Goal: Task Accomplishment & Management: Manage account settings

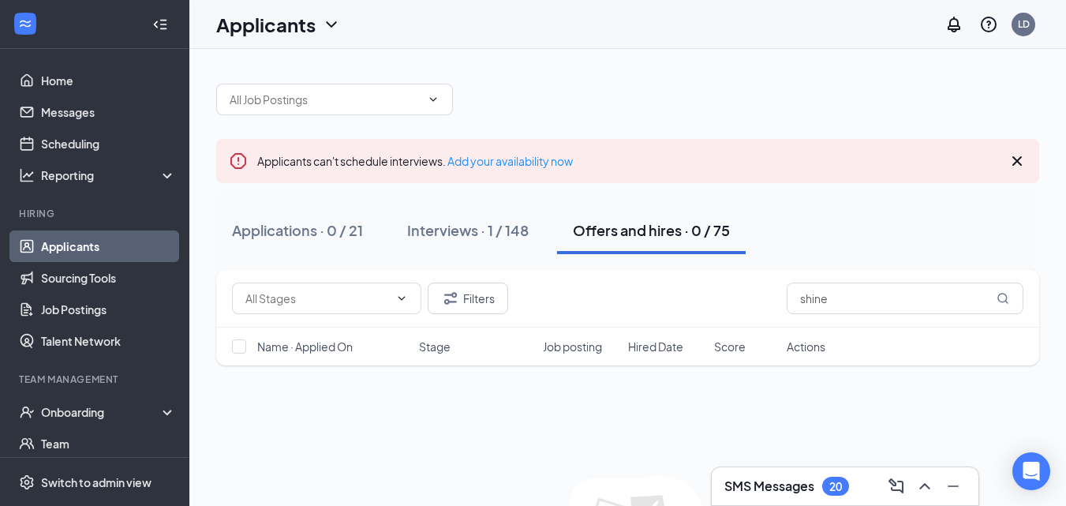
click at [79, 251] on link "Applicants" at bounding box center [108, 246] width 135 height 32
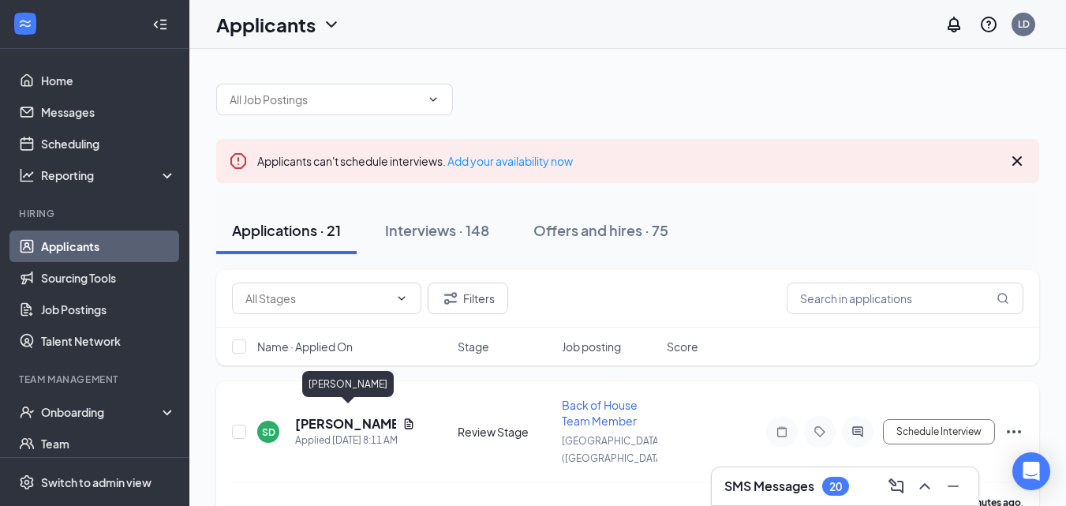
drag, startPoint x: 358, startPoint y: 417, endPoint x: 411, endPoint y: 411, distance: 53.2
click at [358, 417] on h5 "[PERSON_NAME]" at bounding box center [345, 423] width 101 height 17
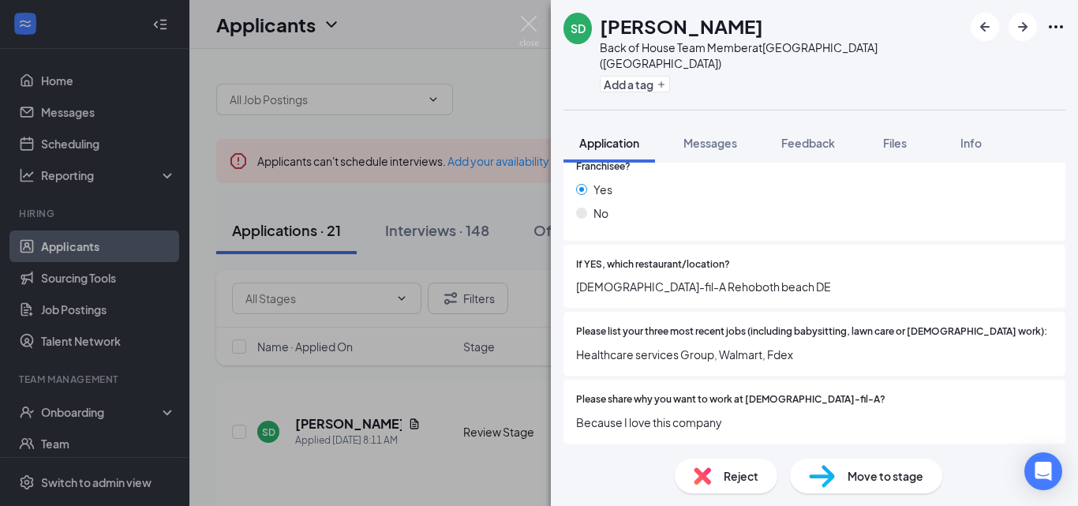
scroll to position [552, 0]
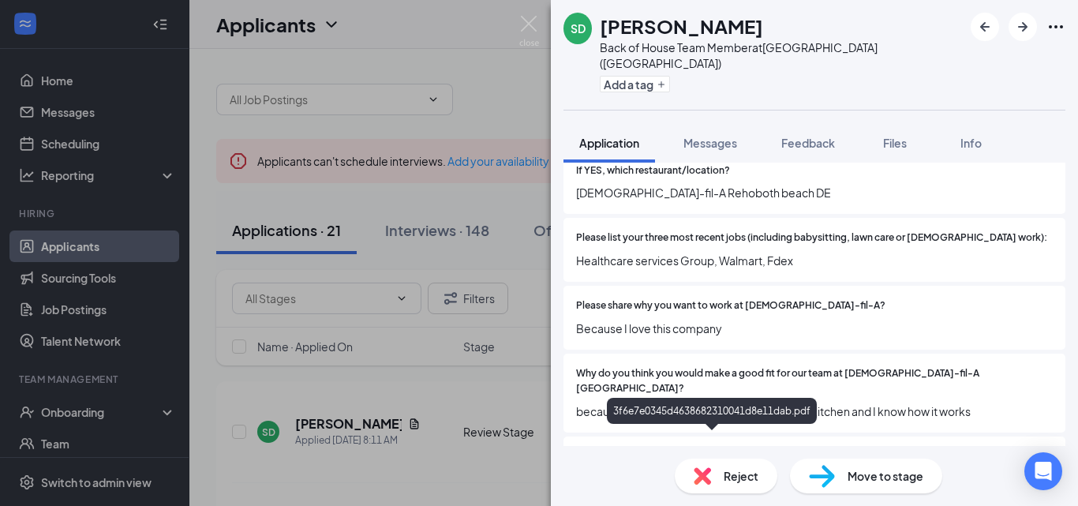
click at [658, 479] on div "3f6e7e0345d4638682310041d8e11dab.pdf" at bounding box center [714, 485] width 221 height 13
click at [529, 22] on img at bounding box center [529, 31] width 20 height 31
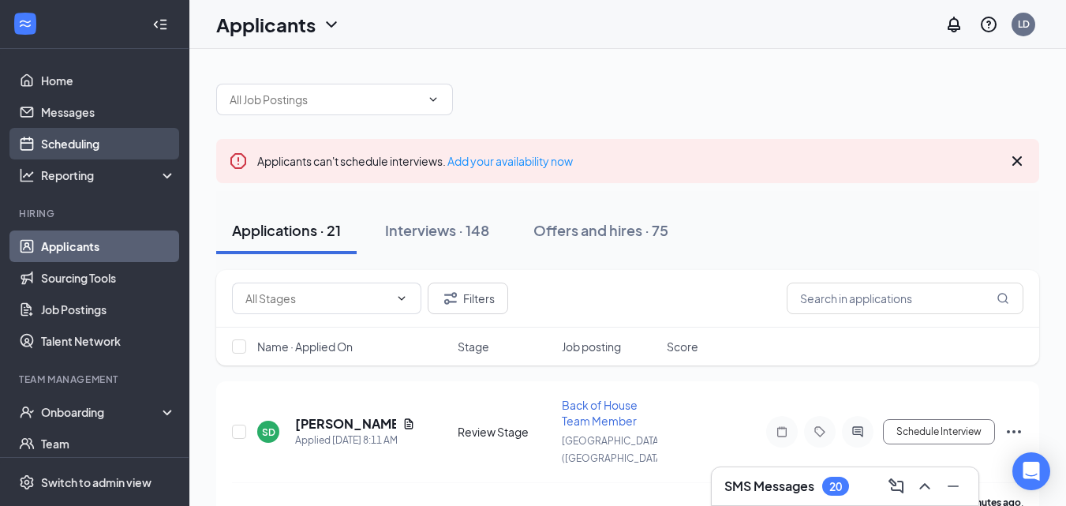
click at [88, 144] on link "Scheduling" at bounding box center [108, 144] width 135 height 32
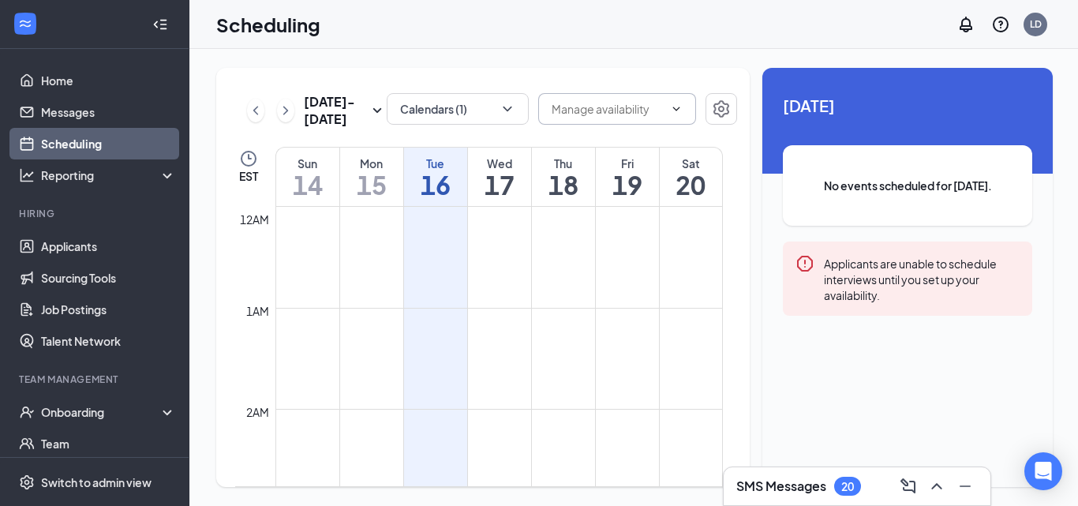
scroll to position [776, 0]
click at [805, 116] on span "[DATE]" at bounding box center [907, 105] width 249 height 24
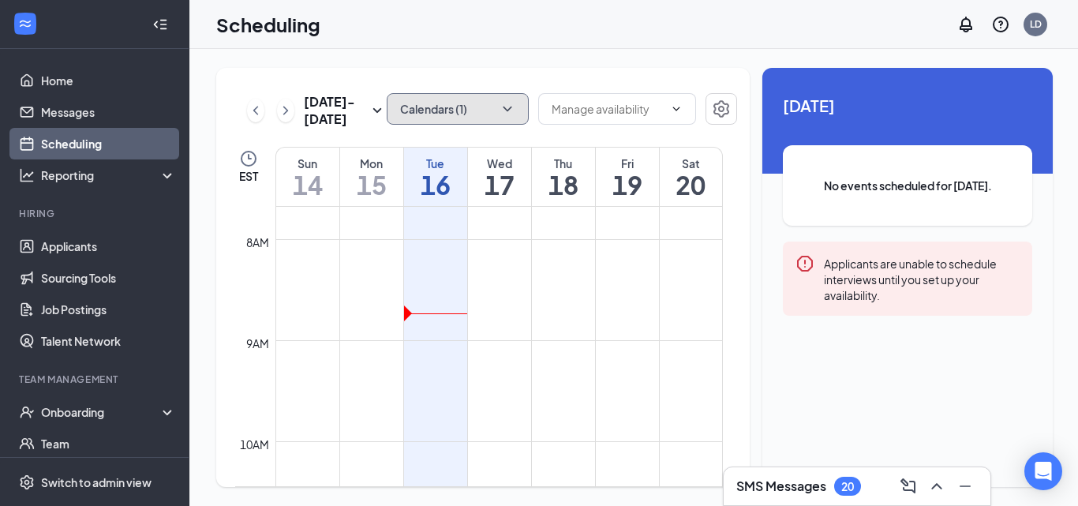
click at [466, 114] on button "Calendars (1)" at bounding box center [458, 109] width 142 height 32
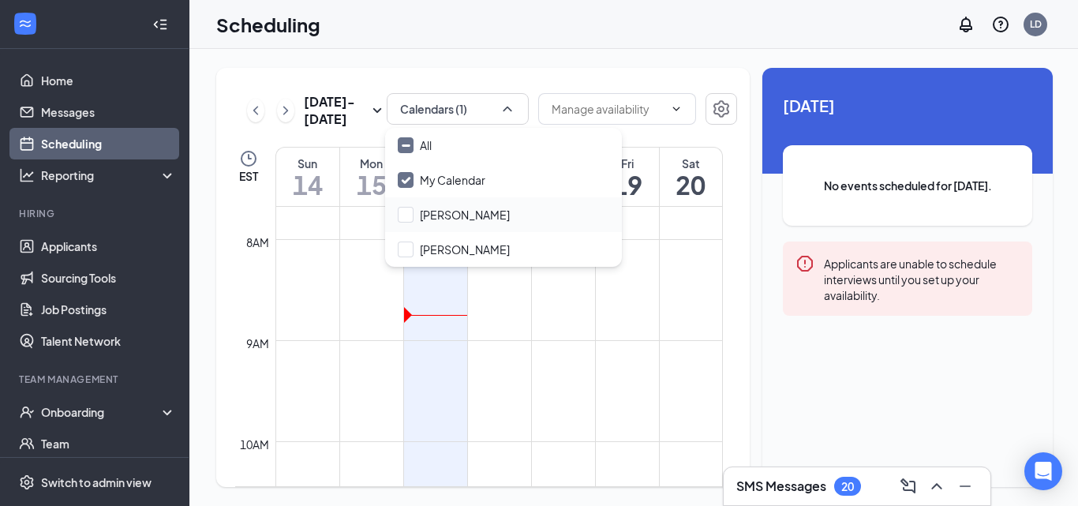
click at [439, 206] on div "John DeSimone" at bounding box center [503, 214] width 237 height 35
checkbox input "true"
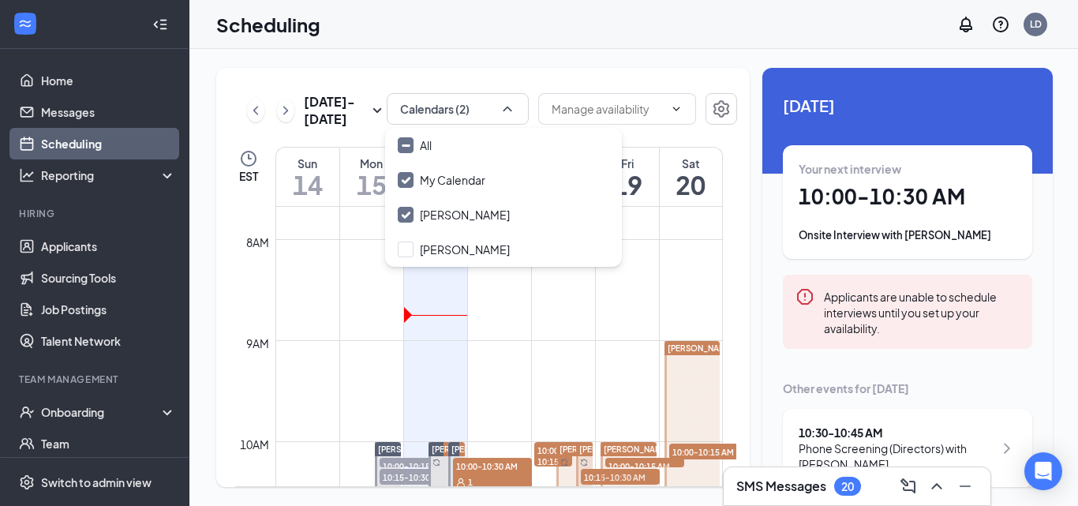
click at [913, 109] on span "[DATE]" at bounding box center [907, 105] width 249 height 24
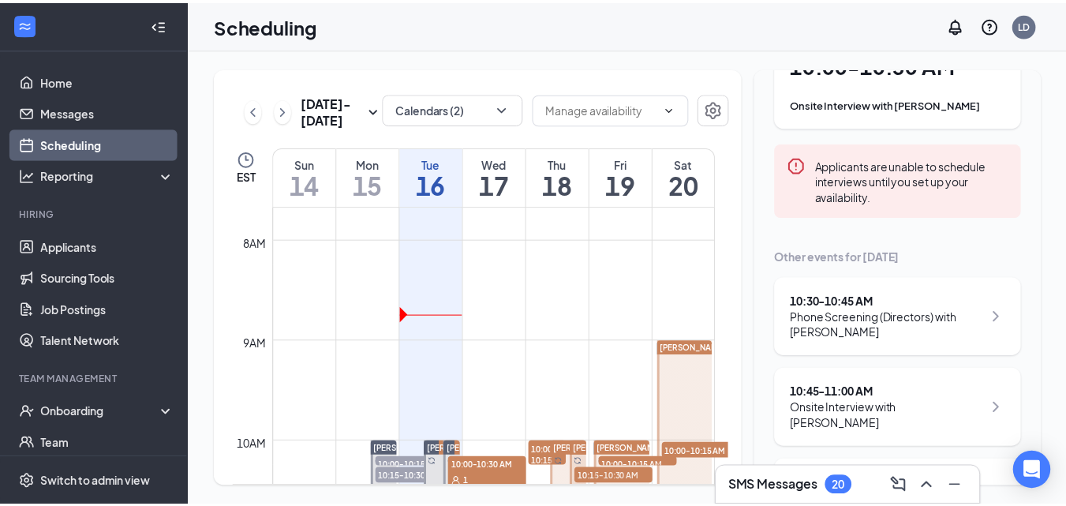
scroll to position [158, 0]
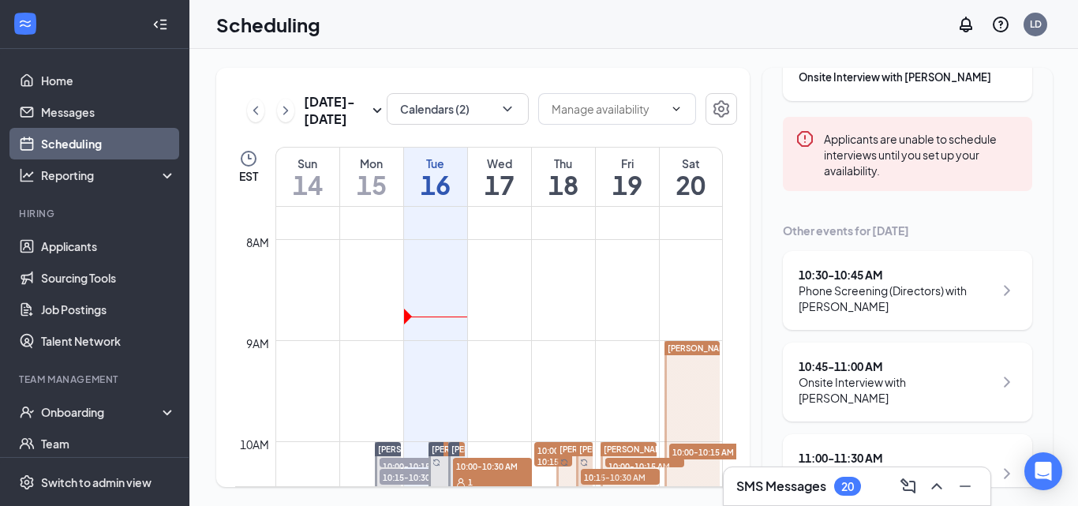
click at [819, 300] on div "Phone Screening (Directors) with Anna Montrond" at bounding box center [895, 298] width 195 height 32
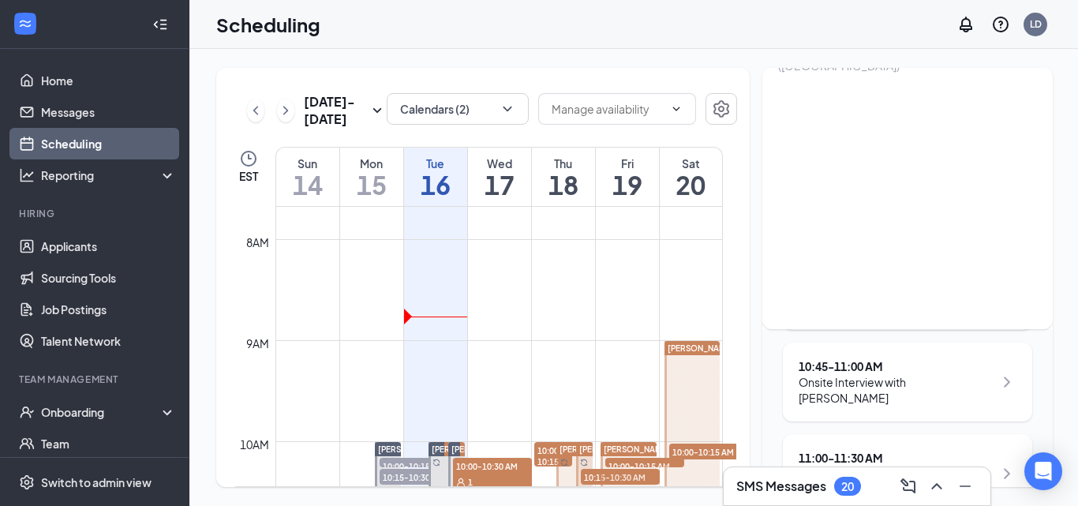
click at [661, 65] on div "Sep 14 - Sep 20 Calendars (2) EST Sun 14 Mon 15 Tue 16 Wed 17 Thu 18 Fri 19 Sat…" at bounding box center [634, 277] width 890 height 457
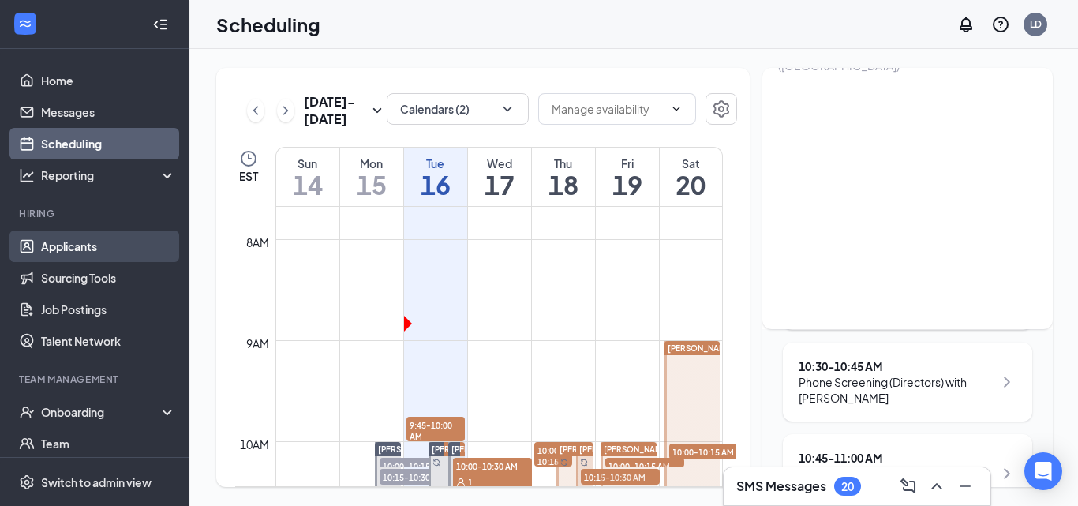
click at [82, 249] on link "Applicants" at bounding box center [108, 246] width 135 height 32
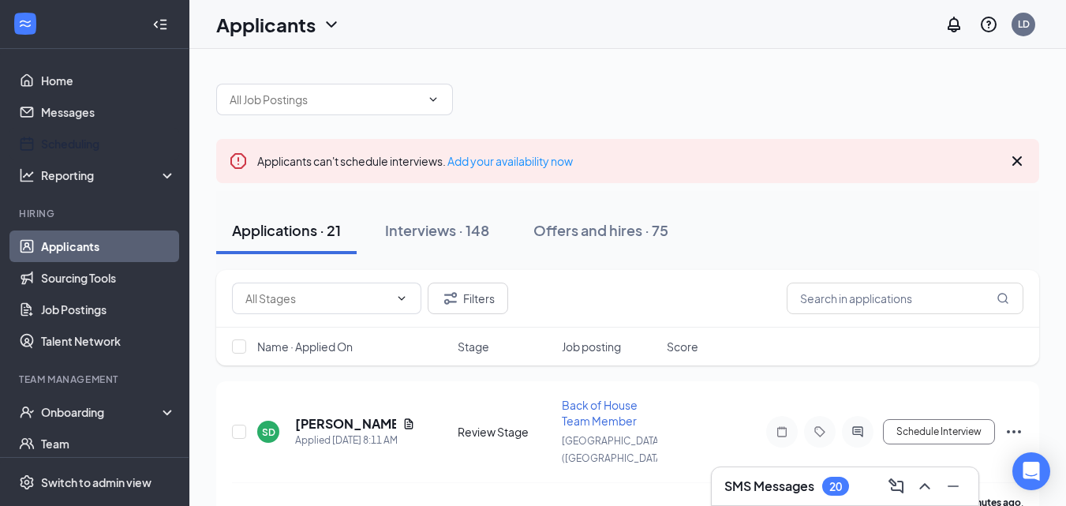
drag, startPoint x: 84, startPoint y: 151, endPoint x: 274, endPoint y: 199, distance: 196.1
click at [84, 150] on link "Scheduling" at bounding box center [108, 144] width 135 height 32
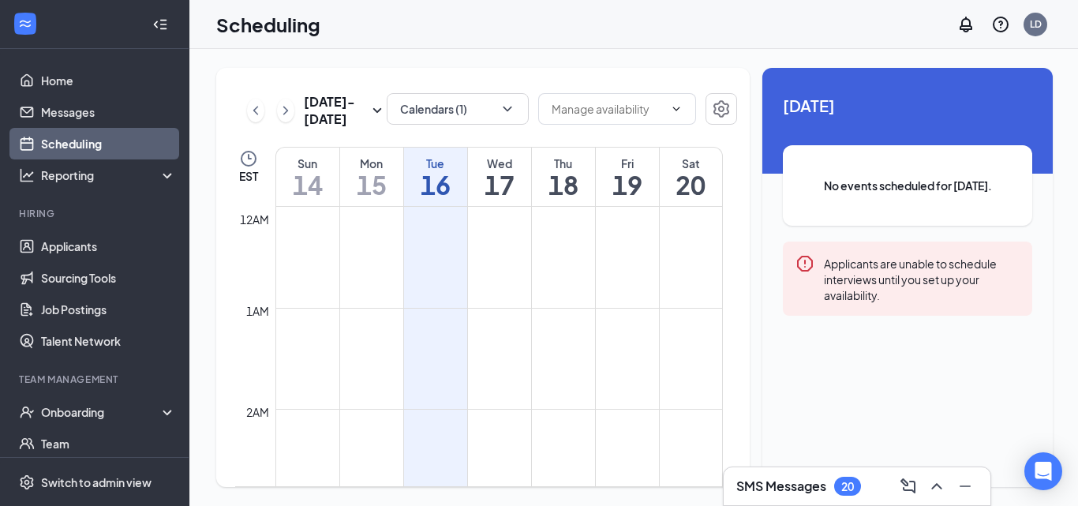
scroll to position [776, 0]
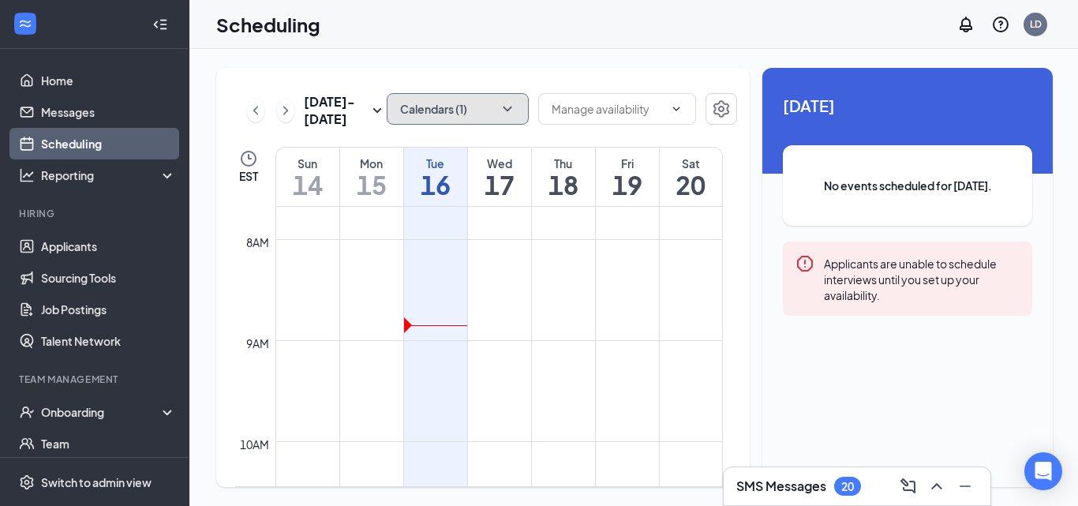
click at [469, 114] on button "Calendars (1)" at bounding box center [458, 109] width 142 height 32
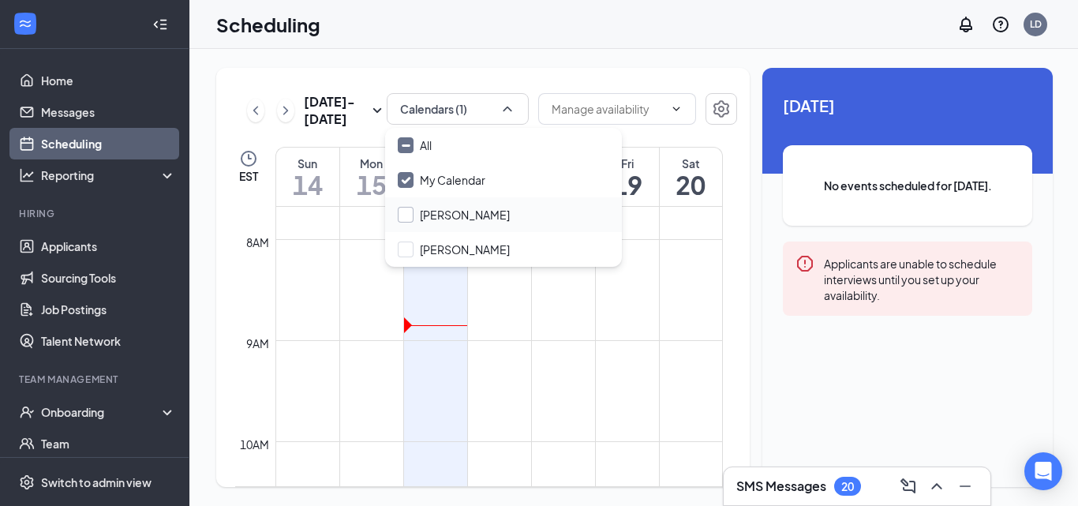
click at [402, 218] on input "[PERSON_NAME]" at bounding box center [454, 215] width 112 height 16
checkbox input "true"
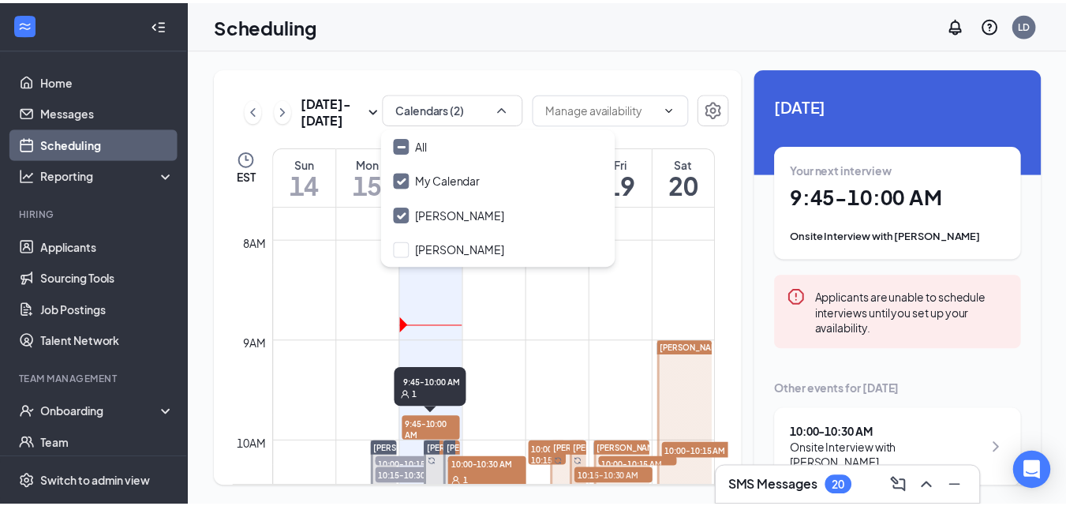
scroll to position [854, 0]
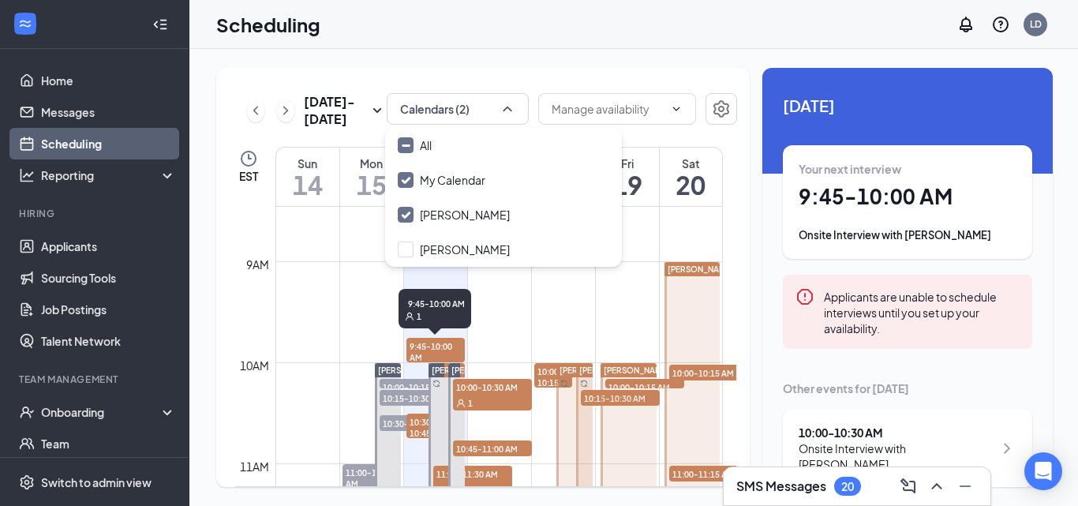
click at [453, 349] on span "9:45-10:00 AM" at bounding box center [435, 351] width 58 height 27
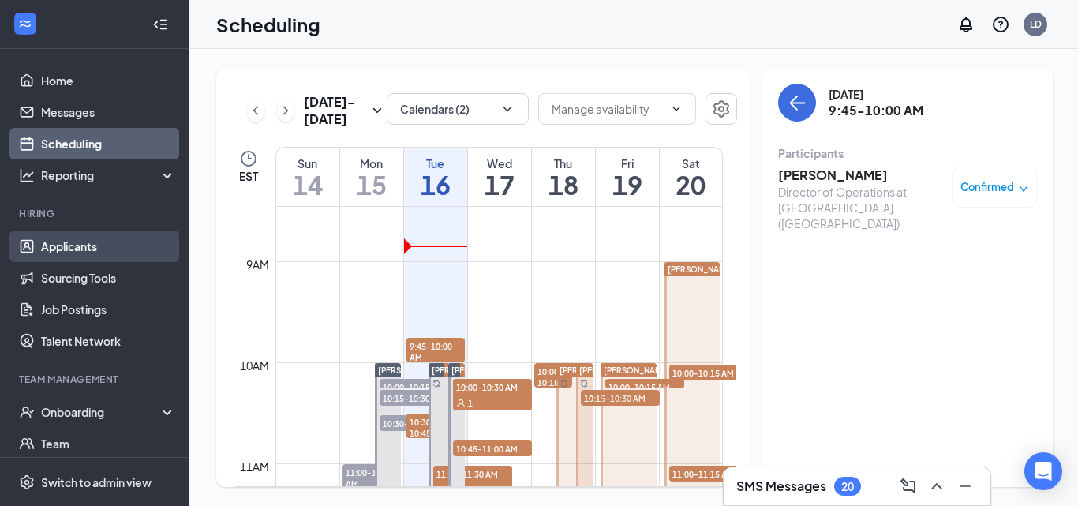
click at [95, 254] on link "Applicants" at bounding box center [108, 246] width 135 height 32
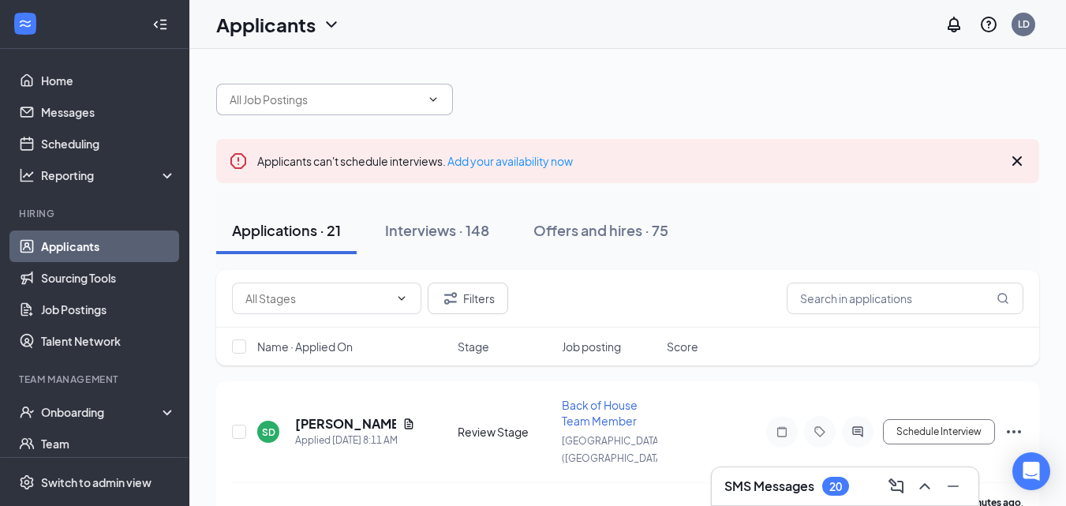
click at [332, 96] on input "text" at bounding box center [325, 99] width 191 height 17
type input "mon"
click at [821, 297] on input "text" at bounding box center [905, 298] width 237 height 32
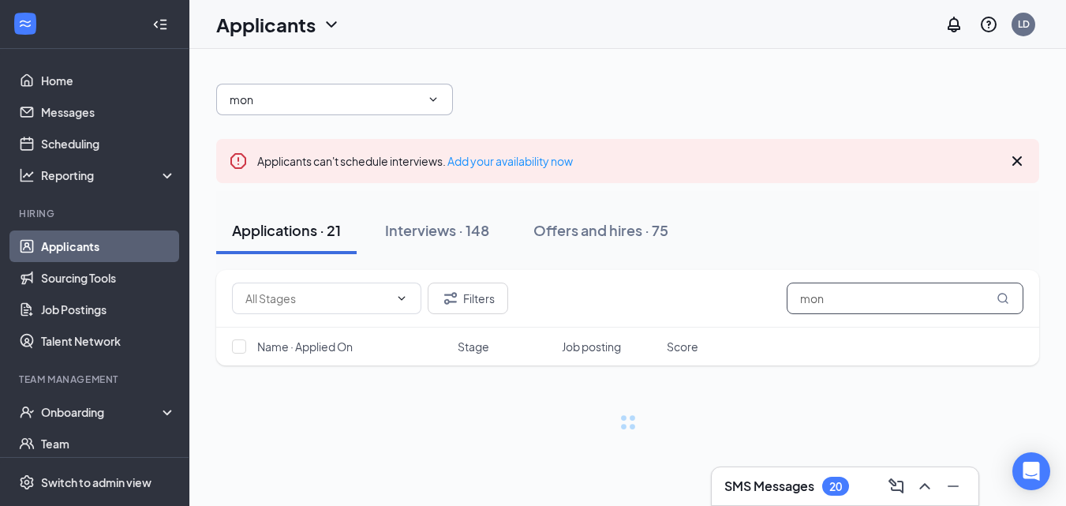
type input "mon"
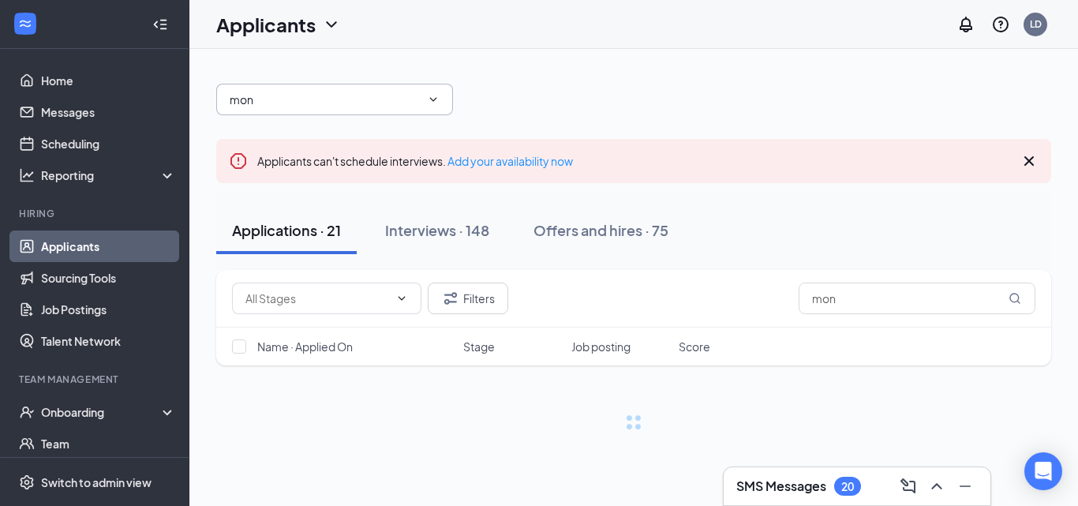
click at [293, 96] on input "mon" at bounding box center [325, 99] width 191 height 17
click at [306, 128] on div "No options" at bounding box center [348, 128] width 237 height 35
click at [443, 227] on div "Interviews · 148" at bounding box center [437, 230] width 104 height 20
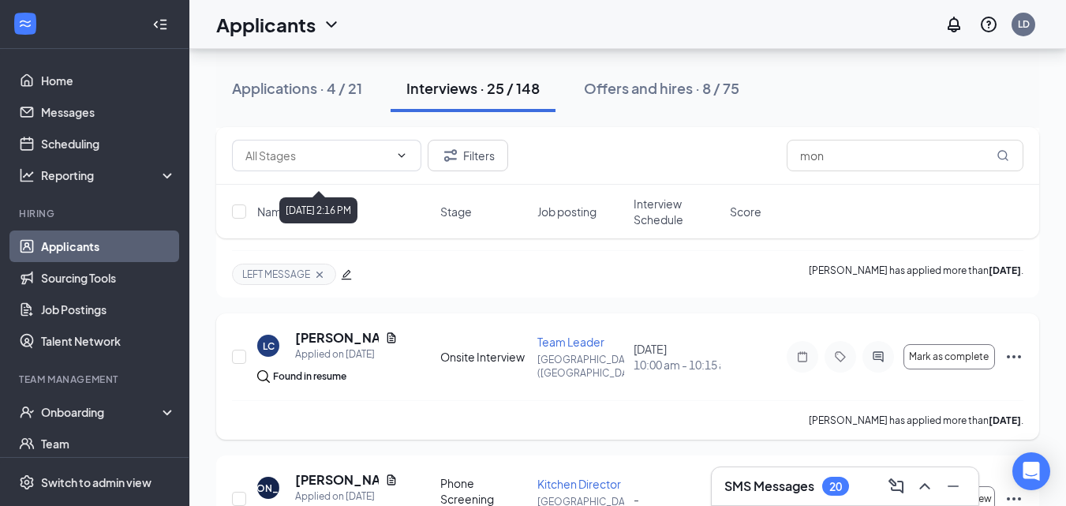
scroll to position [1183, 0]
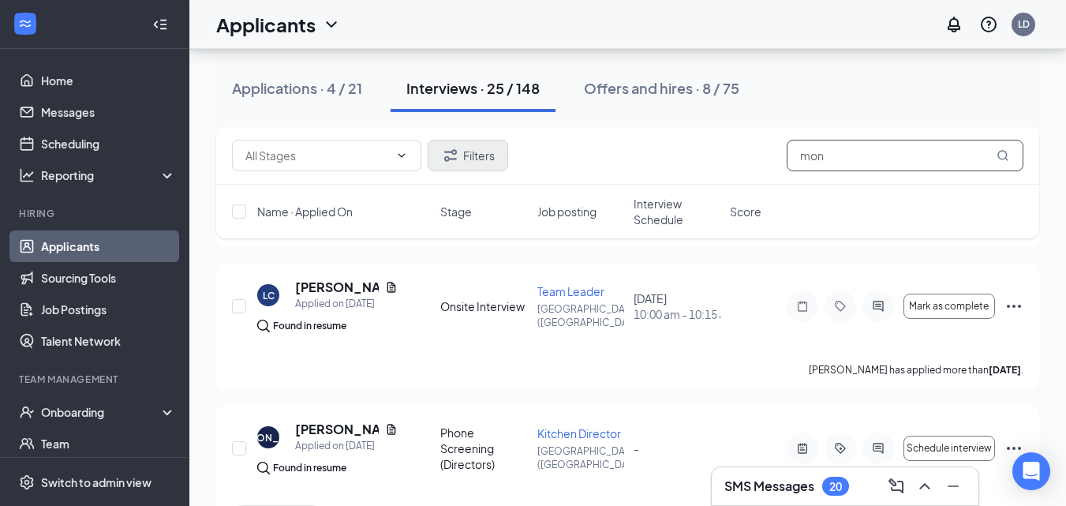
drag, startPoint x: 836, startPoint y: 163, endPoint x: 464, endPoint y: 155, distance: 372.5
click at [493, 163] on div "Filters mon" at bounding box center [627, 156] width 791 height 32
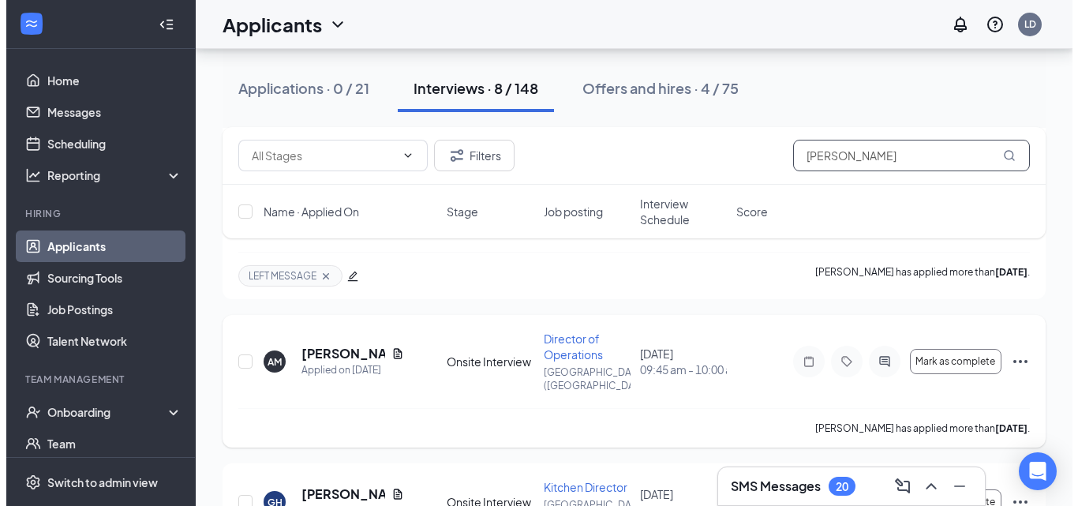
scroll to position [868, 0]
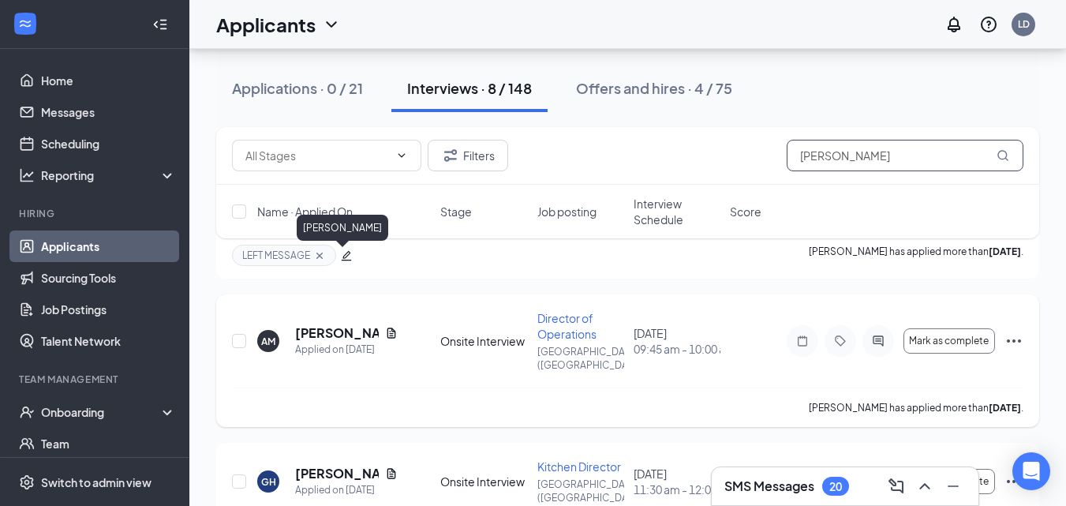
type input "anna"
click at [321, 324] on h5 "Anna Montrond" at bounding box center [337, 332] width 84 height 17
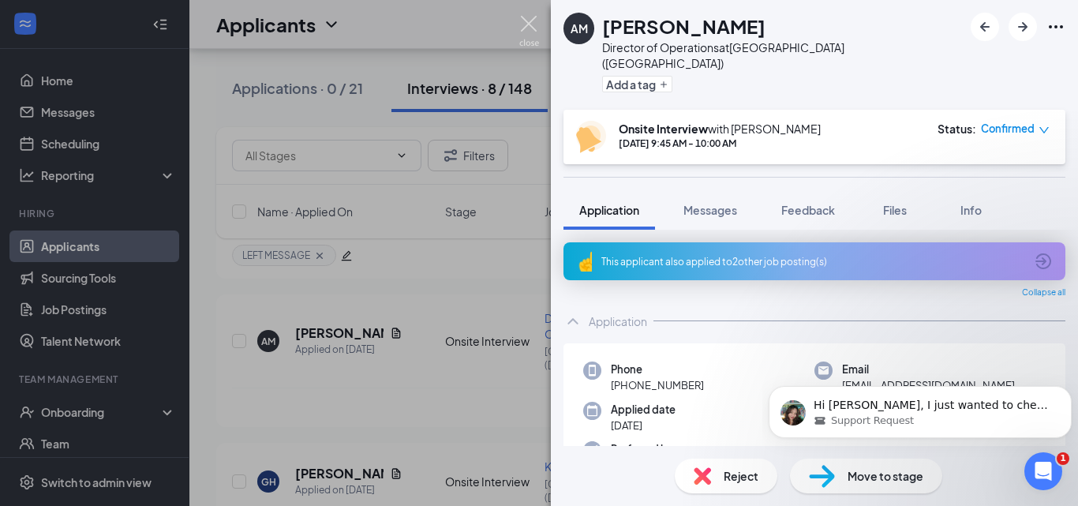
click at [523, 23] on img at bounding box center [529, 31] width 20 height 31
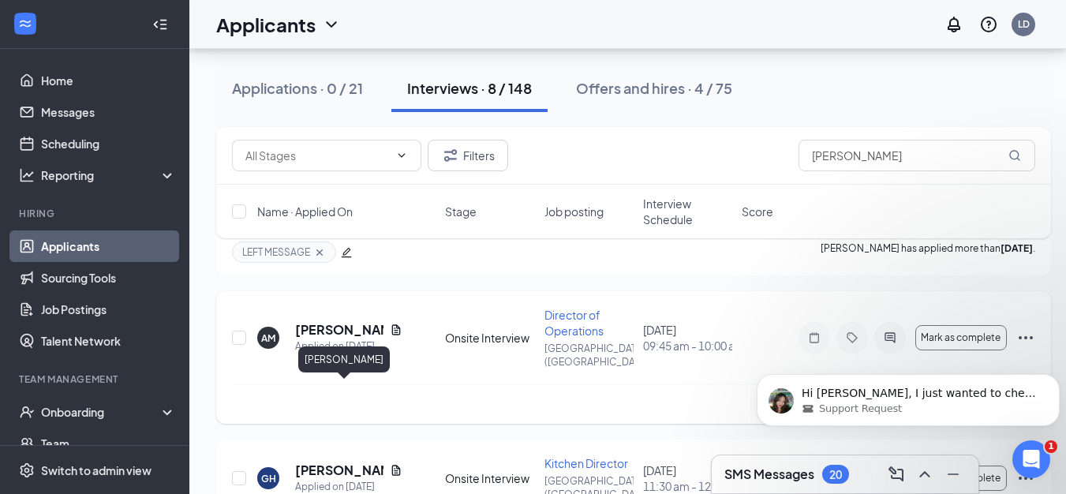
scroll to position [835, 0]
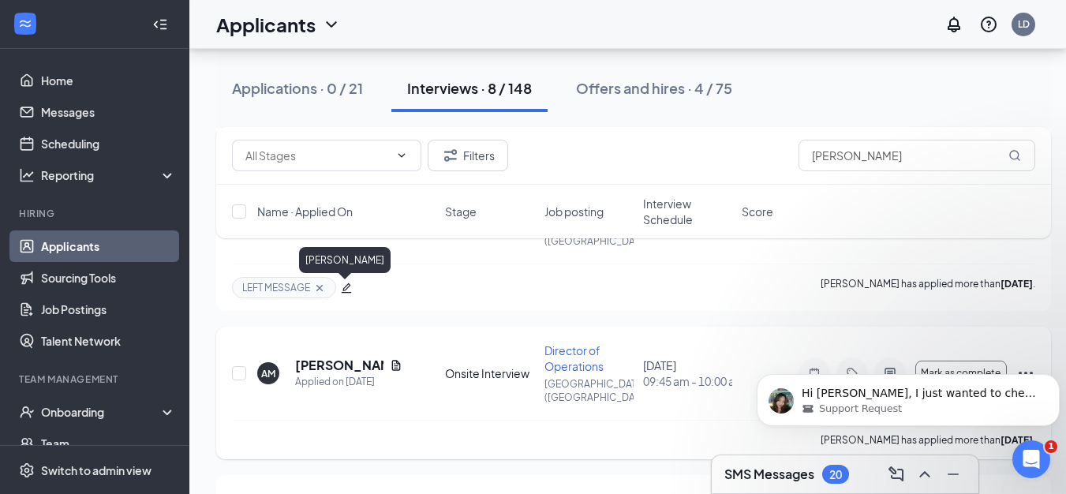
click at [308, 357] on h5 "Anna Montrond" at bounding box center [339, 365] width 88 height 17
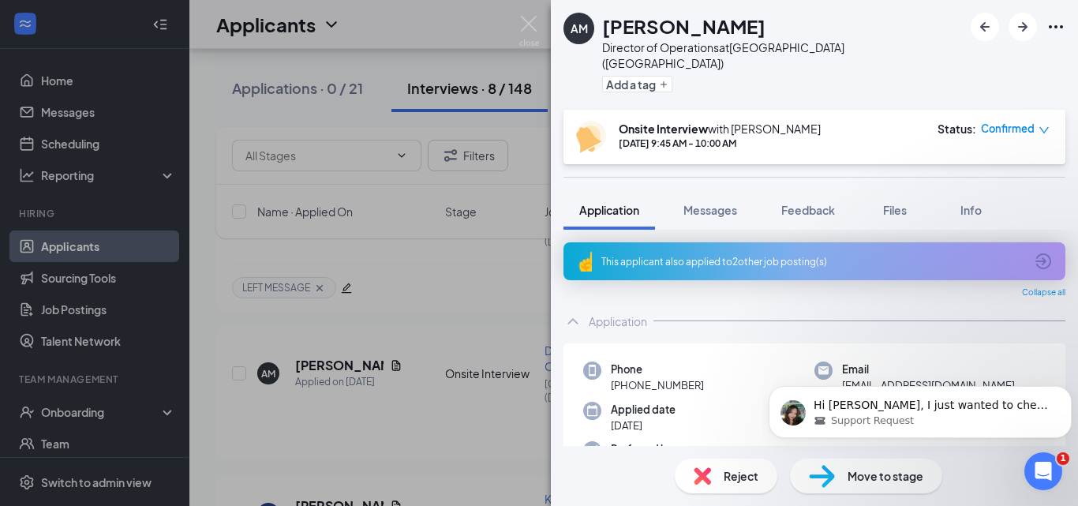
click at [1045, 125] on icon "down" at bounding box center [1043, 130] width 11 height 11
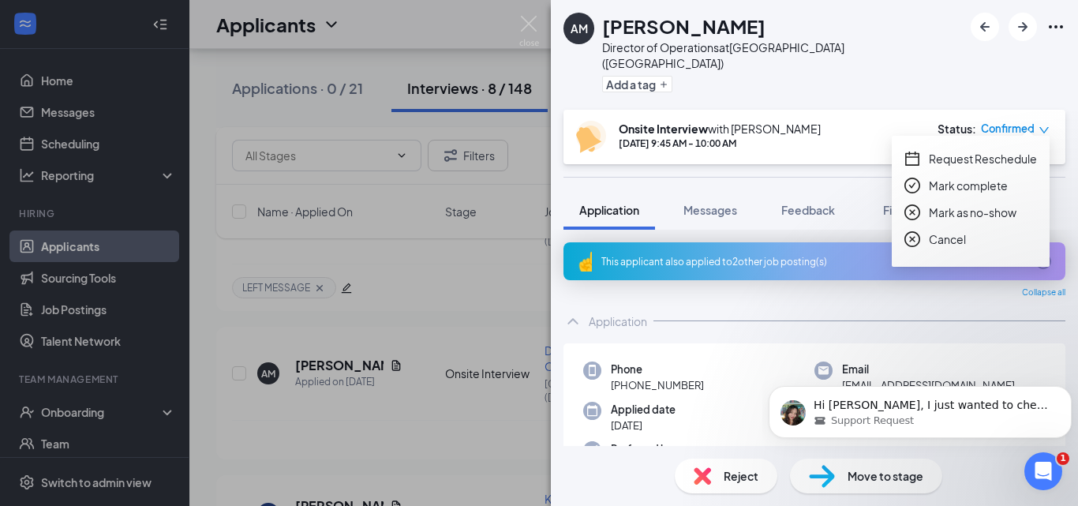
click at [909, 237] on icon "close-circle" at bounding box center [912, 239] width 16 height 16
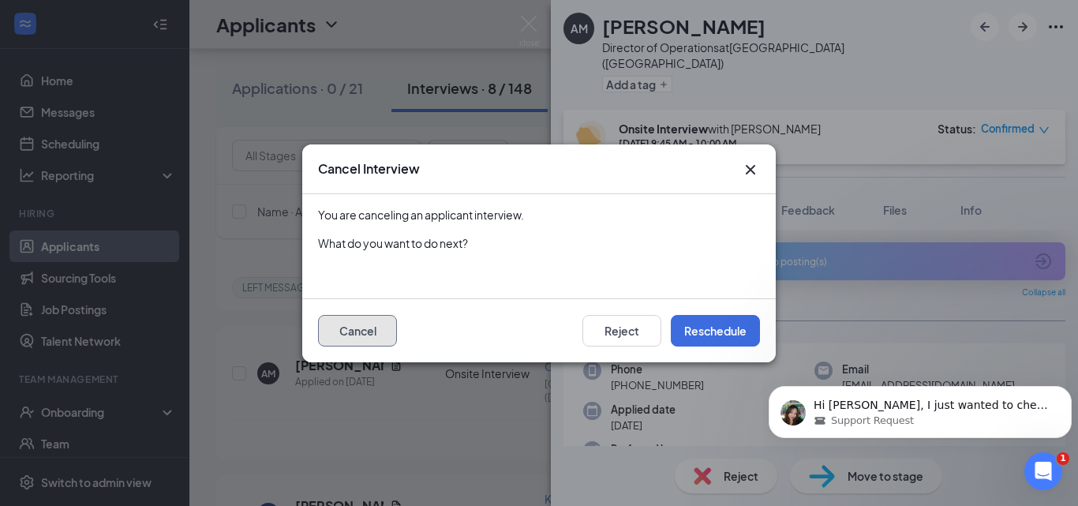
click at [346, 328] on button "Cancel" at bounding box center [357, 331] width 79 height 32
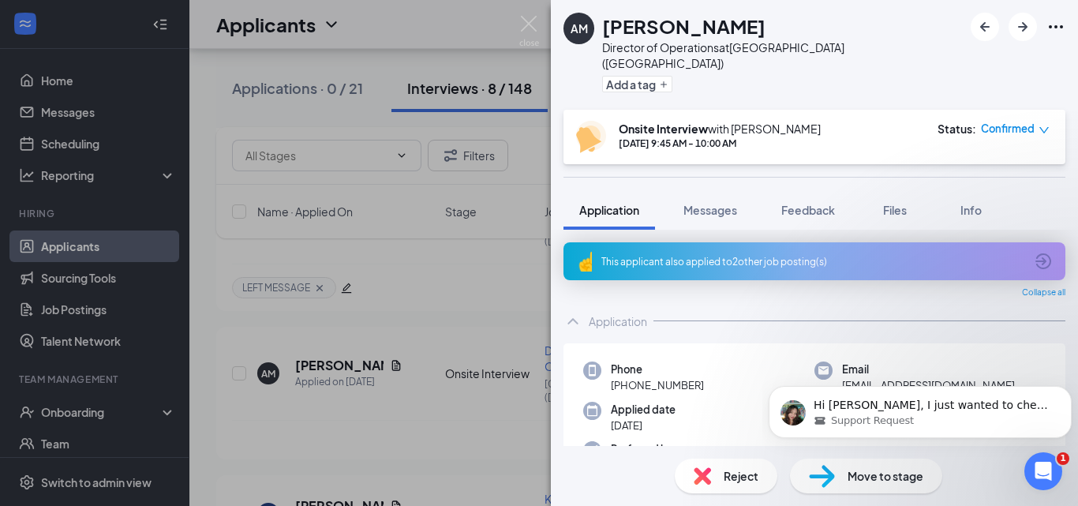
click at [1041, 127] on icon "down" at bounding box center [1043, 130] width 9 height 6
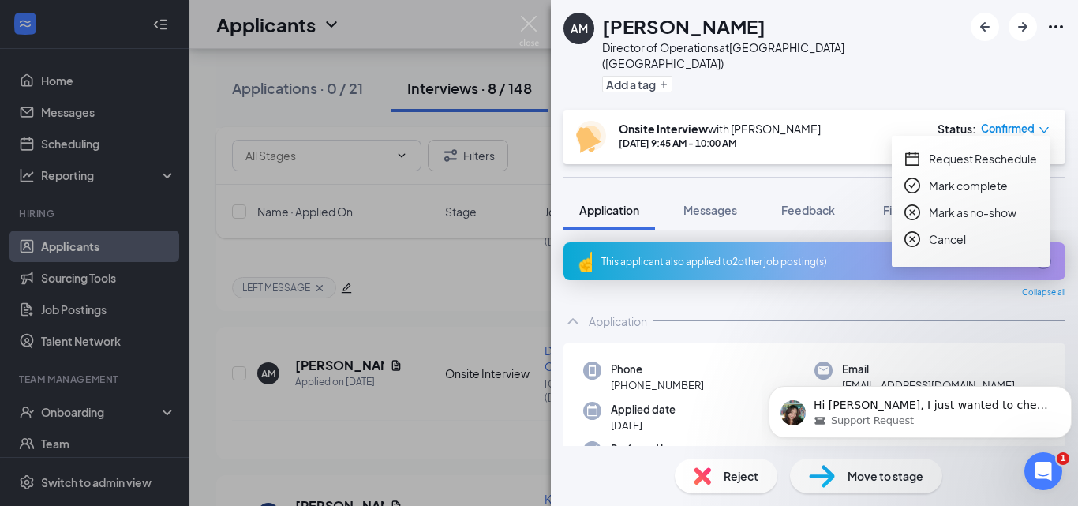
click at [913, 237] on icon "close-circle" at bounding box center [912, 239] width 16 height 16
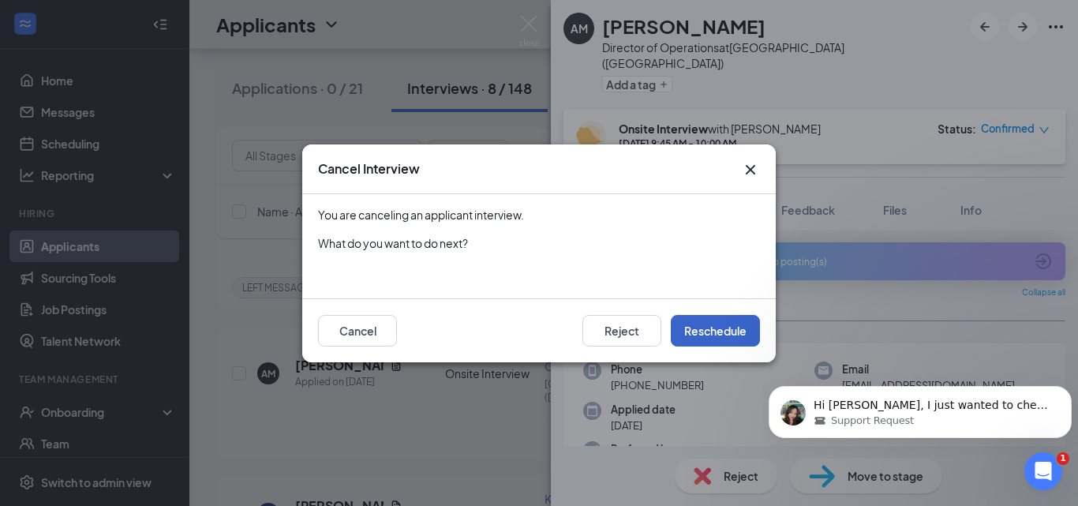
click at [682, 340] on button "Reschedule" at bounding box center [715, 331] width 89 height 32
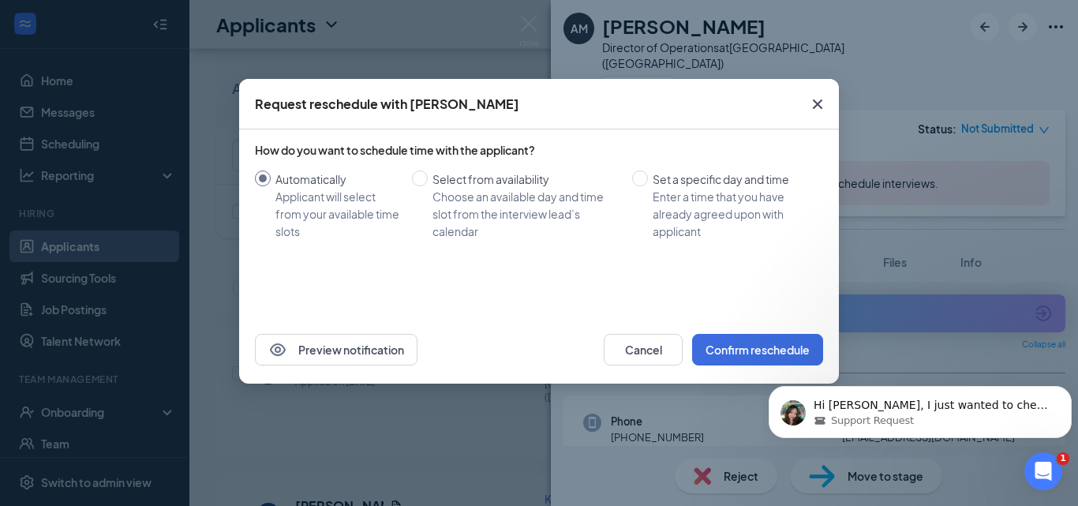
click at [815, 107] on icon "Cross" at bounding box center [817, 103] width 9 height 9
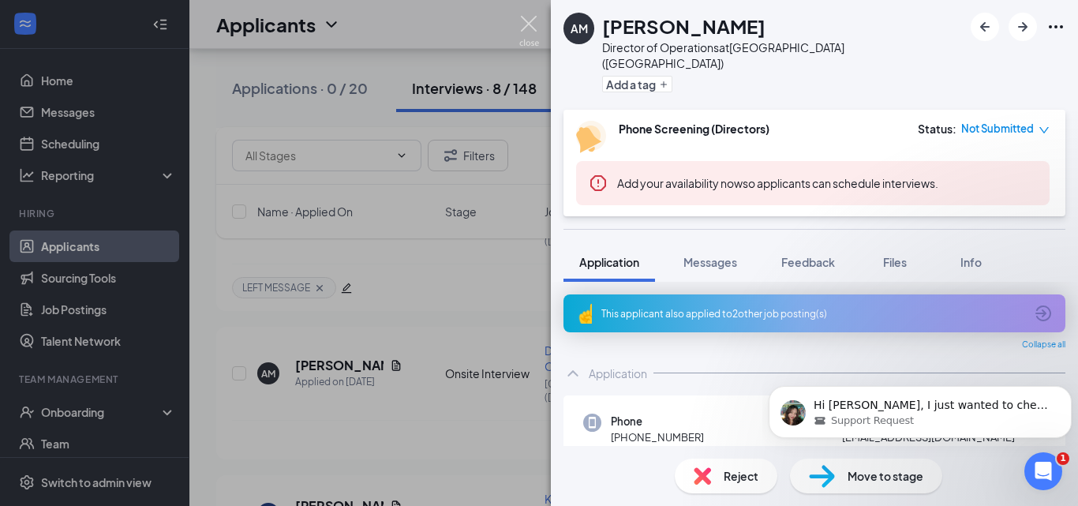
click at [528, 28] on img at bounding box center [529, 31] width 20 height 31
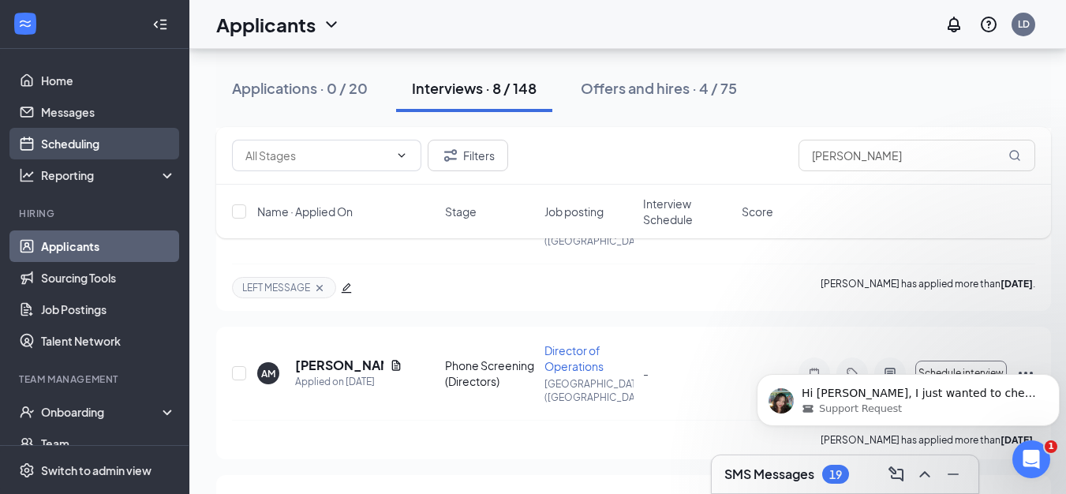
click at [85, 144] on link "Scheduling" at bounding box center [108, 144] width 135 height 32
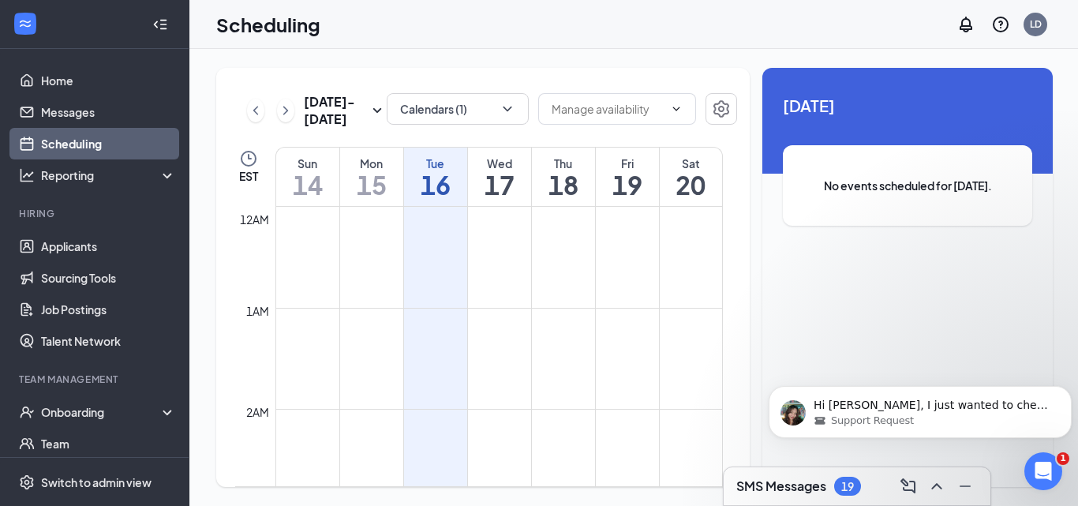
scroll to position [776, 0]
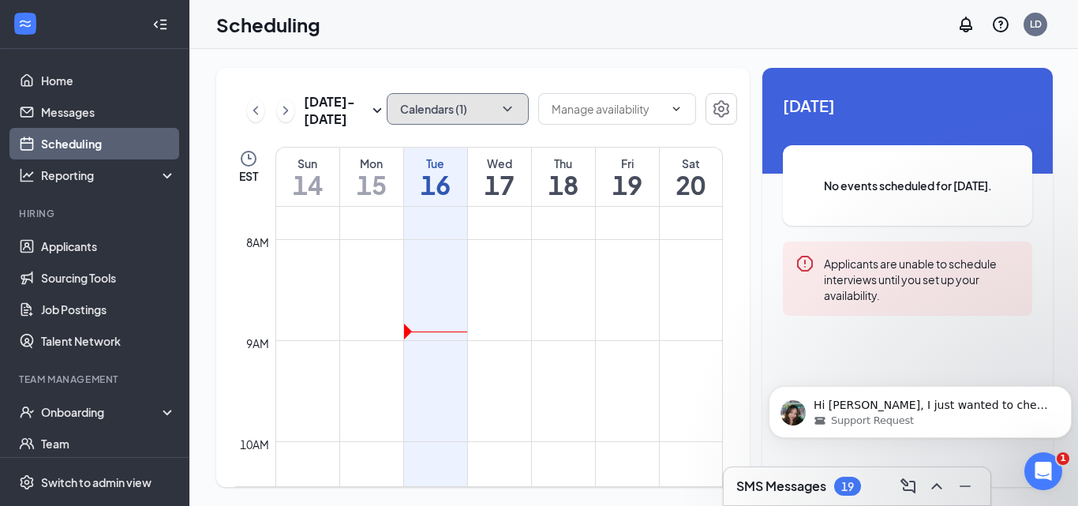
click at [463, 112] on button "Calendars (1)" at bounding box center [458, 109] width 142 height 32
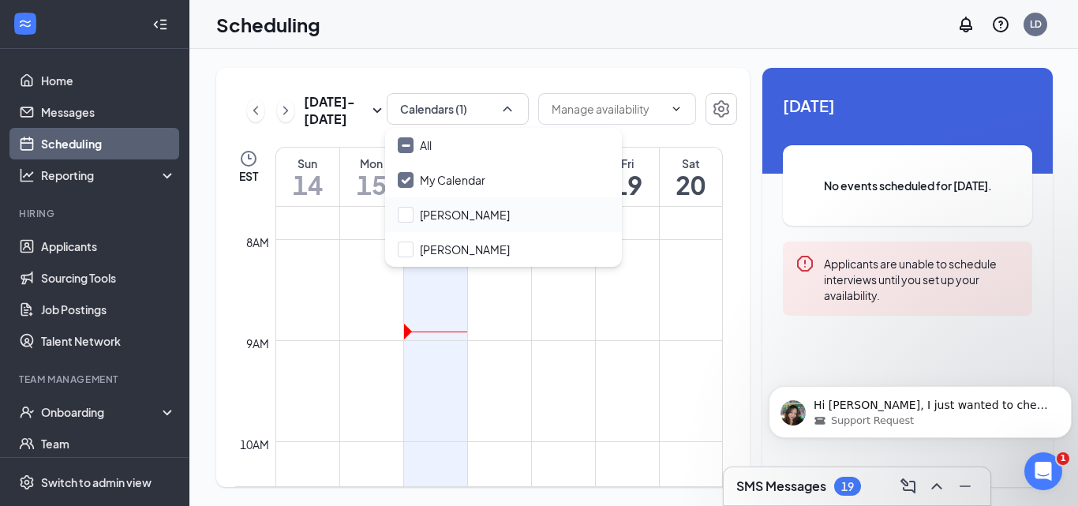
click at [437, 205] on div "[PERSON_NAME]" at bounding box center [503, 214] width 237 height 35
checkbox input "true"
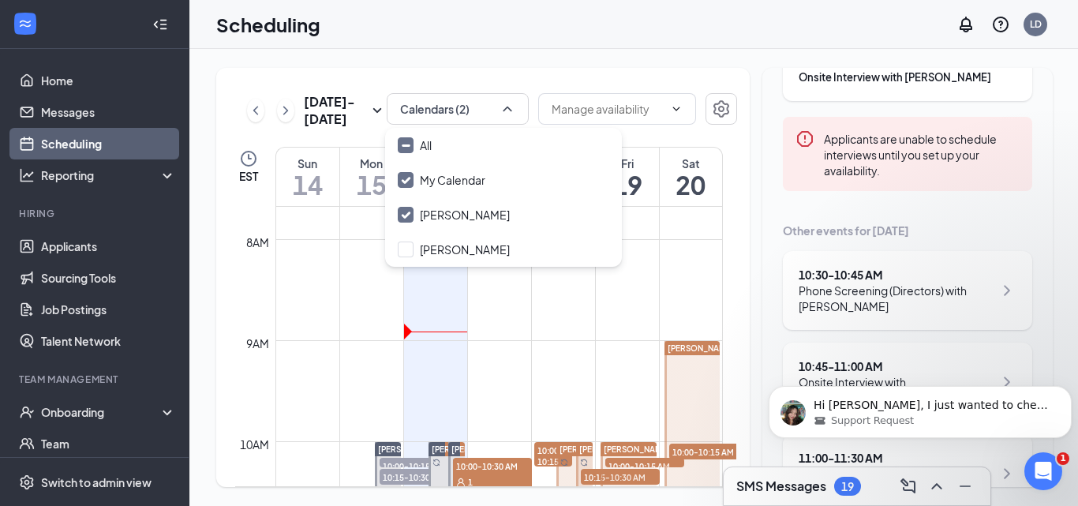
scroll to position [237, 0]
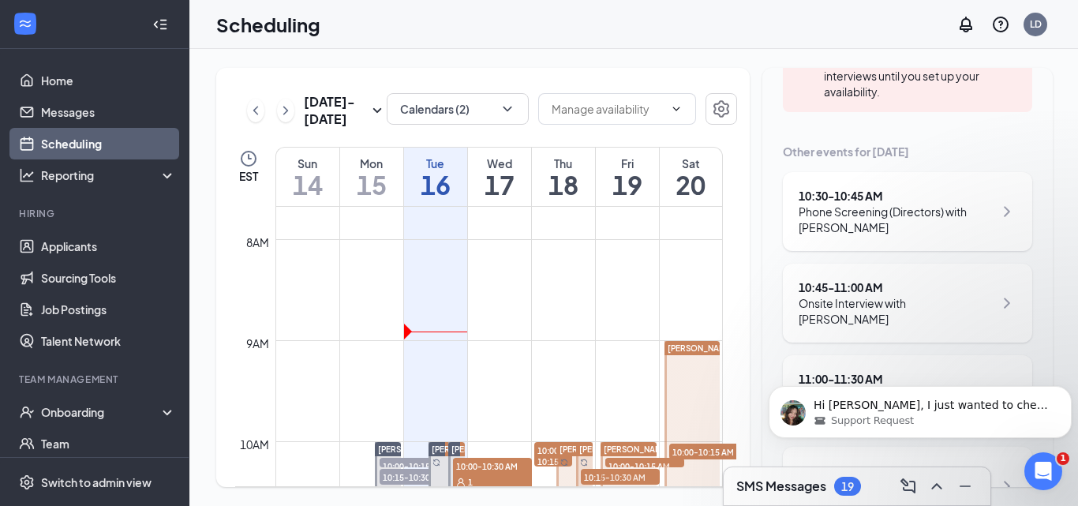
click at [997, 207] on icon "ChevronRight" at bounding box center [1006, 211] width 19 height 19
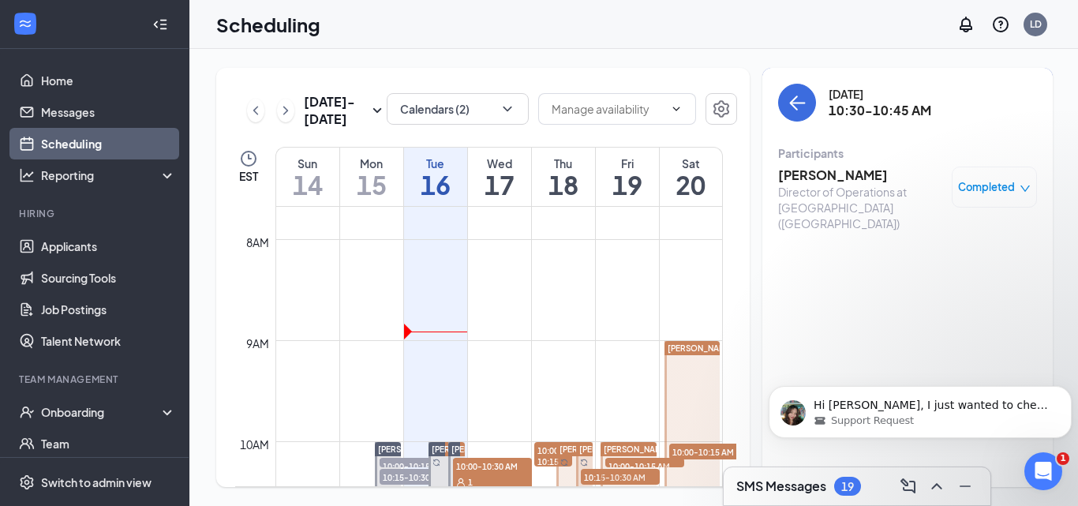
click at [1019, 192] on icon "down" at bounding box center [1024, 188] width 11 height 11
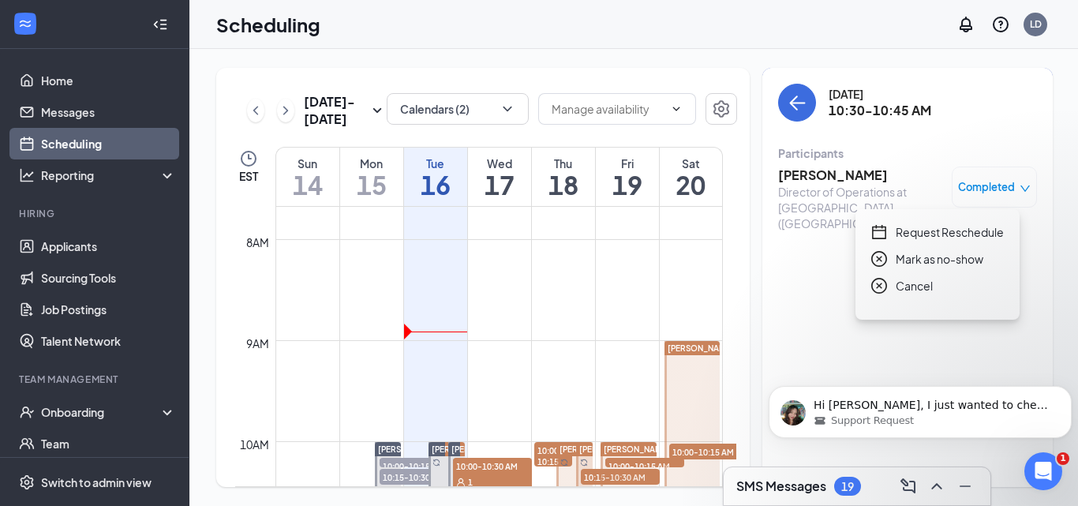
click at [971, 192] on span "Completed" at bounding box center [986, 187] width 57 height 16
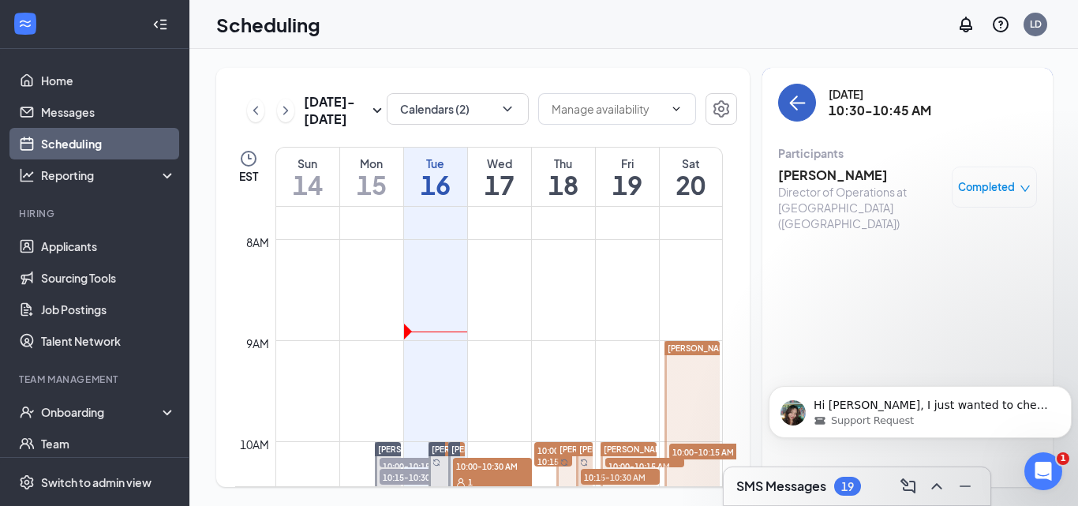
click at [796, 102] on icon "ArrowLeft" at bounding box center [796, 102] width 19 height 19
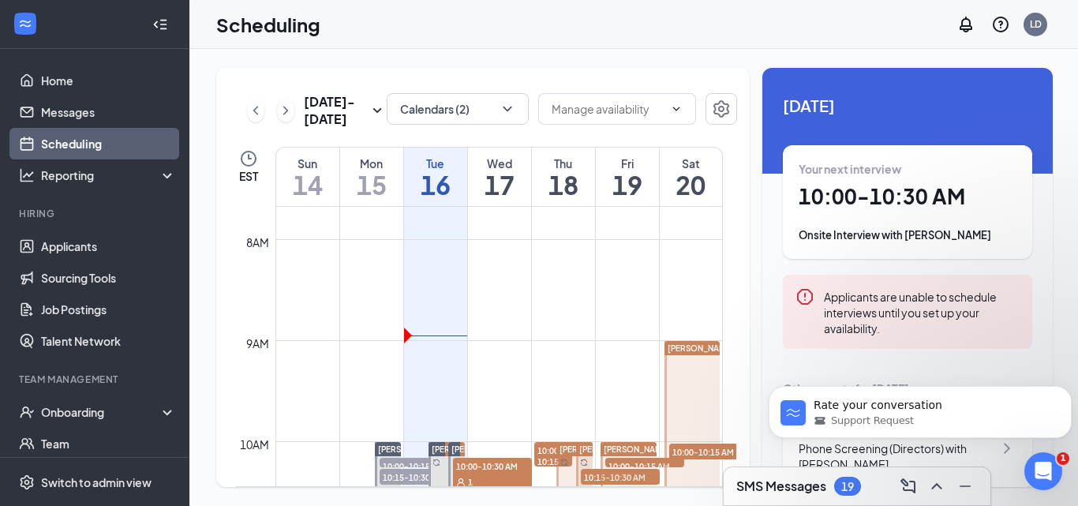
click at [334, 176] on h1 "14" at bounding box center [307, 184] width 63 height 27
click at [375, 164] on div "Mon" at bounding box center [371, 163] width 63 height 16
click at [441, 161] on div "Tue" at bounding box center [435, 163] width 63 height 16
click at [488, 114] on button "Calendars (2)" at bounding box center [458, 109] width 142 height 32
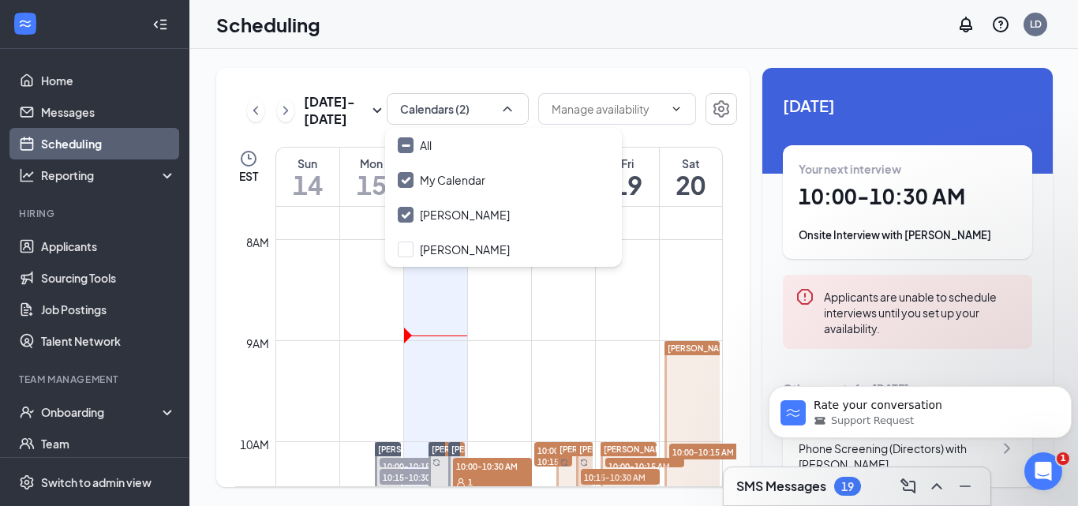
click at [832, 95] on span "[DATE]" at bounding box center [907, 105] width 249 height 24
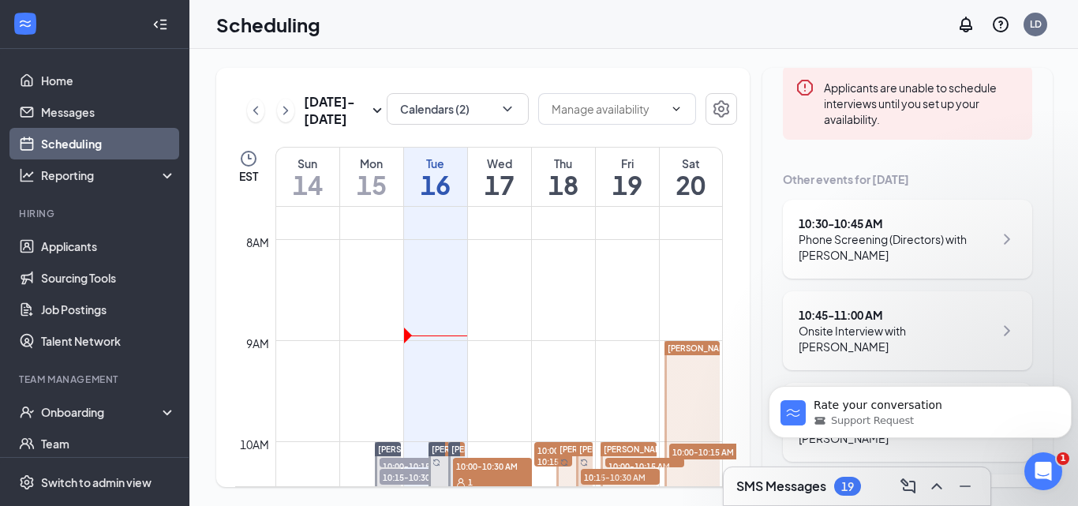
scroll to position [237, 0]
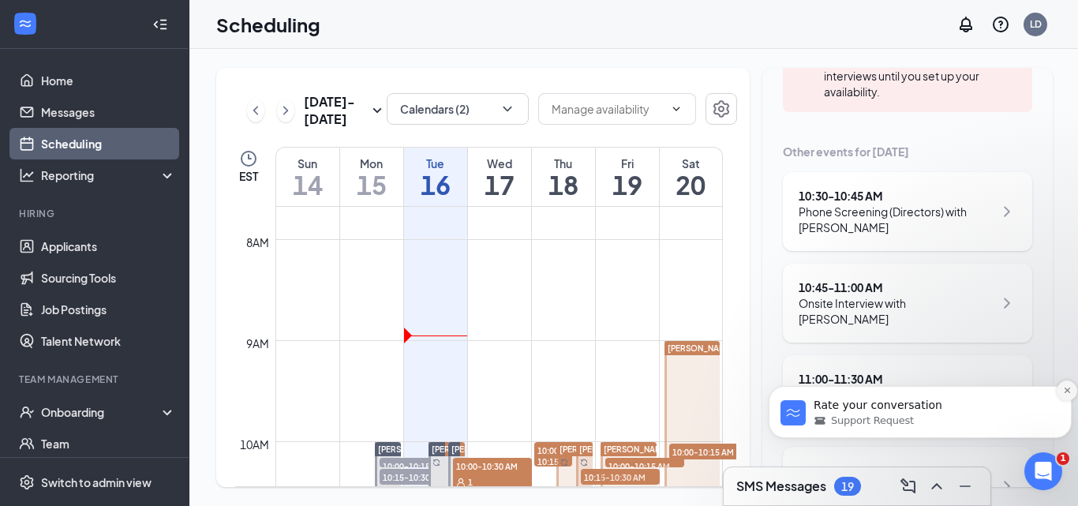
click at [1067, 388] on icon "Dismiss notification" at bounding box center [1067, 390] width 9 height 9
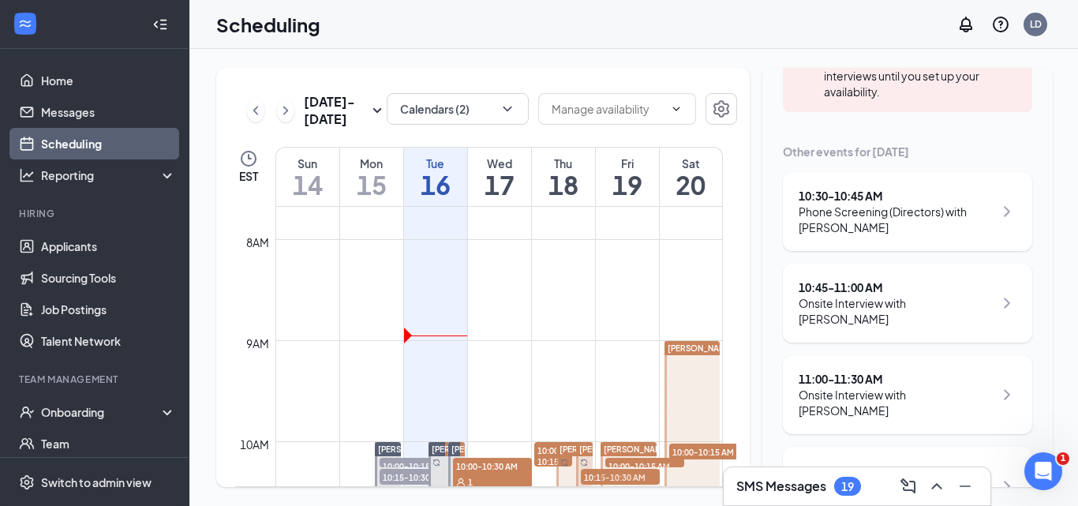
click at [1004, 213] on icon "ChevronRight" at bounding box center [1007, 212] width 6 height 10
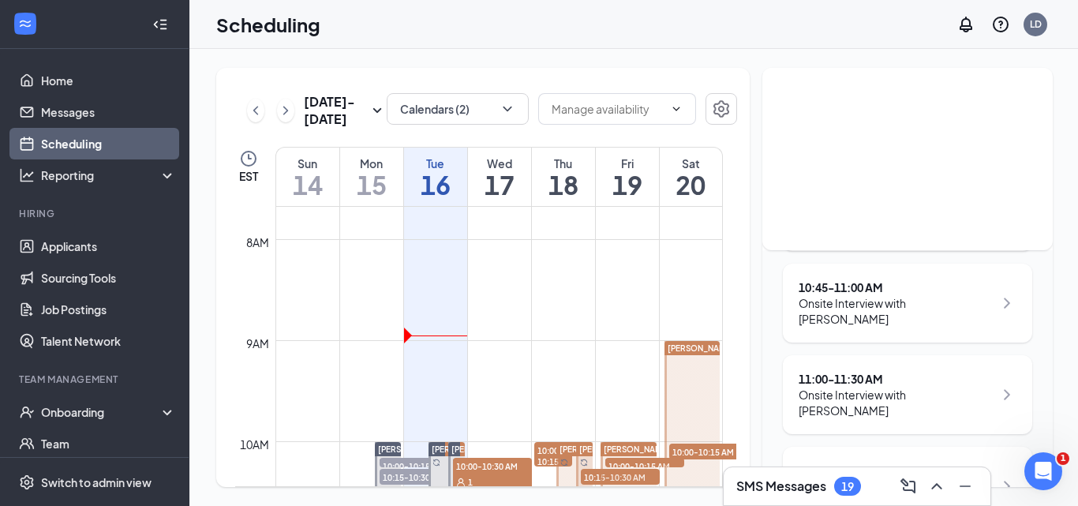
click at [881, 176] on div "Tuesday, Sep 16 10:30-10:45 AM Participants Anna Montrond Director of Operation…" at bounding box center [907, 40] width 290 height 419
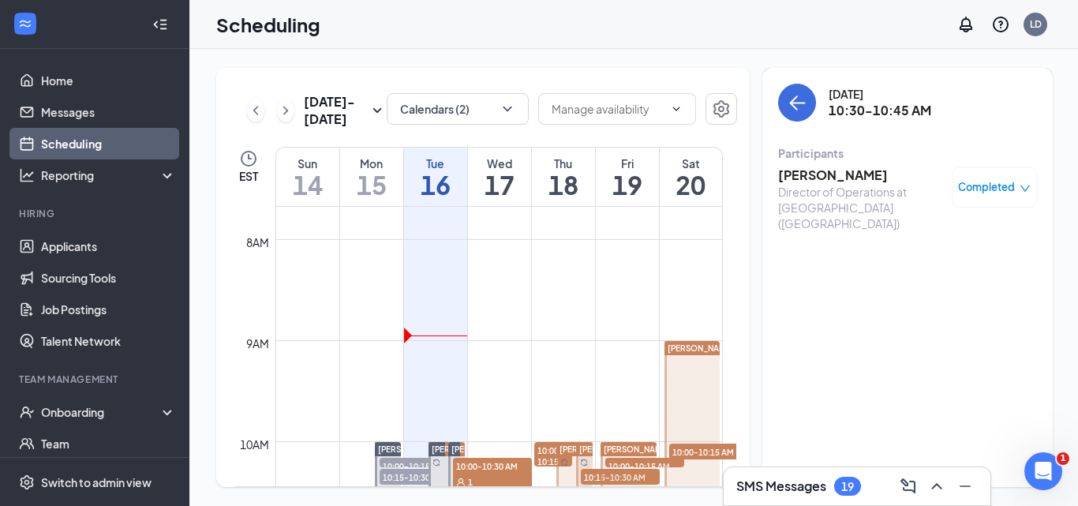
click at [986, 187] on span "Completed" at bounding box center [986, 187] width 57 height 16
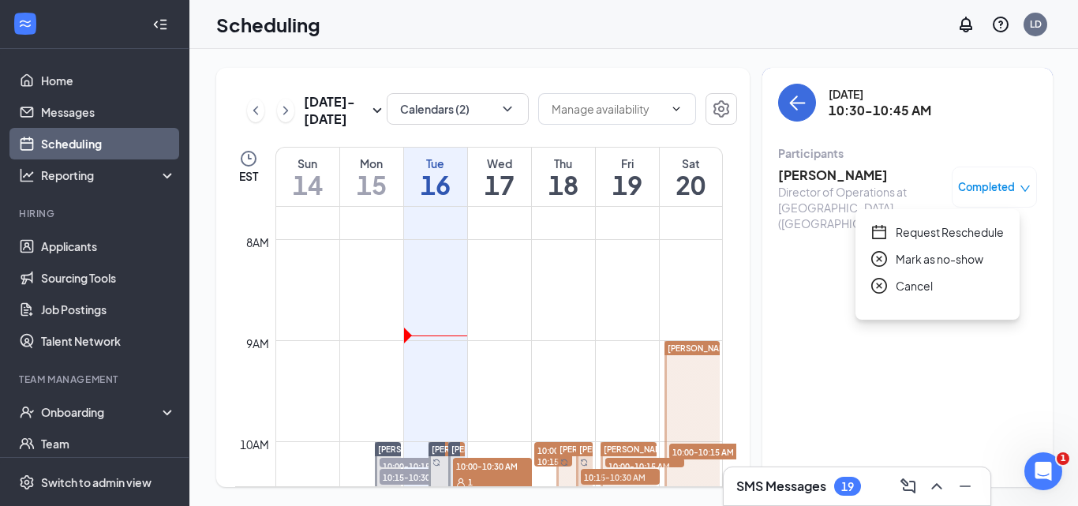
click at [926, 230] on span "Request Reschedule" at bounding box center [949, 231] width 108 height 17
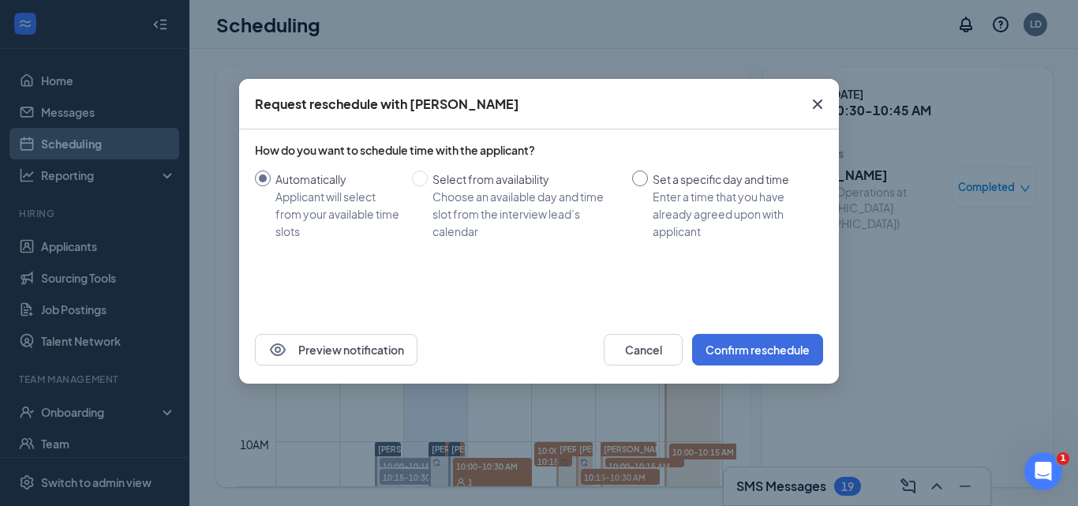
click at [639, 182] on input "Set a specific day and time Enter a time that you have already agreed upon with…" at bounding box center [640, 178] width 16 height 16
radio input "true"
radio input "false"
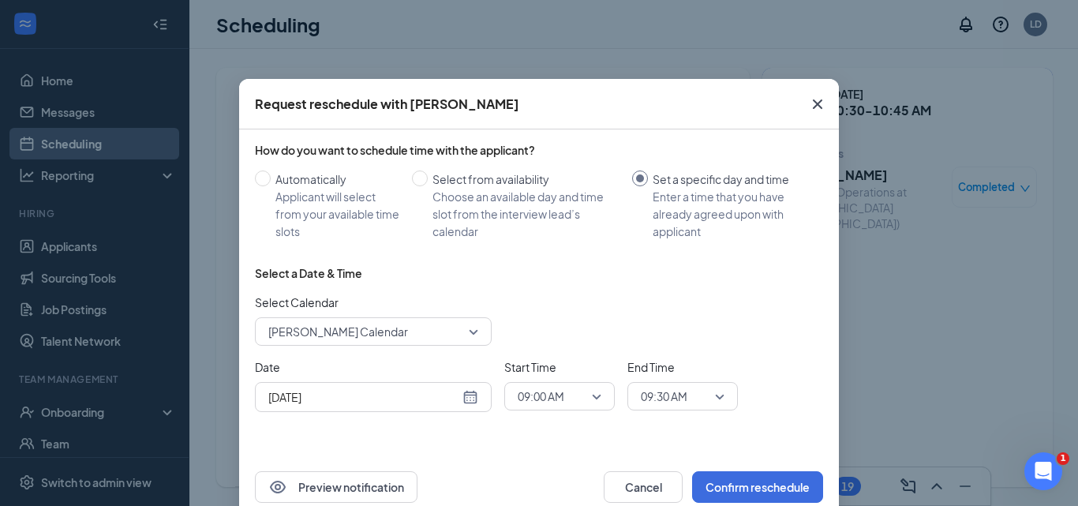
click at [416, 330] on span "Lisa DeSimone's Calendar" at bounding box center [366, 332] width 196 height 24
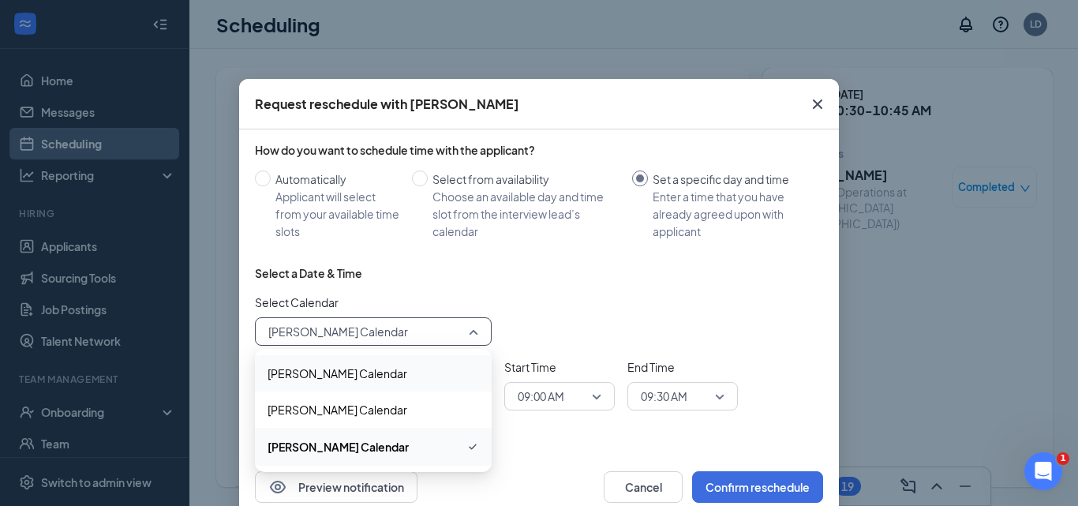
click at [355, 372] on span "John DeSimone's Calendar" at bounding box center [337, 372] width 140 height 17
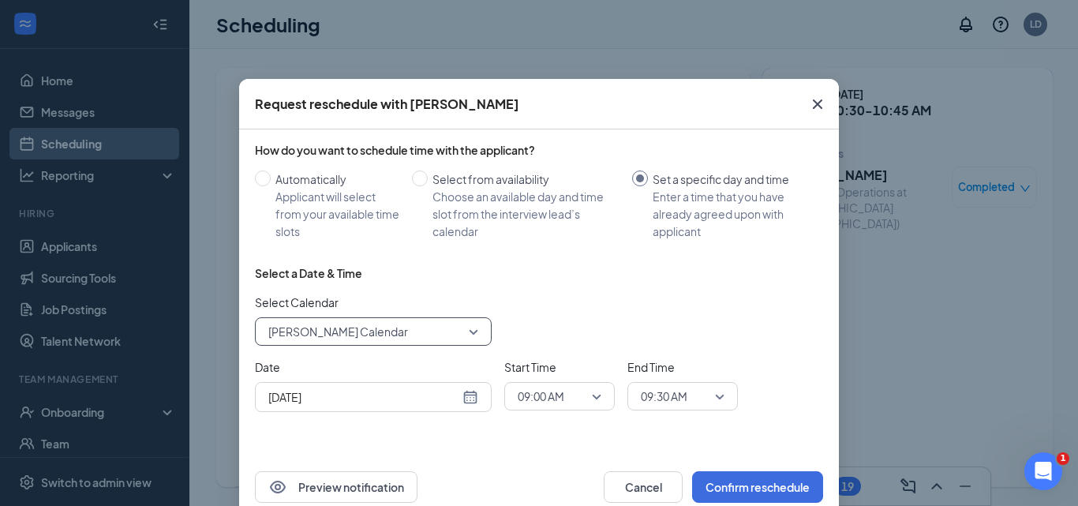
click at [809, 105] on icon "Cross" at bounding box center [817, 104] width 19 height 19
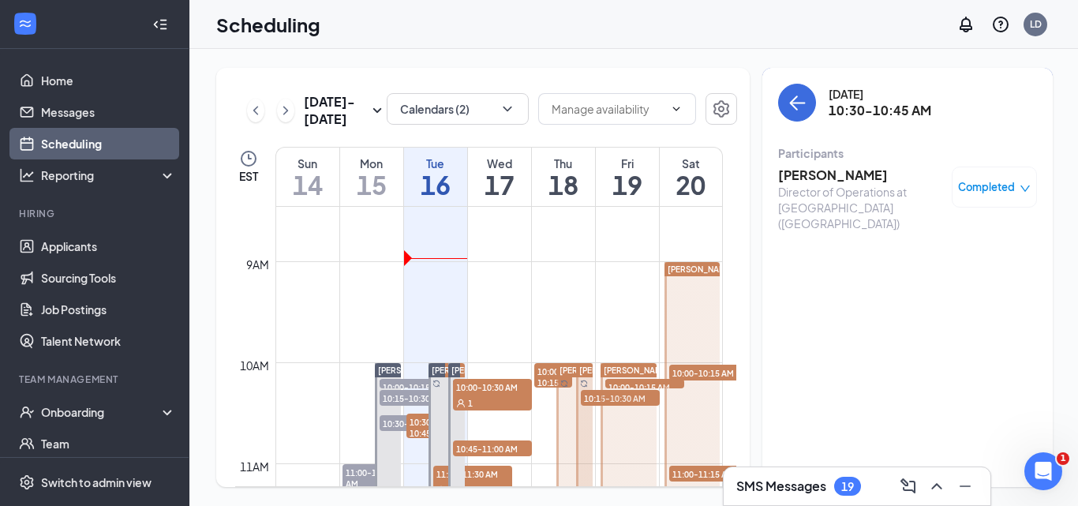
scroll to position [933, 0]
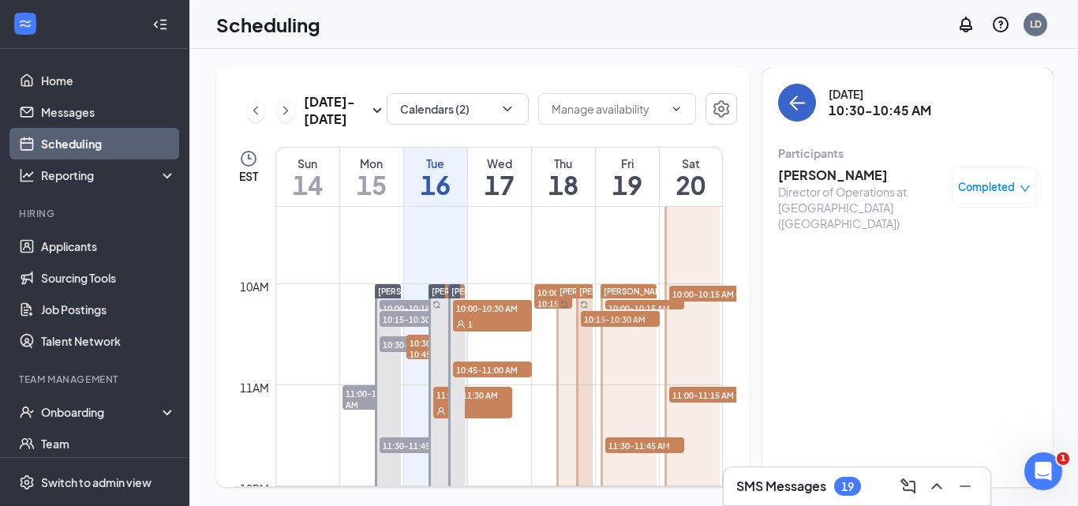
click at [793, 105] on icon "ArrowLeft" at bounding box center [796, 102] width 19 height 19
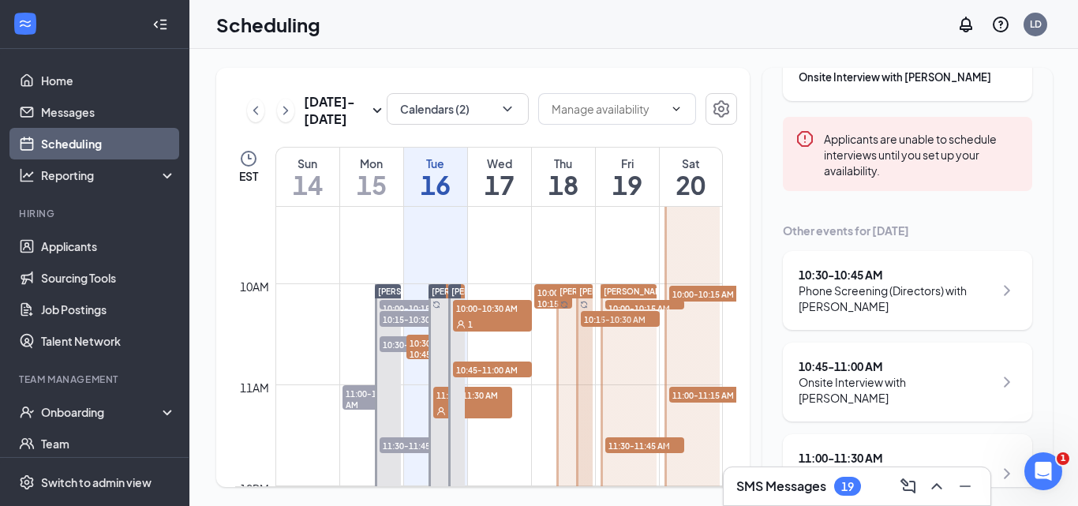
scroll to position [237, 0]
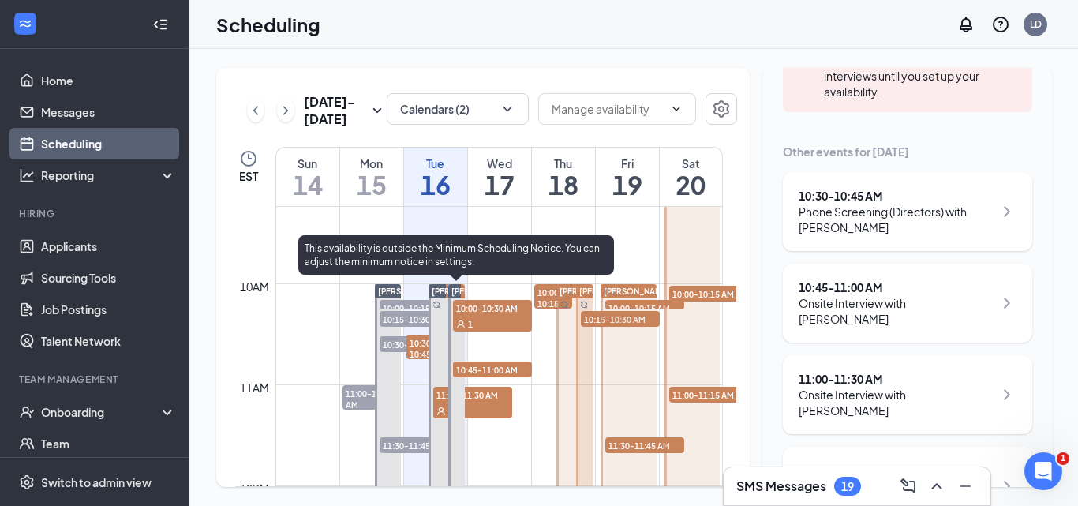
click at [488, 370] on span "10:45-11:00 AM" at bounding box center [492, 369] width 79 height 16
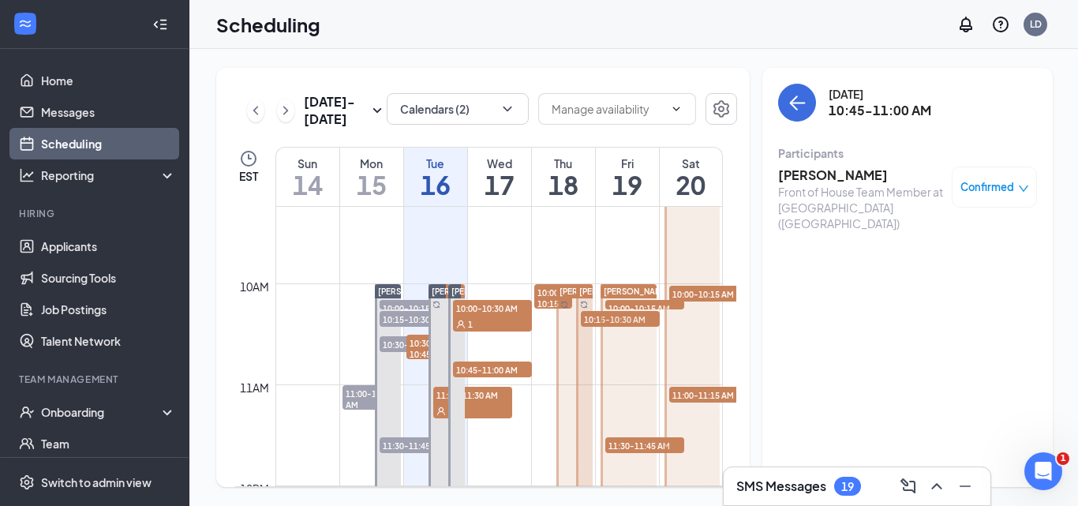
click at [840, 177] on h3 "Erick Yarboro" at bounding box center [861, 174] width 166 height 17
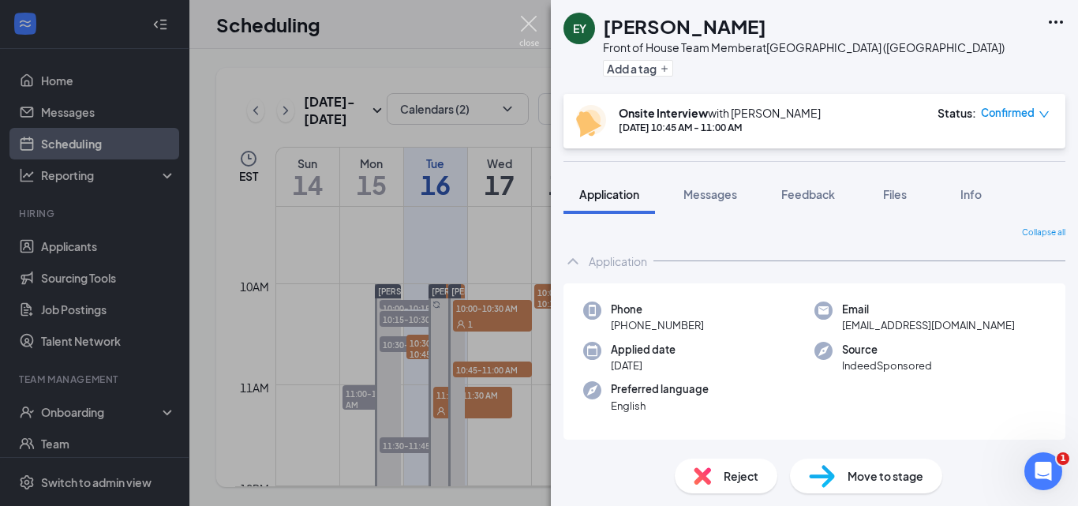
click at [536, 21] on img at bounding box center [529, 31] width 20 height 31
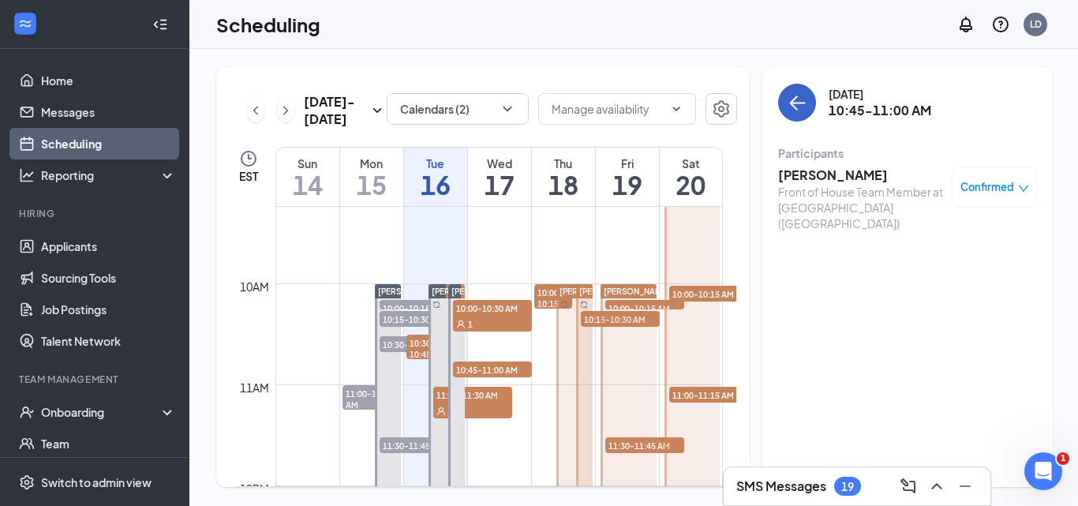
click at [792, 105] on icon "ArrowLeft" at bounding box center [796, 102] width 19 height 19
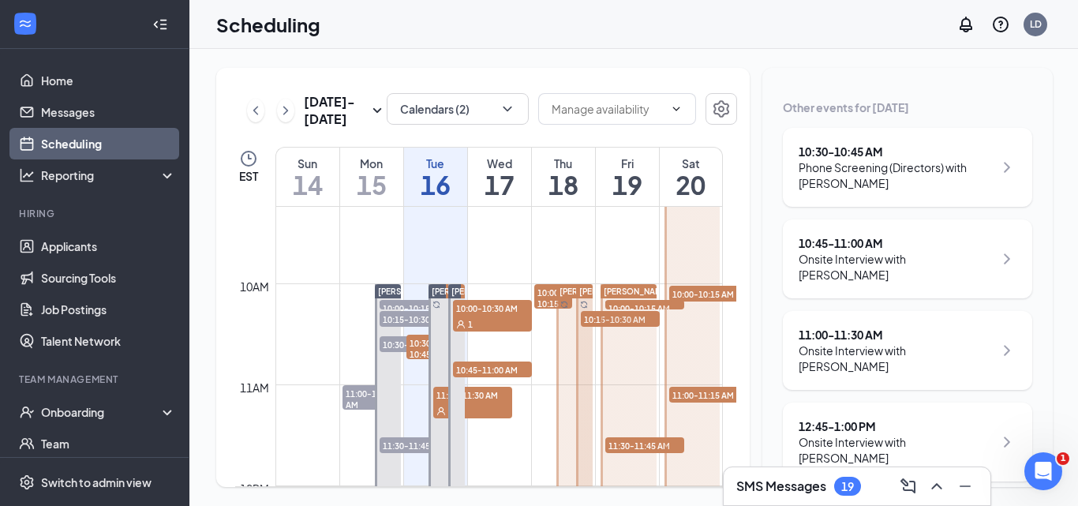
scroll to position [316, 0]
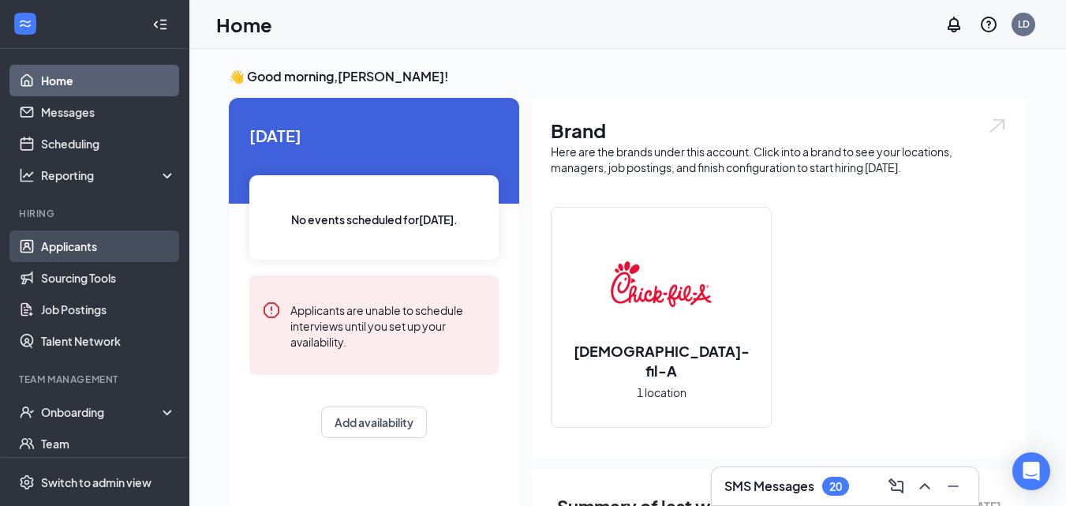
click at [67, 252] on link "Applicants" at bounding box center [108, 246] width 135 height 32
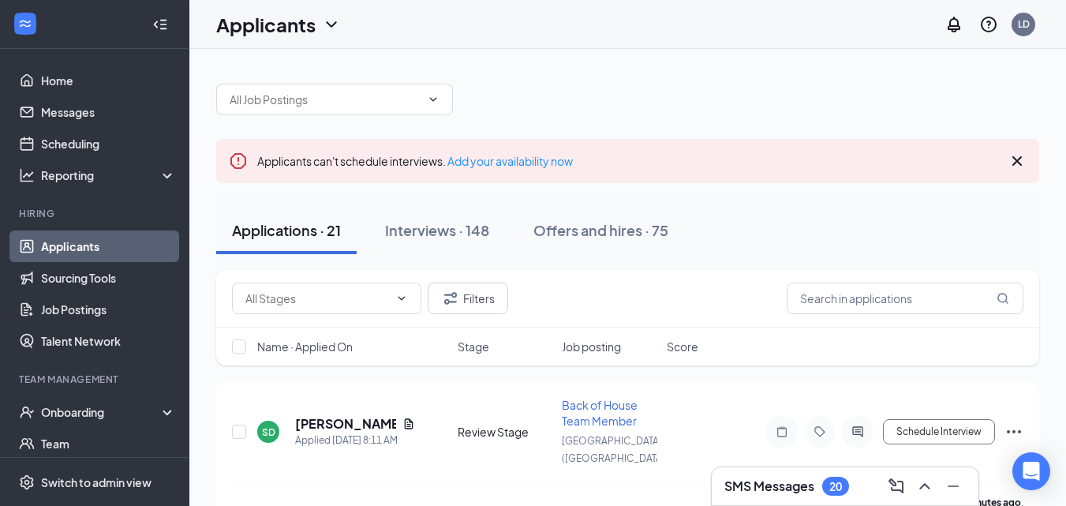
drag, startPoint x: 446, startPoint y: 236, endPoint x: 769, endPoint y: 297, distance: 329.1
click at [449, 236] on div "Interviews · 148" at bounding box center [437, 230] width 104 height 20
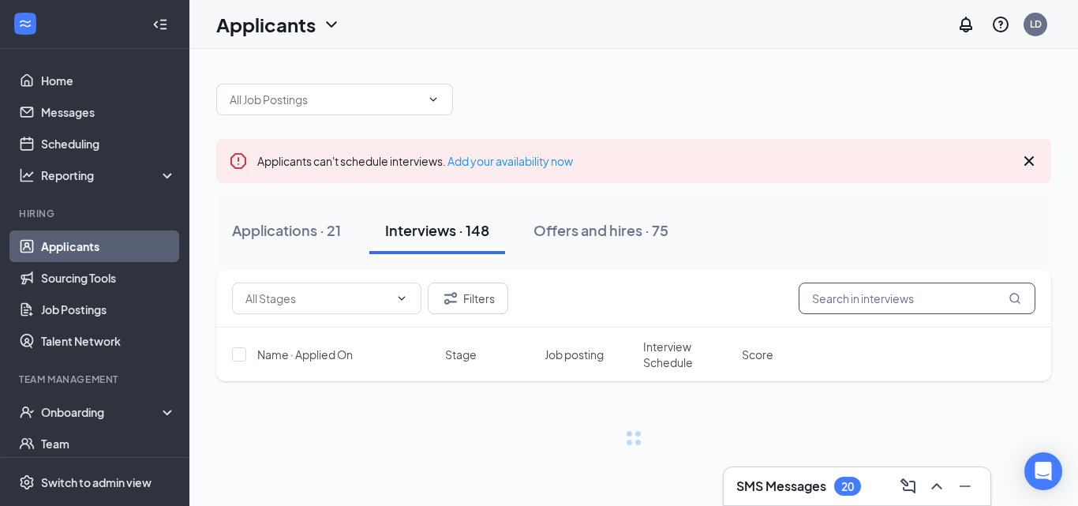
click at [824, 299] on input "text" at bounding box center [916, 298] width 237 height 32
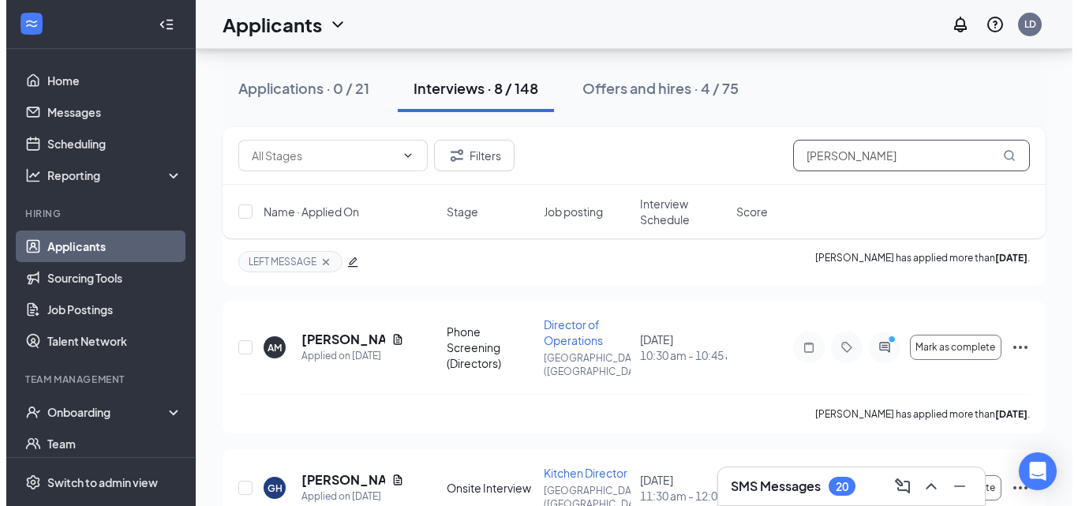
scroll to position [868, 0]
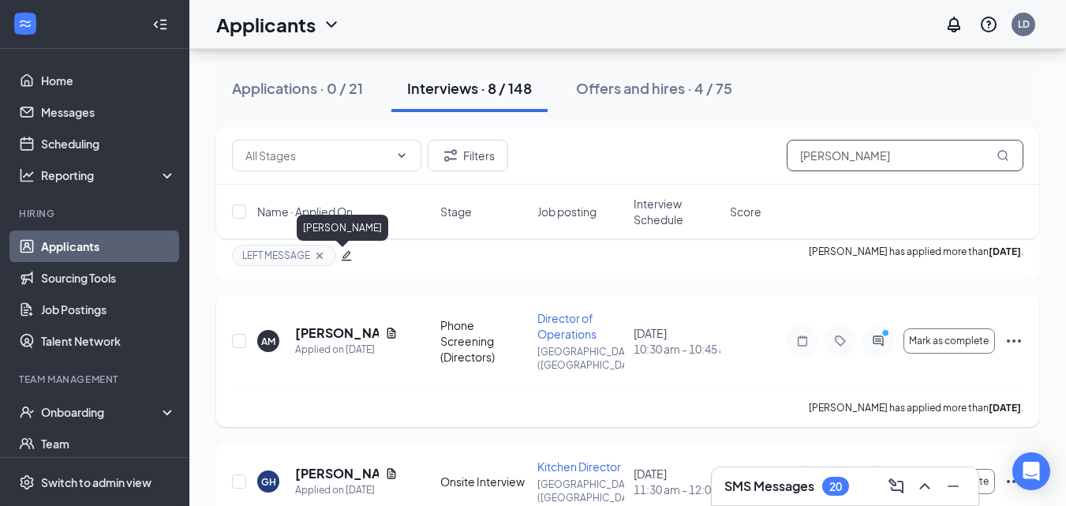
type input "anna"
click at [306, 324] on h5 "[PERSON_NAME]" at bounding box center [337, 332] width 84 height 17
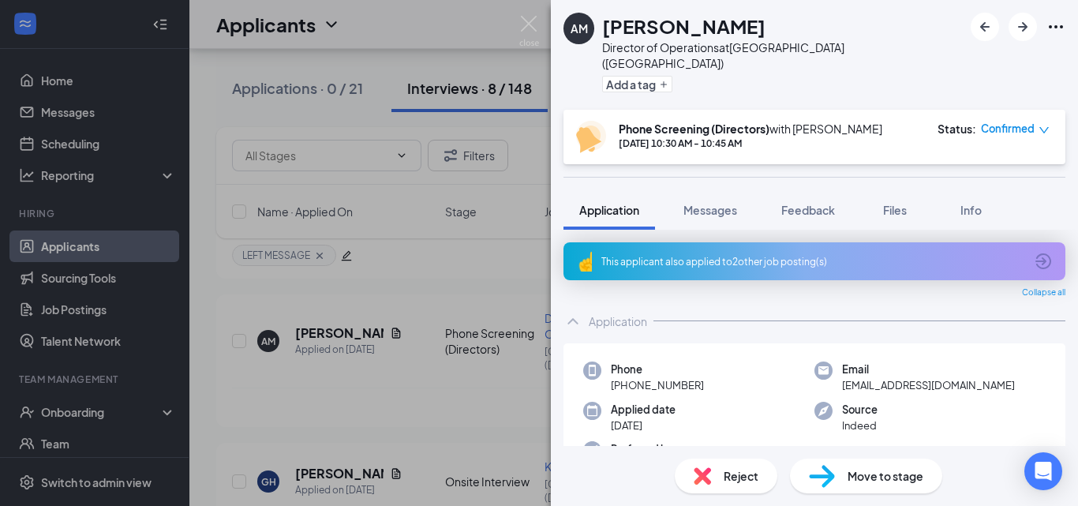
click at [757, 121] on b "Phone Screening (Directors)" at bounding box center [694, 128] width 151 height 14
click at [858, 477] on span "Move to stage" at bounding box center [885, 475] width 76 height 17
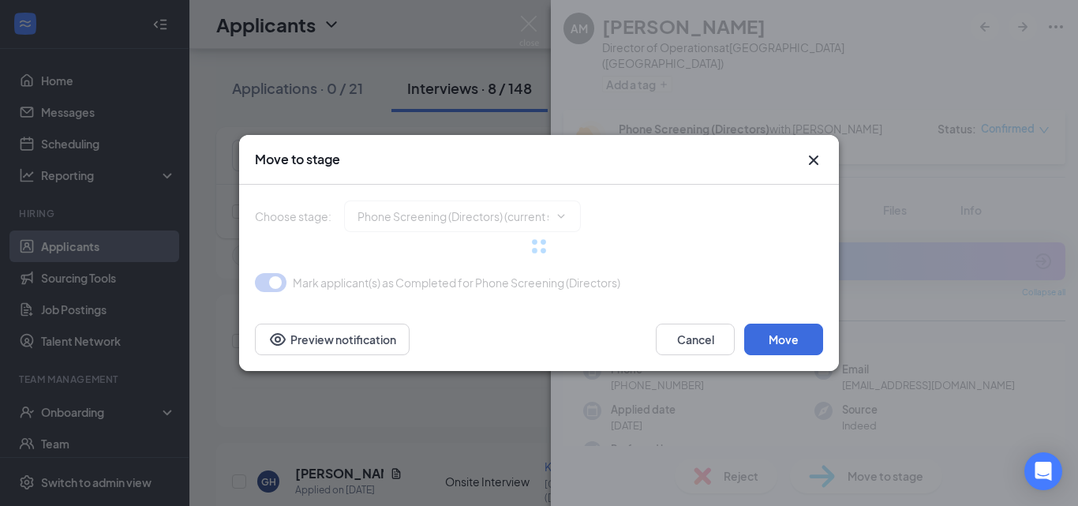
type input "Onsite Interview (next stage)"
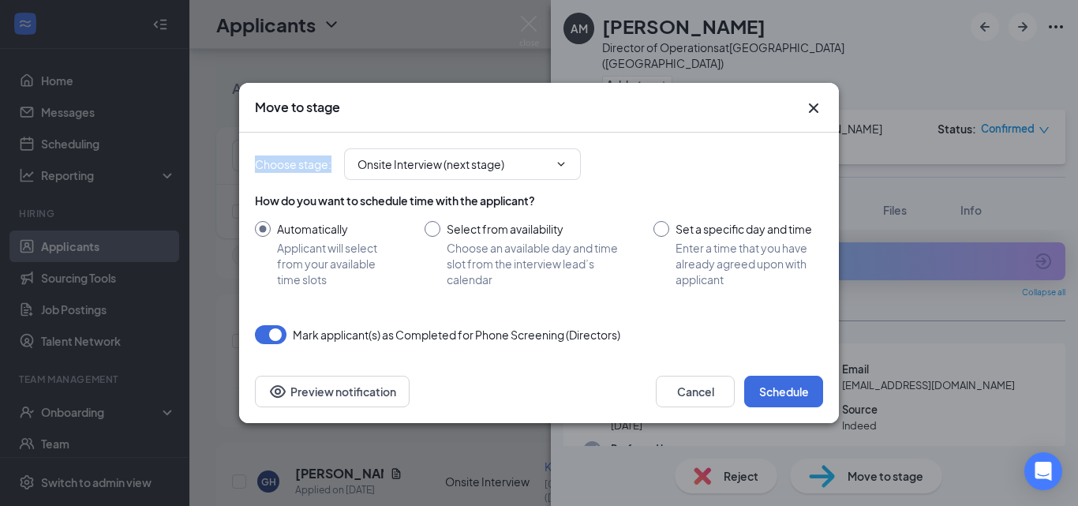
drag, startPoint x: 691, startPoint y: 104, endPoint x: 454, endPoint y: 205, distance: 257.3
click at [454, 205] on div "Move to stage Choose stage : Onsite Interview (next stage) How do you want to s…" at bounding box center [539, 253] width 600 height 340
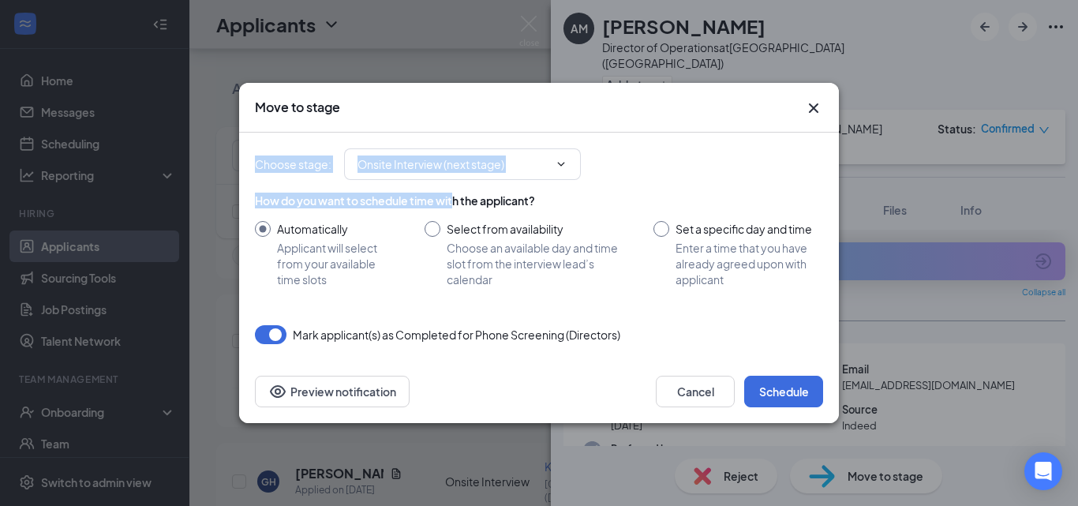
click at [811, 113] on icon "Cross" at bounding box center [813, 108] width 19 height 19
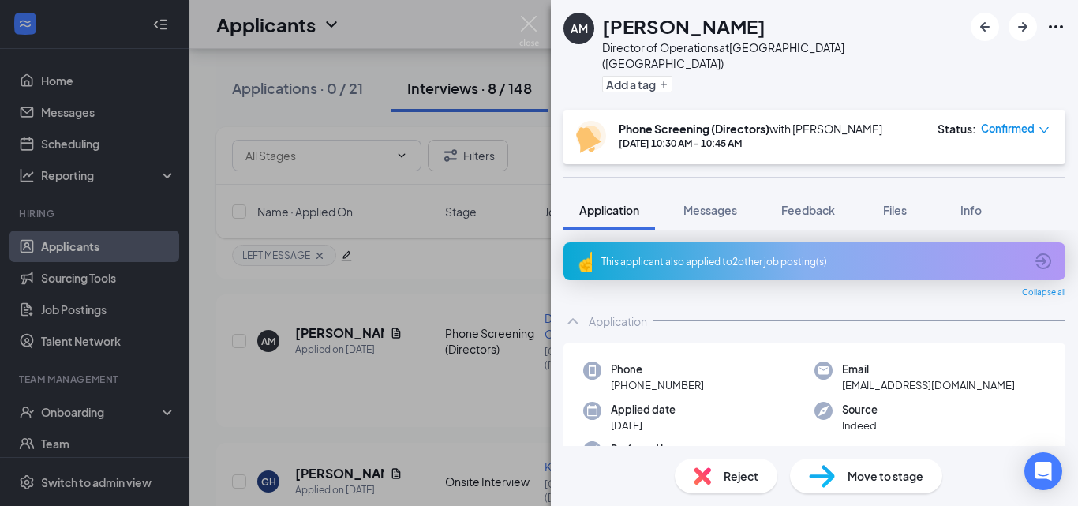
click at [1043, 125] on icon "down" at bounding box center [1043, 130] width 11 height 11
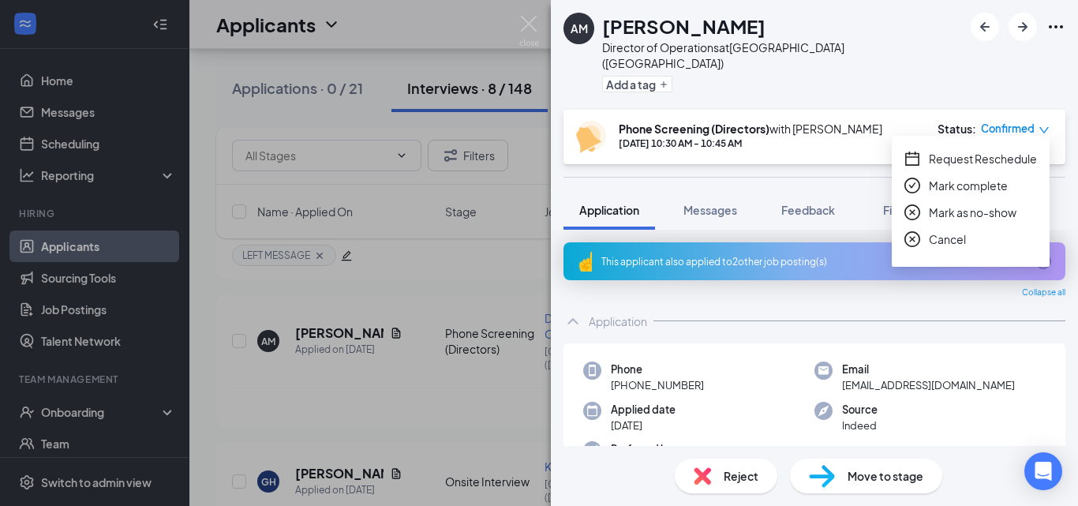
click at [882, 470] on span "Move to stage" at bounding box center [885, 475] width 76 height 17
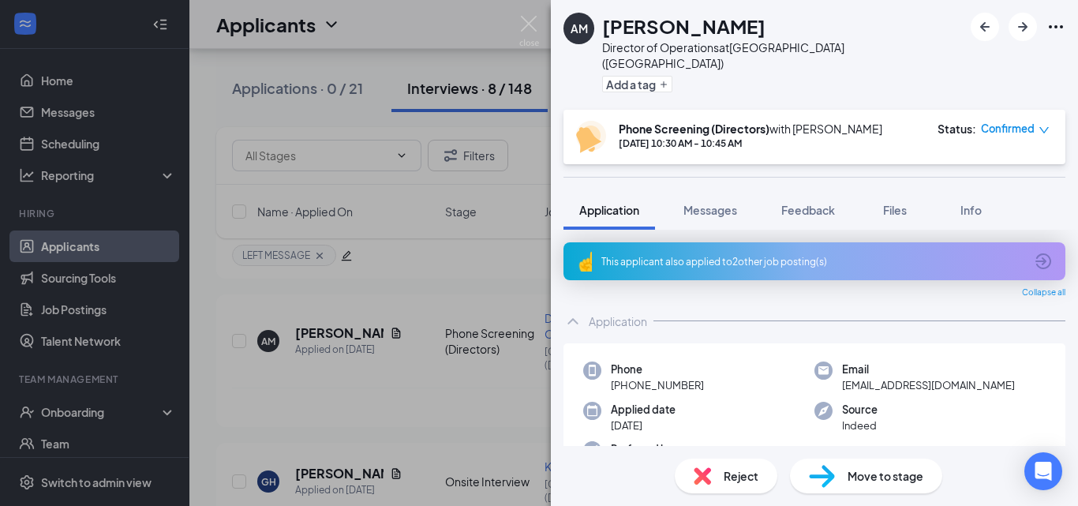
type input "Onsite Interview (next stage)"
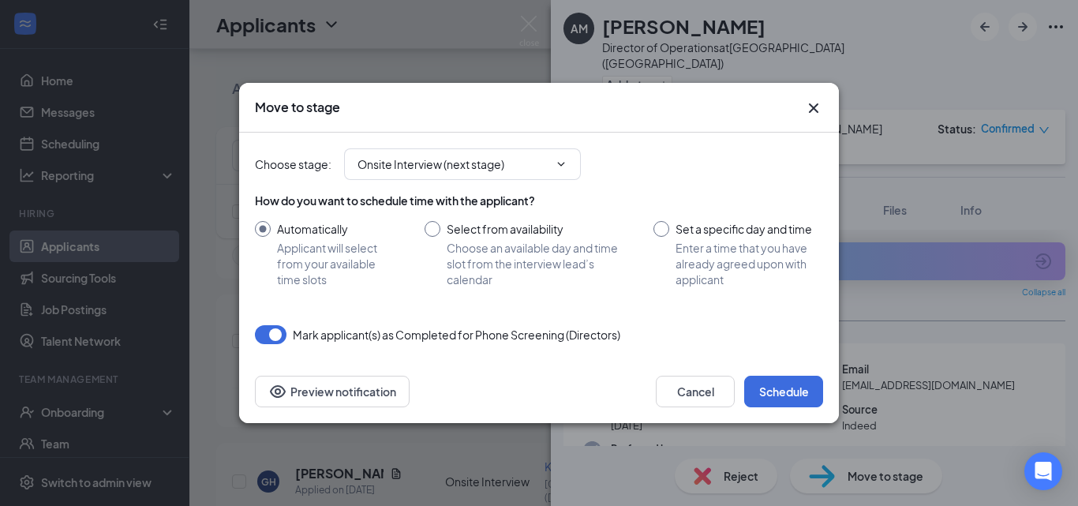
click at [660, 232] on input "Set a specific day and time Enter a time that you have already agreed upon with…" at bounding box center [738, 254] width 170 height 66
radio input "true"
radio input "false"
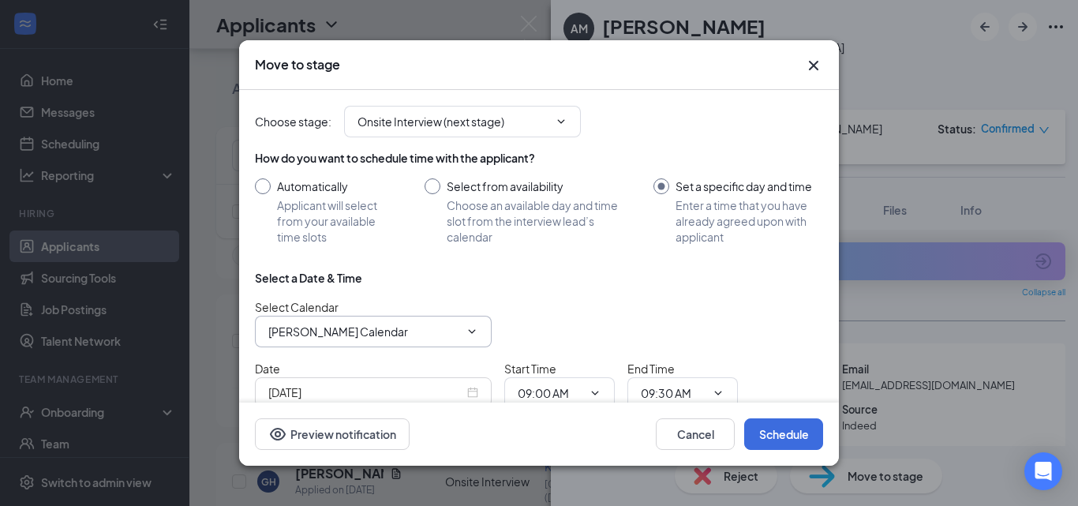
click at [412, 326] on input "[PERSON_NAME] Calendar" at bounding box center [363, 331] width 191 height 17
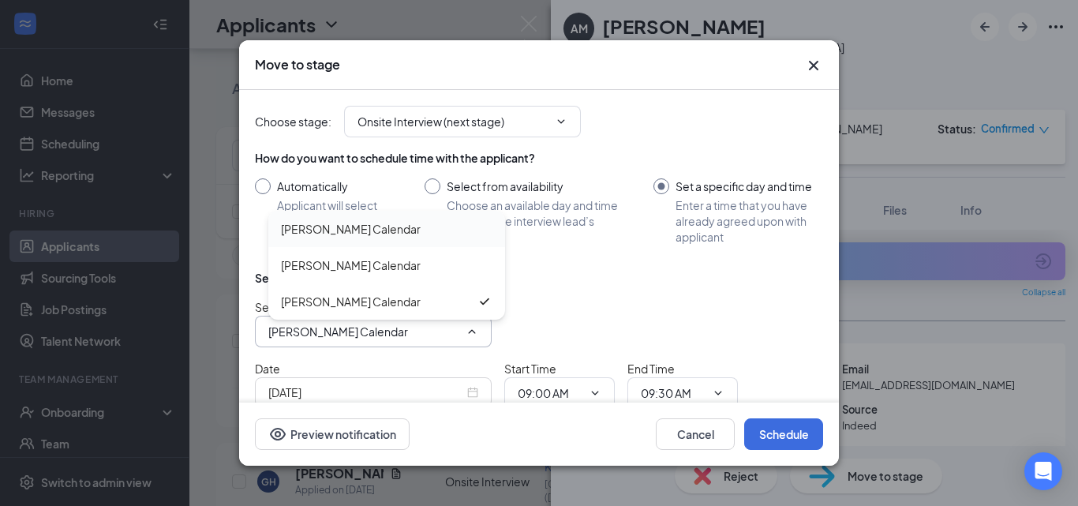
click at [409, 234] on div "[PERSON_NAME] Calendar" at bounding box center [351, 228] width 140 height 17
type input "[PERSON_NAME] Calendar"
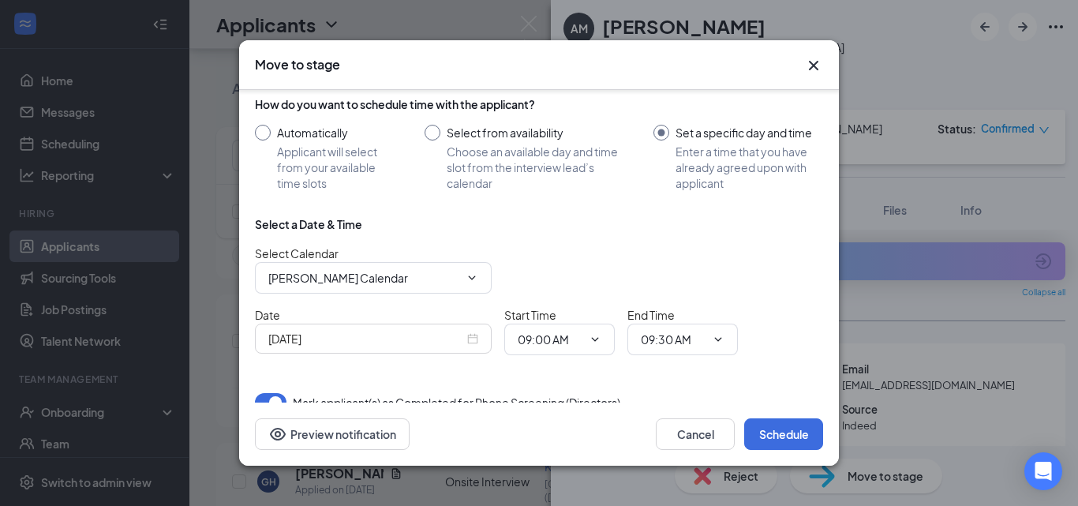
scroll to position [79, 0]
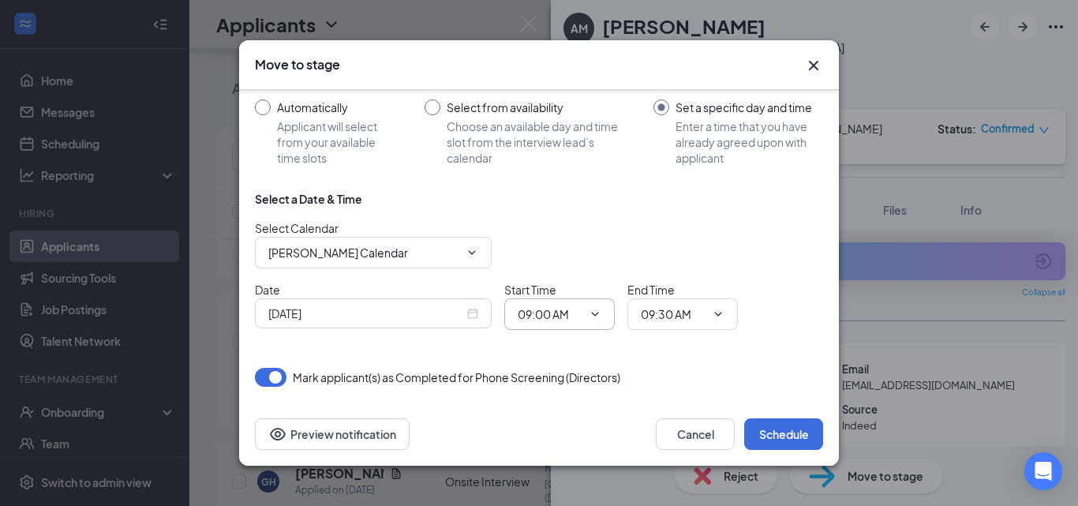
click at [553, 321] on input "09:00 AM" at bounding box center [550, 313] width 65 height 17
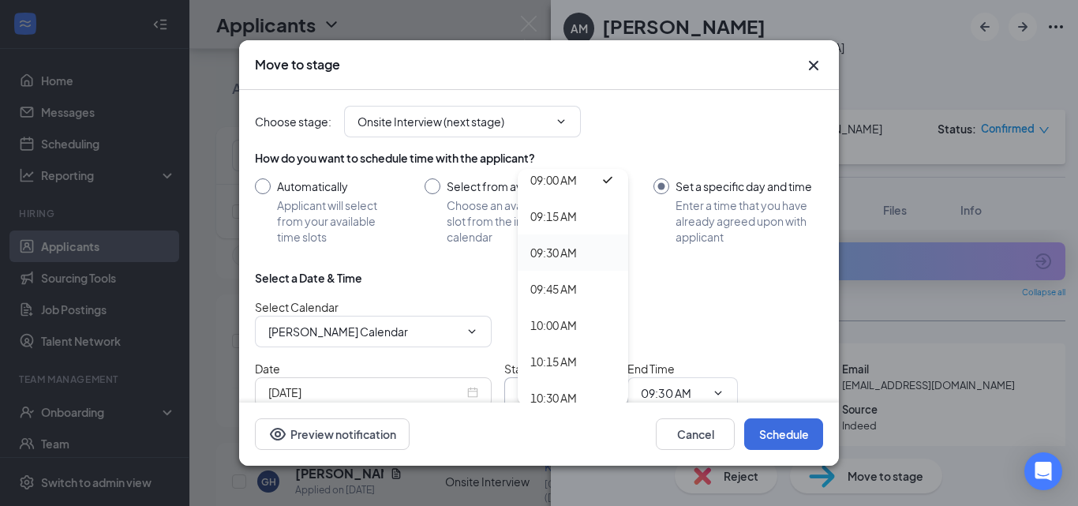
scroll to position [1341, 0]
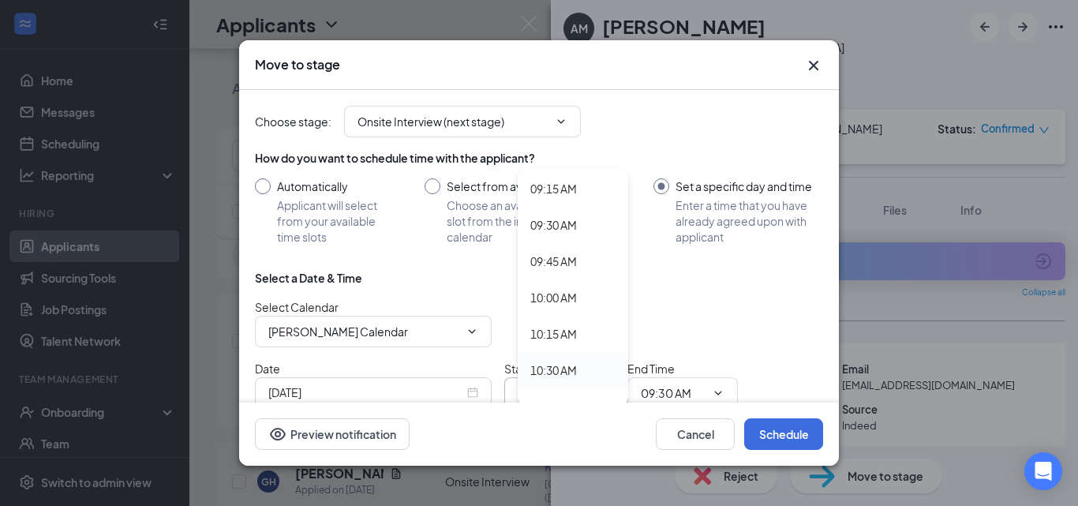
click at [546, 369] on div "10:30 AM" at bounding box center [553, 369] width 47 height 17
type input "10:30 AM"
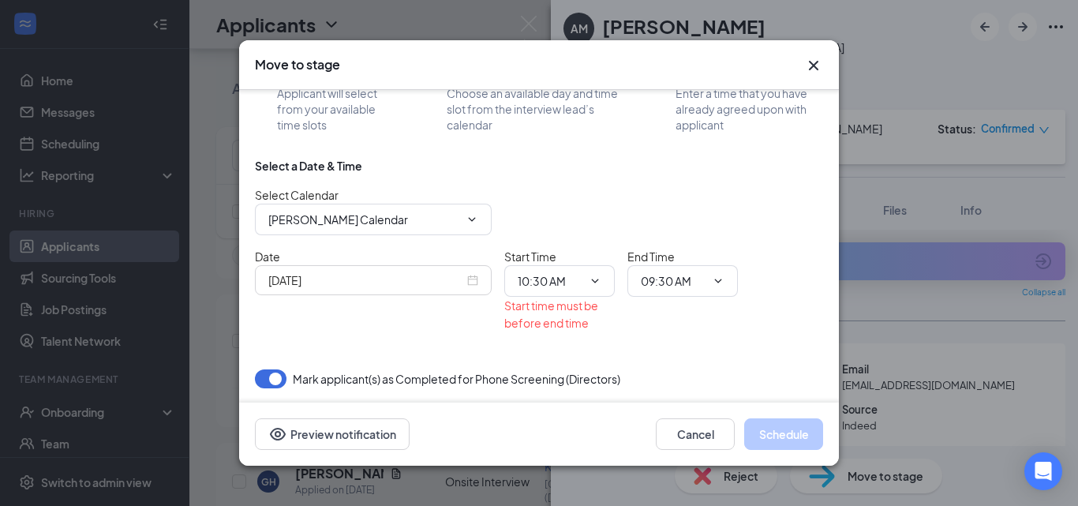
scroll to position [114, 0]
click at [682, 278] on input "09:30 AM" at bounding box center [673, 279] width 65 height 17
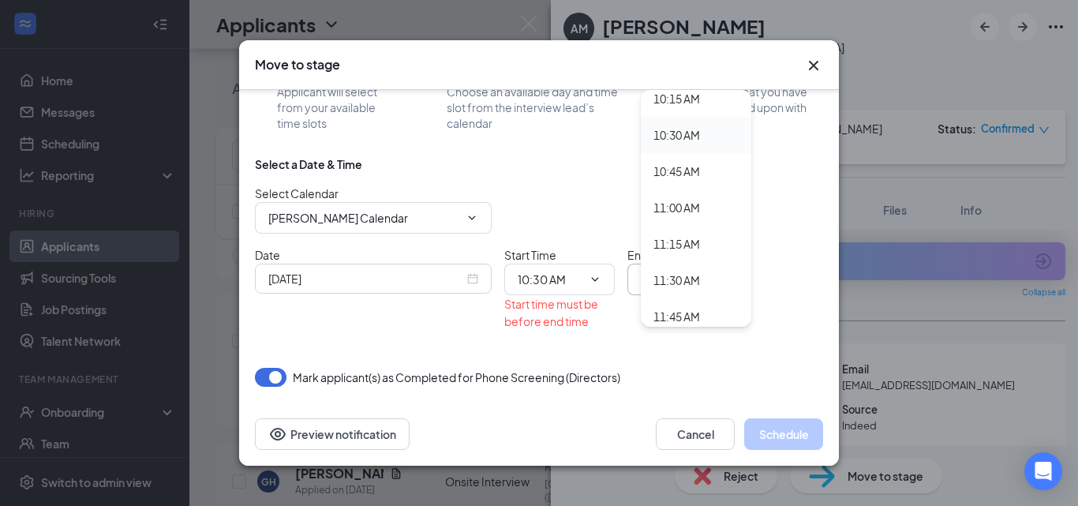
scroll to position [1499, 0]
click at [685, 164] on div "10:45 AM" at bounding box center [676, 169] width 47 height 17
type input "10:45 AM"
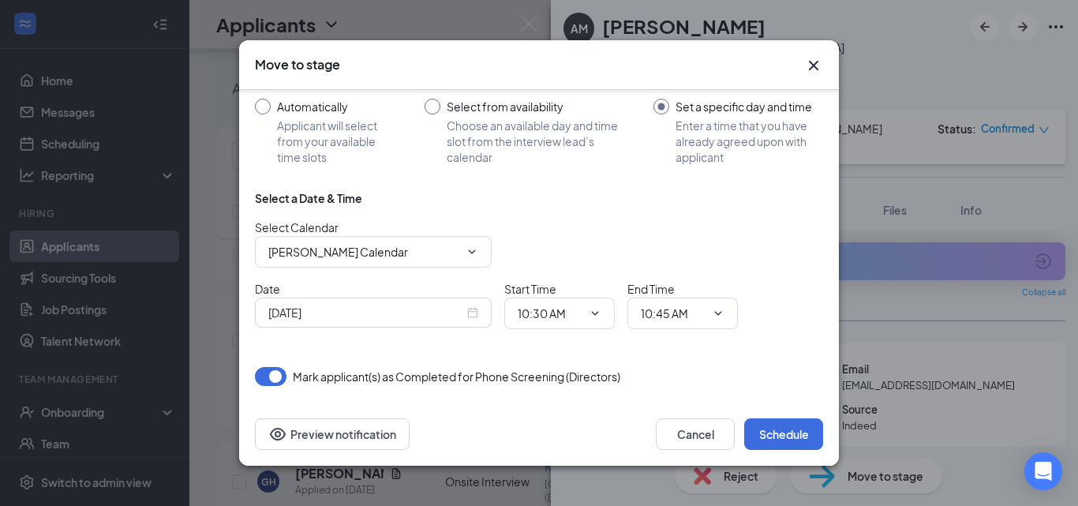
scroll to position [80, 0]
click at [783, 441] on button "Schedule" at bounding box center [783, 434] width 79 height 32
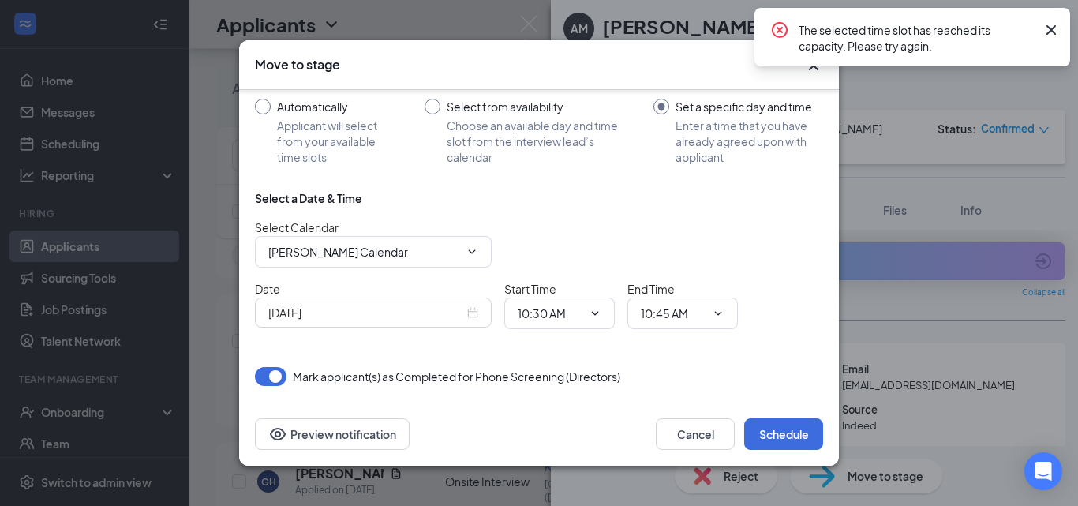
click at [1051, 32] on icon "Cross" at bounding box center [1050, 30] width 19 height 19
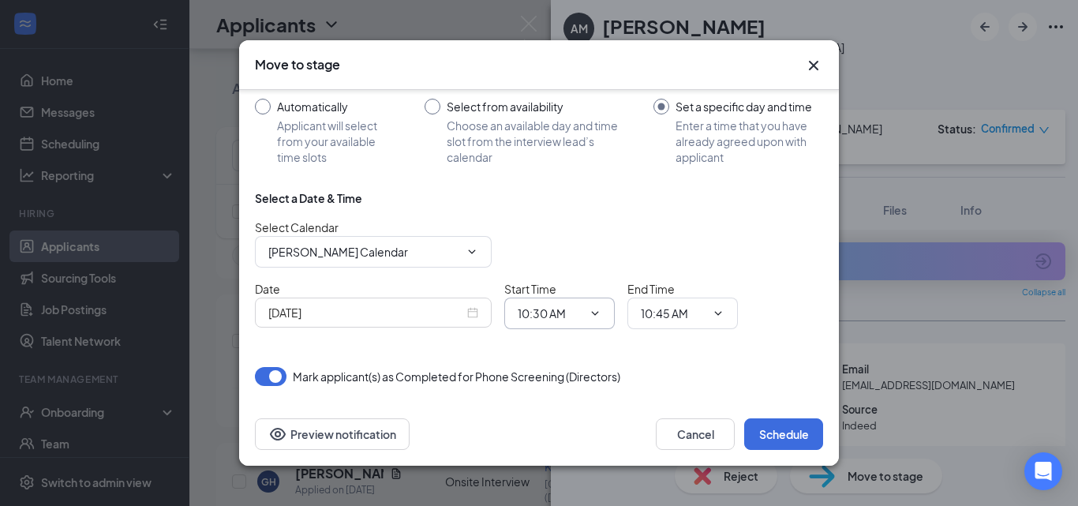
click at [570, 320] on input "10:30 AM" at bounding box center [550, 313] width 65 height 17
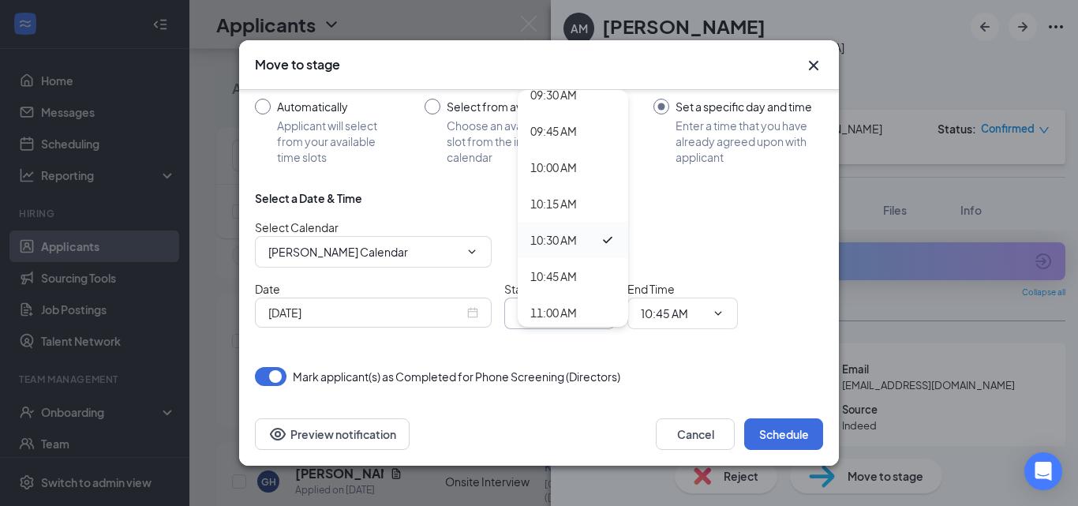
scroll to position [1420, 0]
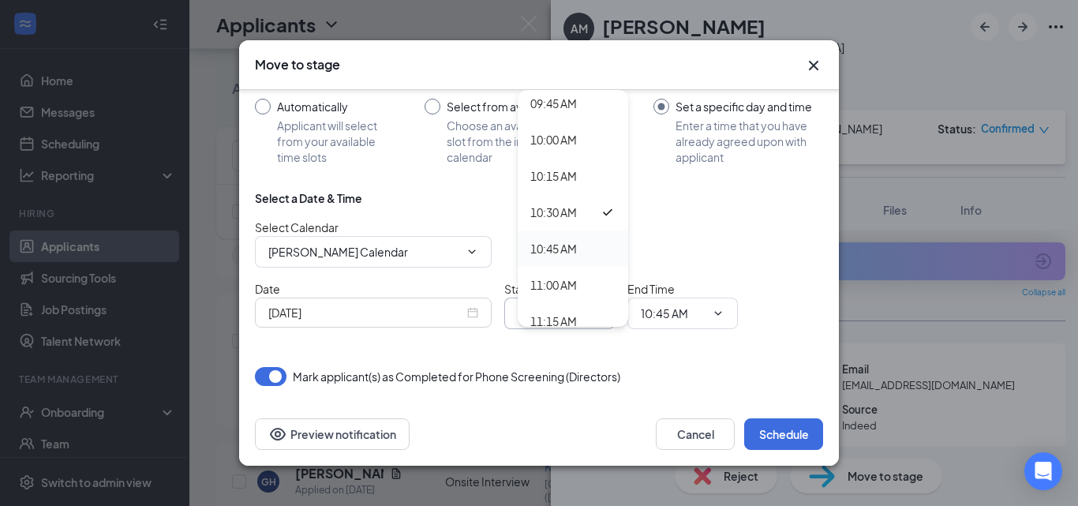
click at [581, 250] on div "10:45 AM" at bounding box center [572, 248] width 85 height 17
type input "10:45 AM"
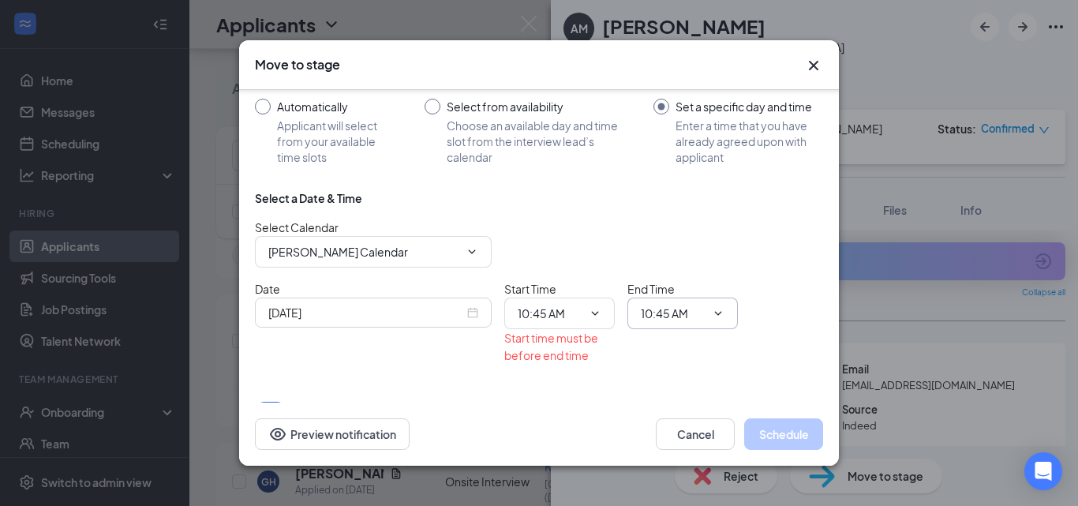
click at [691, 312] on input "10:45 AM" at bounding box center [673, 313] width 65 height 17
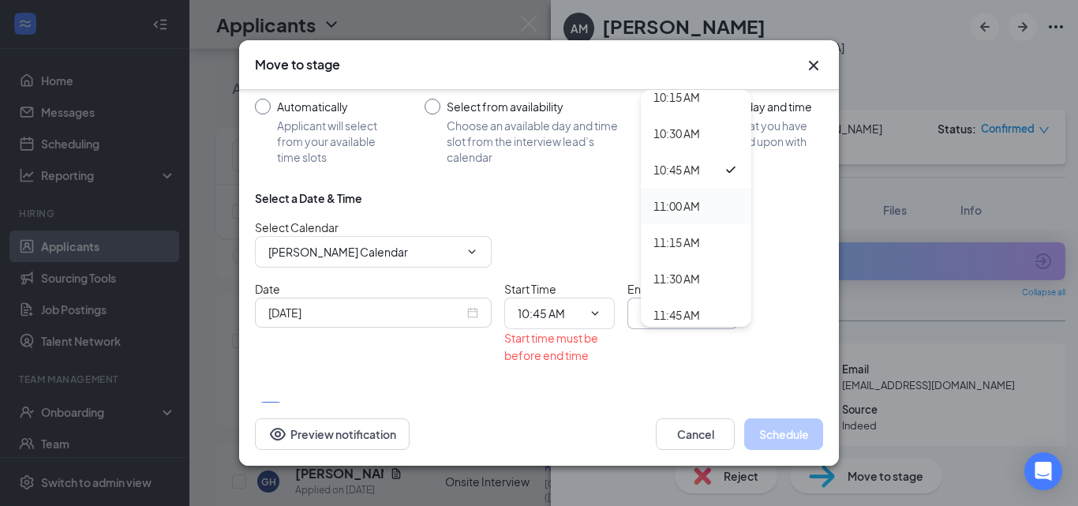
click at [687, 206] on div "11:00 AM" at bounding box center [676, 205] width 47 height 17
type input "11:00 AM"
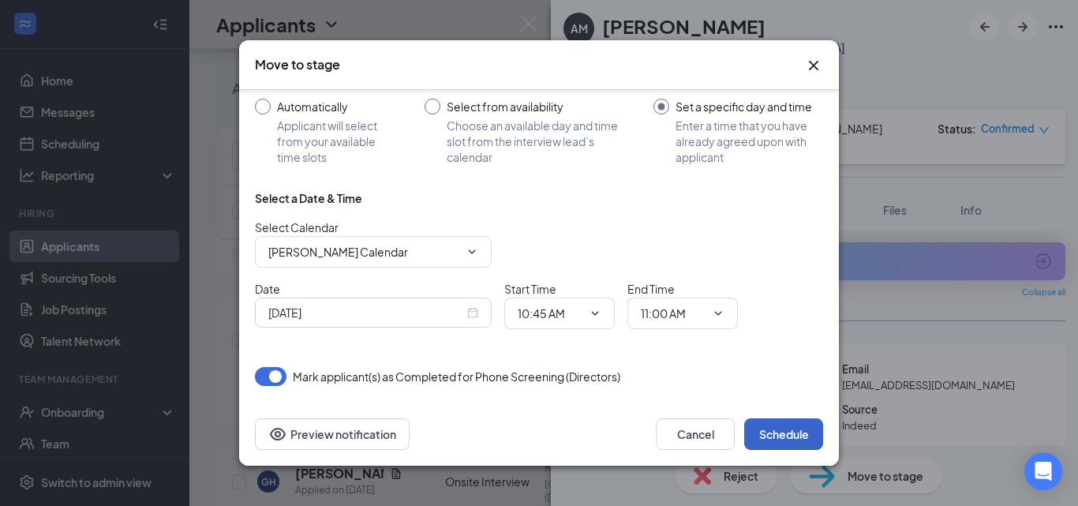
click at [764, 436] on button "Schedule" at bounding box center [783, 434] width 79 height 32
click at [575, 323] on span "10:45 AM 12:00 AM 12:15 AM 12:30 AM 12:45 AM 01:00 AM 01:15 AM 01:30 AM 01:45 A…" at bounding box center [559, 313] width 110 height 32
click at [574, 318] on input "10:45 AM" at bounding box center [550, 313] width 65 height 17
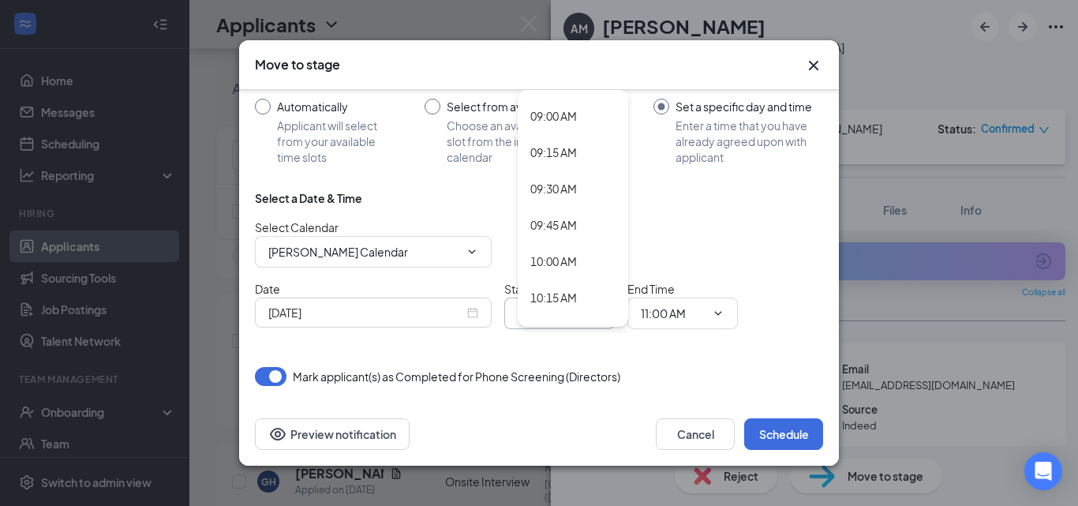
scroll to position [1262, 0]
click at [576, 264] on div "09:45 AM" at bounding box center [553, 260] width 47 height 17
type input "09:45 AM"
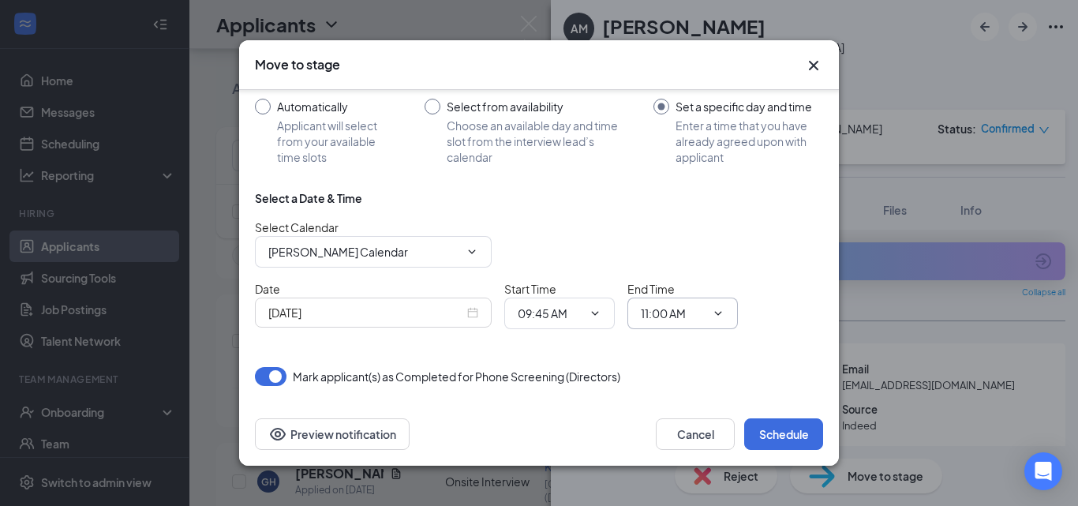
click at [694, 319] on input "11:00 AM" at bounding box center [673, 313] width 65 height 17
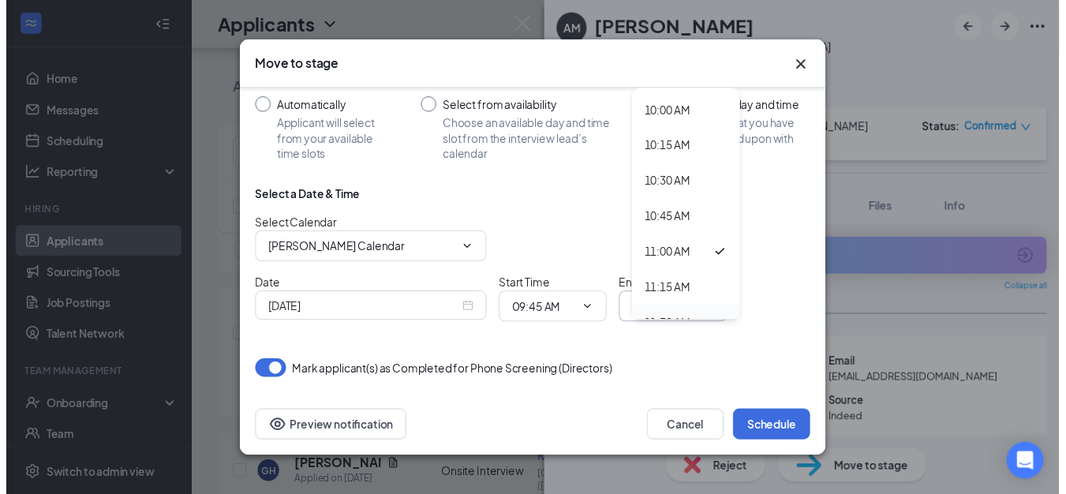
scroll to position [1420, 0]
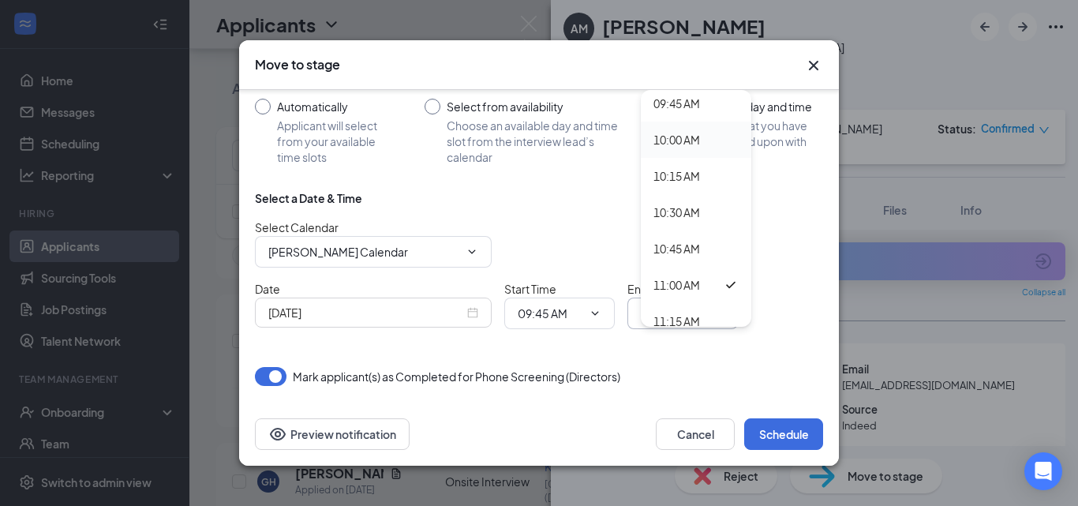
click at [686, 141] on div "10:00 AM" at bounding box center [676, 139] width 47 height 17
type input "10:00 AM"
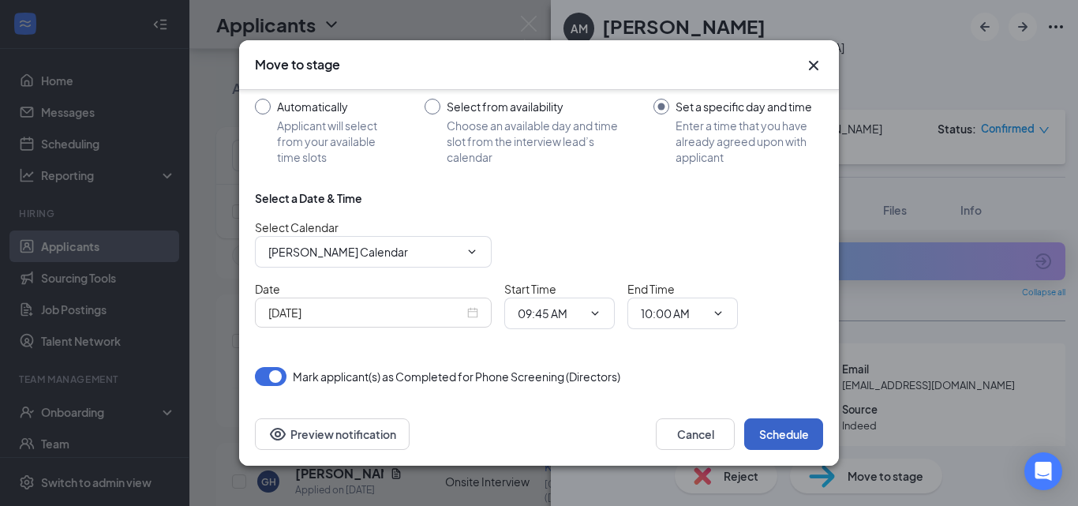
click at [783, 439] on button "Schedule" at bounding box center [783, 434] width 79 height 32
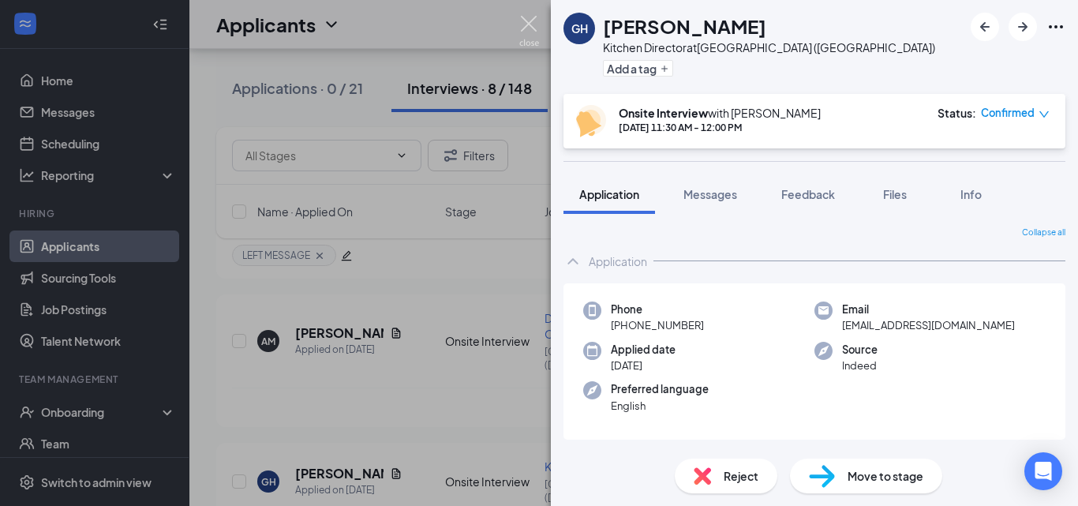
drag, startPoint x: 528, startPoint y: 30, endPoint x: 435, endPoint y: 351, distance: 334.3
click at [529, 29] on img at bounding box center [529, 31] width 20 height 31
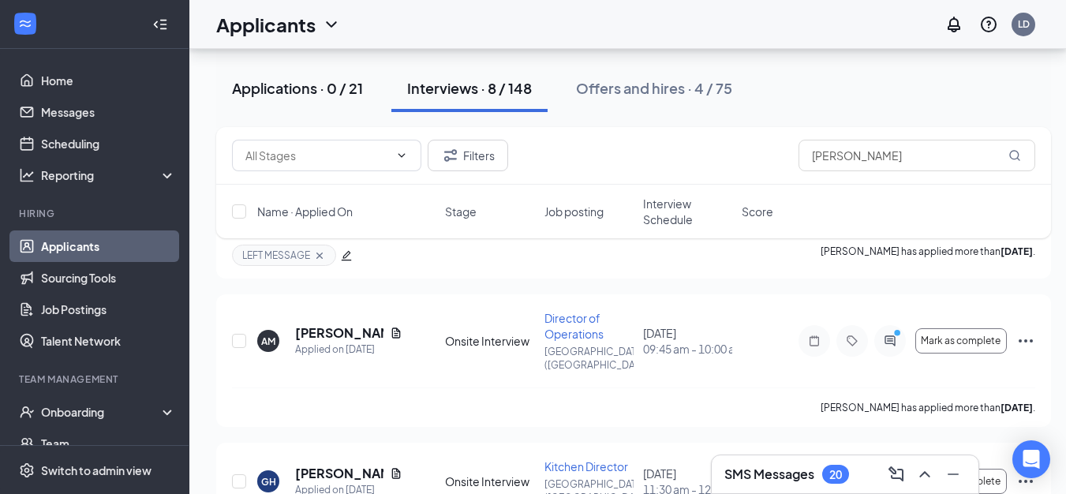
click at [293, 94] on div "Applications · 0 / 21" at bounding box center [297, 88] width 131 height 20
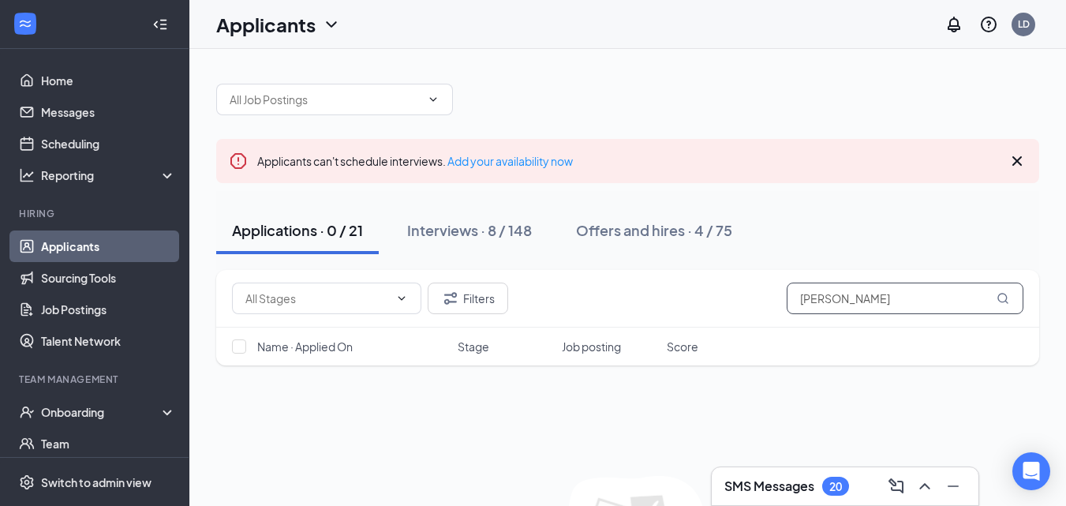
click at [835, 306] on input "[PERSON_NAME]" at bounding box center [905, 298] width 237 height 32
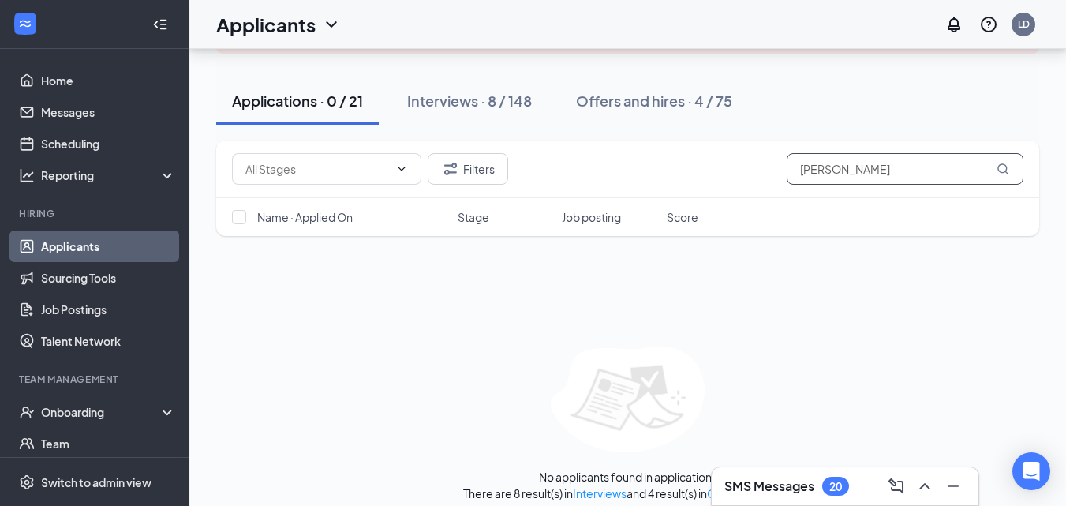
scroll to position [142, 0]
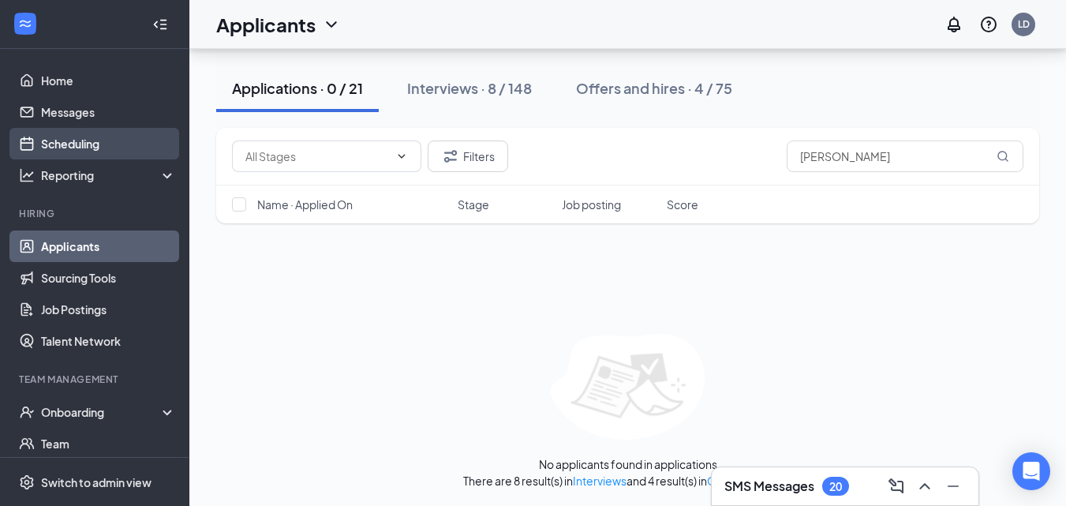
click at [64, 143] on link "Scheduling" at bounding box center [108, 144] width 135 height 32
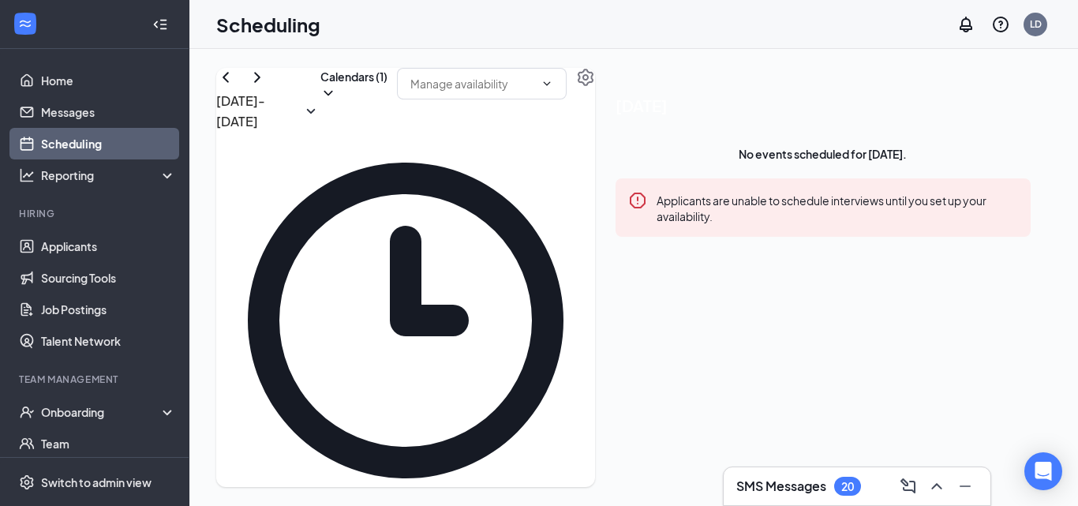
scroll to position [776, 0]
click at [387, 101] on button "Calendars (1)" at bounding box center [353, 84] width 67 height 33
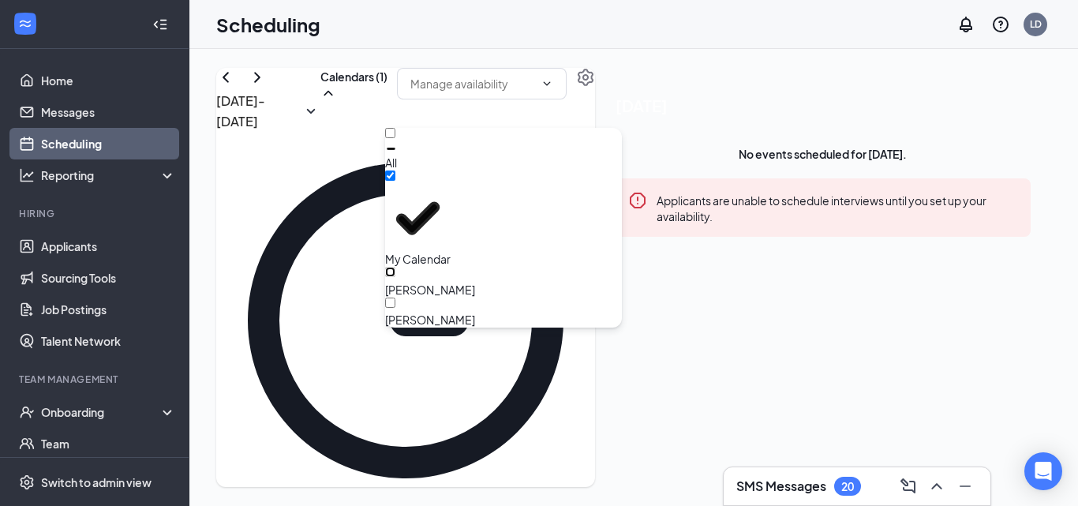
click at [395, 267] on input "[PERSON_NAME]" at bounding box center [390, 272] width 10 height 10
checkbox input "true"
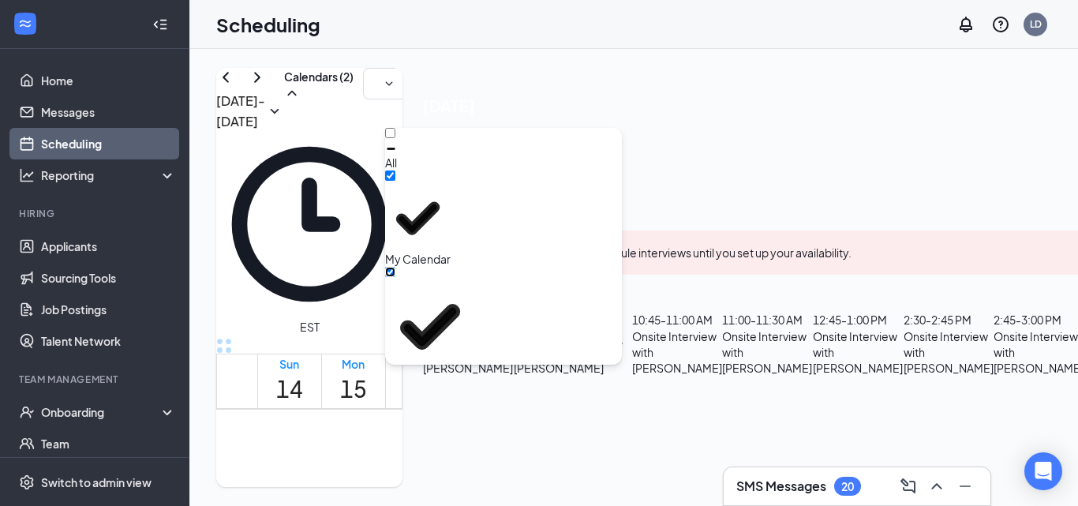
scroll to position [237, 0]
click at [632, 311] on icon "ChevronRight" at bounding box center [618, 343] width 28 height 65
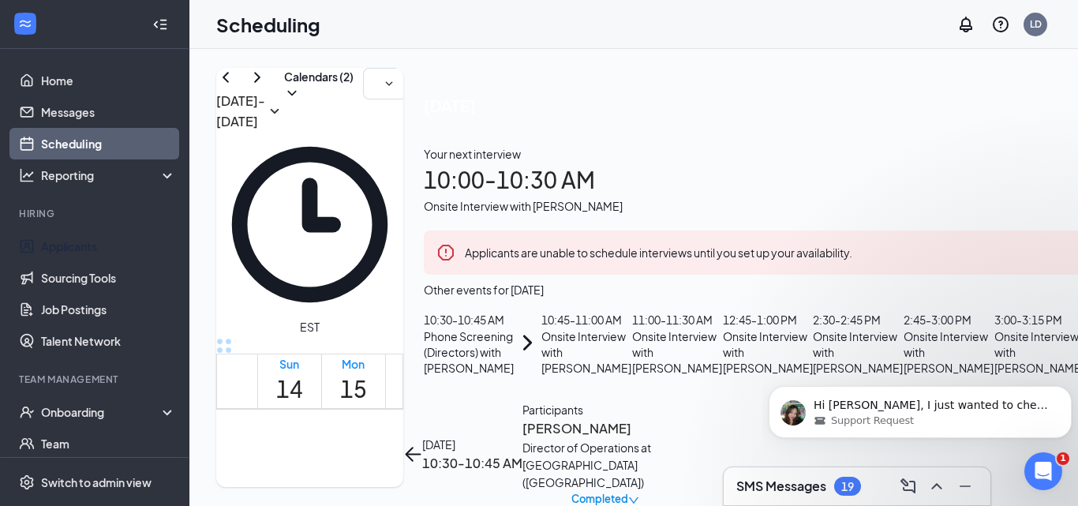
drag, startPoint x: 79, startPoint y: 243, endPoint x: 333, endPoint y: 211, distance: 256.0
click at [80, 244] on link "Applicants" at bounding box center [108, 246] width 135 height 32
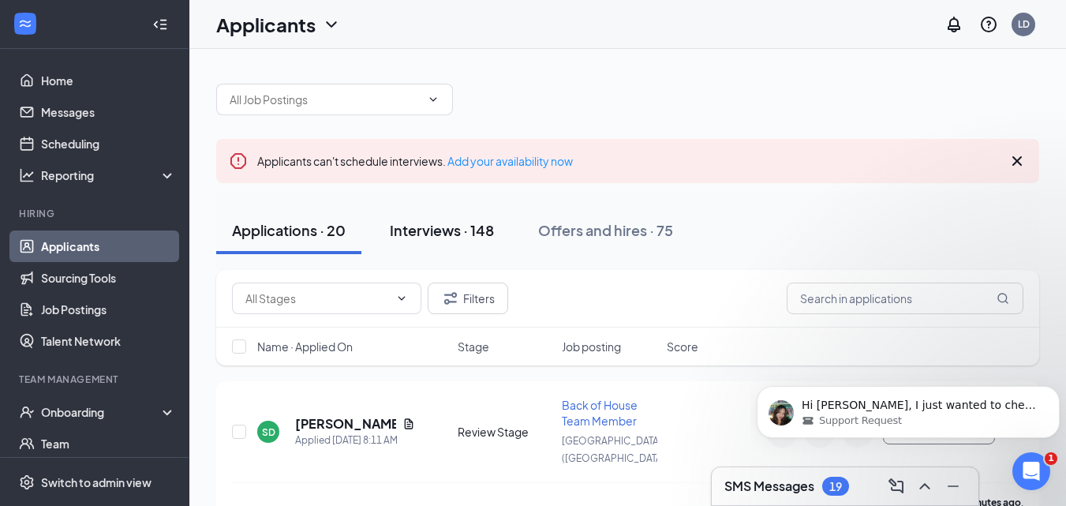
click at [451, 230] on div "Interviews · 148" at bounding box center [442, 230] width 104 height 20
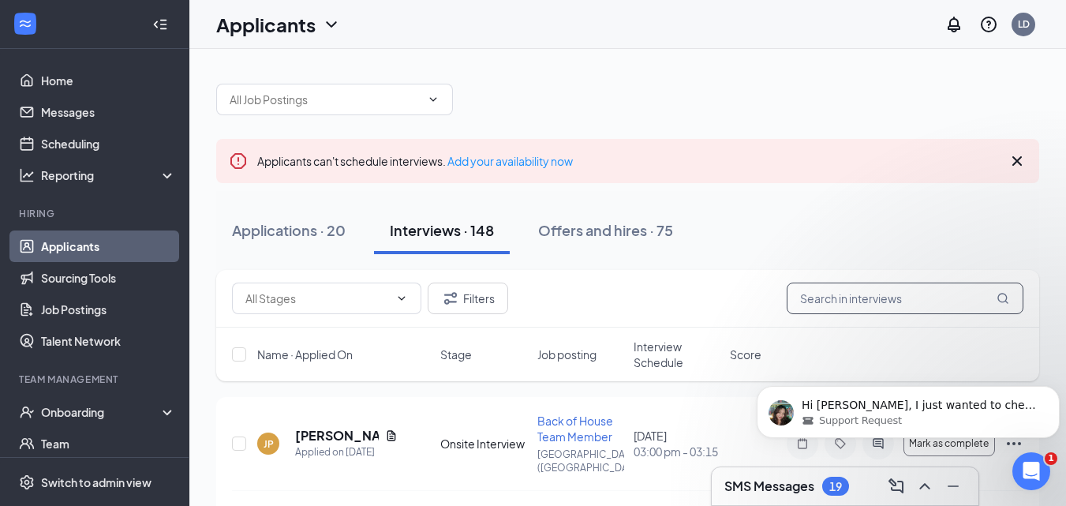
click at [902, 294] on input "text" at bounding box center [905, 298] width 237 height 32
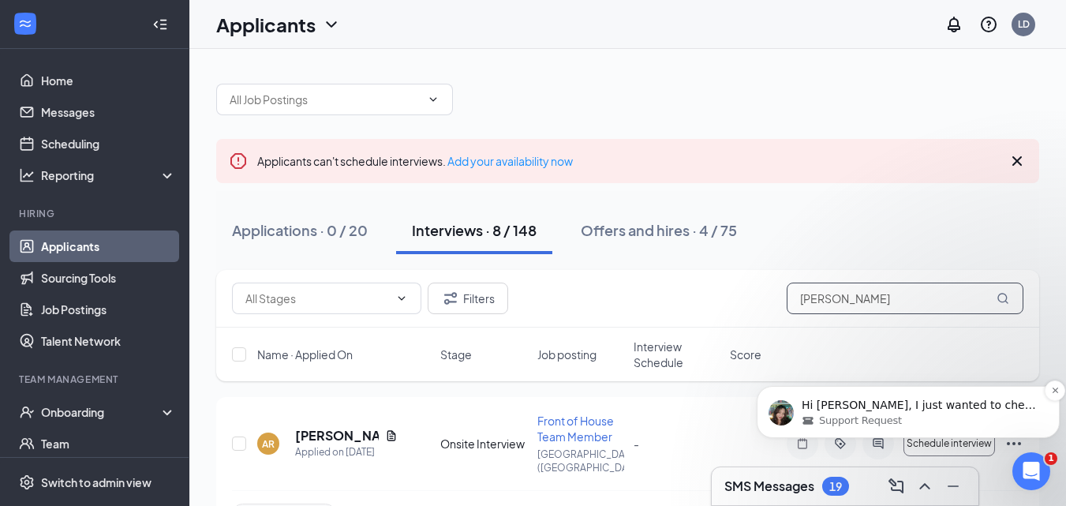
type input "[PERSON_NAME]"
click at [982, 417] on div "Support Request" at bounding box center [921, 420] width 238 height 14
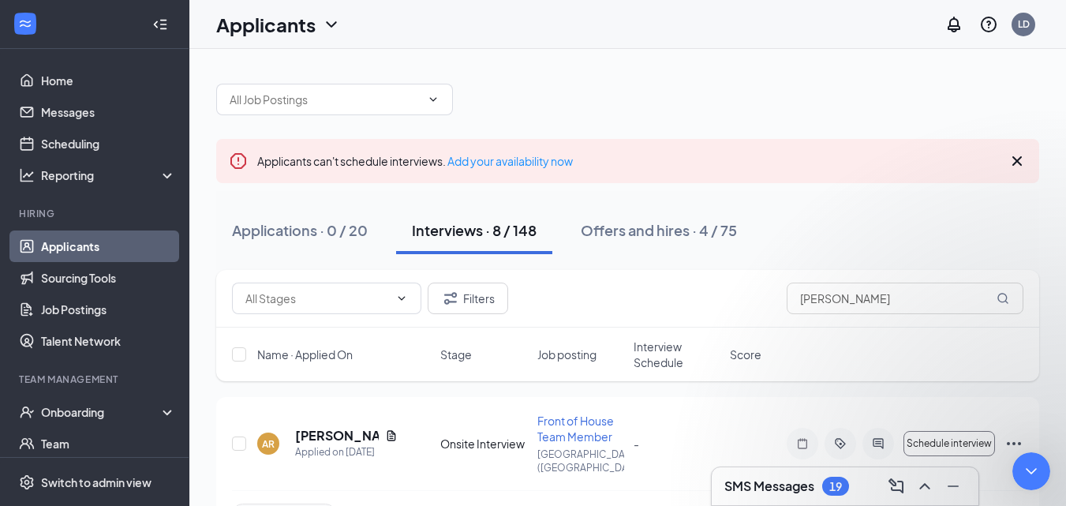
scroll to position [657, 0]
type textarea "hello i'm allset for now thank you"
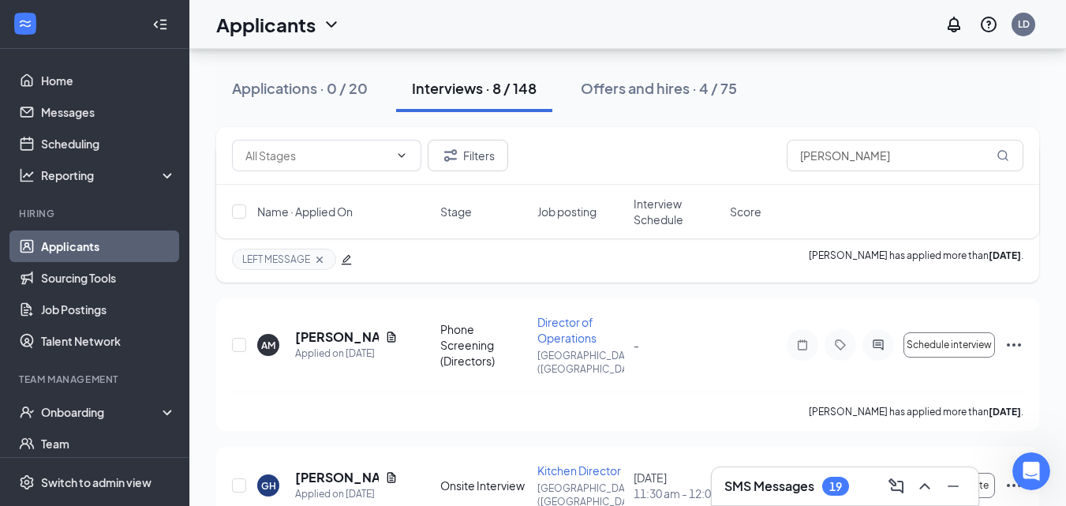
scroll to position [868, 0]
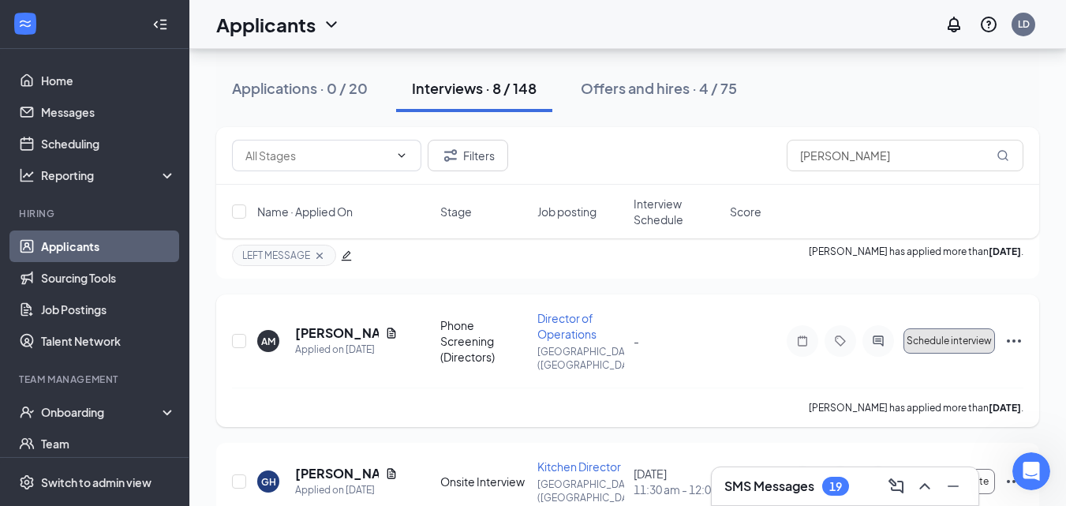
click at [950, 335] on span "Schedule interview" at bounding box center [949, 340] width 85 height 11
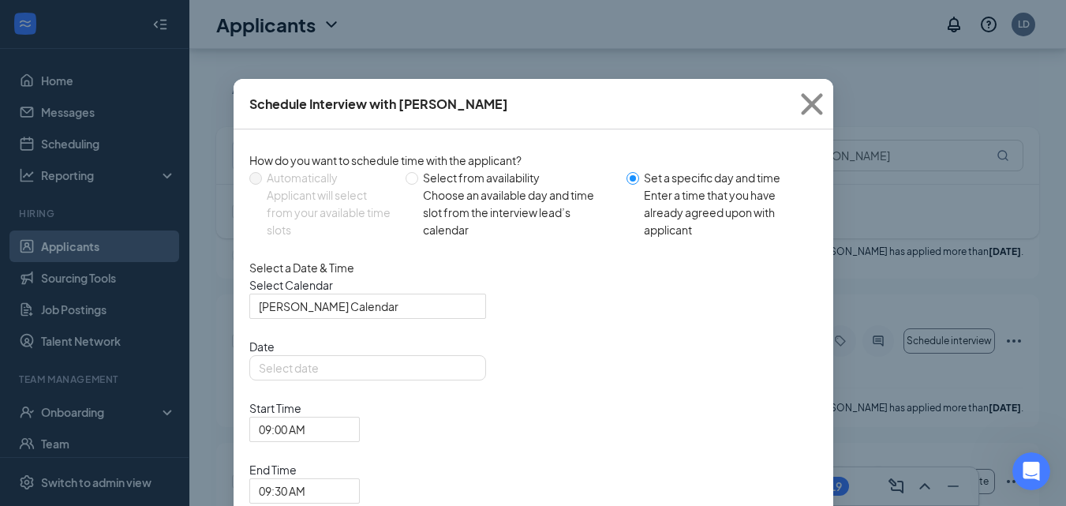
type input "Sep 16, 2025"
click at [412, 318] on input "search" at bounding box center [362, 306] width 207 height 24
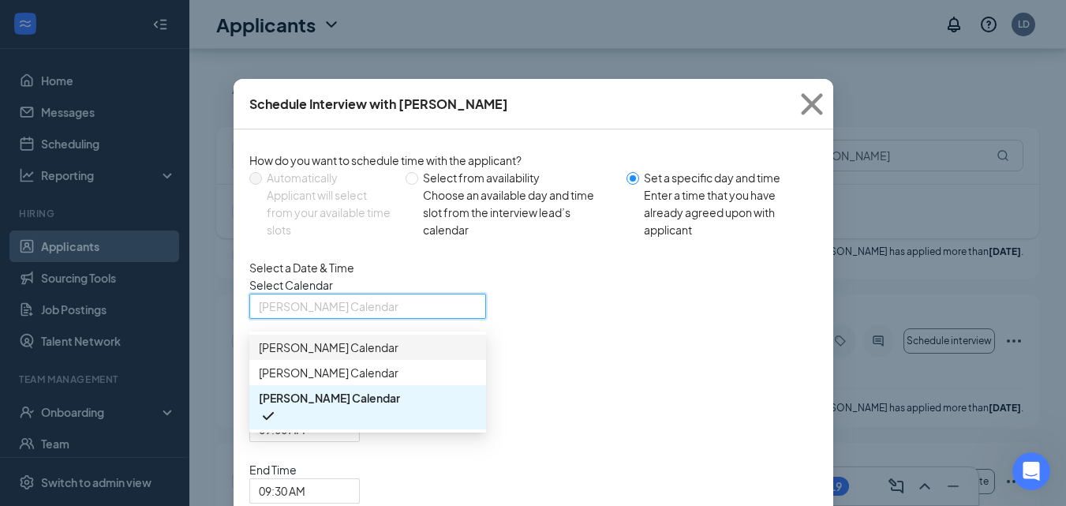
click at [368, 356] on span "John DeSimone's Calendar" at bounding box center [329, 346] width 140 height 17
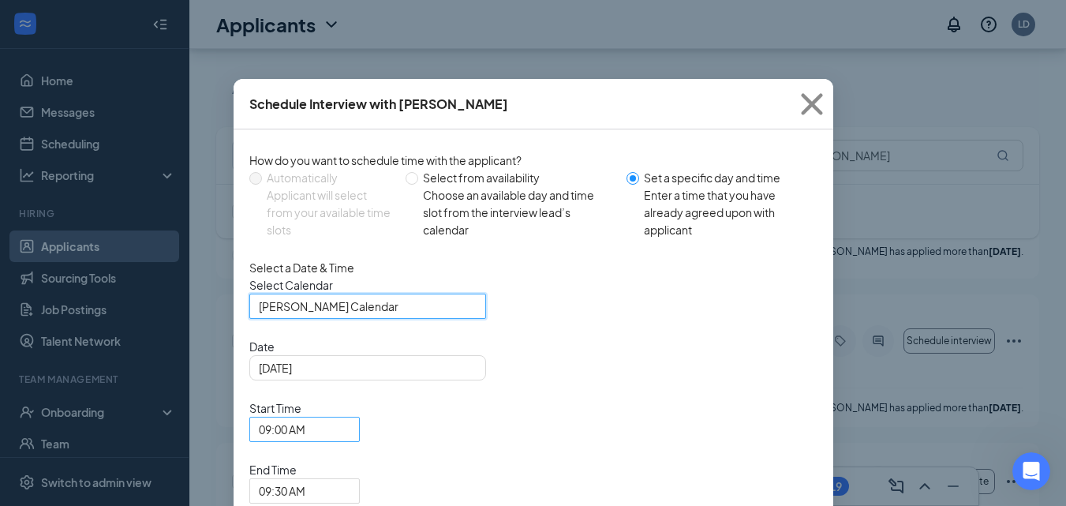
click at [305, 417] on span "09:00 AM" at bounding box center [282, 429] width 47 height 24
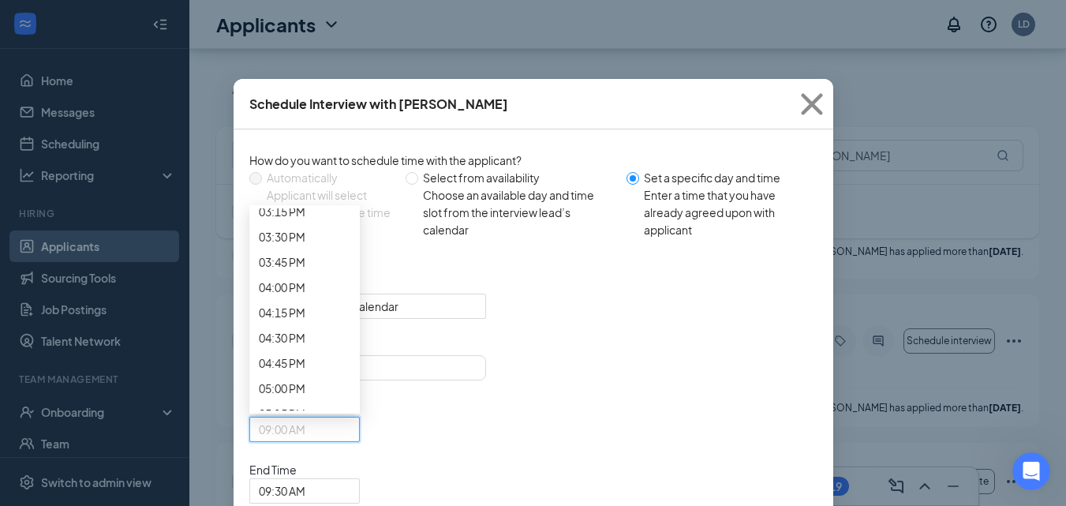
scroll to position [1537, 0]
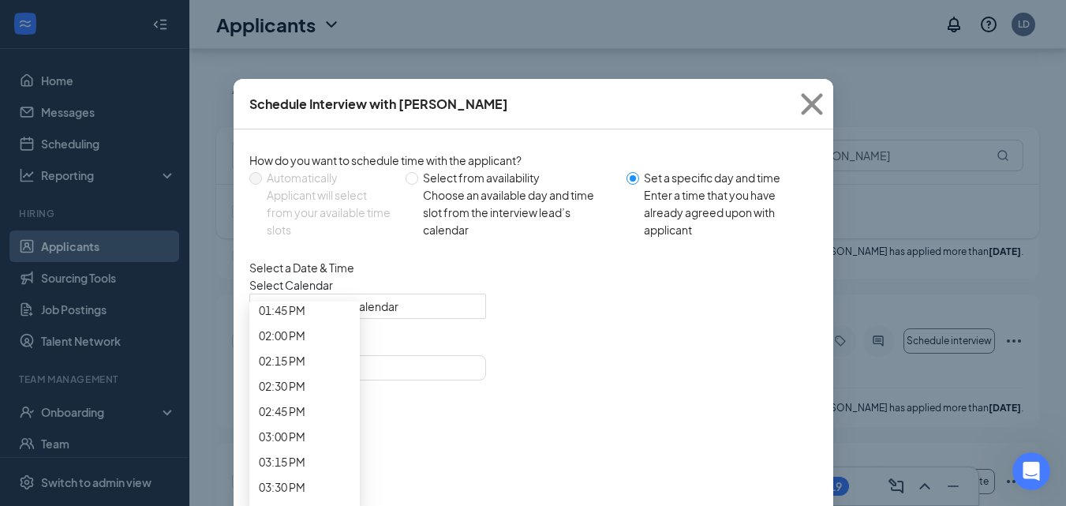
scroll to position [1452, 0]
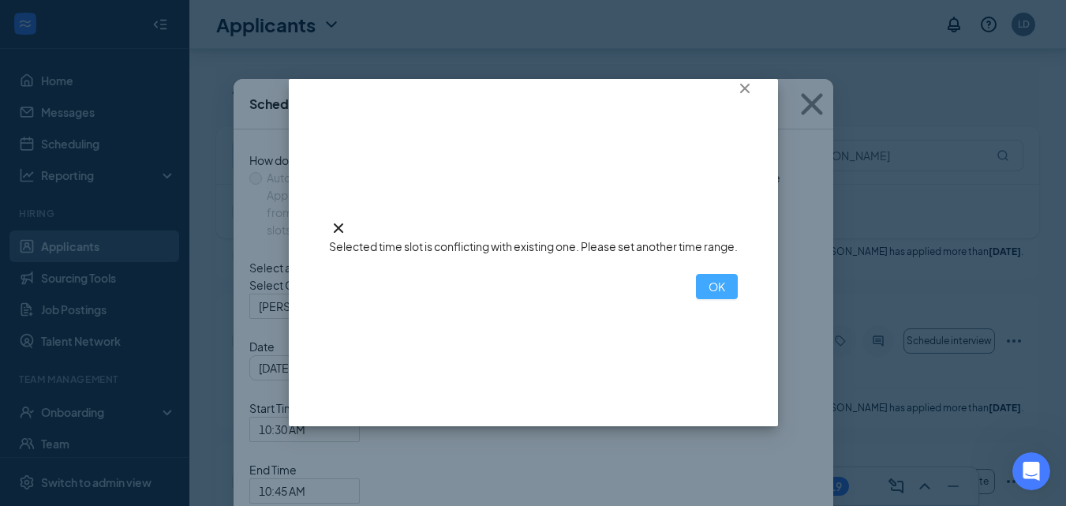
click at [696, 299] on button "OK" at bounding box center [717, 286] width 42 height 25
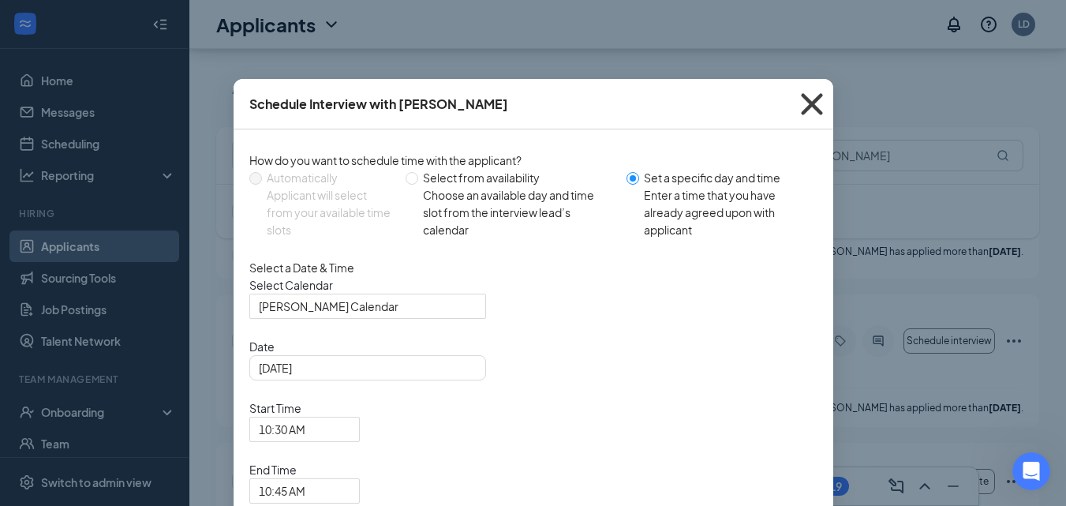
click at [807, 102] on icon "Cross" at bounding box center [812, 104] width 43 height 43
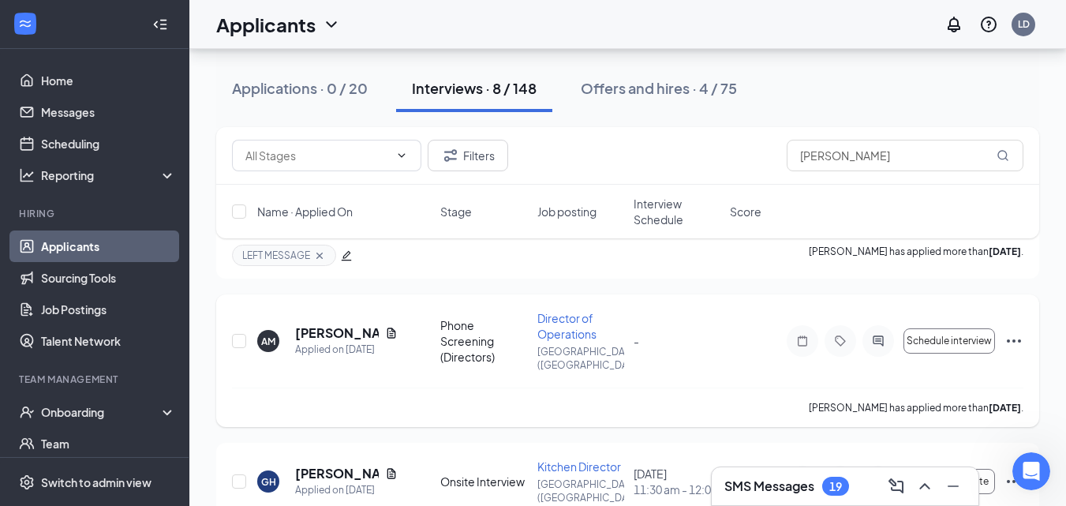
click at [1019, 331] on icon "Ellipses" at bounding box center [1013, 340] width 19 height 19
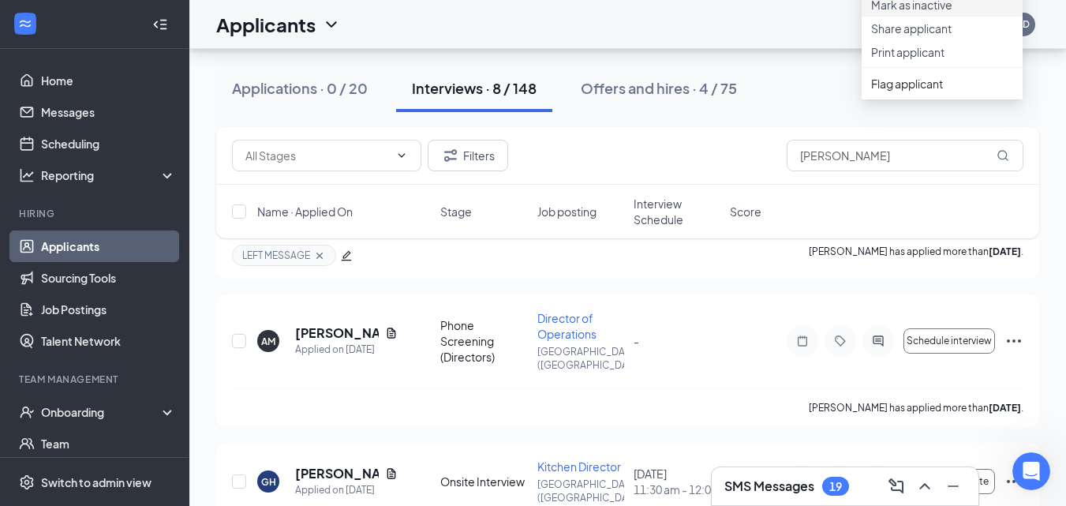
scroll to position [667, 0]
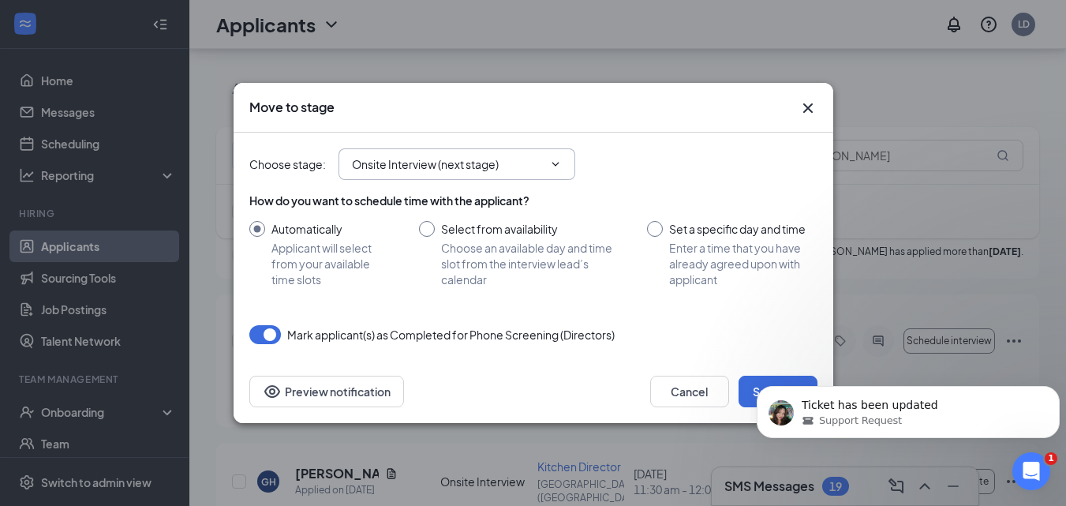
scroll to position [908, 0]
click at [507, 171] on input "Onsite Interview (next stage)" at bounding box center [447, 163] width 191 height 17
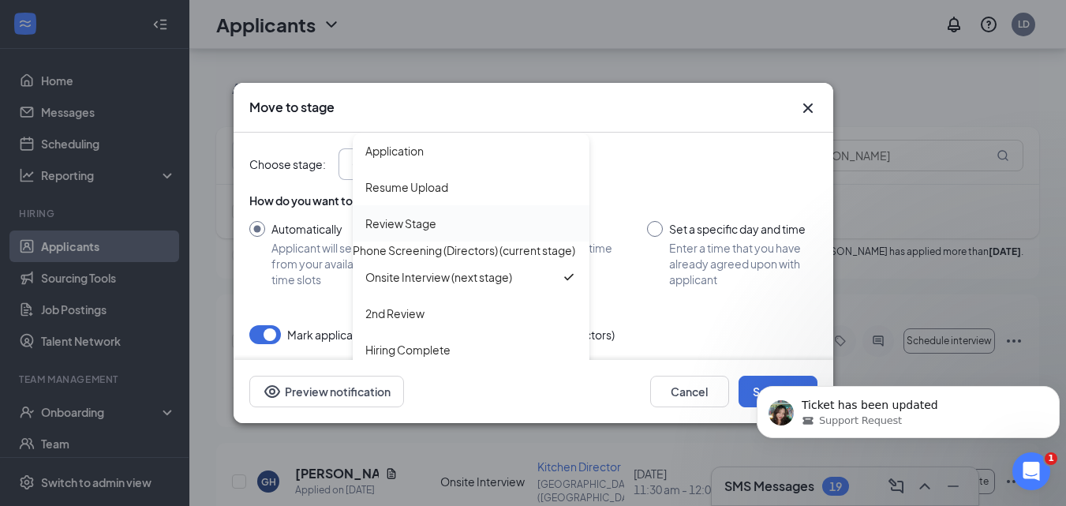
click at [413, 225] on div "Review Stage" at bounding box center [400, 223] width 71 height 17
type input "Review Stage"
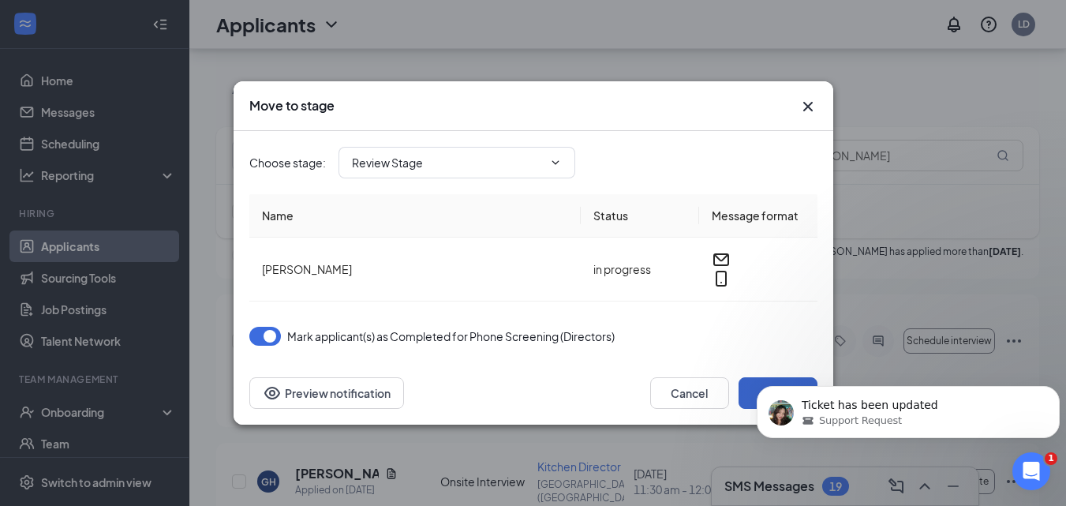
click at [746, 380] on button "Move" at bounding box center [777, 393] width 79 height 32
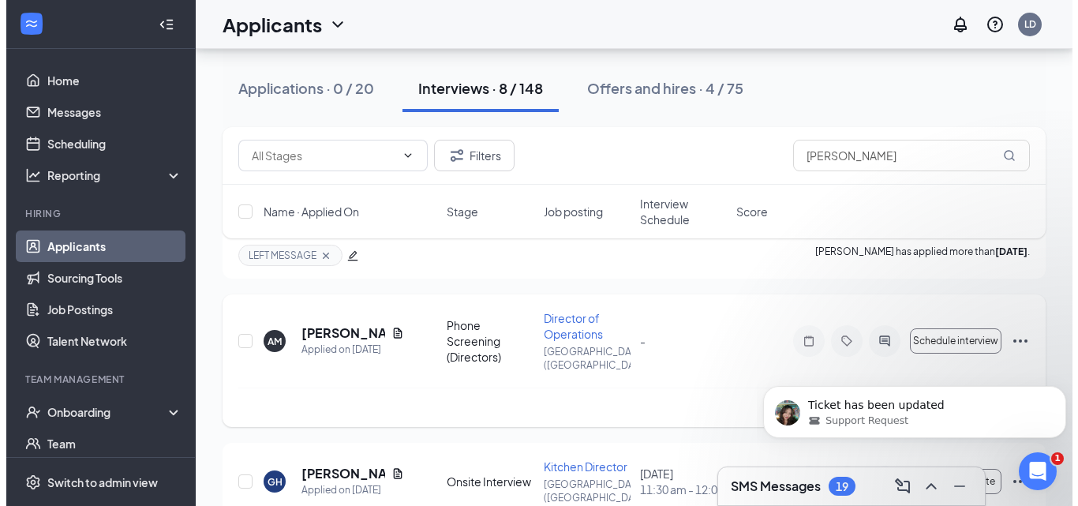
scroll to position [847, 0]
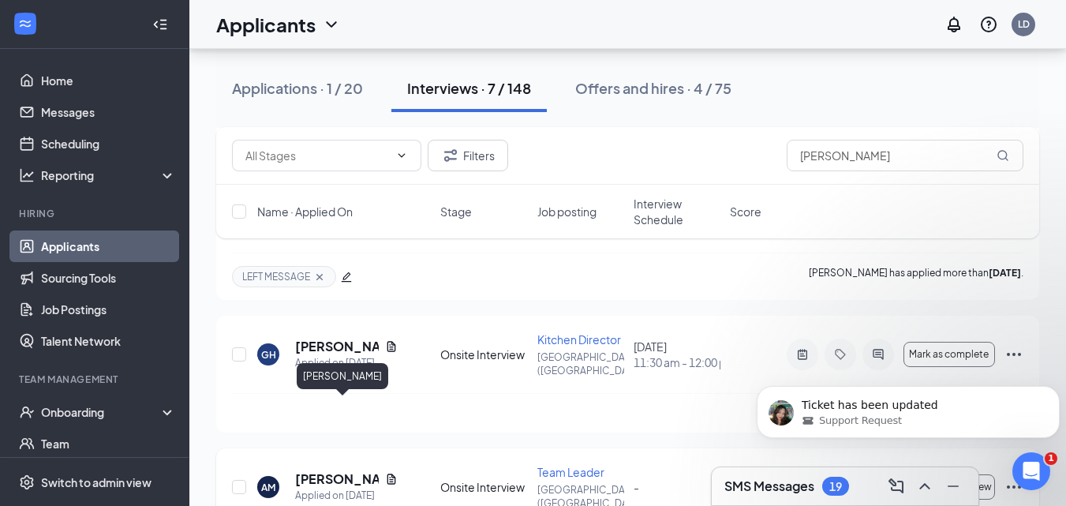
click at [320, 470] on h5 "Anna Montrond" at bounding box center [337, 478] width 84 height 17
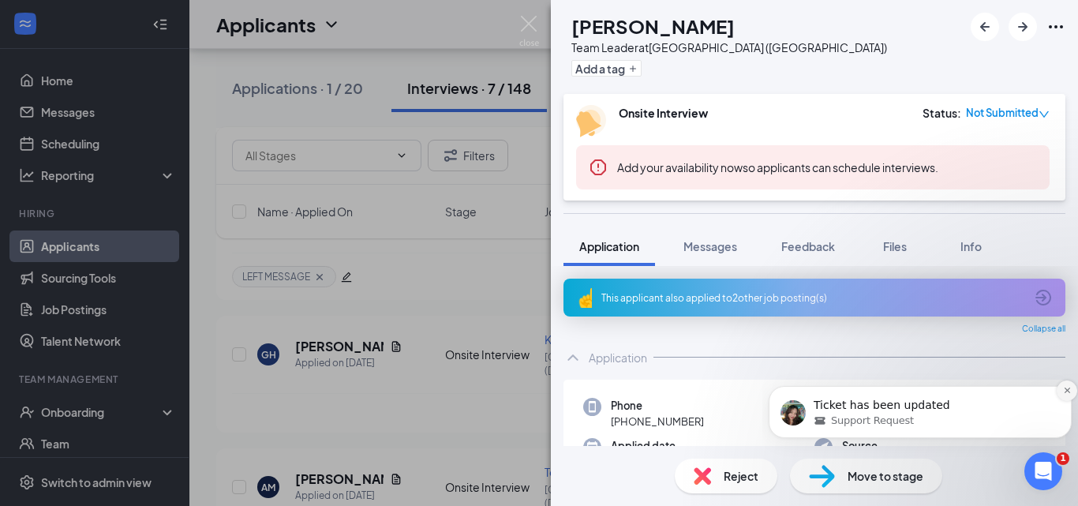
click at [1064, 392] on icon "Dismiss notification" at bounding box center [1067, 390] width 6 height 6
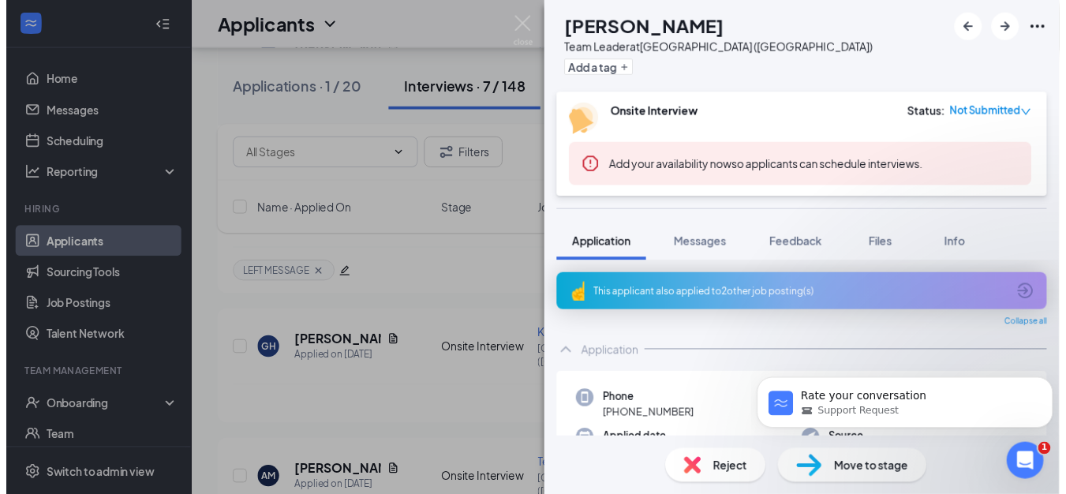
scroll to position [957, 0]
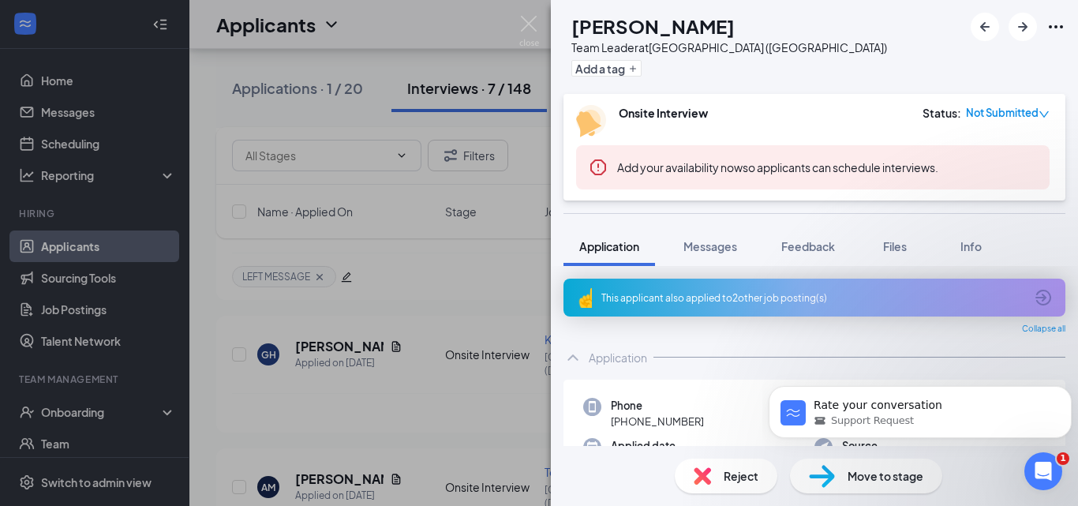
click at [1050, 114] on div "Onsite Interview Status : Not Submitted Add your availability now so applicants…" at bounding box center [814, 147] width 502 height 107
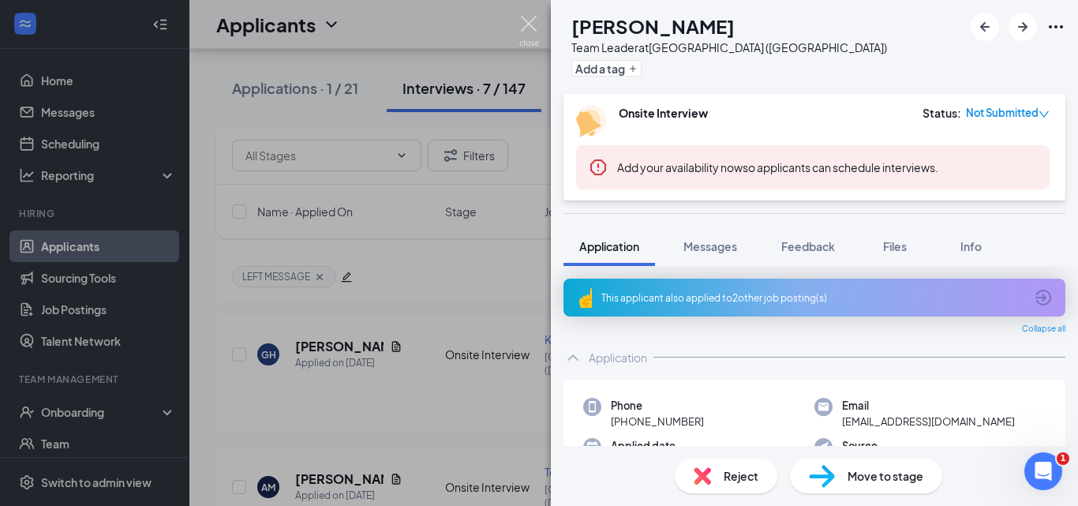
click at [533, 28] on img at bounding box center [529, 31] width 20 height 31
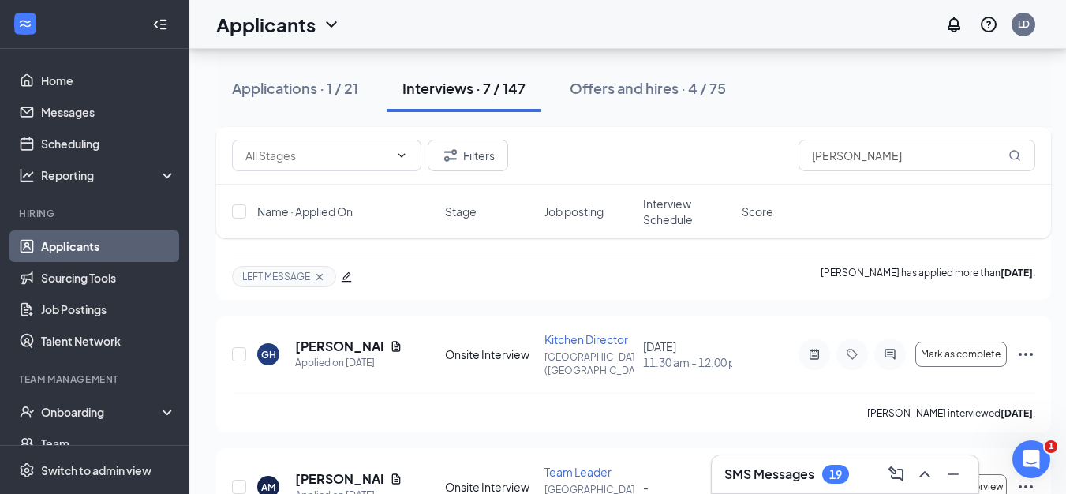
scroll to position [969, 0]
click at [302, 470] on h5 "Anna Montrond" at bounding box center [339, 478] width 88 height 17
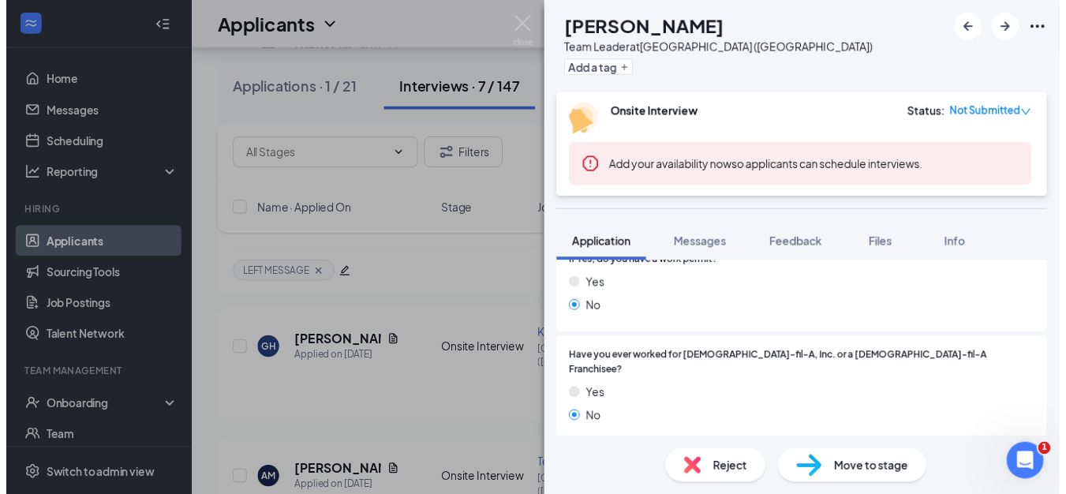
scroll to position [473, 0]
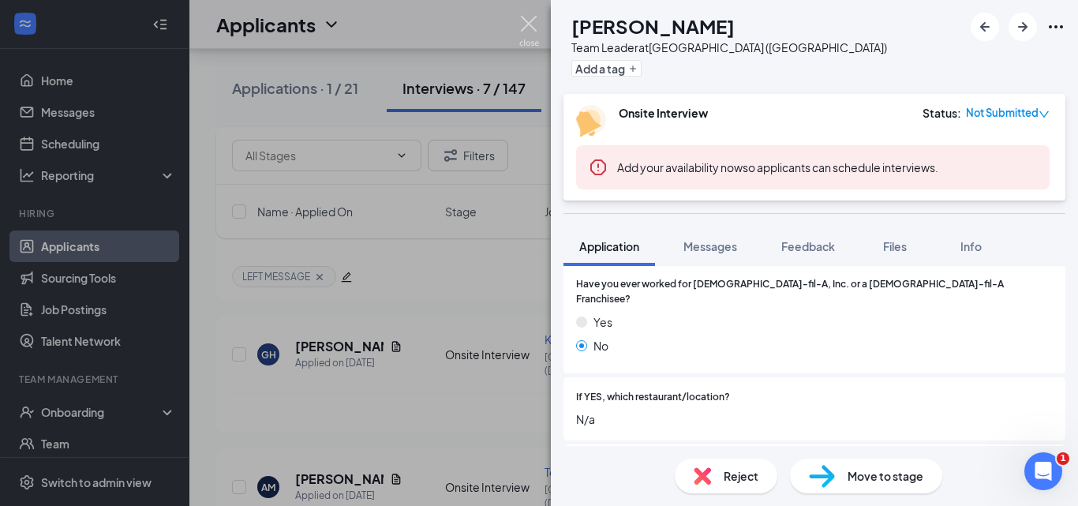
click at [527, 24] on img at bounding box center [529, 31] width 20 height 31
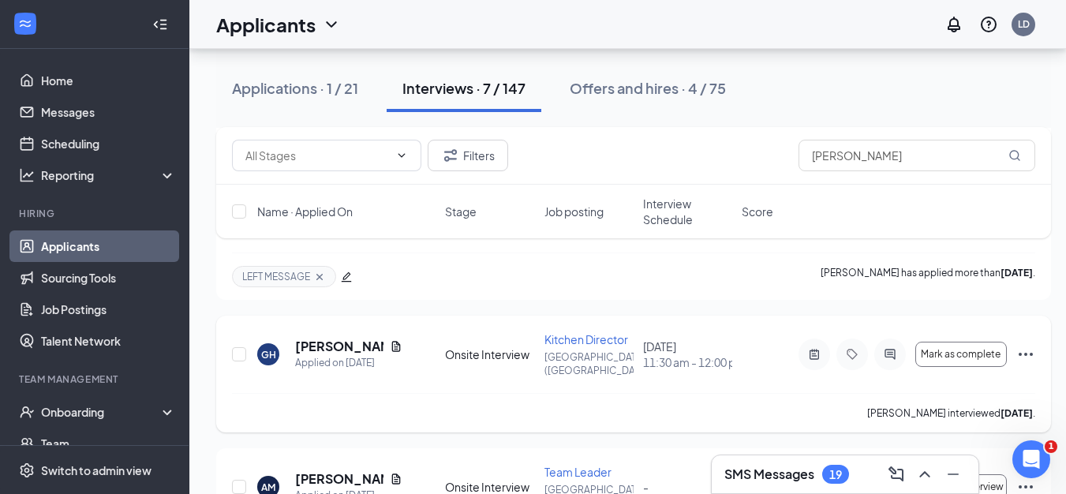
scroll to position [969, 0]
click at [1022, 477] on icon "Ellipses" at bounding box center [1025, 486] width 19 height 19
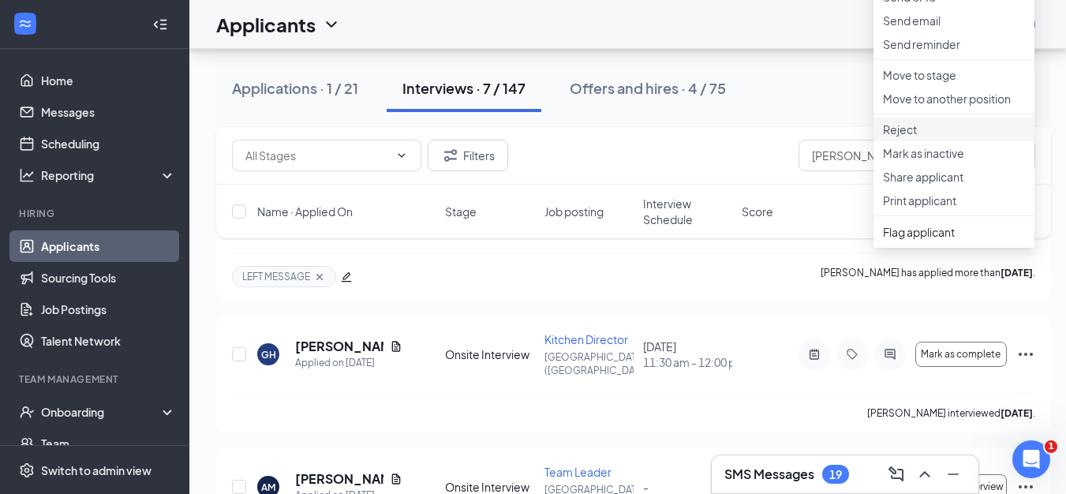
click at [903, 137] on p "Reject" at bounding box center [954, 129] width 142 height 16
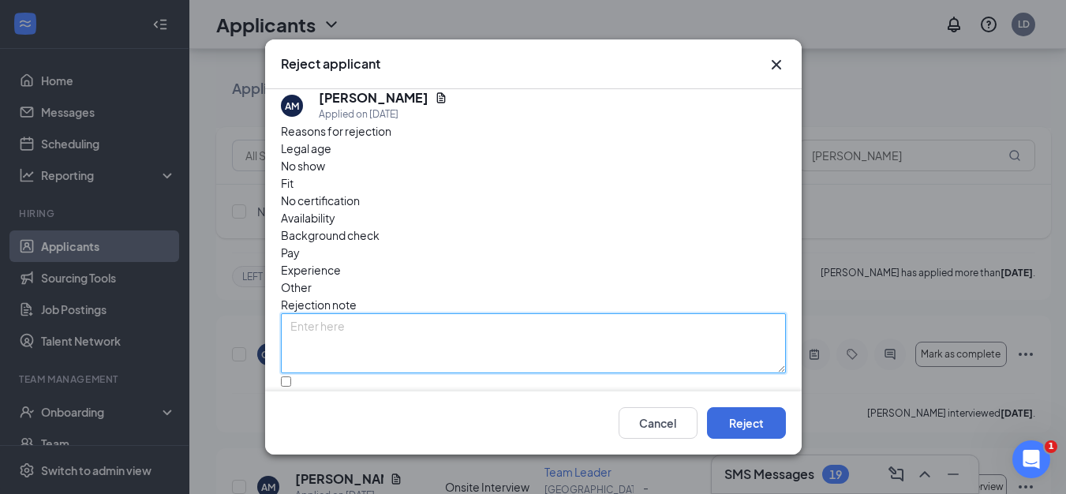
click at [353, 313] on textarea at bounding box center [533, 343] width 505 height 60
type textarea "she was only interested in directors positions"
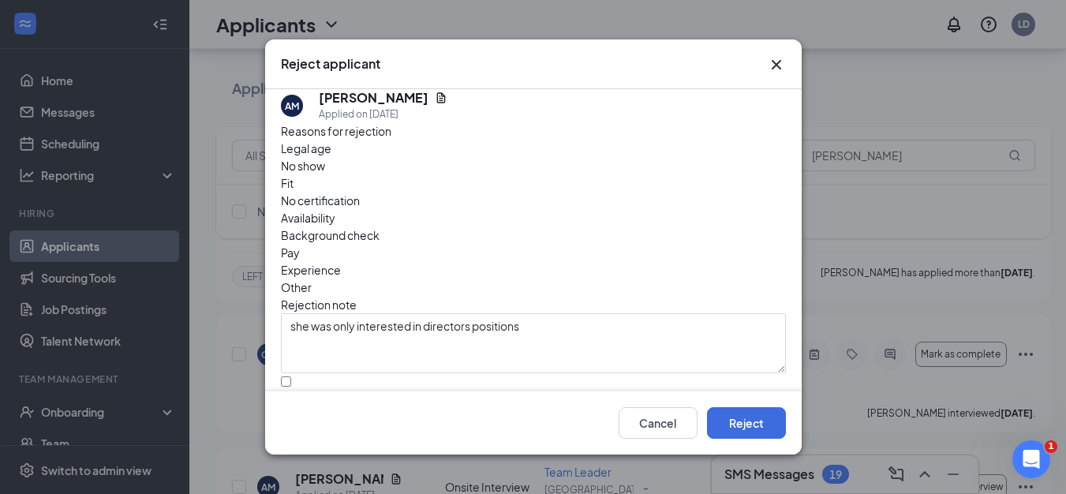
click at [341, 261] on span "Experience" at bounding box center [311, 269] width 60 height 17
click at [738, 424] on button "Reject" at bounding box center [746, 423] width 79 height 32
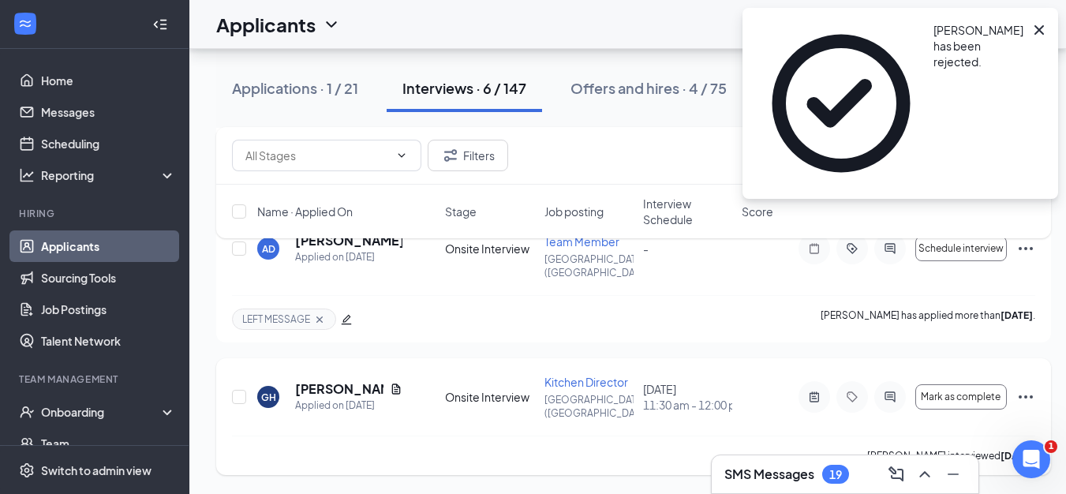
scroll to position [738, 0]
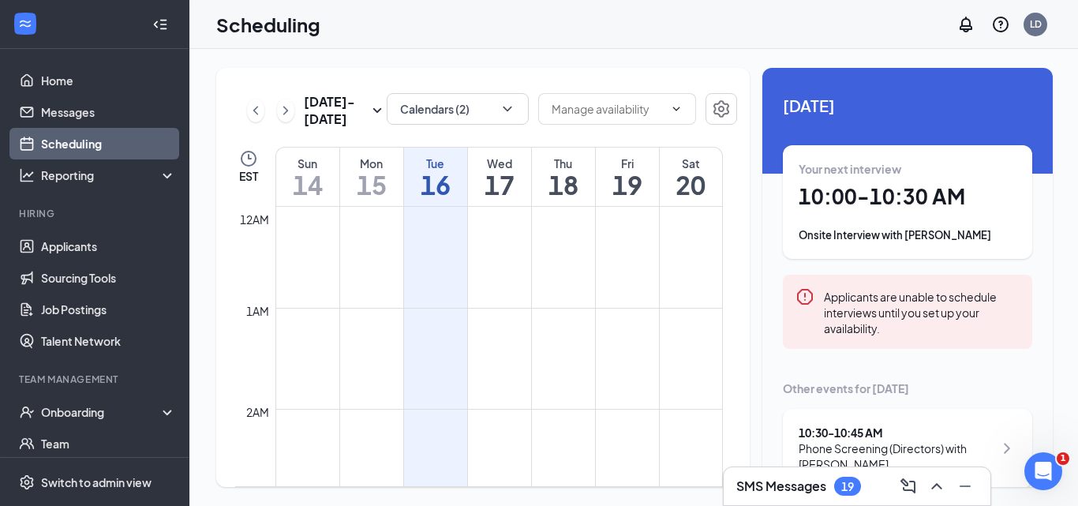
scroll to position [776, 0]
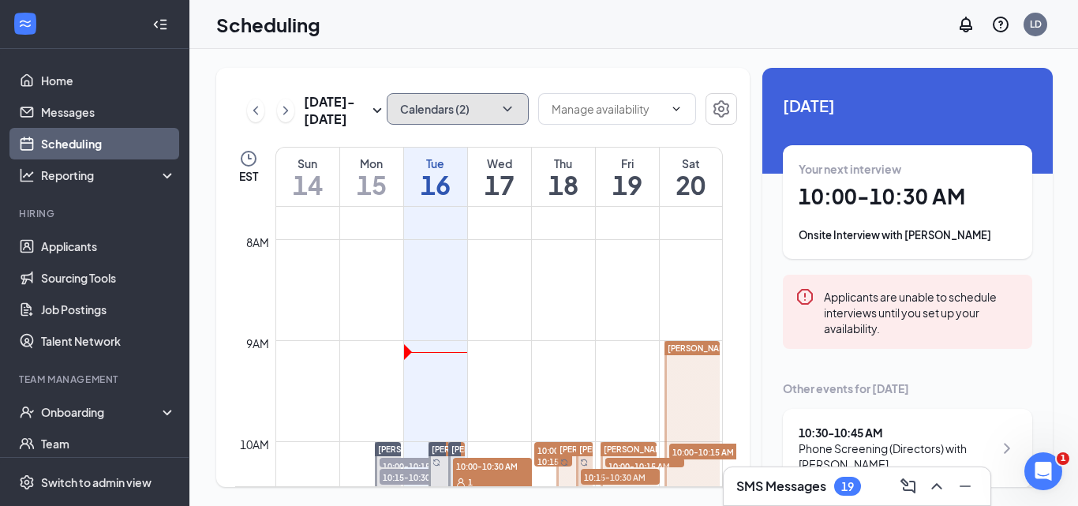
click at [481, 118] on button "Calendars (2)" at bounding box center [458, 109] width 142 height 32
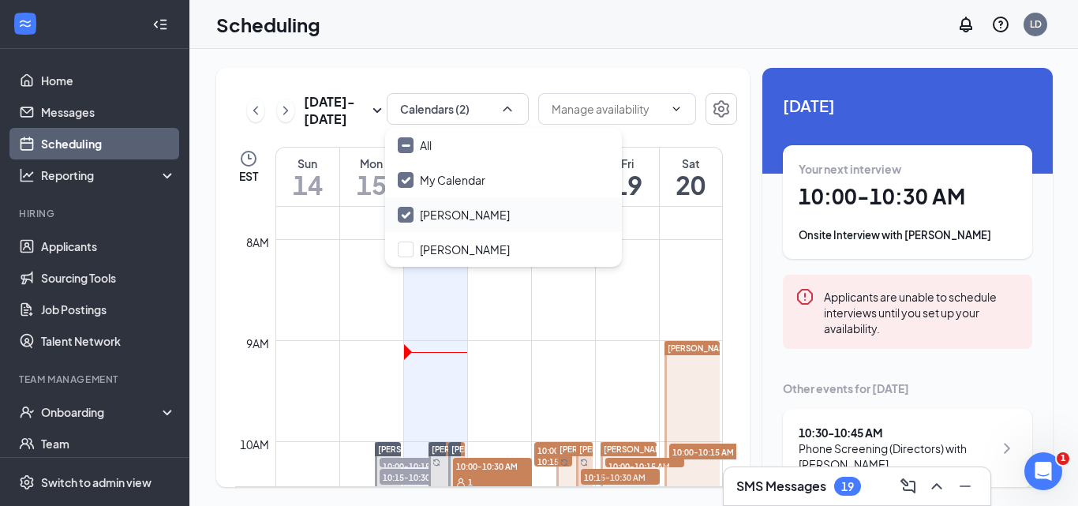
click at [455, 209] on input "[PERSON_NAME]" at bounding box center [454, 215] width 112 height 16
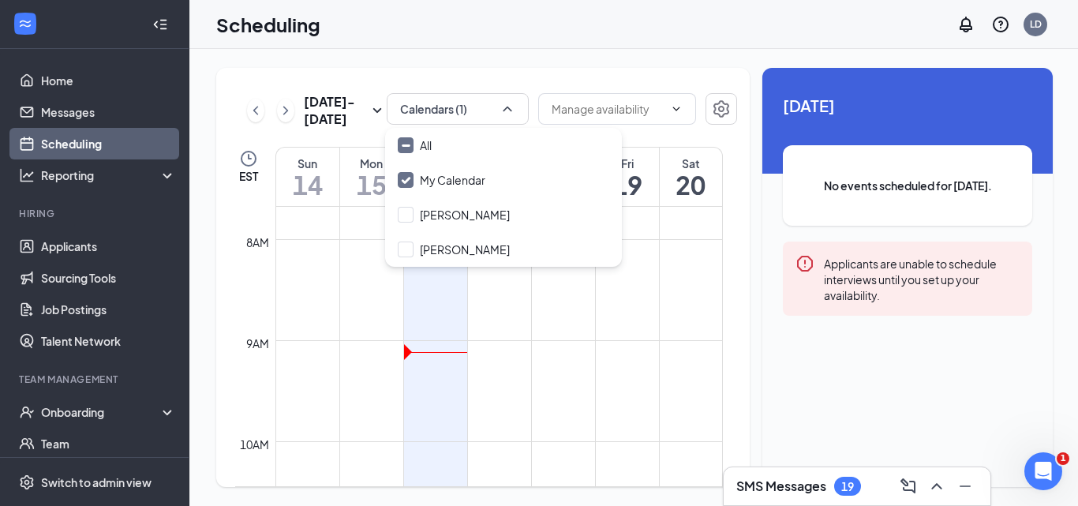
drag, startPoint x: 406, startPoint y: 212, endPoint x: 660, endPoint y: 196, distance: 254.5
click at [406, 211] on input "[PERSON_NAME]" at bounding box center [454, 215] width 112 height 16
checkbox input "true"
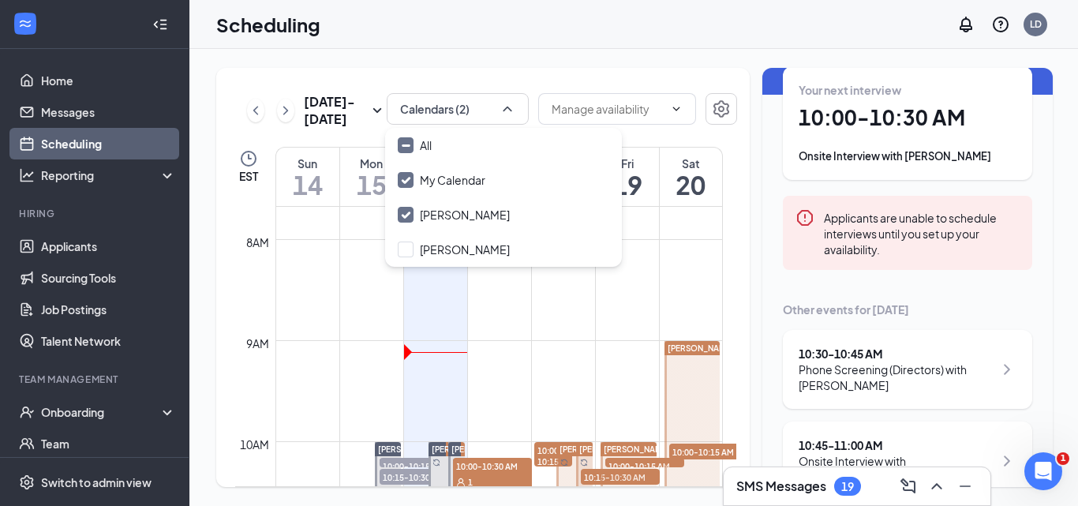
scroll to position [158, 0]
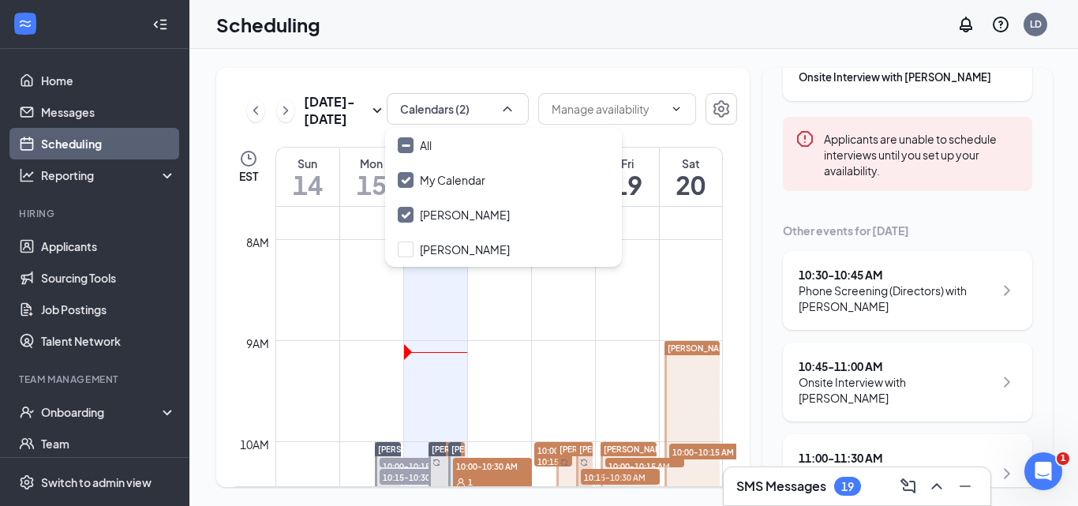
click at [997, 291] on icon "ChevronRight" at bounding box center [1006, 290] width 19 height 19
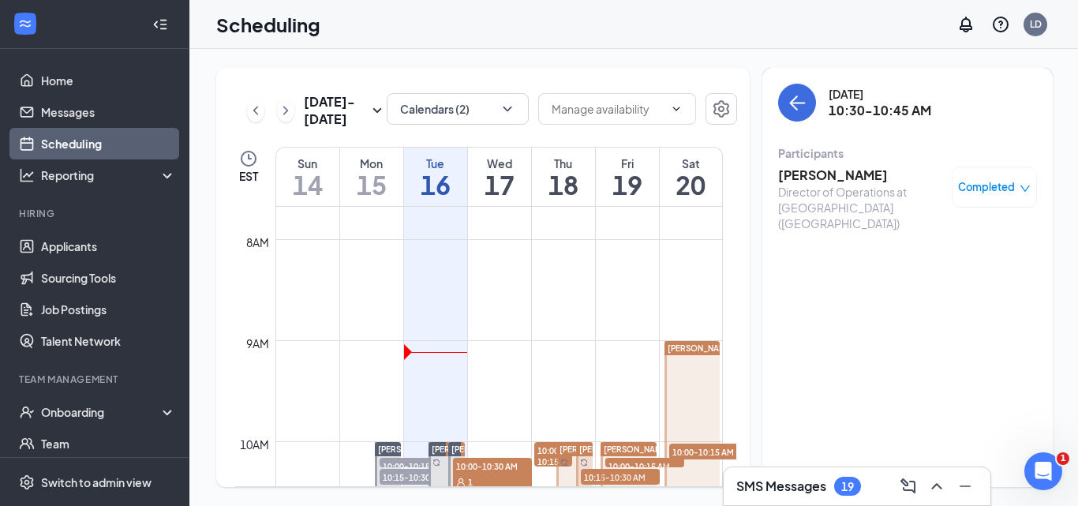
click at [1005, 183] on div "Completed" at bounding box center [994, 187] width 73 height 16
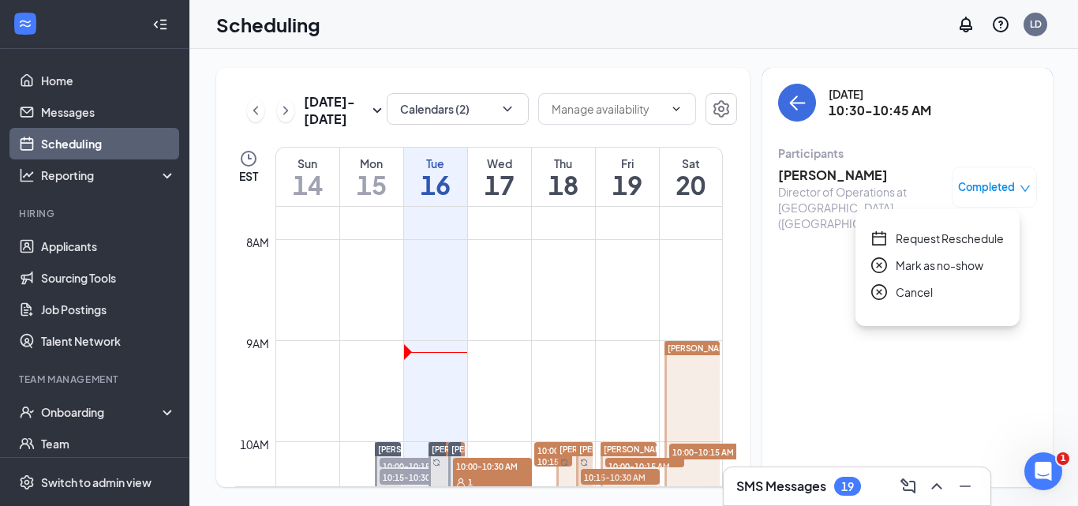
click at [921, 293] on span "Cancel" at bounding box center [913, 291] width 37 height 17
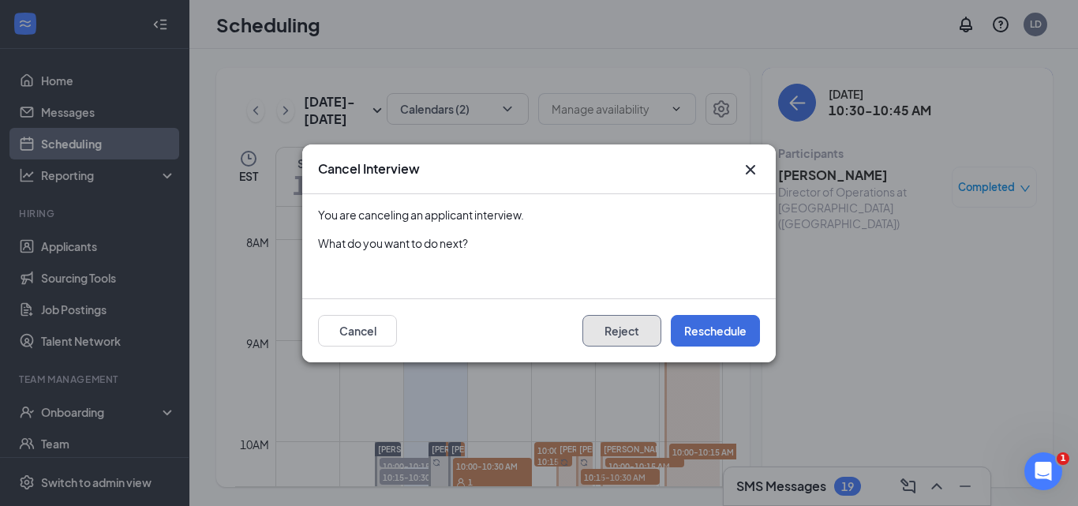
click at [604, 333] on button "Reject" at bounding box center [621, 331] width 79 height 32
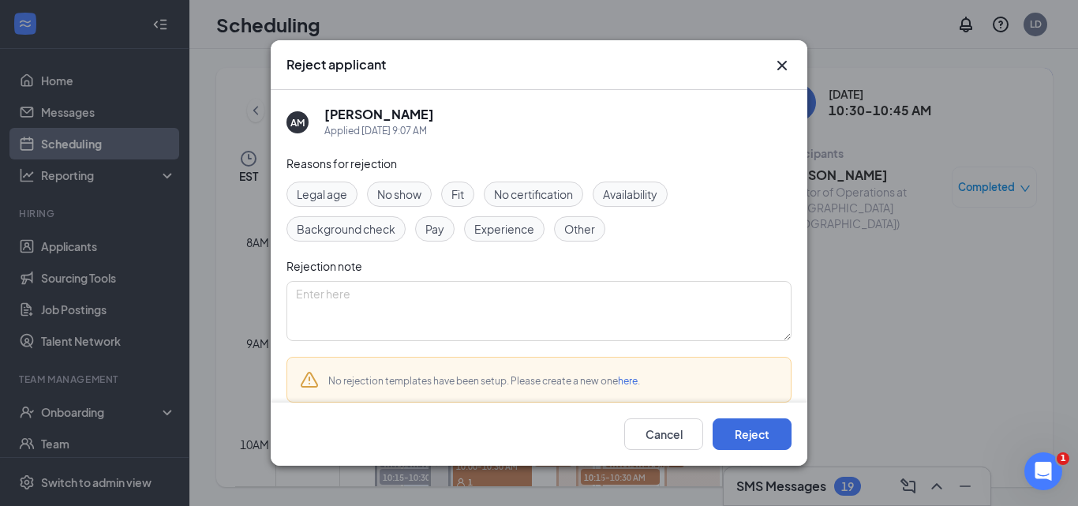
click at [528, 234] on span "Experience" at bounding box center [504, 228] width 60 height 17
click at [761, 435] on button "Reject" at bounding box center [751, 434] width 79 height 32
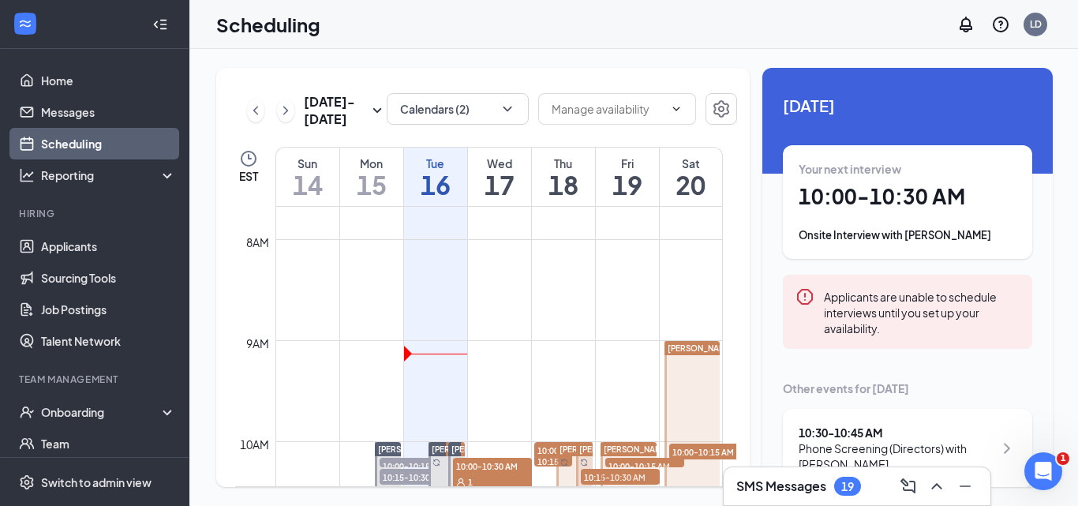
click at [454, 167] on div "Tue" at bounding box center [435, 163] width 63 height 16
click at [479, 113] on button "Calendars (2)" at bounding box center [458, 109] width 142 height 32
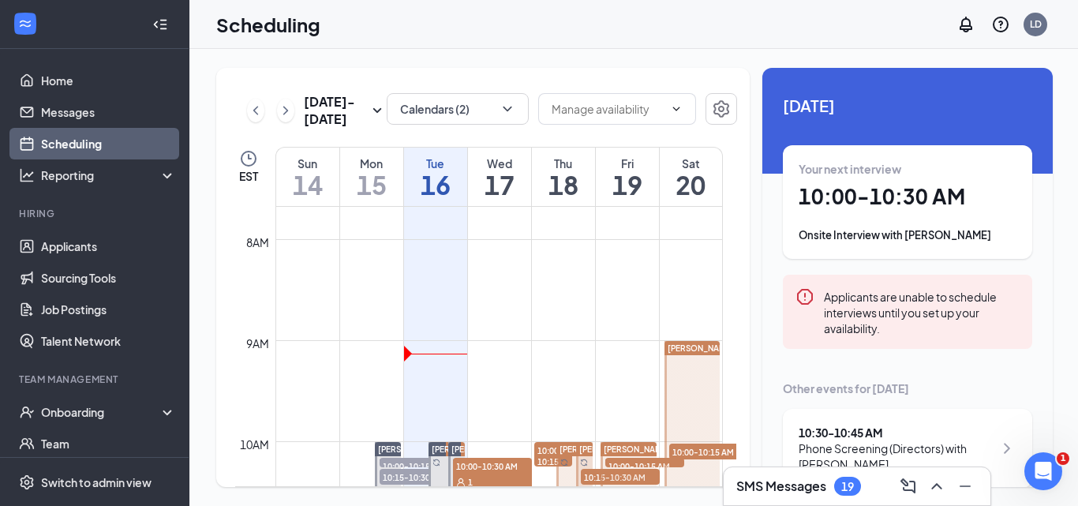
click at [460, 181] on h1 "16" at bounding box center [435, 184] width 63 height 27
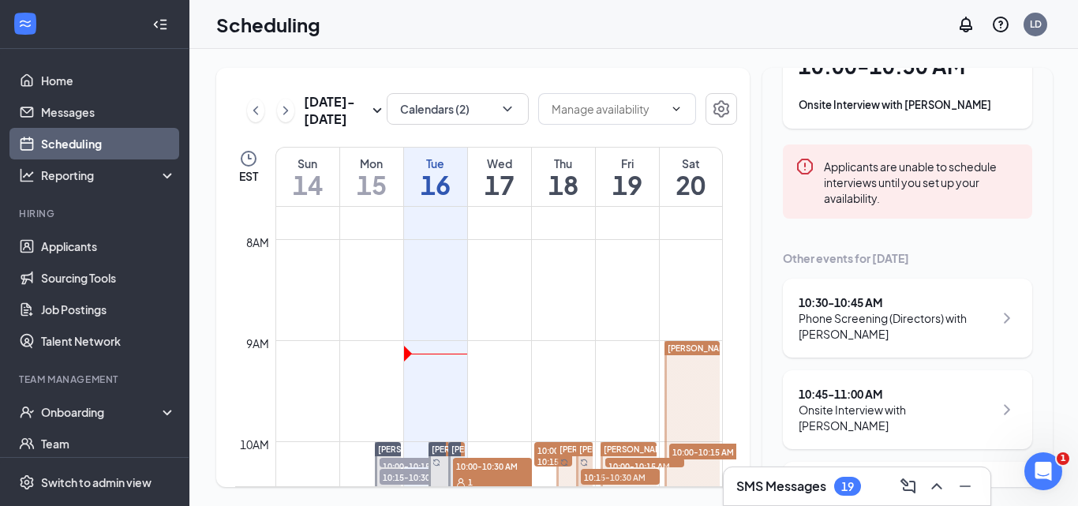
scroll to position [158, 0]
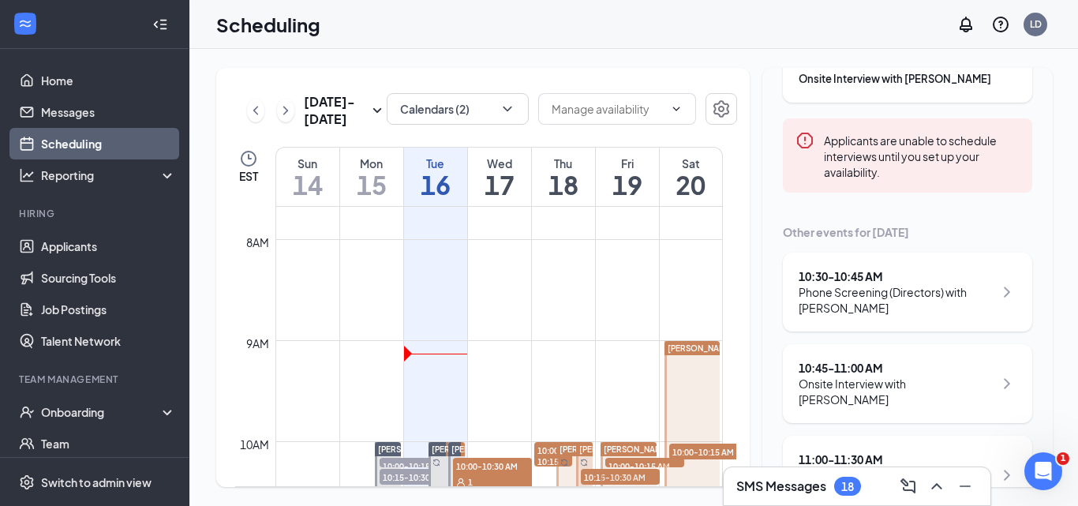
scroll to position [158, 0]
click at [997, 294] on icon "ChevronRight" at bounding box center [1006, 290] width 19 height 19
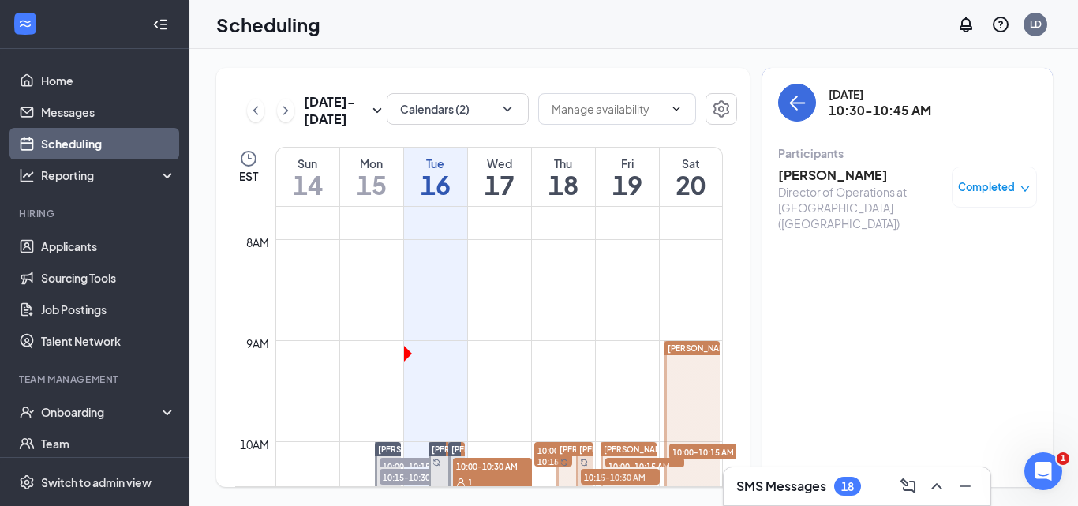
click at [977, 189] on span "Completed" at bounding box center [986, 187] width 57 height 16
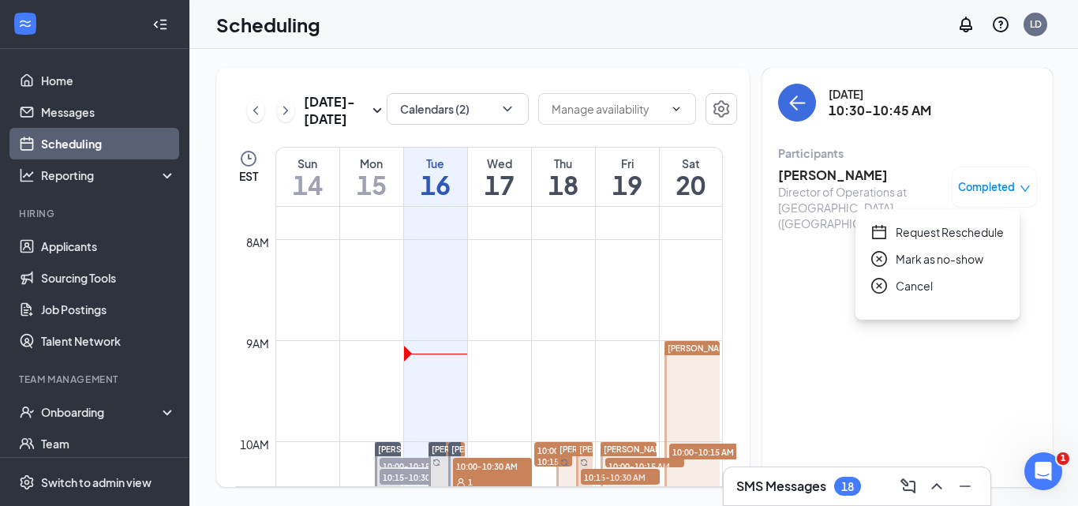
click at [874, 260] on icon "close-circle" at bounding box center [879, 259] width 16 height 16
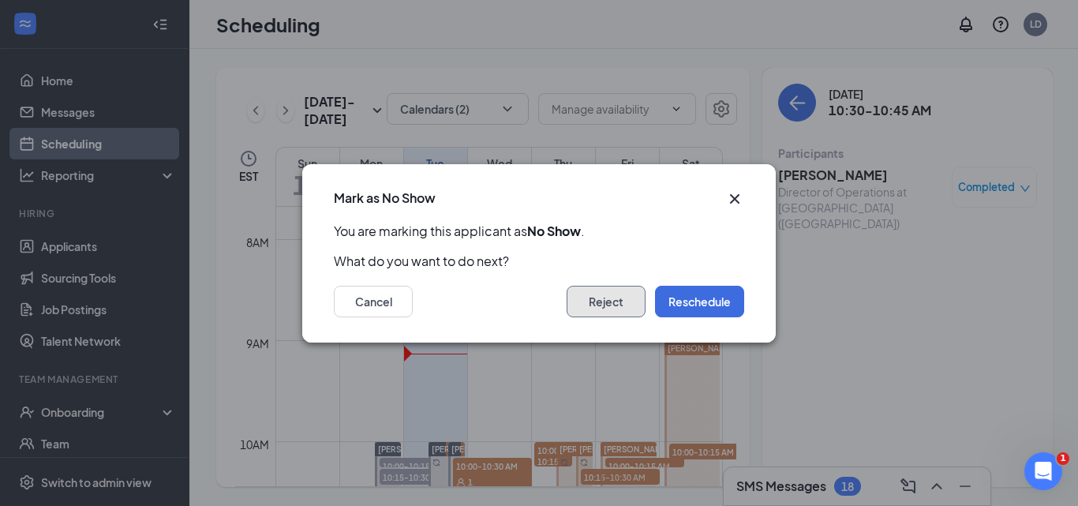
click at [607, 307] on button "Reject" at bounding box center [605, 302] width 79 height 32
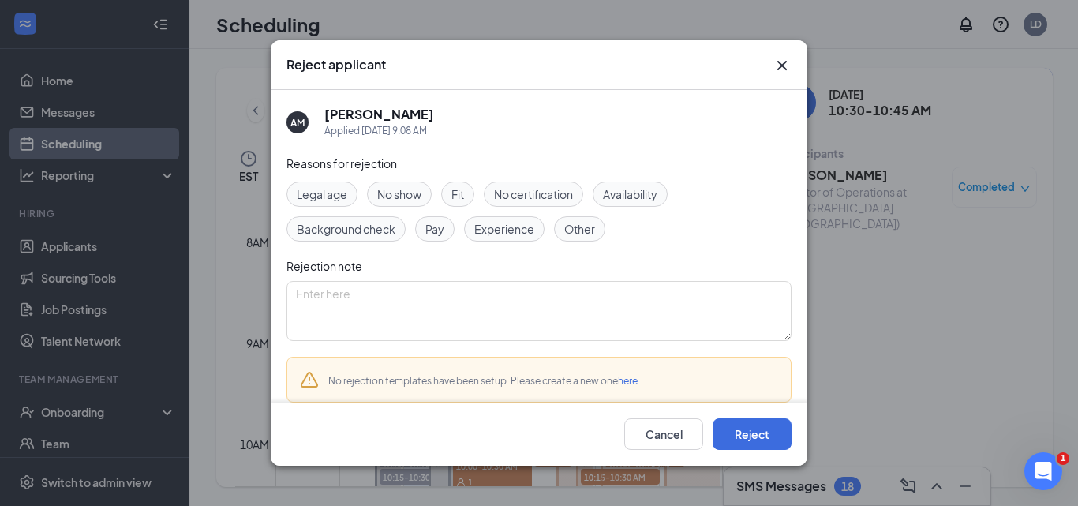
click at [521, 190] on span "No certification" at bounding box center [533, 193] width 79 height 17
click at [784, 444] on button "Reject" at bounding box center [751, 434] width 79 height 32
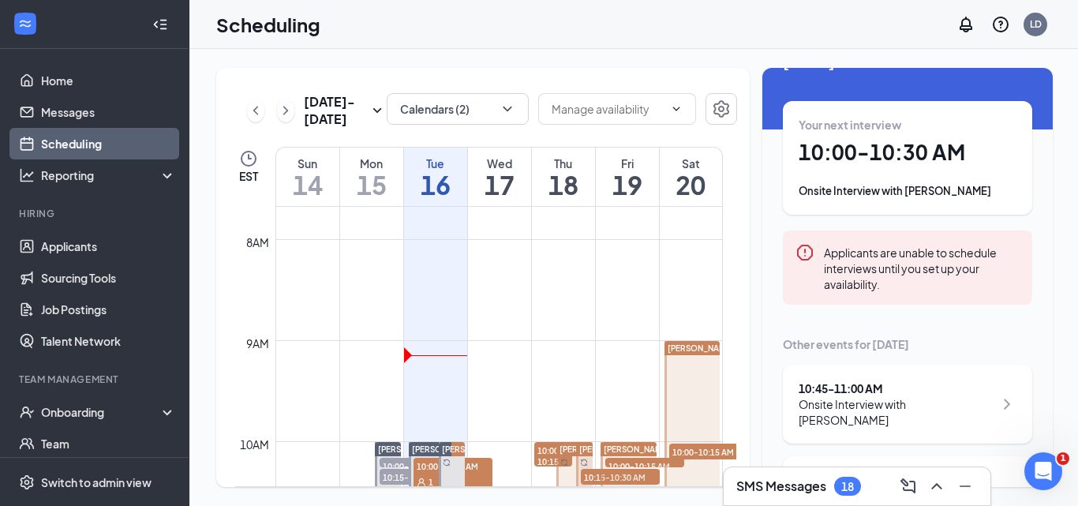
scroll to position [79, 0]
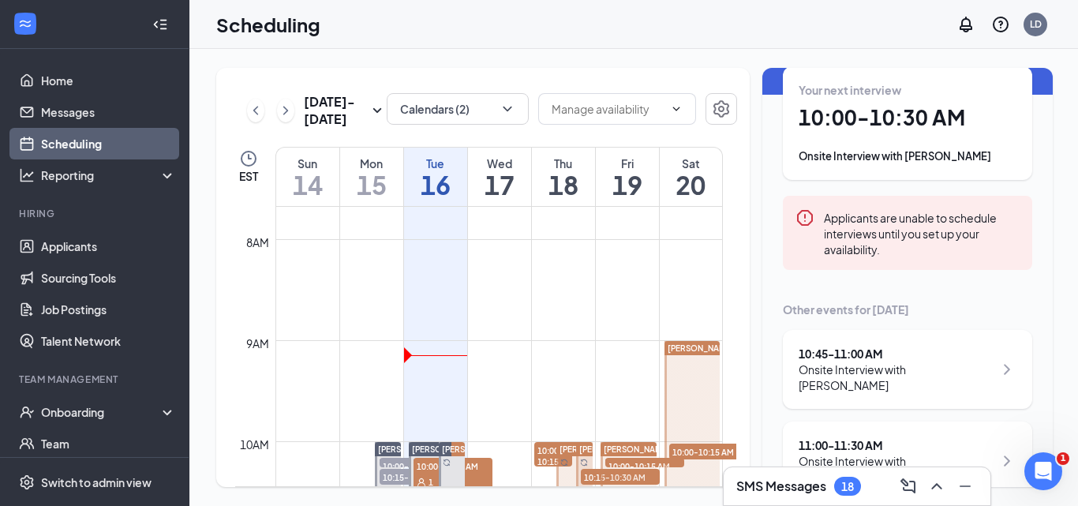
click at [841, 101] on div "Your next interview 10:00 - 10:30 AM Onsite Interview with [PERSON_NAME]" at bounding box center [907, 123] width 218 height 82
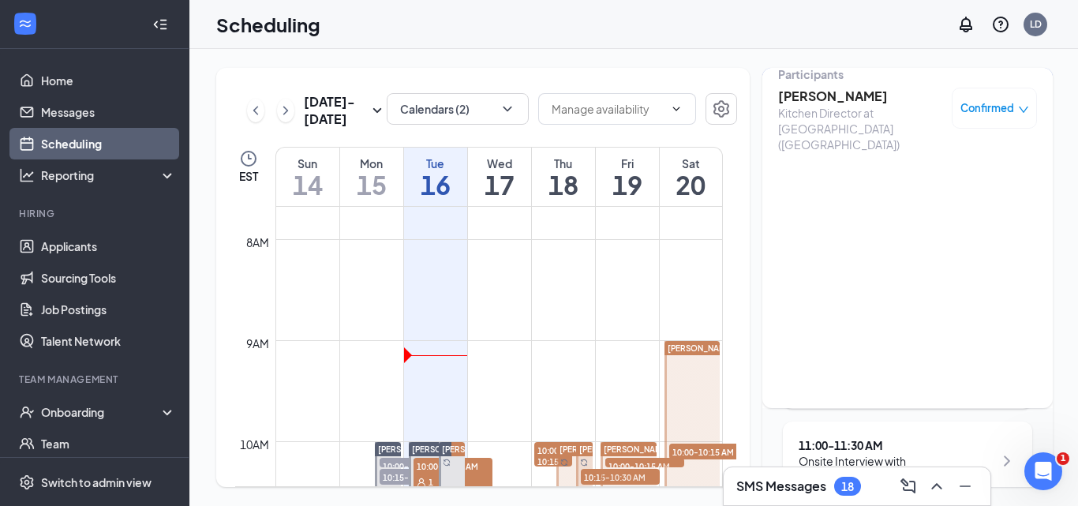
click at [794, 99] on h3 "[PERSON_NAME]" at bounding box center [861, 96] width 166 height 17
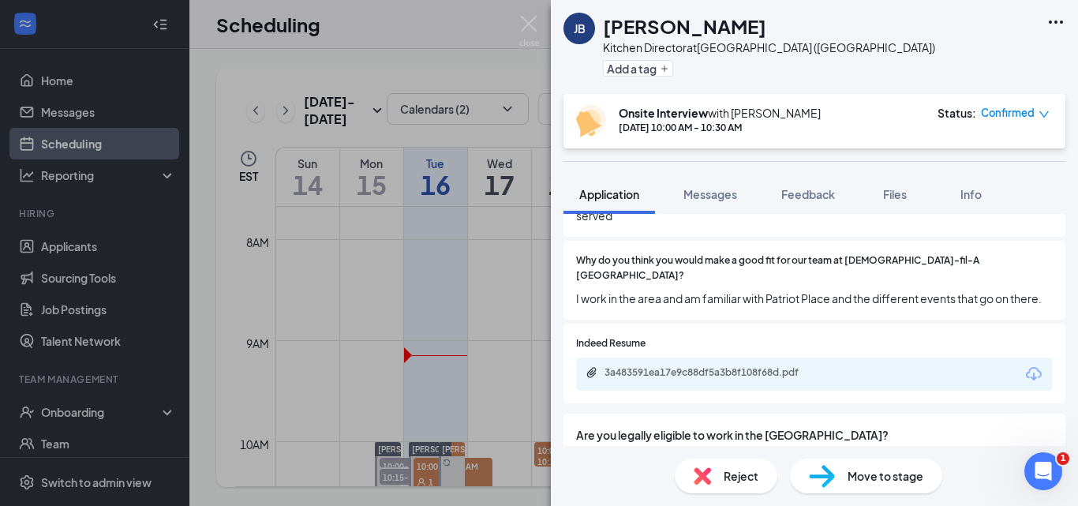
scroll to position [868, 0]
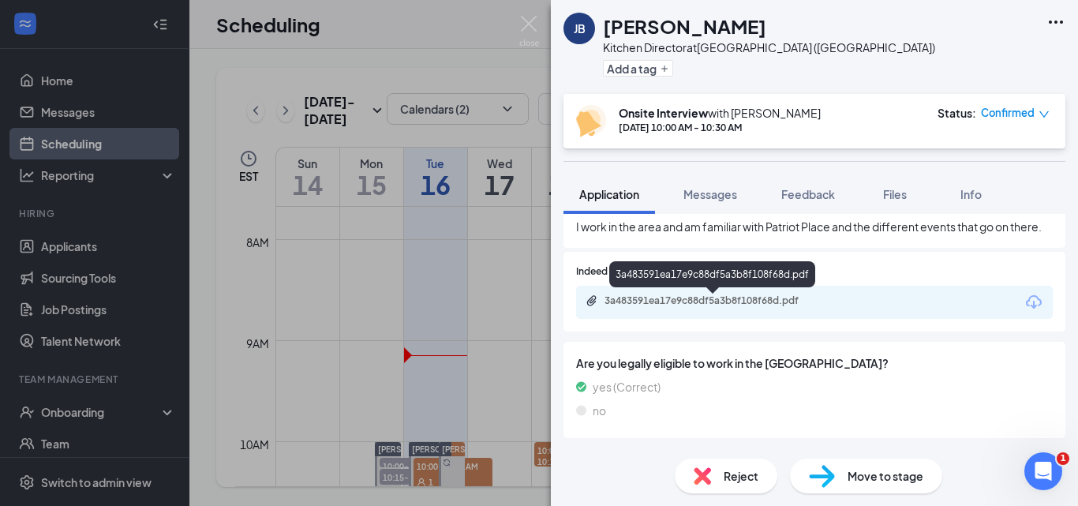
click at [723, 302] on div "3a483591ea17e9c88df5a3b8f108f68d.pdf" at bounding box center [714, 300] width 221 height 13
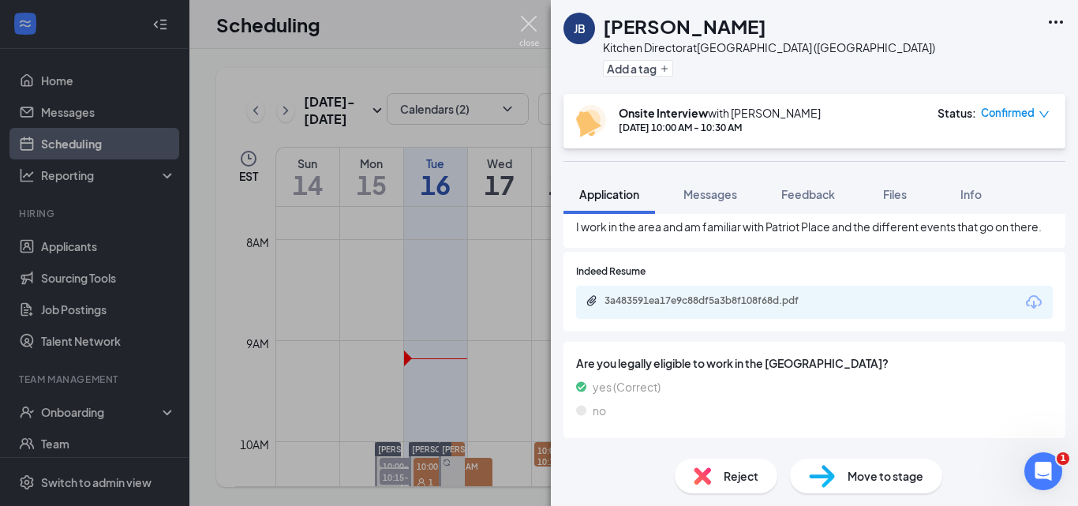
click at [525, 21] on img at bounding box center [529, 31] width 20 height 31
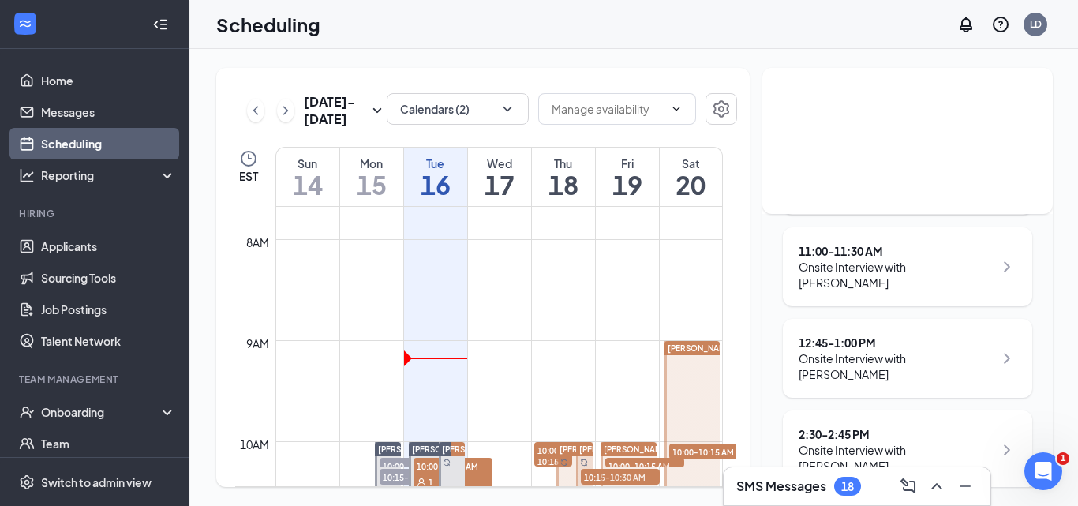
scroll to position [283, 0]
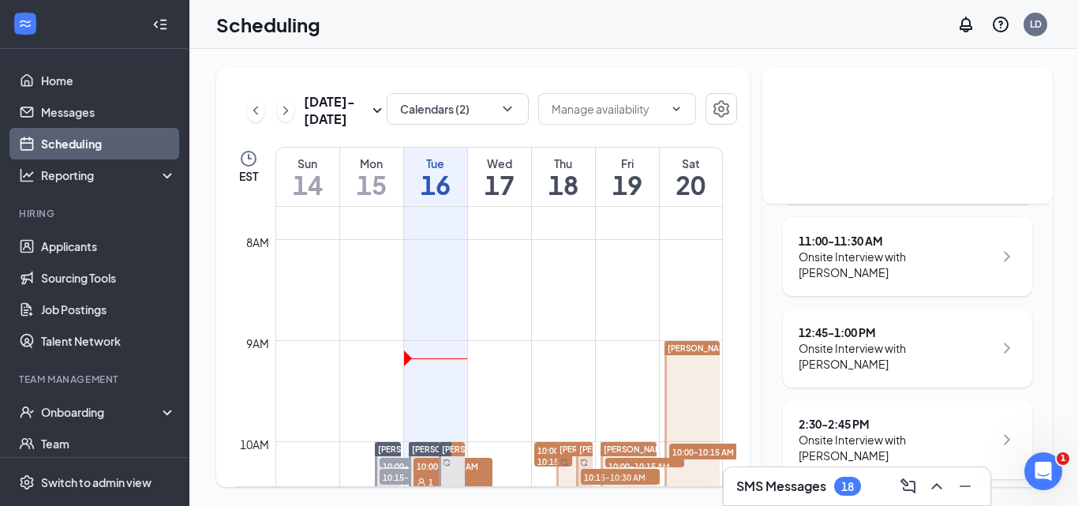
click at [835, 308] on div "12:45 - 1:00 PM Onsite Interview with [PERSON_NAME]" at bounding box center [907, 347] width 249 height 79
click at [831, 324] on div "12:45 - 1:00 PM" at bounding box center [895, 332] width 195 height 16
click at [997, 338] on icon "ChevronRight" at bounding box center [1006, 347] width 19 height 19
click at [1004, 343] on icon "ChevronRight" at bounding box center [1007, 348] width 6 height 10
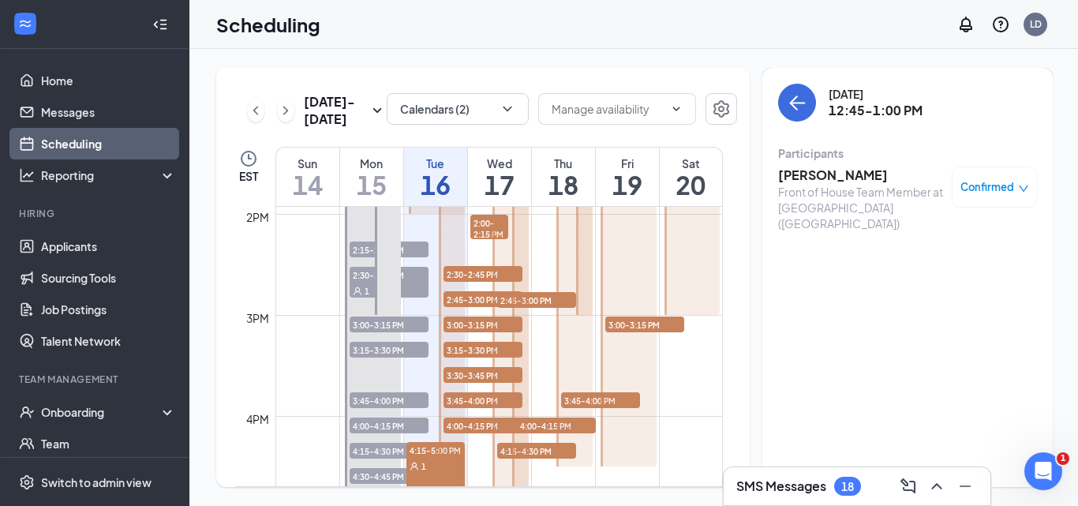
click at [816, 175] on h3 "Jennifer Carrasco" at bounding box center [861, 174] width 166 height 17
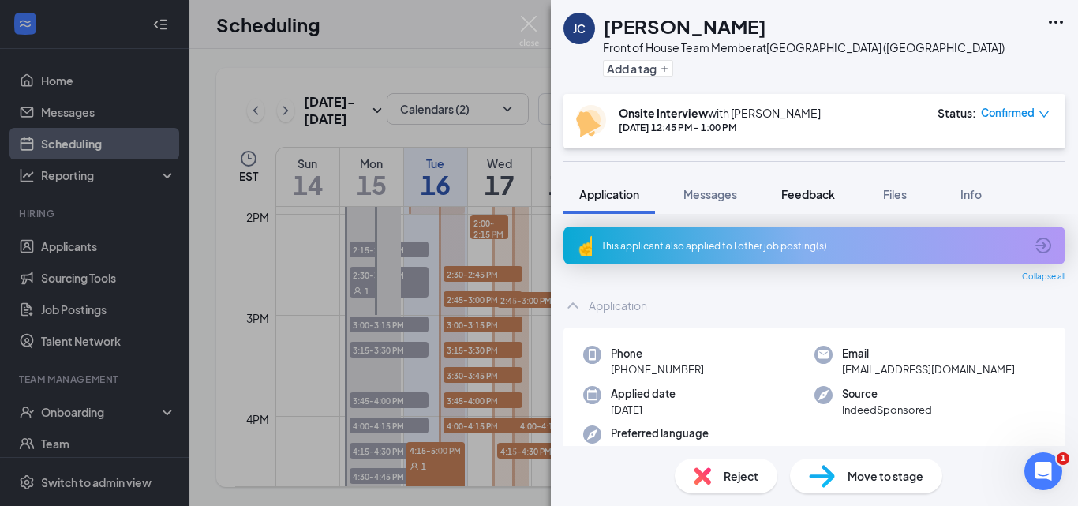
click at [798, 193] on span "Feedback" at bounding box center [808, 194] width 54 height 14
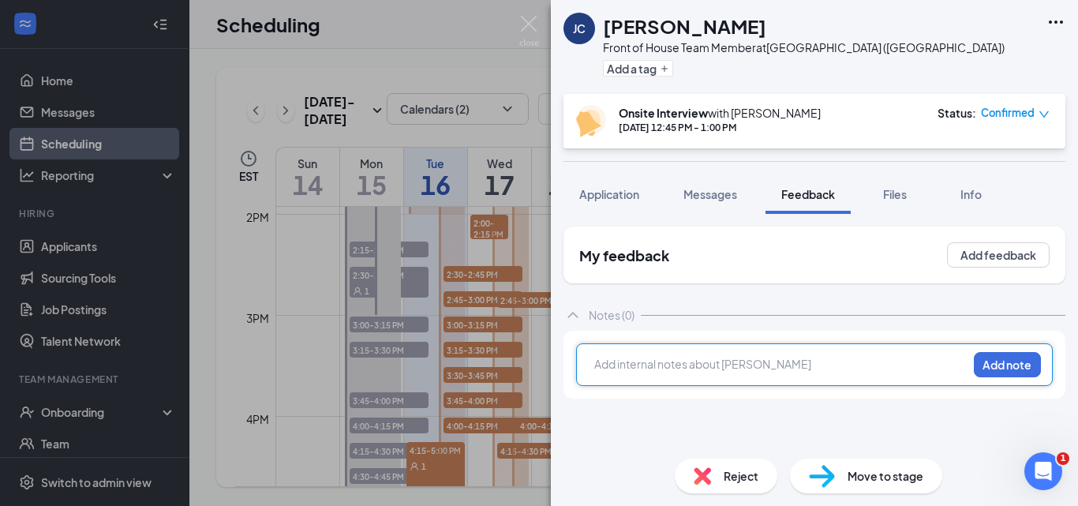
click at [617, 364] on div at bounding box center [781, 364] width 372 height 17
click at [997, 364] on button "Add note" at bounding box center [1007, 364] width 67 height 25
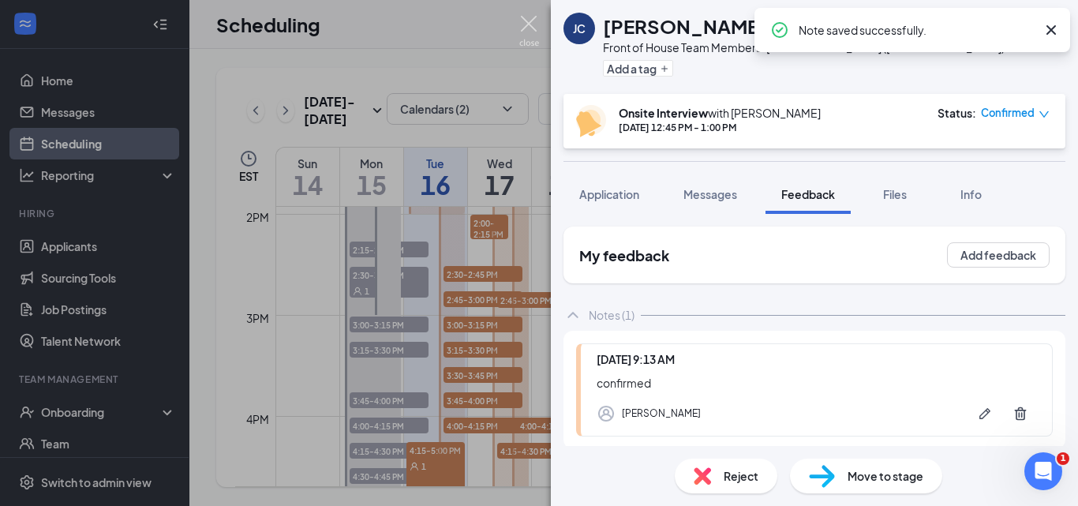
click at [525, 25] on img at bounding box center [529, 31] width 20 height 31
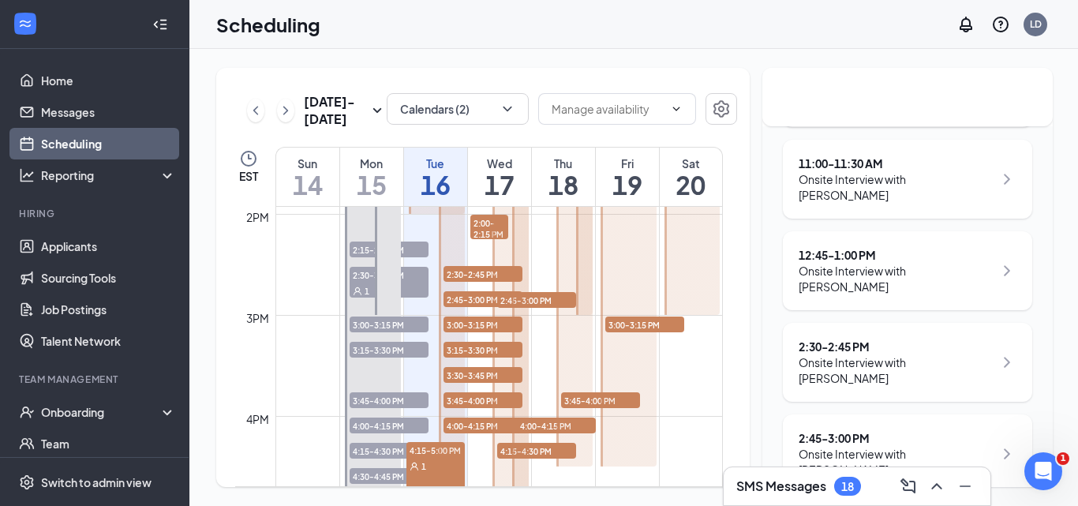
scroll to position [394, 0]
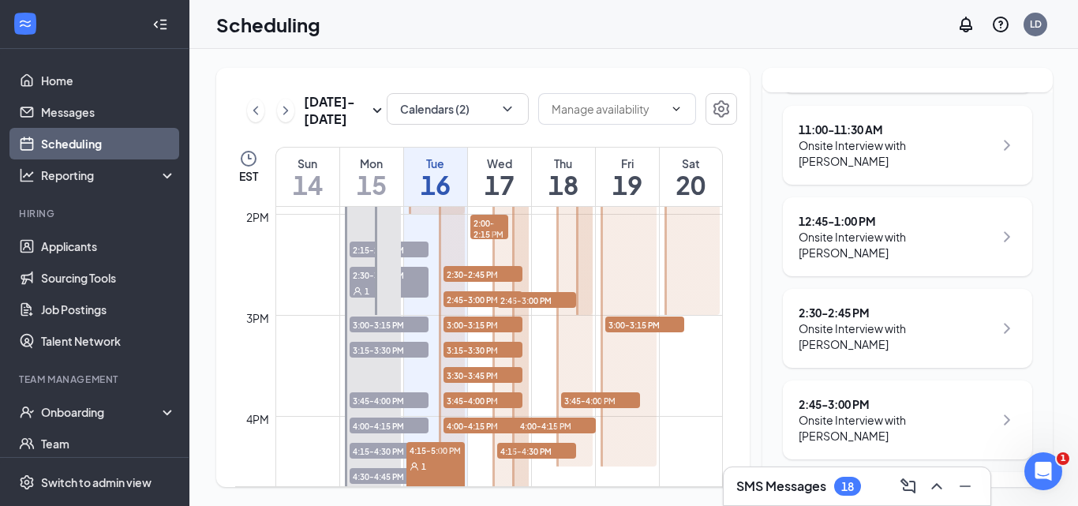
click at [997, 319] on icon "ChevronRight" at bounding box center [1006, 328] width 19 height 19
click at [854, 305] on div "2:30 - 2:45 PM" at bounding box center [895, 313] width 195 height 16
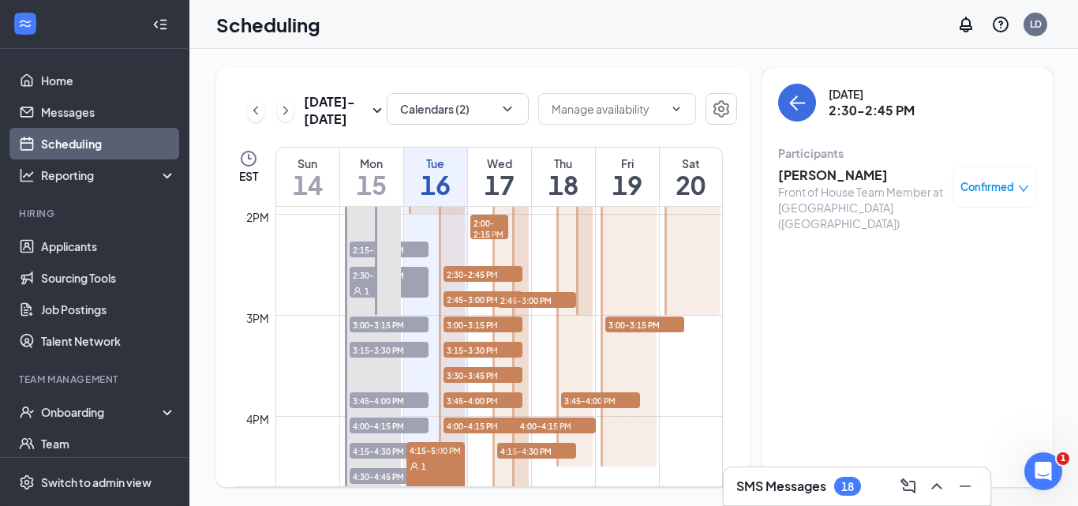
click at [828, 178] on h3 "Nia Dorsett" at bounding box center [861, 174] width 166 height 17
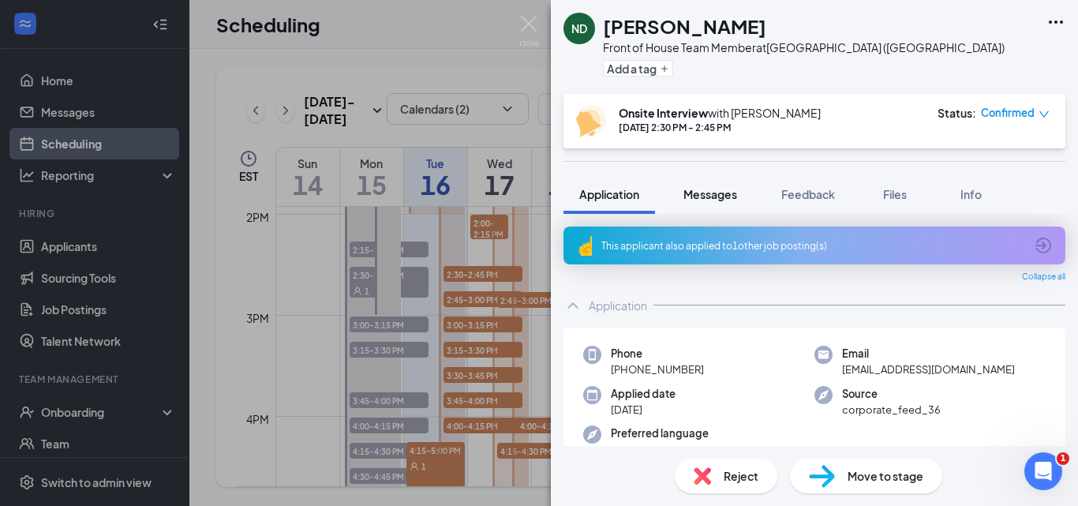
click at [700, 192] on span "Messages" at bounding box center [710, 194] width 54 height 14
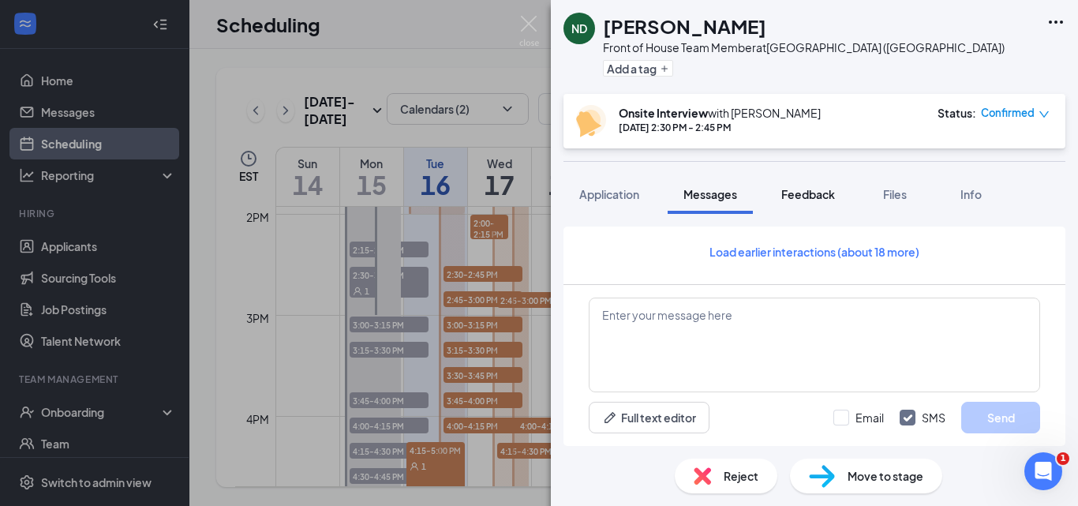
click at [821, 194] on span "Feedback" at bounding box center [808, 194] width 54 height 14
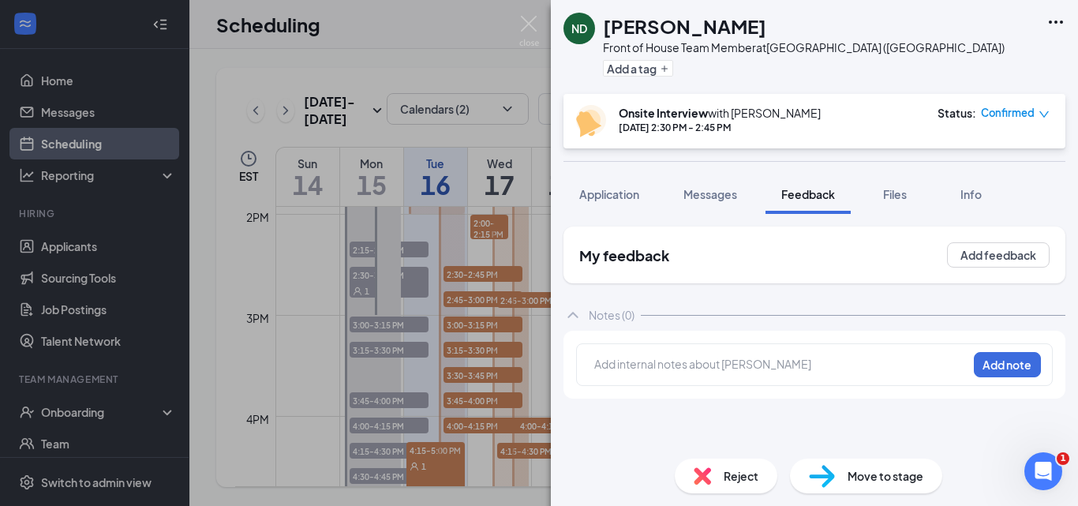
drag, startPoint x: 621, startPoint y: 117, endPoint x: 756, endPoint y: 118, distance: 134.9
click at [769, 91] on div "ND Nia Dorsett Front of House Team Member at Foxborough (MA) Add a tag" at bounding box center [814, 47] width 527 height 94
drag, startPoint x: 630, startPoint y: 119, endPoint x: 757, endPoint y: 144, distance: 129.4
click at [757, 144] on div "Onsite Interview with John DeSimone Sep 16, 2:30 PM - 2:45 PM Status : Confirmed" at bounding box center [814, 121] width 502 height 54
drag, startPoint x: 701, startPoint y: 125, endPoint x: 814, endPoint y: 256, distance: 172.8
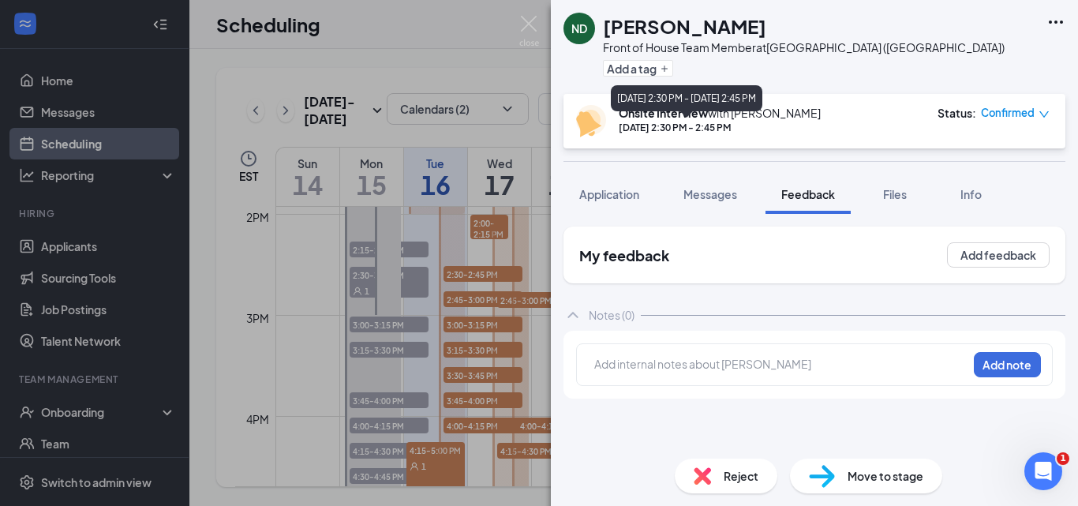
click at [814, 256] on div "My feedback Add feedback" at bounding box center [814, 254] width 502 height 57
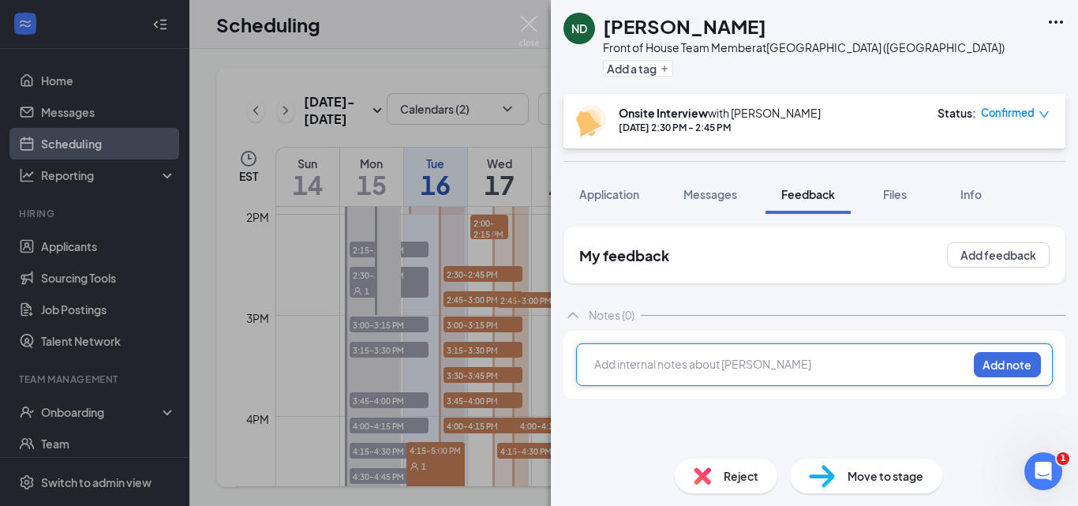
click at [785, 356] on div at bounding box center [781, 364] width 372 height 17
drag, startPoint x: 598, startPoint y: 364, endPoint x: 873, endPoint y: 368, distance: 274.6
click at [873, 368] on div "left mess to confirm interview.ld 9/16" at bounding box center [781, 364] width 372 height 17
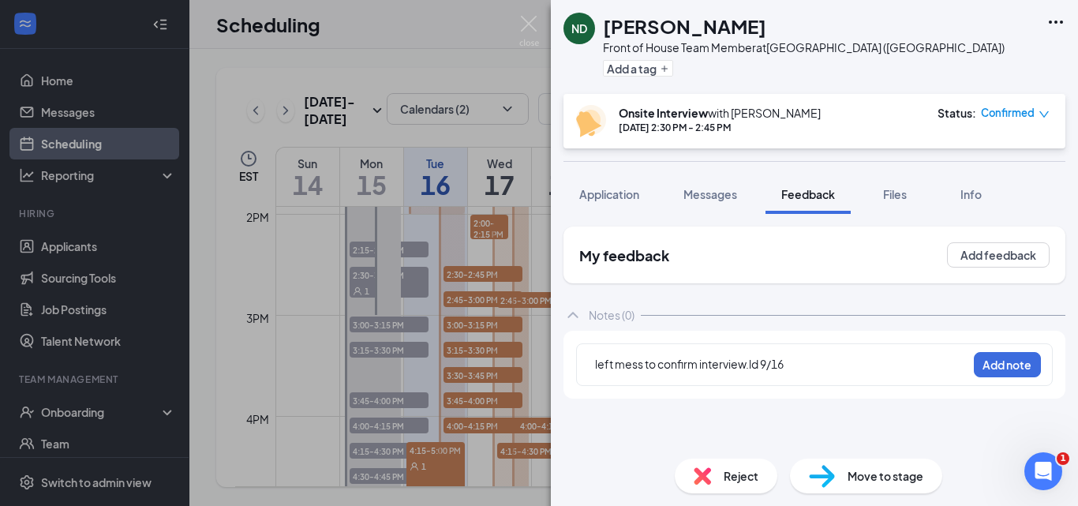
click at [593, 360] on div "left mess to confirm interview.ld 9/16 Add note" at bounding box center [814, 364] width 477 height 43
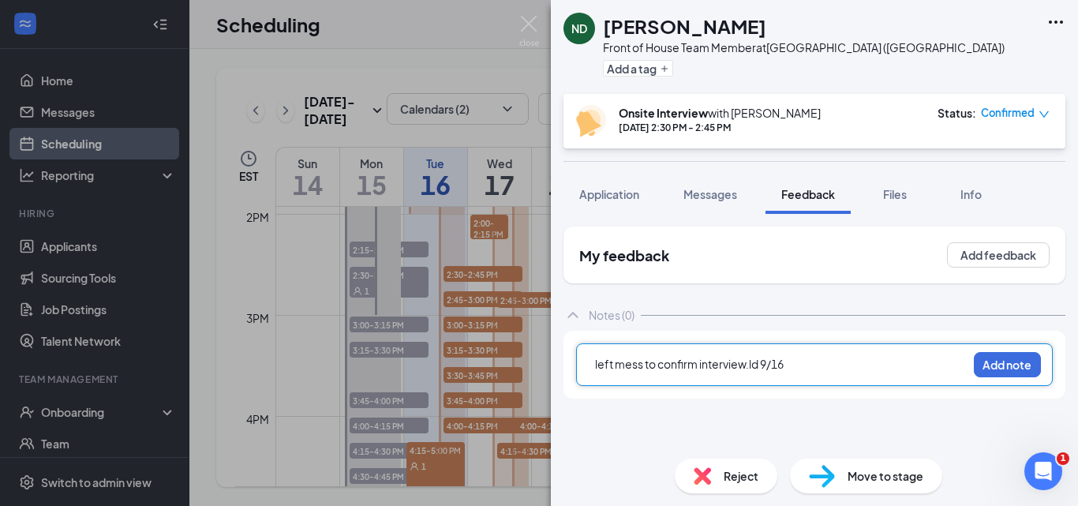
click at [596, 364] on span "left mess to confirm interview.ld 9/16" at bounding box center [689, 364] width 189 height 14
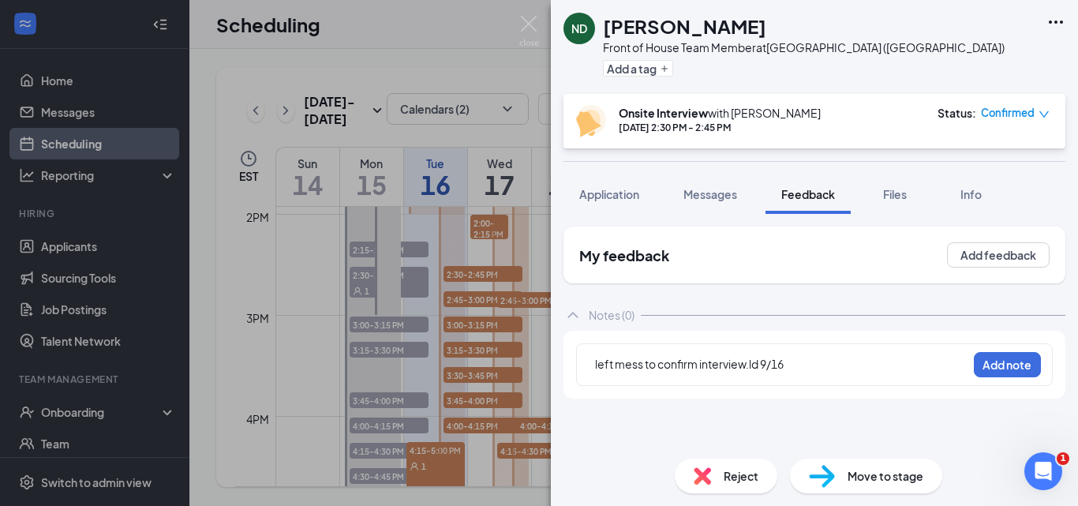
drag, startPoint x: 594, startPoint y: 364, endPoint x: 770, endPoint y: 376, distance: 176.3
click at [770, 376] on div "left mess to confirm interview.ld 9/16" at bounding box center [780, 366] width 373 height 22
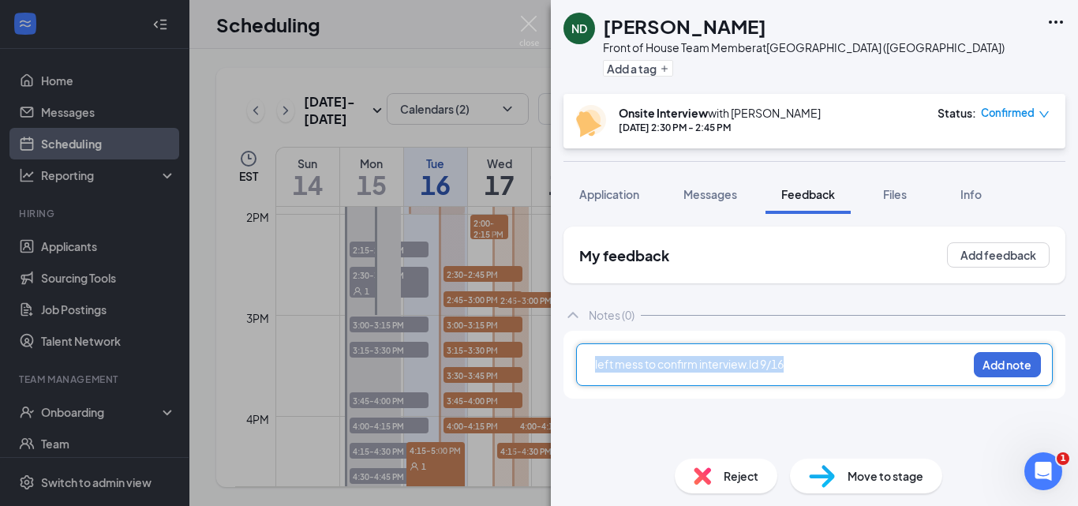
drag, startPoint x: 786, startPoint y: 366, endPoint x: 585, endPoint y: 364, distance: 200.4
click at [553, 366] on div "My feedback Add feedback Notes (0) left mess to confirm interview.ld 9/16 Add n…" at bounding box center [814, 330] width 527 height 232
copy span "left mess to confirm interview.ld 9/16"
click at [873, 359] on div "left mess to confirm interview.ld 9/16" at bounding box center [781, 364] width 372 height 17
click at [1015, 368] on button "Add note" at bounding box center [1007, 364] width 67 height 25
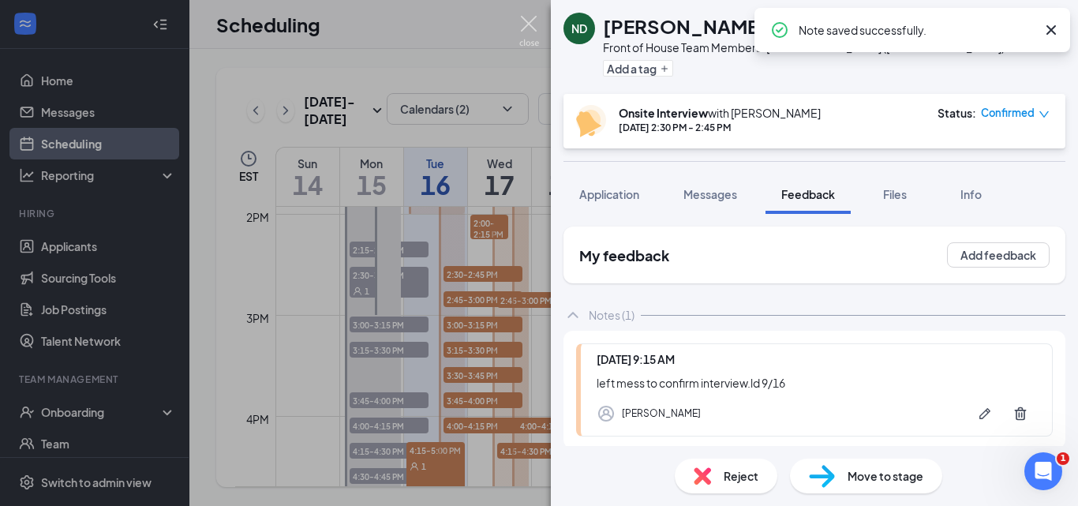
click at [523, 21] on img at bounding box center [529, 31] width 20 height 31
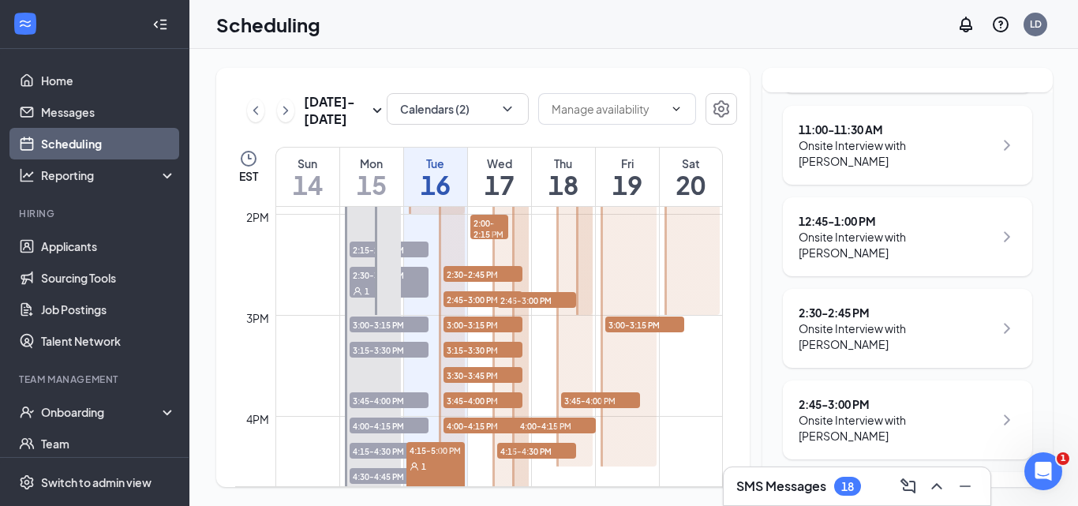
scroll to position [473, 0]
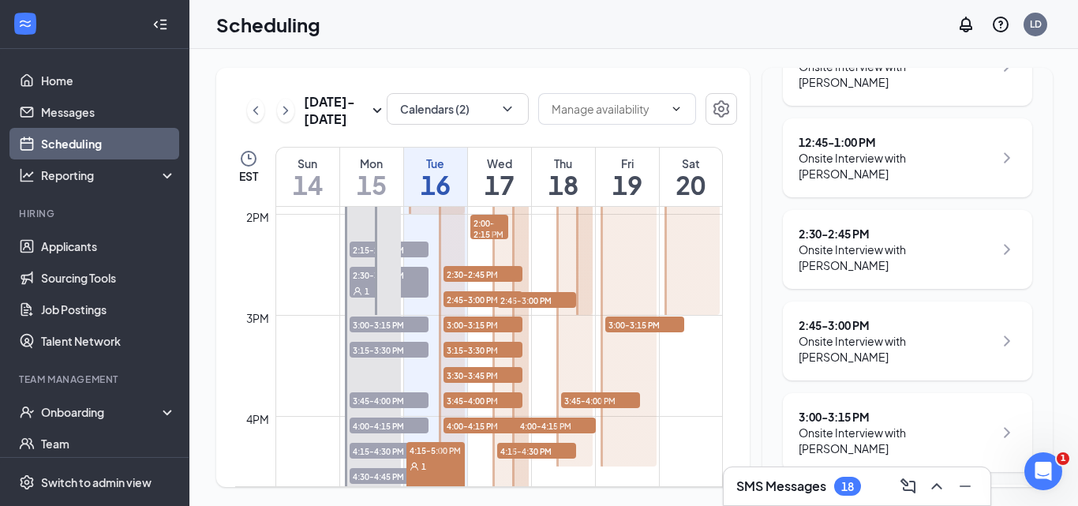
click at [999, 331] on icon "ChevronRight" at bounding box center [1006, 340] width 19 height 19
click at [1004, 336] on icon "ChevronRight" at bounding box center [1007, 341] width 6 height 10
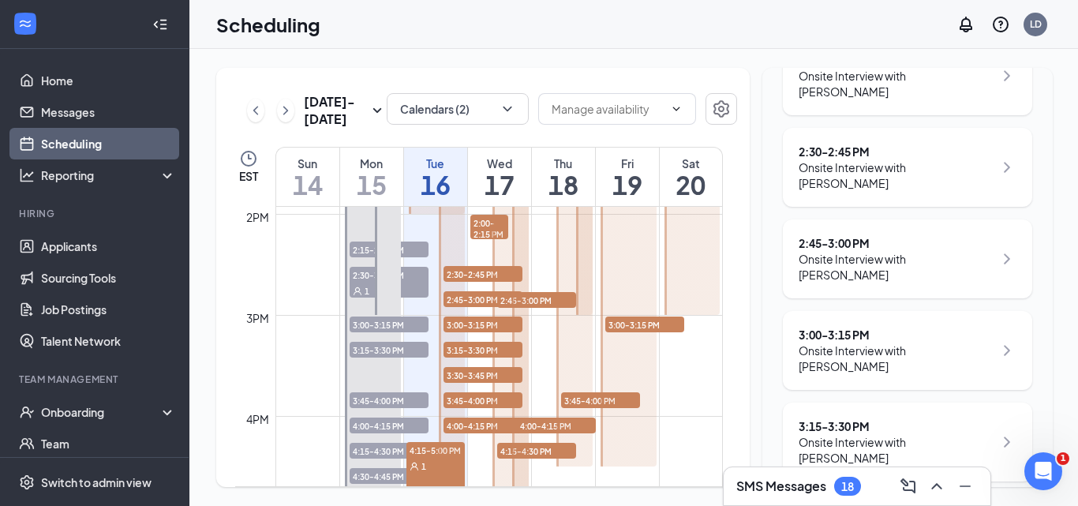
scroll to position [552, 0]
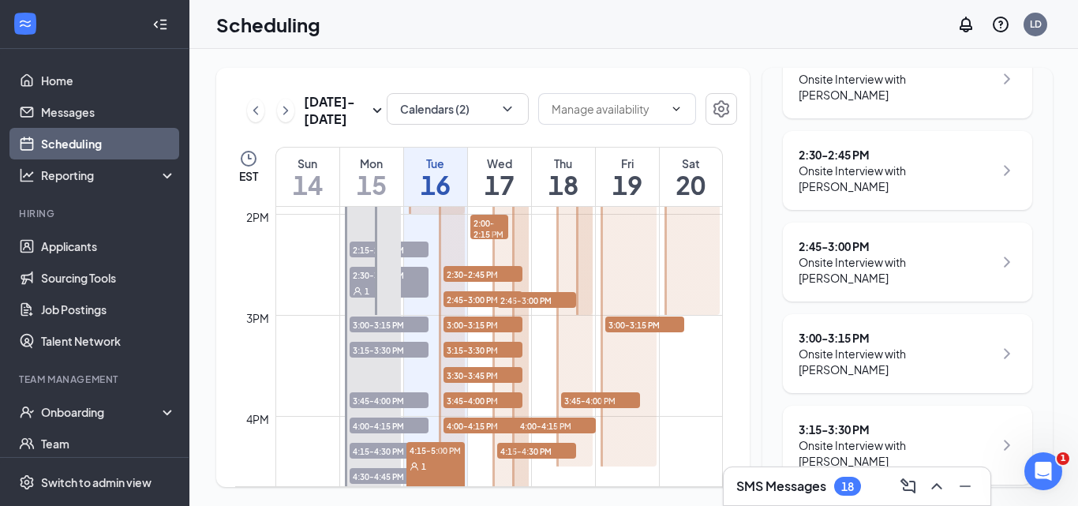
click at [833, 346] on div "Onsite Interview with Juan Pena" at bounding box center [895, 362] width 195 height 32
click at [997, 344] on icon "ChevronRight" at bounding box center [1006, 353] width 19 height 19
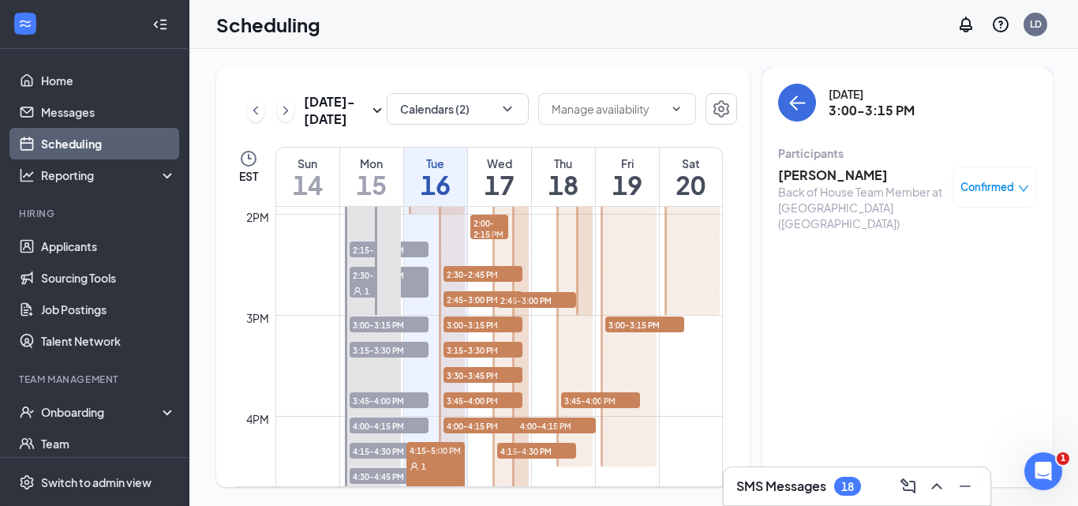
click at [808, 174] on h3 "Juan Pena" at bounding box center [861, 174] width 166 height 17
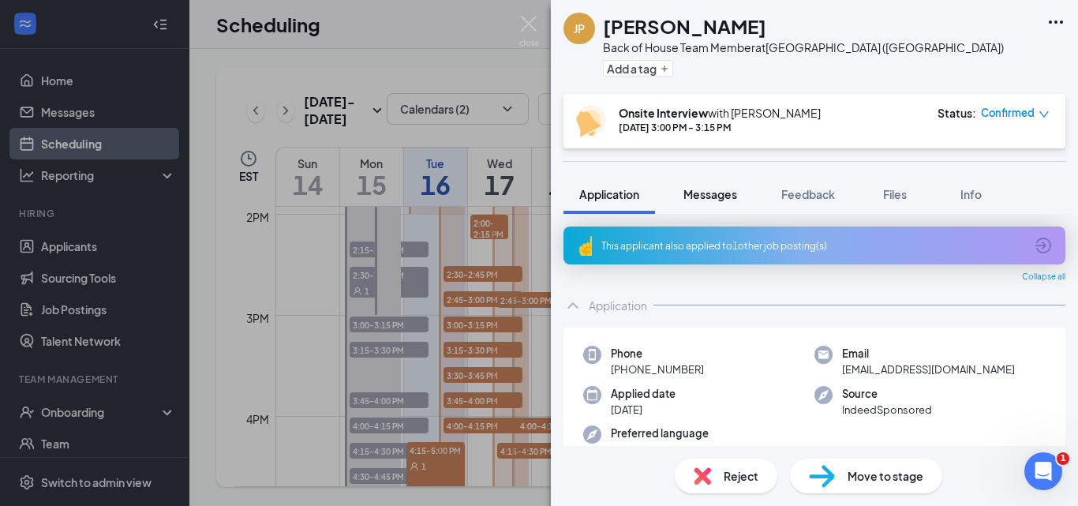
click at [694, 195] on span "Messages" at bounding box center [710, 194] width 54 height 14
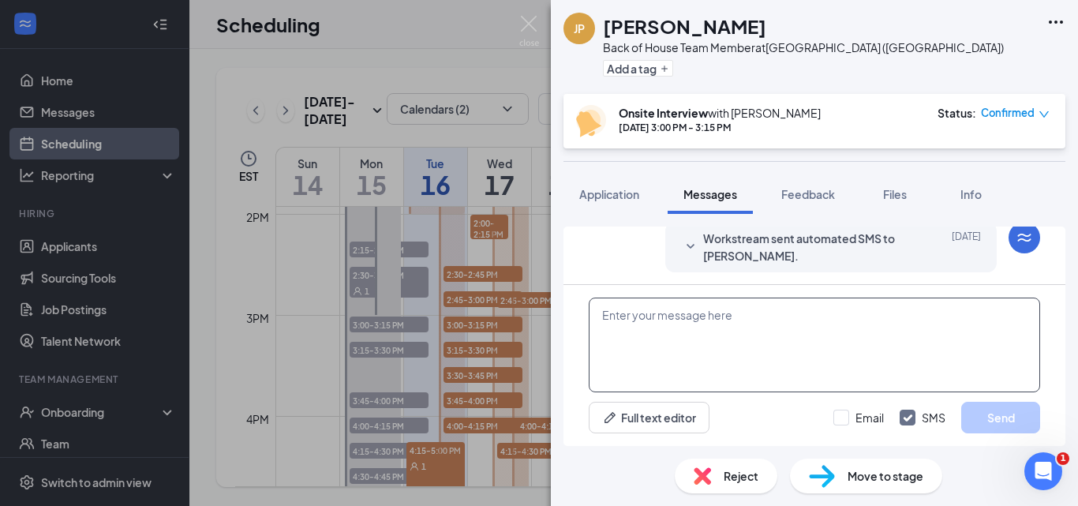
scroll to position [525, 0]
click at [650, 319] on textarea at bounding box center [814, 344] width 451 height 95
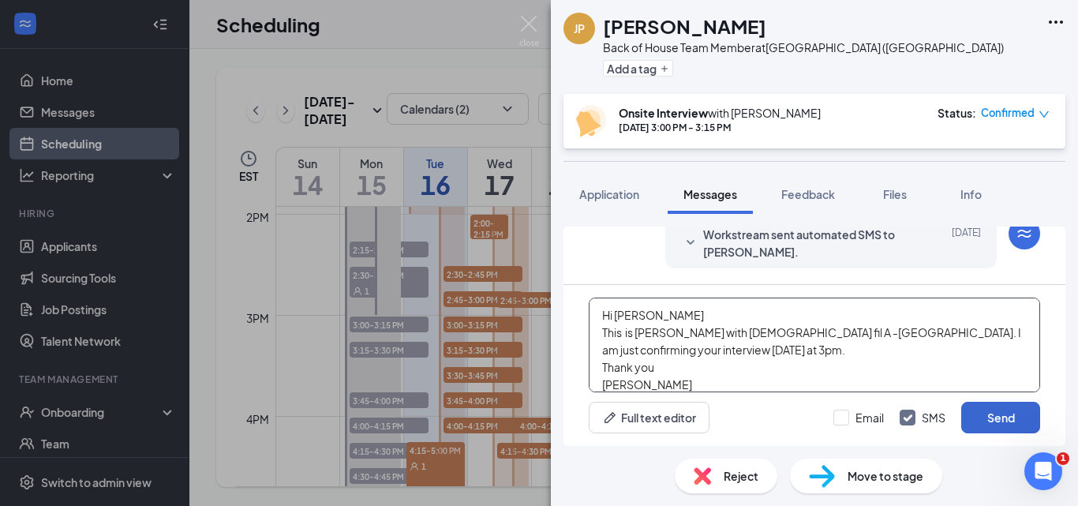
type textarea "Hi Juan This is Lisa with Chick fil A -Foxborough. I am just confirming your in…"
click at [992, 425] on button "Send" at bounding box center [1000, 418] width 79 height 32
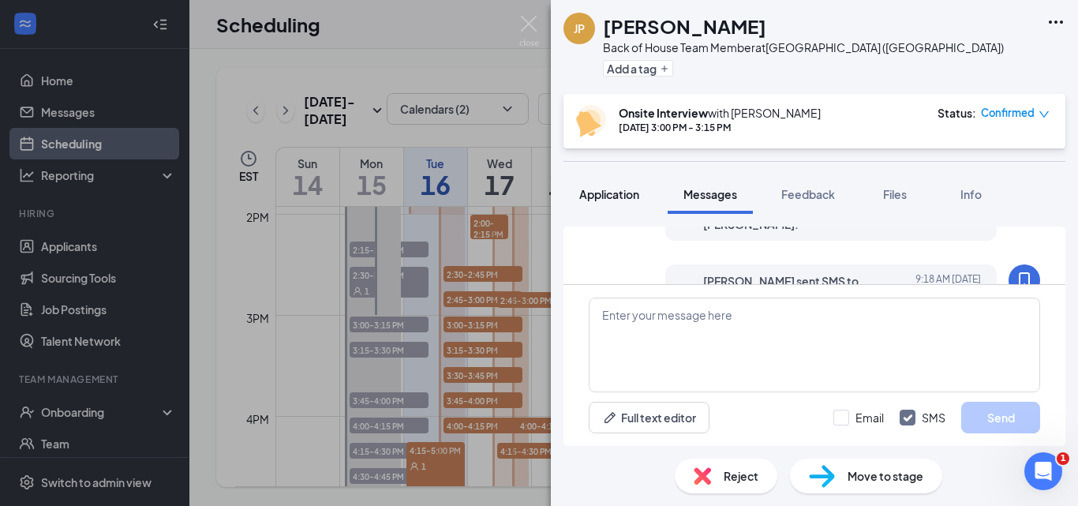
scroll to position [521, 0]
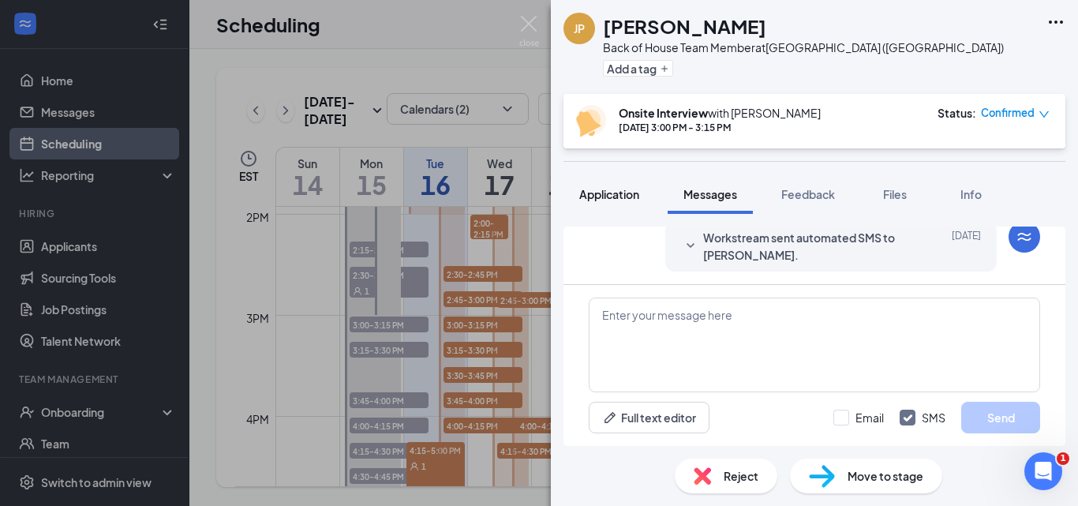
click at [624, 194] on span "Application" at bounding box center [609, 194] width 60 height 14
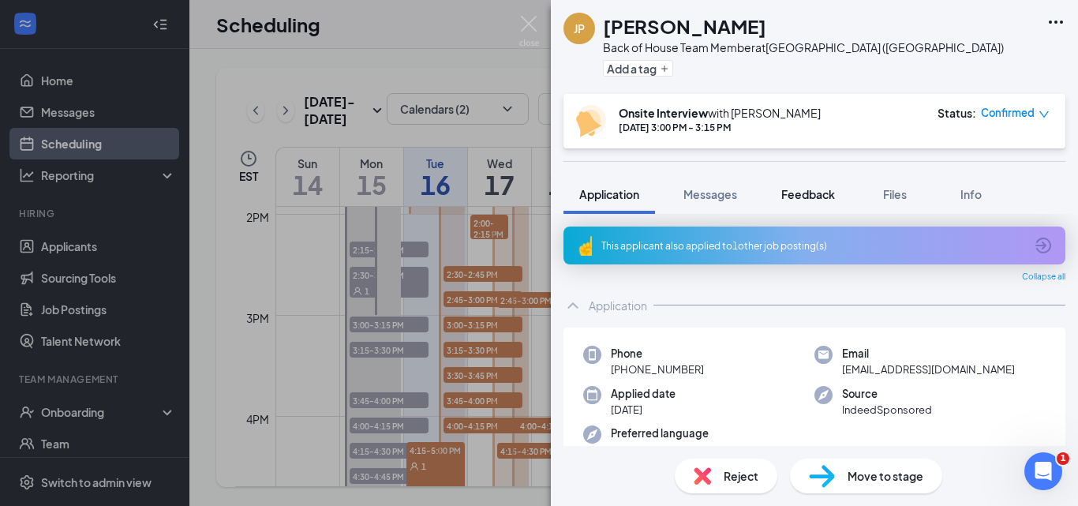
click at [812, 196] on span "Feedback" at bounding box center [808, 194] width 54 height 14
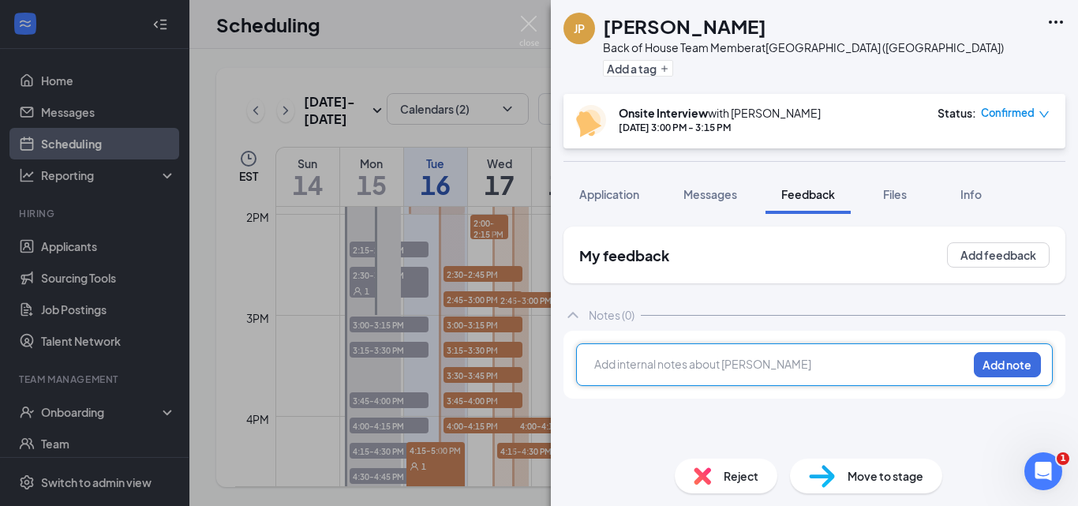
drag, startPoint x: 590, startPoint y: 357, endPoint x: 604, endPoint y: 376, distance: 22.6
click at [604, 376] on div at bounding box center [781, 366] width 372 height 21
click at [993, 367] on button "Add note" at bounding box center [1007, 364] width 67 height 25
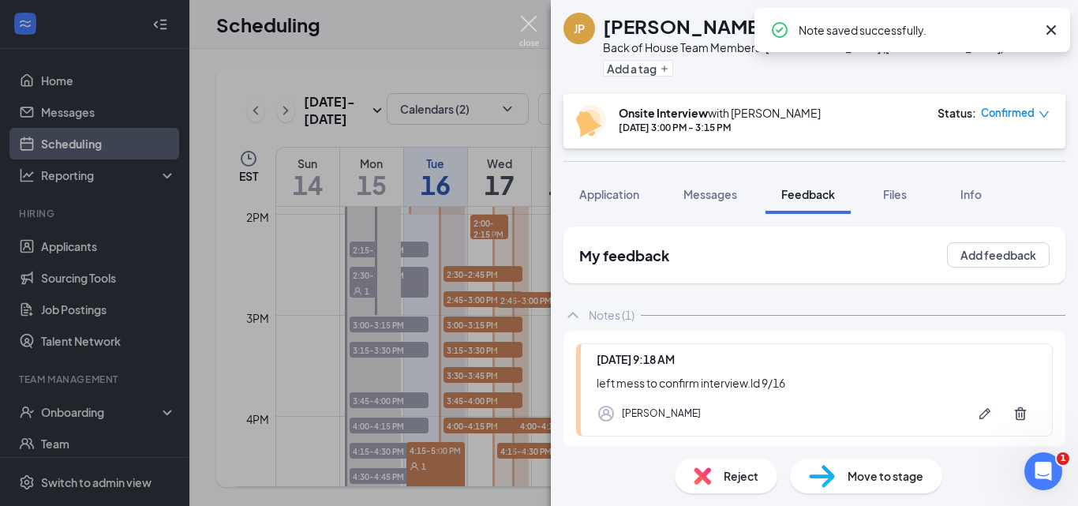
click at [532, 21] on img at bounding box center [529, 31] width 20 height 31
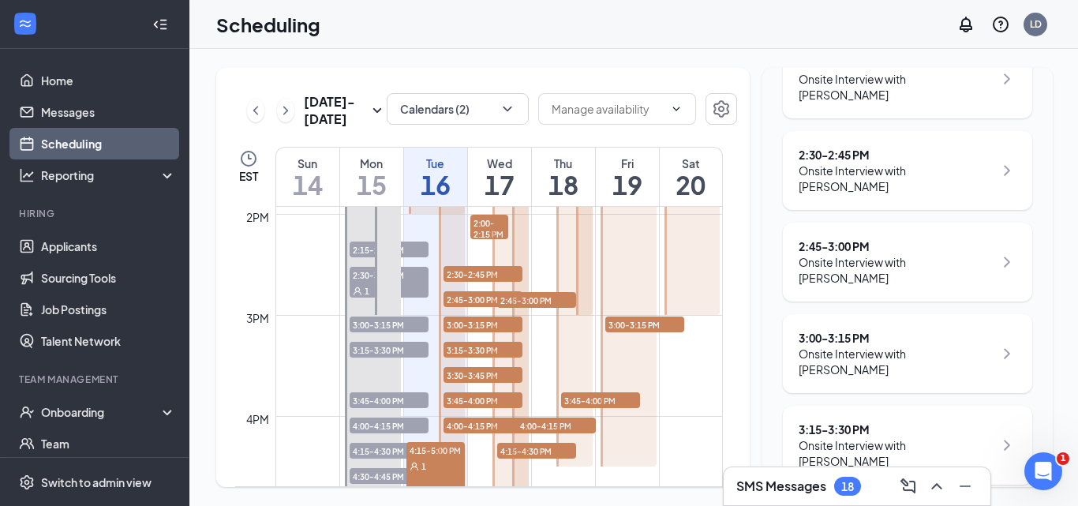
scroll to position [631, 0]
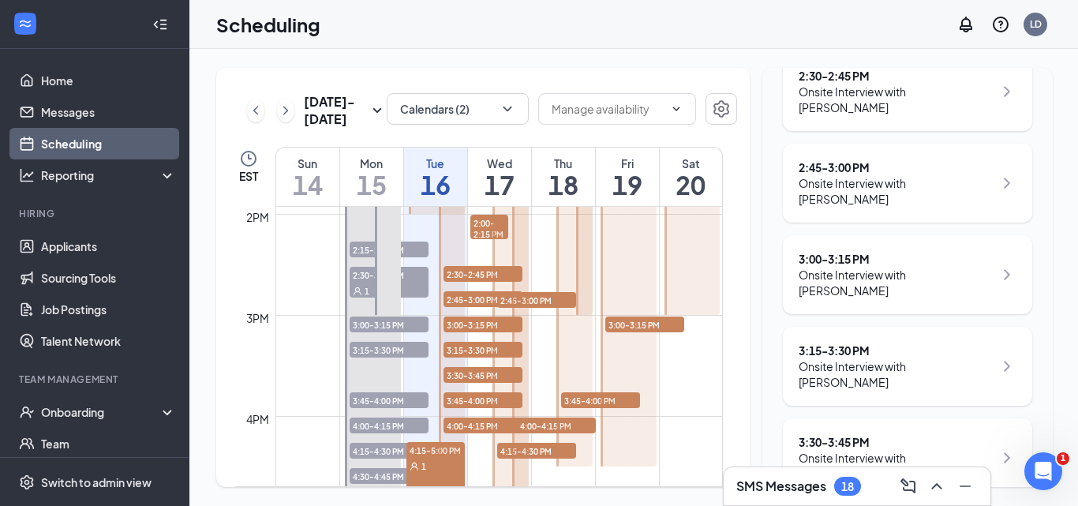
click at [997, 357] on icon "ChevronRight" at bounding box center [1006, 366] width 19 height 19
click at [851, 342] on div "3:15 - 3:30 PM" at bounding box center [895, 350] width 195 height 16
click at [997, 357] on icon "ChevronRight" at bounding box center [1006, 366] width 19 height 19
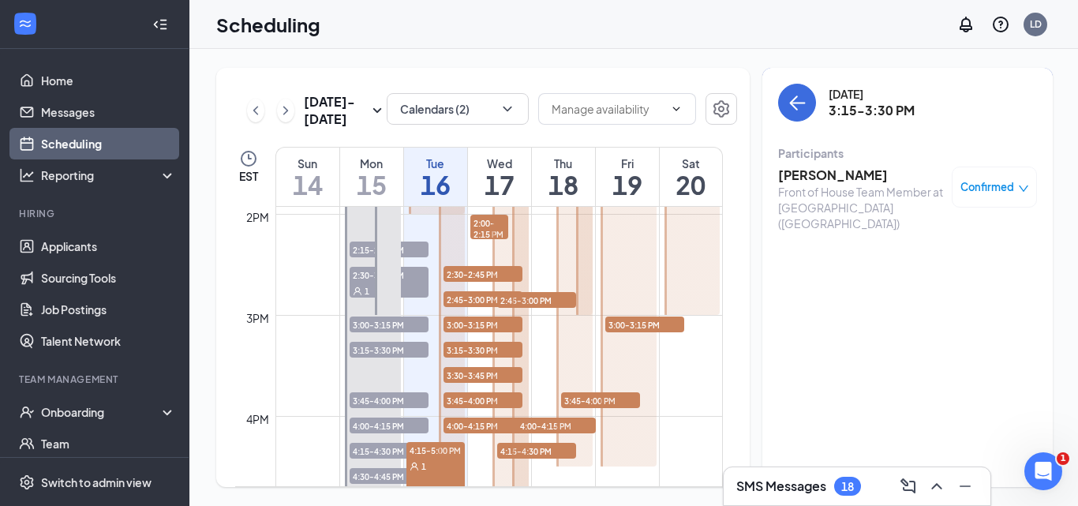
click at [826, 178] on h3 "Pritish Patel" at bounding box center [861, 174] width 166 height 17
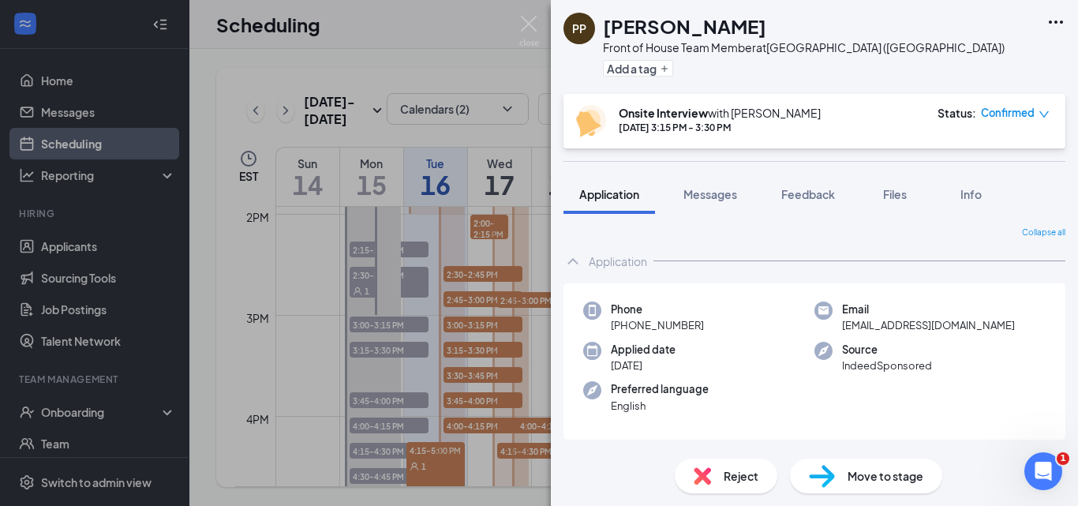
click at [787, 198] on span "Feedback" at bounding box center [808, 194] width 54 height 14
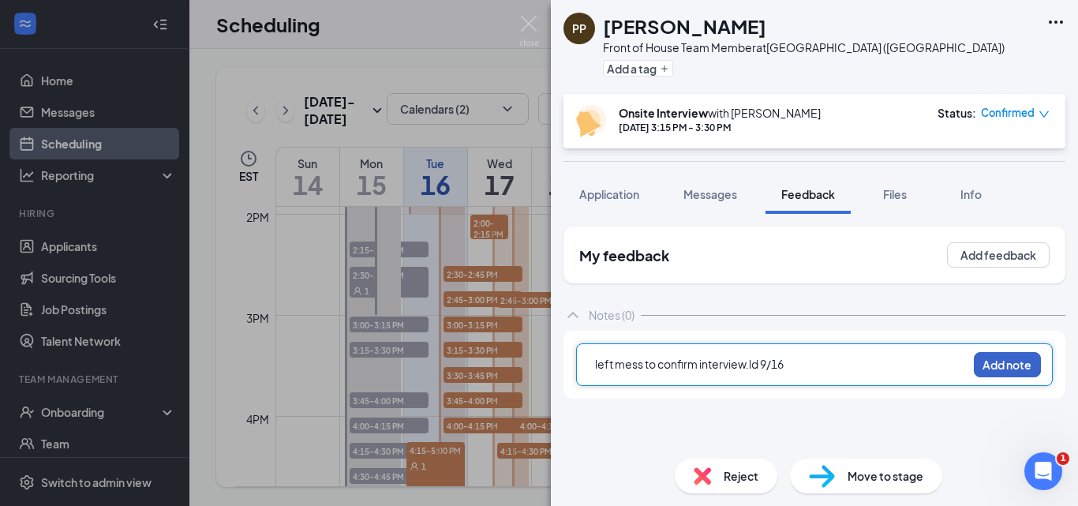
click at [1006, 368] on button "Add note" at bounding box center [1007, 364] width 67 height 25
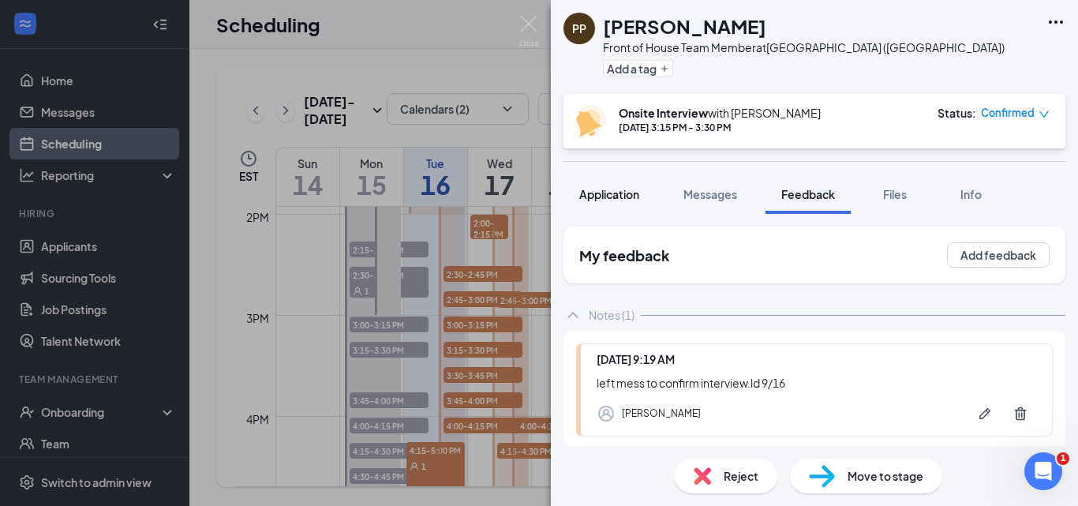
click at [634, 200] on span "Application" at bounding box center [609, 194] width 60 height 14
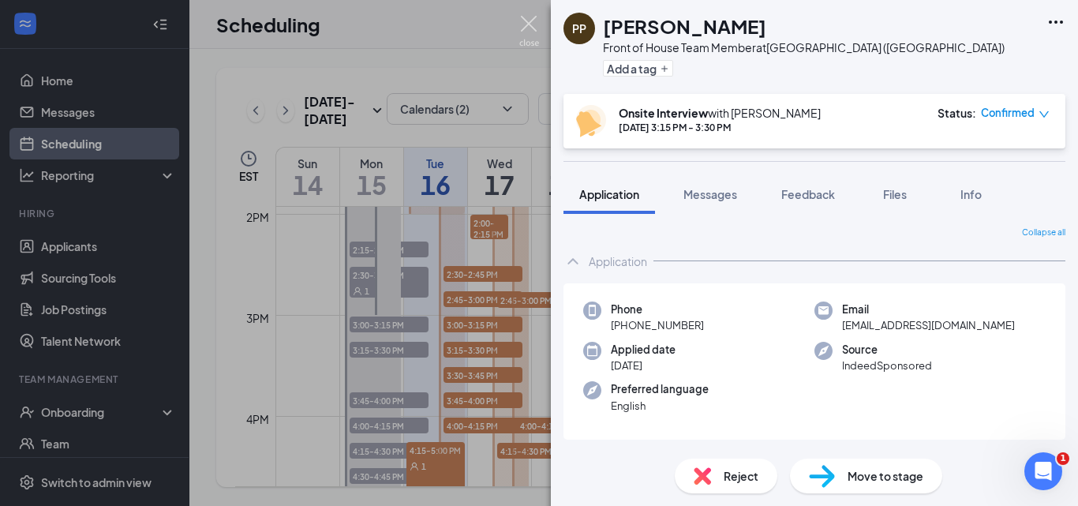
click at [525, 28] on img at bounding box center [529, 31] width 20 height 31
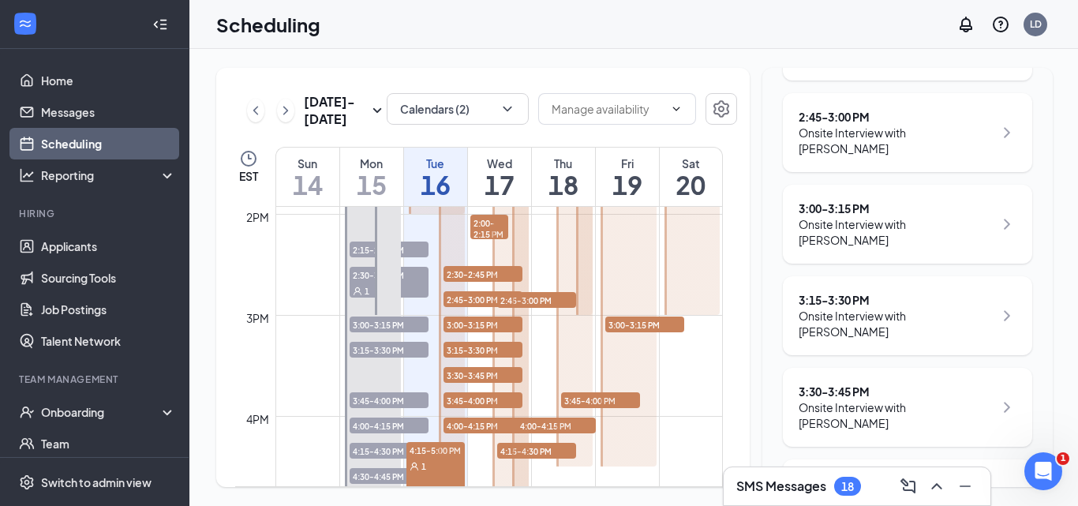
scroll to position [710, 0]
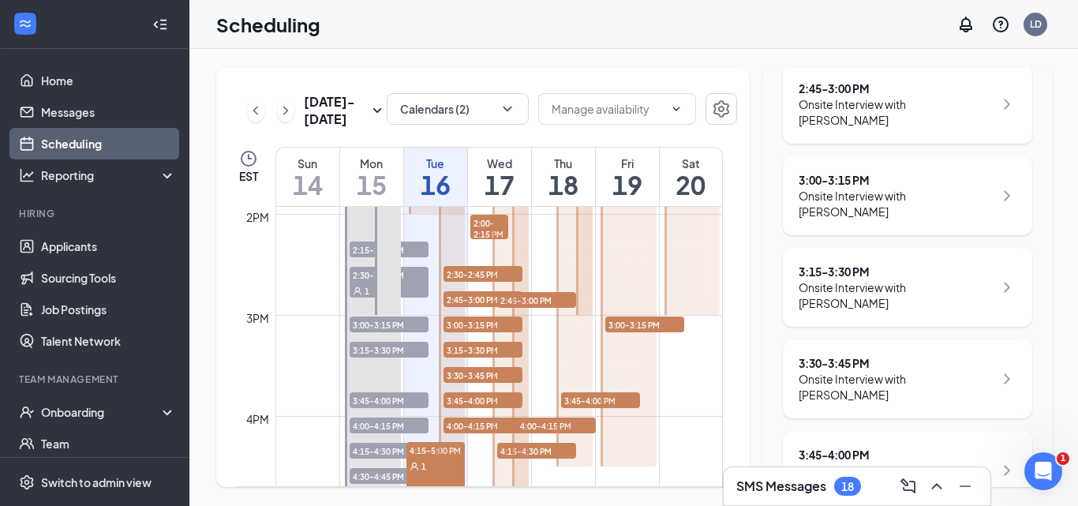
click at [997, 369] on icon "ChevronRight" at bounding box center [1006, 378] width 19 height 19
click at [860, 371] on div "Onsite Interview with Sean Hanney" at bounding box center [895, 387] width 195 height 32
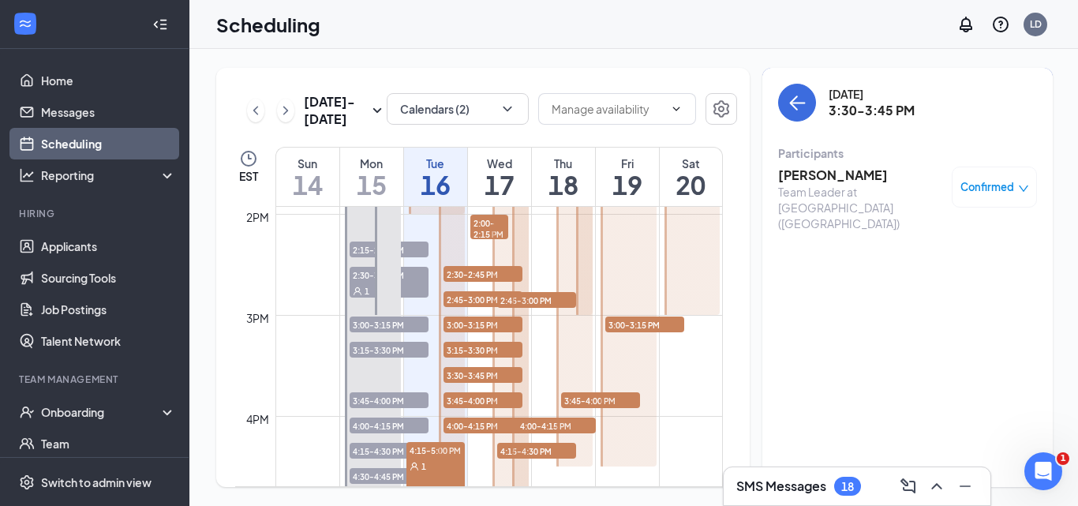
click at [810, 181] on h3 "Sean Hanney" at bounding box center [861, 174] width 166 height 17
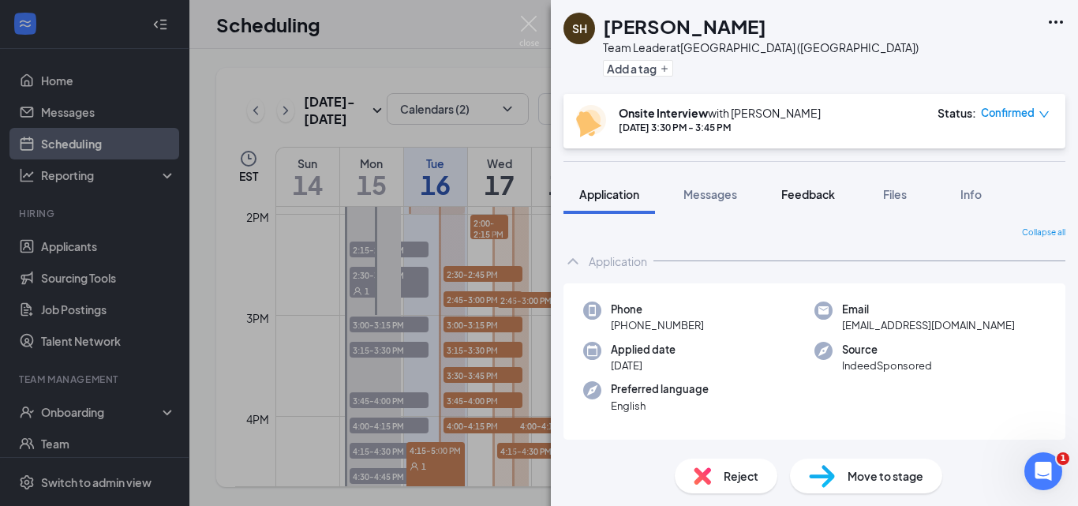
click at [811, 204] on button "Feedback" at bounding box center [807, 193] width 85 height 39
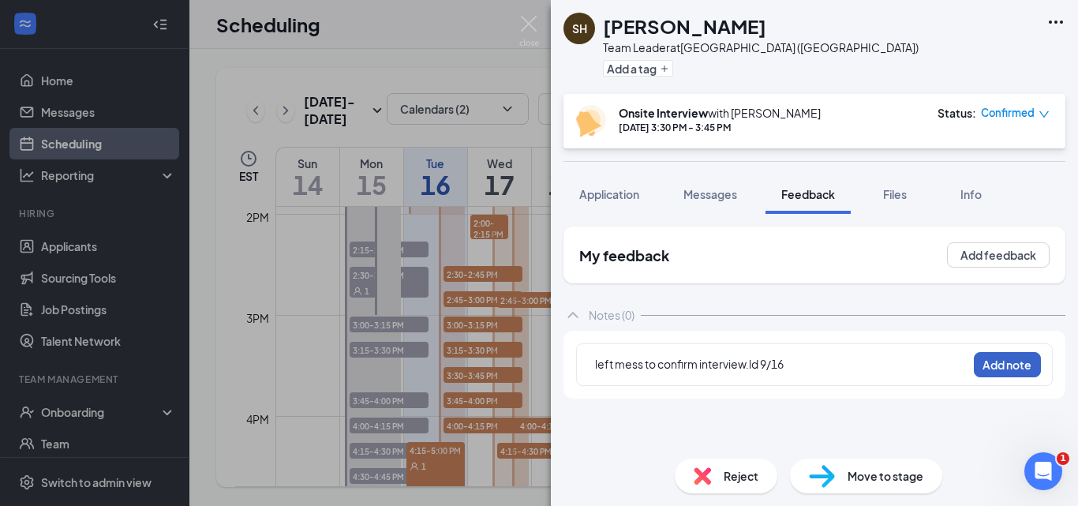
click at [999, 363] on button "Add note" at bounding box center [1007, 364] width 67 height 25
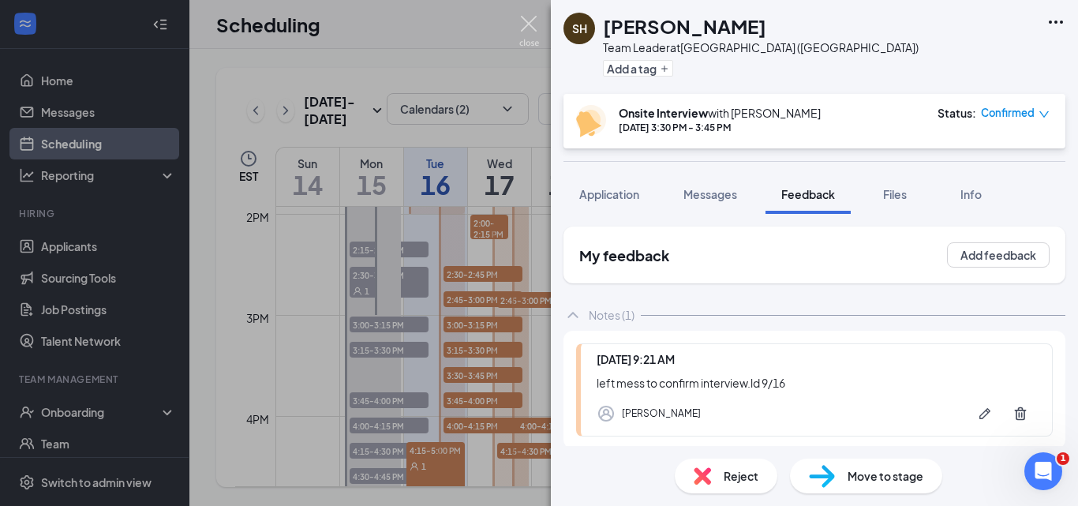
click at [524, 27] on img at bounding box center [529, 31] width 20 height 31
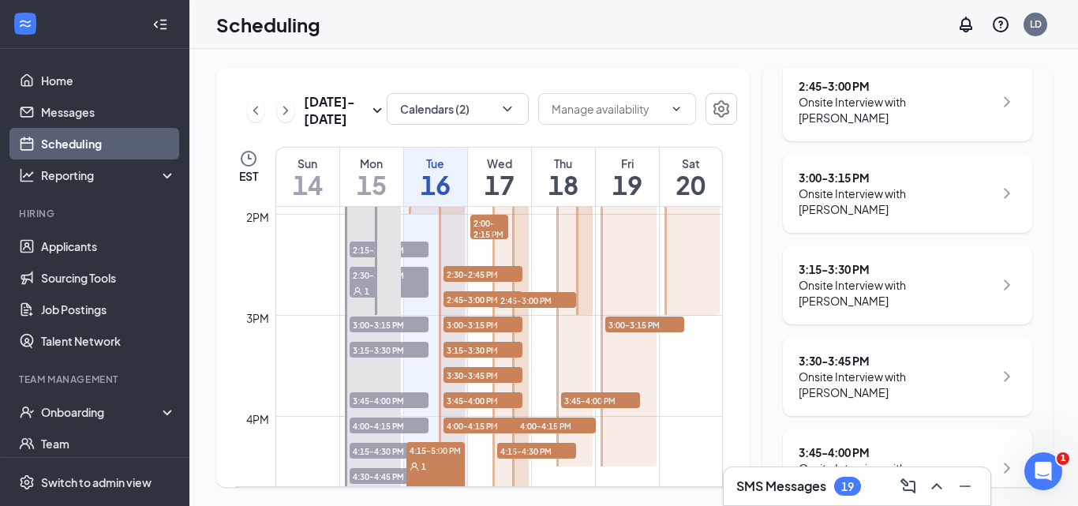
scroll to position [789, 0]
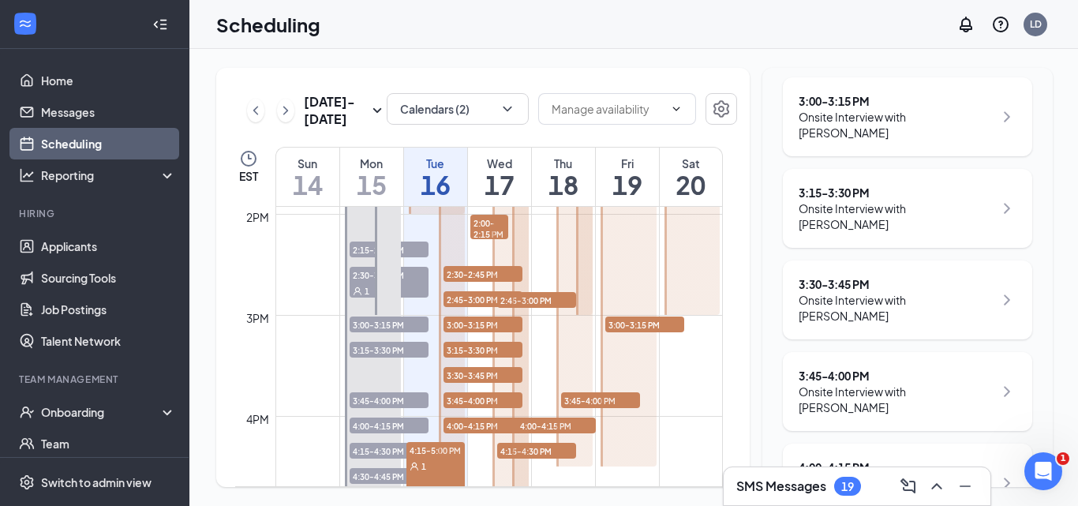
click at [997, 382] on icon "ChevronRight" at bounding box center [1006, 391] width 19 height 19
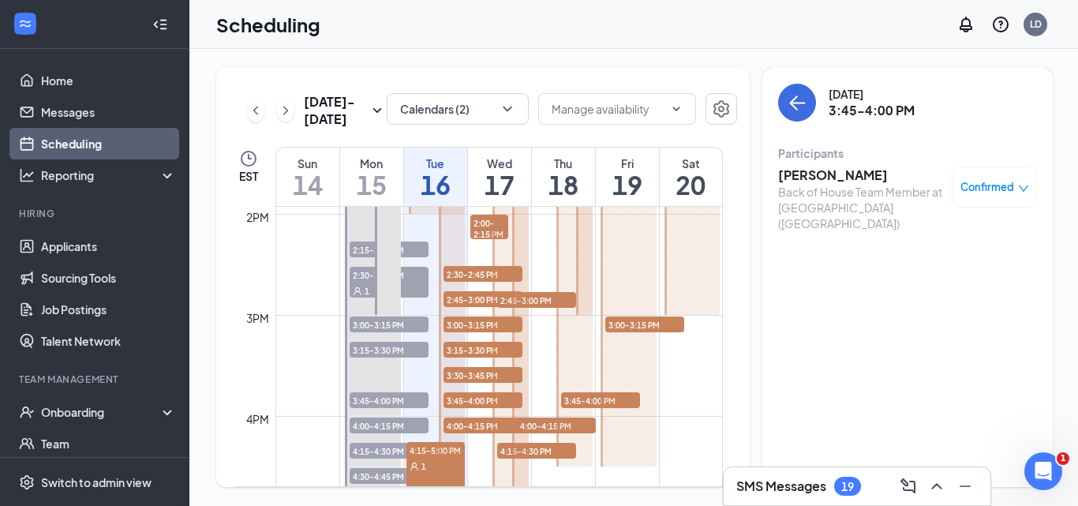
click at [820, 172] on h3 "Michael Doherty" at bounding box center [861, 174] width 166 height 17
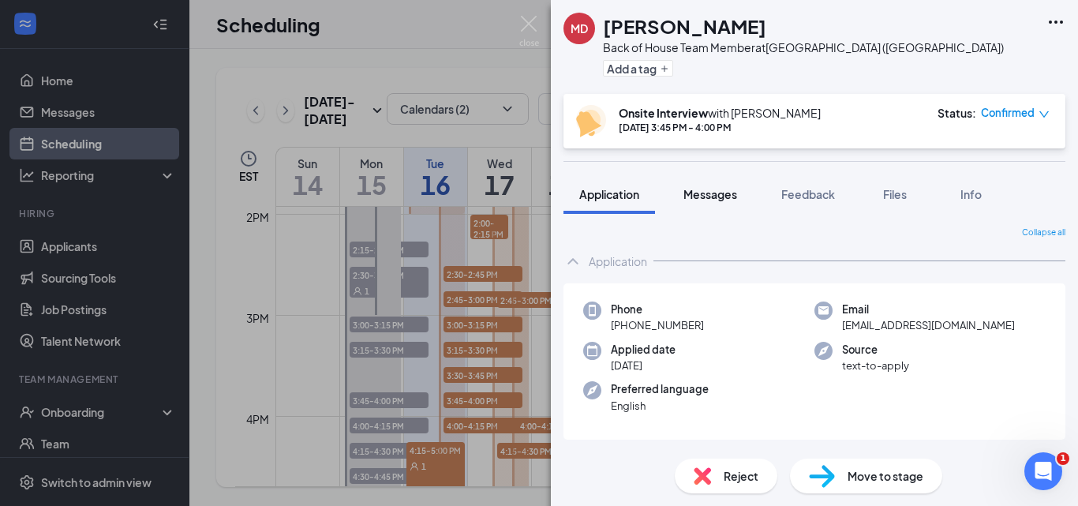
click at [727, 196] on span "Messages" at bounding box center [710, 194] width 54 height 14
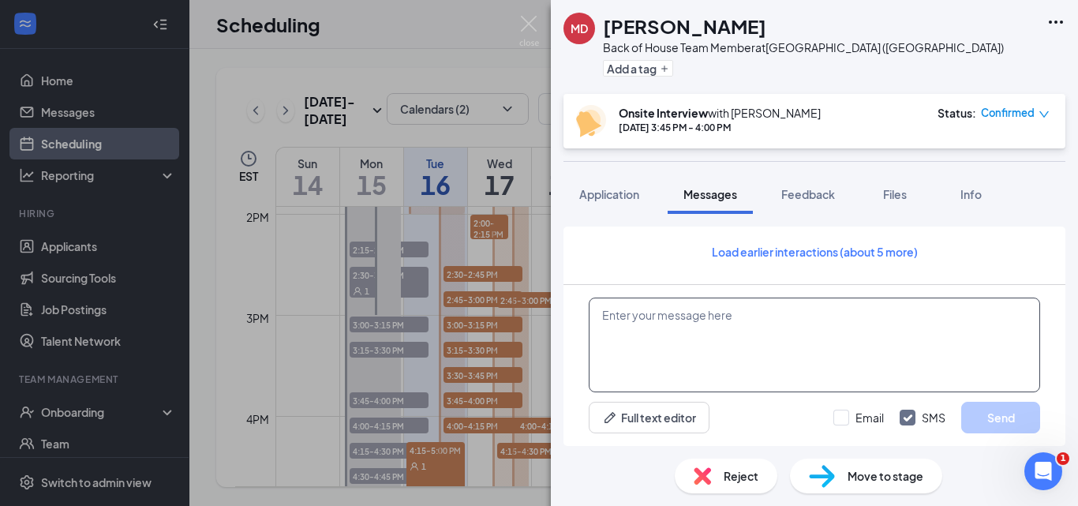
click at [645, 316] on textarea at bounding box center [814, 344] width 451 height 95
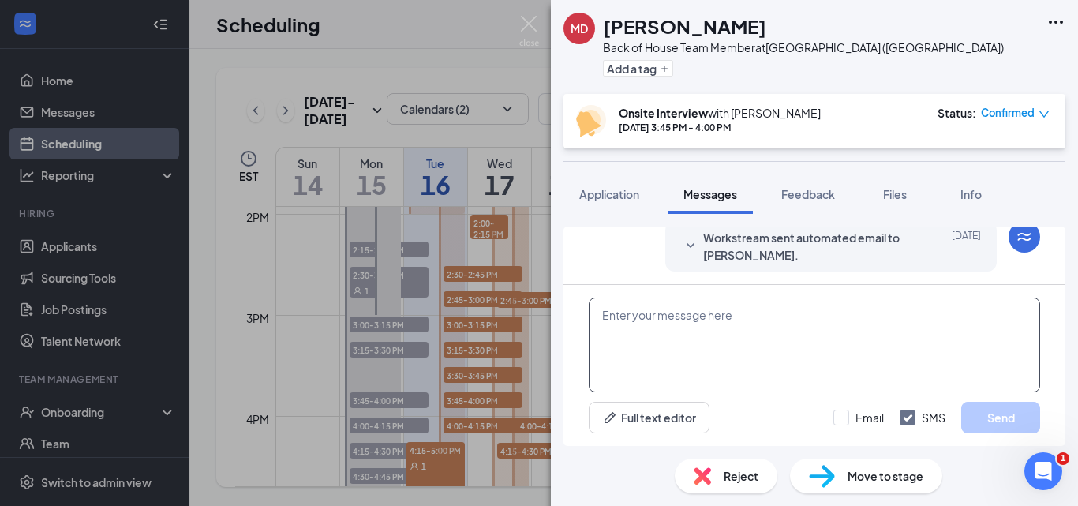
scroll to position [678, 0]
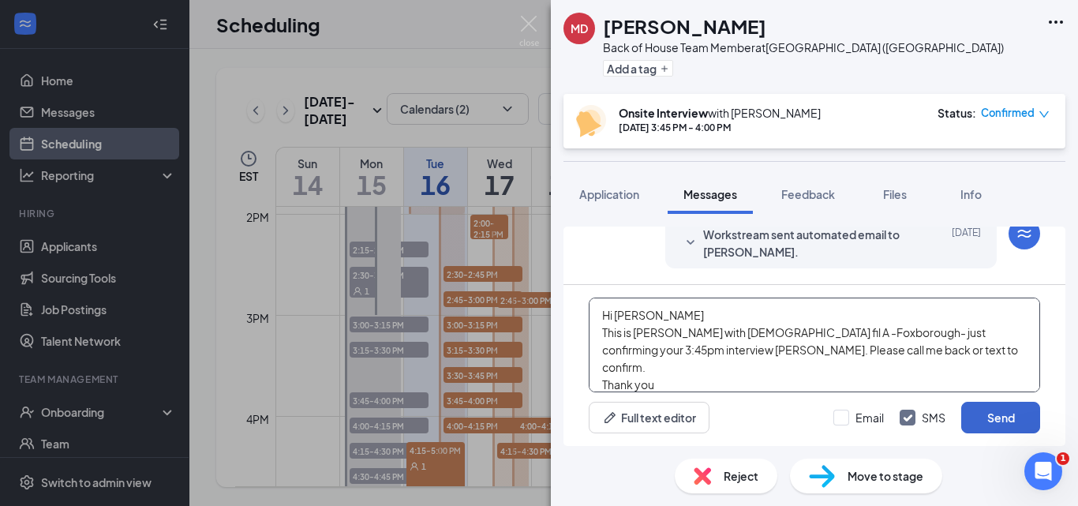
type textarea "Hi Michael This is Lisa with Chick fil A -Foxborough- just confirming your 3:45…"
click at [1003, 415] on button "Send" at bounding box center [1000, 418] width 79 height 32
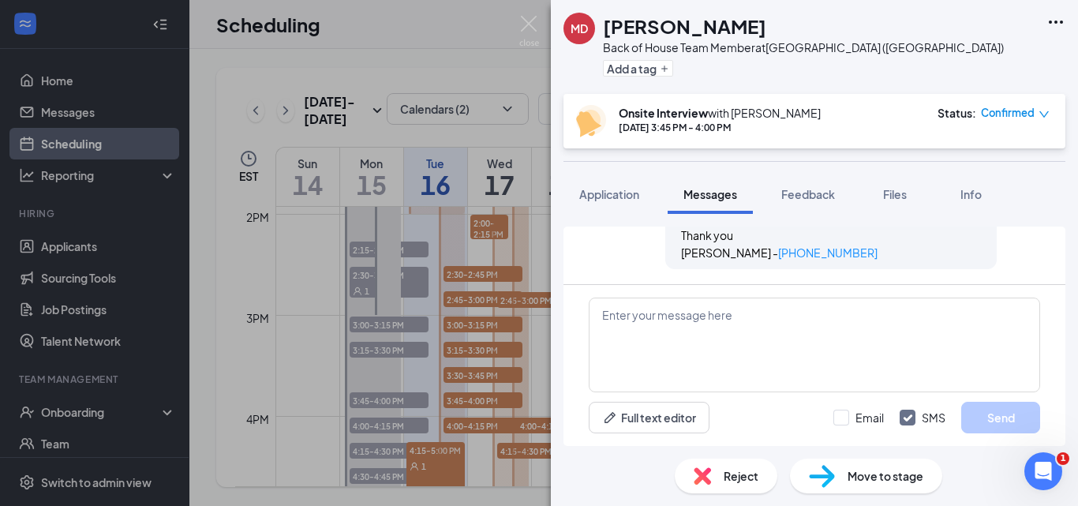
scroll to position [865, 0]
click at [814, 197] on span "Feedback" at bounding box center [808, 194] width 54 height 14
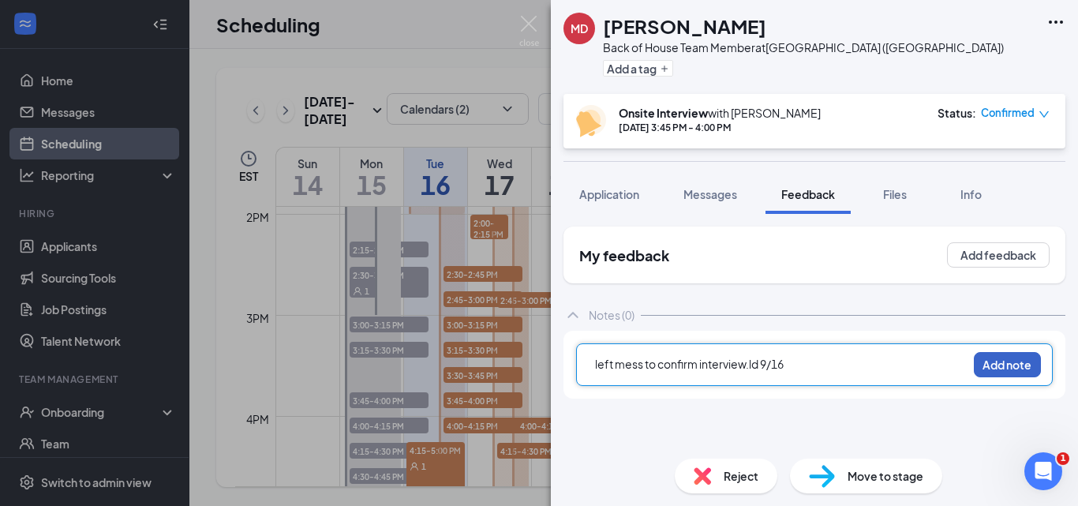
click at [1009, 353] on button "Add note" at bounding box center [1007, 364] width 67 height 25
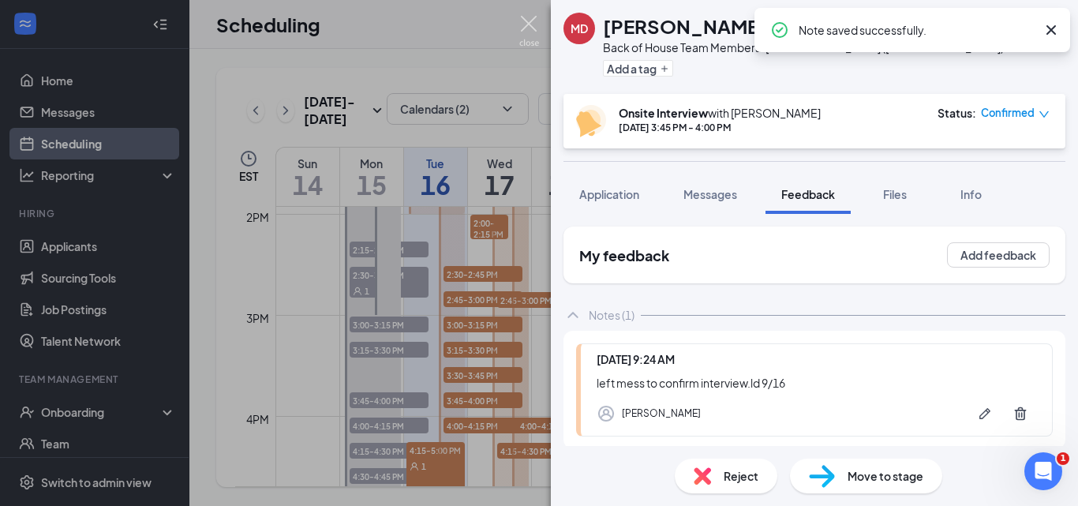
click at [522, 24] on img at bounding box center [529, 31] width 20 height 31
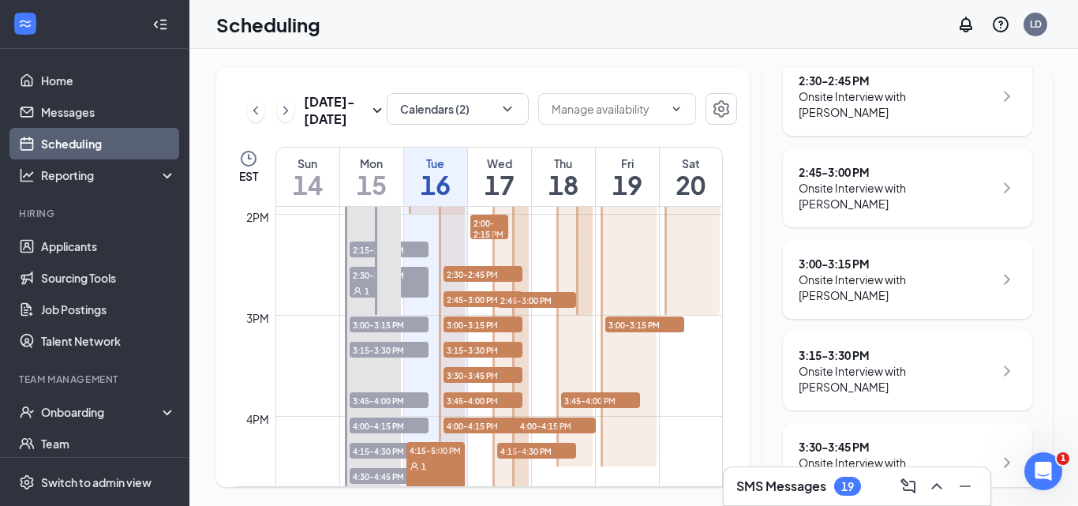
scroll to position [594, 0]
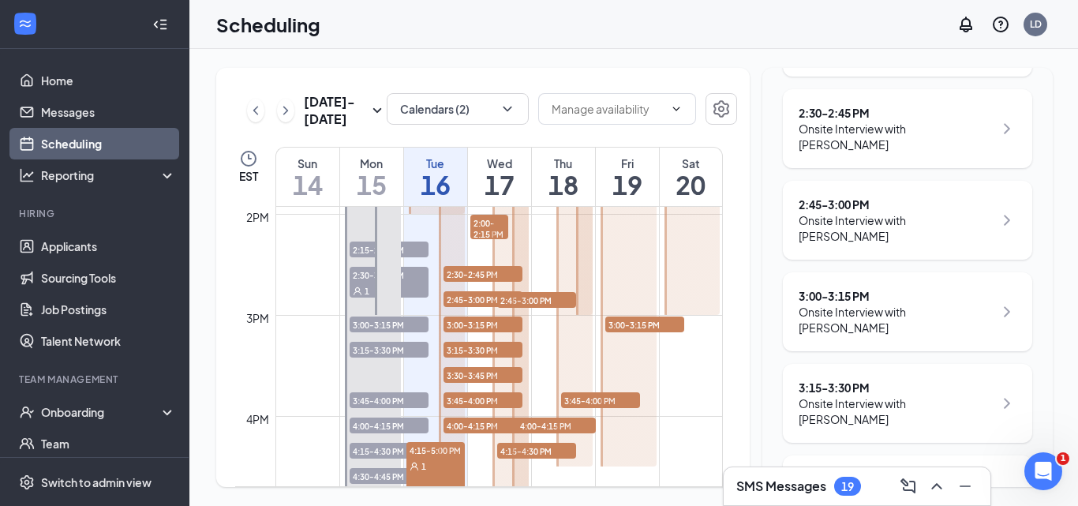
click at [997, 302] on icon "ChevronRight" at bounding box center [1006, 311] width 19 height 19
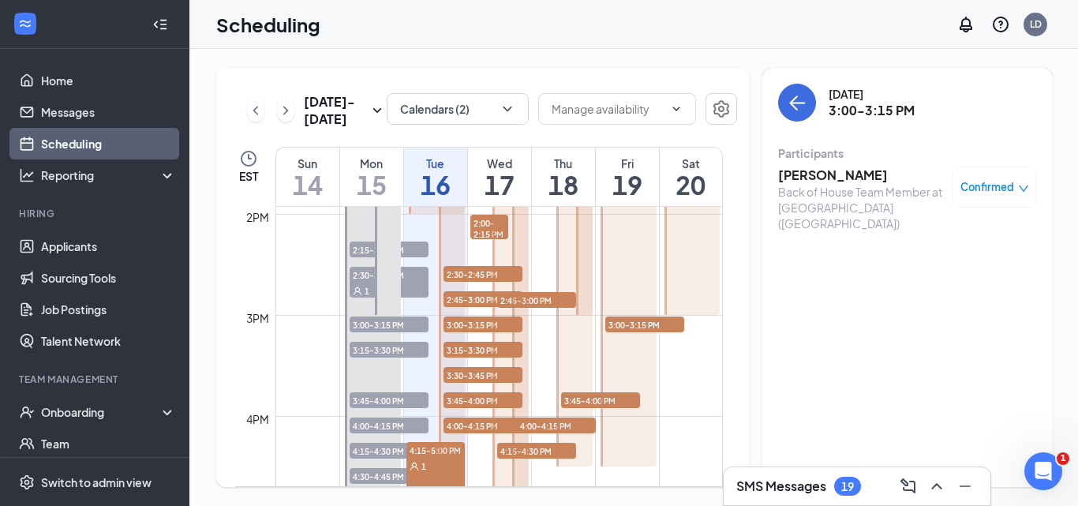
click at [823, 175] on h3 "Juan Pena" at bounding box center [861, 174] width 166 height 17
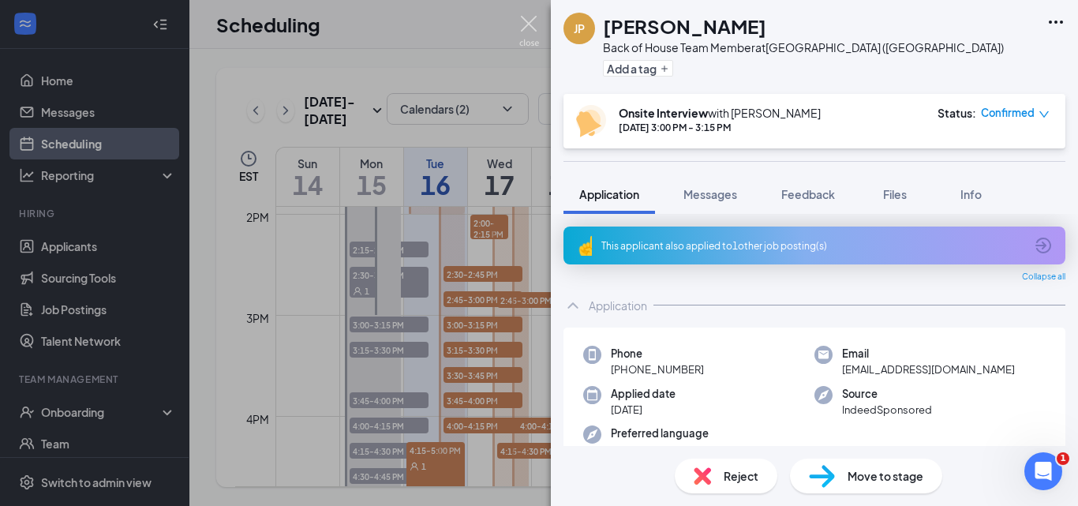
click at [527, 21] on img at bounding box center [529, 31] width 20 height 31
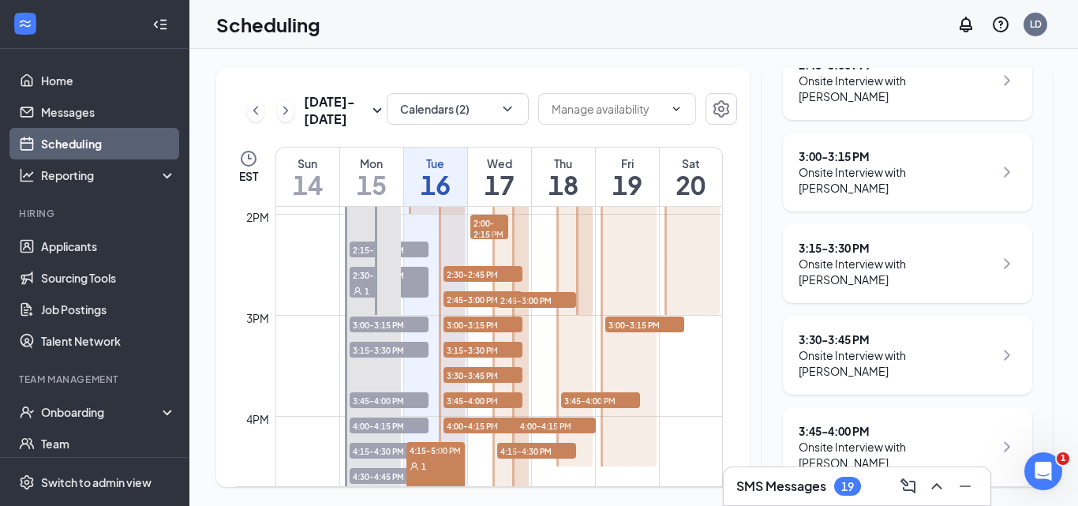
scroll to position [831, 0]
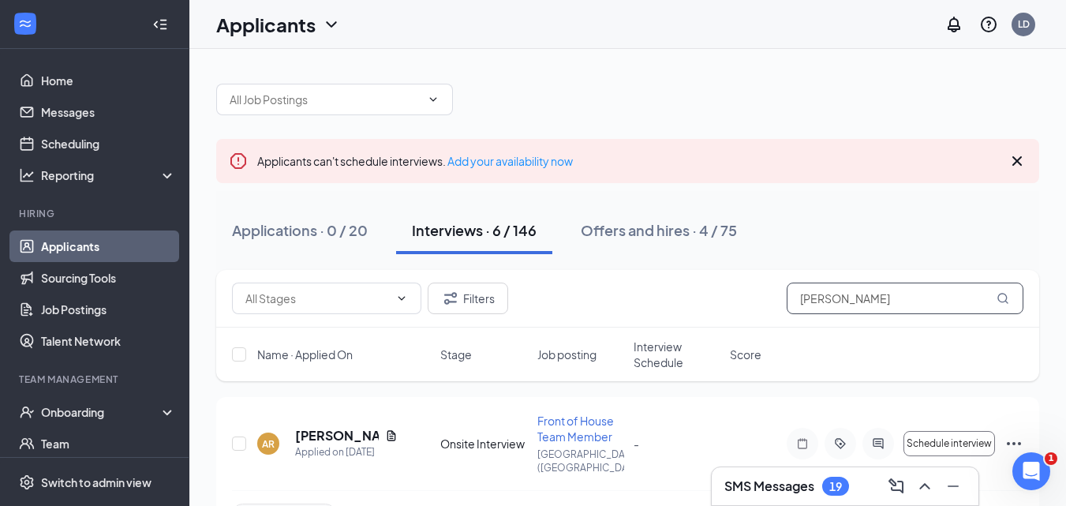
drag, startPoint x: 857, startPoint y: 292, endPoint x: 705, endPoint y: 300, distance: 151.7
click at [705, 300] on div "Filters [PERSON_NAME]" at bounding box center [627, 298] width 791 height 32
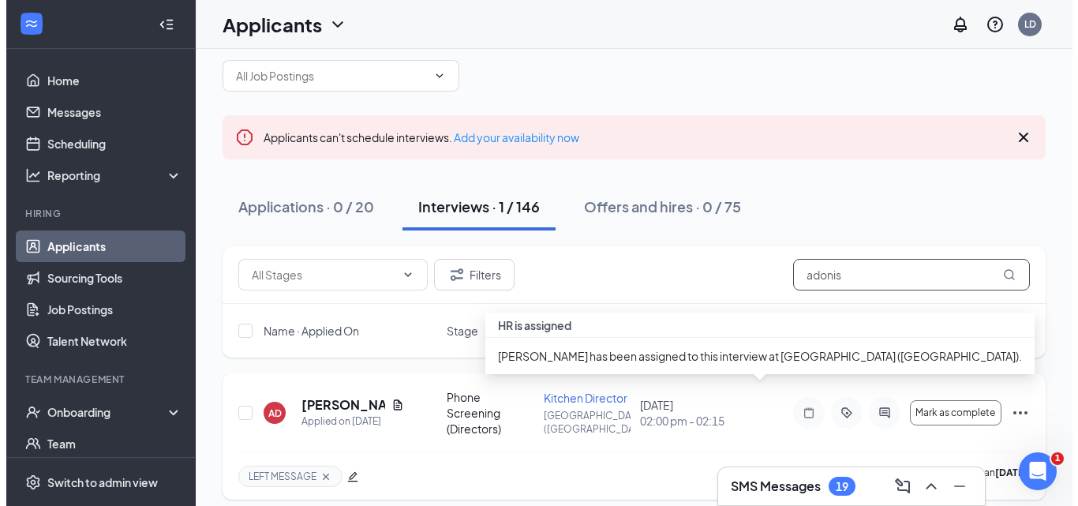
scroll to position [36, 0]
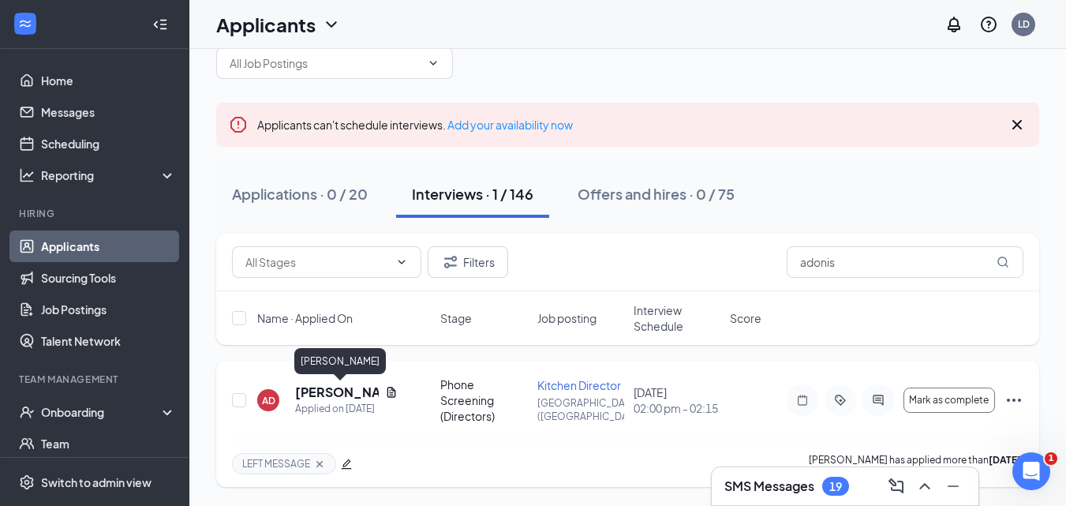
click at [308, 394] on h5 "[PERSON_NAME]" at bounding box center [337, 391] width 84 height 17
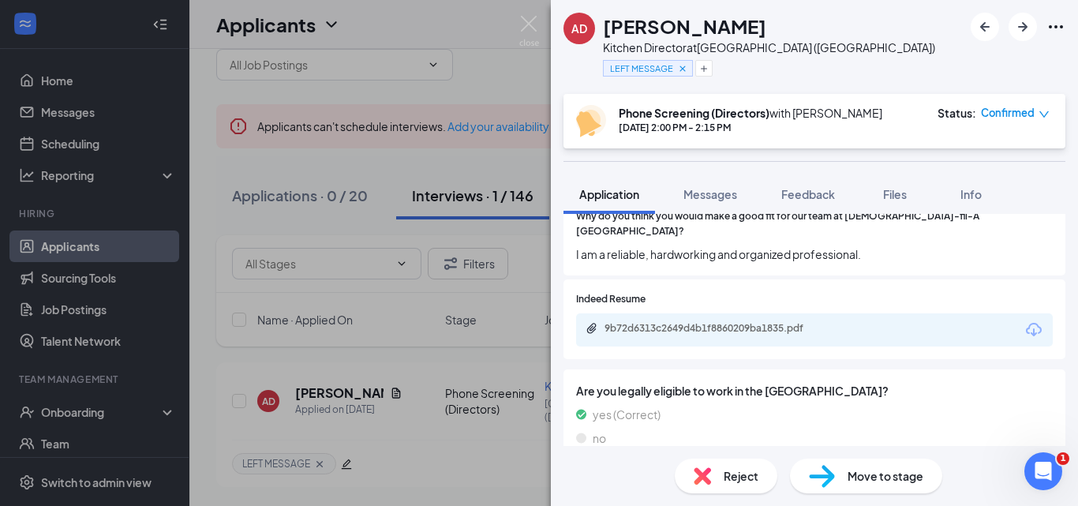
scroll to position [868, 0]
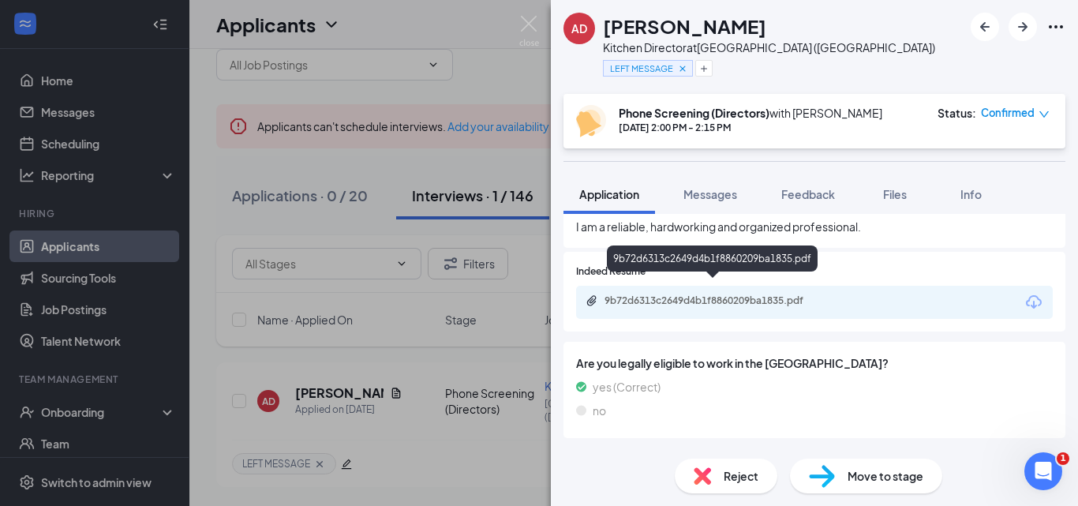
click at [651, 294] on div "9b72d6313c2649d4b1f8860209ba1835.pdf" at bounding box center [714, 300] width 221 height 13
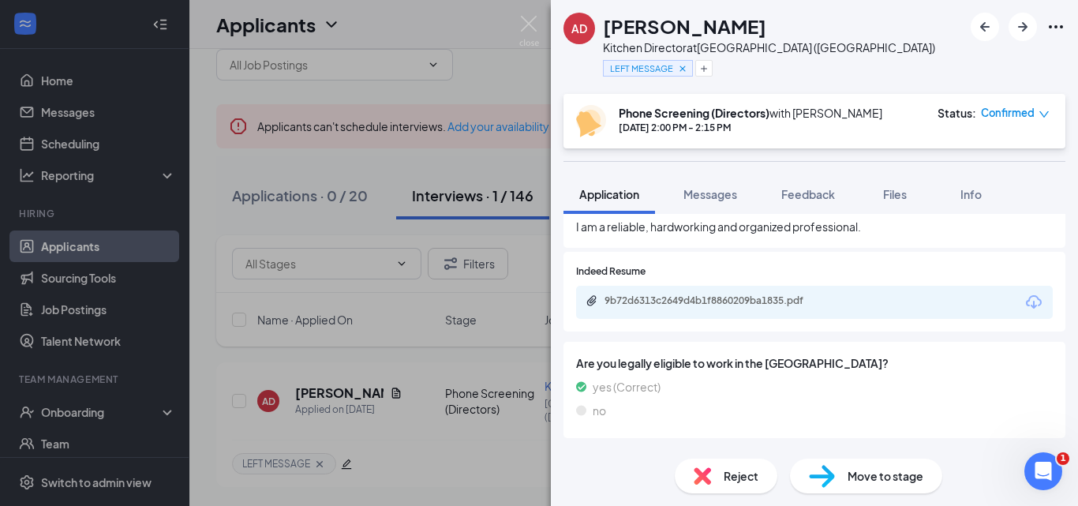
click at [1039, 114] on icon "down" at bounding box center [1043, 114] width 11 height 11
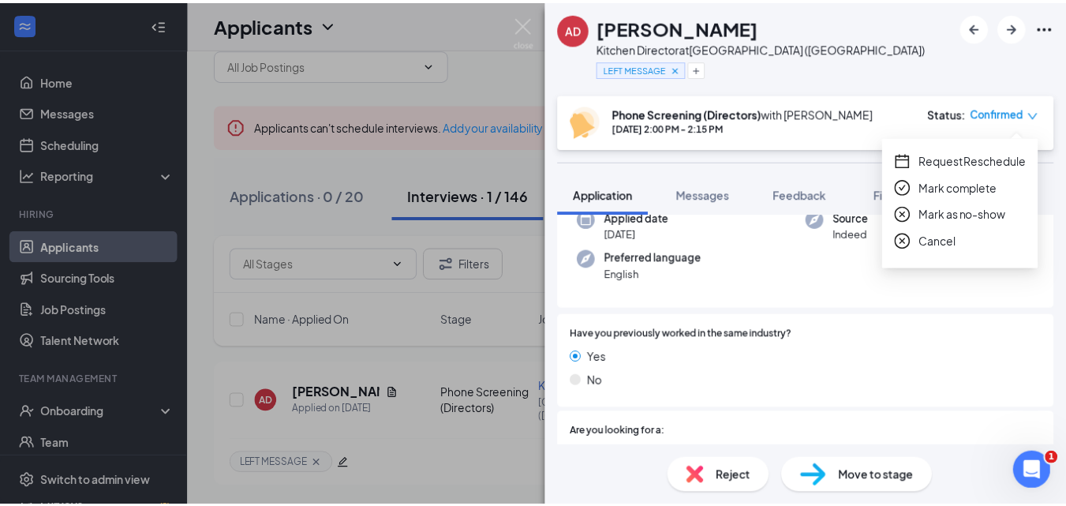
scroll to position [0, 0]
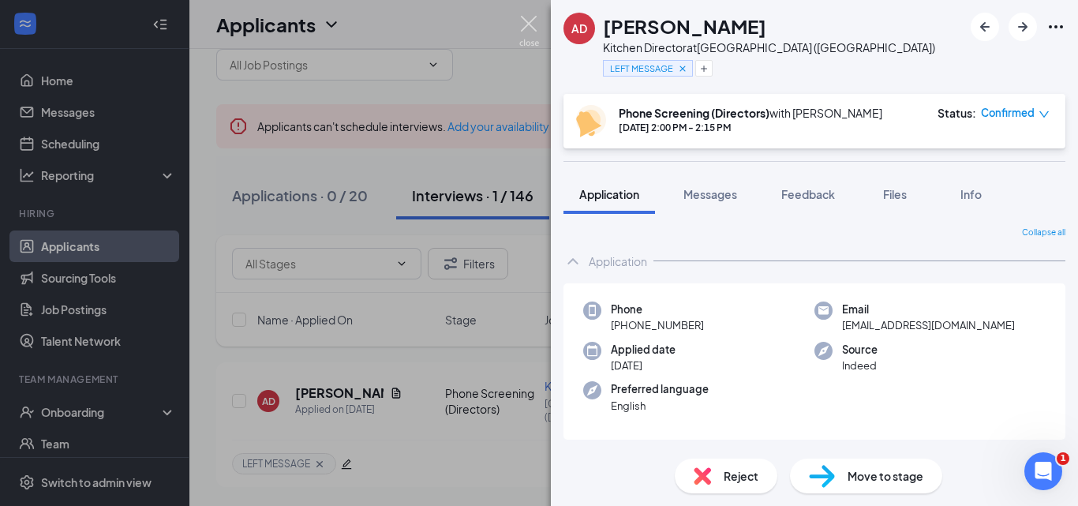
click at [529, 28] on img at bounding box center [529, 31] width 20 height 31
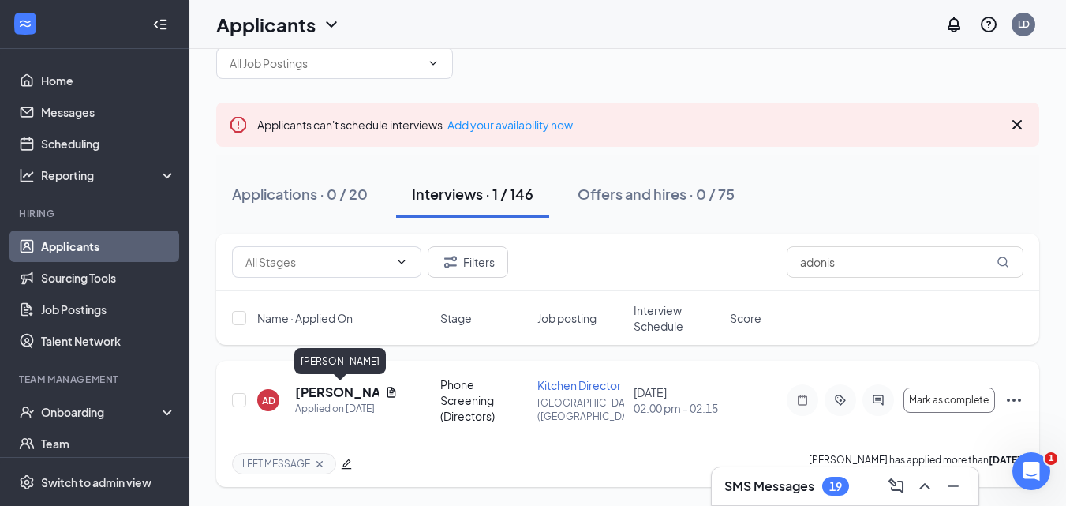
click at [315, 390] on h5 "[PERSON_NAME]" at bounding box center [337, 391] width 84 height 17
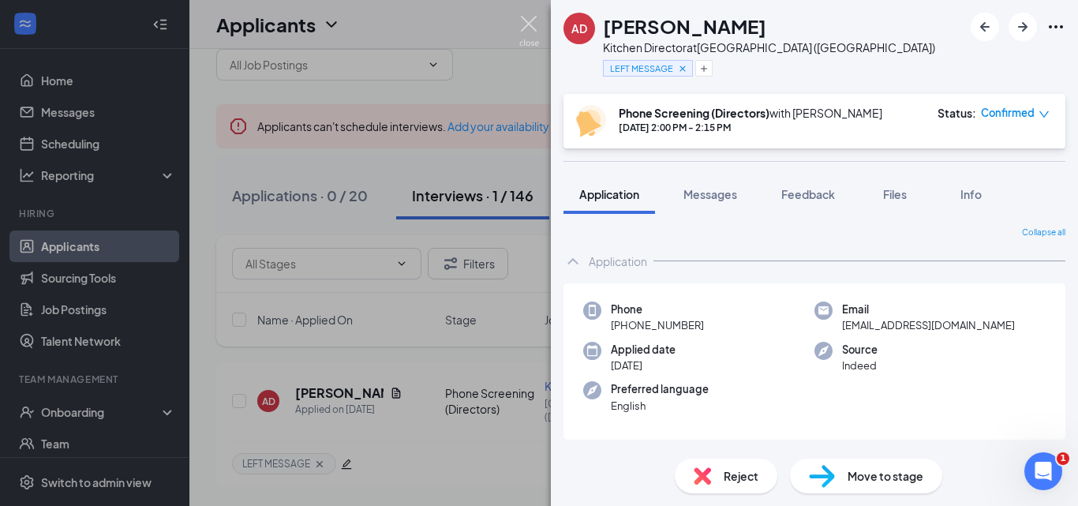
click at [530, 27] on img at bounding box center [529, 31] width 20 height 31
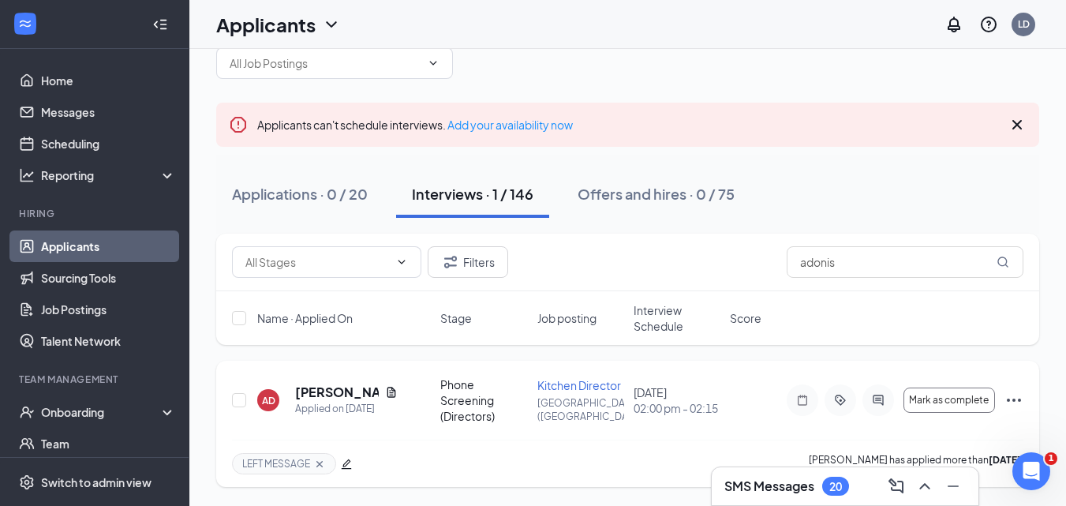
click at [1010, 396] on icon "Ellipses" at bounding box center [1013, 400] width 19 height 19
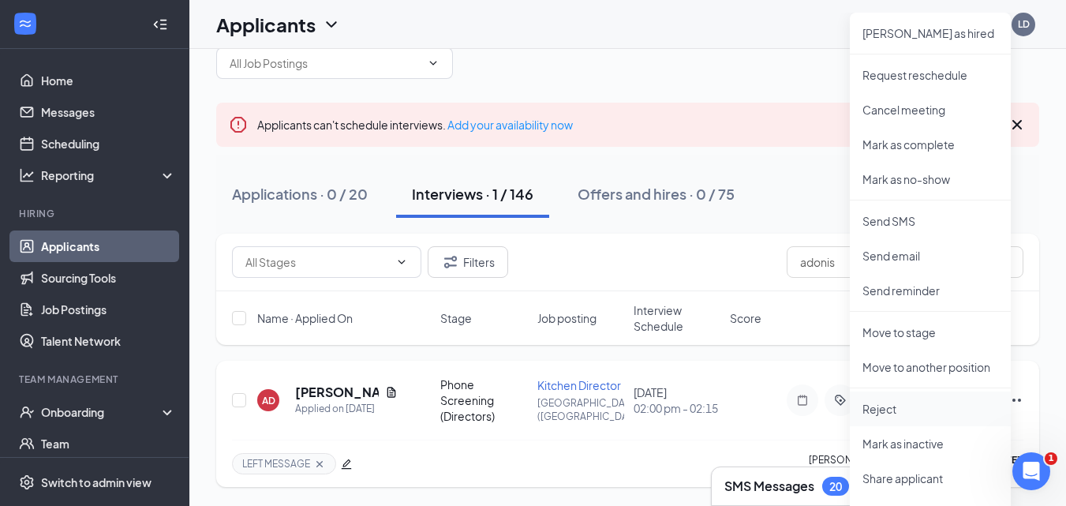
click at [879, 417] on li "Reject" at bounding box center [930, 408] width 161 height 35
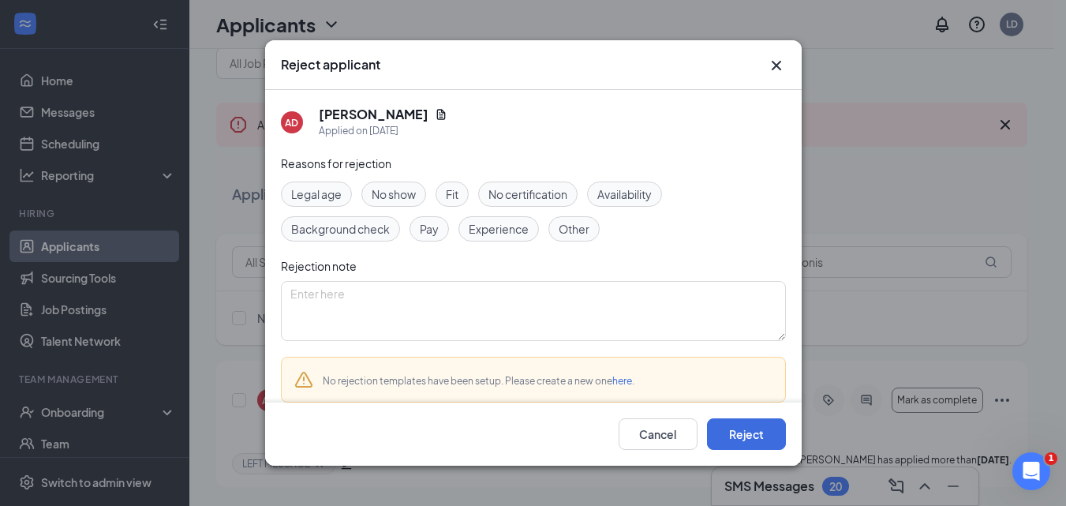
click at [483, 221] on span "Experience" at bounding box center [499, 228] width 60 height 17
drag, startPoint x: 735, startPoint y: 435, endPoint x: 728, endPoint y: 355, distance: 79.9
click at [741, 427] on button "Reject" at bounding box center [746, 434] width 79 height 32
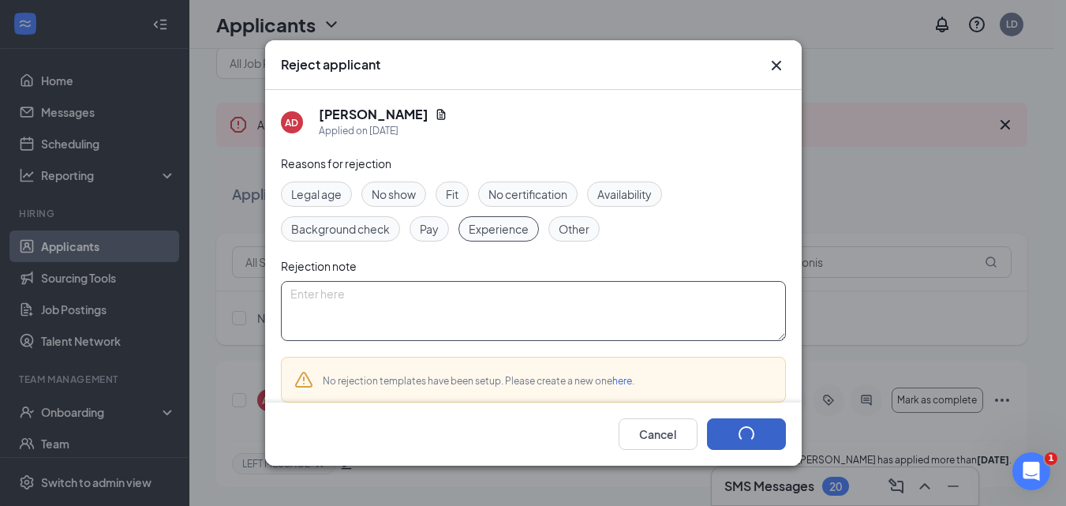
scroll to position [42, 0]
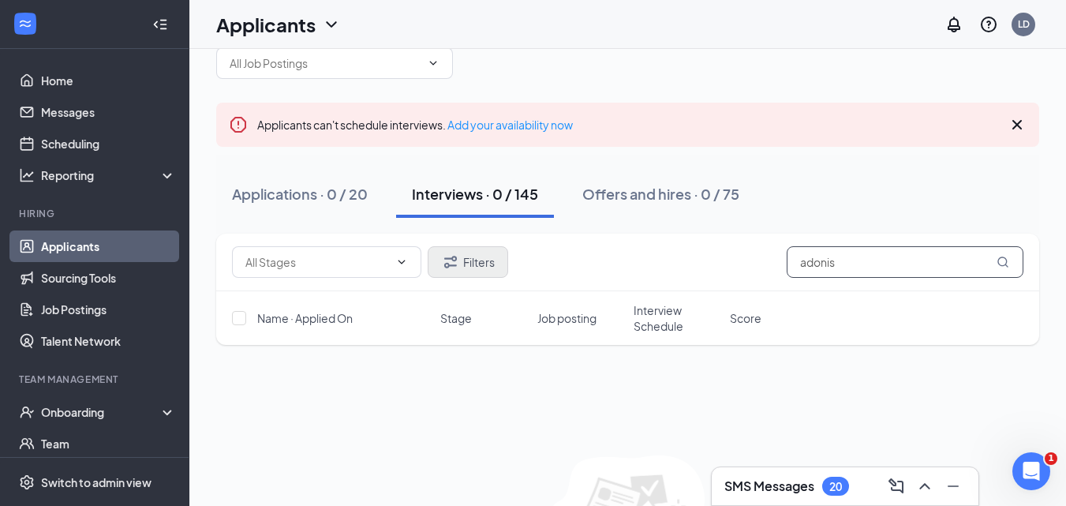
drag, startPoint x: 860, startPoint y: 265, endPoint x: 444, endPoint y: 260, distance: 415.8
click at [533, 277] on div "Filters adonis" at bounding box center [627, 262] width 791 height 32
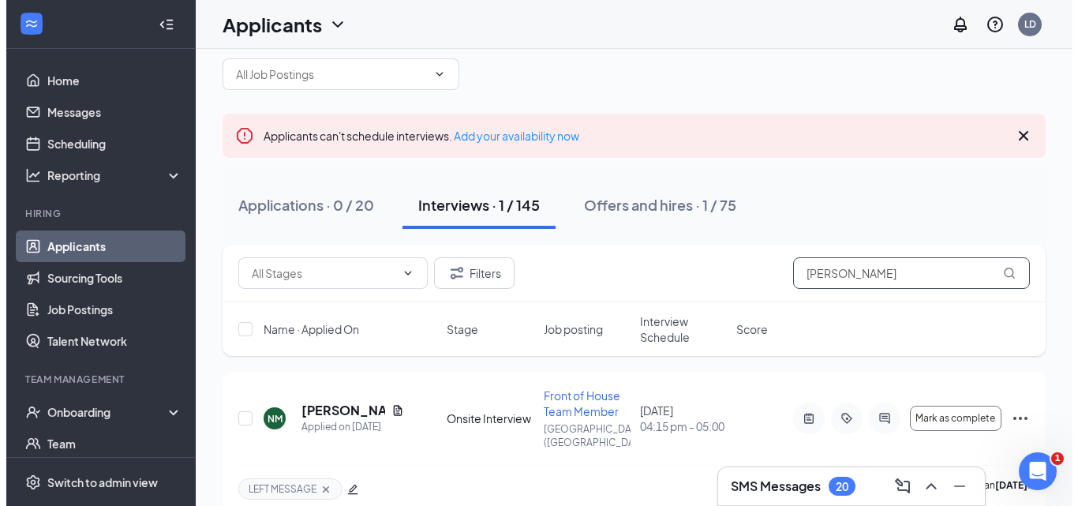
scroll to position [37, 0]
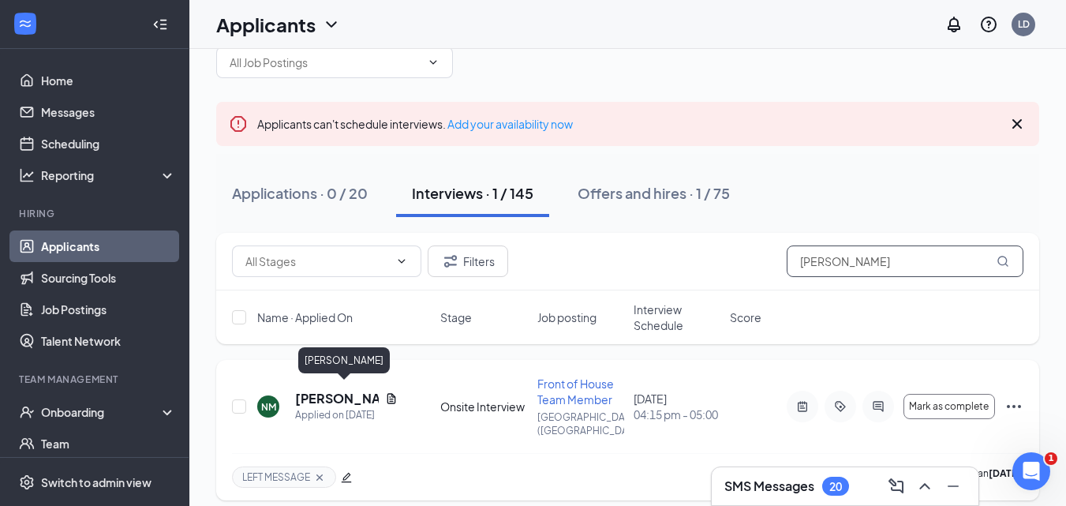
type input "[PERSON_NAME]"
click at [345, 390] on h5 "[PERSON_NAME]" at bounding box center [337, 398] width 84 height 17
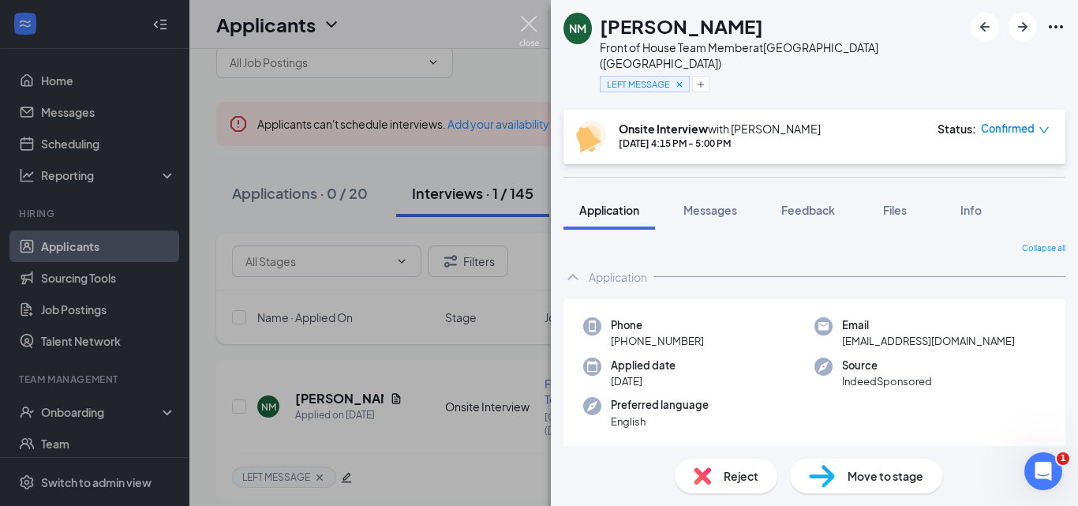
click at [533, 18] on img at bounding box center [529, 31] width 20 height 31
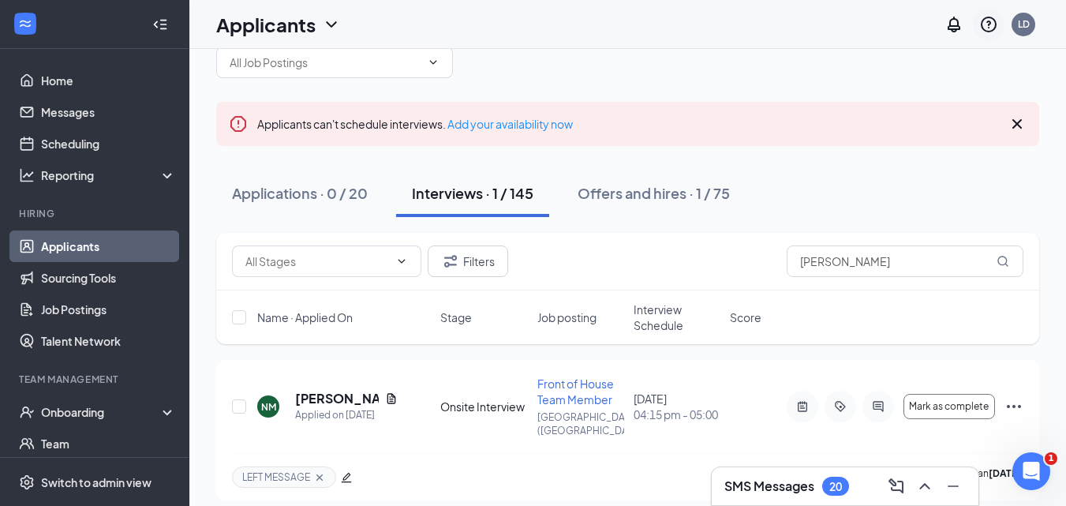
click at [983, 19] on icon "QuestionInfo" at bounding box center [989, 25] width 16 height 16
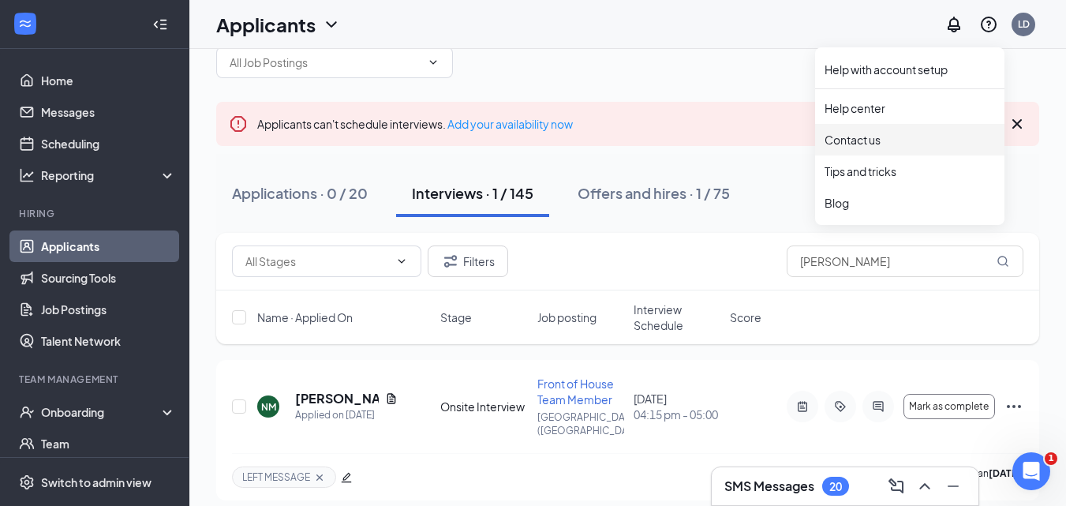
click at [858, 141] on div "Contact us" at bounding box center [909, 140] width 170 height 16
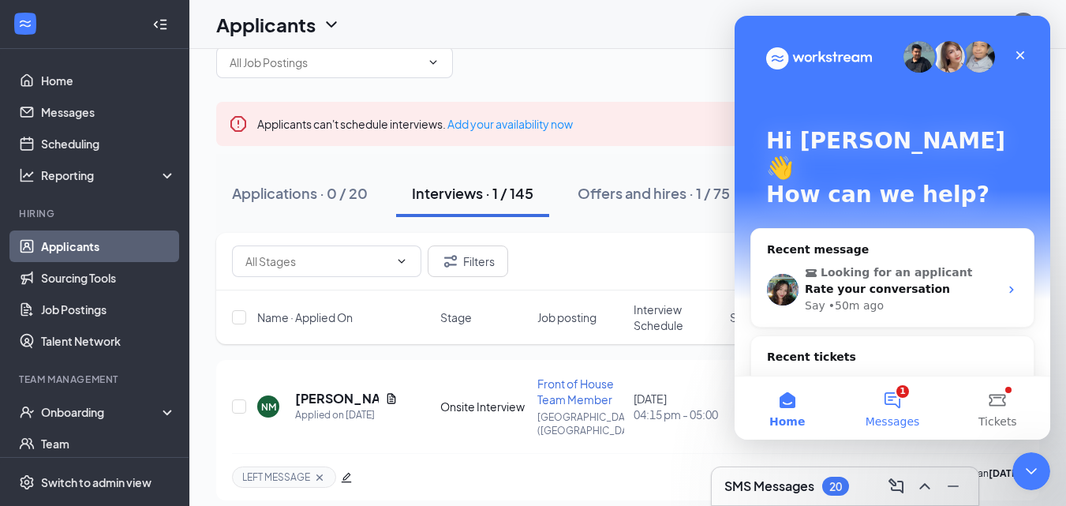
click at [881, 398] on button "1 Messages" at bounding box center [891, 407] width 105 height 63
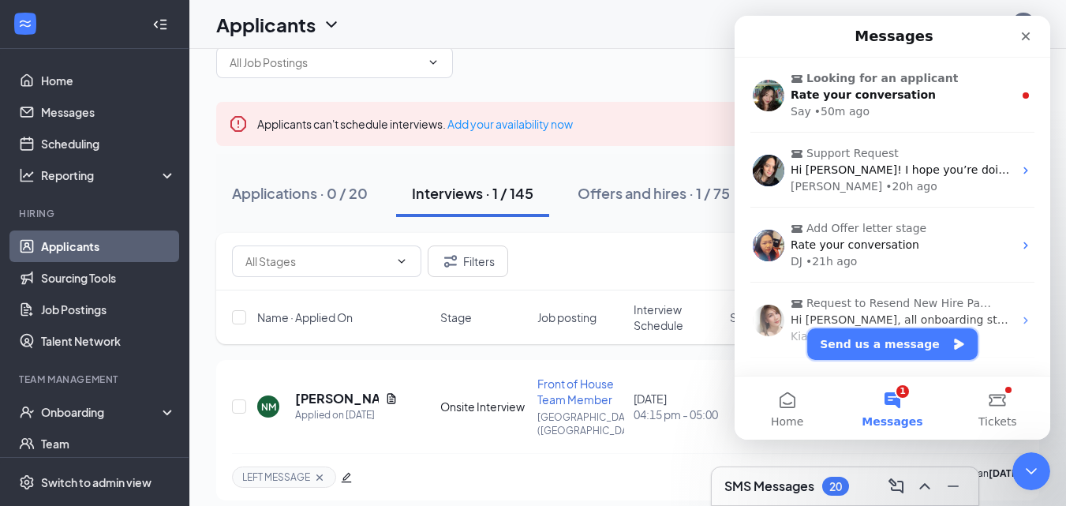
click at [858, 347] on button "Send us a message" at bounding box center [892, 344] width 170 height 32
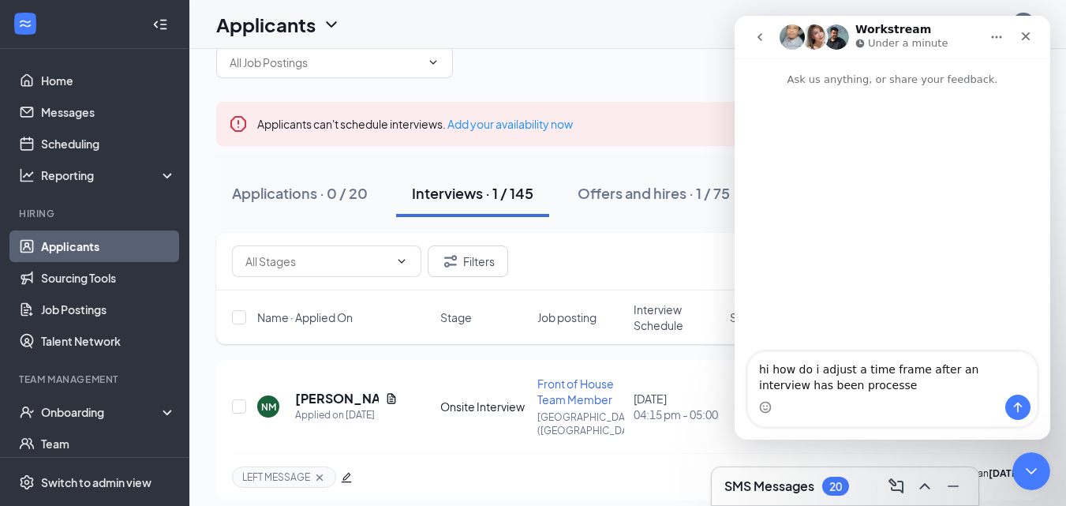
type textarea "hi how do i adjust a time frame after an interview has been processes"
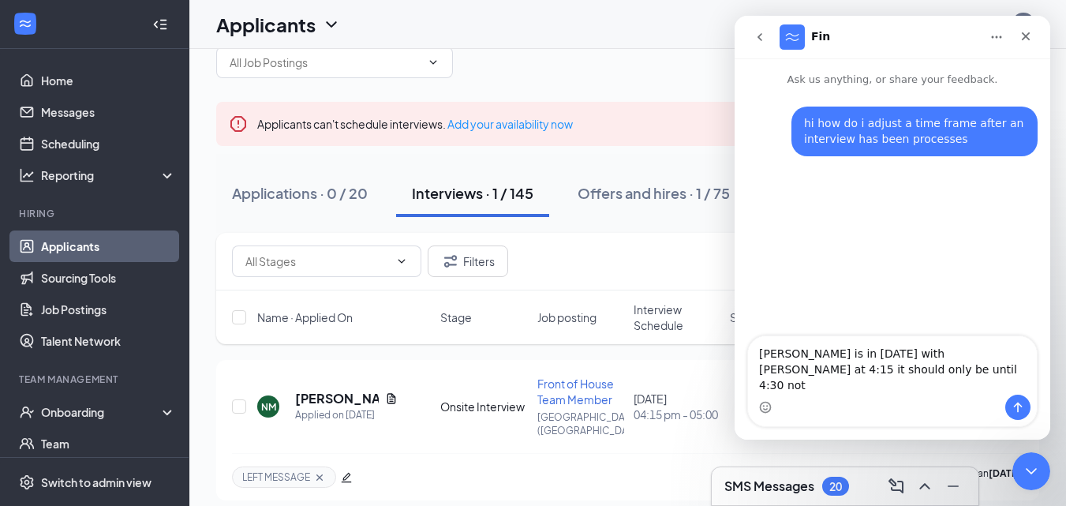
type textarea "[PERSON_NAME] is in [DATE] with [PERSON_NAME] [DEMOGRAPHIC_DATA]:15 it should o…"
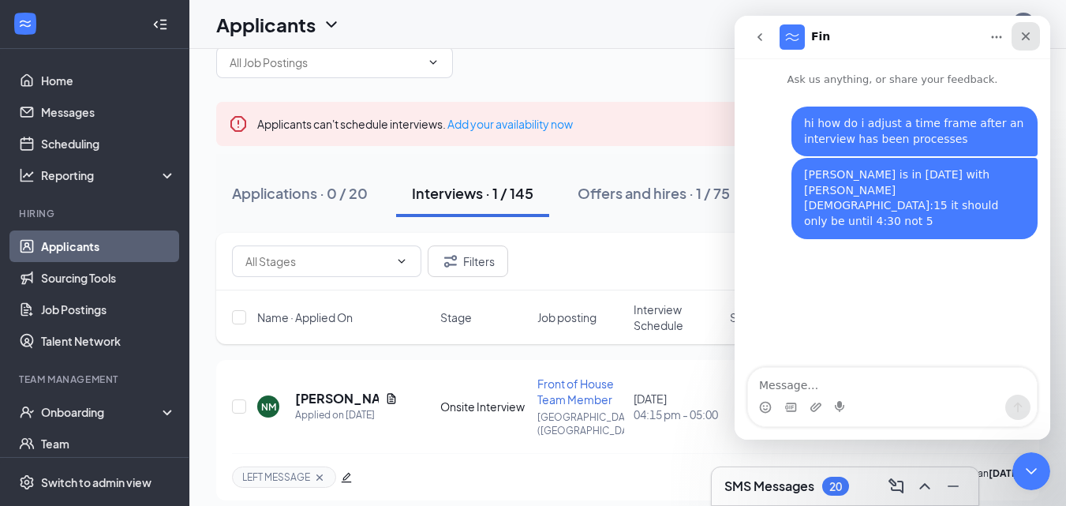
click at [1028, 34] on icon "Close" at bounding box center [1026, 36] width 9 height 9
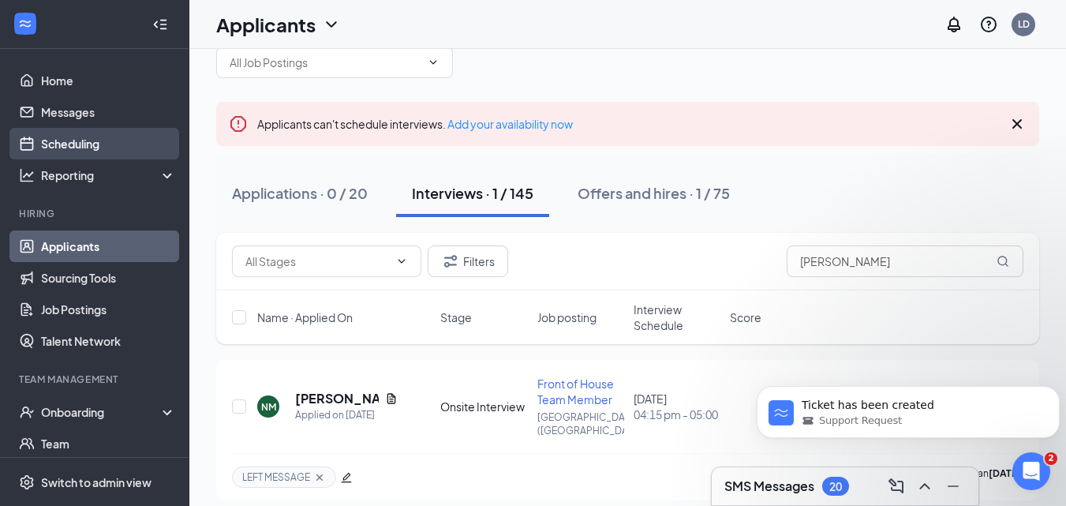
click at [104, 152] on link "Scheduling" at bounding box center [108, 144] width 135 height 32
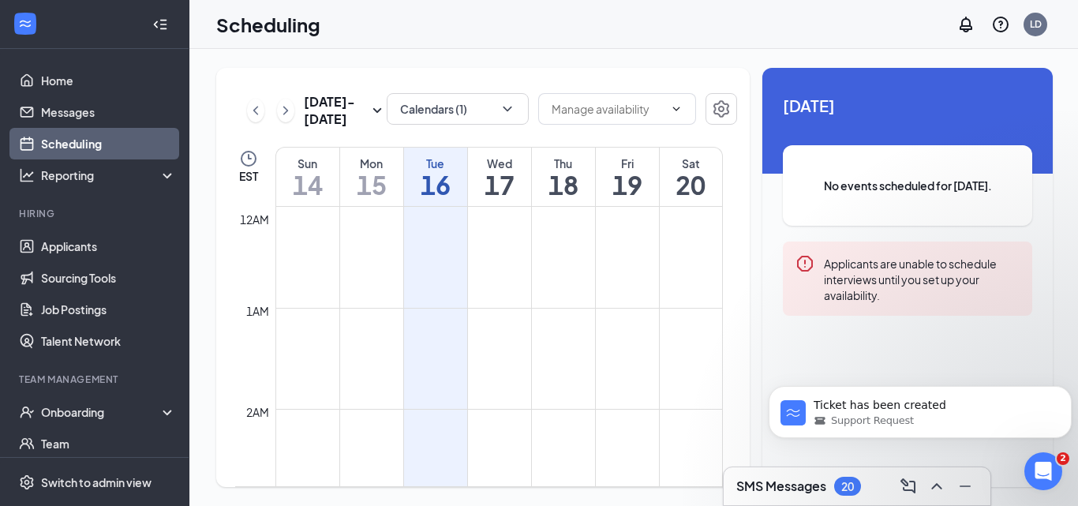
scroll to position [776, 0]
click at [513, 157] on div "Wed" at bounding box center [499, 163] width 63 height 16
click at [523, 159] on div "Wed" at bounding box center [499, 163] width 63 height 16
click at [524, 164] on div "Wed" at bounding box center [499, 163] width 63 height 16
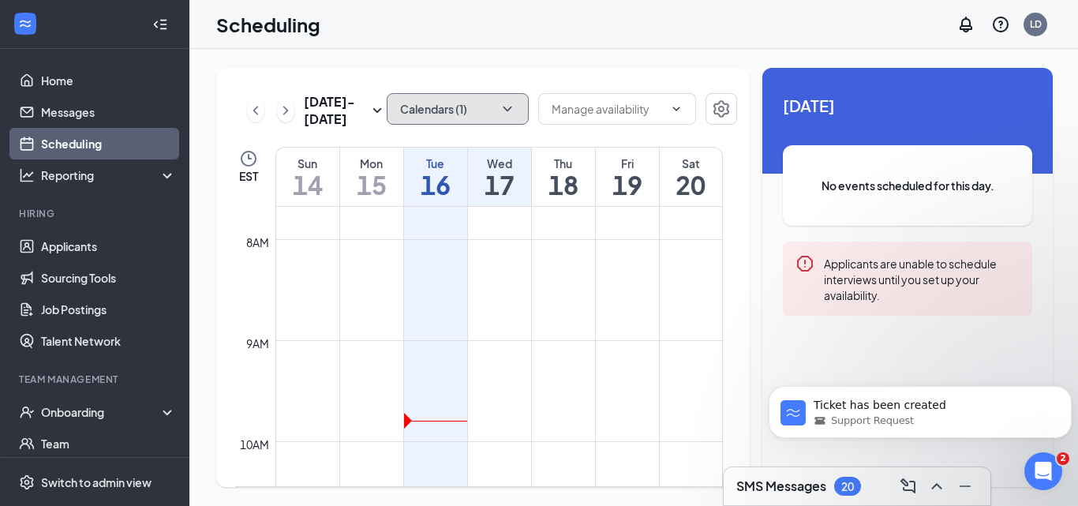
click at [477, 118] on button "Calendars (1)" at bounding box center [458, 109] width 142 height 32
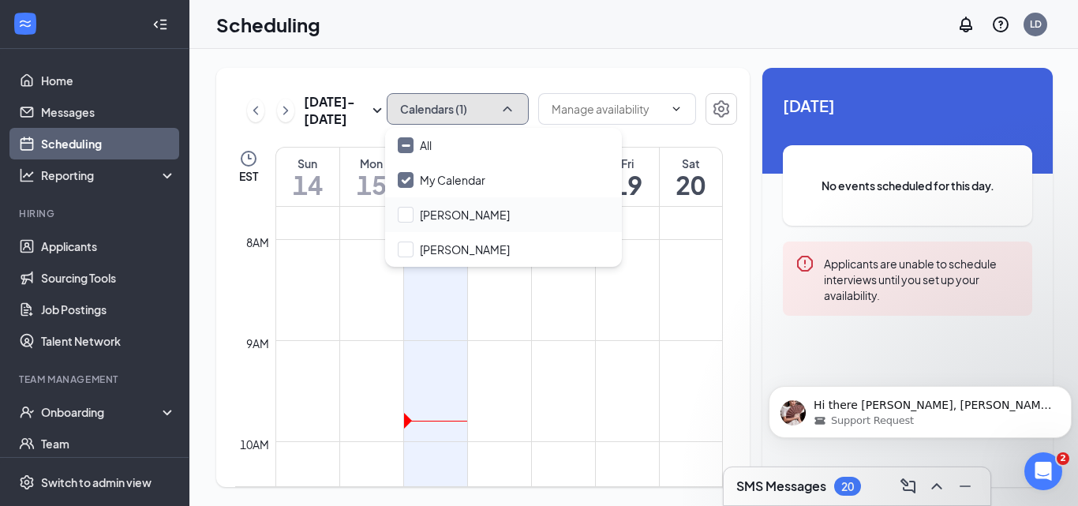
scroll to position [195, 0]
click at [444, 213] on input "[PERSON_NAME]" at bounding box center [454, 215] width 112 height 16
checkbox input "true"
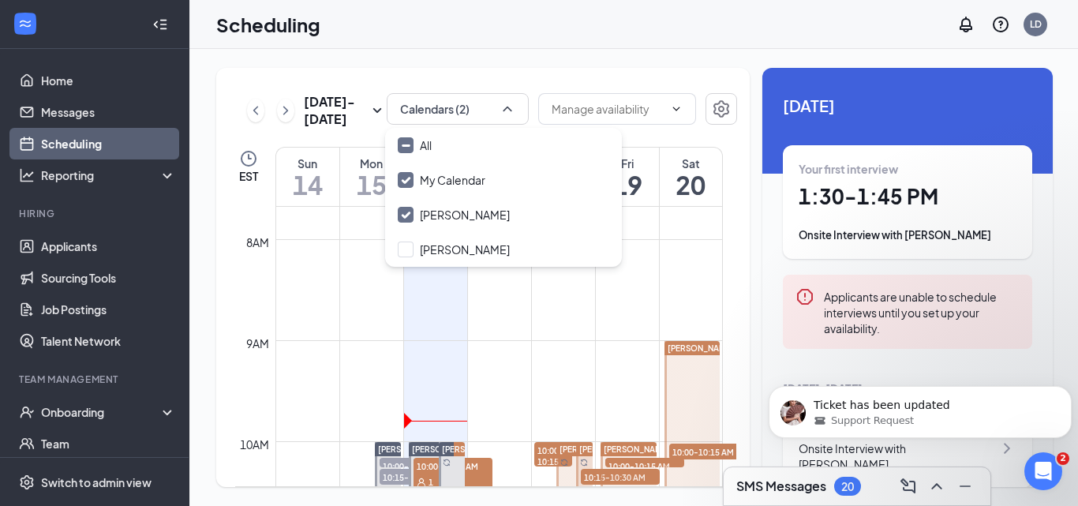
click at [601, 79] on div "[DATE] - [DATE] Calendars (2) EST Sun 14 Mon 15 Tue 16 Wed 17 Thu 18 Fri 19 Sat…" at bounding box center [482, 277] width 533 height 419
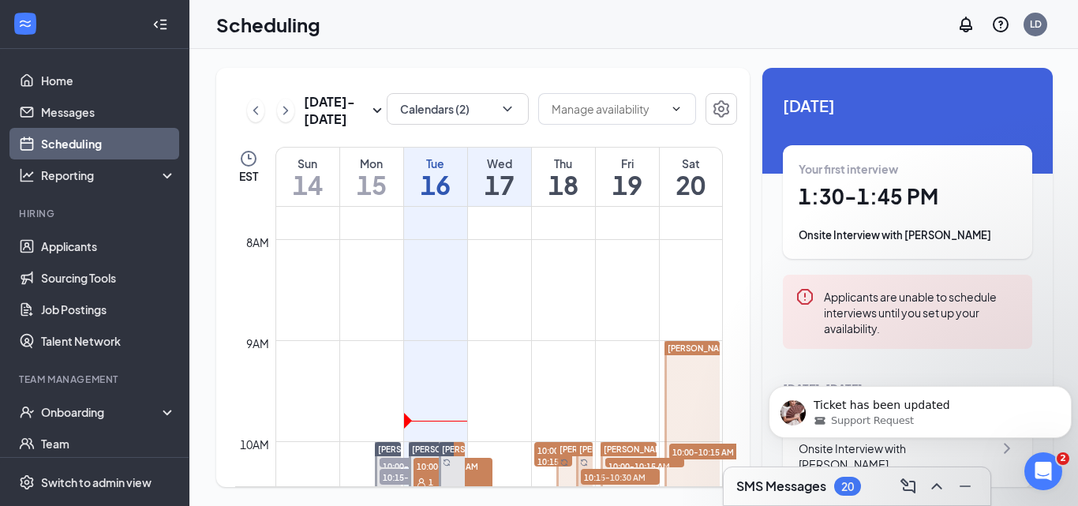
click at [525, 154] on div "Wed 17" at bounding box center [499, 177] width 63 height 58
click at [1069, 394] on icon "Dismiss notification" at bounding box center [1067, 390] width 9 height 9
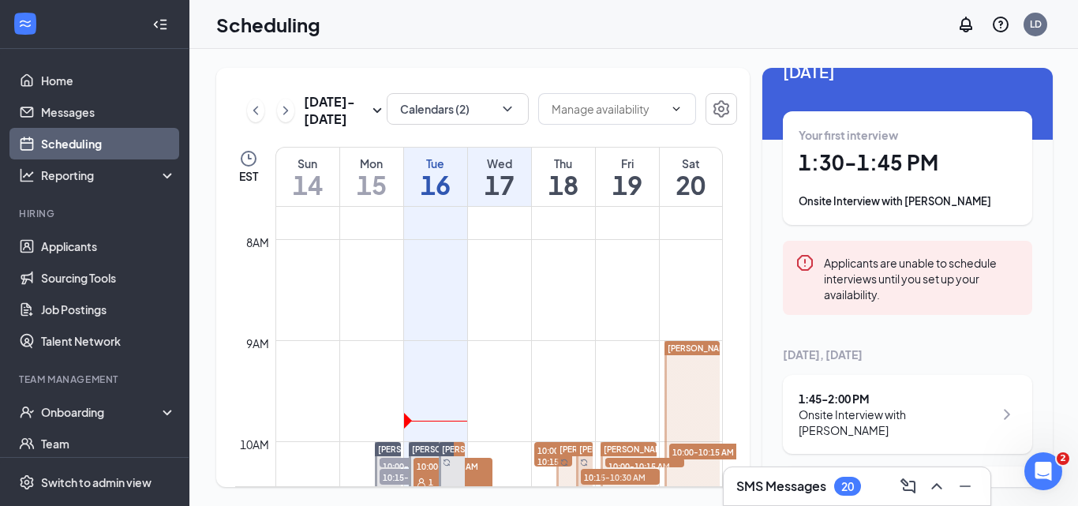
scroll to position [0, 0]
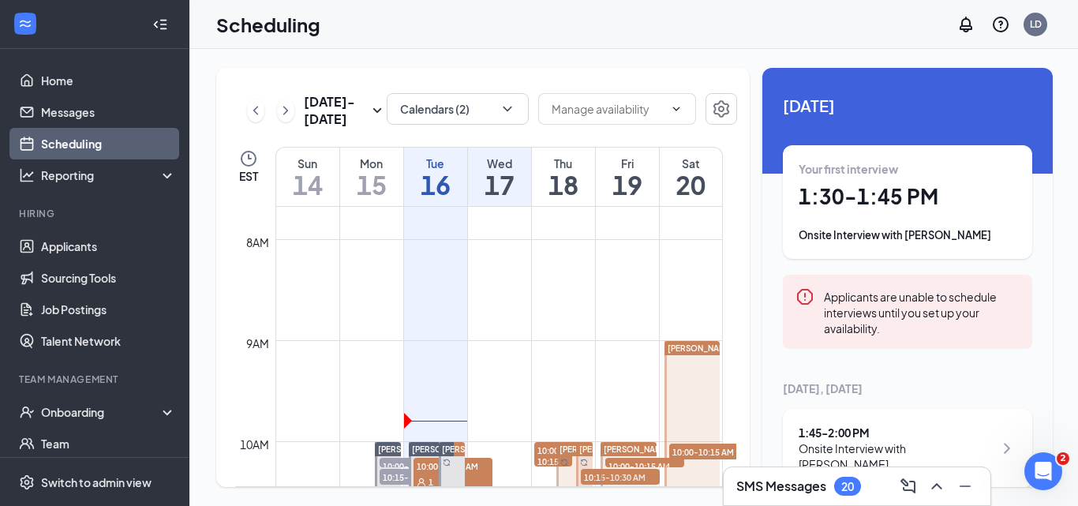
click at [821, 198] on h1 "1:30 - 1:45 PM" at bounding box center [907, 196] width 218 height 27
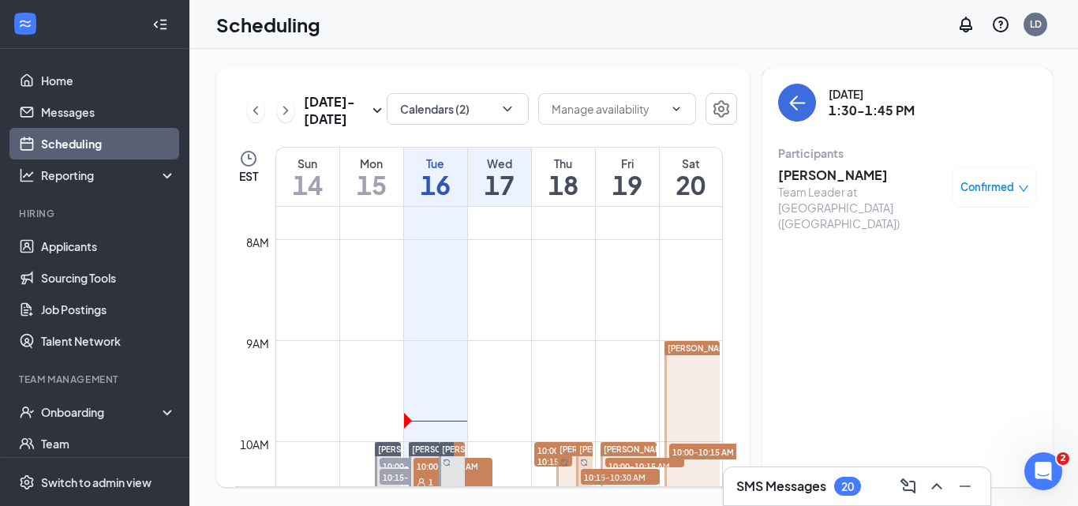
click at [813, 178] on h3 "[PERSON_NAME]" at bounding box center [861, 174] width 166 height 17
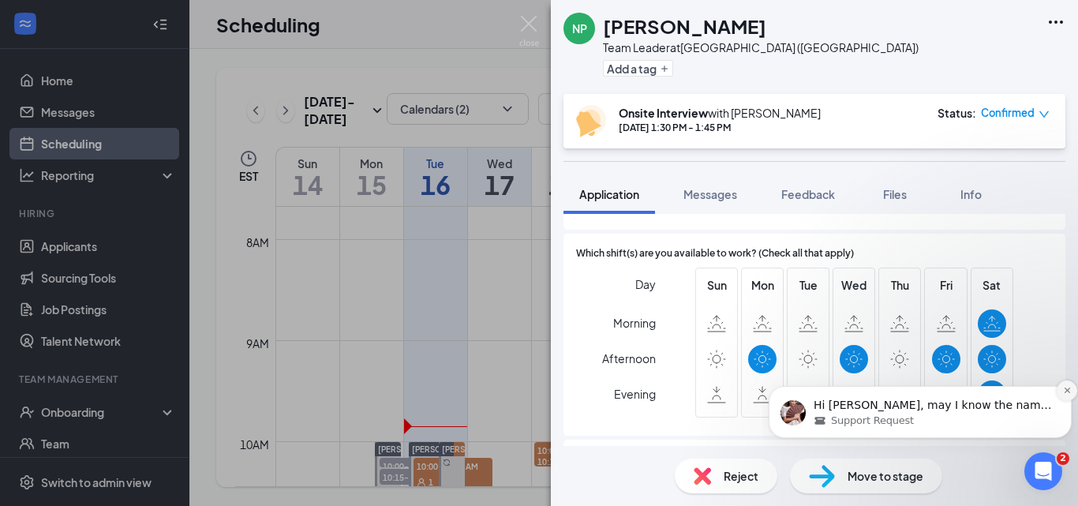
click at [1069, 388] on icon "Dismiss notification" at bounding box center [1067, 390] width 9 height 9
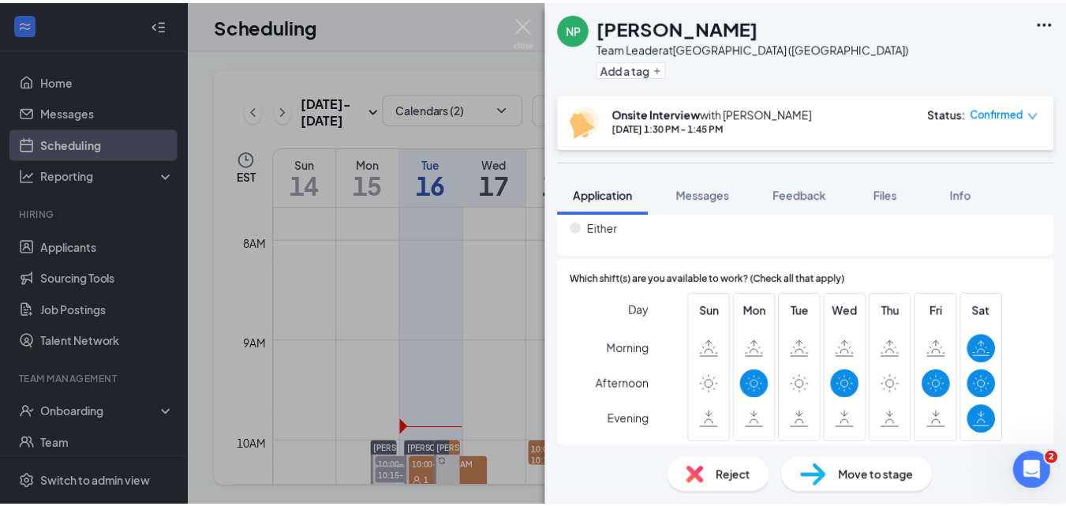
scroll to position [1262, 0]
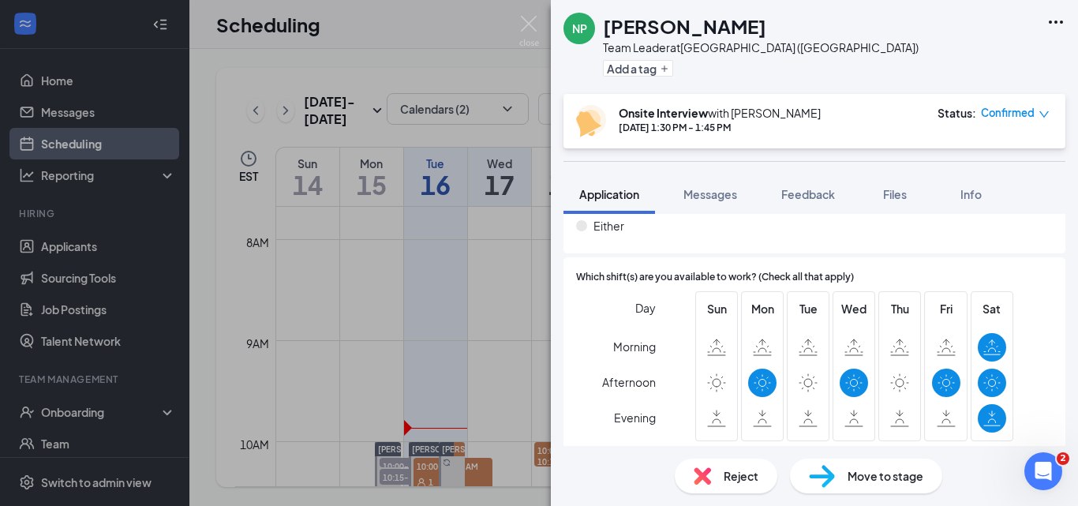
click at [656, 34] on h1 "[PERSON_NAME]" at bounding box center [684, 26] width 163 height 27
click at [581, 32] on div "NP" at bounding box center [579, 29] width 15 height 16
click at [705, 21] on h1 "[PERSON_NAME]" at bounding box center [684, 26] width 163 height 27
click at [528, 29] on img at bounding box center [529, 31] width 20 height 31
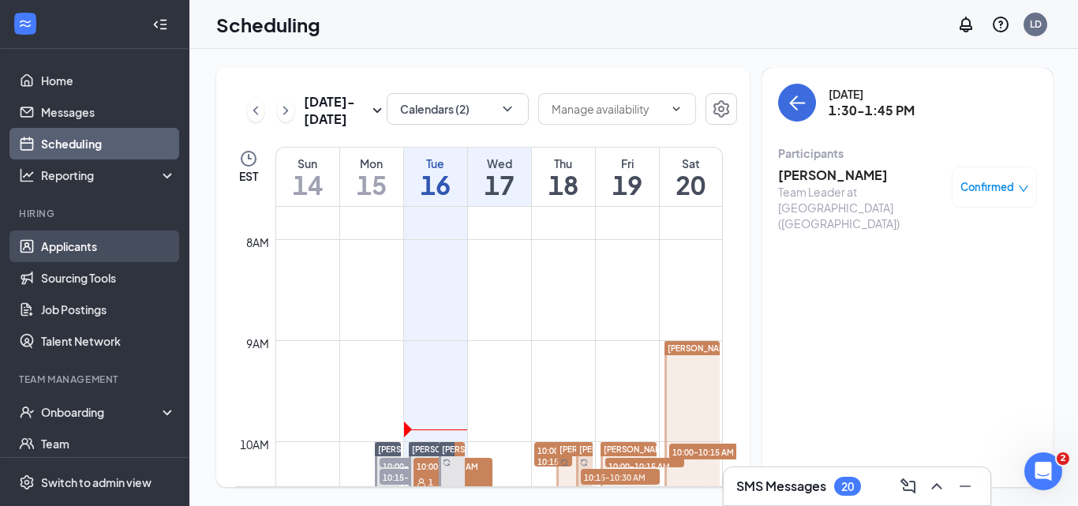
click at [73, 258] on link "Applicants" at bounding box center [108, 246] width 135 height 32
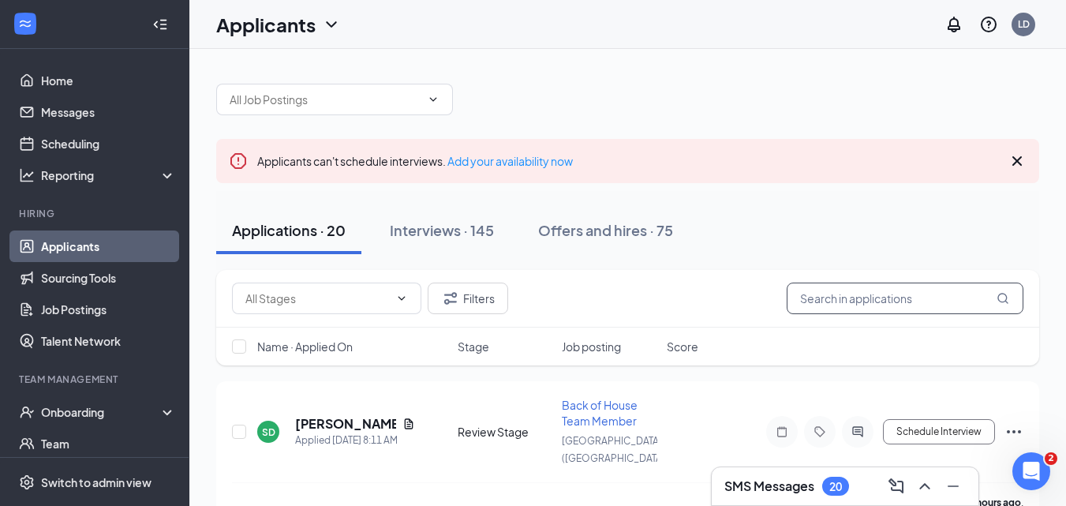
click at [808, 292] on input "text" at bounding box center [905, 298] width 237 height 32
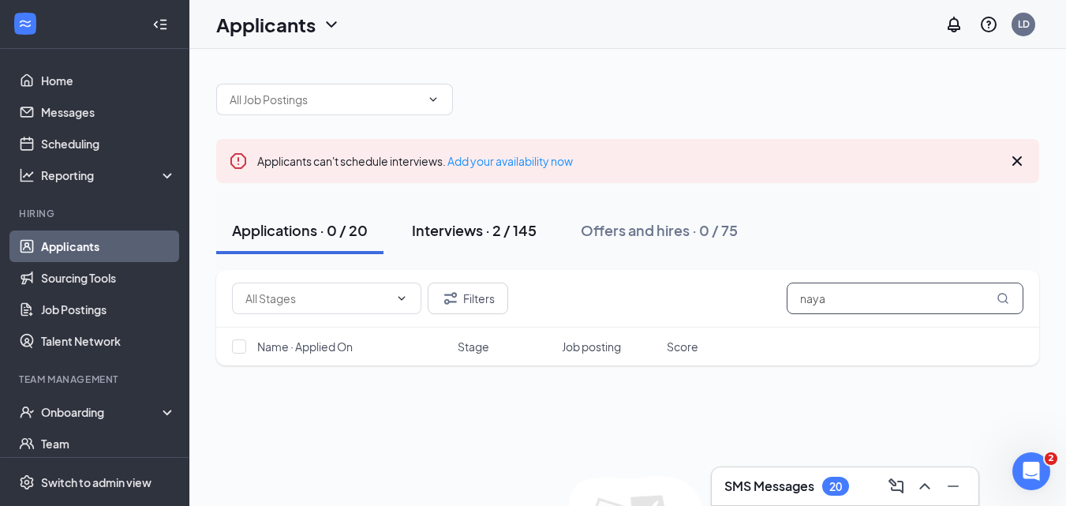
type input "naya"
click at [476, 226] on div "Interviews · 2 / 145" at bounding box center [474, 230] width 125 height 20
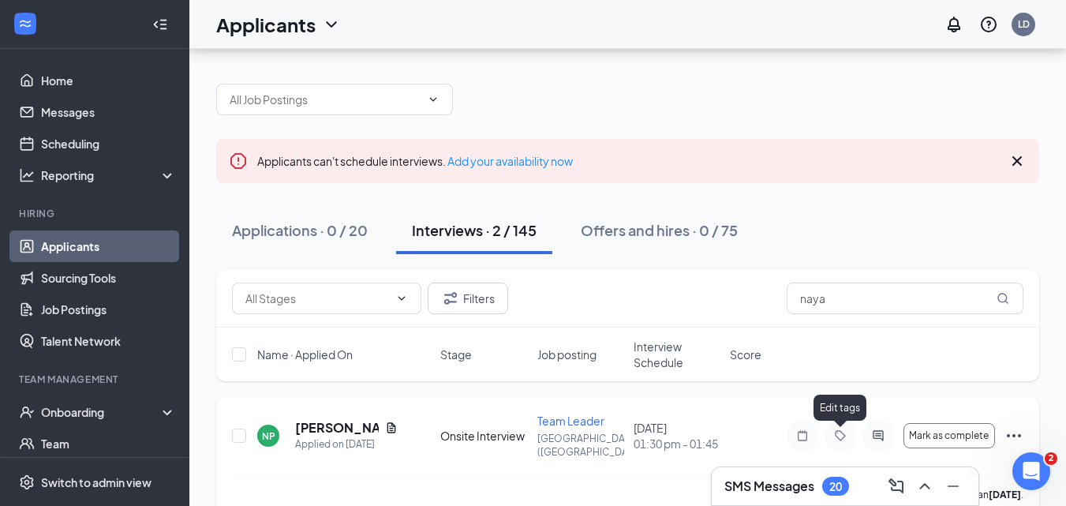
scroll to position [79, 0]
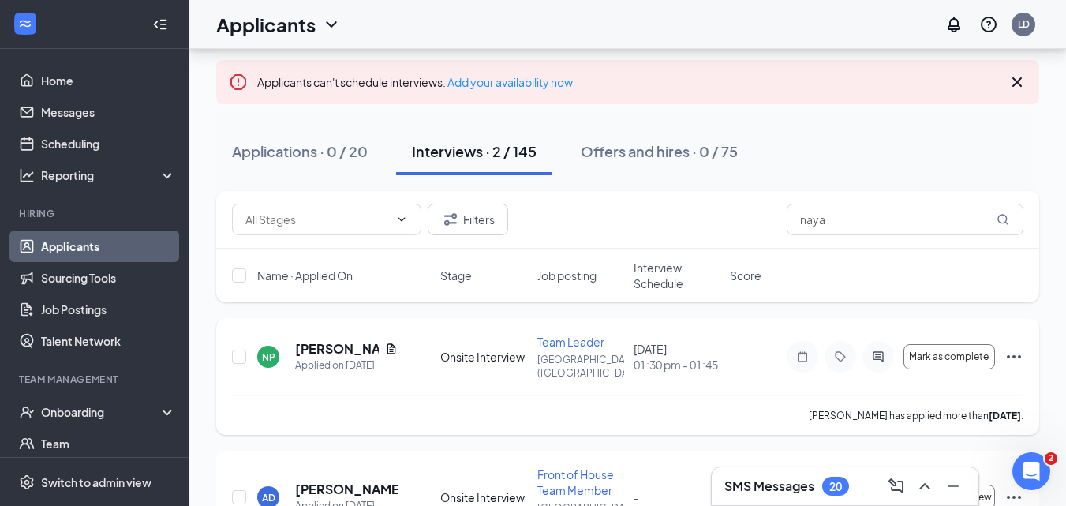
click at [1011, 359] on icon "Ellipses" at bounding box center [1013, 356] width 19 height 19
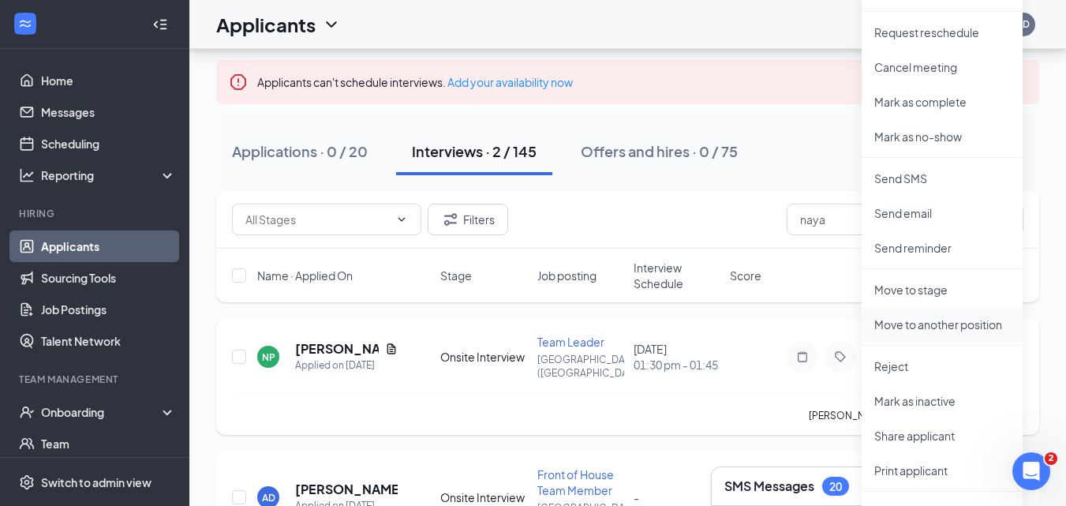
click at [963, 323] on p "Move to another position" at bounding box center [942, 324] width 136 height 16
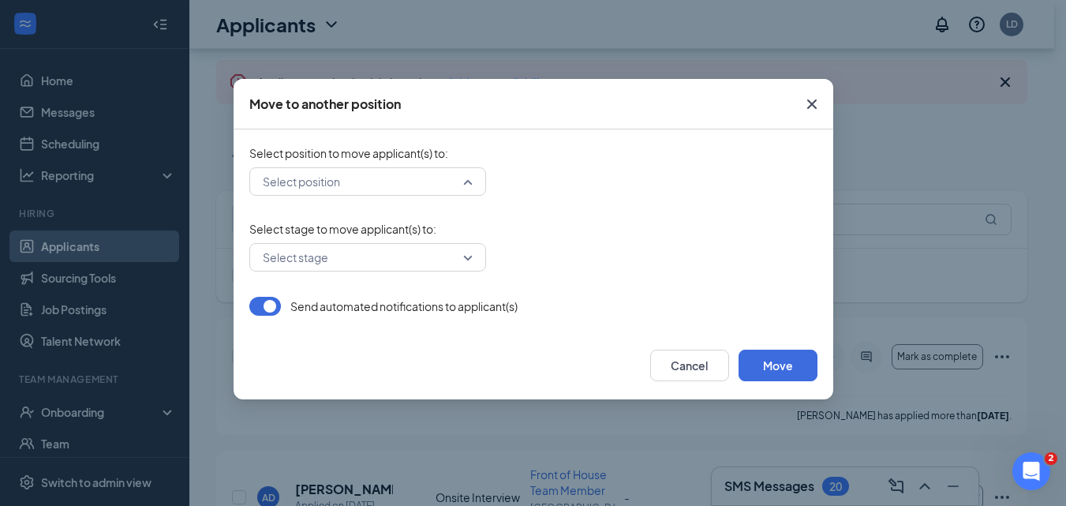
click at [413, 189] on input "search" at bounding box center [362, 181] width 207 height 27
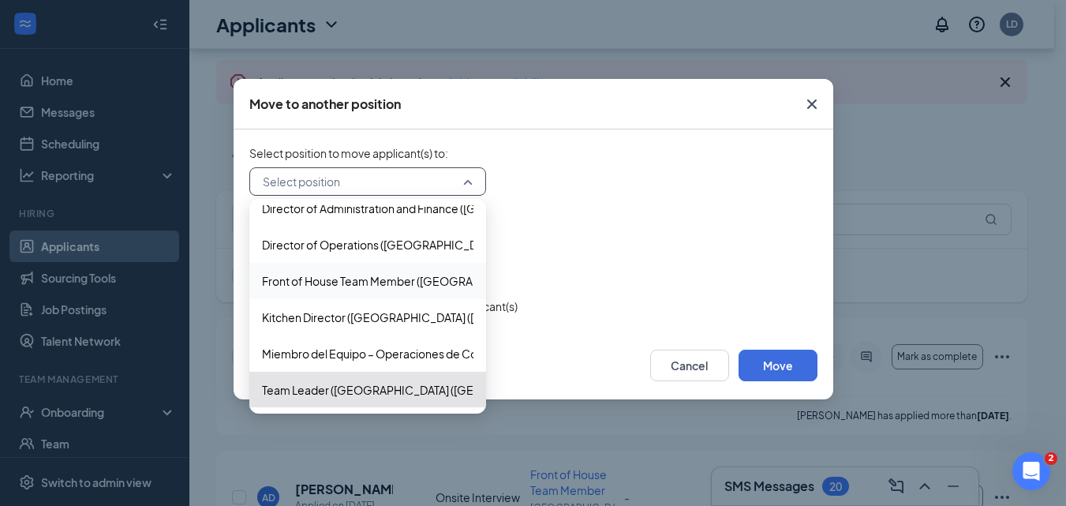
scroll to position [88, 0]
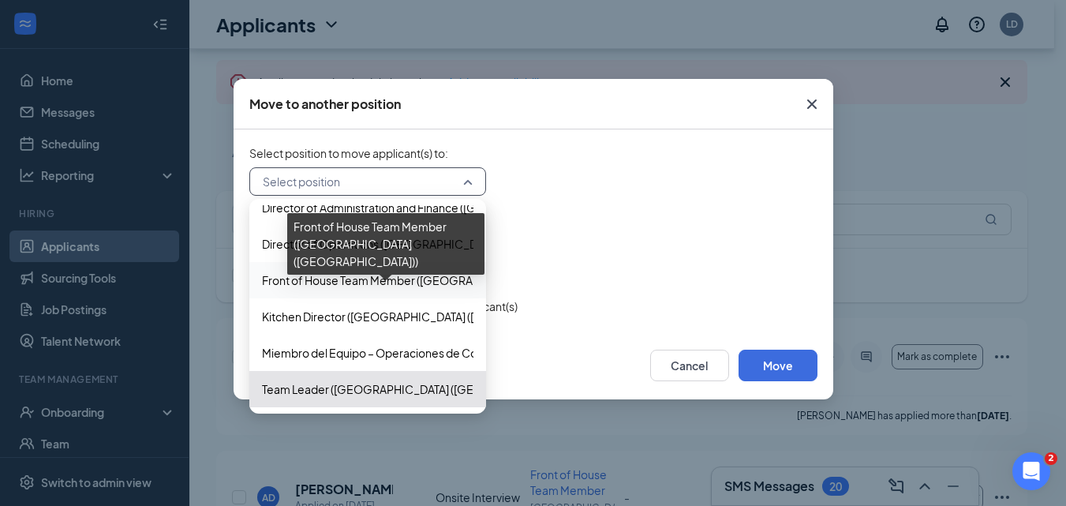
click at [409, 272] on span "Front of House Team Member ([GEOGRAPHIC_DATA] ([GEOGRAPHIC_DATA]))" at bounding box center [461, 279] width 399 height 17
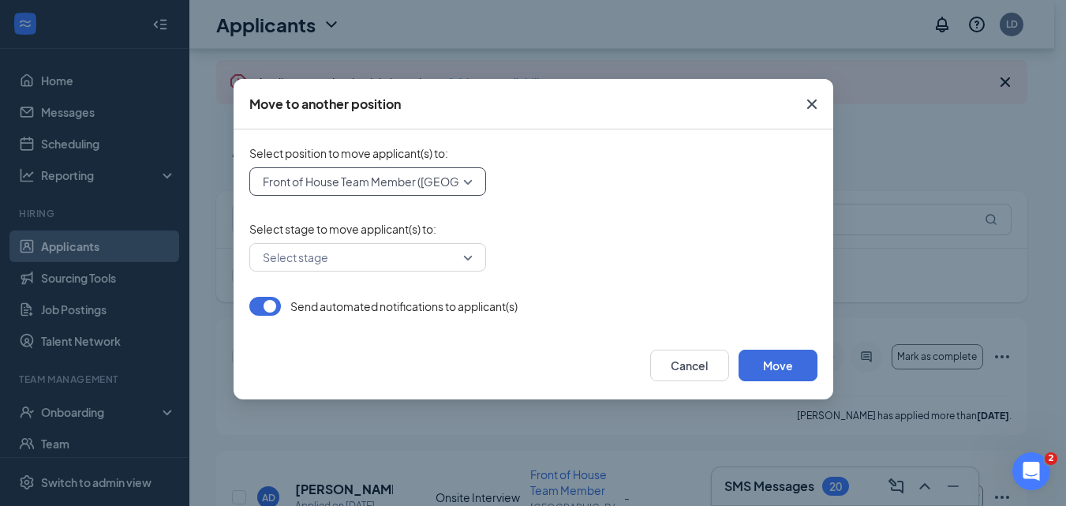
click at [411, 267] on input "search" at bounding box center [362, 257] width 207 height 27
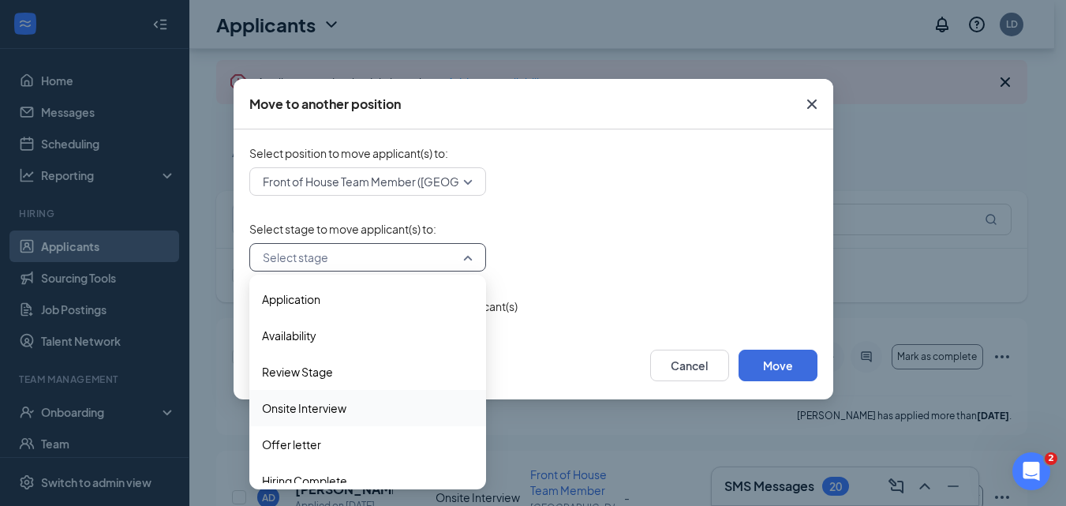
click at [362, 406] on span "Onsite Interview" at bounding box center [367, 407] width 211 height 17
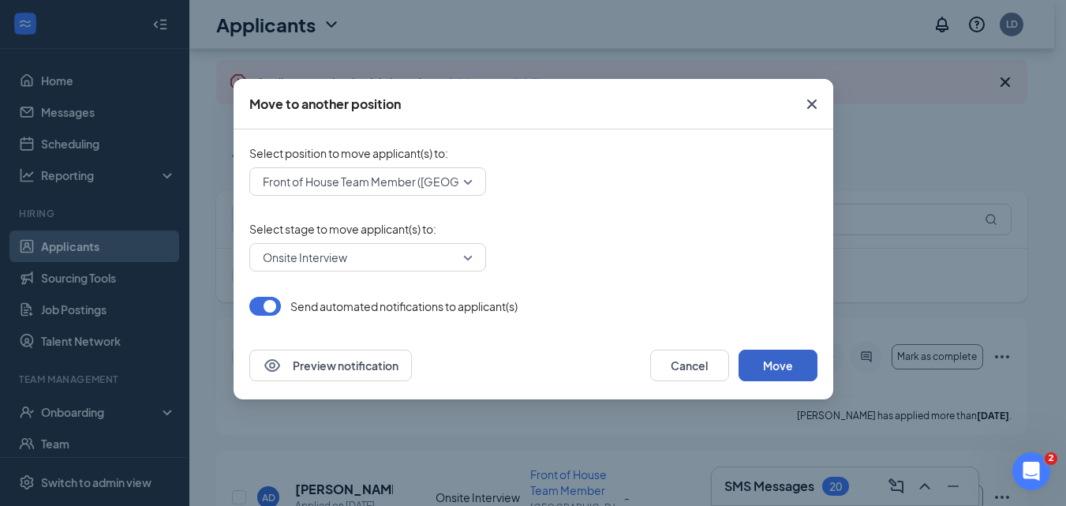
click at [792, 360] on button "Move" at bounding box center [777, 366] width 79 height 32
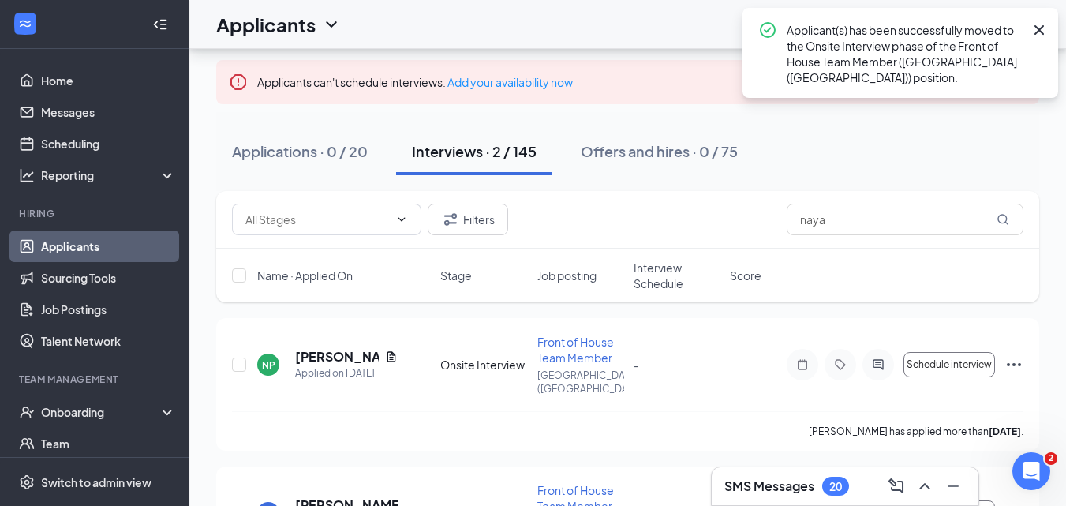
click at [1036, 34] on icon "Cross" at bounding box center [1038, 29] width 9 height 9
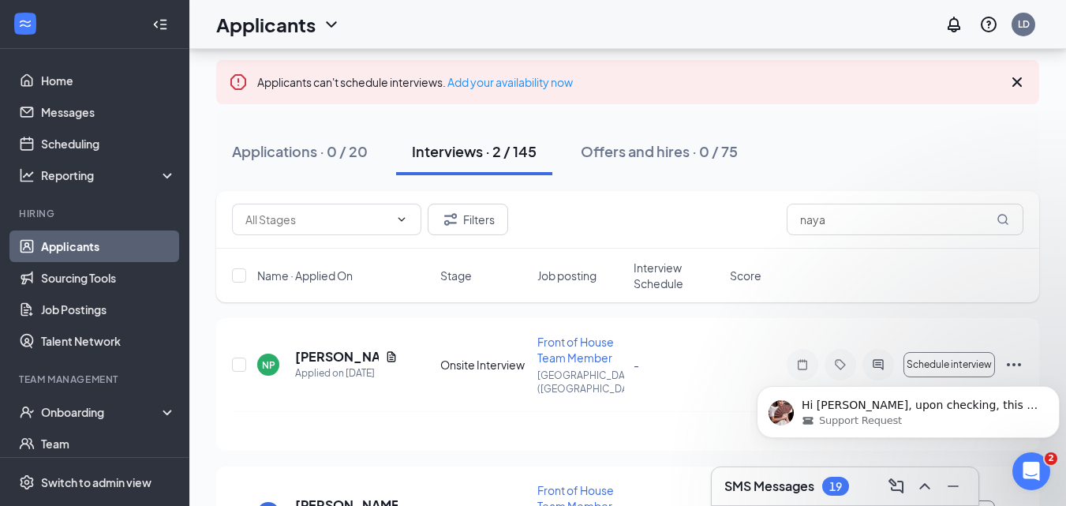
scroll to position [0, 0]
drag, startPoint x: 843, startPoint y: 225, endPoint x: 556, endPoint y: 186, distance: 289.8
click at [566, 188] on div "Applicants can't schedule interviews. Add your availability now Applications · …" at bounding box center [627, 298] width 823 height 618
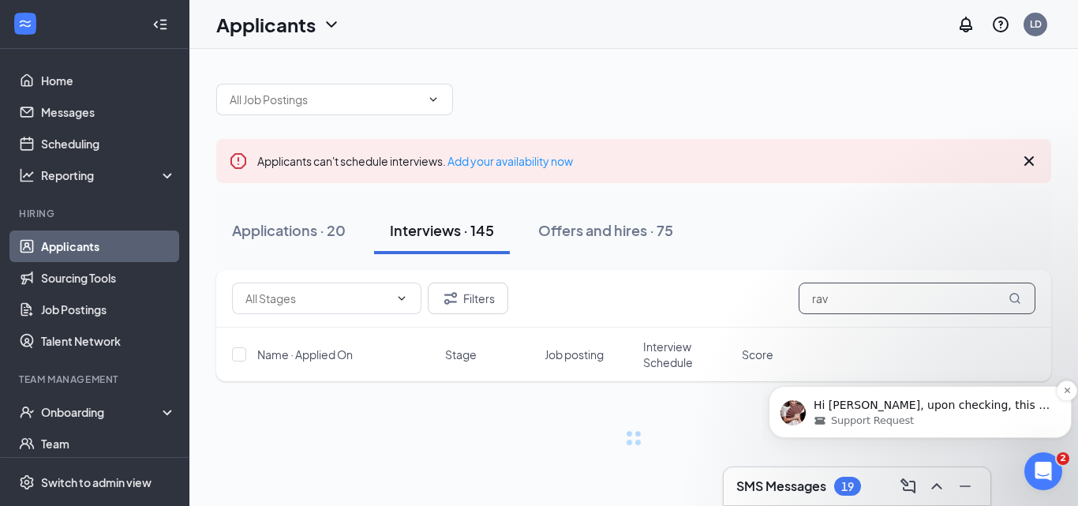
type input "rav"
click at [1003, 408] on p "Hi [PERSON_NAME], upon checking, this is the only interview schedule with a 45 …" at bounding box center [932, 406] width 238 height 16
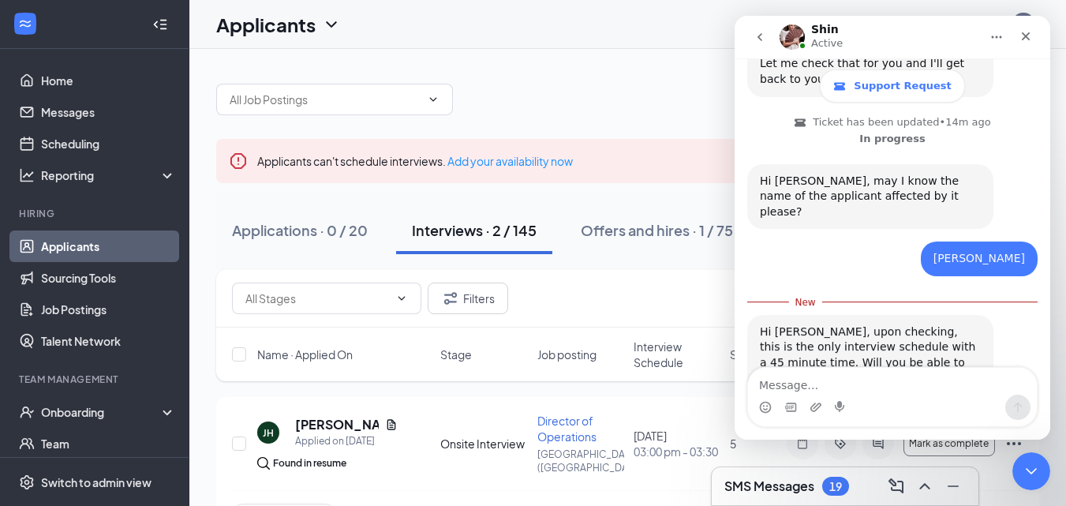
scroll to position [509, 0]
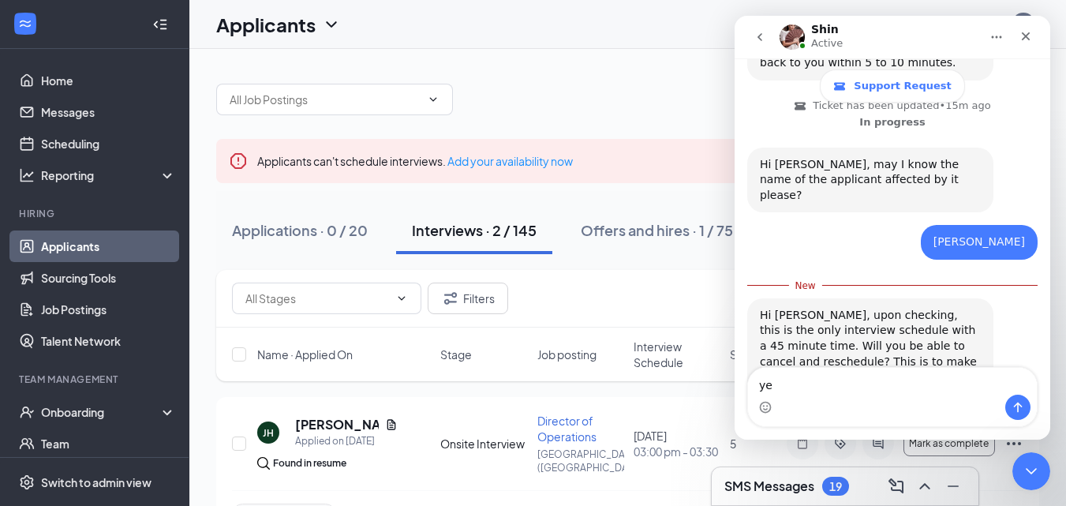
type textarea "y"
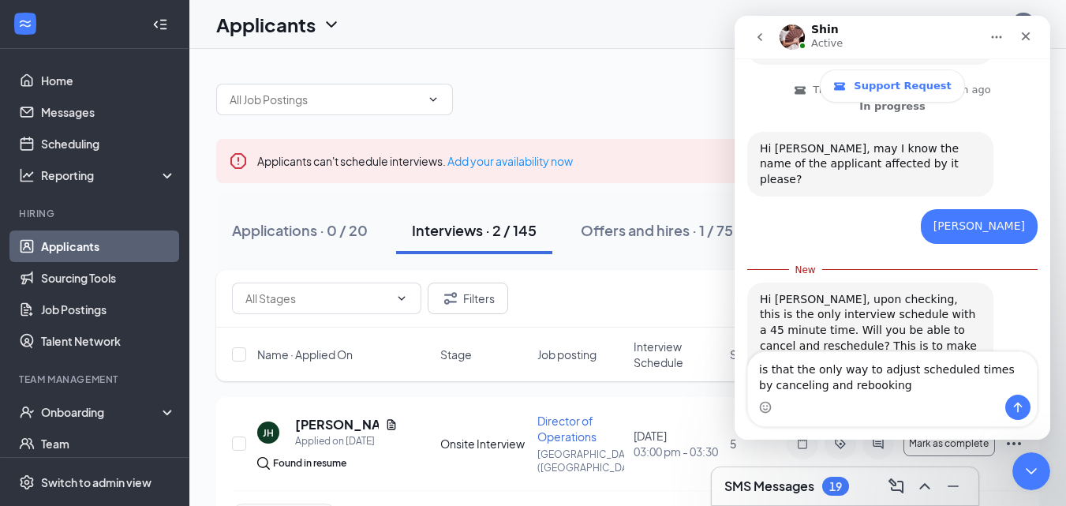
type textarea "is that the only way to adjust scheduled times by canceling and rebooking?"
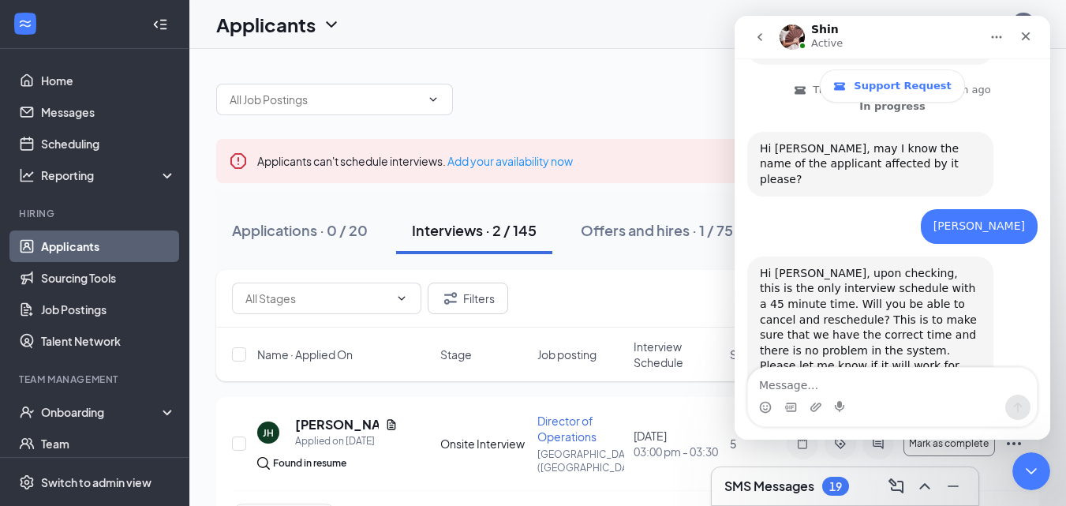
scroll to position [546, 0]
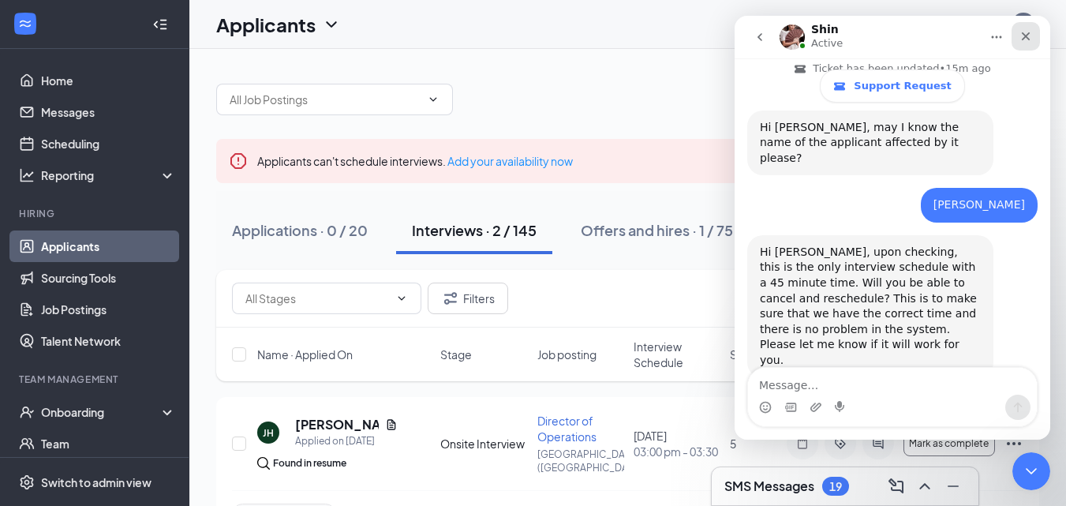
drag, startPoint x: 1214, startPoint y: 400, endPoint x: 1031, endPoint y: 38, distance: 405.8
click at [1031, 38] on icon "Close" at bounding box center [1025, 36] width 13 height 13
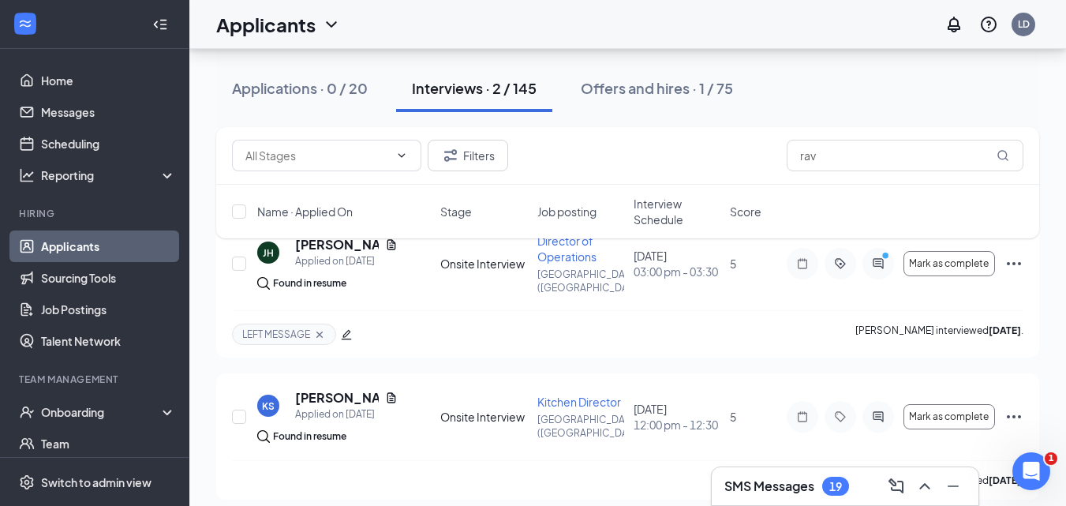
scroll to position [186, 0]
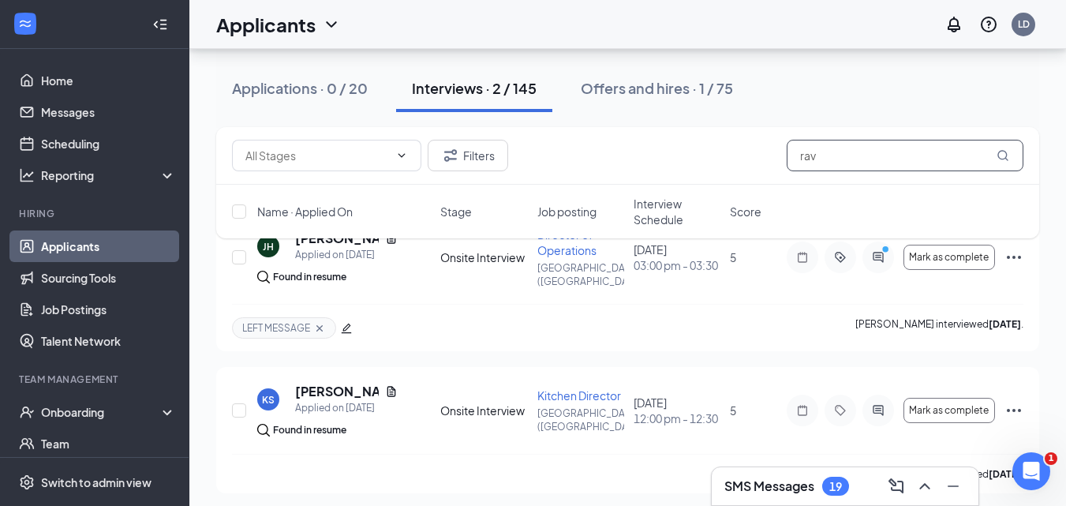
click at [823, 159] on input "rav" at bounding box center [905, 156] width 237 height 32
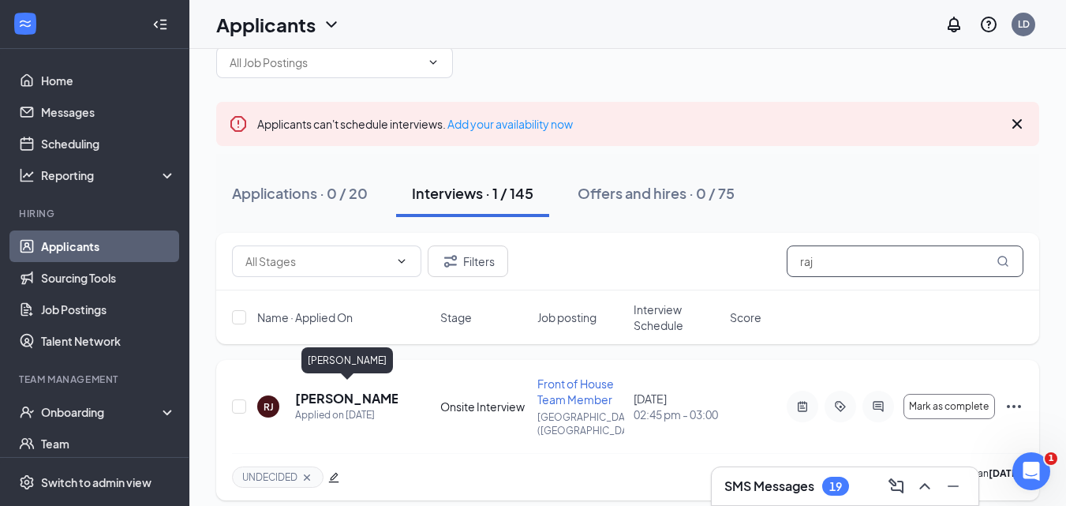
scroll to position [607, 0]
type input "raj"
click at [1017, 399] on icon "Ellipses" at bounding box center [1013, 406] width 19 height 19
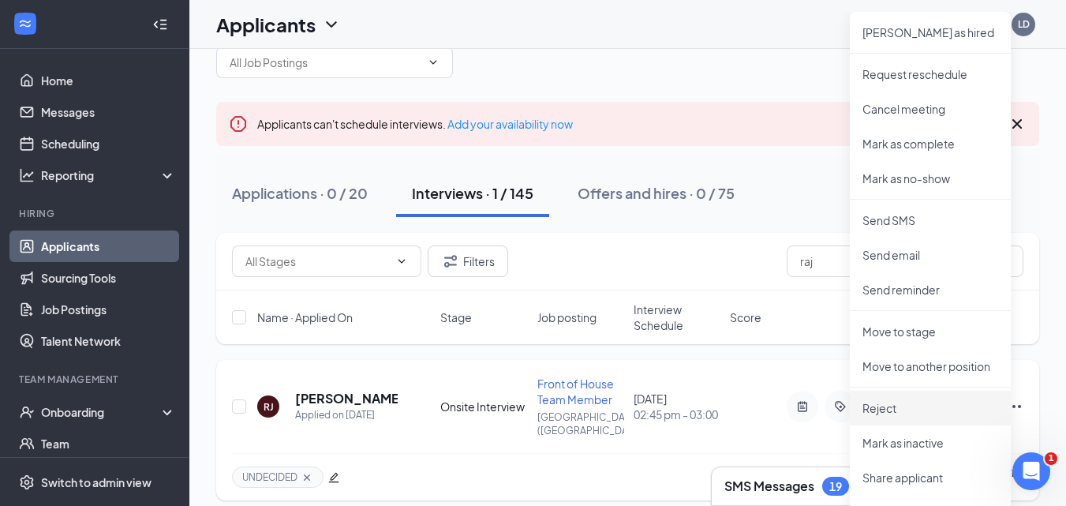
drag, startPoint x: 880, startPoint y: 413, endPoint x: 856, endPoint y: 388, distance: 34.0
click at [880, 413] on p "Reject" at bounding box center [930, 408] width 136 height 16
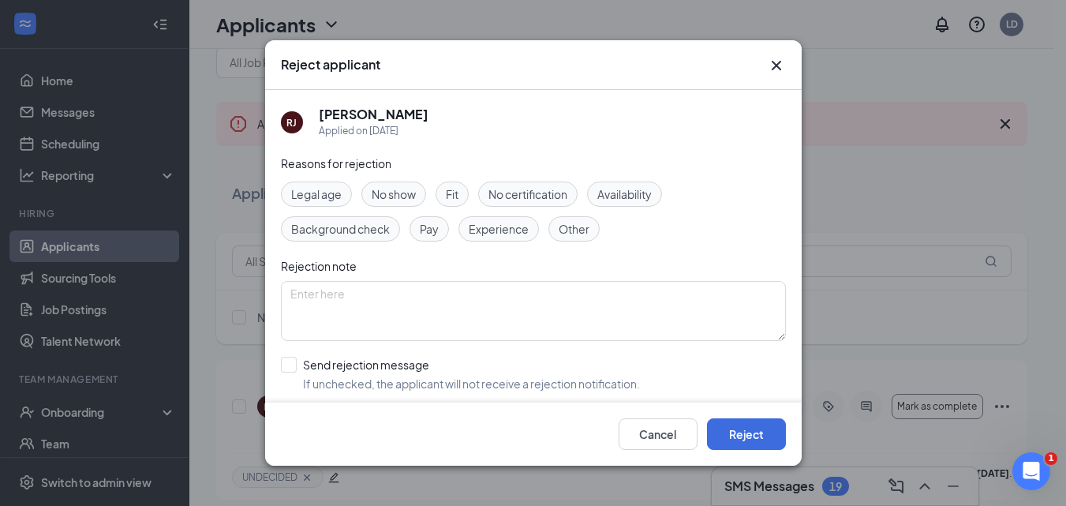
click at [498, 234] on span "Experience" at bounding box center [499, 228] width 60 height 17
click at [774, 437] on button "Reject" at bounding box center [746, 434] width 79 height 32
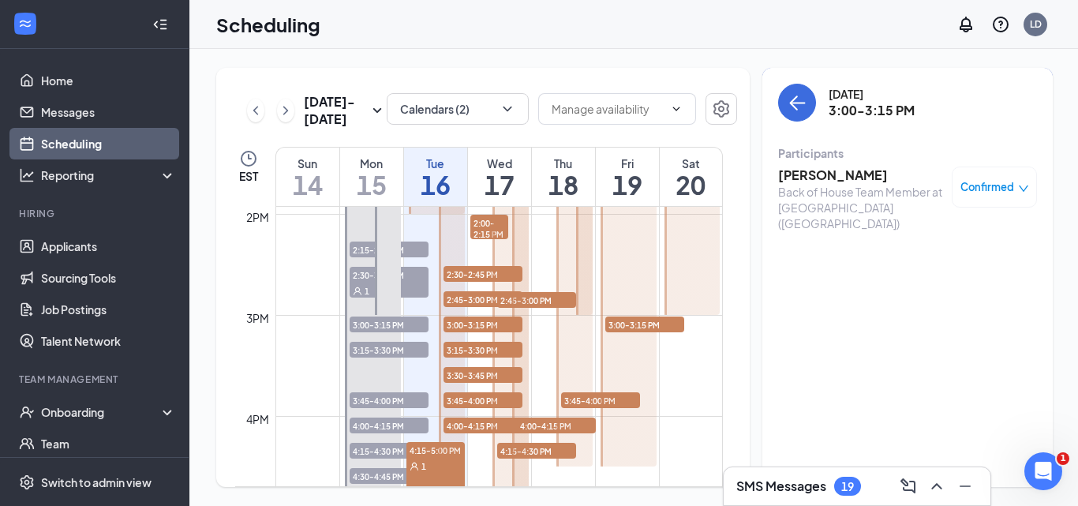
scroll to position [831, 0]
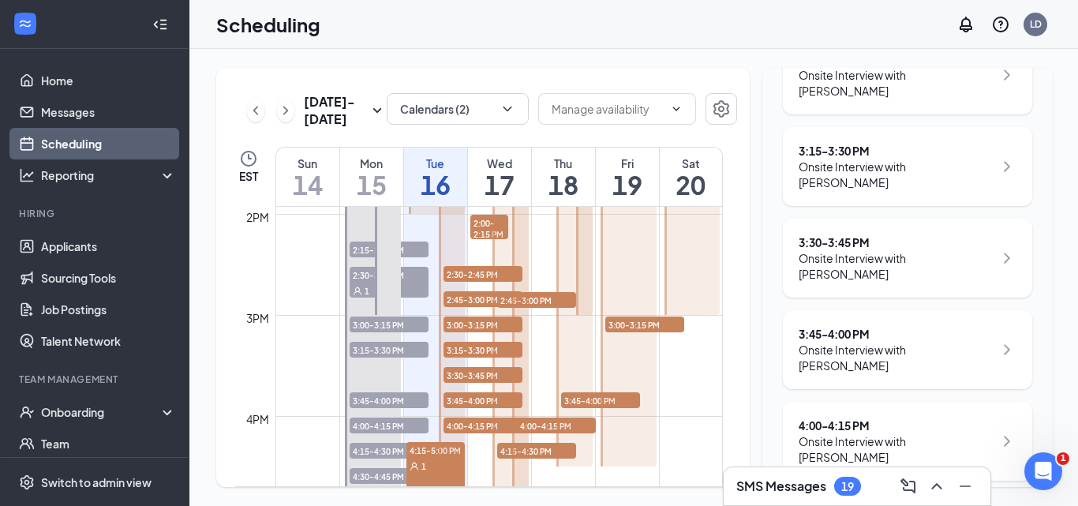
click at [997, 340] on icon "ChevronRight" at bounding box center [1006, 349] width 19 height 19
click at [851, 342] on div "Onsite Interview with [PERSON_NAME]" at bounding box center [895, 358] width 195 height 32
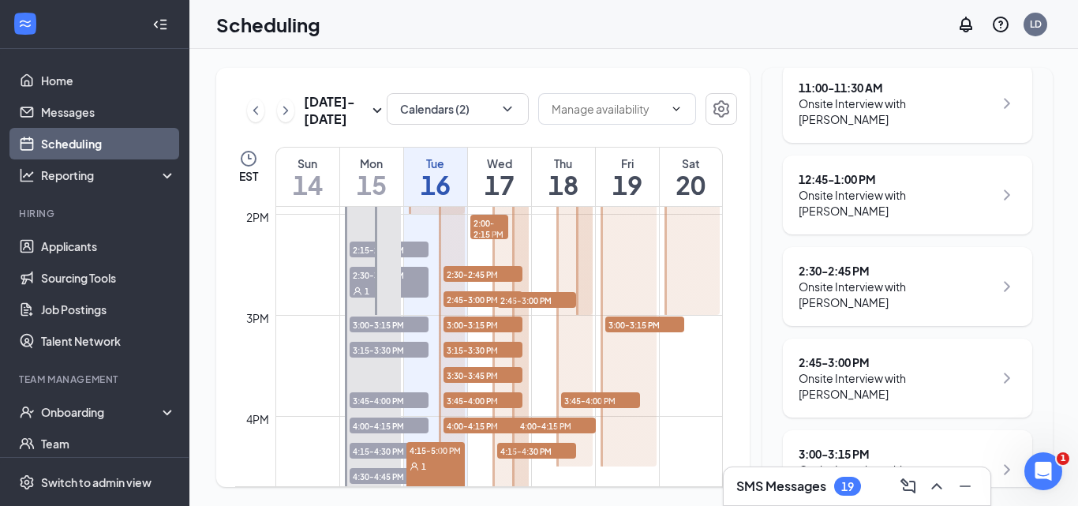
scroll to position [42, 0]
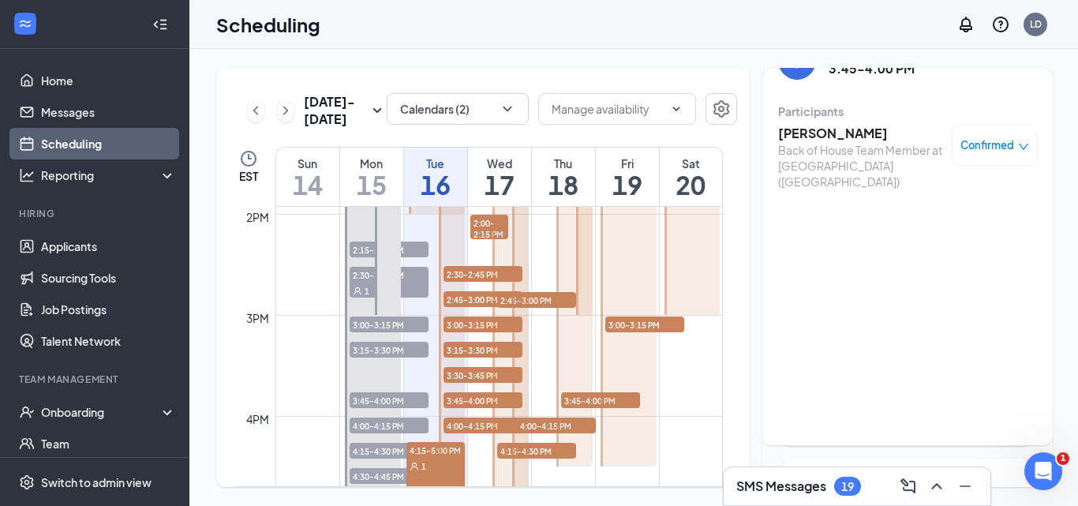
click at [831, 135] on h3 "Michael Doherty" at bounding box center [861, 133] width 166 height 17
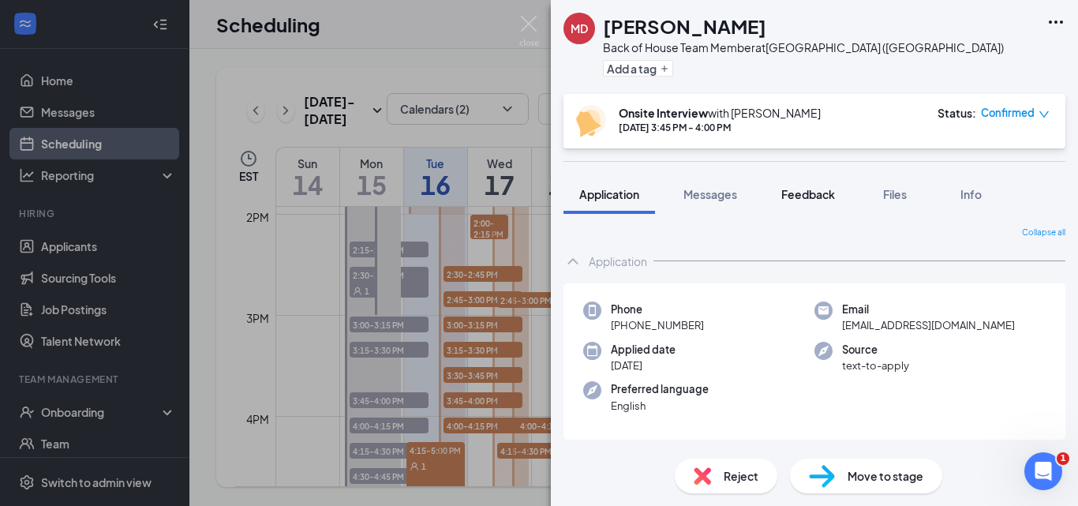
click at [807, 199] on span "Feedback" at bounding box center [808, 194] width 54 height 14
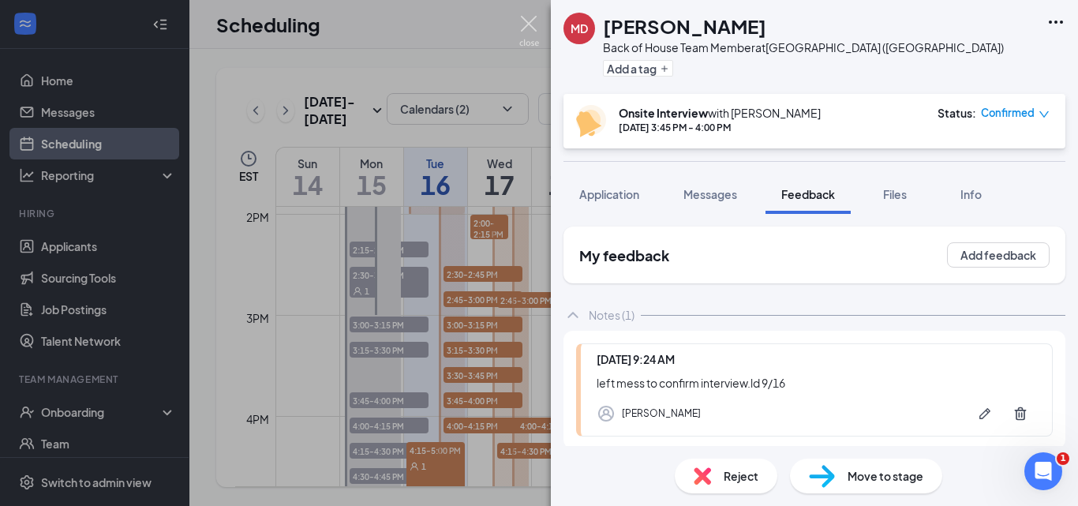
click at [531, 24] on img at bounding box center [529, 31] width 20 height 31
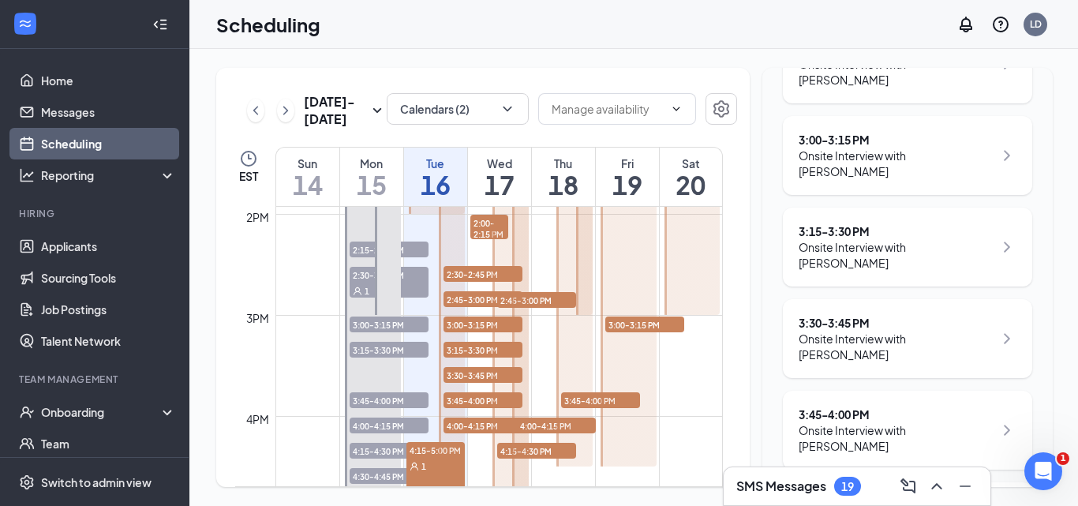
scroll to position [831, 0]
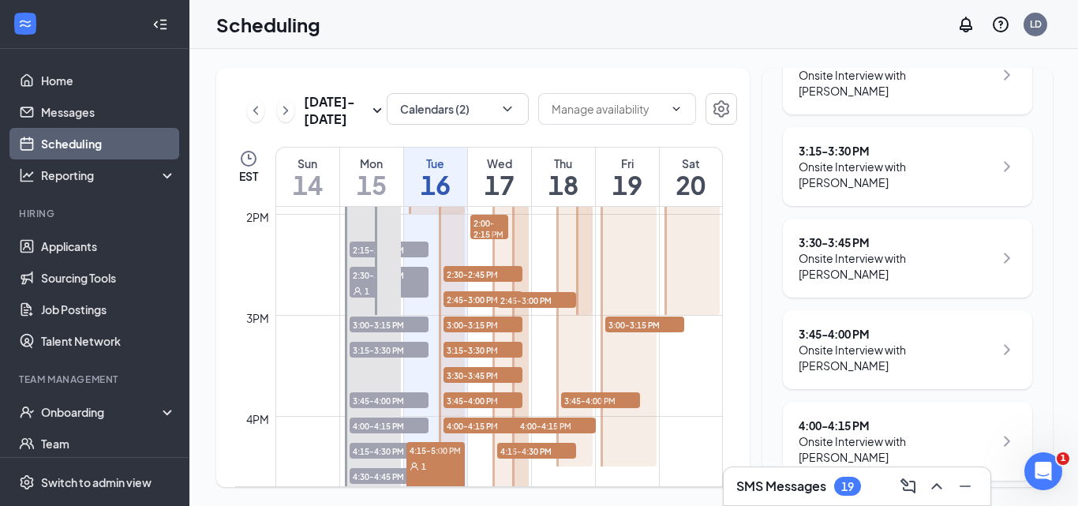
click at [997, 432] on icon "ChevronRight" at bounding box center [1006, 441] width 19 height 19
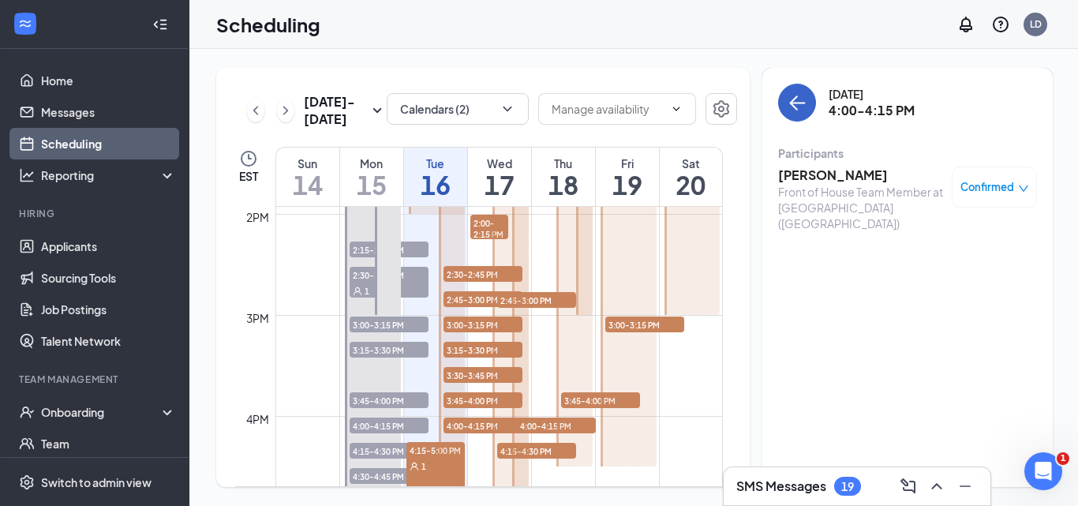
click at [790, 104] on icon "ArrowLeft" at bounding box center [794, 102] width 8 height 15
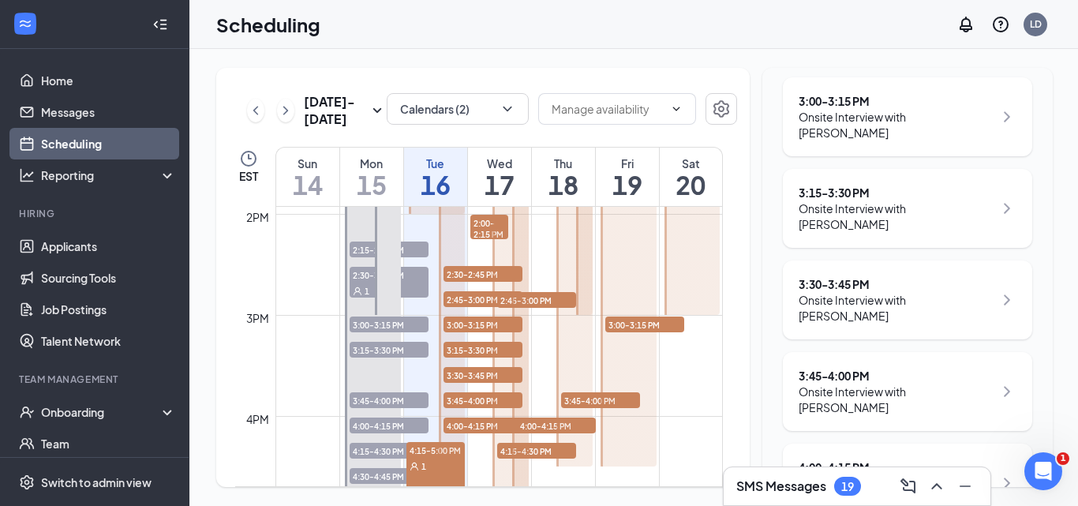
scroll to position [831, 0]
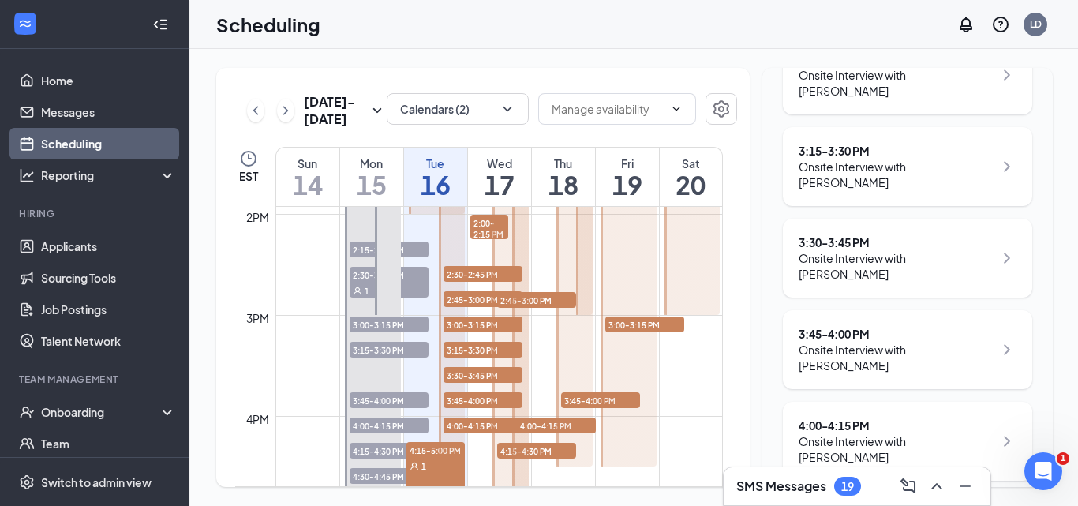
click at [804, 433] on div "Onsite Interview with [PERSON_NAME]" at bounding box center [895, 449] width 195 height 32
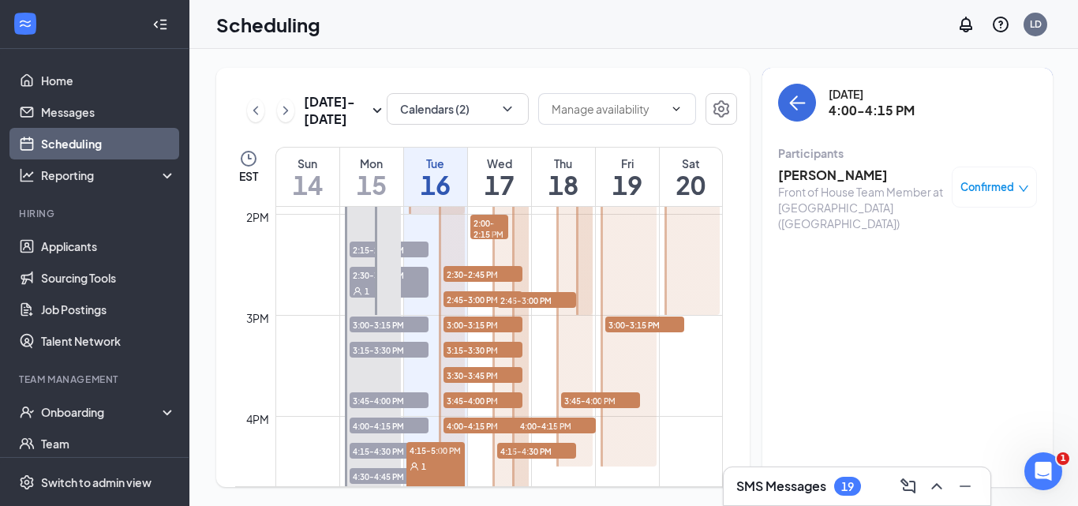
click at [829, 172] on h3 "Benjamin Dominique" at bounding box center [861, 174] width 166 height 17
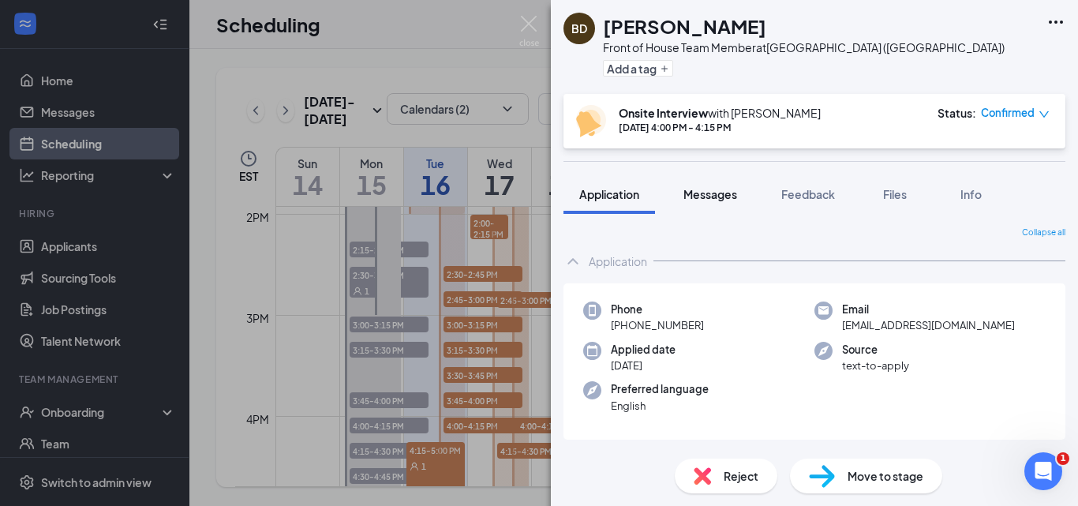
drag, startPoint x: 725, startPoint y: 190, endPoint x: 725, endPoint y: 203, distance: 12.6
click at [725, 191] on span "Messages" at bounding box center [710, 194] width 54 height 14
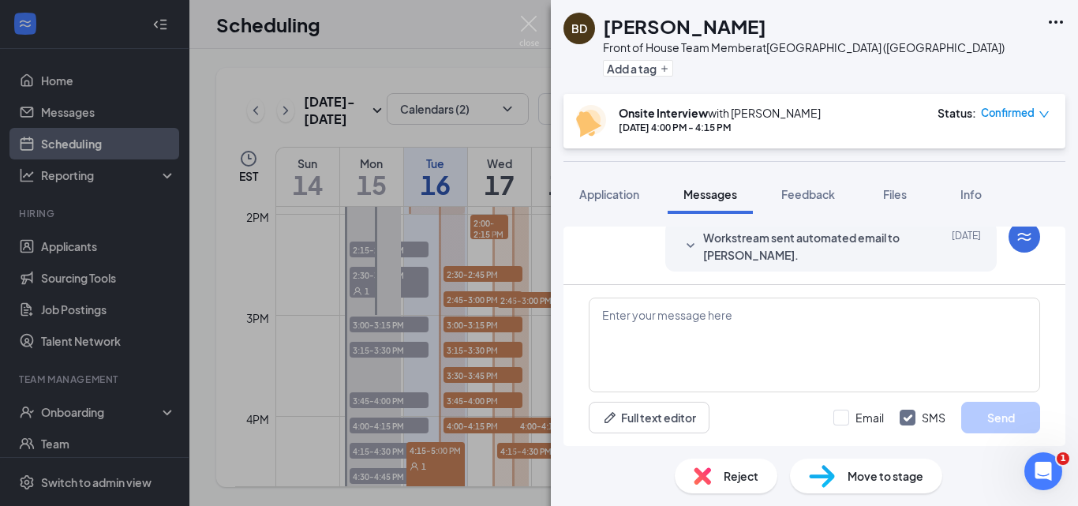
scroll to position [763, 0]
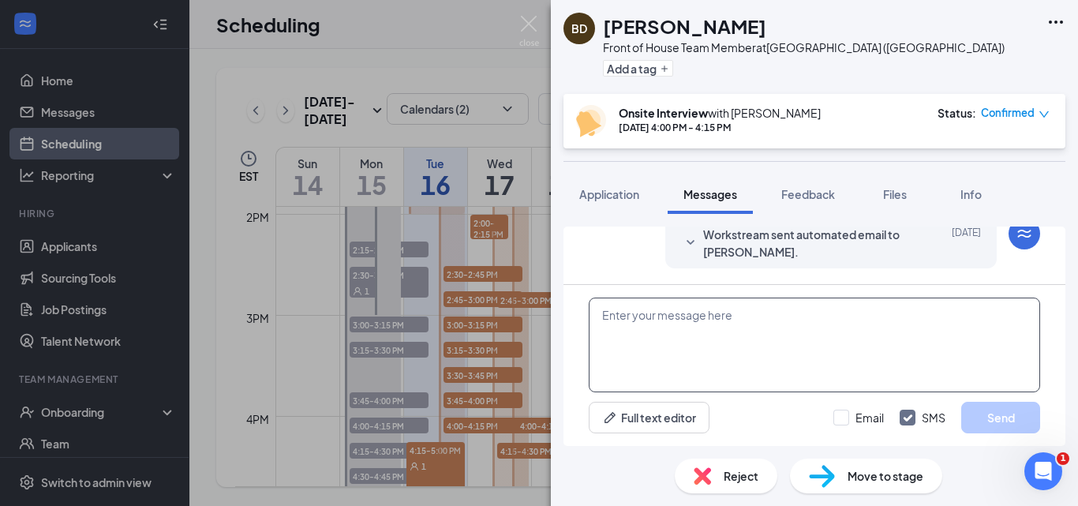
click at [693, 319] on textarea at bounding box center [814, 344] width 451 height 95
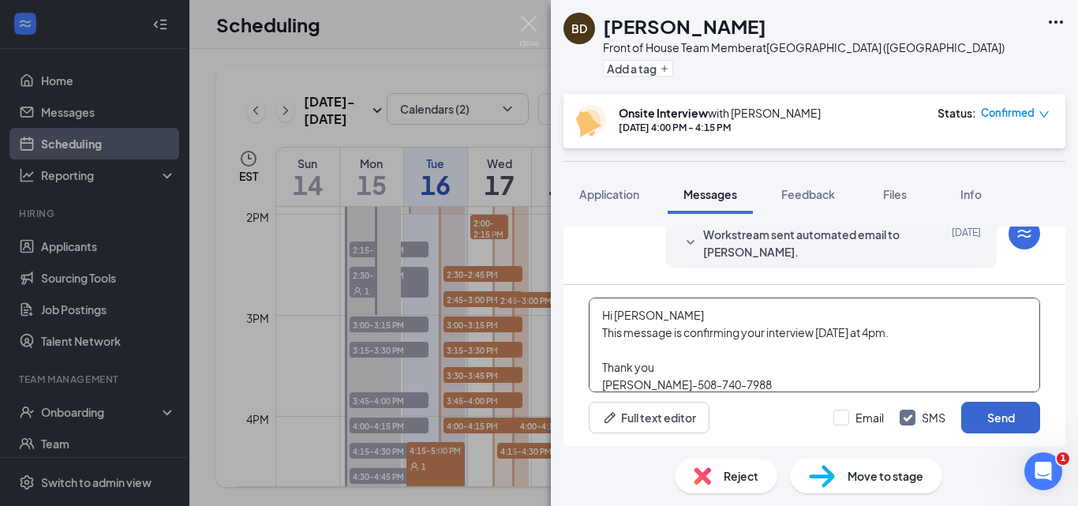
type textarea "Hi Benjamin This message is confirming your interview today at 4pm. Thank you L…"
click at [1001, 415] on button "Send" at bounding box center [1000, 418] width 79 height 32
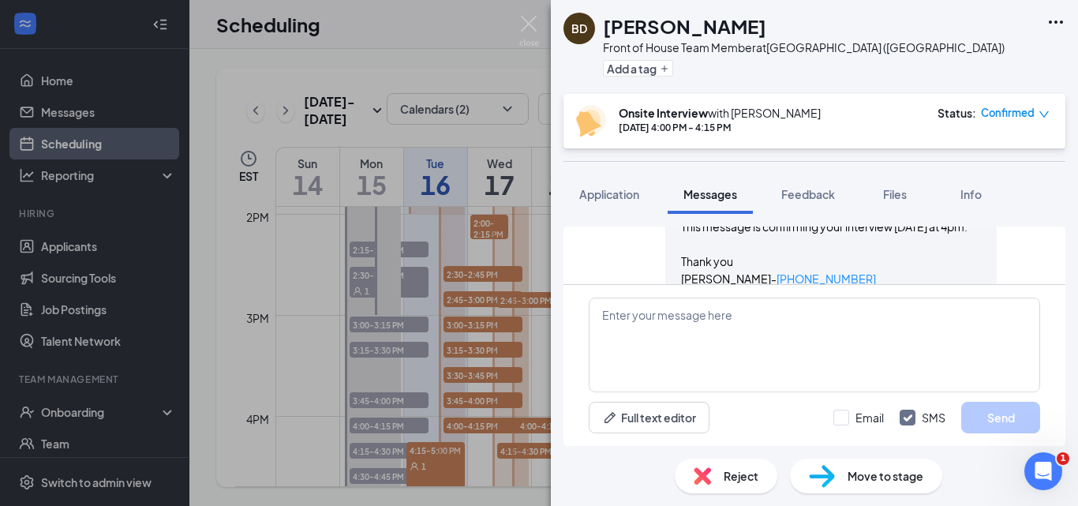
scroll to position [933, 0]
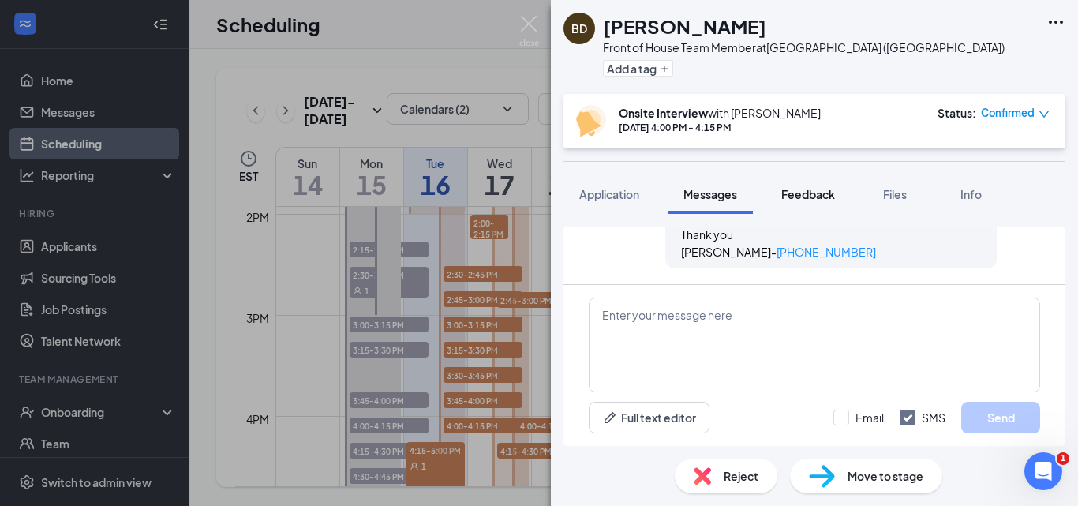
click at [813, 193] on span "Feedback" at bounding box center [808, 194] width 54 height 14
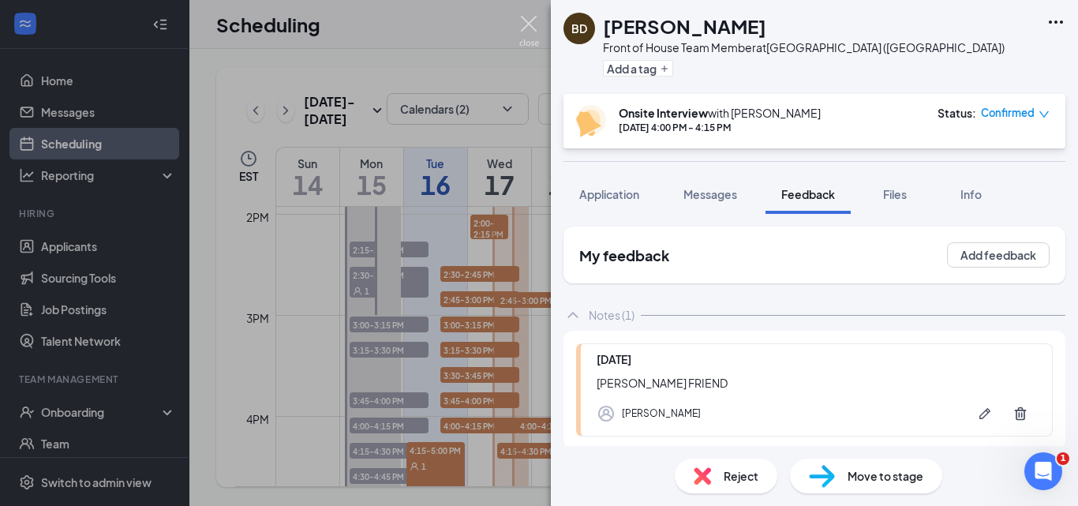
click at [532, 24] on img at bounding box center [529, 31] width 20 height 31
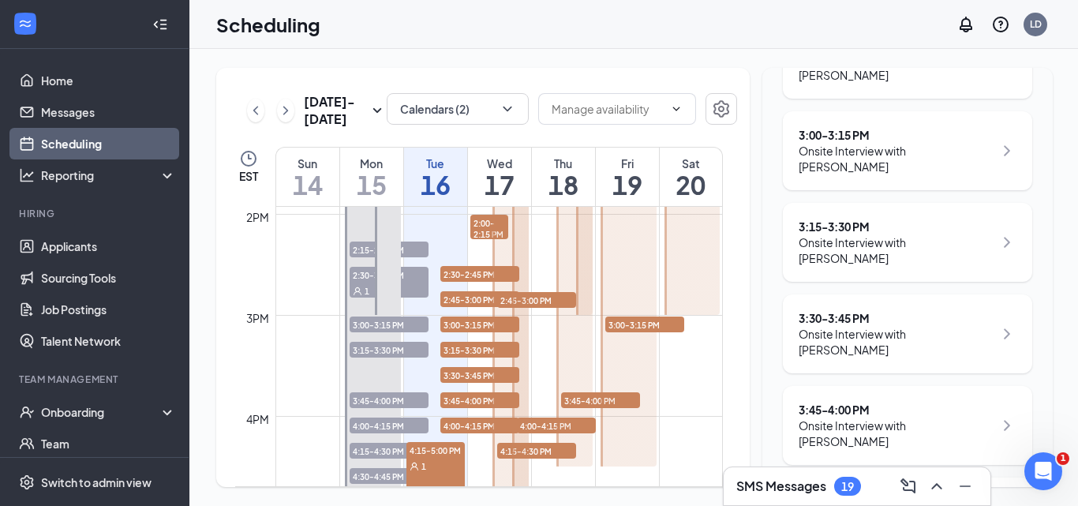
scroll to position [831, 0]
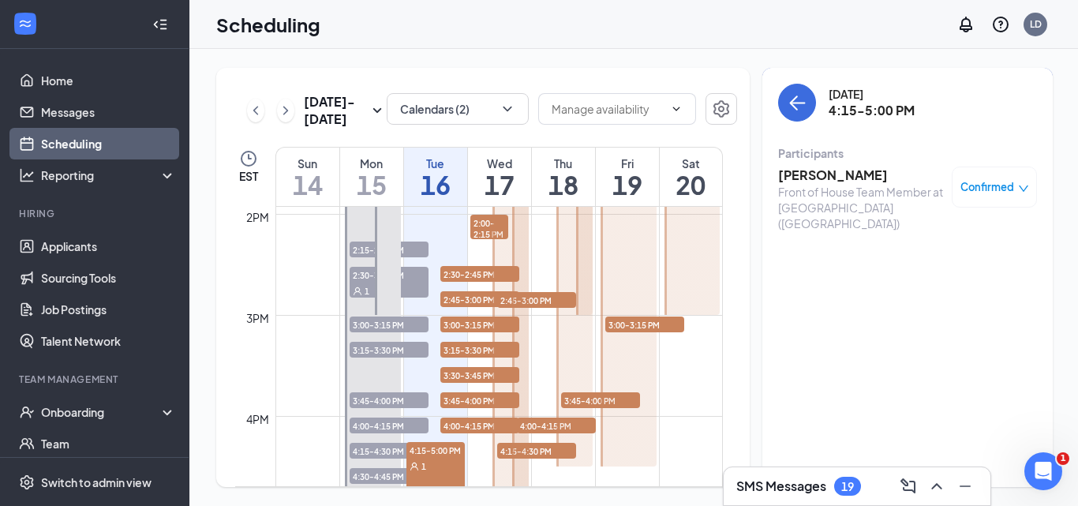
click at [810, 171] on h3 "Neil Martin" at bounding box center [861, 174] width 166 height 17
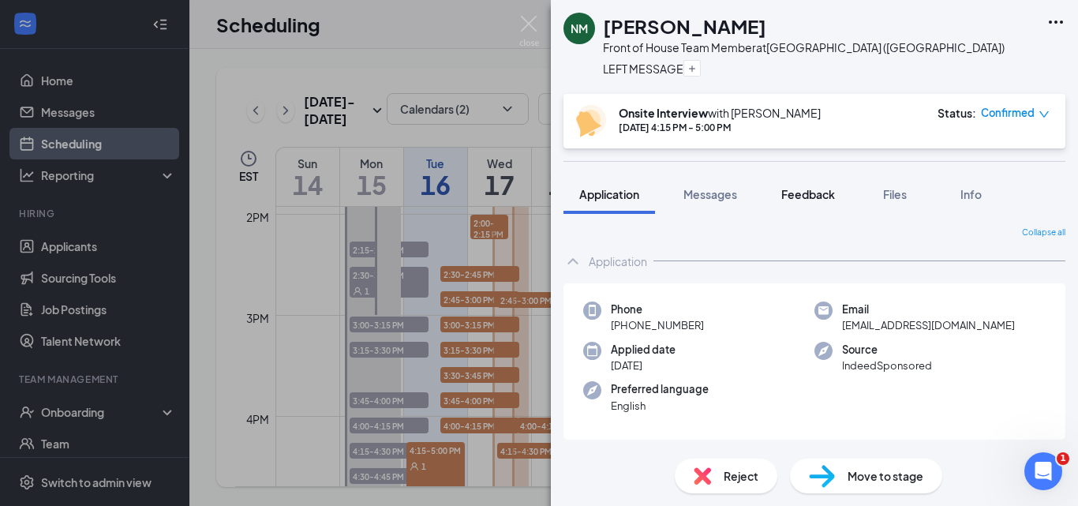
click at [791, 193] on span "Feedback" at bounding box center [808, 194] width 54 height 14
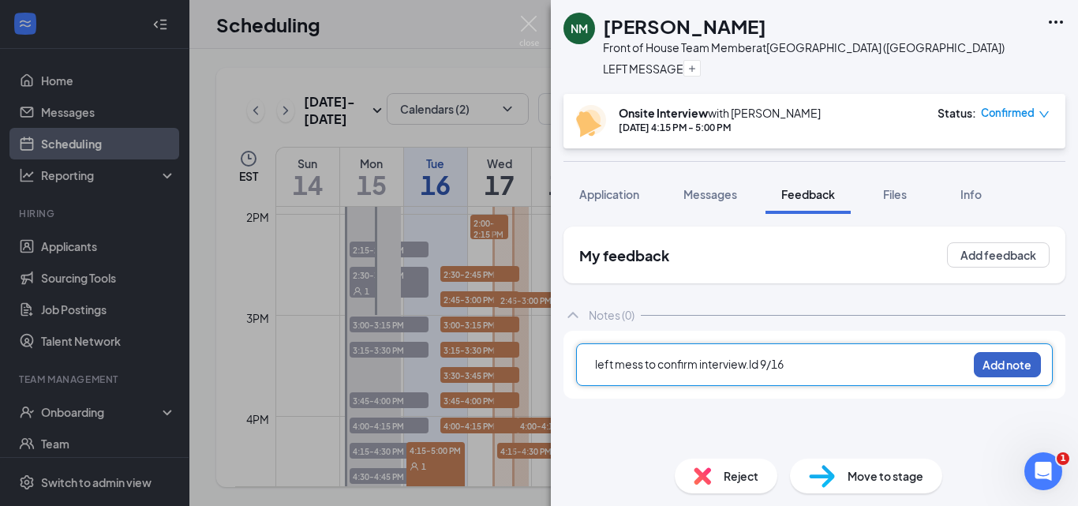
click at [993, 367] on button "Add note" at bounding box center [1007, 364] width 67 height 25
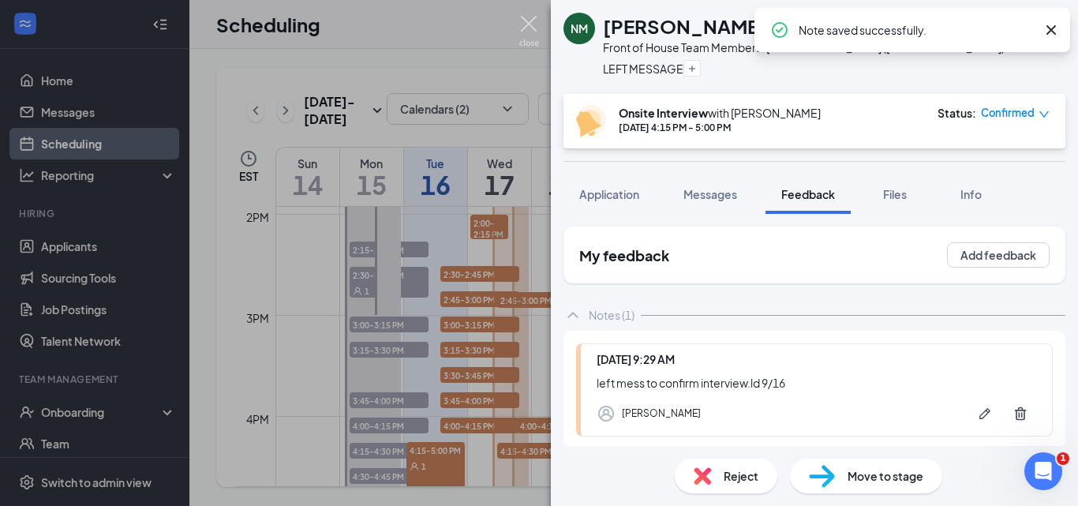
click at [525, 30] on img at bounding box center [529, 31] width 20 height 31
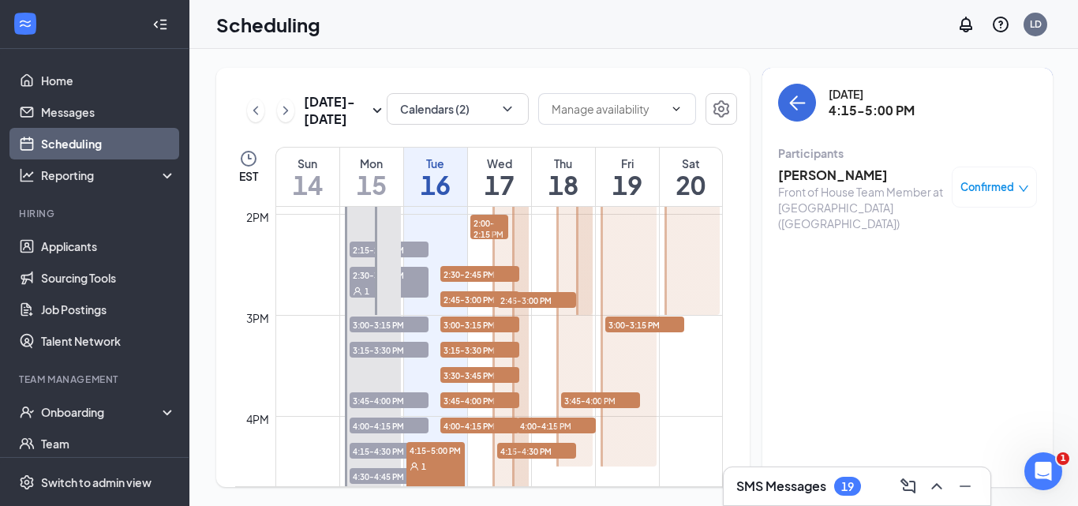
click at [517, 155] on div "Wed" at bounding box center [499, 163] width 63 height 16
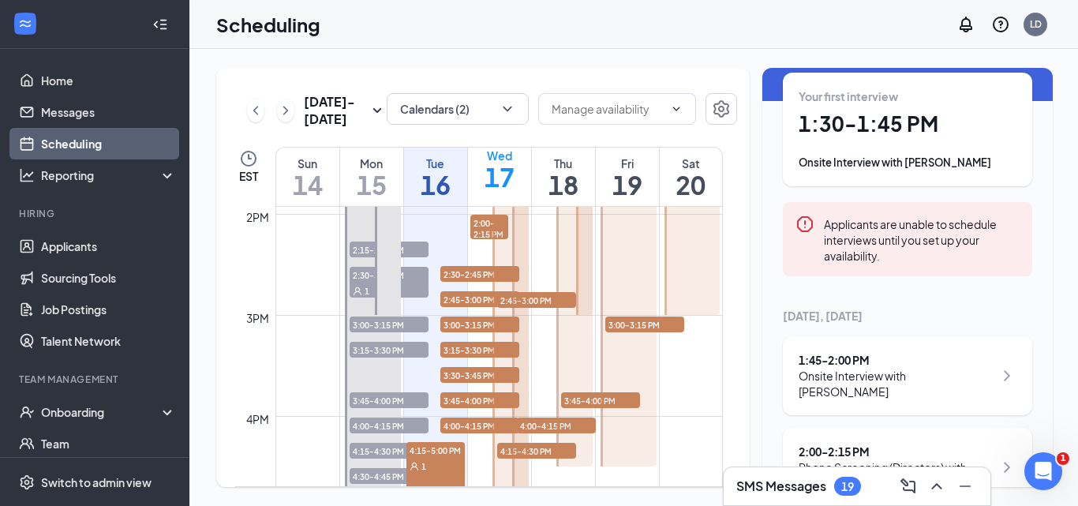
scroll to position [237, 0]
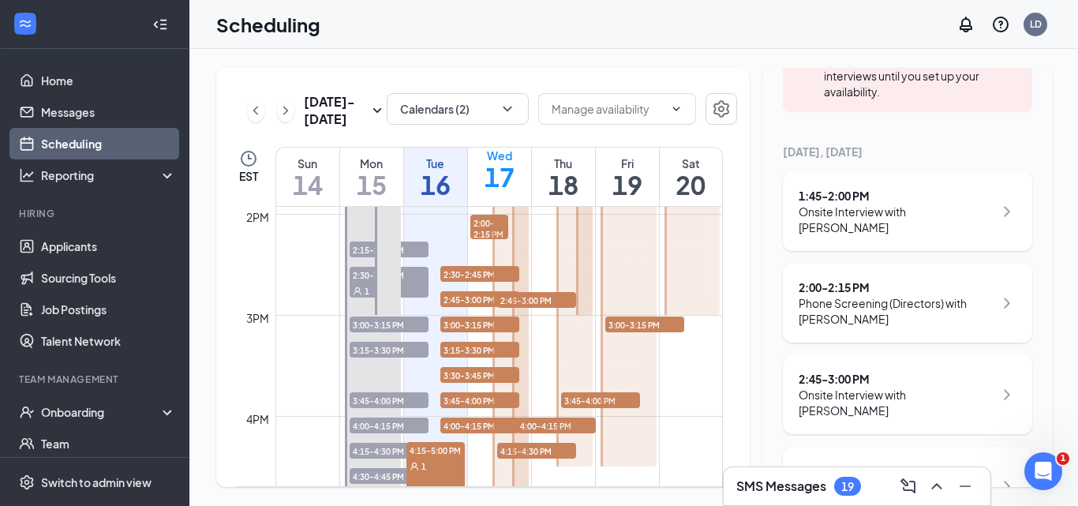
click at [997, 214] on icon "ChevronRight" at bounding box center [1006, 211] width 19 height 19
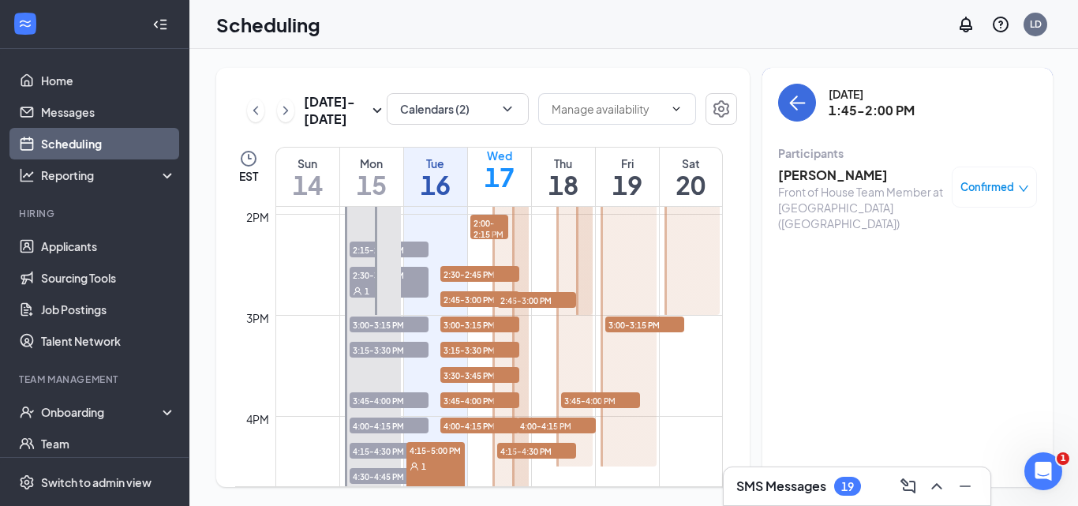
click at [816, 178] on h3 "Patricia Booker" at bounding box center [861, 174] width 166 height 17
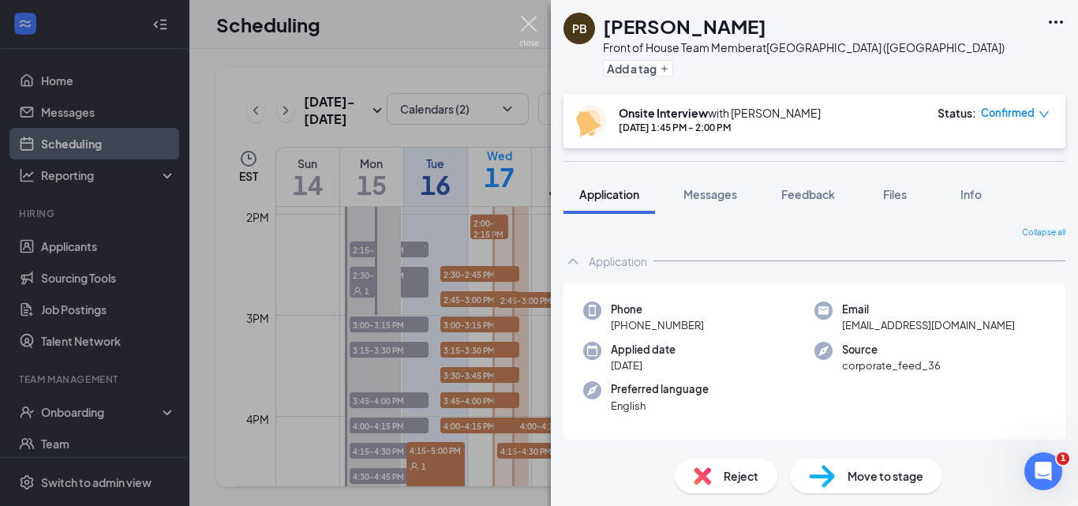
click at [523, 21] on img at bounding box center [529, 31] width 20 height 31
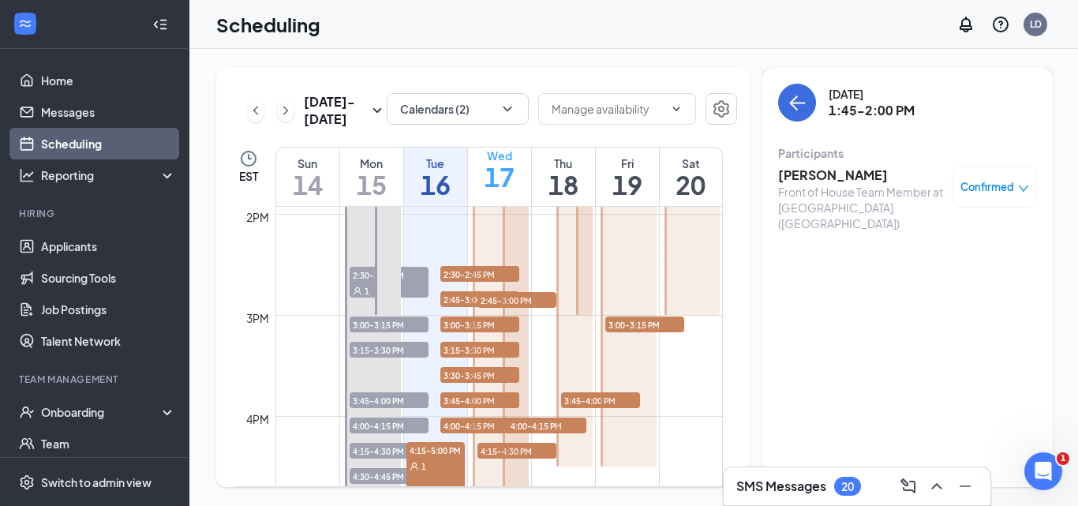
click at [518, 157] on div "Wed" at bounding box center [499, 156] width 63 height 16
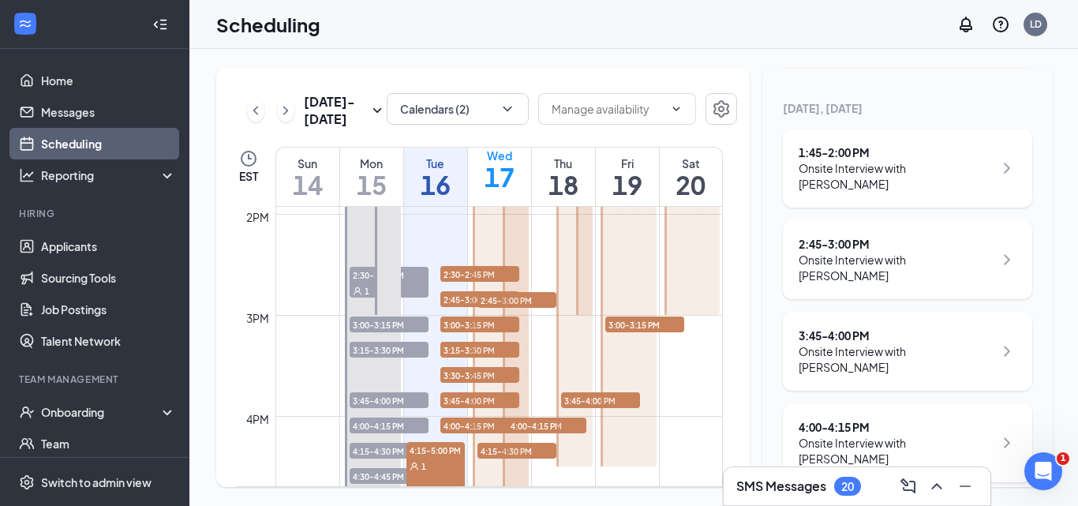
scroll to position [316, 0]
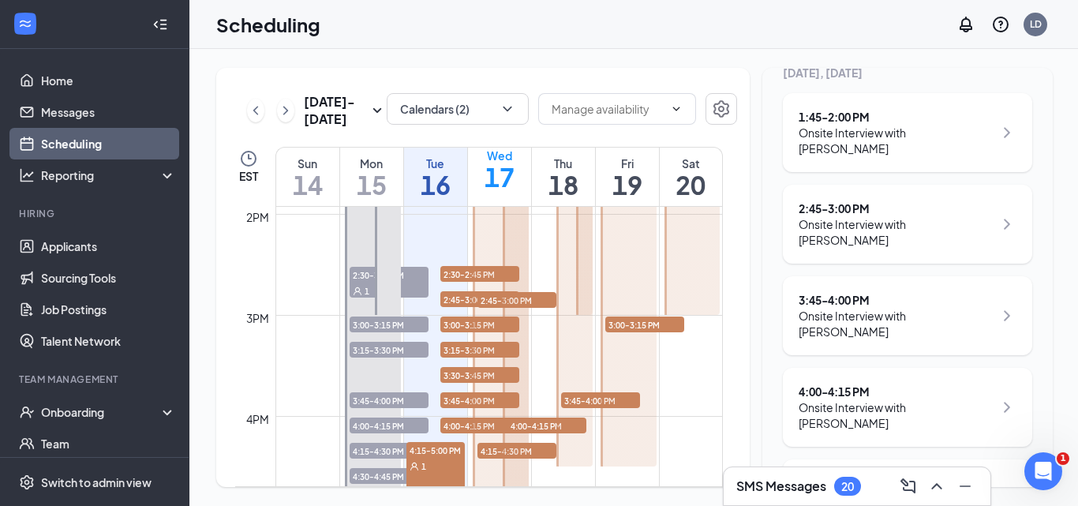
click at [997, 316] on icon "ChevronRight" at bounding box center [1006, 315] width 19 height 19
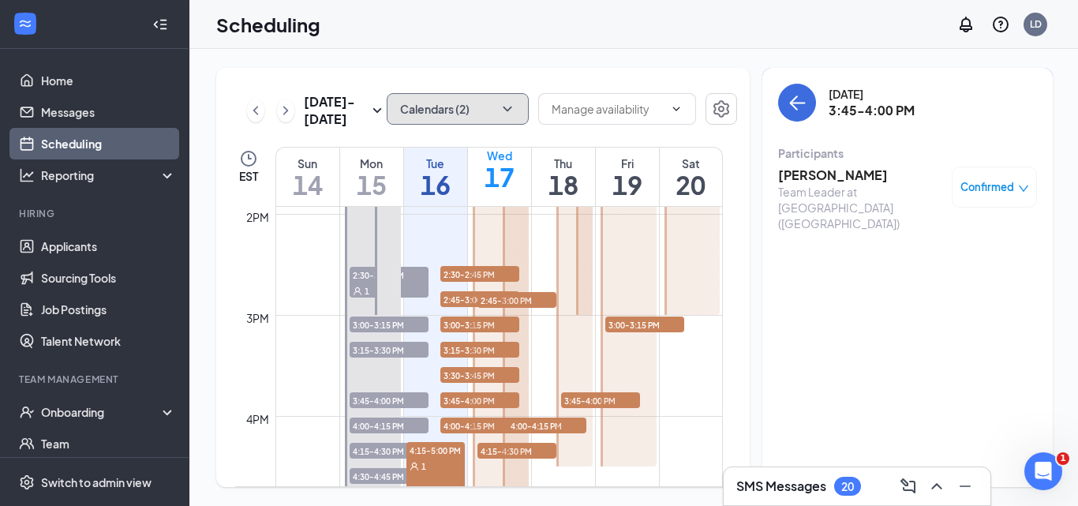
click at [479, 114] on button "Calendars (2)" at bounding box center [458, 109] width 142 height 32
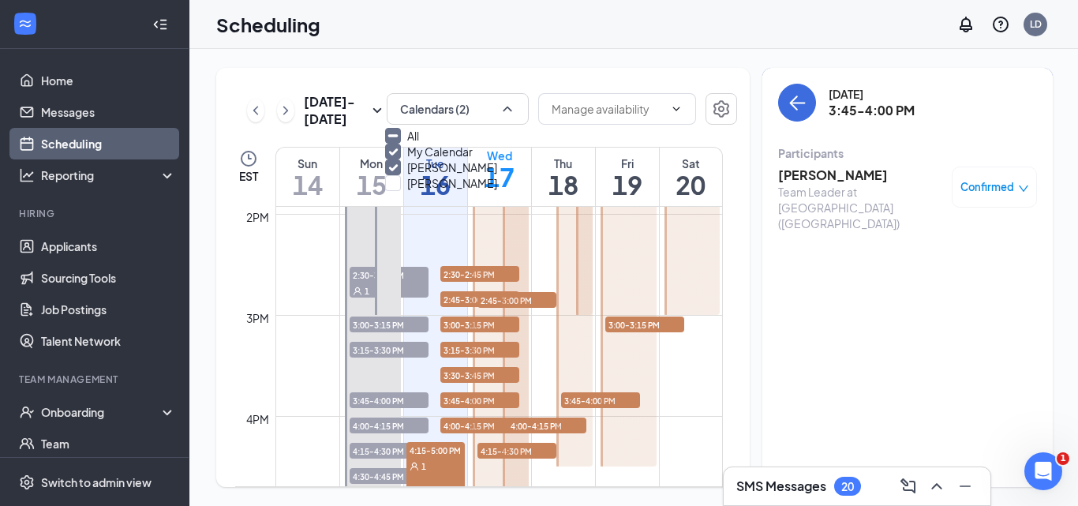
click at [495, 175] on input "[PERSON_NAME]" at bounding box center [441, 167] width 112 height 16
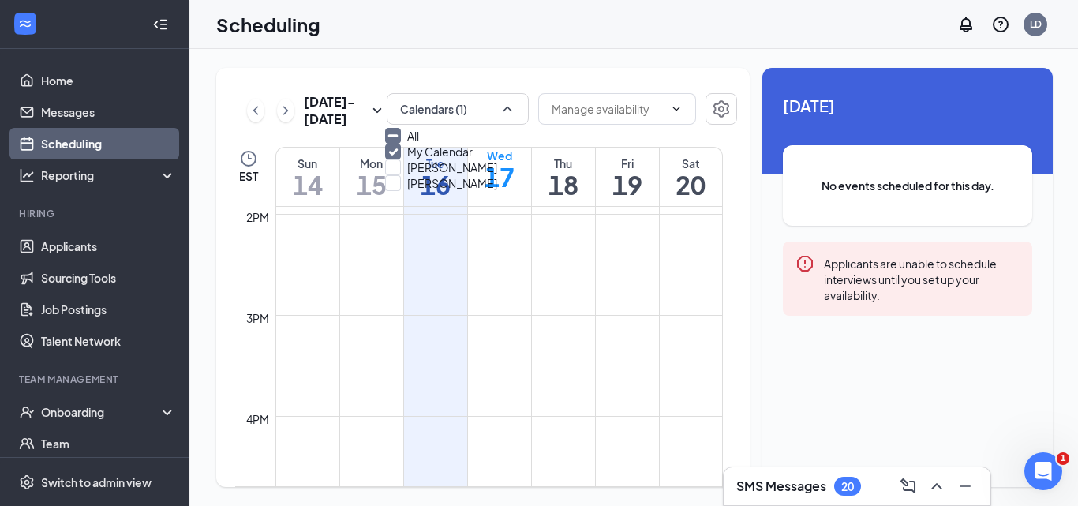
click at [503, 175] on div "[PERSON_NAME]" at bounding box center [456, 167] width 142 height 16
checkbox input "true"
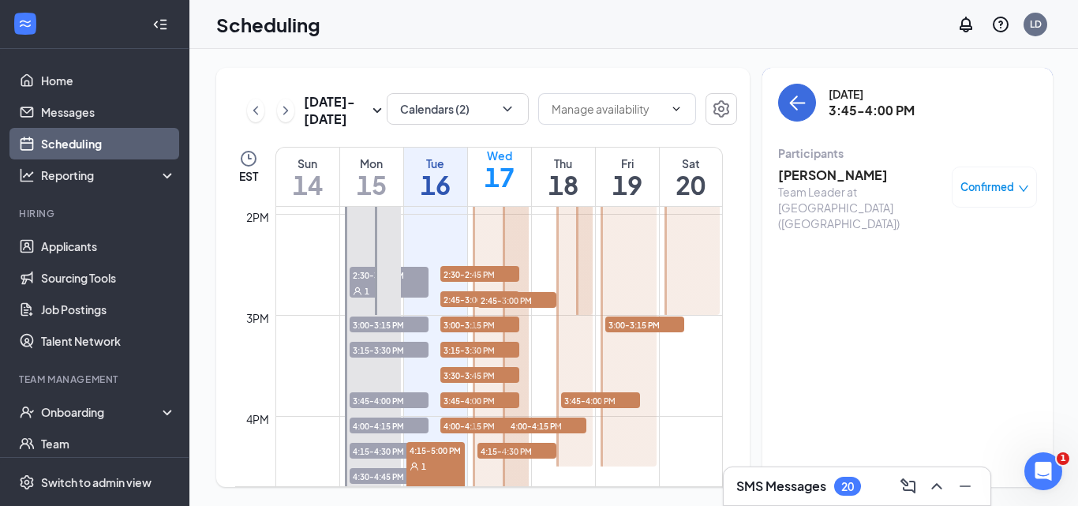
click at [676, 61] on div "Sep 14 - Sep 20 Calendars (2) EST Sun 14 Mon 15 Tue 16 Wed 17 Thu 18 Fri 19 Sat…" at bounding box center [634, 277] width 890 height 457
click at [527, 163] on div "Wed" at bounding box center [499, 156] width 63 height 16
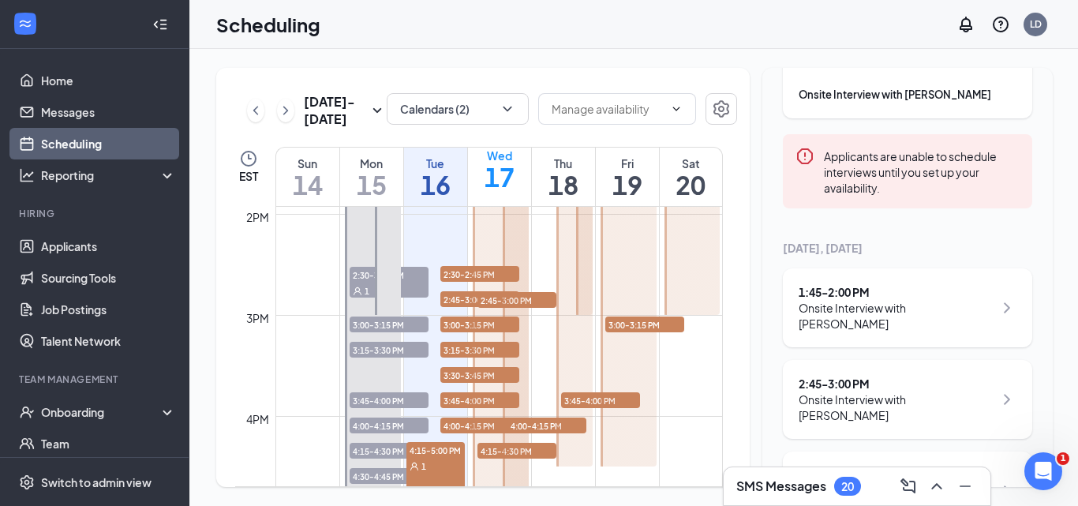
scroll to position [158, 0]
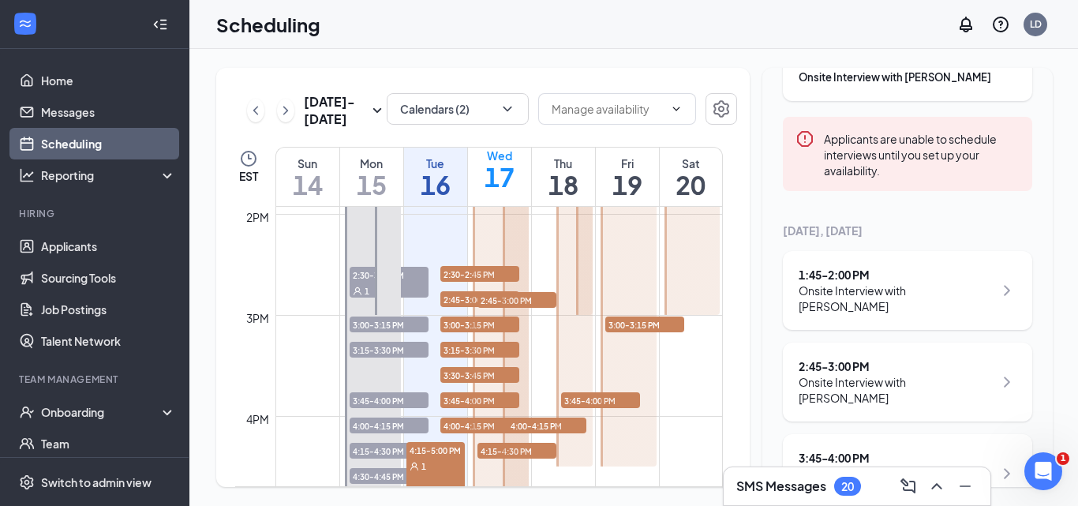
click at [997, 288] on icon "ChevronRight" at bounding box center [1006, 290] width 19 height 19
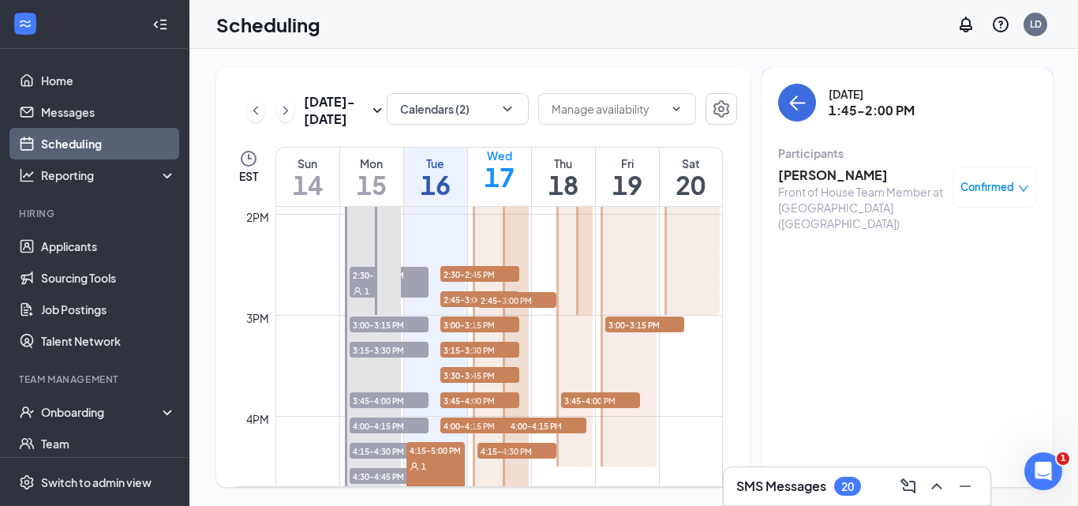
click at [850, 174] on h3 "Patricia Booker" at bounding box center [861, 174] width 166 height 17
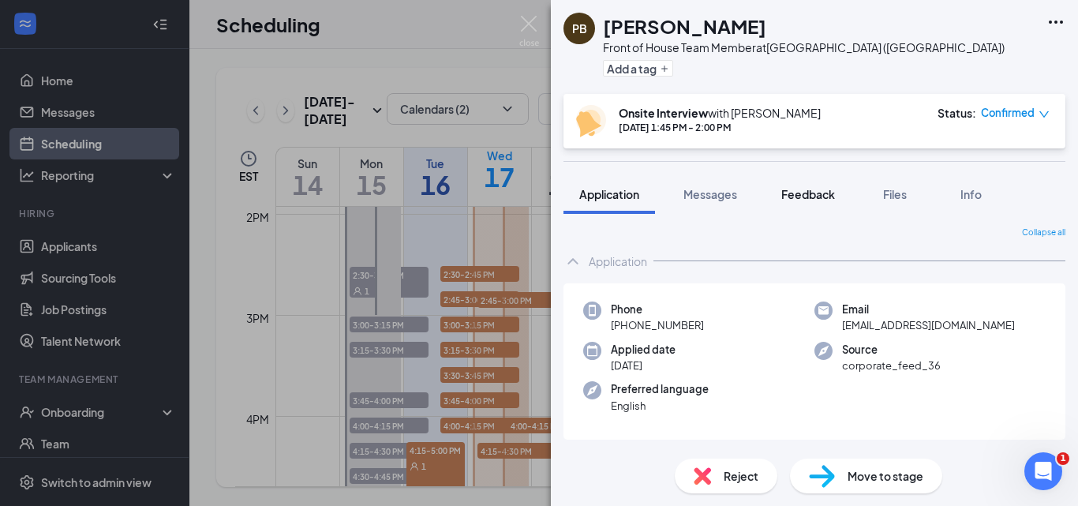
click at [795, 193] on span "Feedback" at bounding box center [808, 194] width 54 height 14
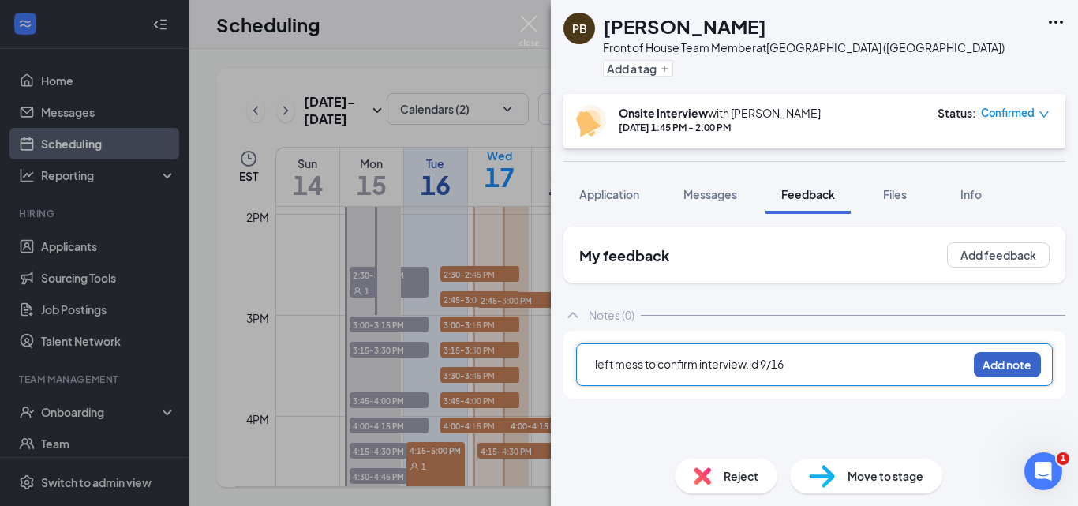
click at [1011, 362] on button "Add note" at bounding box center [1007, 364] width 67 height 25
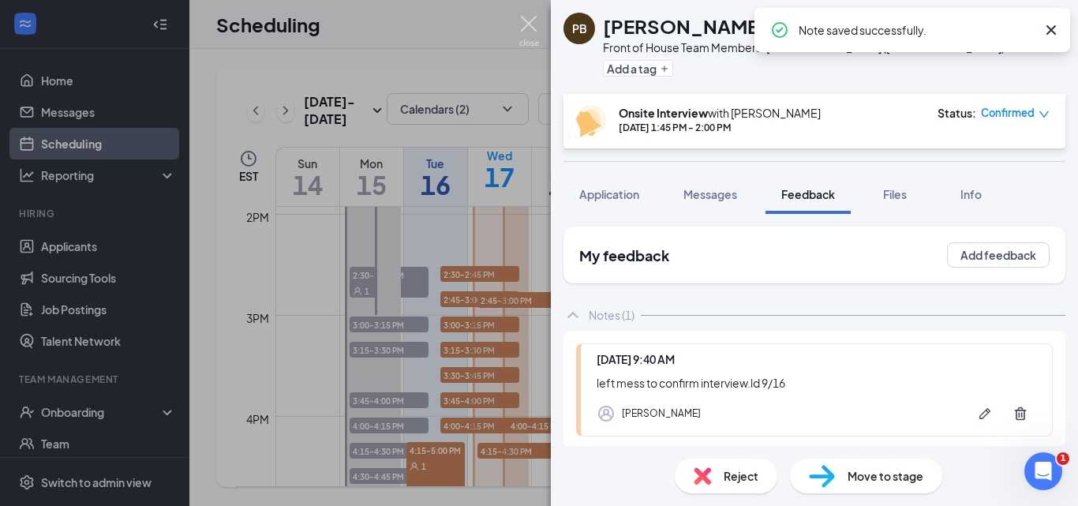
click at [528, 28] on img at bounding box center [529, 31] width 20 height 31
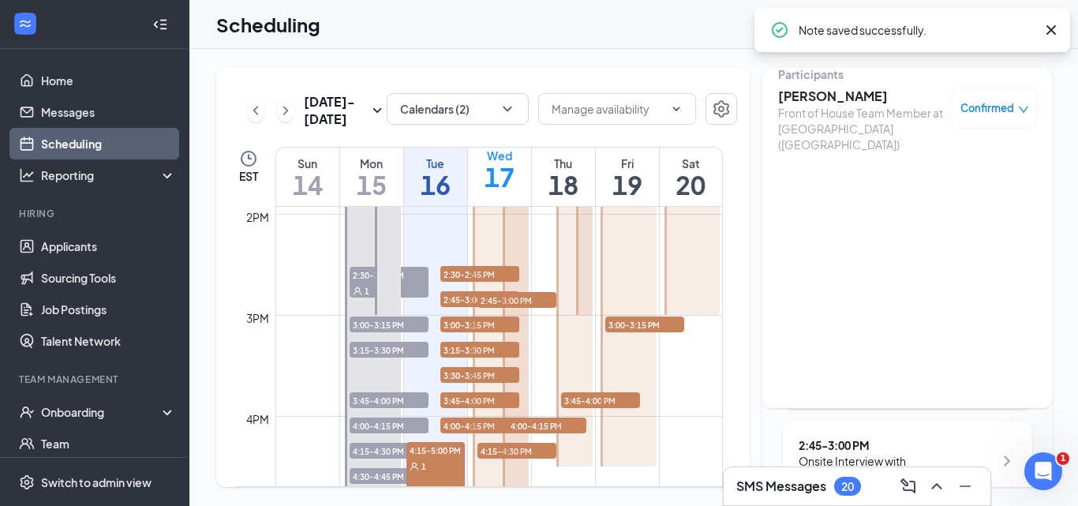
scroll to position [158, 0]
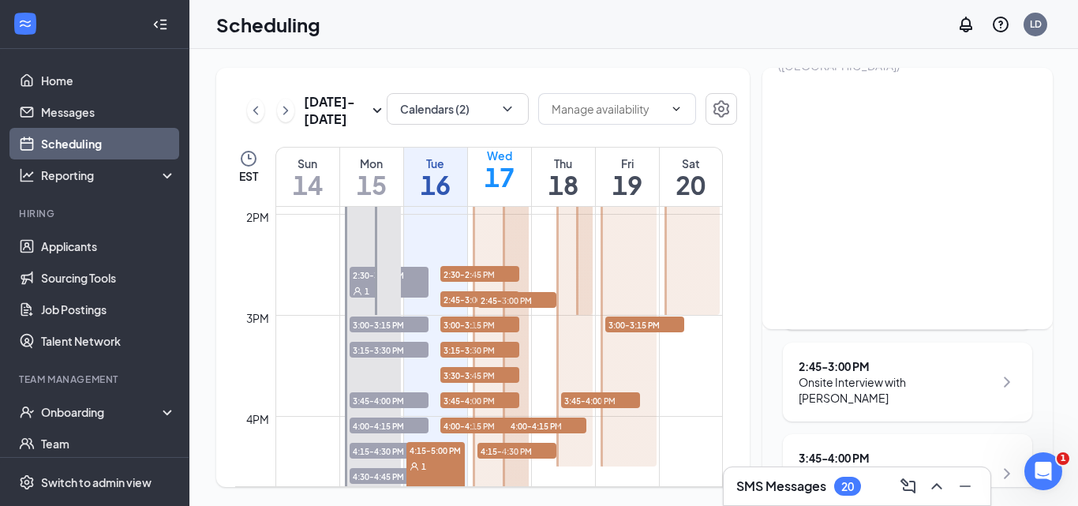
click at [1004, 383] on icon "ChevronRight" at bounding box center [1007, 382] width 6 height 10
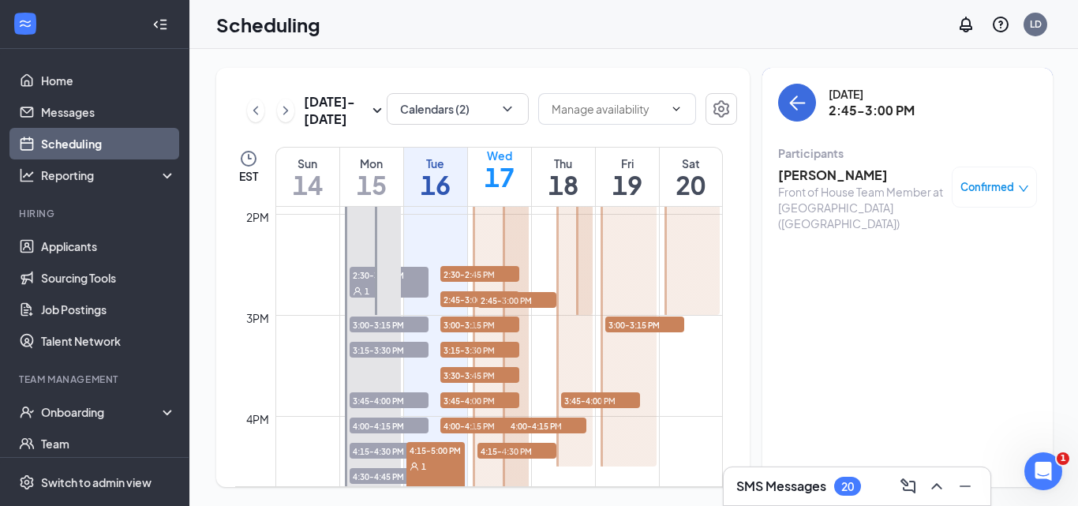
click at [830, 178] on h3 "Rajveer Jatling" at bounding box center [861, 174] width 166 height 17
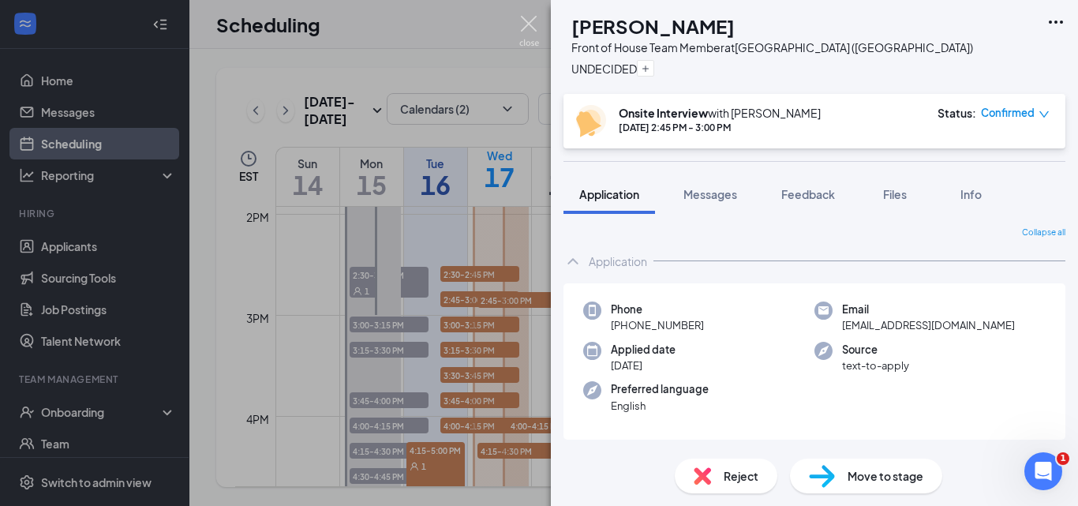
click at [533, 23] on img at bounding box center [529, 31] width 20 height 31
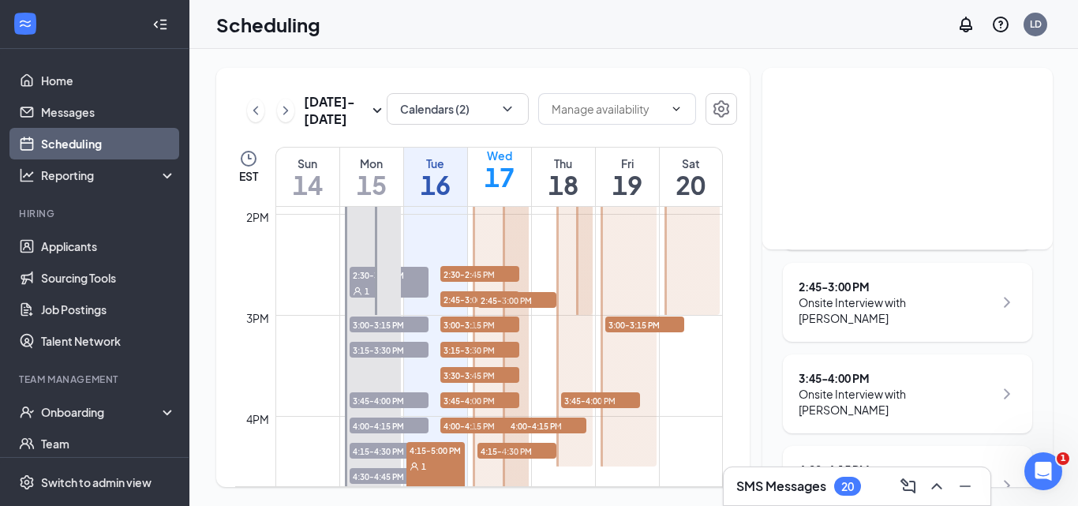
scroll to position [237, 0]
click at [445, 159] on div "Tue" at bounding box center [435, 163] width 63 height 16
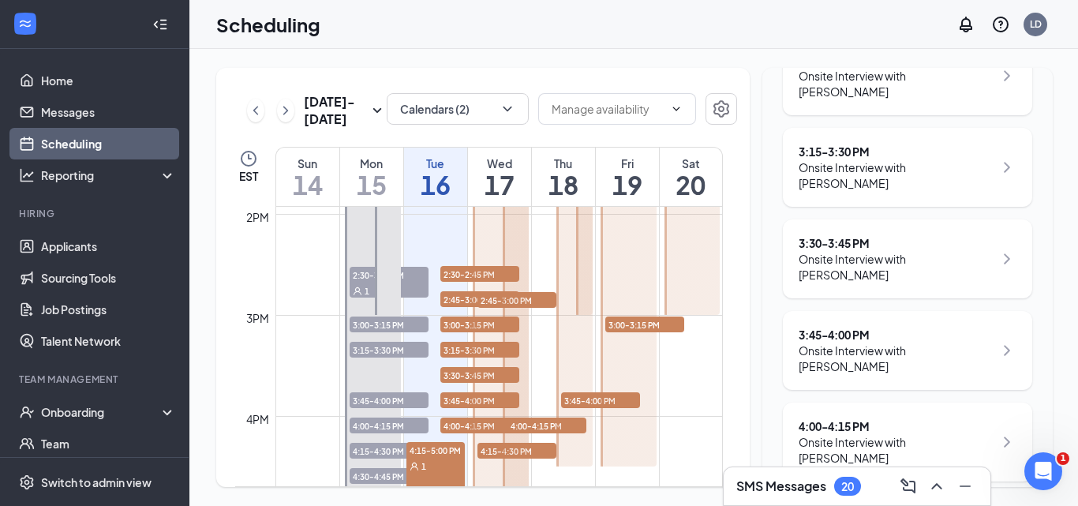
scroll to position [831, 0]
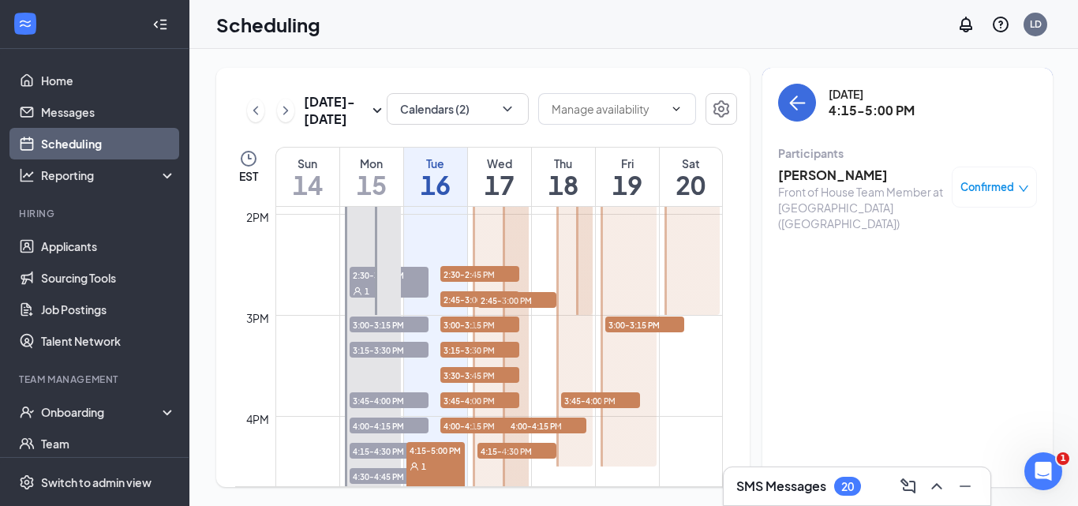
click at [785, 174] on h3 "[PERSON_NAME]" at bounding box center [861, 174] width 166 height 17
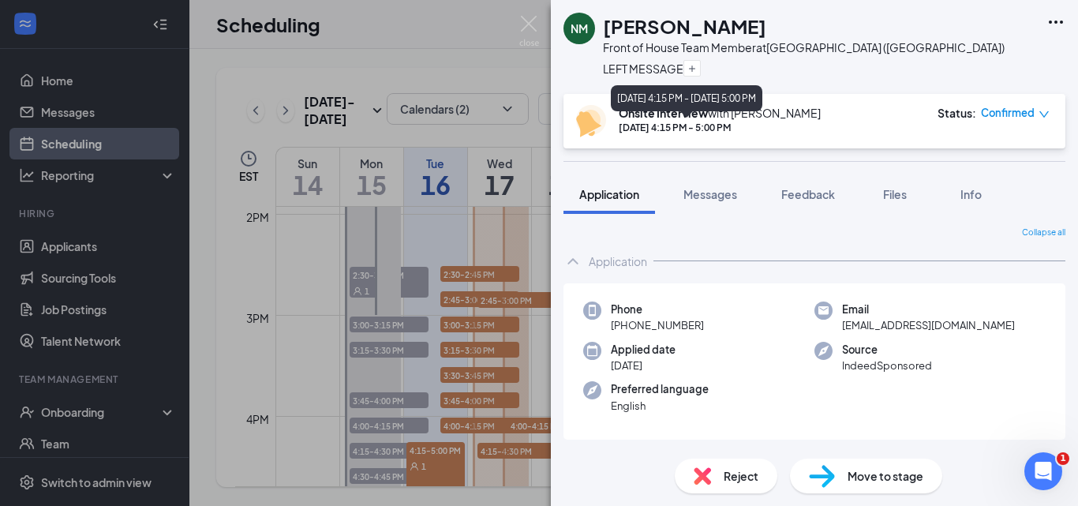
click at [718, 127] on div "Sep 16, 4:15 PM - 5:00 PM" at bounding box center [720, 127] width 202 height 13
click at [587, 126] on img at bounding box center [591, 121] width 30 height 32
click at [1042, 114] on icon "down" at bounding box center [1043, 114] width 11 height 11
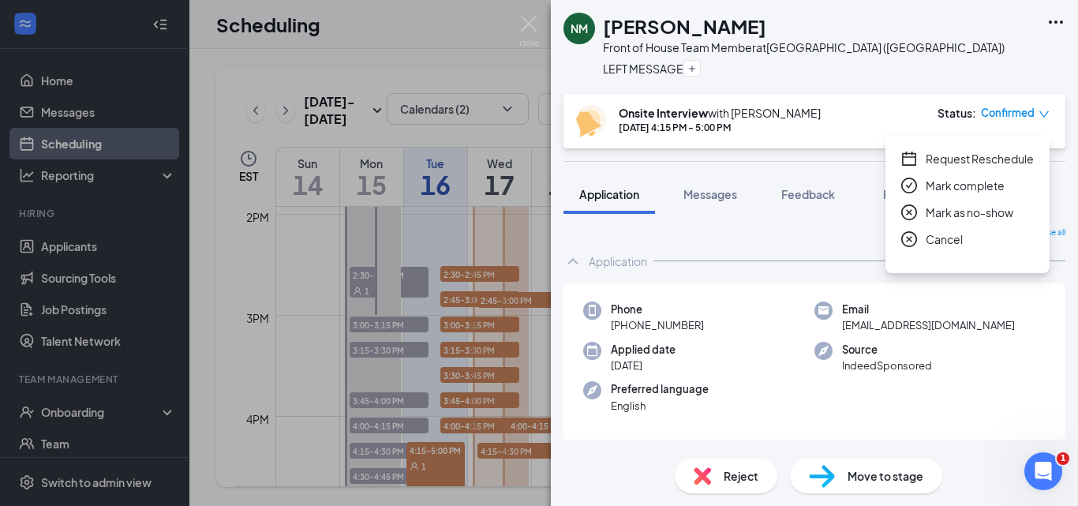
click at [711, 117] on div "Onsite Interview with John DeSimone" at bounding box center [720, 113] width 202 height 16
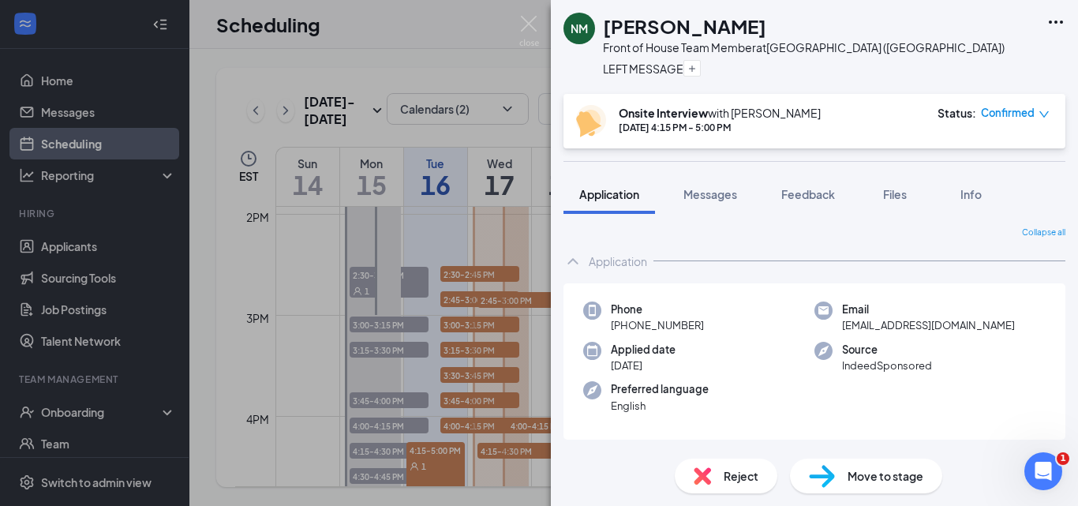
click at [518, 28] on div "NM Neil Martin Front of House Team Member at Foxborough (MA) LEFT MESSAGE Onsit…" at bounding box center [539, 253] width 1078 height 506
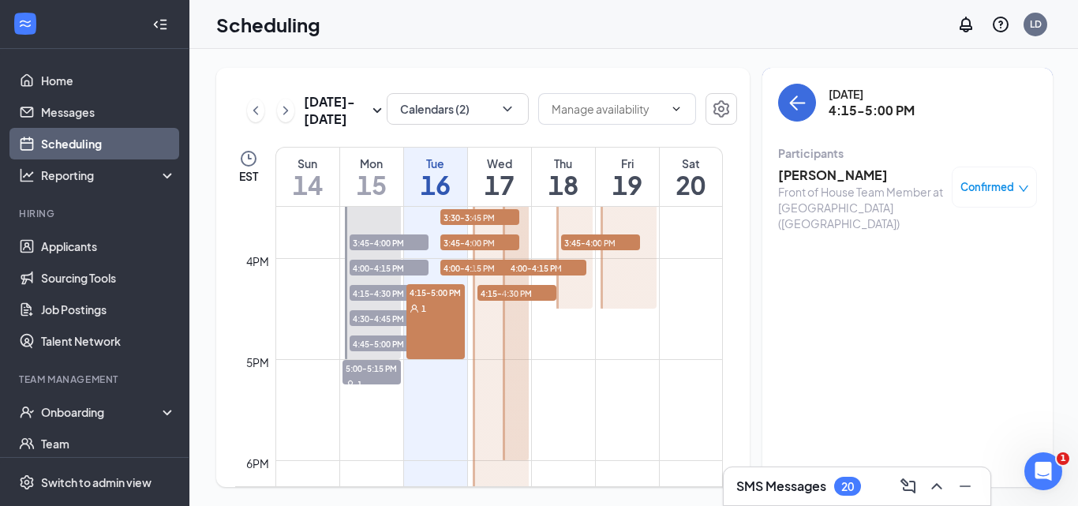
scroll to position [1643, 0]
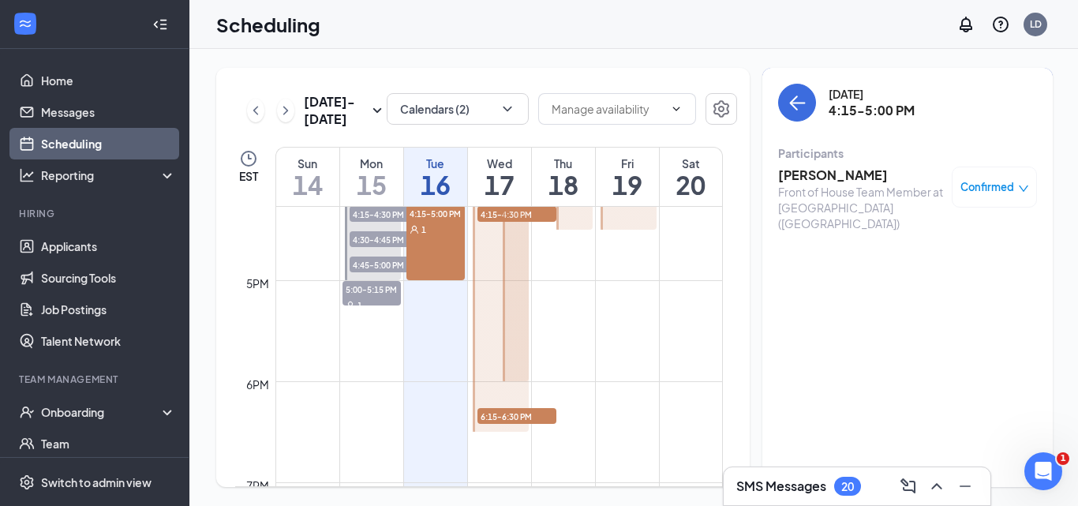
click at [530, 417] on span "6:15-6:30 PM" at bounding box center [516, 416] width 79 height 16
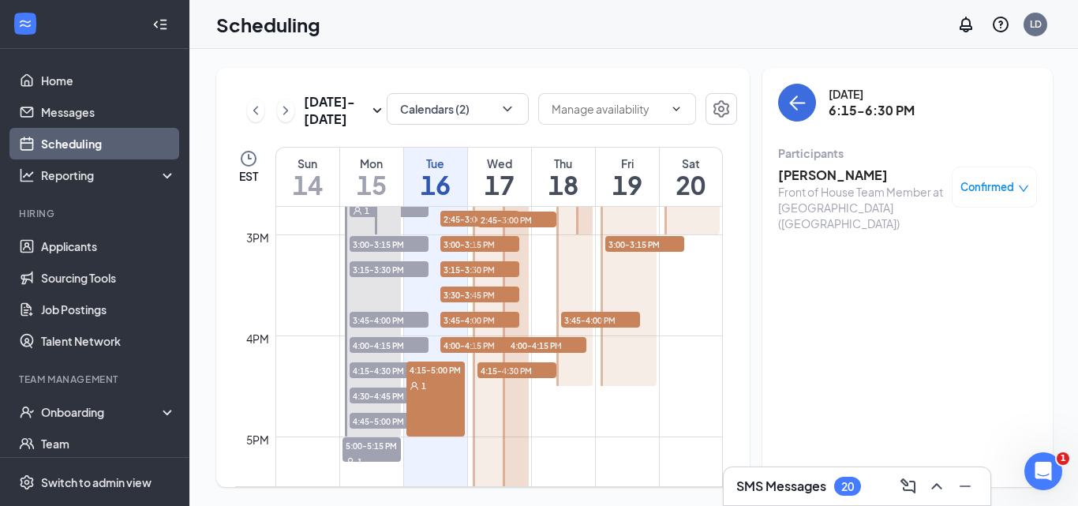
scroll to position [1486, 0]
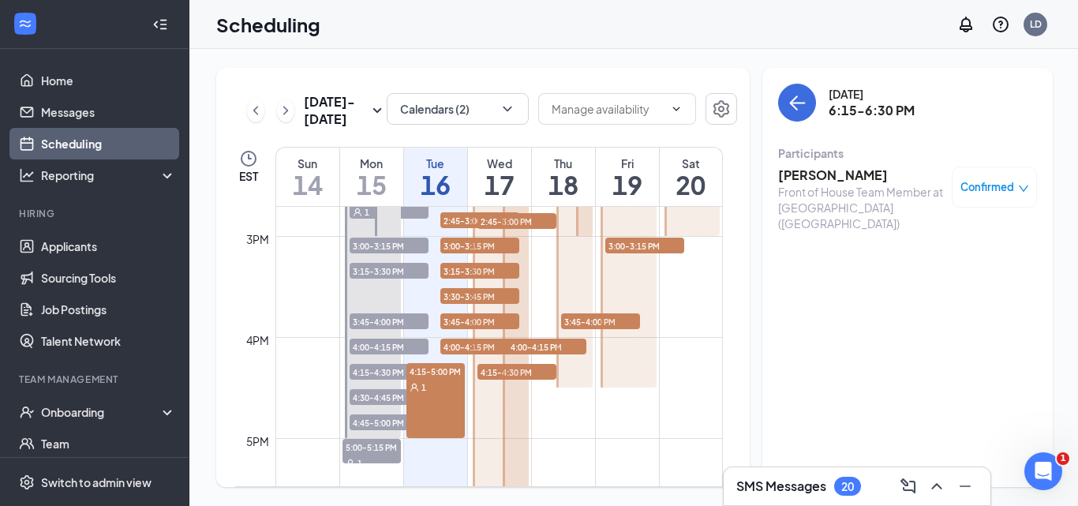
click at [525, 151] on div "Wed 17" at bounding box center [499, 177] width 63 height 58
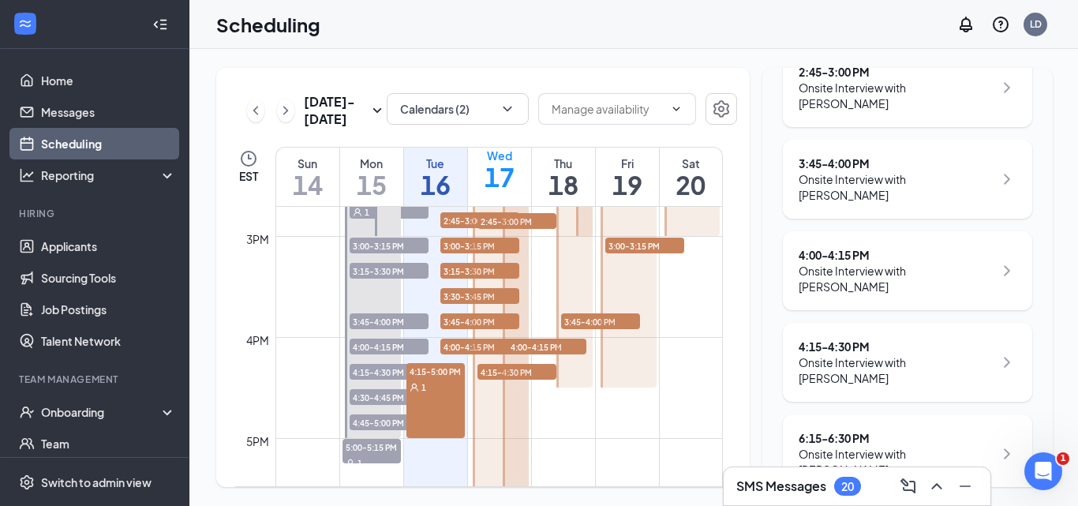
scroll to position [373, 0]
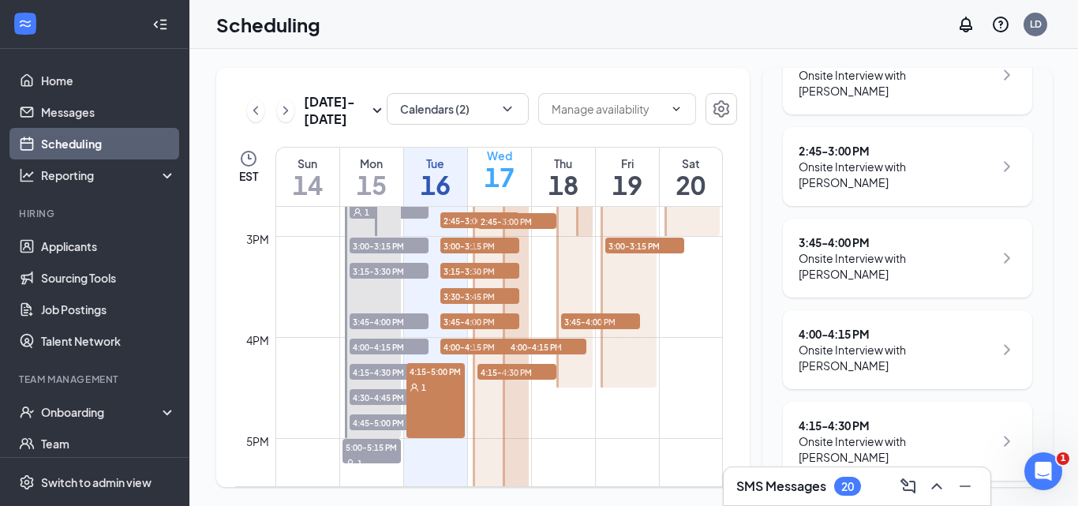
drag, startPoint x: 458, startPoint y: 163, endPoint x: 507, endPoint y: 151, distance: 50.1
click at [459, 162] on div "Tue" at bounding box center [435, 163] width 63 height 16
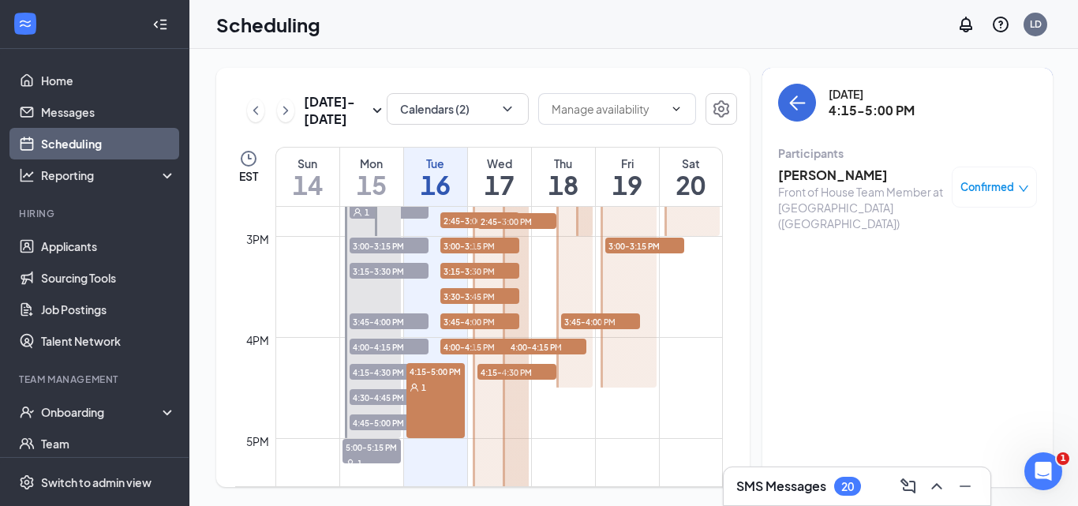
click at [995, 196] on div "Confirmed" at bounding box center [993, 186] width 85 height 41
click at [1018, 190] on icon "down" at bounding box center [1023, 188] width 11 height 11
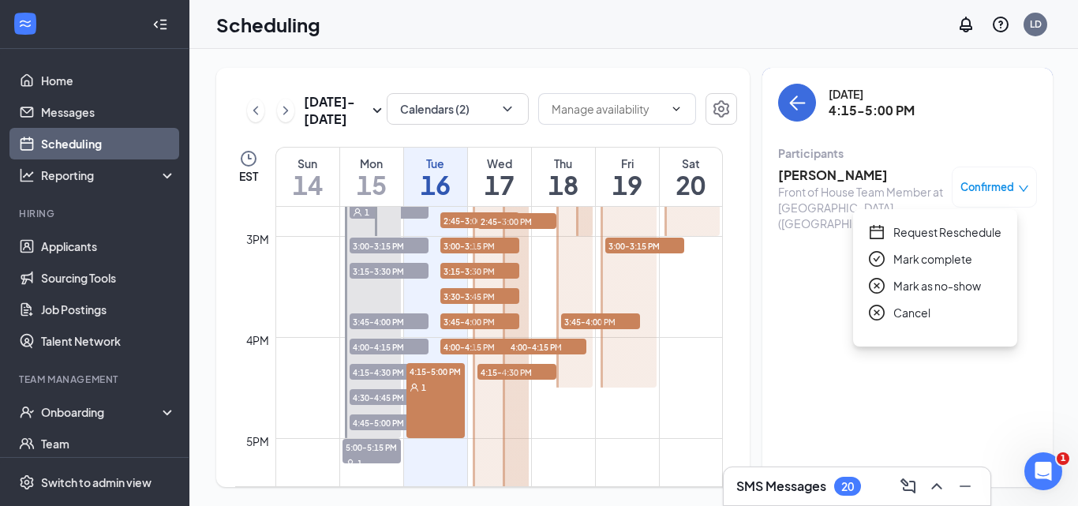
click at [824, 188] on div "Front of House Team Member at Foxborough (MA)" at bounding box center [861, 207] width 166 height 47
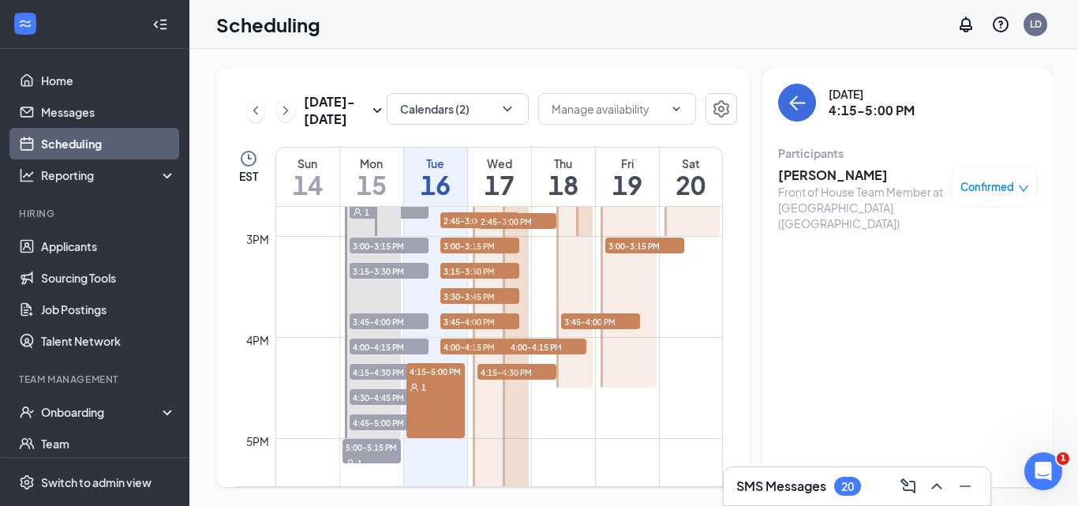
click at [824, 181] on h3 "Neil Martin" at bounding box center [861, 174] width 166 height 17
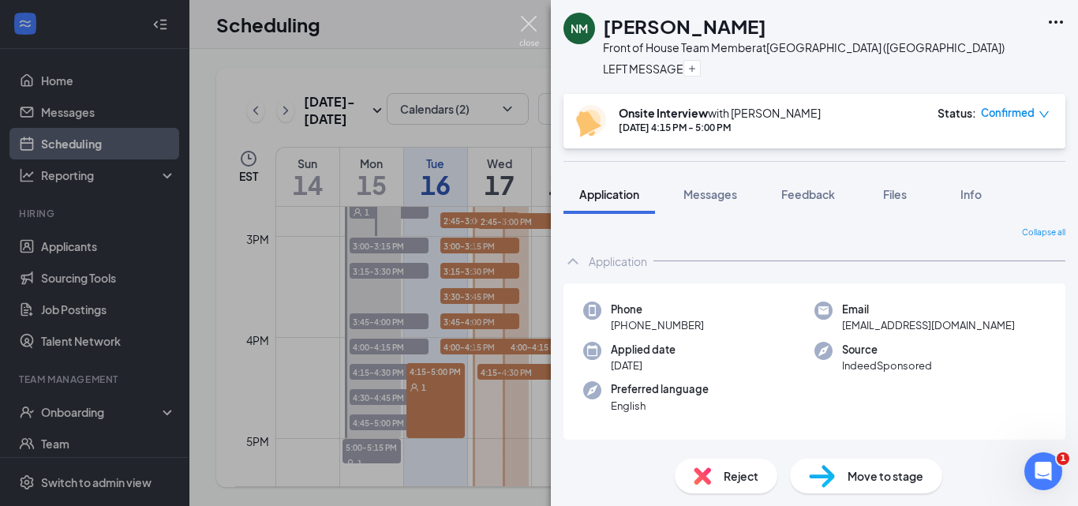
click at [533, 21] on img at bounding box center [529, 31] width 20 height 31
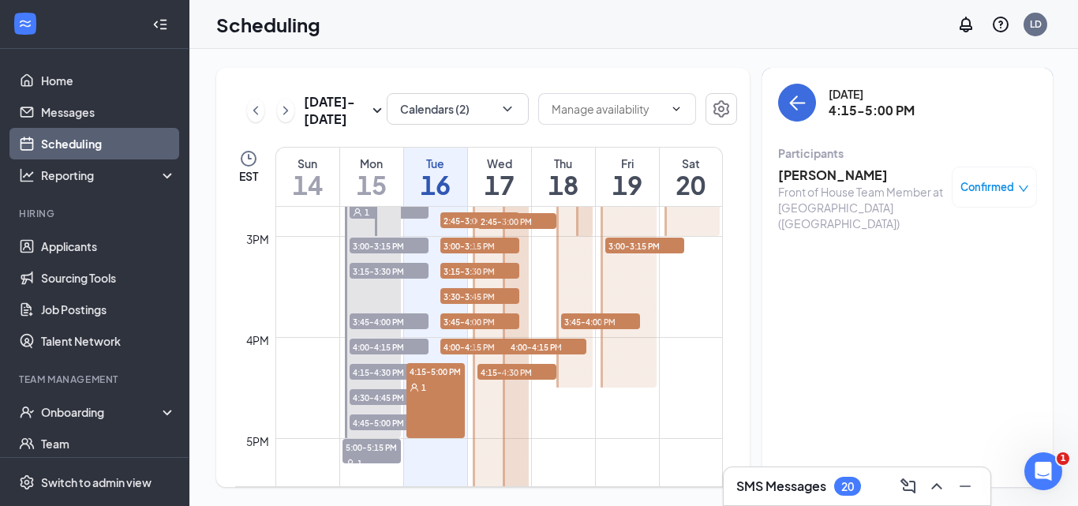
click at [783, 174] on h3 "Neil Martin" at bounding box center [861, 174] width 166 height 17
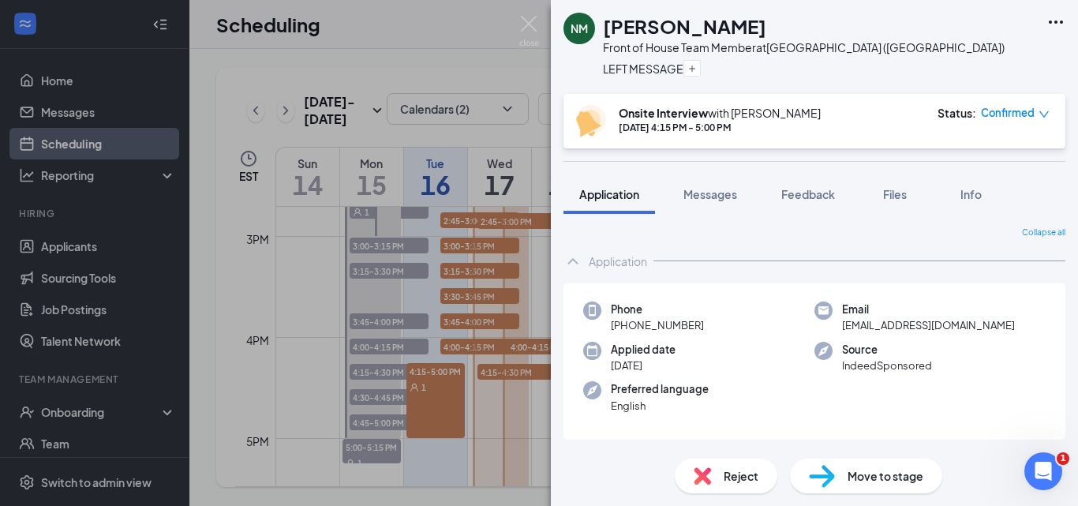
click at [588, 26] on div "NM" at bounding box center [578, 29] width 17 height 16
click at [615, 30] on h1 "Neil Martin" at bounding box center [684, 26] width 163 height 27
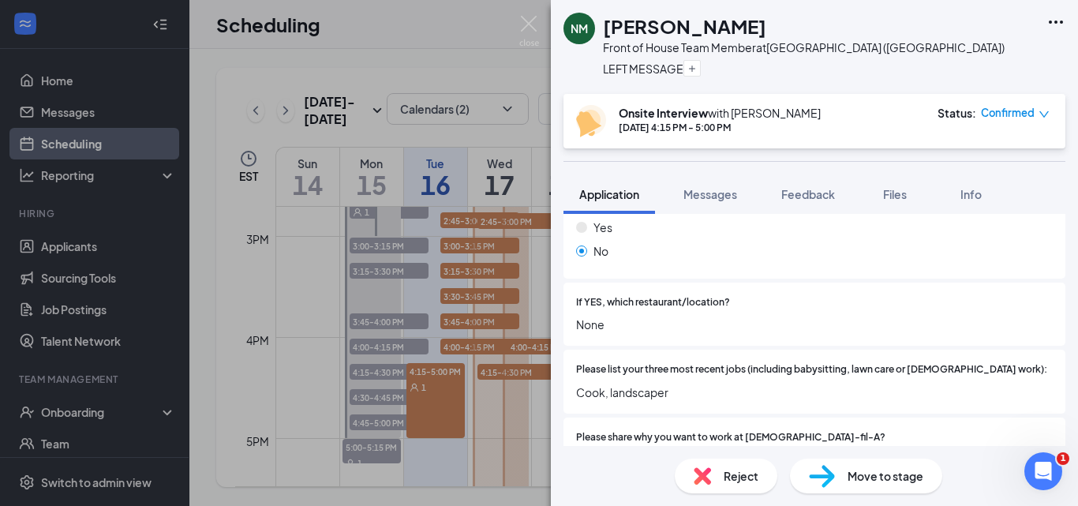
scroll to position [473, 0]
click at [828, 474] on img at bounding box center [822, 476] width 26 height 23
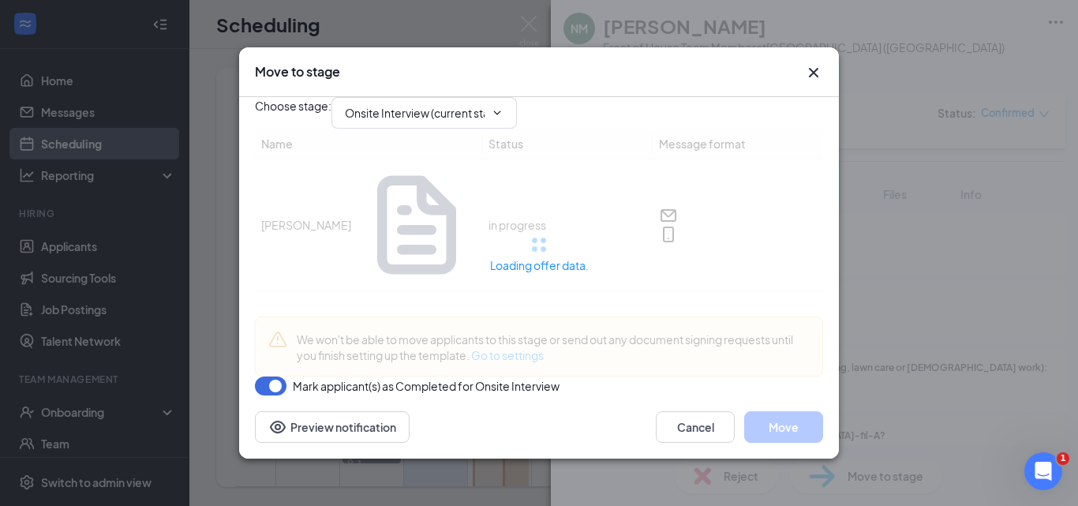
type input "Offer letter (next stage)"
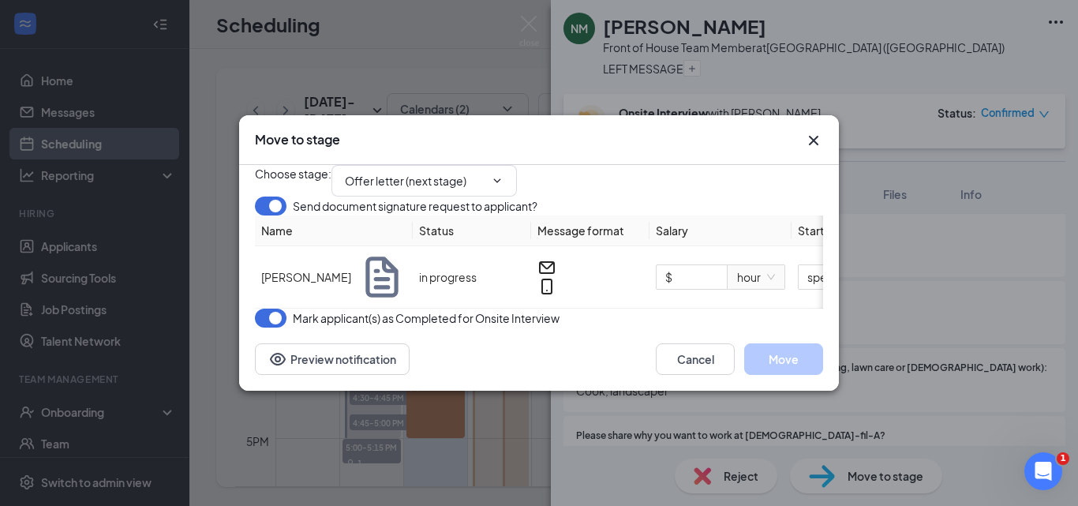
click at [809, 131] on icon "Cross" at bounding box center [813, 140] width 19 height 19
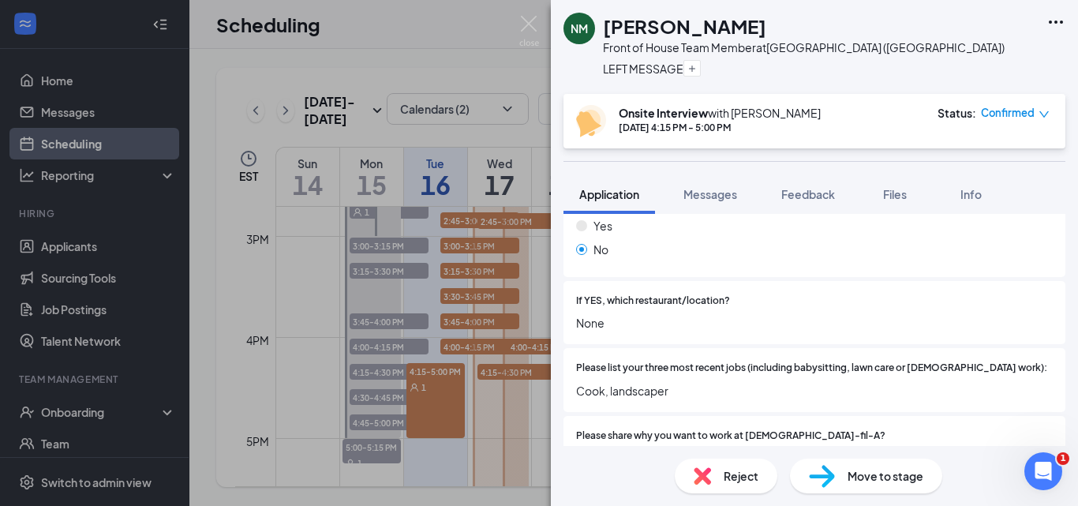
click at [525, 25] on img at bounding box center [529, 31] width 20 height 31
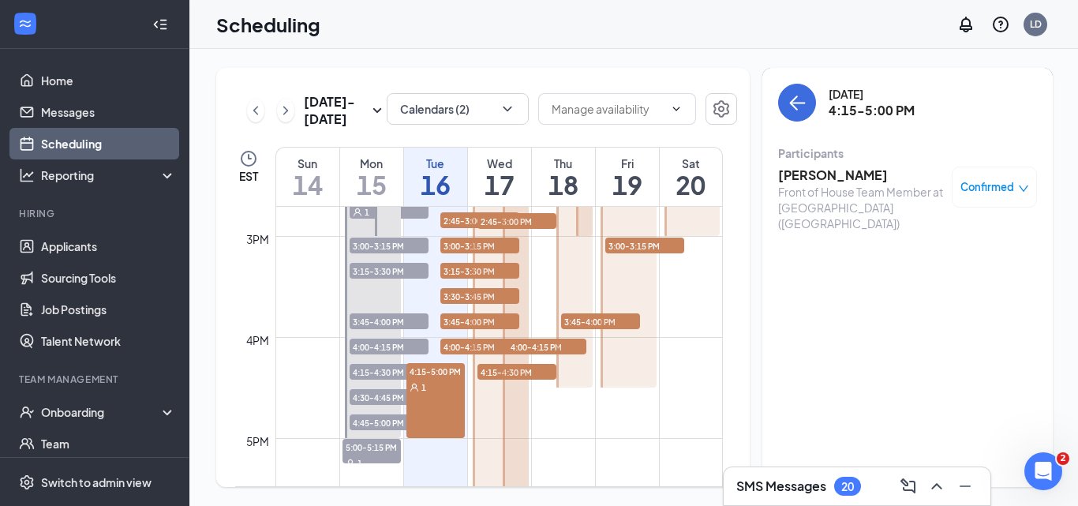
drag, startPoint x: 510, startPoint y: 159, endPoint x: 683, endPoint y: 191, distance: 175.8
click at [511, 159] on div "Wed" at bounding box center [499, 163] width 63 height 16
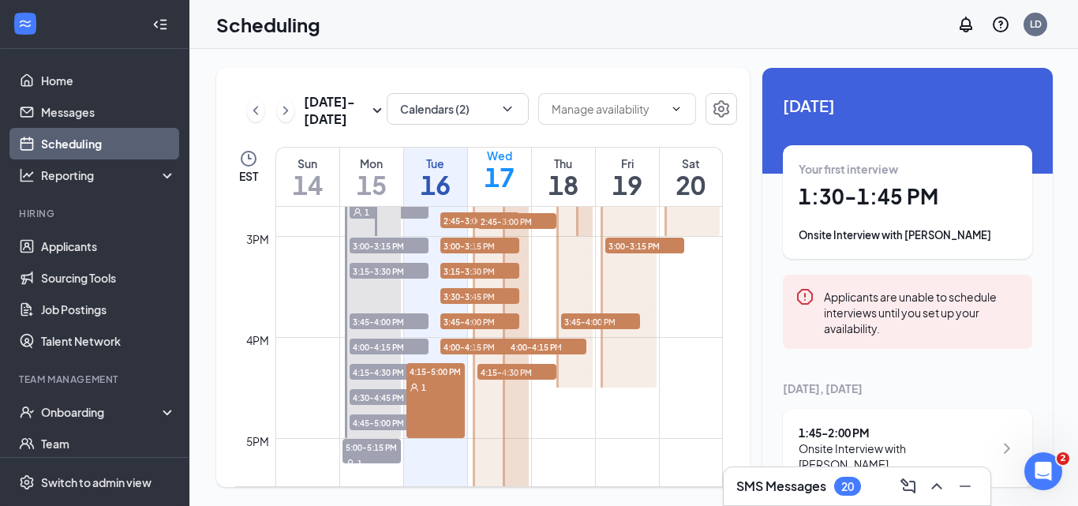
click at [856, 200] on h1 "1:30 - 1:45 PM" at bounding box center [907, 196] width 218 height 27
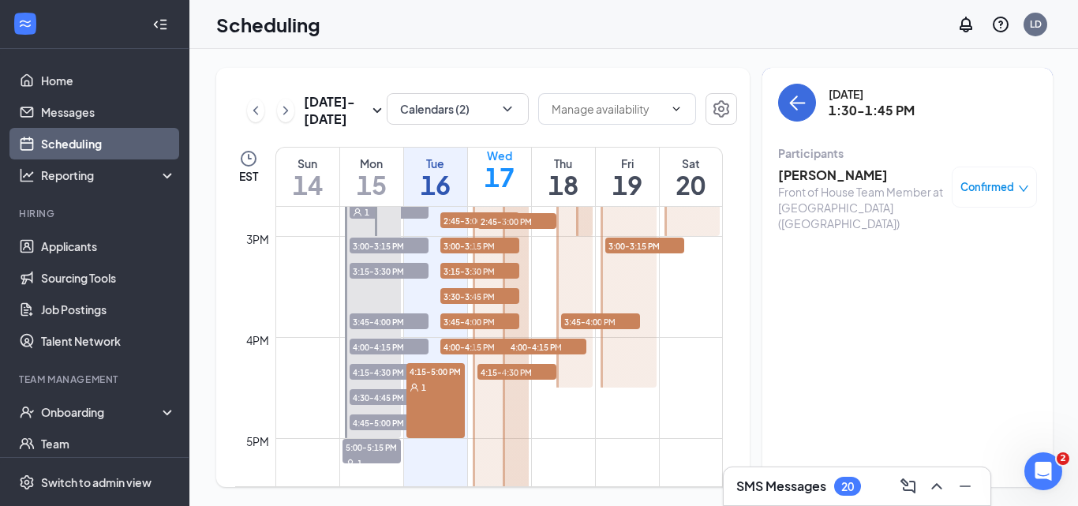
click at [798, 172] on h3 "Naya Phillip" at bounding box center [861, 174] width 166 height 17
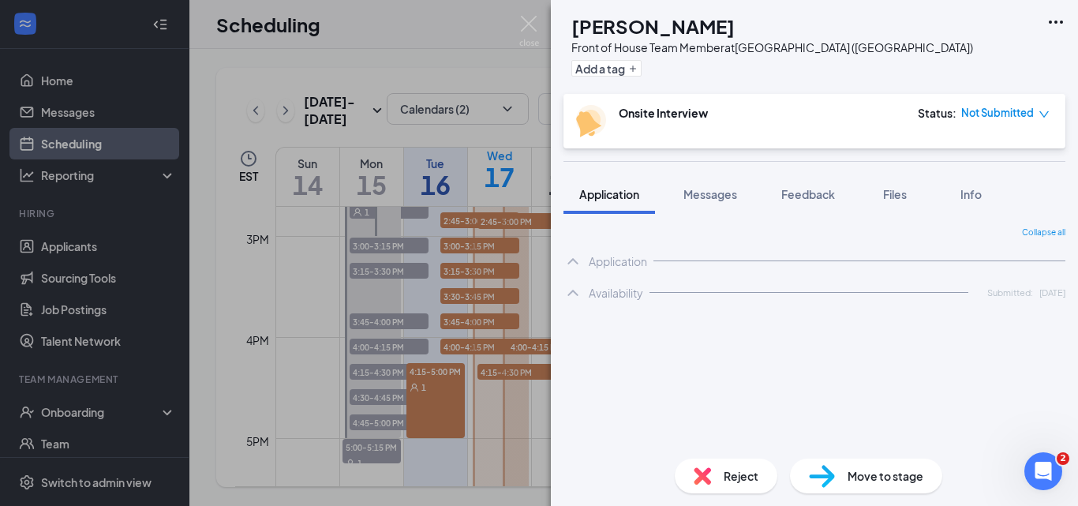
click at [804, 148] on div "Onsite Interview Status : Not Submitted" at bounding box center [814, 121] width 502 height 54
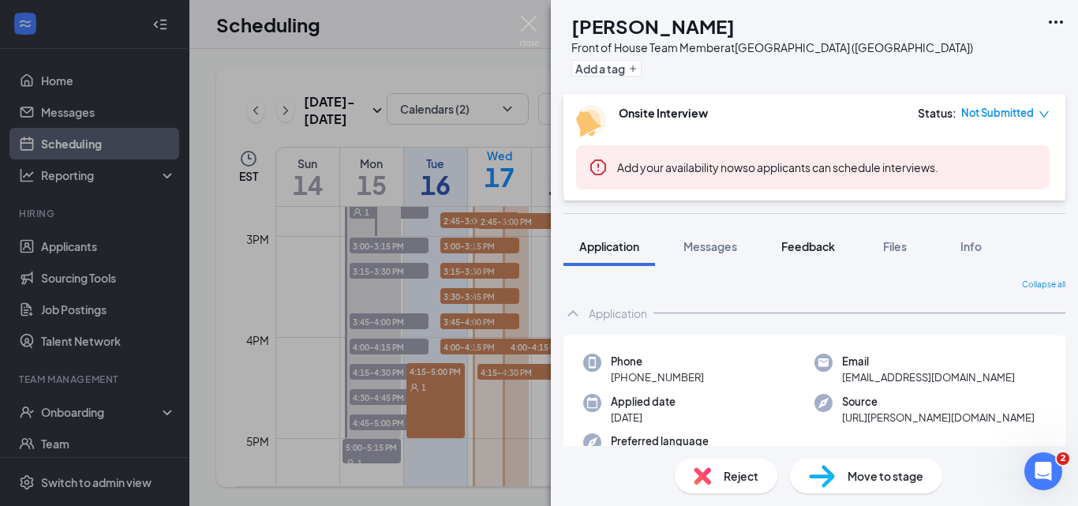
click at [821, 249] on span "Feedback" at bounding box center [808, 246] width 54 height 14
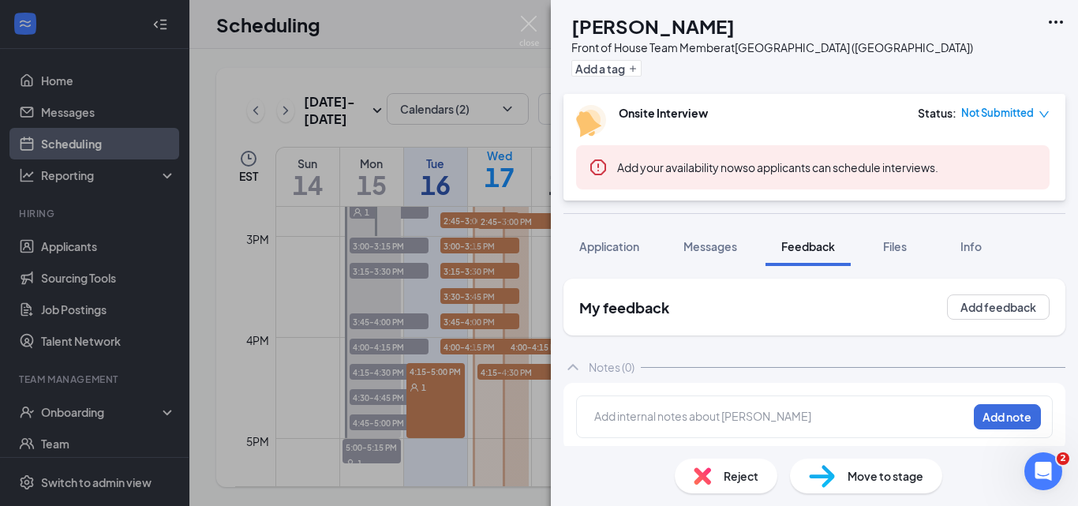
click at [622, 409] on div at bounding box center [781, 416] width 372 height 17
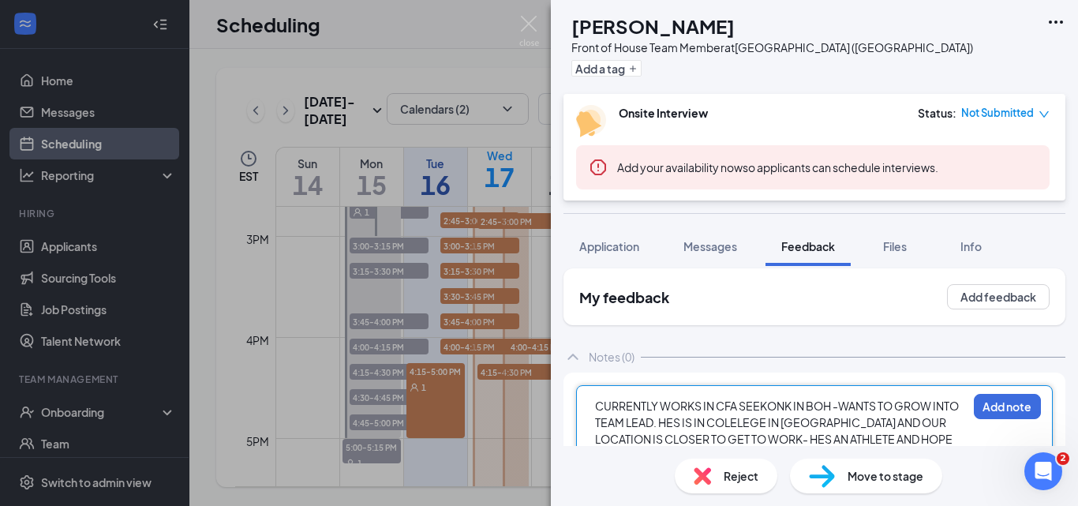
scroll to position [27, 0]
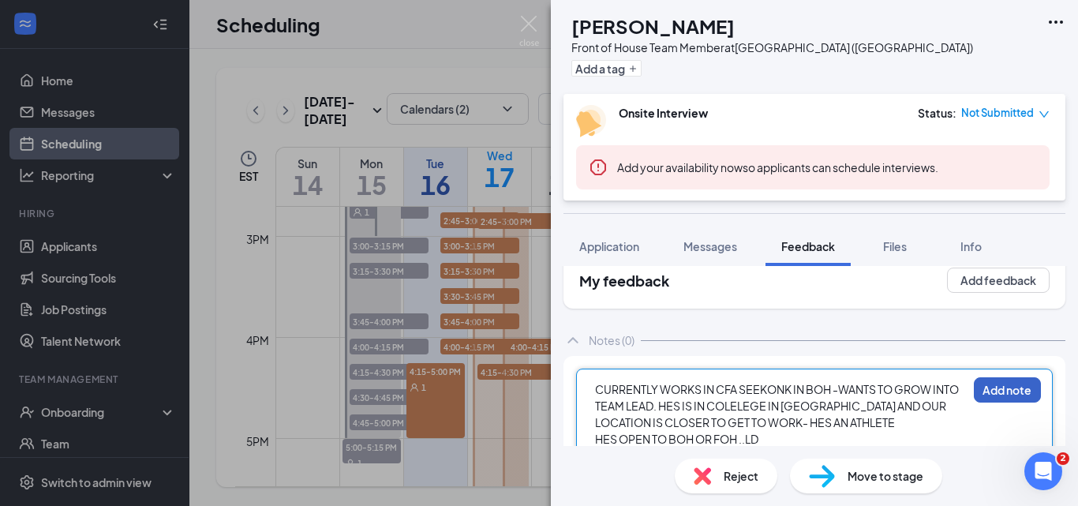
click at [977, 394] on button "Add note" at bounding box center [1007, 389] width 67 height 25
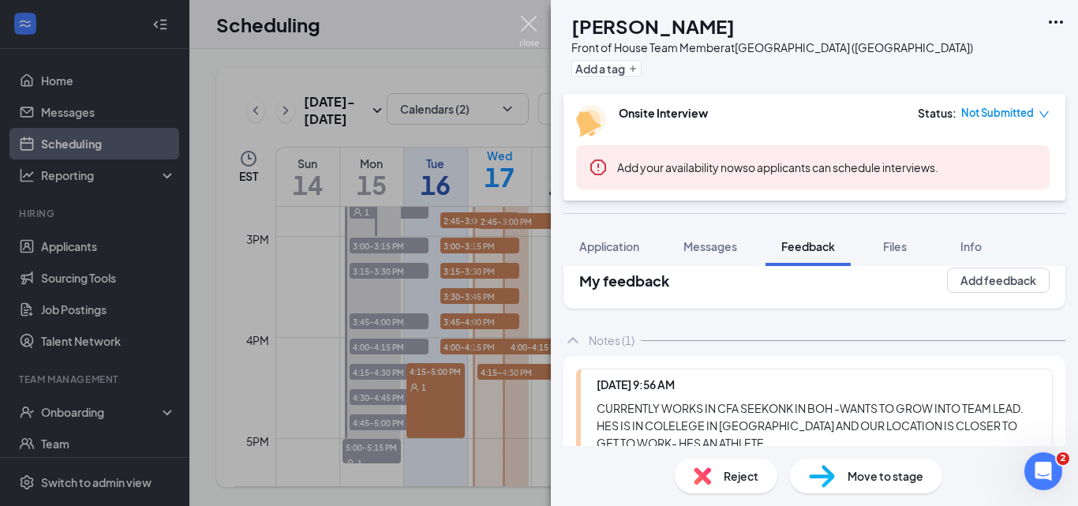
click at [530, 25] on img at bounding box center [529, 31] width 20 height 31
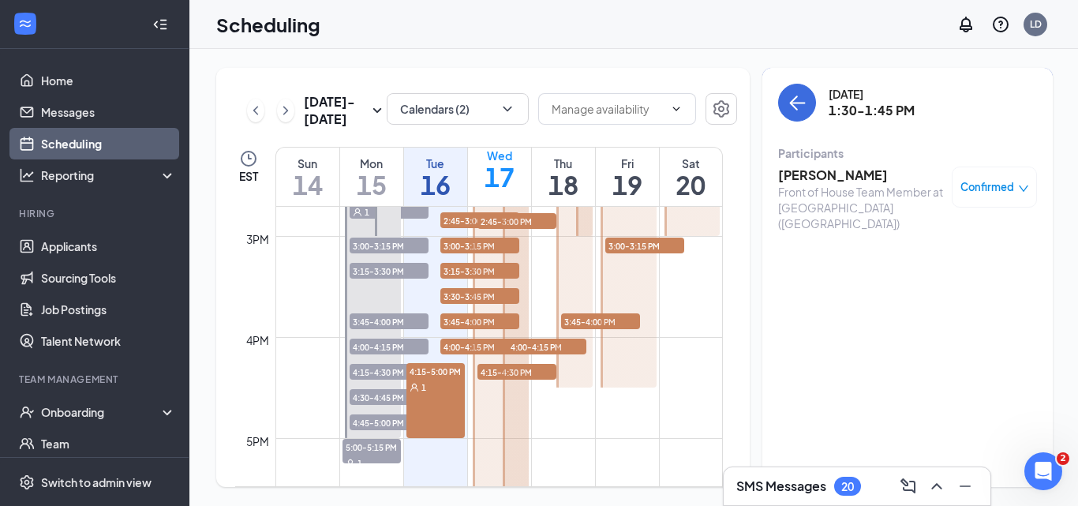
click at [879, 487] on div "SMS Messages 20" at bounding box center [856, 485] width 241 height 25
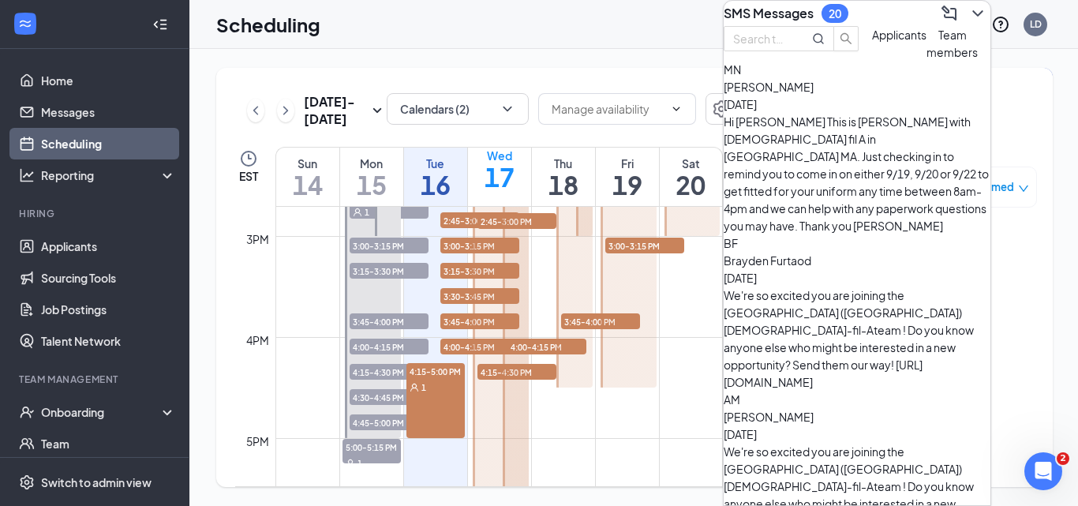
click at [1016, 99] on div "Wednesday, Sep 17 1:30-1:45 PM" at bounding box center [907, 103] width 259 height 38
click at [1042, 482] on div "Open Intercom Messenger" at bounding box center [1041, 469] width 52 height 52
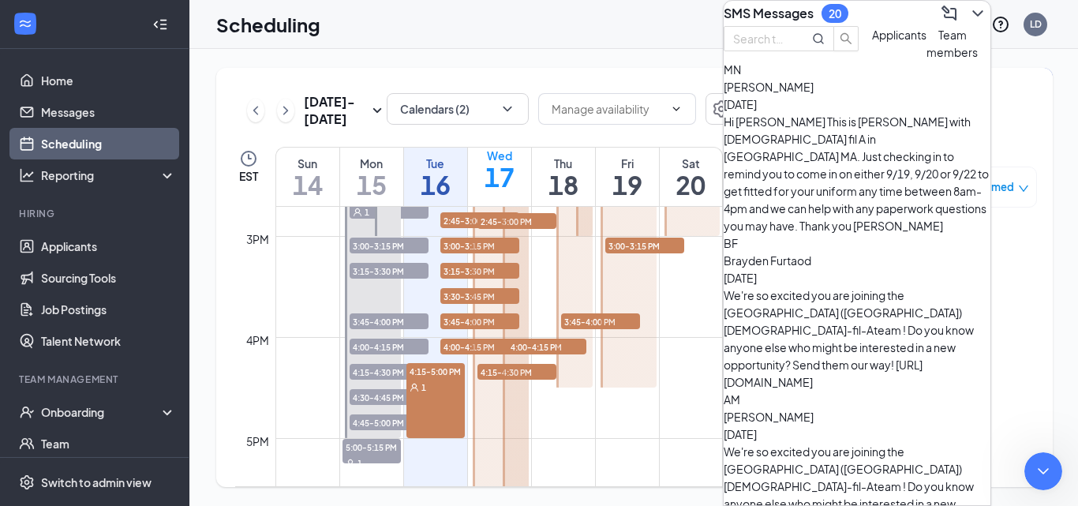
type textarea "[PERSON_NAME]"
click at [456, 159] on div "Tue" at bounding box center [435, 163] width 63 height 16
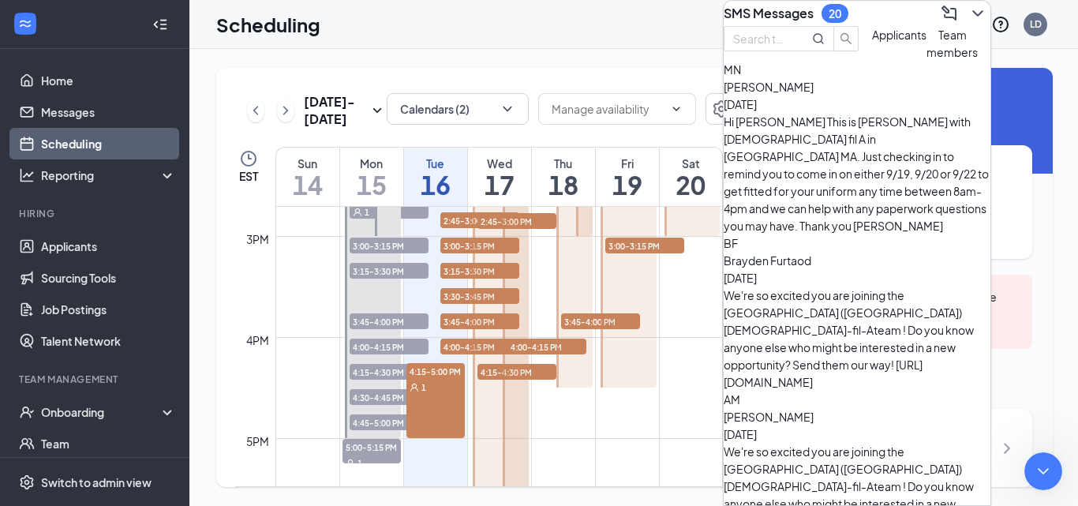
click at [968, 19] on icon "ChevronDown" at bounding box center [977, 13] width 19 height 19
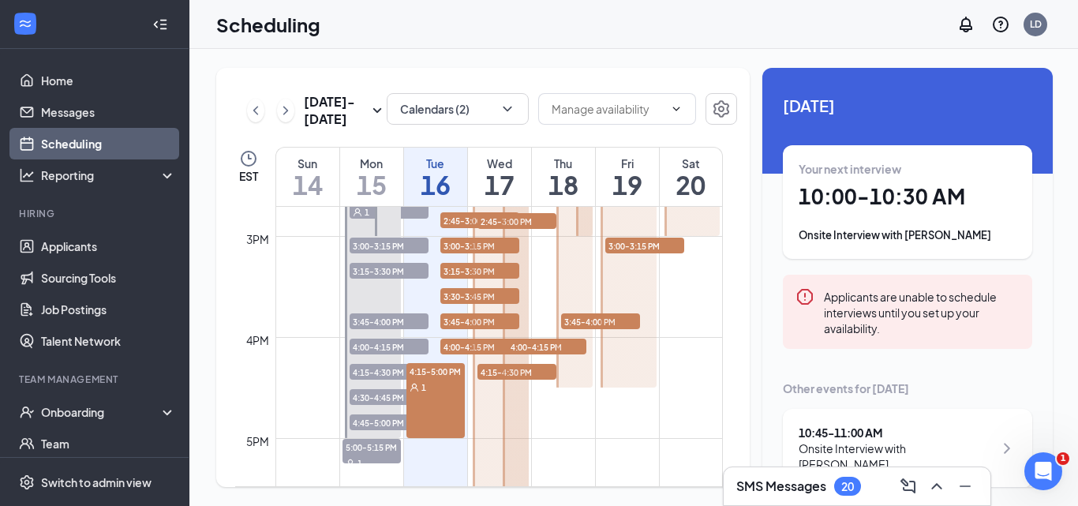
click at [462, 155] on div "Tue" at bounding box center [435, 163] width 63 height 16
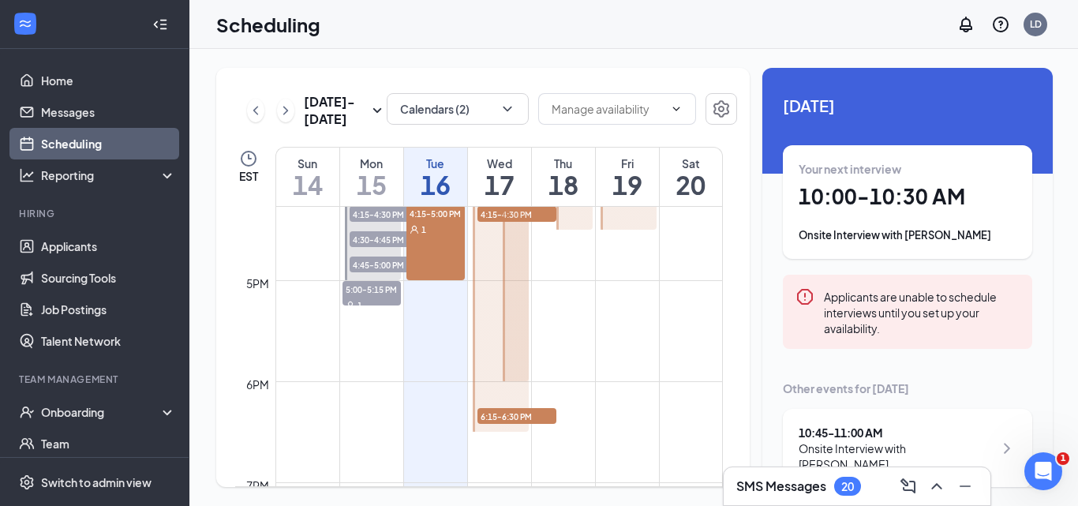
scroll to position [1564, 0]
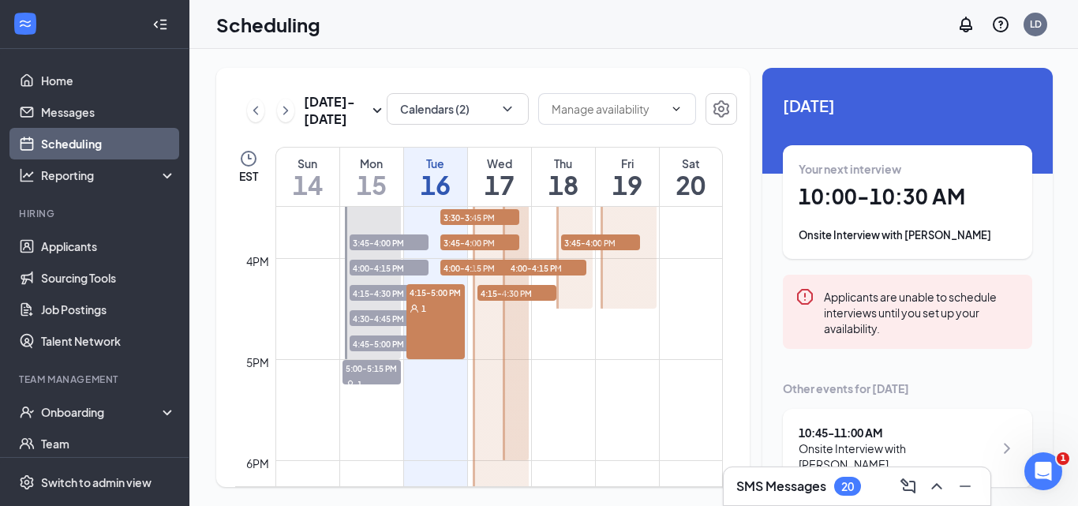
click at [428, 288] on span "4:15-5:00 PM" at bounding box center [435, 292] width 58 height 16
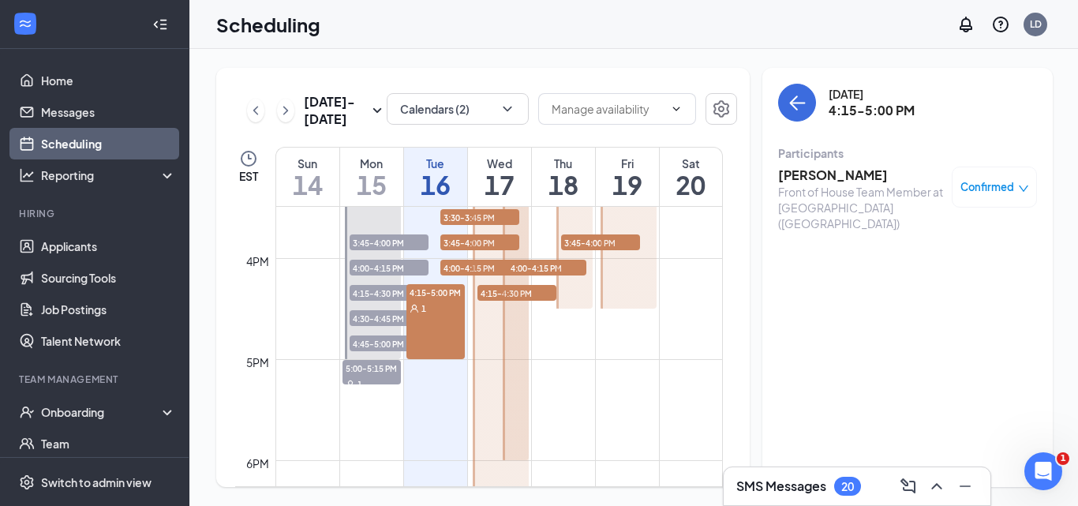
click at [519, 154] on div "Wed 17" at bounding box center [499, 177] width 63 height 58
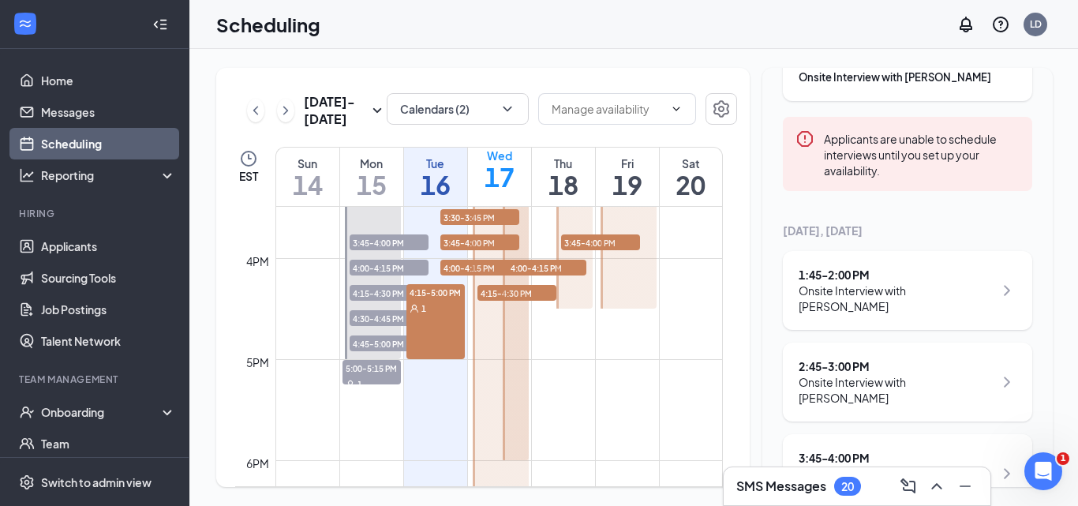
scroll to position [237, 0]
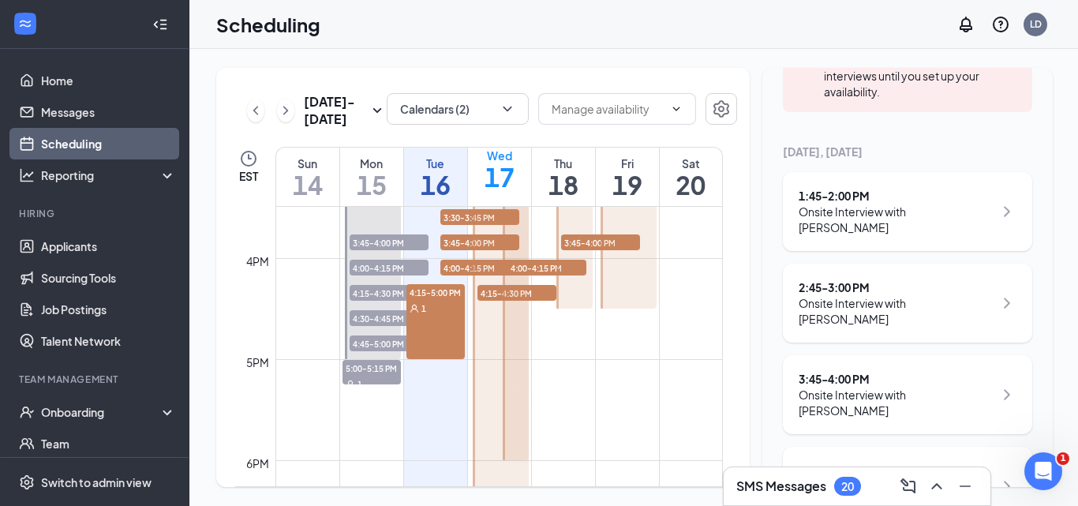
click at [803, 293] on div "2:45 - 3:00 PM" at bounding box center [895, 287] width 195 height 16
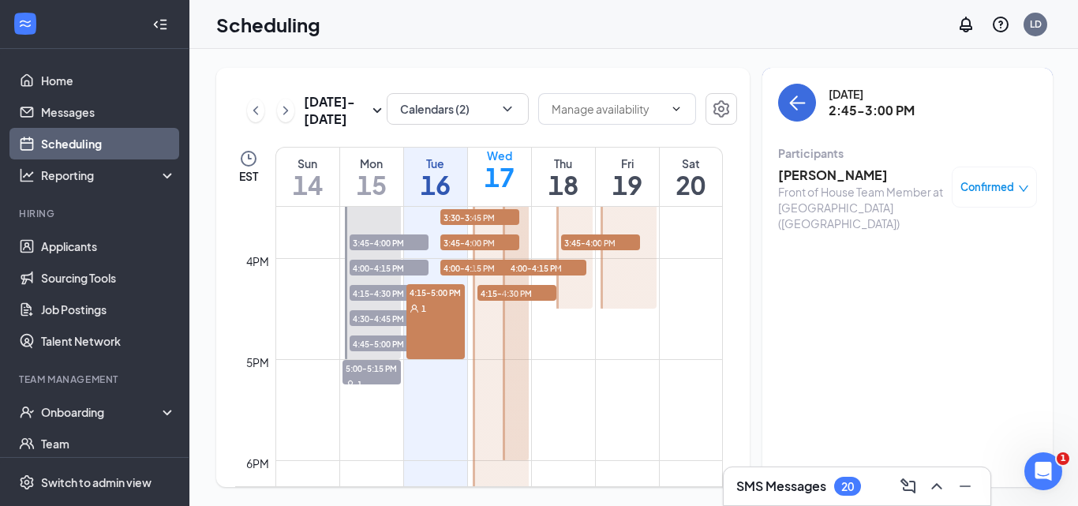
click at [821, 178] on h3 "Rajveer Jatling" at bounding box center [861, 174] width 166 height 17
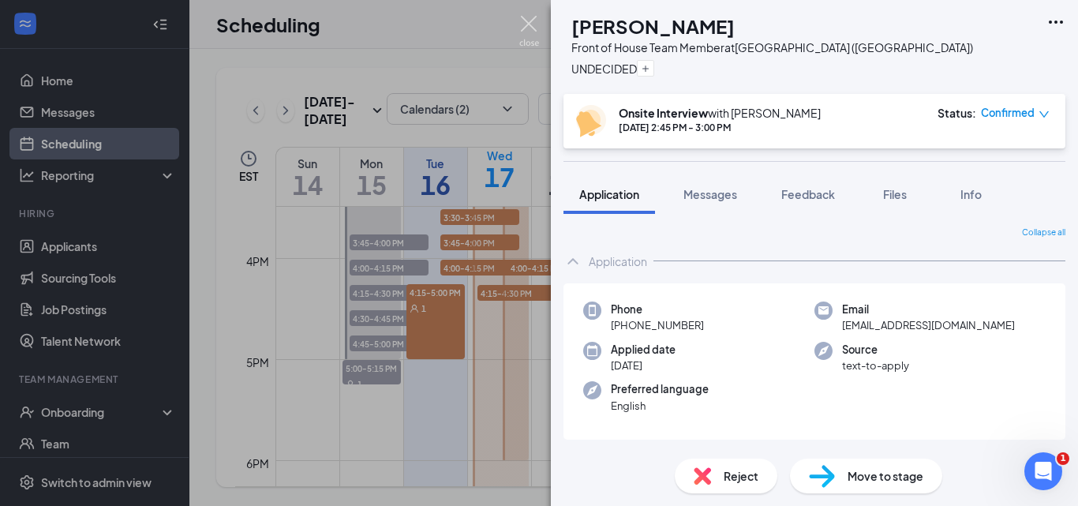
click at [530, 24] on img at bounding box center [529, 31] width 20 height 31
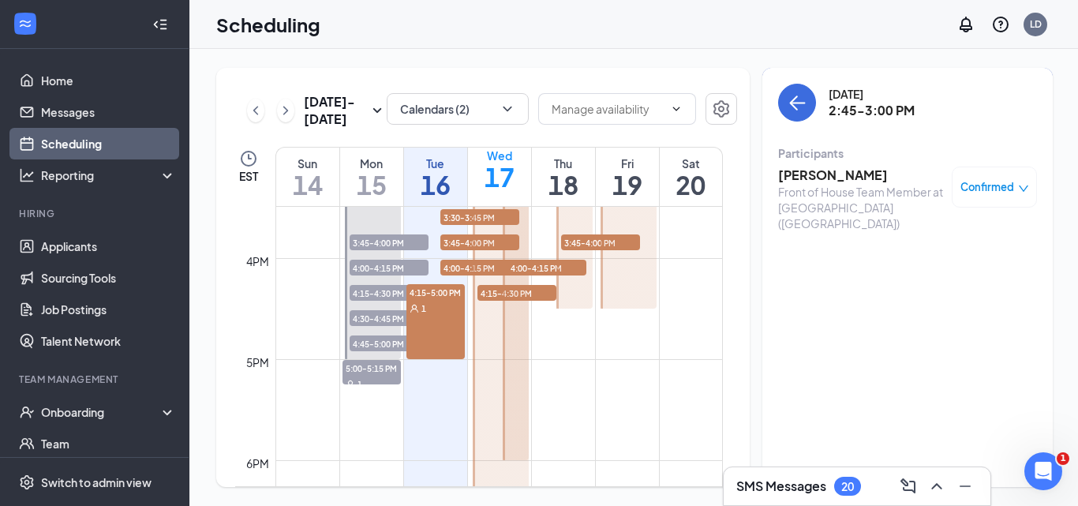
click at [850, 173] on h3 "Rajveer Jatling" at bounding box center [861, 174] width 166 height 17
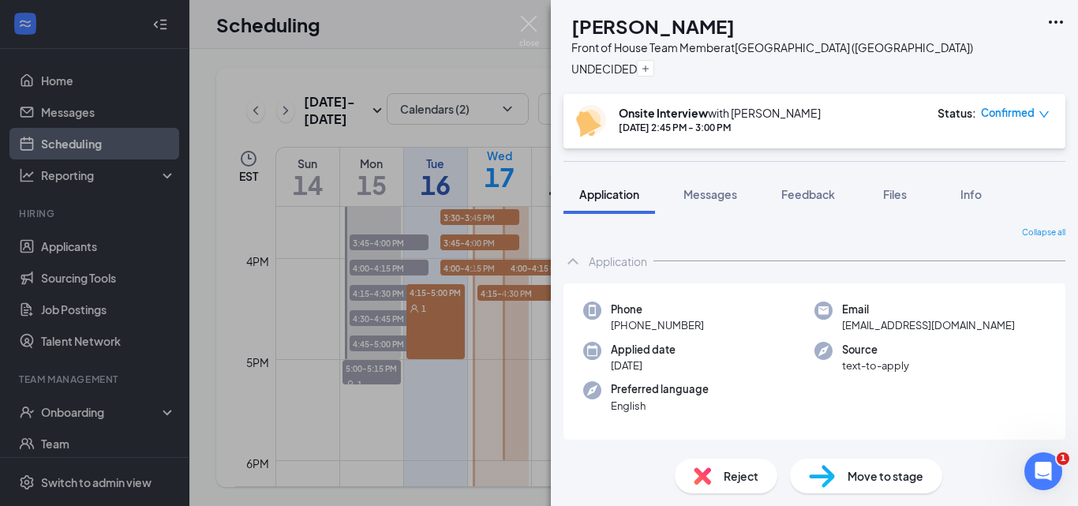
click at [708, 204] on button "Messages" at bounding box center [709, 193] width 85 height 39
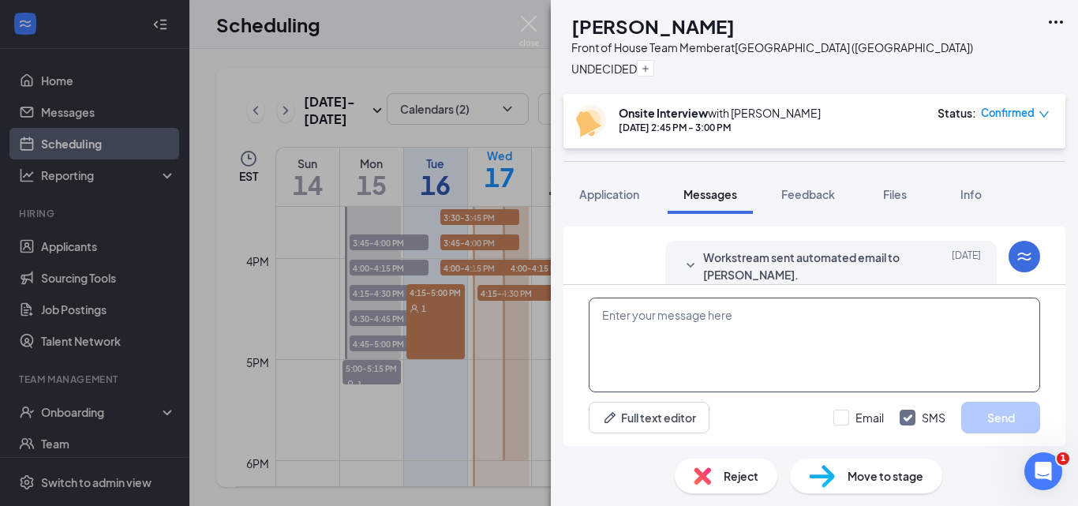
click at [666, 321] on textarea at bounding box center [814, 344] width 451 height 95
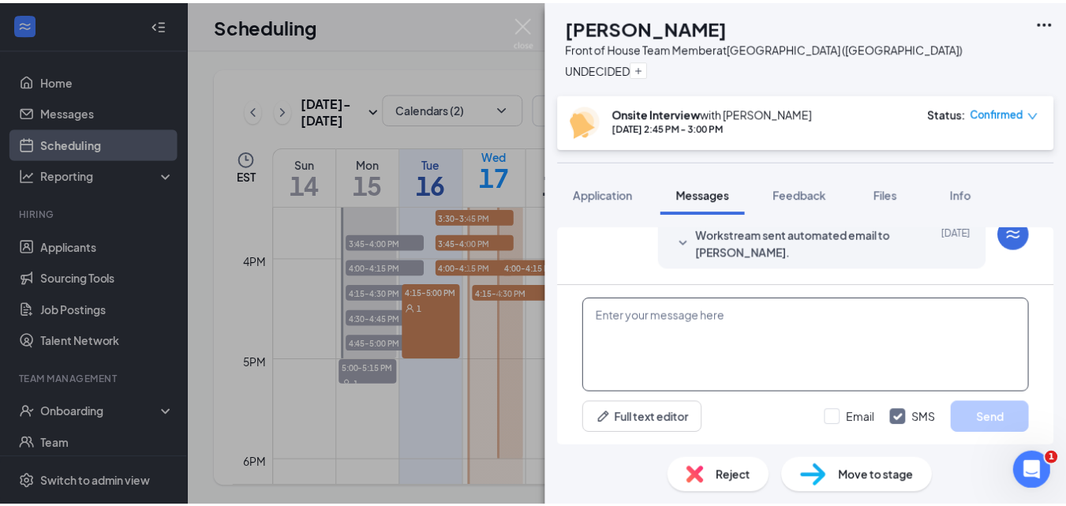
scroll to position [1000, 0]
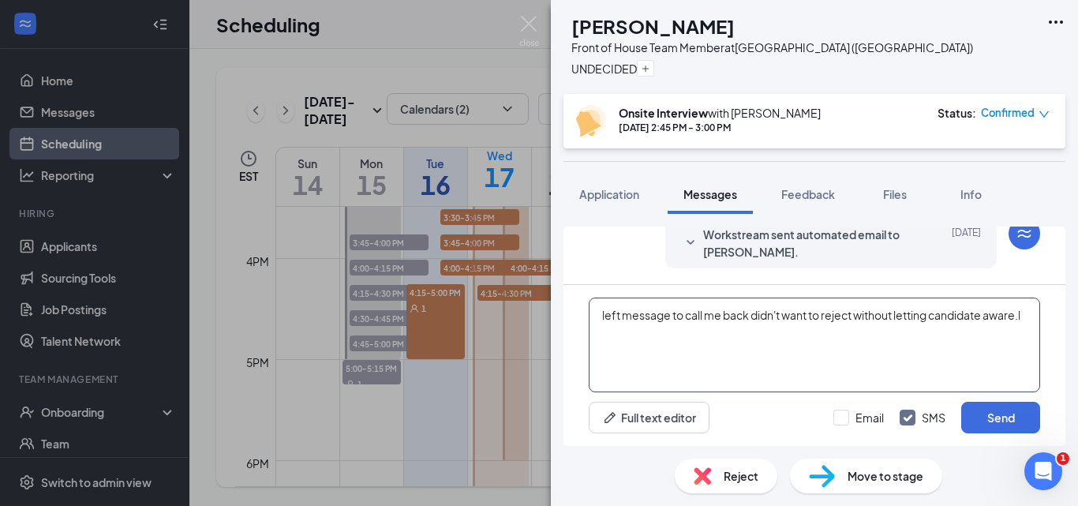
type textarea "left message to call me back didn't want to reject without letting candidate aw…"
drag, startPoint x: 605, startPoint y: 307, endPoint x: 989, endPoint y: 341, distance: 385.7
click at [989, 341] on textarea "left message to call me back didn't want to reject without letting candidate aw…" at bounding box center [814, 344] width 451 height 95
click at [825, 341] on textarea "left message to call me back didn't want to reject without letting candidate aw…" at bounding box center [814, 344] width 451 height 95
drag, startPoint x: 598, startPoint y: 316, endPoint x: 712, endPoint y: 334, distance: 115.8
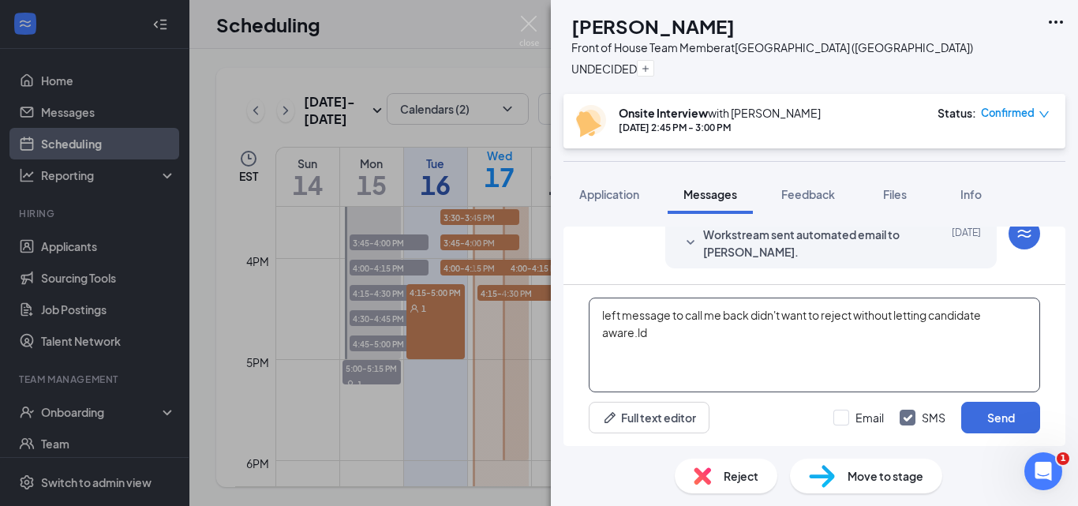
click at [712, 334] on textarea "left message to call me back didn't want to reject without letting candidate aw…" at bounding box center [814, 344] width 451 height 95
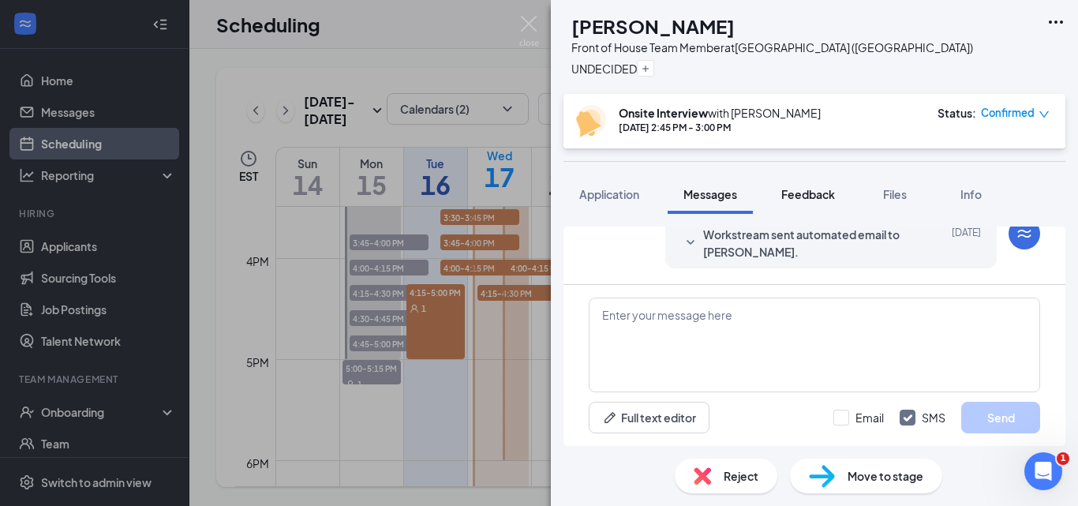
click at [798, 191] on span "Feedback" at bounding box center [808, 194] width 54 height 14
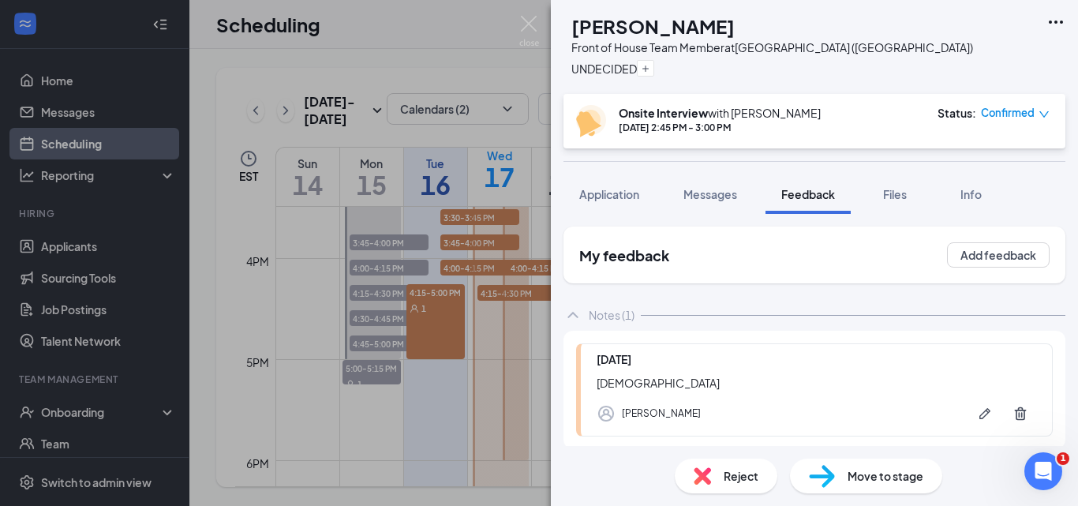
click at [687, 375] on div "14 yro" at bounding box center [815, 382] width 439 height 17
click at [531, 21] on img at bounding box center [529, 31] width 20 height 31
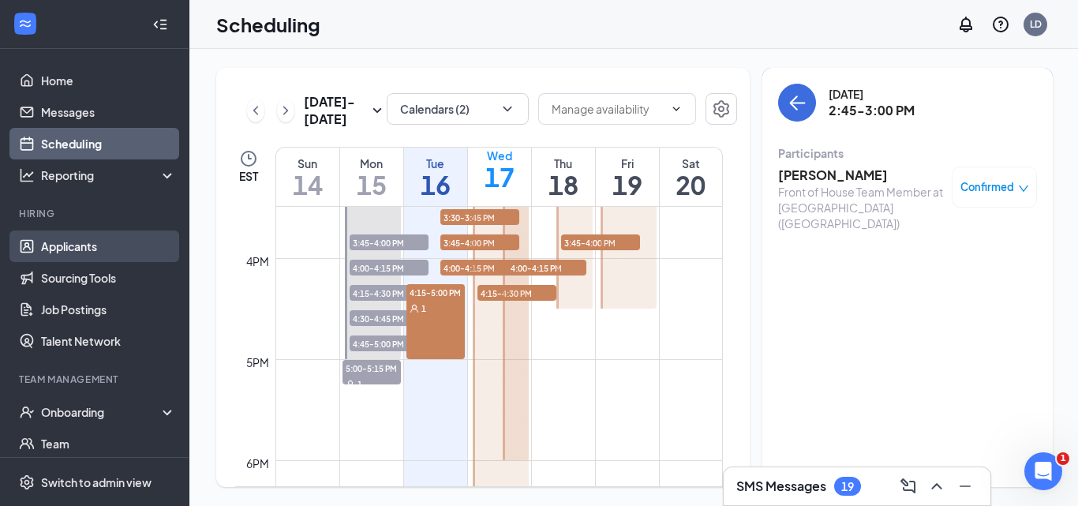
click at [100, 256] on link "Applicants" at bounding box center [108, 246] width 135 height 32
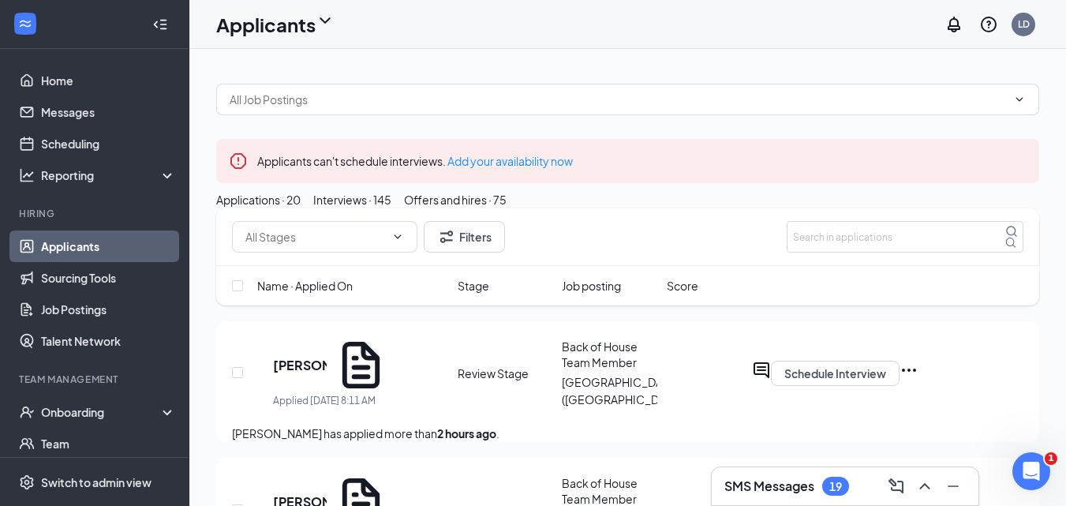
click at [391, 208] on div "Interviews · 145" at bounding box center [352, 199] width 78 height 17
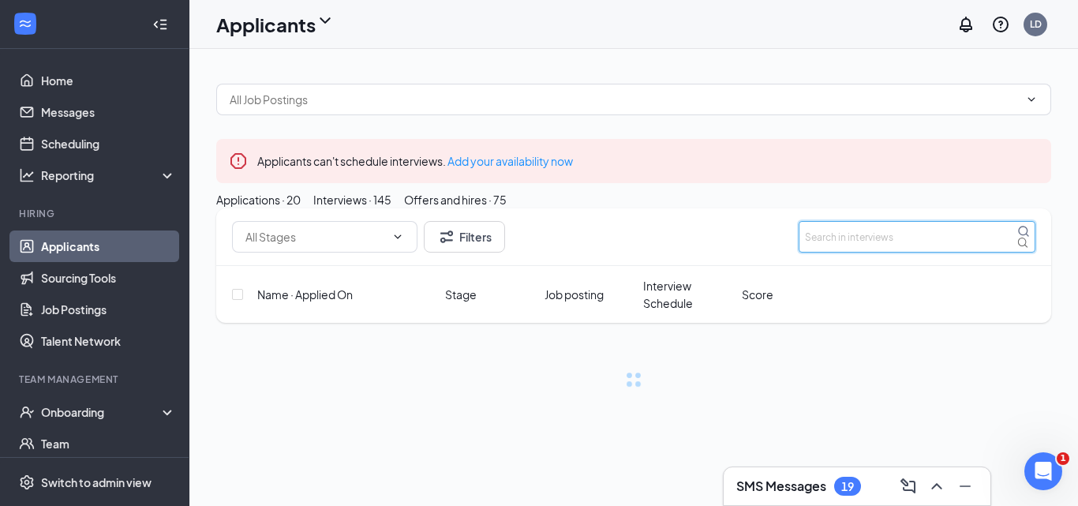
click at [897, 252] on input "text" at bounding box center [916, 237] width 237 height 32
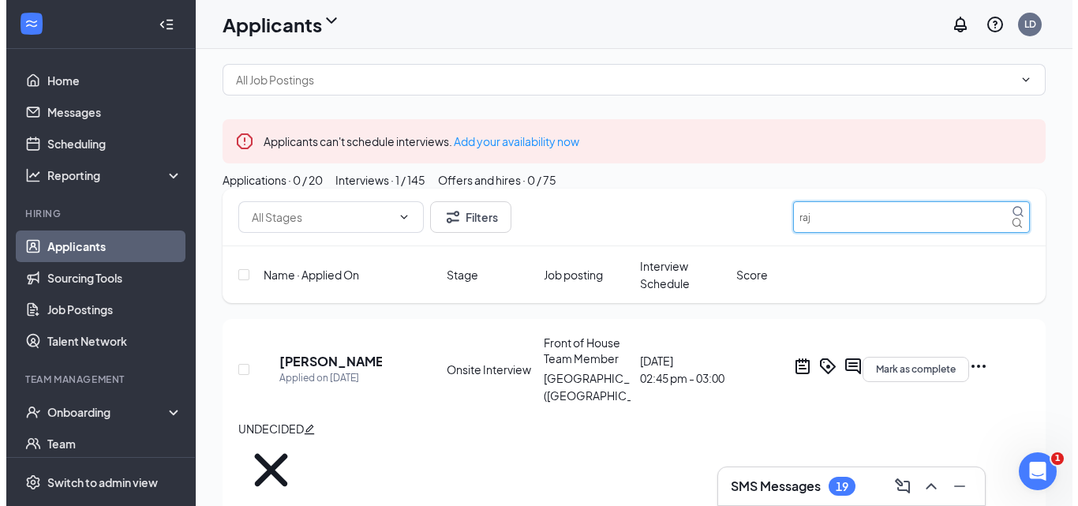
scroll to position [37, 0]
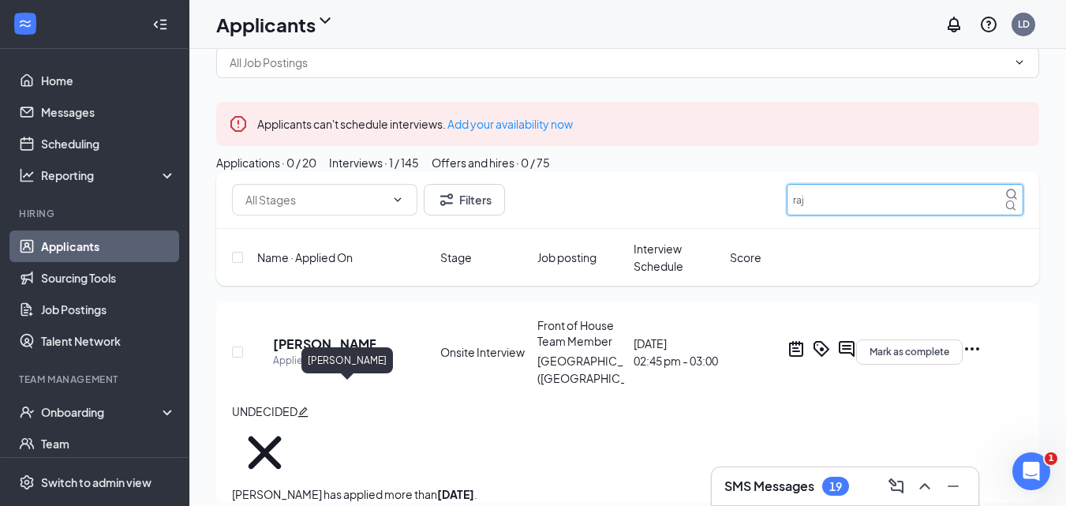
type input "raj"
click at [372, 353] on h5 "Rajveer Jatling" at bounding box center [324, 343] width 103 height 17
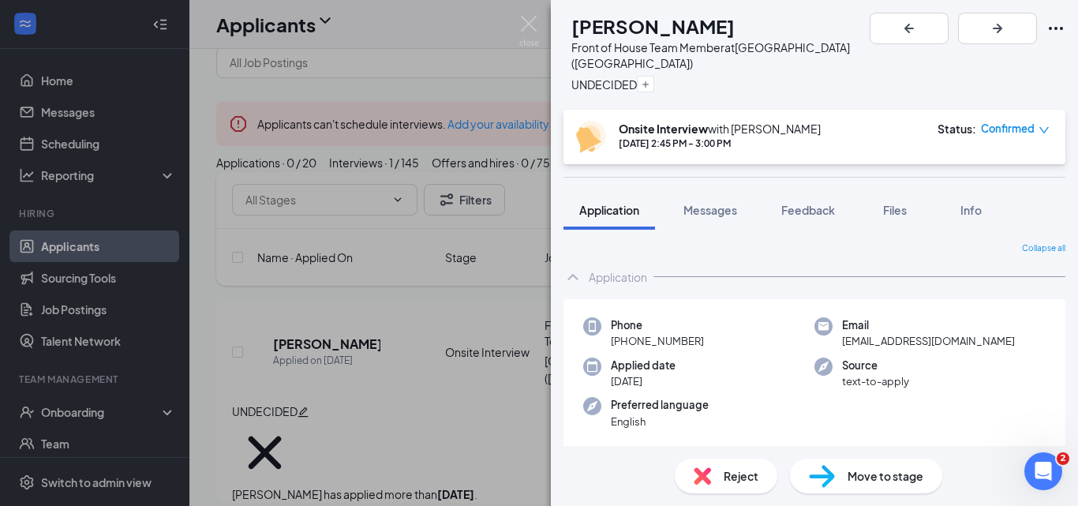
scroll to position [483, 0]
click at [1044, 125] on icon "down" at bounding box center [1043, 130] width 11 height 11
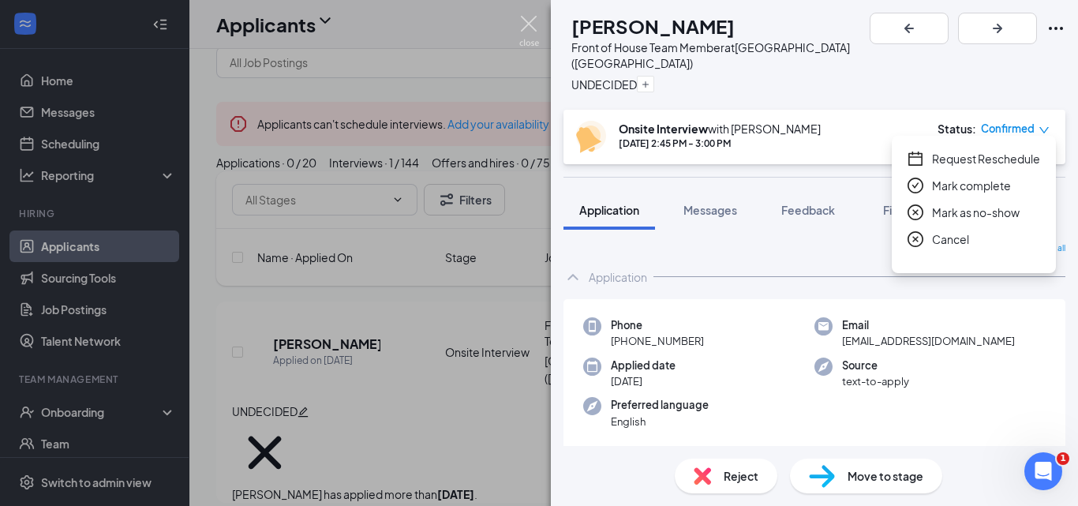
click at [526, 23] on img at bounding box center [529, 31] width 20 height 31
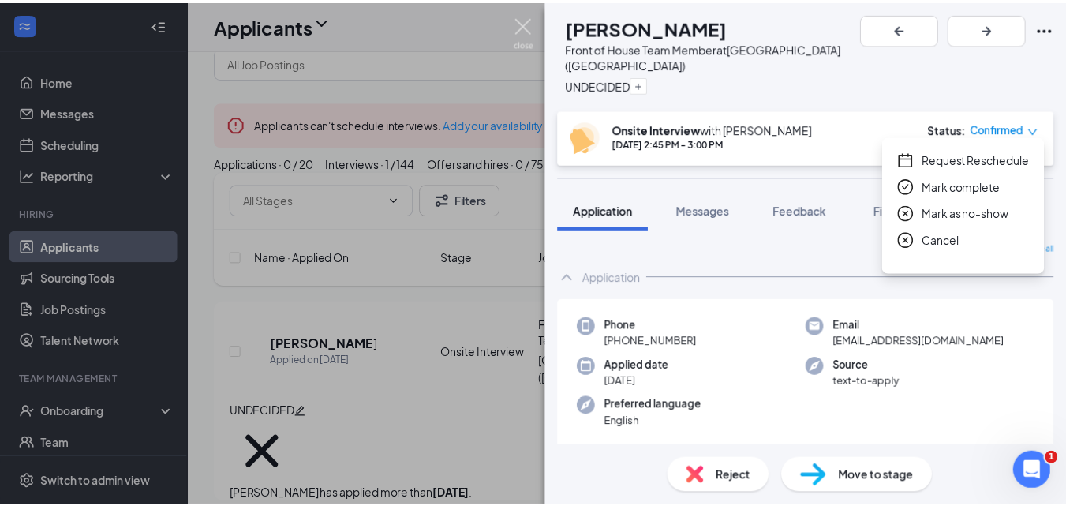
scroll to position [607, 0]
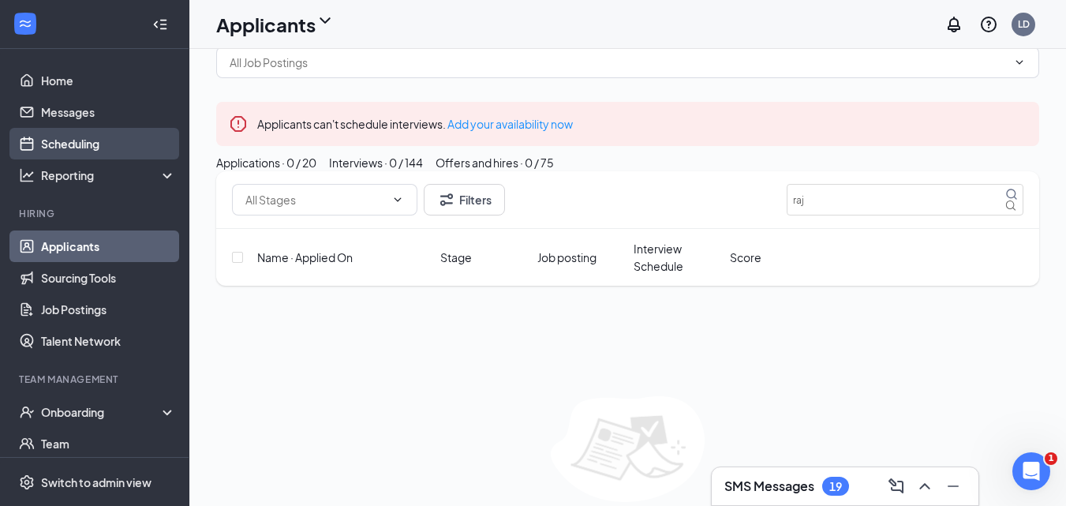
click at [69, 144] on link "Scheduling" at bounding box center [108, 144] width 135 height 32
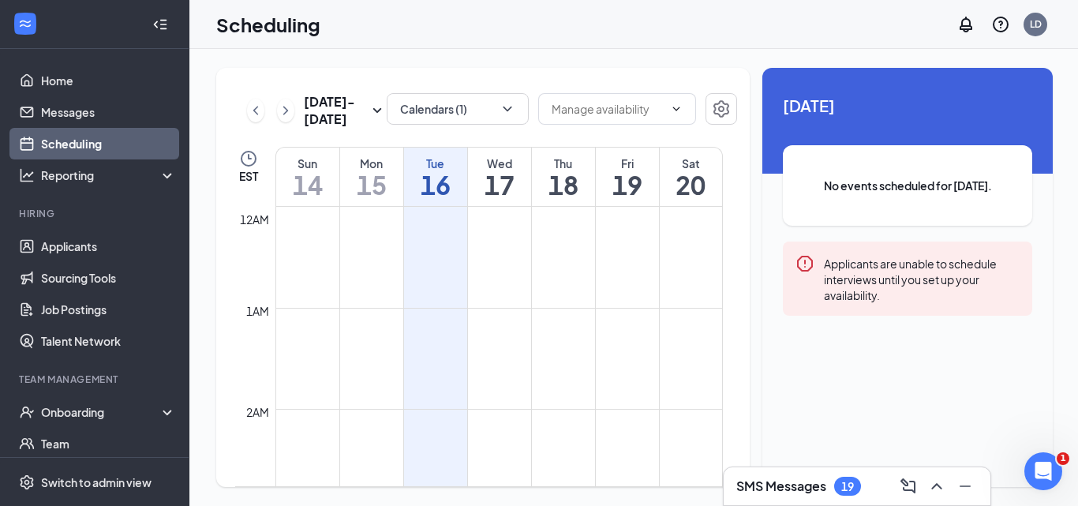
scroll to position [776, 0]
click at [520, 158] on div "Wed" at bounding box center [499, 163] width 63 height 16
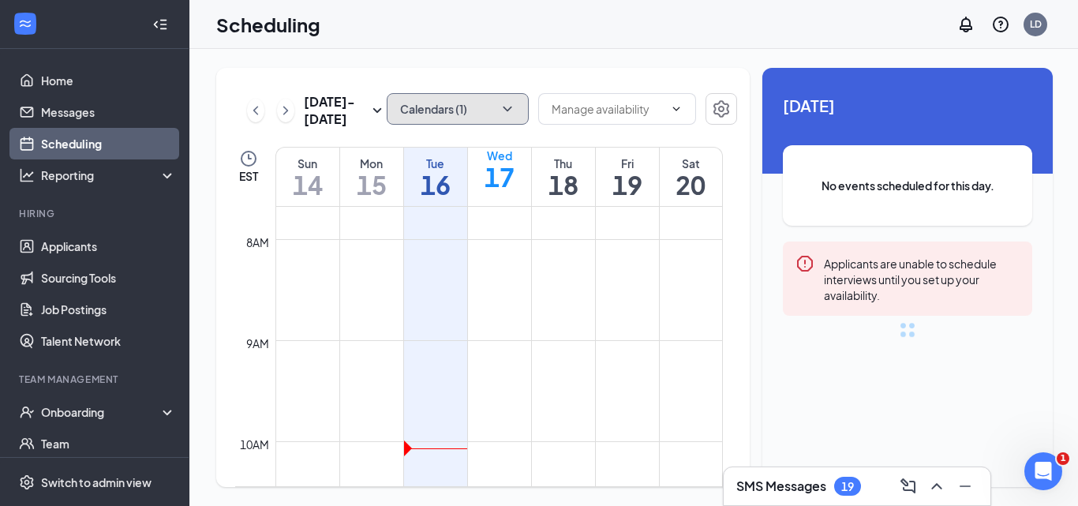
click at [483, 118] on button "Calendars (1)" at bounding box center [458, 109] width 142 height 32
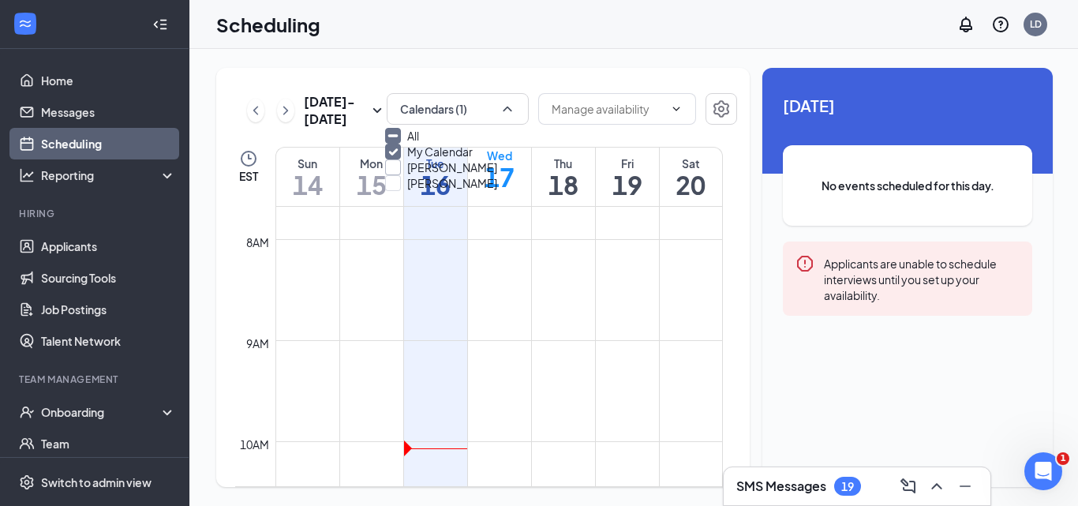
click at [451, 175] on input "[PERSON_NAME]" at bounding box center [441, 167] width 112 height 16
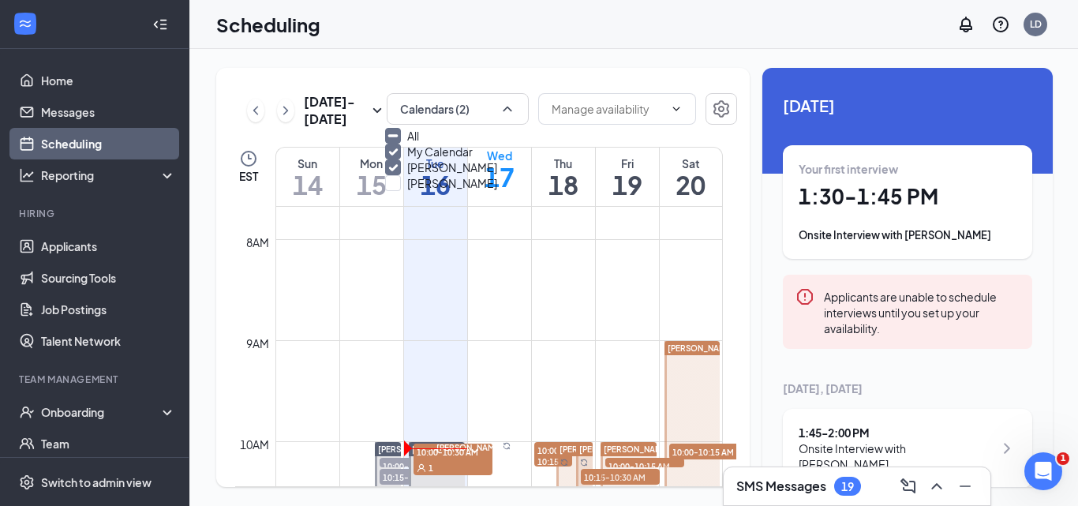
checkbox input "true"
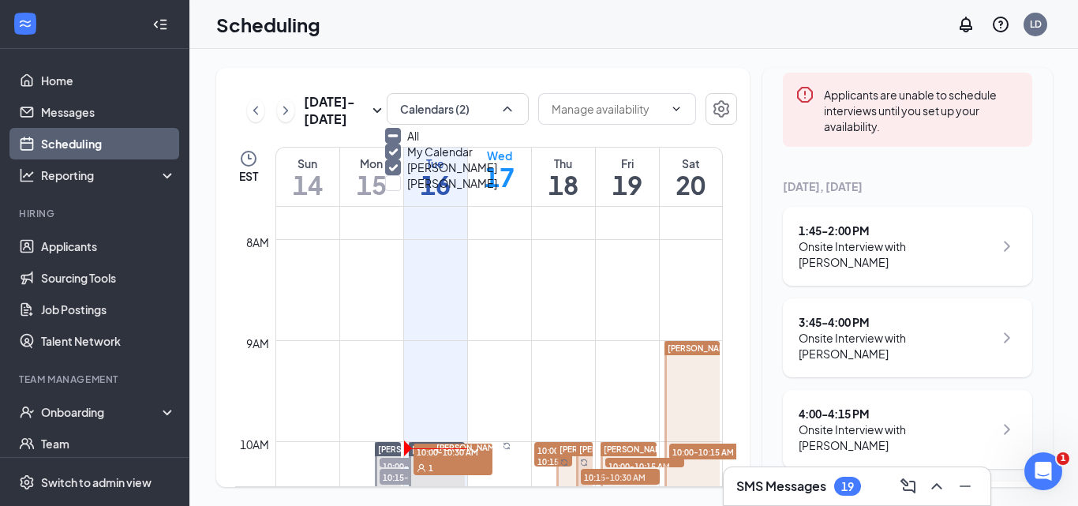
scroll to position [237, 0]
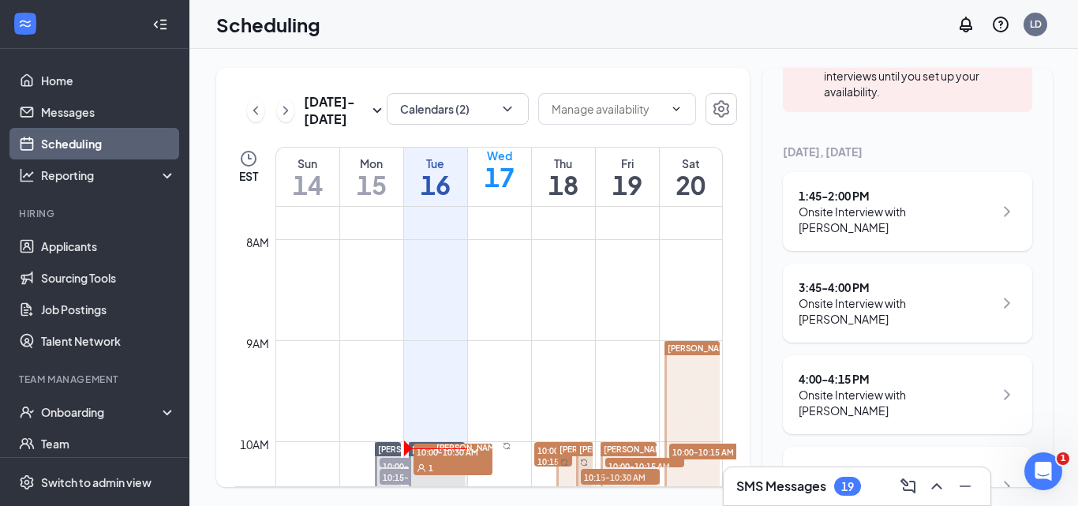
click at [997, 304] on icon "ChevronRight" at bounding box center [1006, 302] width 19 height 19
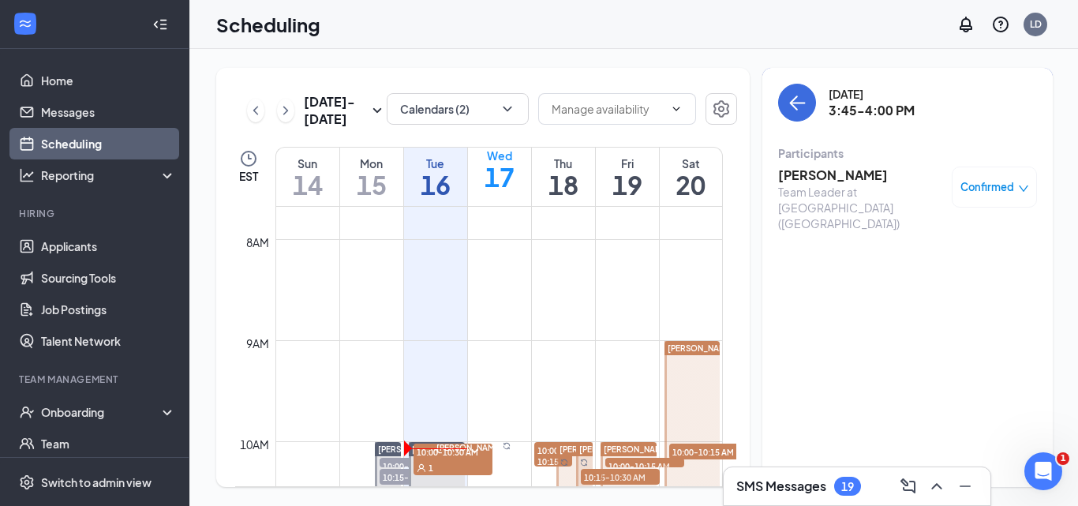
click at [848, 172] on h3 "Cassandra Phillips" at bounding box center [861, 174] width 166 height 17
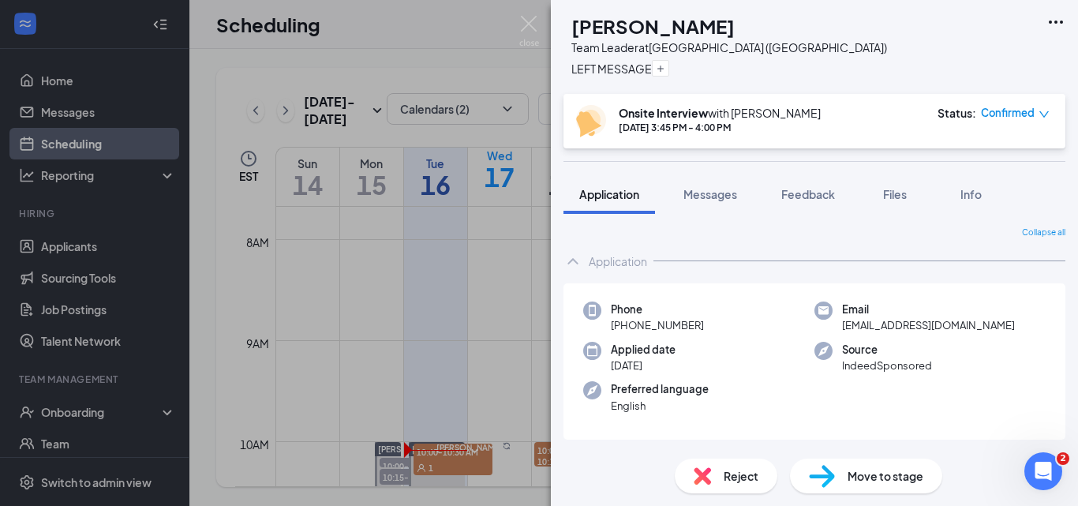
scroll to position [623, 0]
type textarea "ok"
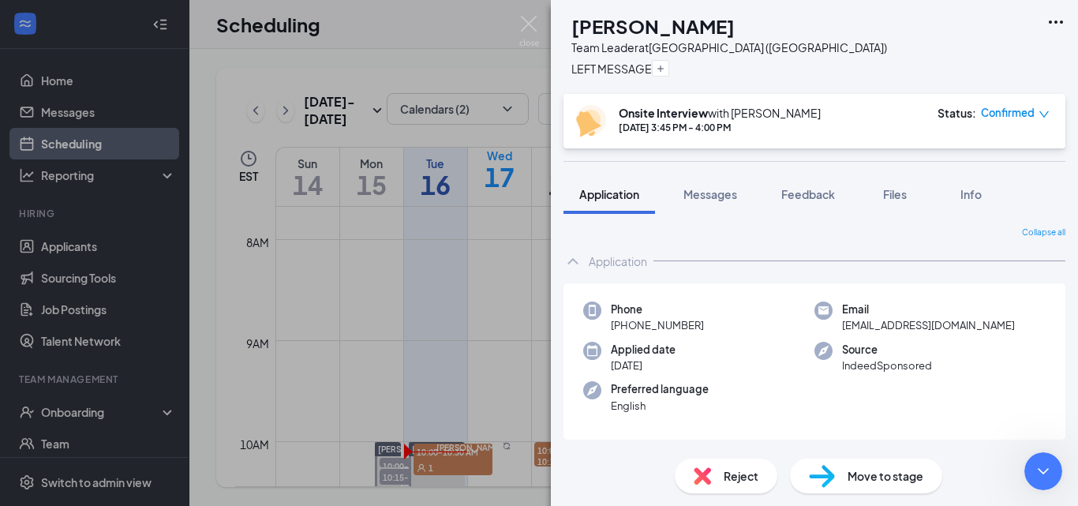
type textarea "a"
type textarea "how do i add tags under the candiates name"
type textarea "i have a few there now but i didn't set up"
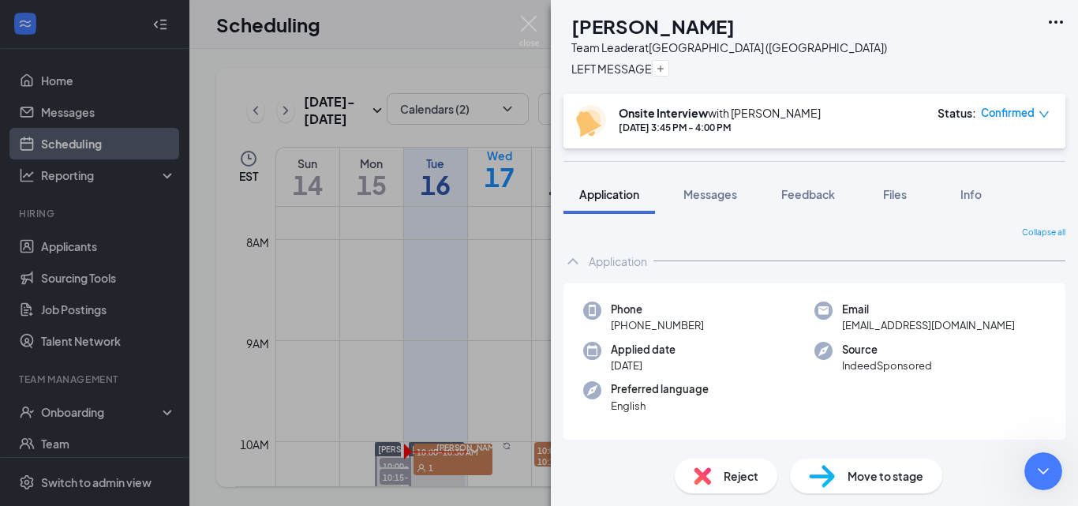
scroll to position [803, 0]
type textarea "somone else did but did now show me"
drag, startPoint x: 296, startPoint y: 523, endPoint x: 987, endPoint y: 559, distance: 692.0
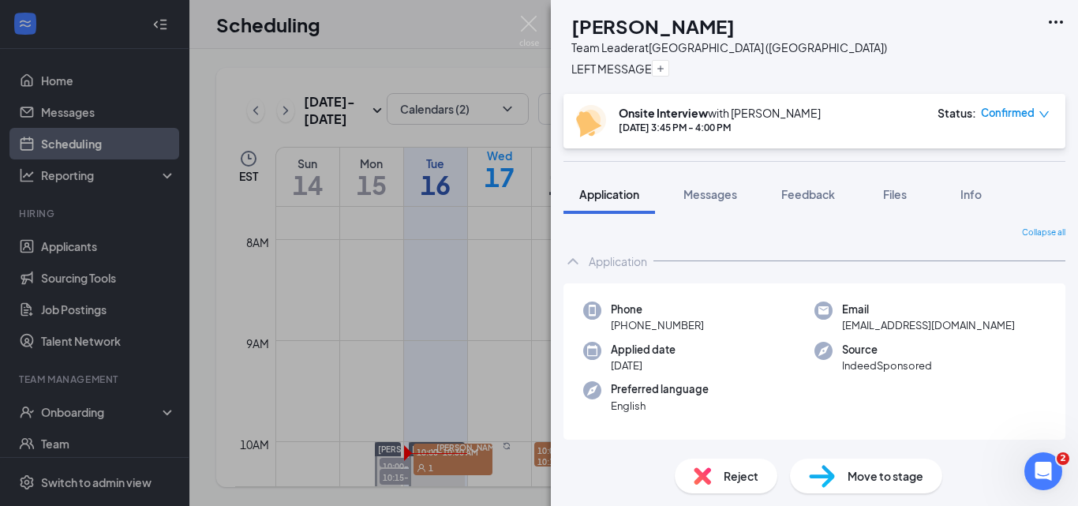
scroll to position [959, 0]
type textarea "ok thank you"
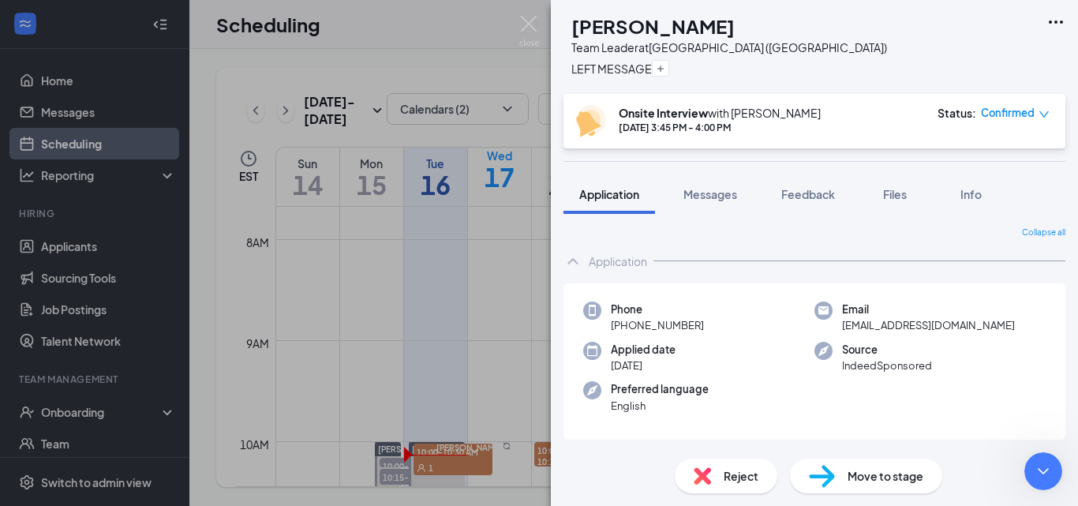
drag, startPoint x: 288, startPoint y: 525, endPoint x: 945, endPoint y: 549, distance: 657.7
click at [720, 200] on span "Messages" at bounding box center [710, 194] width 54 height 14
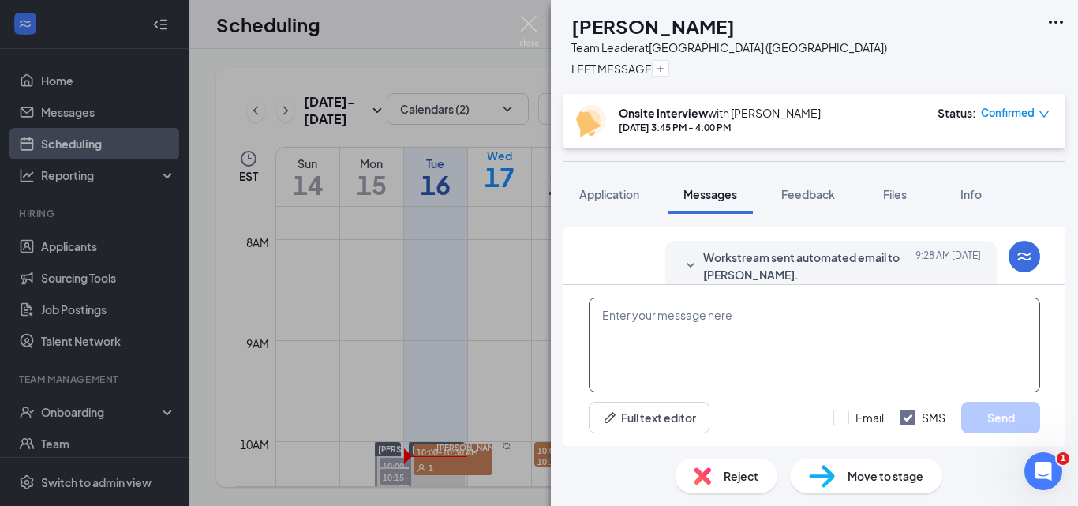
scroll to position [678, 0]
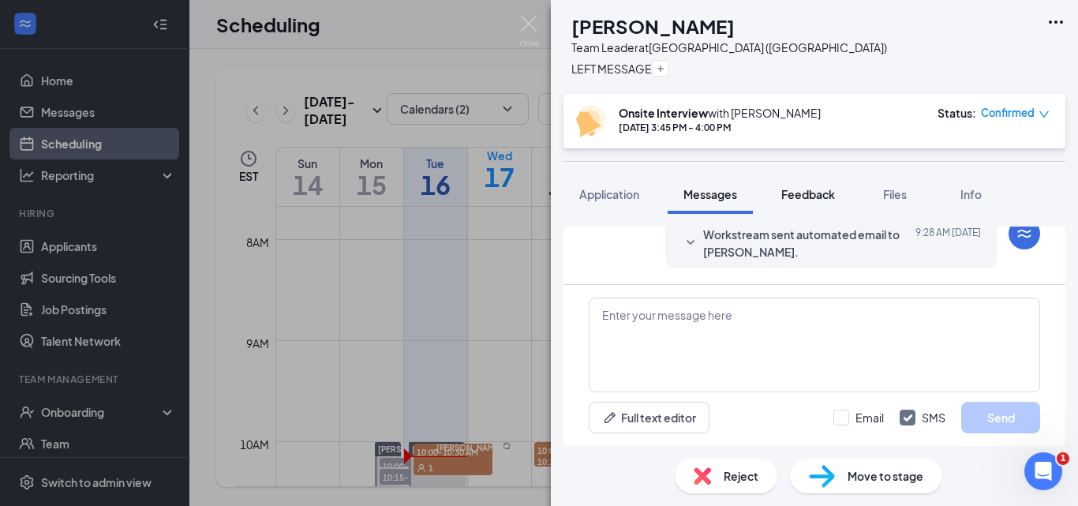
click at [801, 198] on span "Feedback" at bounding box center [808, 194] width 54 height 14
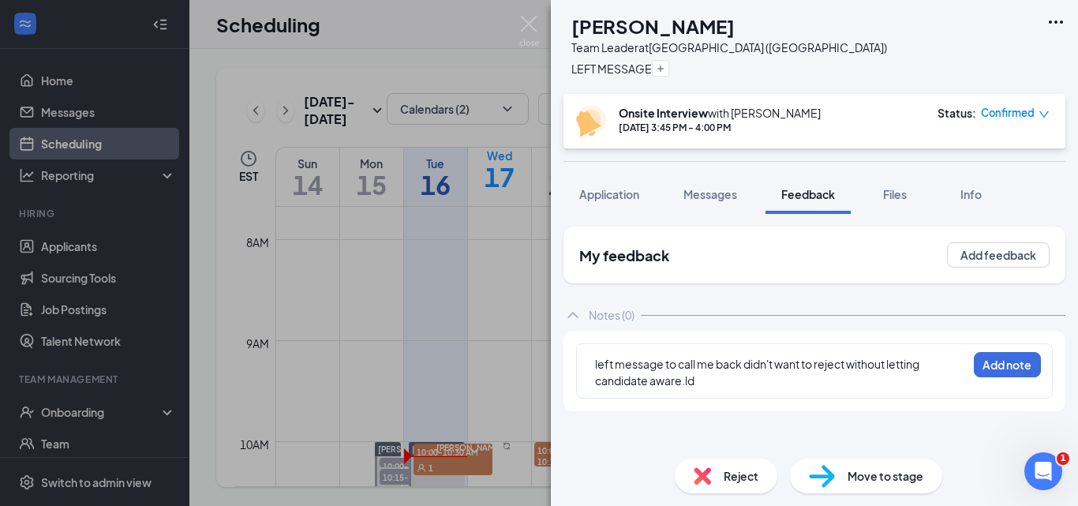
click at [593, 366] on div "left message to call me back didn't want to reject without letting candidate aw…" at bounding box center [814, 370] width 477 height 55
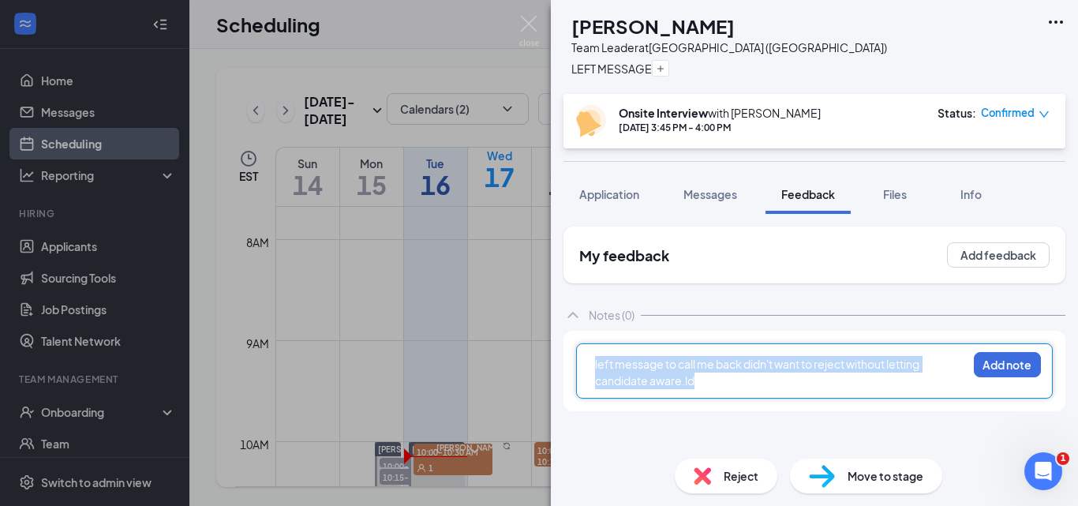
drag, startPoint x: 637, startPoint y: 362, endPoint x: 942, endPoint y: 413, distance: 309.6
click at [942, 413] on div "My feedback Add feedback Notes (0) left message to call me back didn't want to …" at bounding box center [814, 335] width 502 height 219
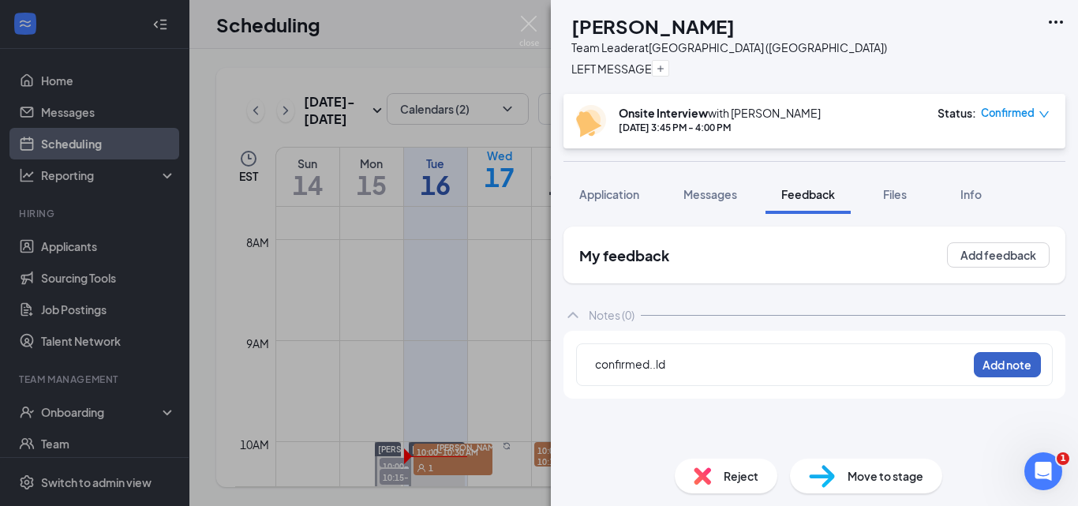
click at [988, 370] on button "Add note" at bounding box center [1007, 364] width 67 height 25
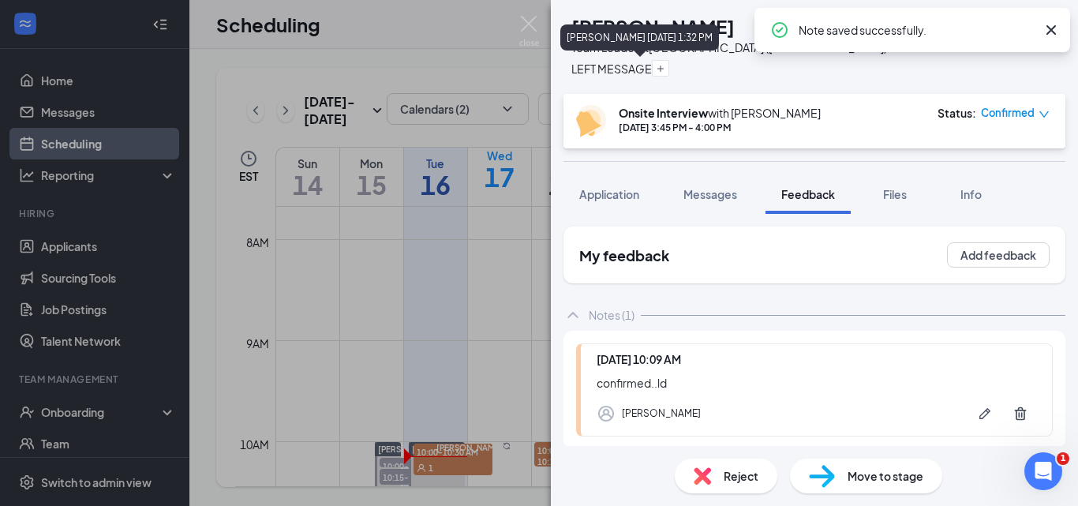
click at [631, 97] on icon "Cross" at bounding box center [611, 117] width 40 height 40
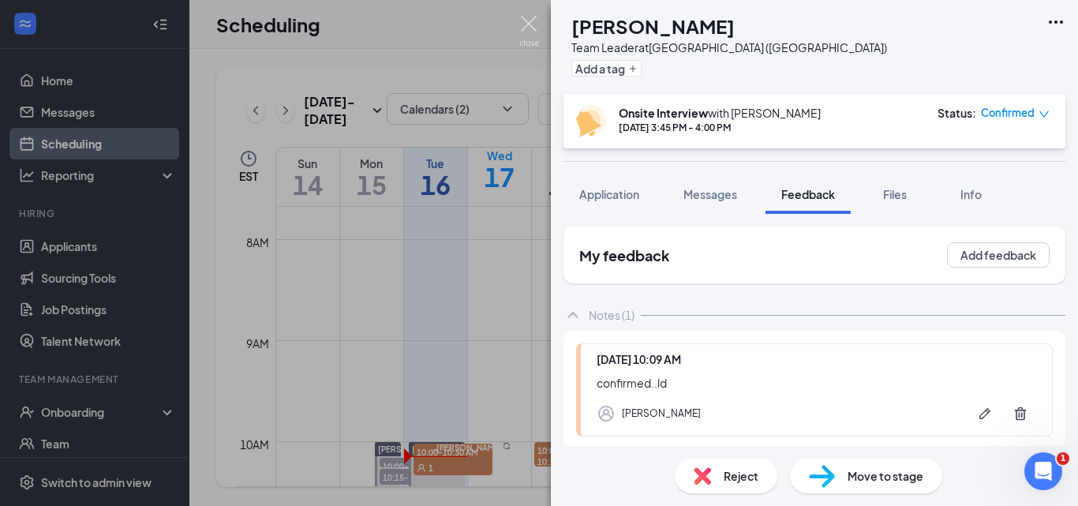
click at [524, 20] on img at bounding box center [529, 31] width 20 height 31
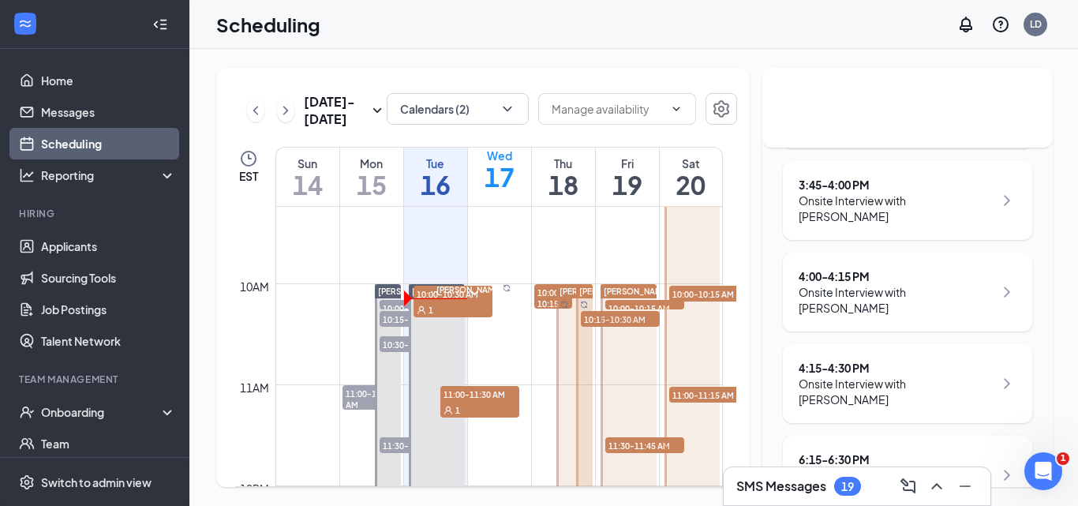
scroll to position [361, 0]
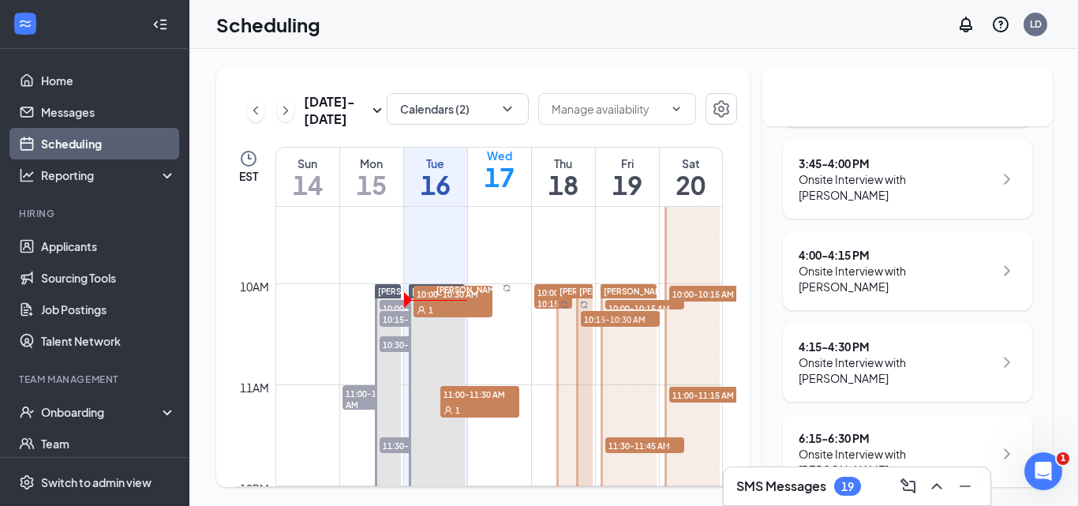
click at [1004, 266] on icon "ChevronRight" at bounding box center [1007, 271] width 6 height 10
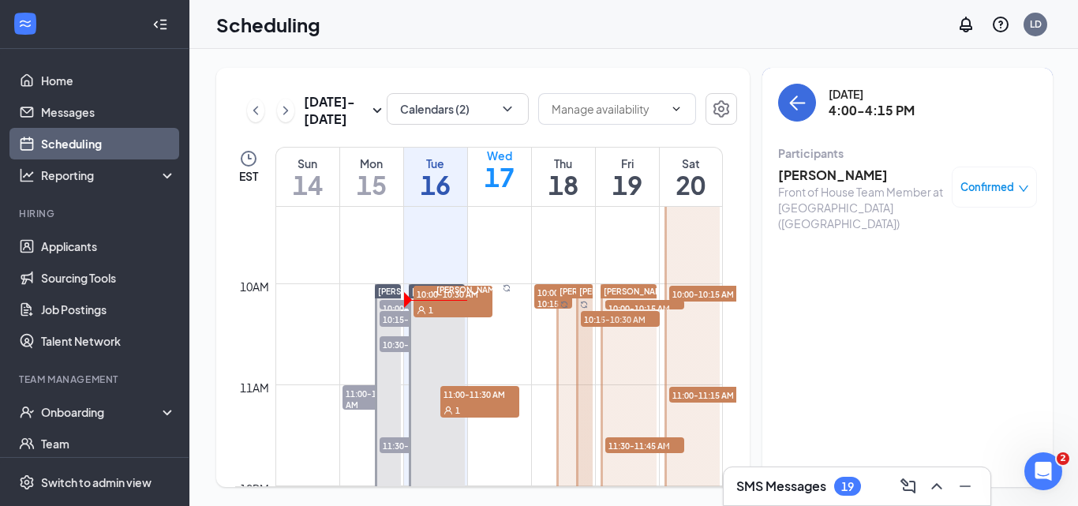
click at [835, 178] on h3 "[PERSON_NAME]" at bounding box center [861, 174] width 166 height 17
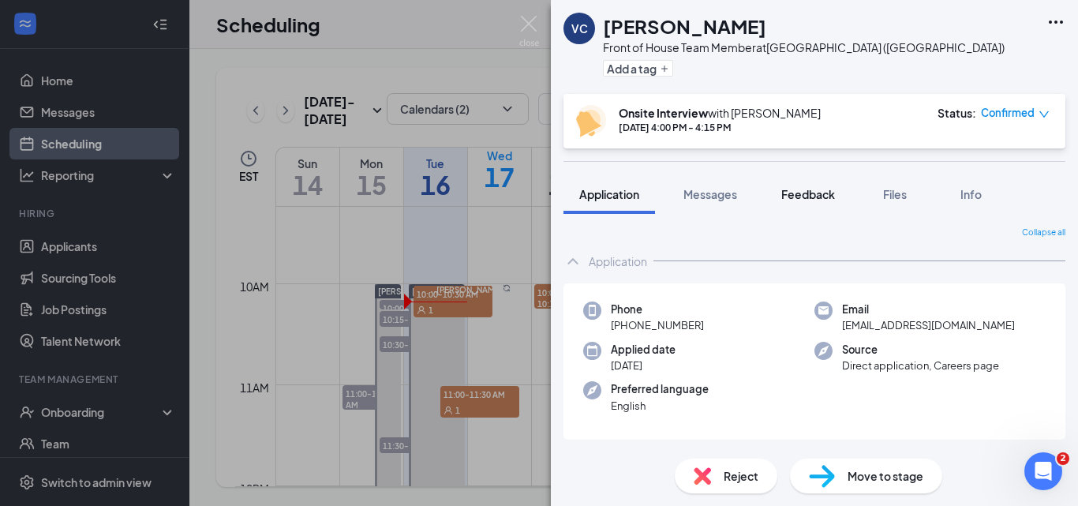
click at [794, 204] on button "Feedback" at bounding box center [807, 193] width 85 height 39
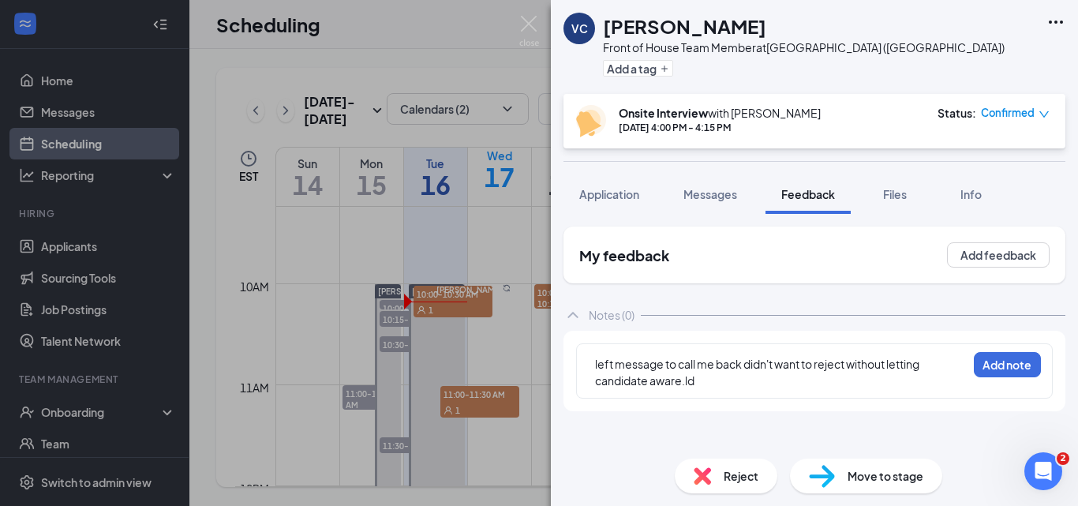
drag, startPoint x: 591, startPoint y: 364, endPoint x: 759, endPoint y: 372, distance: 168.2
click at [759, 372] on div "left message to call me back didn't want to reject without letting candidate aw…" at bounding box center [814, 370] width 477 height 55
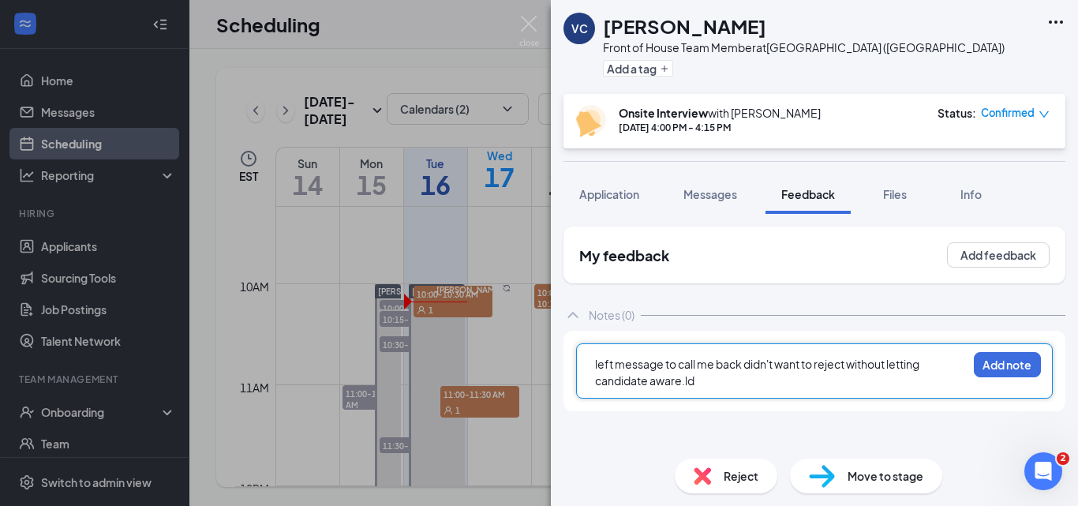
click at [725, 381] on div "left message to call me back didn't want to reject without letting candidate aw…" at bounding box center [781, 372] width 372 height 33
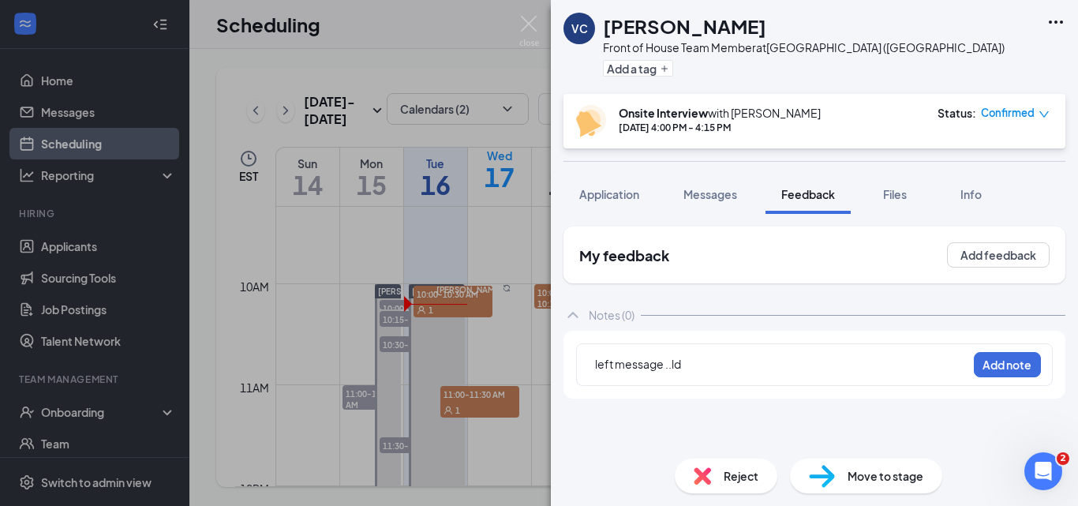
click at [762, 372] on div "left message ..ld" at bounding box center [781, 366] width 372 height 21
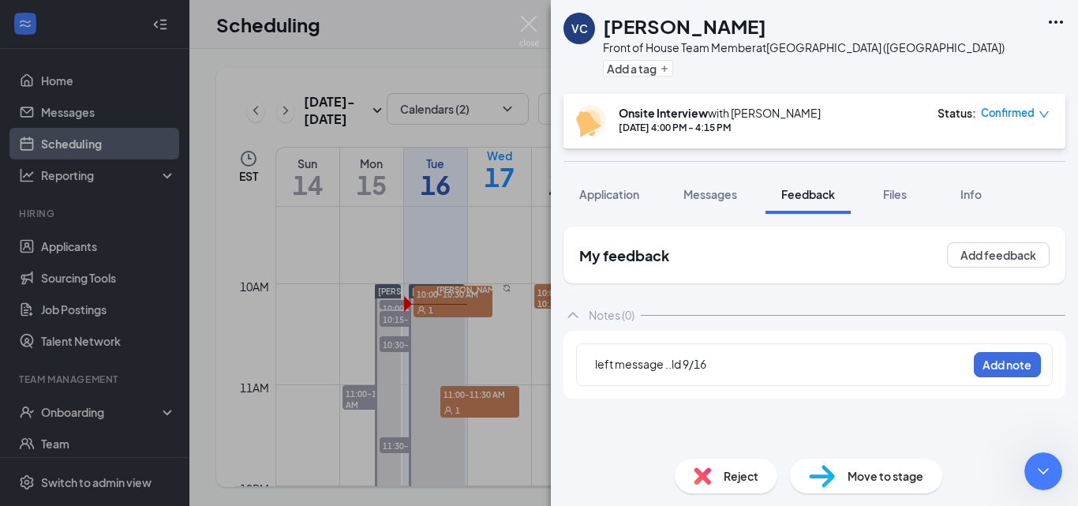
scroll to position [1221, 0]
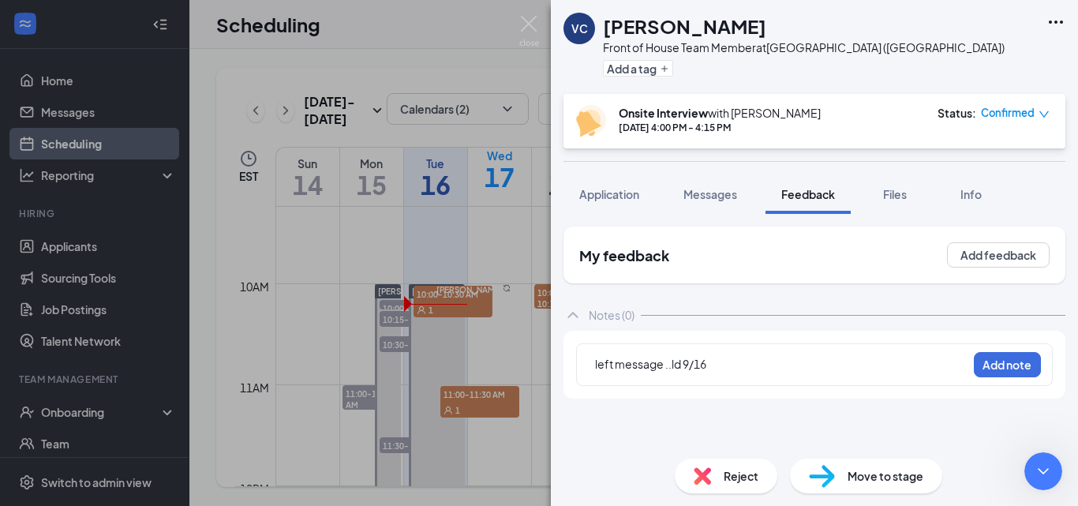
drag, startPoint x: 1039, startPoint y: 541, endPoint x: 996, endPoint y: 552, distance: 44.8
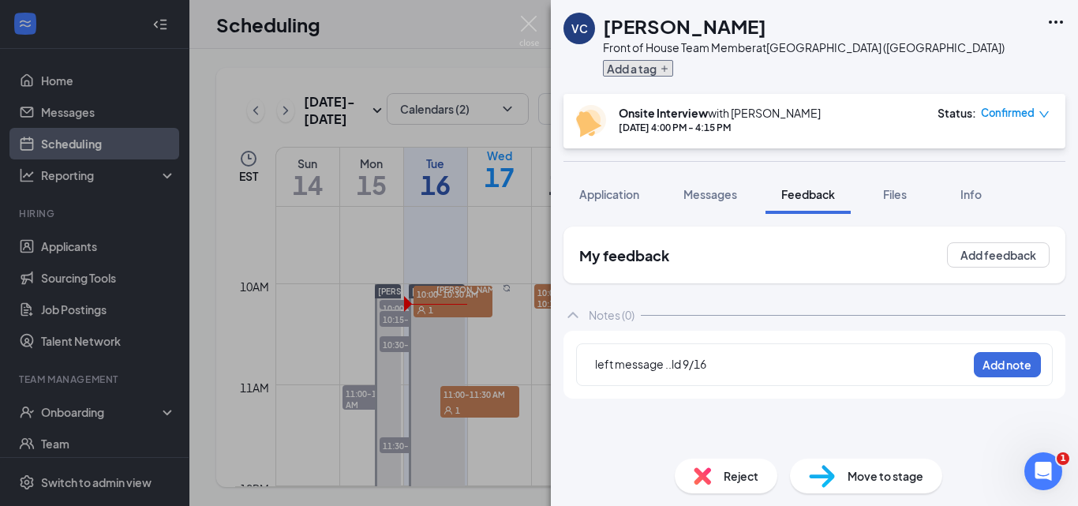
click at [668, 64] on icon "Plus" at bounding box center [664, 68] width 9 height 9
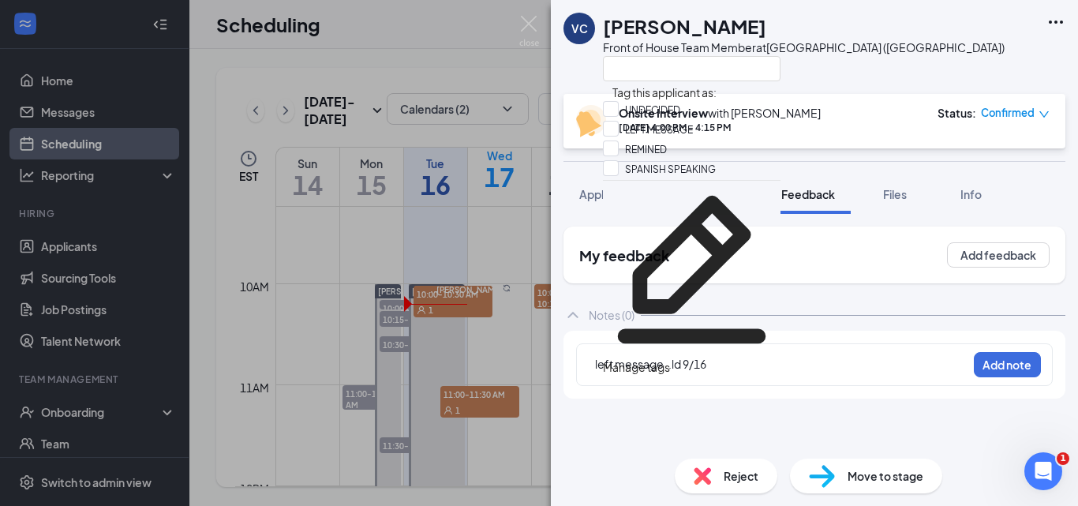
click at [716, 358] on div "Manage tags" at bounding box center [692, 366] width 178 height 17
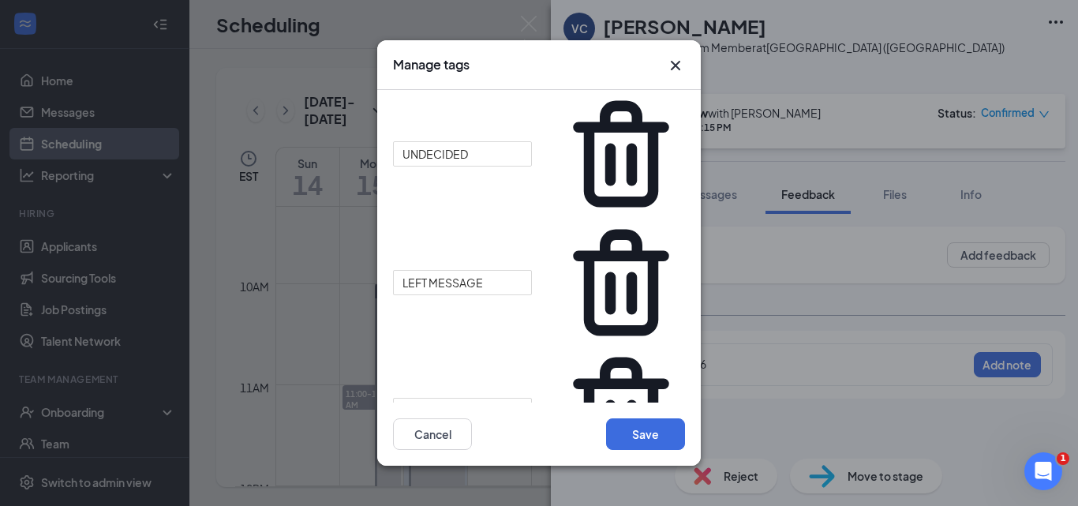
click at [677, 70] on icon "Cross" at bounding box center [675, 65] width 9 height 9
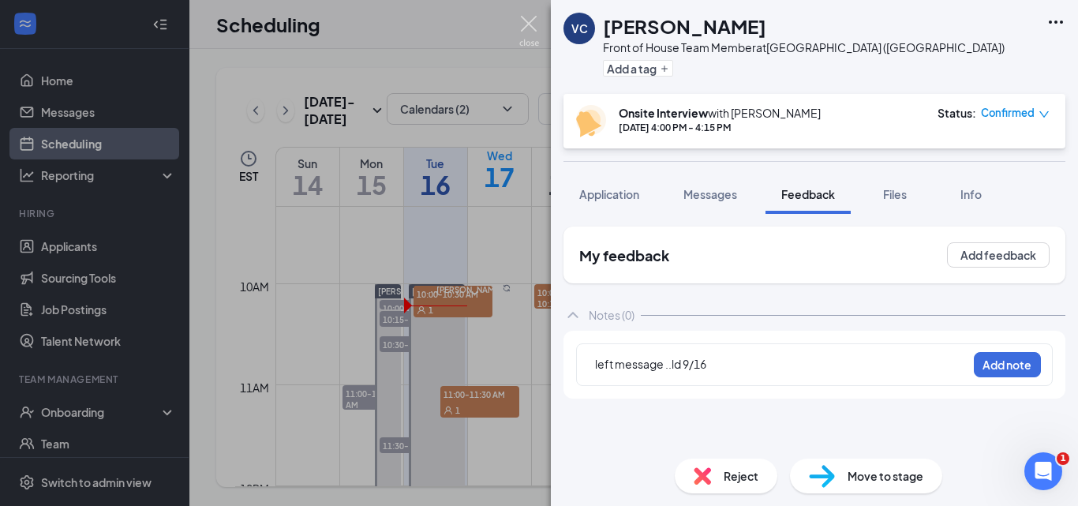
click at [527, 27] on img at bounding box center [529, 31] width 20 height 31
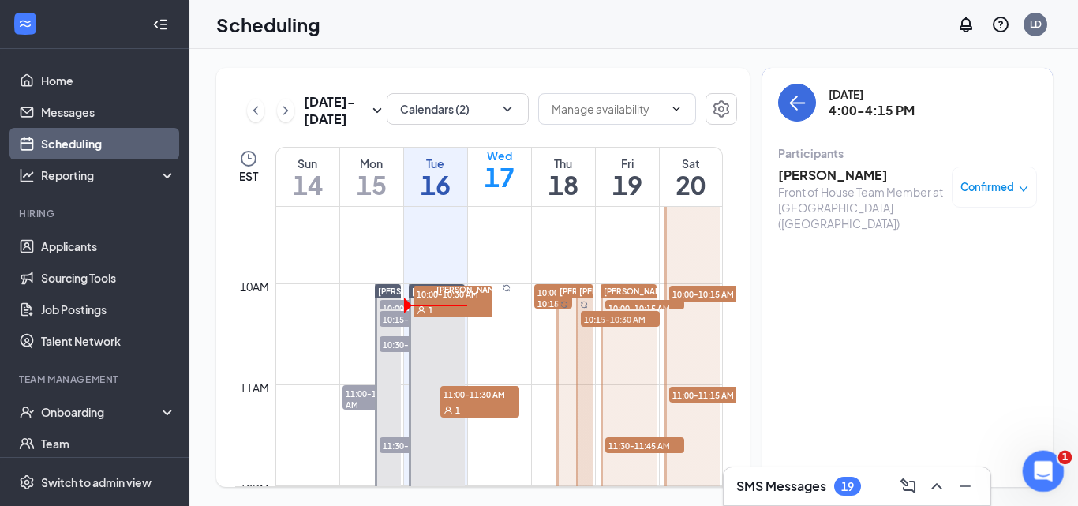
click at [1041, 468] on icon "Open Intercom Messenger" at bounding box center [1040, 468] width 11 height 13
drag, startPoint x: 58, startPoint y: 862, endPoint x: 161, endPoint y: 903, distance: 110.2
type textarea "thanks is there a way to add a "mass" tag" to all without having to go into eac…"
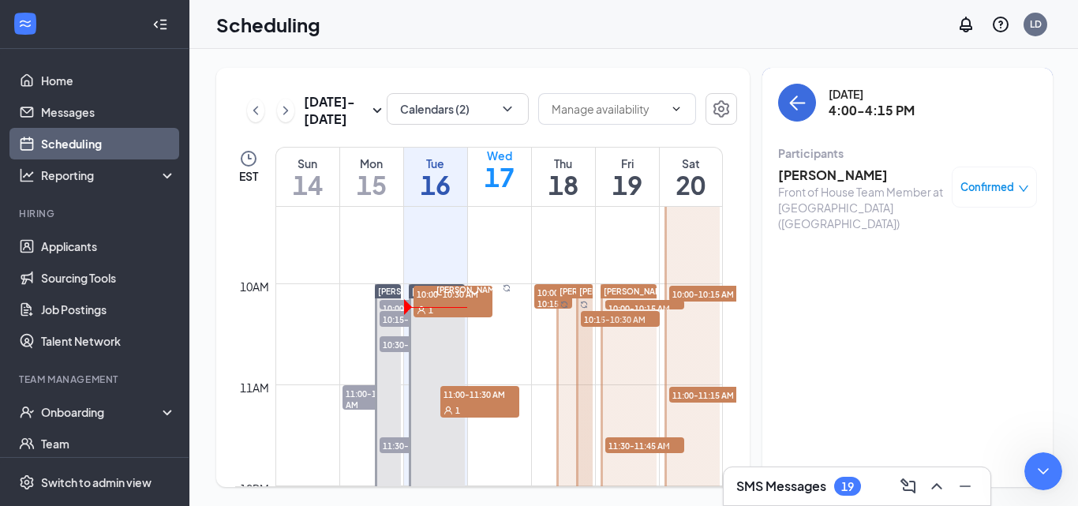
scroll to position [1467, 0]
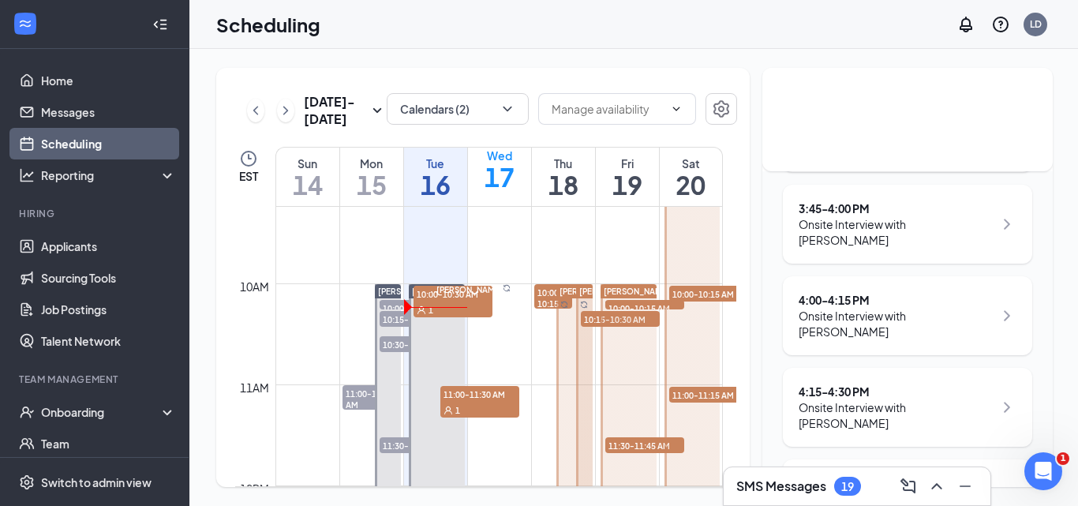
scroll to position [361, 0]
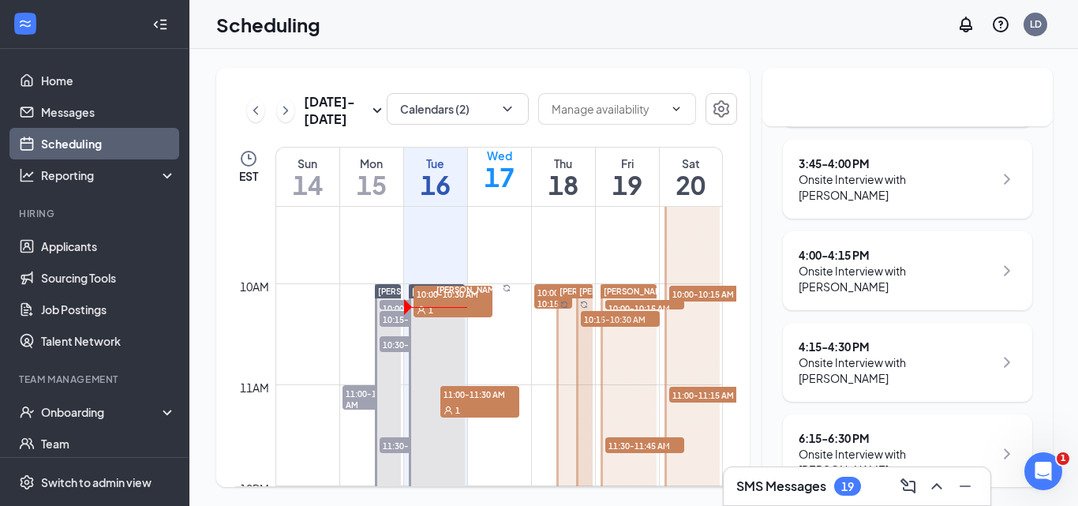
click at [998, 353] on icon "ChevronRight" at bounding box center [1006, 362] width 19 height 19
click at [948, 338] on div "4:15 - 4:30 PM" at bounding box center [895, 346] width 195 height 16
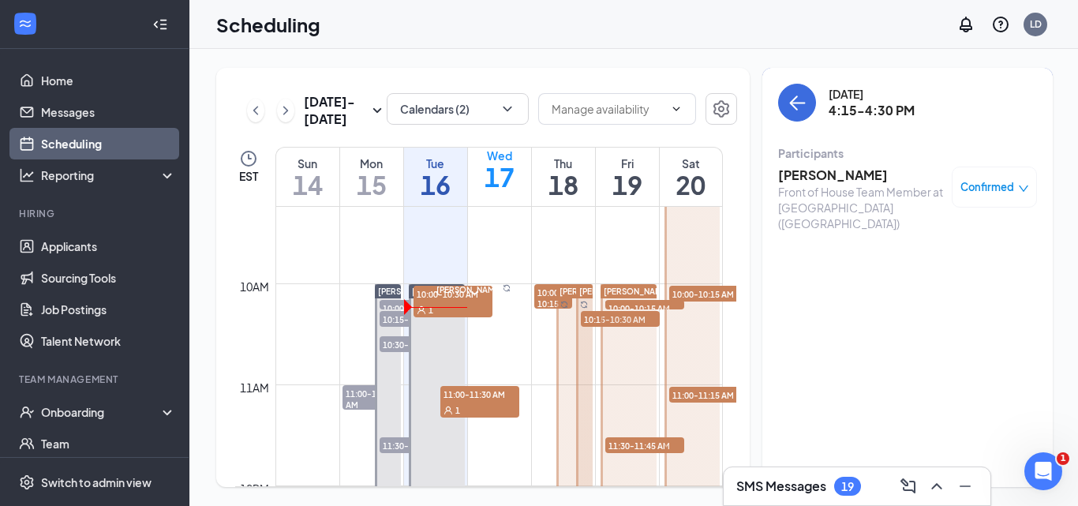
click at [806, 176] on h3 "[PERSON_NAME]" at bounding box center [861, 174] width 166 height 17
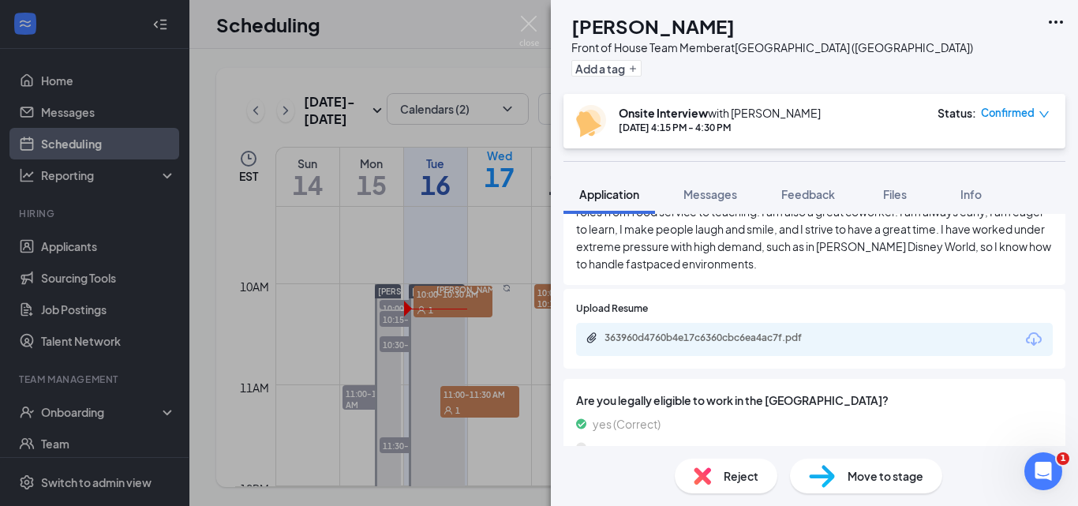
scroll to position [947, 0]
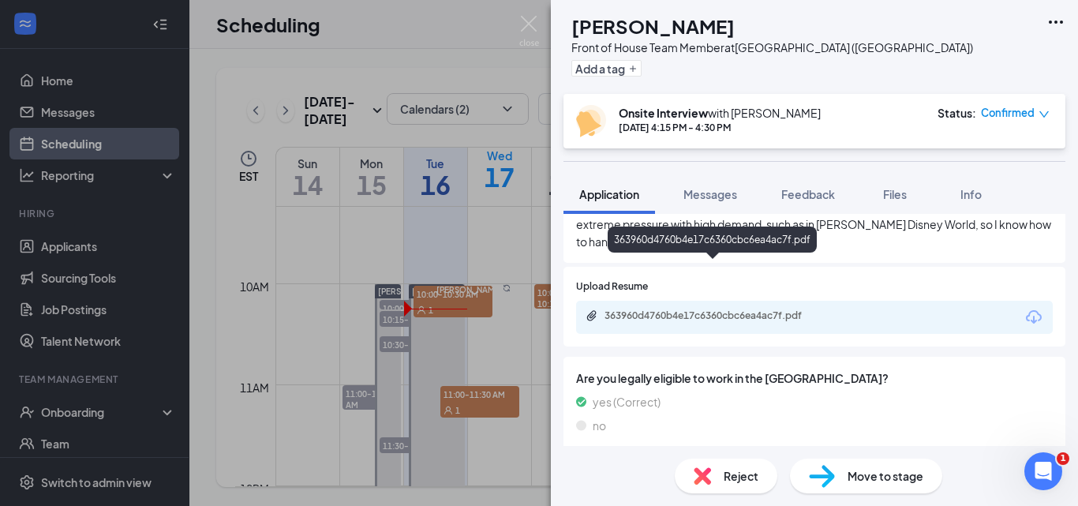
click at [700, 309] on div "363960d4760b4e17c6360cbc6ea4ac7f.pdf" at bounding box center [714, 315] width 221 height 13
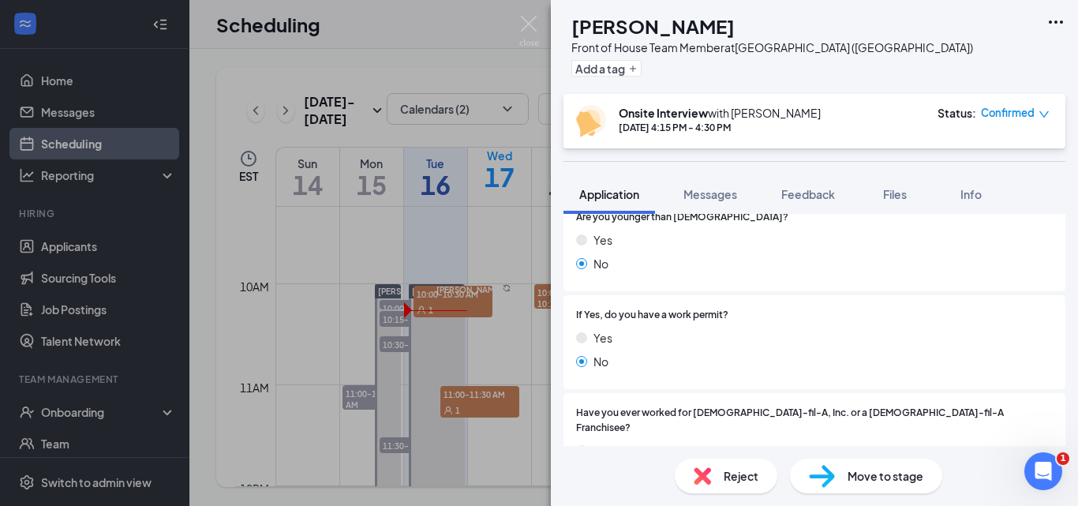
scroll to position [0, 0]
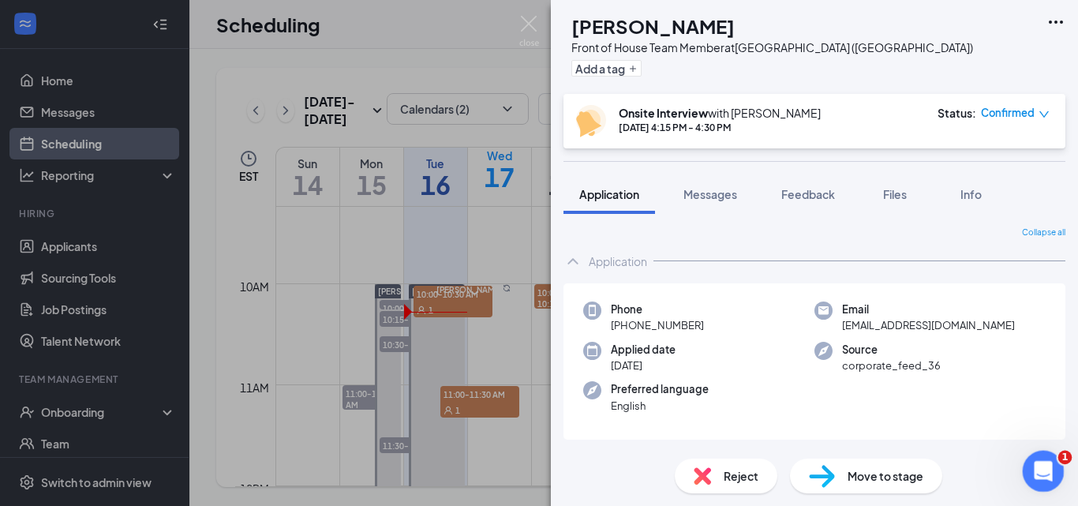
click at [1047, 462] on icon "Open Intercom Messenger" at bounding box center [1041, 469] width 26 height 26
click at [804, 197] on span "Feedback" at bounding box center [808, 194] width 54 height 14
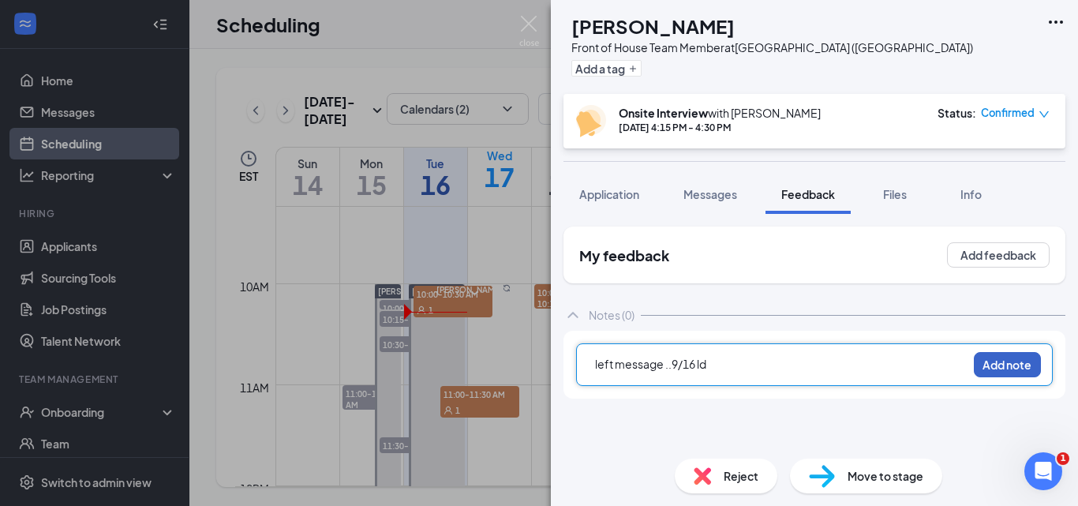
click at [1015, 367] on button "Add note" at bounding box center [1007, 364] width 67 height 25
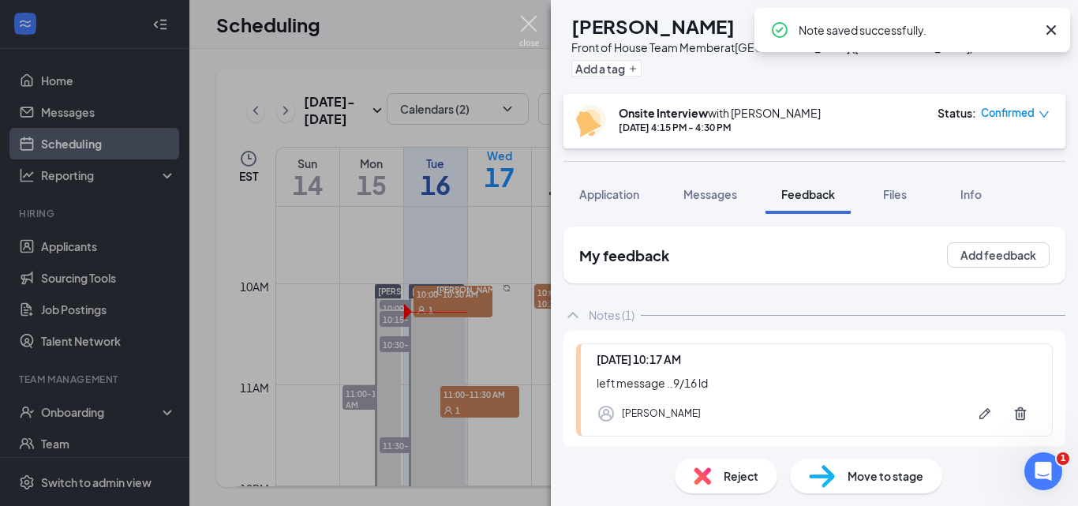
click at [534, 24] on img at bounding box center [529, 31] width 20 height 31
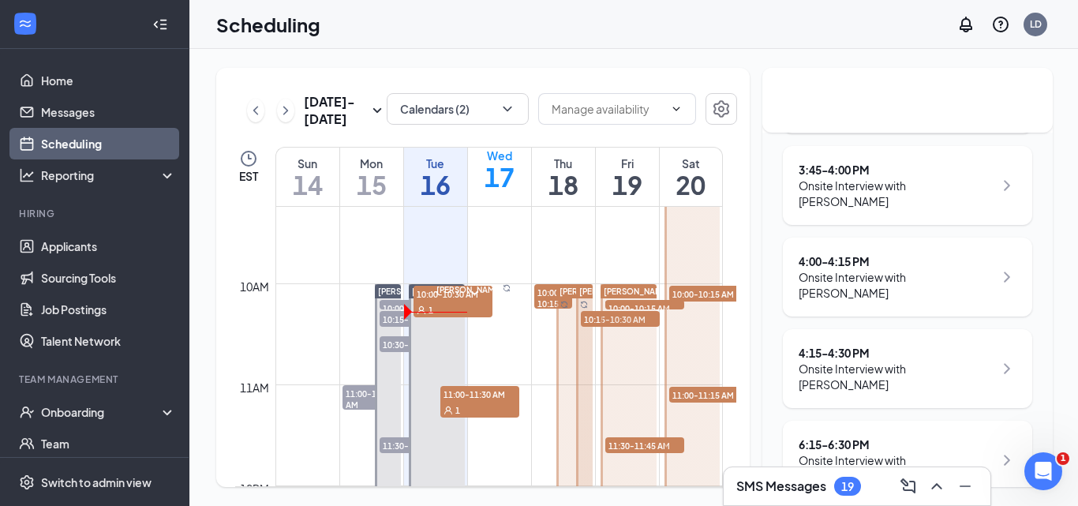
scroll to position [361, 0]
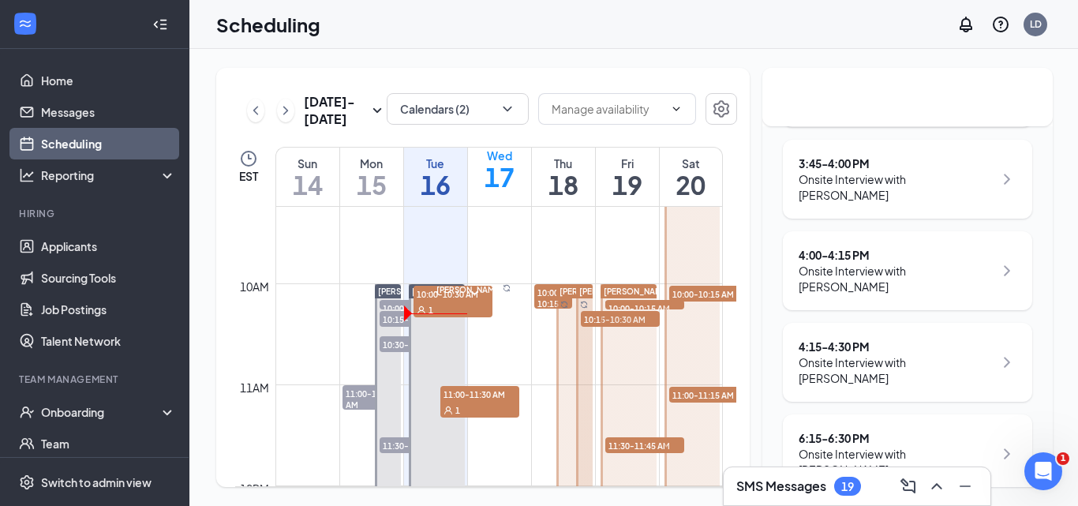
click at [884, 446] on div "Onsite Interview with Arianna Tsoumas" at bounding box center [895, 462] width 195 height 32
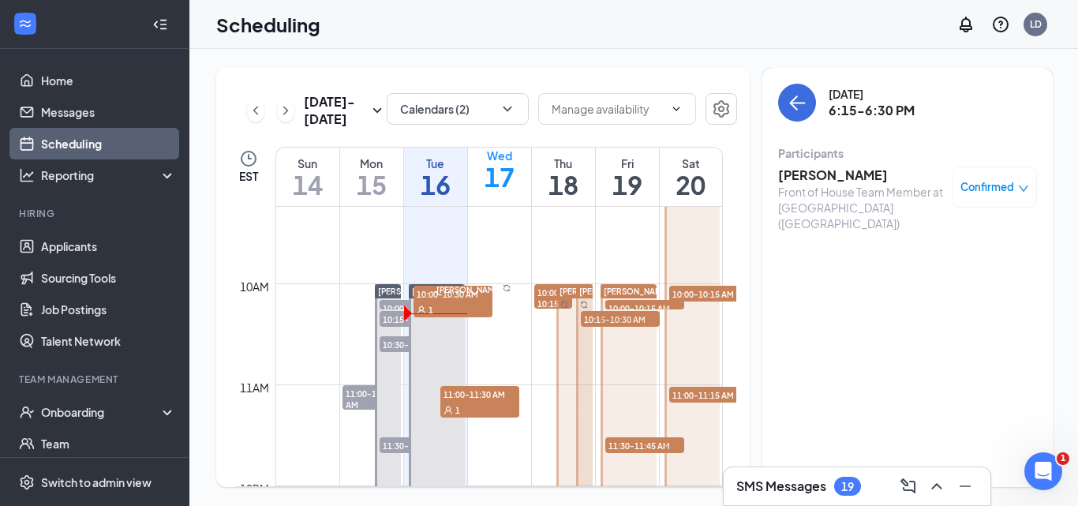
click at [854, 174] on h3 "Arianna Tsoumas" at bounding box center [861, 174] width 166 height 17
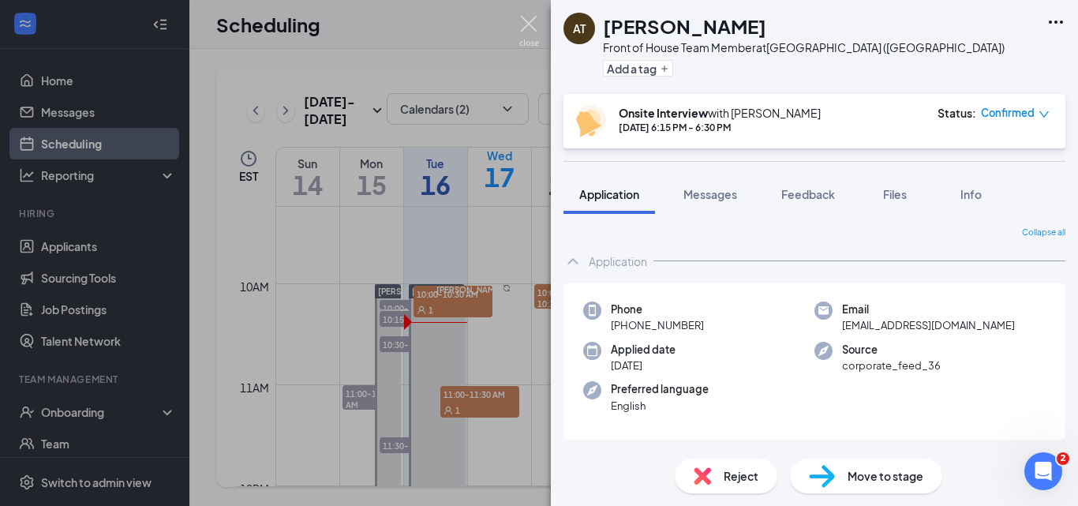
click at [519, 28] on img at bounding box center [529, 31] width 20 height 31
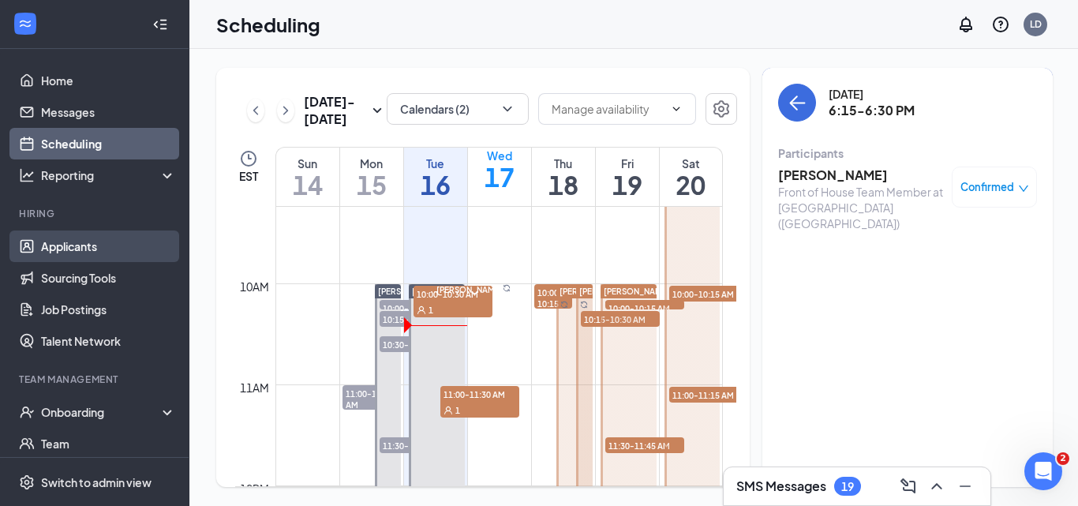
click at [73, 252] on link "Applicants" at bounding box center [108, 246] width 135 height 32
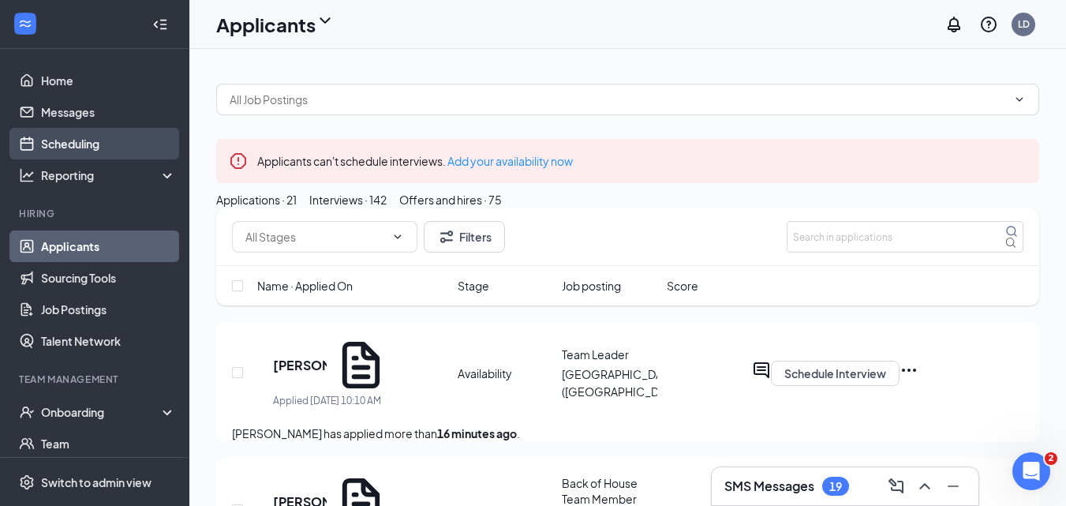
drag, startPoint x: 69, startPoint y: 150, endPoint x: 649, endPoint y: 261, distance: 589.7
click at [69, 151] on link "Scheduling" at bounding box center [108, 144] width 135 height 32
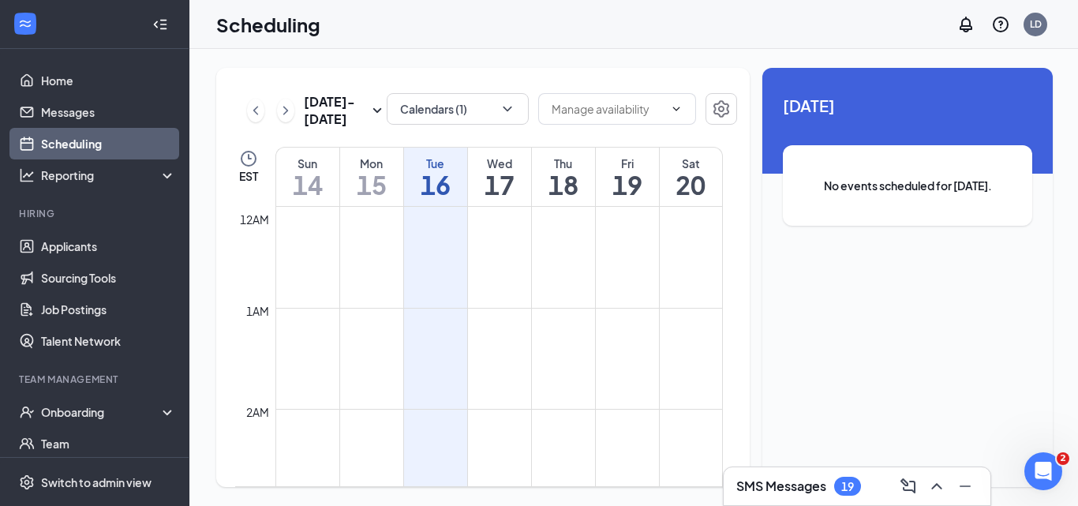
scroll to position [776, 0]
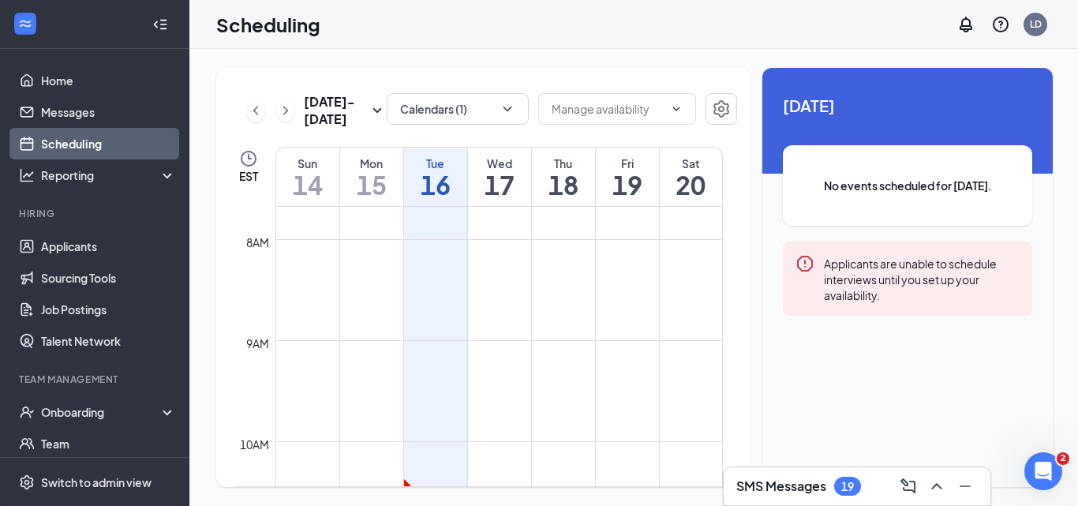
click at [457, 160] on div "Tue" at bounding box center [435, 163] width 63 height 16
click at [470, 116] on button "Calendars (1)" at bounding box center [458, 109] width 142 height 32
click at [447, 175] on input "John DeSimone" at bounding box center [441, 167] width 112 height 16
checkbox input "true"
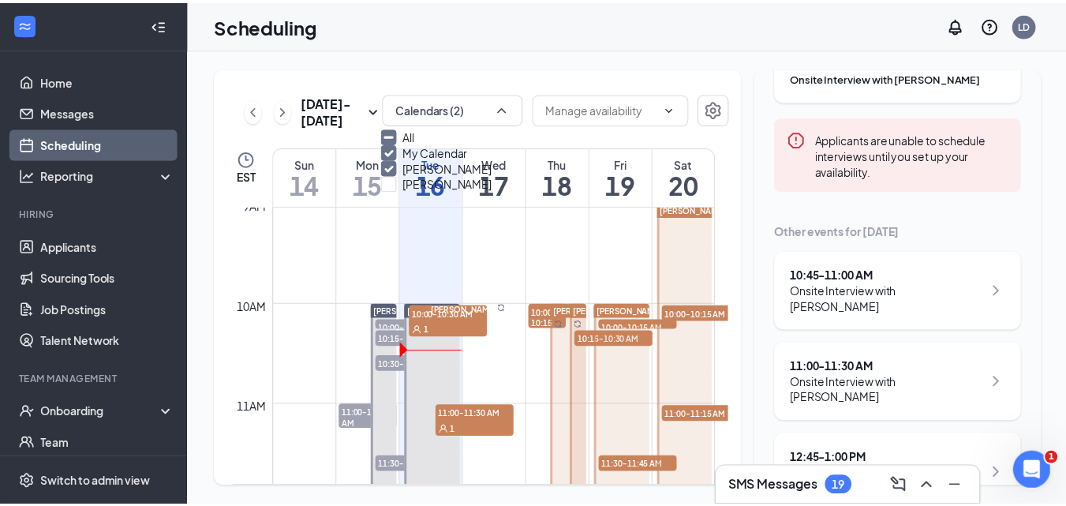
scroll to position [776, 0]
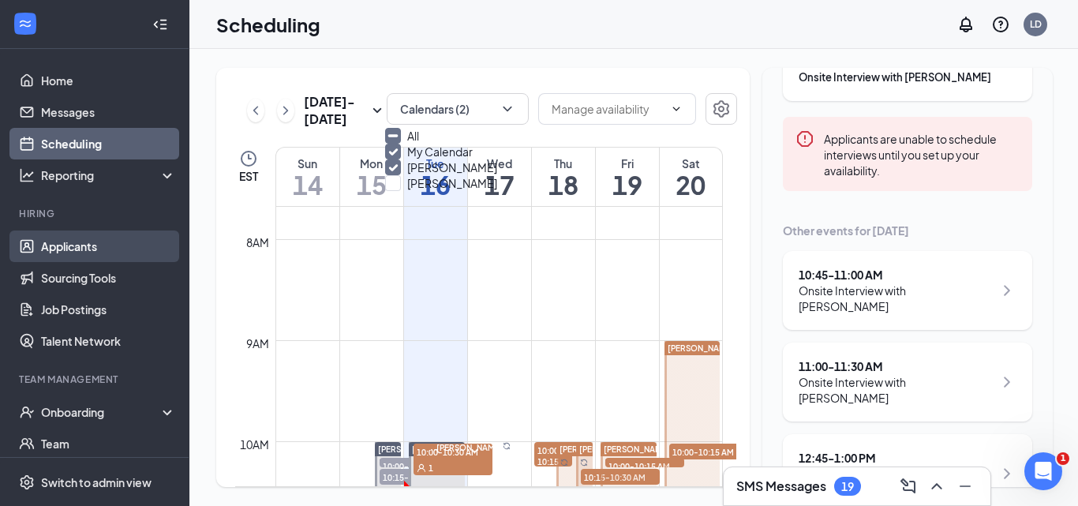
drag, startPoint x: 75, startPoint y: 245, endPoint x: 66, endPoint y: 247, distance: 8.8
click at [75, 245] on link "Applicants" at bounding box center [108, 246] width 135 height 32
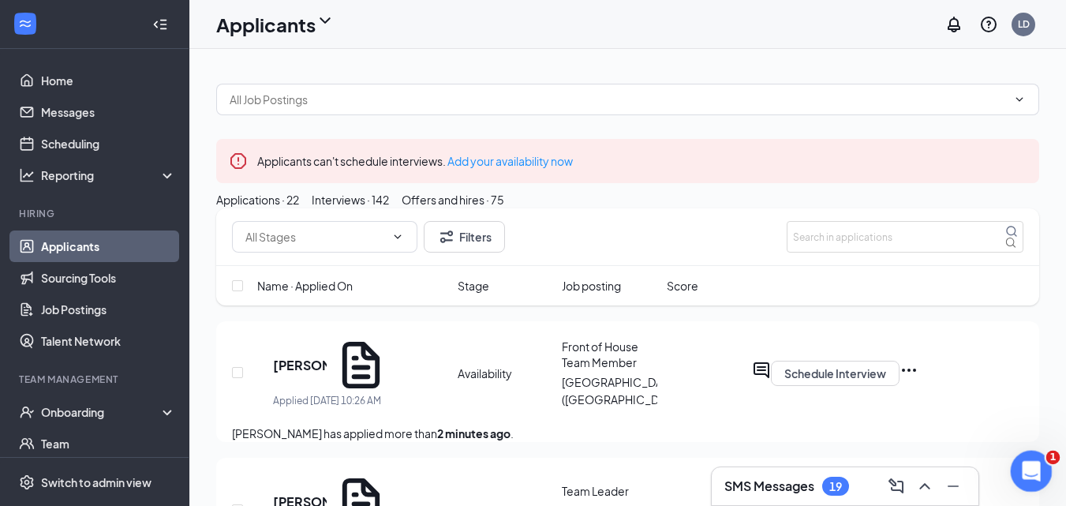
click at [1036, 469] on icon "Open Intercom Messenger" at bounding box center [1029, 469] width 26 height 26
type textarea "ok thanks"
drag, startPoint x: 290, startPoint y: 1711, endPoint x: 617, endPoint y: 1902, distance: 379.0
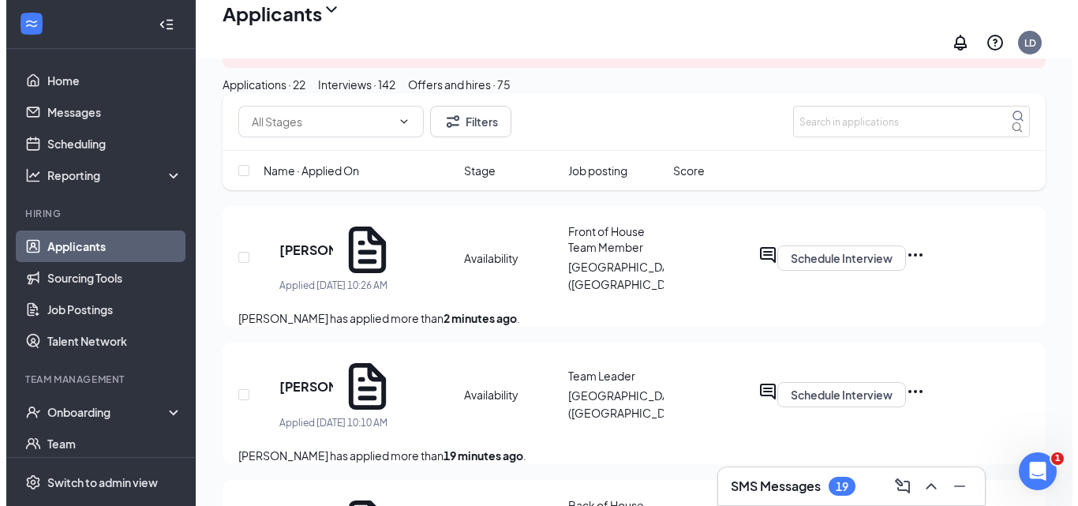
scroll to position [158, 0]
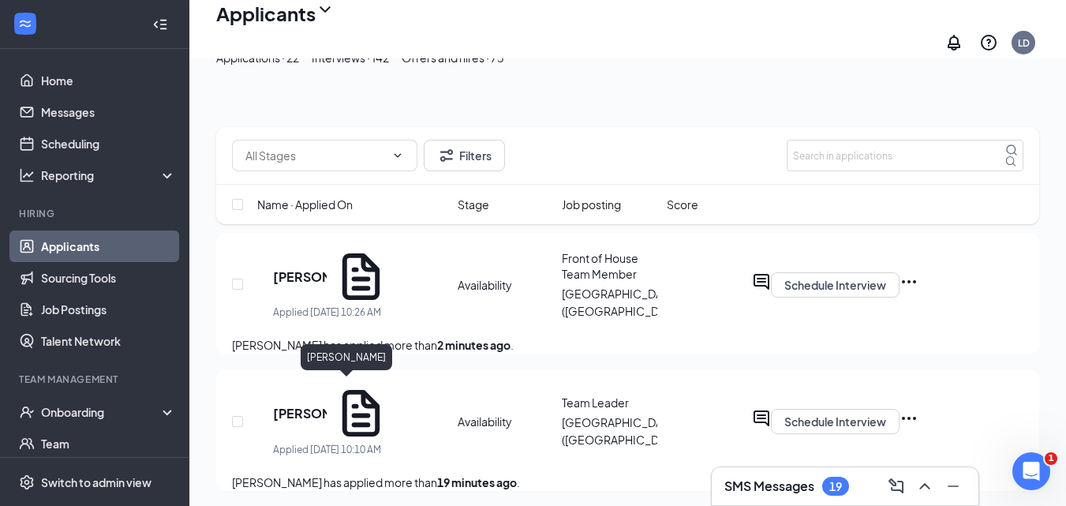
click at [327, 405] on h5 "Andy Barbosa" at bounding box center [300, 413] width 54 height 17
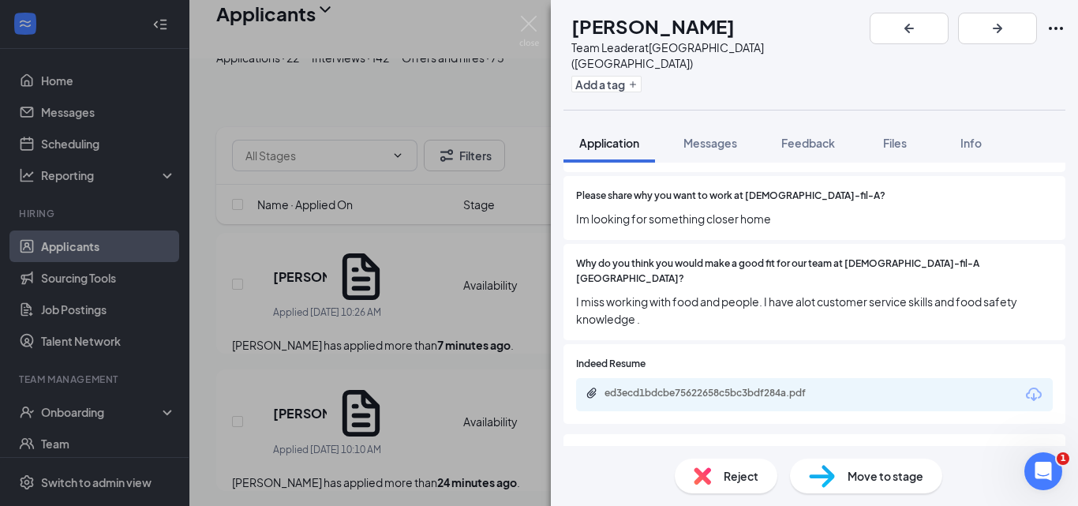
scroll to position [710, 0]
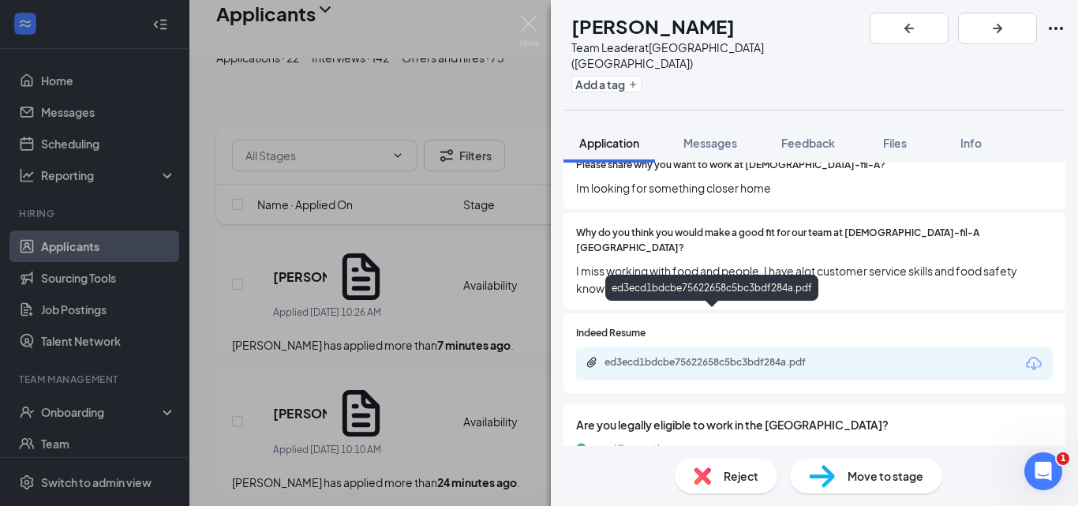
click at [643, 356] on div "ed3ecd1bdcbe75622658c5bc3bdf284a.pdf" at bounding box center [714, 362] width 221 height 13
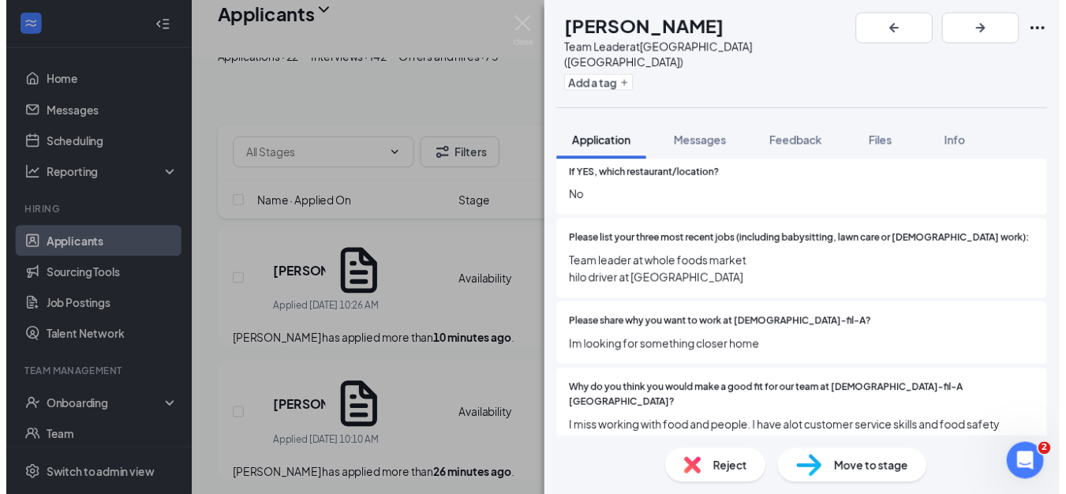
scroll to position [552, 0]
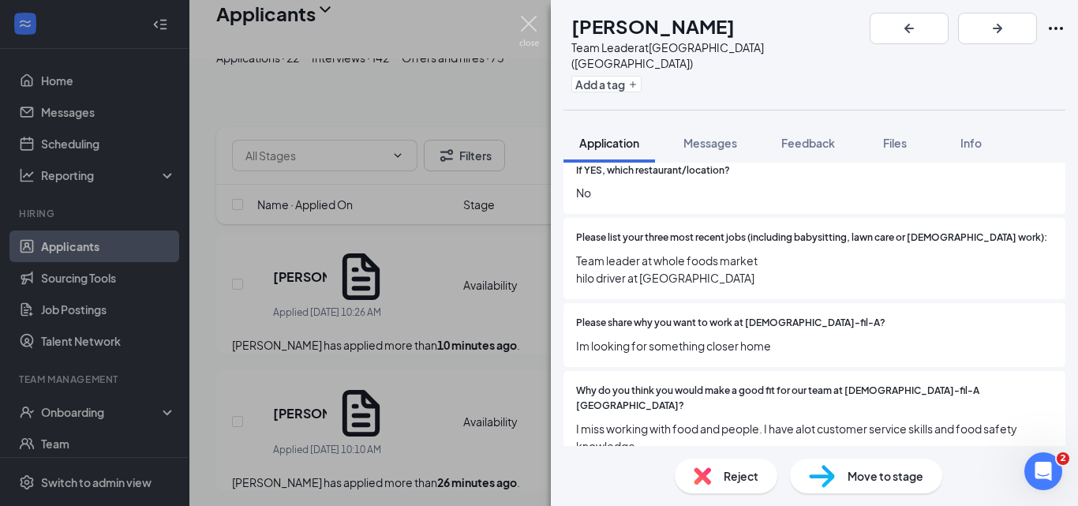
click at [529, 28] on img at bounding box center [529, 31] width 20 height 31
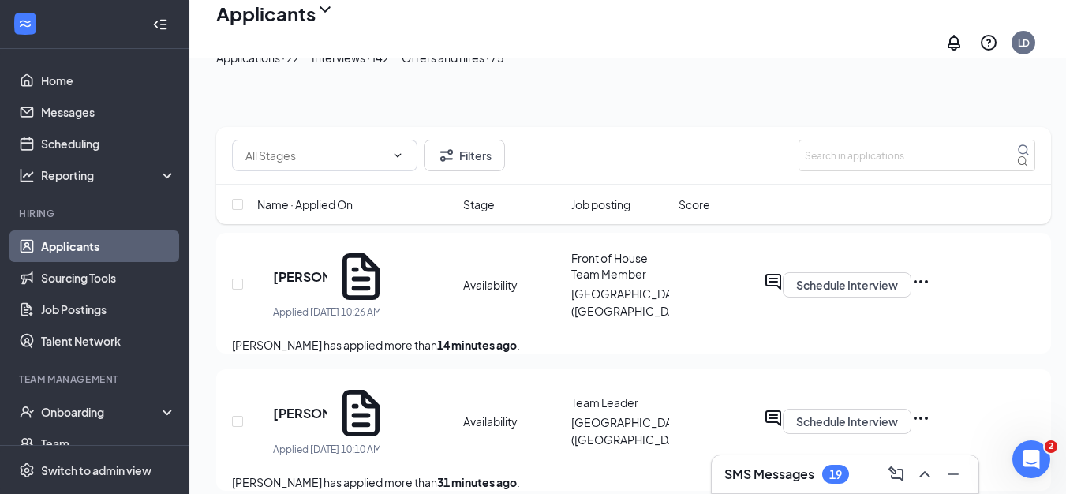
scroll to position [1775, 0]
click at [930, 409] on icon "Ellipses" at bounding box center [920, 418] width 19 height 19
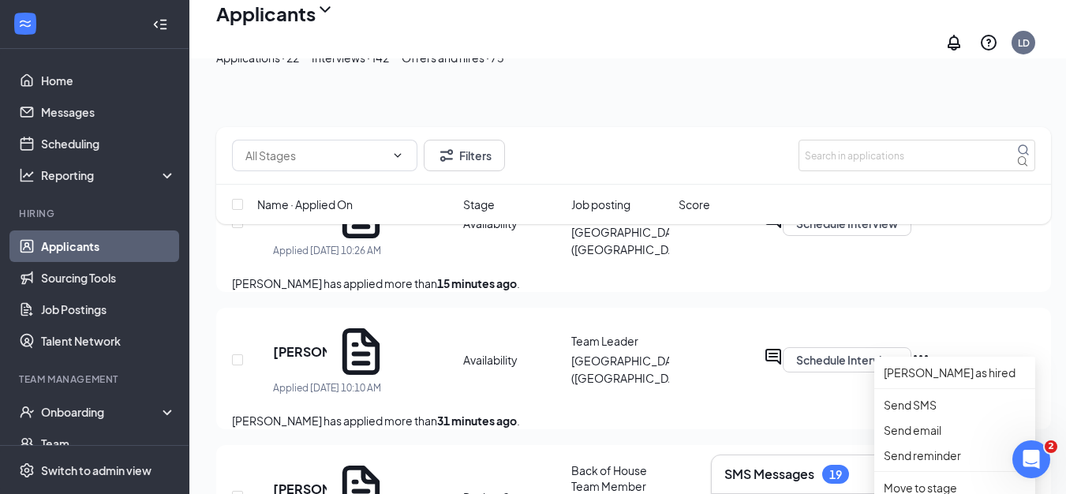
scroll to position [316, 0]
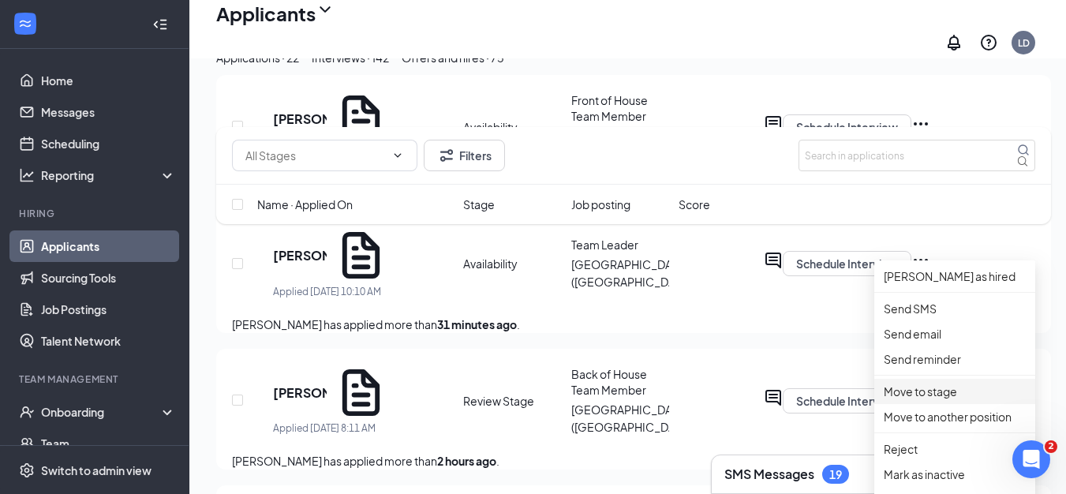
click at [921, 400] on p "Move to stage" at bounding box center [955, 391] width 142 height 17
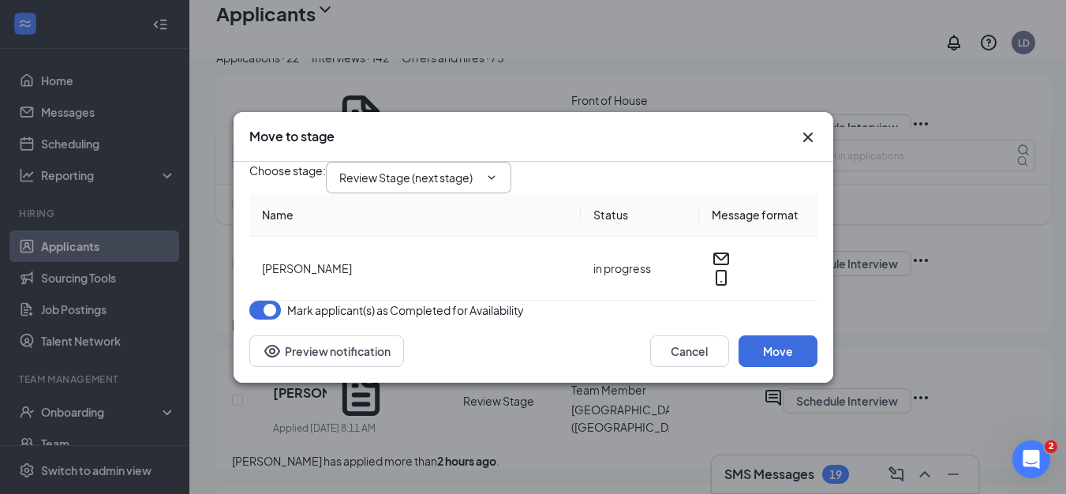
click at [479, 174] on input "Review Stage (next stage)" at bounding box center [409, 177] width 140 height 17
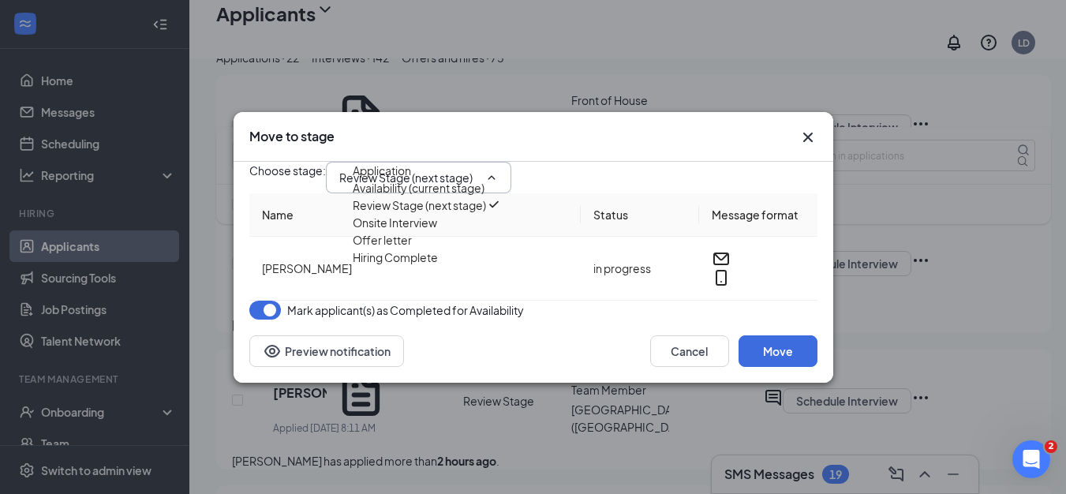
click at [437, 231] on div "Onsite Interview" at bounding box center [395, 222] width 84 height 17
type input "Onsite Interview"
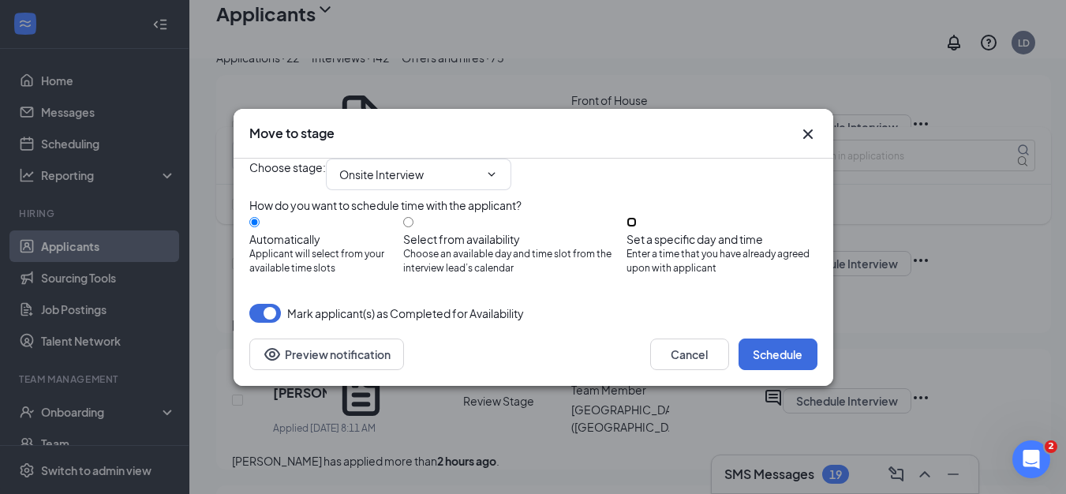
click at [637, 221] on input "Set a specific day and time Enter a time that you have already agreed upon with…" at bounding box center [631, 222] width 10 height 10
radio input "true"
radio input "false"
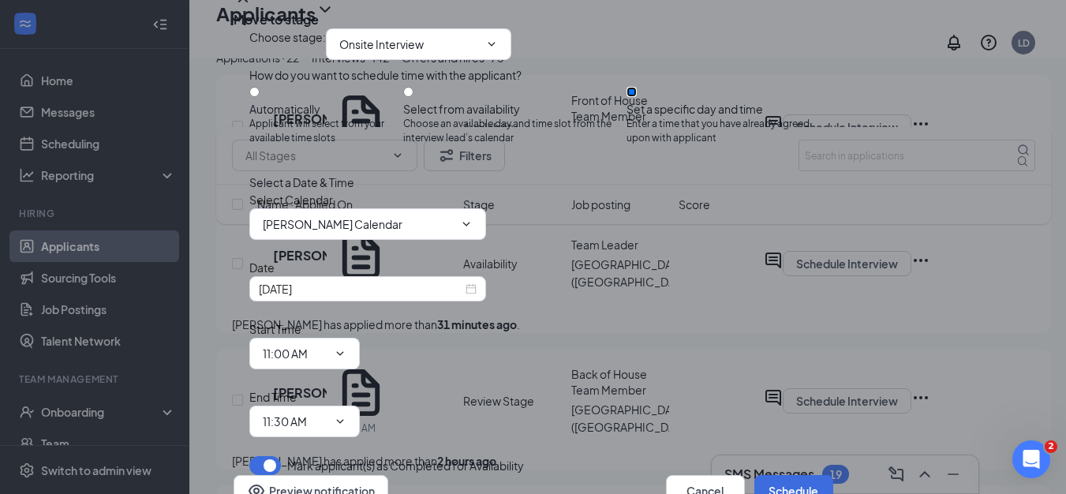
scroll to position [79, 0]
click at [424, 233] on input "Lisa DeSimone's Calendar" at bounding box center [358, 223] width 191 height 17
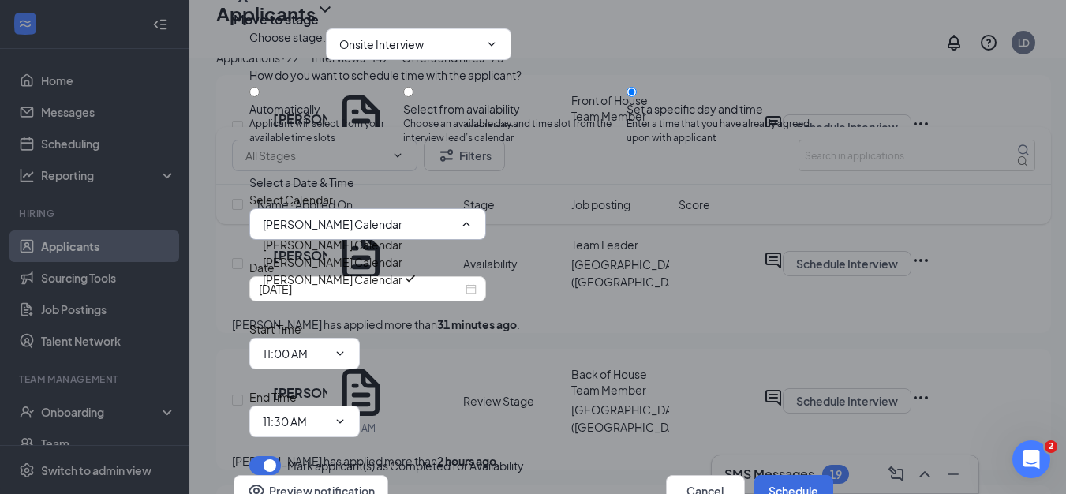
drag, startPoint x: 365, startPoint y: 286, endPoint x: 376, endPoint y: 285, distance: 10.3
click at [365, 253] on div "John DeSimone's Calendar" at bounding box center [358, 244] width 191 height 17
type input "John DeSimone's Calendar"
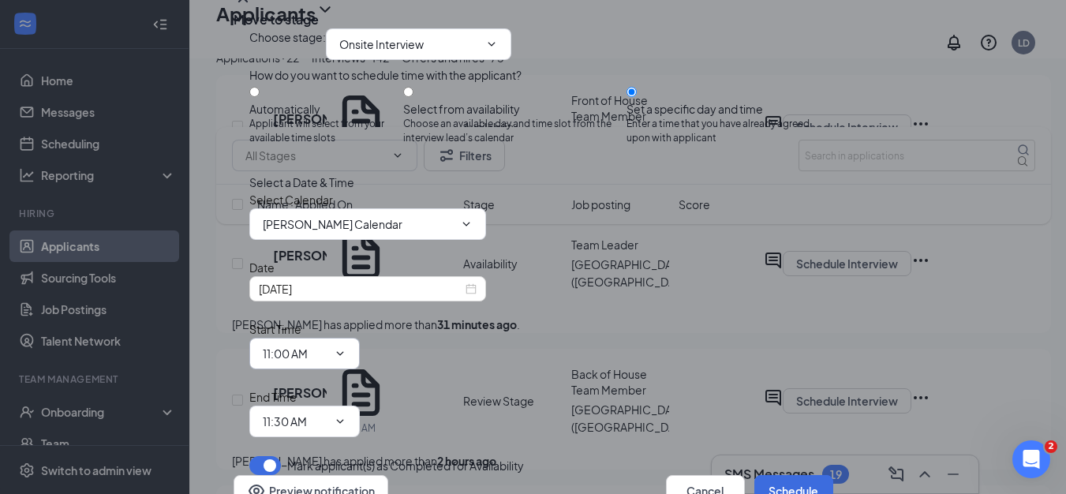
click at [360, 338] on span "11:00 AM" at bounding box center [304, 354] width 110 height 32
click at [327, 345] on input "11:00 AM" at bounding box center [295, 353] width 65 height 17
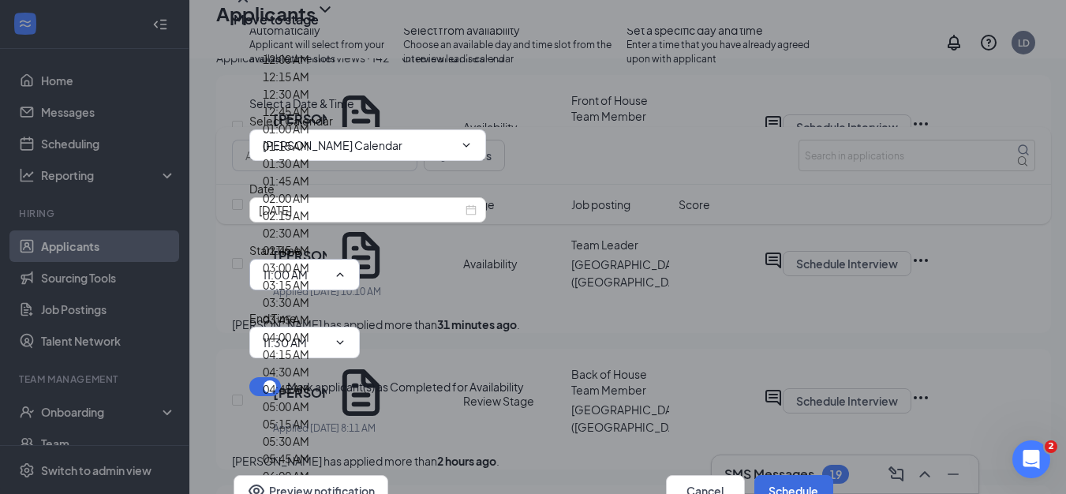
click at [590, 355] on div "Choose stage : Onsite Interview Application Availability (current stage) Review…" at bounding box center [533, 173] width 568 height 447
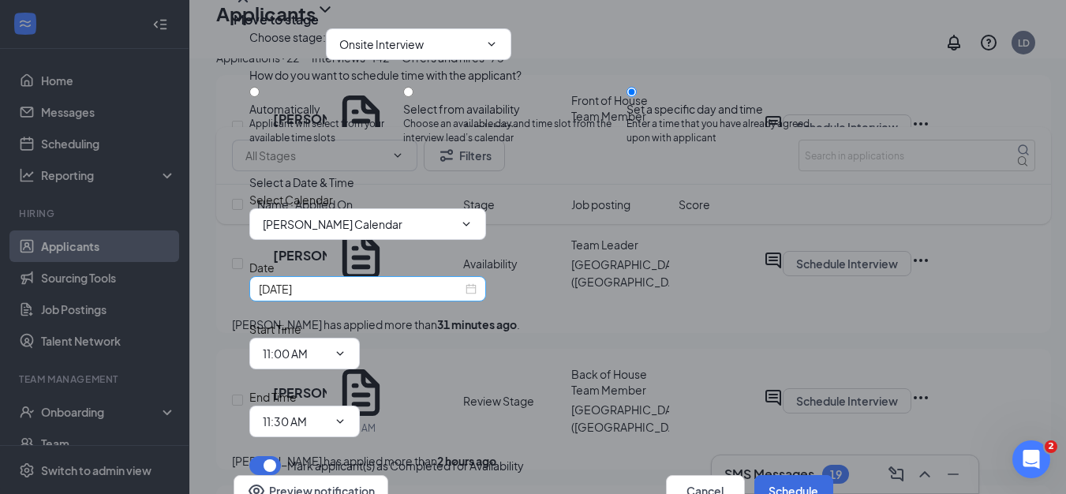
click at [353, 297] on input "Sep 16, 2025" at bounding box center [361, 288] width 204 height 17
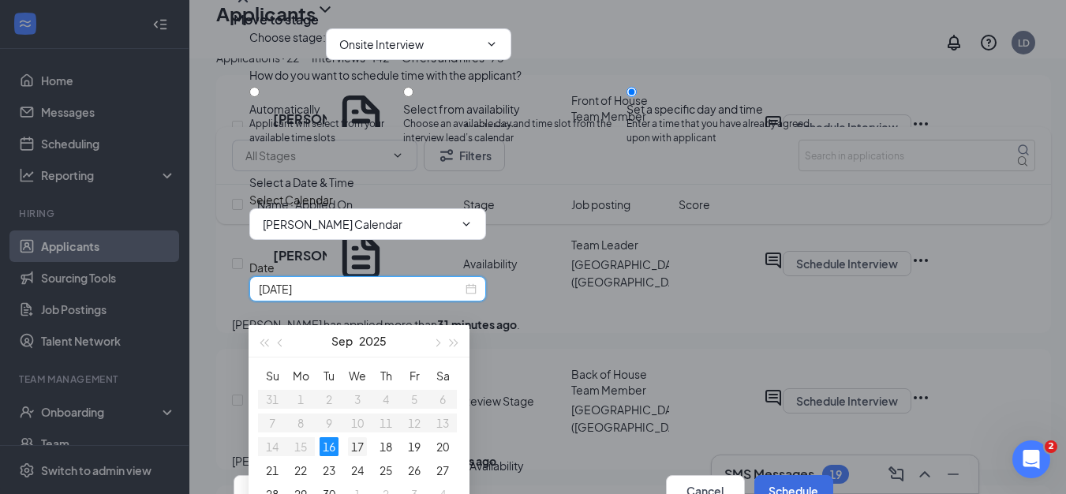
type input "Sep 17, 2025"
click at [357, 447] on div "17" at bounding box center [357, 446] width 19 height 19
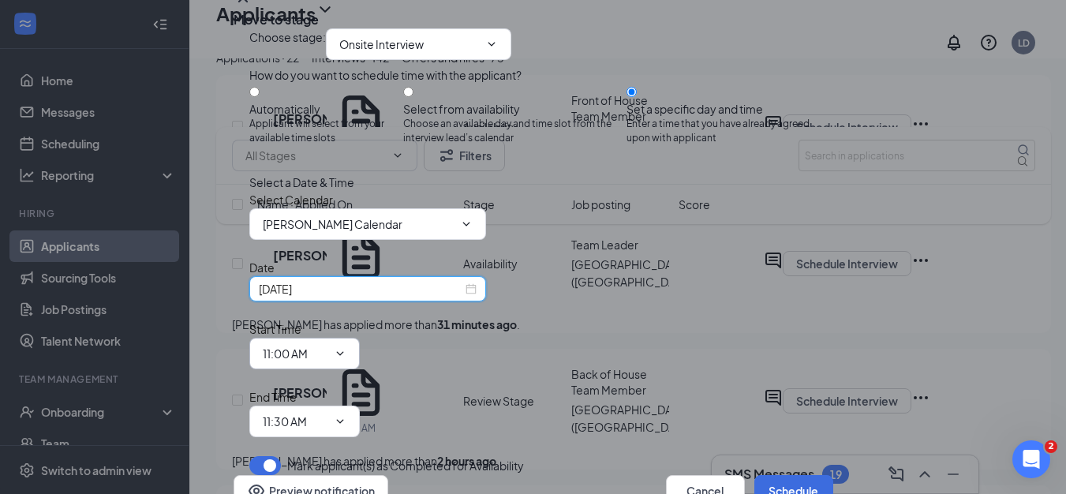
click at [327, 345] on input "11:00 AM" at bounding box center [295, 353] width 65 height 17
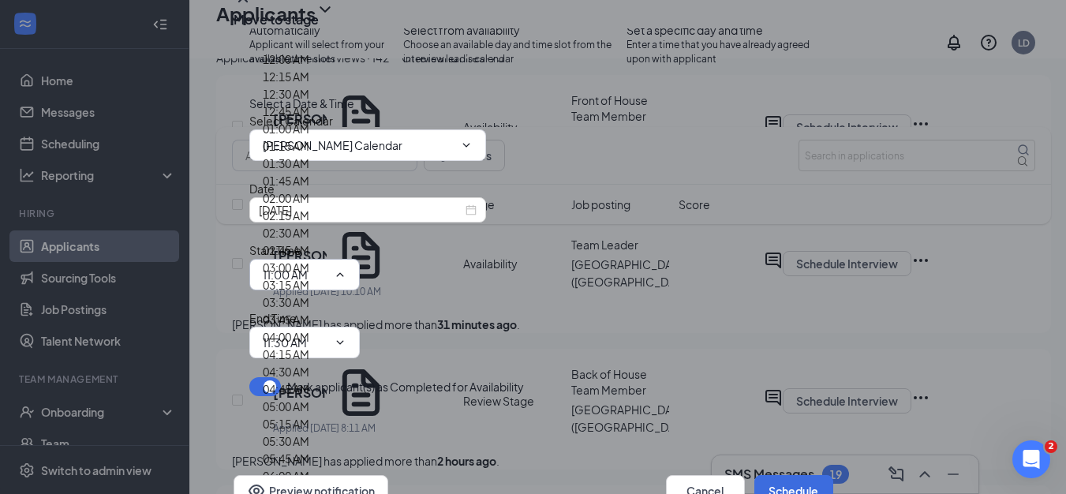
scroll to position [2051, 0]
type input "03:00 PM"
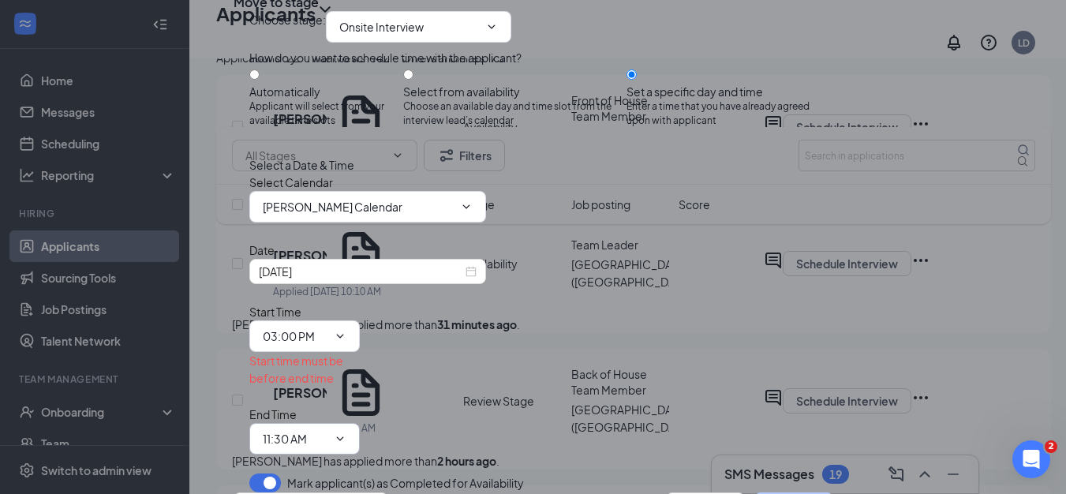
click at [327, 430] on input "11:30 AM" at bounding box center [295, 438] width 65 height 17
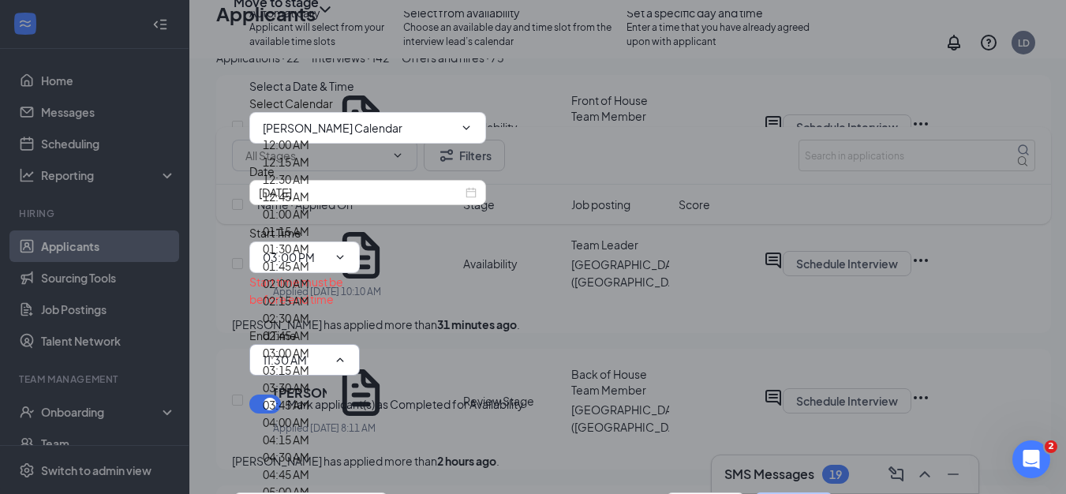
scroll to position [2130, 0]
type input "03:15 PM"
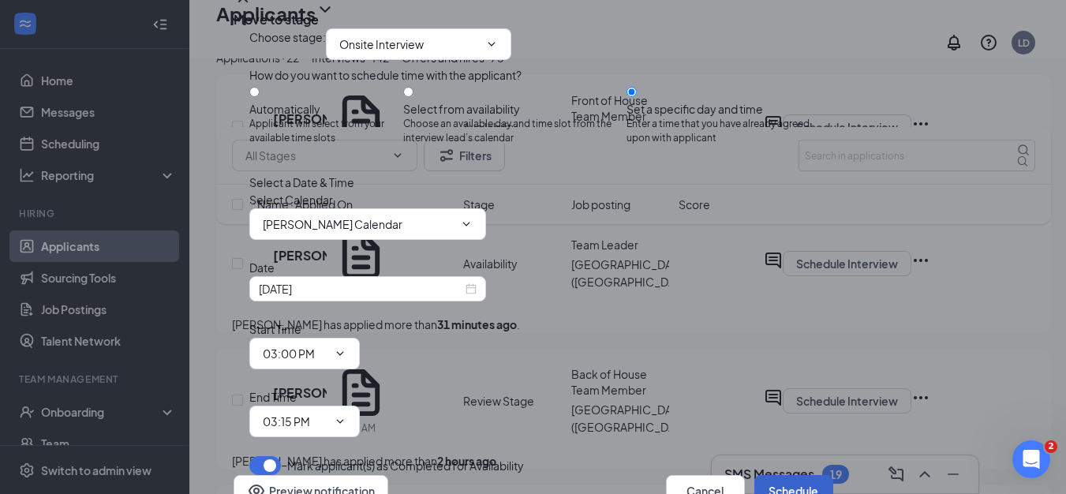
click at [764, 475] on button "Schedule" at bounding box center [793, 491] width 79 height 32
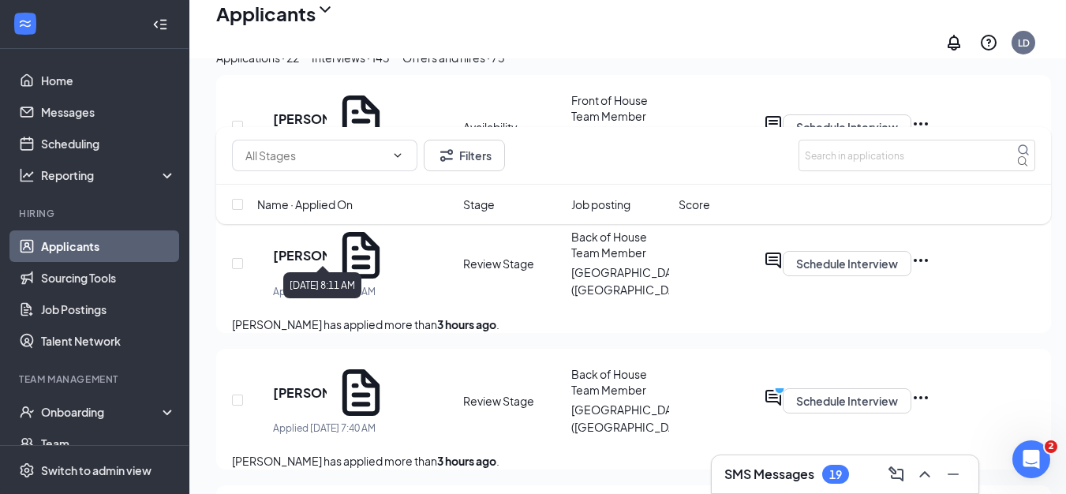
scroll to position [237, 0]
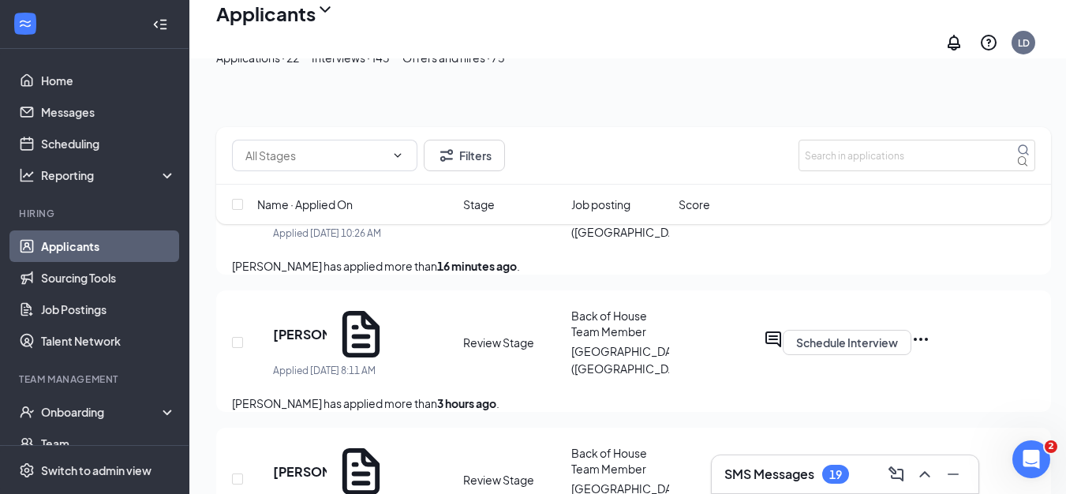
click at [390, 66] on div "Interviews · 143" at bounding box center [351, 57] width 78 height 17
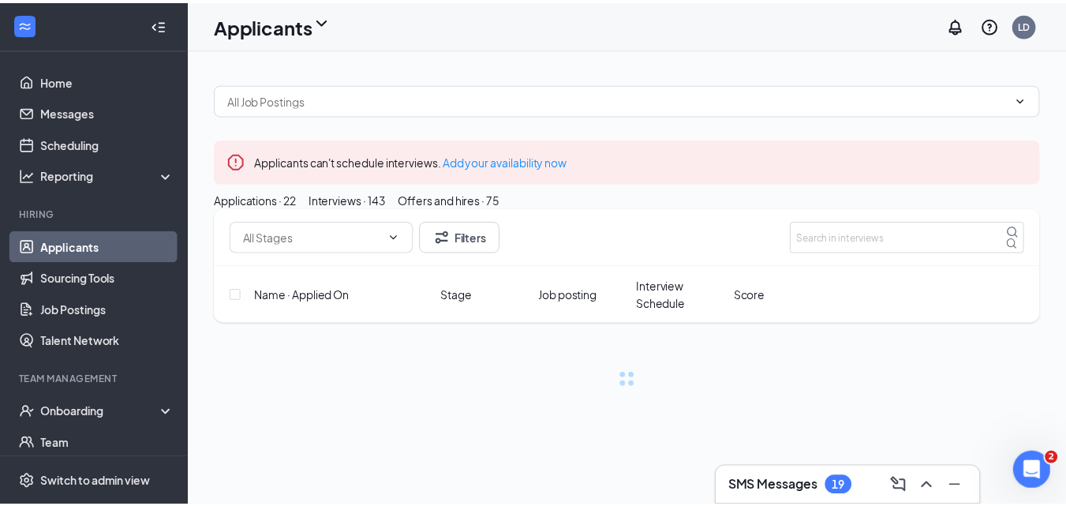
scroll to position [1763, 0]
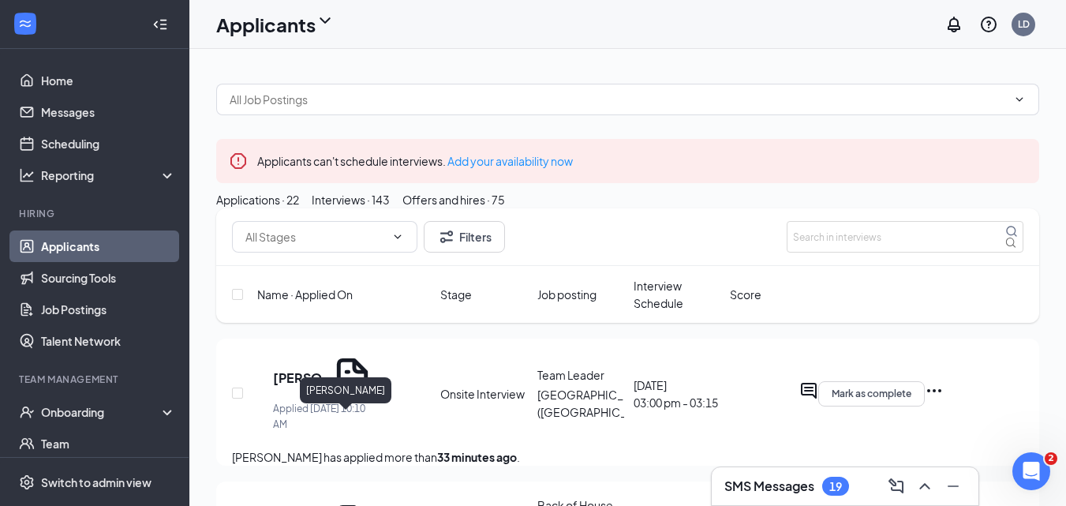
click at [323, 387] on h5 "Andy Barbosa" at bounding box center [298, 377] width 50 height 17
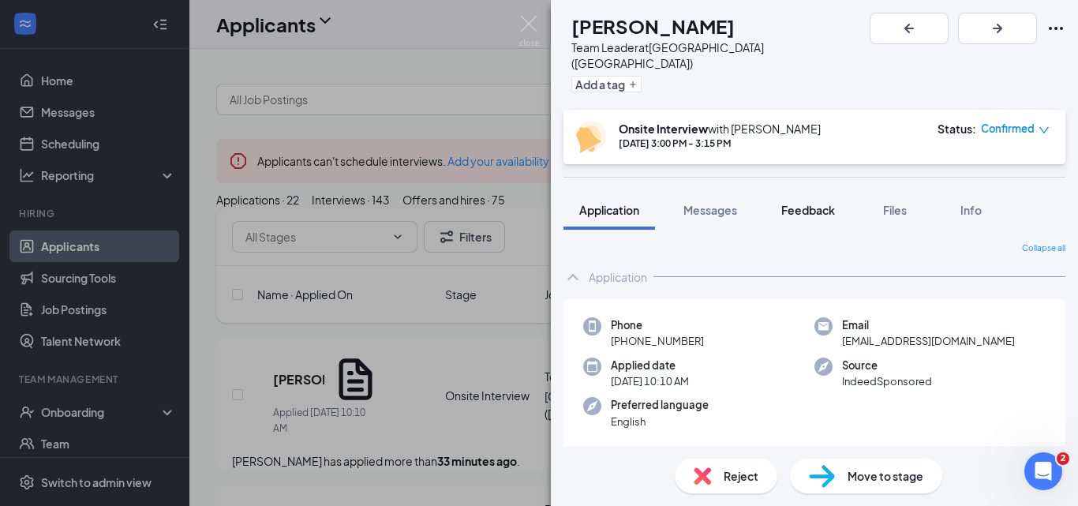
click at [795, 203] on span "Feedback" at bounding box center [808, 210] width 54 height 14
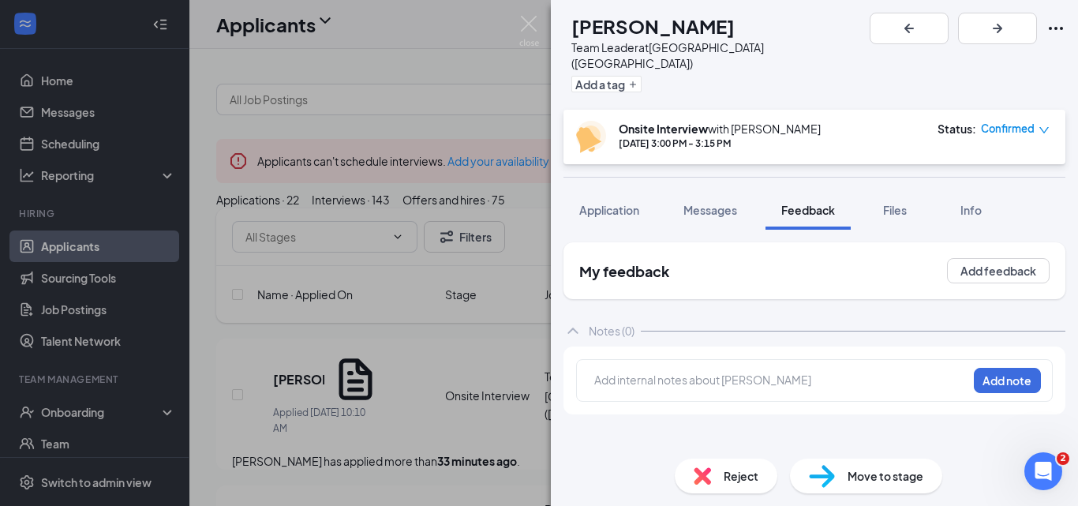
click at [671, 372] on div at bounding box center [781, 380] width 372 height 17
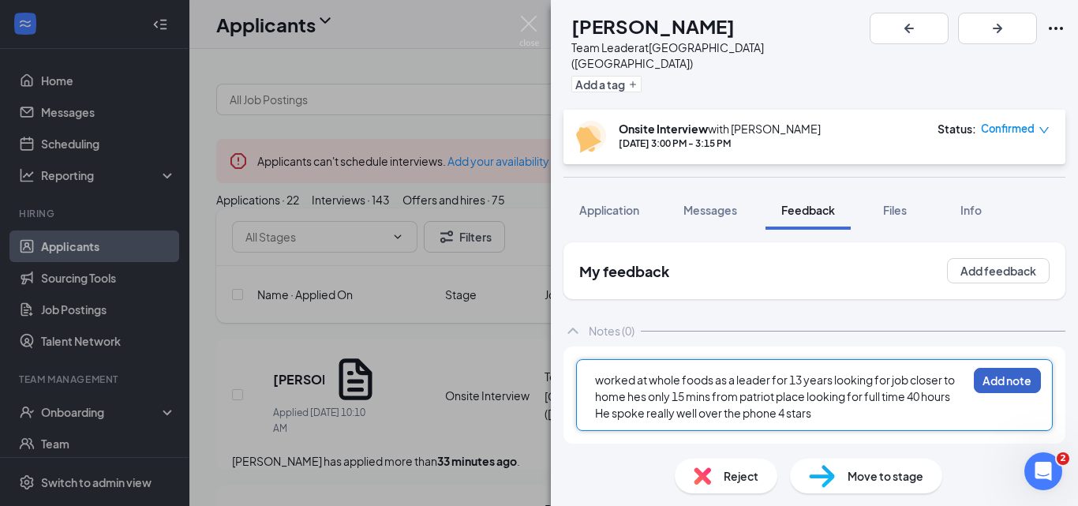
click at [995, 368] on button "Add note" at bounding box center [1007, 380] width 67 height 25
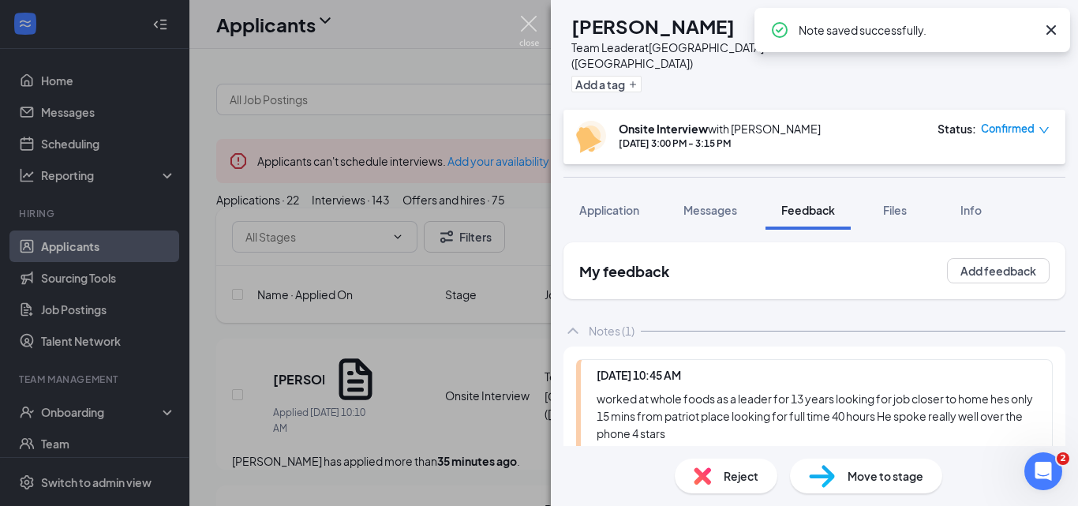
click at [533, 25] on img at bounding box center [529, 31] width 20 height 31
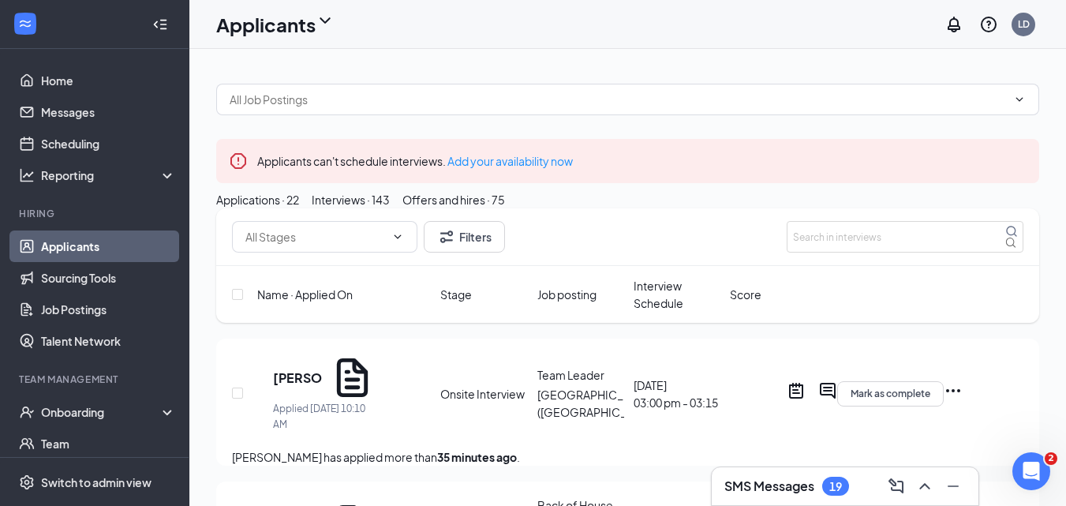
click at [295, 208] on div "Applications · 22" at bounding box center [257, 199] width 83 height 17
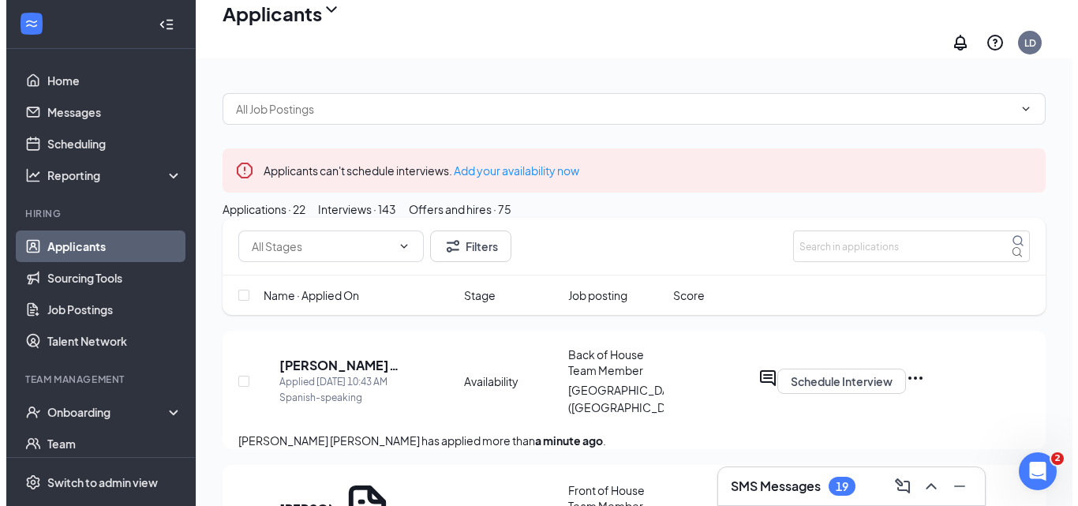
scroll to position [158, 0]
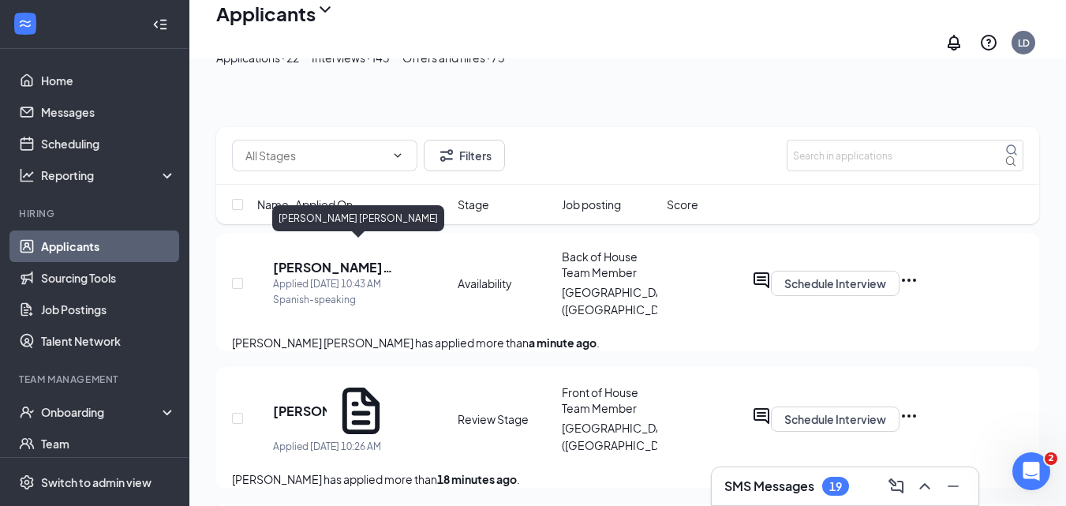
click at [366, 259] on h5 "Jhonatan oseas Mendez marroquin" at bounding box center [333, 267] width 120 height 17
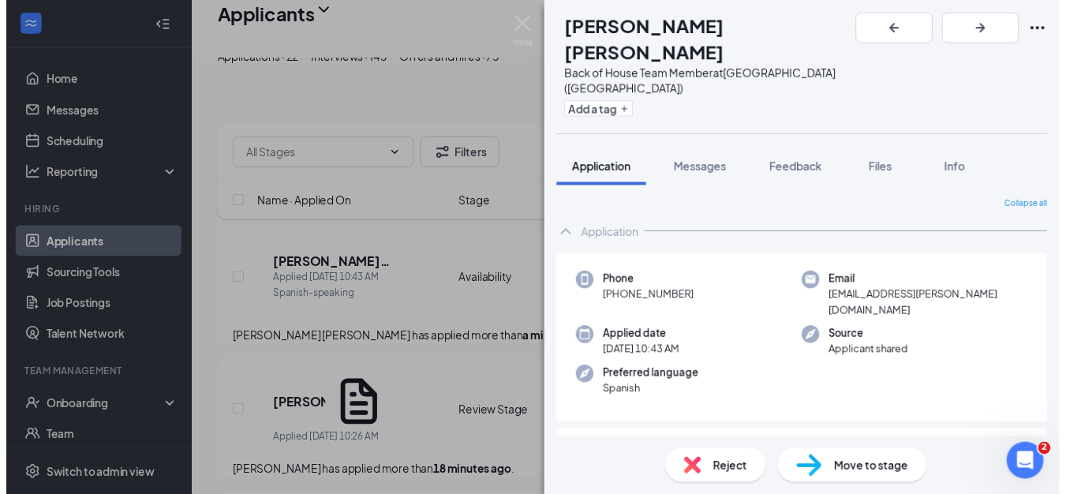
scroll to position [79, 0]
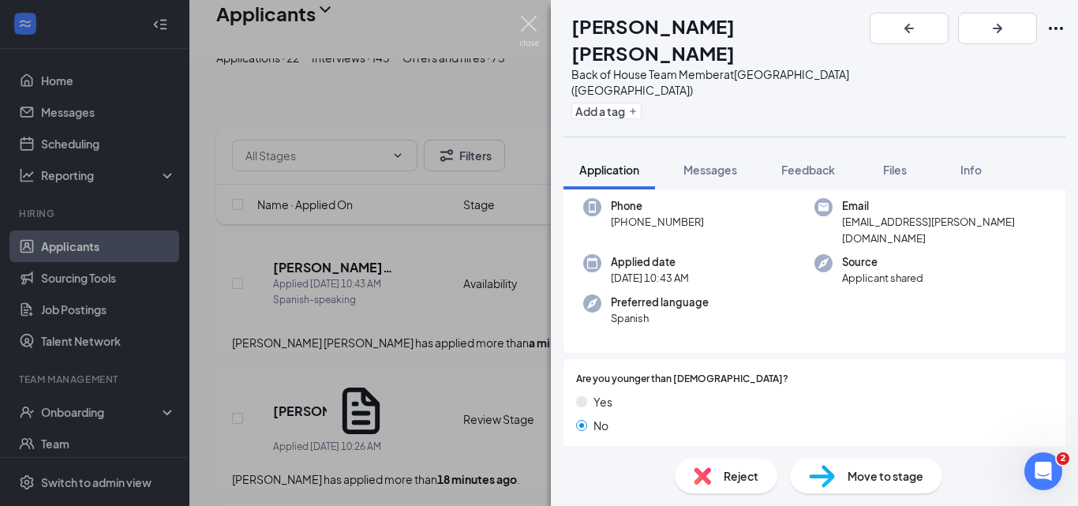
click at [528, 24] on img at bounding box center [529, 31] width 20 height 31
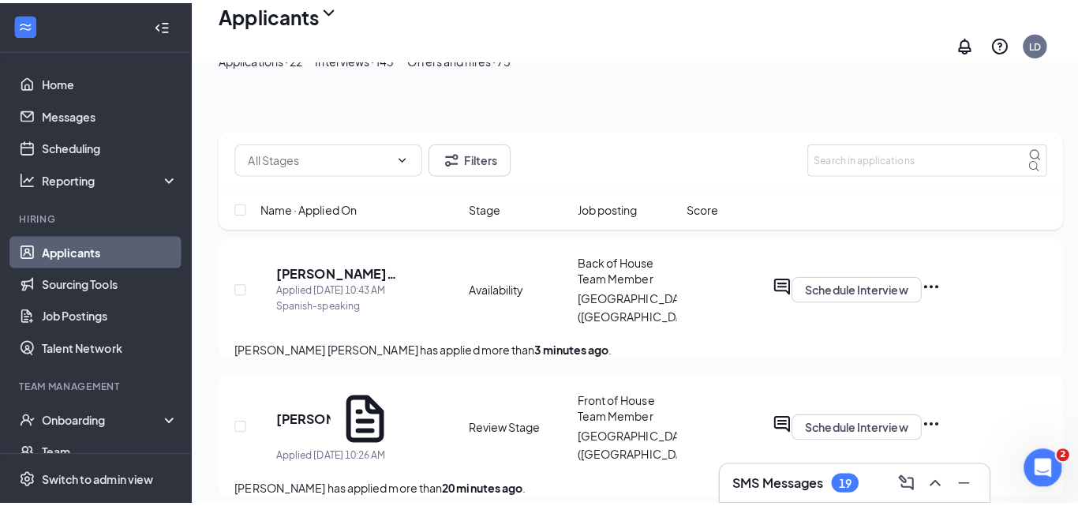
scroll to position [1775, 0]
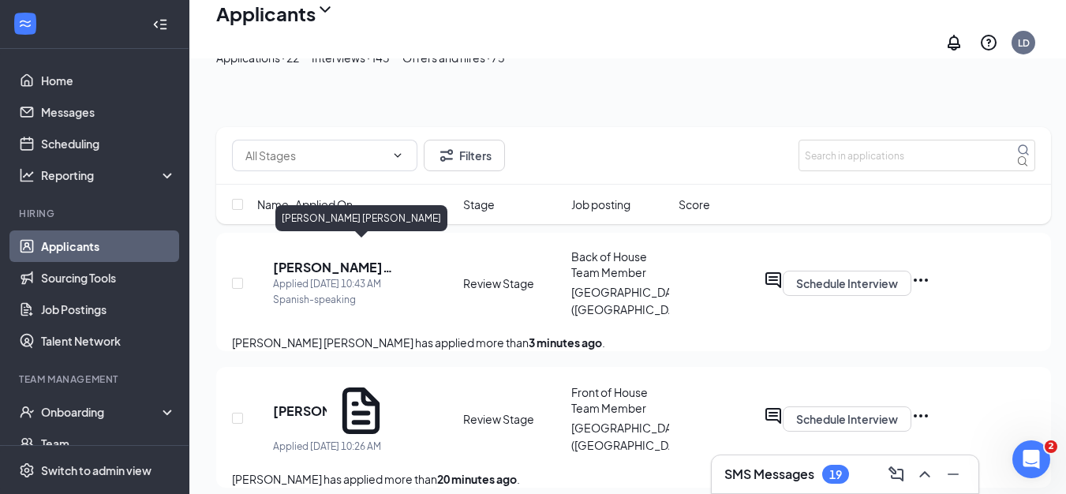
click at [369, 259] on h5 "Jhonatan oseas Mendez marroquin" at bounding box center [335, 267] width 125 height 17
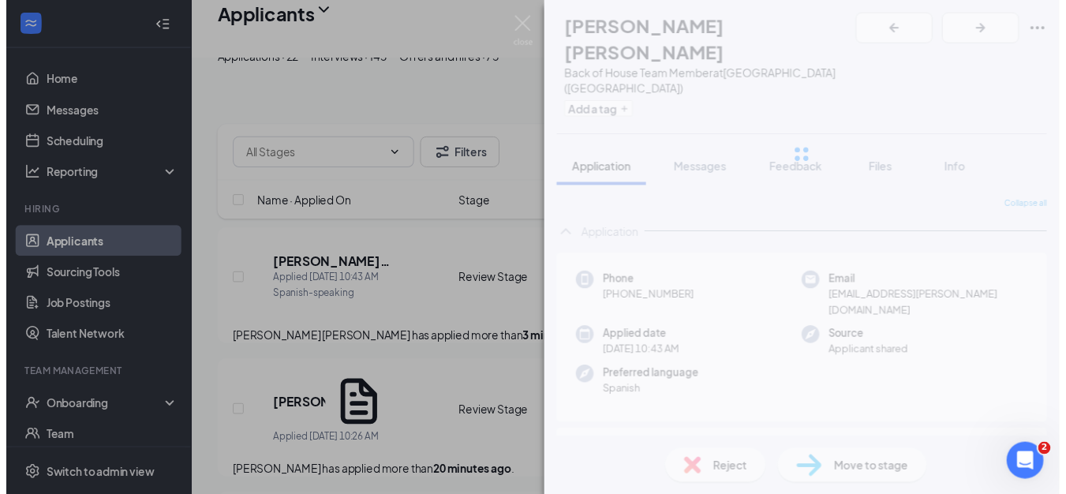
scroll to position [1763, 0]
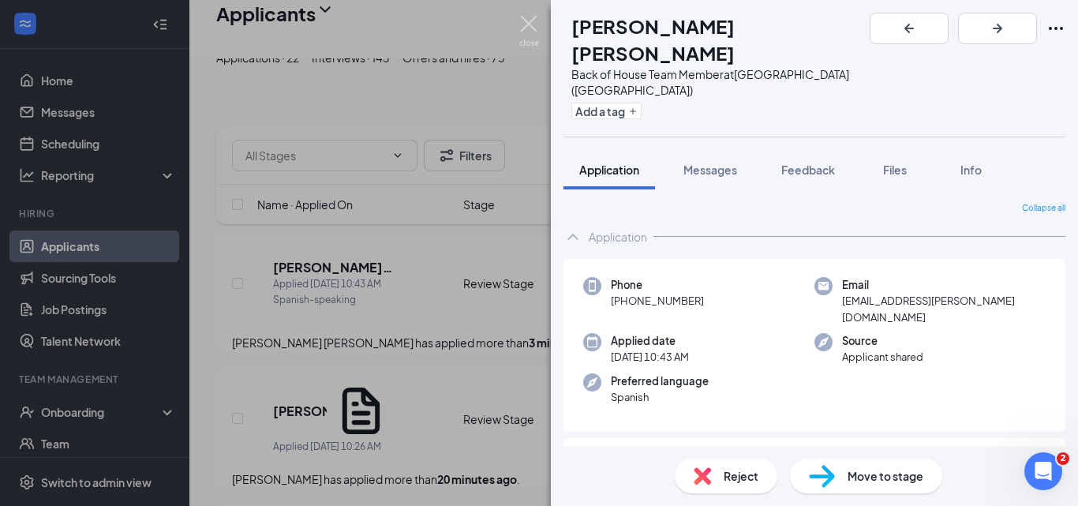
click at [526, 25] on img at bounding box center [529, 31] width 20 height 31
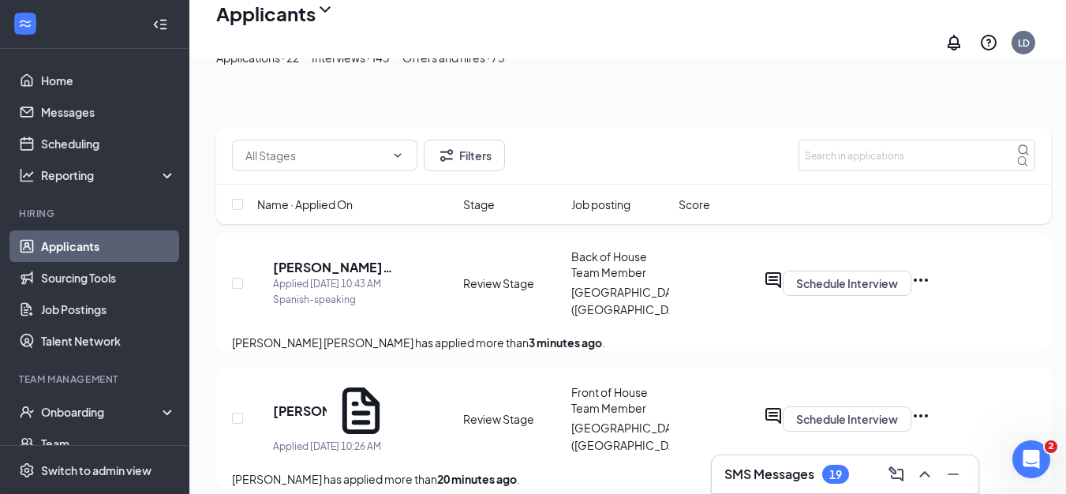
scroll to position [1775, 0]
click at [930, 271] on icon "Ellipses" at bounding box center [920, 280] width 19 height 19
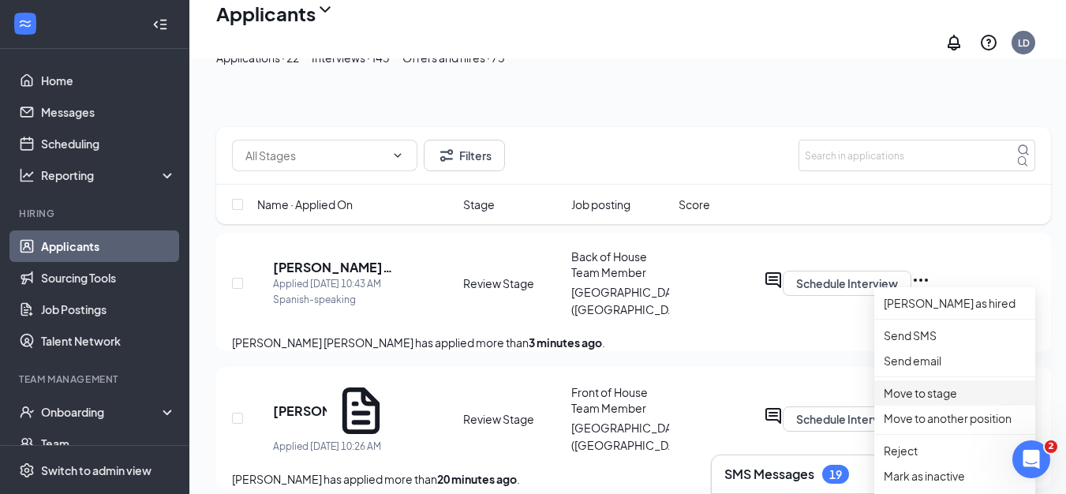
click at [940, 402] on p "Move to stage" at bounding box center [955, 392] width 142 height 17
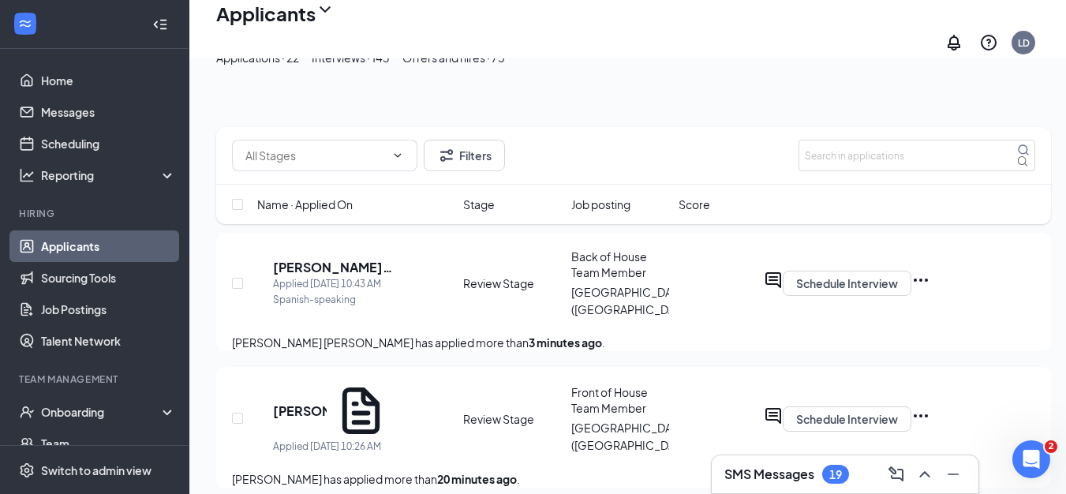
type input "Onsite Interview (next stage)"
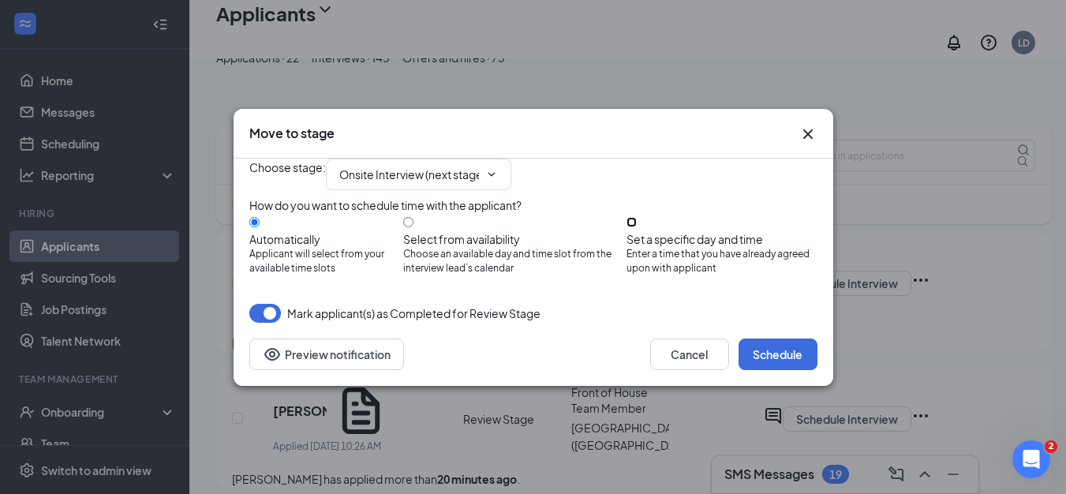
click at [637, 225] on input "Set a specific day and time Enter a time that you have already agreed upon with…" at bounding box center [631, 222] width 10 height 10
radio input "true"
radio input "false"
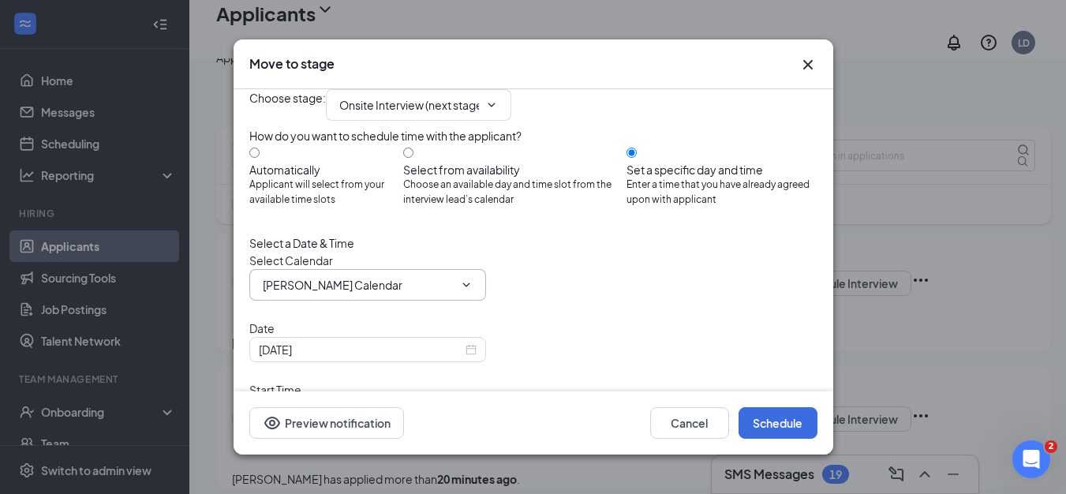
click at [426, 293] on input "Lisa DeSimone's Calendar" at bounding box center [358, 284] width 191 height 17
click at [361, 181] on div "John DeSimone's Calendar" at bounding box center [333, 172] width 140 height 17
type input "John DeSimone's Calendar"
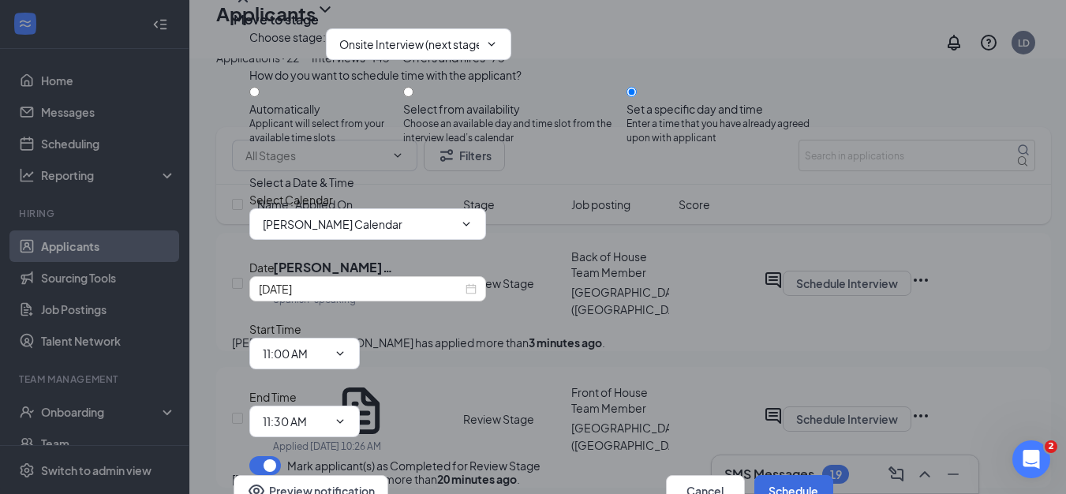
scroll to position [79, 0]
click at [403, 297] on input "Sep 16, 2025" at bounding box center [361, 288] width 204 height 17
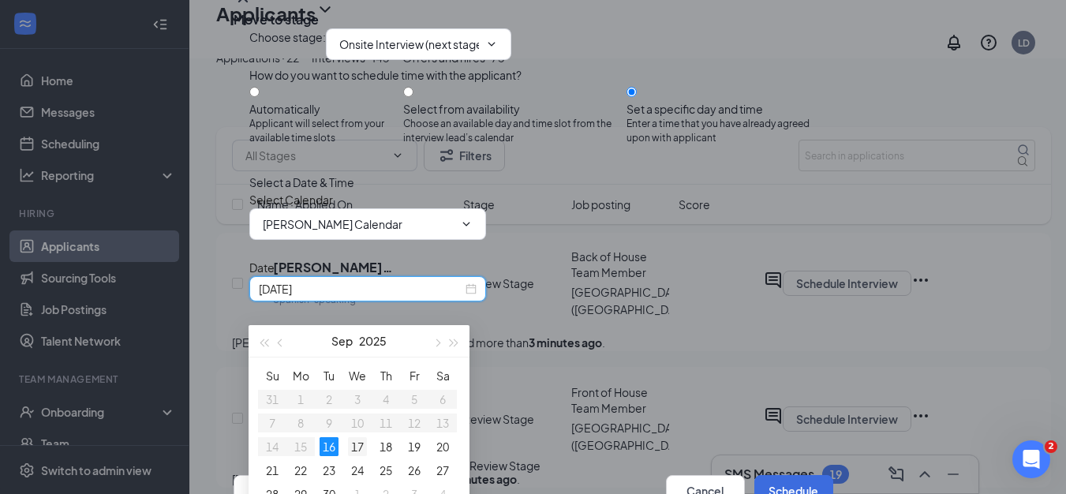
type input "Sep 17, 2025"
click at [355, 448] on div "17" at bounding box center [357, 446] width 19 height 19
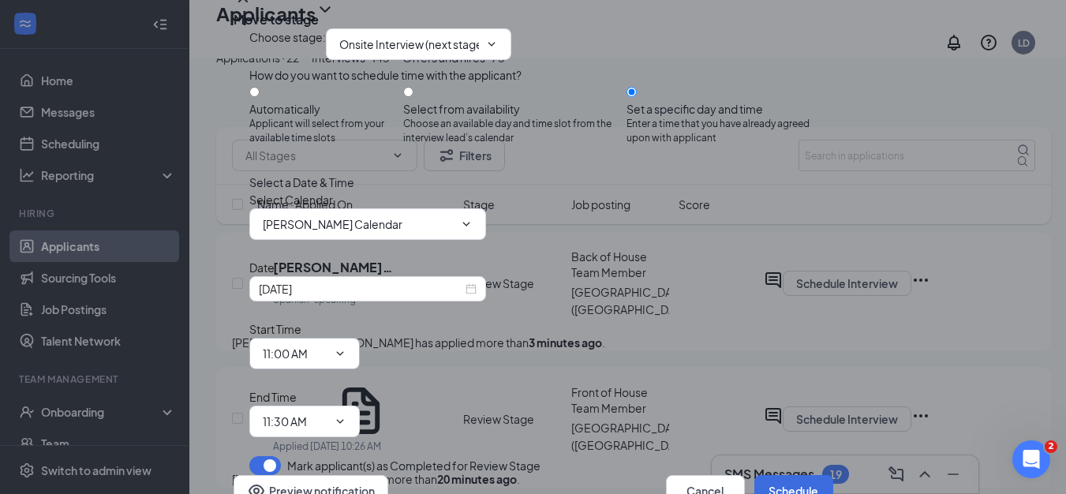
click at [360, 338] on span "11:00 AM" at bounding box center [304, 354] width 110 height 32
click at [327, 345] on input "11:00 AM" at bounding box center [295, 353] width 65 height 17
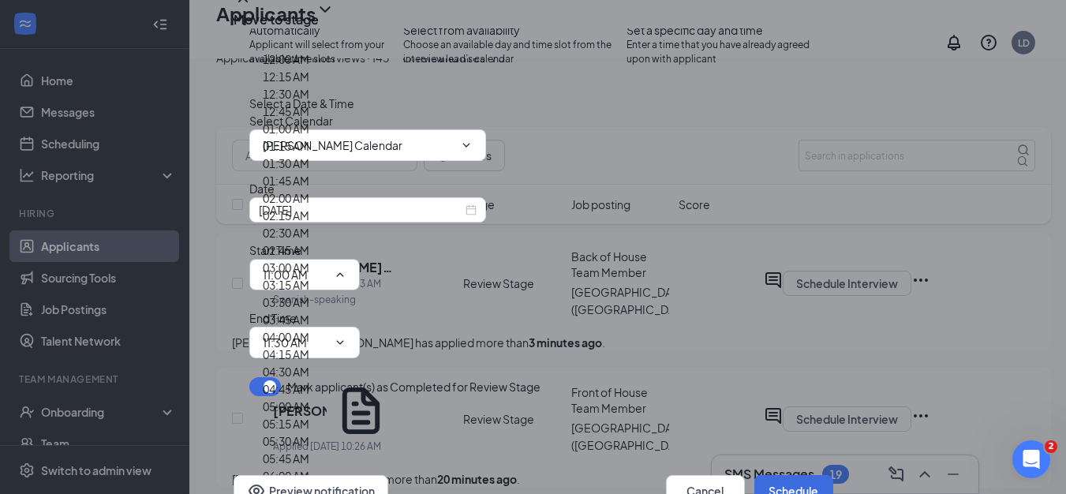
scroll to position [2209, 0]
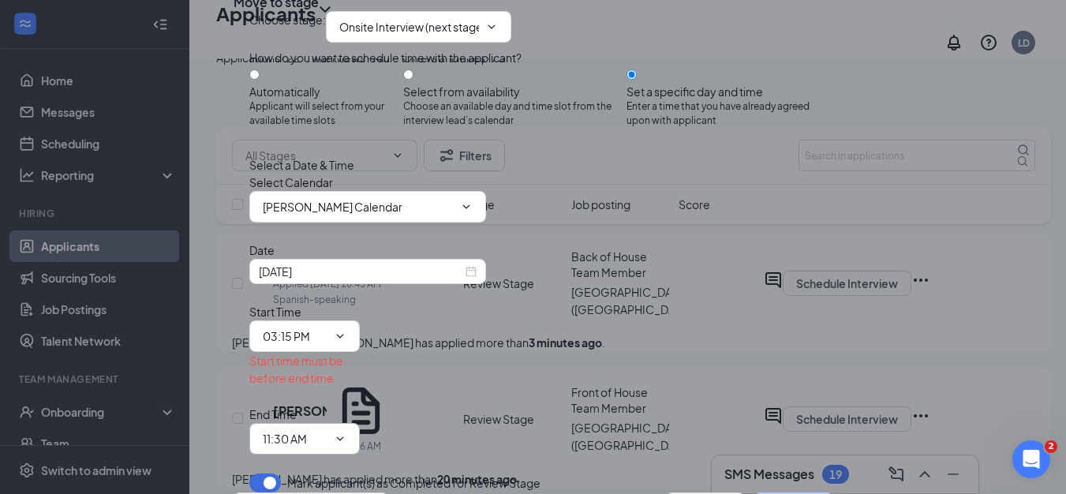
click at [327, 430] on input "11:30 AM" at bounding box center [295, 438] width 65 height 17
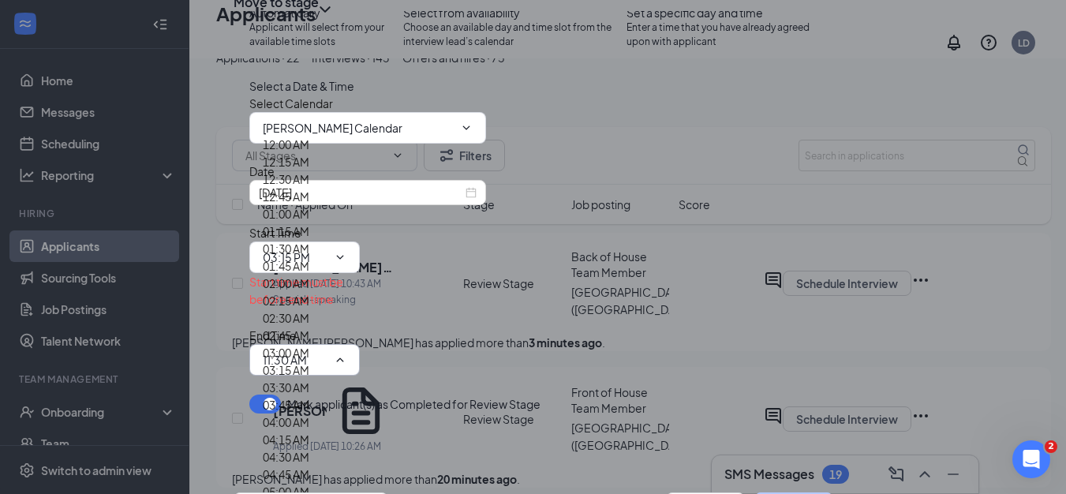
scroll to position [316, 0]
click at [327, 266] on input "03:15 PM" at bounding box center [295, 257] width 65 height 17
type input "03:30 PM"
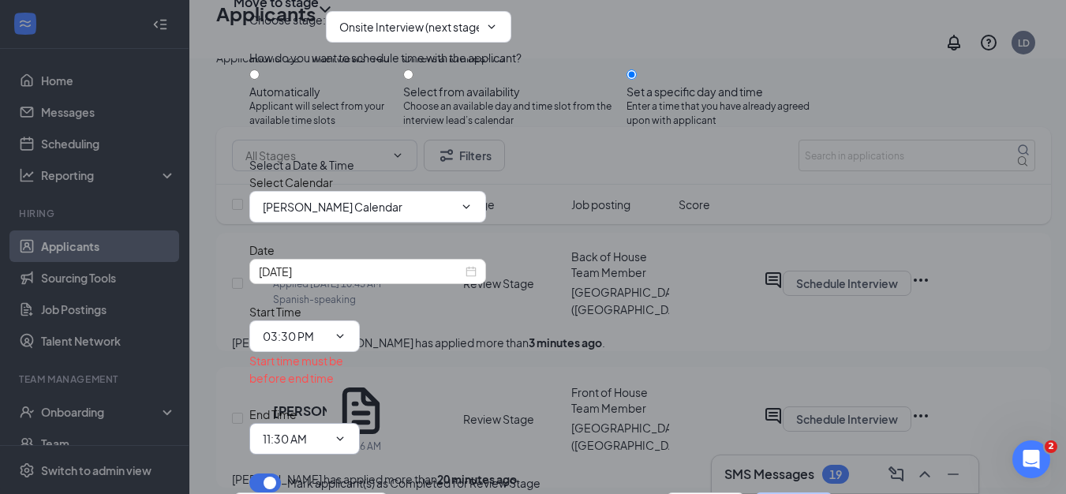
click at [360, 423] on span "11:30 AM 12:00 AM 12:15 AM 12:30 AM 12:45 AM 01:00 AM 01:15 AM 01:30 AM 01:45 A…" at bounding box center [304, 439] width 110 height 32
click at [327, 430] on input "11:30 AM" at bounding box center [295, 438] width 65 height 17
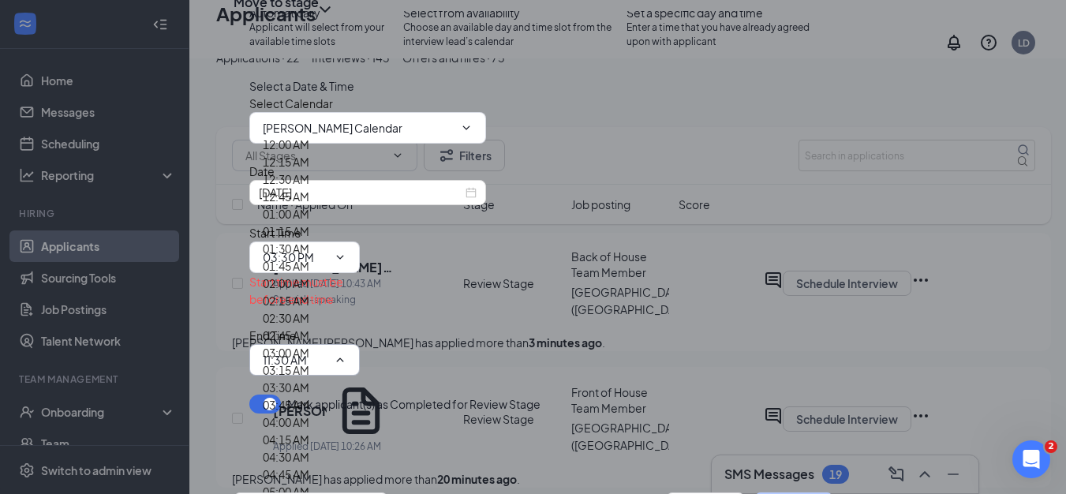
scroll to position [2209, 0]
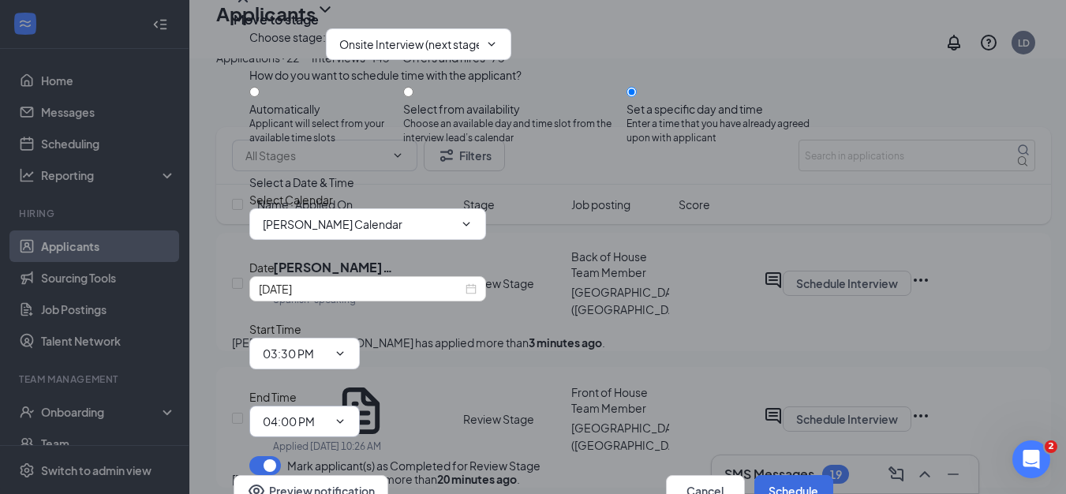
click at [327, 413] on input "04:00 PM" at bounding box center [295, 421] width 65 height 17
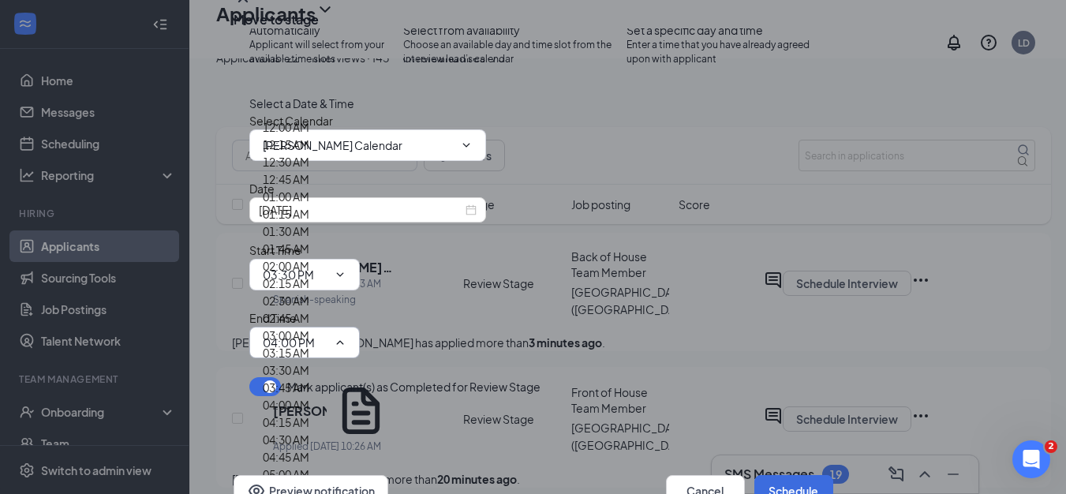
type input "03:45 PM"
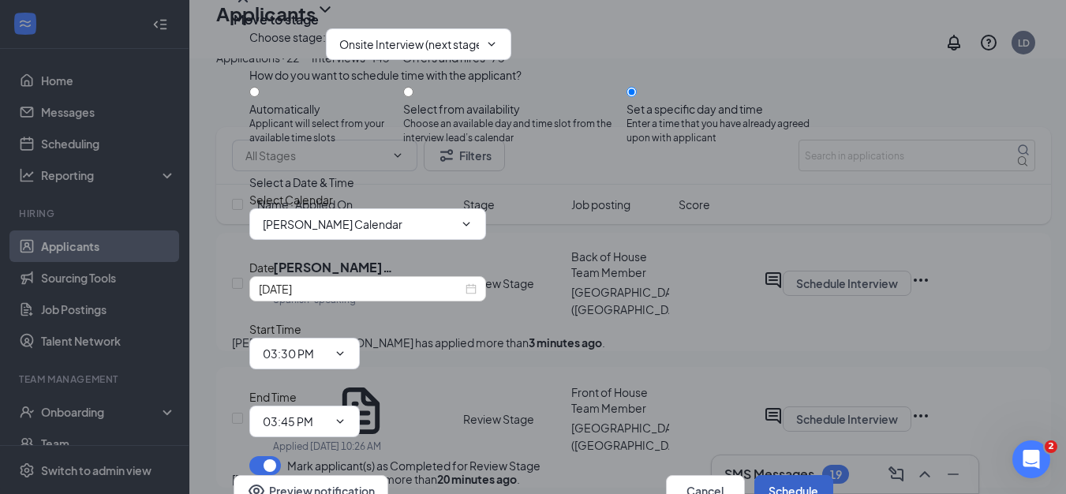
click at [756, 475] on button "Schedule" at bounding box center [793, 491] width 79 height 32
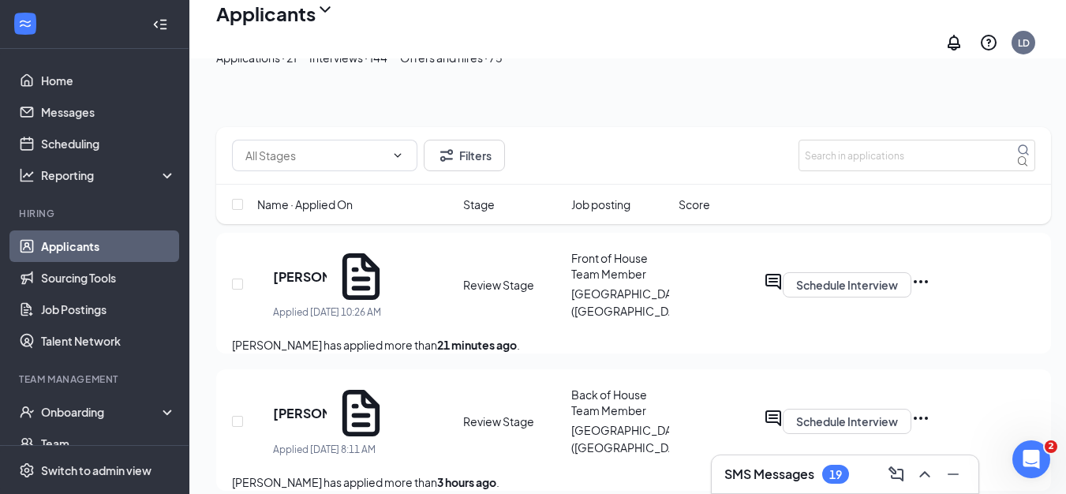
click at [387, 66] on div "Interviews · 144" at bounding box center [348, 57] width 78 height 17
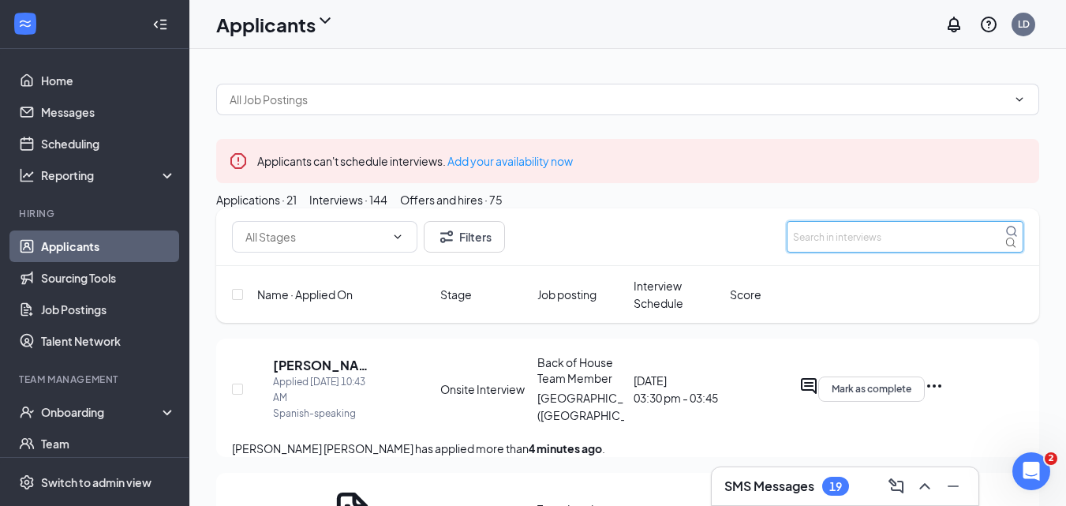
click at [829, 252] on input "text" at bounding box center [905, 237] width 237 height 32
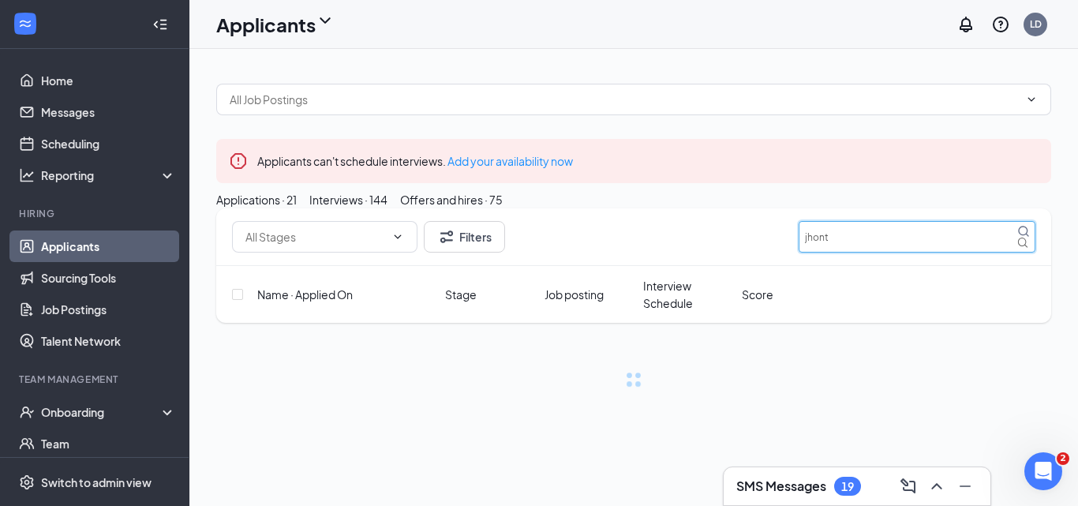
type input "jhonth"
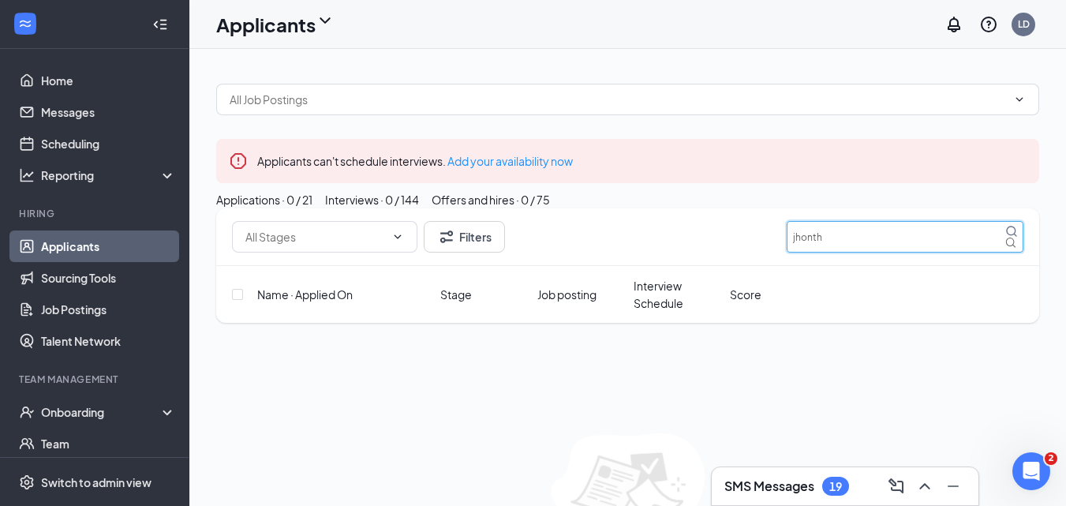
drag, startPoint x: 851, startPoint y: 307, endPoint x: 685, endPoint y: 301, distance: 166.6
click at [697, 252] on div "Filters jhonth" at bounding box center [627, 237] width 791 height 32
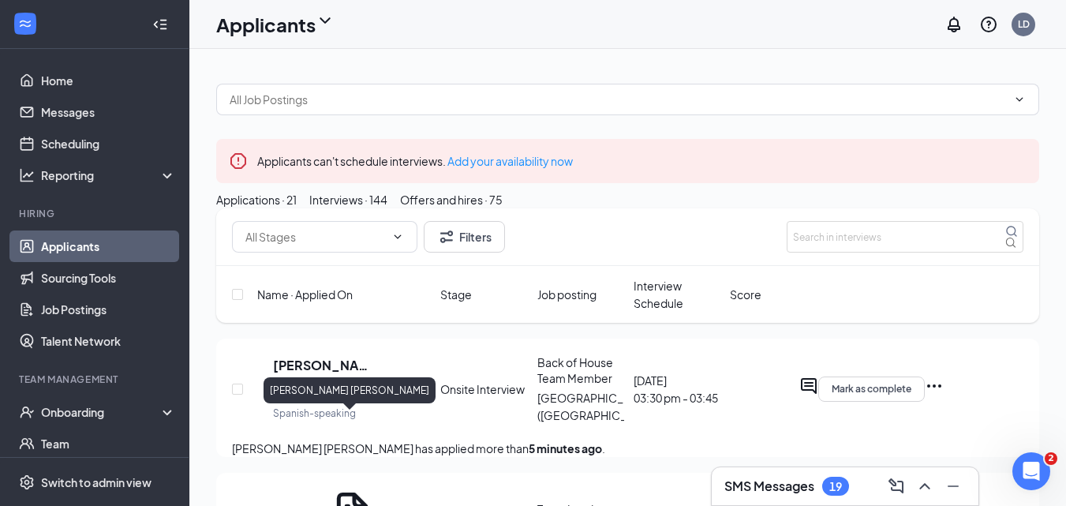
click at [331, 374] on h5 "Jhonatan oseas Mendez marroquin" at bounding box center [324, 365] width 103 height 17
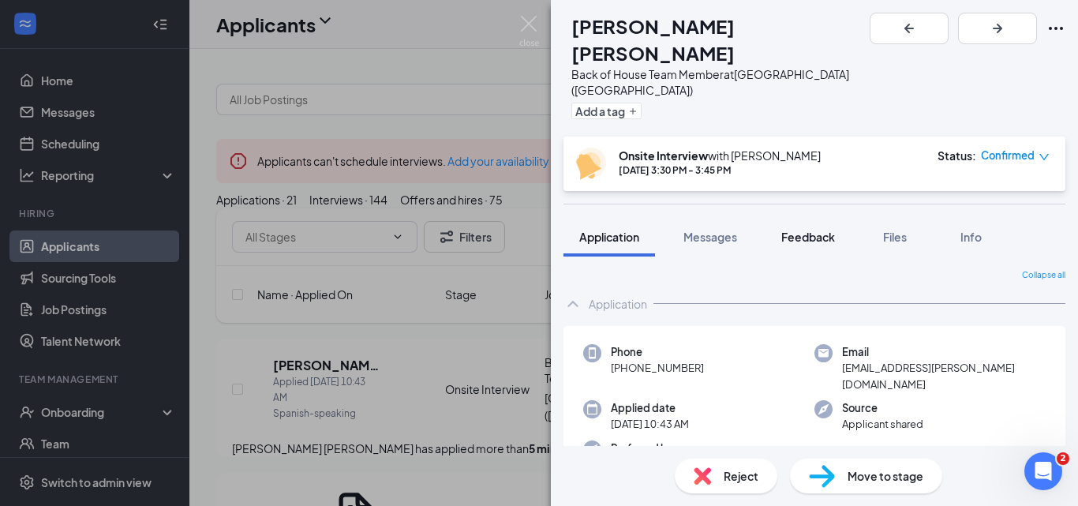
click at [813, 230] on span "Feedback" at bounding box center [808, 237] width 54 height 14
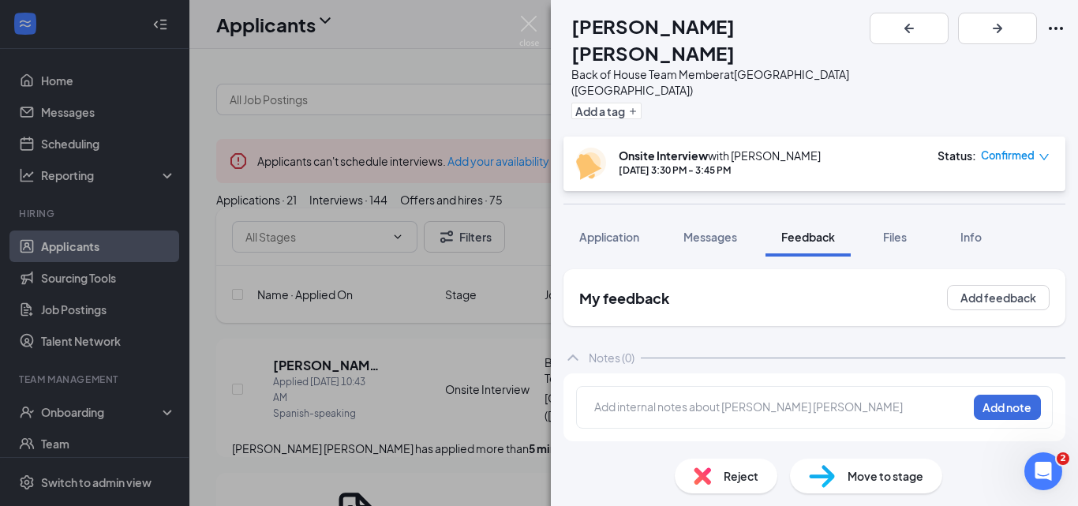
click at [714, 386] on div "Add internal notes about Jhonatan oseas Mendez marroquin Add note" at bounding box center [814, 407] width 477 height 43
click at [714, 398] on div at bounding box center [781, 406] width 372 height 17
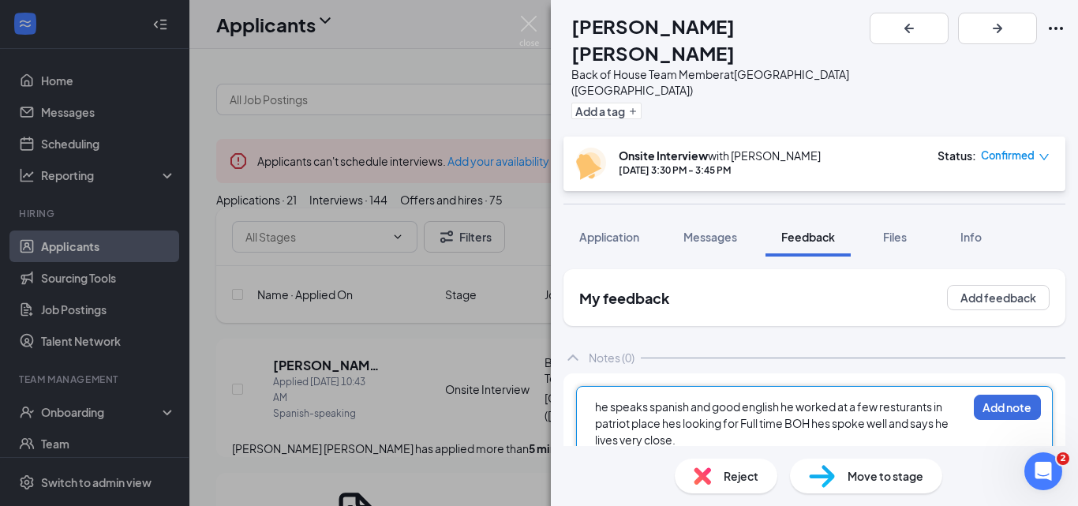
click at [828, 399] on span "he speaks spanish and good english he worked at a few resturants in patriot pla…" at bounding box center [772, 422] width 355 height 47
click at [835, 399] on span "he speaks spanish and good english he worked at a few resturants in patriot pla…" at bounding box center [772, 422] width 355 height 47
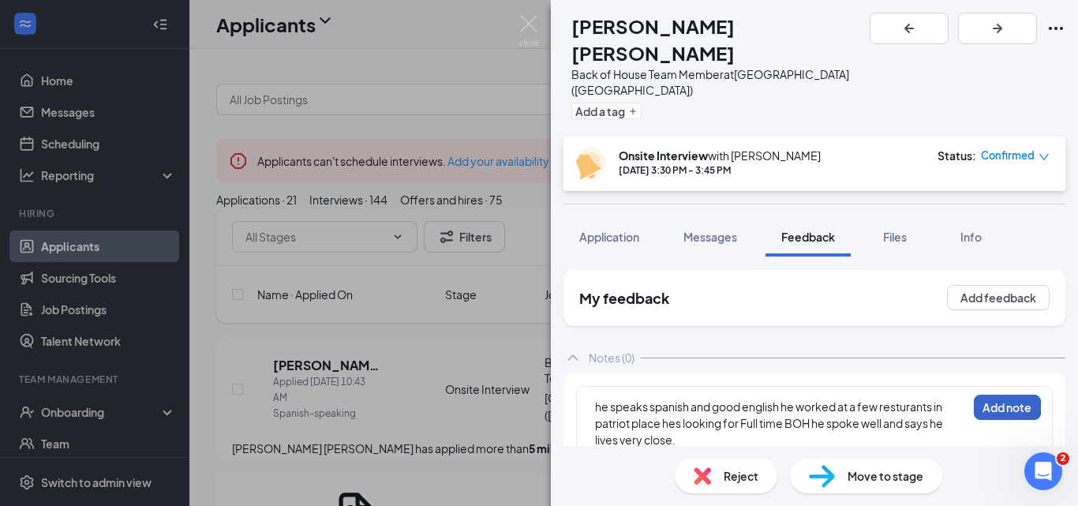
click at [992, 394] on button "Add note" at bounding box center [1007, 406] width 67 height 25
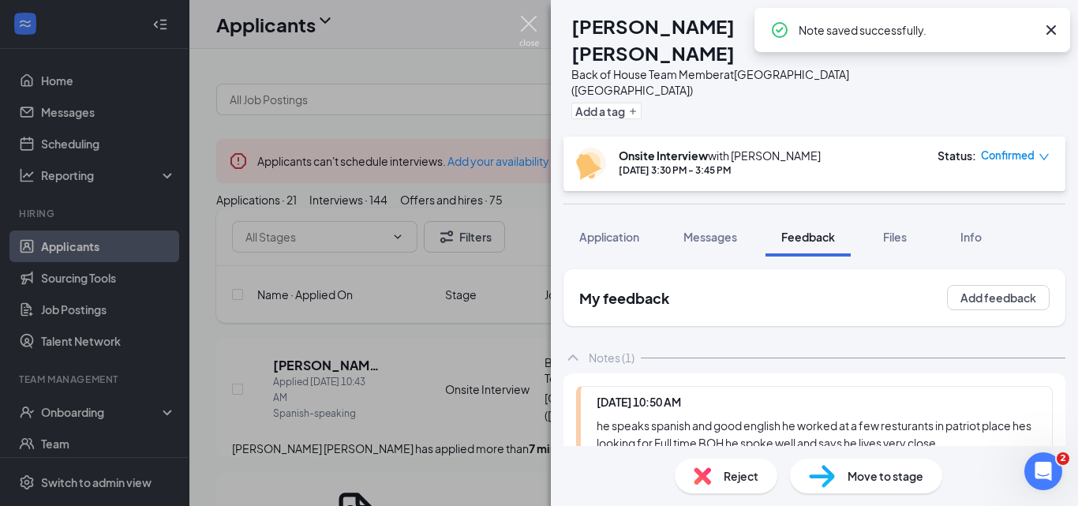
click at [530, 23] on img at bounding box center [529, 31] width 20 height 31
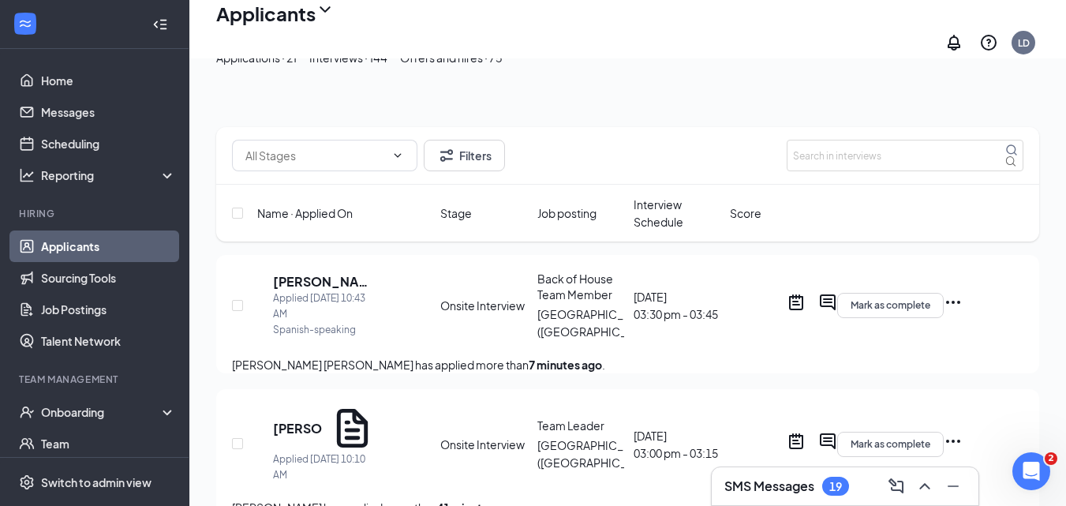
scroll to position [158, 0]
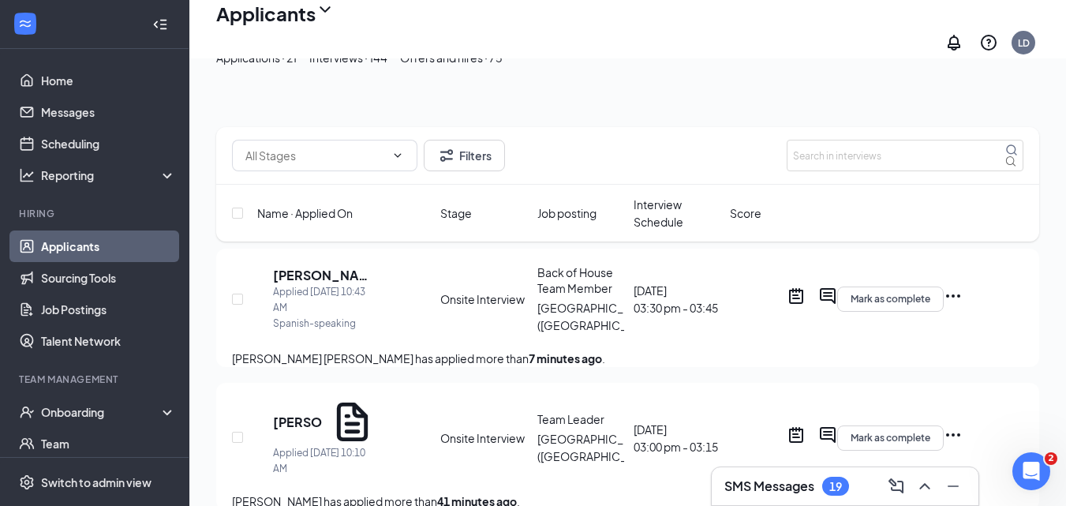
drag, startPoint x: 285, startPoint y: 86, endPoint x: 516, endPoint y: 84, distance: 231.2
click at [285, 66] on div "Applications · 21" at bounding box center [256, 57] width 80 height 17
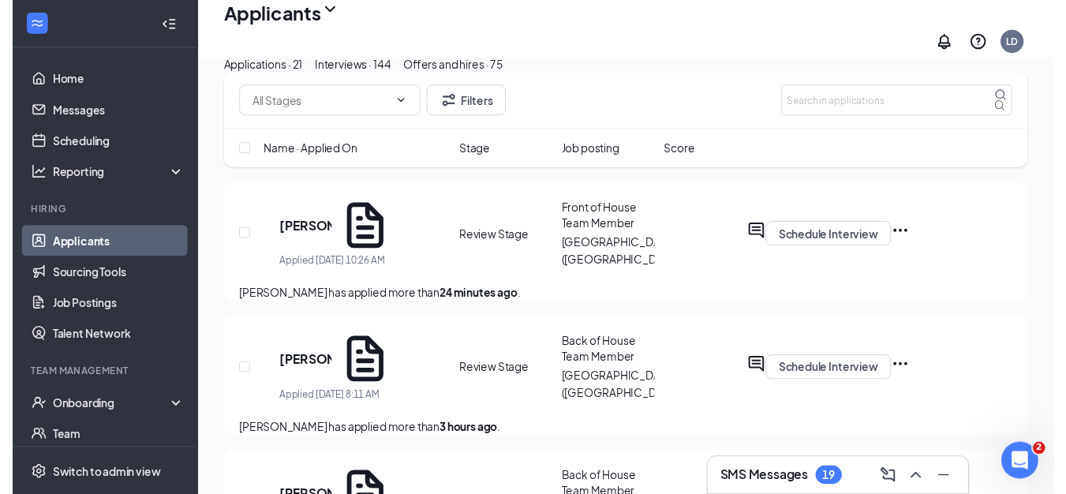
scroll to position [158, 0]
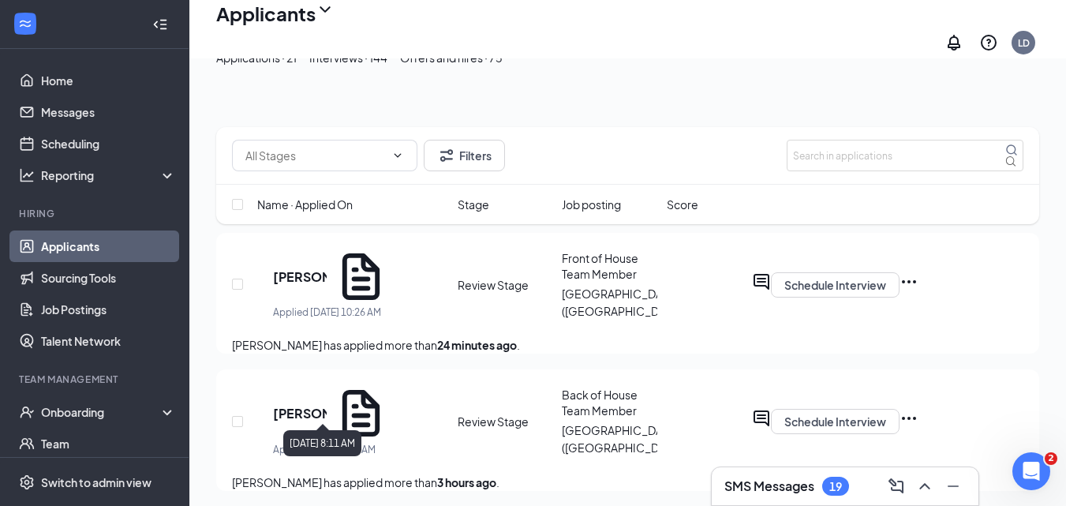
click at [327, 405] on h5 "Samuel Dauphin" at bounding box center [300, 413] width 54 height 17
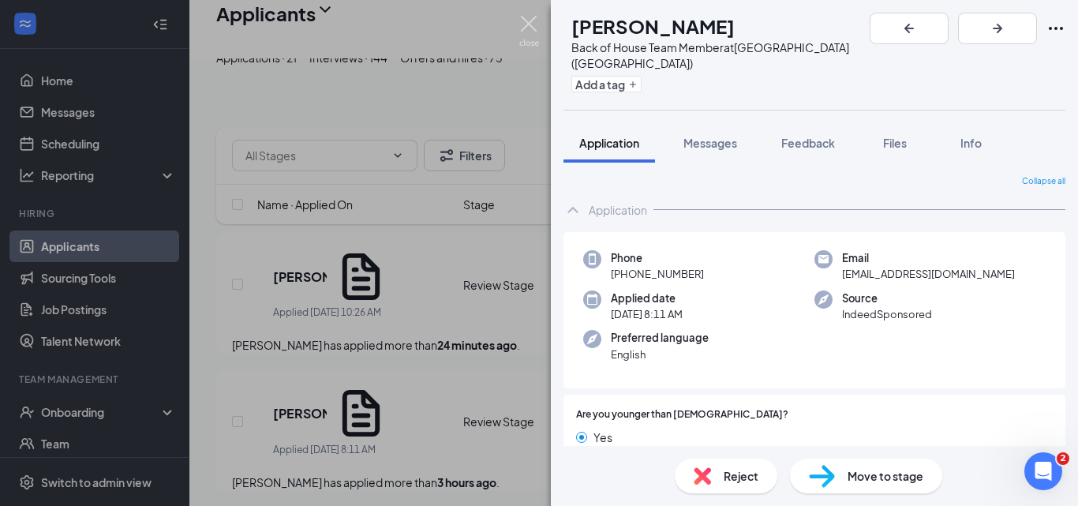
drag, startPoint x: 524, startPoint y: 30, endPoint x: 468, endPoint y: 186, distance: 166.0
click at [525, 29] on img at bounding box center [529, 31] width 20 height 31
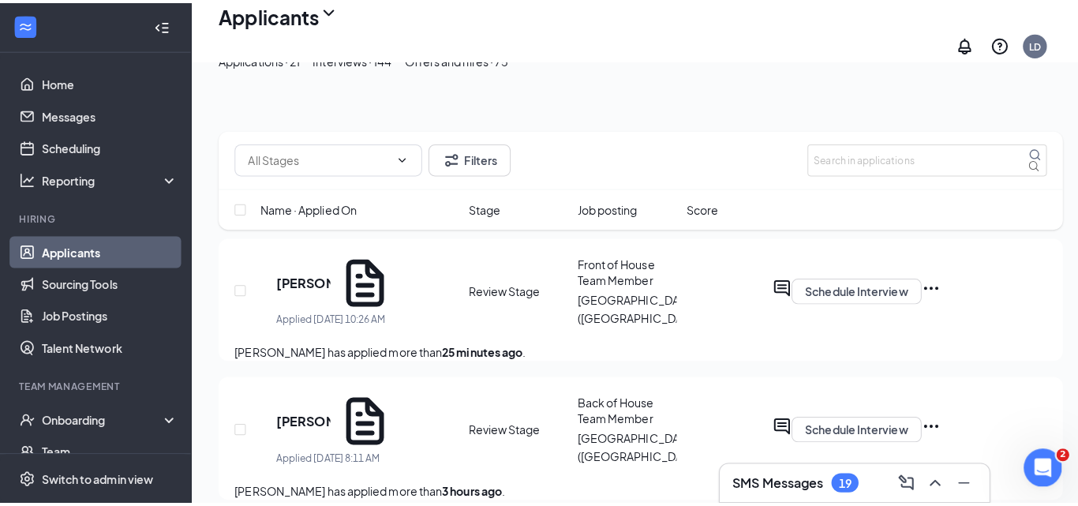
scroll to position [1775, 0]
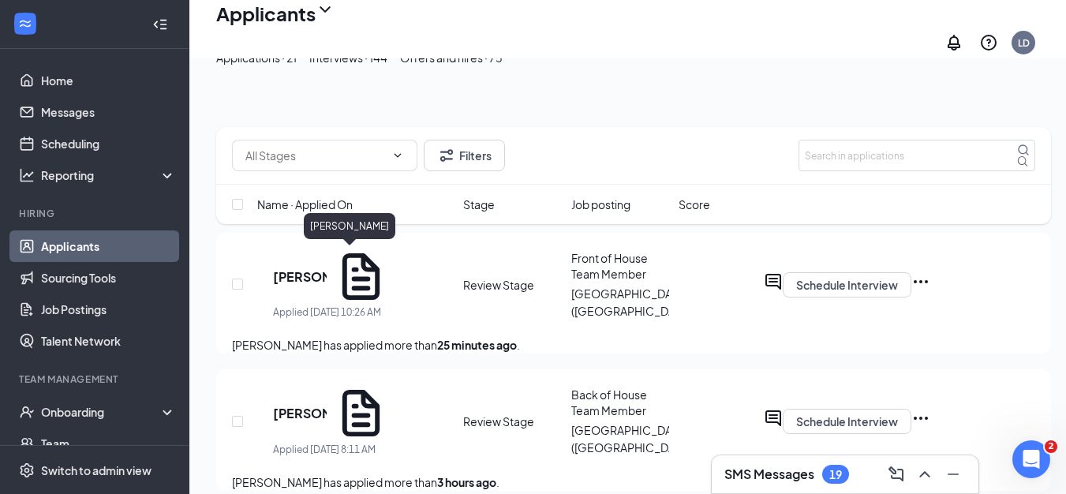
click at [327, 268] on h5 "Matthew Bouvier" at bounding box center [300, 276] width 54 height 17
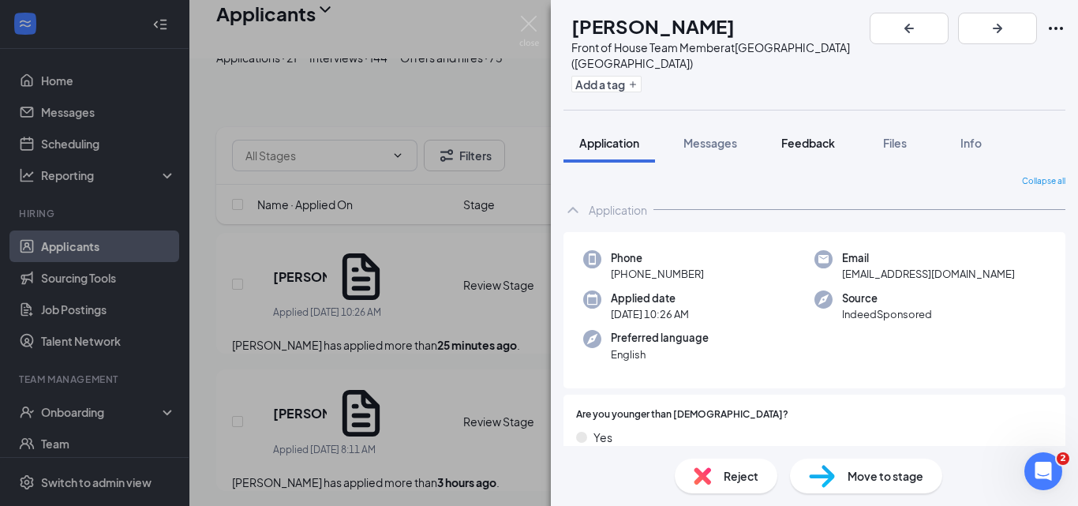
click at [802, 136] on span "Feedback" at bounding box center [808, 143] width 54 height 14
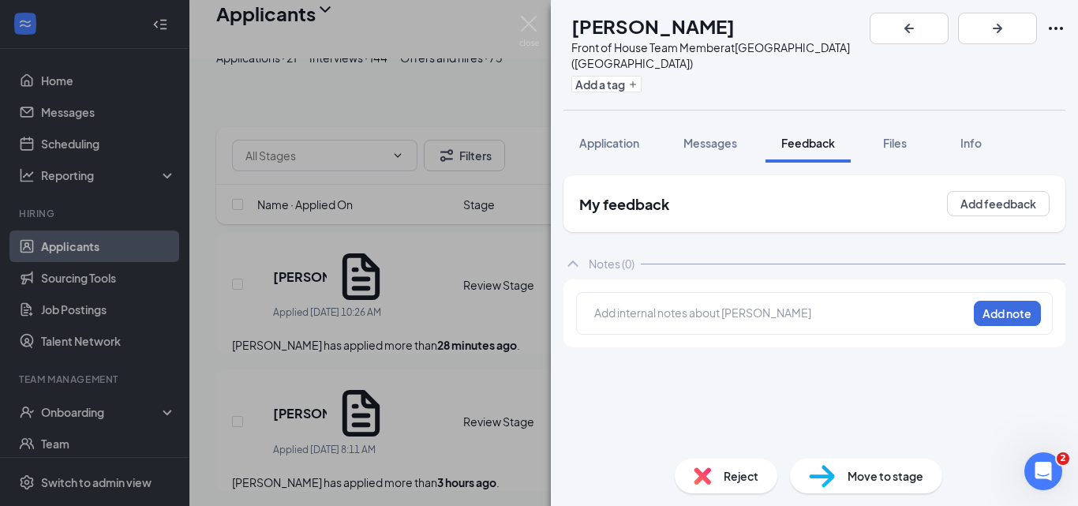
click at [655, 305] on div at bounding box center [781, 313] width 372 height 17
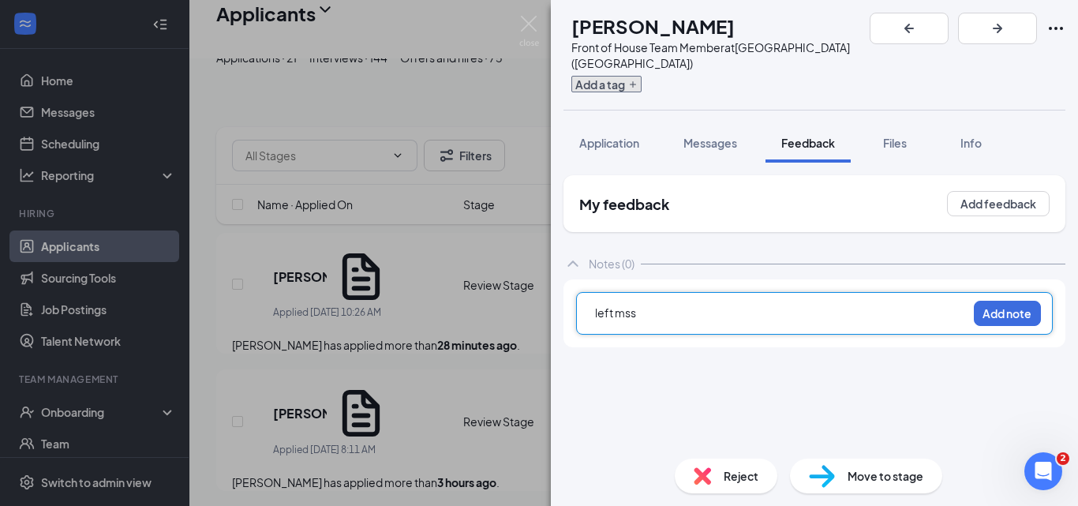
click at [641, 76] on button "Add a tag" at bounding box center [606, 84] width 70 height 17
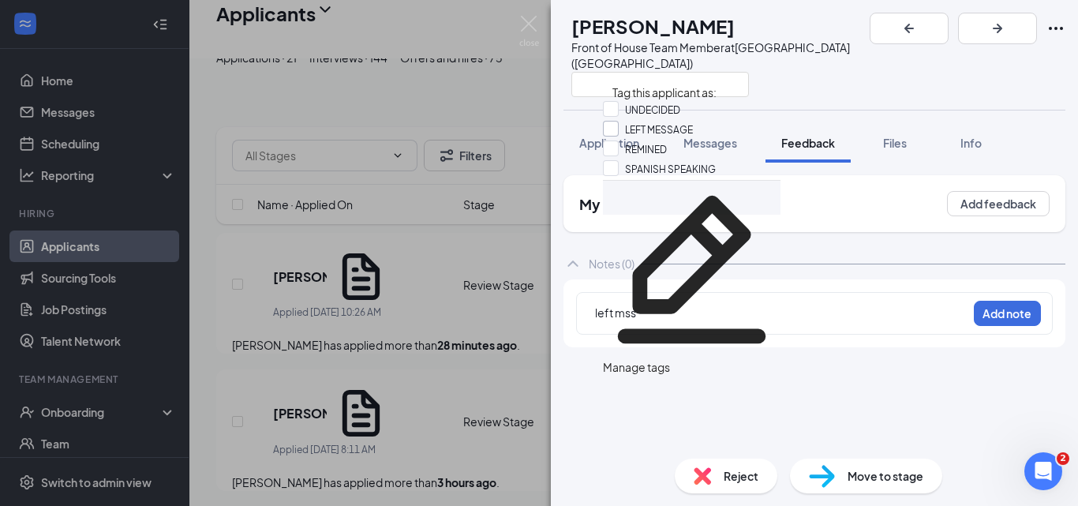
click at [624, 138] on input "LEFT MESSAGE" at bounding box center [648, 129] width 90 height 17
checkbox input "true"
click at [533, 24] on img at bounding box center [529, 31] width 20 height 31
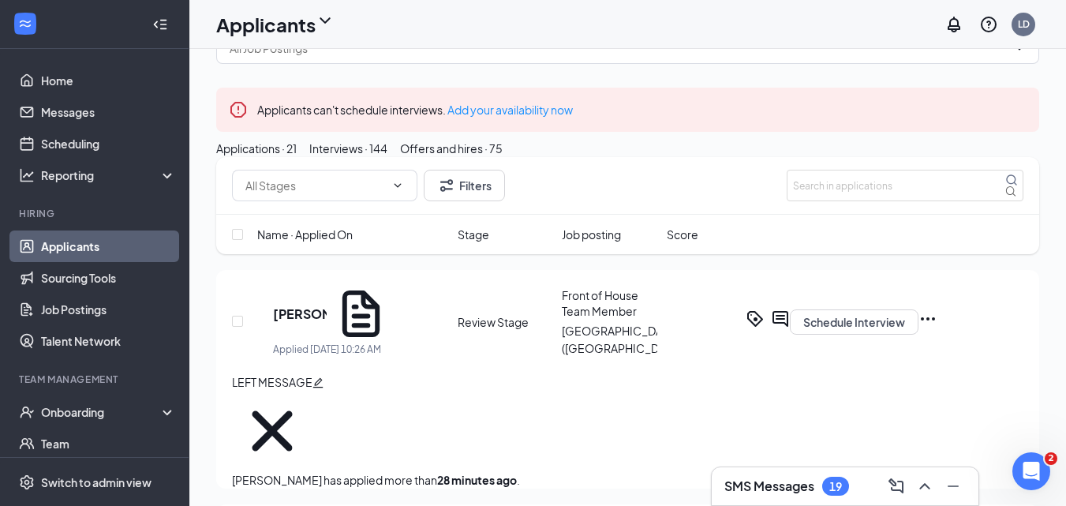
scroll to position [79, 0]
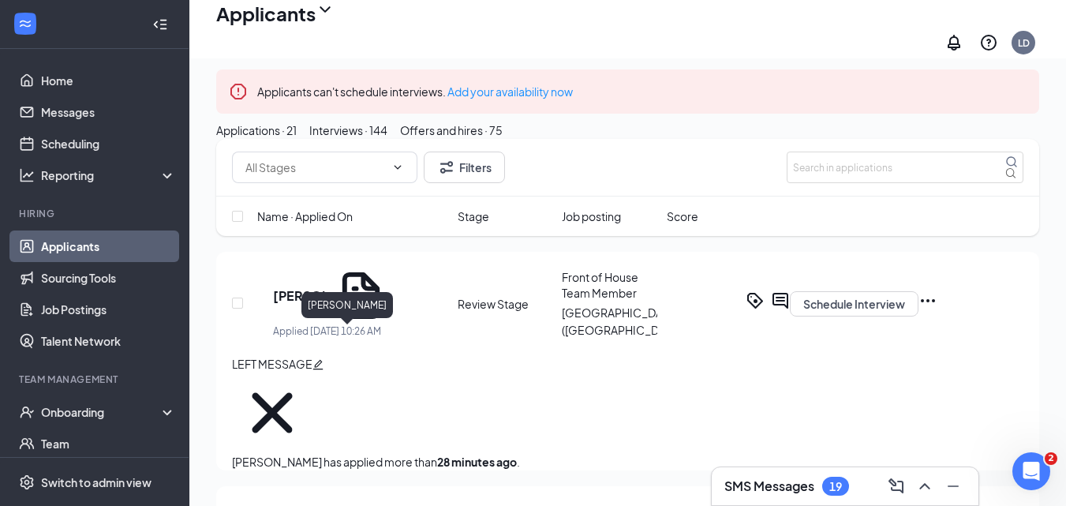
click at [327, 305] on h5 "Matthew Bouvier" at bounding box center [300, 295] width 54 height 17
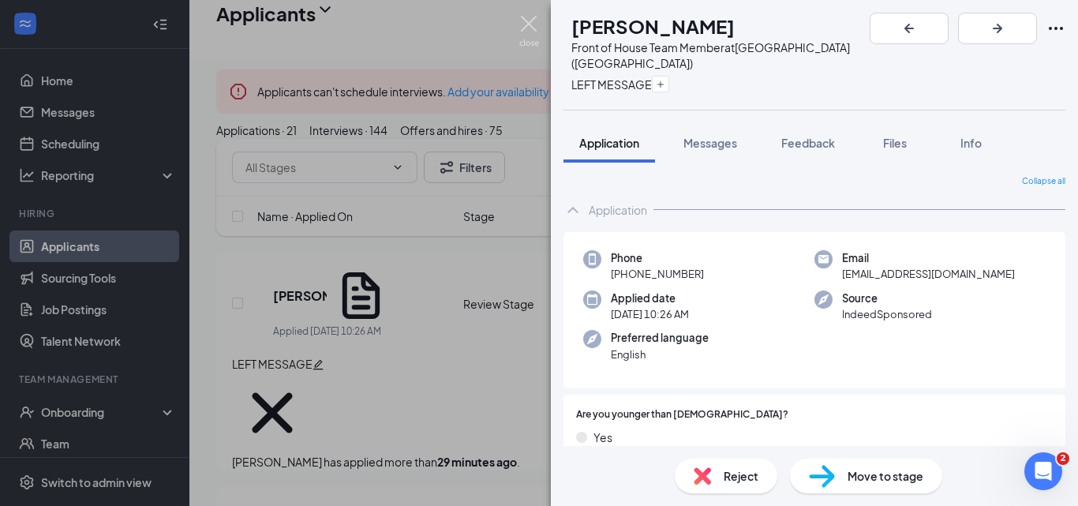
click at [525, 25] on img at bounding box center [529, 31] width 20 height 31
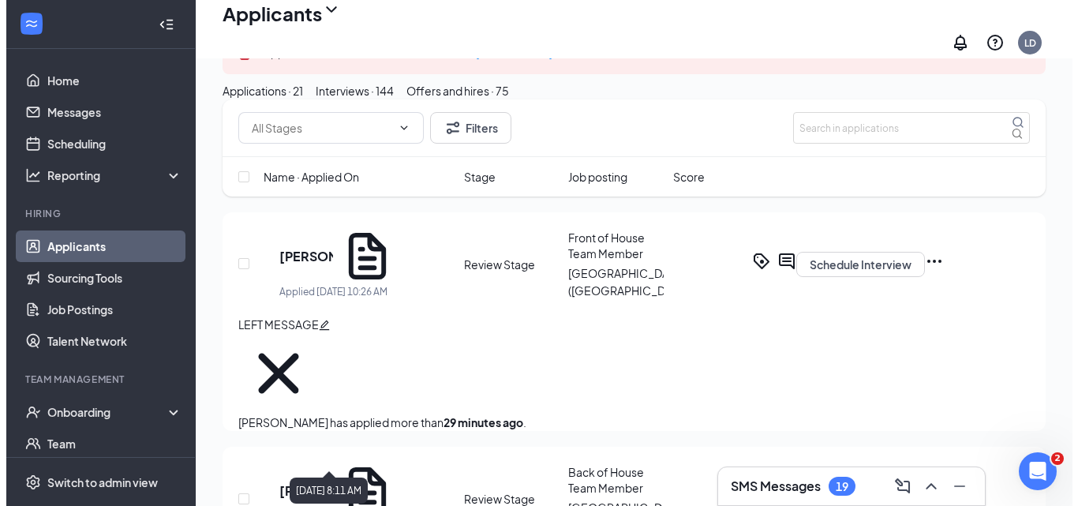
scroll to position [79, 0]
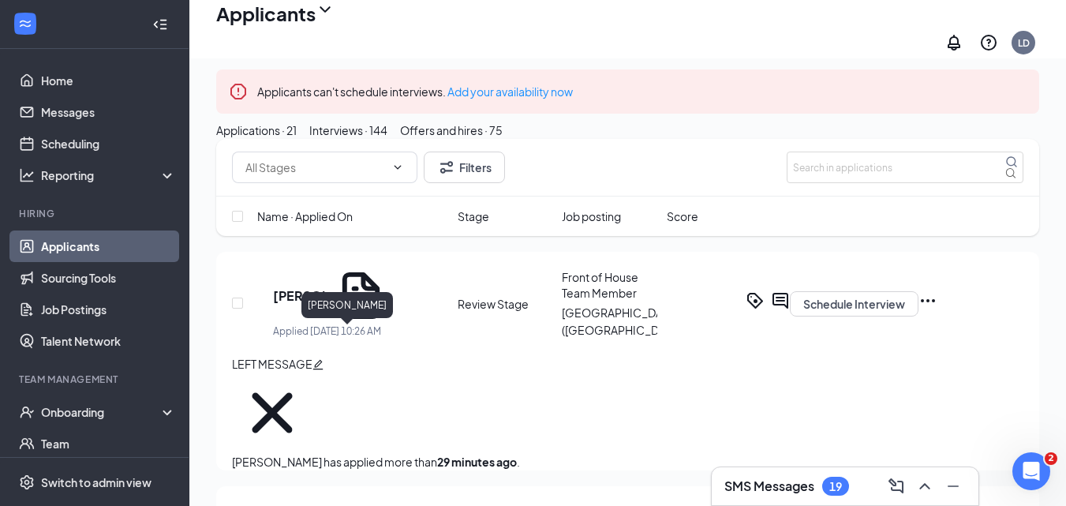
click at [316, 305] on h5 "Matthew Bouvier" at bounding box center [300, 295] width 54 height 17
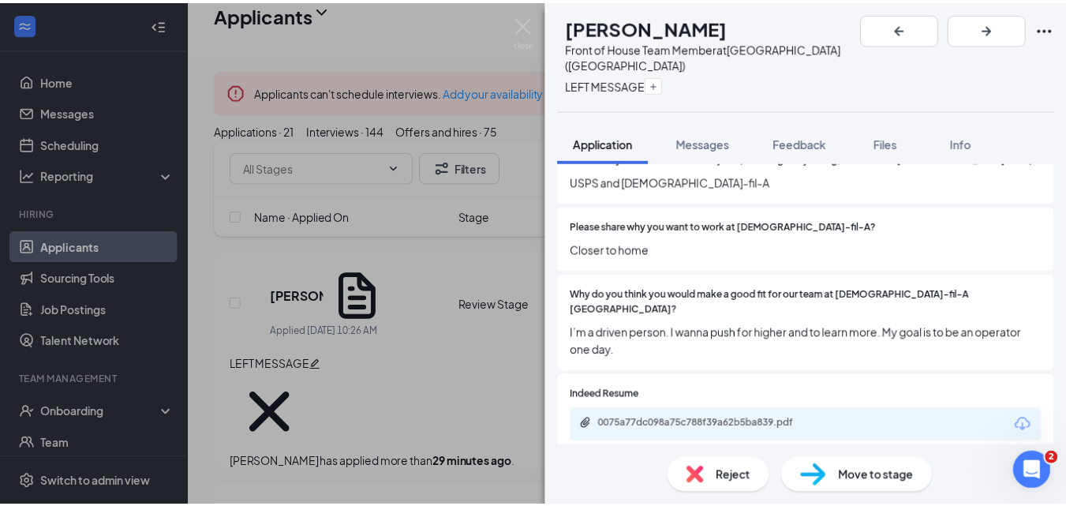
scroll to position [710, 0]
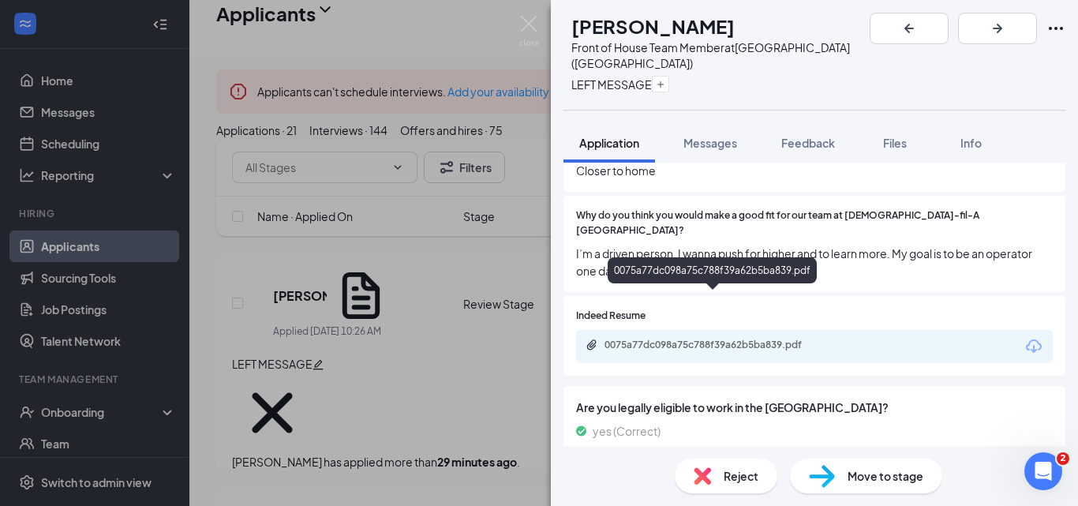
click at [640, 338] on div "0075a77dc098a75c788f39a62b5ba839.pdf" at bounding box center [714, 344] width 221 height 13
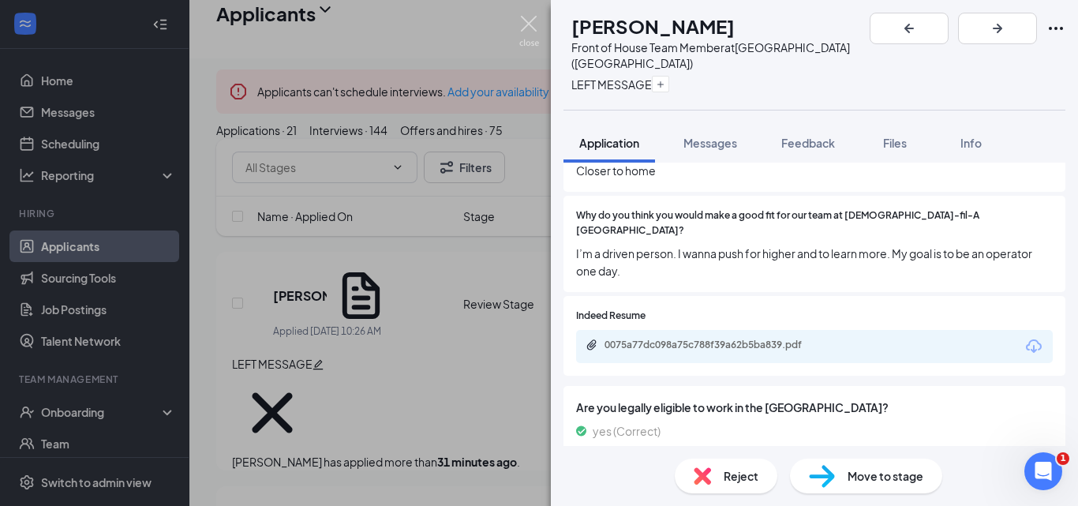
click at [529, 30] on img at bounding box center [529, 31] width 20 height 31
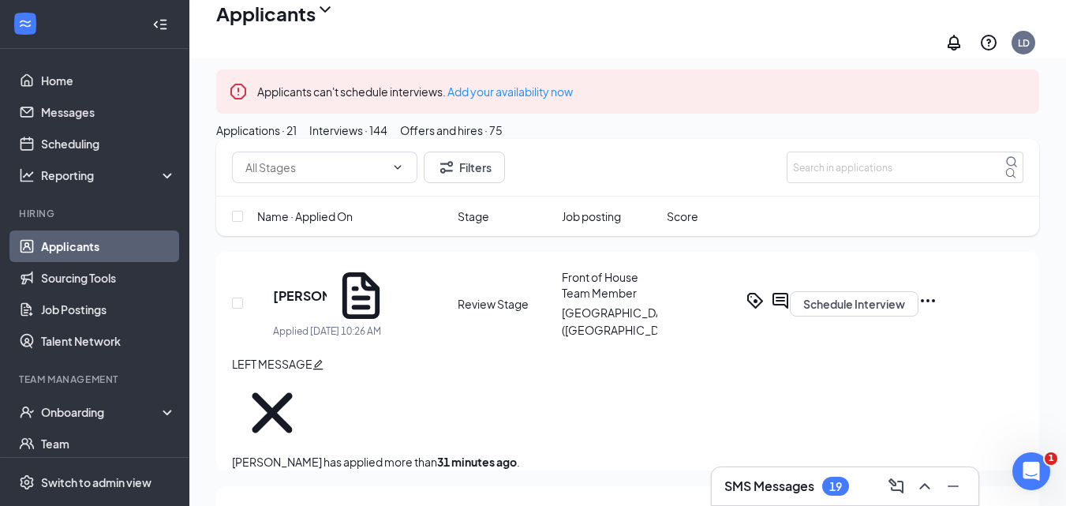
click at [935, 302] on icon "Ellipses" at bounding box center [928, 300] width 14 height 3
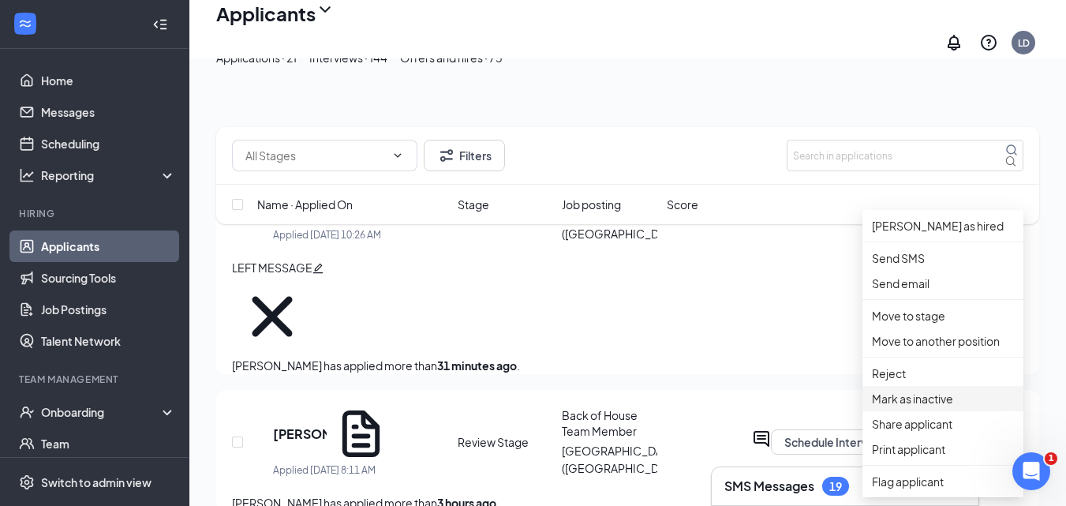
scroll to position [237, 0]
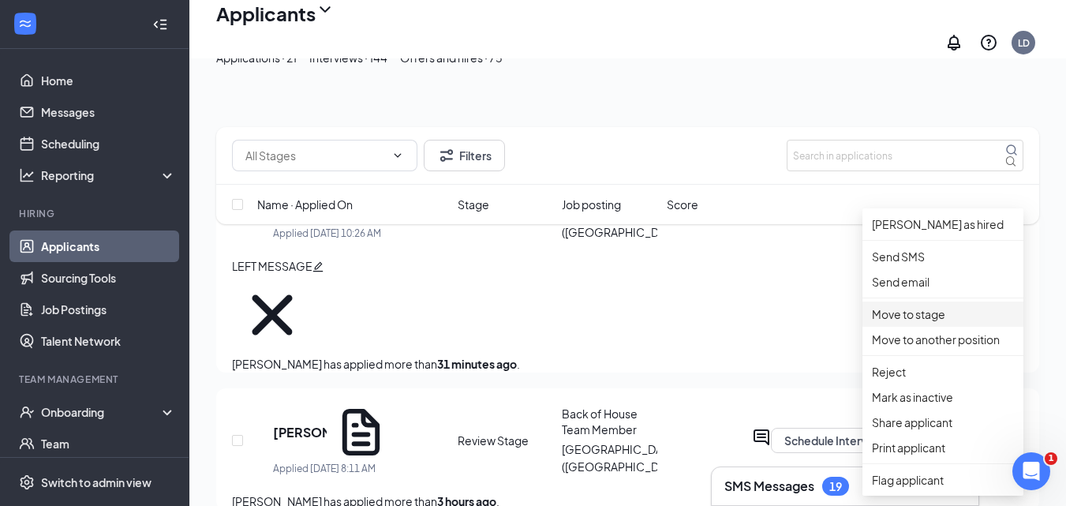
click at [899, 323] on p "Move to stage" at bounding box center [943, 313] width 142 height 17
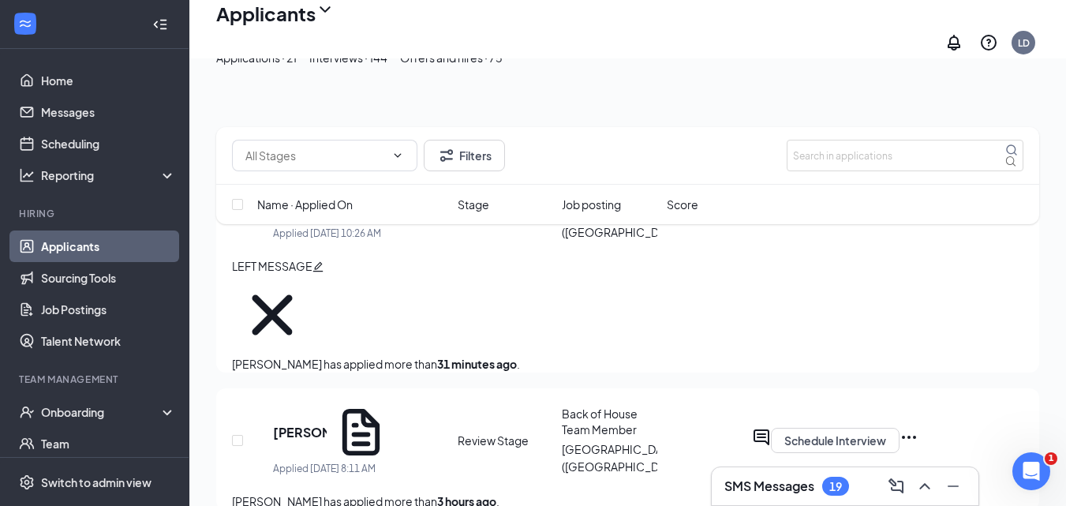
type input "Onsite Interview (next stage)"
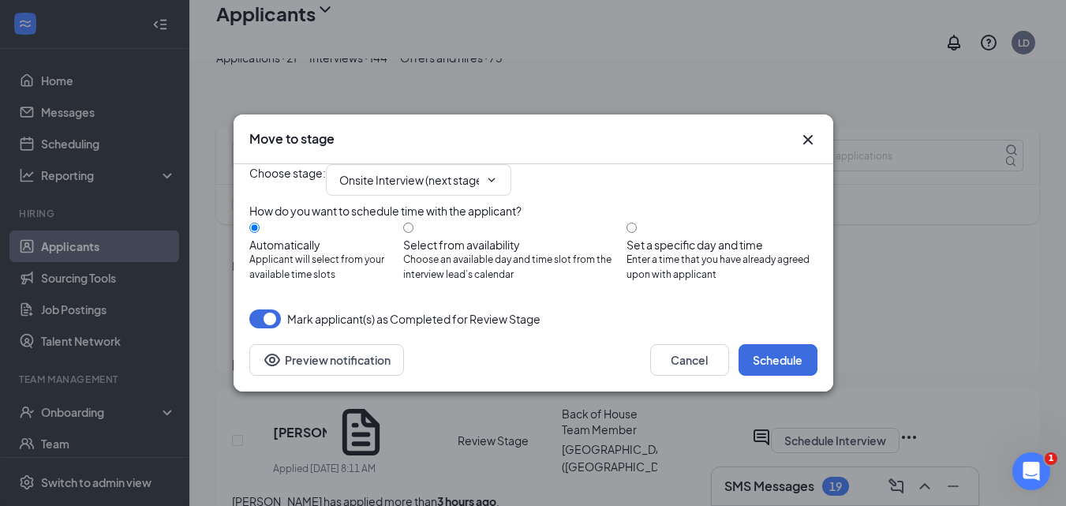
click at [815, 118] on div "Move to stage Choose stage : Onsite Interview (next stage) How do you want to s…" at bounding box center [534, 252] width 600 height 277
click at [805, 130] on icon "Cross" at bounding box center [807, 139] width 19 height 19
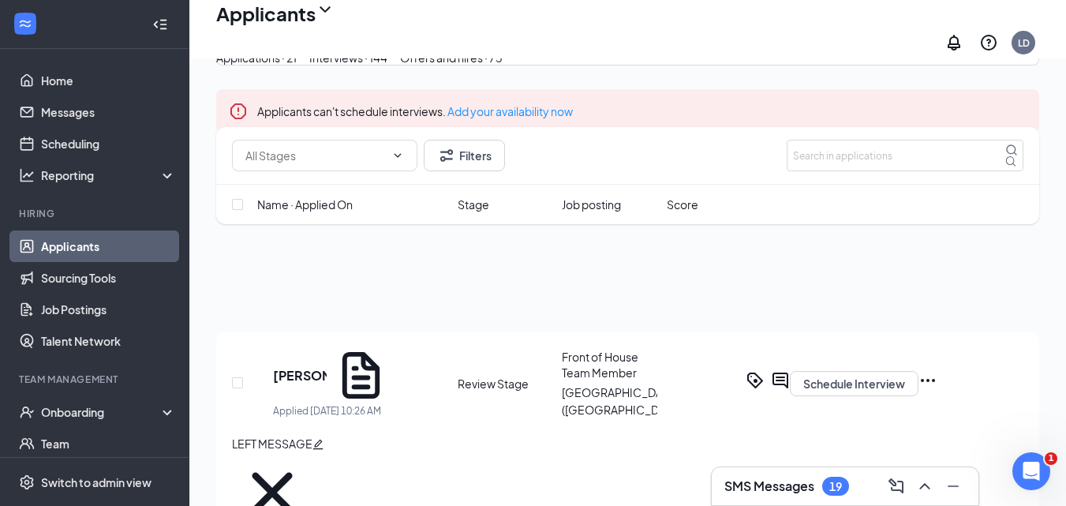
scroll to position [0, 0]
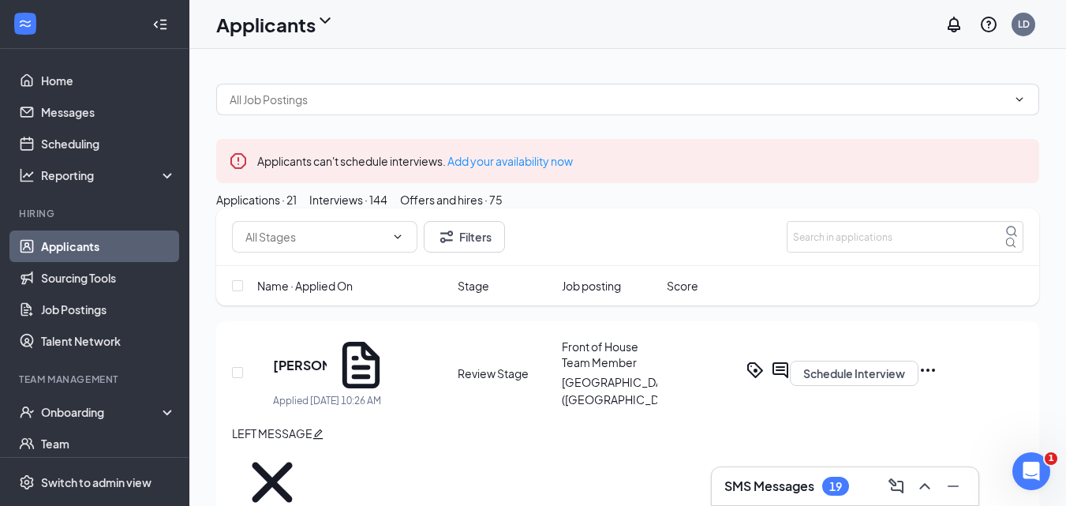
click at [937, 379] on icon "Ellipses" at bounding box center [927, 370] width 19 height 19
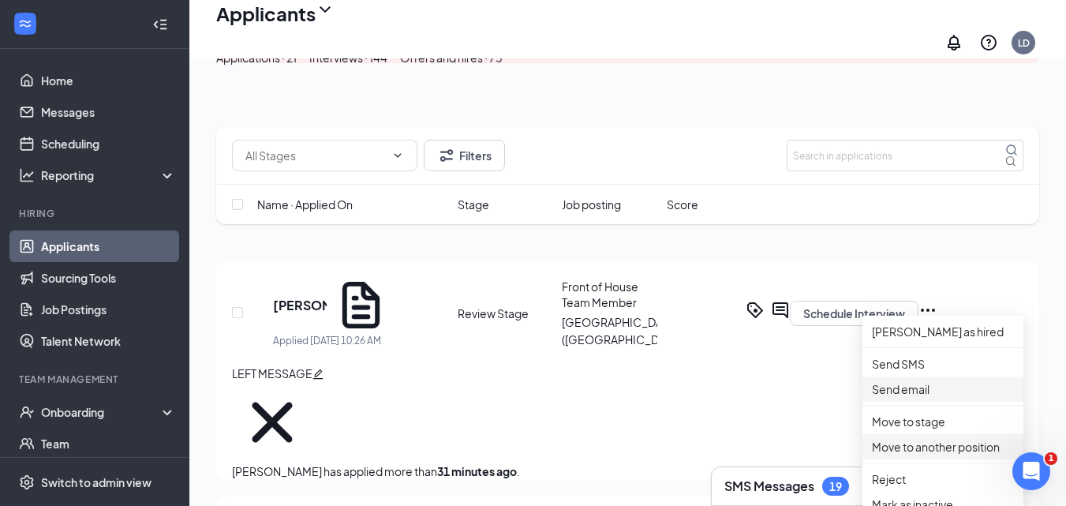
scroll to position [158, 0]
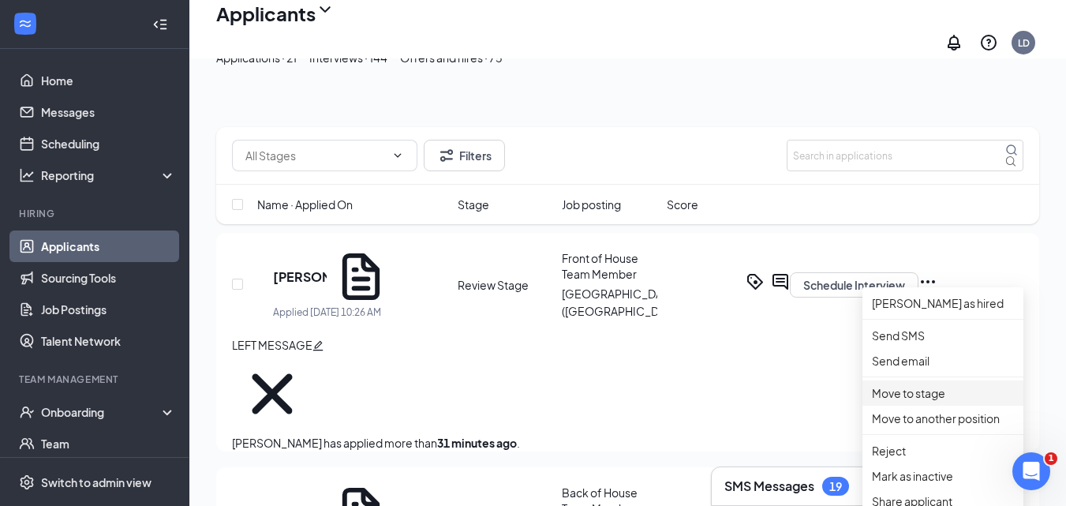
click at [933, 402] on p "Move to stage" at bounding box center [943, 392] width 142 height 17
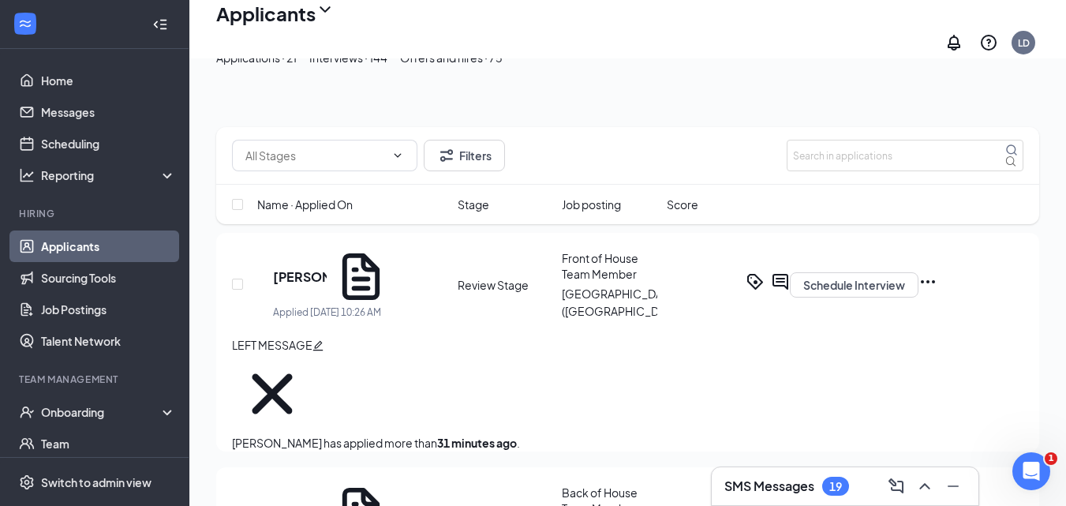
type input "Onsite Interview (next stage)"
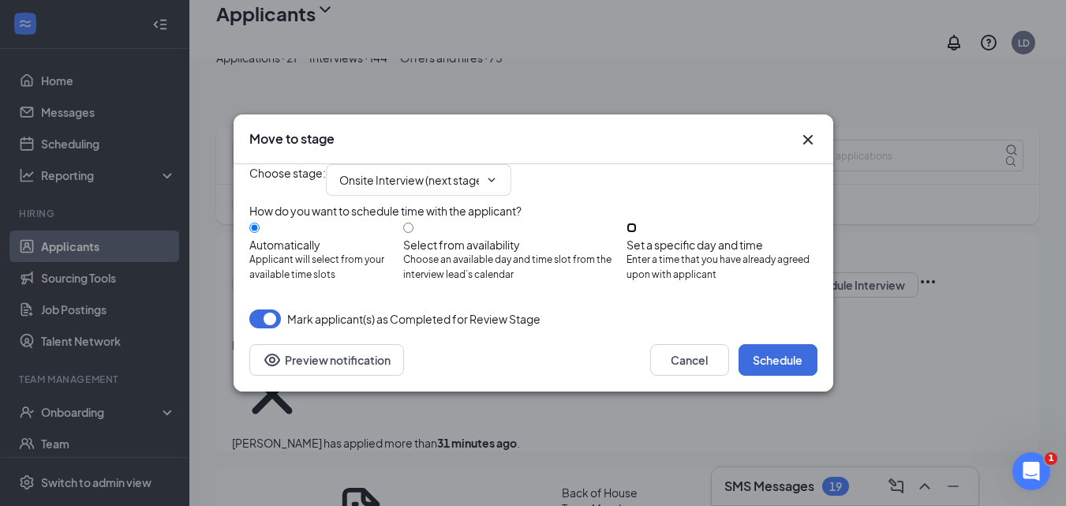
click at [637, 233] on input "Set a specific day and time Enter a time that you have already agreed upon with…" at bounding box center [631, 227] width 10 height 10
radio input "true"
radio input "false"
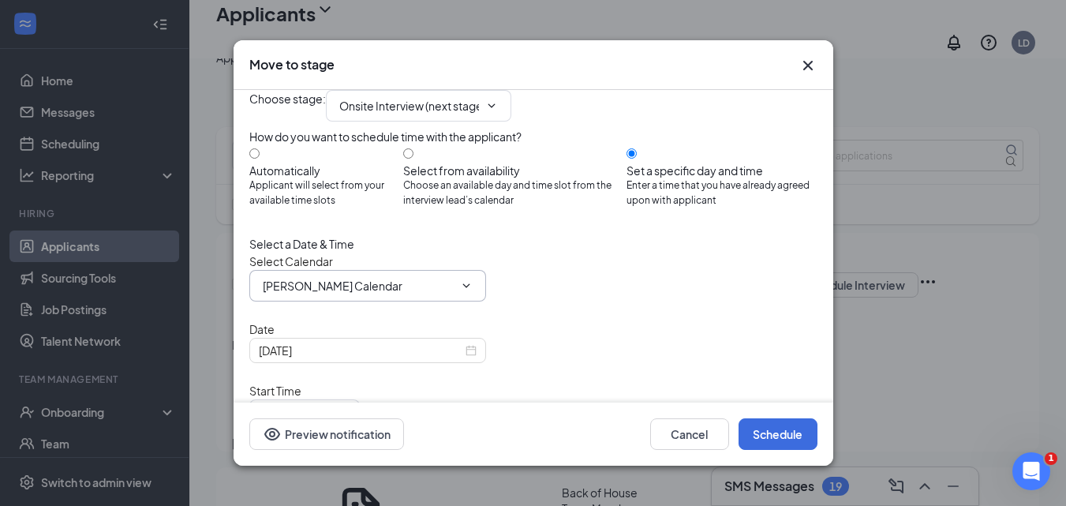
click at [417, 294] on input "Lisa DeSimone's Calendar" at bounding box center [358, 285] width 191 height 17
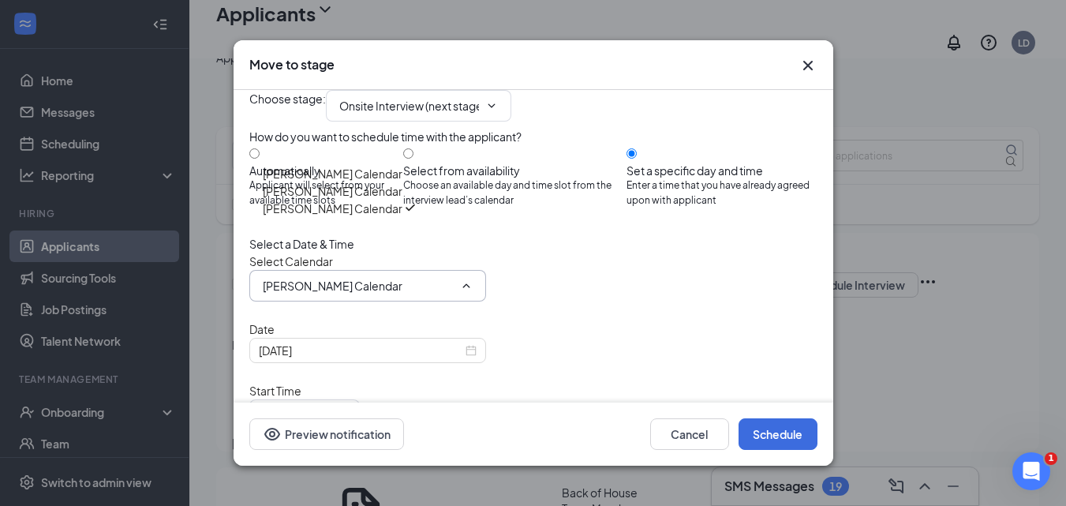
click at [375, 182] on div "John DeSimone's Calendar" at bounding box center [333, 173] width 140 height 17
type input "John DeSimone's Calendar"
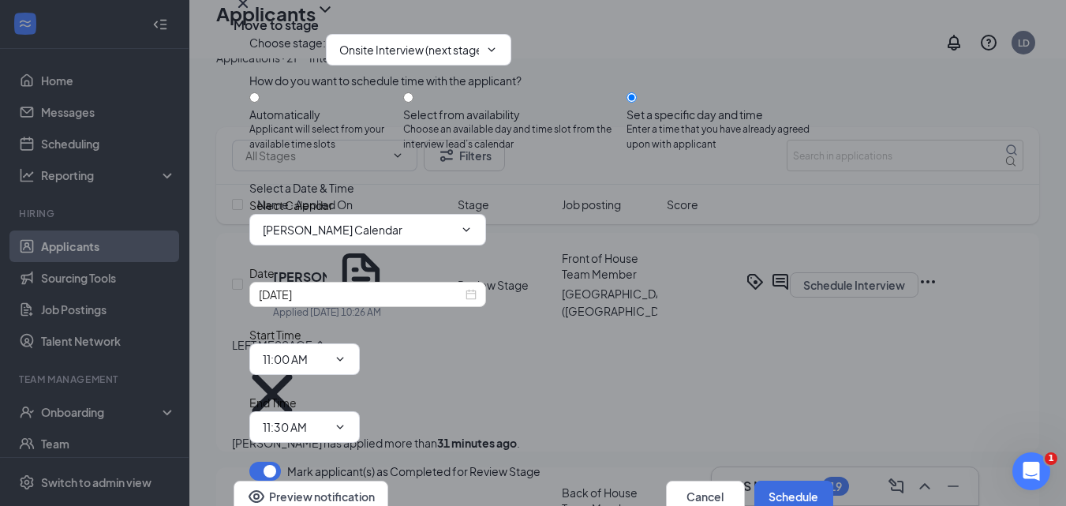
scroll to position [79, 0]
click at [362, 303] on input "Sep 16, 2025" at bounding box center [361, 294] width 204 height 17
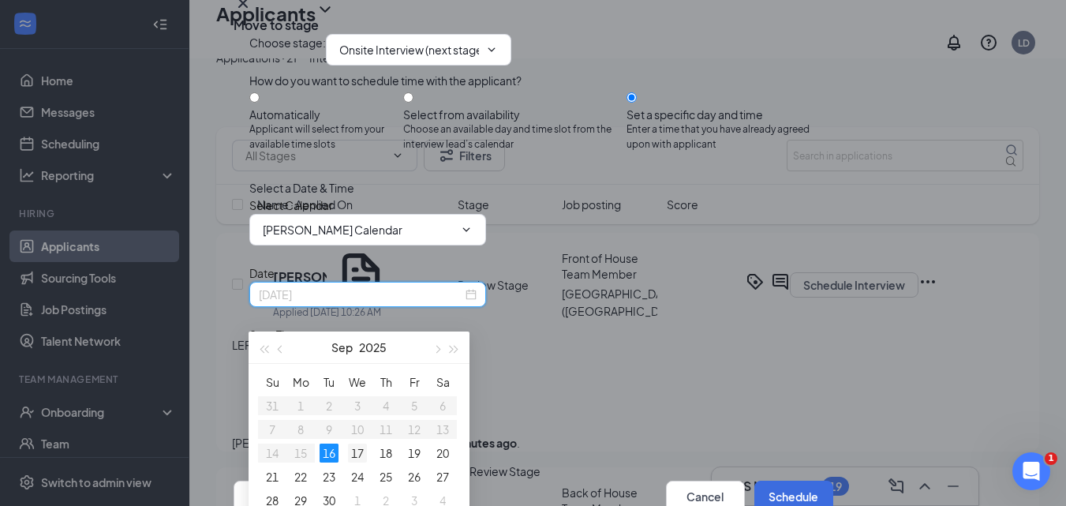
type input "Sep 17, 2025"
click at [362, 454] on div "17" at bounding box center [357, 452] width 19 height 19
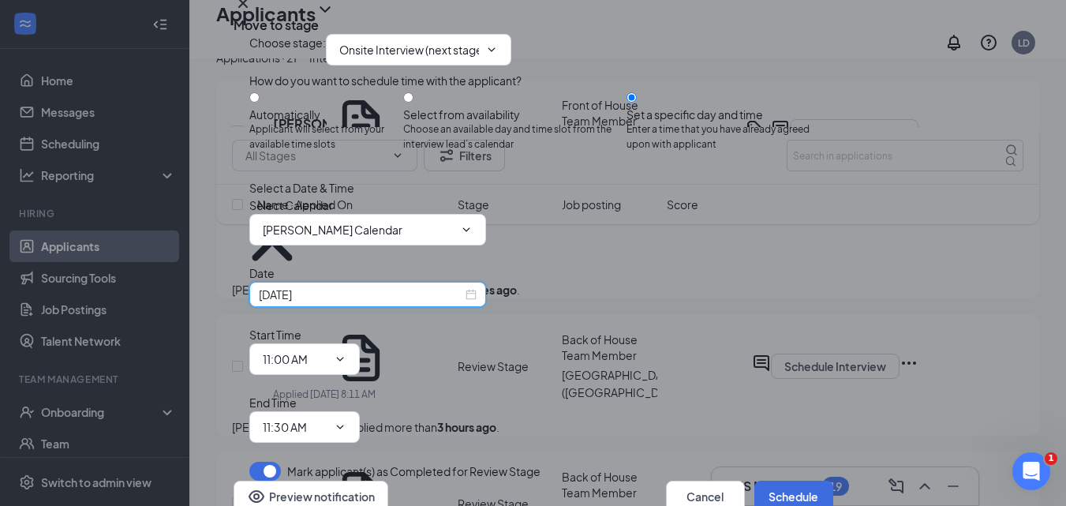
scroll to position [316, 0]
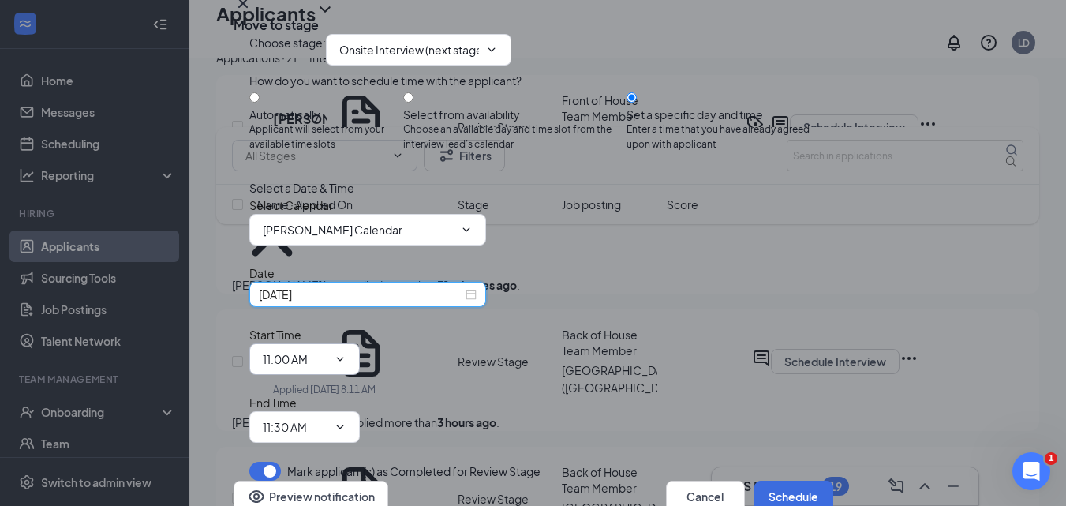
click at [360, 343] on span "11:00 AM" at bounding box center [304, 359] width 110 height 32
click at [327, 350] on input "11:00 AM" at bounding box center [295, 358] width 65 height 17
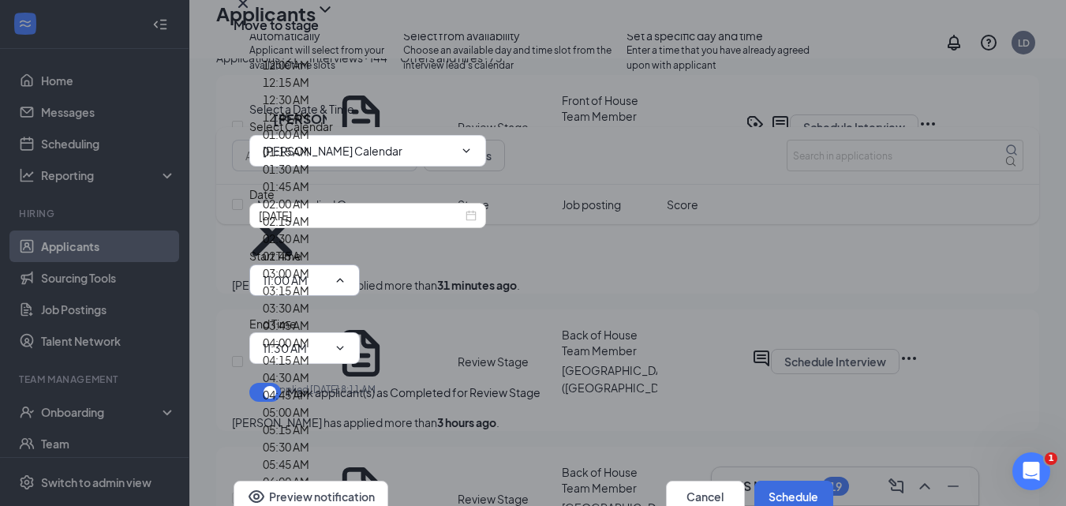
scroll to position [1972, 0]
type input "02:00 PM"
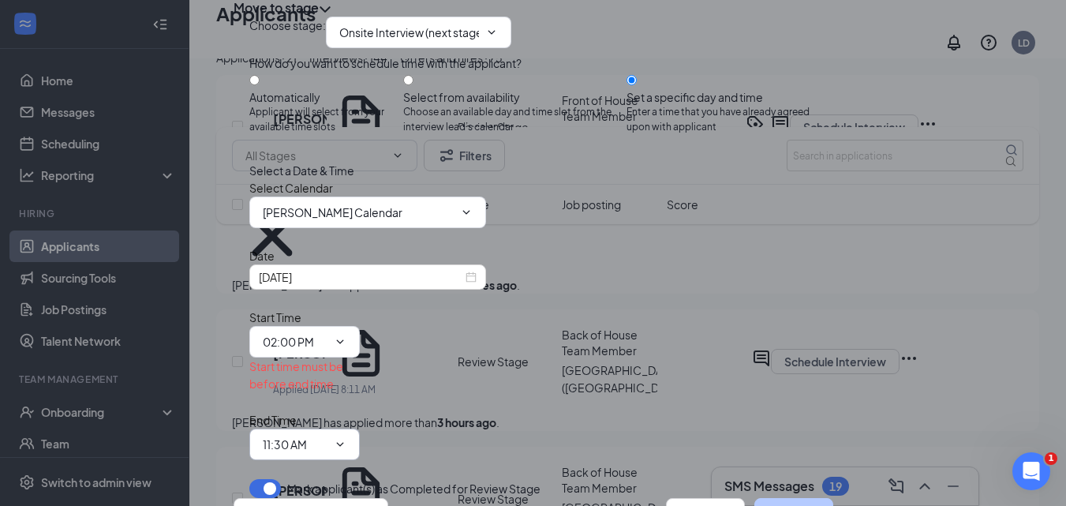
click at [327, 436] on input "11:30 AM" at bounding box center [295, 444] width 65 height 17
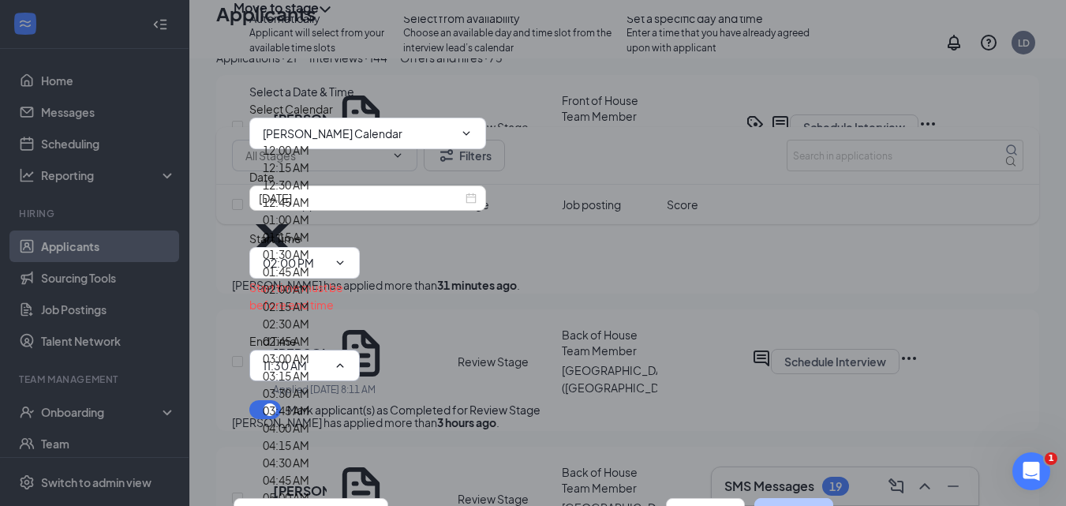
scroll to position [2051, 0]
type input "02:15 PM"
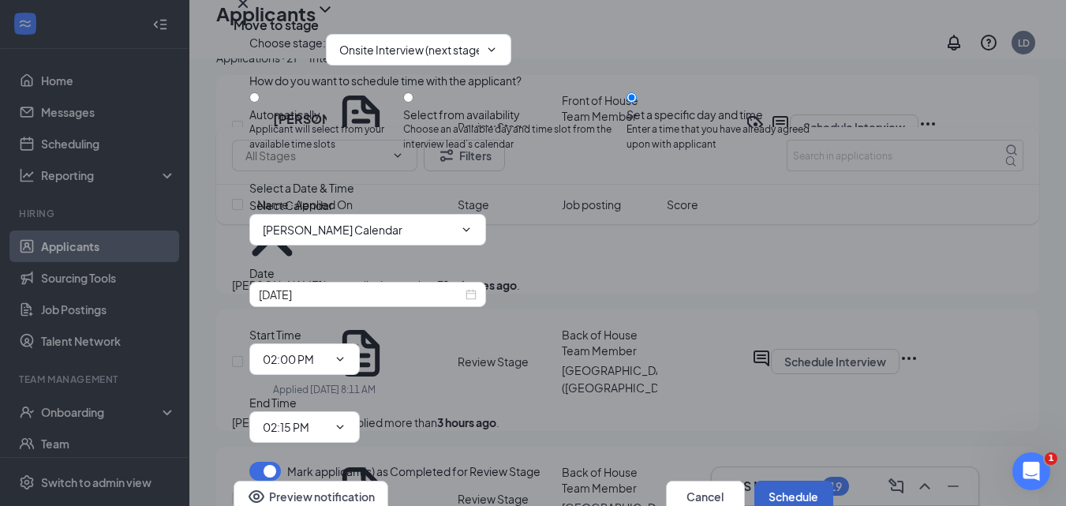
click at [764, 480] on button "Schedule" at bounding box center [793, 496] width 79 height 32
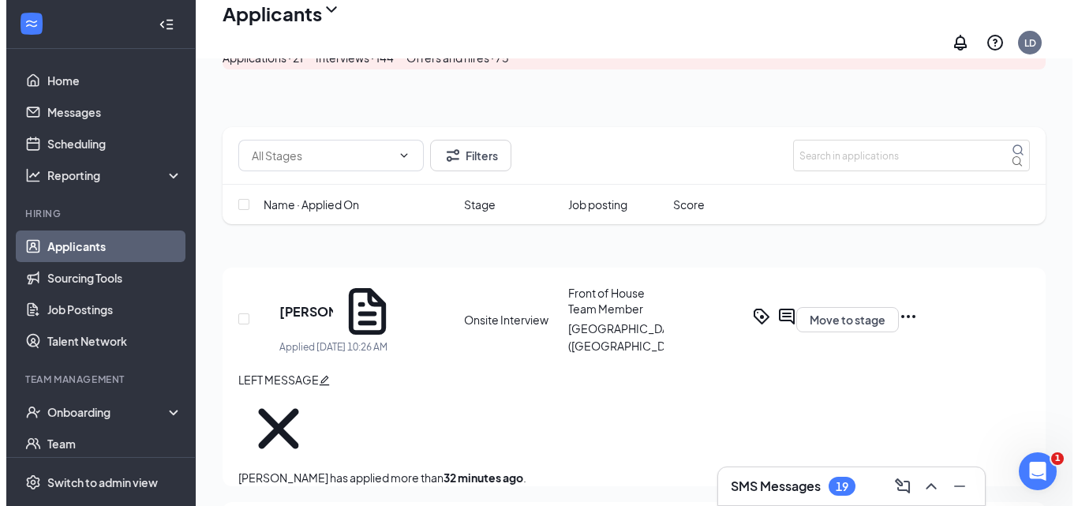
scroll to position [158, 0]
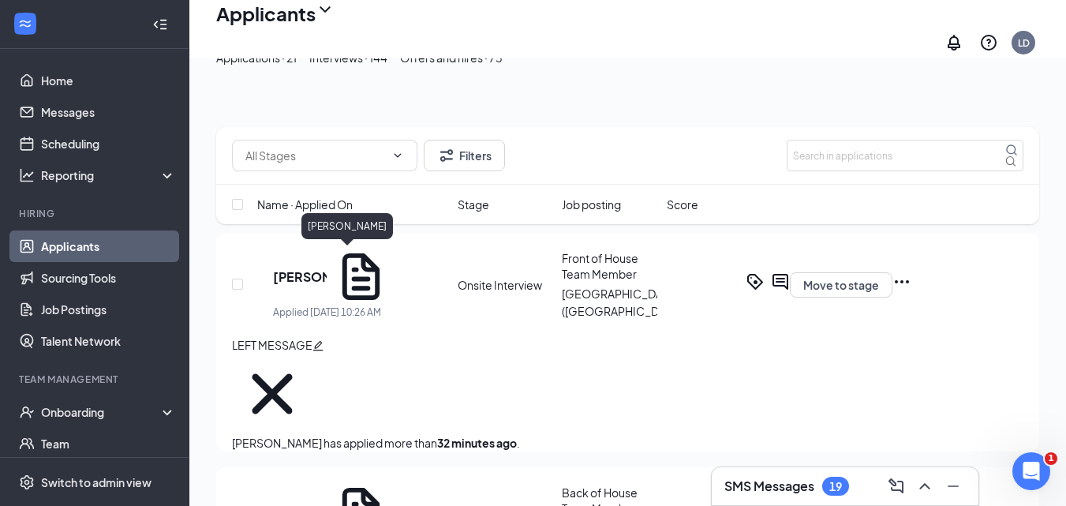
click at [327, 268] on h5 "Matthew Bouvier" at bounding box center [300, 276] width 54 height 17
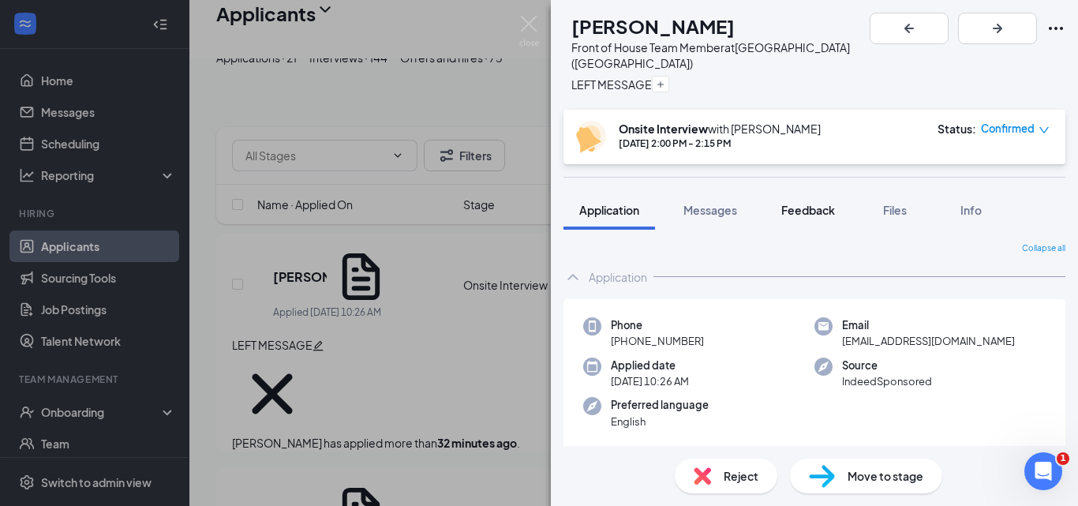
click at [807, 203] on span "Feedback" at bounding box center [808, 210] width 54 height 14
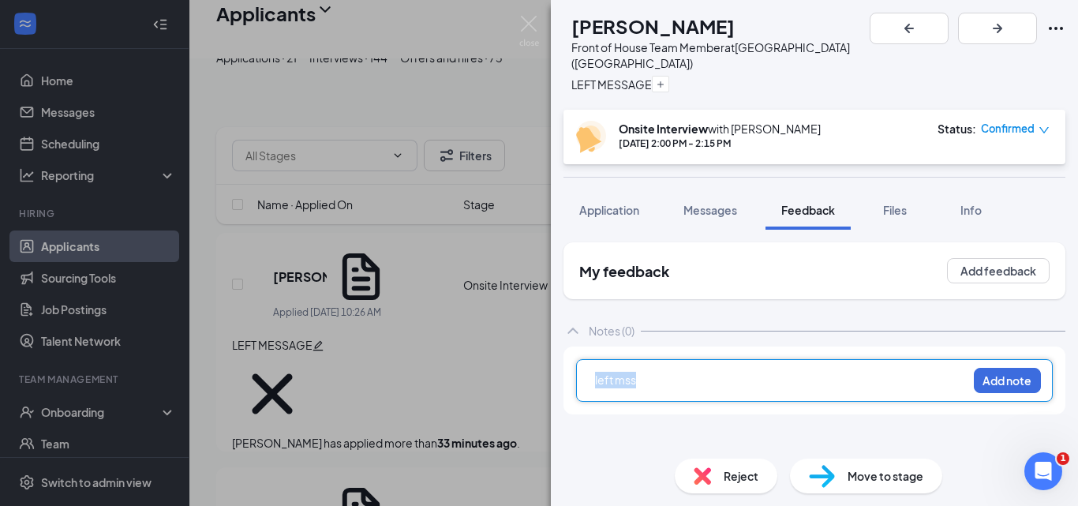
drag, startPoint x: 698, startPoint y: 364, endPoint x: 379, endPoint y: 384, distance: 320.2
click at [392, 379] on div "MB Matthew Bouvier Front of House Team Member at Foxborough (MA) LEFT MESSAGE O…" at bounding box center [539, 253] width 1078 height 506
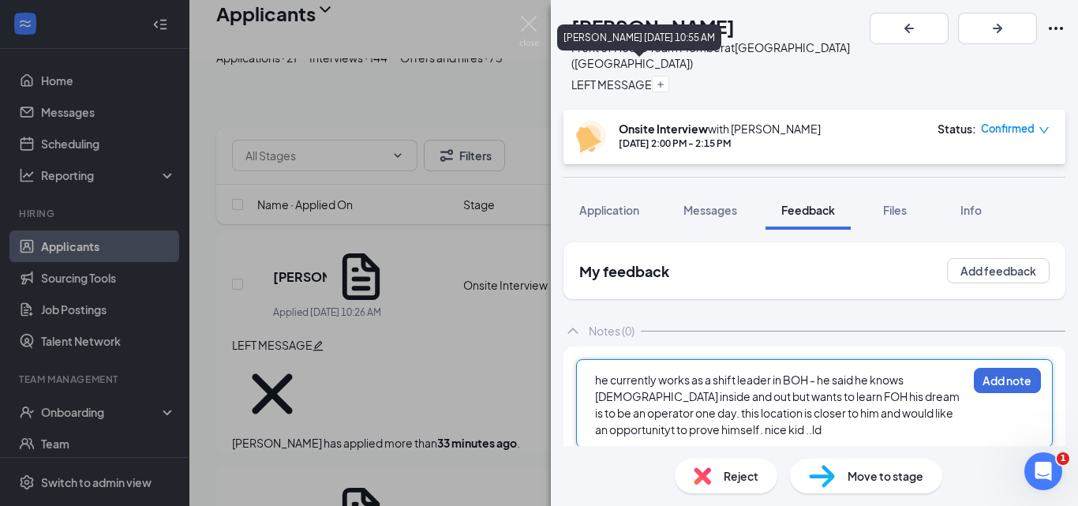
drag, startPoint x: 678, startPoint y: 69, endPoint x: 700, endPoint y: 84, distance: 25.6
click at [652, 93] on icon "Cross" at bounding box center [611, 133] width 80 height 80
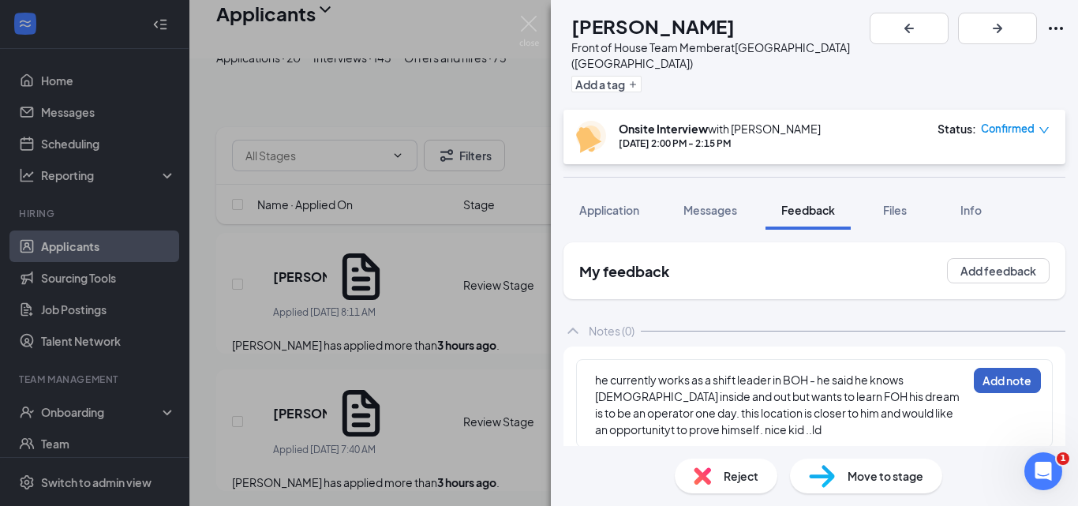
click at [1011, 372] on button "Add note" at bounding box center [1007, 380] width 67 height 25
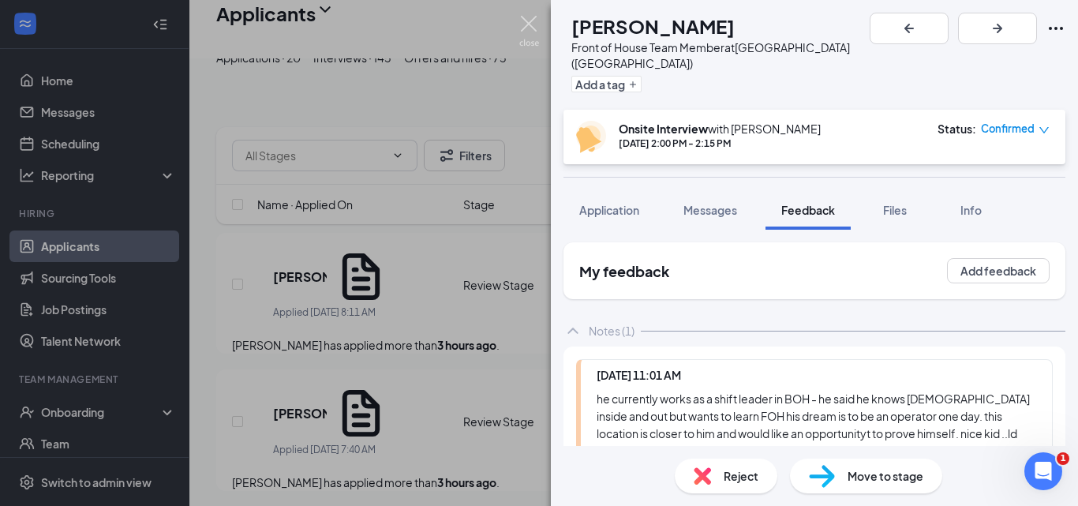
click at [524, 27] on img at bounding box center [529, 31] width 20 height 31
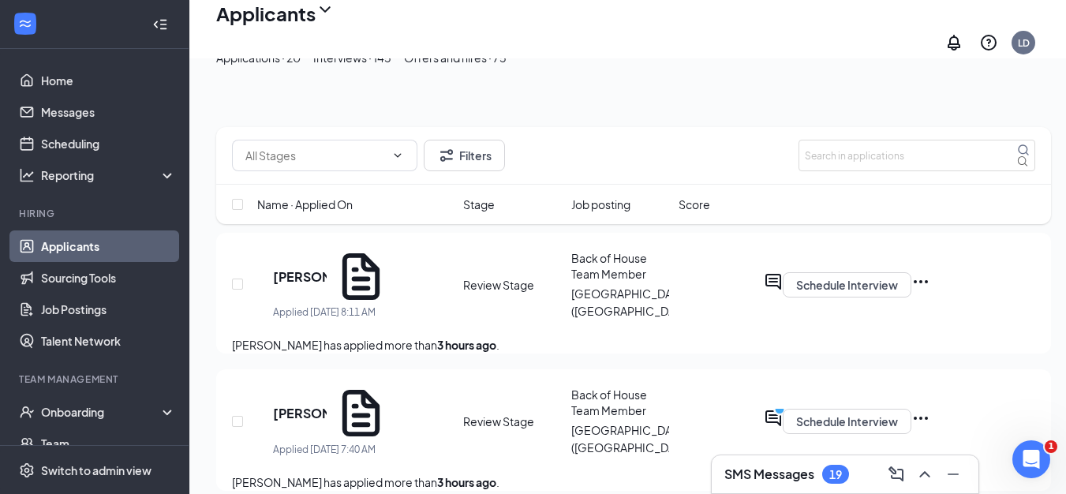
scroll to position [1775, 0]
click at [391, 66] on div "Interviews · 145" at bounding box center [352, 57] width 78 height 17
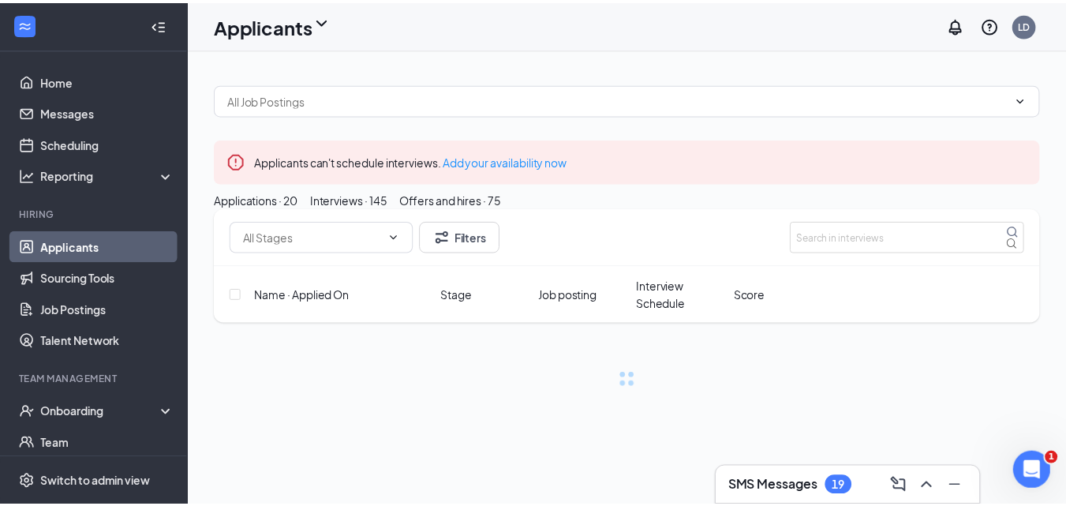
scroll to position [1763, 0]
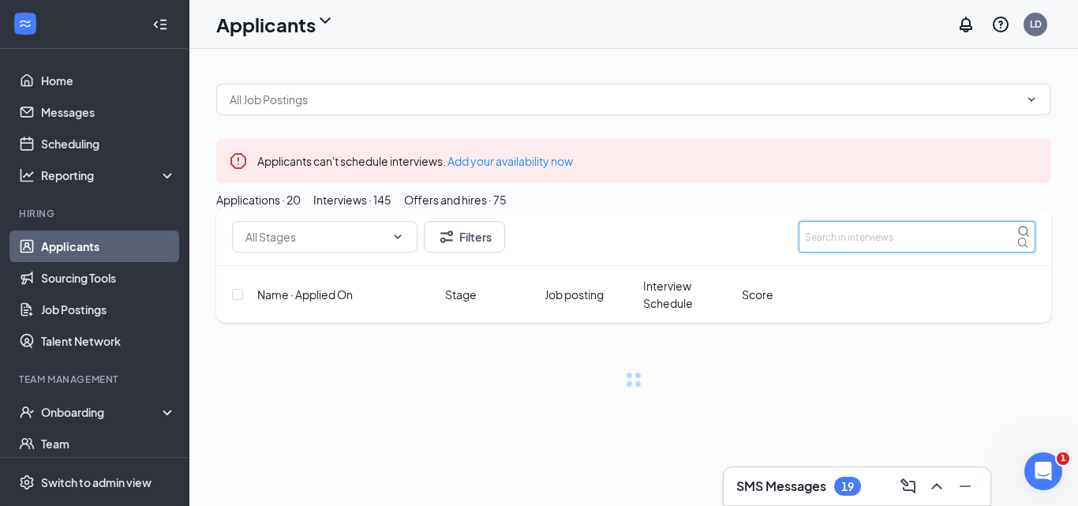
click at [844, 252] on input "text" at bounding box center [916, 237] width 237 height 32
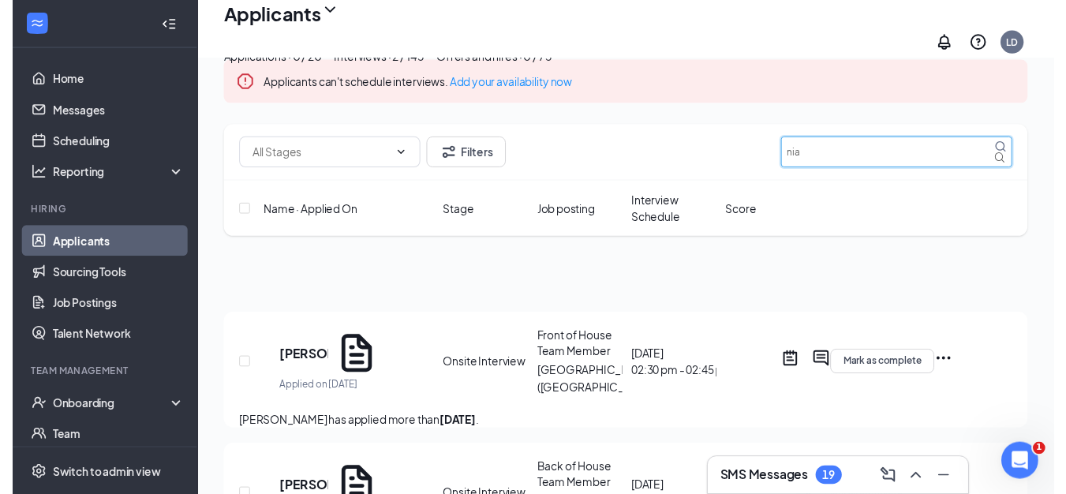
scroll to position [164, 0]
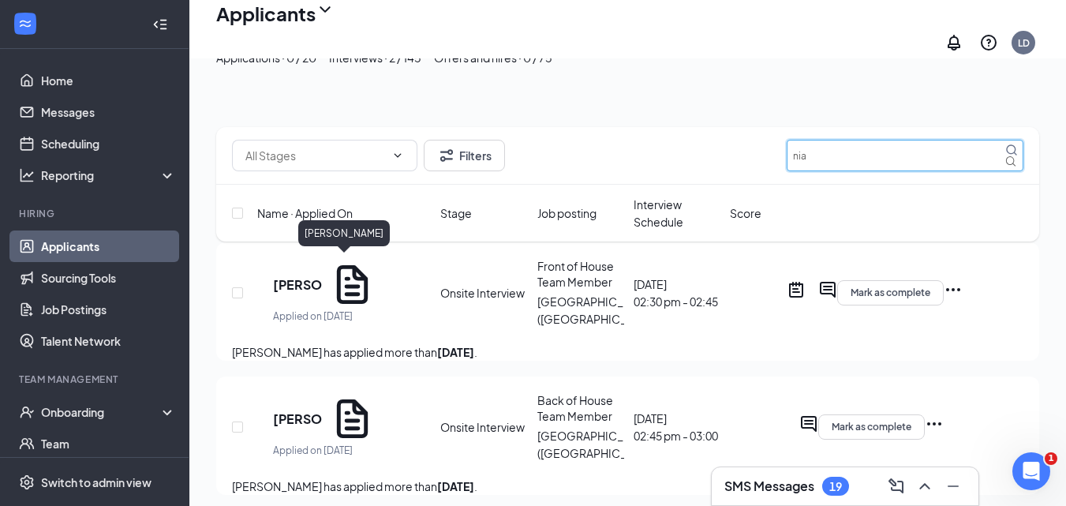
type input "nia"
click at [323, 276] on h5 "Nia Dorsett" at bounding box center [298, 284] width 50 height 17
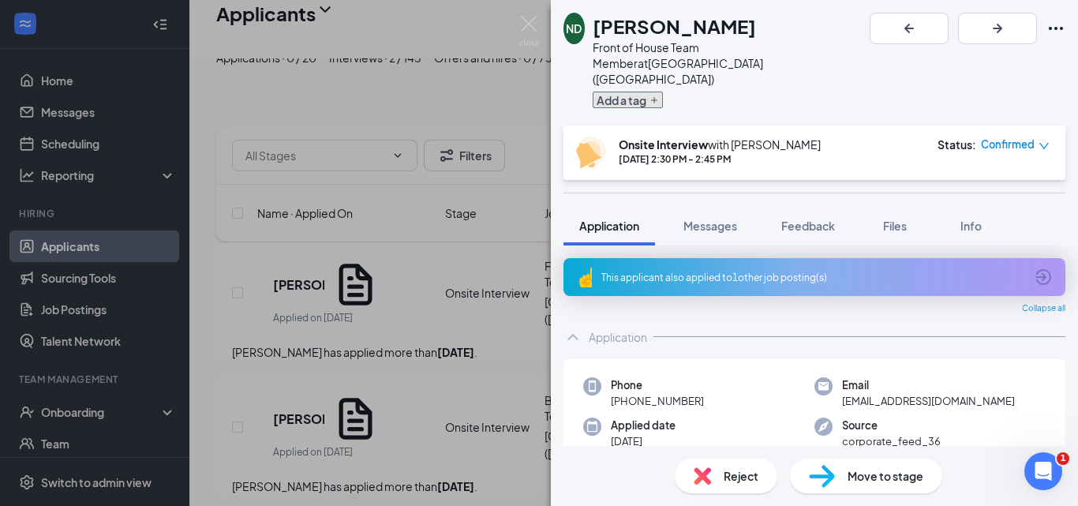
click at [659, 95] on icon "Plus" at bounding box center [653, 99] width 9 height 9
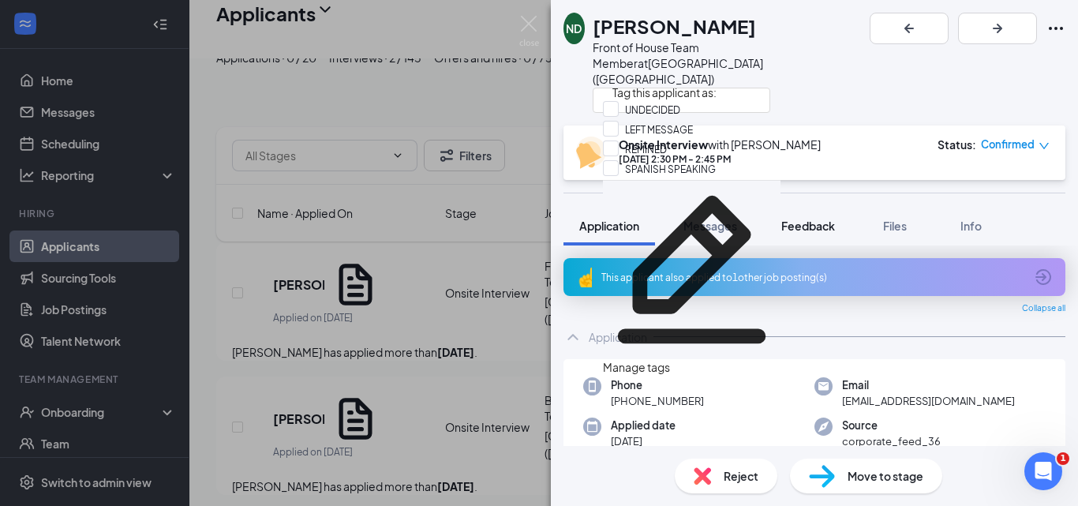
click at [847, 206] on button "Feedback" at bounding box center [807, 225] width 85 height 39
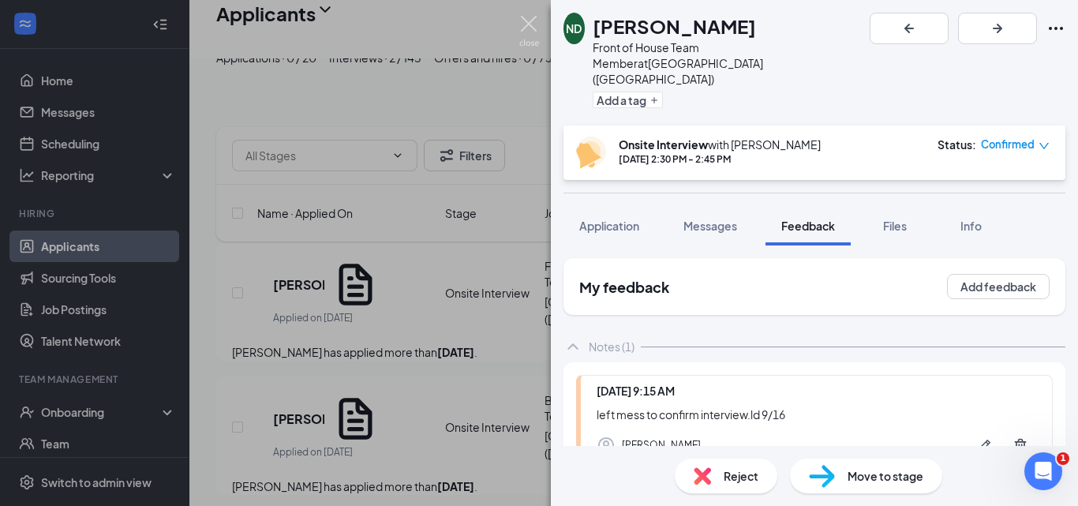
click at [525, 23] on img at bounding box center [529, 31] width 20 height 31
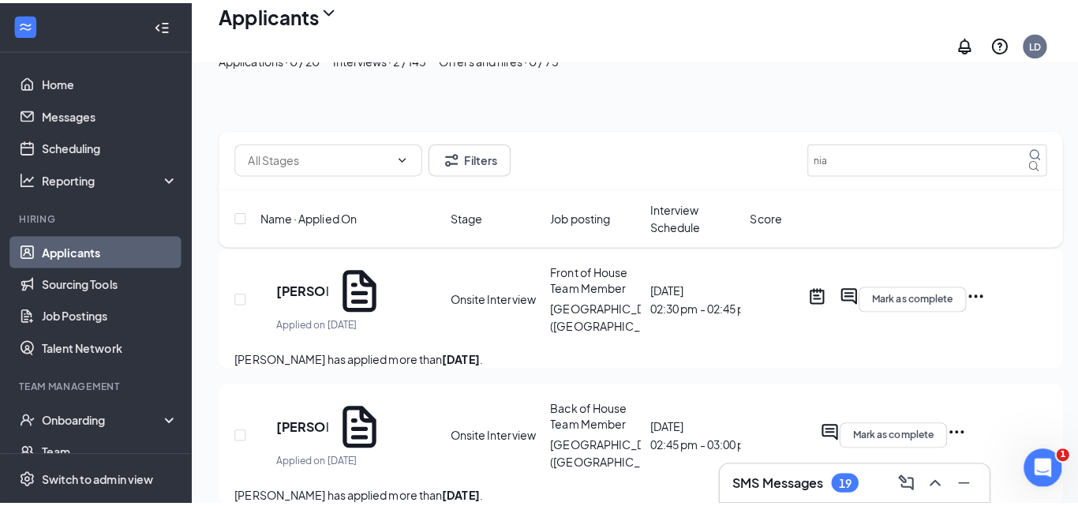
scroll to position [1775, 0]
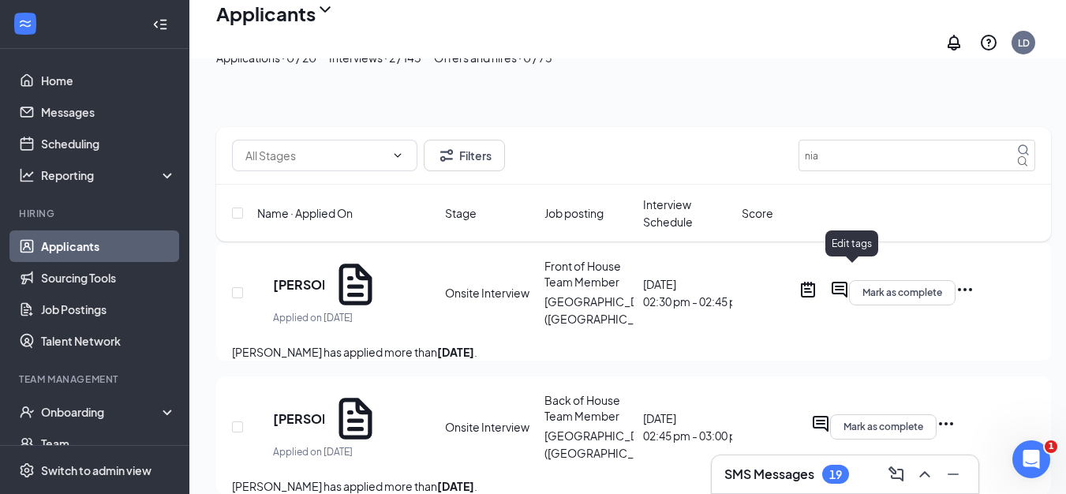
click at [824, 280] on icon "Tag" at bounding box center [824, 280] width 0 height 0
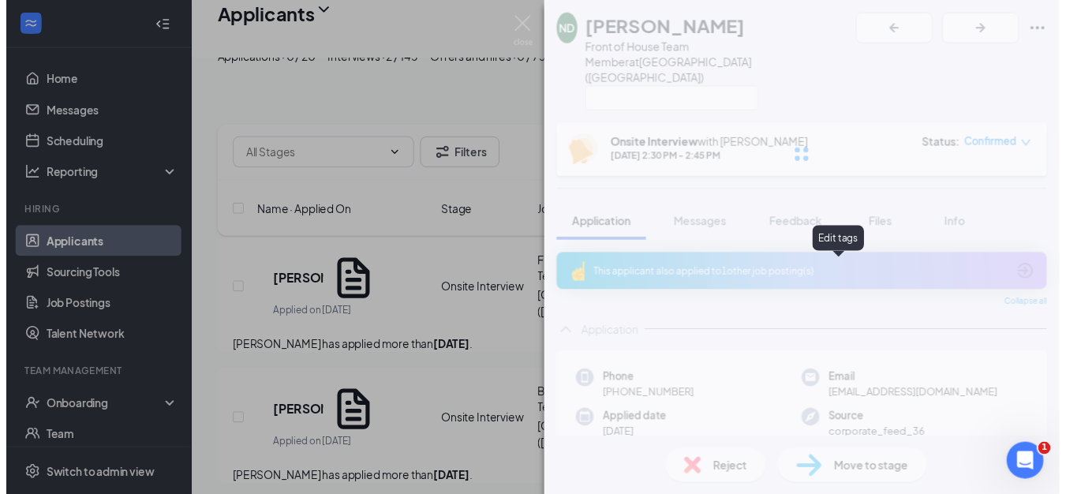
scroll to position [1763, 0]
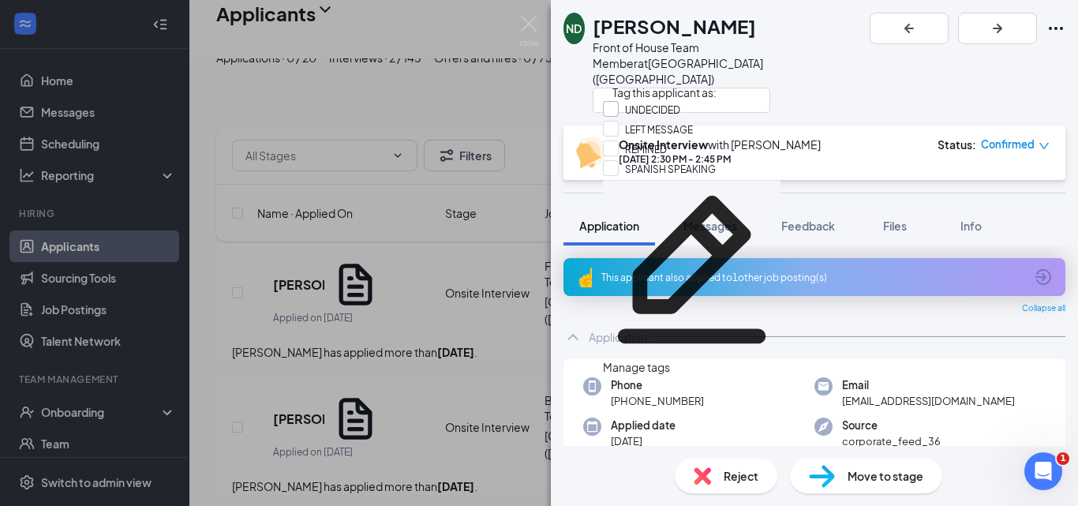
click at [680, 113] on input "UNDECIDED" at bounding box center [641, 109] width 77 height 17
click at [701, 113] on div "UNDECIDED" at bounding box center [692, 110] width 178 height 19
drag, startPoint x: 701, startPoint y: 113, endPoint x: 630, endPoint y: 121, distance: 71.4
click at [630, 121] on div "UNDECIDED" at bounding box center [692, 111] width 178 height 20
checkbox input "true"
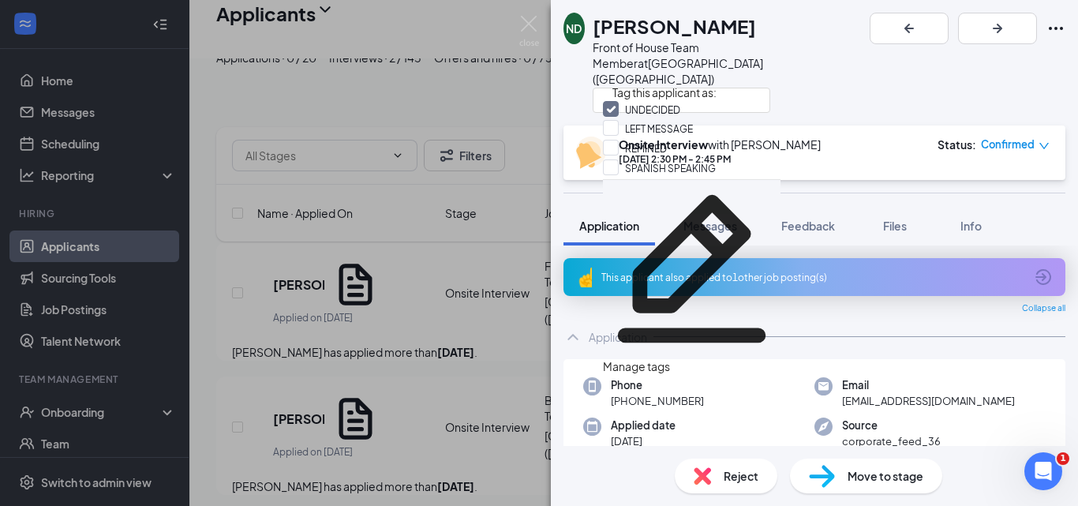
click at [687, 214] on div "Manage tags" at bounding box center [692, 196] width 178 height 35
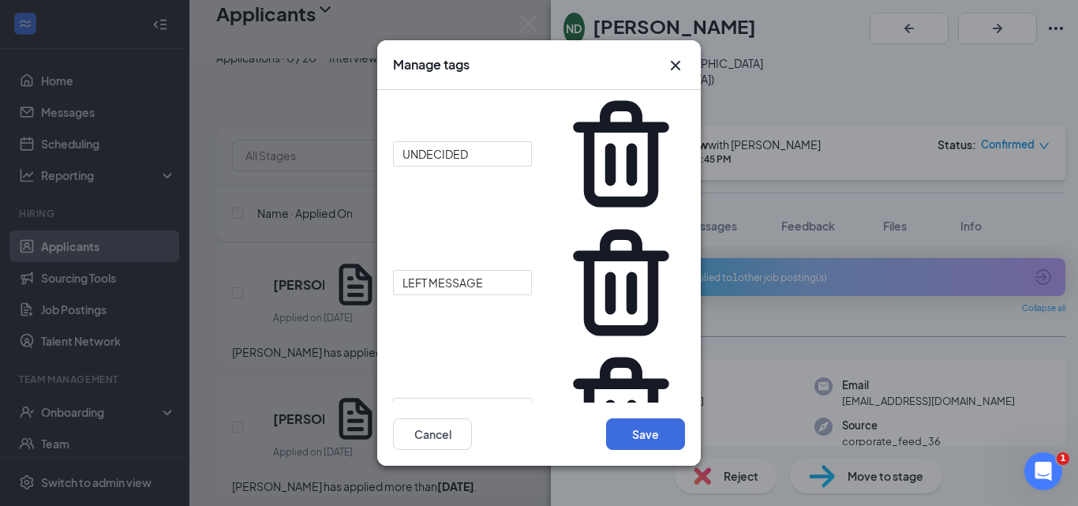
click at [673, 75] on icon "Cross" at bounding box center [675, 65] width 19 height 19
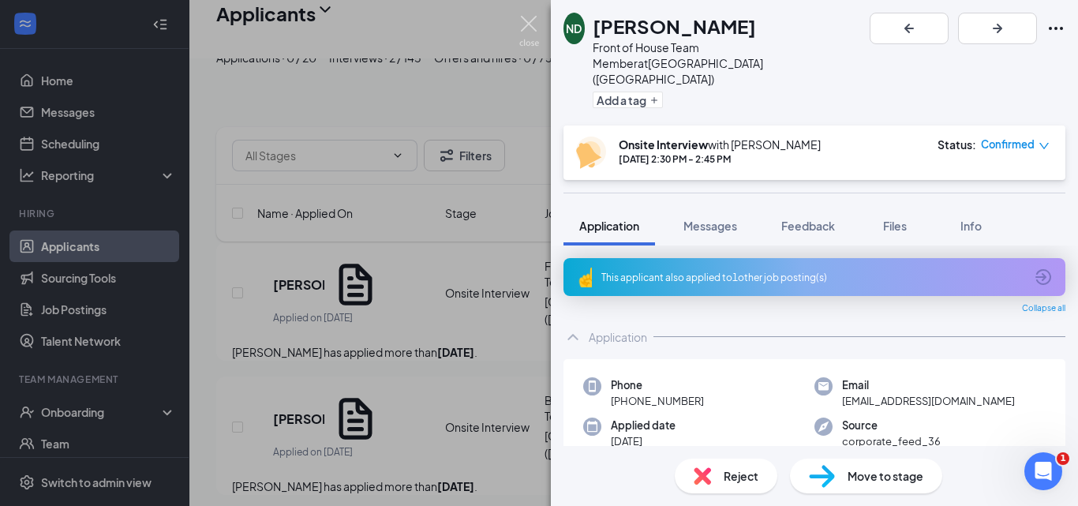
click at [534, 17] on img at bounding box center [529, 31] width 20 height 31
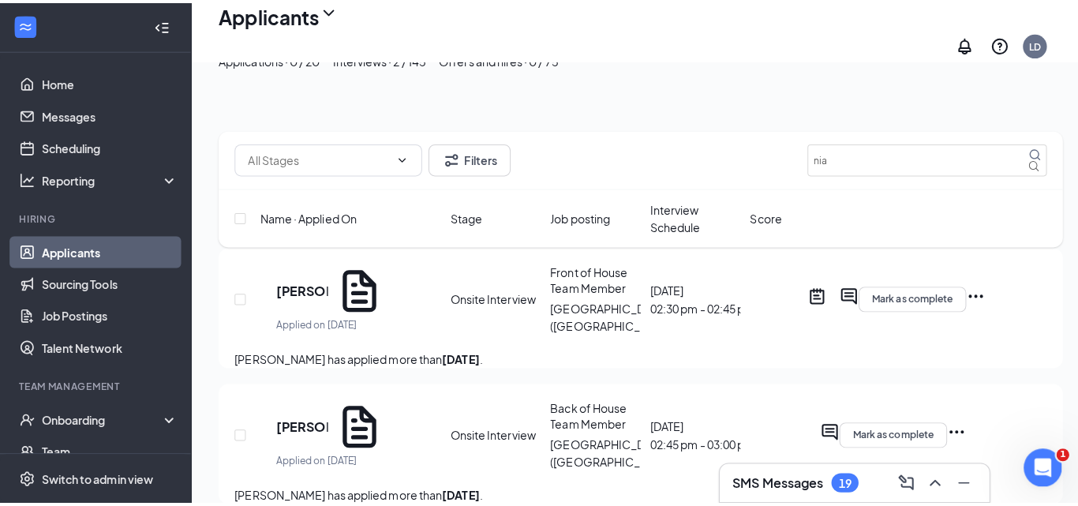
scroll to position [1775, 0]
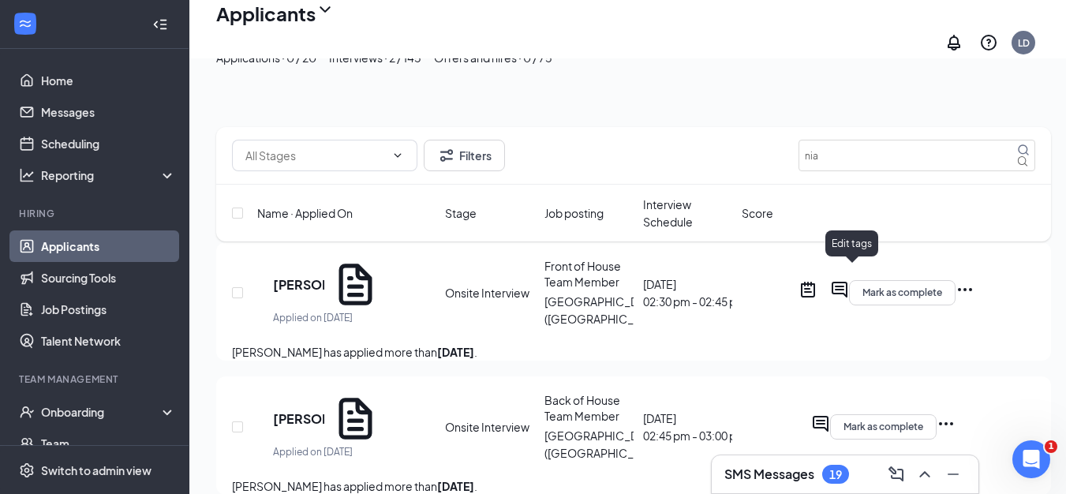
click at [824, 280] on icon "Tag" at bounding box center [824, 280] width 0 height 0
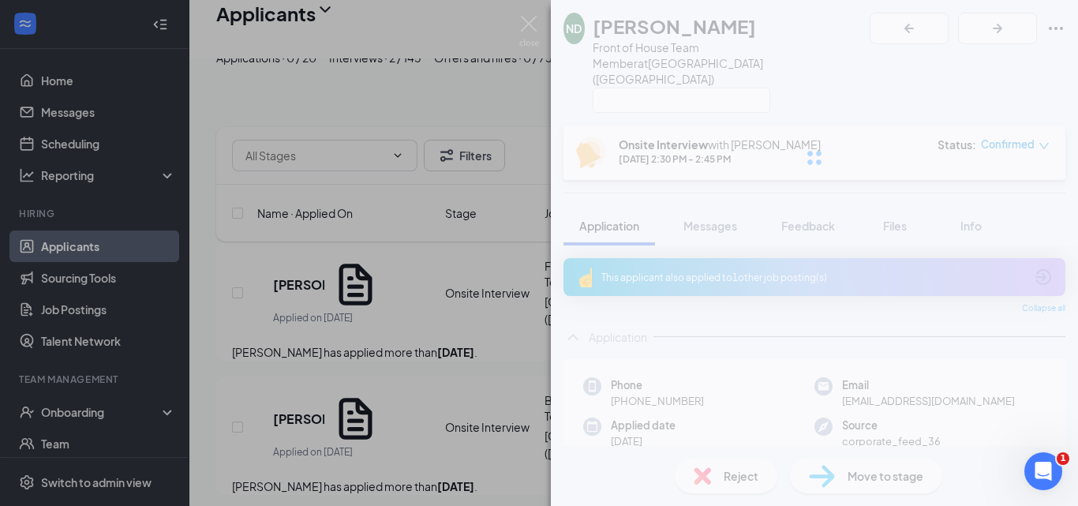
scroll to position [1763, 0]
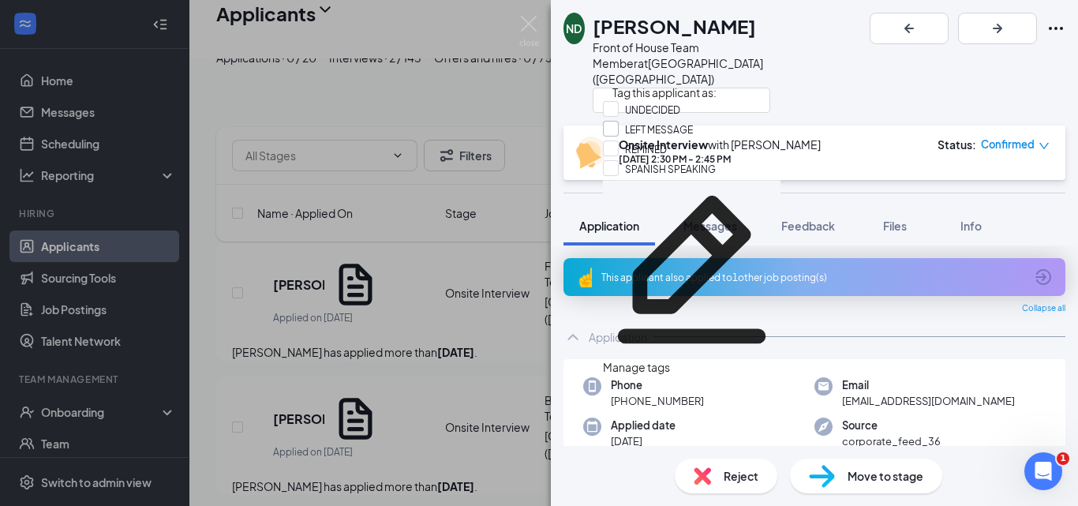
drag, startPoint x: 671, startPoint y: 112, endPoint x: 669, endPoint y: 132, distance: 19.9
click at [669, 132] on input "LEFT MESSAGE" at bounding box center [648, 129] width 90 height 17
checkbox input "true"
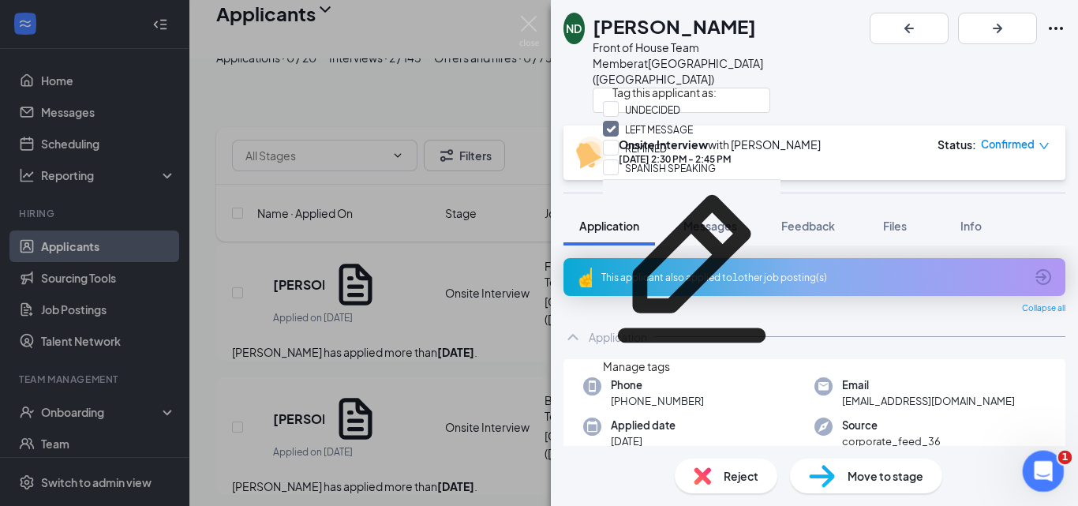
click at [1048, 462] on icon "Open Intercom Messenger" at bounding box center [1041, 469] width 26 height 26
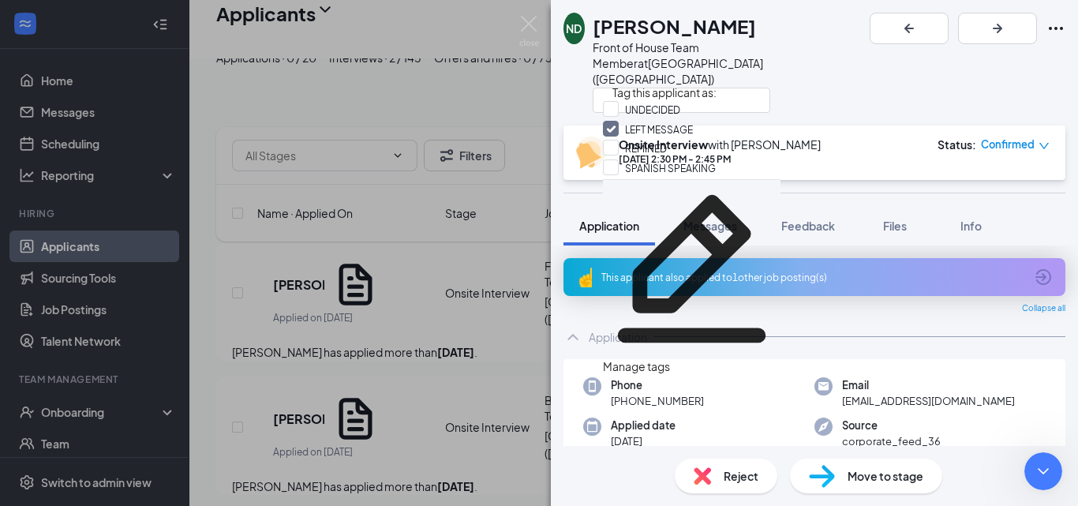
type textarea "hi when i hit the tag button its say edit tag so i hit it but it doesn't allow …"
click at [830, 219] on span "Feedback" at bounding box center [808, 226] width 54 height 14
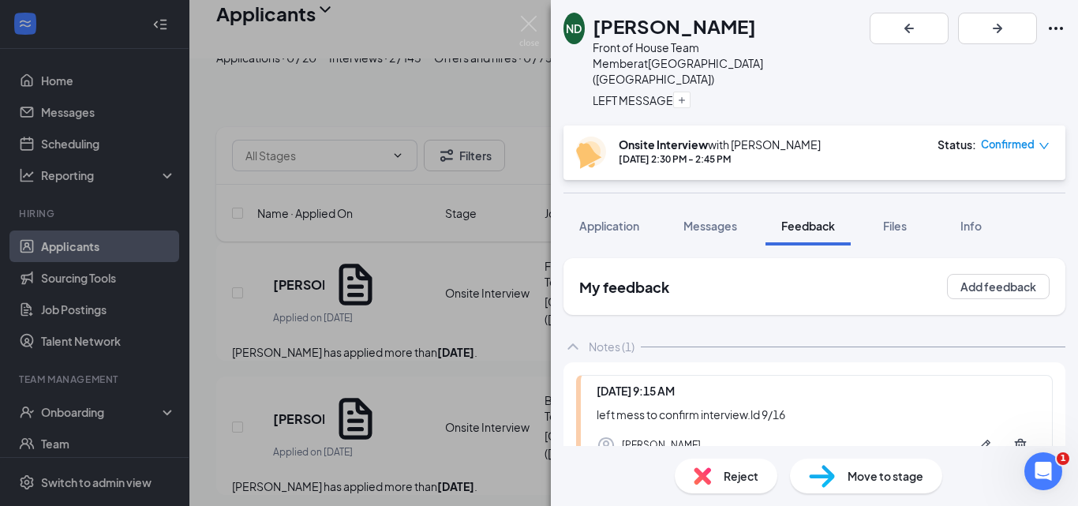
drag, startPoint x: 799, startPoint y: 383, endPoint x: 531, endPoint y: 417, distance: 270.5
click at [531, 417] on div "ND Nia Dorsett Front of House Team Member at Foxborough (MA) LEFT MESSAGE Onsit…" at bounding box center [539, 253] width 1078 height 506
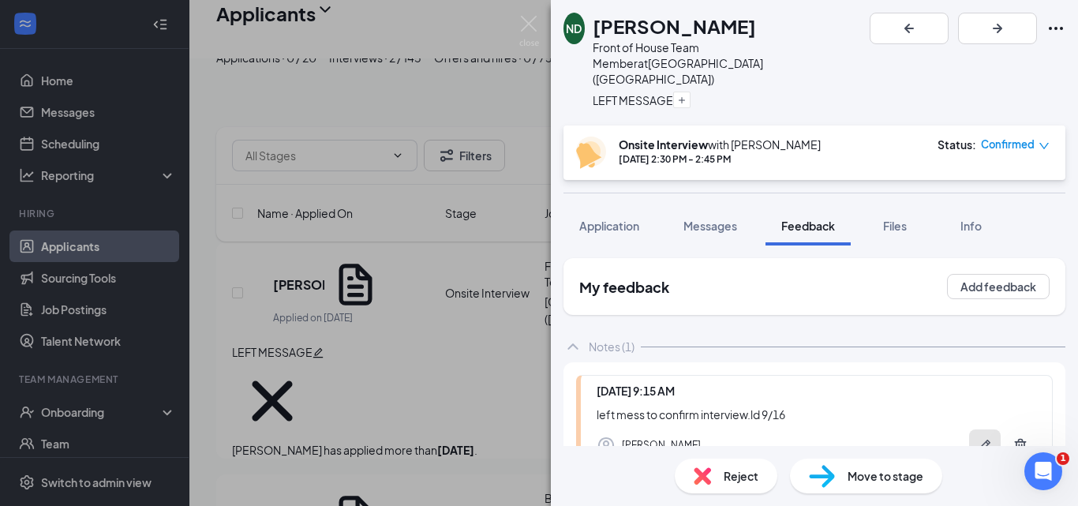
click at [977, 437] on icon "Pen" at bounding box center [985, 445] width 16 height 16
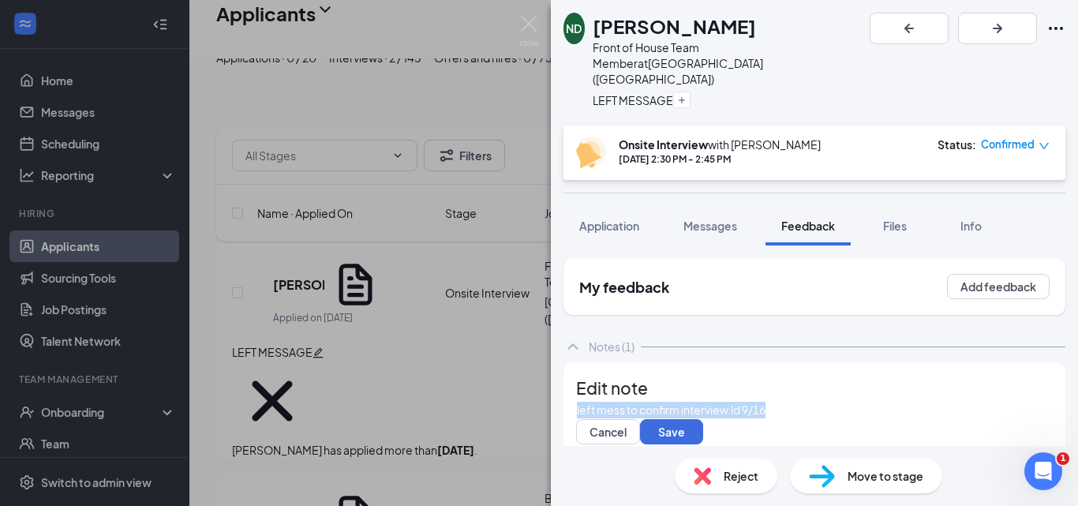
drag, startPoint x: 809, startPoint y: 403, endPoint x: 252, endPoint y: 321, distance: 562.2
click at [252, 324] on div "ND Nia Dorsett Front of House Team Member at Foxborough (MA) LEFT MESSAGE Onsit…" at bounding box center [539, 253] width 1078 height 506
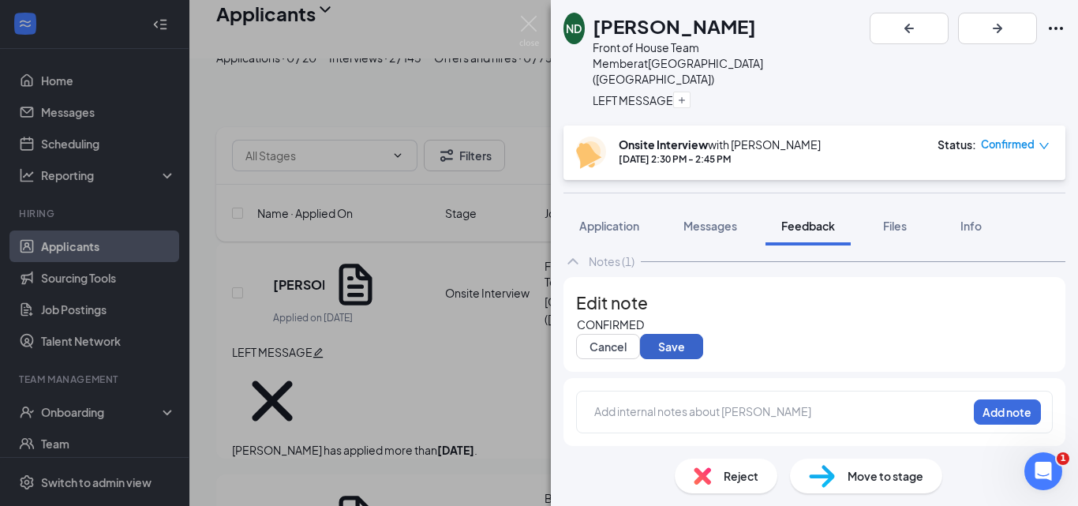
click at [696, 336] on button "Save" at bounding box center [671, 346] width 63 height 25
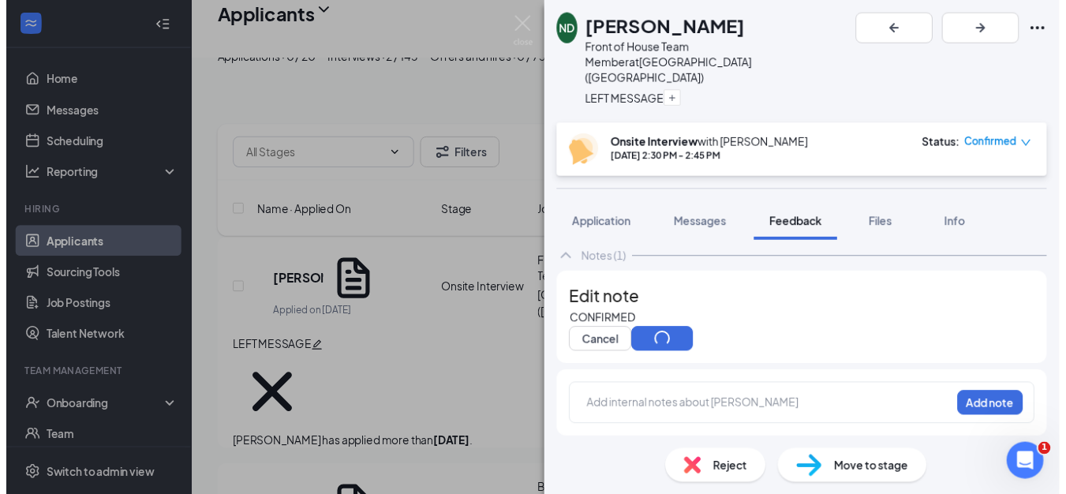
scroll to position [77, 0]
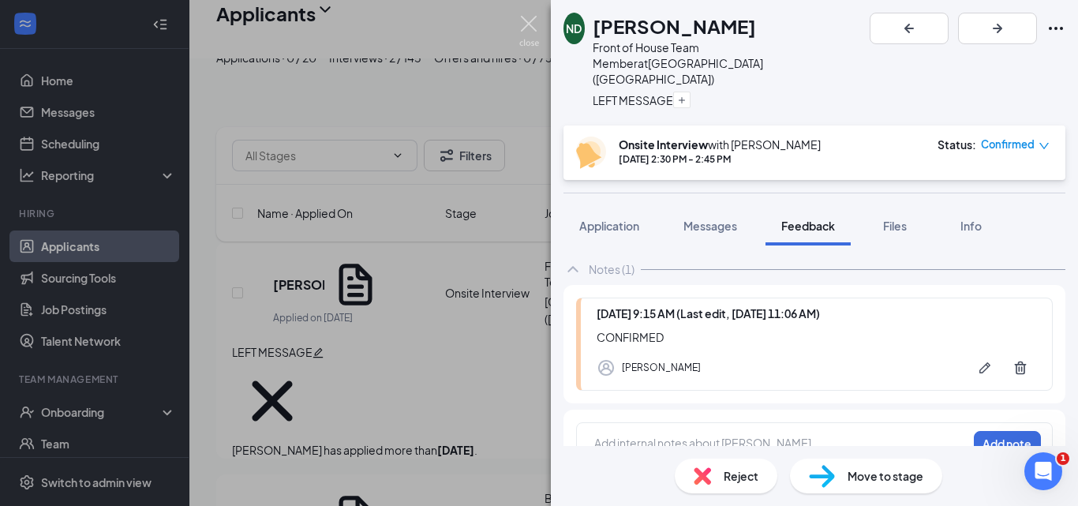
click at [531, 24] on img at bounding box center [529, 31] width 20 height 31
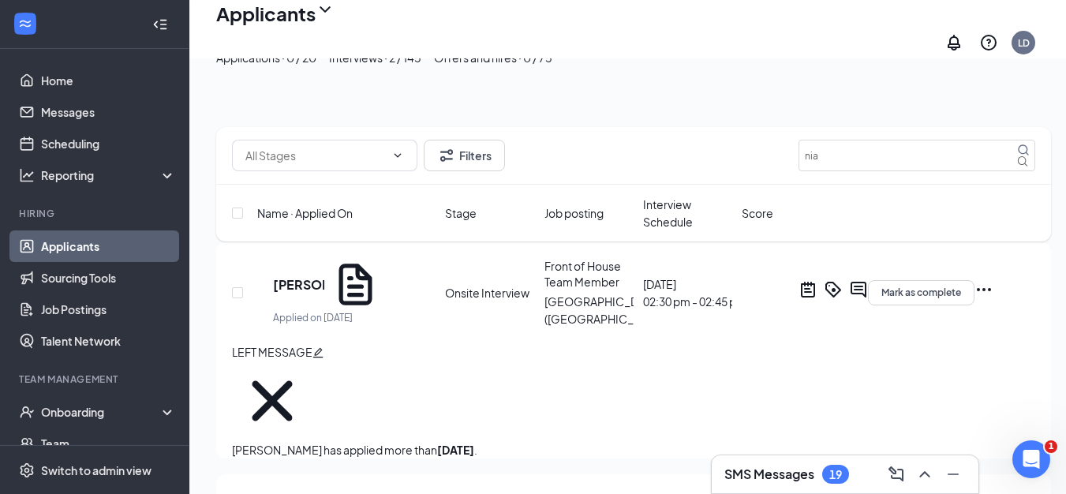
scroll to position [1852, 0]
drag, startPoint x: 830, startPoint y: 159, endPoint x: 744, endPoint y: 174, distance: 87.3
click at [769, 166] on div "Filters nia" at bounding box center [633, 156] width 803 height 32
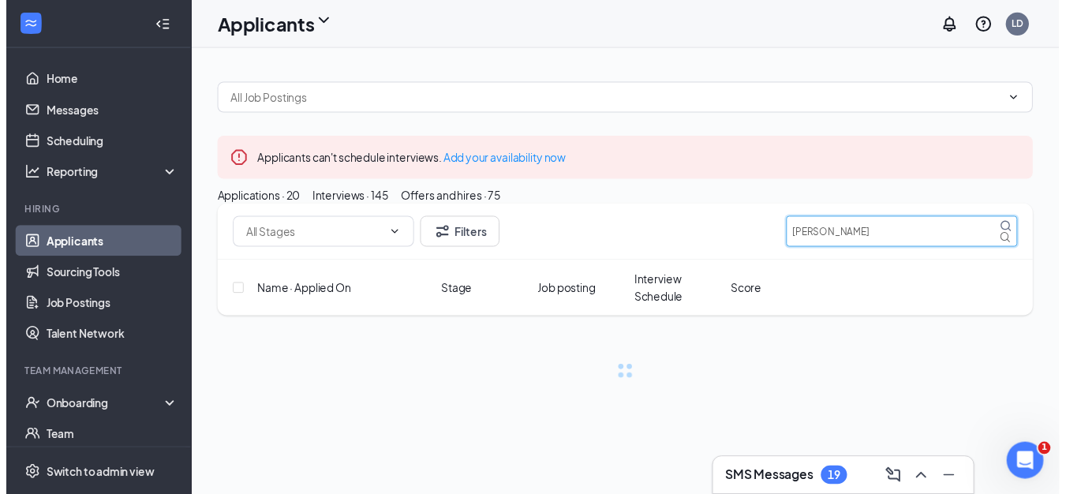
scroll to position [1841, 0]
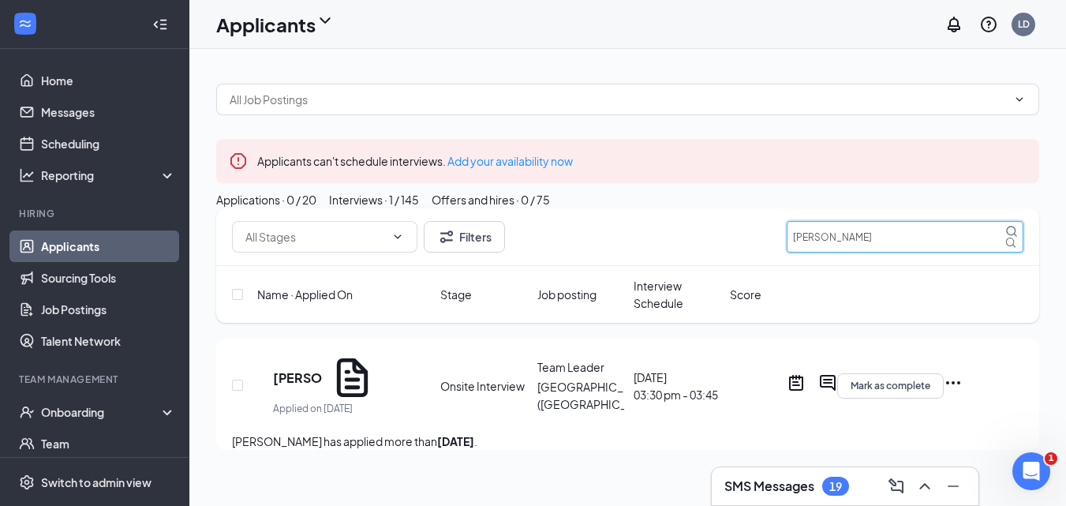
type input "SEAN"
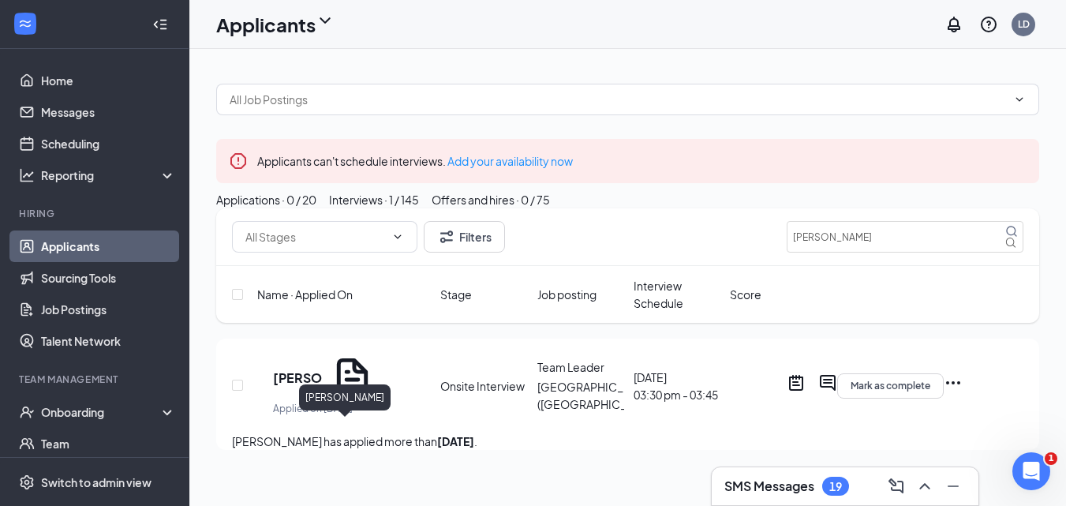
click at [323, 387] on h5 "Sean Hanney" at bounding box center [298, 377] width 50 height 17
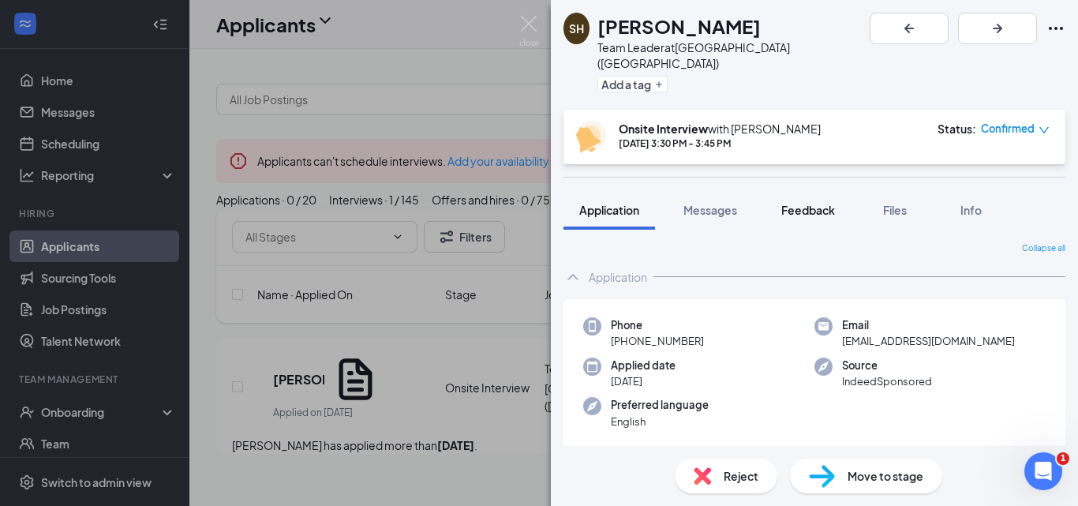
drag, startPoint x: 798, startPoint y: 191, endPoint x: 772, endPoint y: 203, distance: 29.3
click at [799, 203] on span "Feedback" at bounding box center [808, 210] width 54 height 14
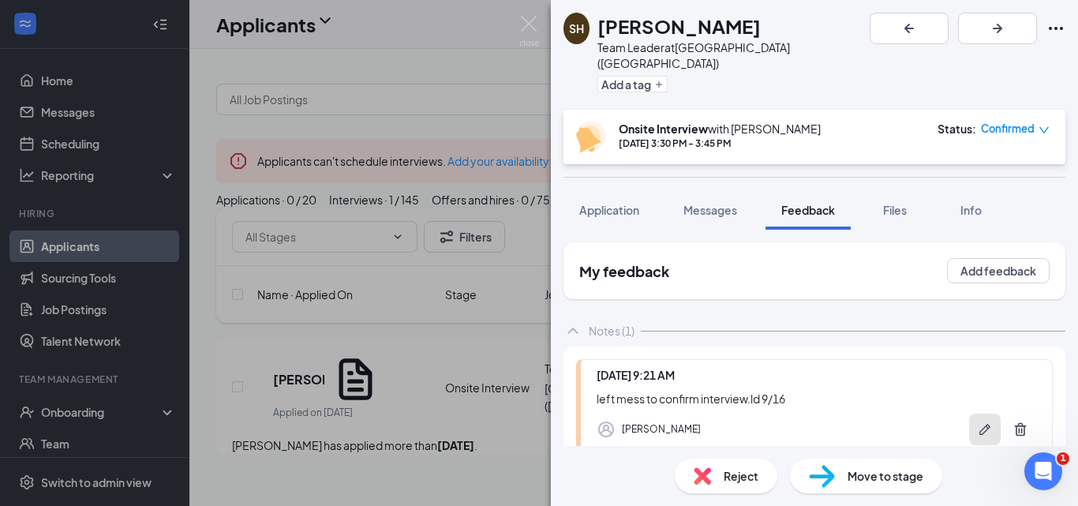
click at [971, 421] on button "button" at bounding box center [985, 429] width 32 height 32
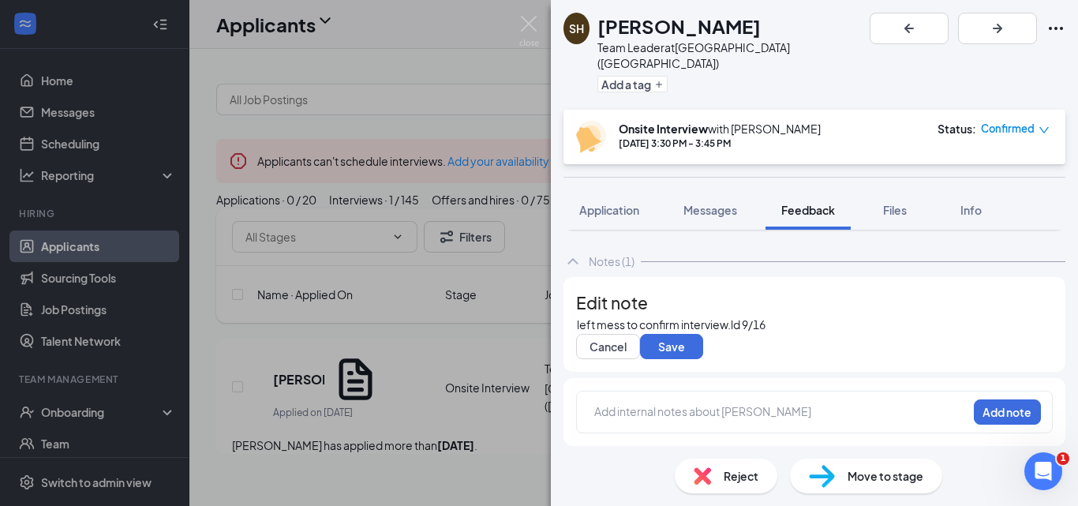
scroll to position [155, 0]
drag, startPoint x: 799, startPoint y: 255, endPoint x: 204, endPoint y: 253, distance: 594.9
click at [226, 259] on div "SH Sean Hanney Team Leader at Foxborough (MA) Add a tag Onsite Interview with J…" at bounding box center [539, 253] width 1078 height 506
click at [690, 338] on button "Save" at bounding box center [671, 346] width 63 height 25
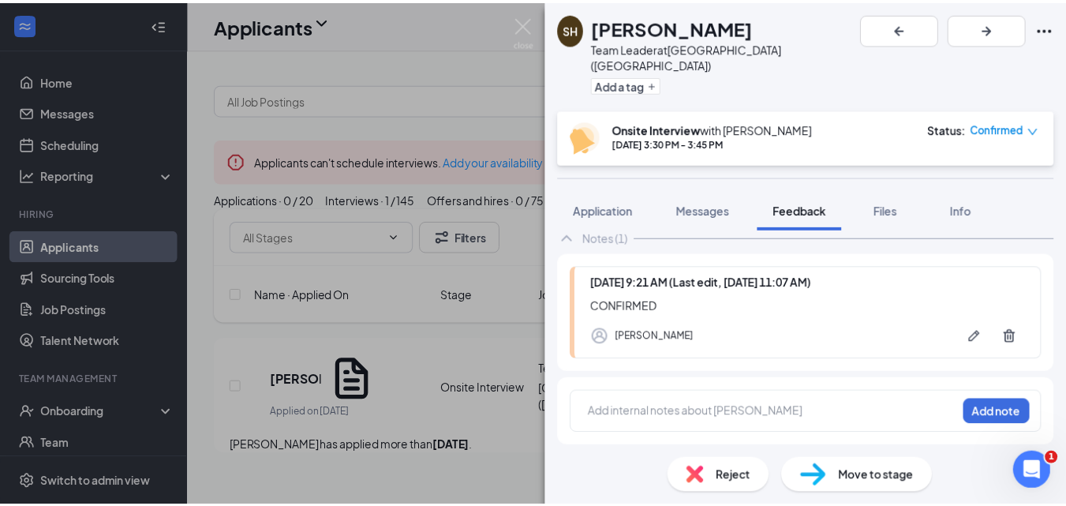
scroll to position [77, 0]
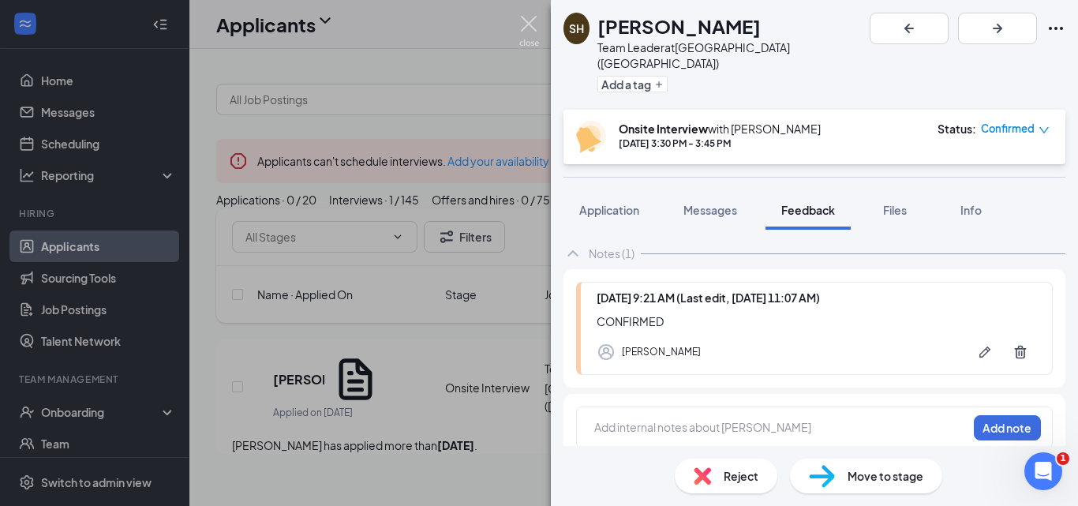
click at [531, 27] on img at bounding box center [529, 31] width 20 height 31
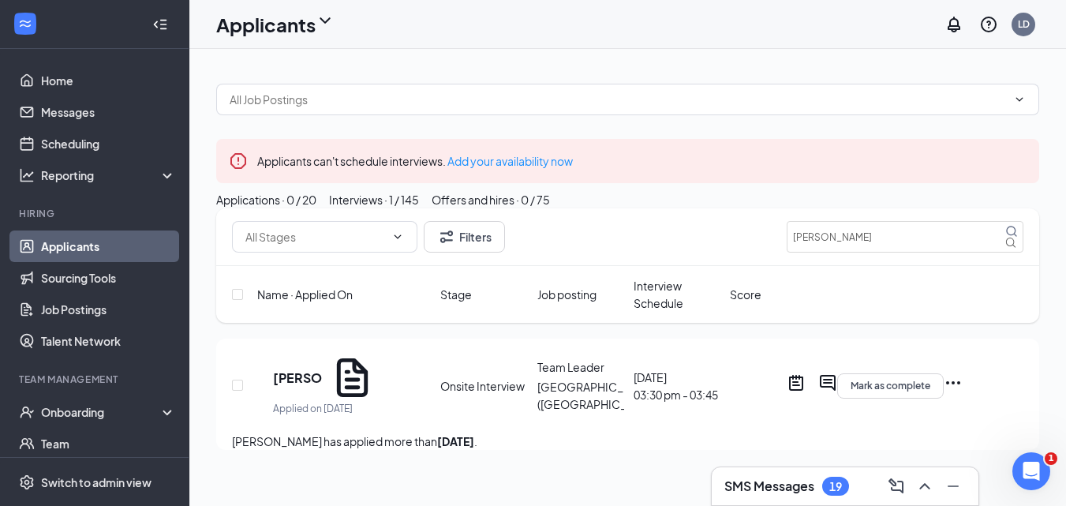
click at [286, 208] on div "Applications · 0 / 20" at bounding box center [266, 199] width 100 height 17
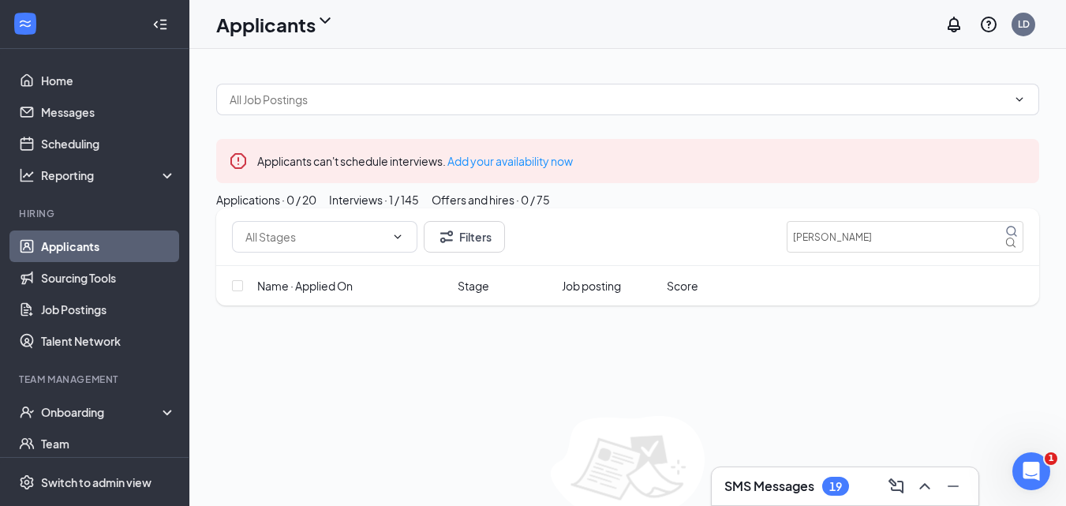
click at [140, 253] on link "Applicants" at bounding box center [108, 246] width 135 height 32
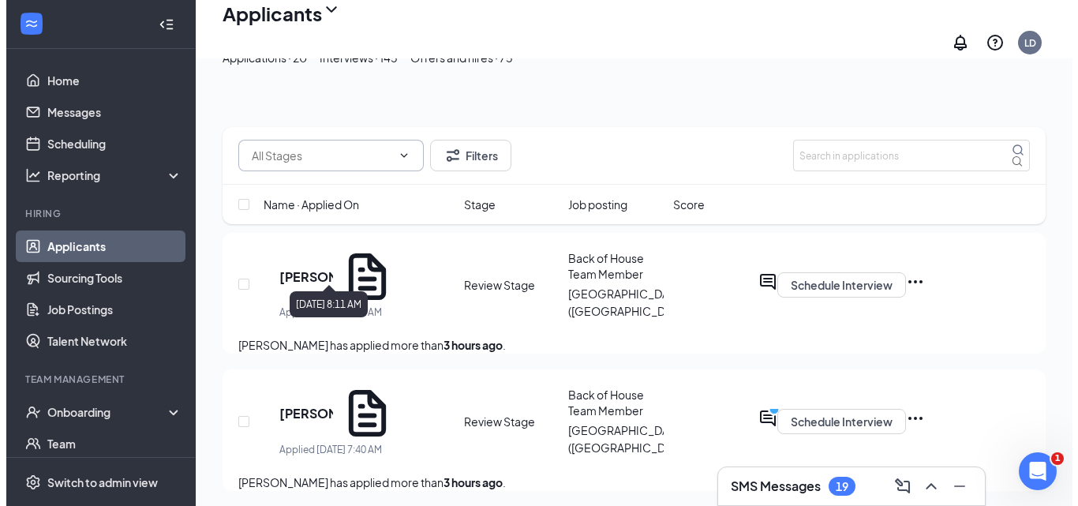
scroll to position [237, 0]
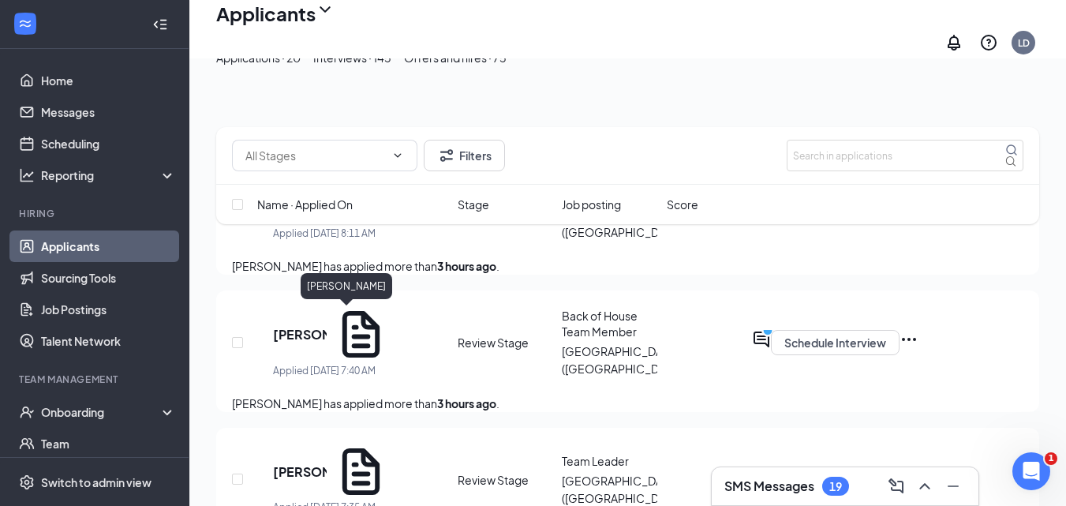
click at [327, 326] on h5 "William Cahill" at bounding box center [300, 334] width 54 height 17
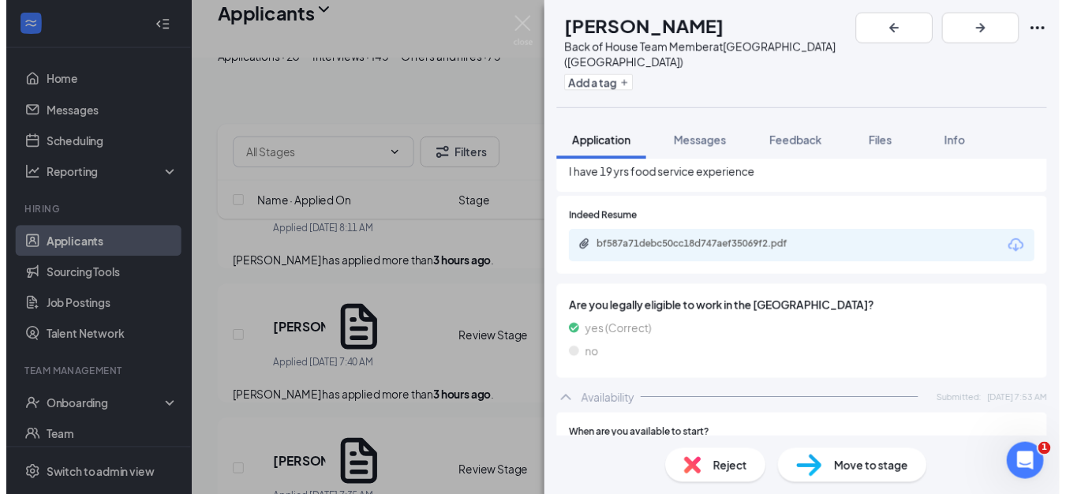
scroll to position [868, 0]
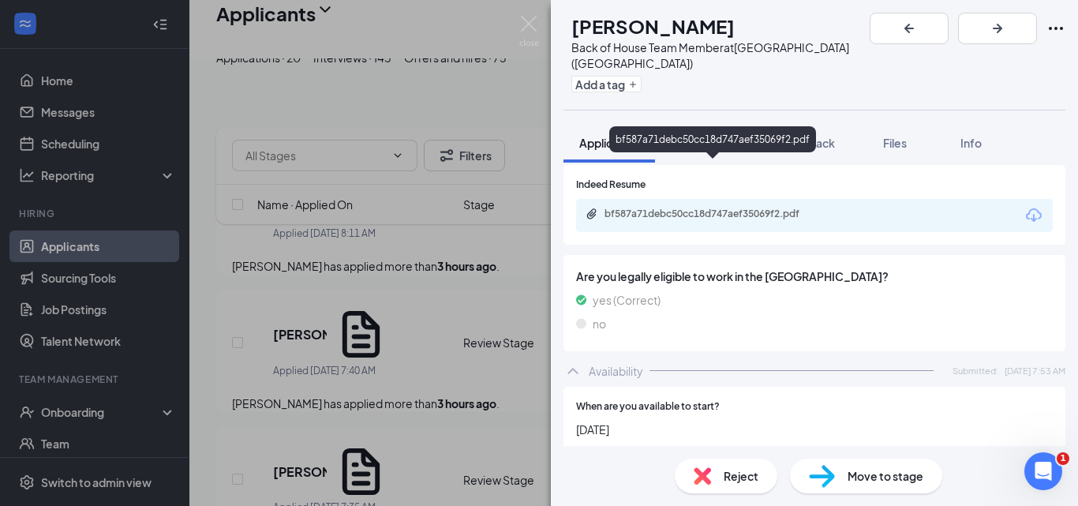
click at [697, 207] on div "bf587a71debc50cc18d747aef35069f2.pdf" at bounding box center [714, 213] width 221 height 13
click at [530, 25] on img at bounding box center [529, 31] width 20 height 31
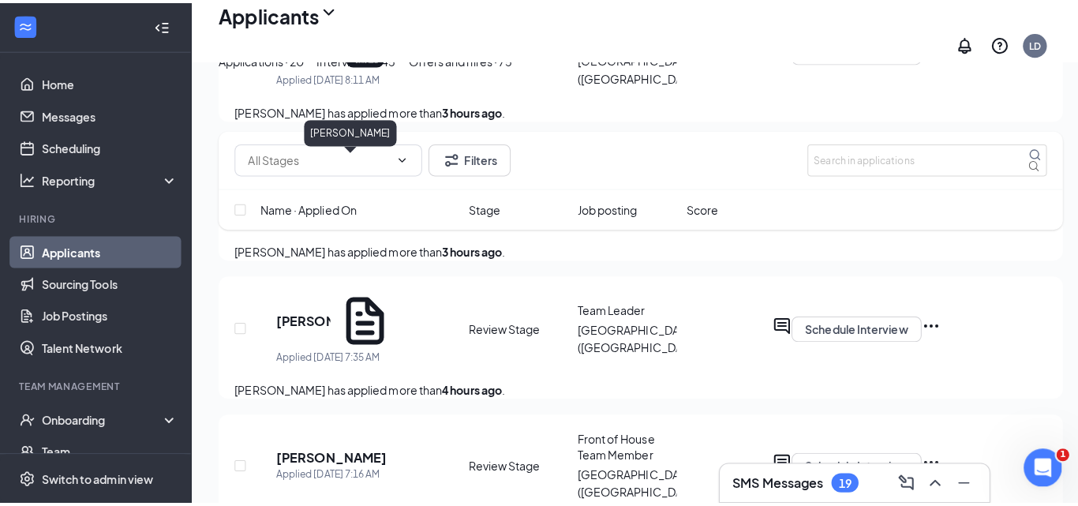
scroll to position [394, 0]
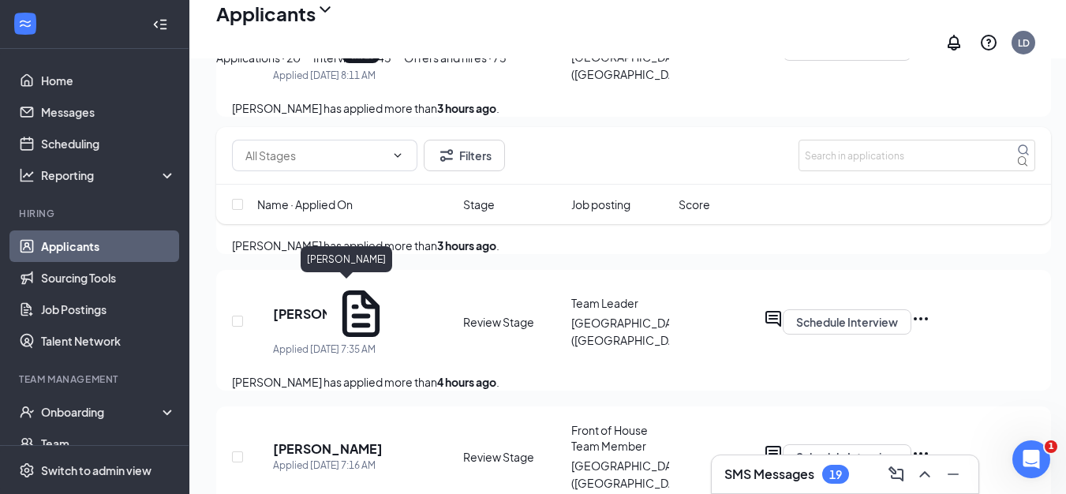
click at [327, 305] on h5 "Wesley Scales" at bounding box center [300, 313] width 54 height 17
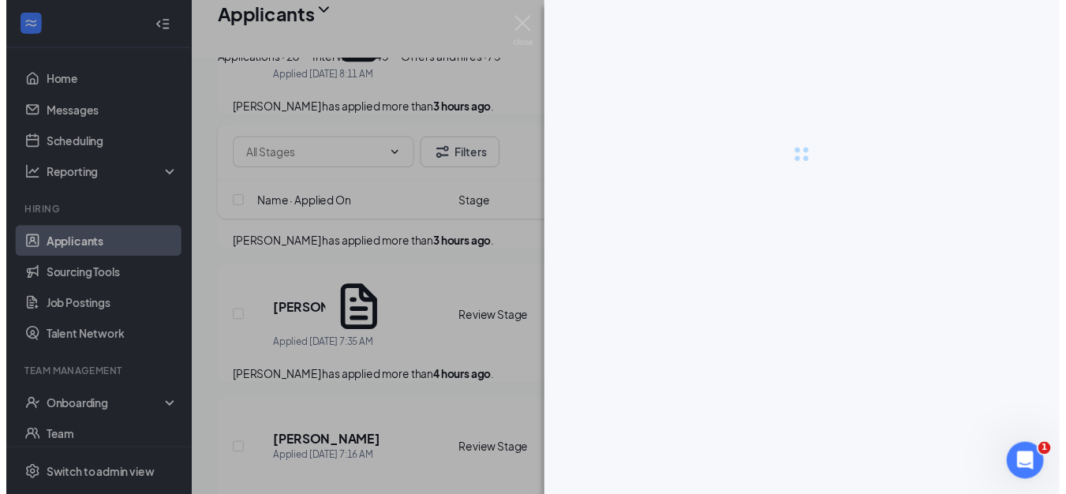
scroll to position [1841, 0]
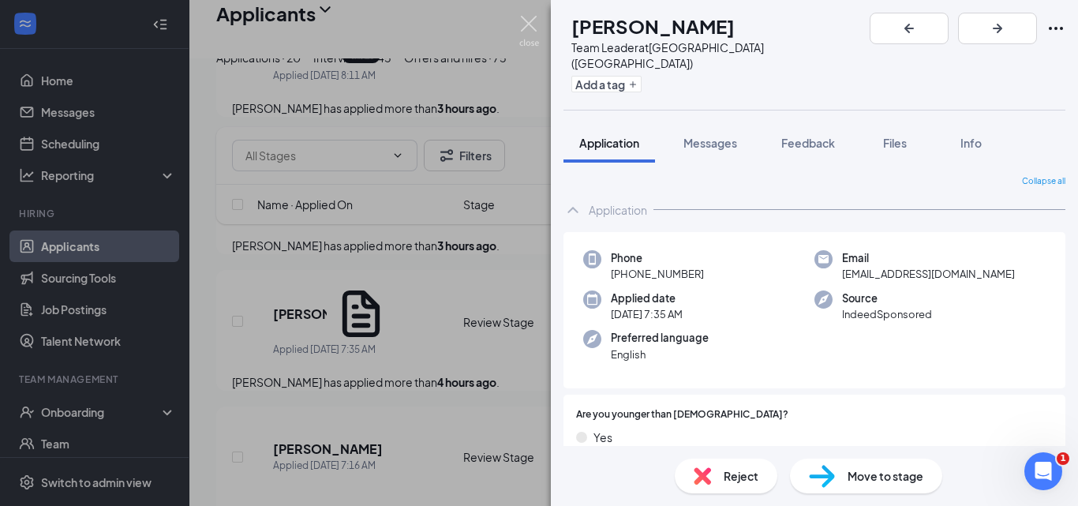
click at [523, 28] on img at bounding box center [529, 31] width 20 height 31
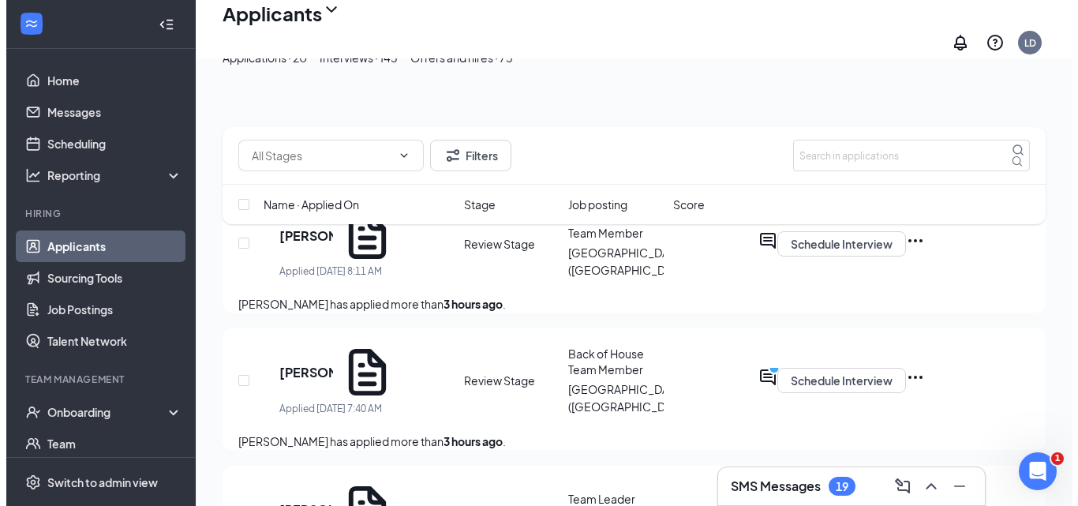
scroll to position [316, 0]
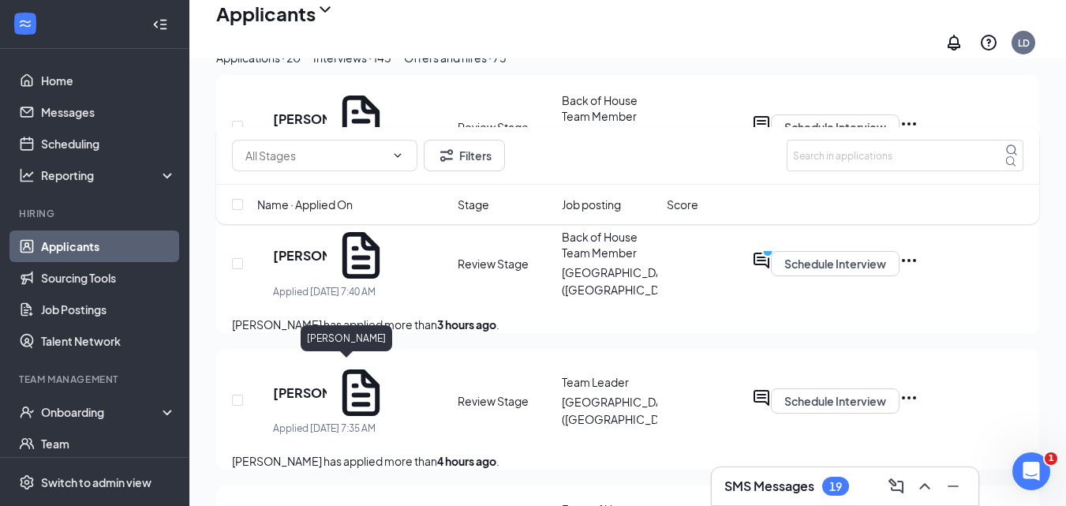
click at [327, 384] on h5 "Wesley Scales" at bounding box center [300, 392] width 54 height 17
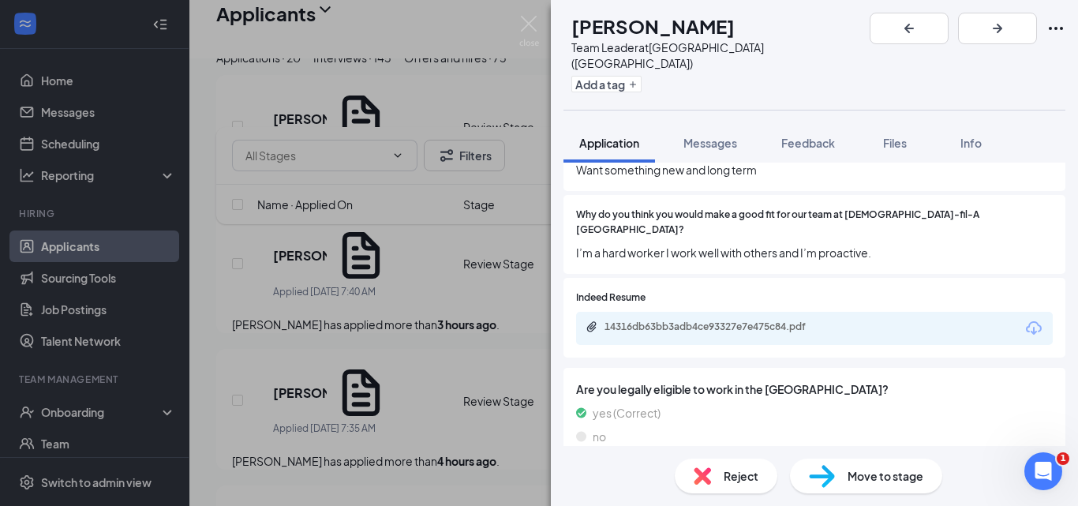
scroll to position [789, 0]
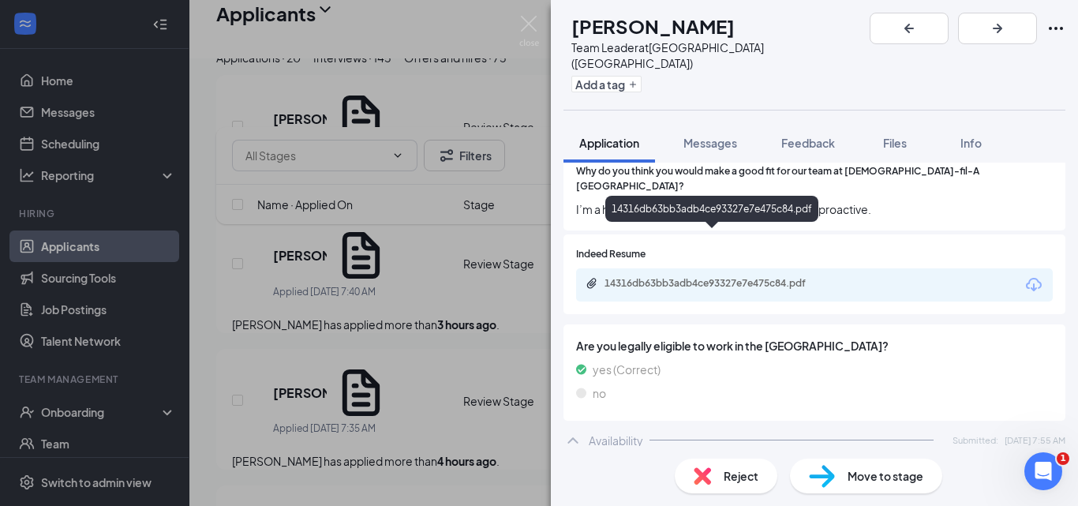
click at [664, 277] on div "14316db63bb3adb4ce93327e7e475c84.pdf" at bounding box center [713, 284] width 256 height 15
click at [525, 21] on img at bounding box center [529, 31] width 20 height 31
click at [523, 25] on div "Applicants LD" at bounding box center [633, 29] width 888 height 58
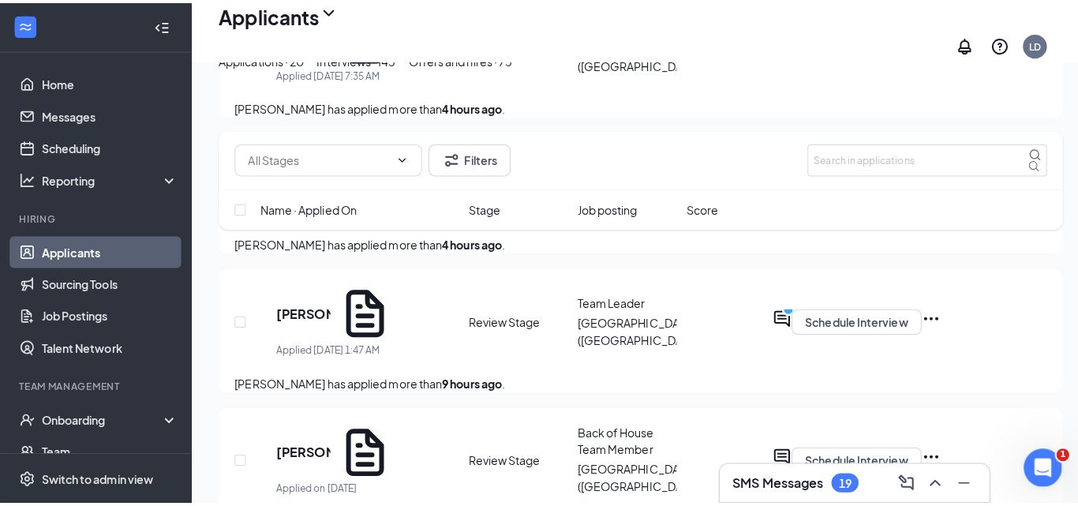
scroll to position [710, 0]
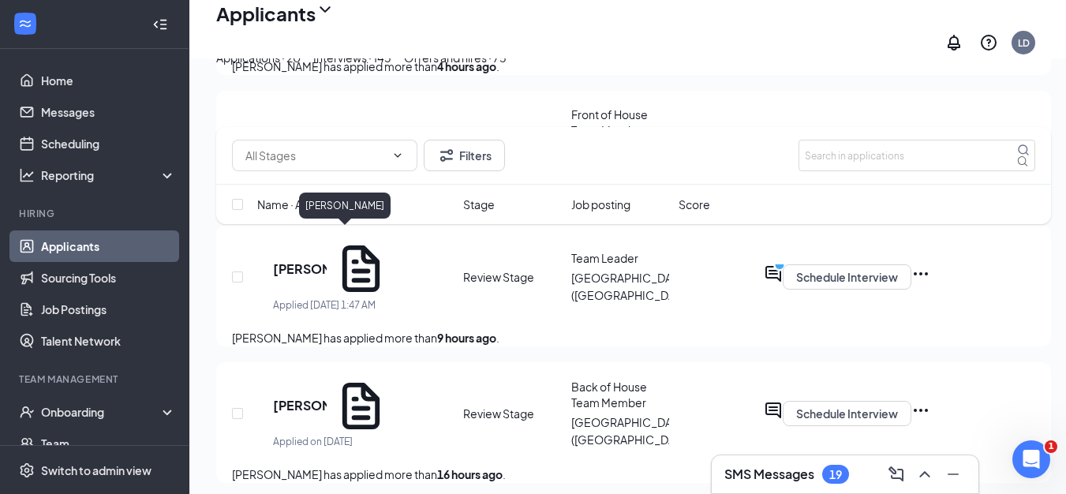
click at [327, 260] on h5 "Gavin Costa" at bounding box center [300, 268] width 54 height 17
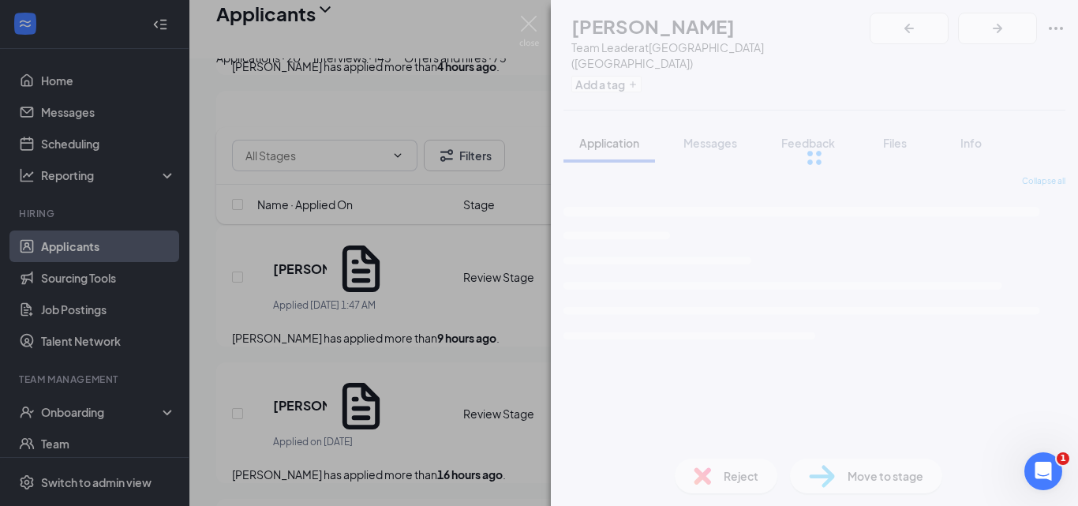
scroll to position [1841, 0]
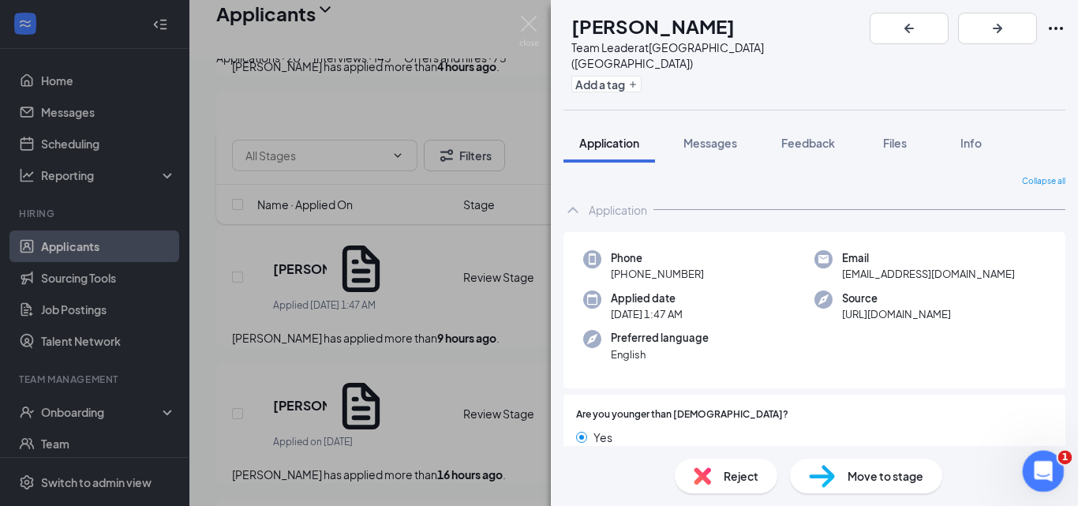
click at [1054, 462] on div "Open Intercom Messenger" at bounding box center [1041, 469] width 52 height 52
click at [637, 80] on icon "Plus" at bounding box center [632, 84] width 9 height 9
click at [633, 72] on input "text" at bounding box center [660, 84] width 178 height 25
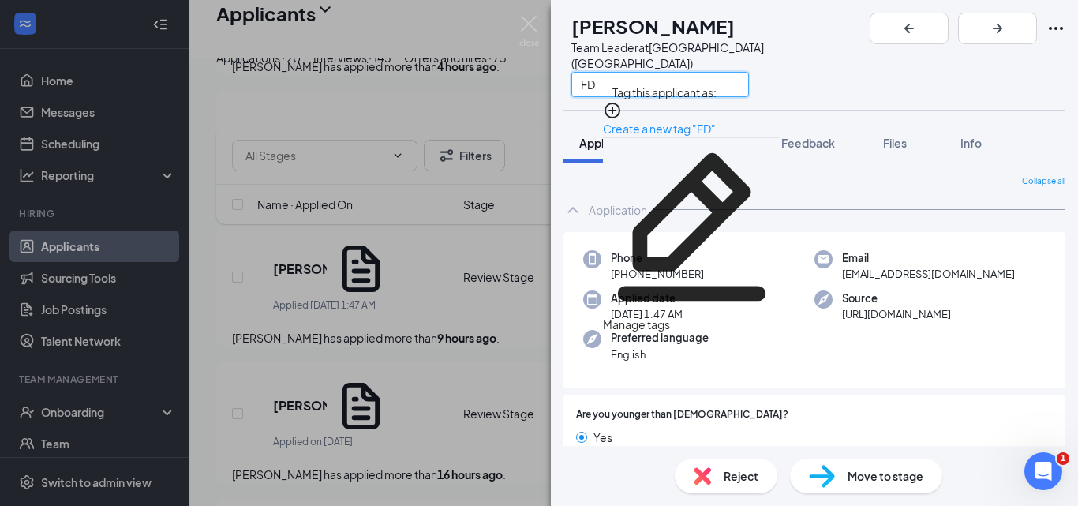
type input "F"
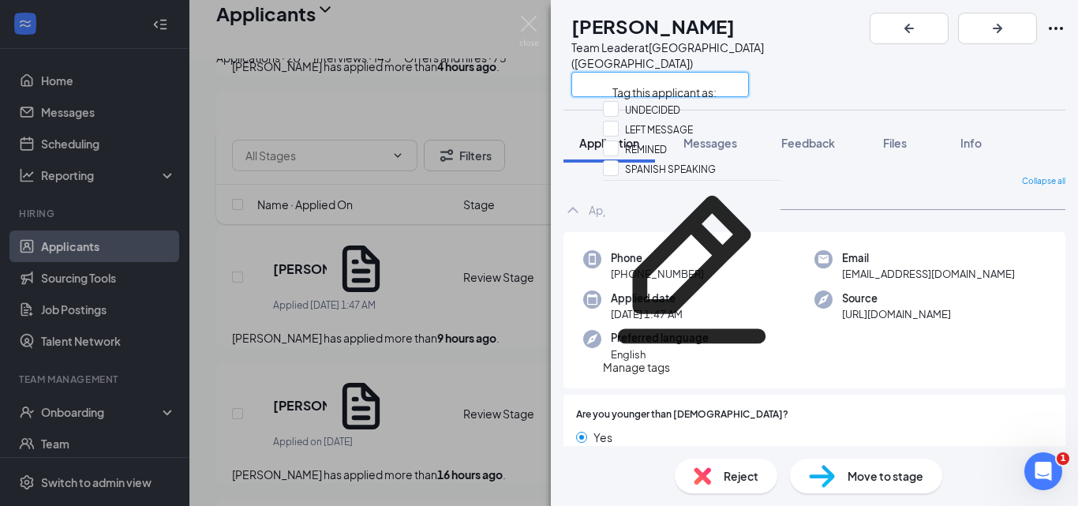
scroll to position [1841, 0]
click at [622, 138] on input "LEFT MESSAGE" at bounding box center [648, 129] width 90 height 17
checkbox input "true"
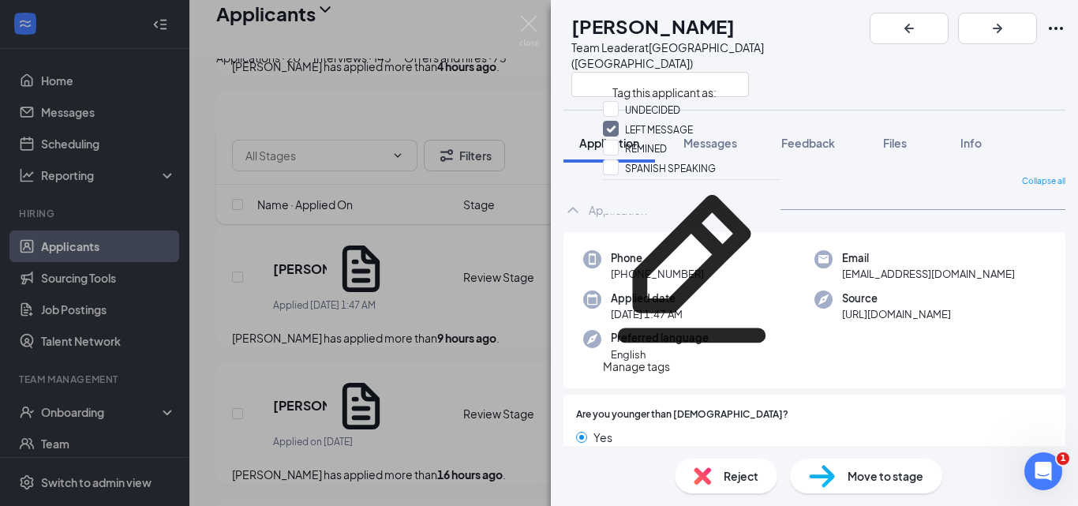
scroll to position [1901, 0]
click at [715, 357] on div "Manage tags" at bounding box center [692, 365] width 178 height 17
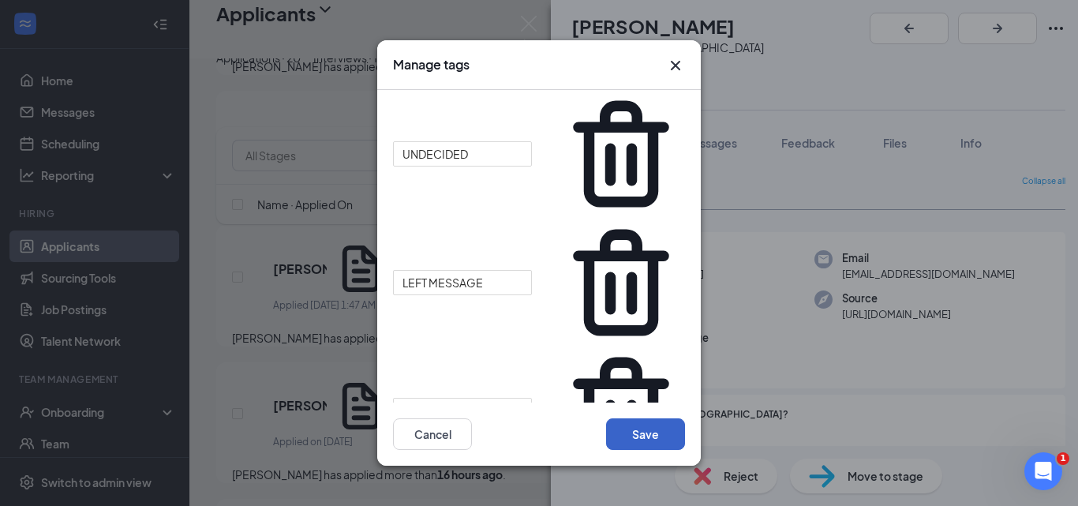
click at [641, 418] on button "Save" at bounding box center [645, 434] width 79 height 32
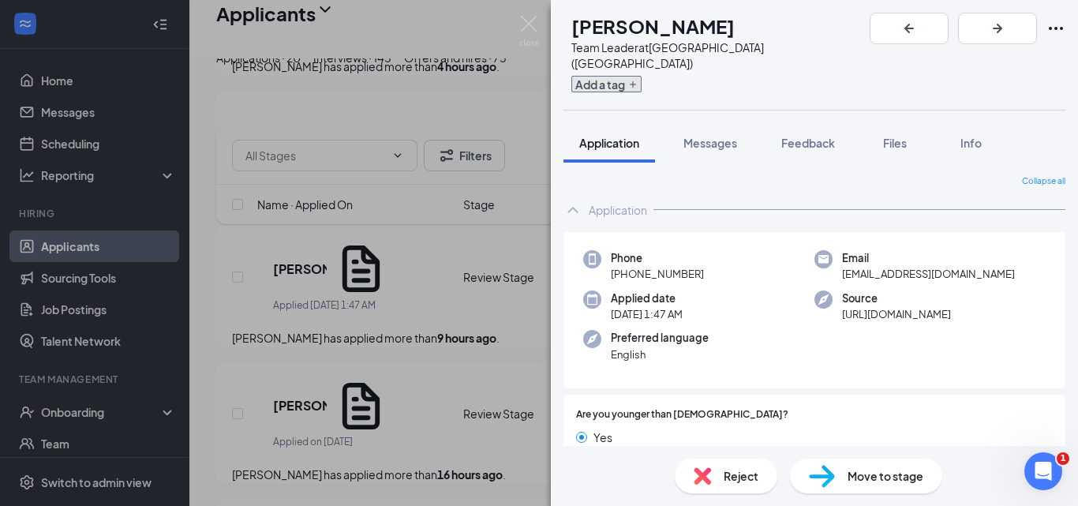
click at [641, 76] on button "Add a tag" at bounding box center [606, 84] width 70 height 17
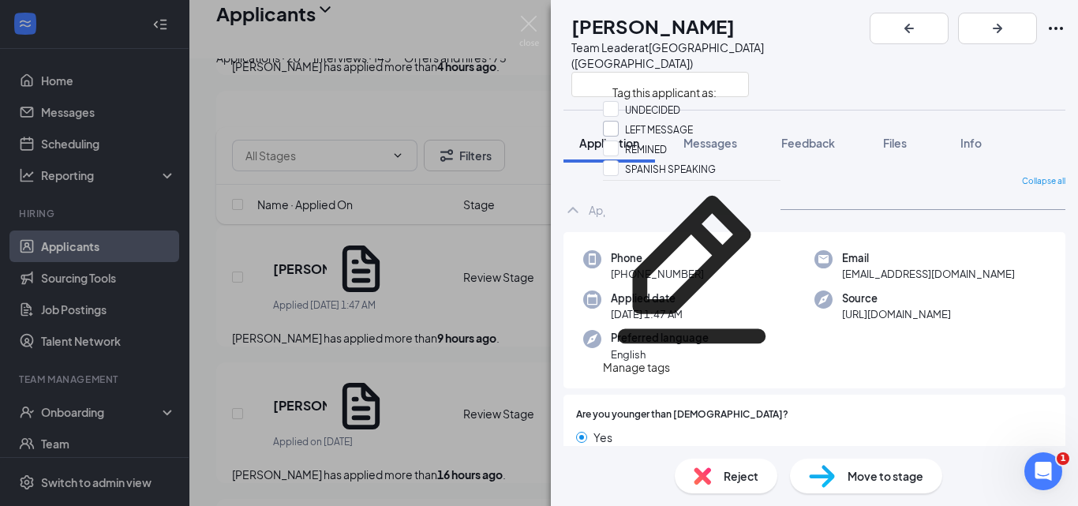
click at [619, 136] on input "LEFT MESSAGE" at bounding box center [648, 129] width 90 height 17
checkbox input "true"
click at [821, 53] on div "GC Gavin Costa Team Leader at Foxborough (MA)" at bounding box center [814, 55] width 527 height 110
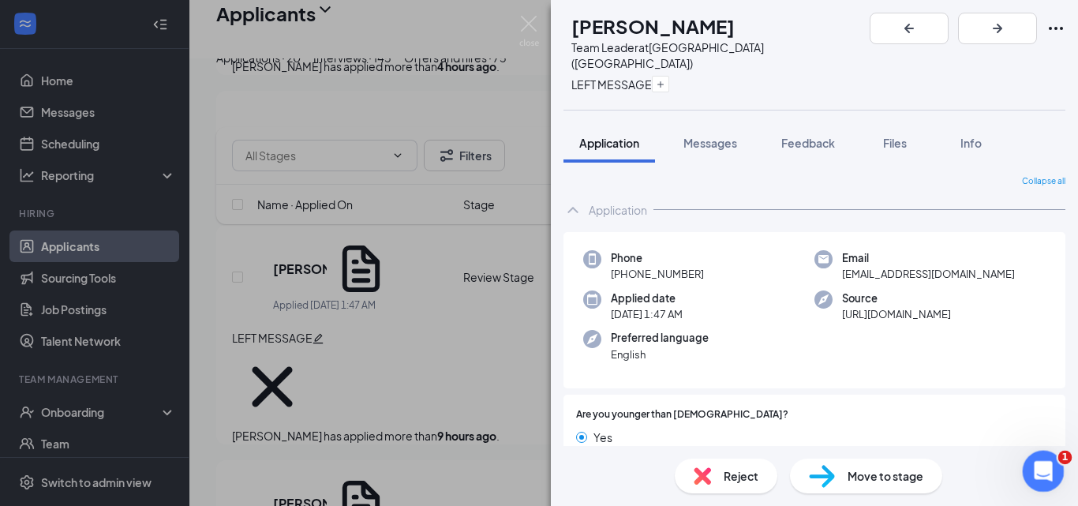
click at [1030, 466] on icon "Open Intercom Messenger" at bounding box center [1041, 469] width 26 height 26
type textarea "I FIGURED IT OUT THANK YOU"
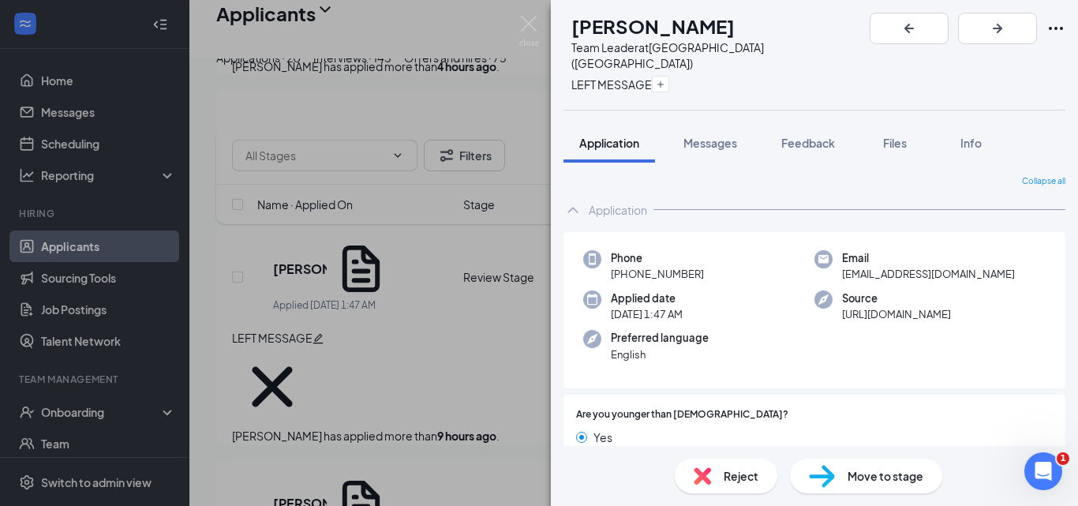
scroll to position [1938, 0]
click at [652, 77] on span "LEFT MESSAGE" at bounding box center [611, 84] width 80 height 14
click at [669, 76] on button "button" at bounding box center [660, 84] width 17 height 17
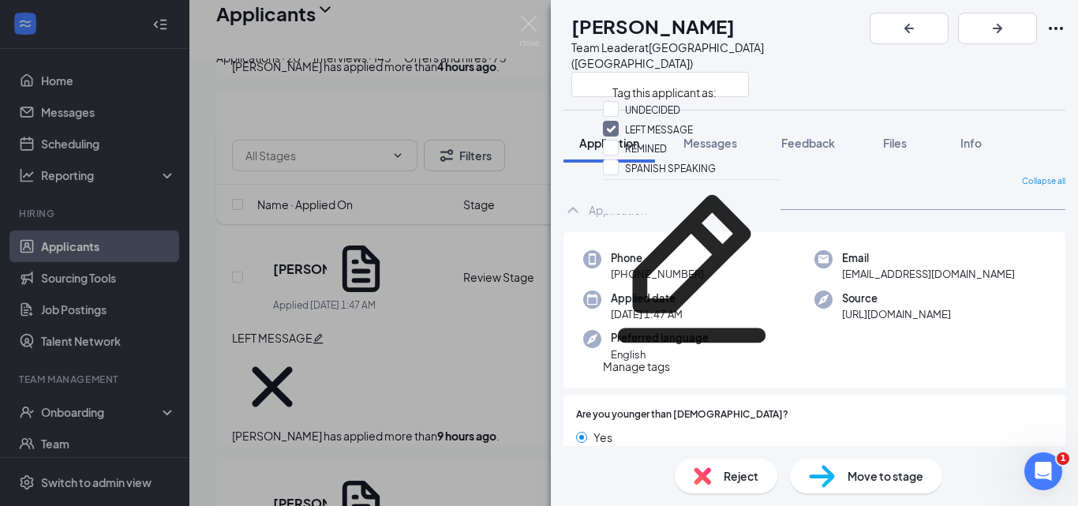
click at [809, 18] on div "GC Gavin Costa Team Leader at Foxborough (MA)" at bounding box center [814, 55] width 527 height 110
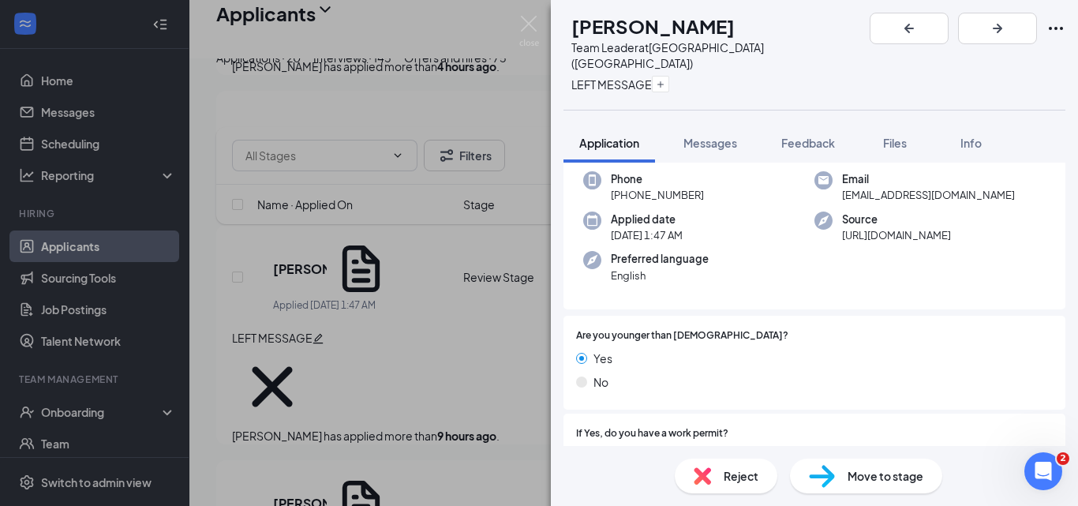
scroll to position [2260, 0]
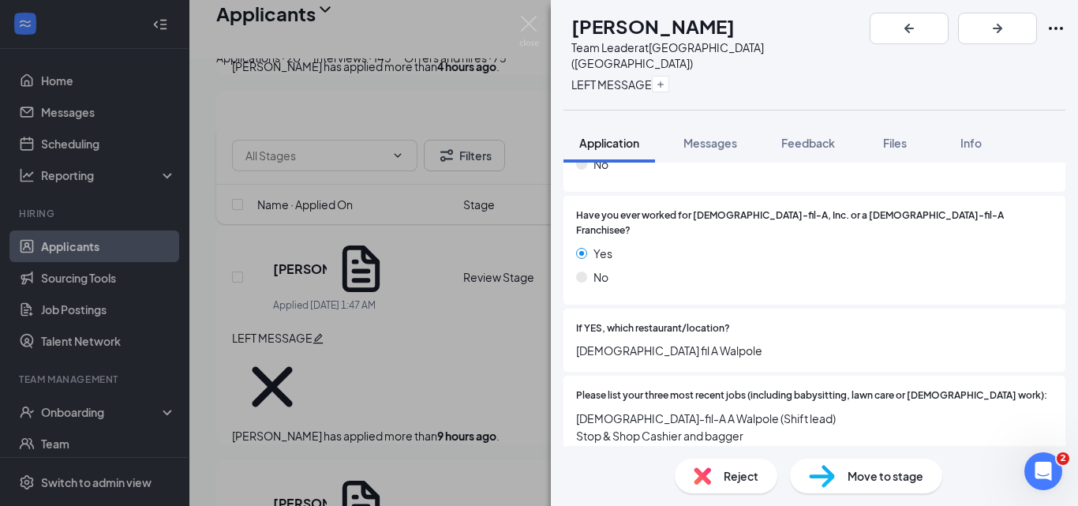
scroll to position [0, 0]
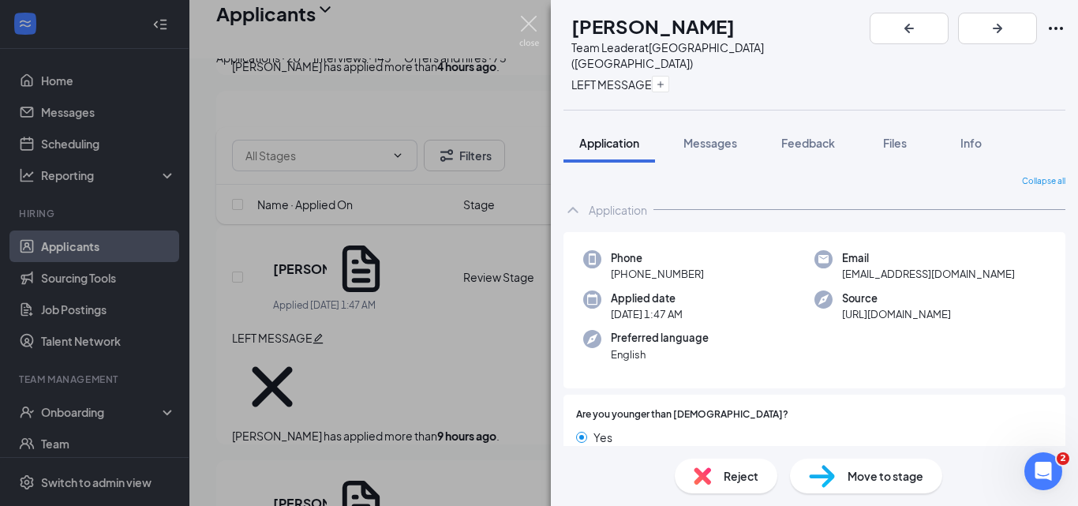
click at [530, 18] on img at bounding box center [529, 31] width 20 height 31
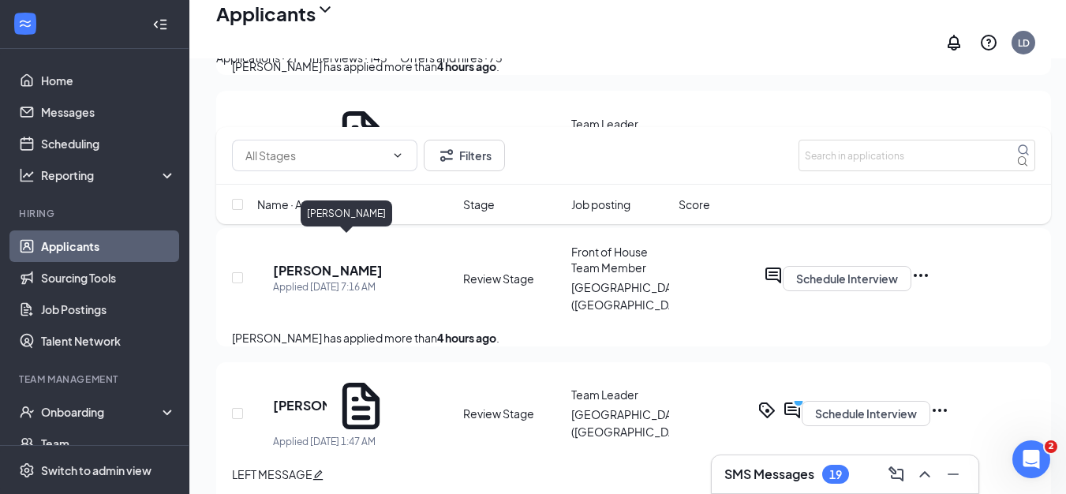
scroll to position [2392, 0]
click at [949, 401] on icon "Ellipses" at bounding box center [939, 410] width 19 height 19
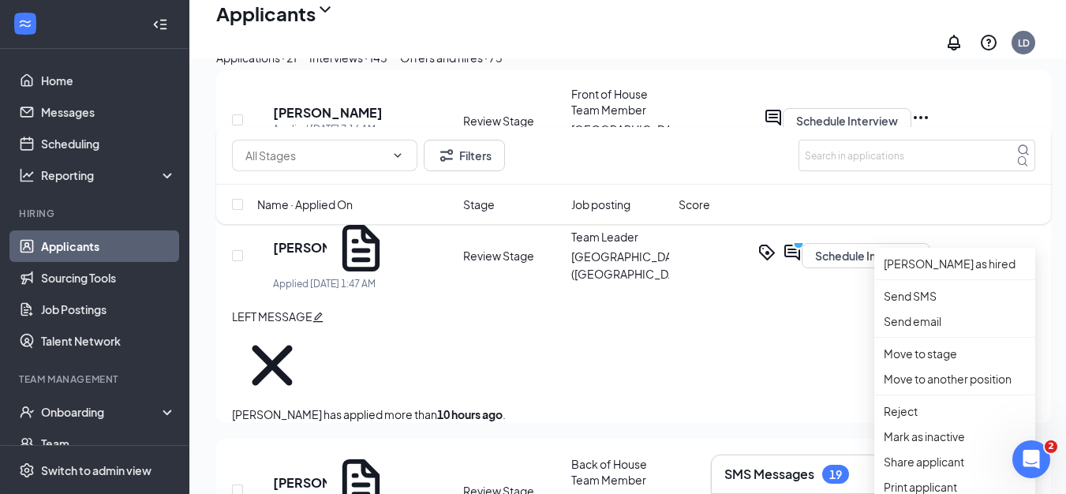
scroll to position [789, 0]
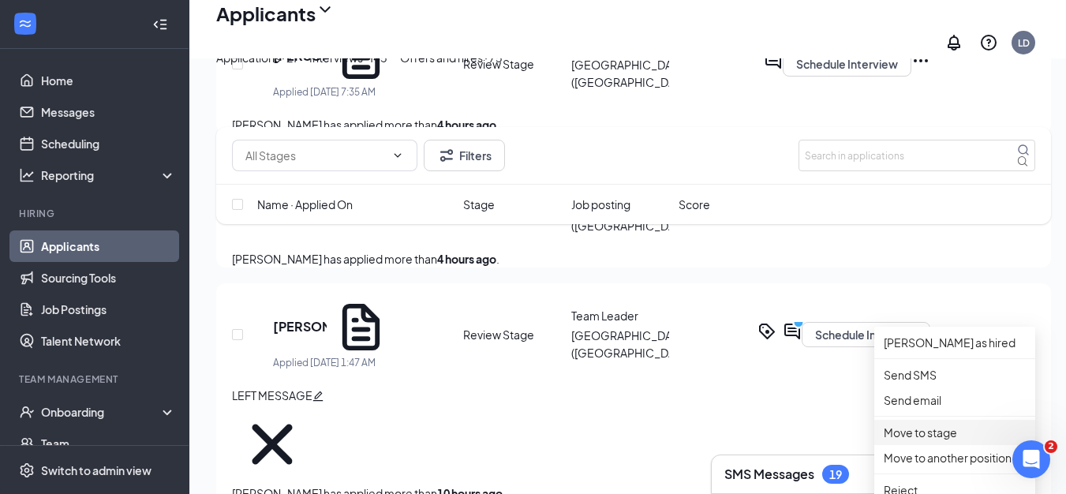
click at [927, 441] on p "Move to stage" at bounding box center [955, 432] width 142 height 17
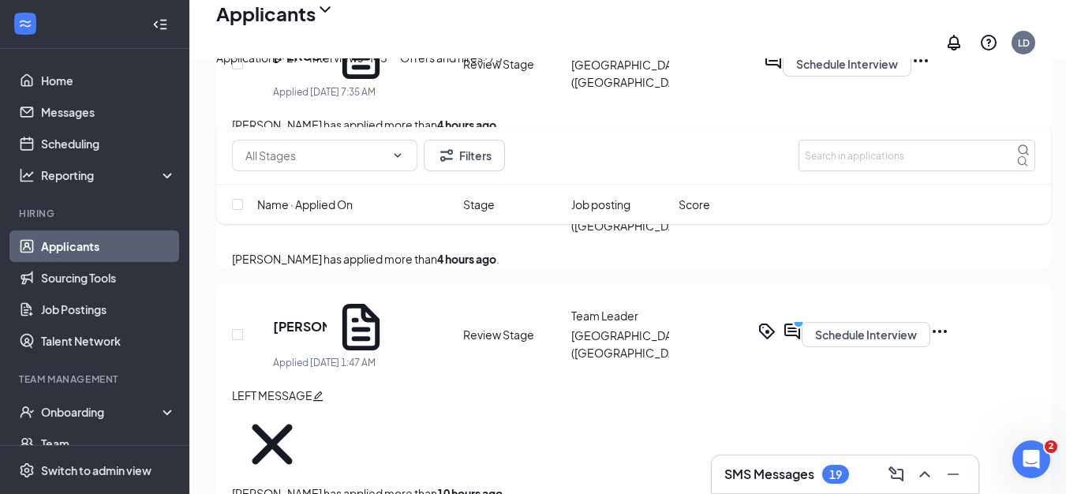
type input "Onsite Interview (next stage)"
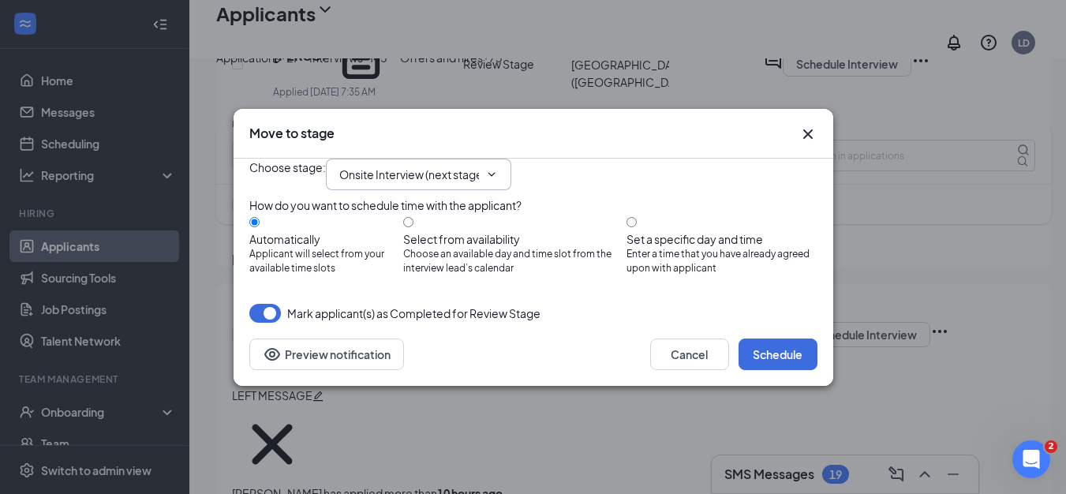
click at [509, 167] on span "Onsite Interview (next stage)" at bounding box center [418, 175] width 185 height 32
click at [479, 166] on input "Onsite Interview (next stage)" at bounding box center [409, 174] width 140 height 17
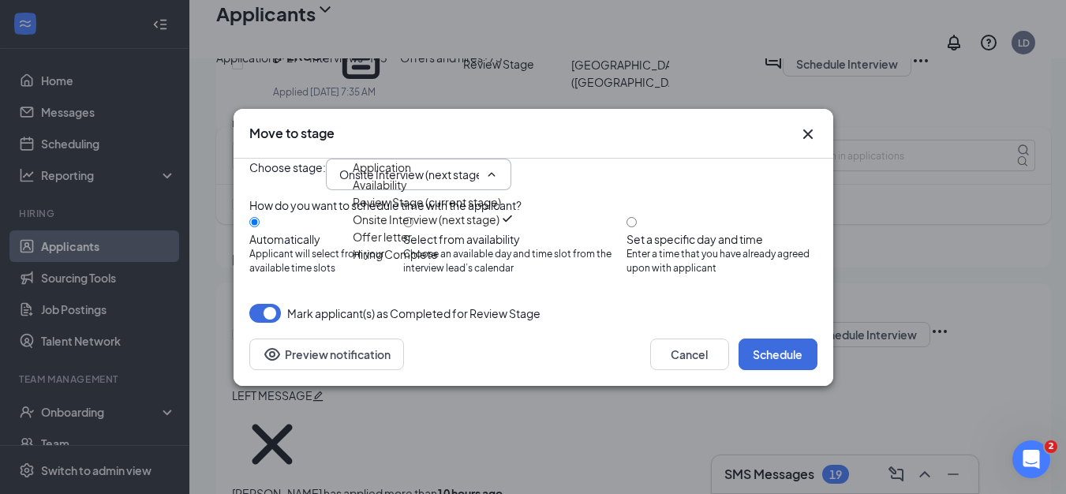
click at [407, 228] on div "Onsite Interview (next stage)" at bounding box center [426, 219] width 147 height 17
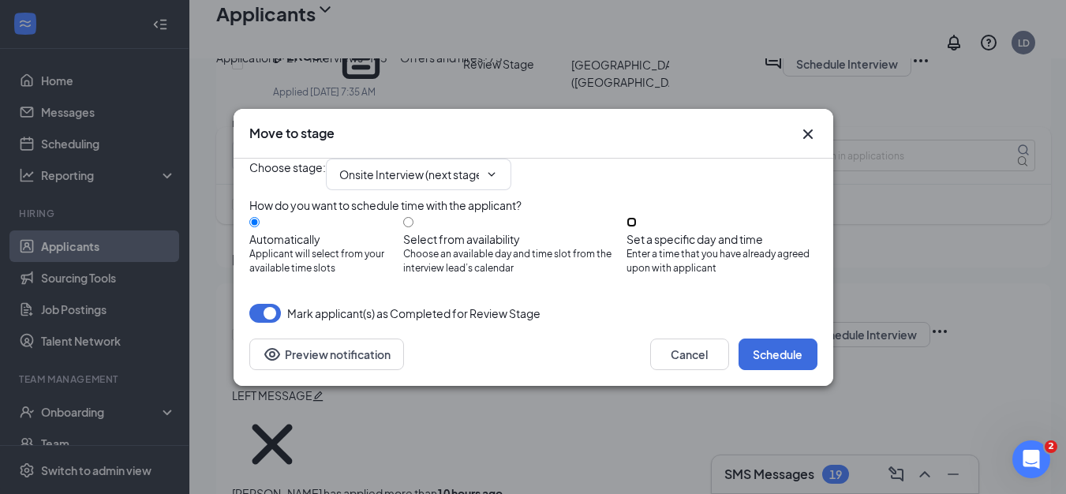
drag, startPoint x: 660, startPoint y: 224, endPoint x: 621, endPoint y: 242, distance: 43.4
click at [637, 223] on input "Set a specific day and time Enter a time that you have already agreed upon with…" at bounding box center [631, 222] width 10 height 10
radio input "true"
radio input "false"
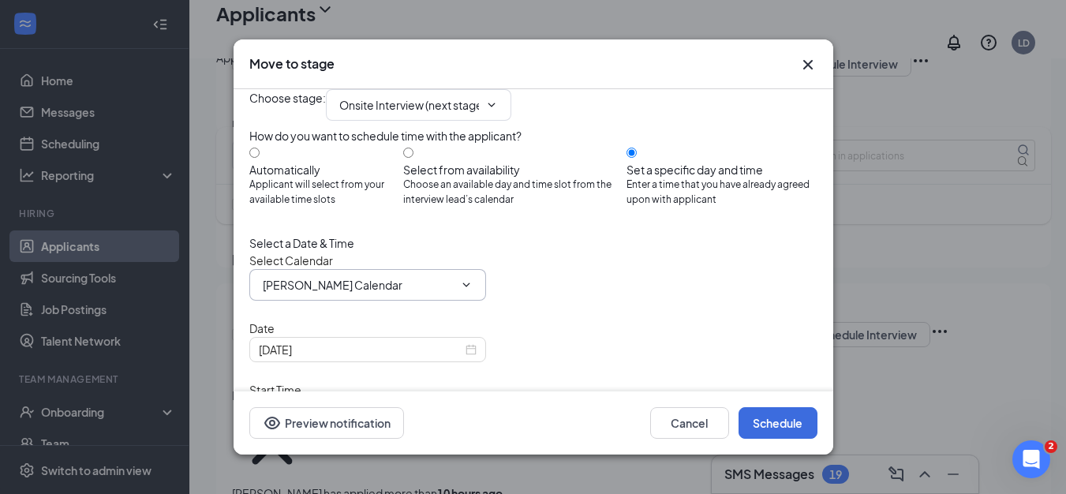
click at [418, 293] on input "Lisa DeSimone's Calendar" at bounding box center [358, 284] width 191 height 17
click at [368, 181] on div "John DeSimone's Calendar" at bounding box center [333, 172] width 140 height 17
type input "John DeSimone's Calendar"
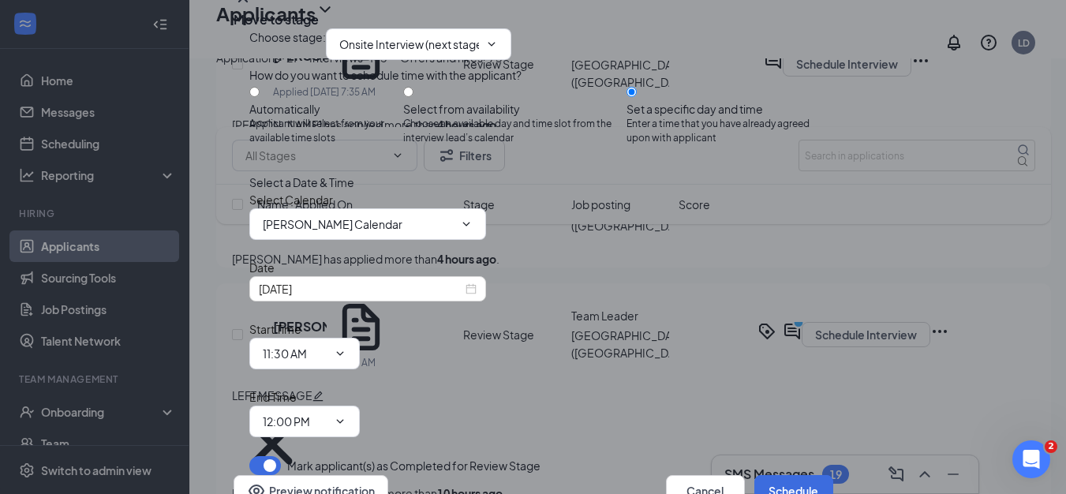
scroll to position [80, 0]
click at [327, 345] on input "11:30 AM" at bounding box center [295, 353] width 65 height 17
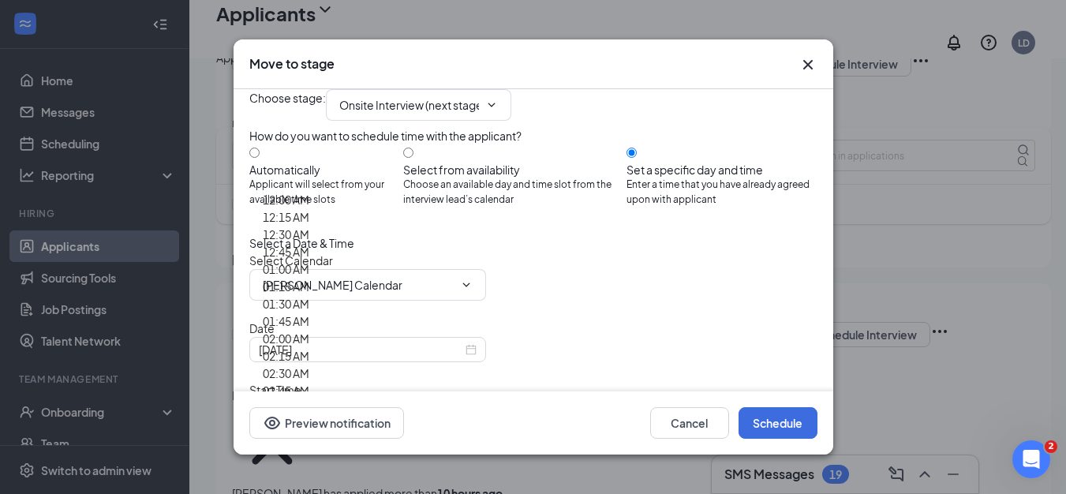
scroll to position [2051, 0]
type input "03:00 PM"
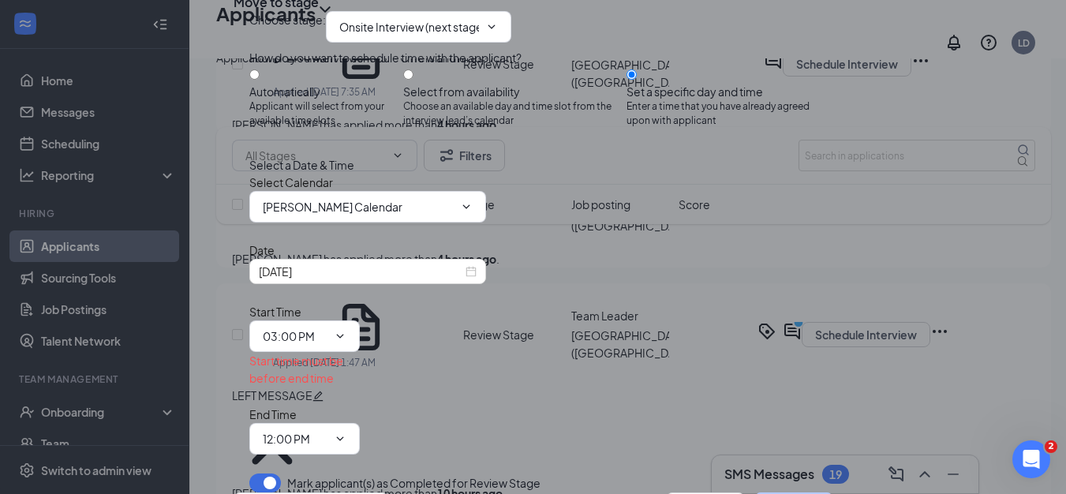
scroll to position [79, 0]
click at [346, 432] on icon "ChevronDown" at bounding box center [340, 438] width 13 height 13
click at [327, 430] on input "12:00 PM" at bounding box center [295, 438] width 65 height 17
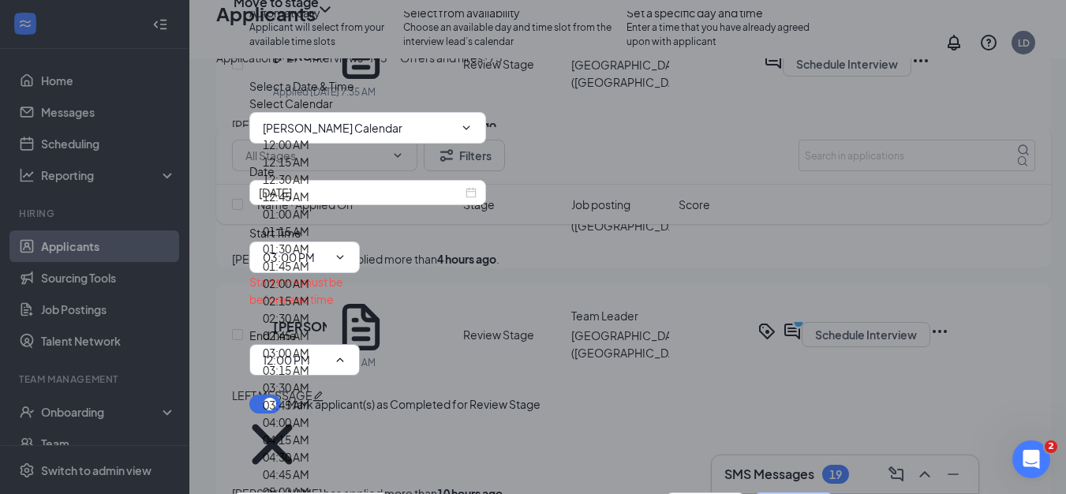
scroll to position [2051, 0]
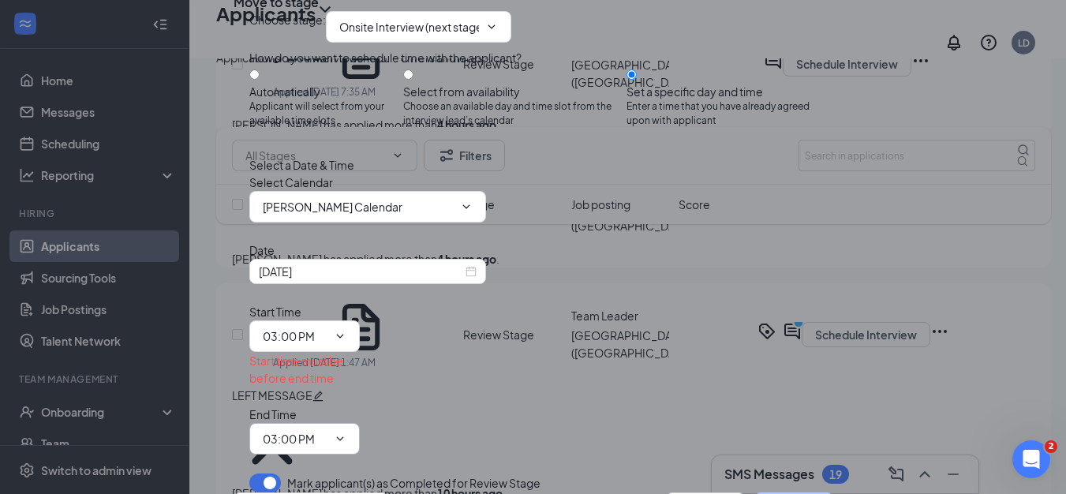
click at [346, 432] on span at bounding box center [339, 438] width 16 height 13
click at [327, 430] on input "03:00 PM" at bounding box center [295, 438] width 65 height 17
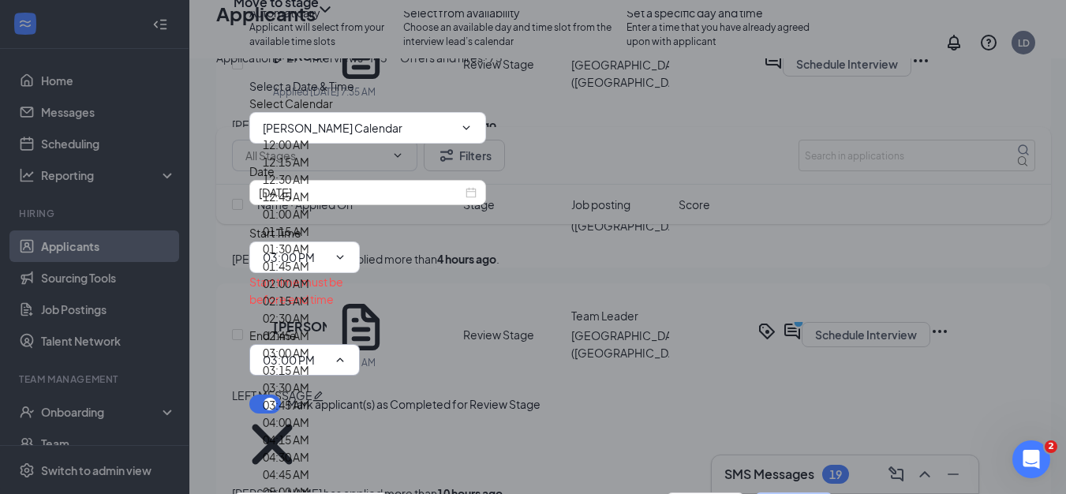
type input "03:15 PM"
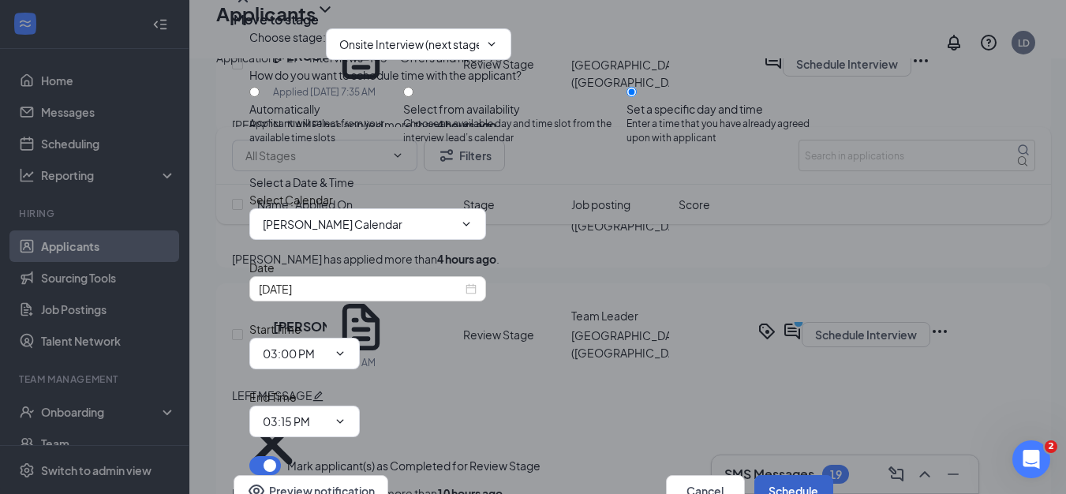
click at [777, 475] on button "Schedule" at bounding box center [793, 491] width 79 height 32
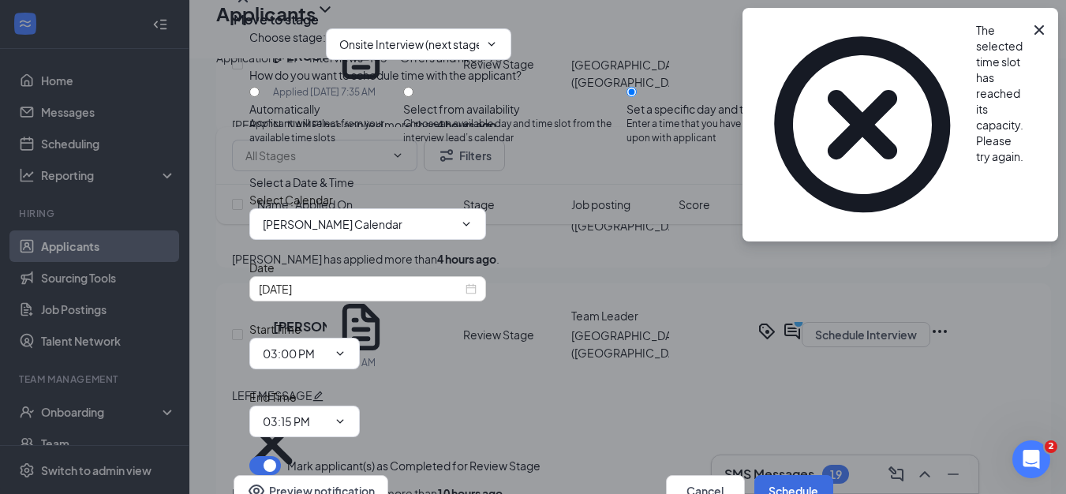
click at [1037, 27] on icon "Cross" at bounding box center [1039, 30] width 19 height 19
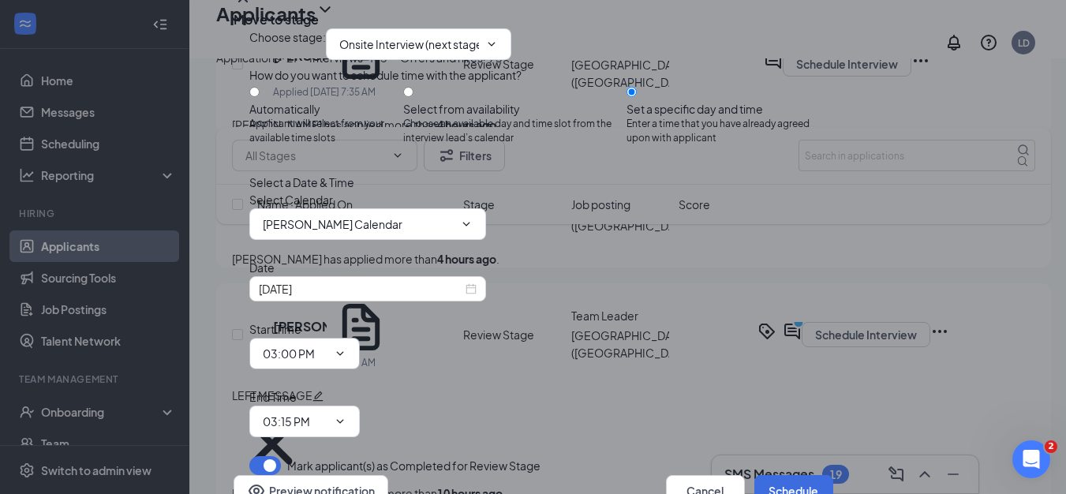
click at [346, 347] on icon "ChevronDown" at bounding box center [340, 353] width 13 height 13
click at [327, 345] on input "03:00 PM" at bounding box center [295, 353] width 65 height 17
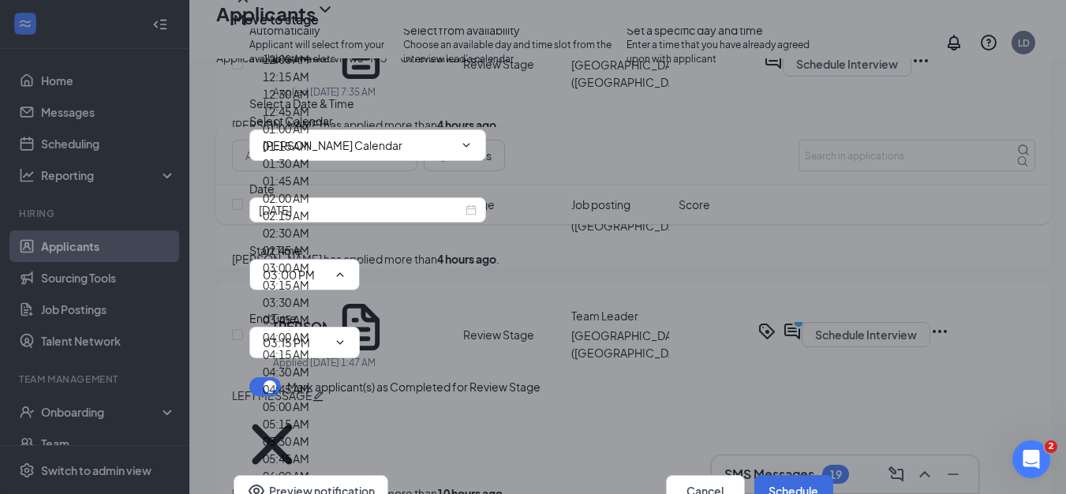
type input "03:15 PM"
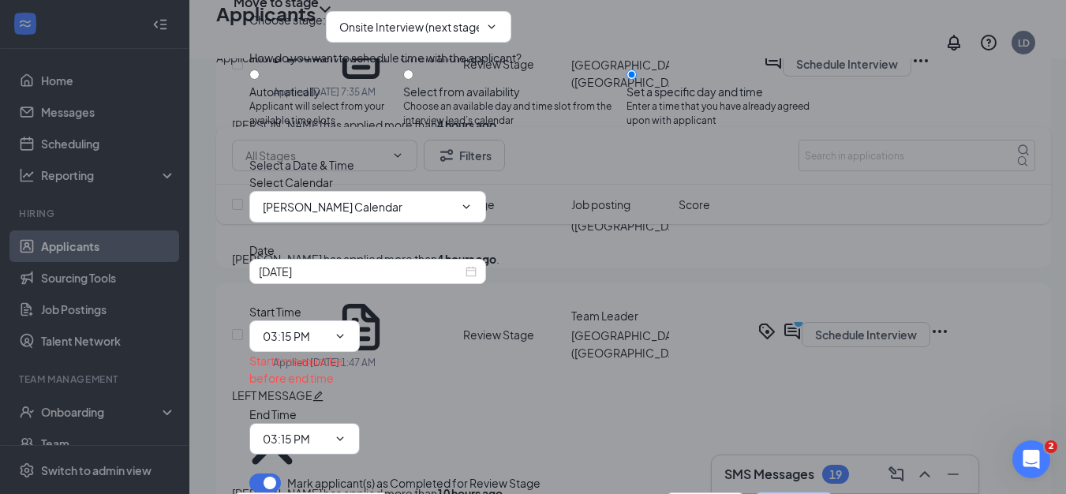
click at [327, 430] on input "03:15 PM" at bounding box center [295, 438] width 65 height 17
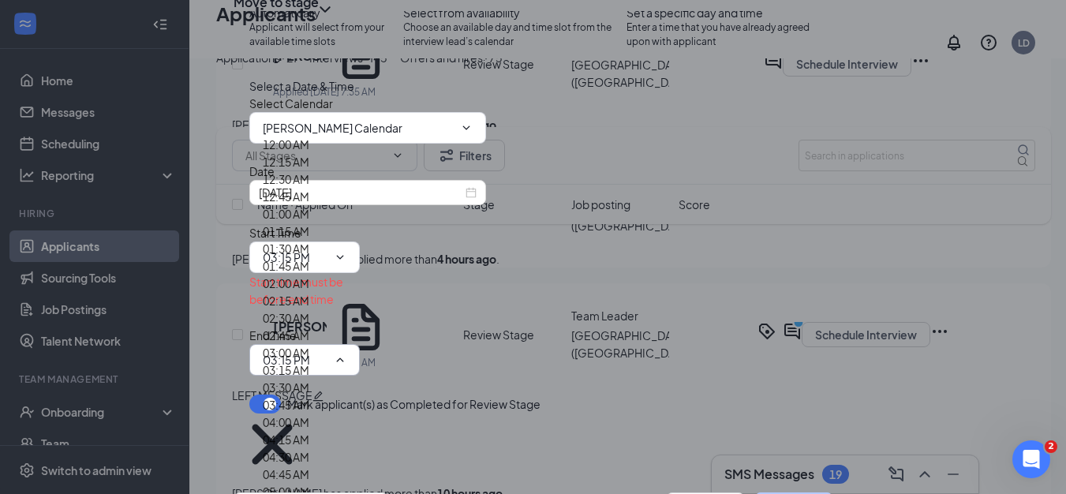
type input "03:30 PM"
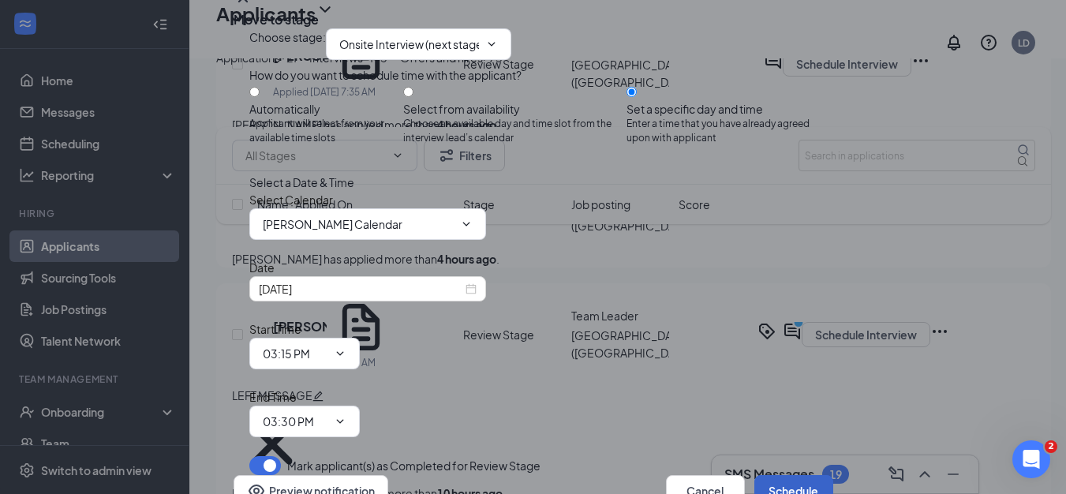
click at [754, 475] on button "Schedule" at bounding box center [793, 491] width 79 height 32
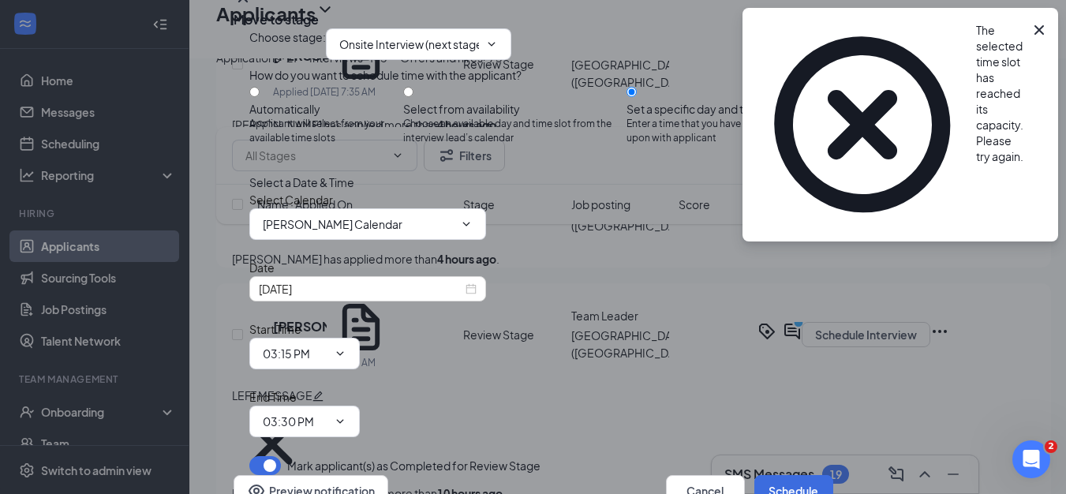
drag, startPoint x: 1041, startPoint y: 30, endPoint x: 964, endPoint y: 53, distance: 79.9
click at [1040, 29] on icon "Cross" at bounding box center [1039, 30] width 19 height 19
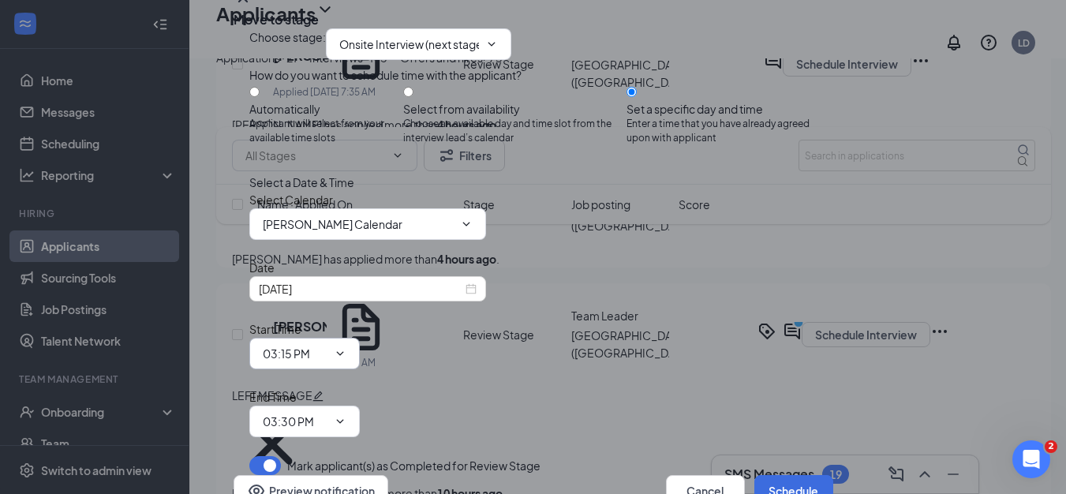
click at [327, 345] on input "03:15 PM" at bounding box center [295, 353] width 65 height 17
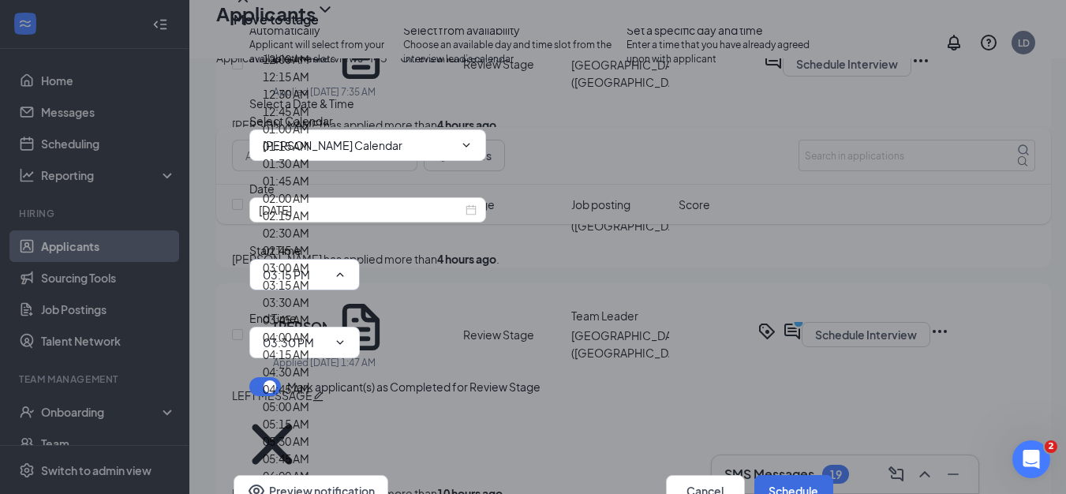
type input "03:30 PM"
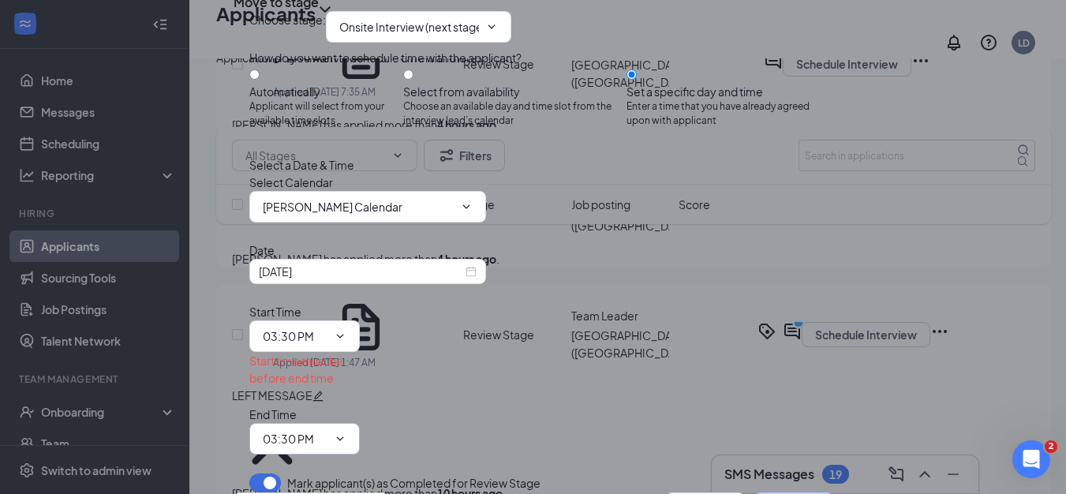
click at [327, 430] on input "03:30 PM" at bounding box center [295, 438] width 65 height 17
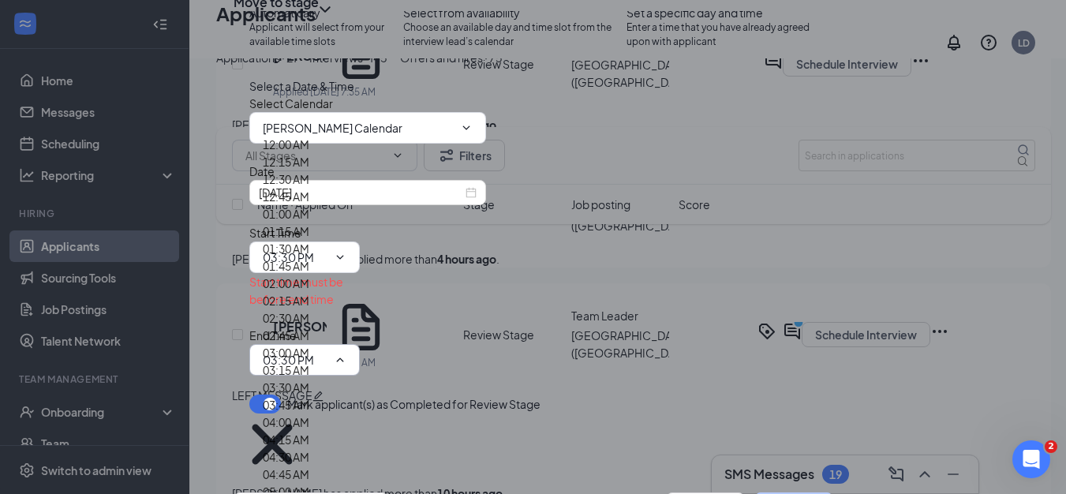
scroll to position [2130, 0]
type input "03:45 PM"
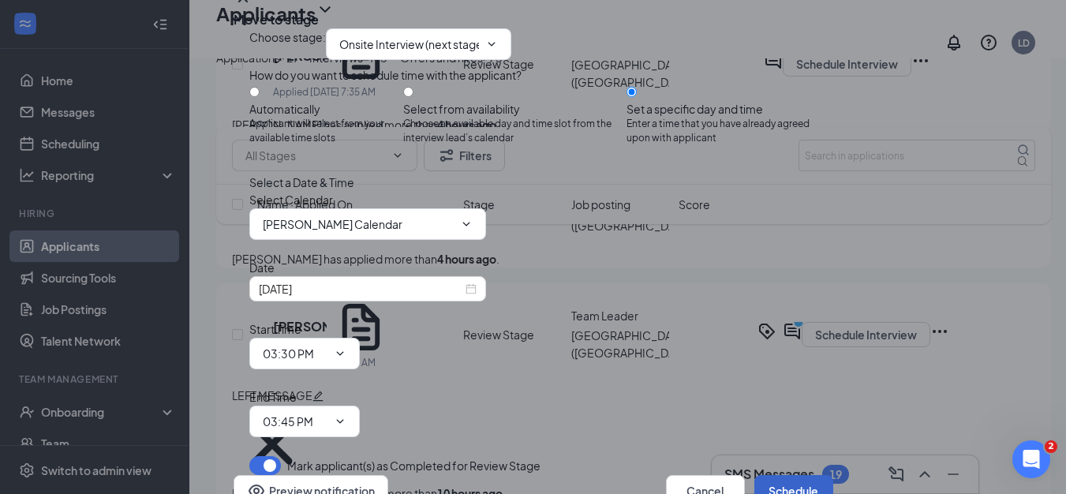
click at [768, 475] on button "Schedule" at bounding box center [793, 491] width 79 height 32
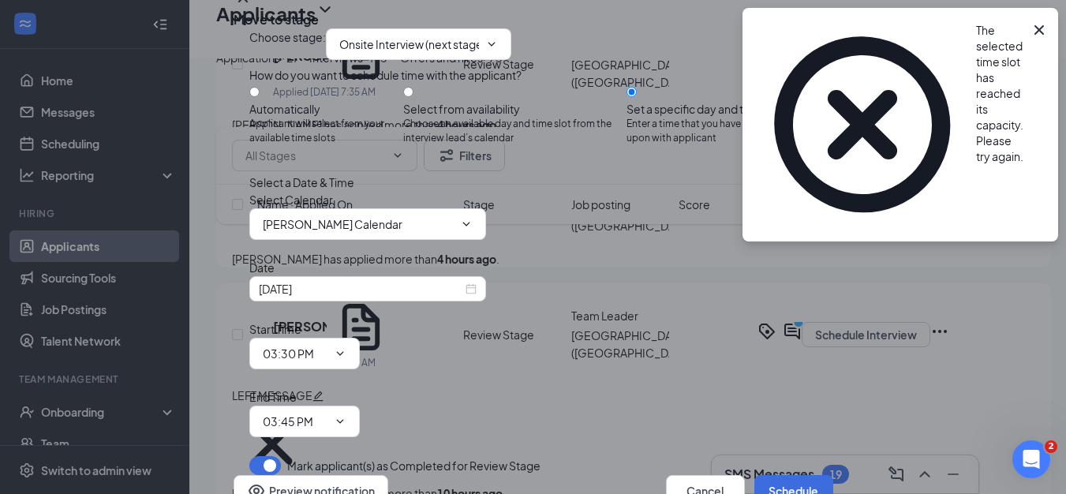
click at [1037, 28] on icon "Cross" at bounding box center [1038, 29] width 9 height 9
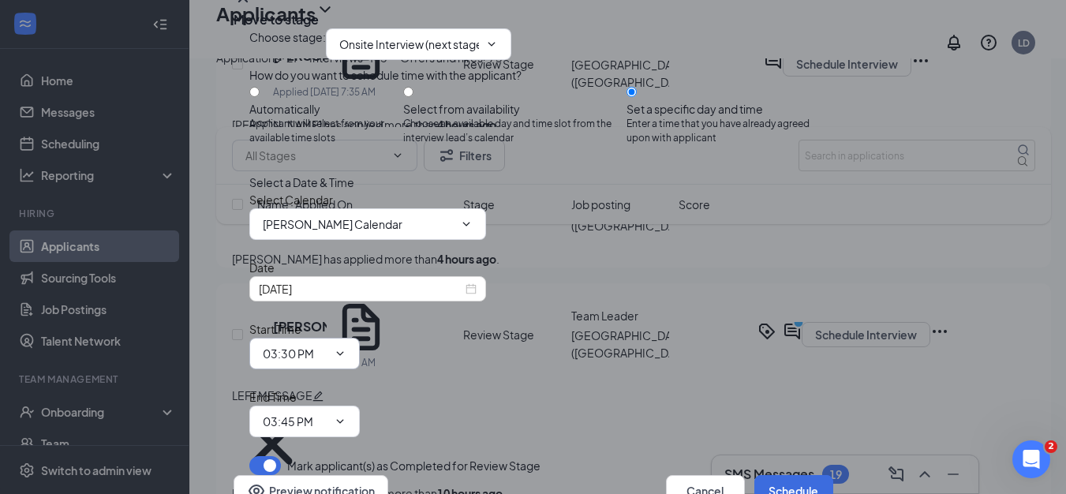
click at [360, 338] on span "03:30 PM 12:00 AM 12:15 AM 12:30 AM 12:45 AM 01:00 AM 01:15 AM 01:30 AM 01:45 A…" at bounding box center [304, 354] width 110 height 32
click at [327, 345] on input "03:30 PM" at bounding box center [295, 353] width 65 height 17
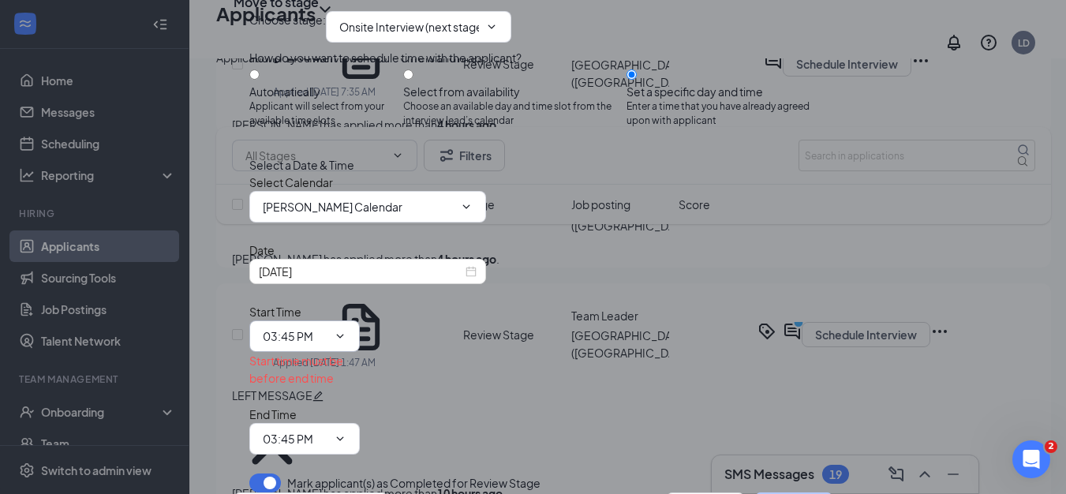
click at [327, 327] on input "03:45 PM" at bounding box center [295, 335] width 65 height 17
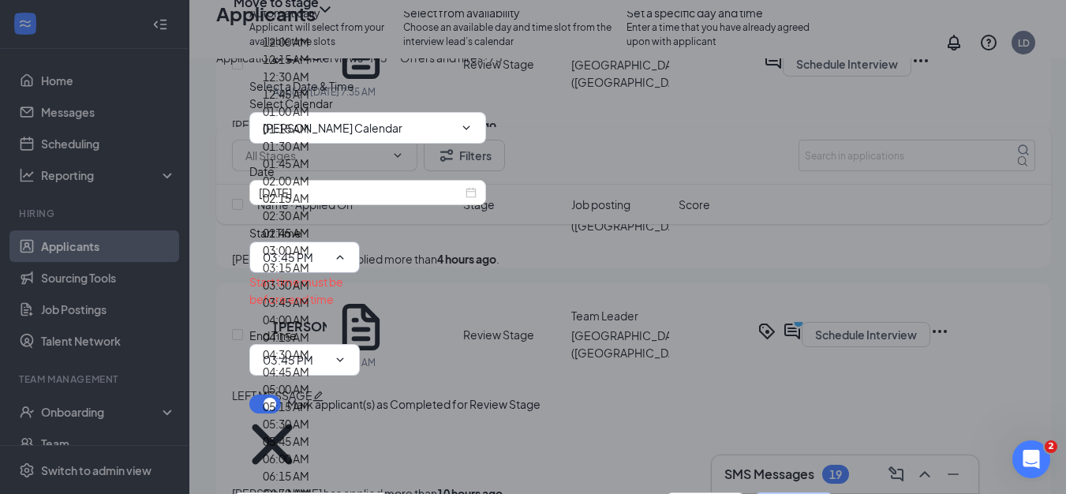
scroll to position [1972, 0]
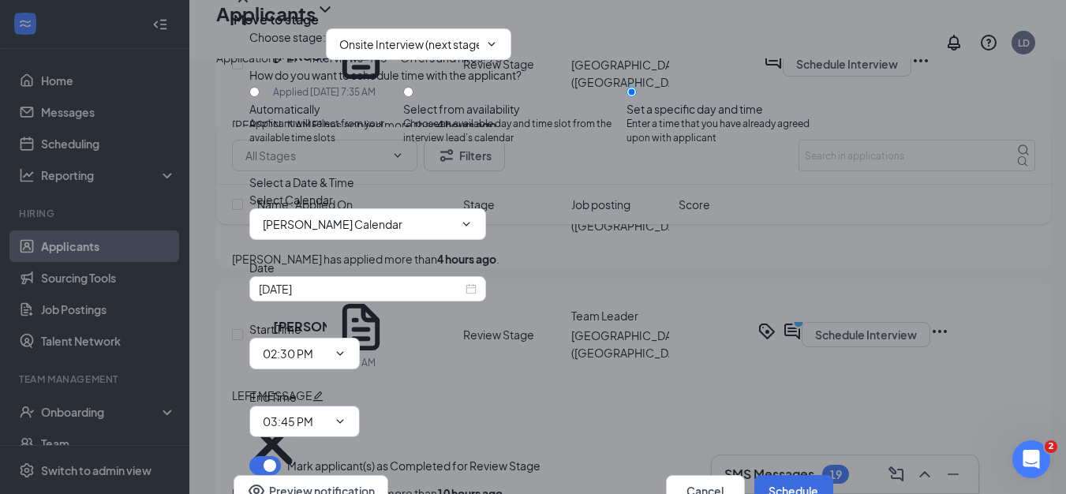
click at [327, 413] on input "03:45 PM" at bounding box center [295, 421] width 65 height 17
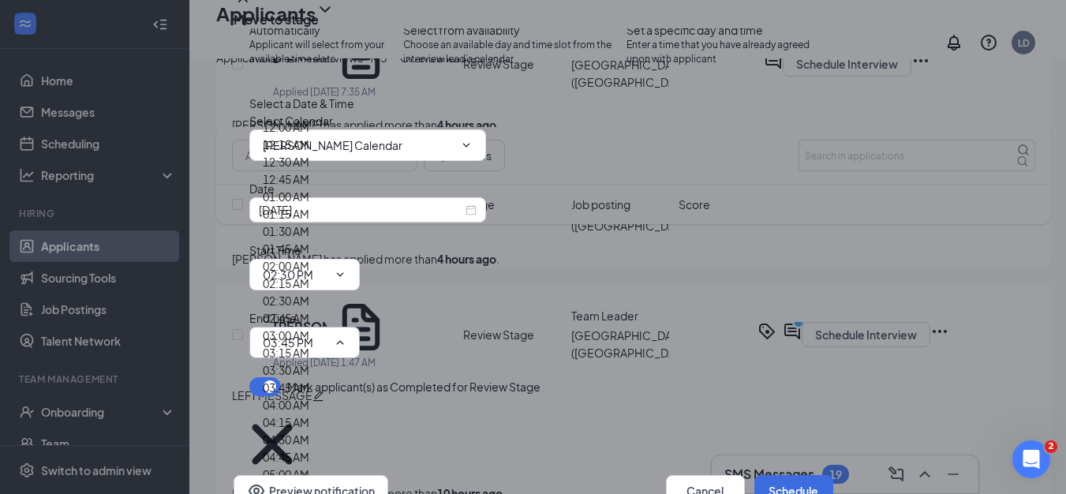
scroll to position [2051, 0]
click at [327, 283] on input "02:30 PM" at bounding box center [295, 274] width 65 height 17
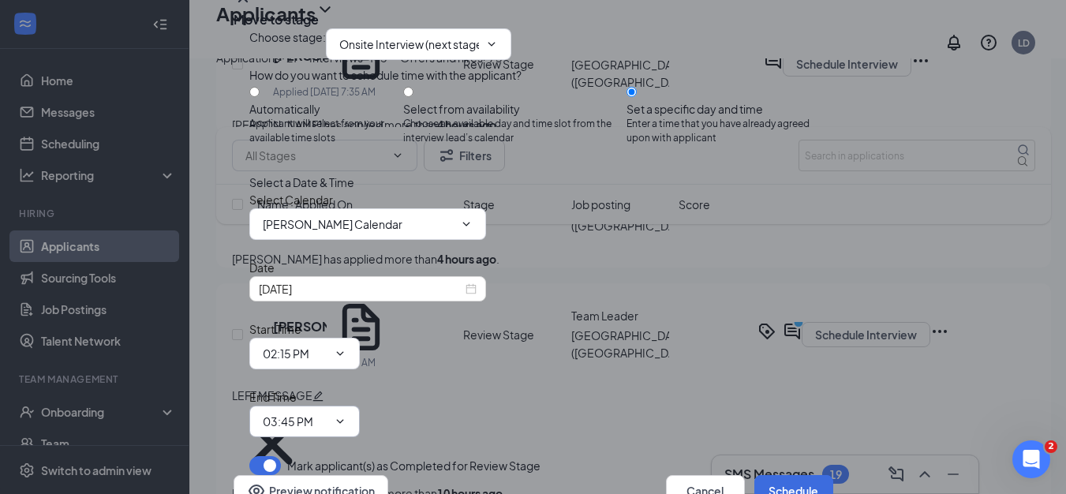
click at [327, 413] on input "03:45 PM" at bounding box center [295, 421] width 65 height 17
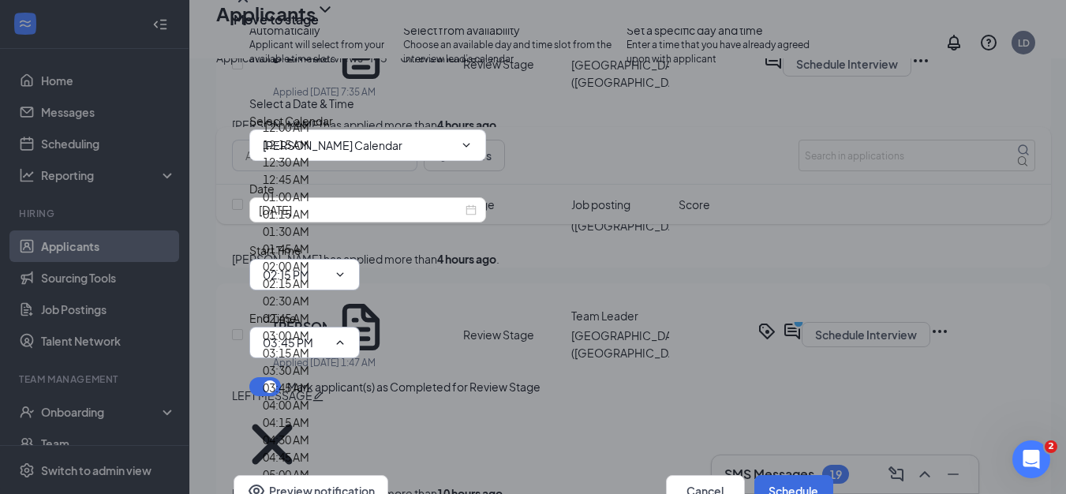
click at [327, 283] on input "02:15 PM" at bounding box center [295, 274] width 65 height 17
drag, startPoint x: 548, startPoint y: 166, endPoint x: 562, endPoint y: 181, distance: 19.5
type input "02:00 PM"
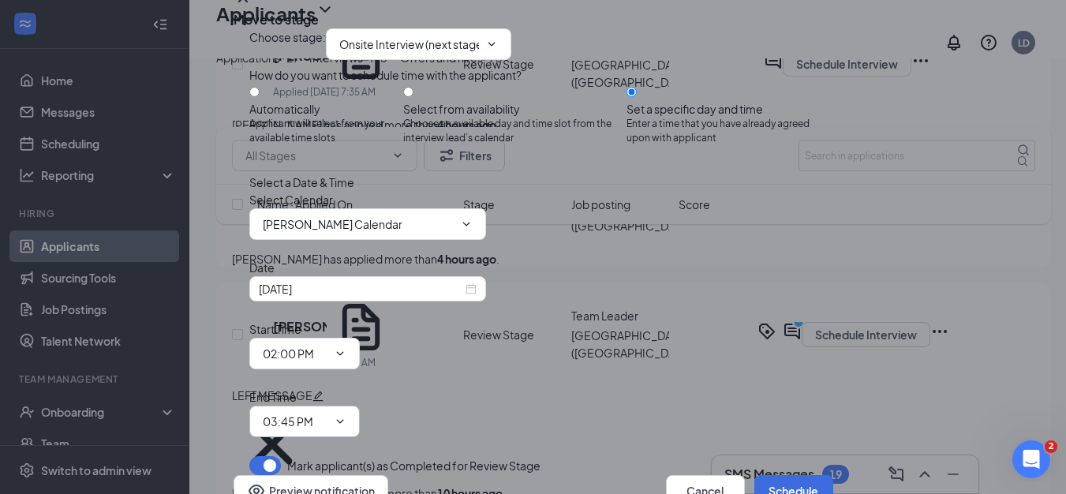
click at [327, 413] on input "03:45 PM" at bounding box center [295, 421] width 65 height 17
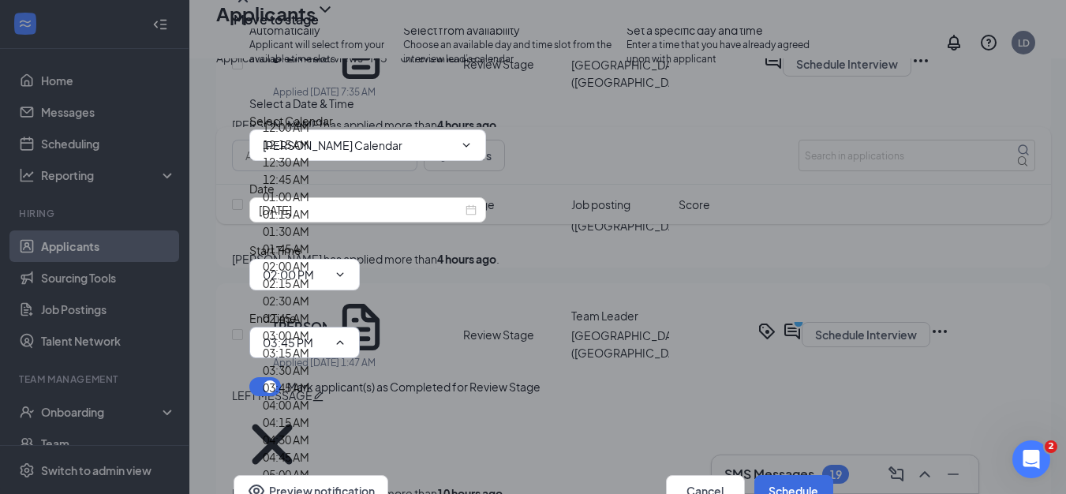
type input "02:30 PM"
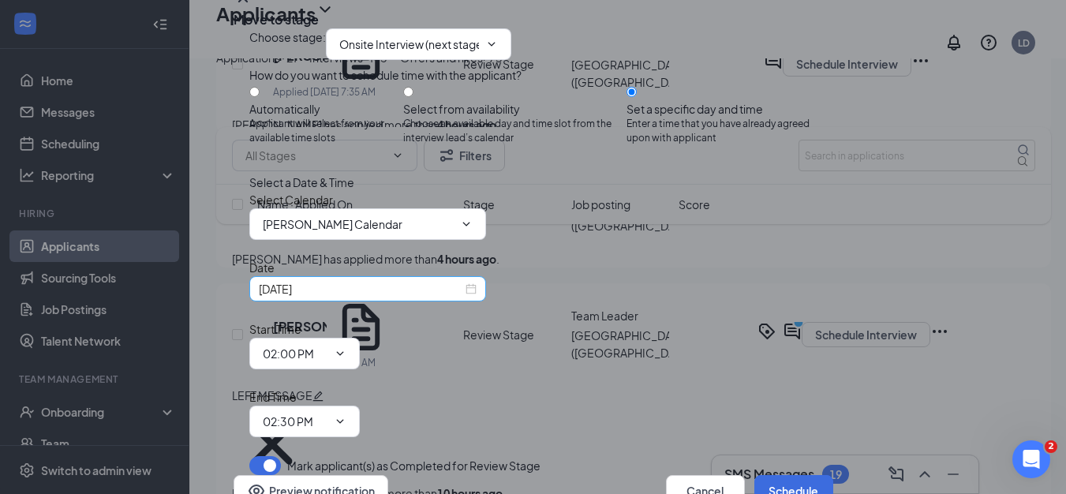
click at [367, 297] on input "Sep 16, 2025" at bounding box center [361, 288] width 204 height 17
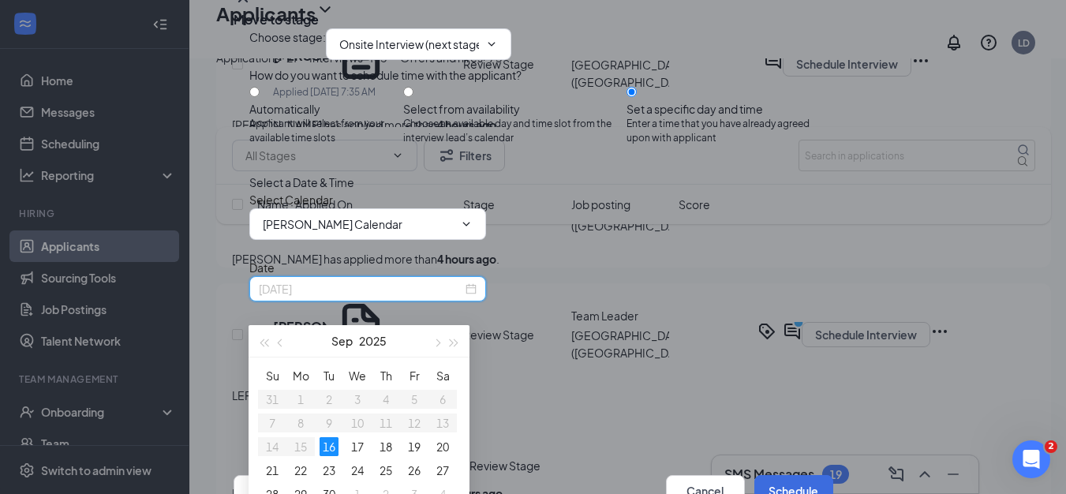
click at [327, 450] on div "16" at bounding box center [329, 446] width 19 height 19
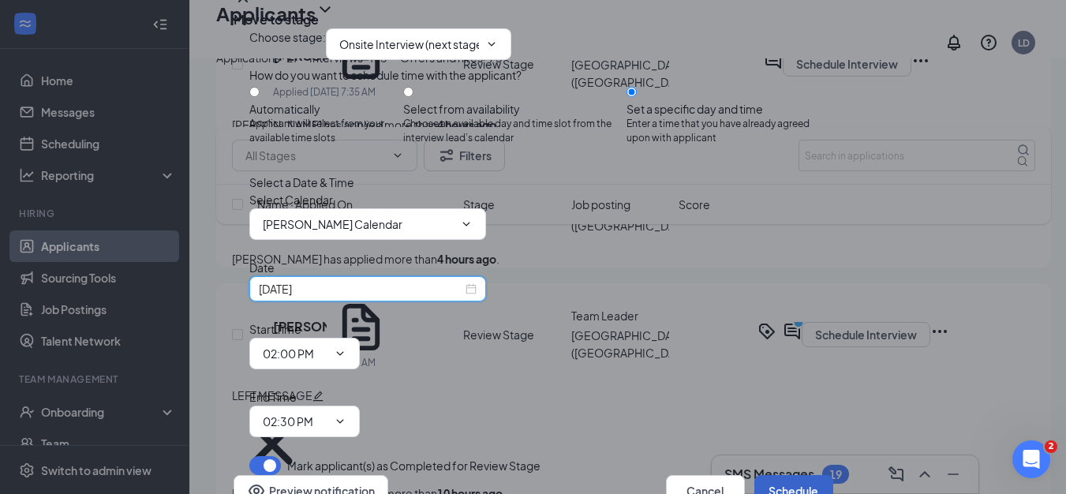
click at [765, 475] on button "Schedule" at bounding box center [793, 491] width 79 height 32
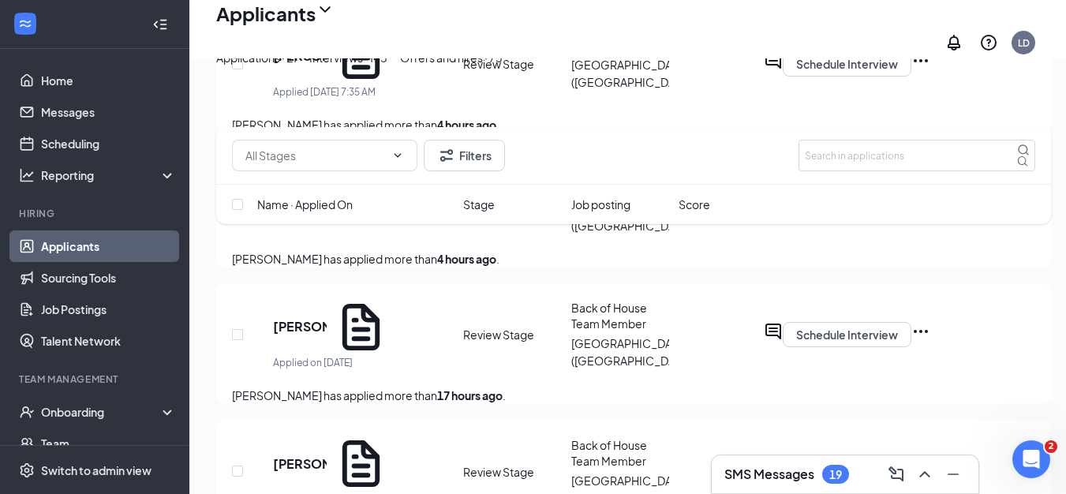
click at [387, 66] on div "Interviews · 145" at bounding box center [348, 57] width 78 height 17
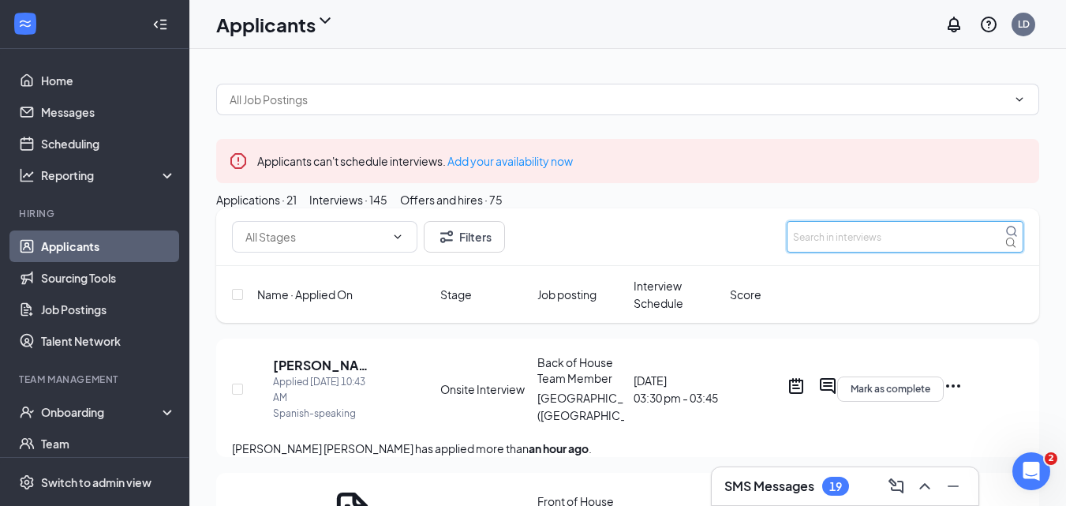
click at [837, 252] on input "text" at bounding box center [905, 237] width 237 height 32
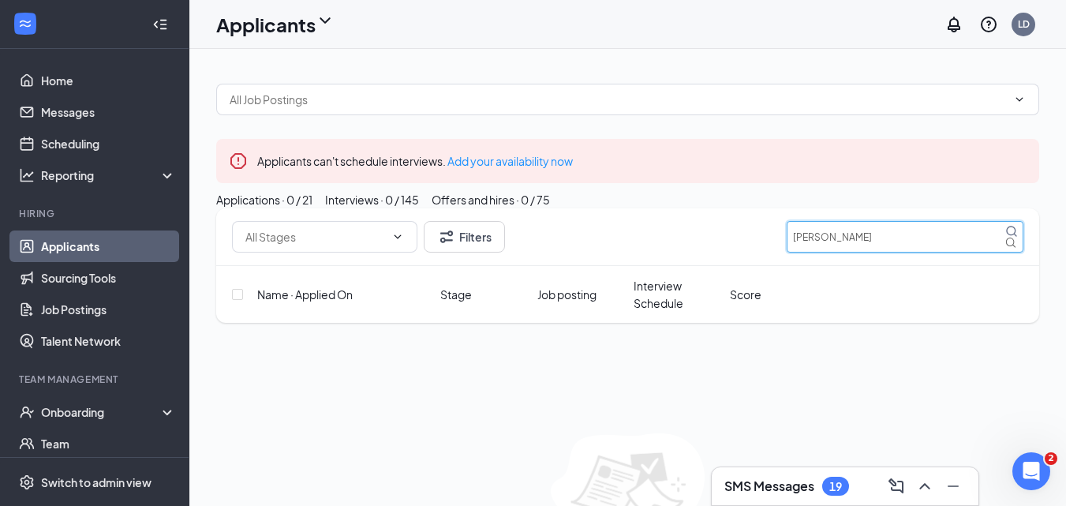
type input "MATHEW"
click at [305, 208] on div "Applications · 0 / 21" at bounding box center [264, 199] width 96 height 17
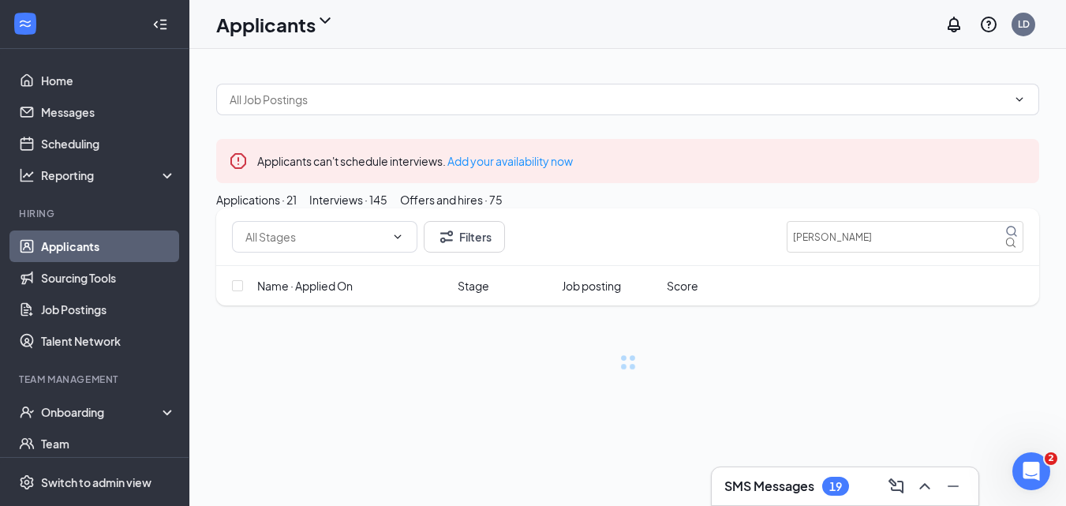
click at [387, 208] on button "Interviews · 145" at bounding box center [348, 199] width 78 height 17
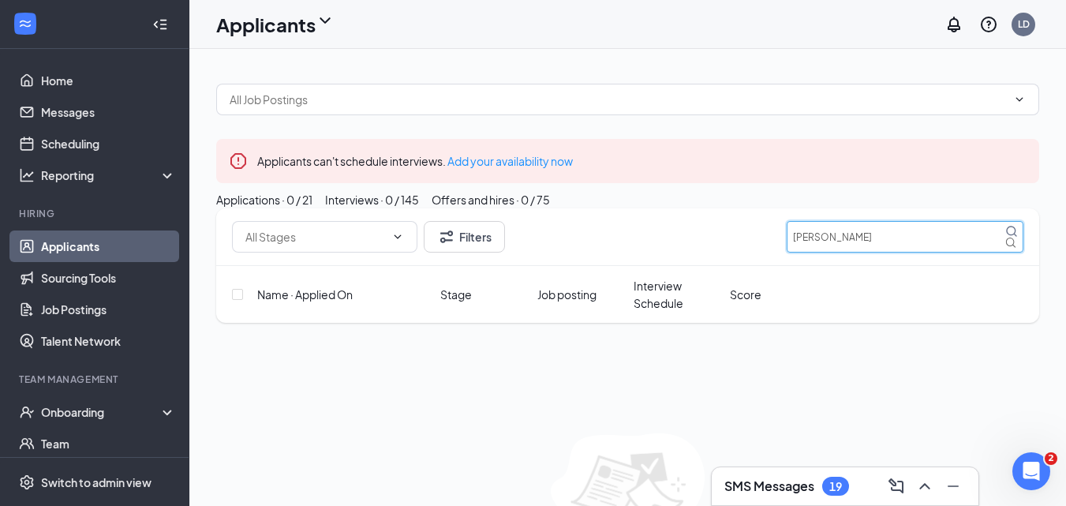
click at [884, 252] on input "MATHEW" at bounding box center [905, 237] width 237 height 32
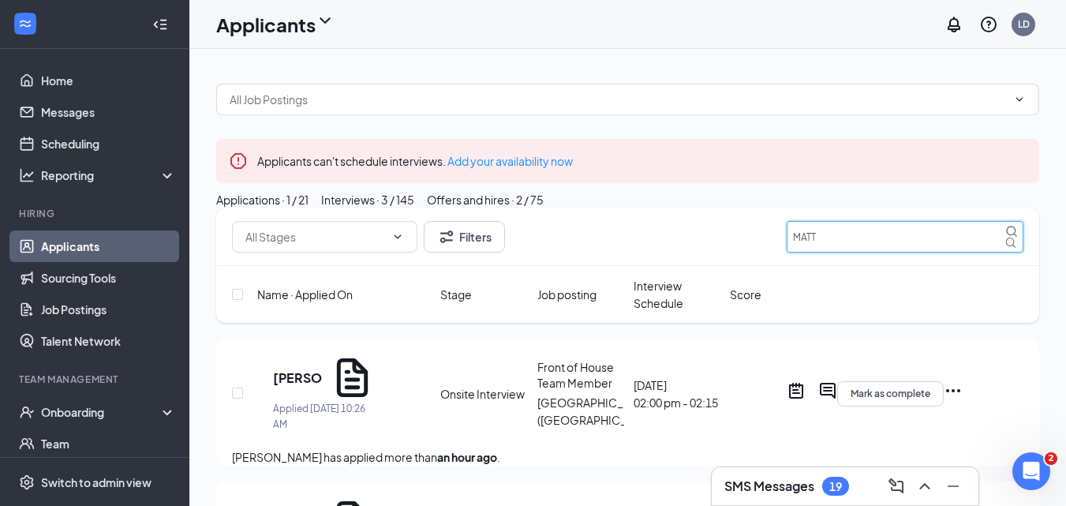
type input "MATT"
click at [544, 208] on div "Offers and hires · 2 / 75" at bounding box center [485, 199] width 117 height 17
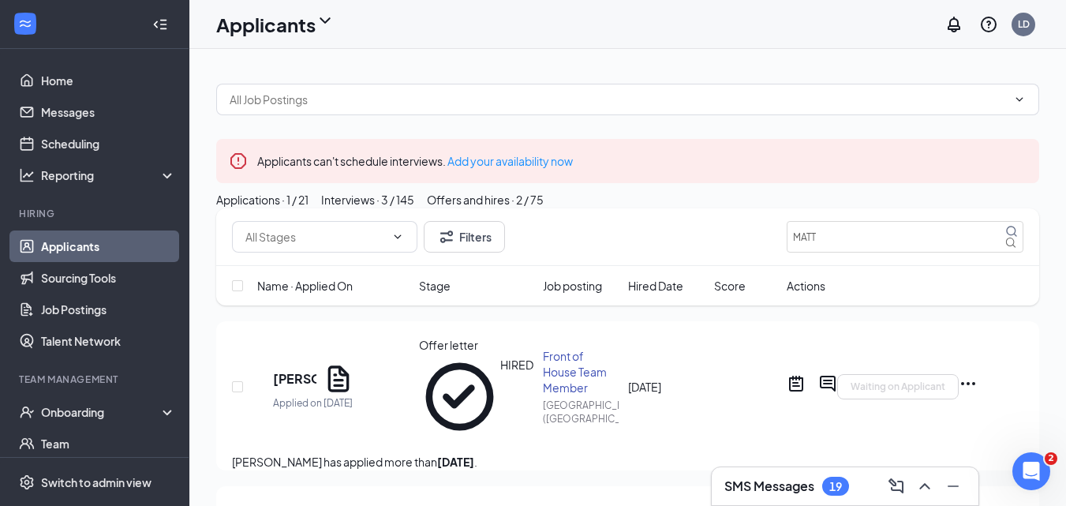
click at [275, 208] on div "Applications · 1 / 21" at bounding box center [262, 199] width 92 height 17
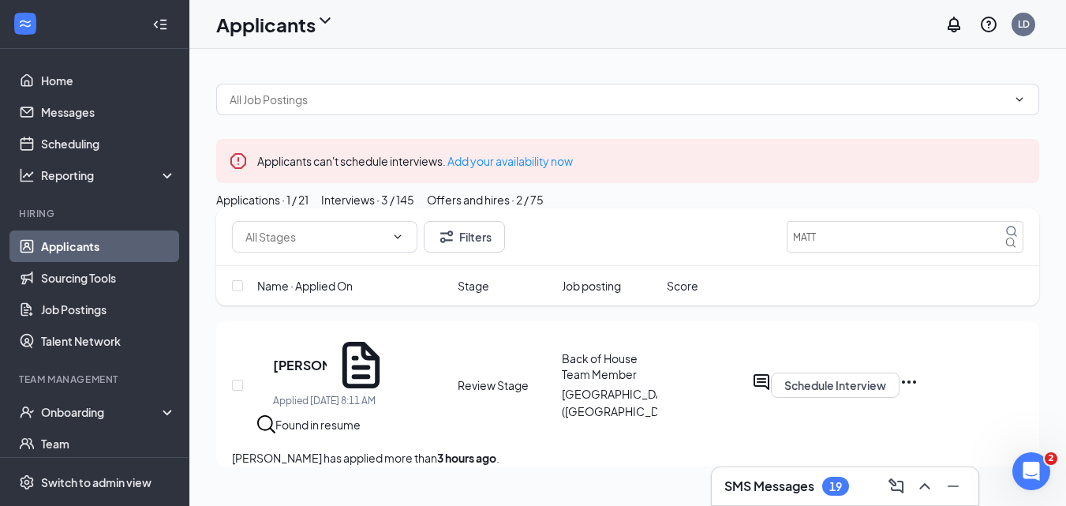
scroll to position [21, 0]
click at [414, 208] on button "Interviews · 3 / 145" at bounding box center [367, 199] width 93 height 17
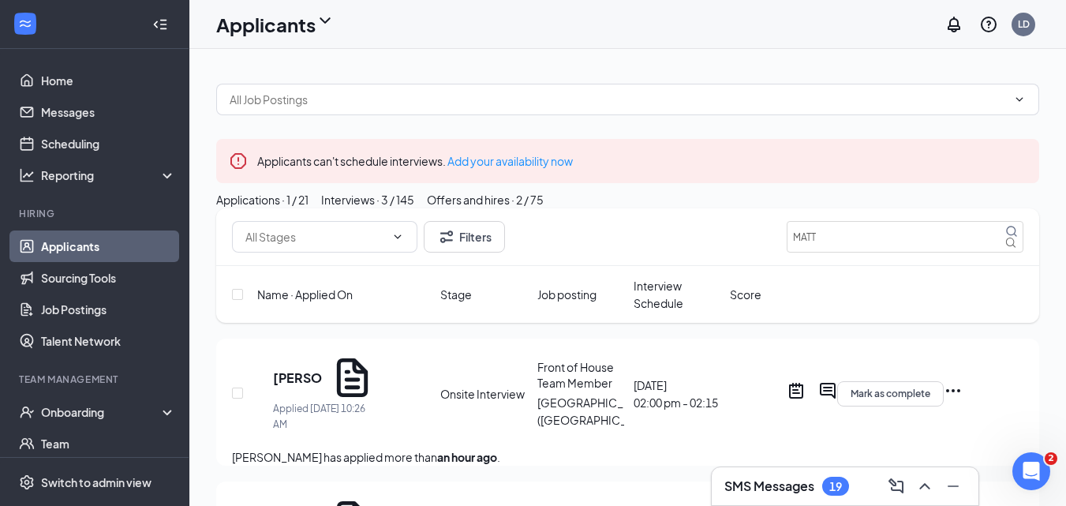
click at [305, 208] on div "Applications · 1 / 21" at bounding box center [262, 199] width 92 height 17
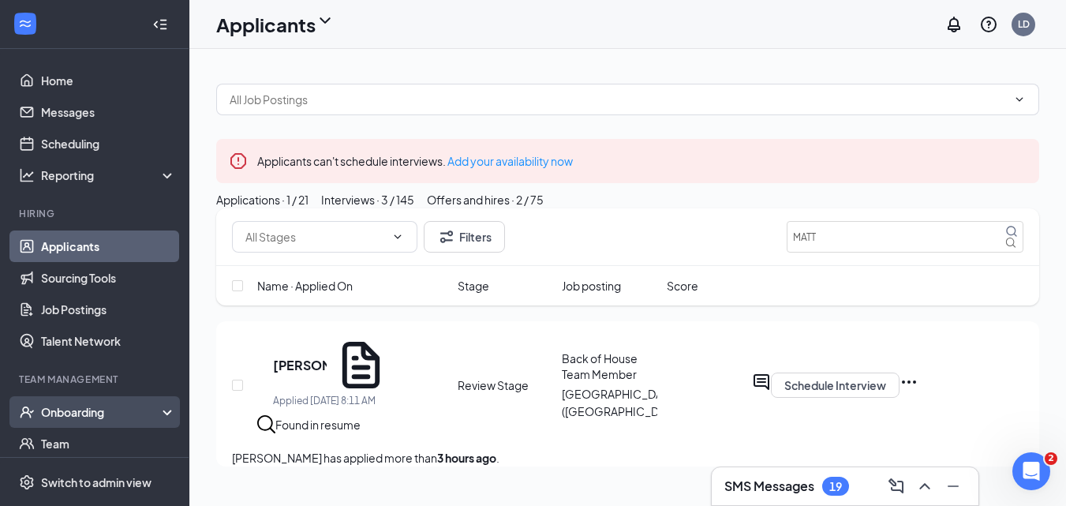
click at [101, 416] on div "Onboarding" at bounding box center [101, 412] width 121 height 16
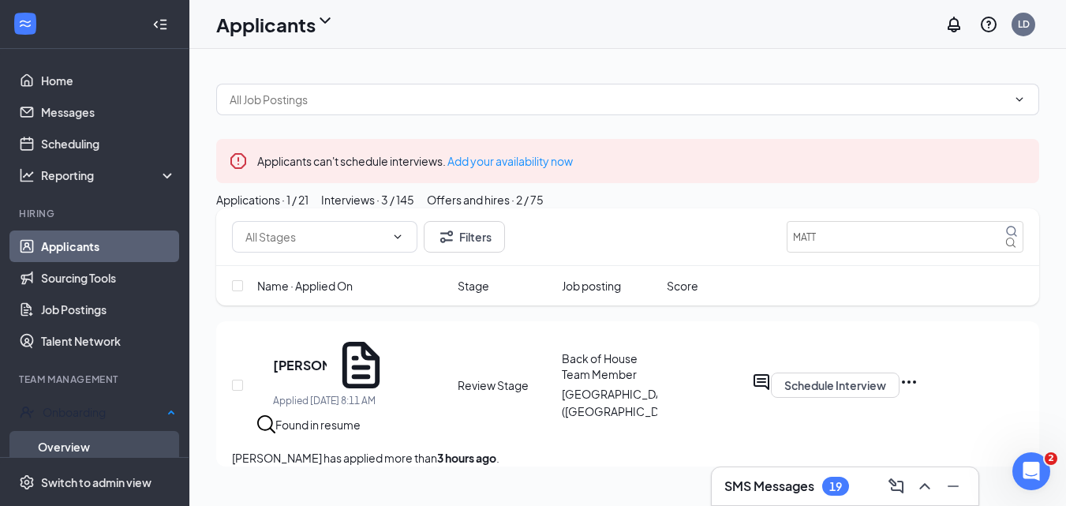
click at [92, 439] on link "Overview" at bounding box center [107, 447] width 138 height 32
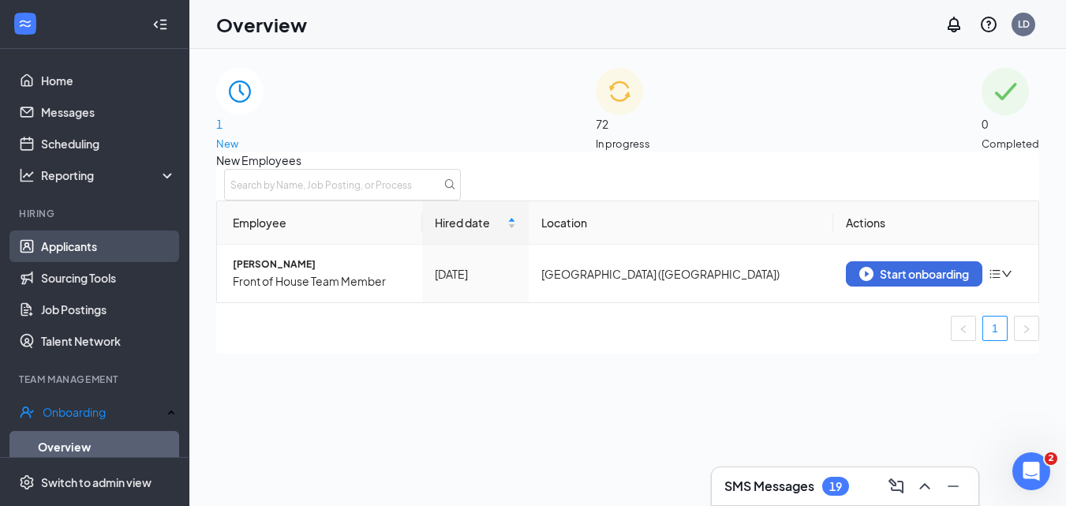
click at [88, 243] on link "Applicants" at bounding box center [108, 246] width 135 height 32
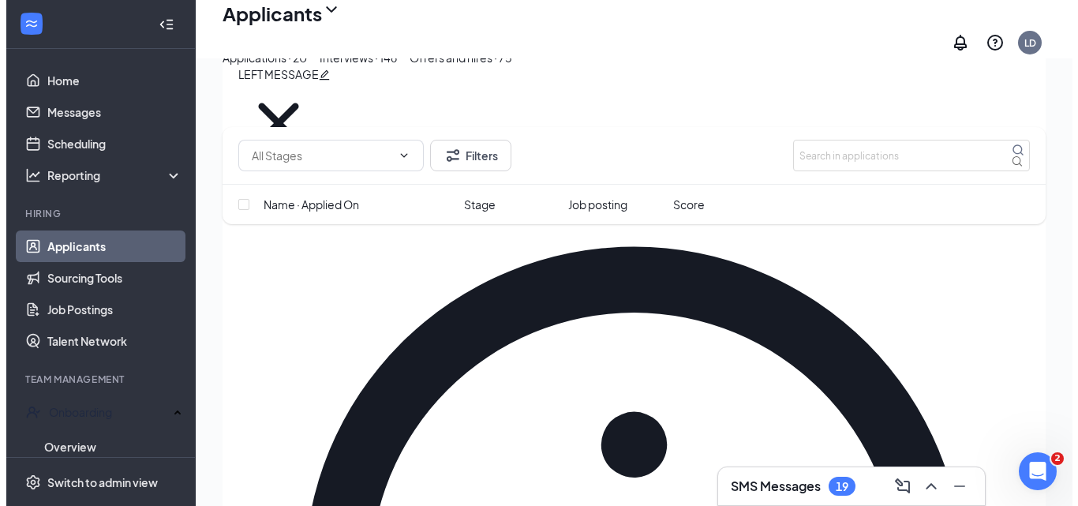
scroll to position [2569, 0]
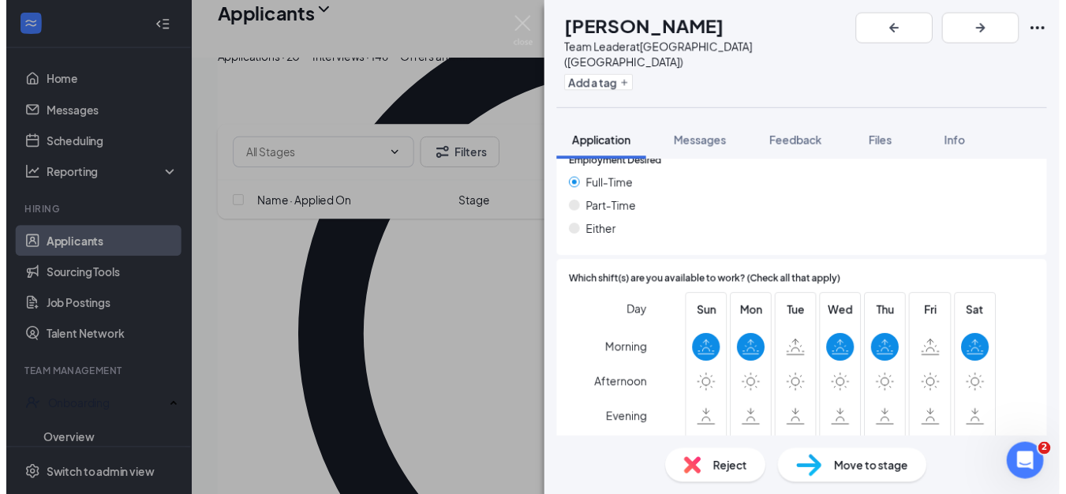
scroll to position [1183, 0]
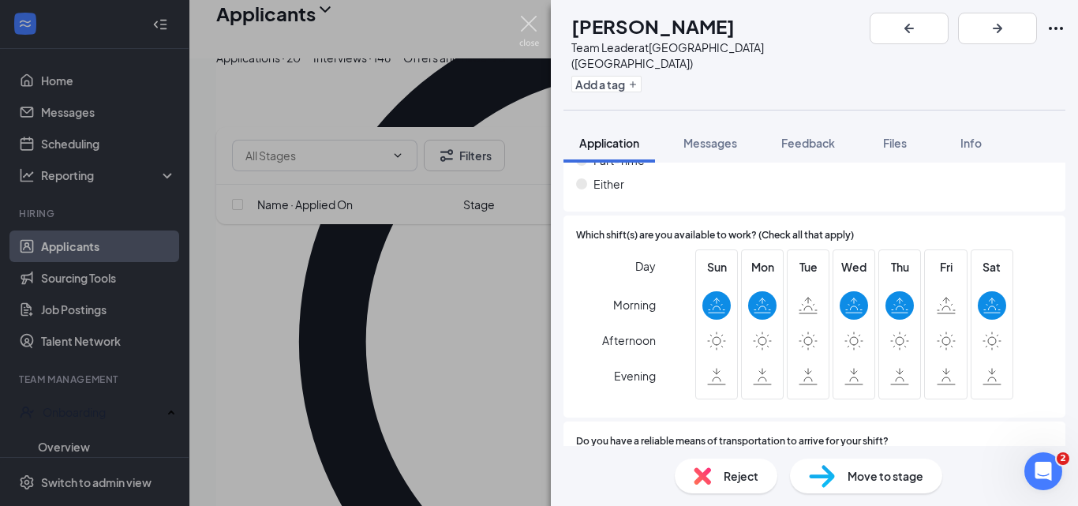
click at [524, 24] on img at bounding box center [529, 31] width 20 height 31
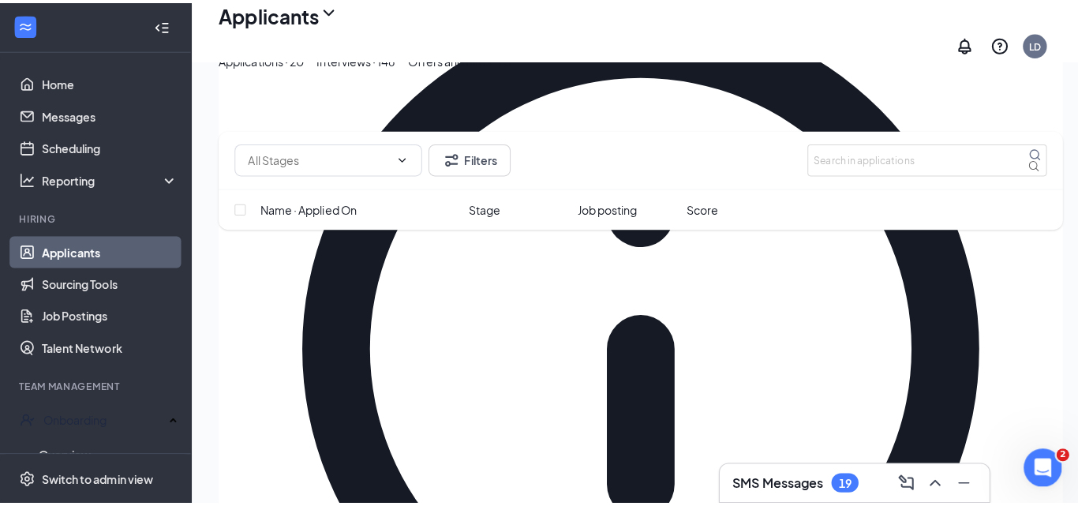
scroll to position [2392, 0]
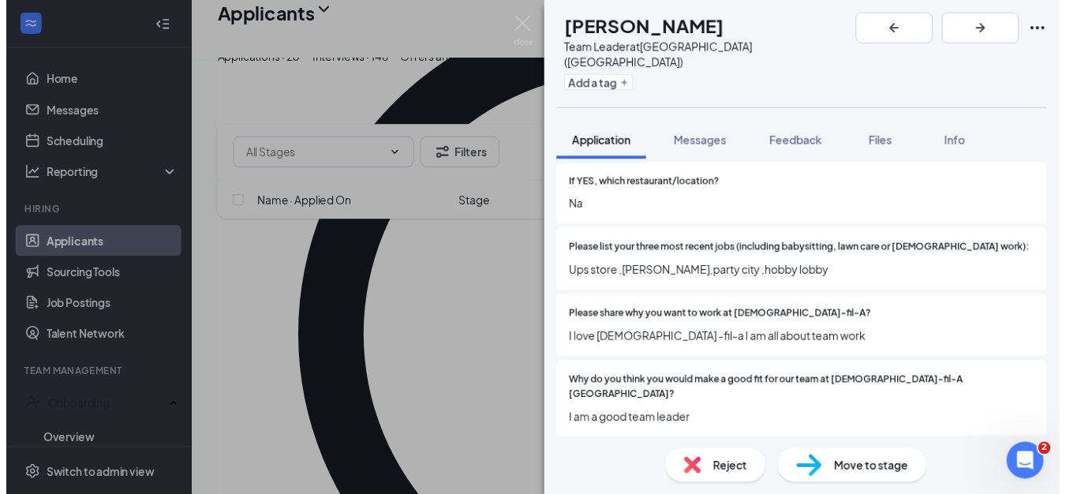
scroll to position [631, 0]
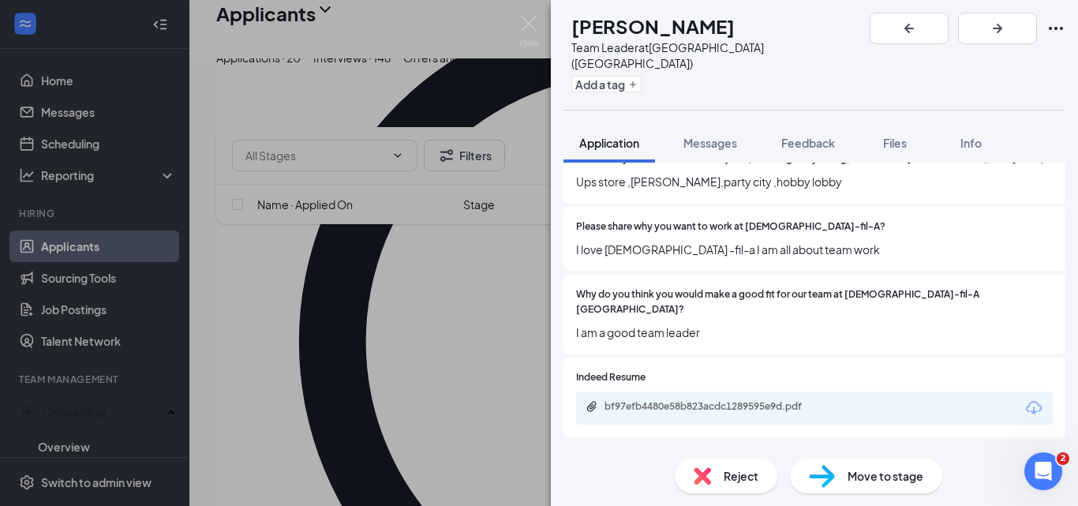
click at [678, 400] on div "bf97efb4480e58b823acdc1289595e9d.pdf" at bounding box center [714, 406] width 221 height 13
click at [527, 28] on img at bounding box center [529, 31] width 20 height 31
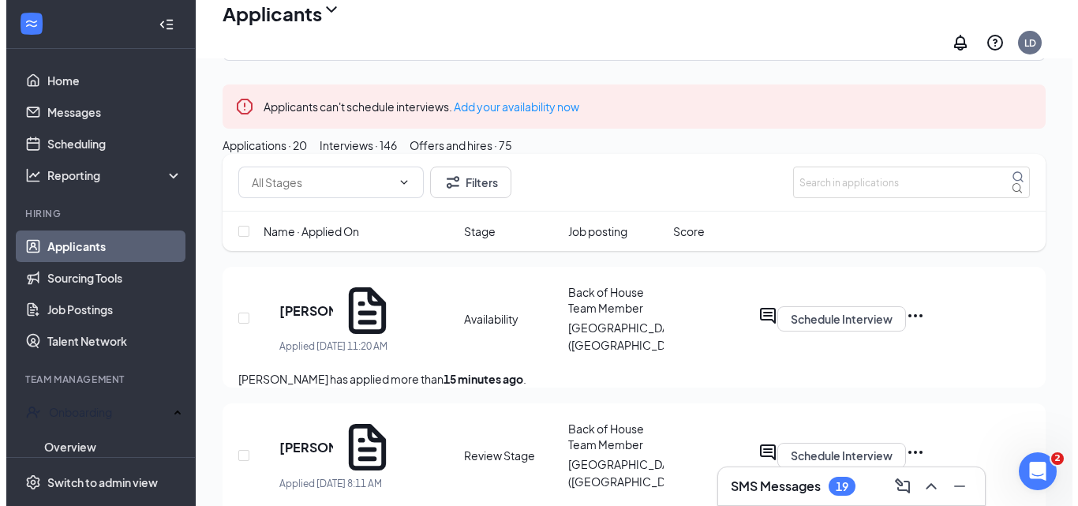
scroll to position [158, 0]
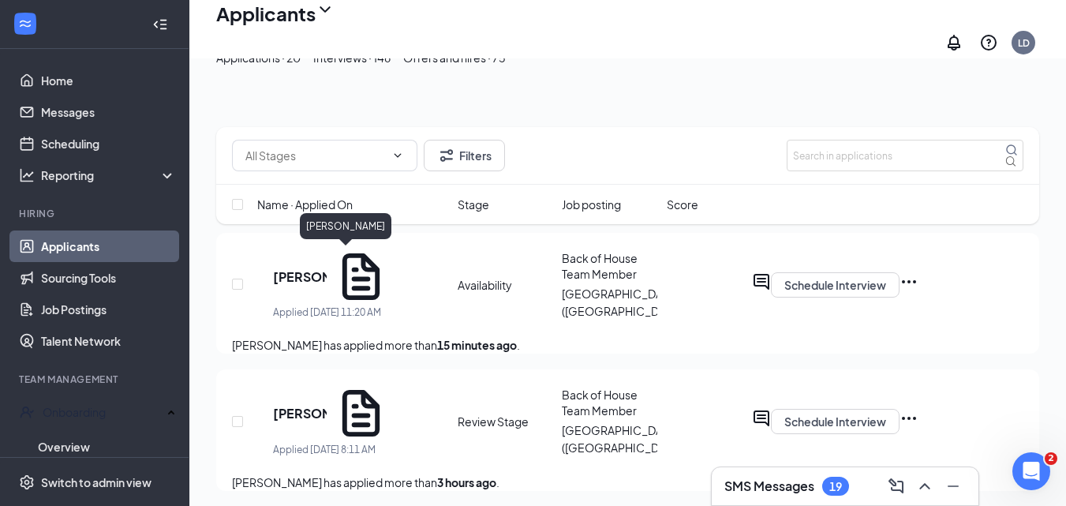
click at [327, 268] on h5 "Avi Hoffman" at bounding box center [300, 276] width 54 height 17
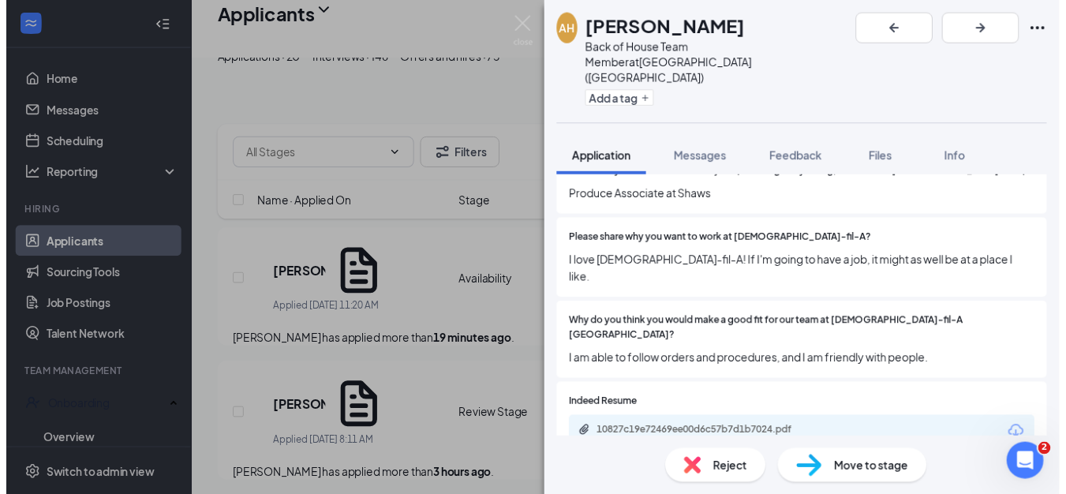
scroll to position [710, 0]
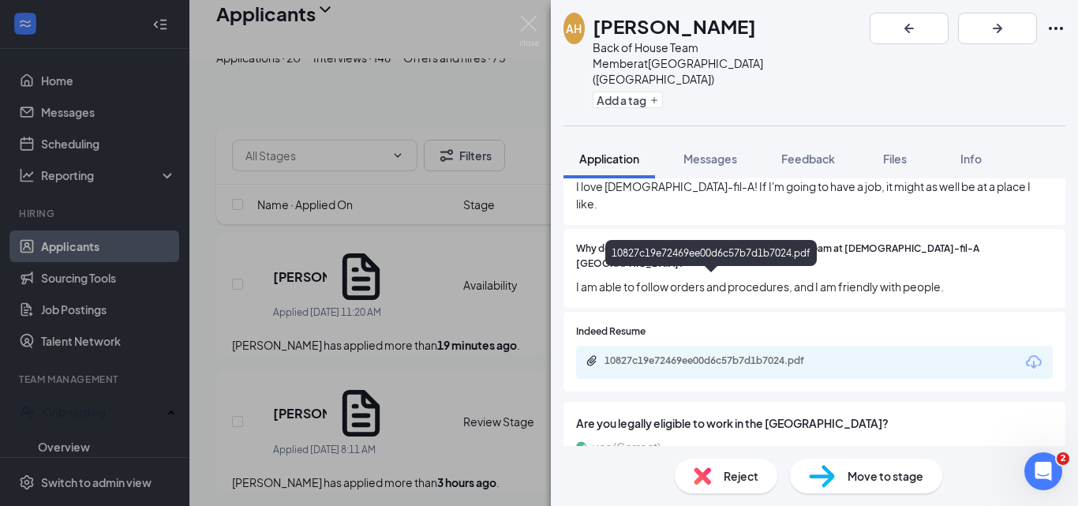
click at [722, 354] on div "10827c19e72469ee00d6c57b7d1b7024.pdf" at bounding box center [714, 360] width 221 height 13
drag, startPoint x: 527, startPoint y: 24, endPoint x: 531, endPoint y: 140, distance: 116.0
click at [527, 24] on img at bounding box center [529, 31] width 20 height 31
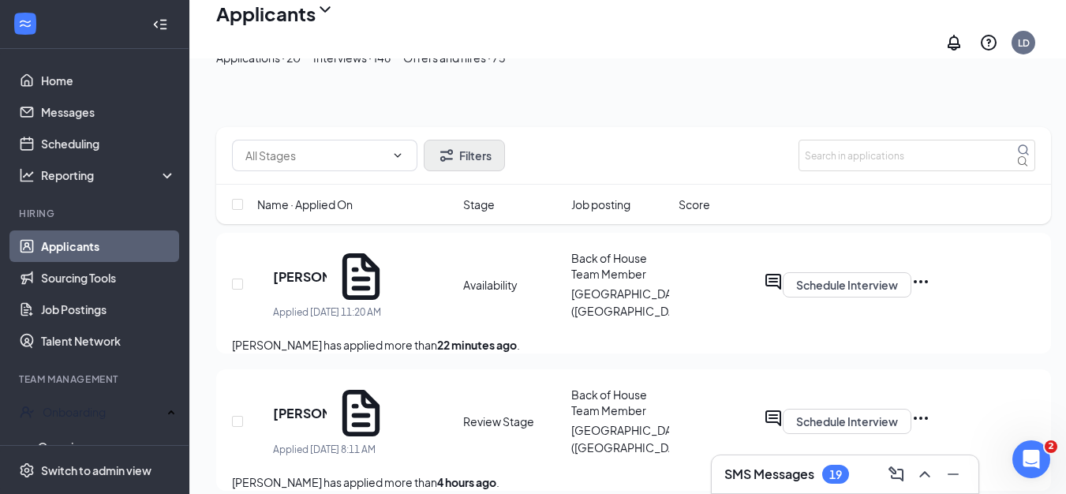
scroll to position [2392, 0]
click at [391, 66] on div "Interviews · 146" at bounding box center [351, 57] width 77 height 17
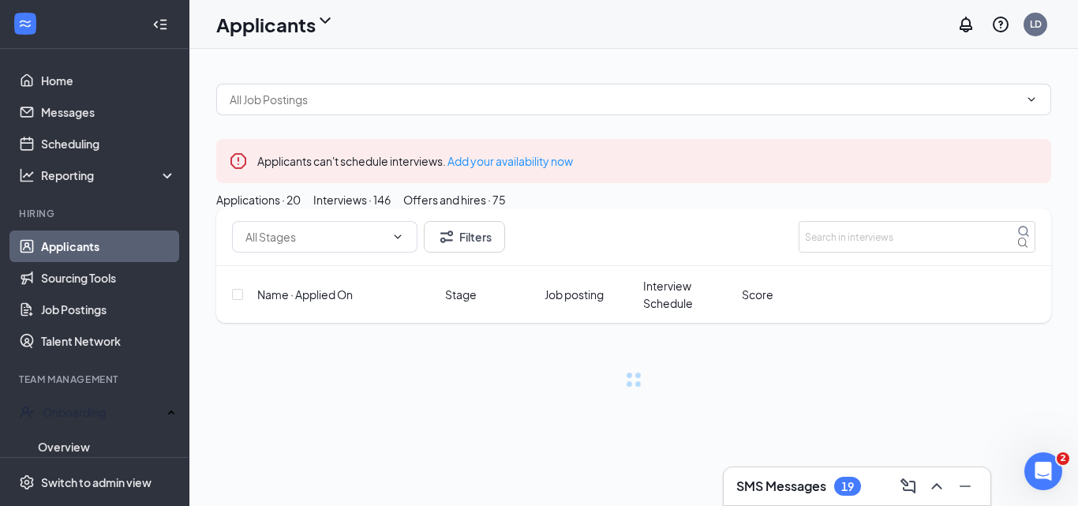
scroll to position [2380, 0]
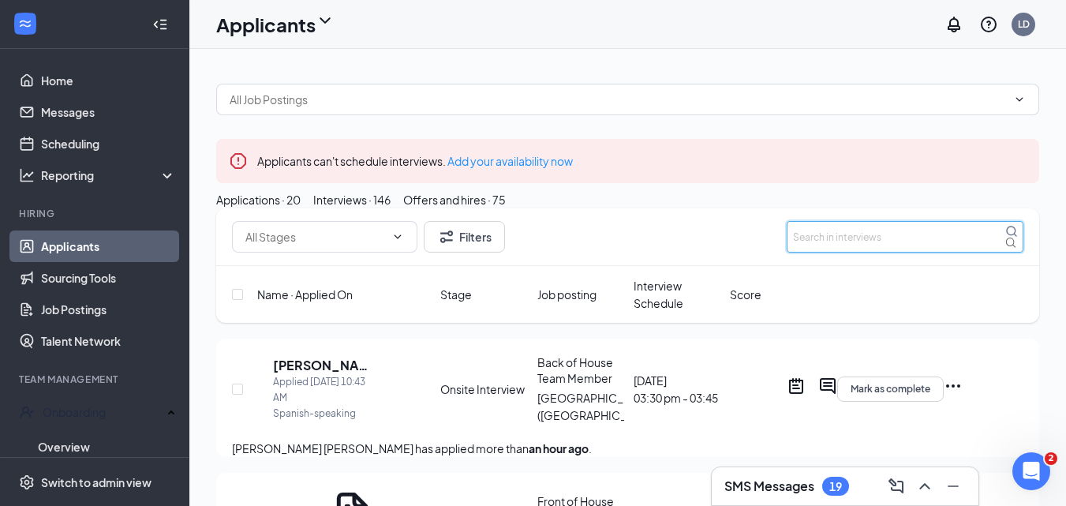
click at [854, 252] on input "text" at bounding box center [905, 237] width 237 height 32
drag, startPoint x: 575, startPoint y: 226, endPoint x: 632, endPoint y: 235, distance: 57.5
click at [506, 208] on div "Offers and hires · 75" at bounding box center [454, 199] width 103 height 17
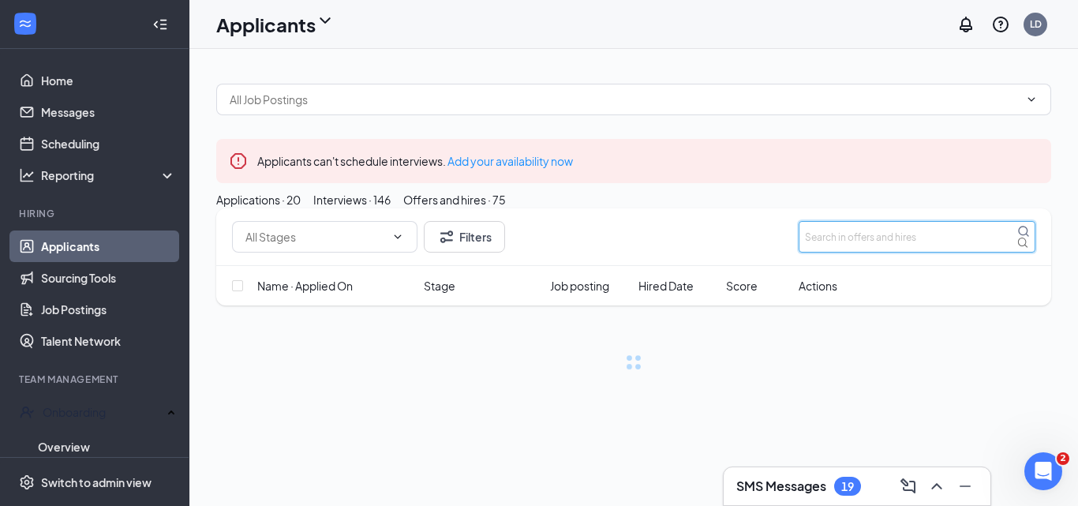
click at [826, 252] on input "text" at bounding box center [916, 237] width 237 height 32
type input "BEN GU"
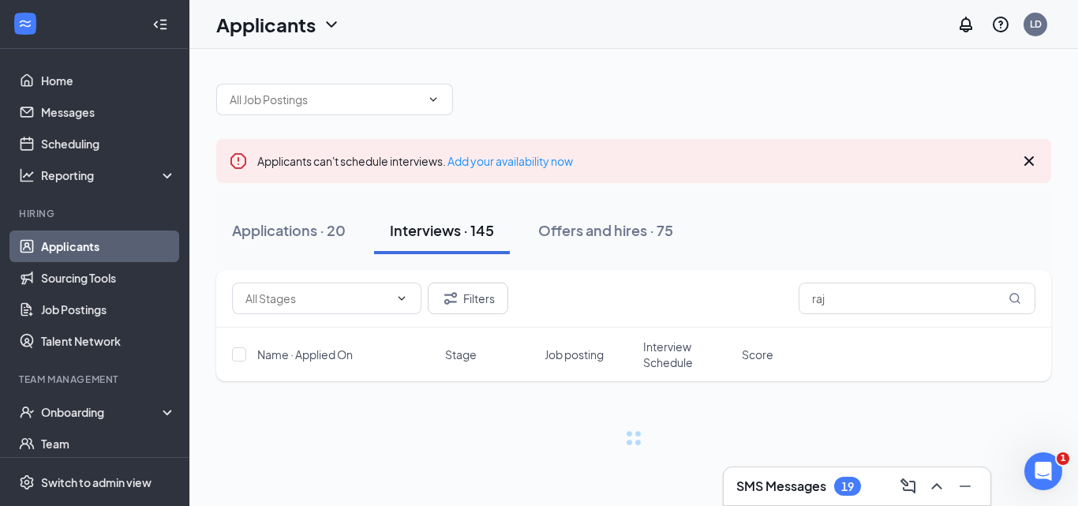
scroll to position [2, 0]
click at [107, 144] on link "Scheduling" at bounding box center [108, 144] width 135 height 32
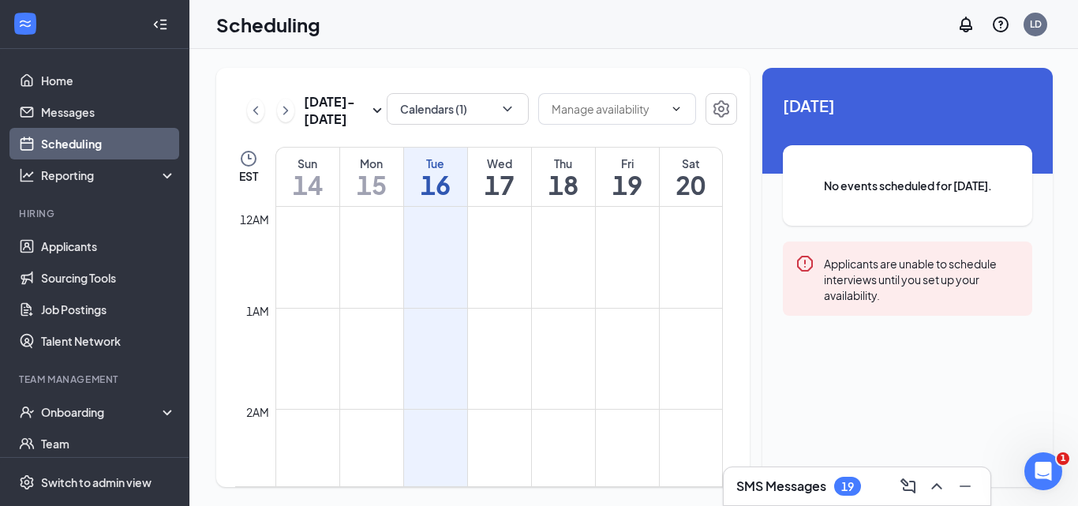
scroll to position [776, 0]
click at [525, 158] on div "Wed" at bounding box center [499, 163] width 63 height 16
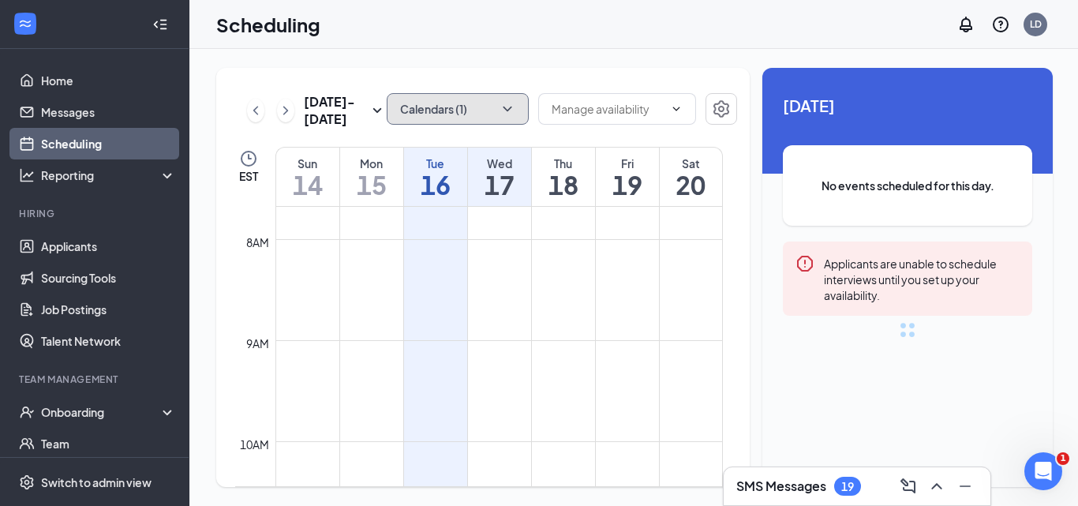
click at [477, 112] on button "Calendars (1)" at bounding box center [458, 109] width 142 height 32
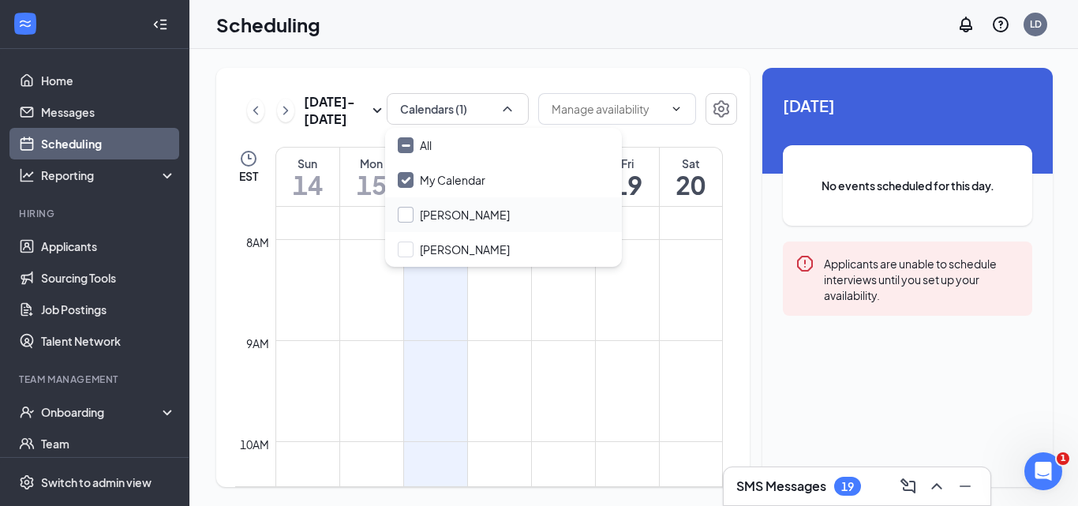
click at [448, 215] on input "[PERSON_NAME]" at bounding box center [454, 215] width 112 height 16
checkbox input "true"
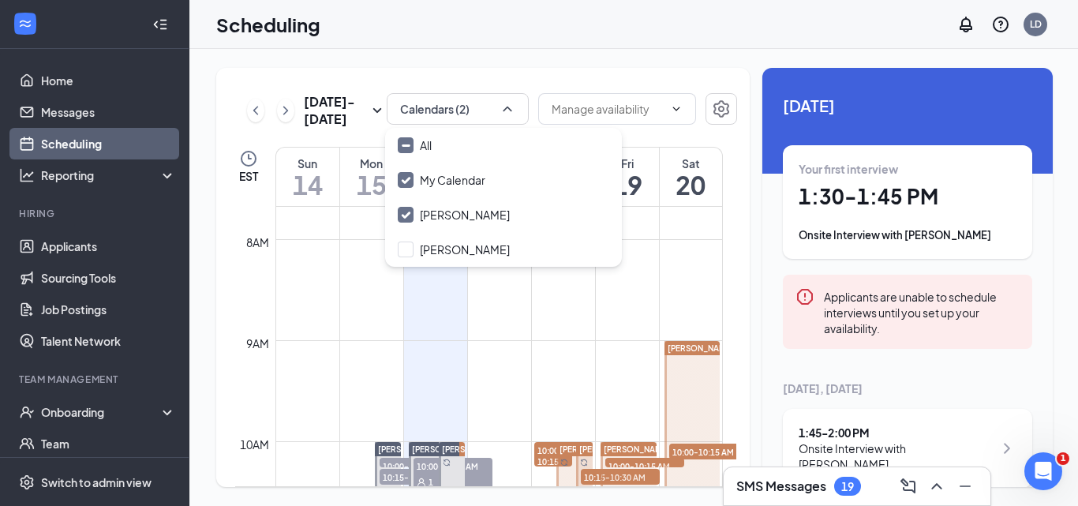
click at [490, 31] on div "Scheduling LD" at bounding box center [633, 24] width 888 height 49
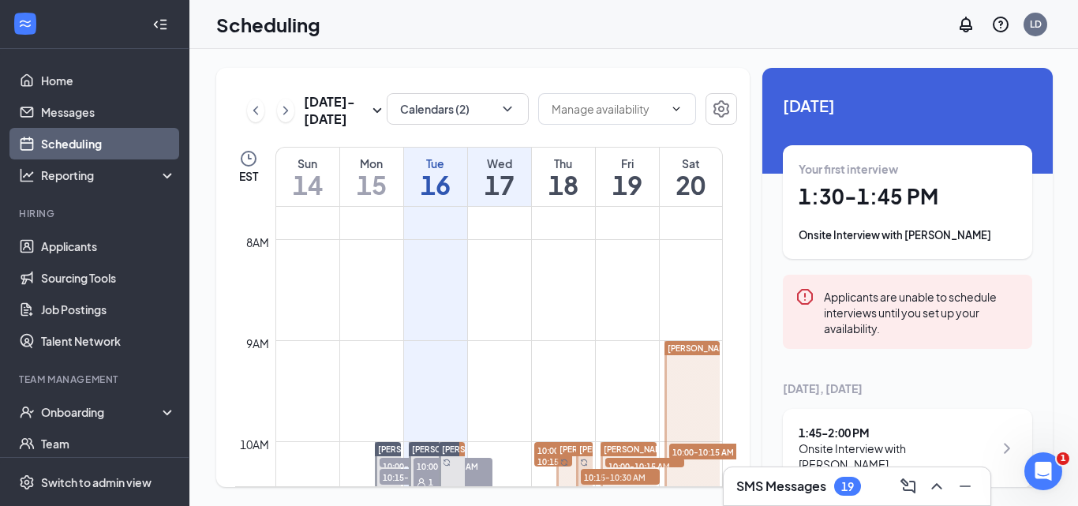
click at [514, 165] on div "Wed" at bounding box center [499, 163] width 63 height 16
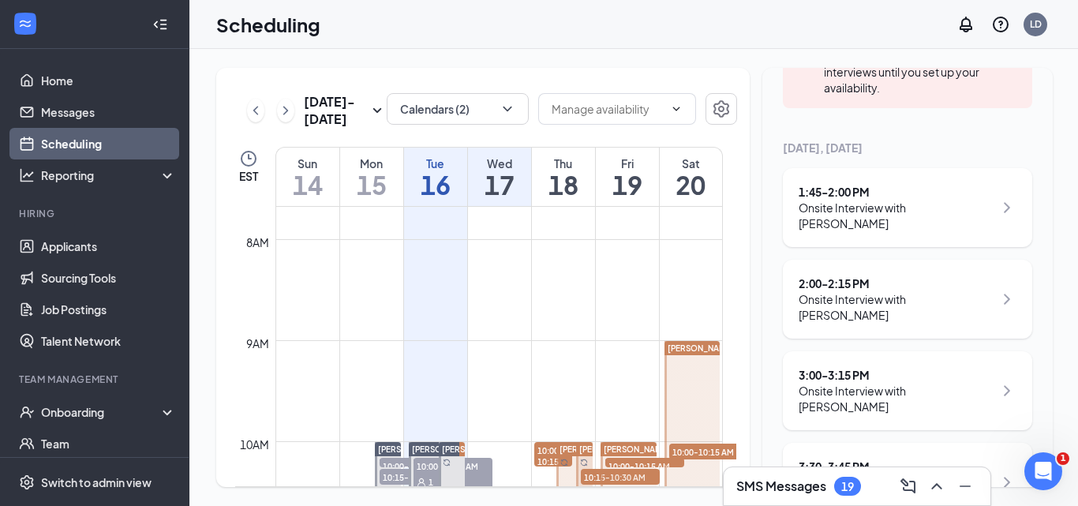
scroll to position [228, 0]
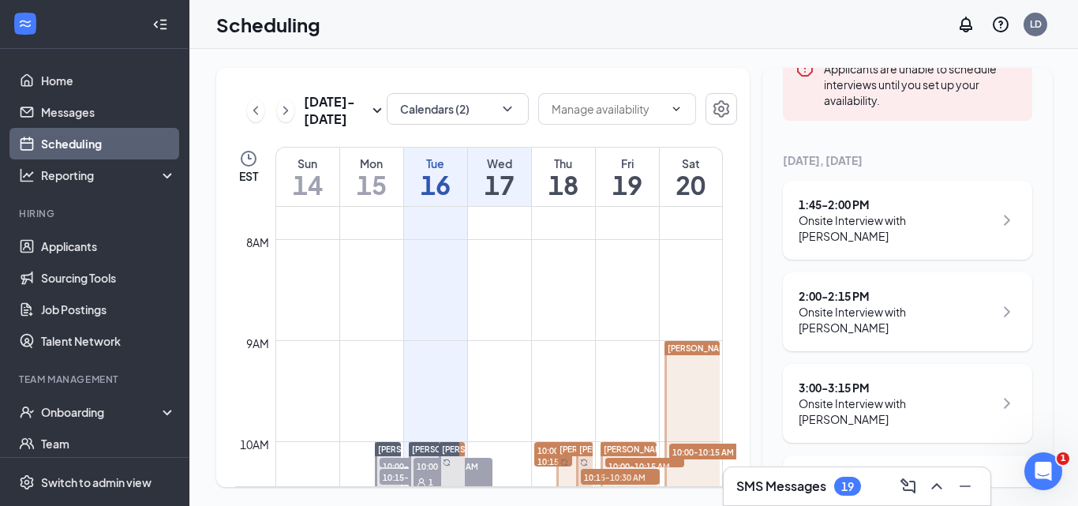
click at [524, 160] on div "Wed" at bounding box center [499, 163] width 63 height 16
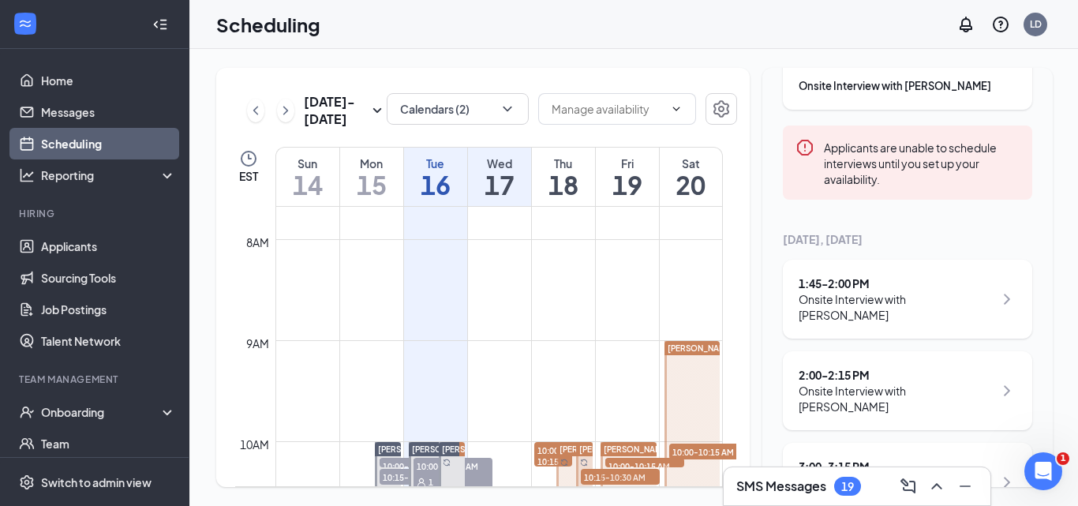
scroll to position [0, 0]
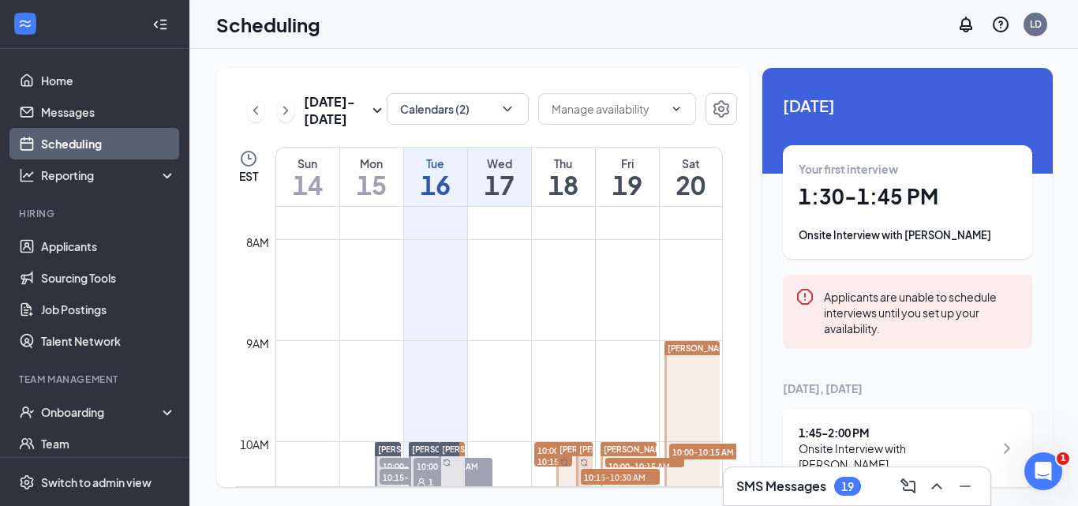
click at [456, 158] on div "Tue" at bounding box center [435, 163] width 63 height 16
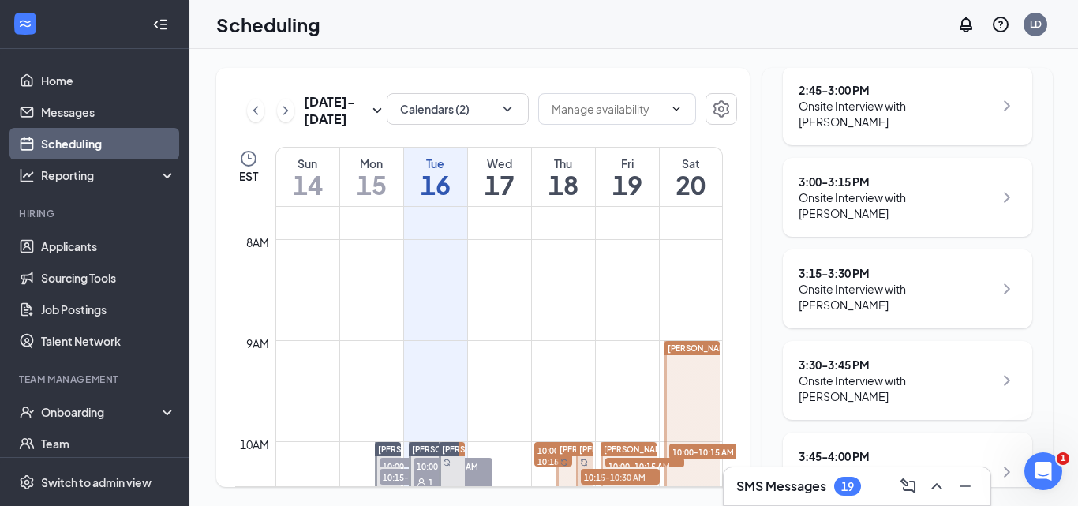
scroll to position [710, 0]
click at [805, 355] on div "3:30 - 3:45 PM" at bounding box center [895, 363] width 195 height 16
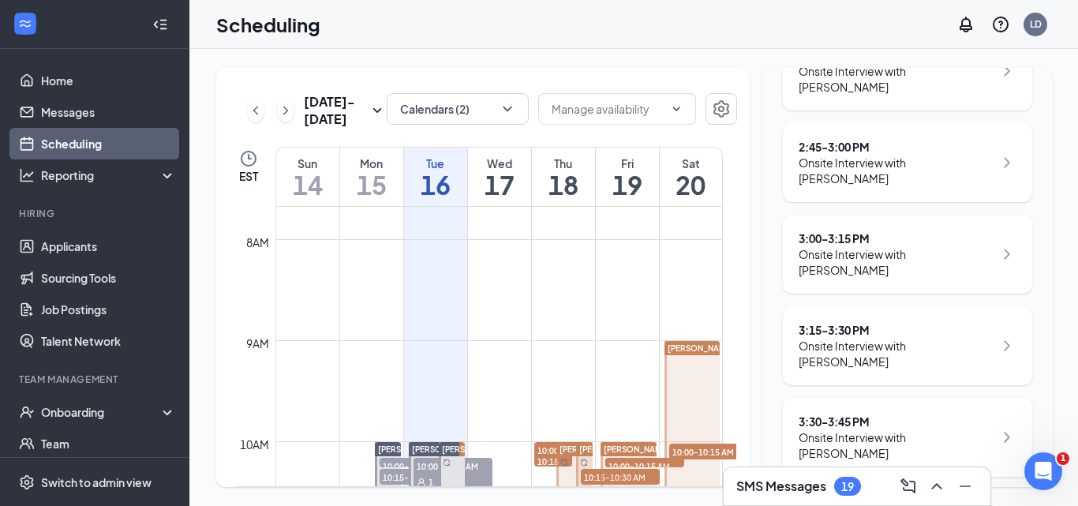
scroll to position [552, 0]
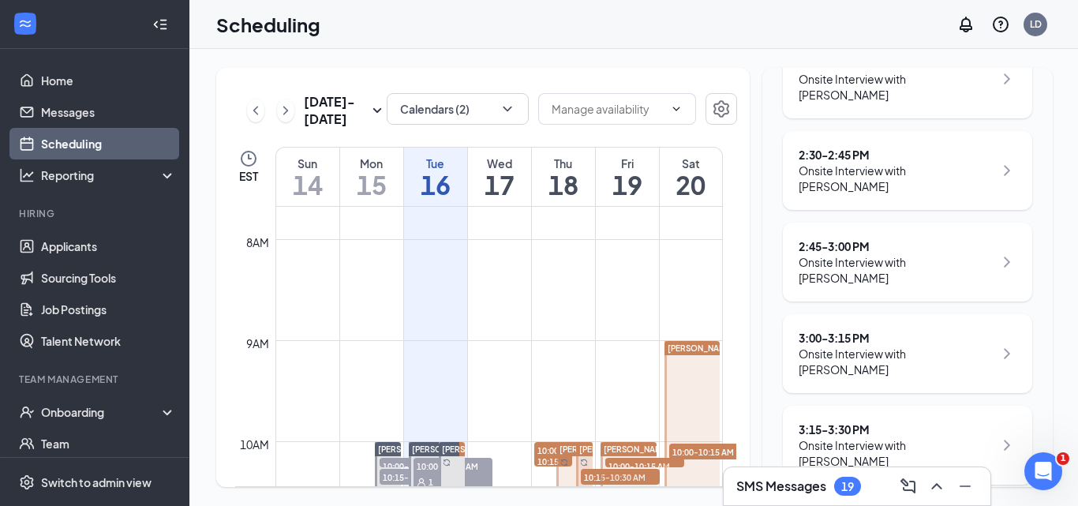
click at [833, 238] on div "2:45 - 3:00 PM" at bounding box center [895, 246] width 195 height 16
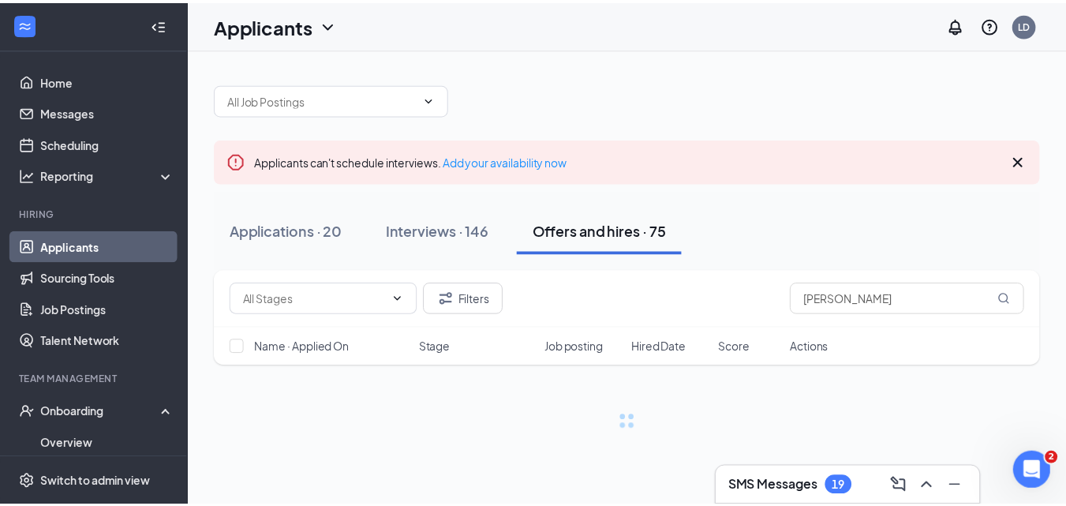
scroll to position [2380, 0]
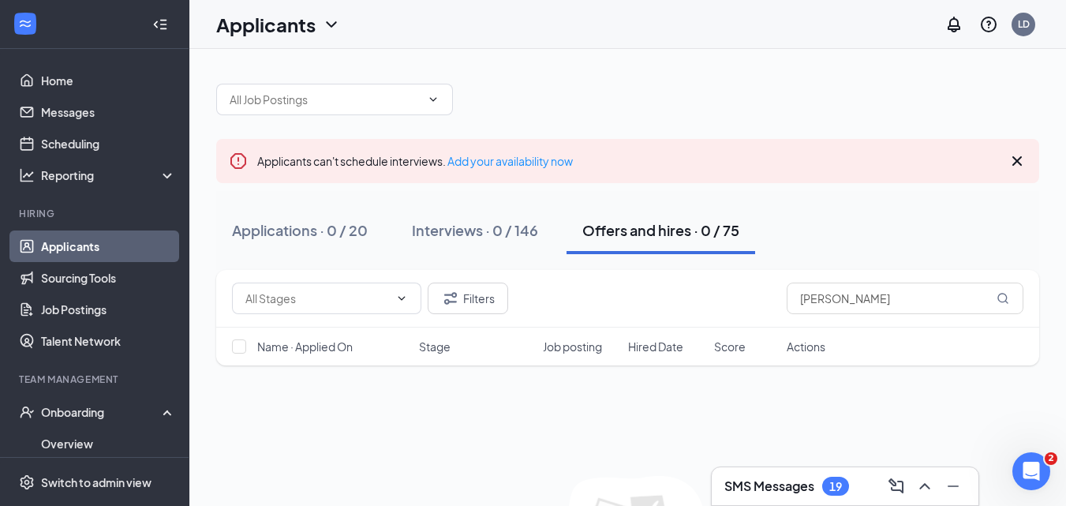
drag, startPoint x: 825, startPoint y: 295, endPoint x: 735, endPoint y: 309, distance: 91.1
click at [737, 308] on div "Filters BEN GUIR" at bounding box center [627, 298] width 791 height 32
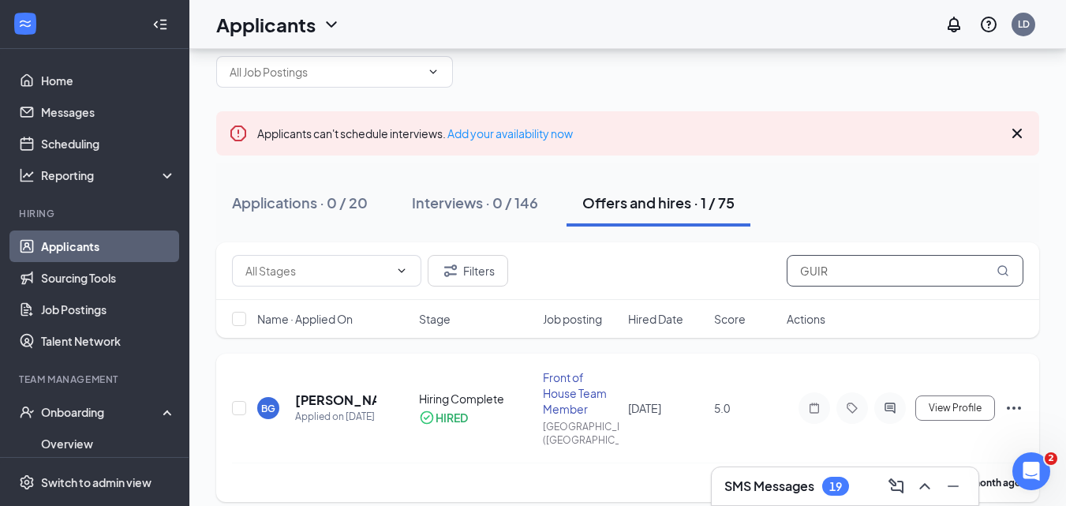
scroll to position [43, 0]
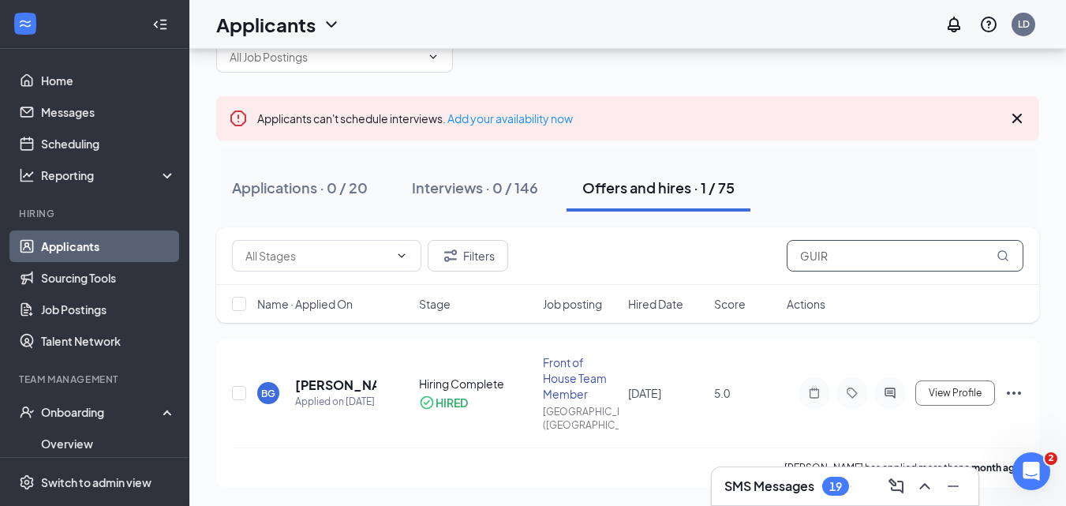
drag, startPoint x: 806, startPoint y: 252, endPoint x: 744, endPoint y: 256, distance: 61.6
click at [745, 256] on div "Filters GUIR" at bounding box center [627, 256] width 791 height 32
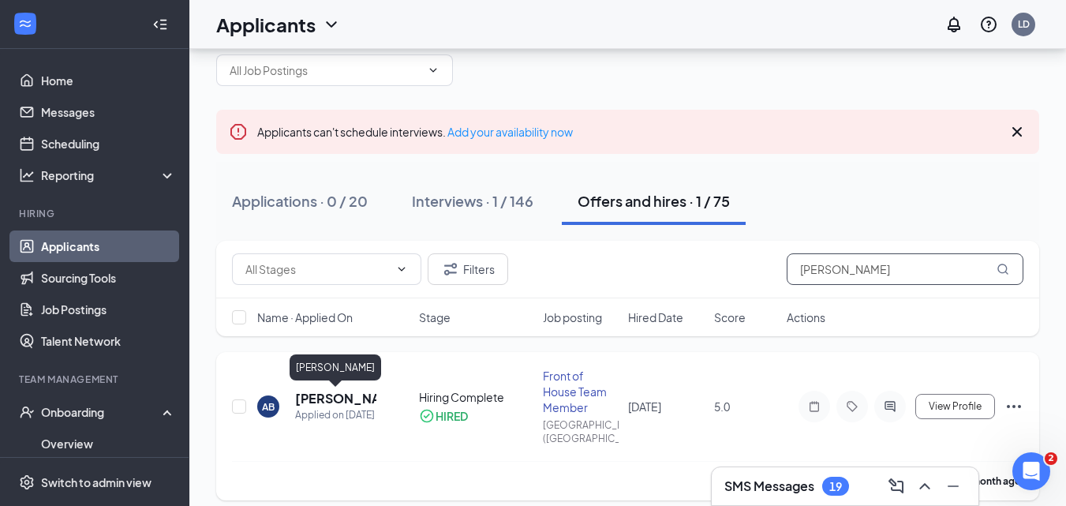
scroll to position [43, 0]
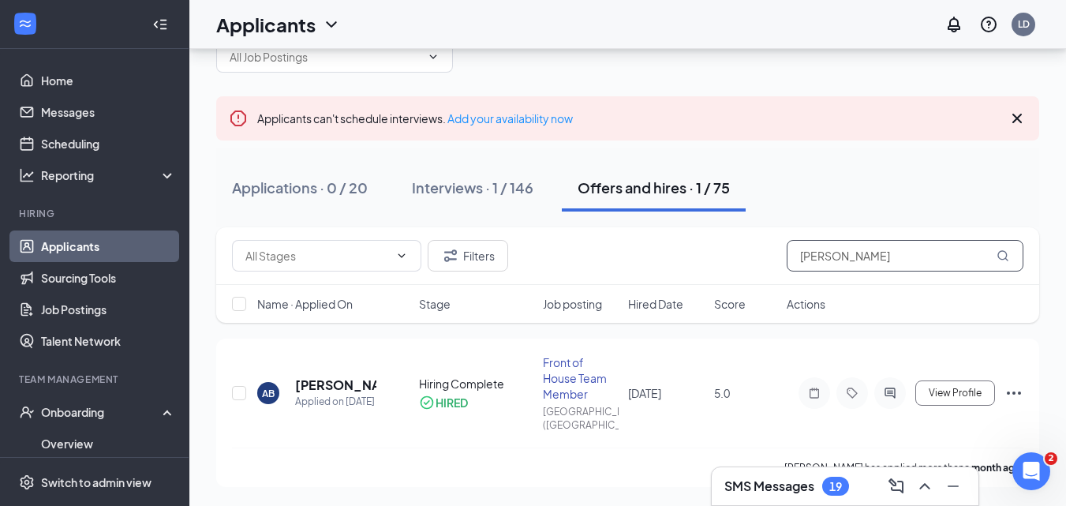
type input "andrew"
click at [114, 245] on link "Applicants" at bounding box center [108, 246] width 135 height 32
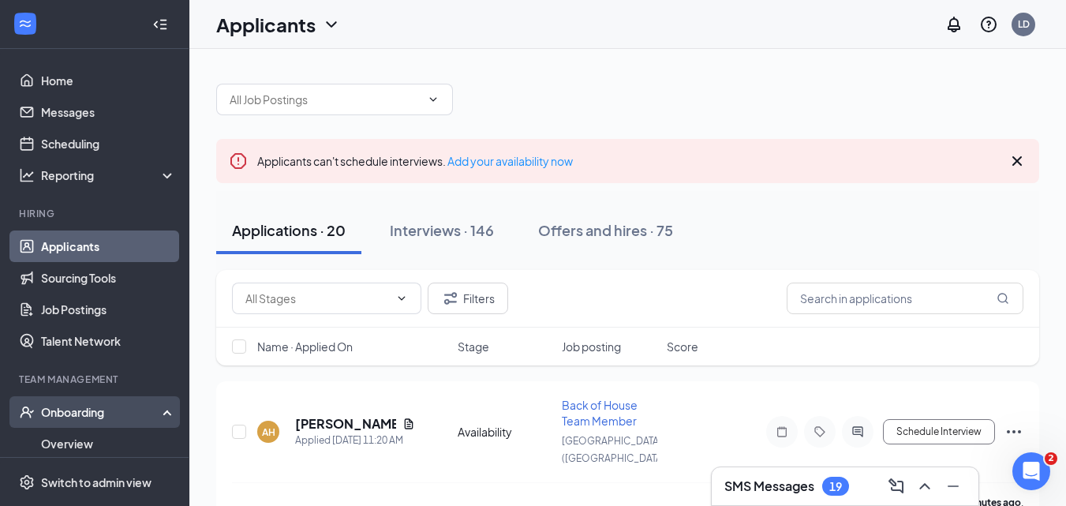
click at [89, 417] on div "Onboarding" at bounding box center [101, 412] width 121 height 16
click at [83, 416] on div "Onboarding" at bounding box center [101, 412] width 121 height 16
click at [80, 443] on link "Overview" at bounding box center [108, 444] width 135 height 32
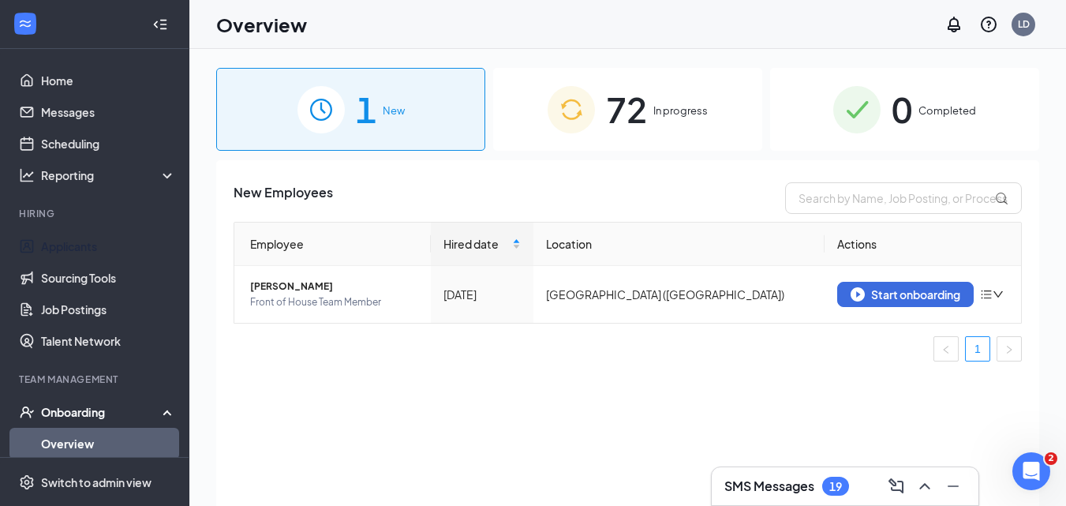
drag, startPoint x: 56, startPoint y: 244, endPoint x: 233, endPoint y: 241, distance: 176.8
click at [56, 244] on link "Applicants" at bounding box center [108, 246] width 135 height 32
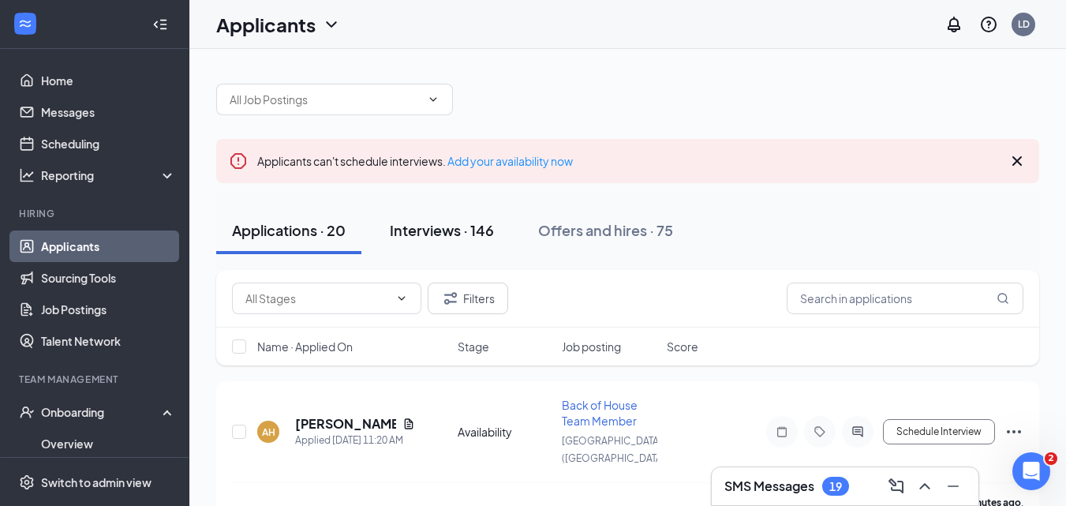
click at [413, 225] on div "Interviews · 146" at bounding box center [442, 230] width 104 height 20
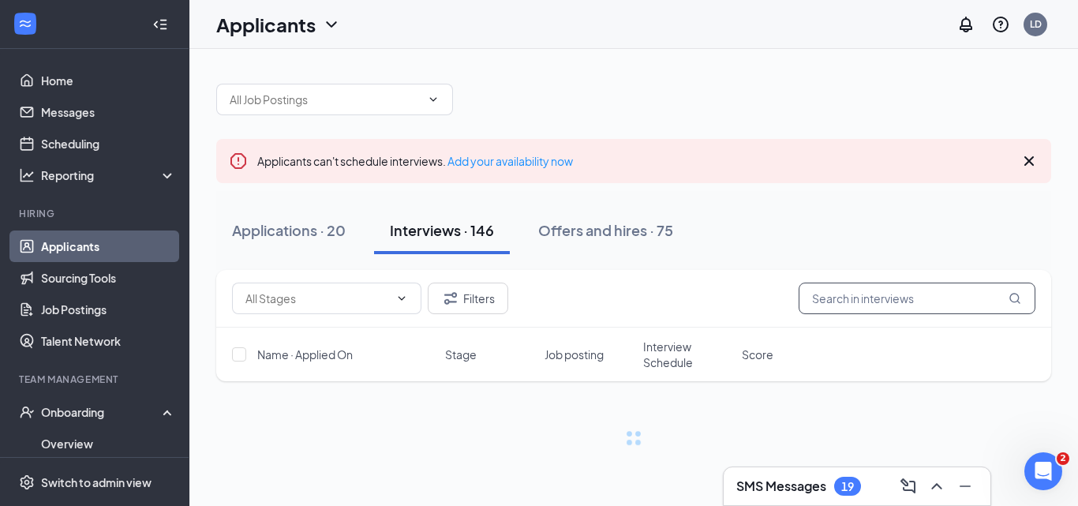
click at [879, 296] on input "text" at bounding box center [916, 298] width 237 height 32
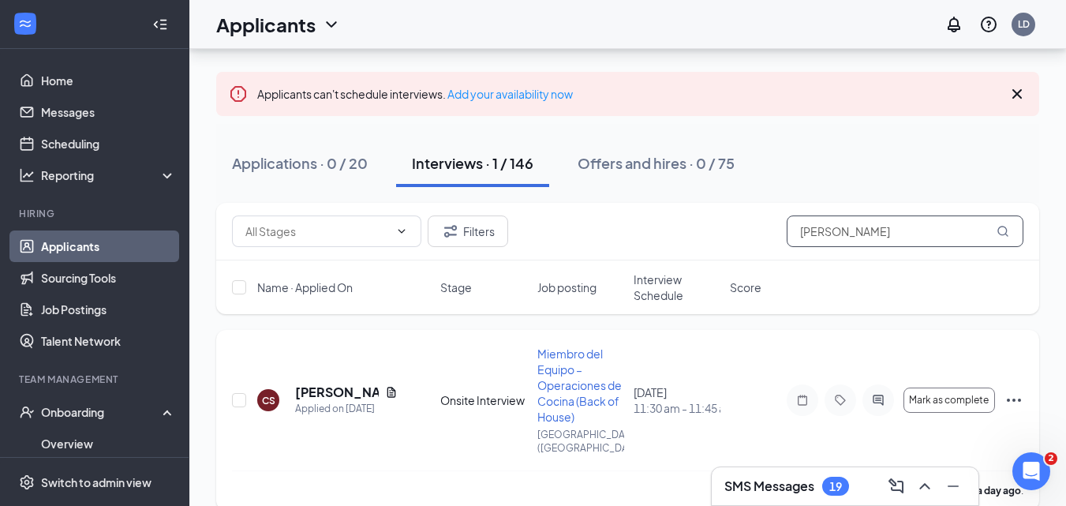
scroll to position [77, 0]
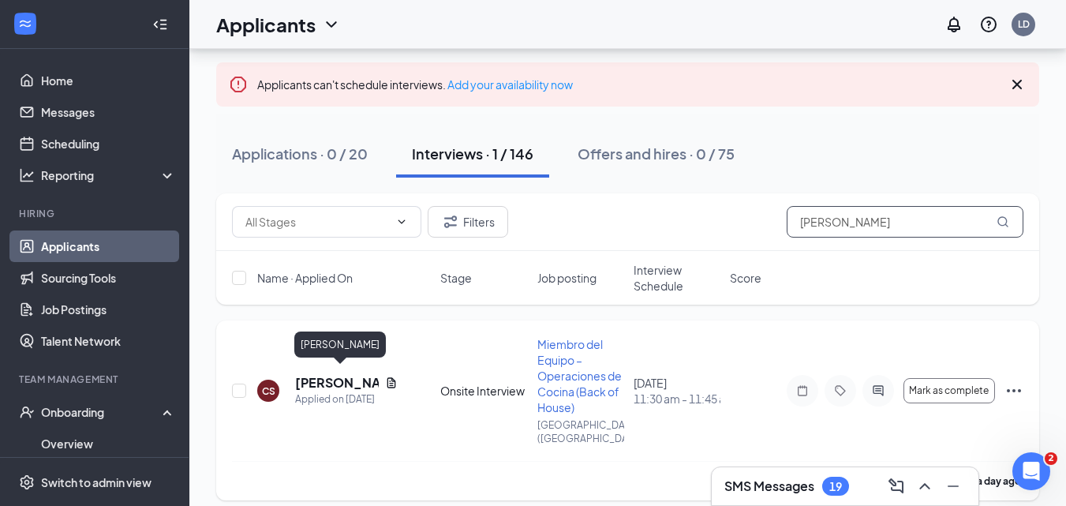
type input "carmen sant"
drag, startPoint x: 316, startPoint y: 375, endPoint x: 509, endPoint y: 323, distance: 200.2
click at [327, 376] on h5 "Carmen Santana" at bounding box center [337, 382] width 84 height 17
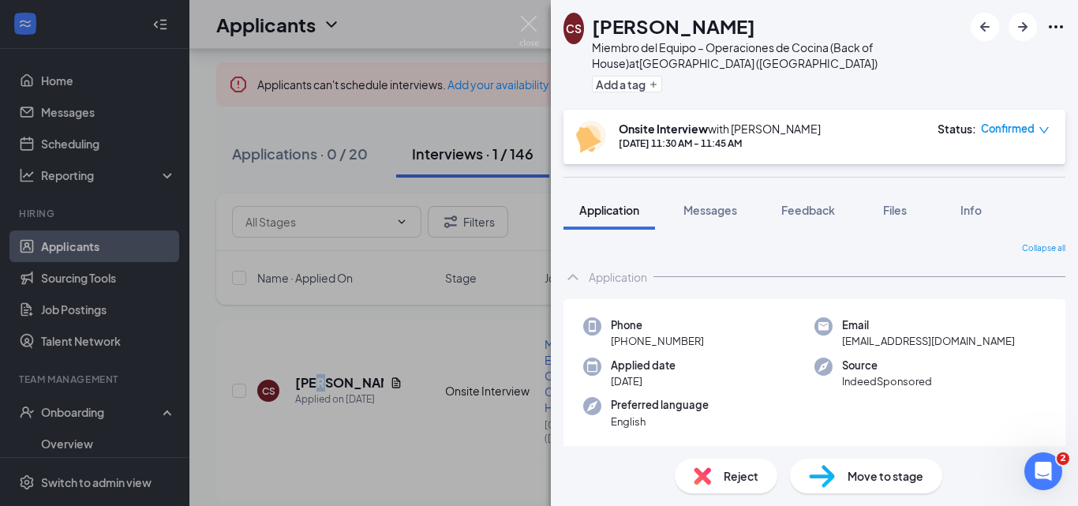
drag, startPoint x: 817, startPoint y: 211, endPoint x: 816, endPoint y: 278, distance: 67.9
click at [817, 210] on span "Feedback" at bounding box center [808, 210] width 54 height 14
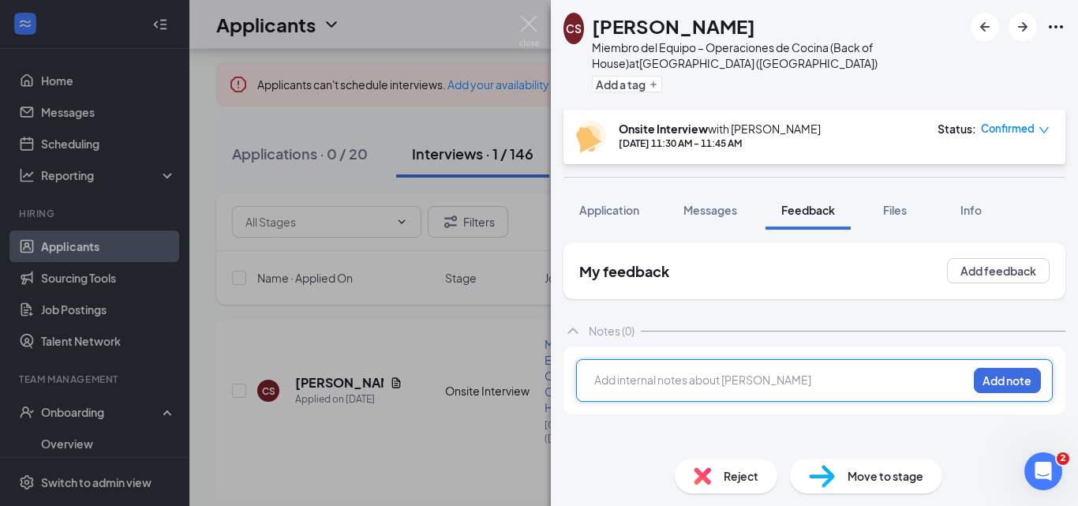
click at [740, 381] on div at bounding box center [781, 380] width 372 height 17
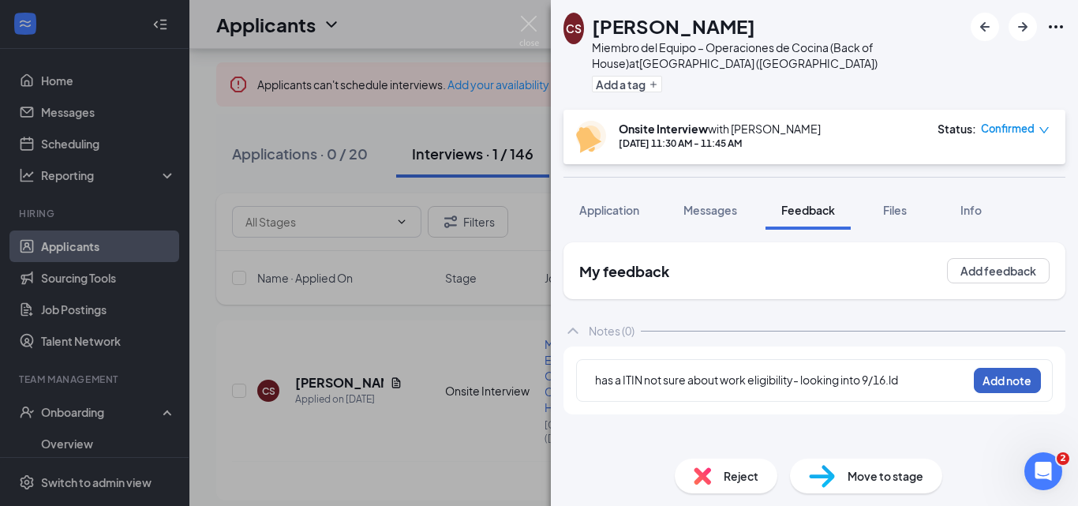
click at [1020, 387] on button "Add note" at bounding box center [1007, 380] width 67 height 25
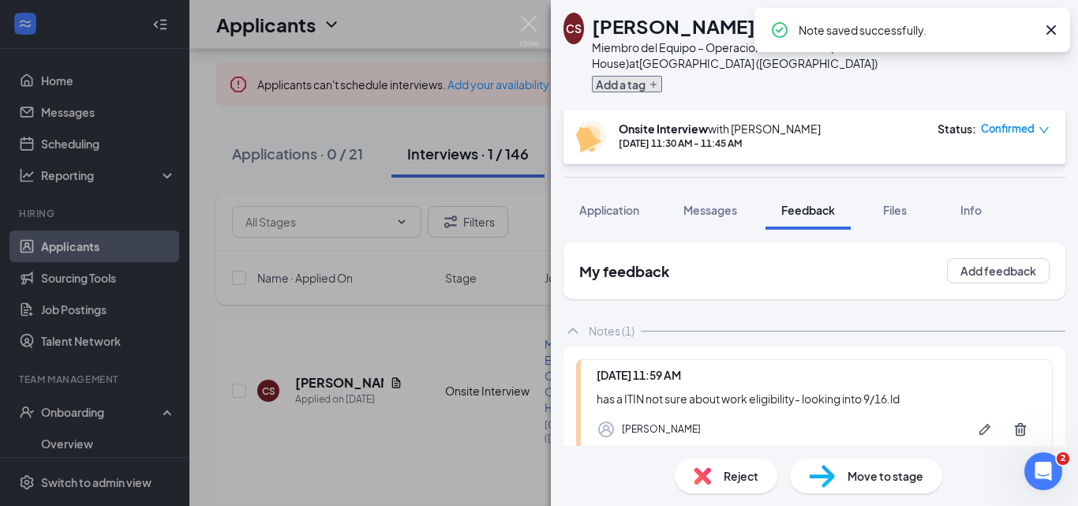
click at [658, 86] on icon "Plus" at bounding box center [653, 84] width 9 height 9
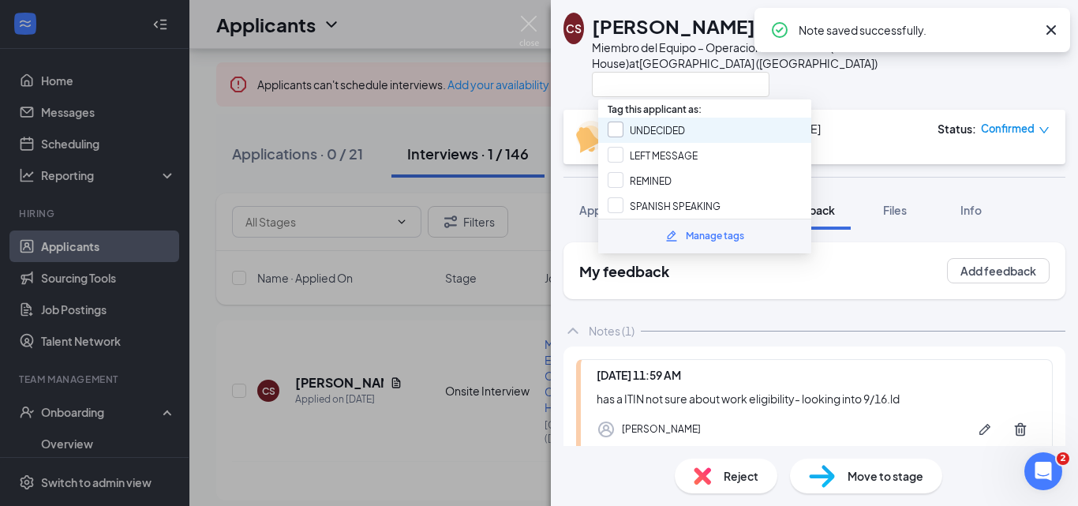
click at [620, 129] on input "UNDECIDED" at bounding box center [645, 129] width 77 height 17
checkbox input "true"
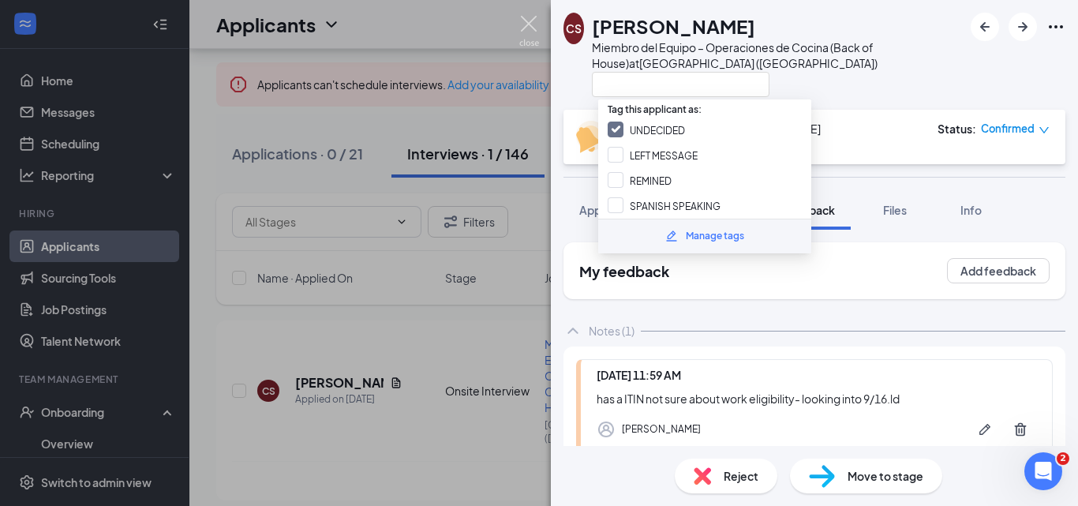
click at [531, 22] on img at bounding box center [529, 31] width 20 height 31
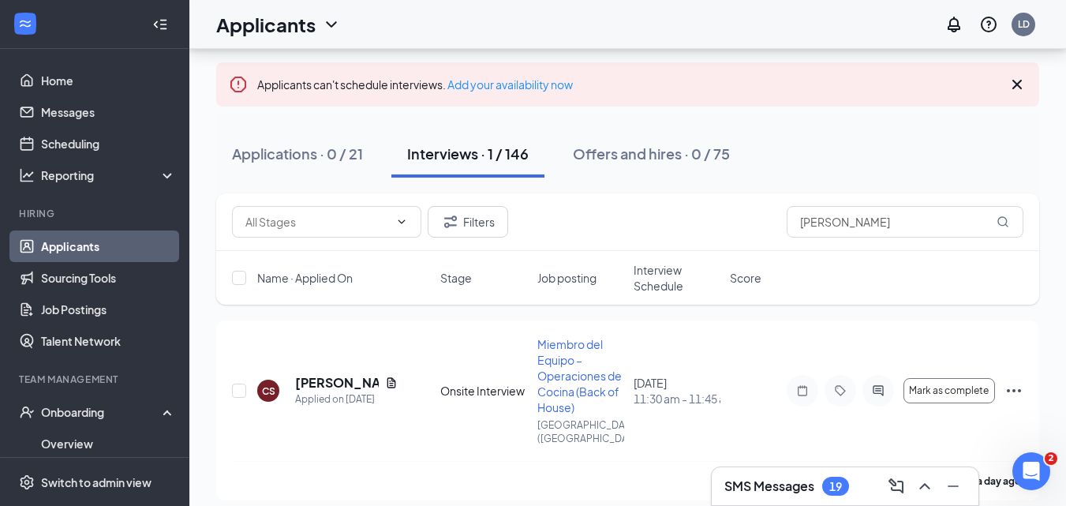
click at [283, 150] on div "Applications · 0 / 21" at bounding box center [297, 154] width 131 height 20
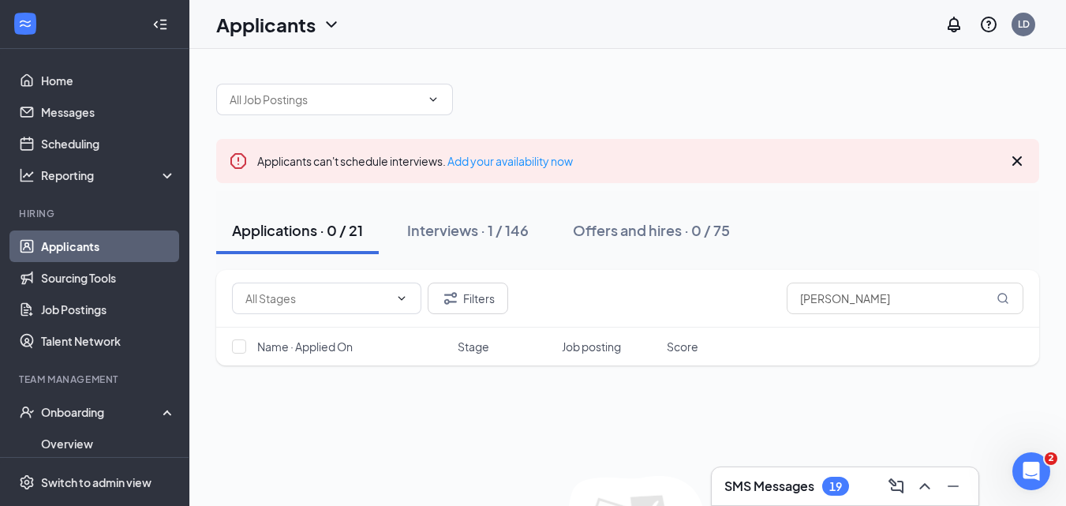
click at [99, 244] on link "Applicants" at bounding box center [108, 246] width 135 height 32
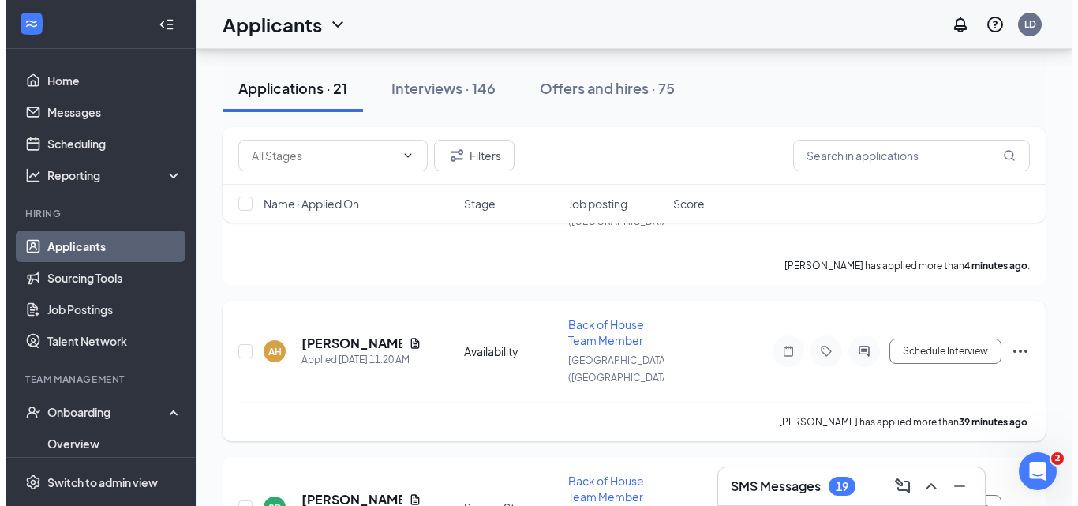
scroll to position [158, 0]
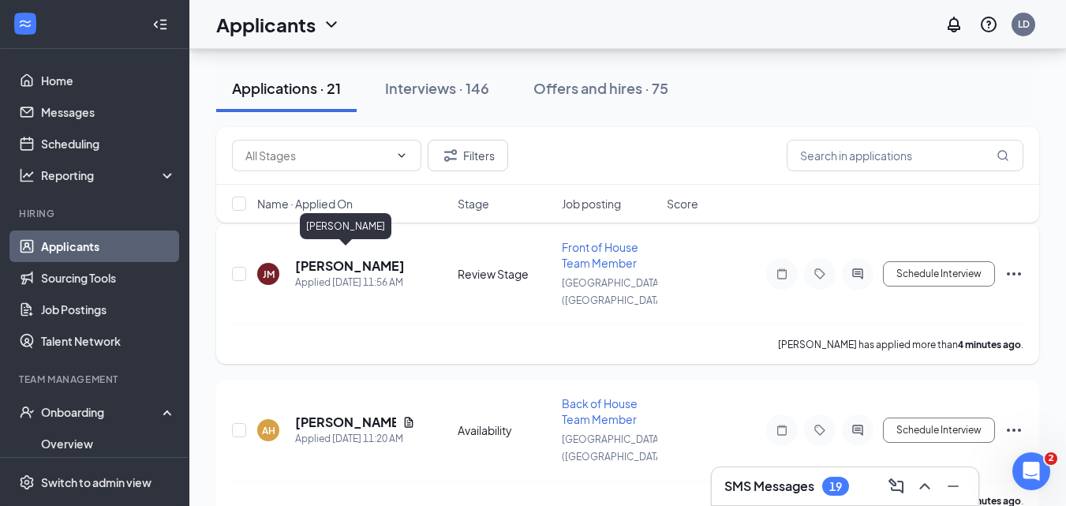
click at [347, 257] on h5 "Julia Moulton" at bounding box center [350, 265] width 110 height 17
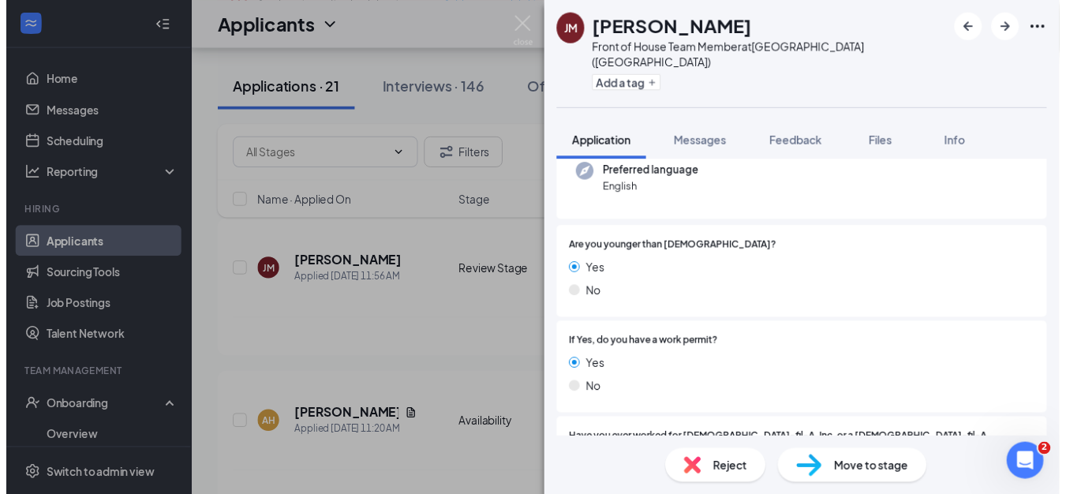
scroll to position [158, 0]
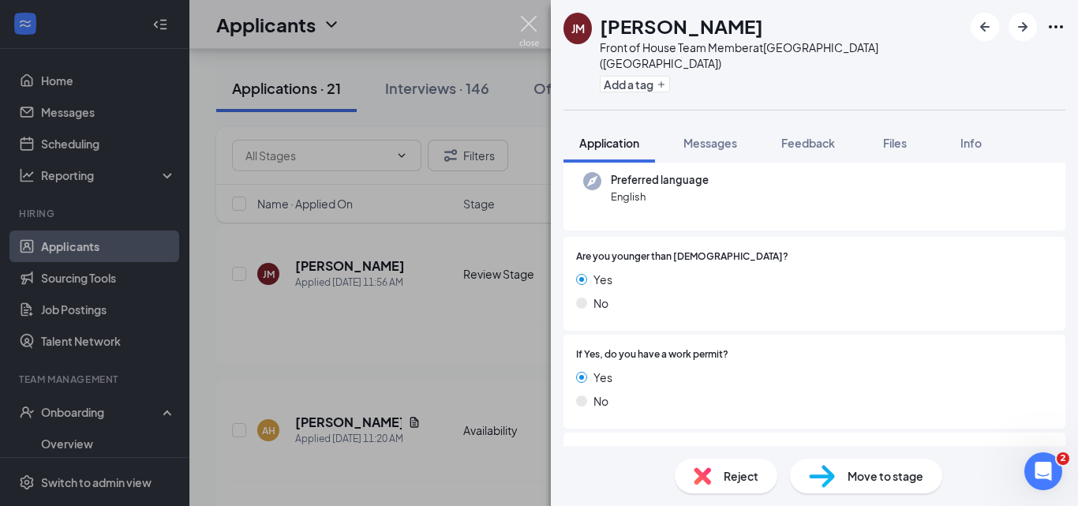
click at [529, 24] on img at bounding box center [529, 31] width 20 height 31
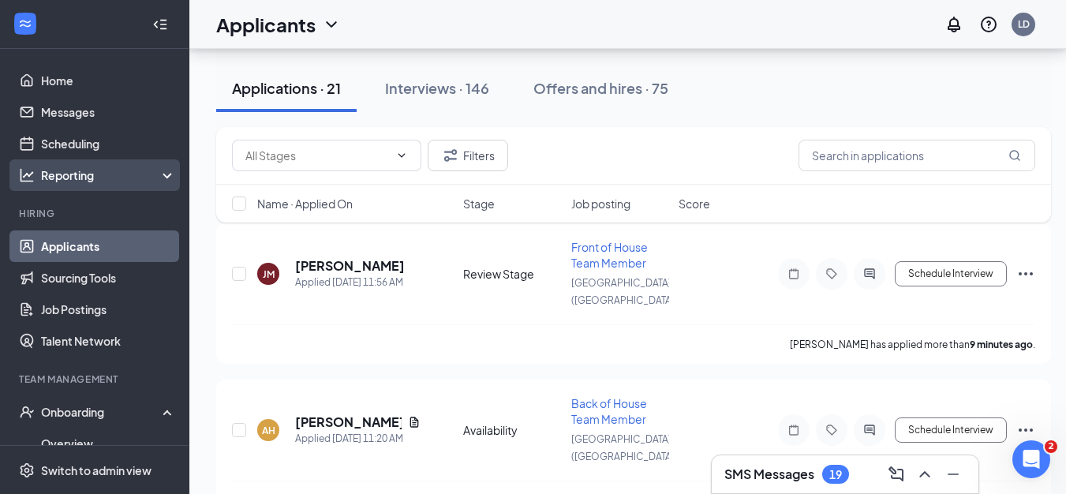
scroll to position [2392, 0]
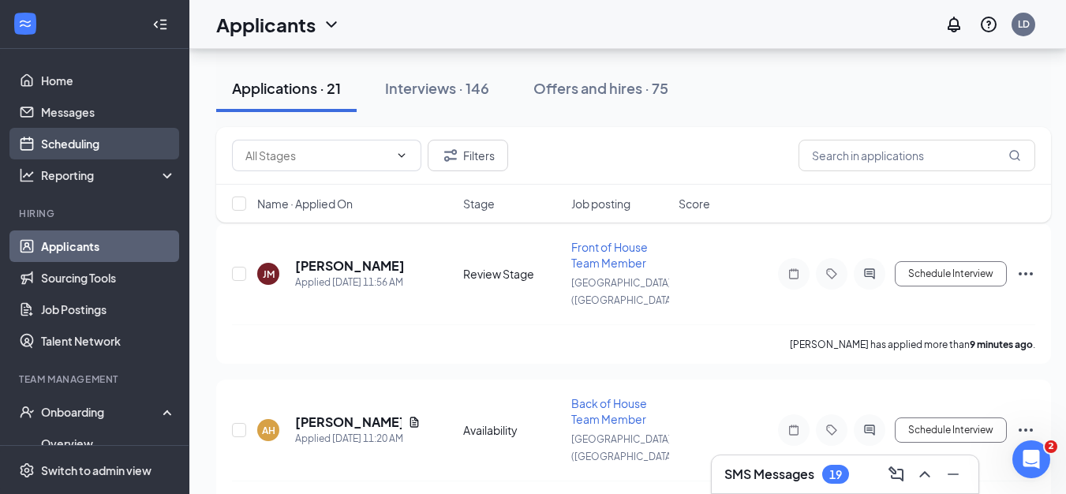
click at [62, 140] on link "Scheduling" at bounding box center [108, 144] width 135 height 32
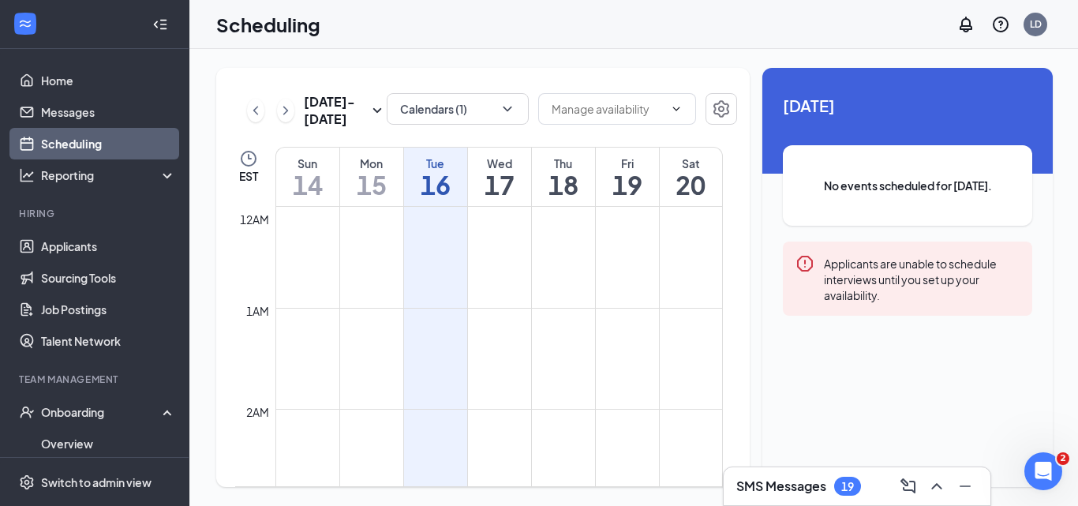
scroll to position [776, 0]
click at [453, 157] on div "Tue" at bounding box center [435, 163] width 63 height 16
click at [465, 115] on button "Calendars (1)" at bounding box center [458, 109] width 142 height 32
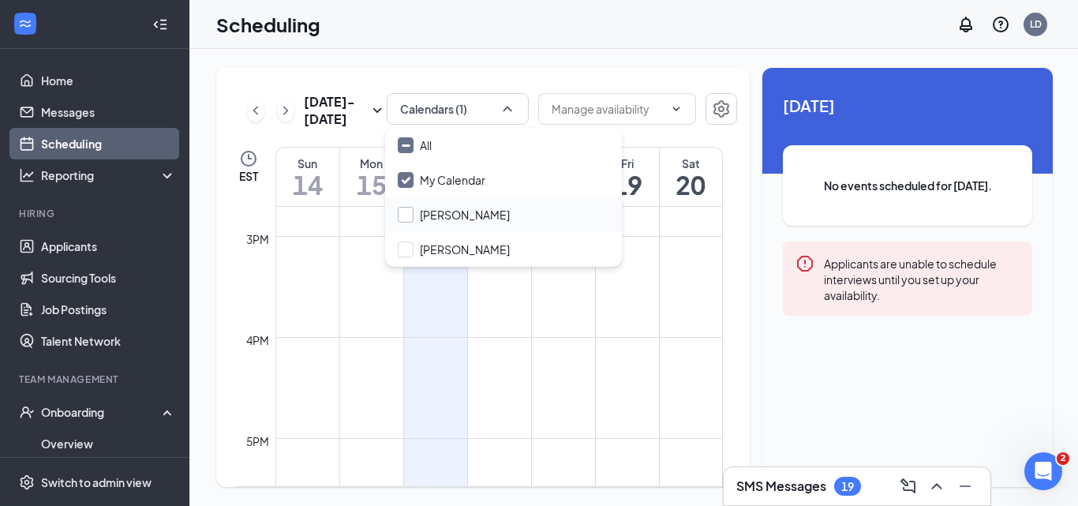
click at [425, 210] on input "[PERSON_NAME]" at bounding box center [454, 215] width 112 height 16
checkbox input "true"
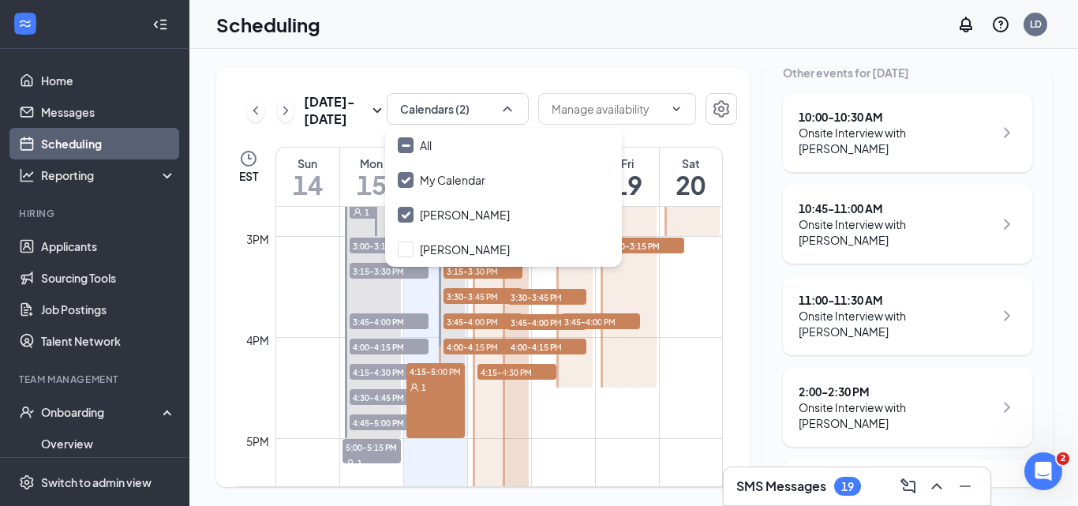
scroll to position [394, 0]
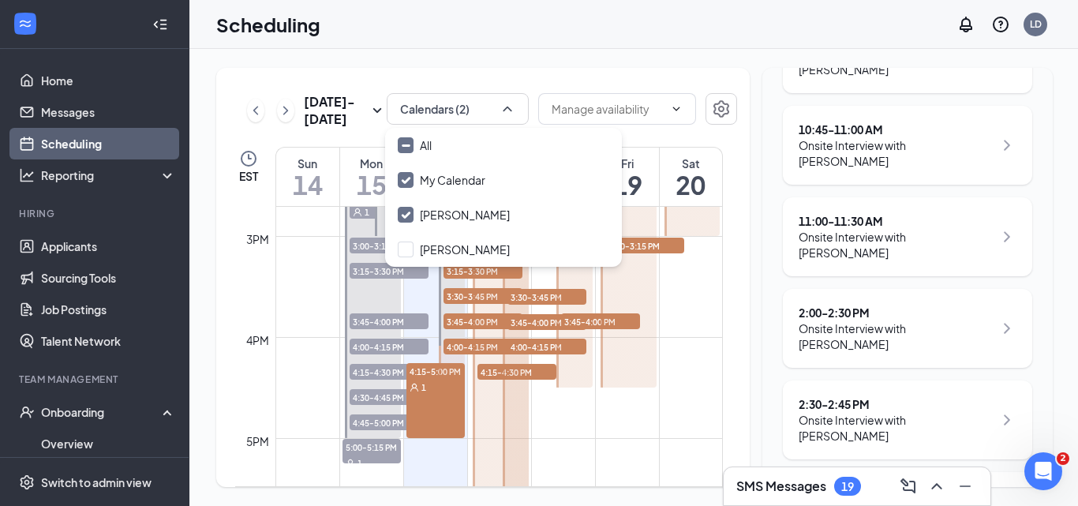
click at [363, 155] on div "Mon 15" at bounding box center [371, 177] width 63 height 58
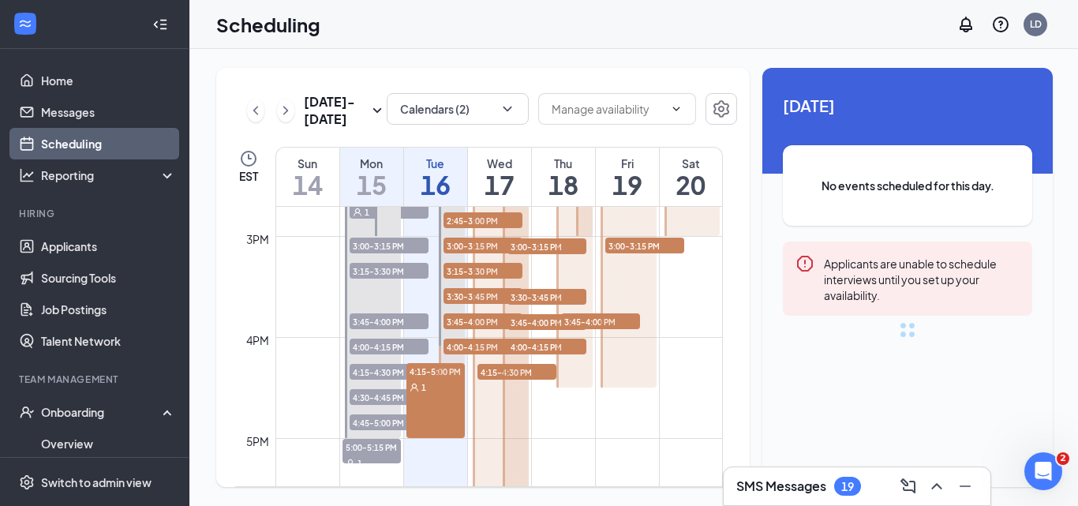
click at [461, 159] on div "Tue" at bounding box center [435, 163] width 63 height 16
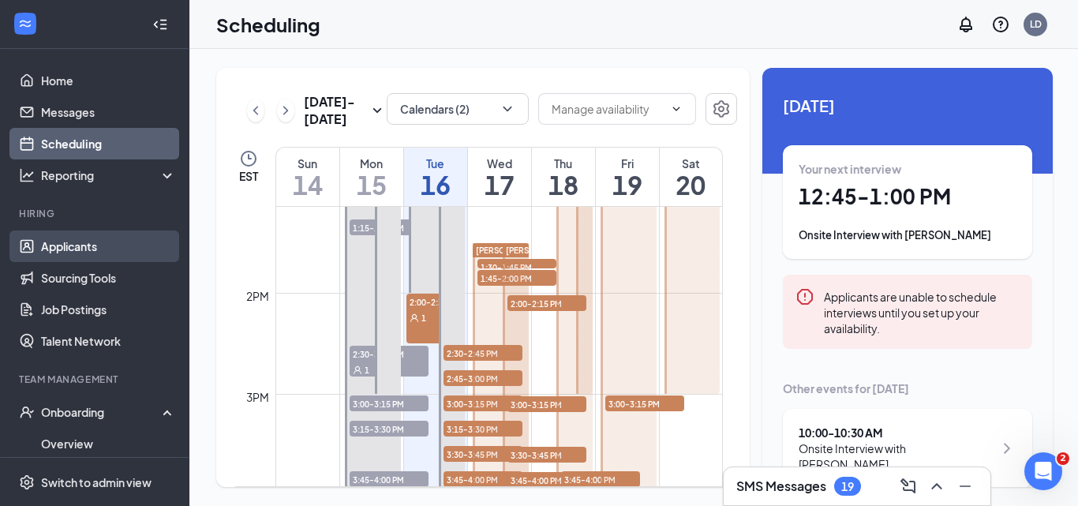
click at [84, 238] on link "Applicants" at bounding box center [108, 246] width 135 height 32
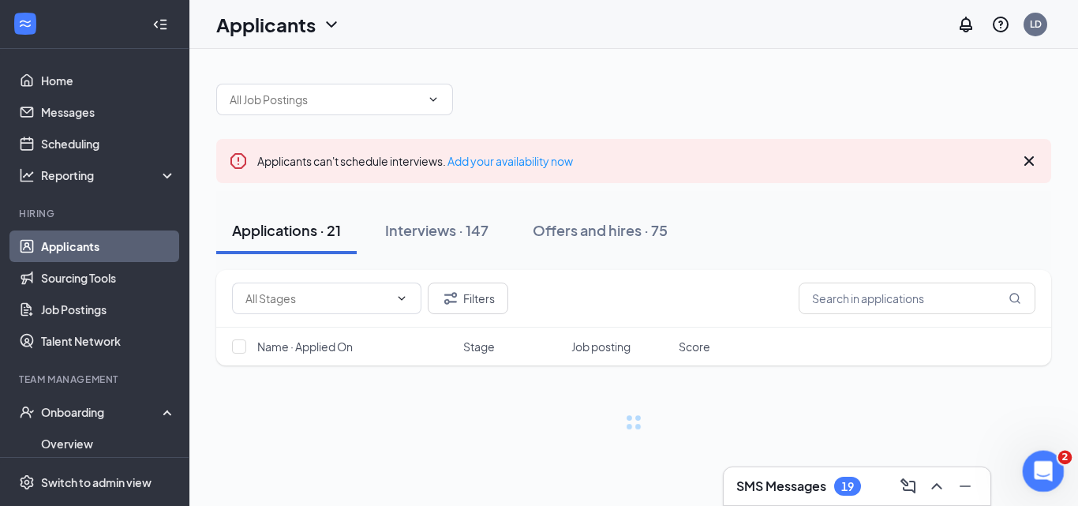
click at [1038, 468] on icon "Open Intercom Messenger" at bounding box center [1041, 469] width 26 height 26
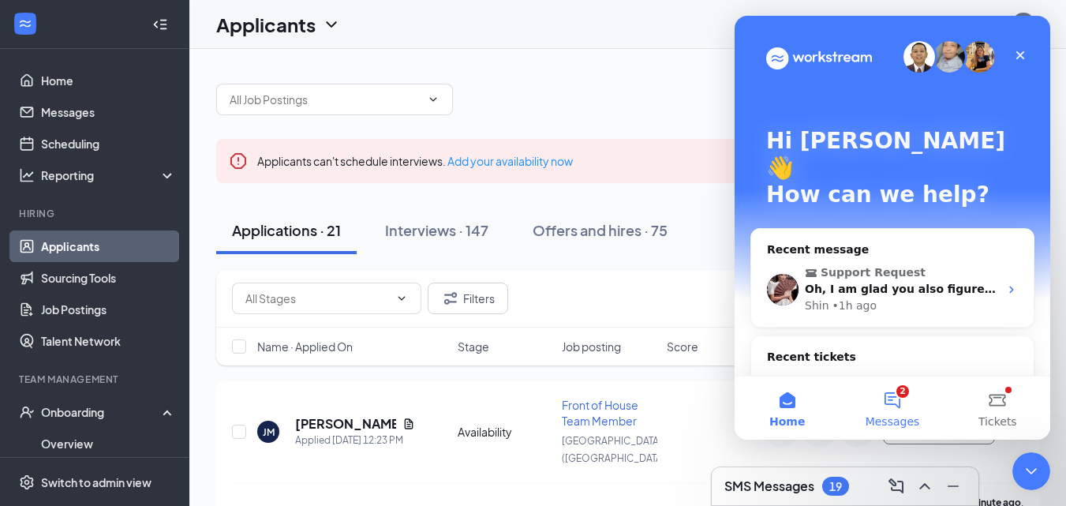
click at [909, 403] on button "2 Messages" at bounding box center [891, 407] width 105 height 63
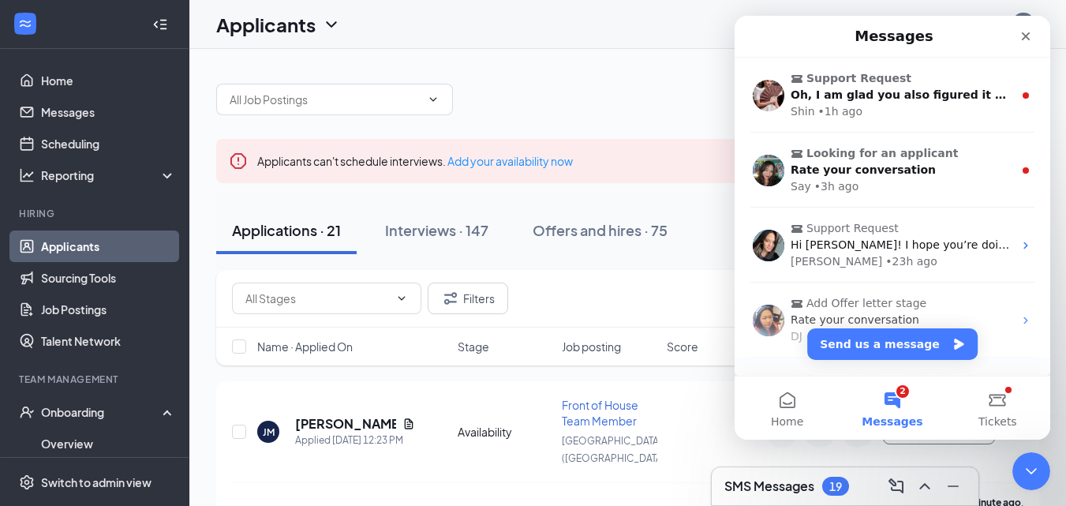
scroll to position [120, 0]
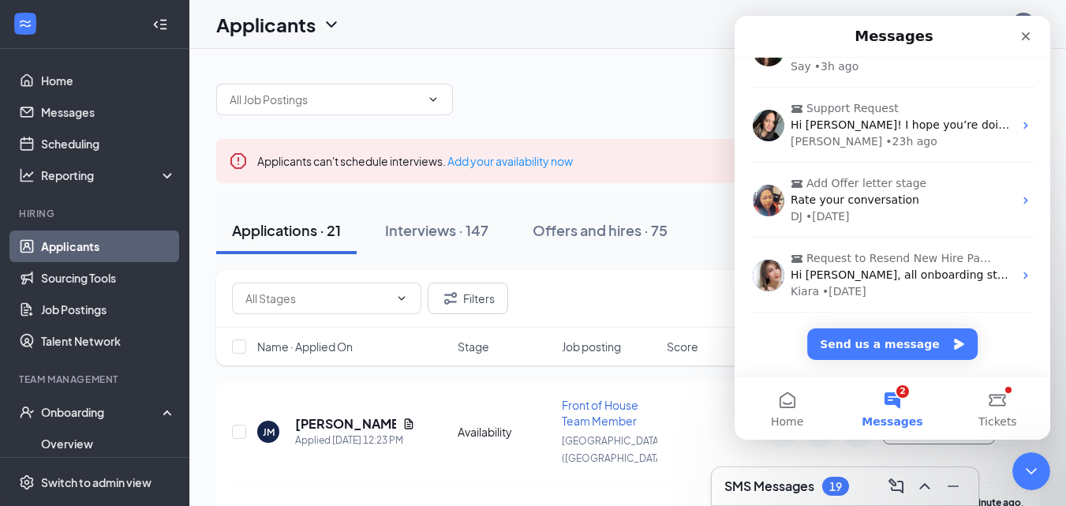
click at [894, 394] on button "2 Messages" at bounding box center [891, 407] width 105 height 63
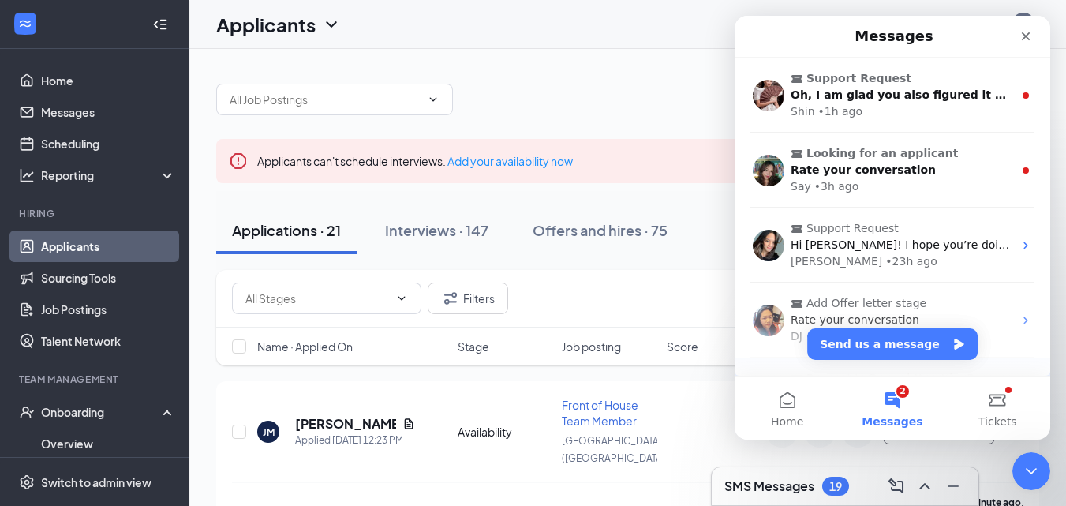
scroll to position [0, 0]
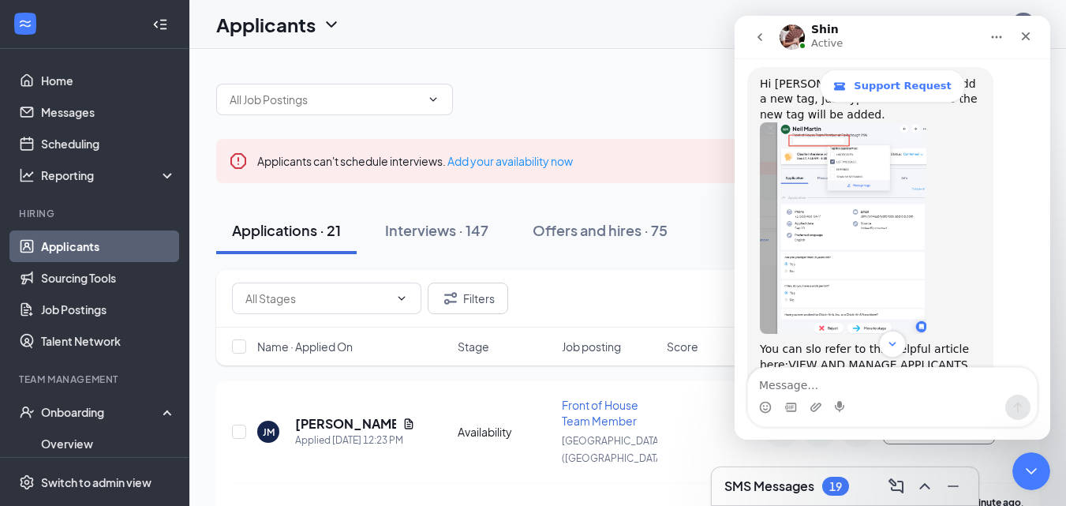
scroll to position [2406, 0]
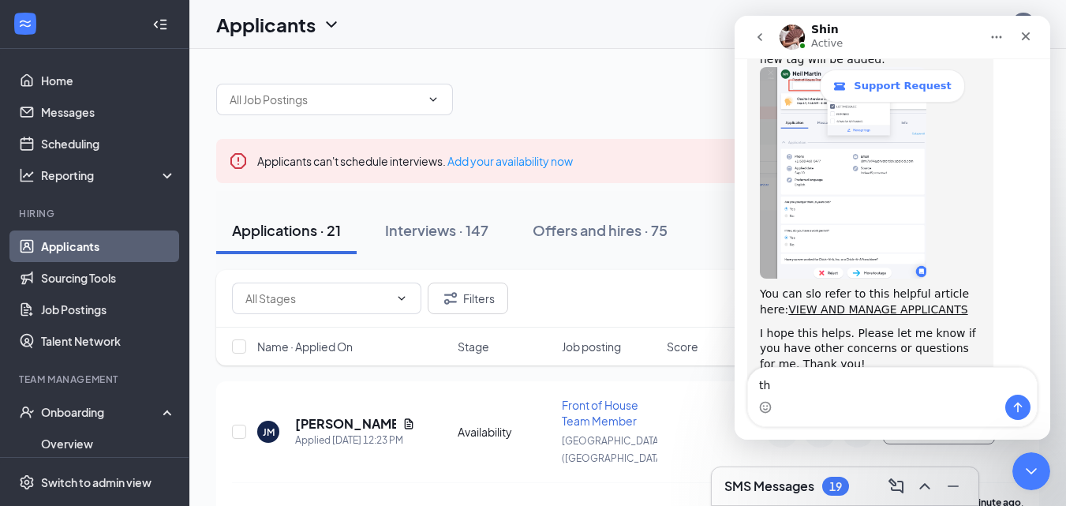
type textarea "t"
type textarea "not right now thank you"
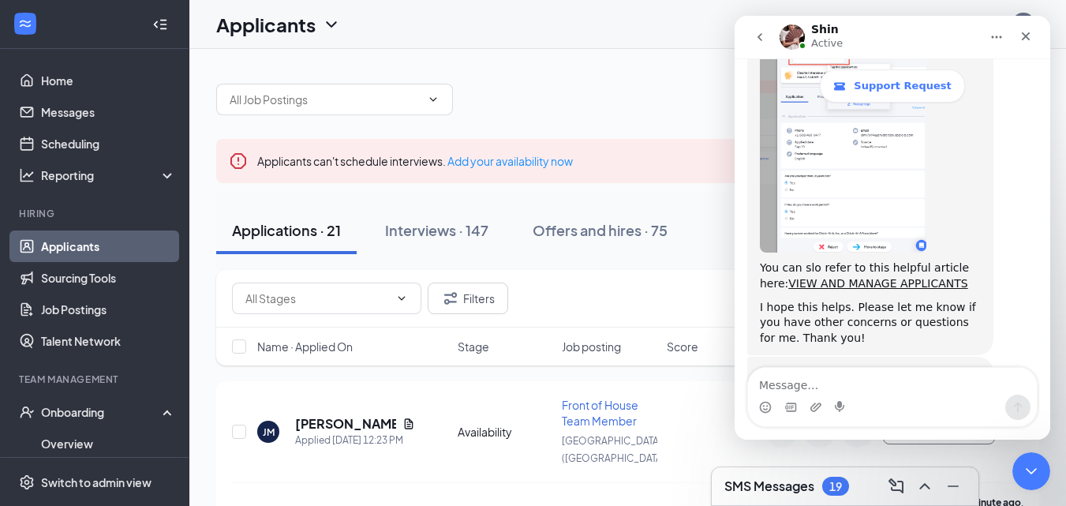
scroll to position [2428, 0]
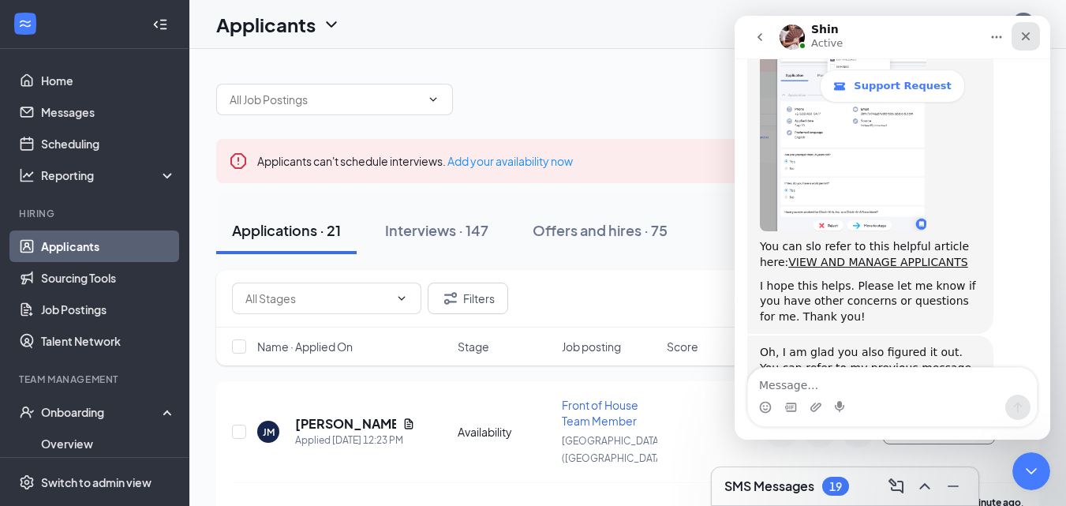
click at [1027, 41] on icon "Close" at bounding box center [1025, 36] width 13 height 13
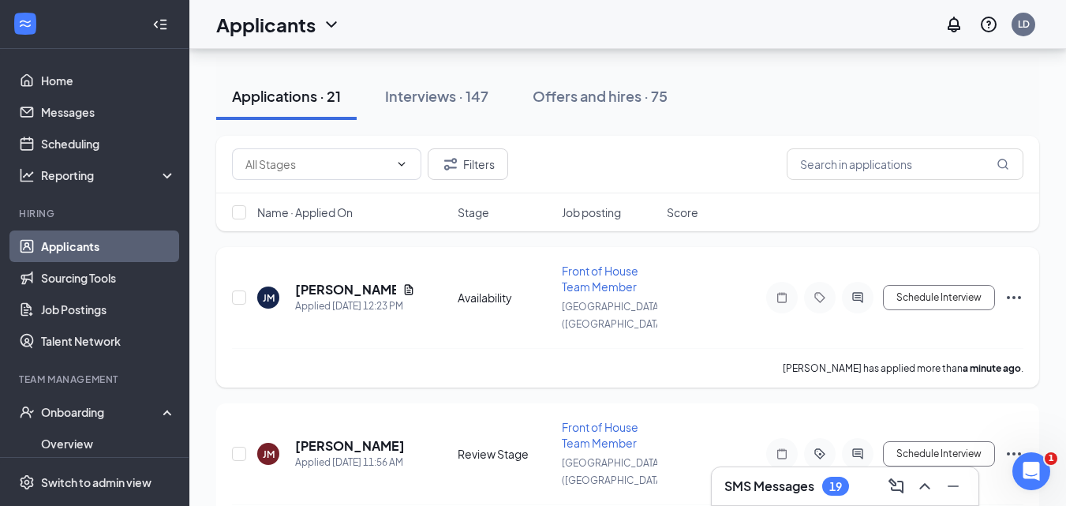
scroll to position [158, 0]
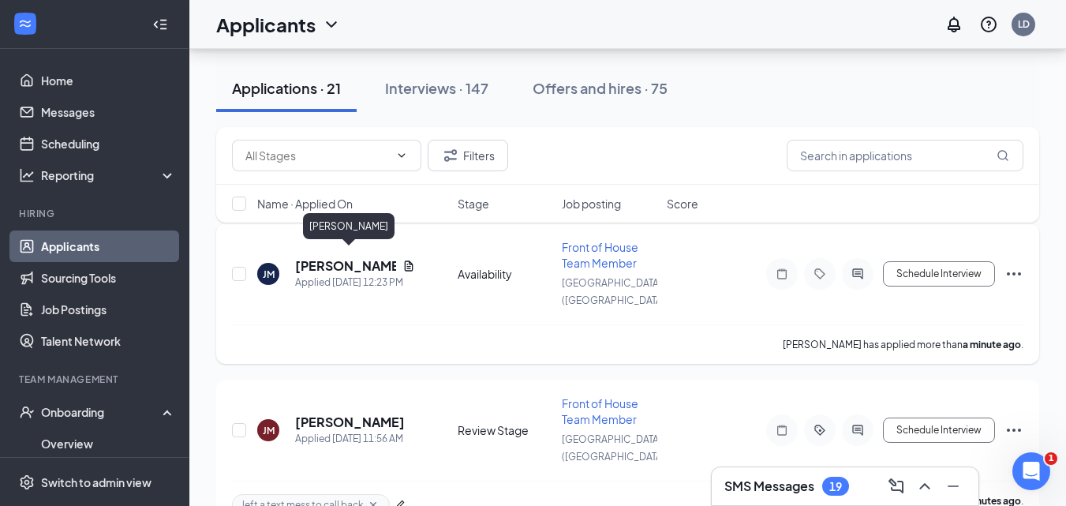
click at [319, 259] on h5 "Jack Muldowney" at bounding box center [345, 265] width 101 height 17
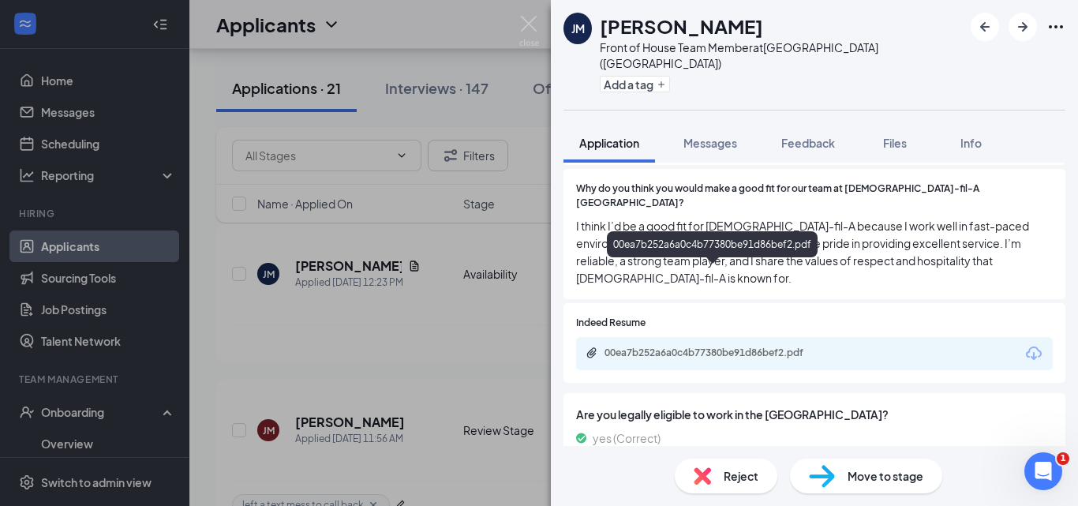
scroll to position [2428, 0]
click at [675, 346] on div "00ea7b252a6a0c4b77380be91d86bef2.pdf" at bounding box center [714, 352] width 221 height 13
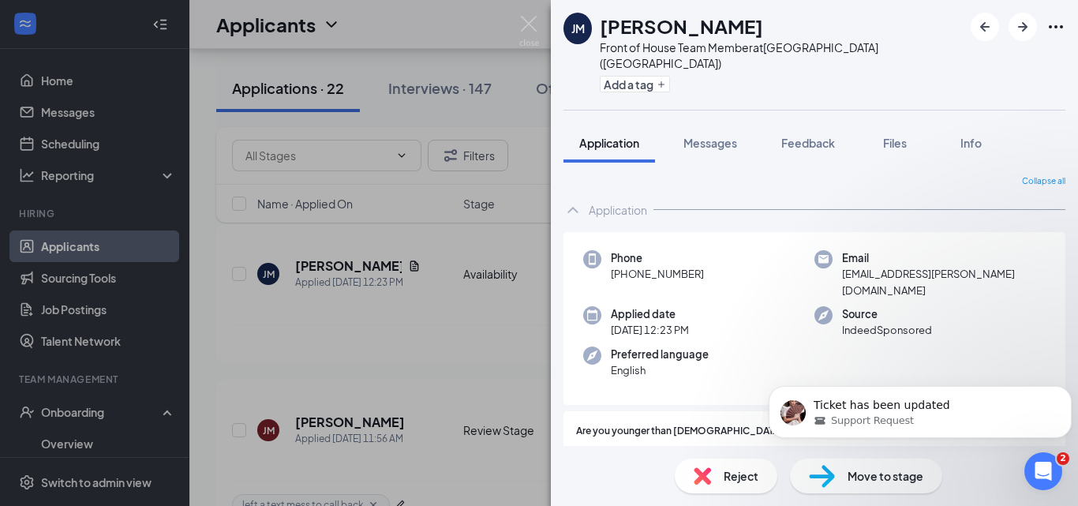
scroll to position [2686, 0]
click at [1069, 392] on icon "Dismiss notification" at bounding box center [1067, 390] width 6 height 6
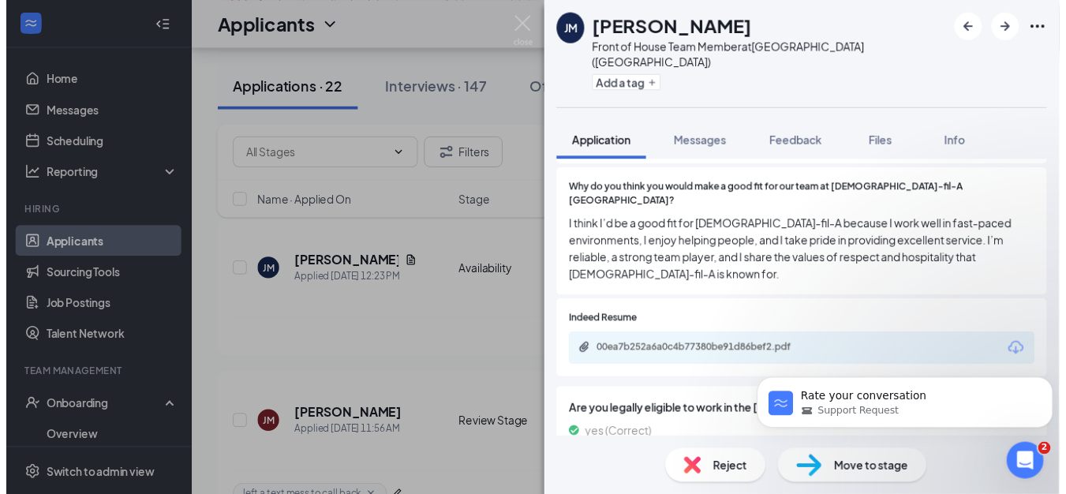
scroll to position [840, 0]
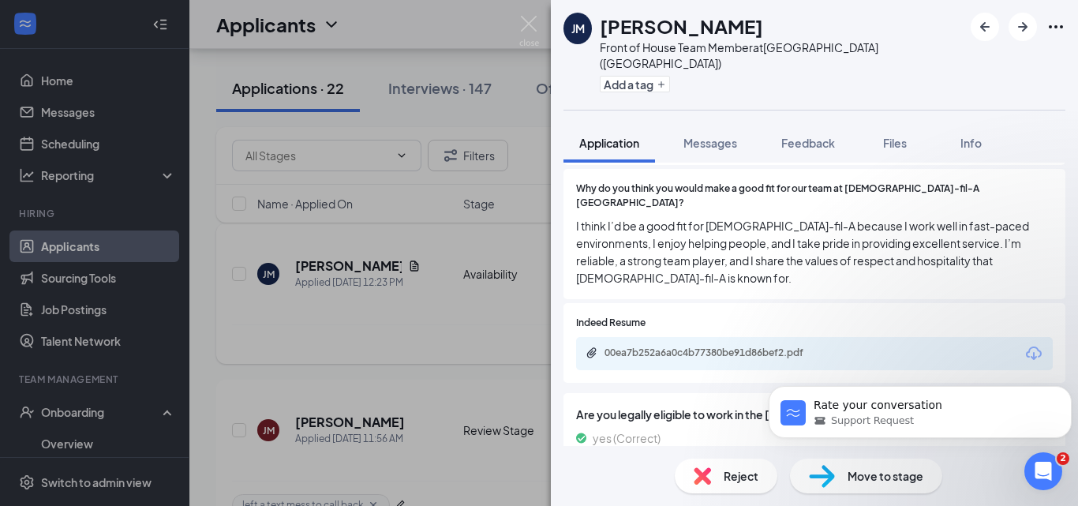
drag, startPoint x: 529, startPoint y: 29, endPoint x: 798, endPoint y: 320, distance: 395.8
click at [529, 29] on img at bounding box center [529, 31] width 20 height 31
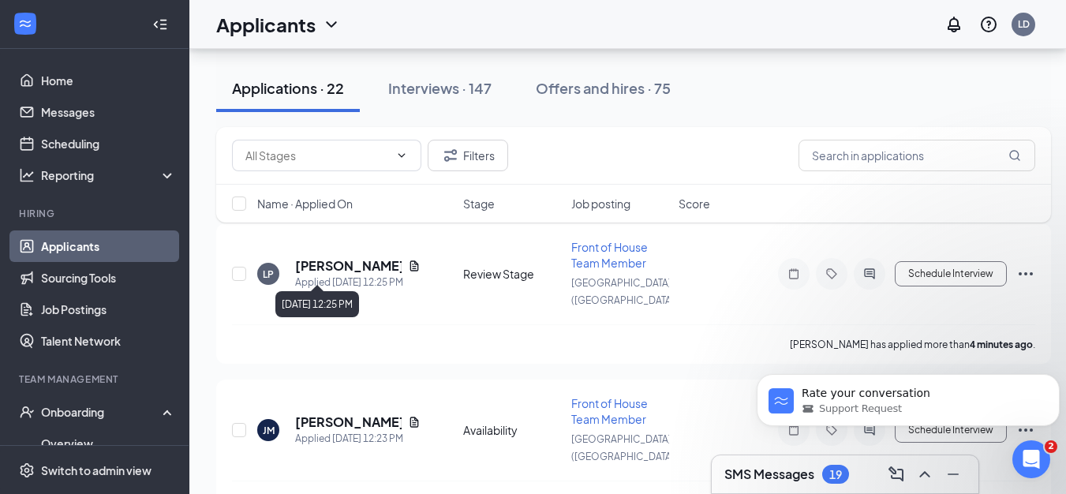
scroll to position [2721, 0]
click at [293, 92] on div "Applications · 22" at bounding box center [288, 88] width 112 height 20
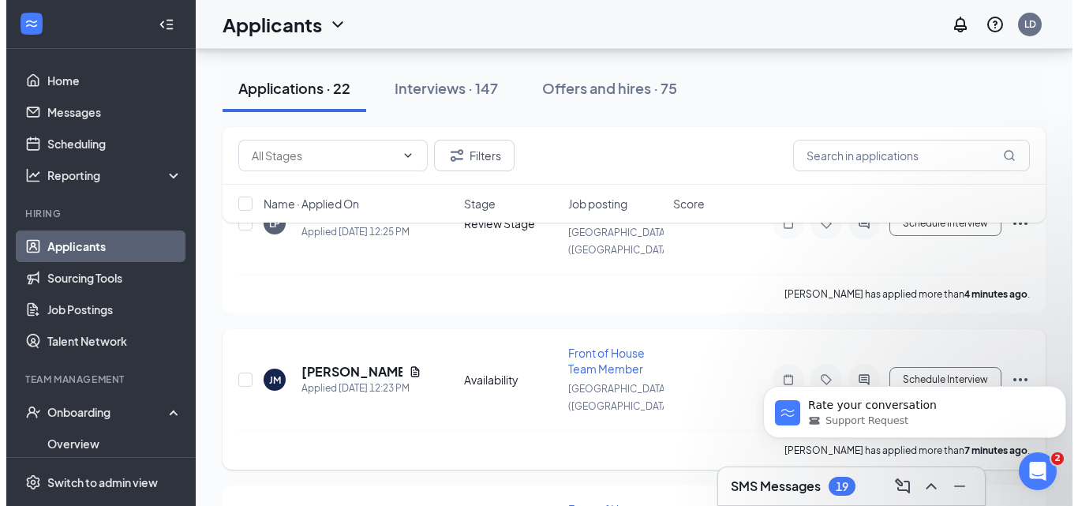
scroll to position [237, 0]
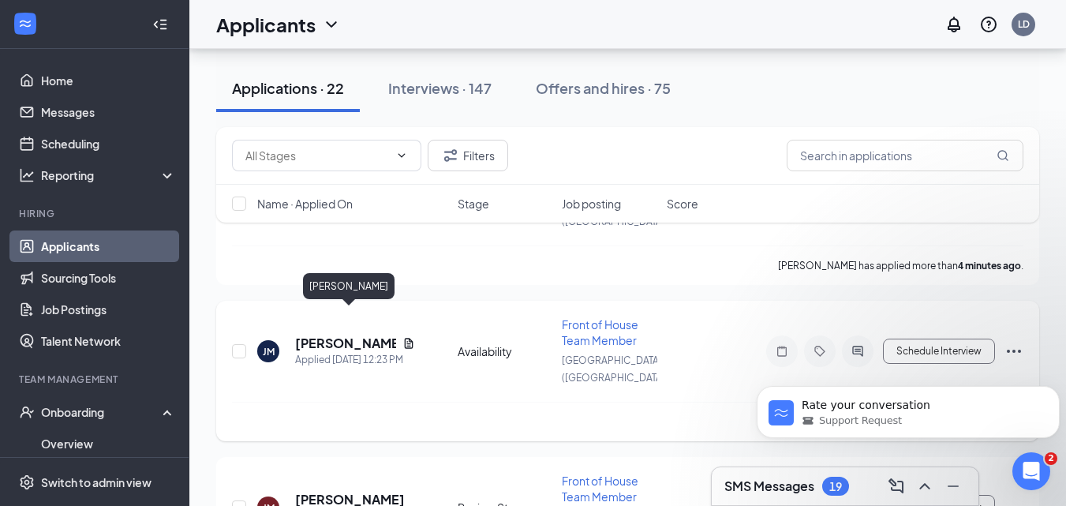
click at [311, 335] on h5 "Jack Muldowney" at bounding box center [345, 343] width 101 height 17
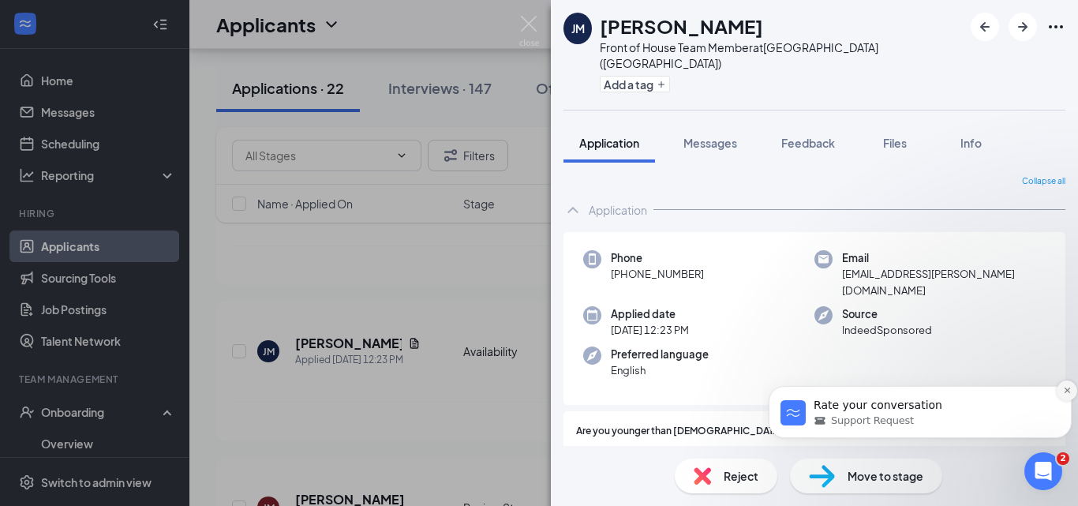
click at [1069, 394] on icon "Dismiss notification" at bounding box center [1067, 390] width 9 height 9
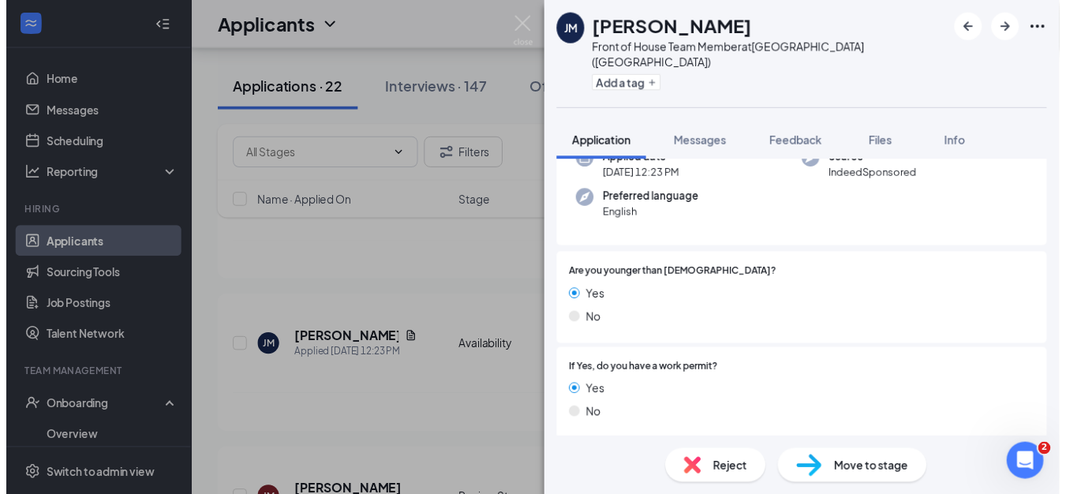
scroll to position [158, 0]
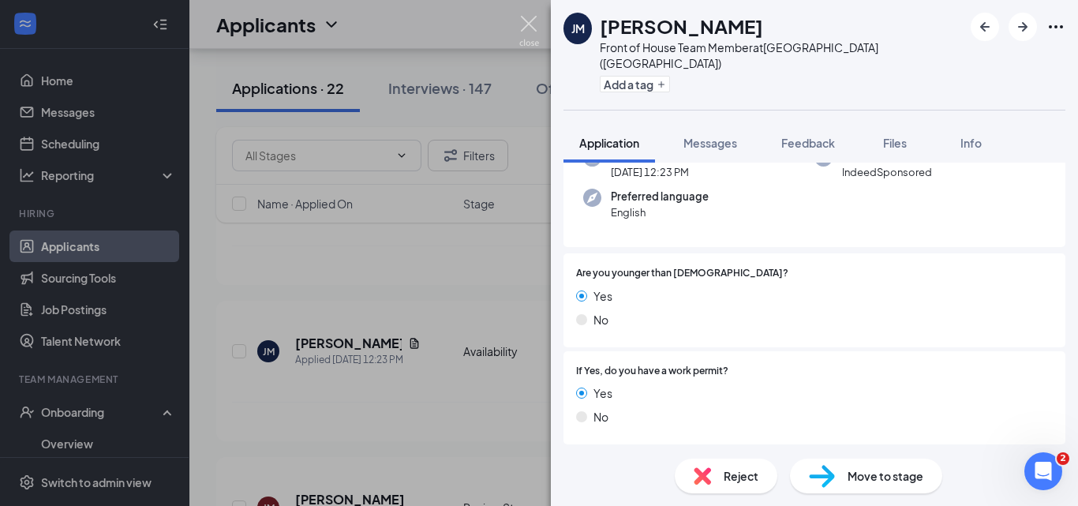
click at [536, 23] on img at bounding box center [529, 31] width 20 height 31
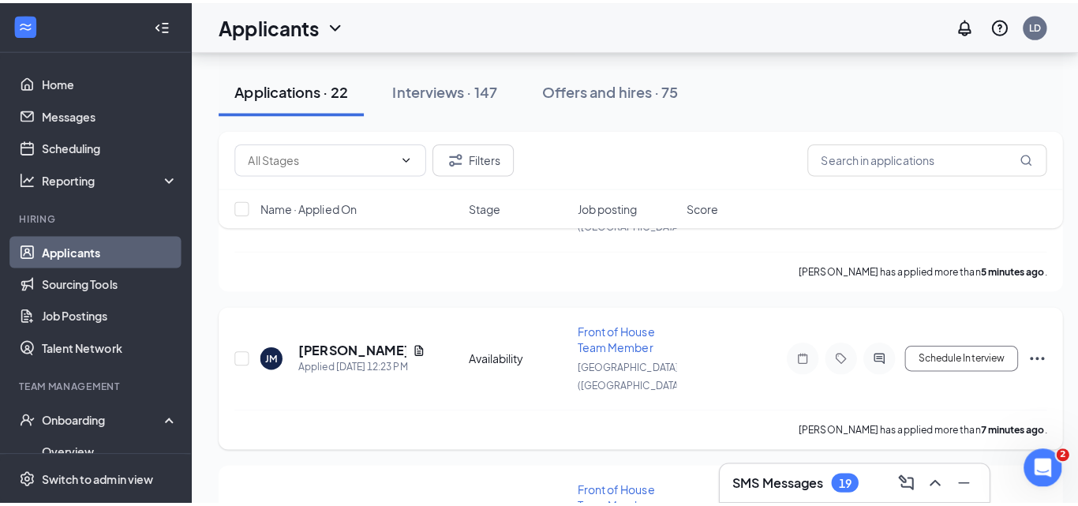
scroll to position [2721, 0]
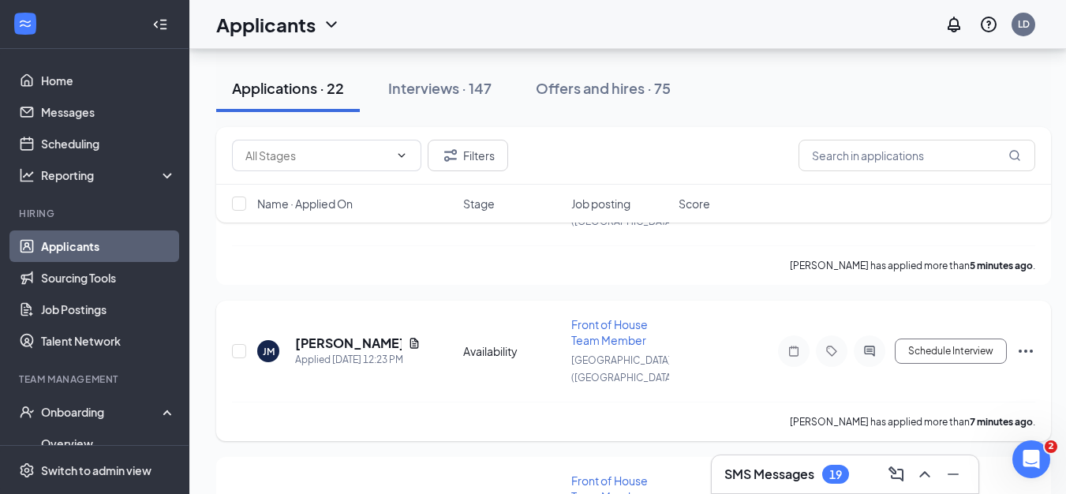
click at [1024, 342] on icon "Ellipses" at bounding box center [1025, 351] width 19 height 19
click at [678, 316] on div "JM Jack Muldowney Applied Today 12:23 PM Availability Front of House Team Membe…" at bounding box center [633, 358] width 803 height 85
click at [327, 335] on h5 "Jack Muldowney" at bounding box center [348, 343] width 107 height 17
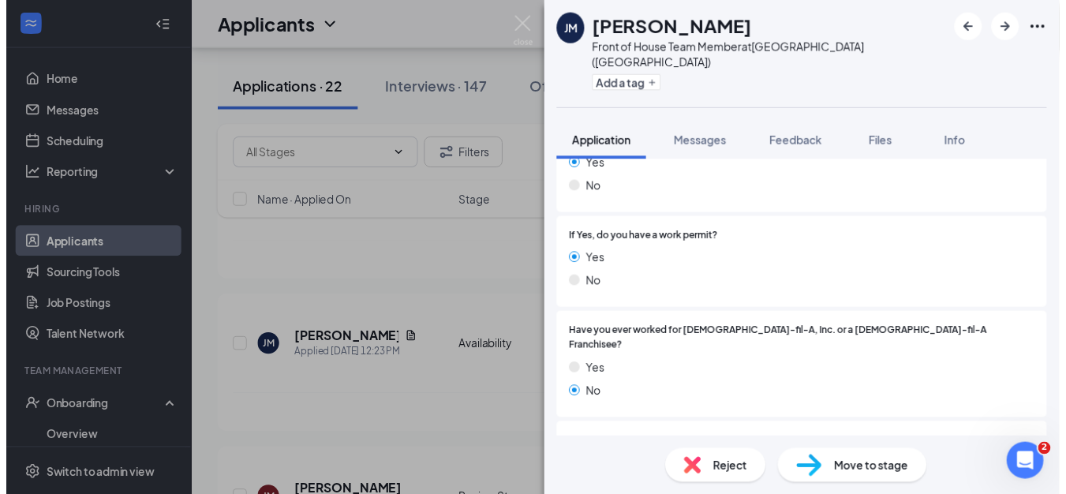
scroll to position [316, 0]
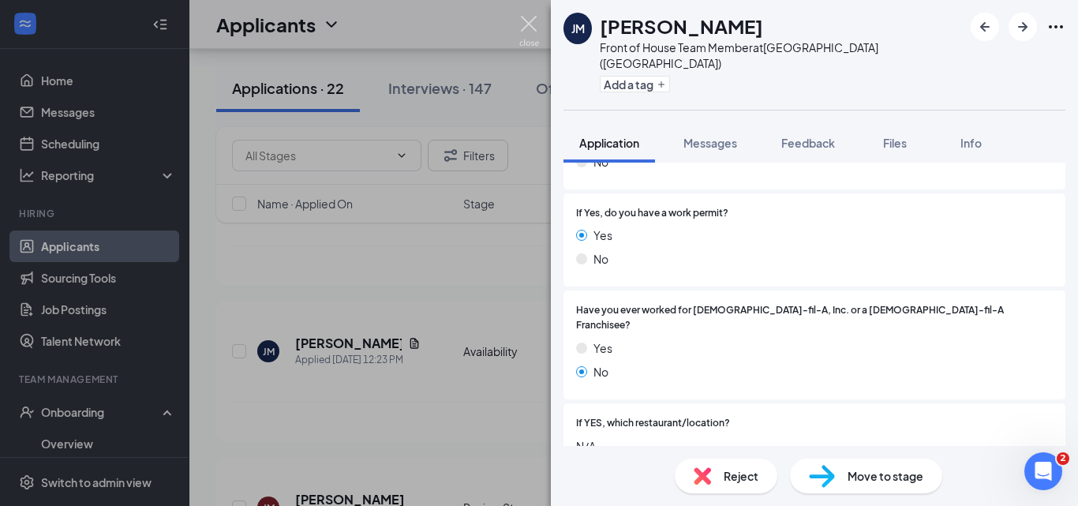
click at [533, 21] on img at bounding box center [529, 31] width 20 height 31
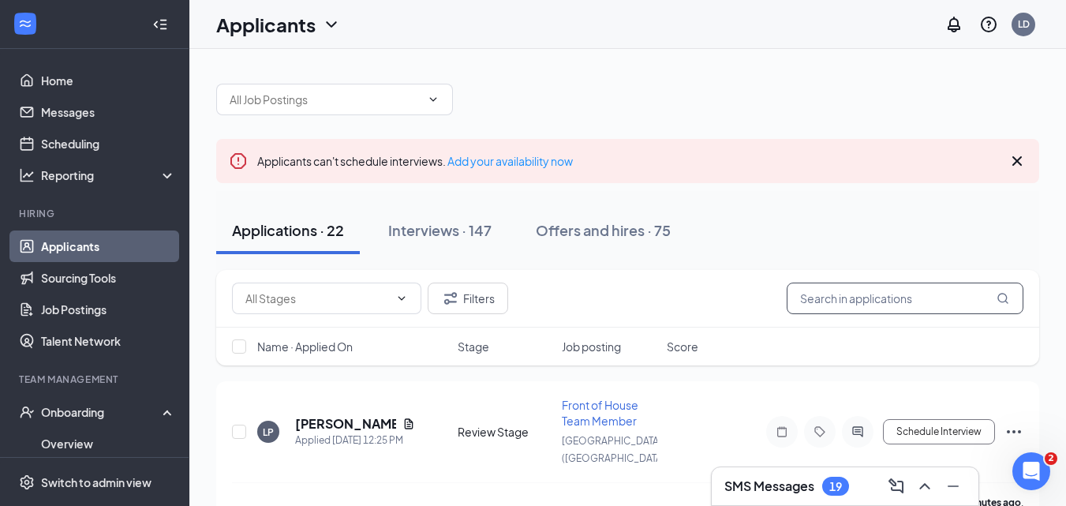
click at [862, 289] on input "text" at bounding box center [905, 298] width 237 height 32
drag, startPoint x: 443, startPoint y: 226, endPoint x: 522, endPoint y: 241, distance: 80.3
click at [443, 226] on div "Interviews · 147" at bounding box center [439, 230] width 103 height 20
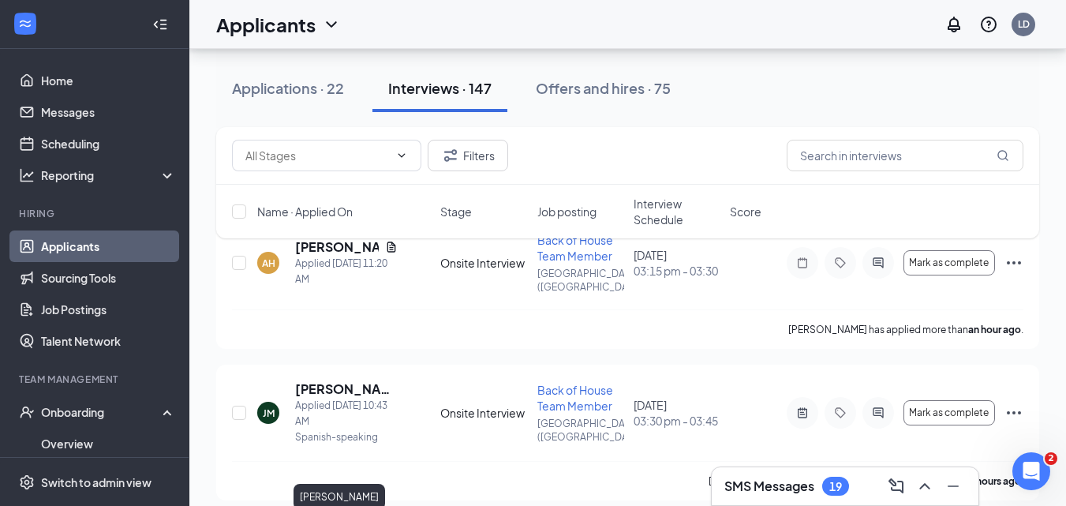
scroll to position [158, 0]
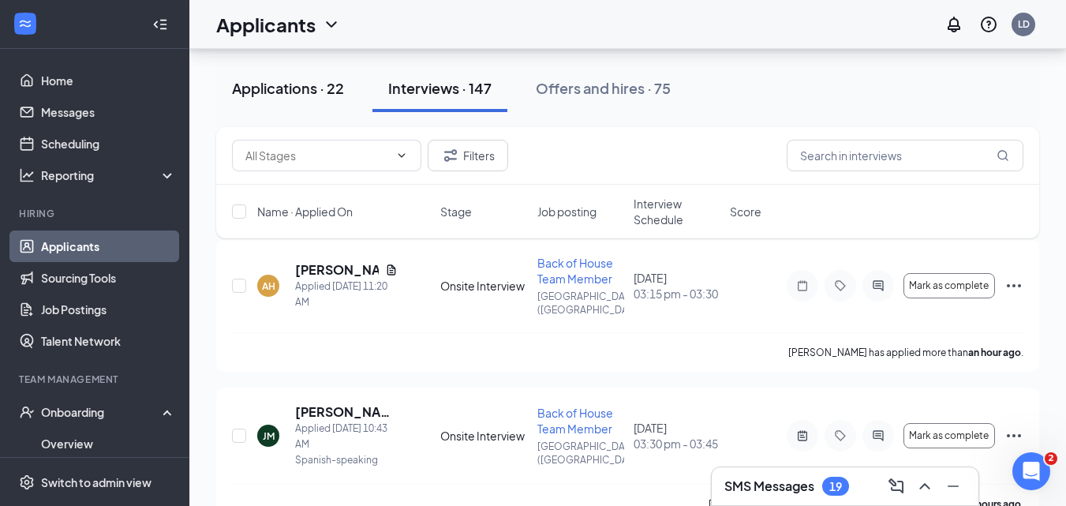
click at [272, 95] on div "Applications · 22" at bounding box center [288, 88] width 112 height 20
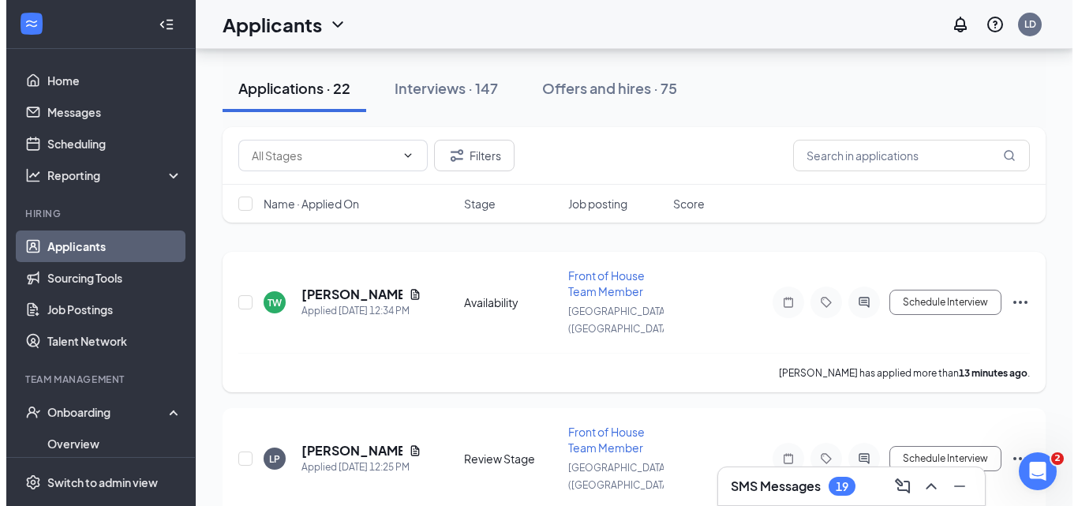
scroll to position [158, 0]
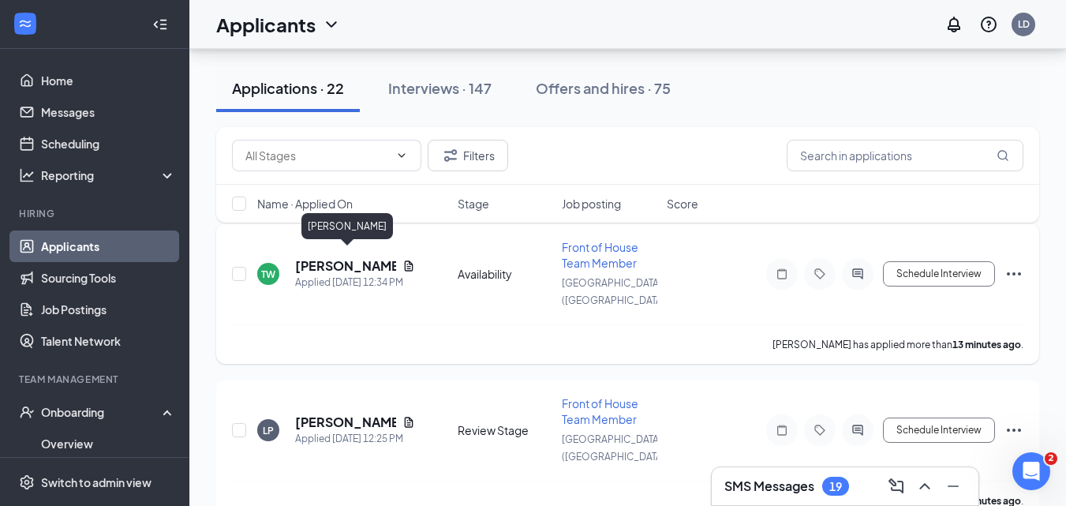
click at [368, 257] on h5 "Telfort Wisline" at bounding box center [345, 265] width 101 height 17
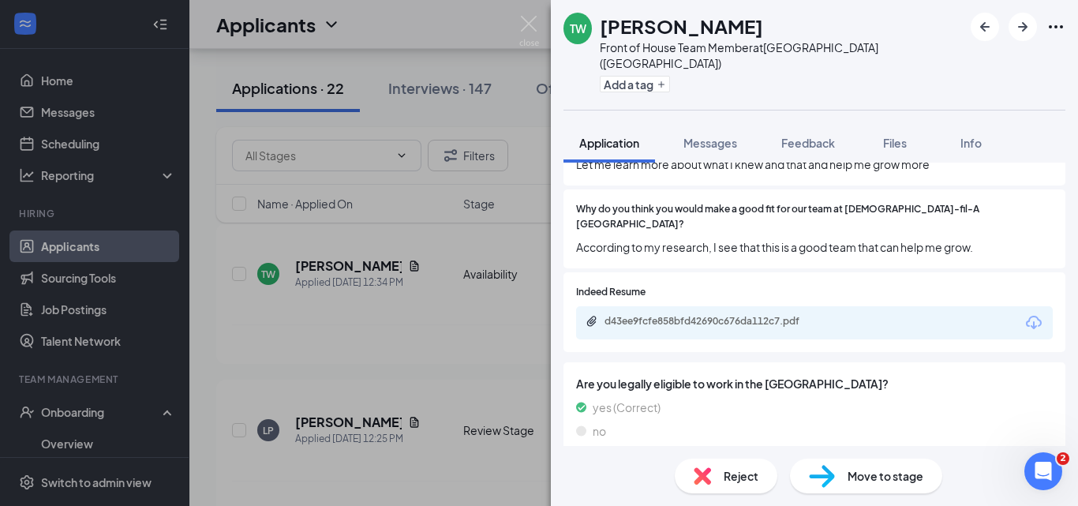
scroll to position [719, 0]
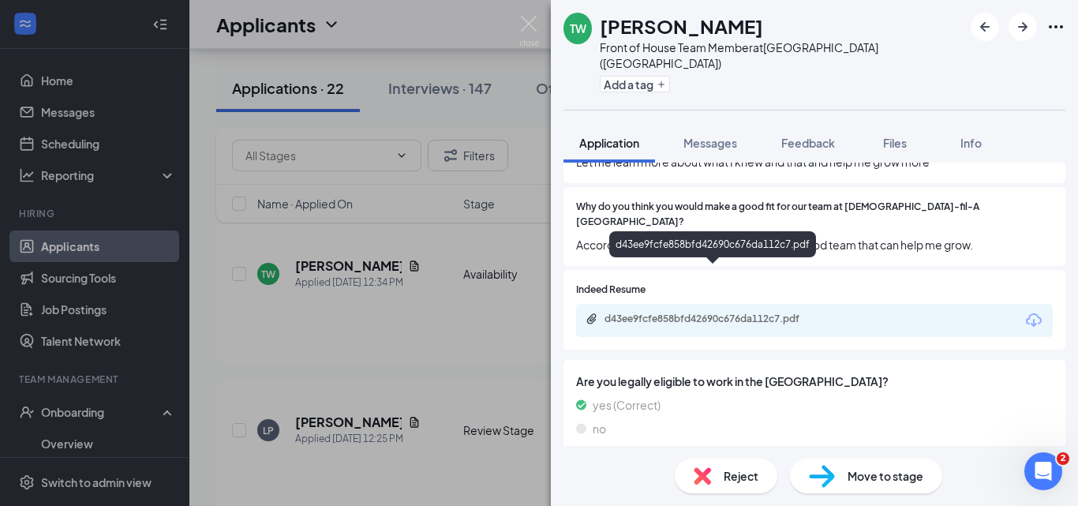
click at [630, 312] on div "d43ee9fcfe858bfd42690c676da112c7.pdf" at bounding box center [714, 318] width 221 height 13
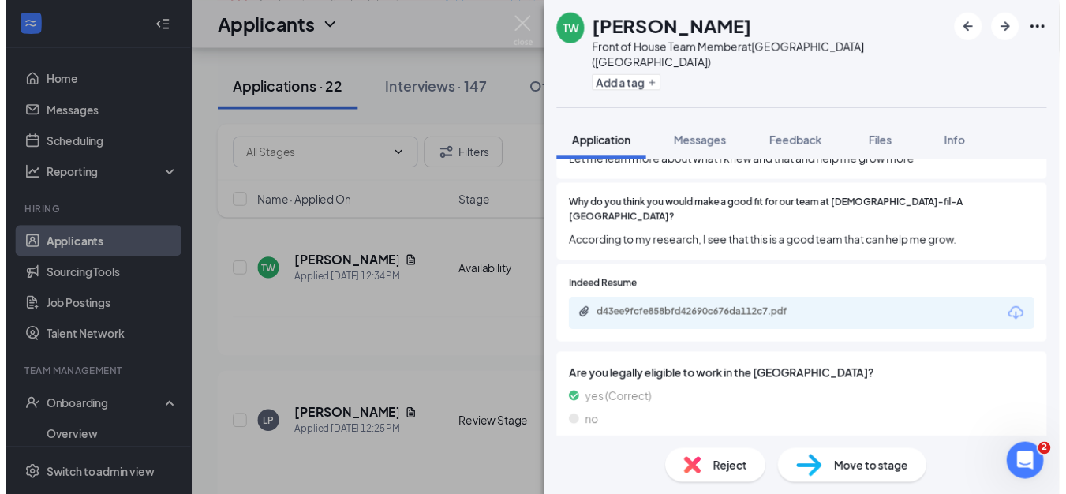
scroll to position [712, 0]
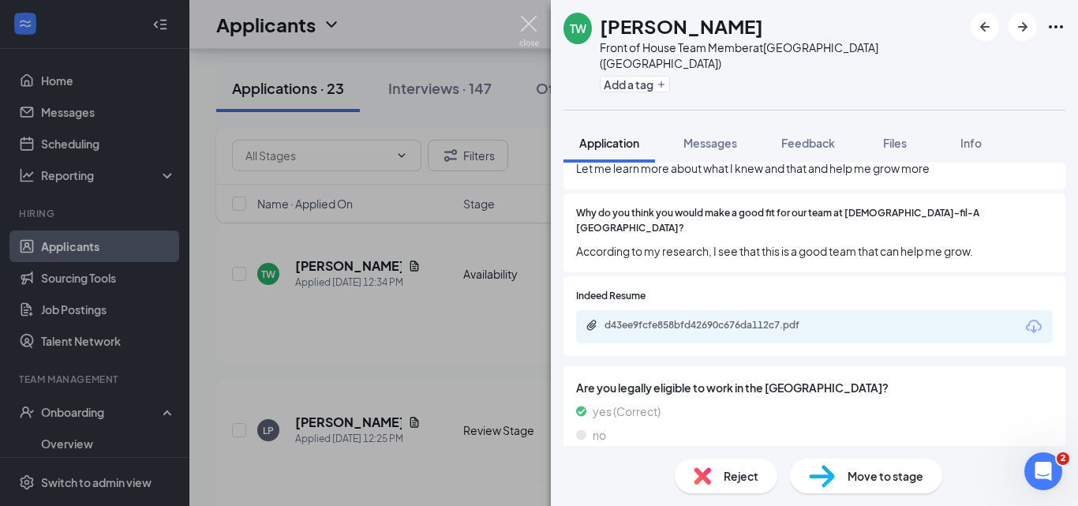
click at [532, 28] on img at bounding box center [529, 31] width 20 height 31
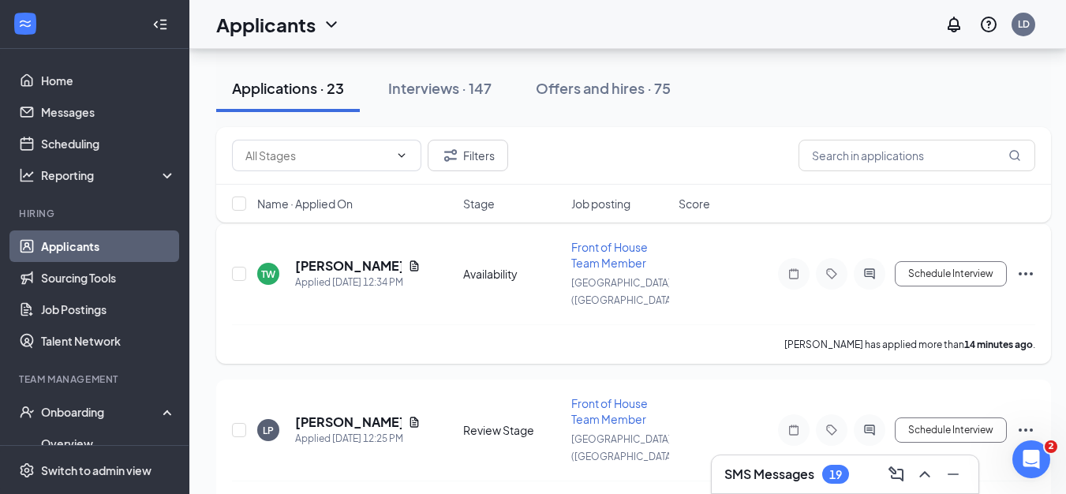
scroll to position [2721, 0]
click at [1015, 260] on div "Schedule Interview" at bounding box center [893, 274] width 284 height 32
click at [1022, 268] on icon "Ellipses" at bounding box center [1025, 273] width 19 height 19
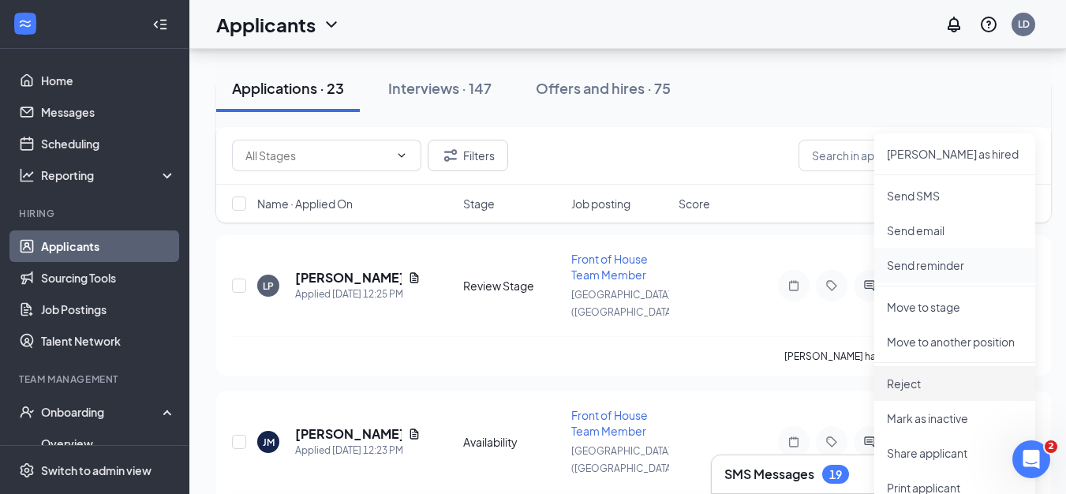
scroll to position [316, 0]
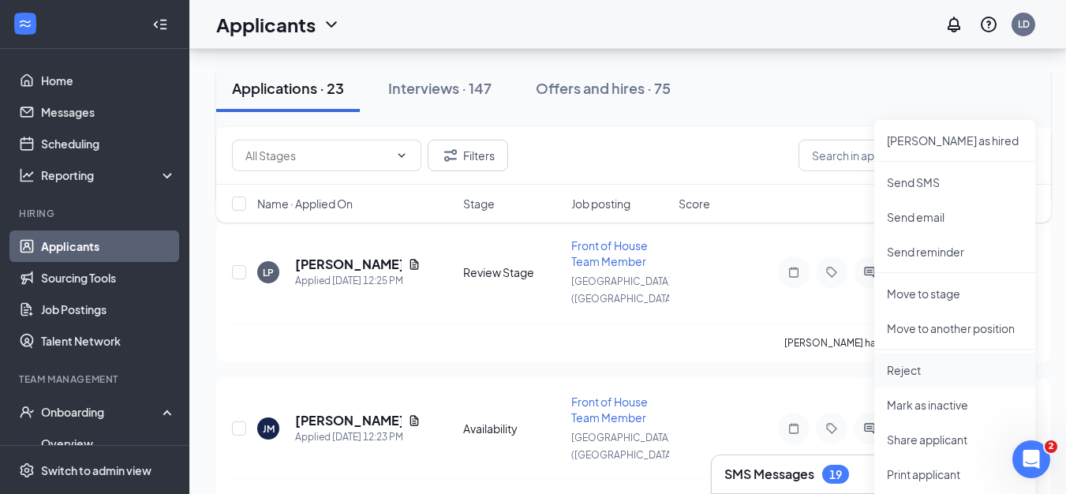
click at [907, 364] on p "Reject" at bounding box center [955, 370] width 136 height 16
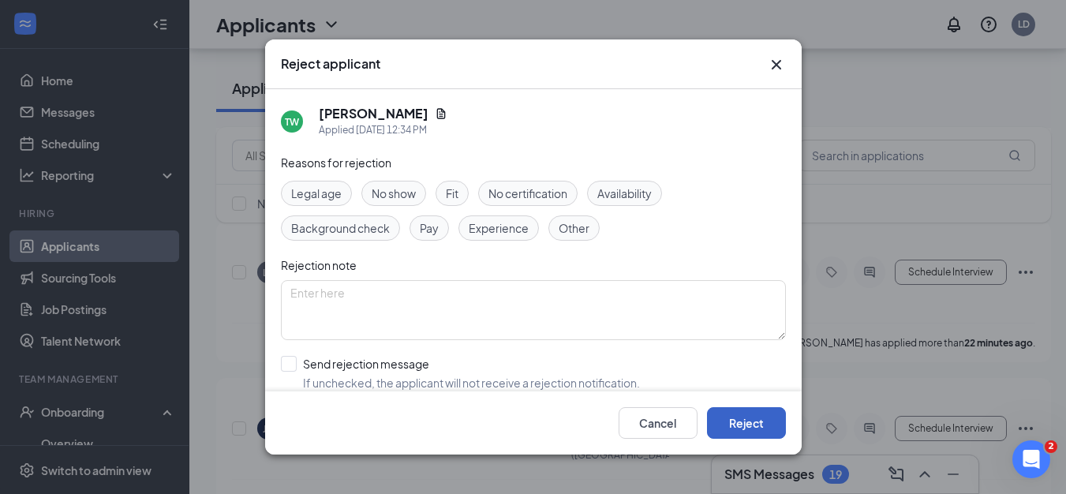
click at [735, 433] on button "Reject" at bounding box center [746, 423] width 79 height 32
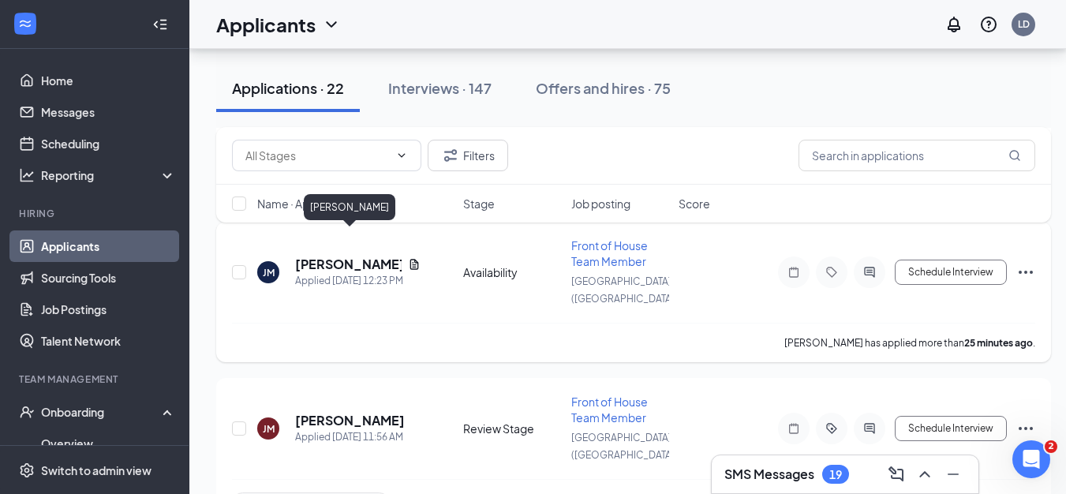
click at [336, 256] on h5 "Jack Muldowney" at bounding box center [348, 264] width 107 height 17
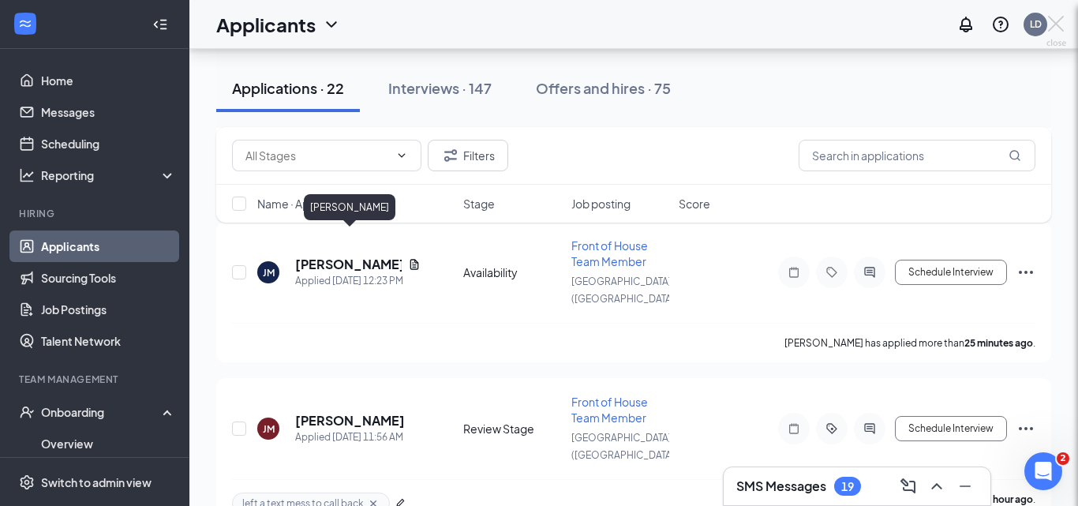
scroll to position [2709, 0]
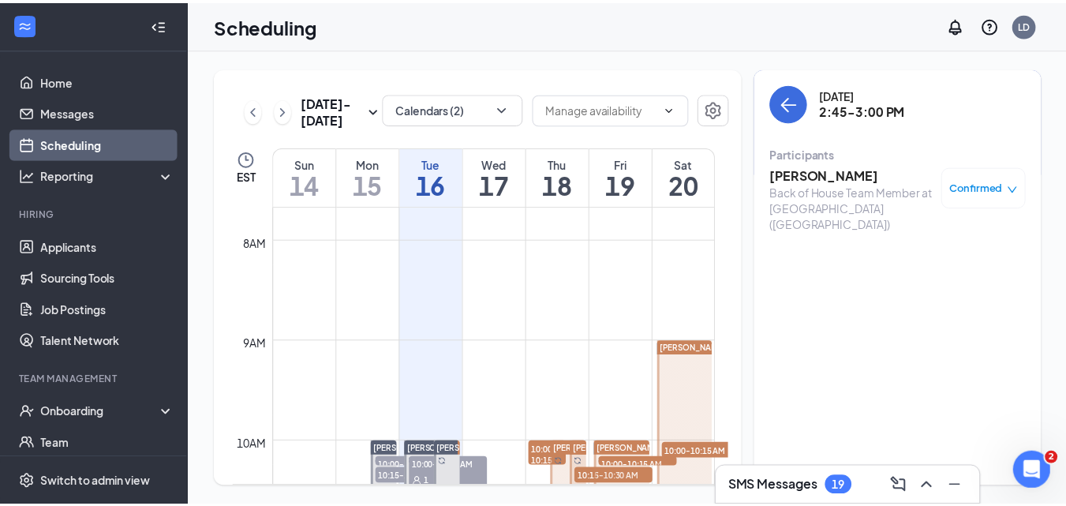
scroll to position [2, 0]
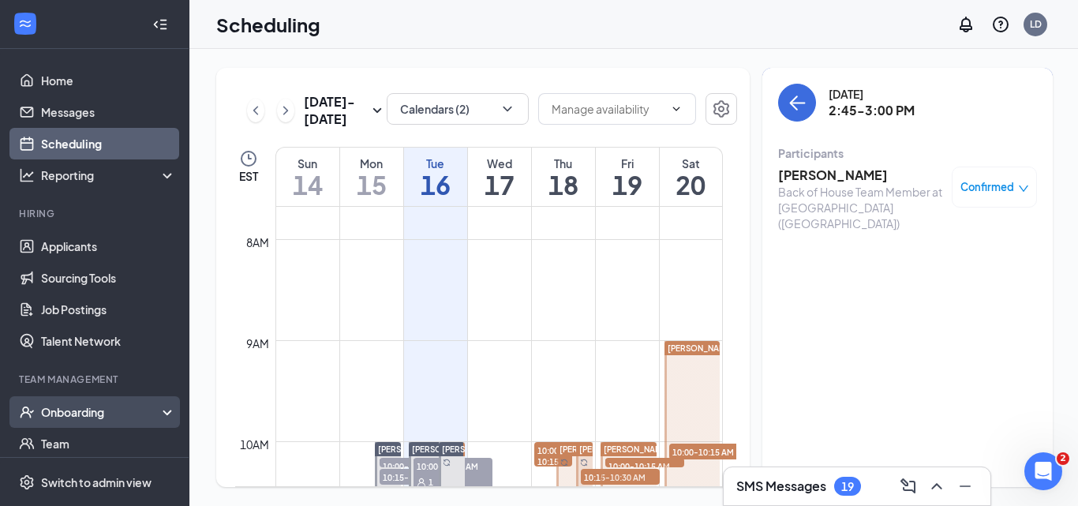
click at [94, 417] on div "Onboarding" at bounding box center [101, 412] width 121 height 16
click at [90, 438] on link "Overview" at bounding box center [108, 444] width 135 height 32
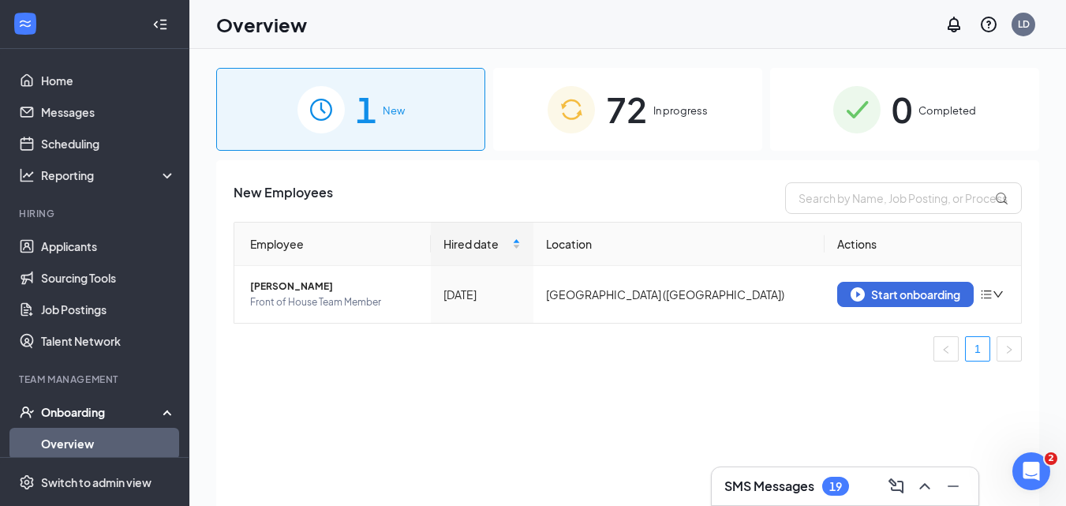
click at [651, 107] on div "72 In progress" at bounding box center [627, 109] width 269 height 83
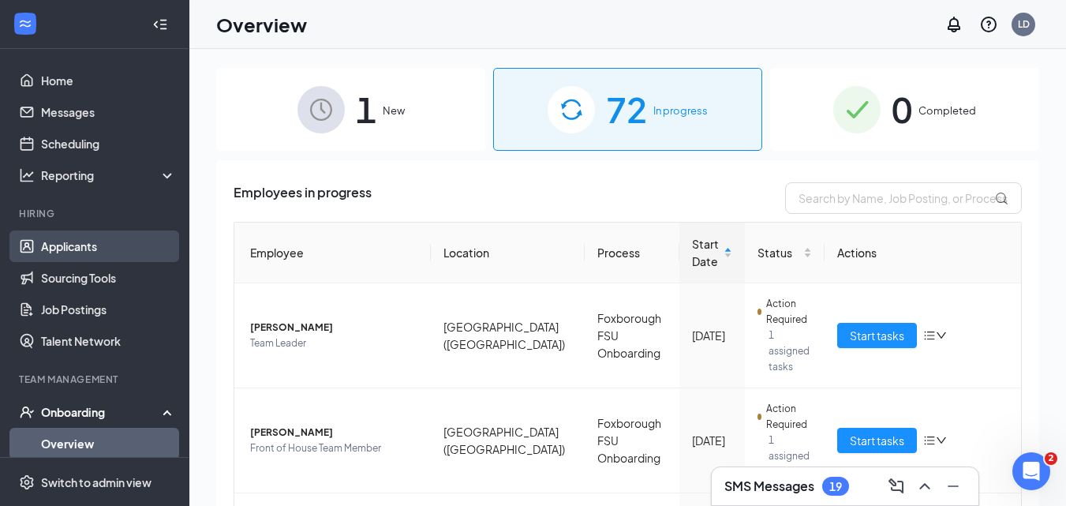
click at [69, 249] on link "Applicants" at bounding box center [108, 246] width 135 height 32
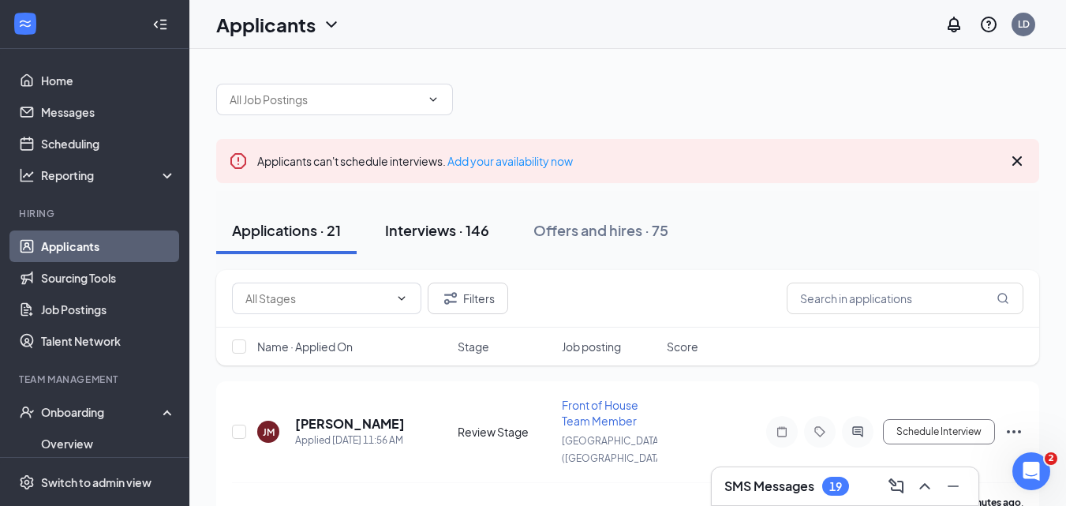
click at [437, 233] on div "Interviews · 146" at bounding box center [437, 230] width 104 height 20
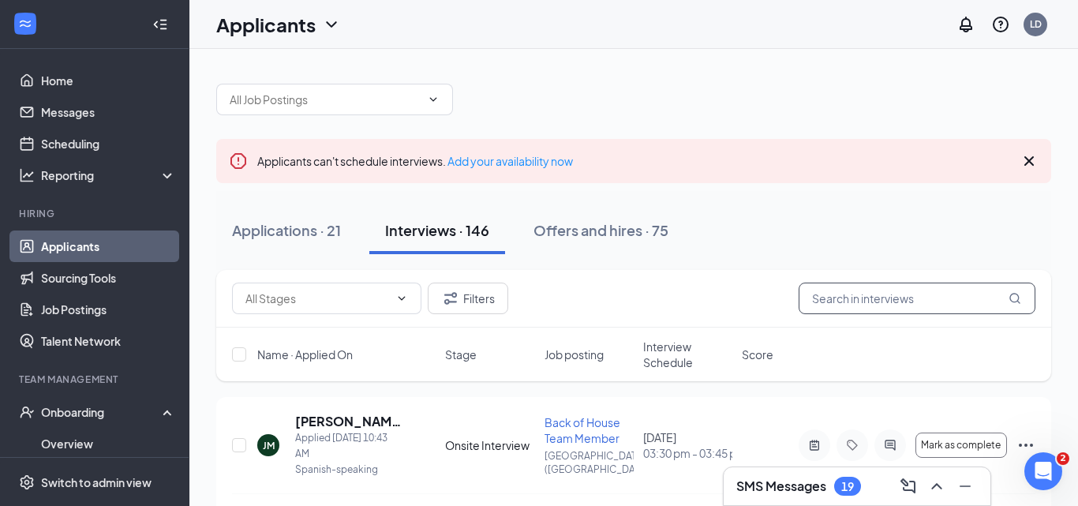
click at [865, 297] on input "text" at bounding box center [916, 298] width 237 height 32
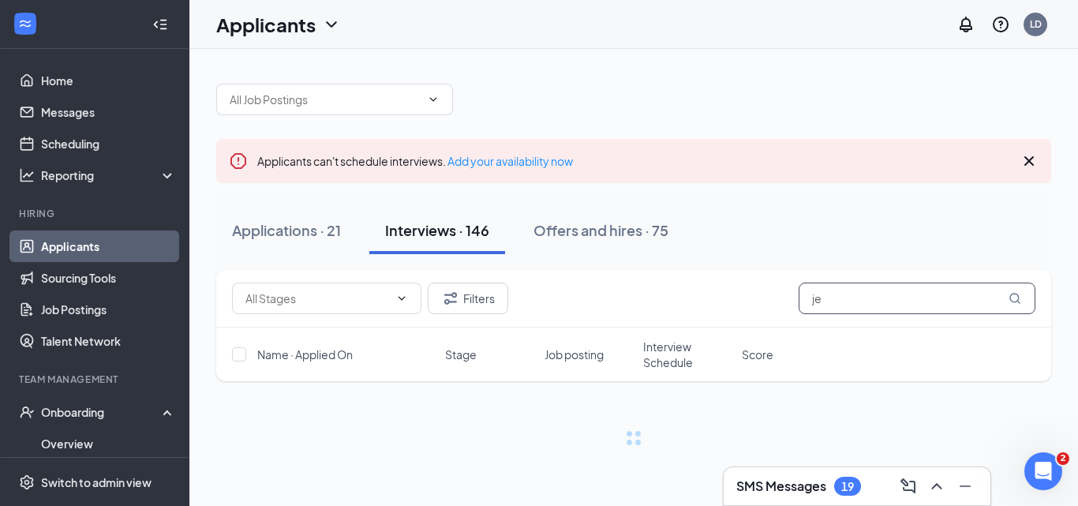
type input "j"
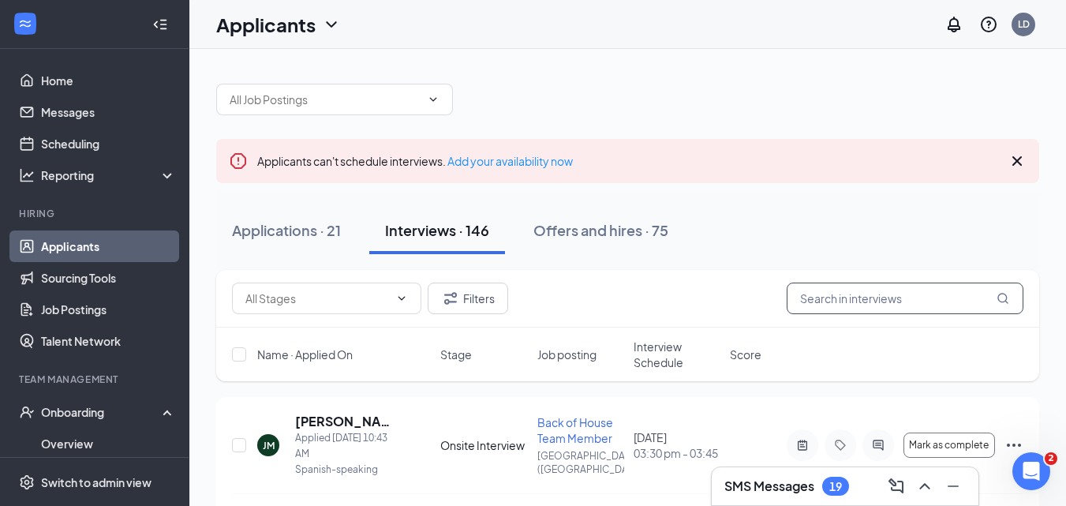
click at [834, 294] on input "text" at bounding box center [905, 298] width 237 height 32
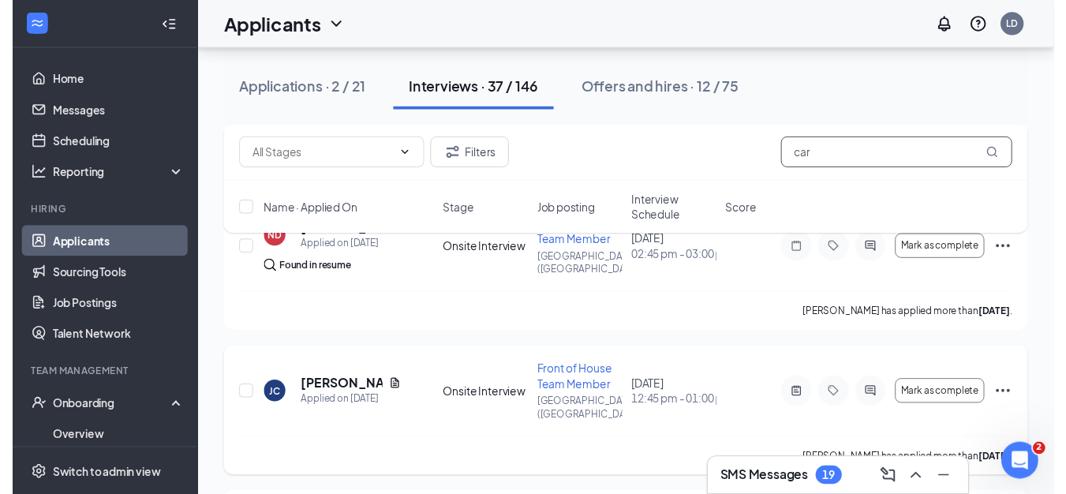
scroll to position [1026, 0]
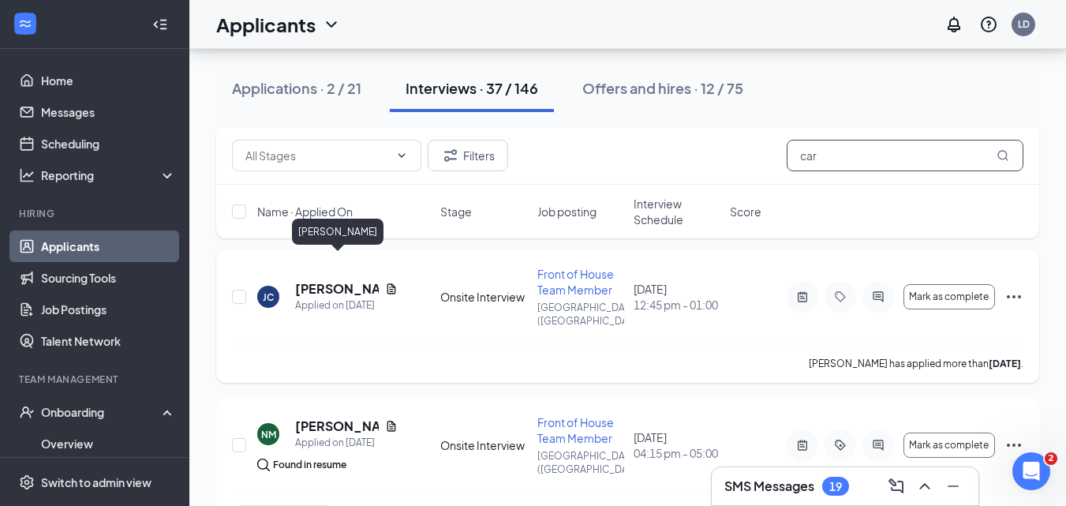
type input "car"
drag, startPoint x: 343, startPoint y: 260, endPoint x: 369, endPoint y: 254, distance: 26.6
click at [343, 280] on h5 "[PERSON_NAME]" at bounding box center [337, 288] width 84 height 17
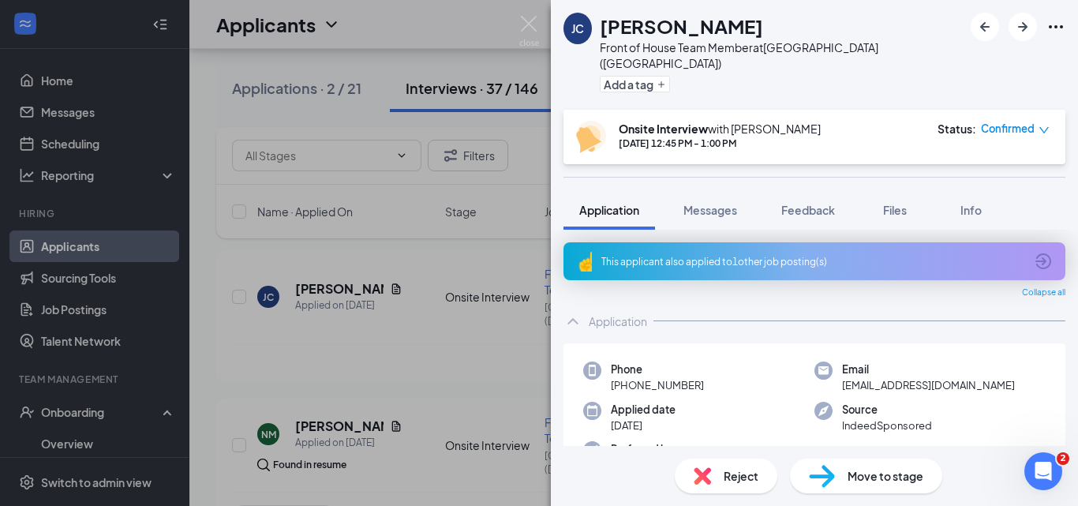
click at [1041, 125] on icon "down" at bounding box center [1043, 130] width 11 height 11
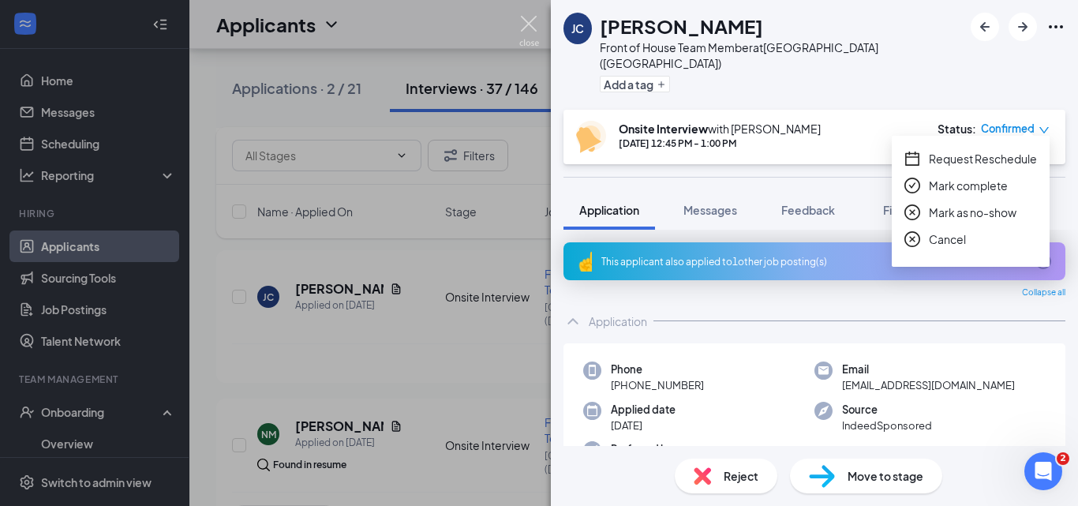
click at [529, 28] on img at bounding box center [529, 31] width 20 height 31
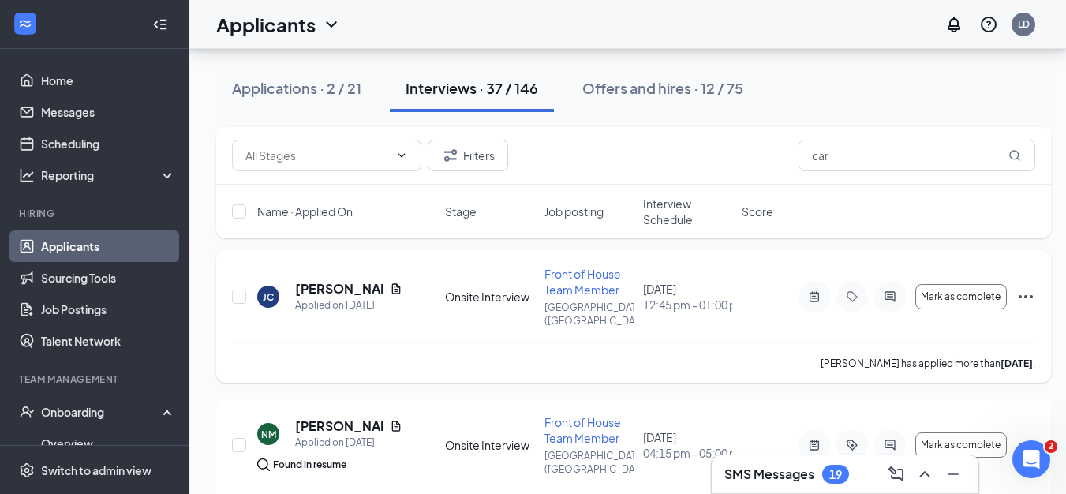
scroll to position [2392, 0]
click at [301, 91] on div "Applications · 2 / 21" at bounding box center [296, 88] width 129 height 20
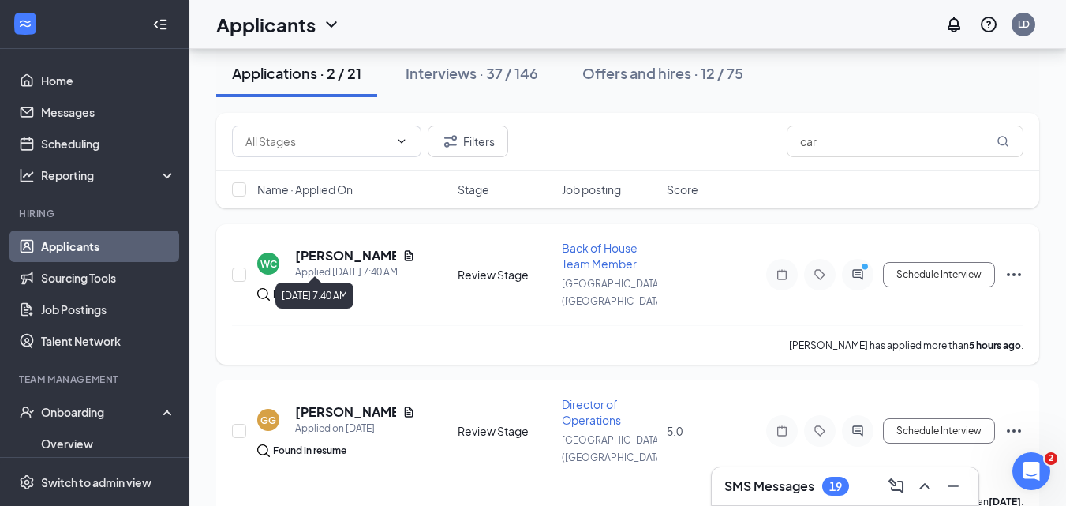
scroll to position [158, 0]
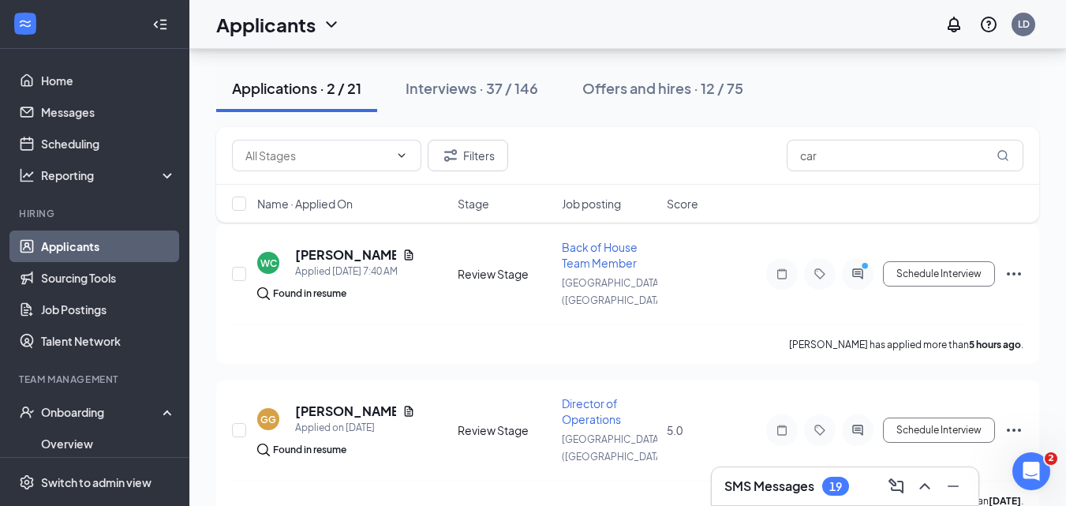
drag, startPoint x: 98, startPoint y: 253, endPoint x: 142, endPoint y: 249, distance: 44.4
click at [98, 253] on link "Applicants" at bounding box center [108, 246] width 135 height 32
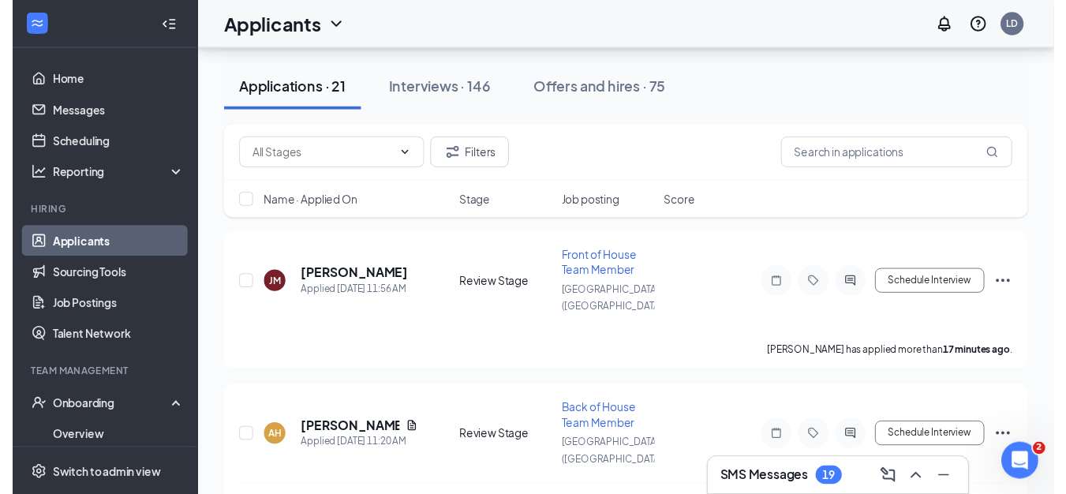
scroll to position [158, 0]
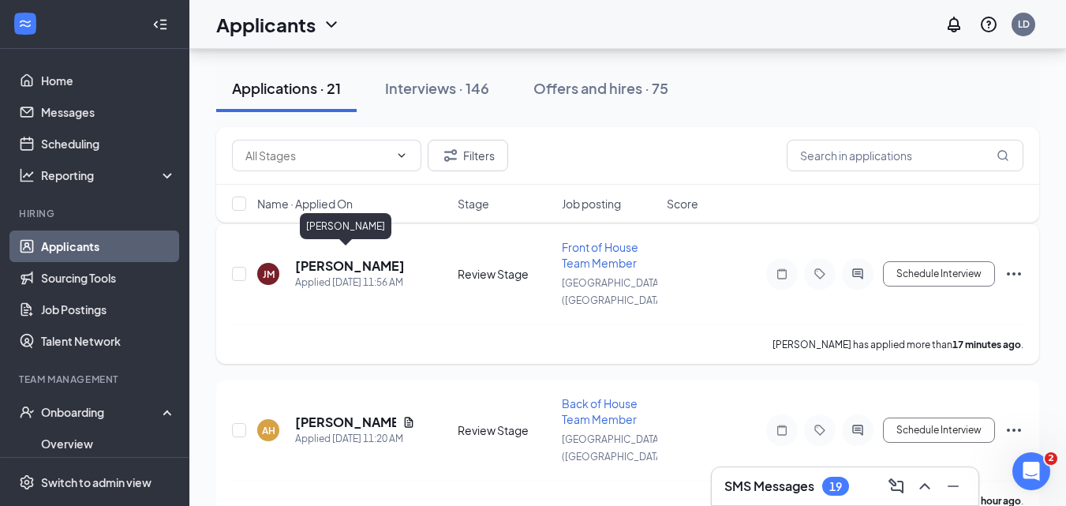
drag, startPoint x: 349, startPoint y: 263, endPoint x: 489, endPoint y: 305, distance: 146.5
click at [349, 262] on h5 "[PERSON_NAME]" at bounding box center [350, 265] width 110 height 17
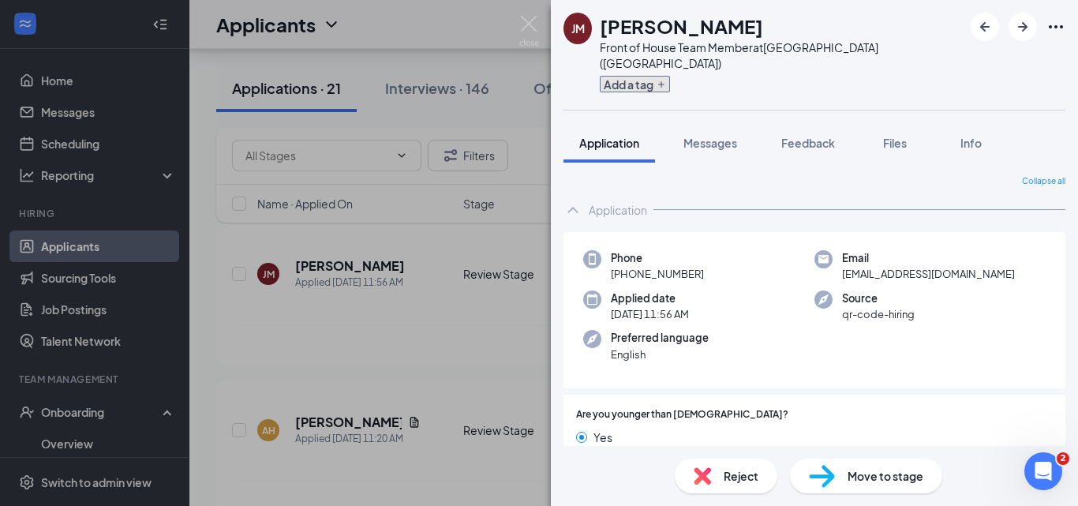
click at [666, 80] on icon "Plus" at bounding box center [660, 84] width 9 height 9
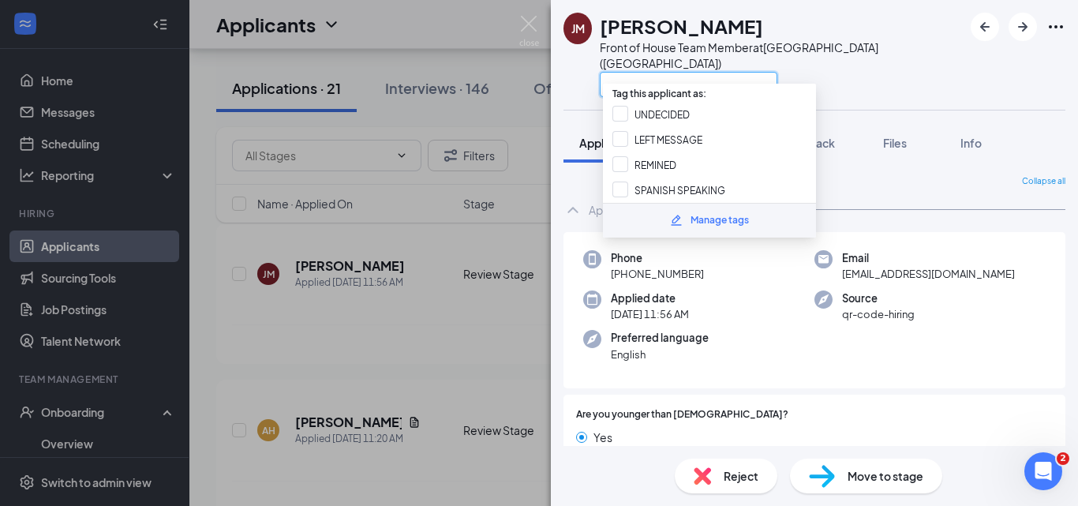
click at [670, 72] on input "text" at bounding box center [689, 84] width 178 height 25
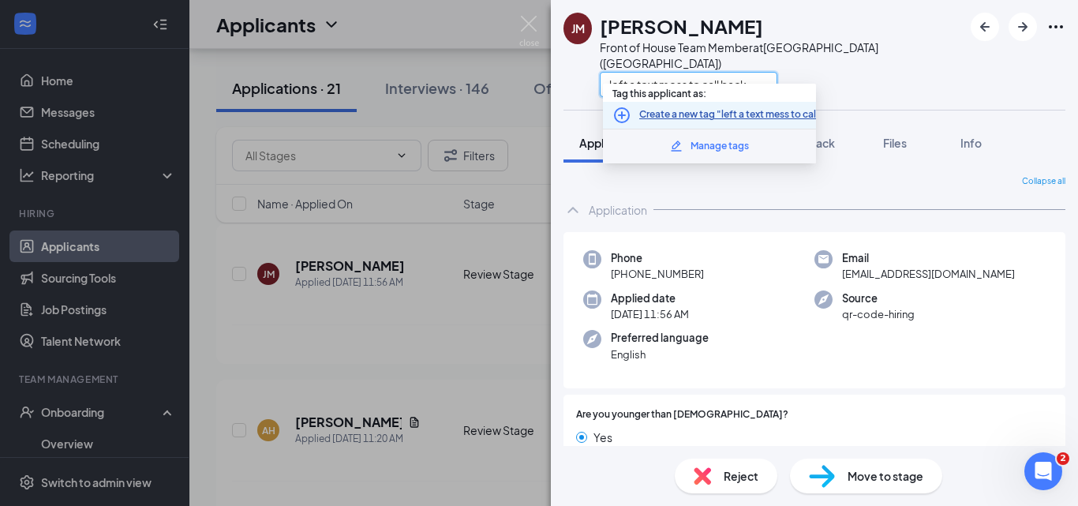
type input "left a text mess to call back"
click at [691, 112] on link "Create a new tag "left a text mess to call back"" at bounding box center [743, 114] width 208 height 15
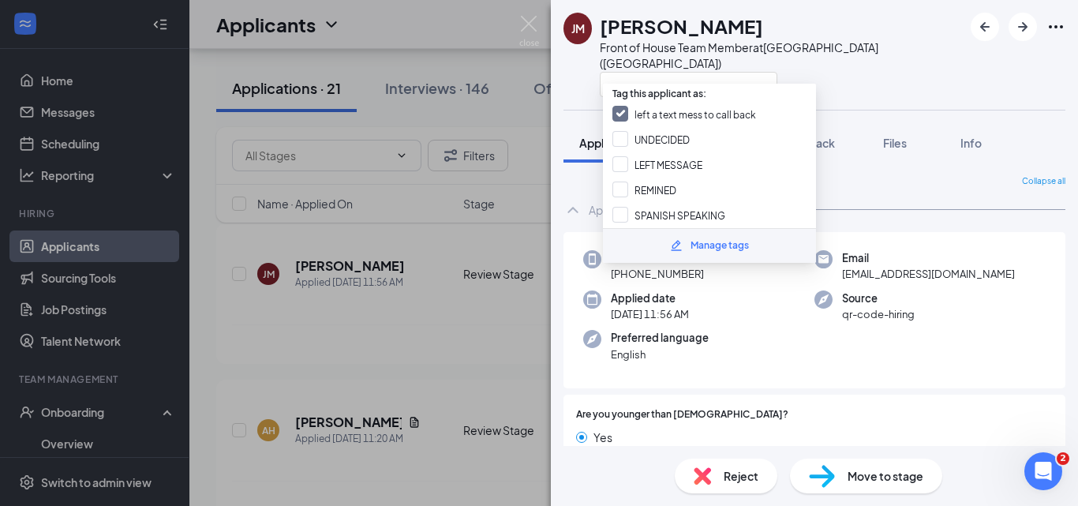
click at [871, 68] on div "JM Julia Moulton Front of House Team Member at Foxborough (MA)" at bounding box center [814, 55] width 527 height 110
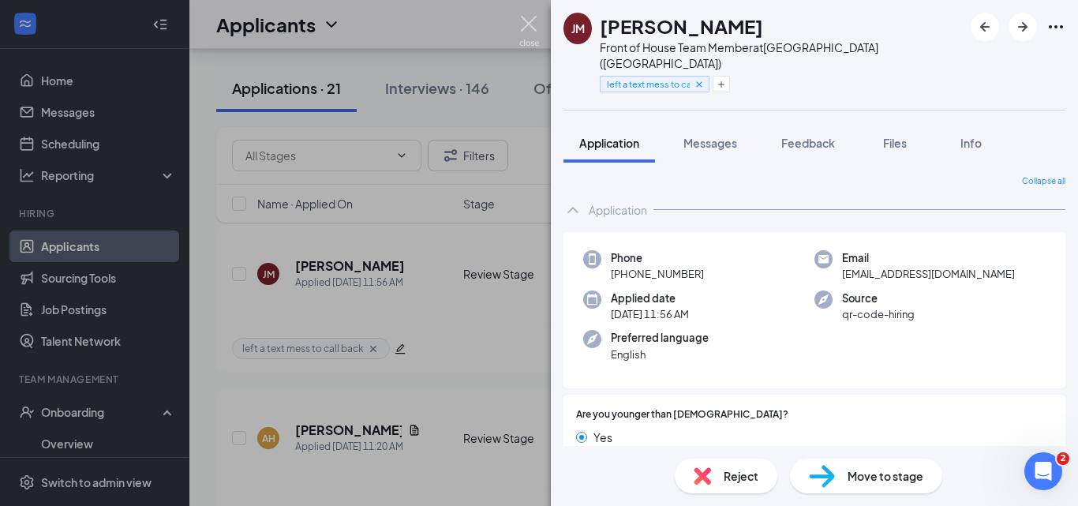
click at [526, 24] on img at bounding box center [529, 31] width 20 height 31
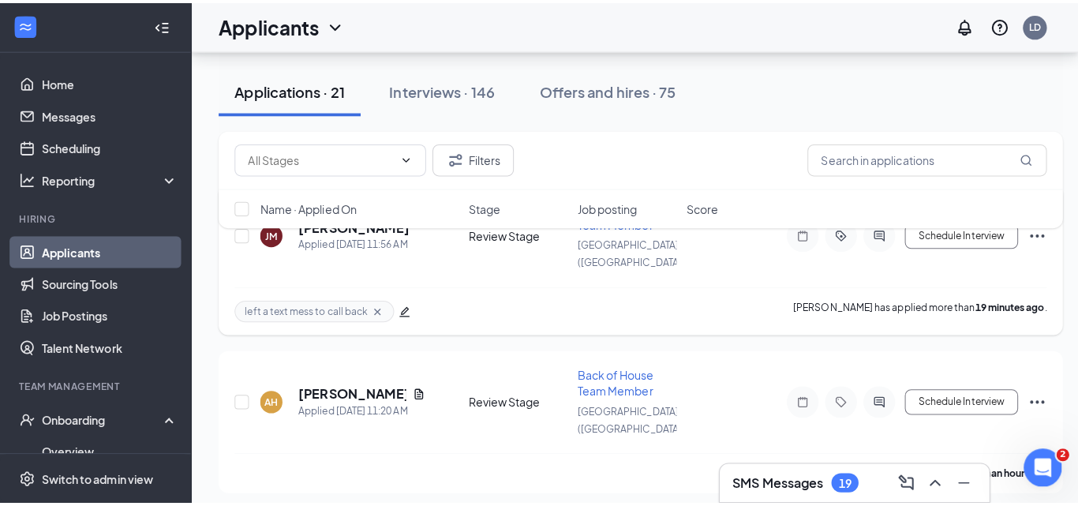
scroll to position [237, 0]
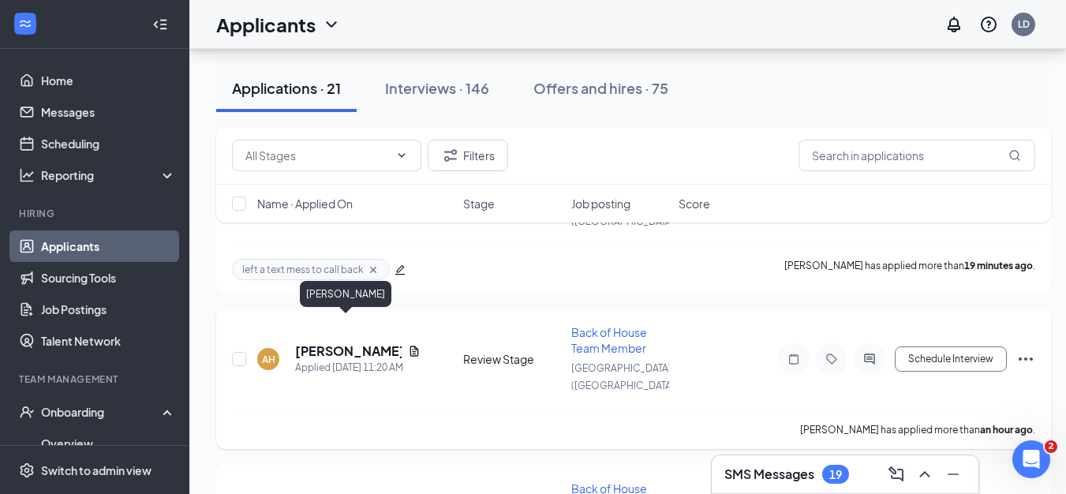
click at [360, 342] on h5 "Avi Hoffman" at bounding box center [348, 350] width 107 height 17
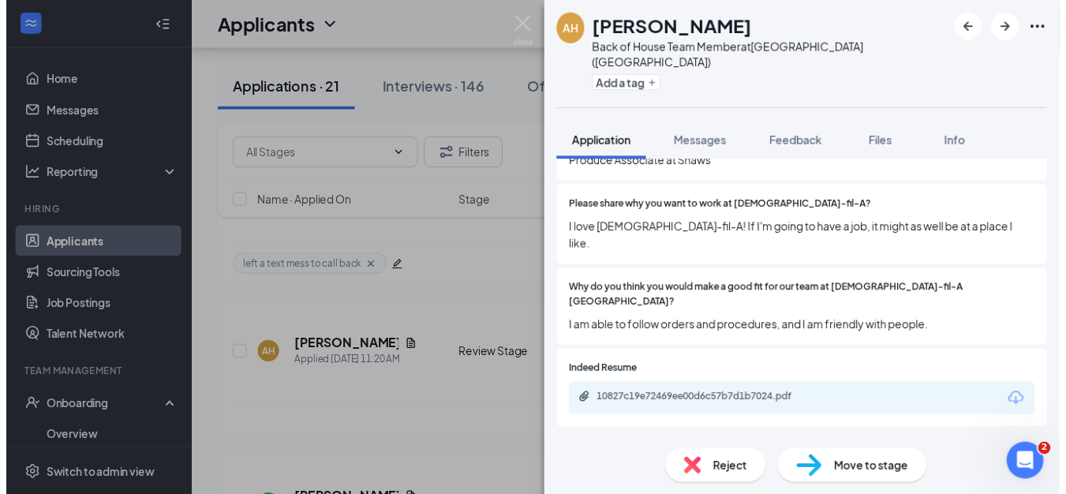
scroll to position [710, 0]
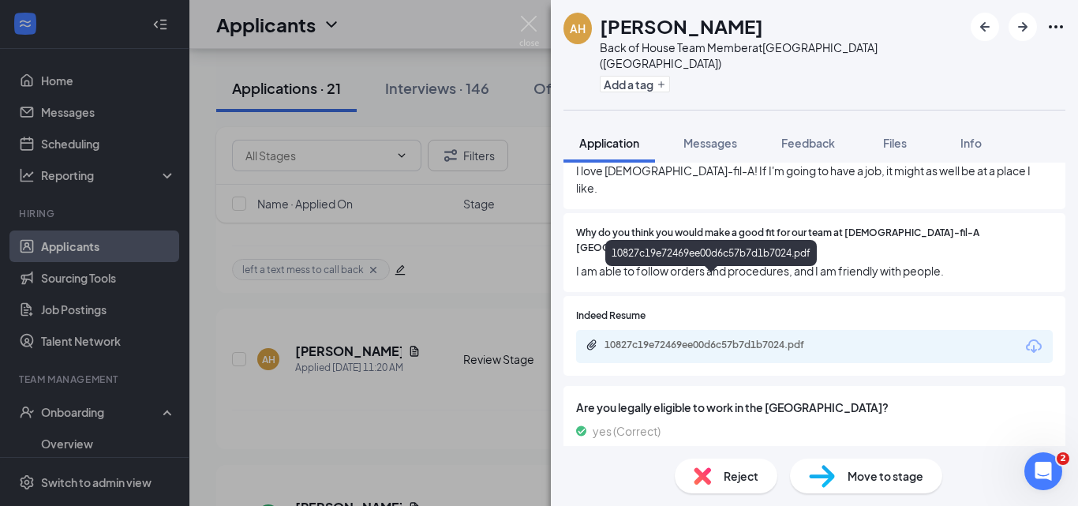
click at [665, 338] on div "10827c19e72469ee00d6c57b7d1b7024.pdf" at bounding box center [714, 344] width 221 height 13
click at [529, 22] on img at bounding box center [529, 31] width 20 height 31
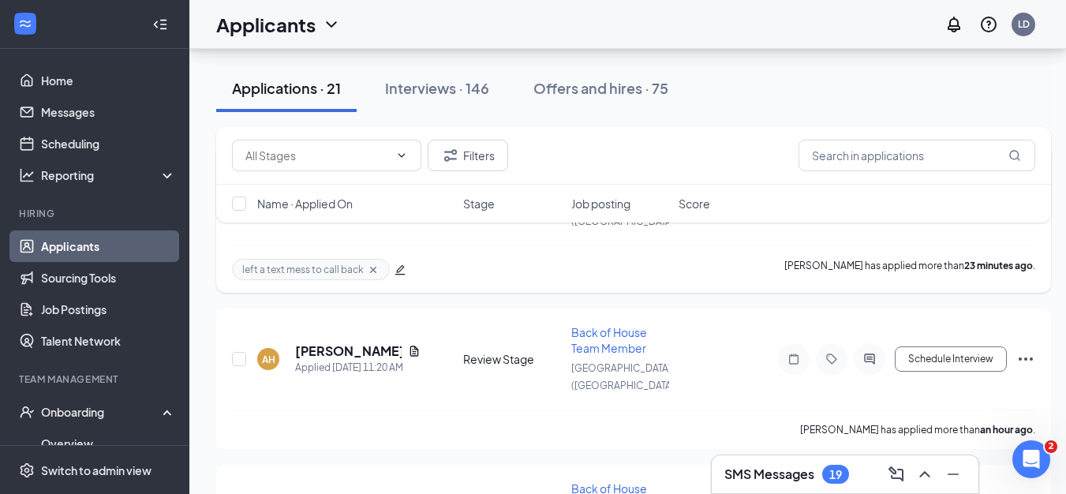
scroll to position [2392, 0]
click at [1026, 357] on icon "Ellipses" at bounding box center [1026, 358] width 14 height 3
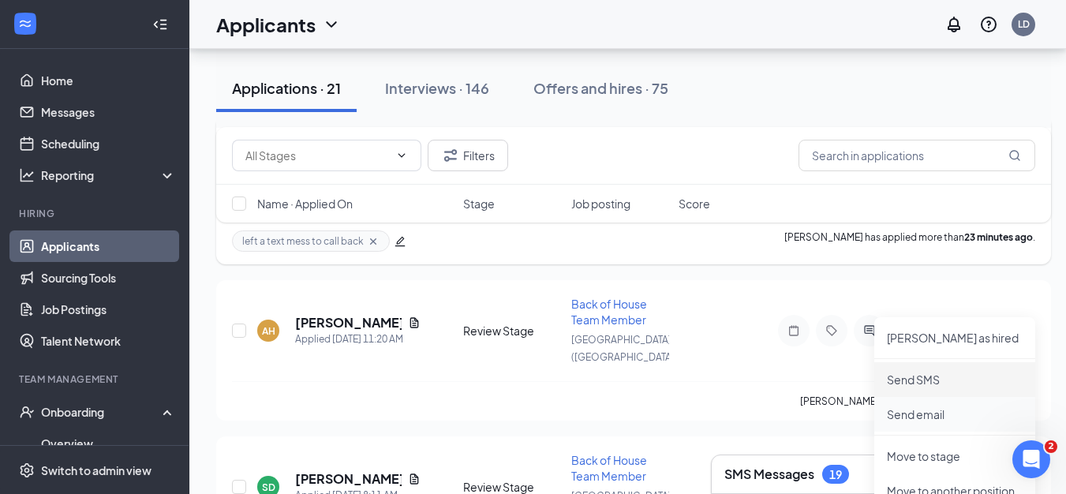
scroll to position [316, 0]
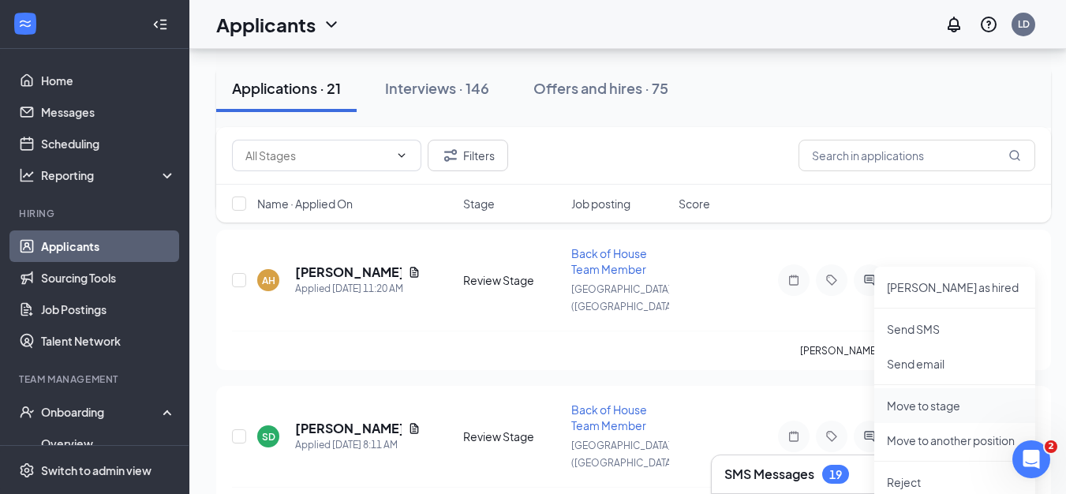
click at [915, 409] on p "Move to stage" at bounding box center [955, 406] width 136 height 16
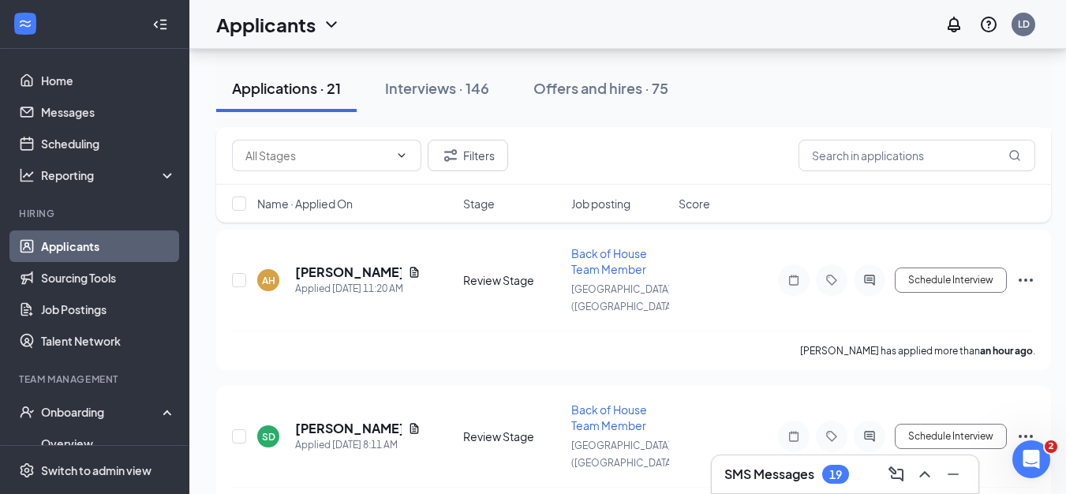
type input "Onsite Interview (next stage)"
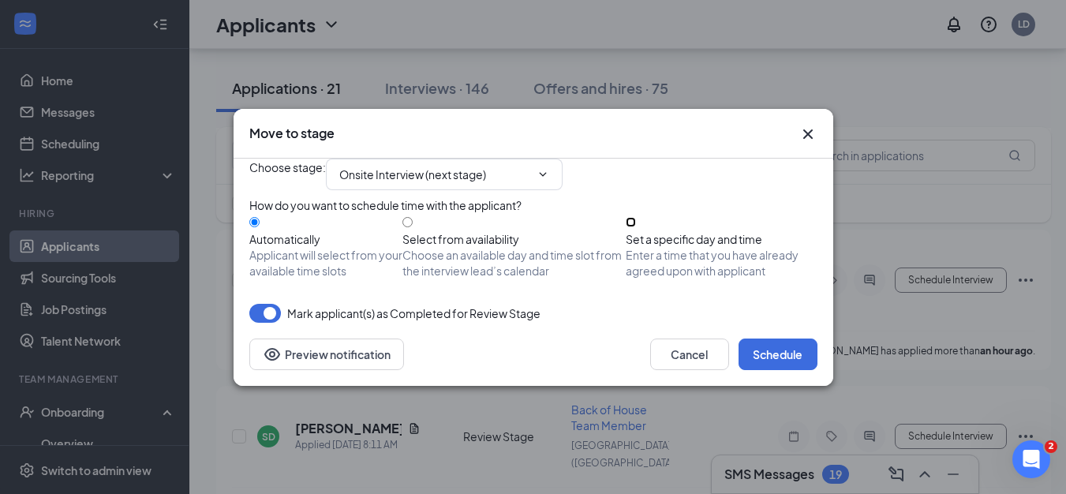
click at [636, 227] on input "Set a specific day and time Enter a time that you have already agreed upon with…" at bounding box center [631, 222] width 10 height 10
radio input "true"
radio input "false"
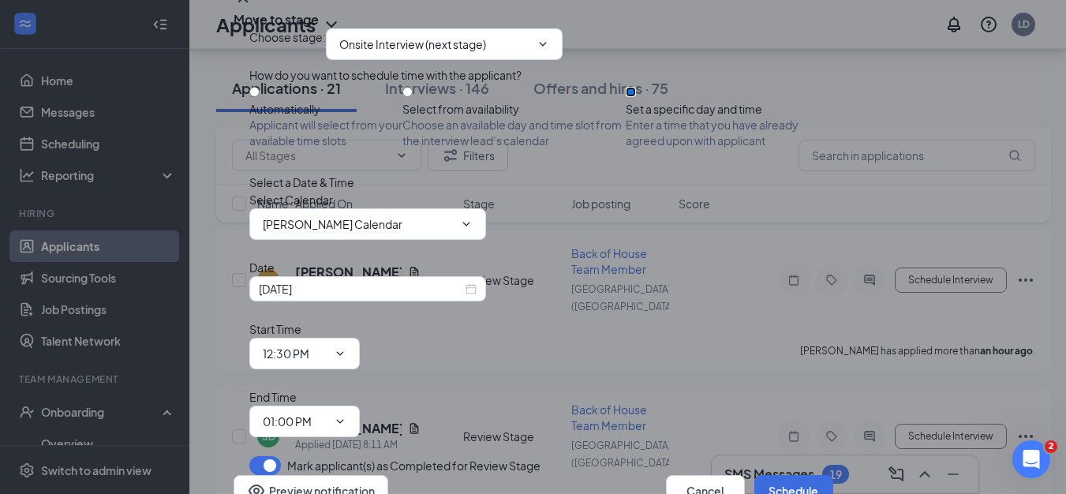
scroll to position [80, 0]
drag, startPoint x: 376, startPoint y: 315, endPoint x: 398, endPoint y: 308, distance: 22.2
click at [376, 297] on input "Sep 16, 2025" at bounding box center [361, 288] width 204 height 17
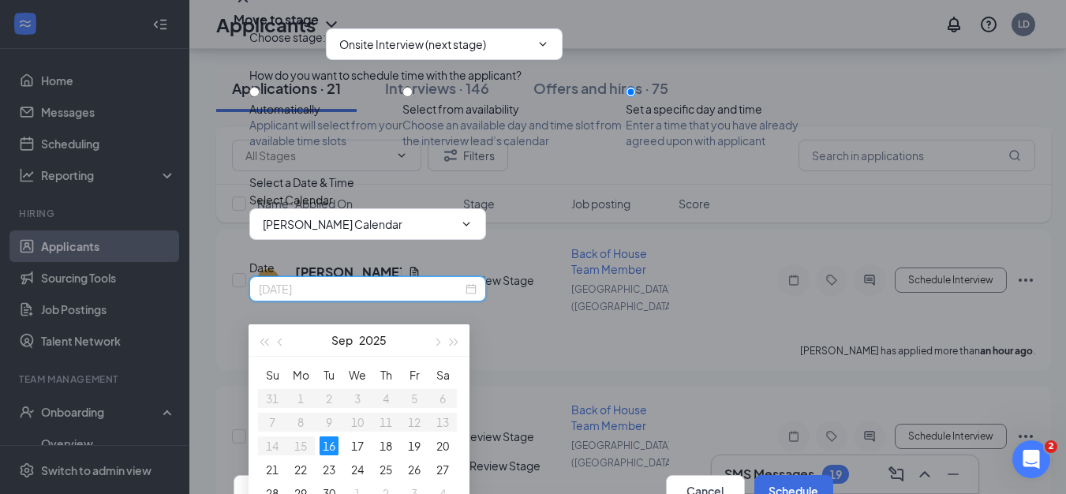
click at [331, 441] on div "16" at bounding box center [329, 445] width 19 height 19
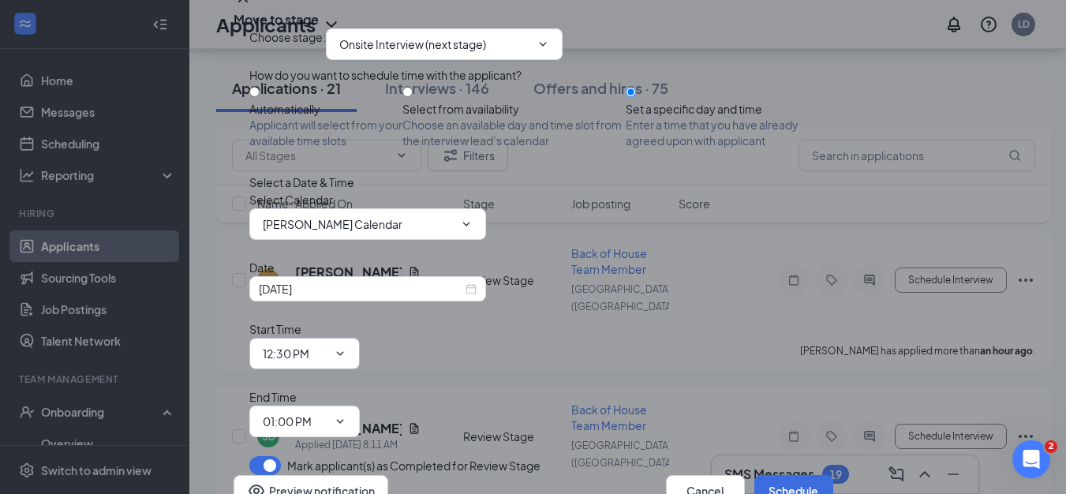
click at [327, 345] on input "12:30 PM" at bounding box center [295, 353] width 65 height 17
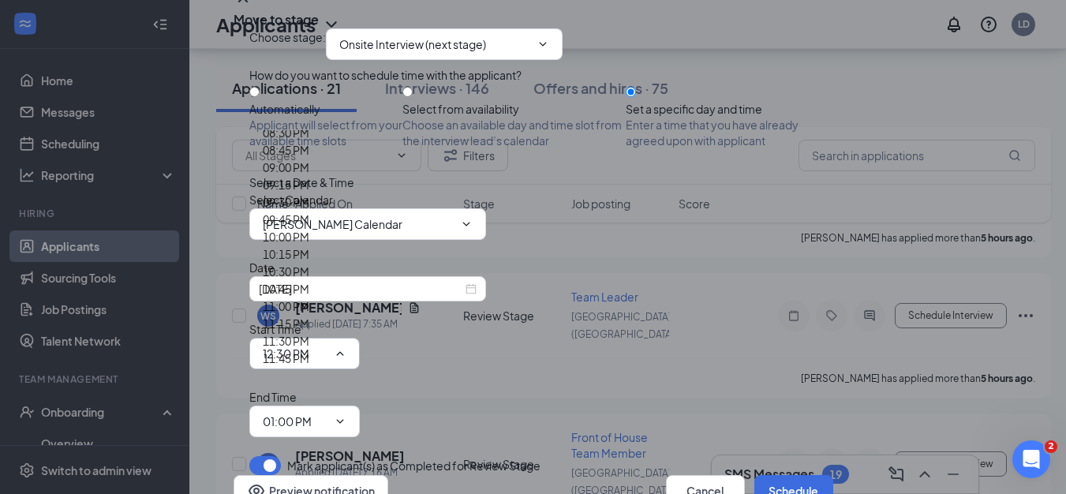
scroll to position [947, 0]
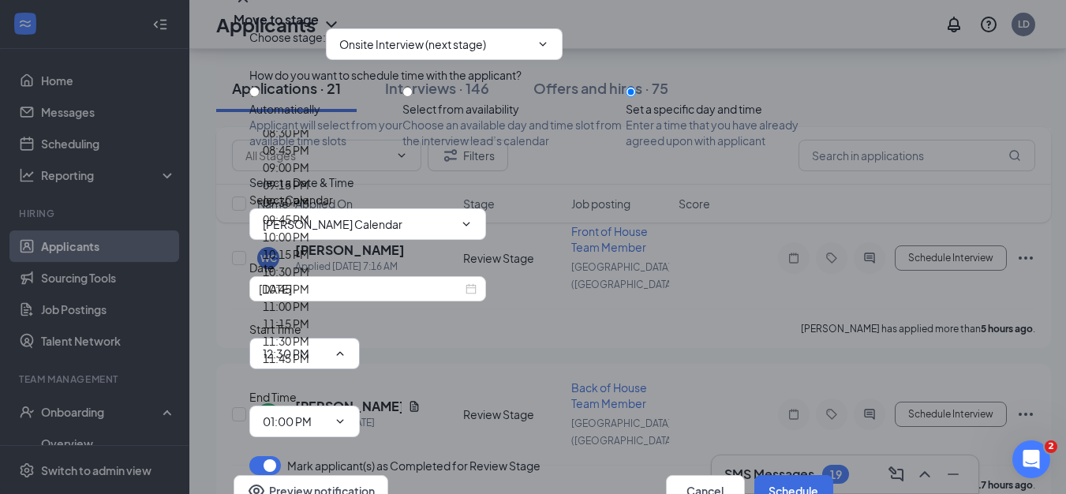
click at [566, 338] on div "Choose stage : Onsite Interview (next stage) How do you want to schedule time w…" at bounding box center [533, 251] width 568 height 447
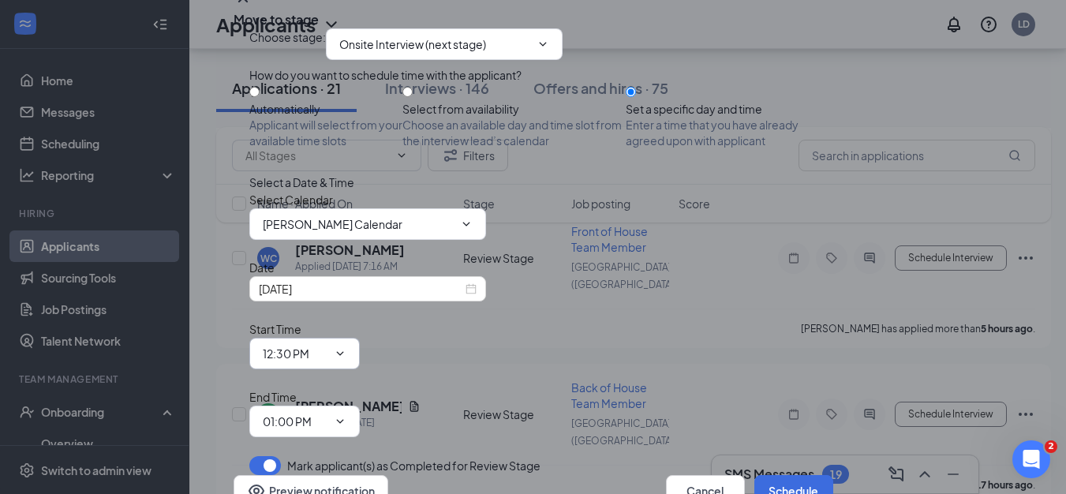
click at [360, 338] on span "12:30 PM 12:00 AM 12:15 AM 12:30 AM 12:45 AM 01:00 AM 01:15 AM 01:30 AM 01:45 A…" at bounding box center [304, 354] width 110 height 32
click at [415, 297] on input "Sep 16, 2025" at bounding box center [361, 288] width 204 height 17
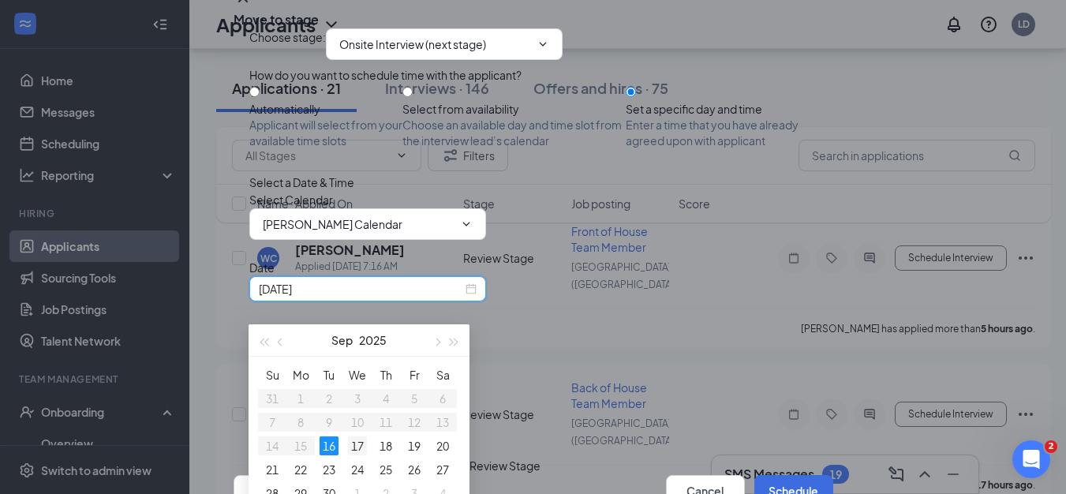
type input "Sep 17, 2025"
click at [361, 446] on div "17" at bounding box center [357, 445] width 19 height 19
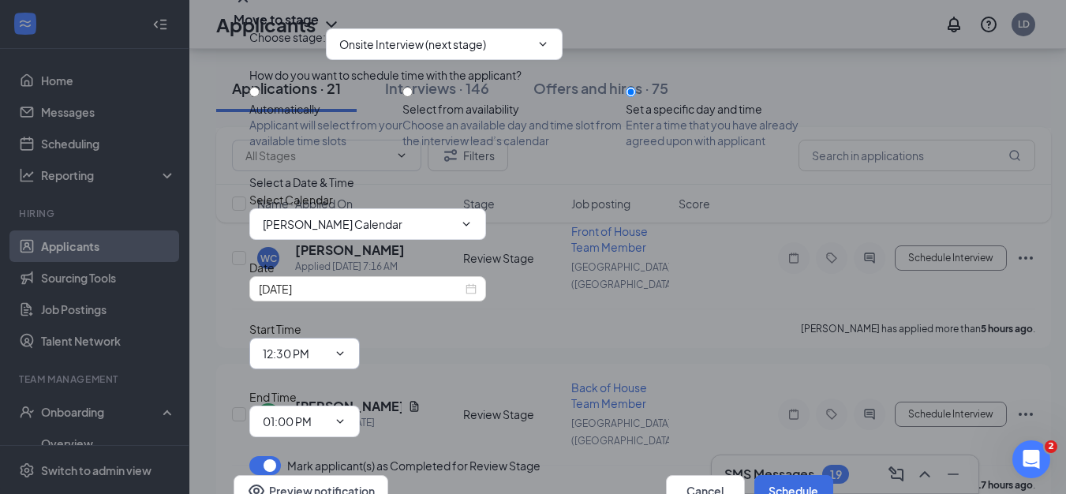
click at [327, 345] on input "12:30 PM" at bounding box center [295, 353] width 65 height 17
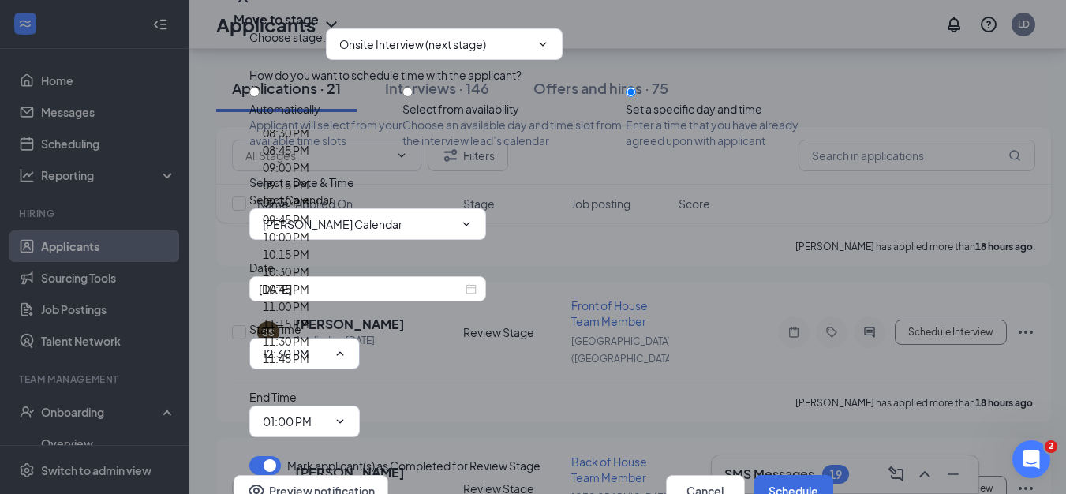
click at [309, 315] on div "11:15 PM" at bounding box center [286, 323] width 47 height 17
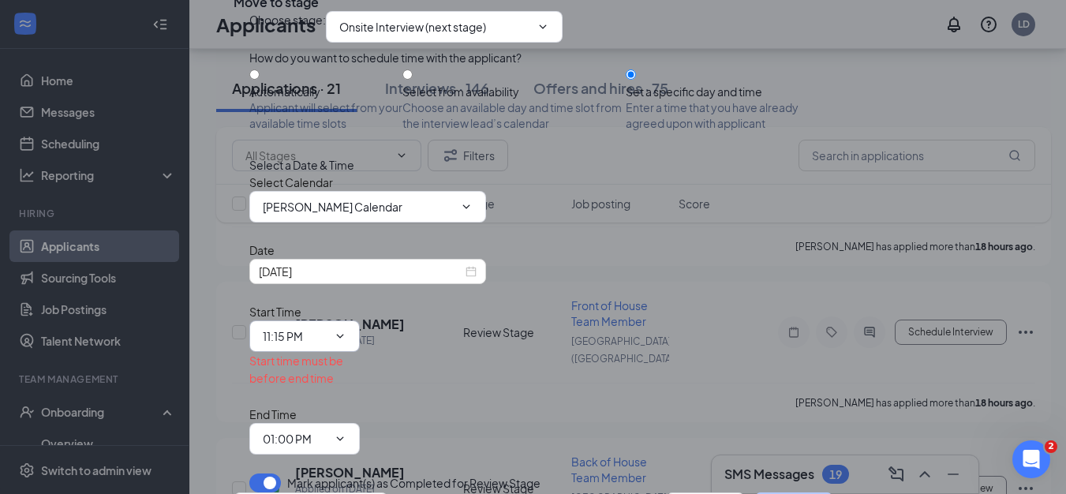
scroll to position [1657, 0]
click at [327, 327] on input "11:15 PM" at bounding box center [295, 335] width 65 height 17
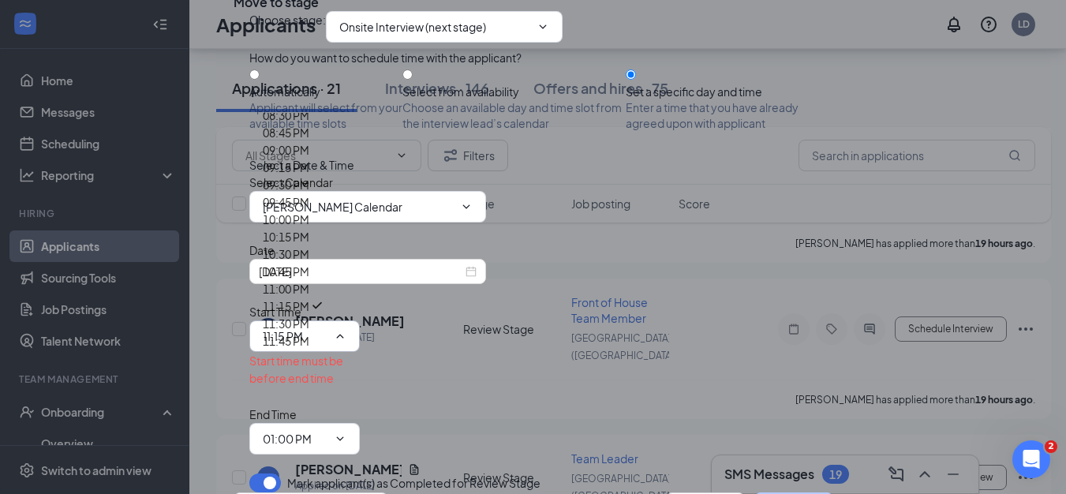
scroll to position [2222, 0]
type input "04:00 PM"
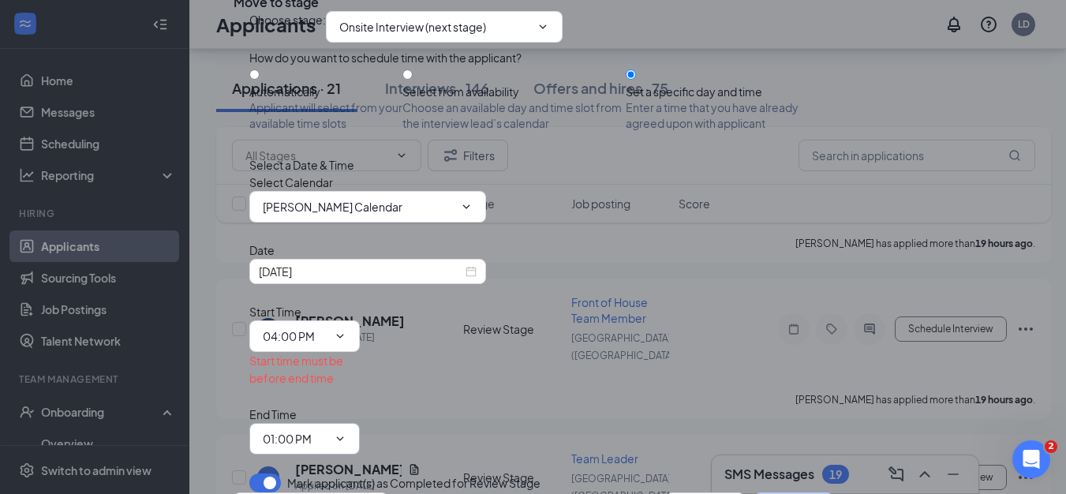
click at [327, 430] on input "01:00 PM" at bounding box center [295, 438] width 65 height 17
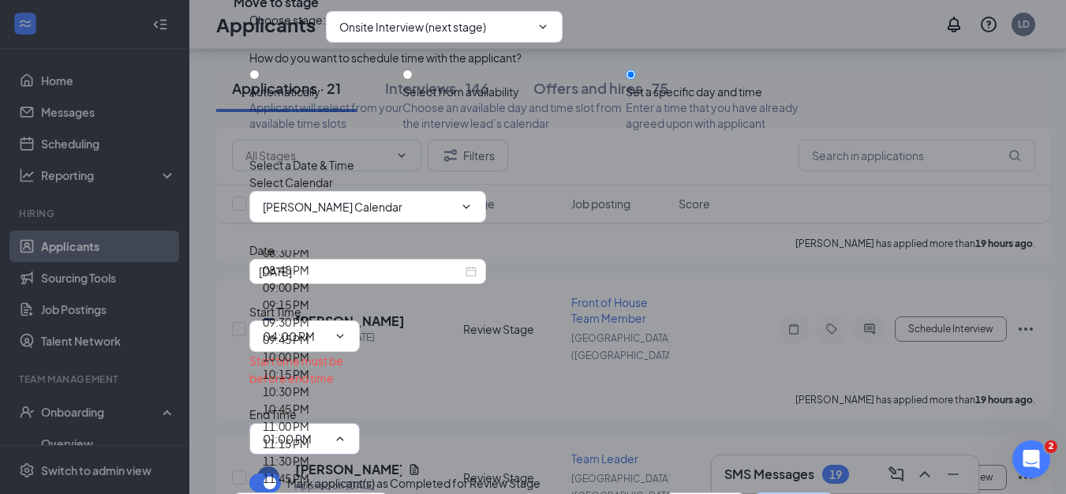
scroll to position [2367, 0]
type input "04:15 PM"
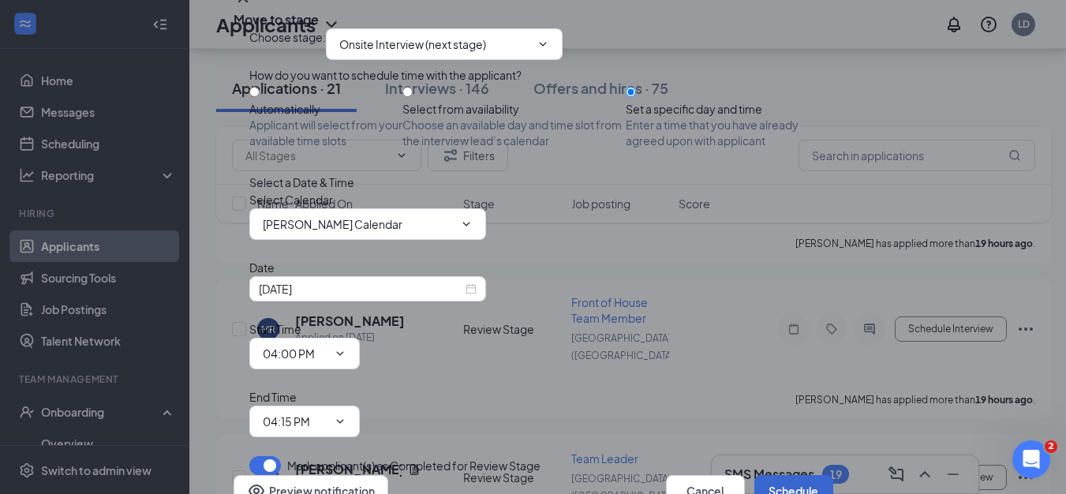
scroll to position [80, 0]
drag, startPoint x: 762, startPoint y: 421, endPoint x: 789, endPoint y: 232, distance: 190.5
click at [791, 234] on div "Move to stage Choose stage : Onsite Interview (next stage) How do you want to s…" at bounding box center [534, 247] width 600 height 518
click at [421, 233] on input "Lisa DeSimone's Calendar" at bounding box center [358, 223] width 191 height 17
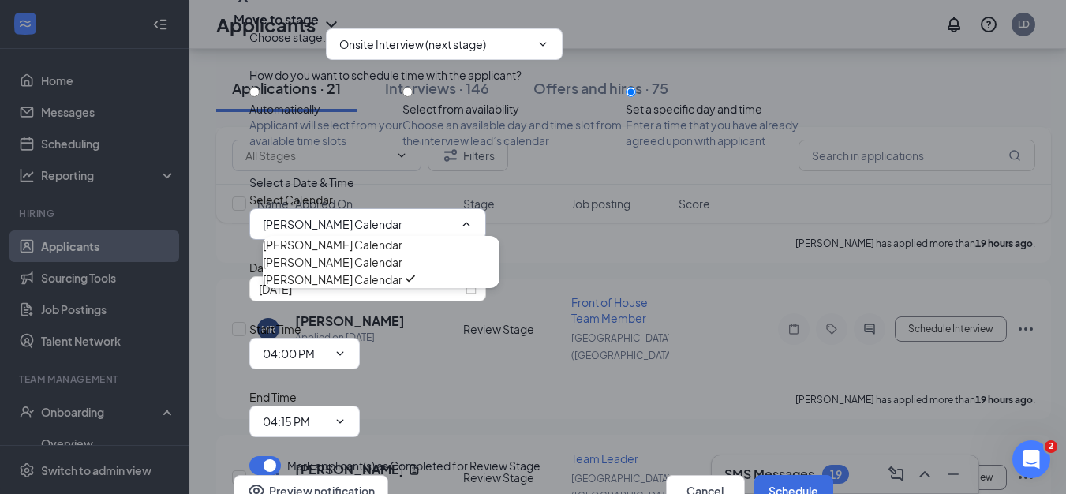
click at [376, 253] on div "John DeSimone's Calendar" at bounding box center [333, 244] width 140 height 17
type input "John DeSimone's Calendar"
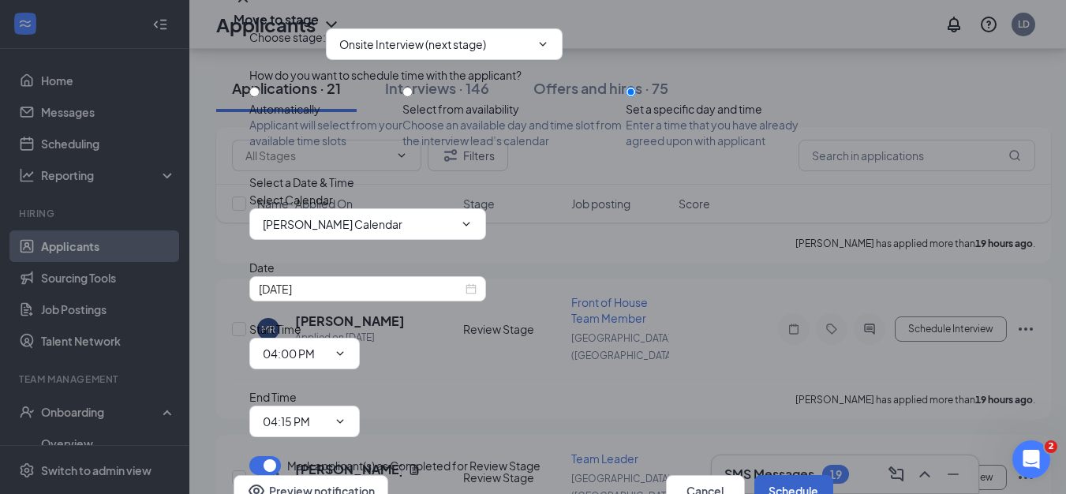
click at [793, 475] on button "Schedule" at bounding box center [793, 491] width 79 height 32
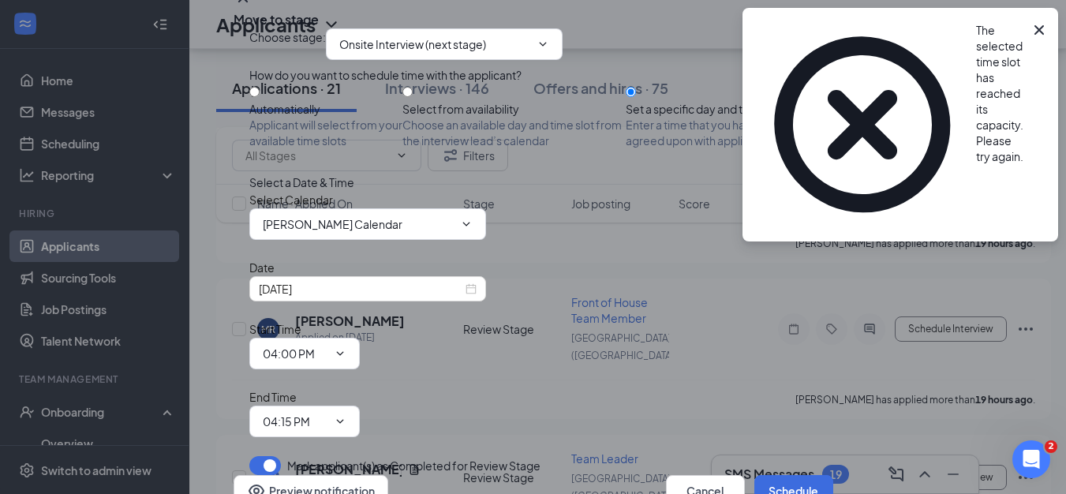
click at [1037, 28] on icon "Cross" at bounding box center [1038, 29] width 9 height 9
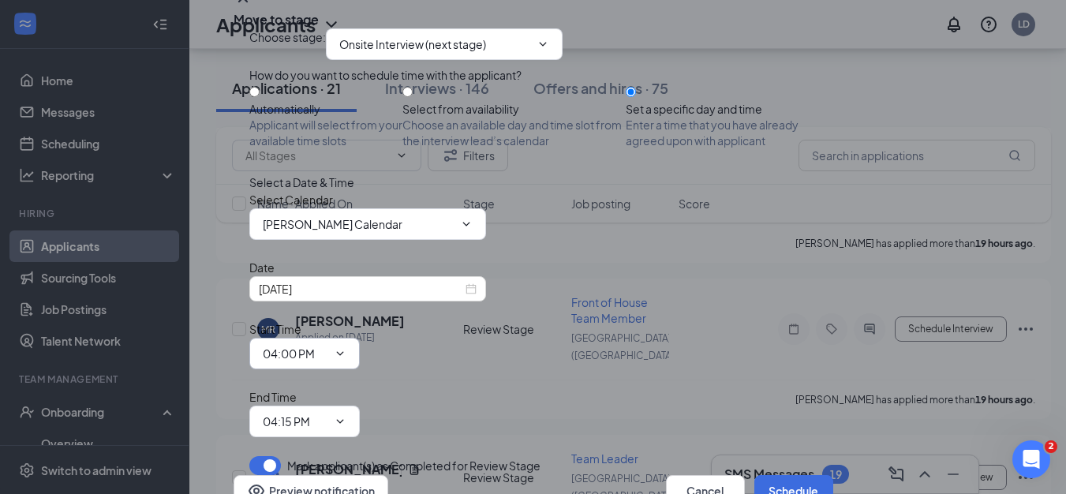
click at [327, 345] on input "04:00 PM" at bounding box center [295, 353] width 65 height 17
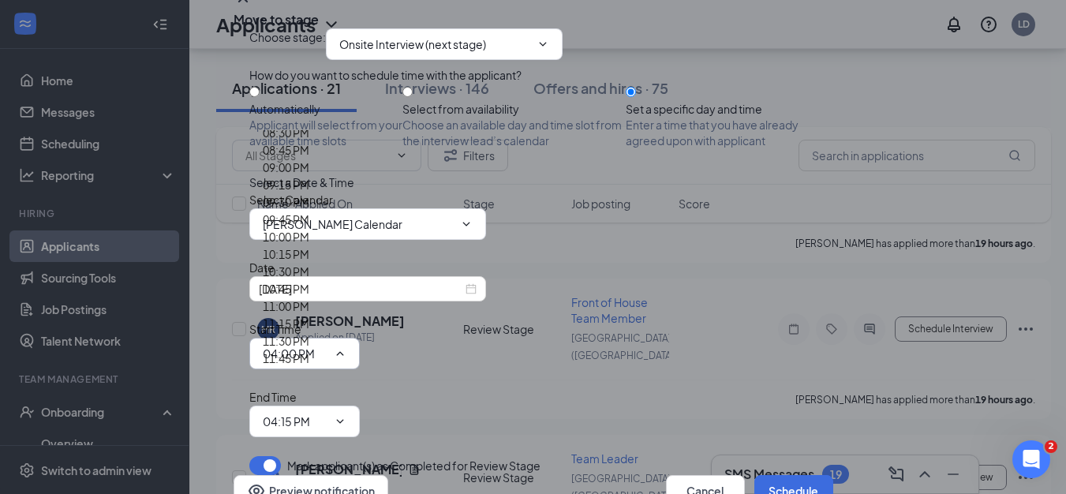
drag, startPoint x: 554, startPoint y: 164, endPoint x: 586, endPoint y: 248, distance: 89.7
type input "03:45 PM"
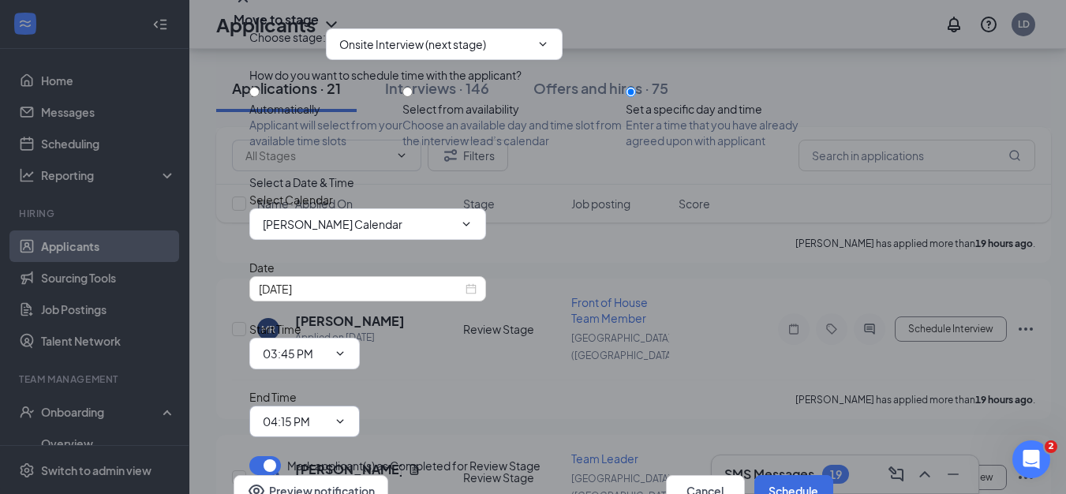
click at [327, 413] on input "04:15 PM" at bounding box center [295, 421] width 65 height 17
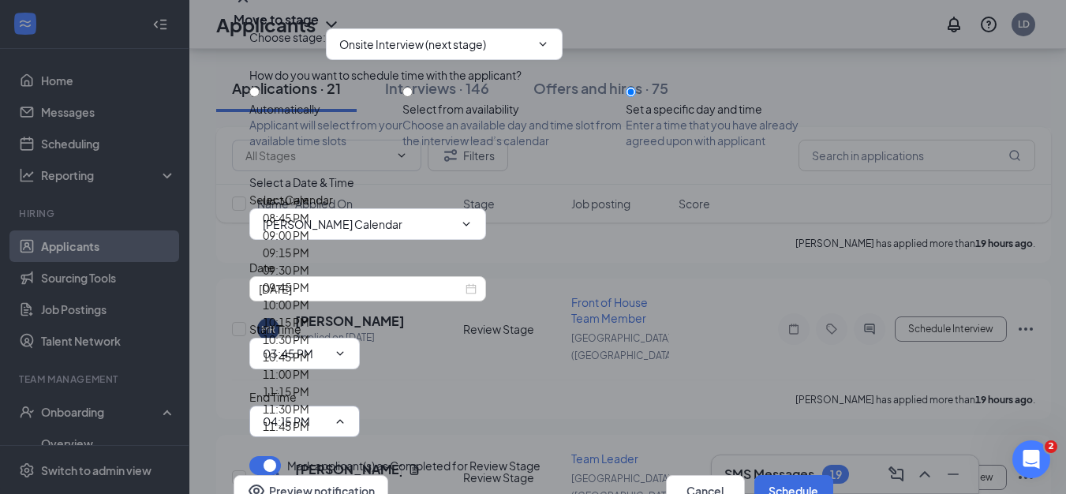
scroll to position [2209, 0]
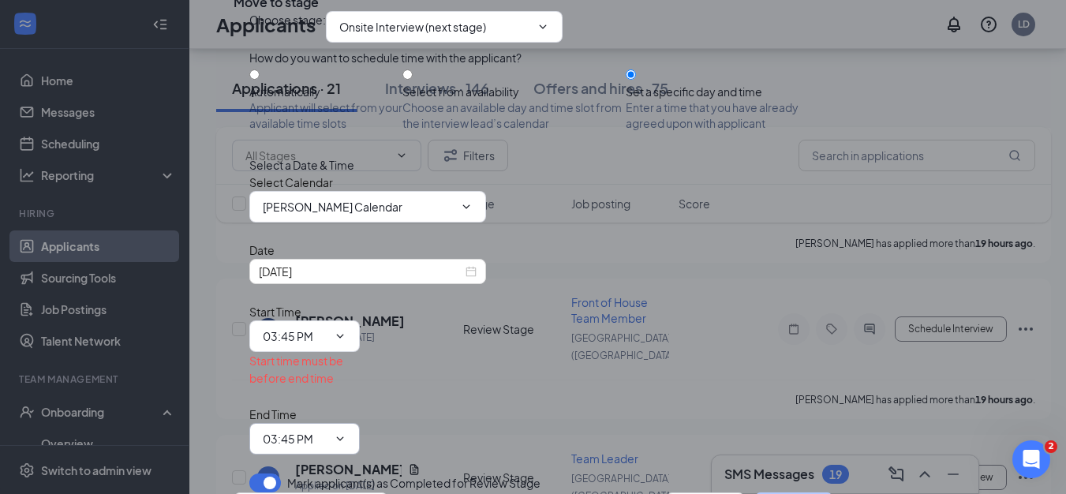
click at [327, 430] on input "03:45 PM" at bounding box center [295, 438] width 65 height 17
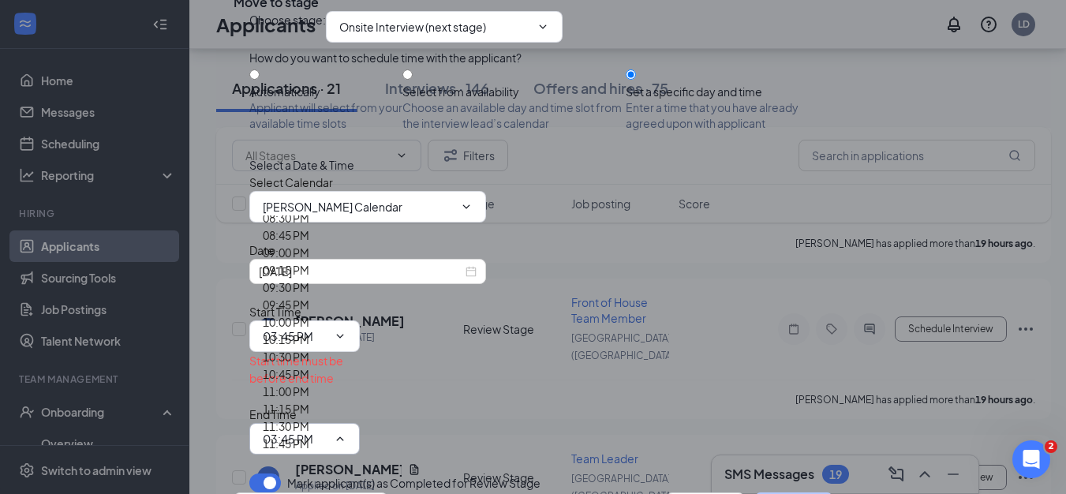
drag, startPoint x: 691, startPoint y: 215, endPoint x: 717, endPoint y: 295, distance: 83.8
type input "04:00 PM"
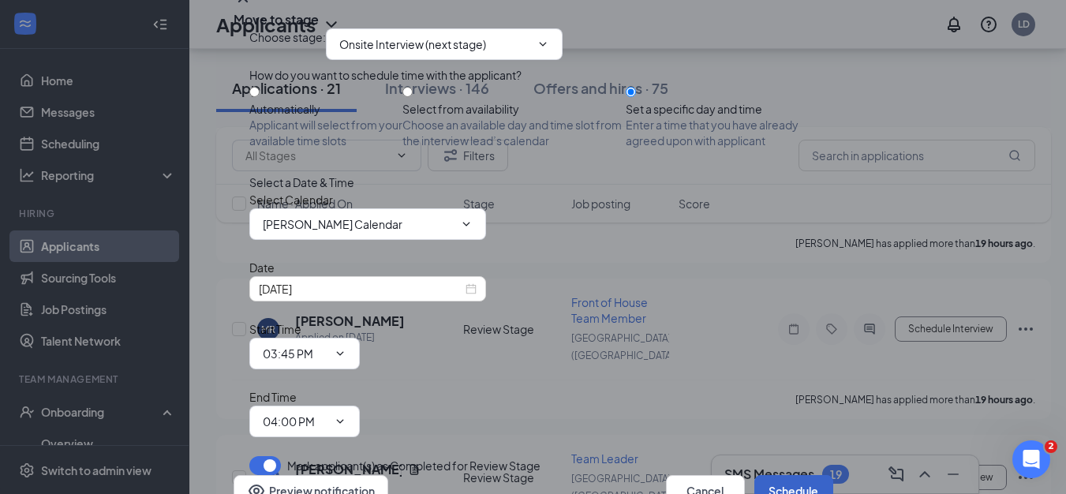
click at [769, 475] on button "Schedule" at bounding box center [793, 491] width 79 height 32
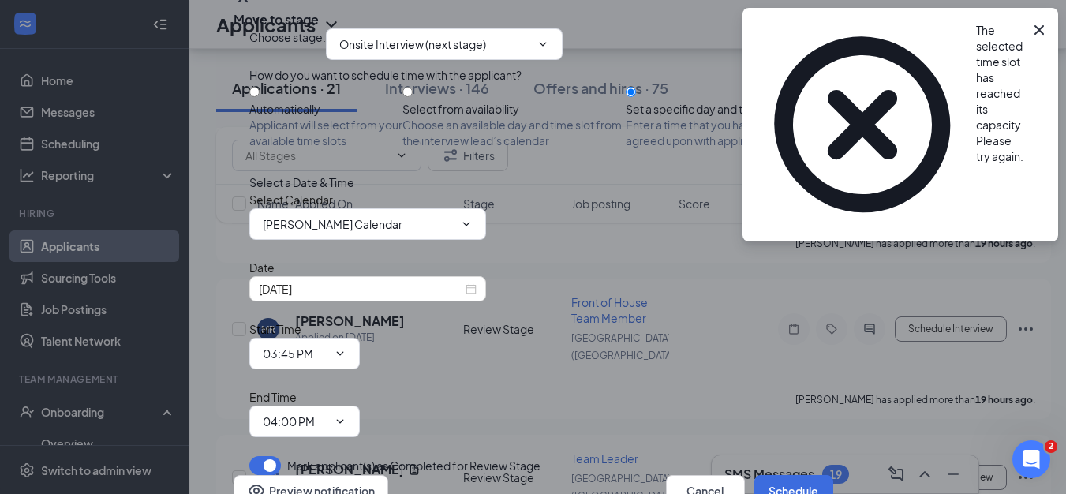
click at [1037, 36] on icon "Cross" at bounding box center [1039, 30] width 19 height 19
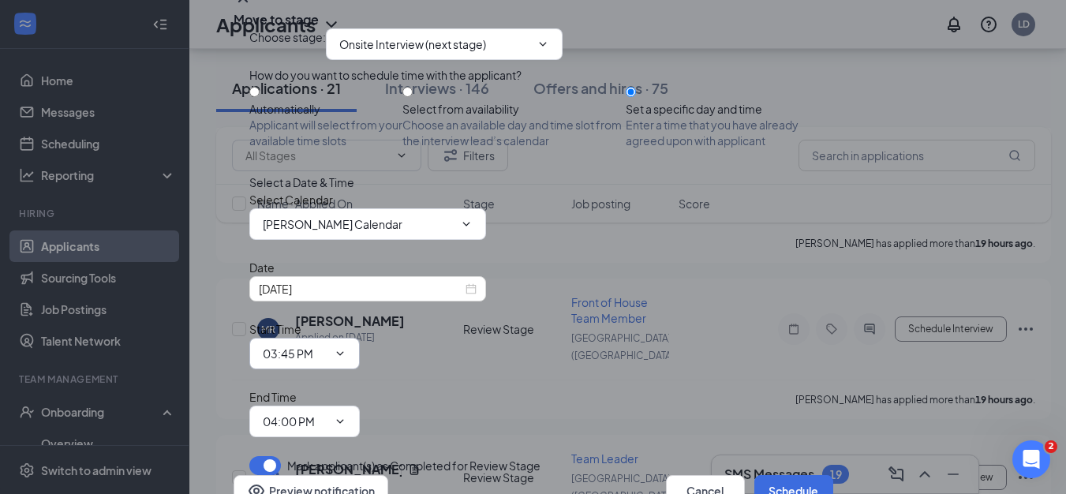
click at [360, 338] on span "03:45 PM 12:00 AM 12:15 AM 12:30 AM 12:45 AM 01:00 AM 01:15 AM 01:30 AM 01:45 A…" at bounding box center [304, 354] width 110 height 32
click at [327, 345] on input "03:45 PM" at bounding box center [295, 353] width 65 height 17
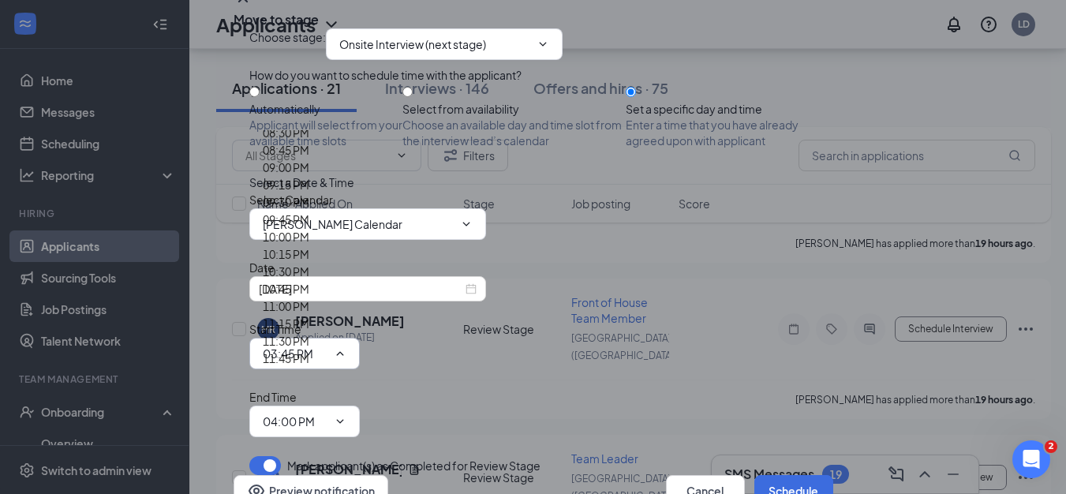
type input "03:30 PM"
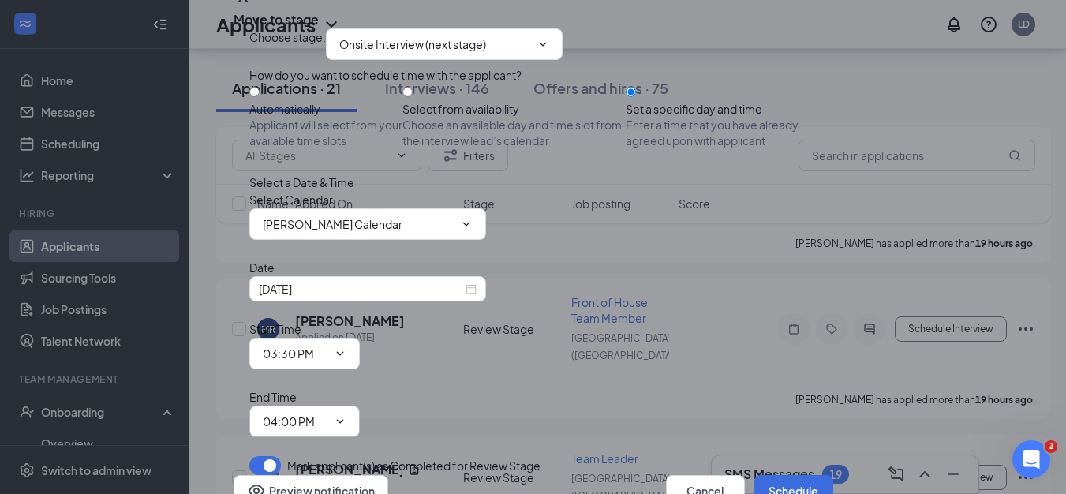
click at [327, 413] on input "04:00 PM" at bounding box center [295, 421] width 65 height 17
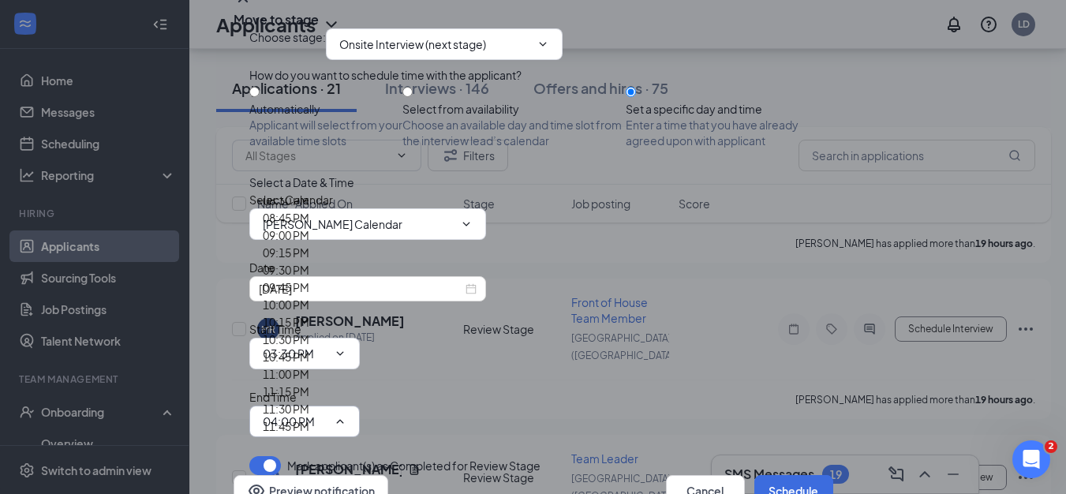
type input "03:45 PM"
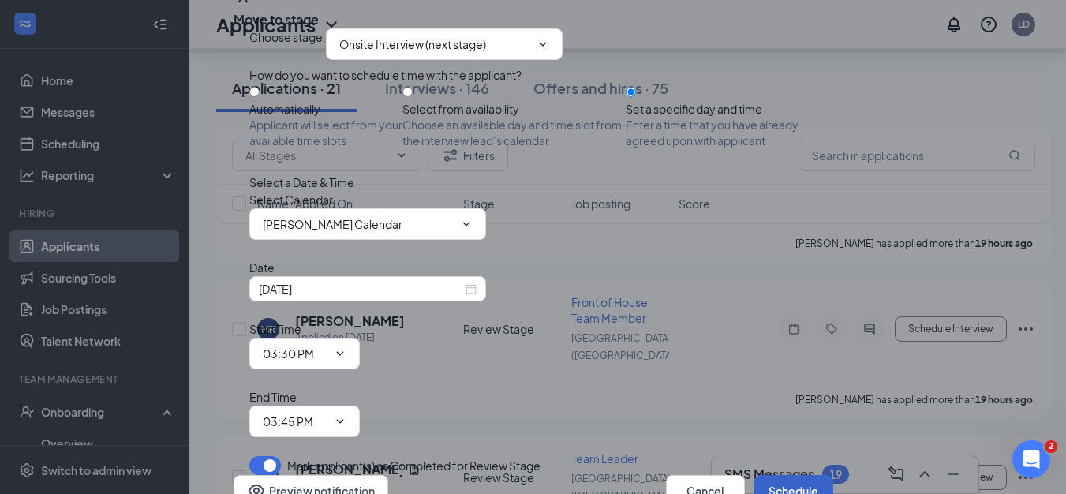
click at [764, 475] on button "Schedule" at bounding box center [793, 491] width 79 height 32
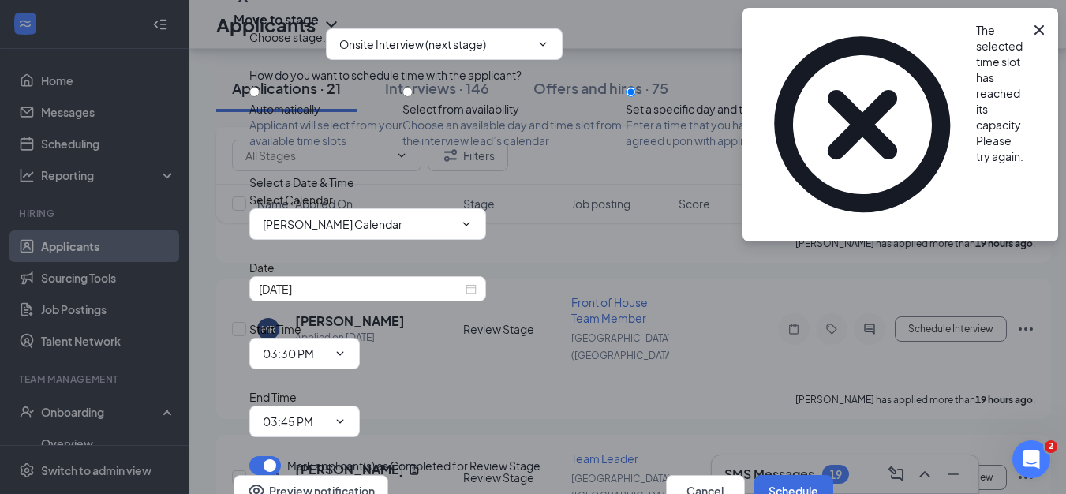
click at [1041, 28] on icon "Cross" at bounding box center [1038, 29] width 9 height 9
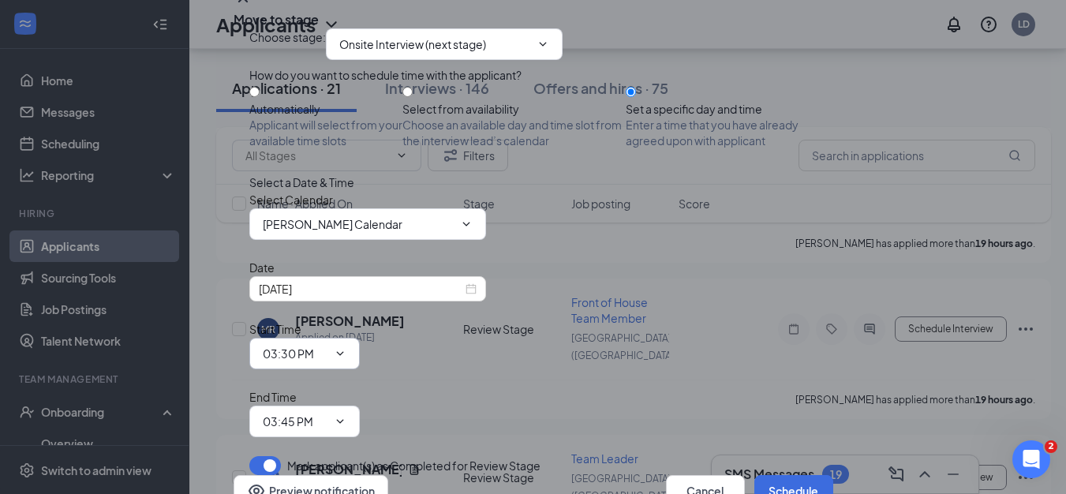
click at [327, 345] on input "03:30 PM" at bounding box center [295, 353] width 65 height 17
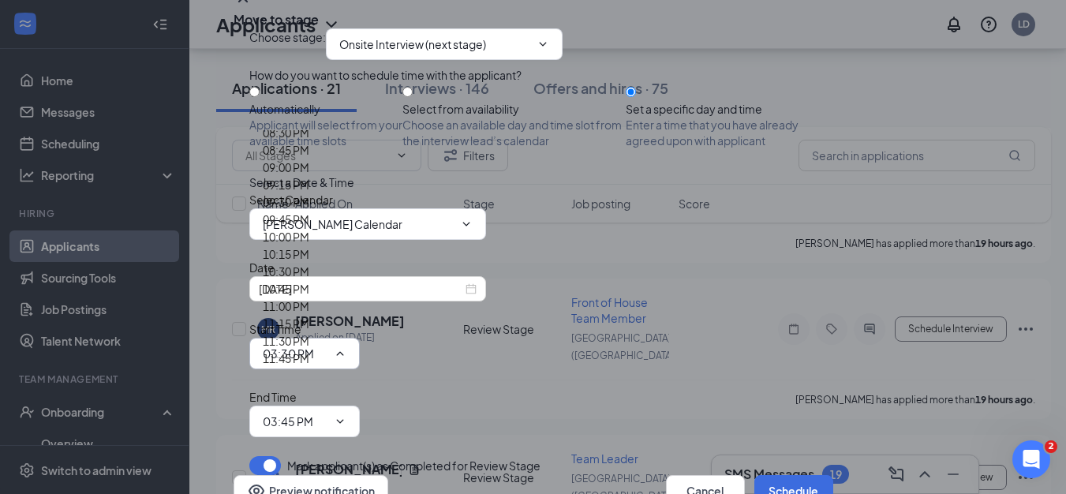
type input "03:15 PM"
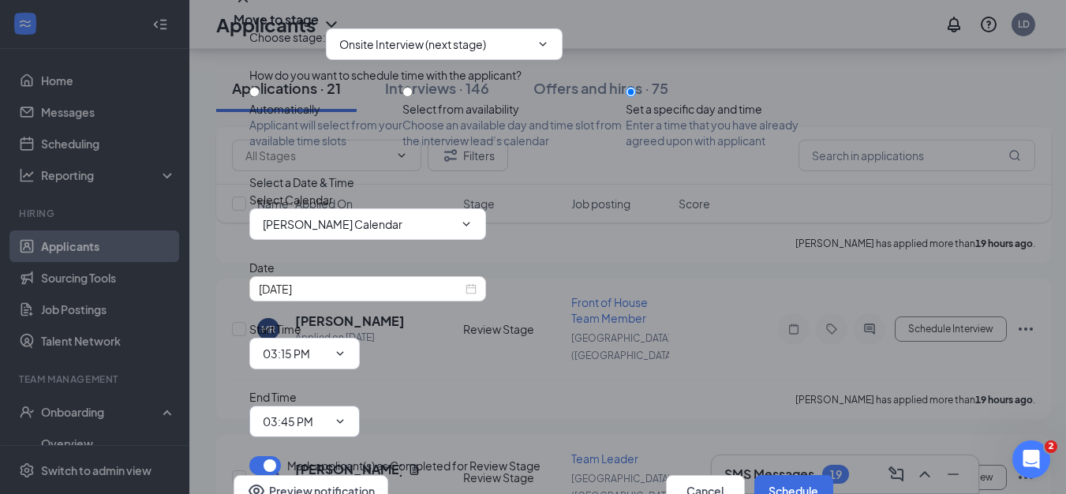
click at [327, 413] on input "03:45 PM" at bounding box center [295, 421] width 65 height 17
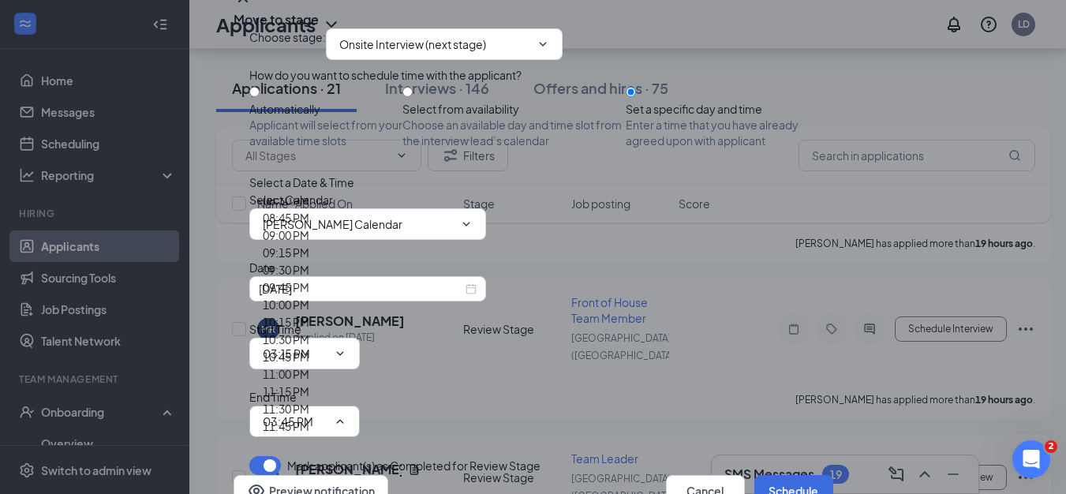
type input "03:30 PM"
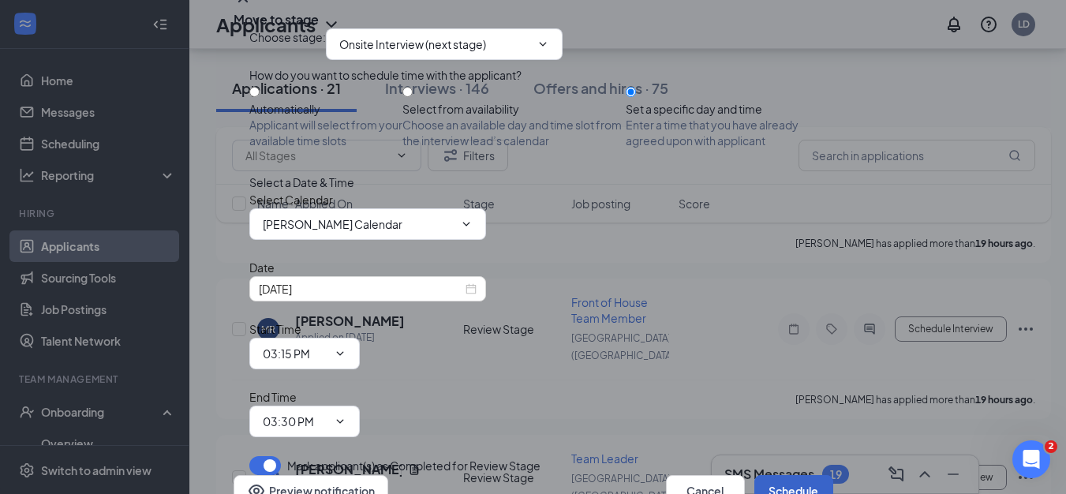
click at [788, 475] on button "Schedule" at bounding box center [793, 491] width 79 height 32
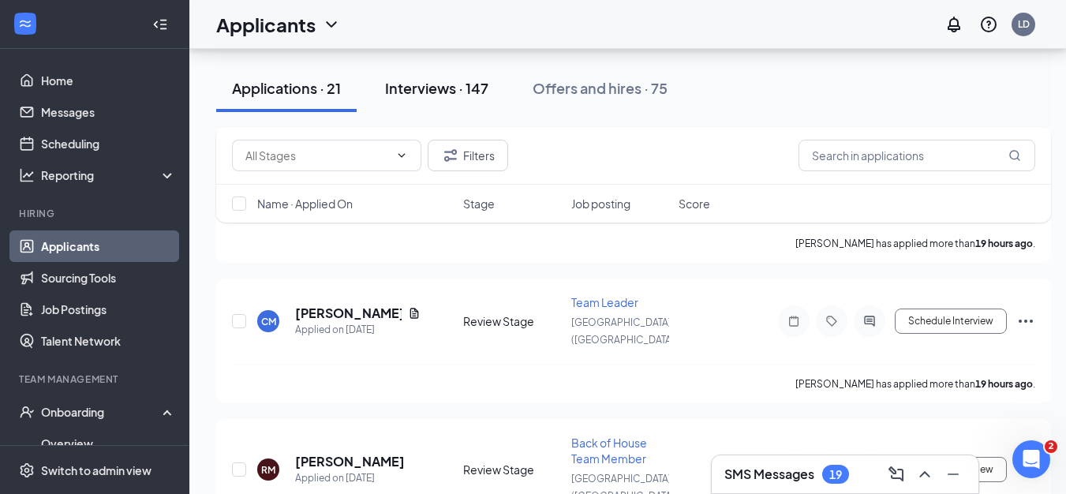
click at [428, 90] on div "Interviews · 147" at bounding box center [436, 88] width 103 height 20
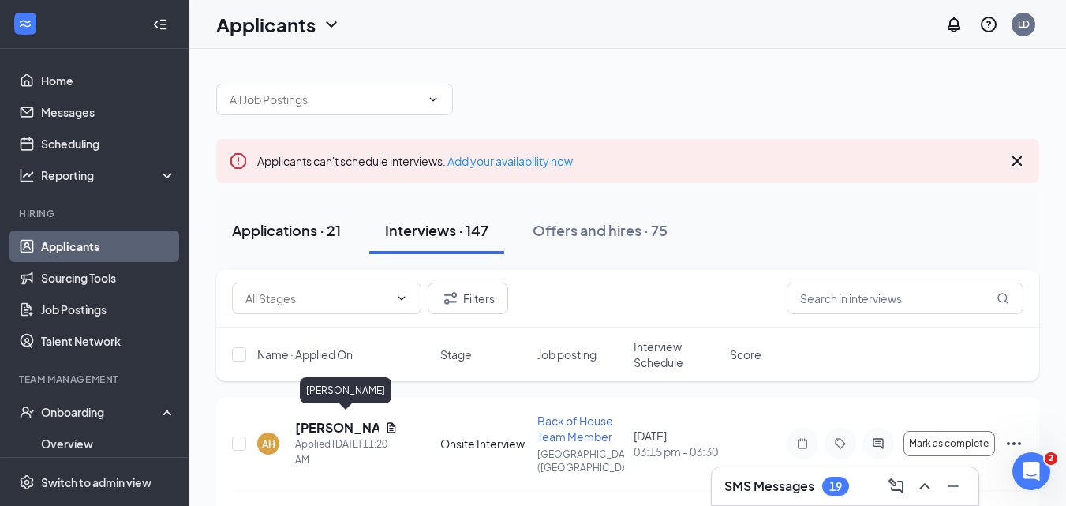
click at [268, 232] on div "Applications · 21" at bounding box center [286, 230] width 109 height 20
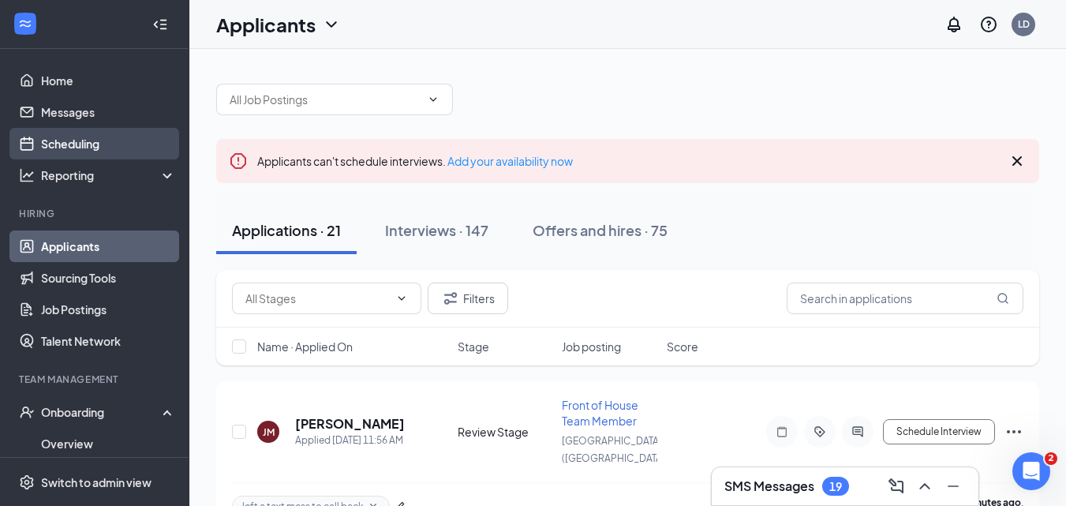
click at [76, 136] on link "Scheduling" at bounding box center [108, 144] width 135 height 32
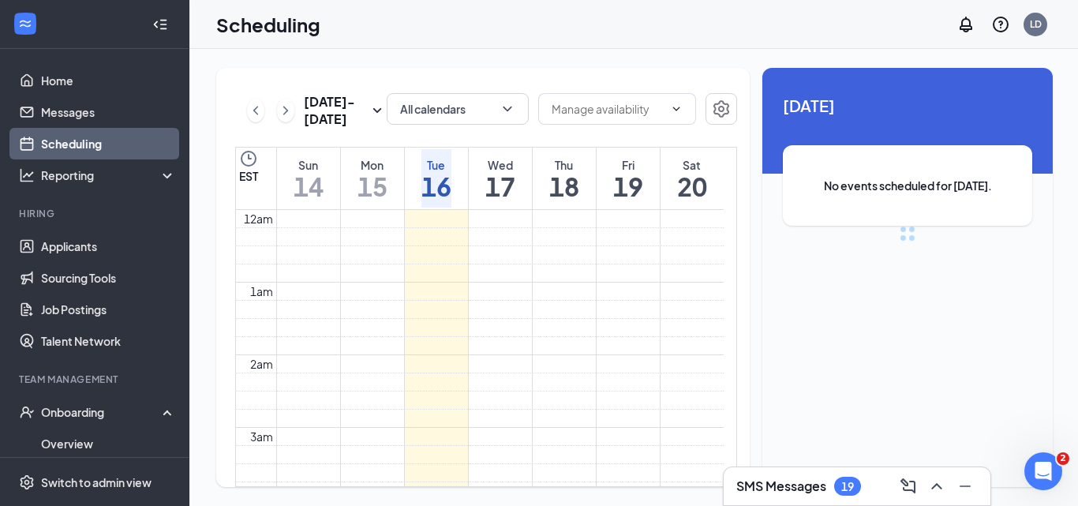
scroll to position [776, 0]
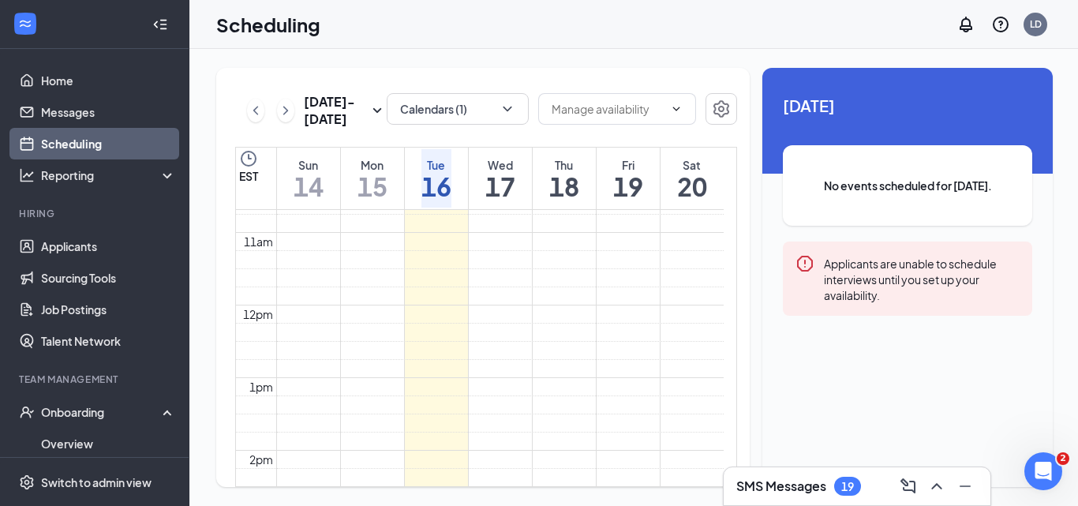
click at [513, 160] on div "Wed" at bounding box center [500, 165] width 30 height 16
click at [484, 116] on button "Calendars (1)" at bounding box center [458, 109] width 142 height 32
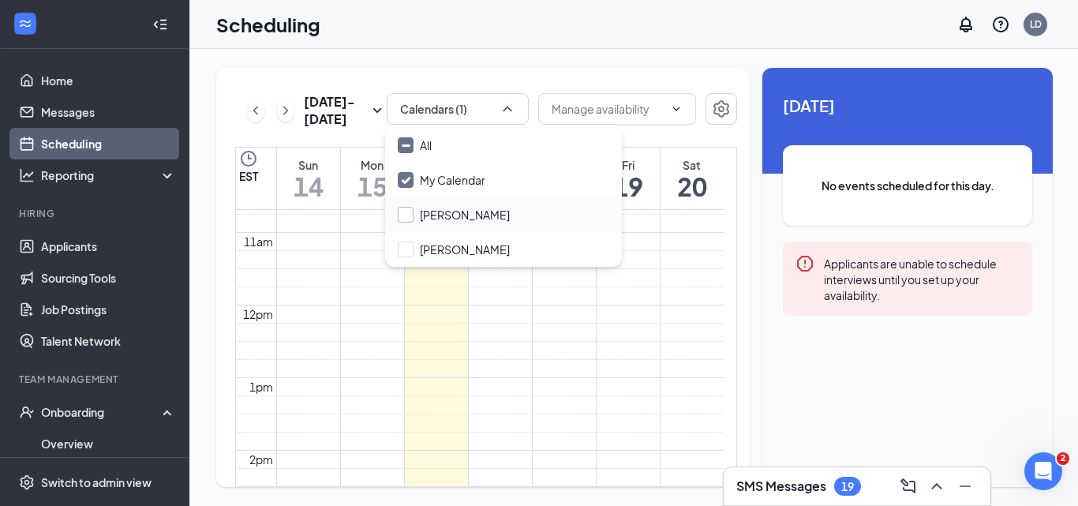
click at [467, 218] on input "[PERSON_NAME]" at bounding box center [454, 215] width 112 height 16
checkbox input "true"
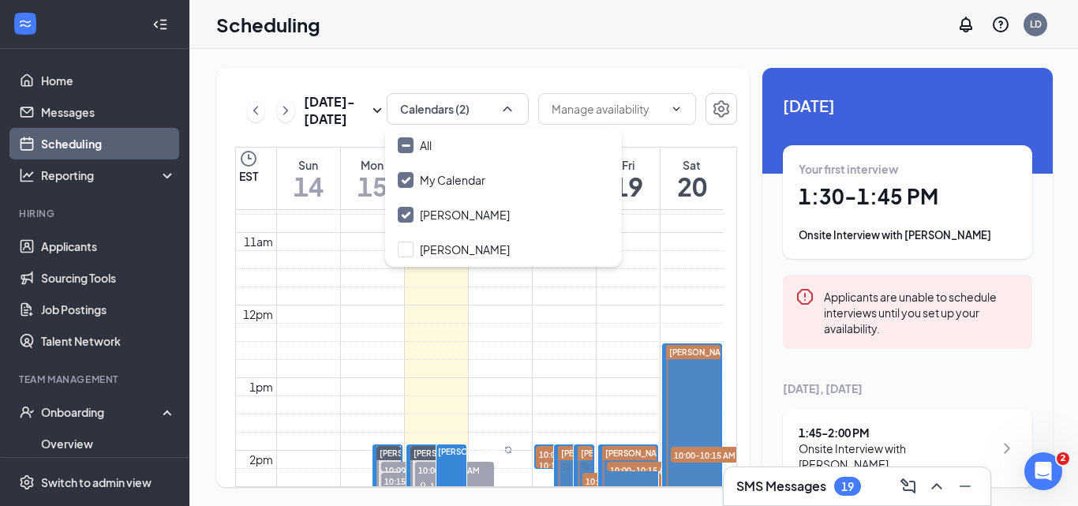
click at [600, 30] on div "Scheduling LD" at bounding box center [633, 24] width 888 height 49
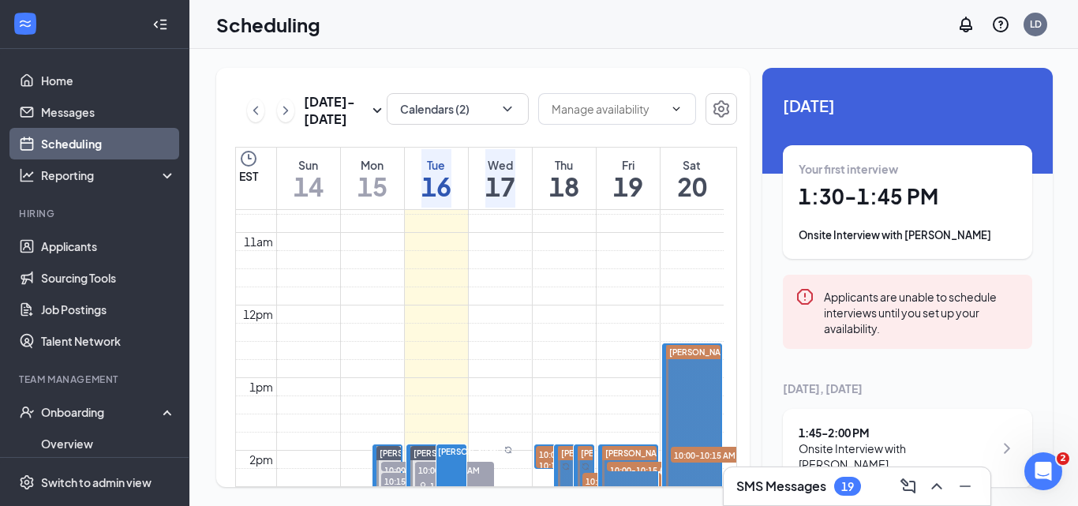
click at [572, 157] on div "Thu" at bounding box center [564, 165] width 30 height 16
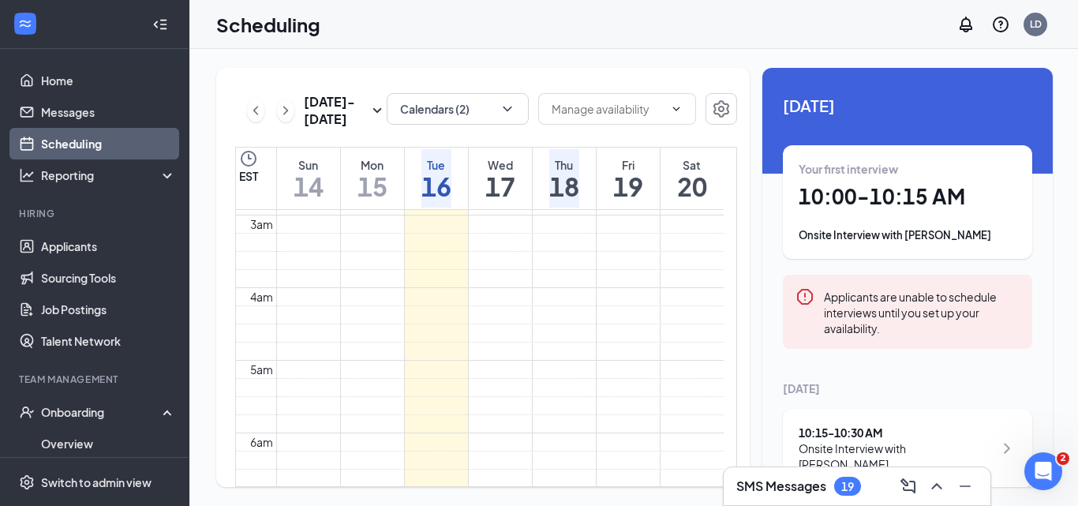
scroll to position [394, 0]
click at [643, 169] on div "Fri" at bounding box center [628, 165] width 30 height 16
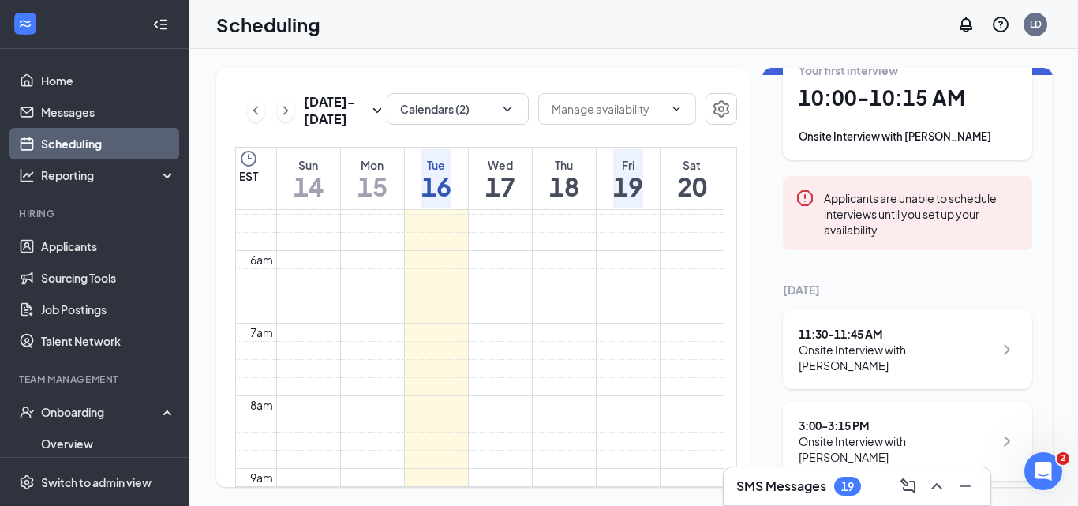
scroll to position [102, 0]
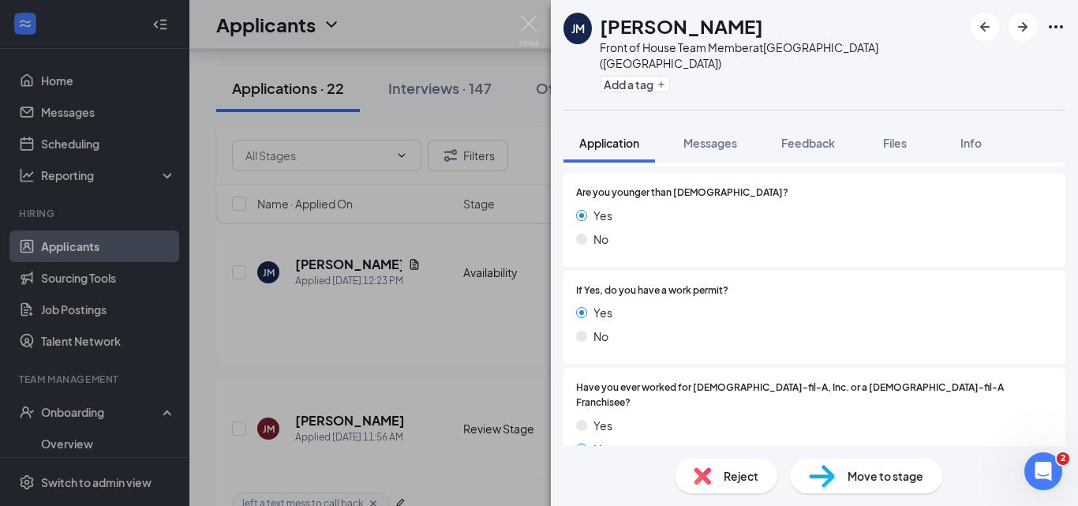
scroll to position [237, 0]
click at [836, 481] on div "Move to stage" at bounding box center [866, 475] width 152 height 35
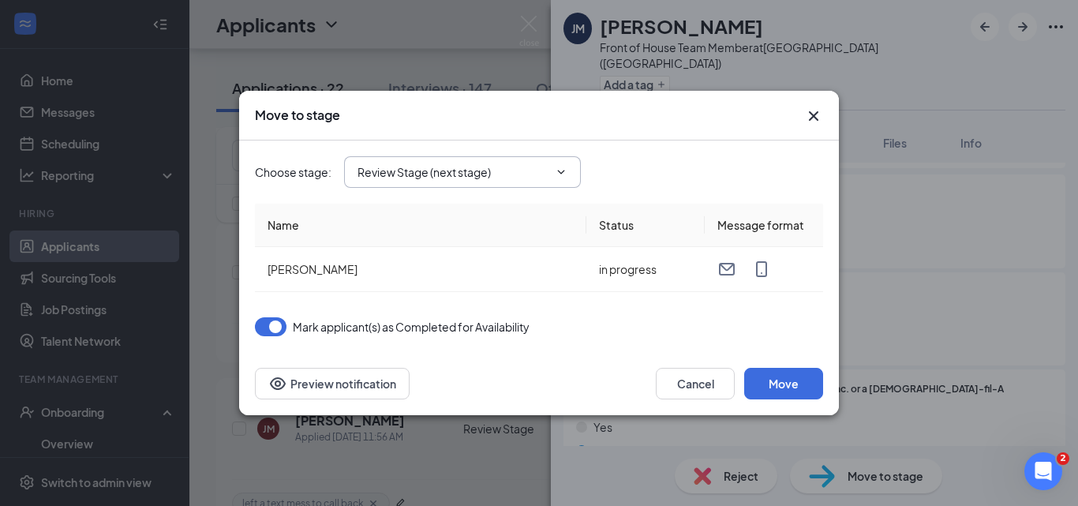
click at [503, 180] on input "Review Stage (next stage)" at bounding box center [452, 171] width 191 height 17
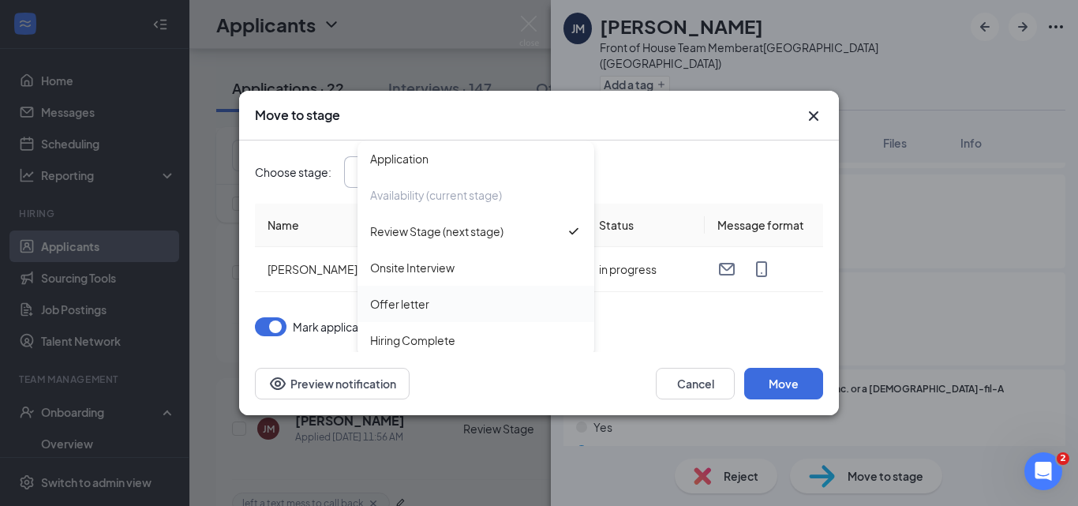
click at [407, 307] on div "Offer letter" at bounding box center [399, 303] width 59 height 17
type input "Offer letter"
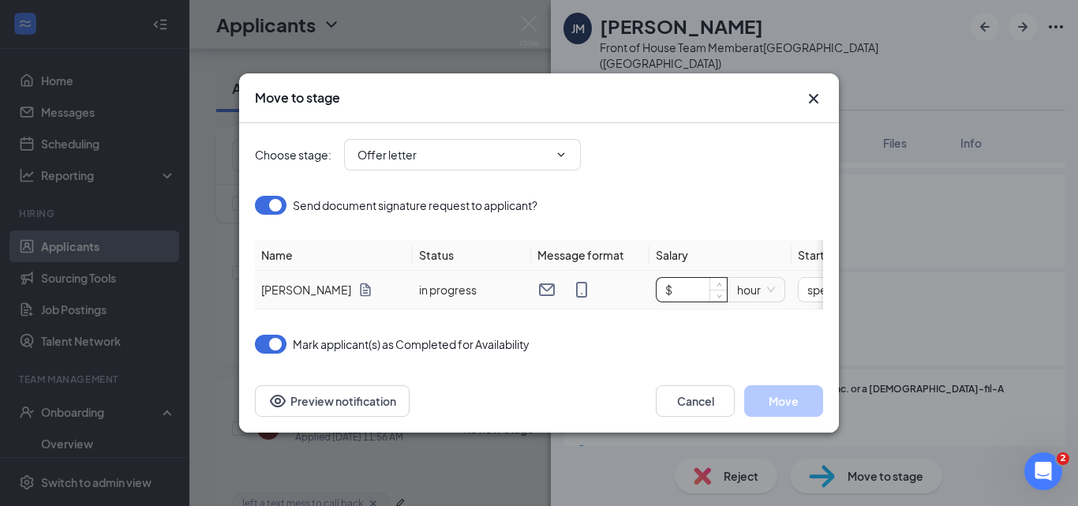
click at [681, 286] on input "$" at bounding box center [691, 290] width 70 height 24
type input "$ 15"
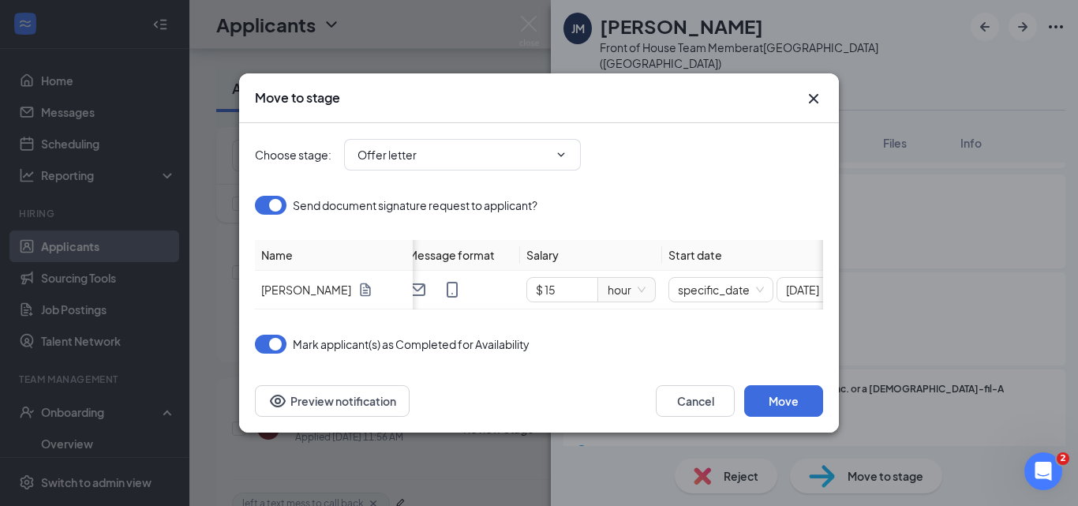
scroll to position [0, 205]
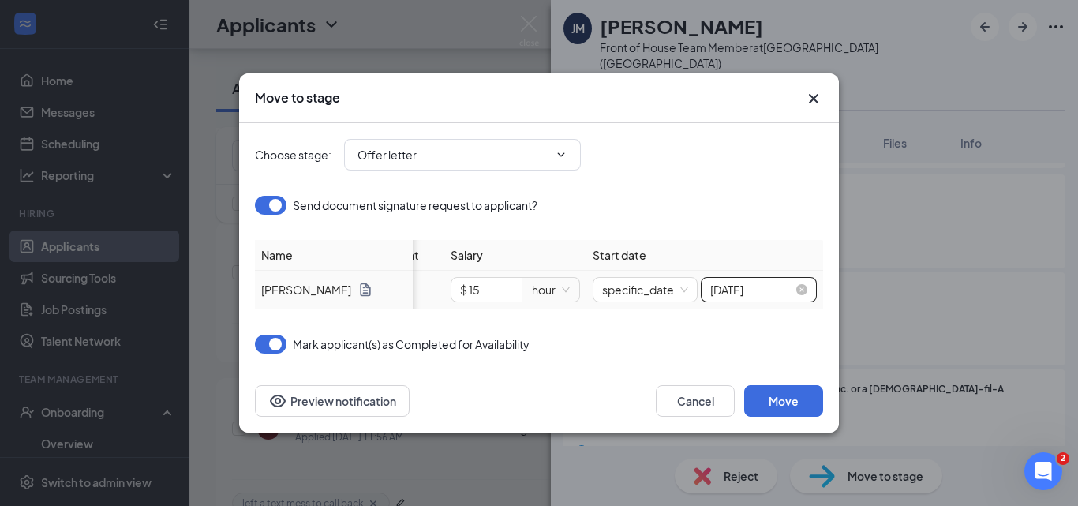
click at [777, 288] on input "[DATE]" at bounding box center [751, 289] width 83 height 17
click at [761, 283] on input "[DATE]" at bounding box center [751, 289] width 83 height 17
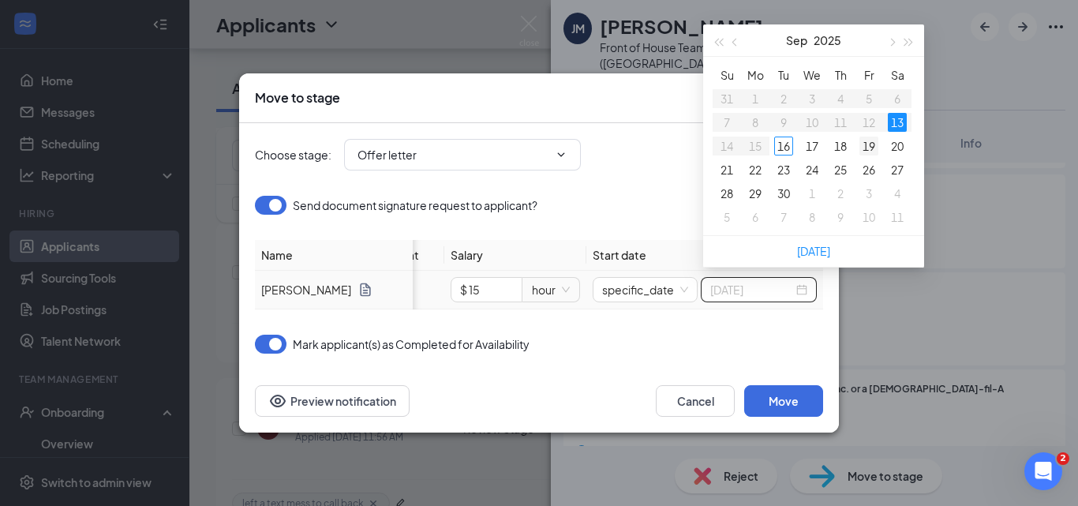
click at [867, 144] on div "19" at bounding box center [868, 145] width 19 height 19
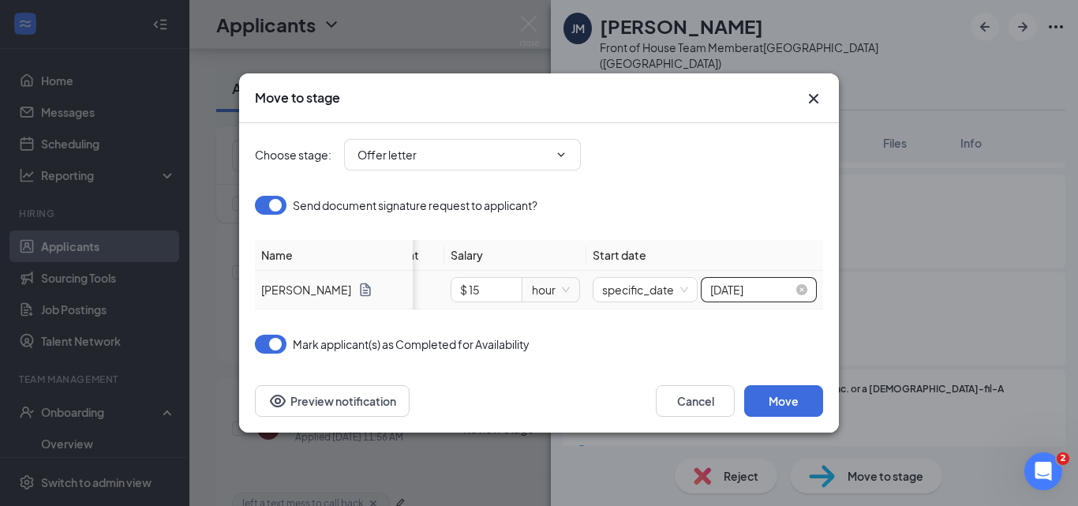
click at [783, 284] on input "[DATE]" at bounding box center [751, 289] width 83 height 17
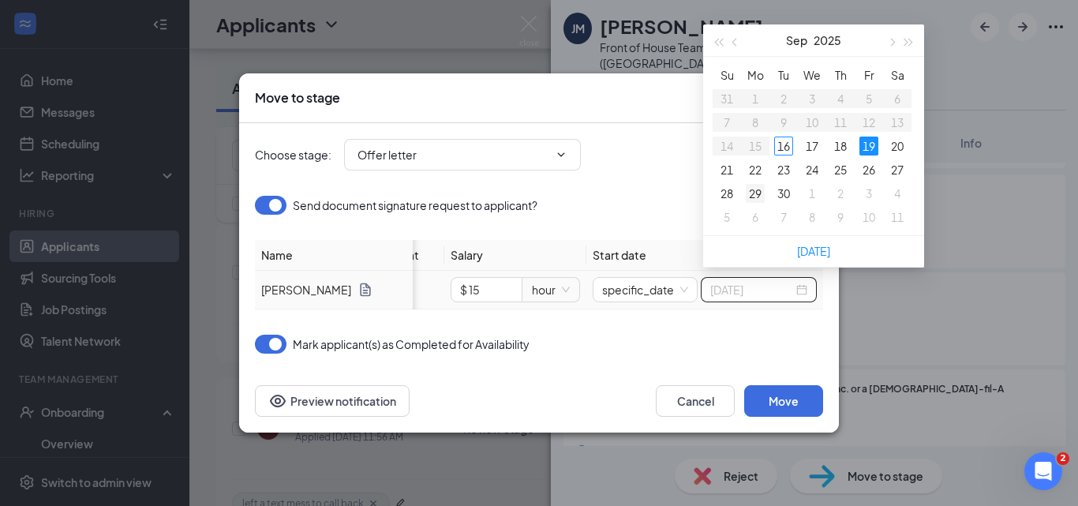
type input "[DATE]"
click at [755, 191] on div "29" at bounding box center [755, 193] width 19 height 19
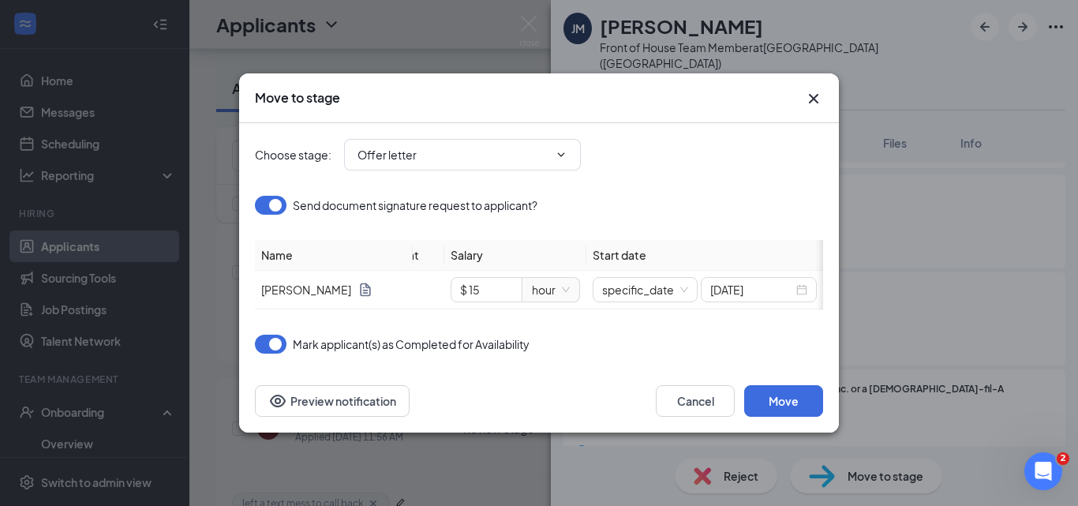
scroll to position [0, 0]
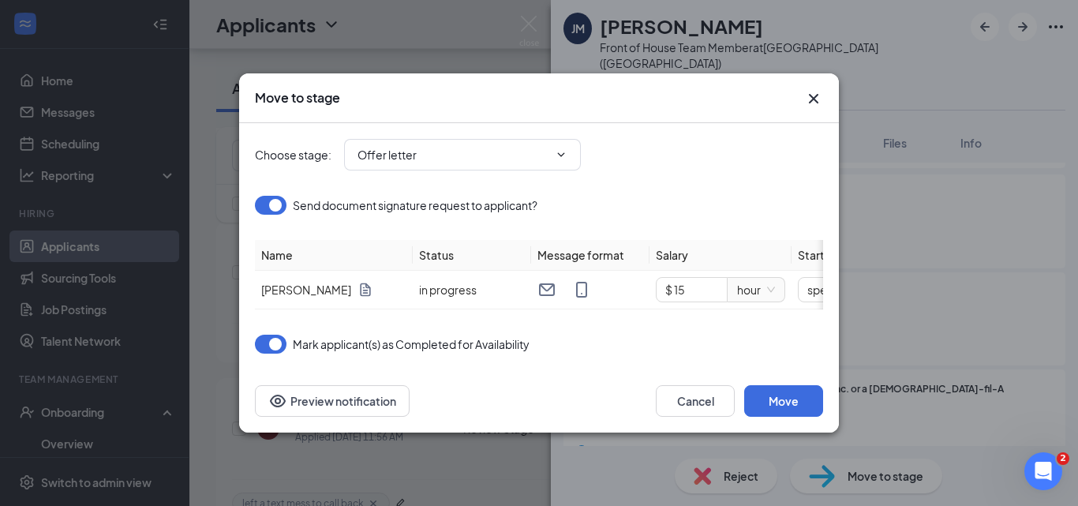
drag, startPoint x: 389, startPoint y: 88, endPoint x: 672, endPoint y: 74, distance: 283.6
click at [672, 74] on div "Move to stage" at bounding box center [539, 98] width 600 height 50
click at [775, 413] on button "Move" at bounding box center [783, 401] width 79 height 32
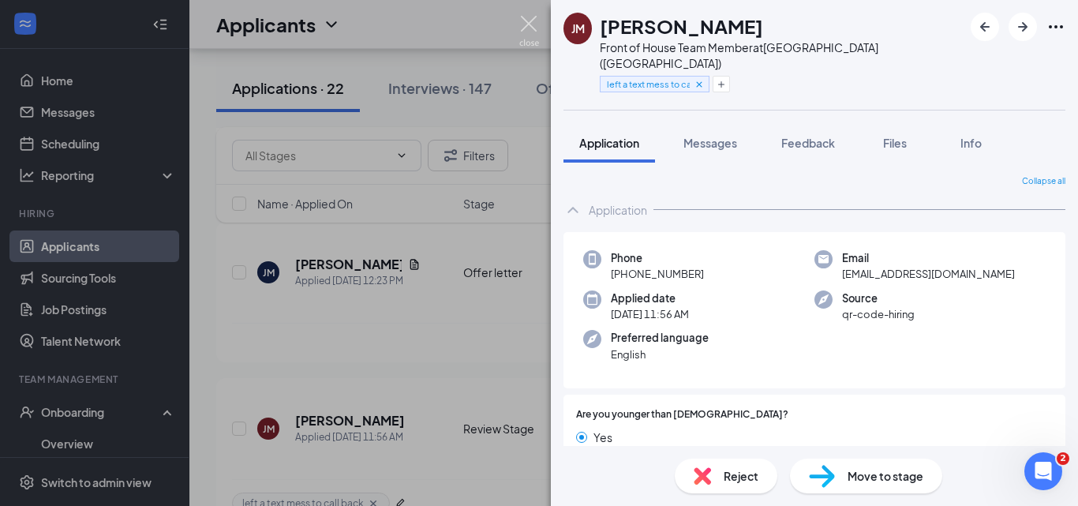
drag, startPoint x: 521, startPoint y: 24, endPoint x: 515, endPoint y: 44, distance: 21.2
click at [521, 24] on img at bounding box center [529, 31] width 20 height 31
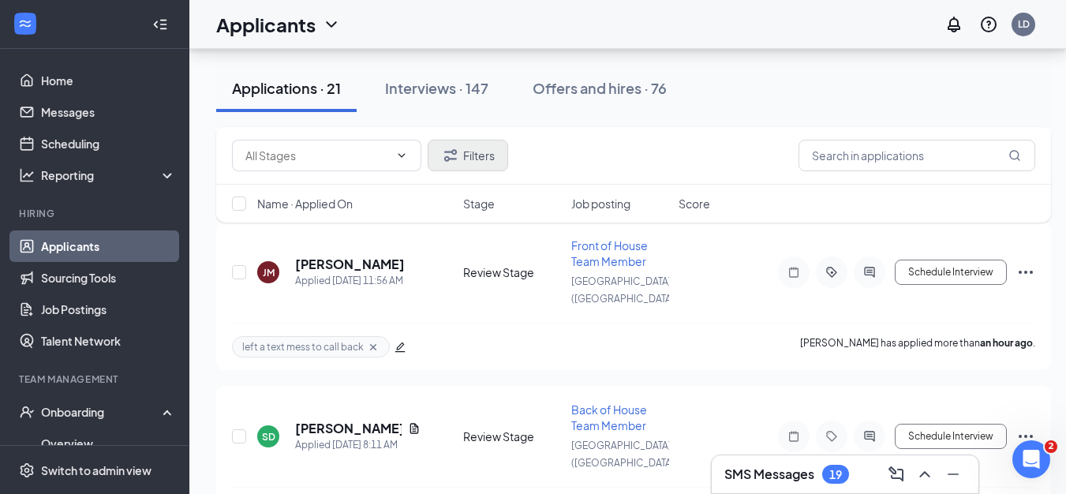
scroll to position [2721, 0]
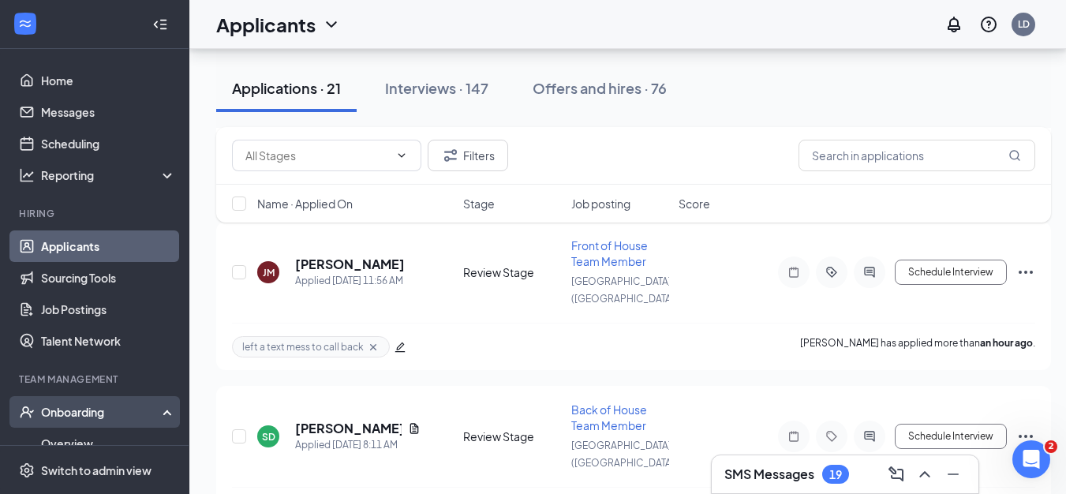
click at [66, 417] on div "Onboarding" at bounding box center [101, 412] width 121 height 16
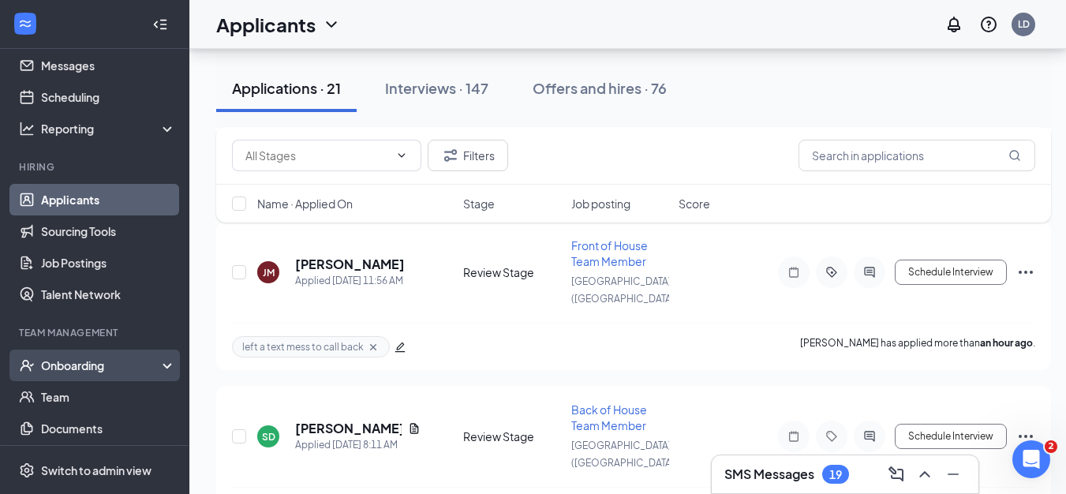
scroll to position [72, 0]
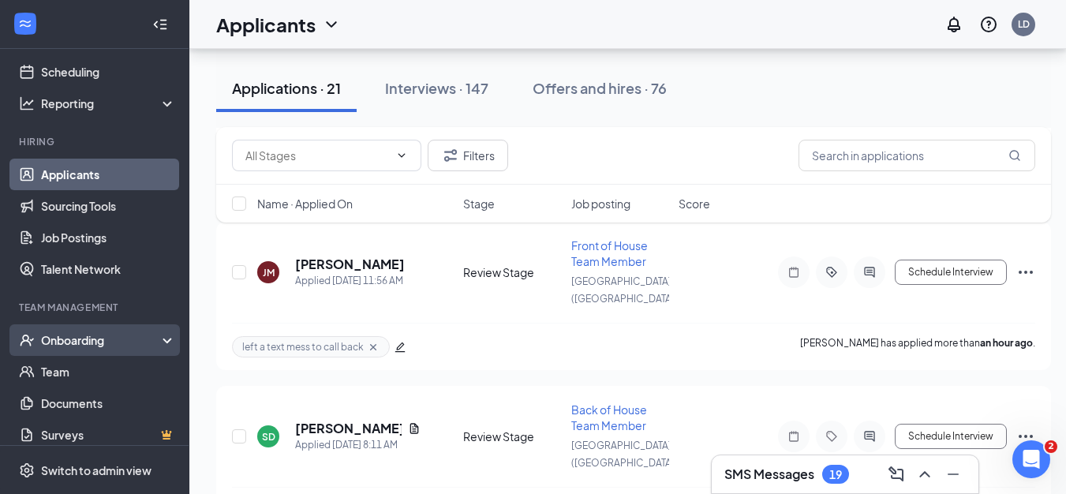
click at [164, 342] on icon at bounding box center [170, 342] width 13 height 0
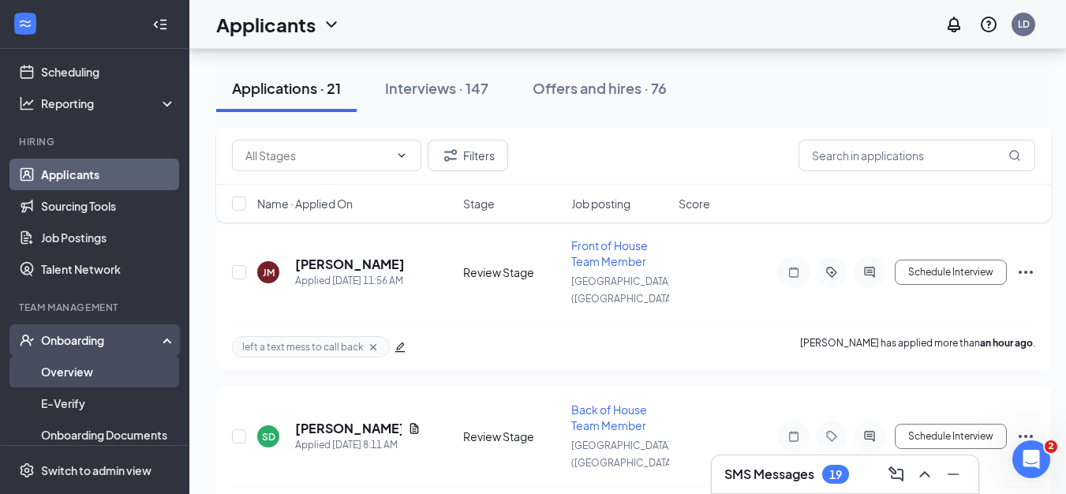
click at [91, 373] on link "Overview" at bounding box center [108, 372] width 135 height 32
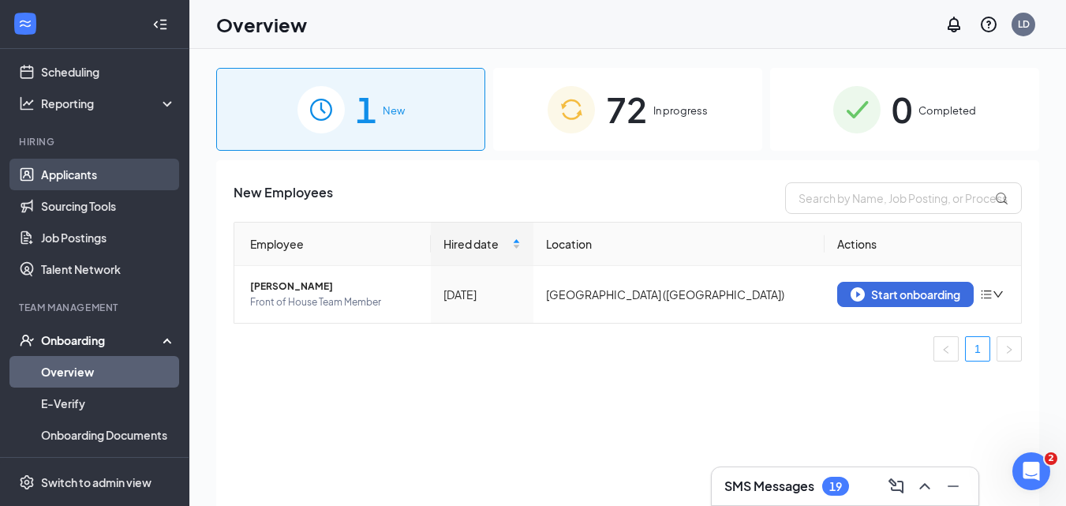
click at [74, 179] on link "Applicants" at bounding box center [108, 175] width 135 height 32
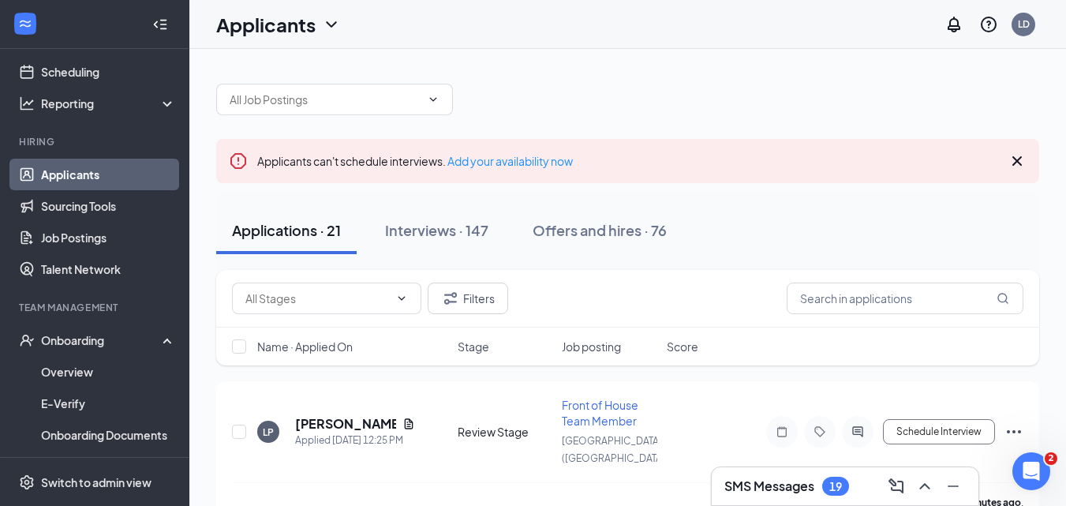
drag, startPoint x: 432, startPoint y: 228, endPoint x: 752, endPoint y: 258, distance: 321.7
click at [432, 228] on div "Interviews · 147" at bounding box center [436, 230] width 103 height 20
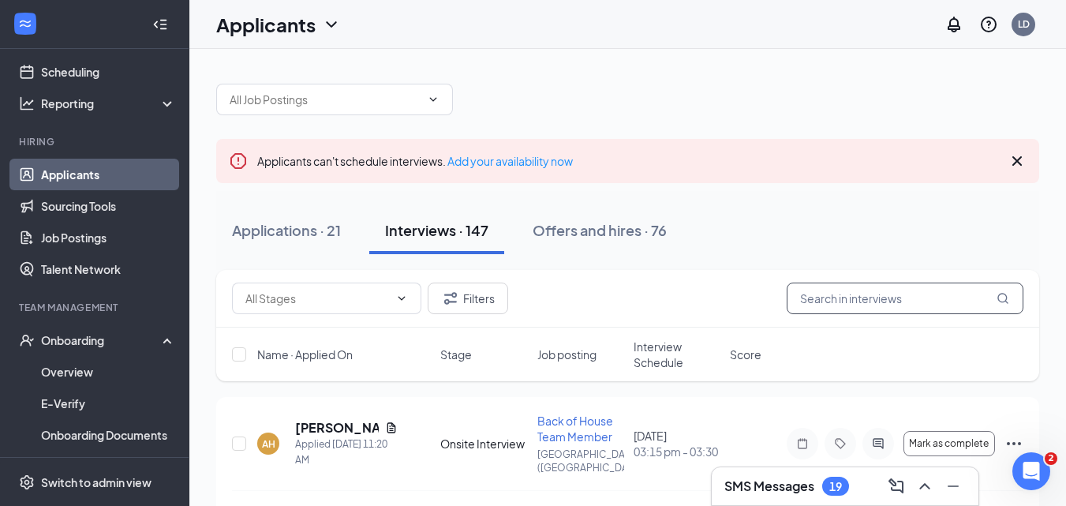
click at [826, 297] on input "text" at bounding box center [905, 298] width 237 height 32
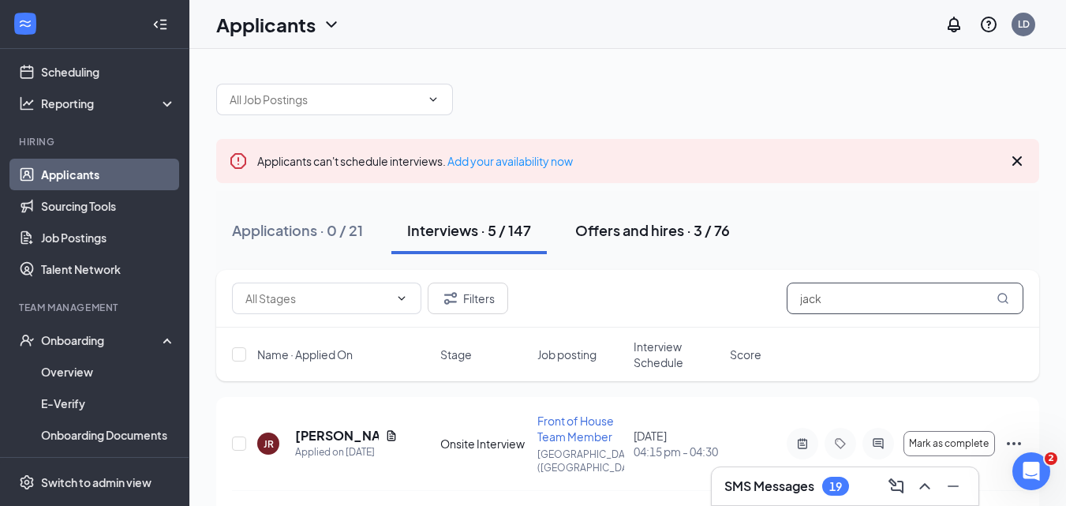
type input "jack"
click at [602, 228] on div "Offers and hires · 3 / 76" at bounding box center [652, 230] width 155 height 20
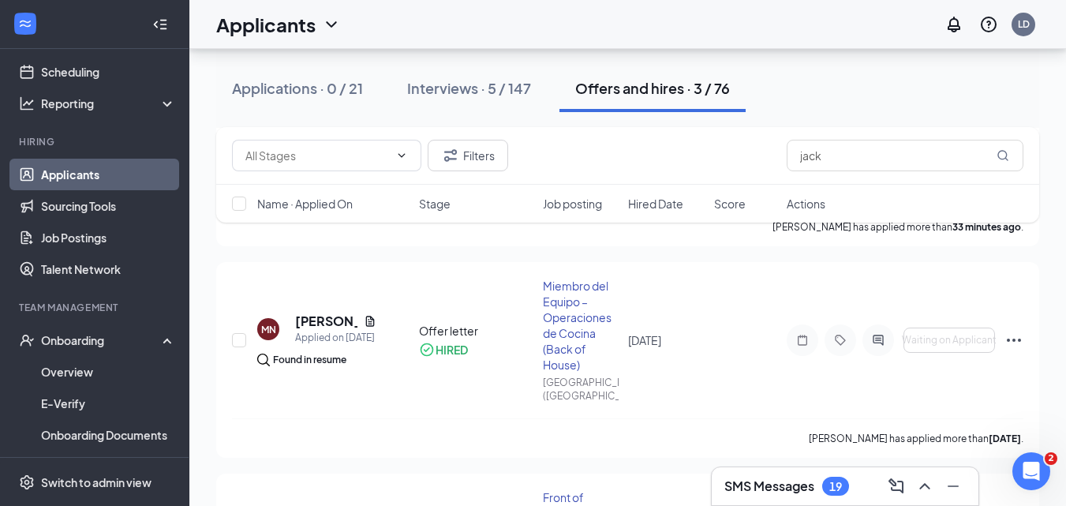
scroll to position [24, 0]
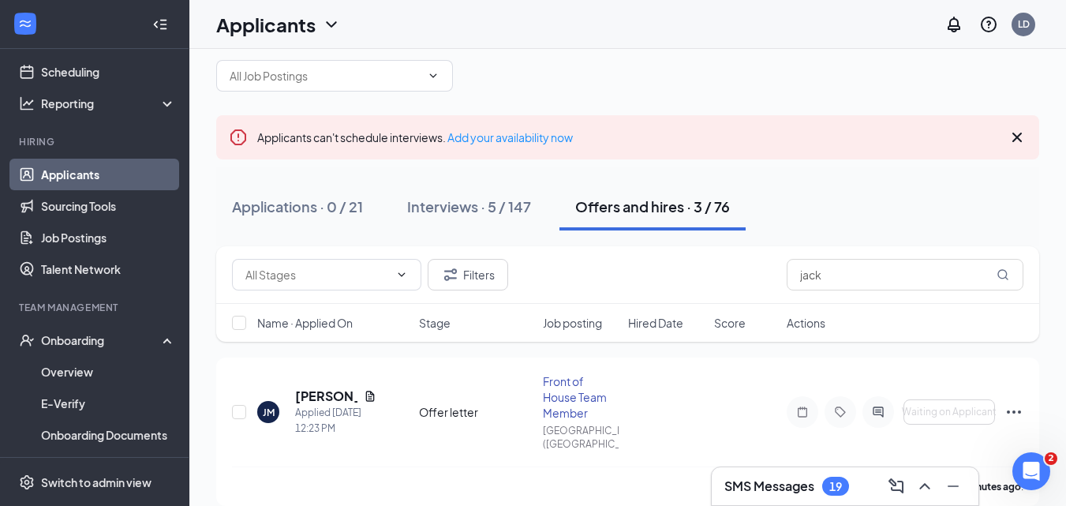
click at [647, 209] on div "Offers and hires · 3 / 76" at bounding box center [652, 206] width 155 height 20
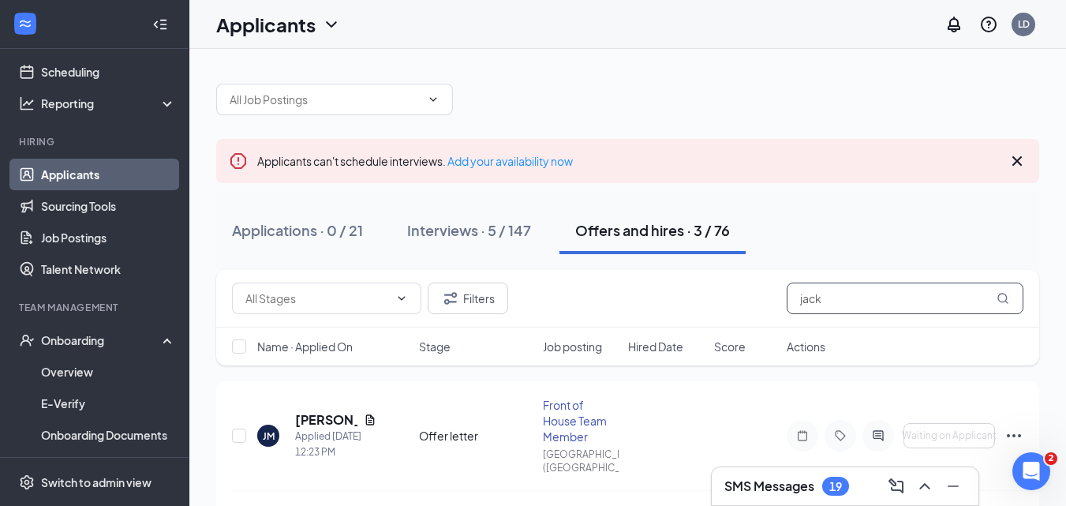
drag, startPoint x: 817, startPoint y: 308, endPoint x: 637, endPoint y: 323, distance: 179.7
click at [637, 323] on div "Filters jack" at bounding box center [627, 299] width 823 height 58
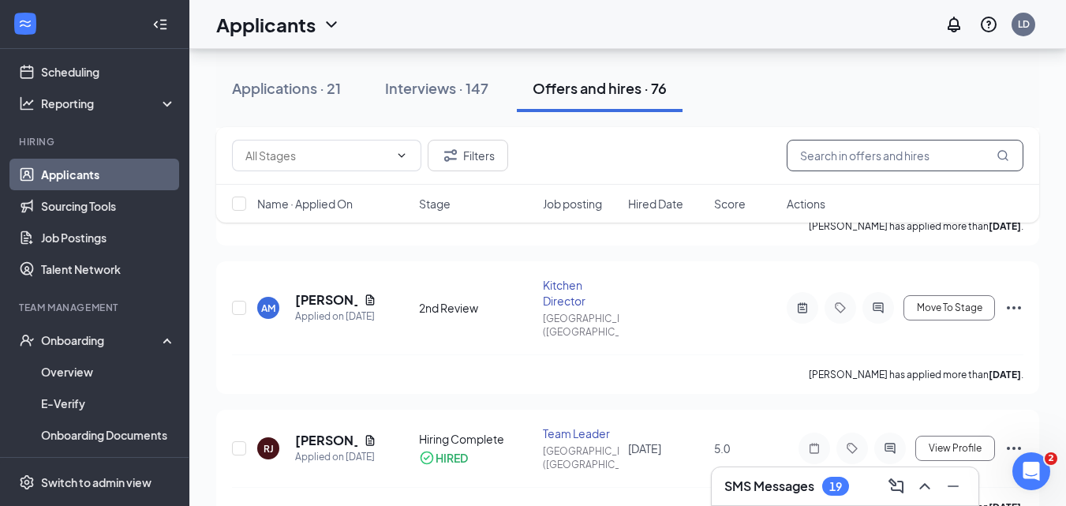
scroll to position [4552, 0]
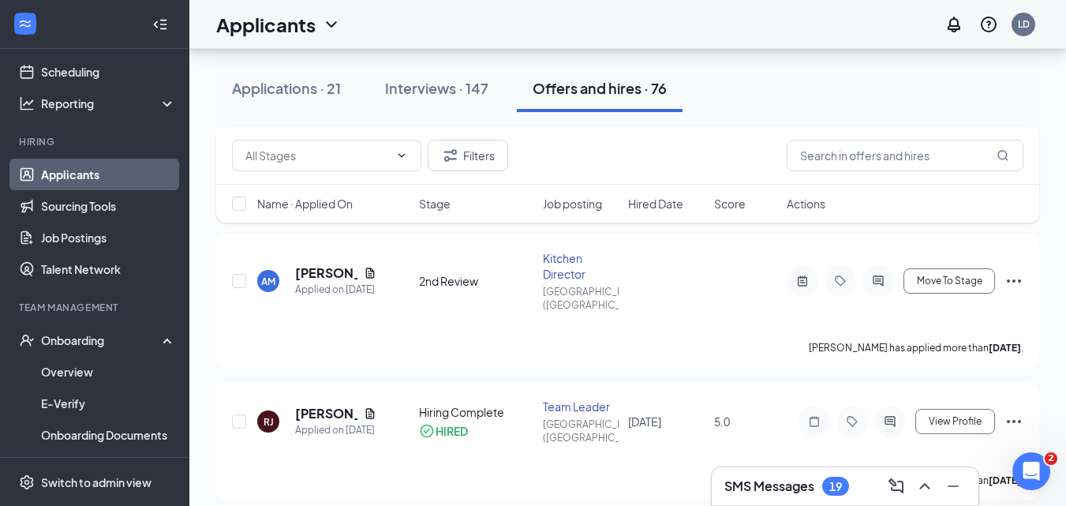
drag, startPoint x: 573, startPoint y: 91, endPoint x: 761, endPoint y: 226, distance: 231.2
click at [574, 91] on div "Offers and hires · 76" at bounding box center [600, 88] width 134 height 20
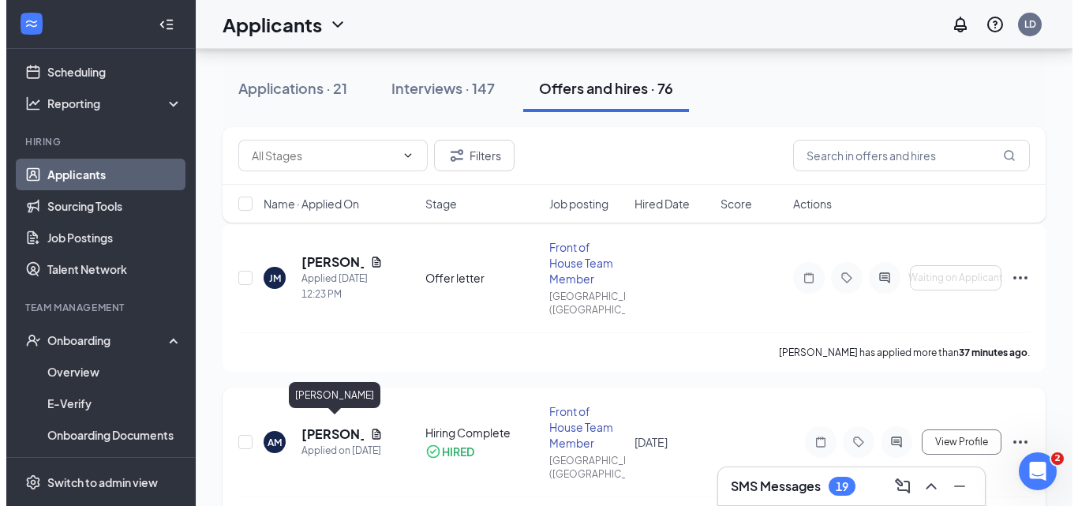
scroll to position [237, 0]
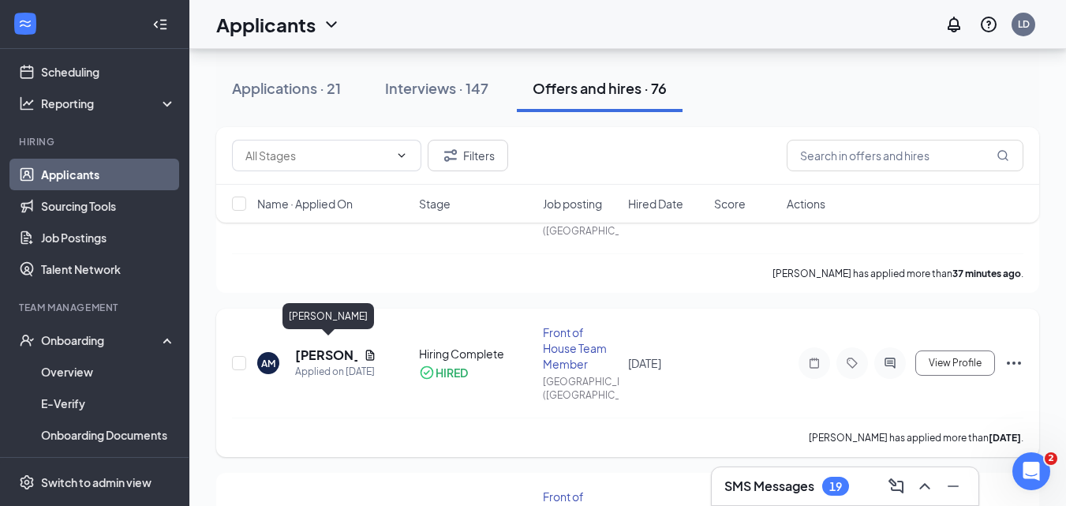
click at [327, 346] on h5 "[PERSON_NAME]" at bounding box center [326, 354] width 62 height 17
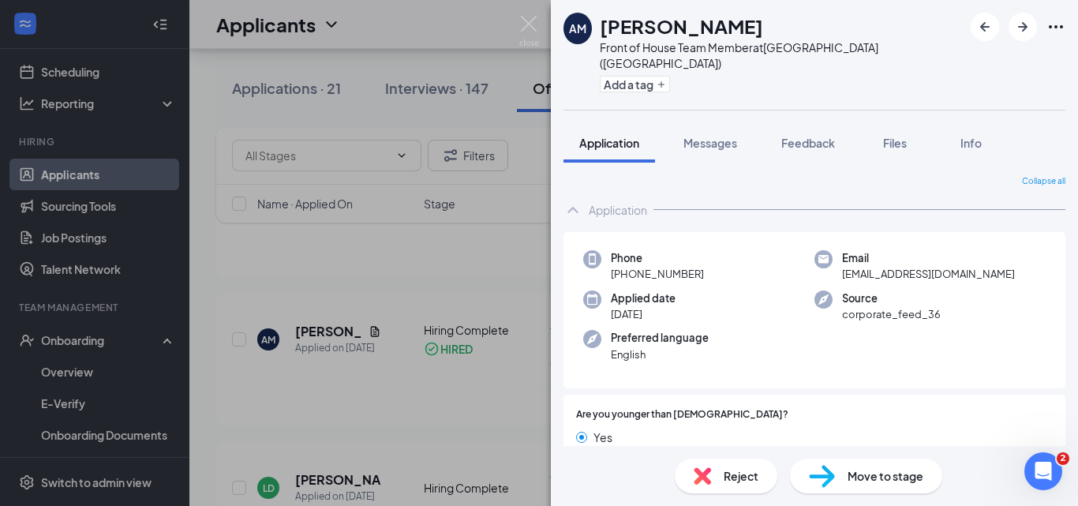
drag, startPoint x: 735, startPoint y: 27, endPoint x: 605, endPoint y: 30, distance: 129.4
click at [605, 30] on div "[PERSON_NAME]" at bounding box center [781, 26] width 363 height 27
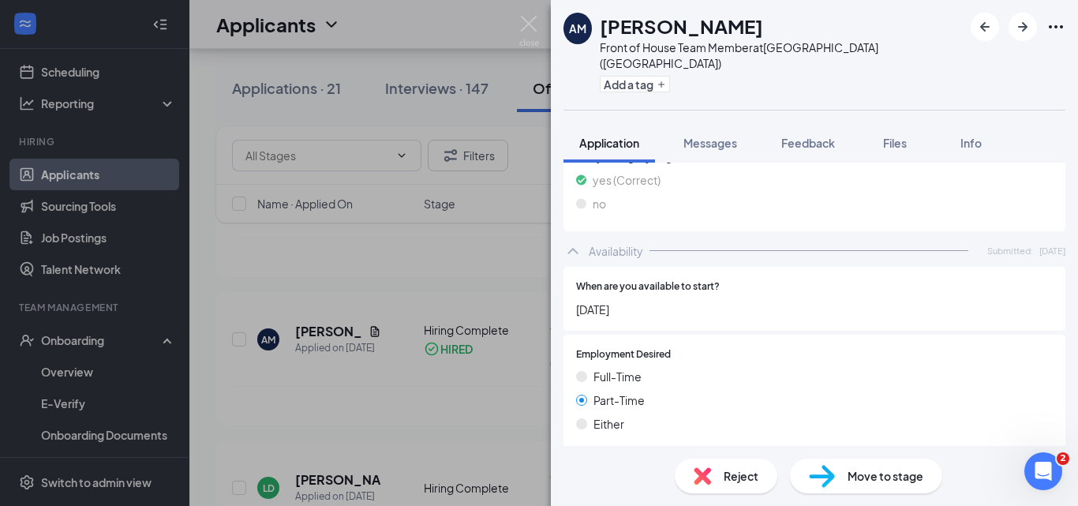
scroll to position [1312, 0]
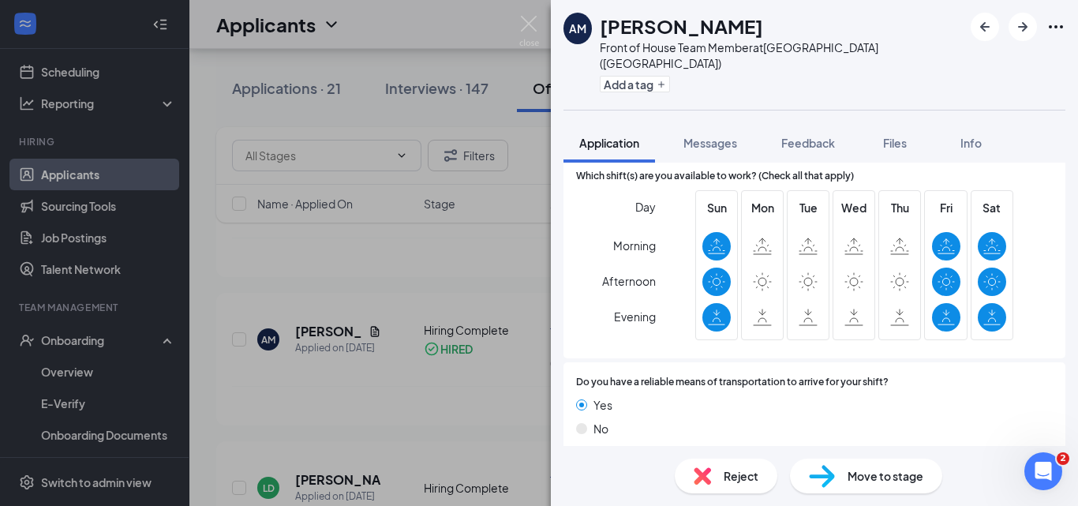
click at [573, 466] on icon "ChevronDown" at bounding box center [572, 475] width 19 height 19
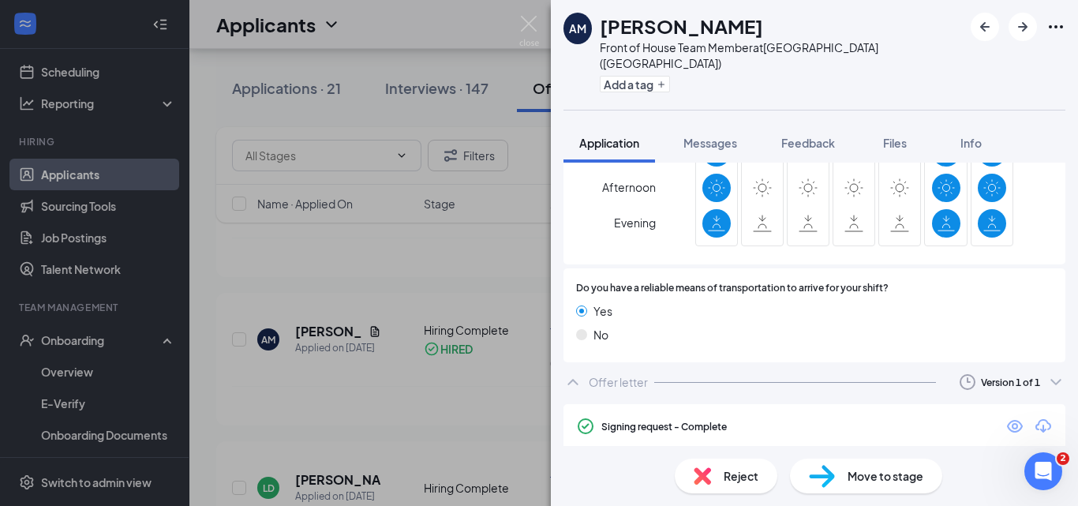
scroll to position [1407, 0]
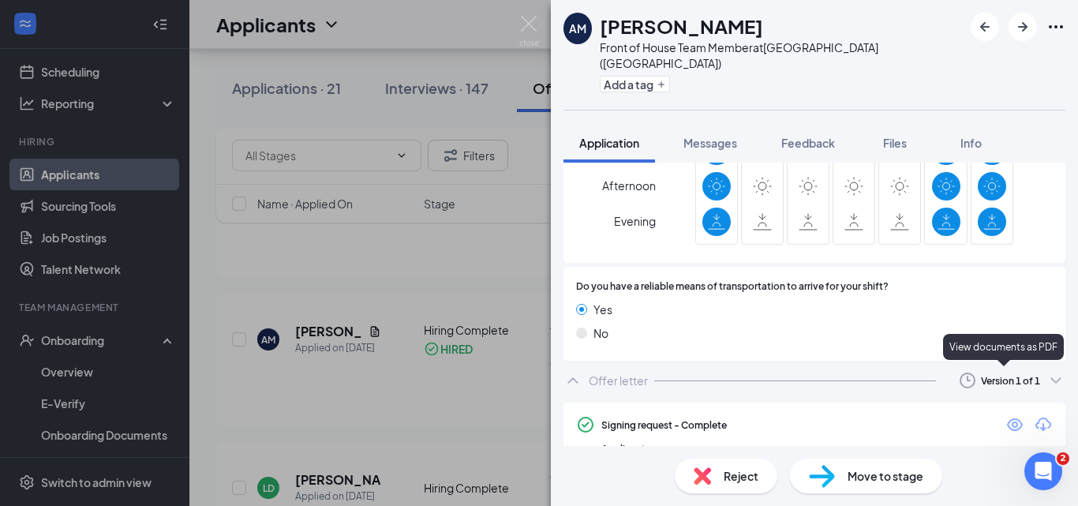
click at [1005, 415] on icon "Eye" at bounding box center [1014, 424] width 19 height 19
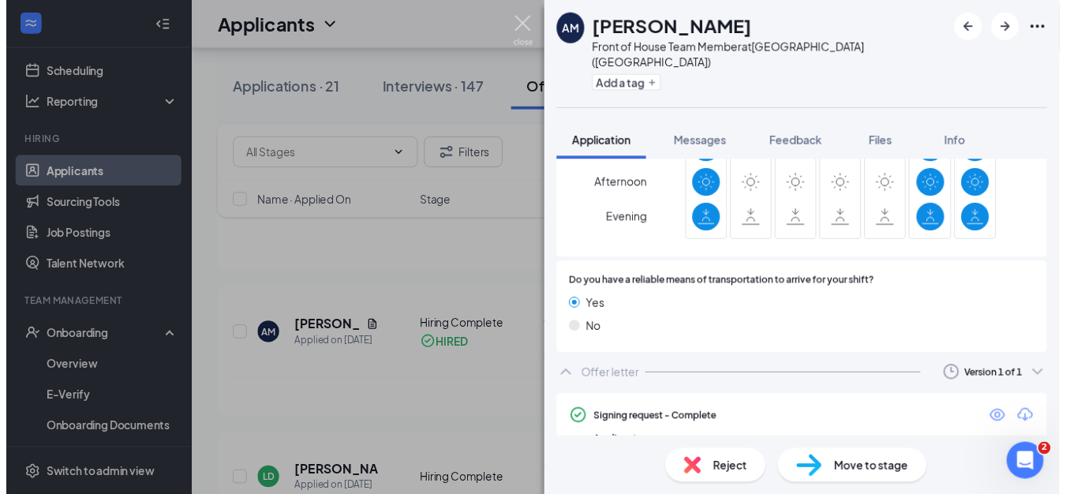
scroll to position [1401, 0]
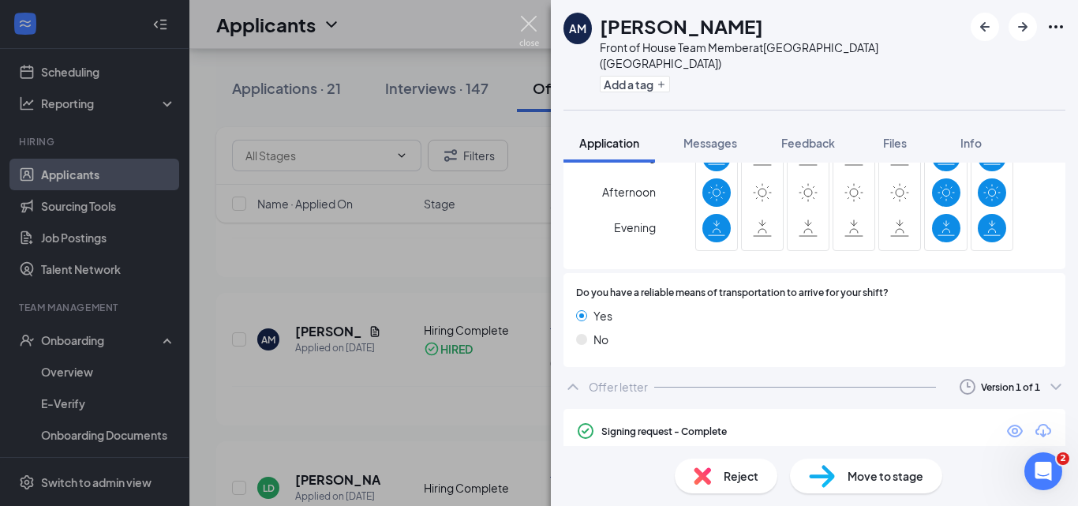
click at [527, 24] on img at bounding box center [529, 31] width 20 height 31
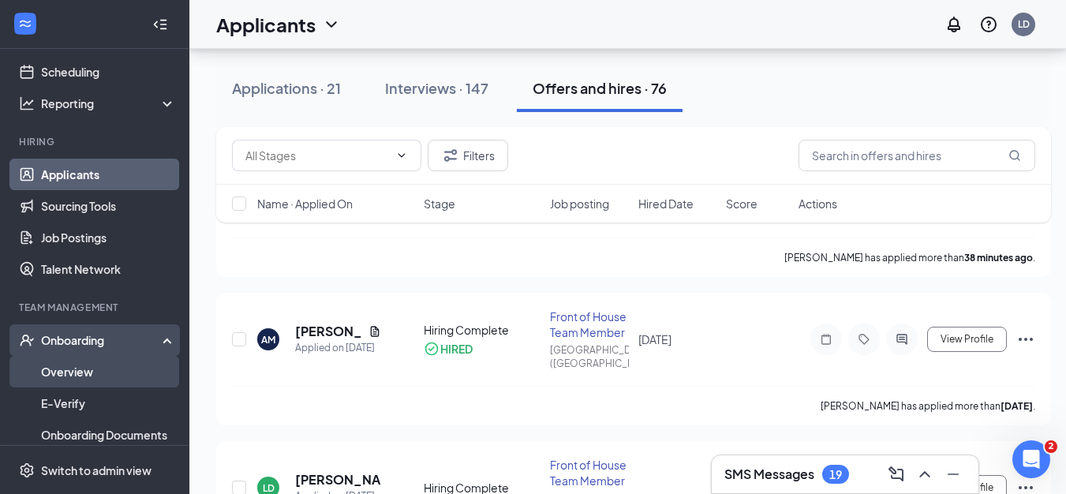
scroll to position [2721, 0]
click at [92, 376] on link "Overview" at bounding box center [108, 372] width 135 height 32
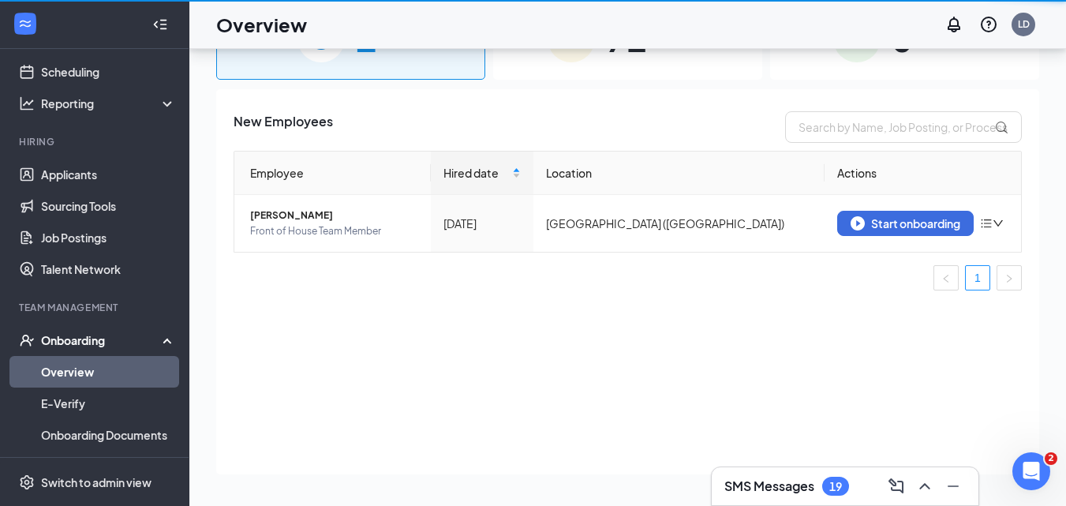
scroll to position [2709, 0]
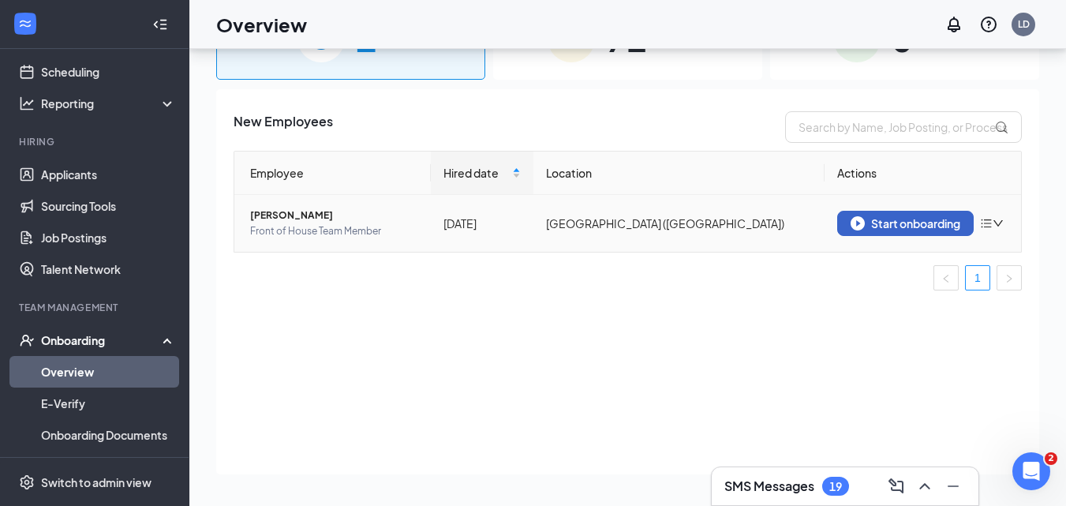
click at [922, 225] on div "Start onboarding" at bounding box center [905, 223] width 110 height 14
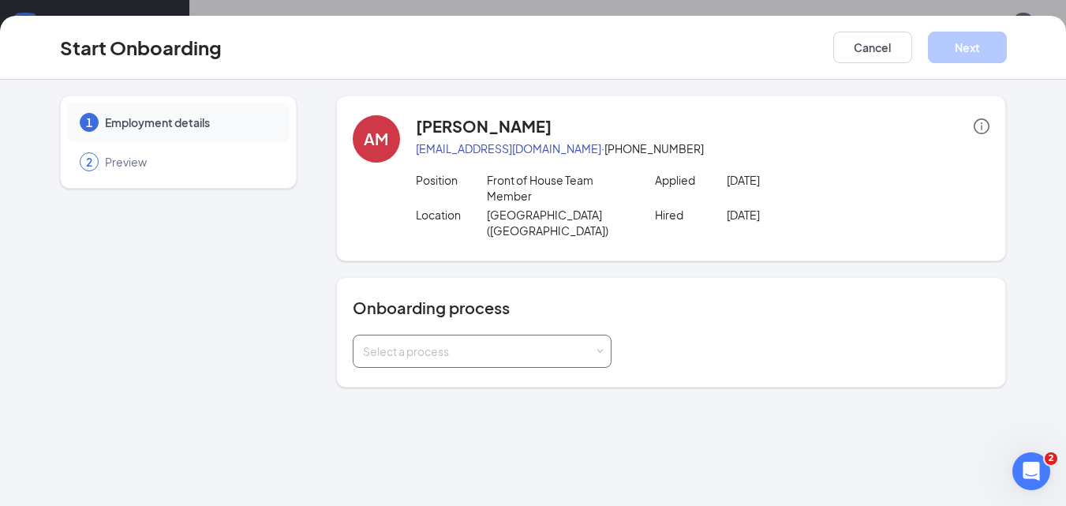
click at [514, 343] on div "Select a process" at bounding box center [478, 351] width 231 height 16
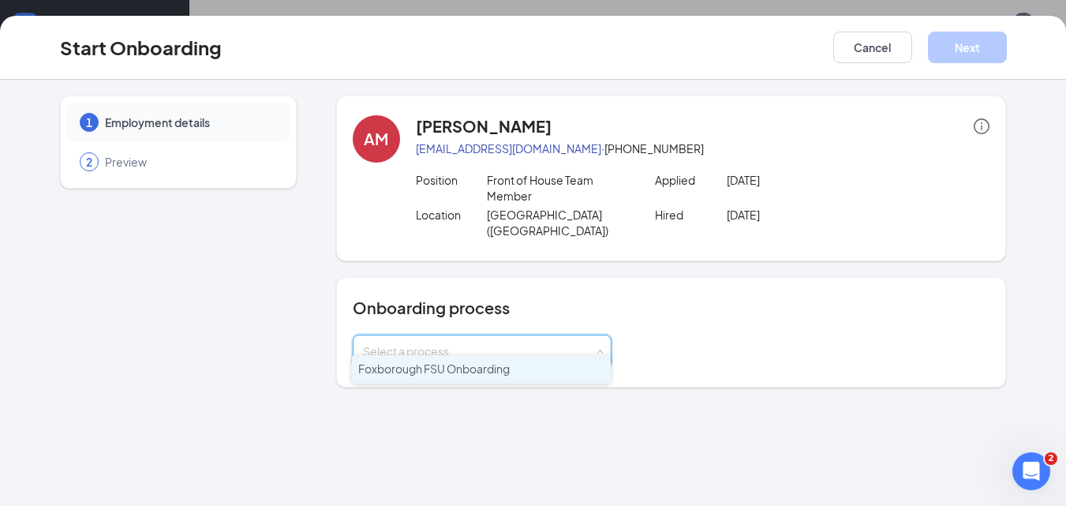
click at [475, 363] on span "Foxborough FSU Onboarding" at bounding box center [433, 368] width 151 height 14
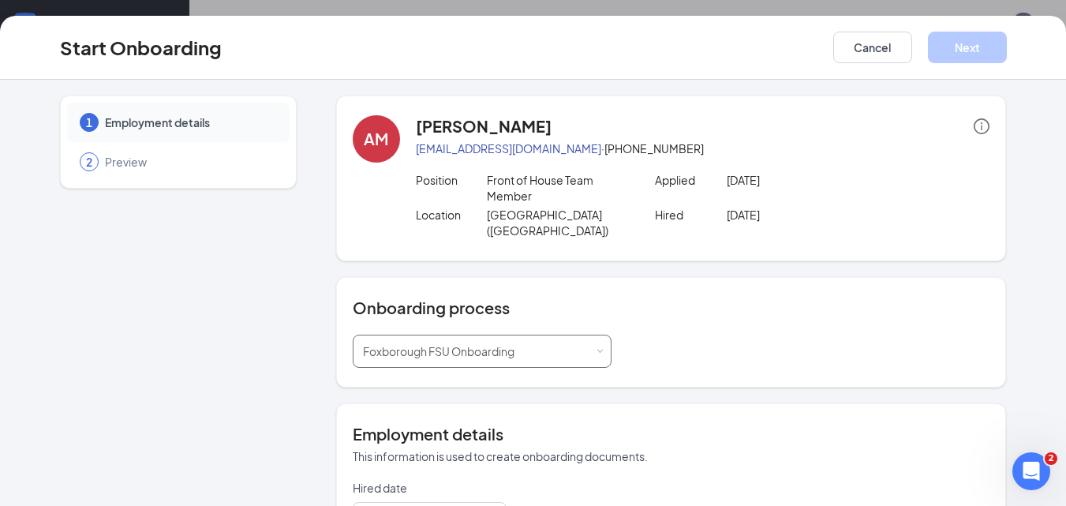
type input "[DATE]"
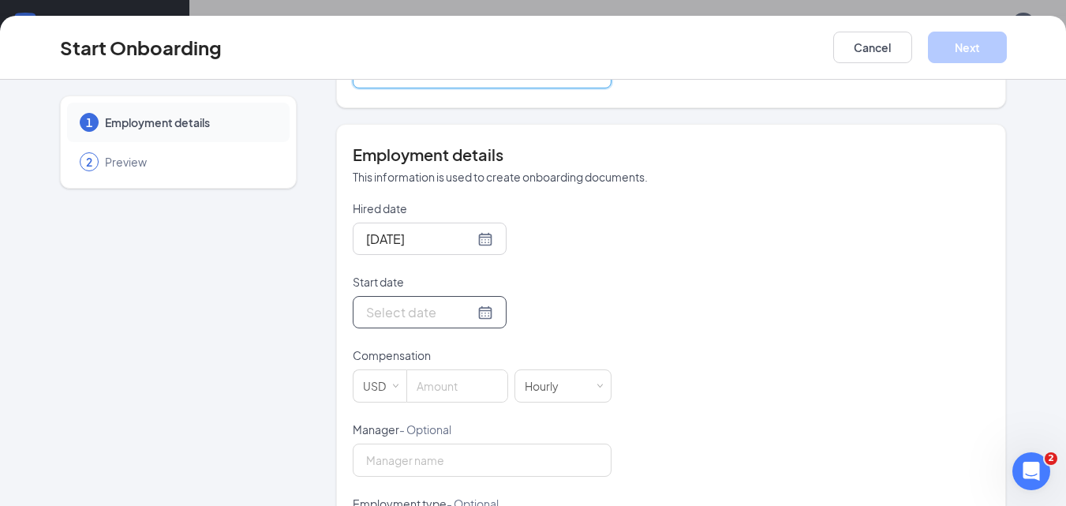
click at [372, 302] on input "Start date" at bounding box center [420, 312] width 108 height 20
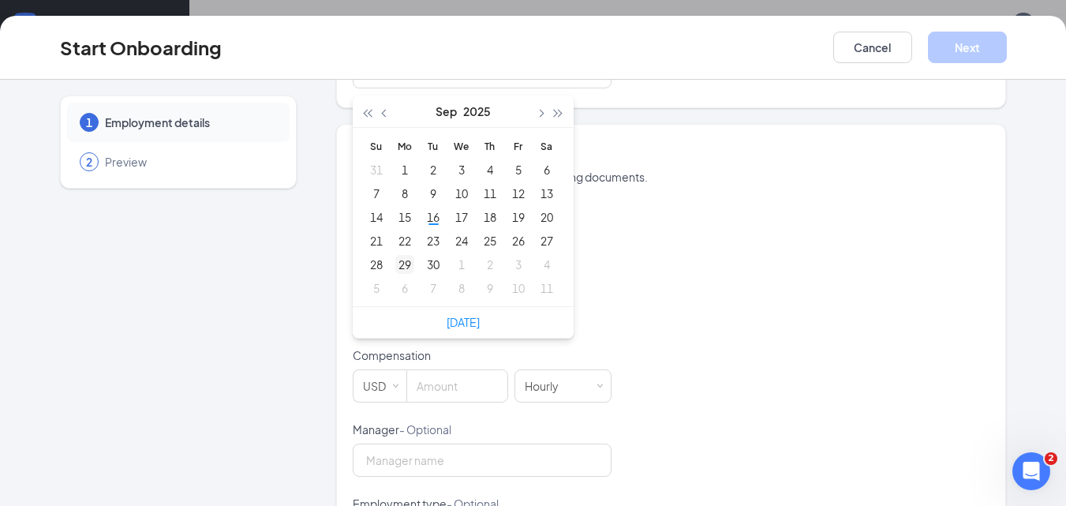
type input "[DATE]"
click at [402, 255] on div "29" at bounding box center [404, 264] width 19 height 19
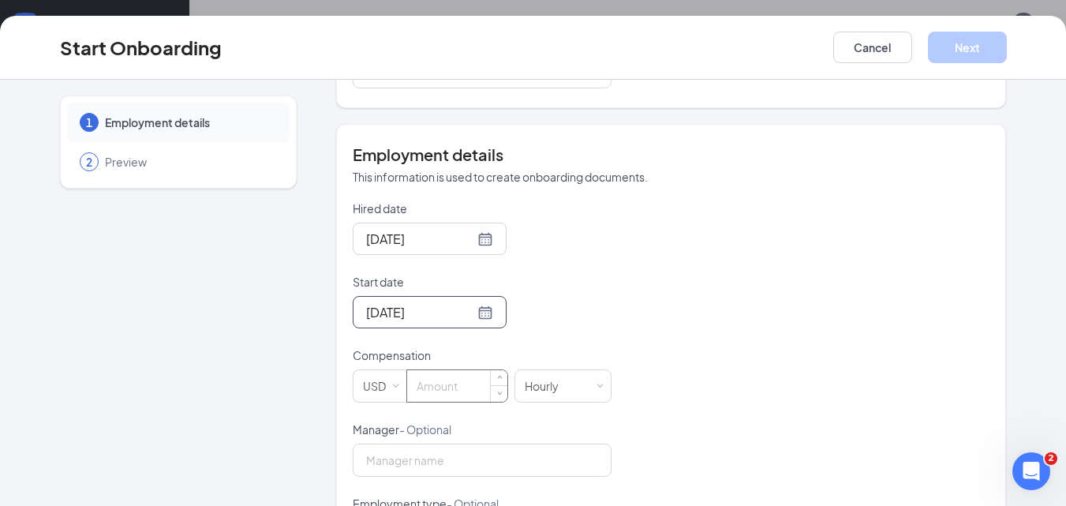
click at [443, 370] on input at bounding box center [457, 386] width 100 height 32
click at [720, 265] on div "Hired date [DATE] Start date [DATE] [DATE] Su Mo Tu We Th Fr Sa 31 1 2 3 4 5 6 …" at bounding box center [671, 458] width 637 height 516
click at [473, 370] on input "15" at bounding box center [457, 386] width 100 height 32
type input "15"
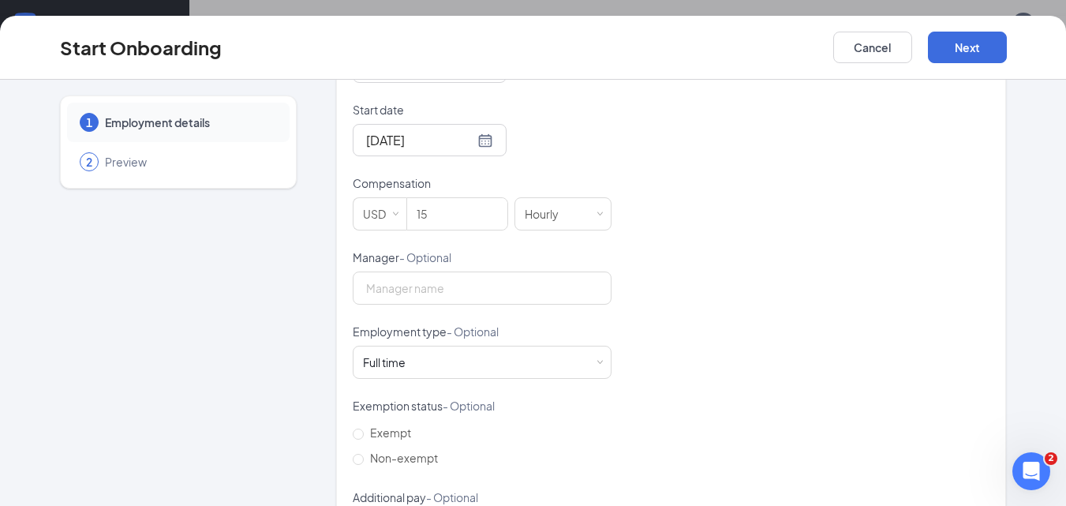
scroll to position [454, 0]
click at [471, 353] on div "Full time Works 30+ hours per week and is reasonably expected to work" at bounding box center [482, 360] width 238 height 32
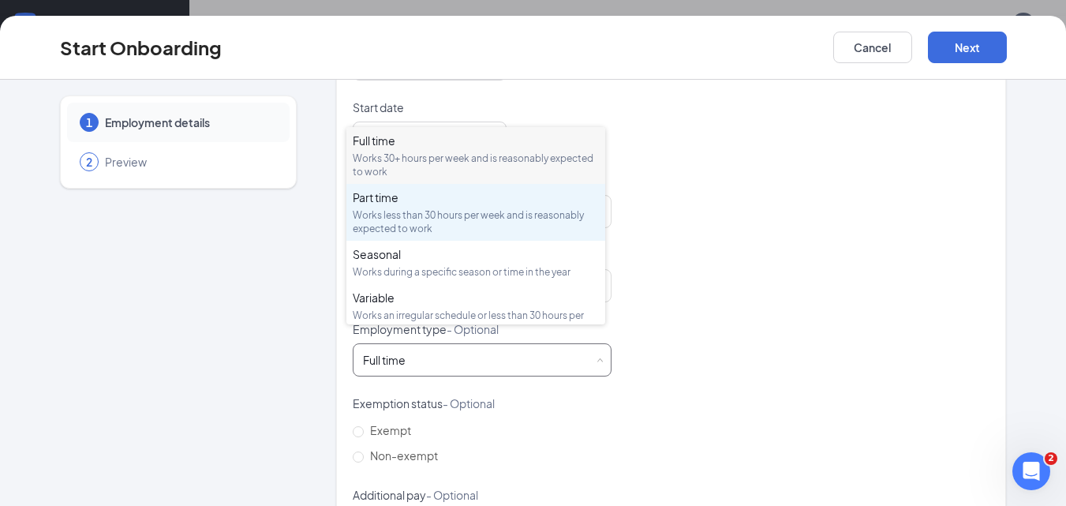
click at [390, 217] on div "Works less than 30 hours per week and is reasonably expected to work" at bounding box center [476, 221] width 246 height 27
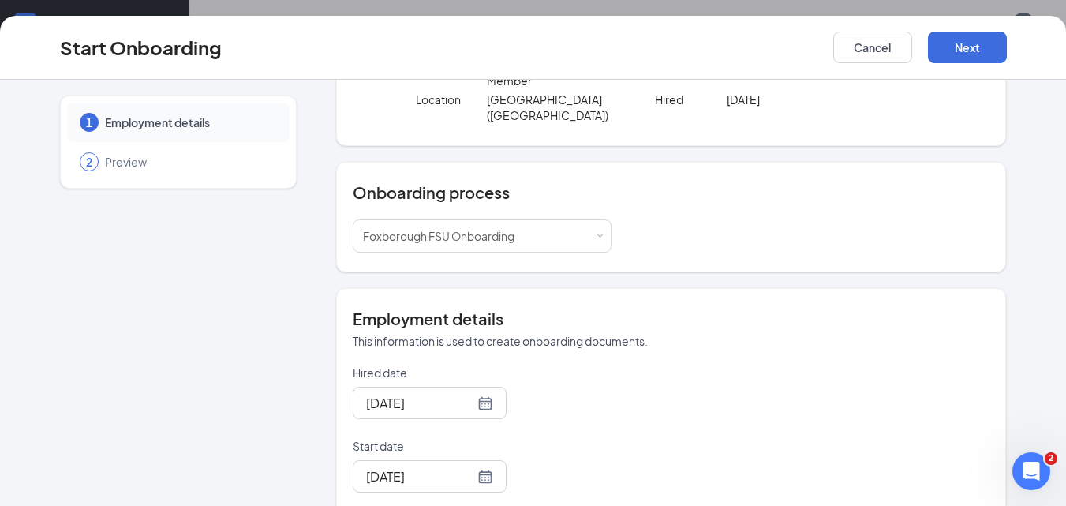
scroll to position [0, 0]
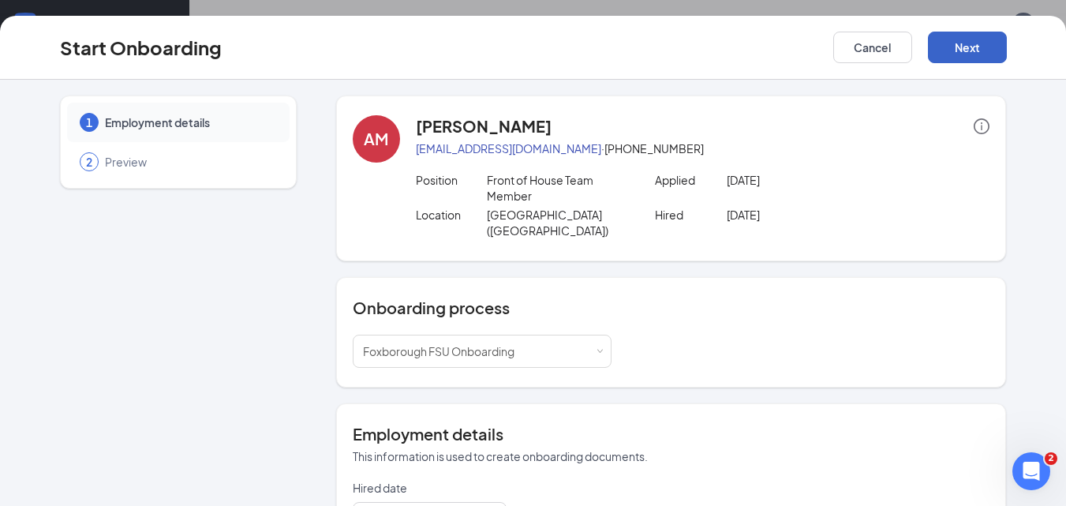
click at [965, 47] on button "Next" at bounding box center [967, 48] width 79 height 32
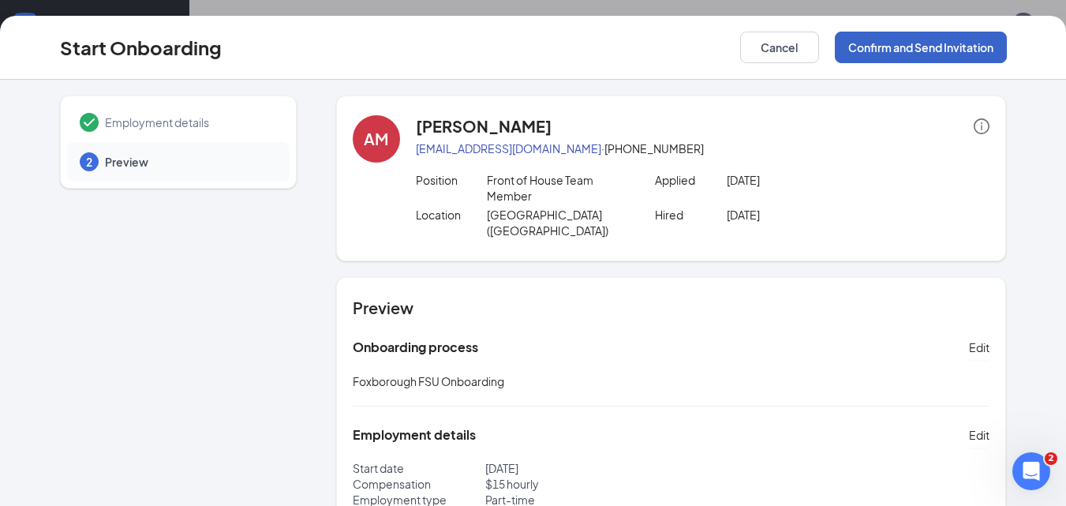
click at [887, 54] on button "Confirm and Send Invitation" at bounding box center [921, 48] width 172 height 32
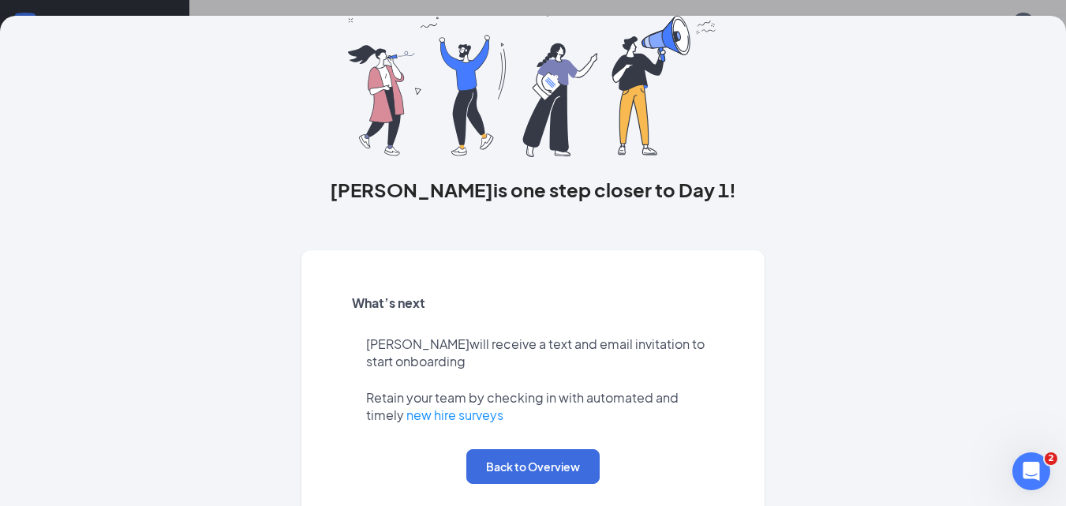
scroll to position [121, 0]
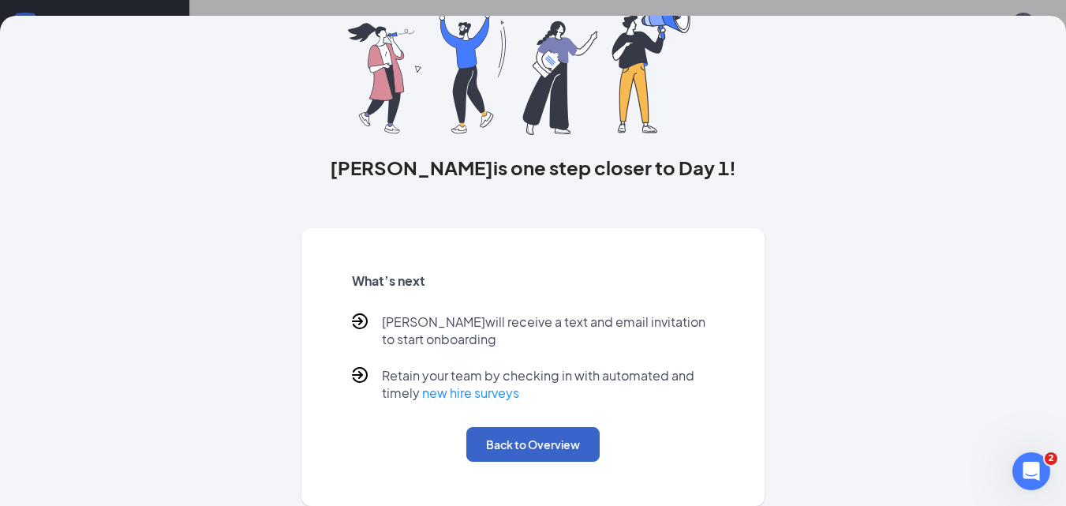
click at [522, 439] on button "Back to Overview" at bounding box center [532, 444] width 133 height 35
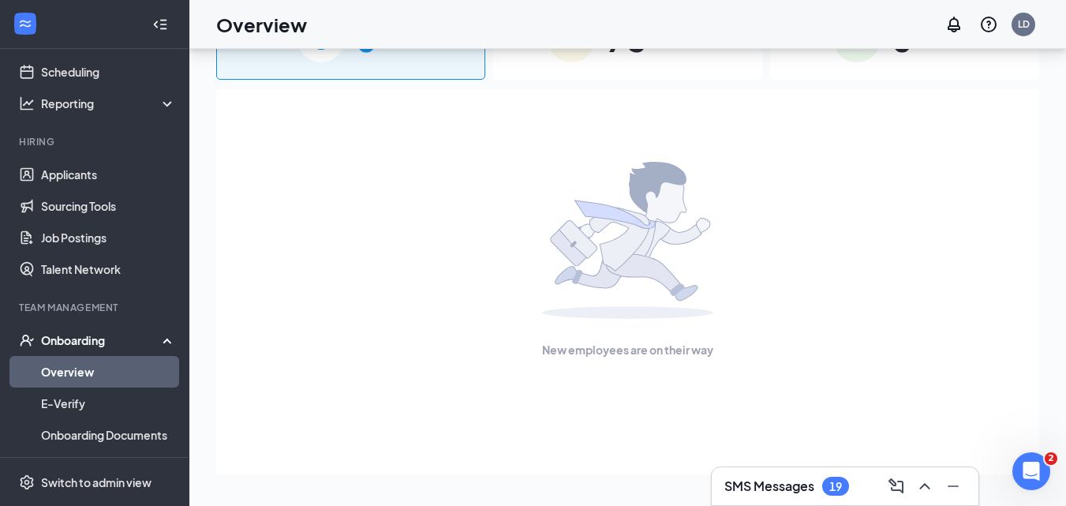
scroll to position [0, 0]
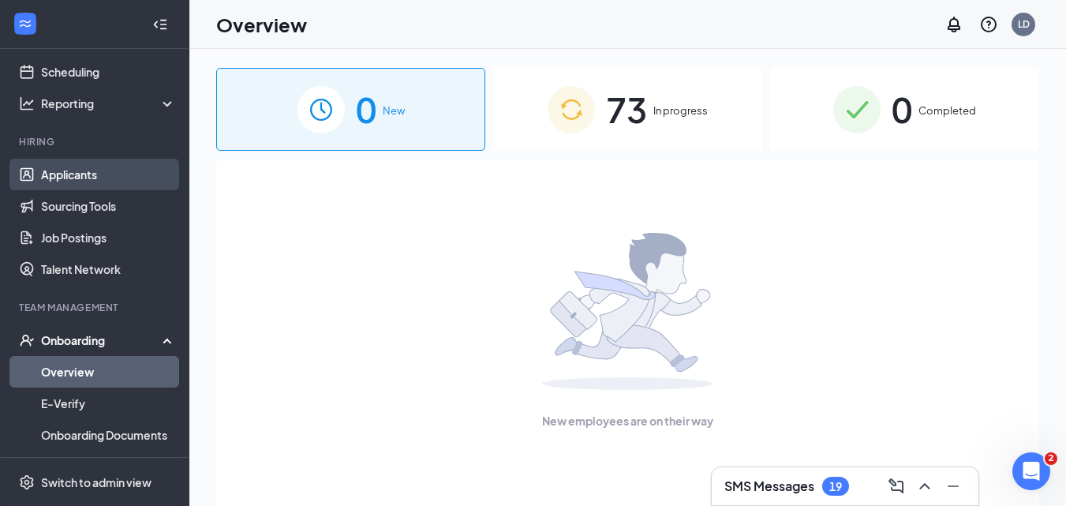
click at [84, 179] on link "Applicants" at bounding box center [108, 175] width 135 height 32
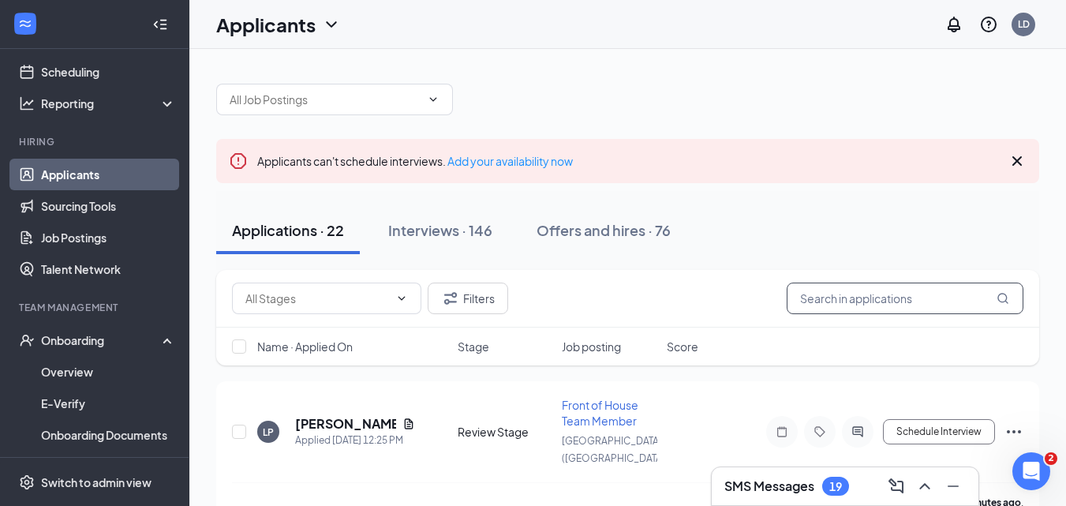
click at [839, 293] on input "text" at bounding box center [905, 298] width 237 height 32
type input "[PERSON_NAME]"
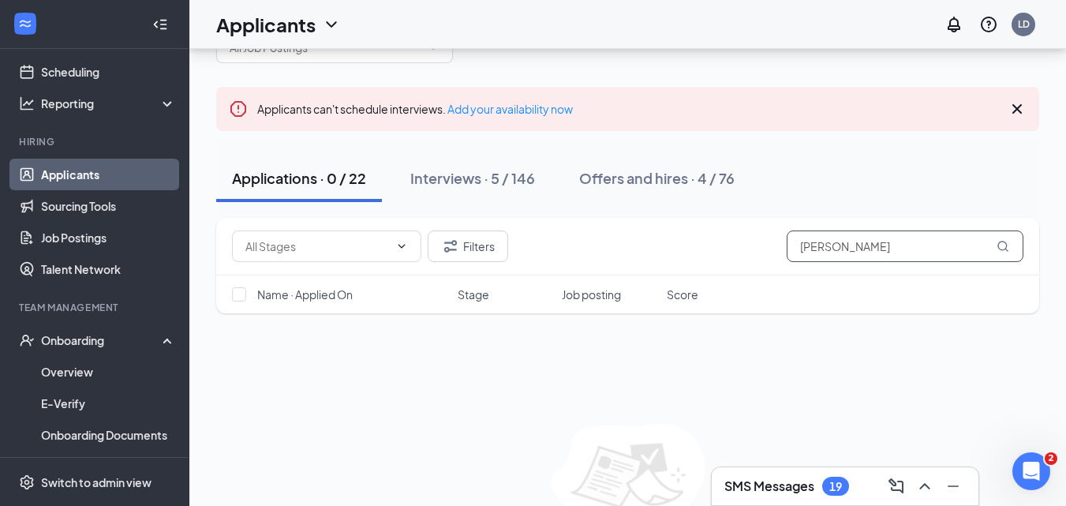
scroll to position [79, 0]
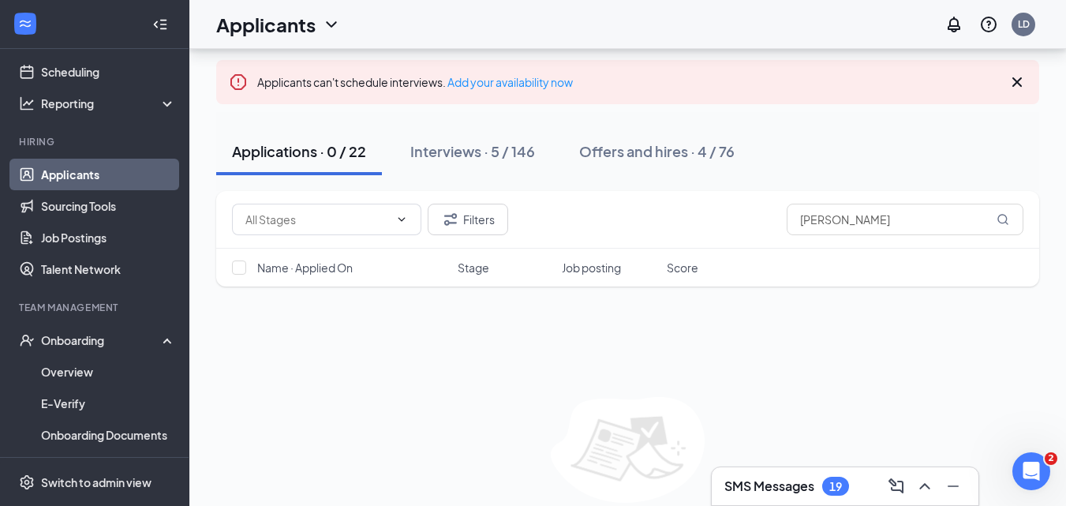
click at [448, 153] on div "Interviews · 5 / 146" at bounding box center [472, 151] width 125 height 20
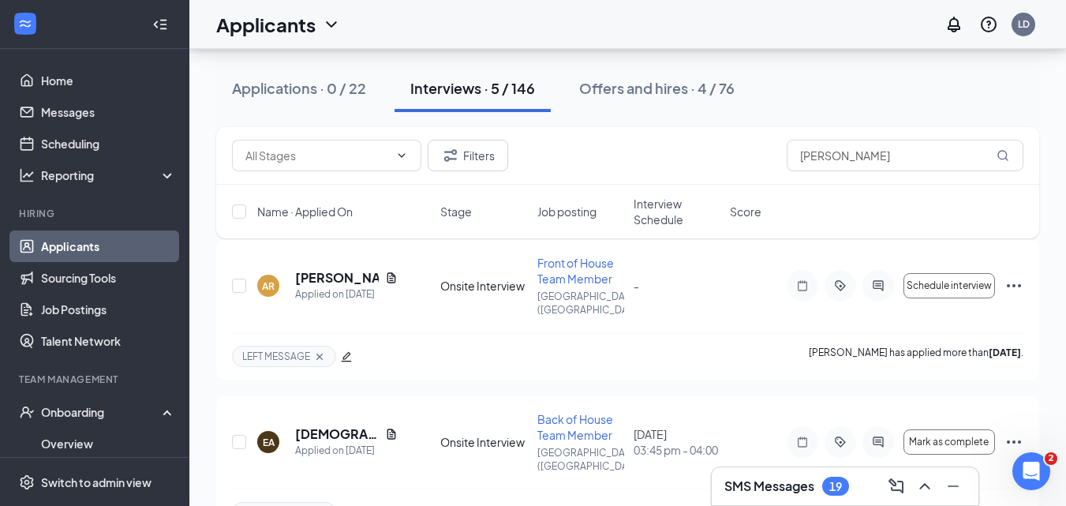
click at [80, 252] on link "Applicants" at bounding box center [108, 246] width 135 height 32
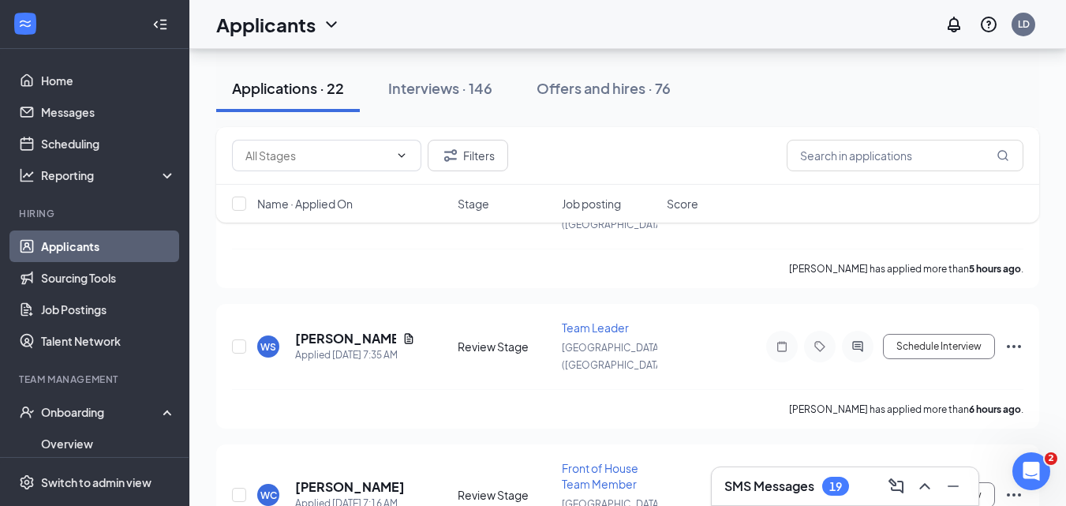
scroll to position [473, 0]
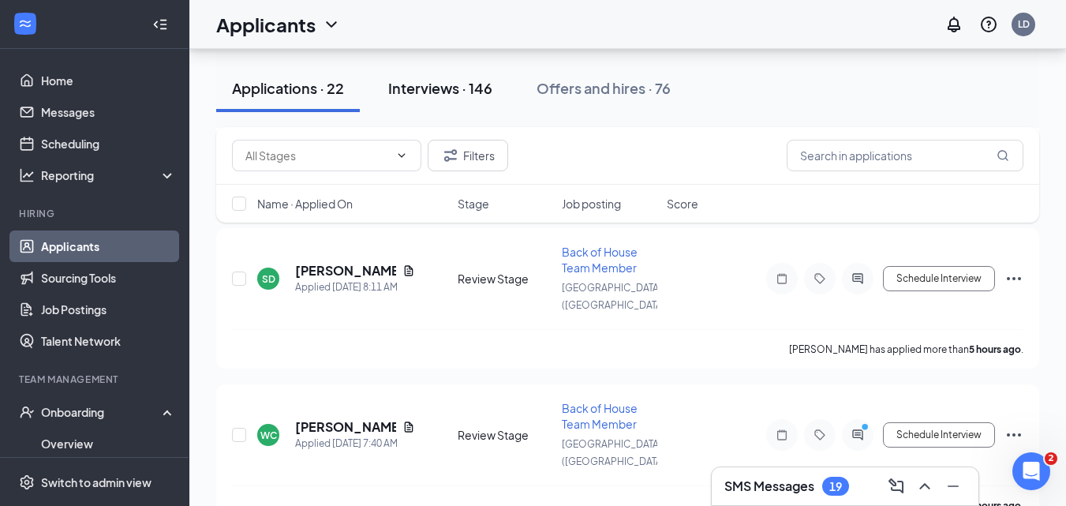
click at [413, 93] on div "Interviews · 146" at bounding box center [440, 88] width 104 height 20
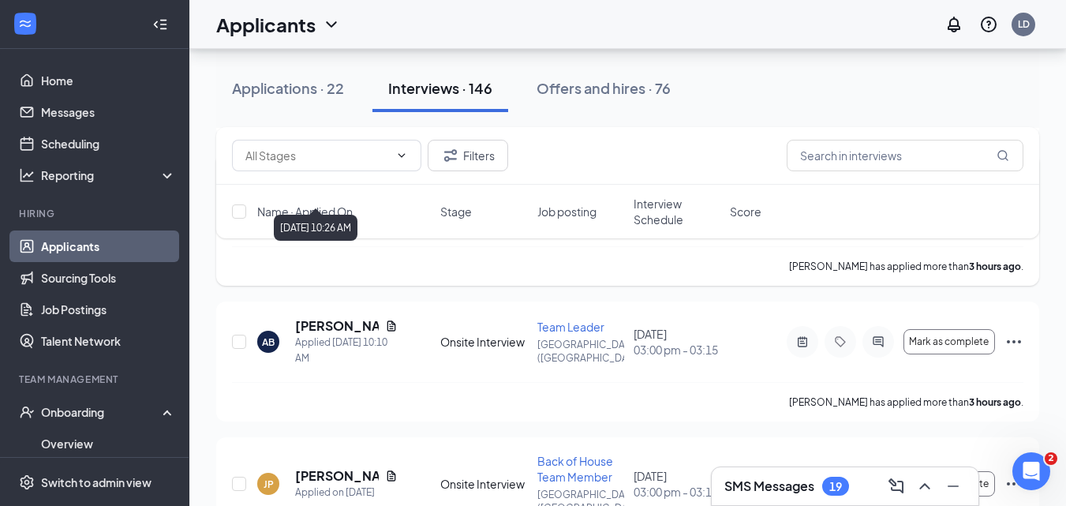
scroll to position [552, 0]
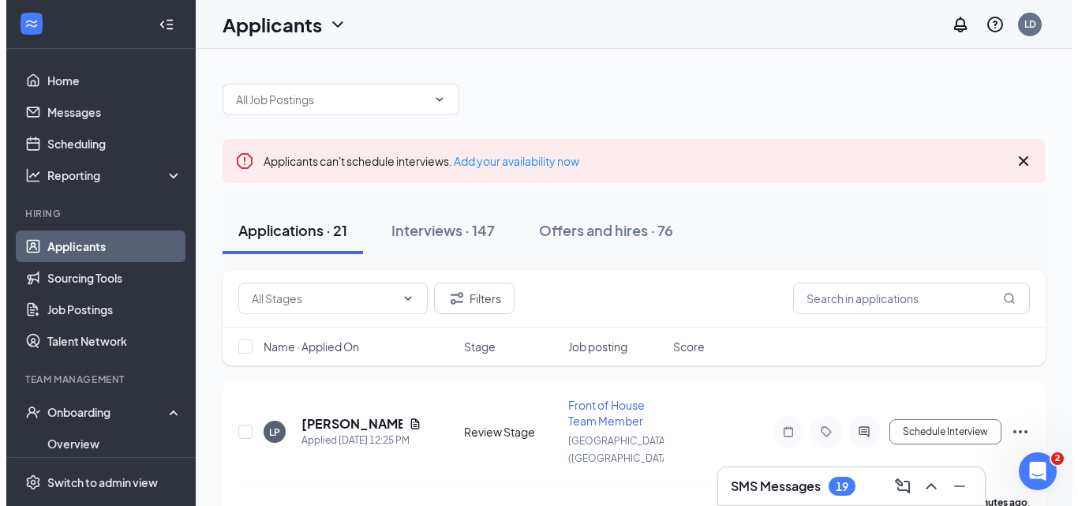
scroll to position [2, 0]
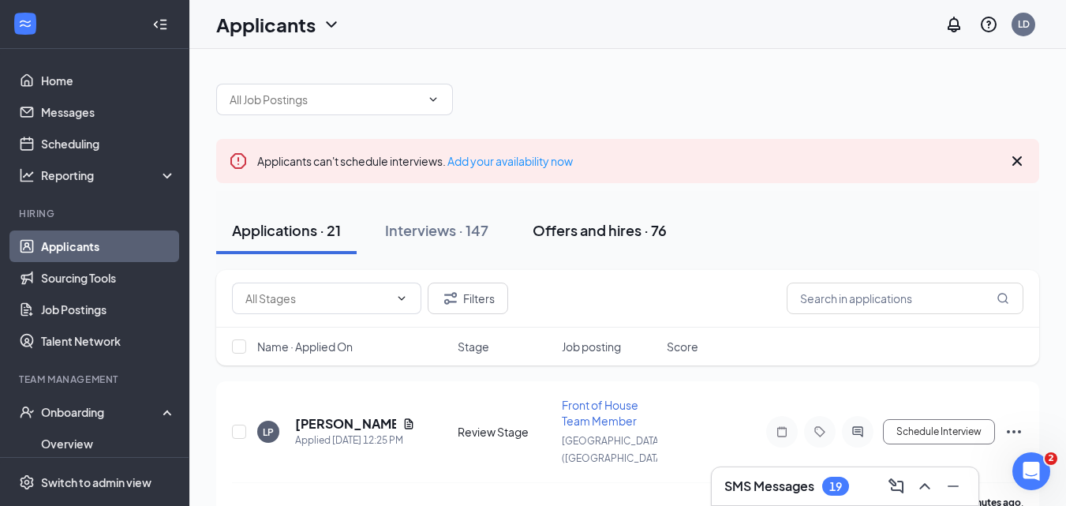
click at [585, 227] on div "Offers and hires · 76" at bounding box center [600, 230] width 134 height 20
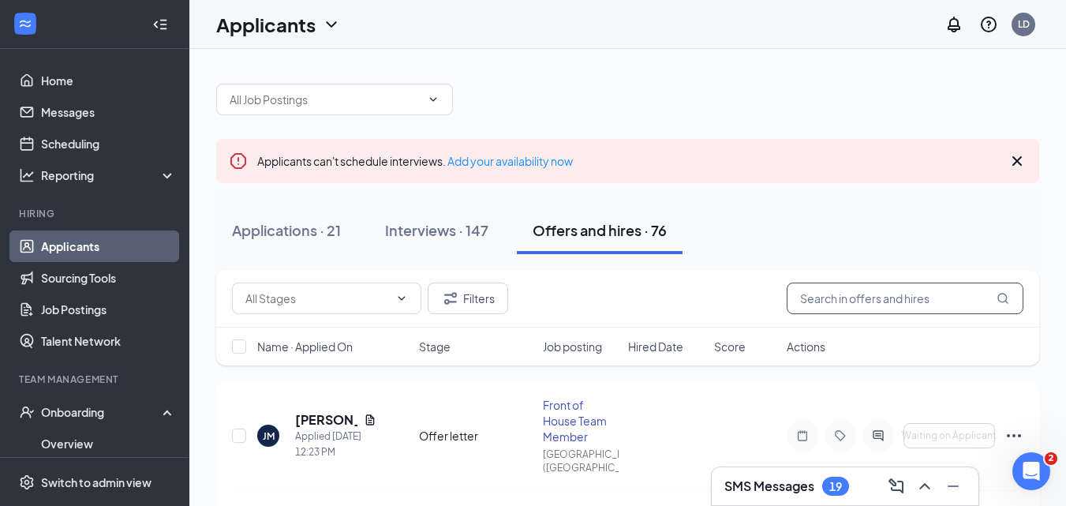
click at [891, 303] on input "text" at bounding box center [905, 298] width 237 height 32
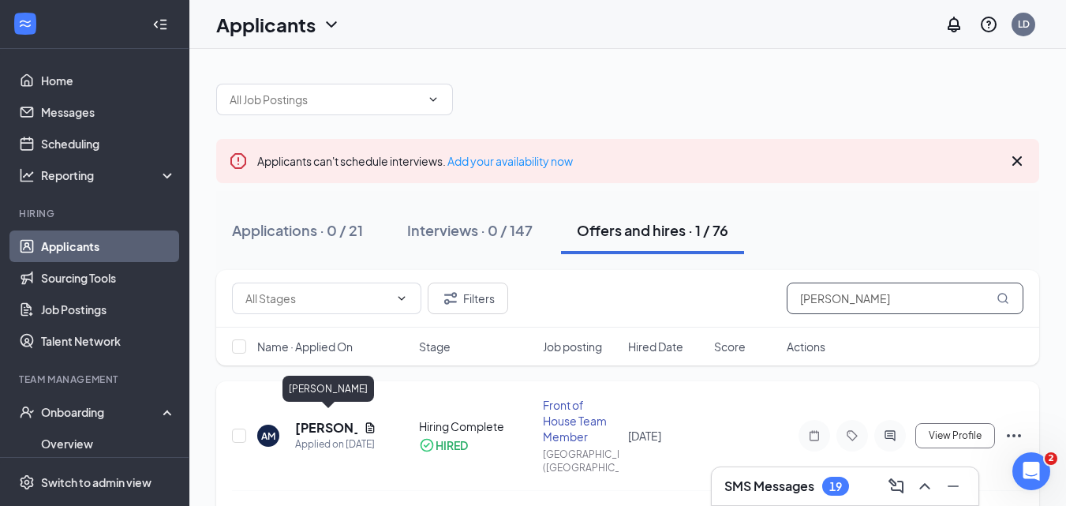
type input "[PERSON_NAME]"
click at [340, 426] on h5 "[PERSON_NAME]" at bounding box center [326, 427] width 62 height 17
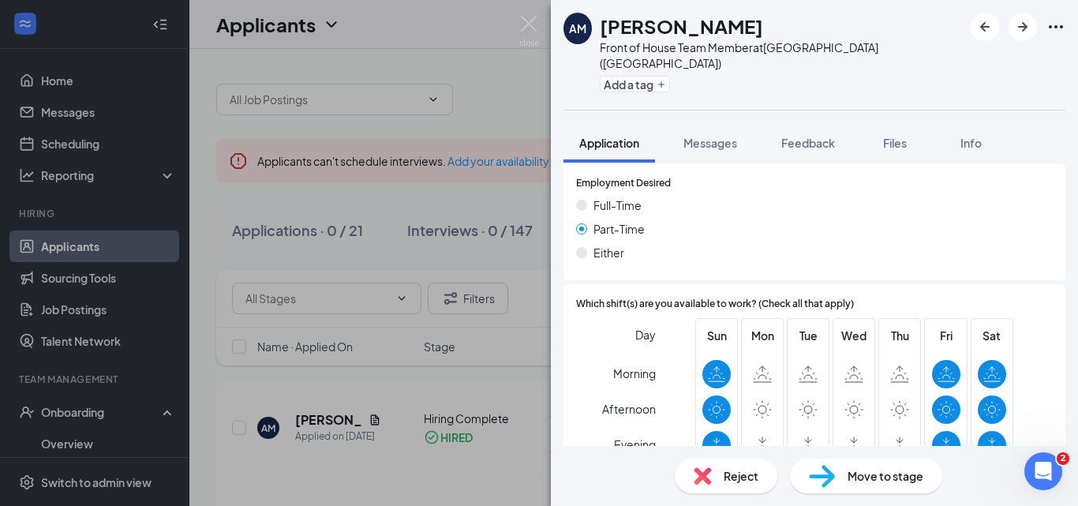
scroll to position [1183, 0]
click at [533, 26] on img at bounding box center [529, 31] width 20 height 31
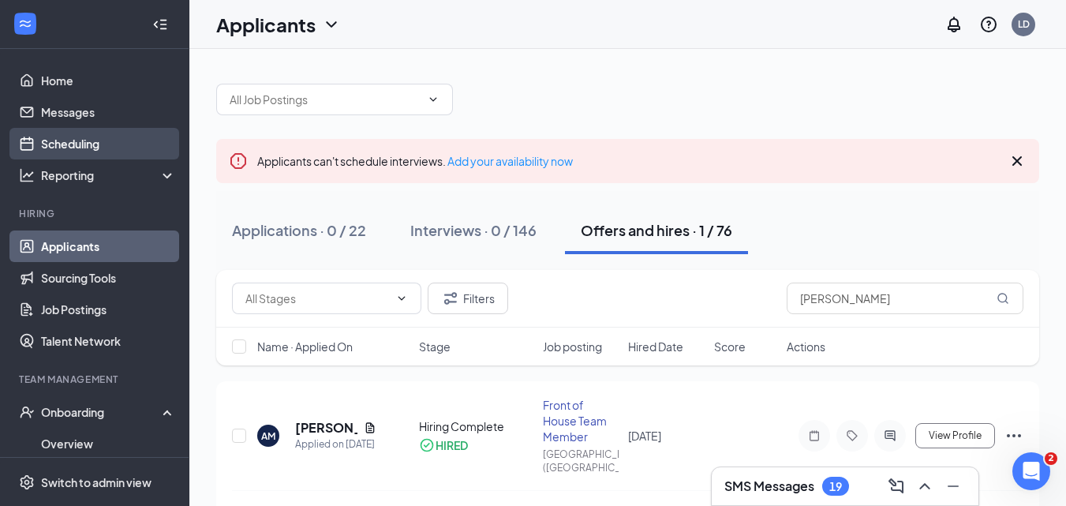
click at [77, 156] on link "Scheduling" at bounding box center [108, 144] width 135 height 32
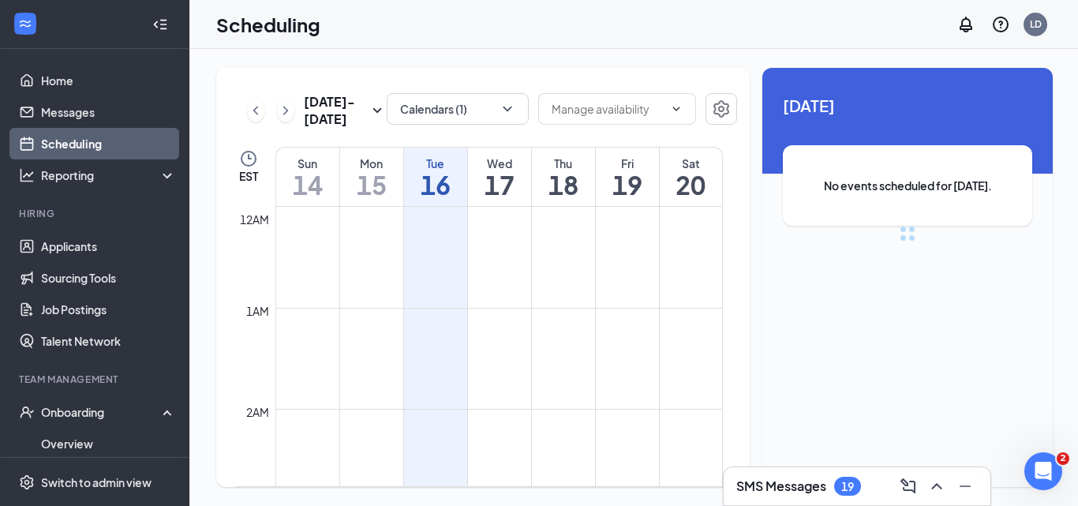
scroll to position [776, 0]
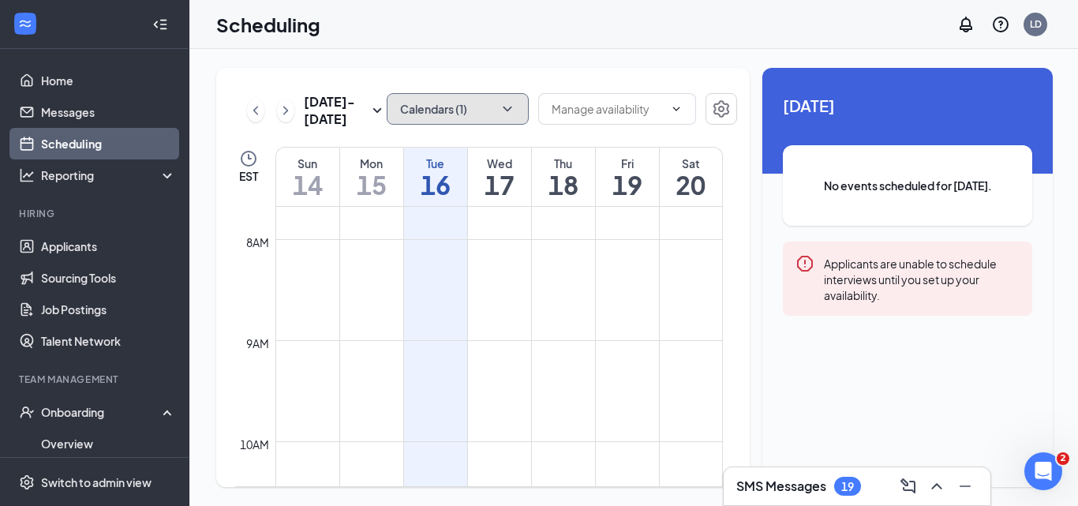
click at [471, 118] on button "Calendars (1)" at bounding box center [458, 109] width 142 height 32
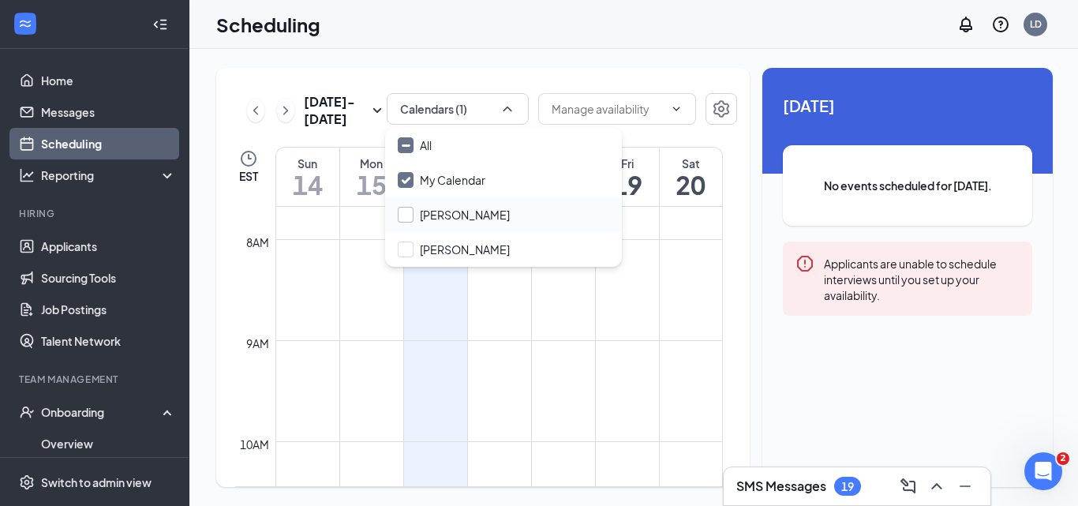
click at [430, 211] on input "[PERSON_NAME]" at bounding box center [454, 215] width 112 height 16
checkbox input "true"
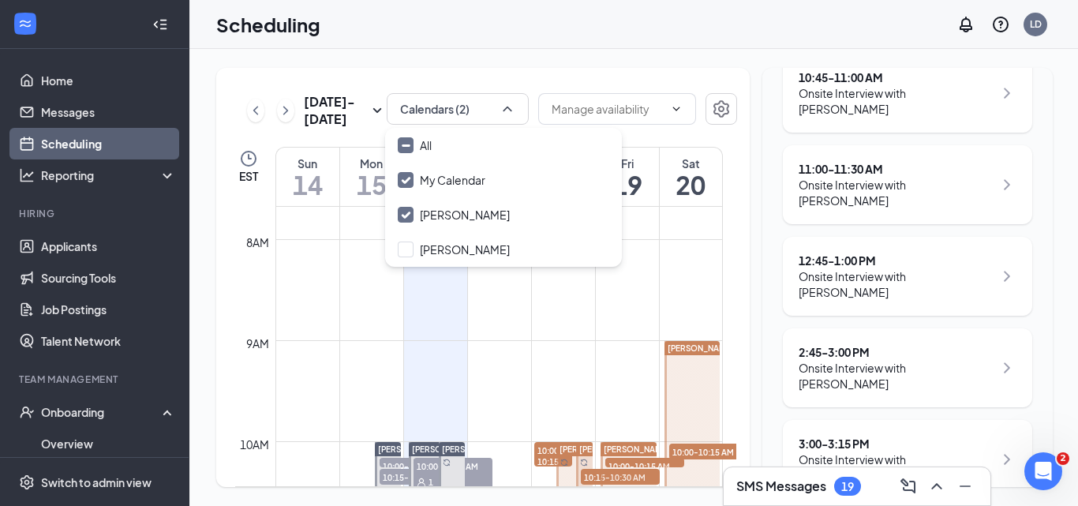
scroll to position [473, 0]
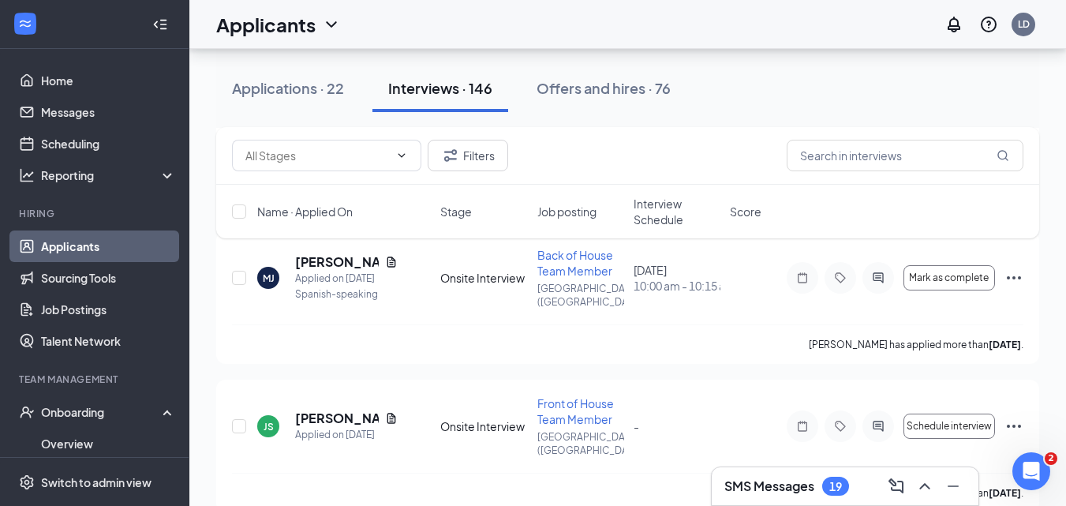
scroll to position [4339, 0]
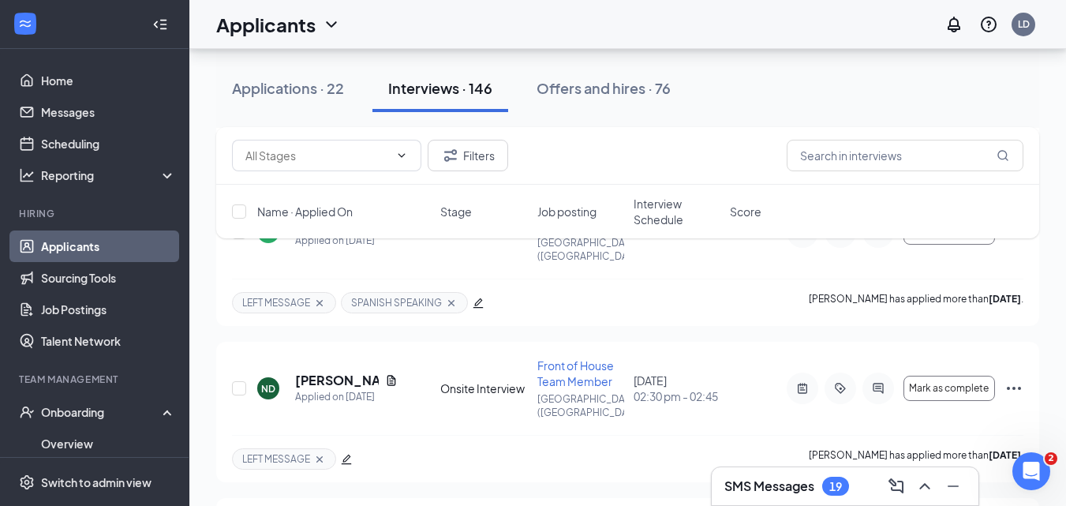
click at [292, 88] on div "Applications · 22" at bounding box center [288, 88] width 112 height 20
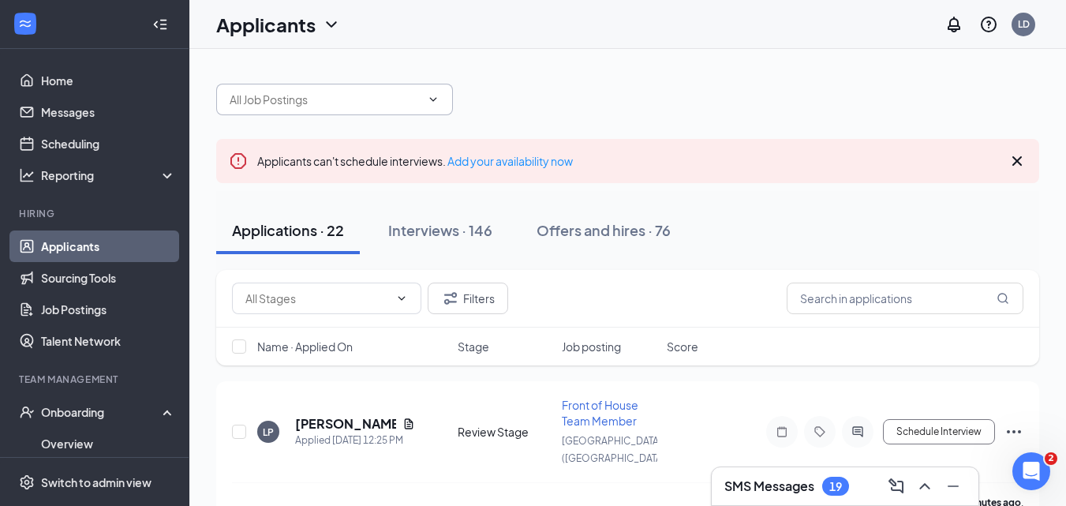
click at [327, 95] on input "text" at bounding box center [325, 99] width 191 height 17
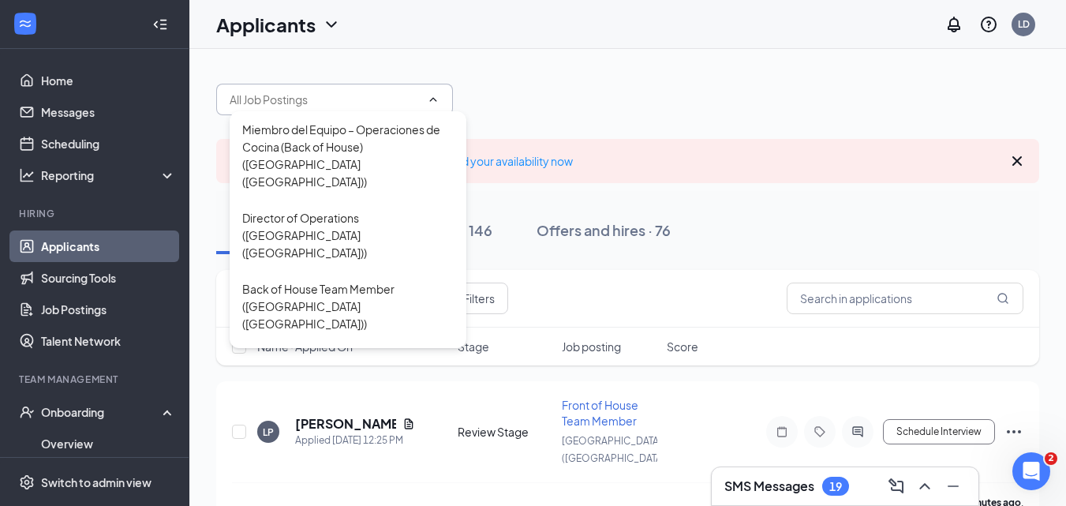
click at [717, 89] on div "Miembro del Equipo – Operaciones de Cocina (Back of House) ([GEOGRAPHIC_DATA] (…" at bounding box center [627, 91] width 823 height 47
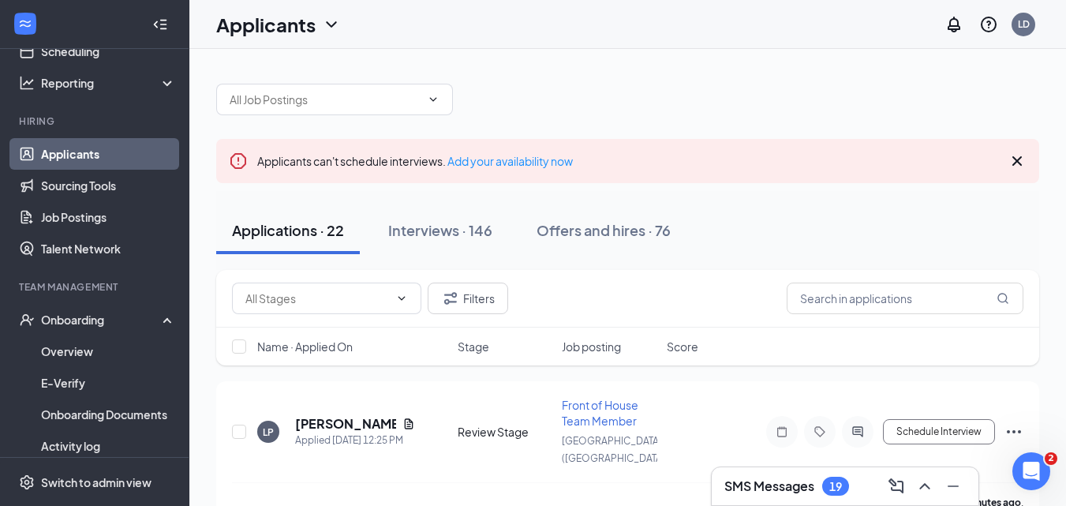
scroll to position [198, 0]
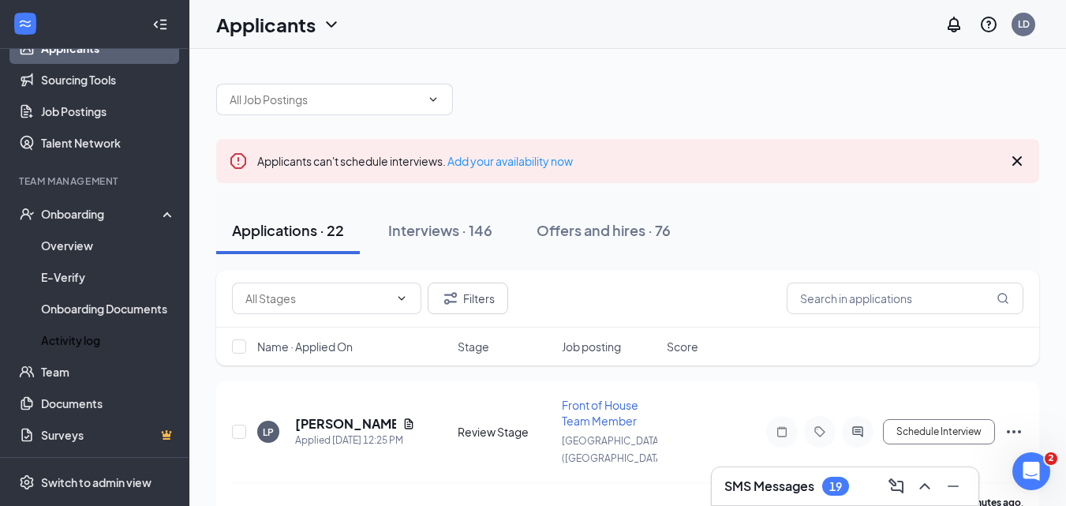
drag, startPoint x: 77, startPoint y: 336, endPoint x: 364, endPoint y: 254, distance: 299.4
click at [77, 335] on link "Activity log" at bounding box center [108, 340] width 135 height 32
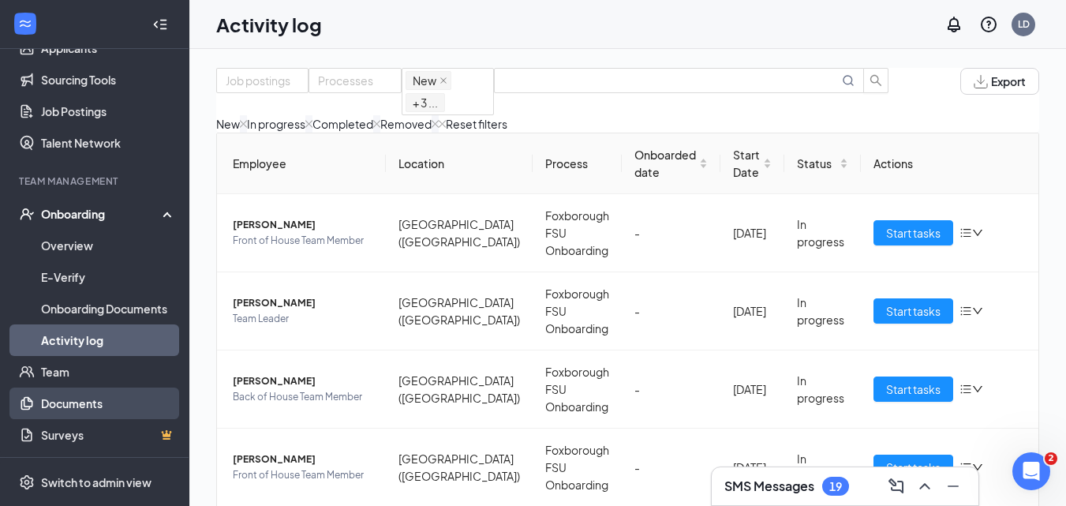
scroll to position [71, 0]
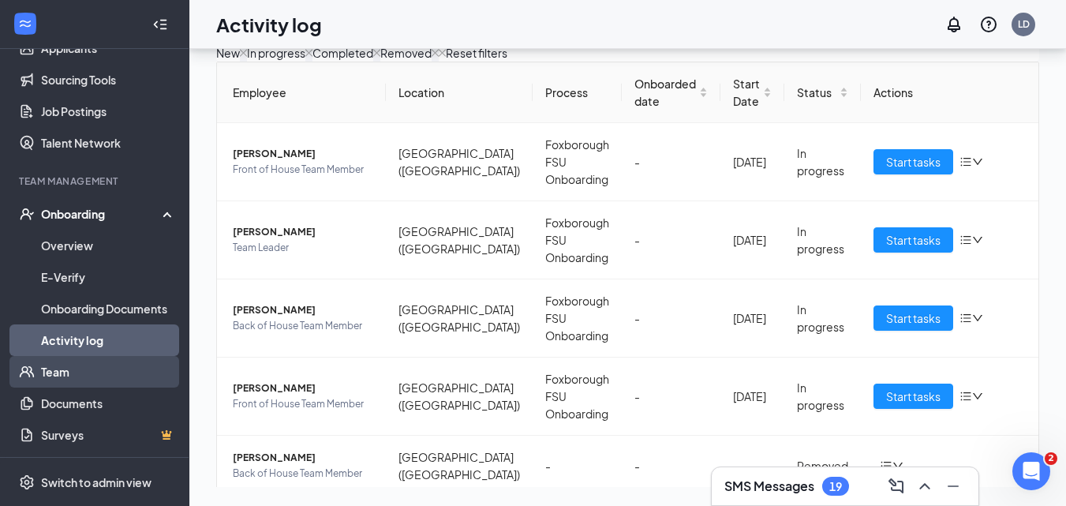
click at [65, 369] on link "Team" at bounding box center [108, 372] width 135 height 32
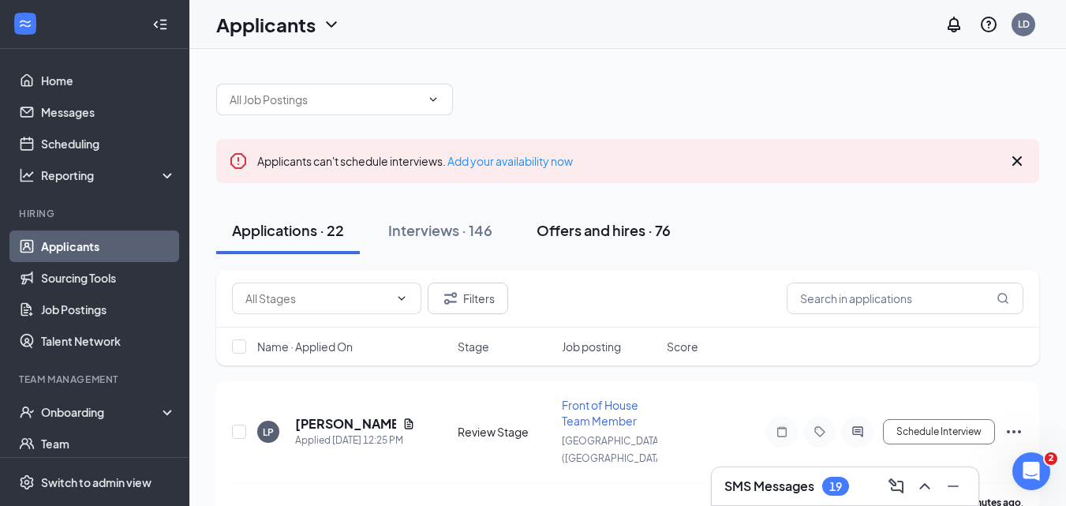
click at [616, 230] on div "Offers and hires · 76" at bounding box center [603, 230] width 134 height 20
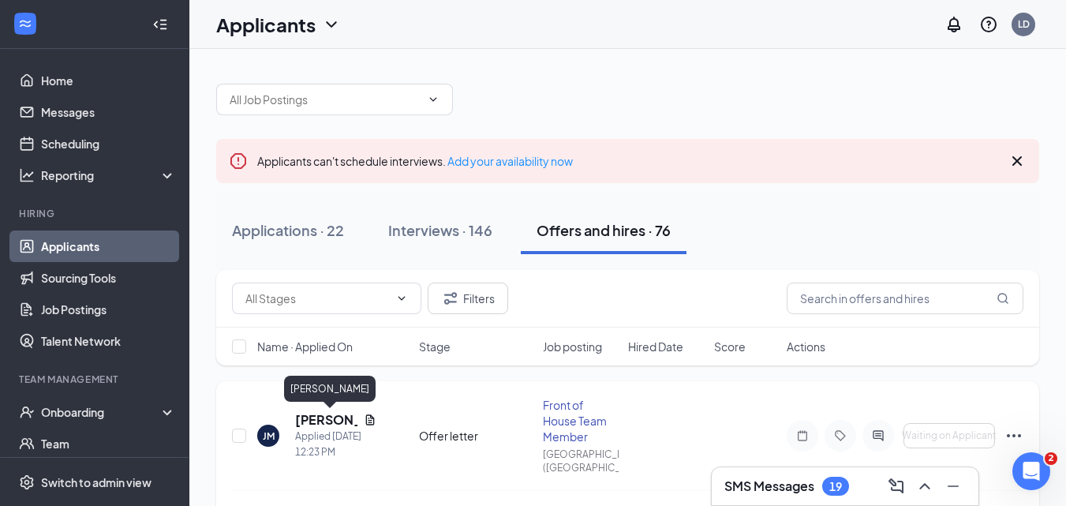
click at [310, 419] on h5 "[PERSON_NAME]" at bounding box center [326, 419] width 62 height 17
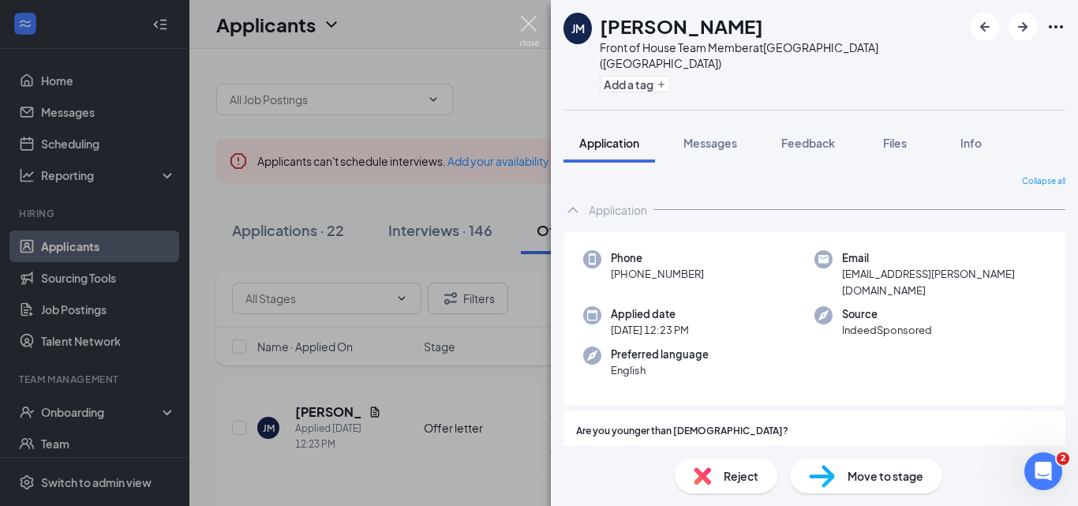
click at [525, 25] on img at bounding box center [529, 31] width 20 height 31
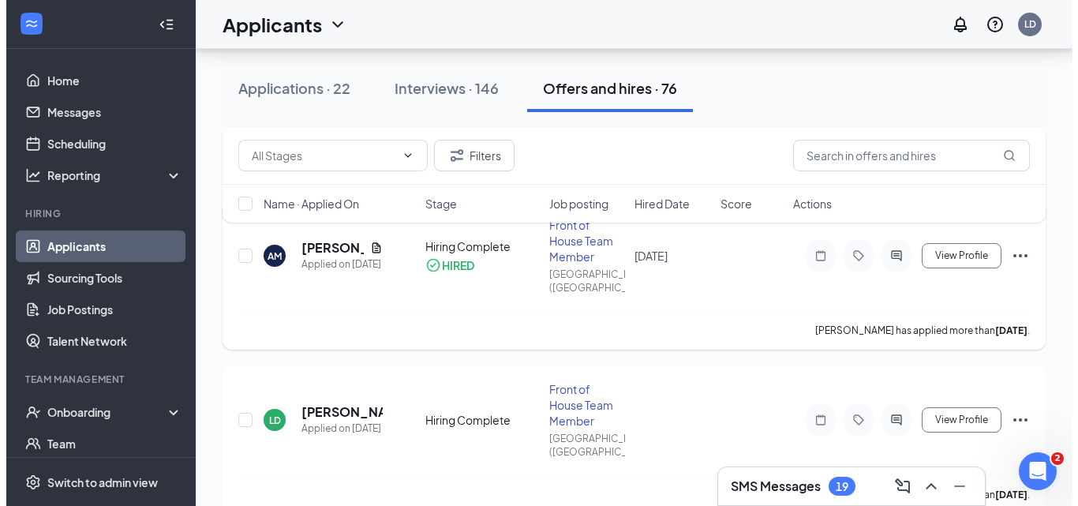
scroll to position [316, 0]
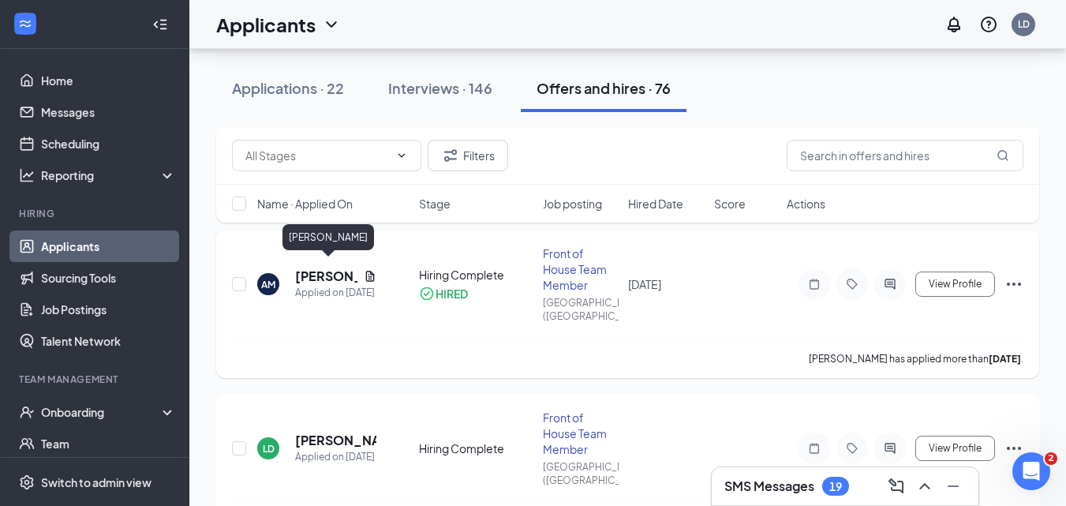
click at [336, 271] on h5 "[PERSON_NAME]" at bounding box center [326, 275] width 62 height 17
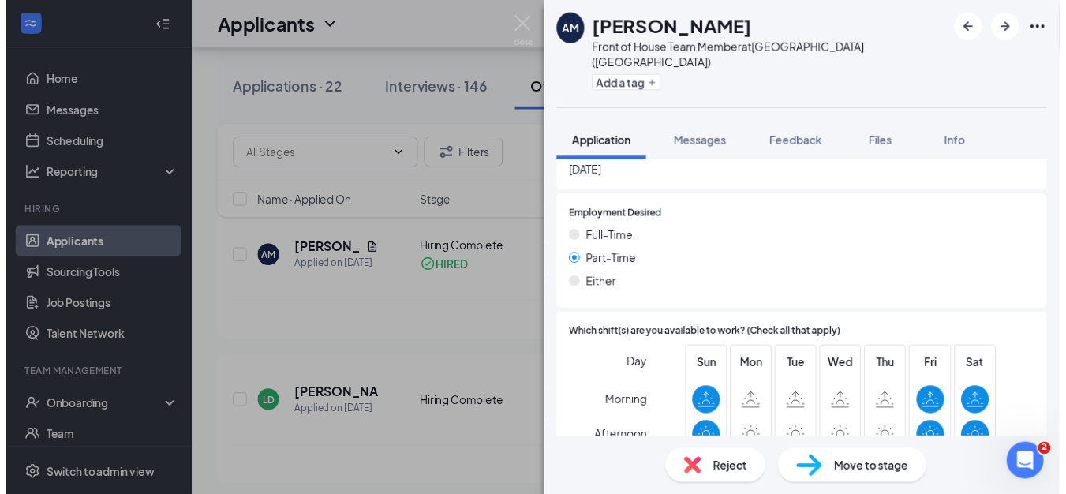
scroll to position [1312, 0]
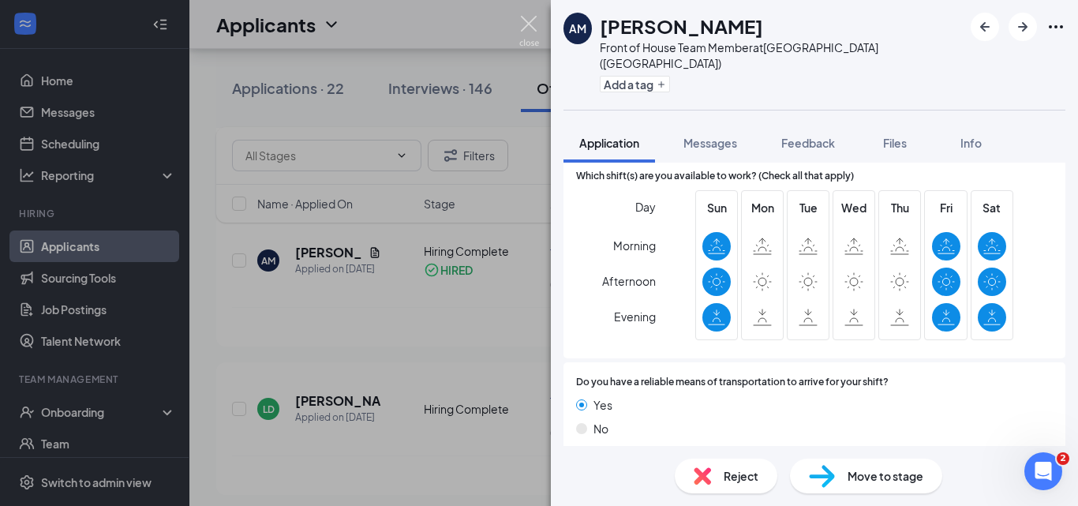
click at [528, 24] on img at bounding box center [529, 31] width 20 height 31
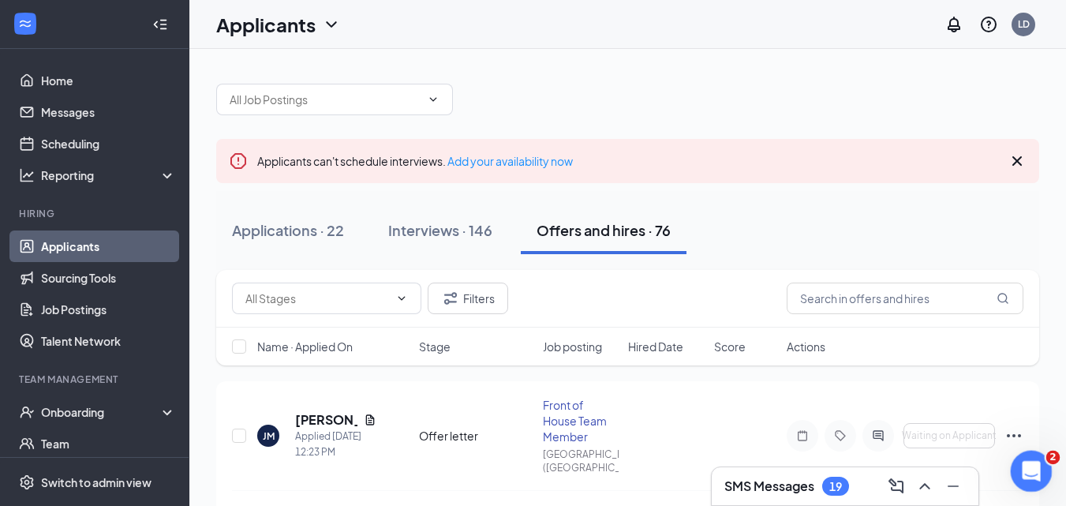
click at [1026, 469] on icon "Open Intercom Messenger" at bounding box center [1029, 469] width 26 height 26
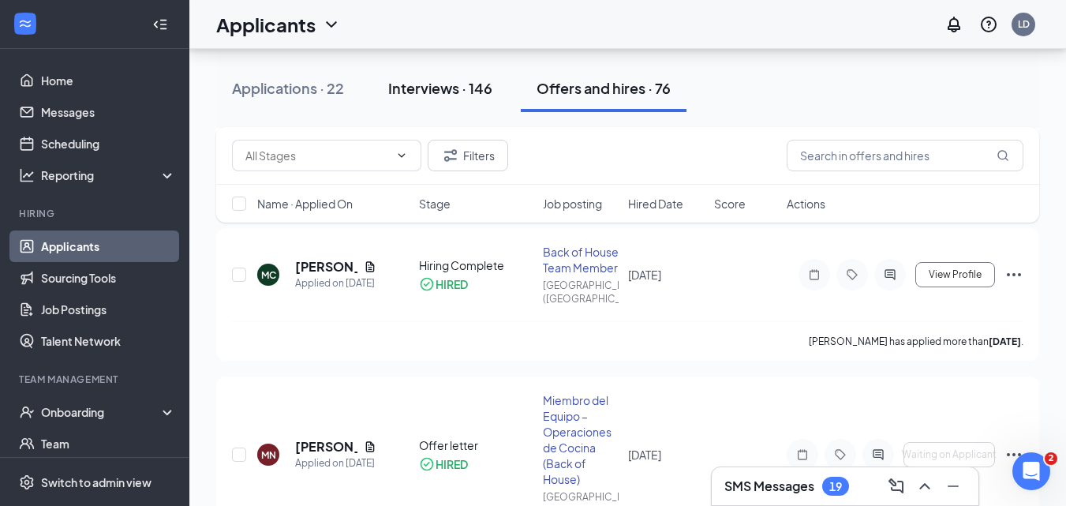
scroll to position [473, 0]
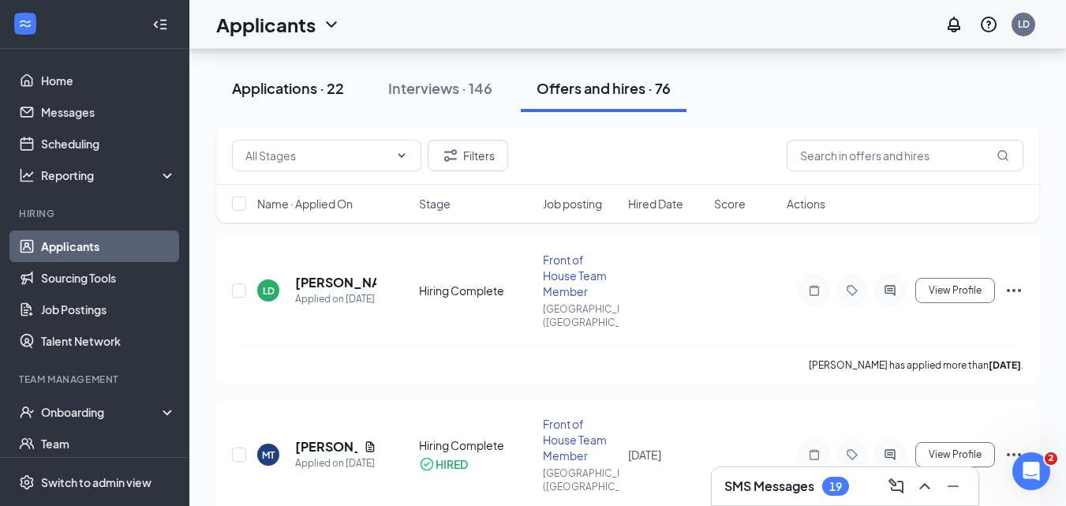
click at [286, 87] on div "Applications · 22" at bounding box center [288, 88] width 112 height 20
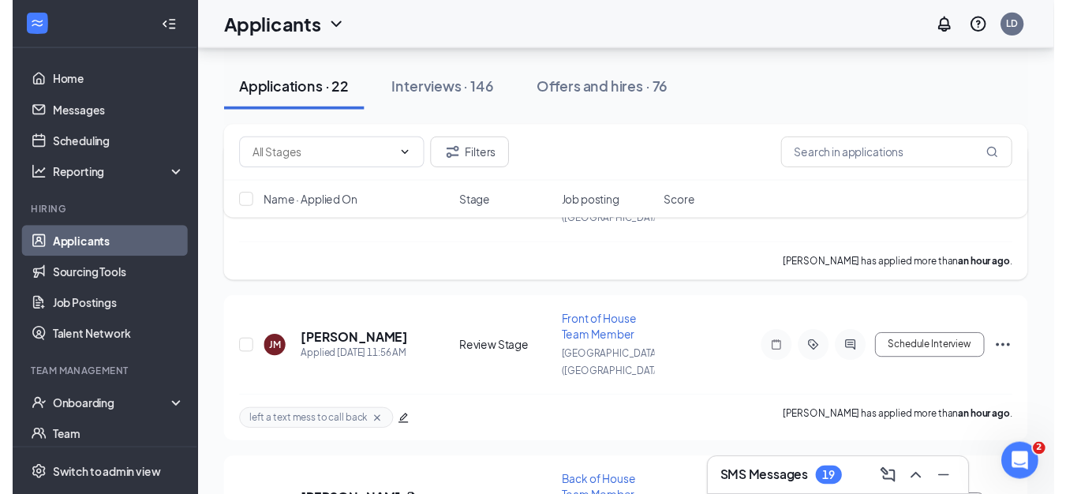
scroll to position [237, 0]
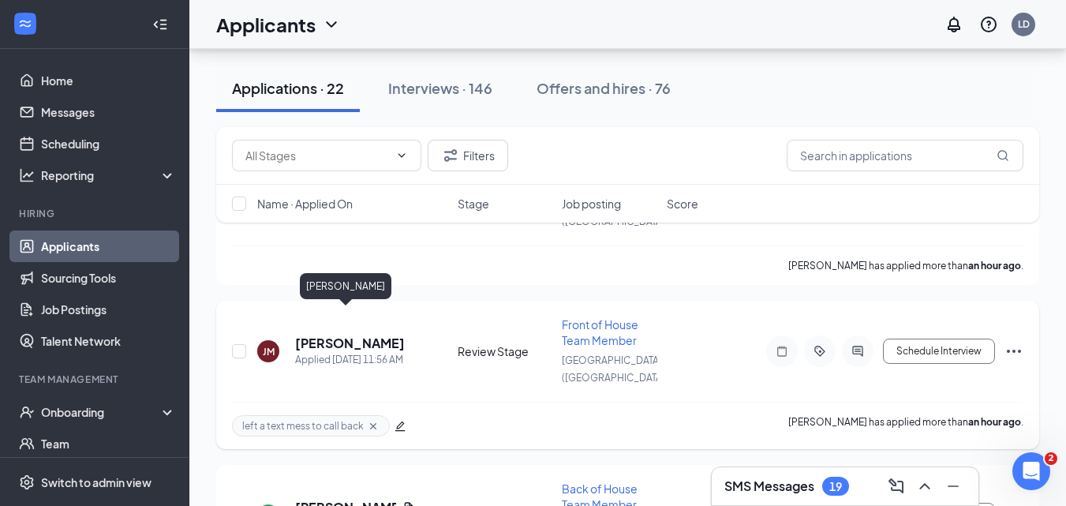
click at [355, 335] on h5 "[PERSON_NAME]" at bounding box center [350, 343] width 110 height 17
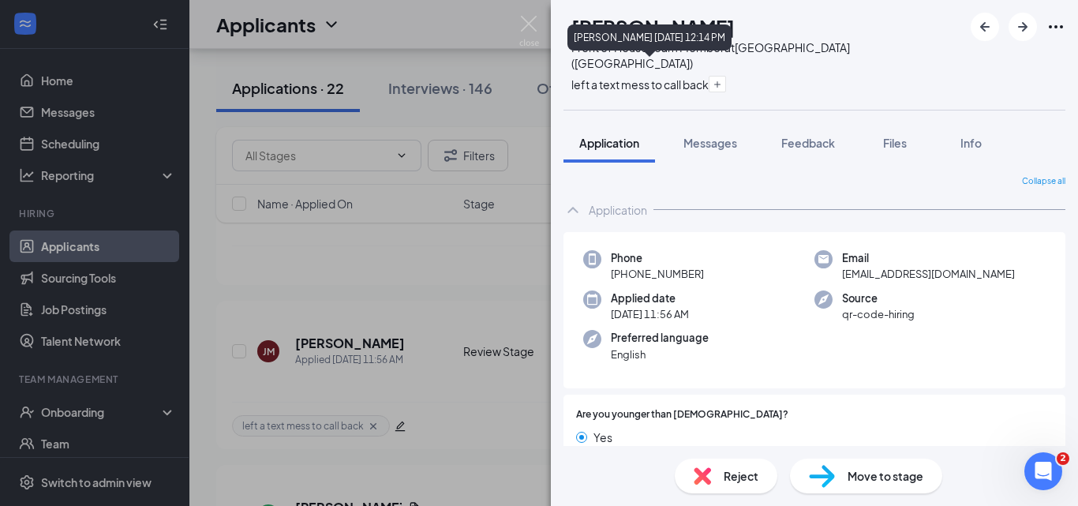
click at [707, 93] on icon "Cross" at bounding box center [639, 161] width 137 height 137
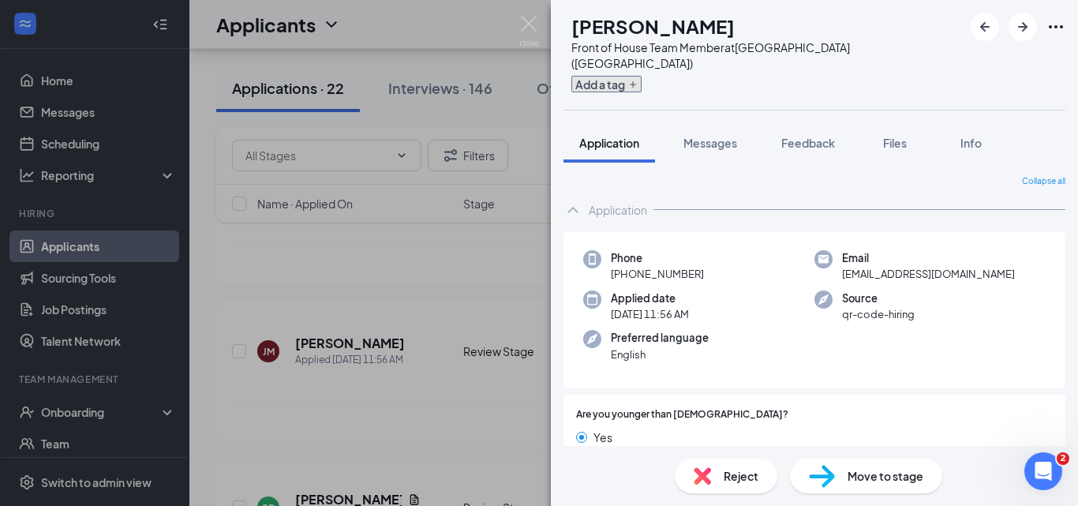
click at [637, 80] on icon "Plus" at bounding box center [632, 84] width 9 height 9
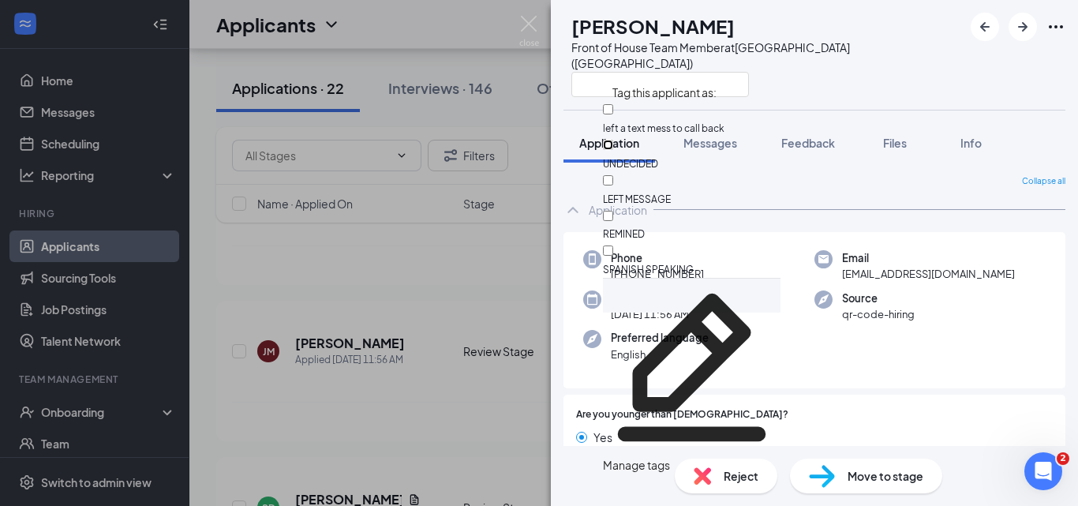
click at [613, 140] on input "UNDECIDED" at bounding box center [608, 145] width 10 height 10
checkbox input "true"
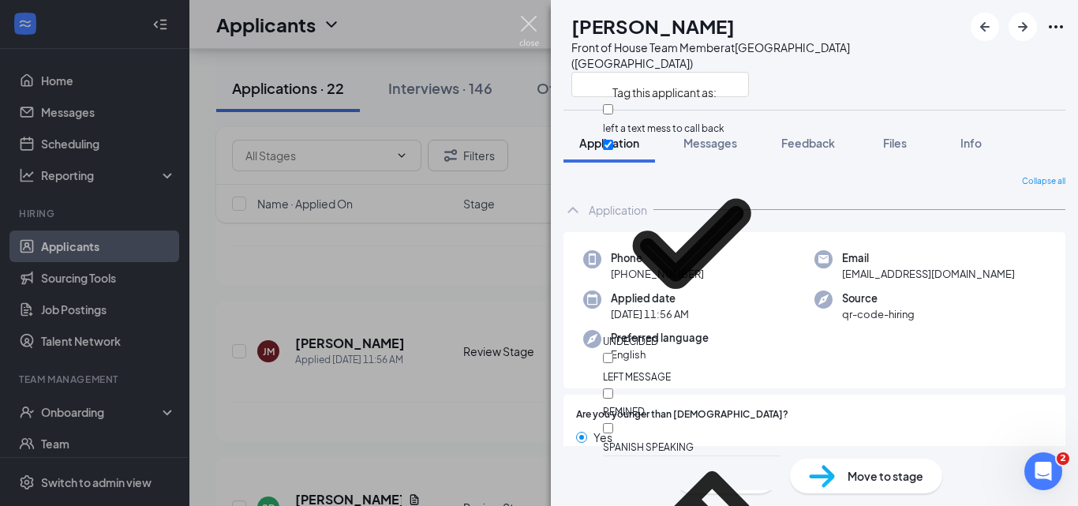
click at [529, 24] on img at bounding box center [529, 31] width 20 height 31
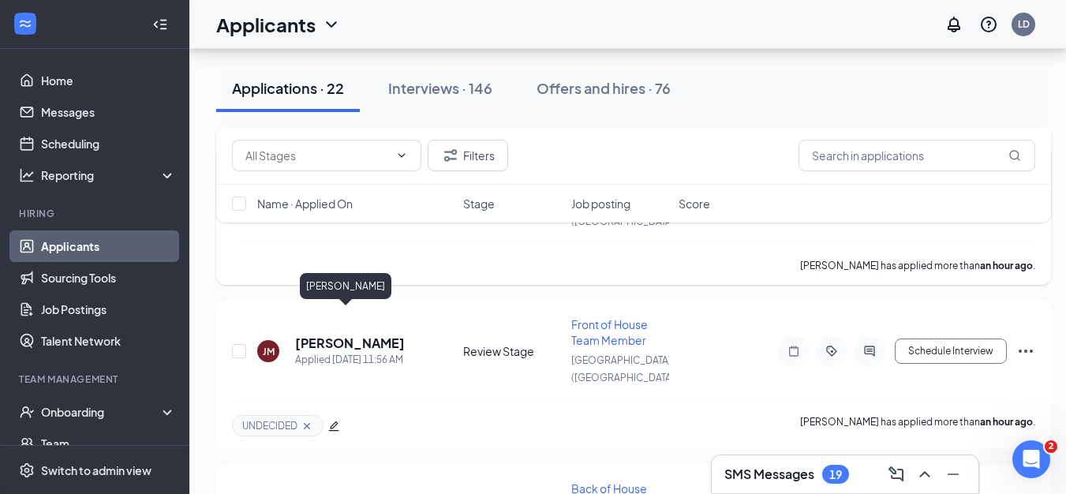
drag, startPoint x: 353, startPoint y: 317, endPoint x: 592, endPoint y: 258, distance: 246.3
click at [353, 335] on h5 "[PERSON_NAME]" at bounding box center [350, 343] width 110 height 17
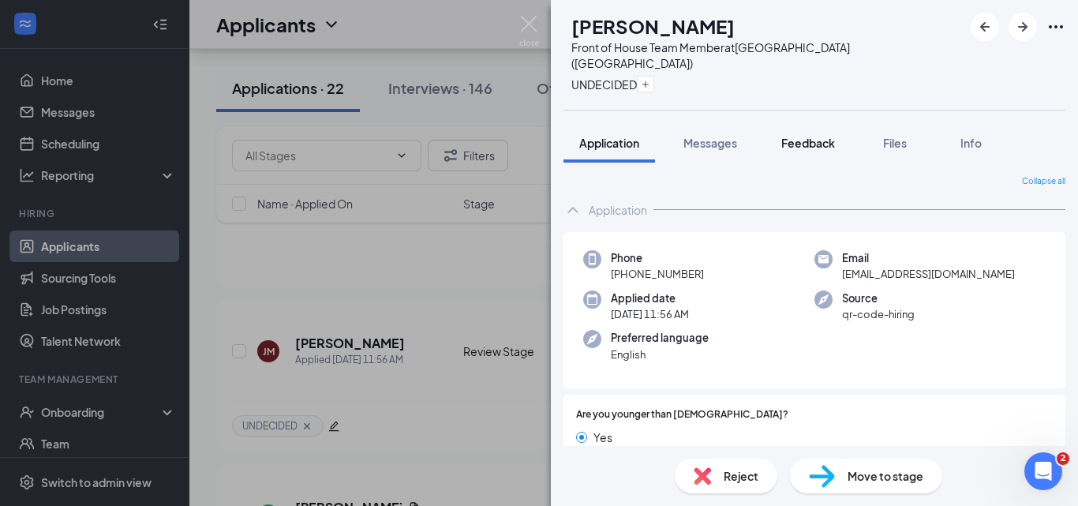
click at [816, 136] on span "Feedback" at bounding box center [808, 143] width 54 height 14
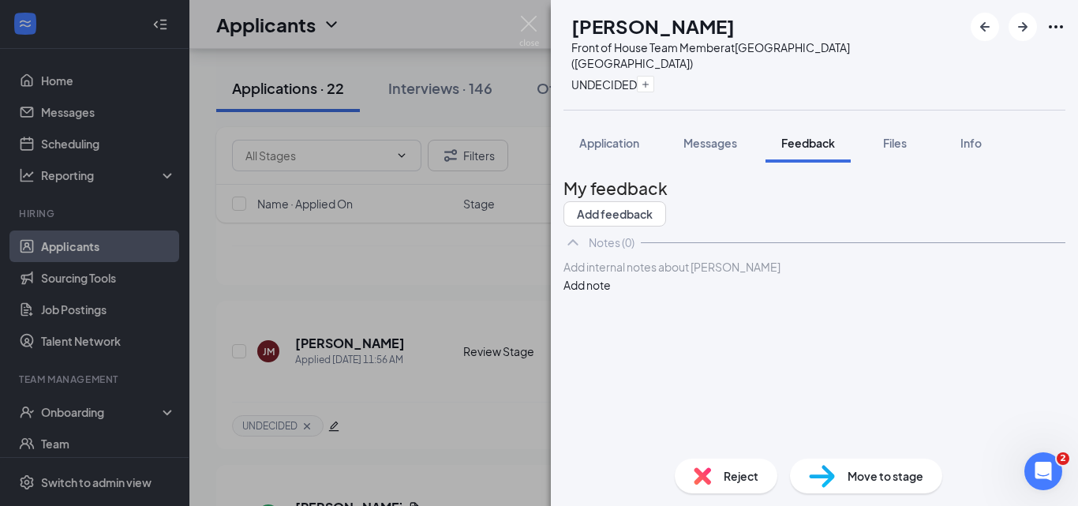
click at [787, 275] on div at bounding box center [814, 267] width 500 height 17
click at [611, 293] on button "Add note" at bounding box center [586, 284] width 47 height 17
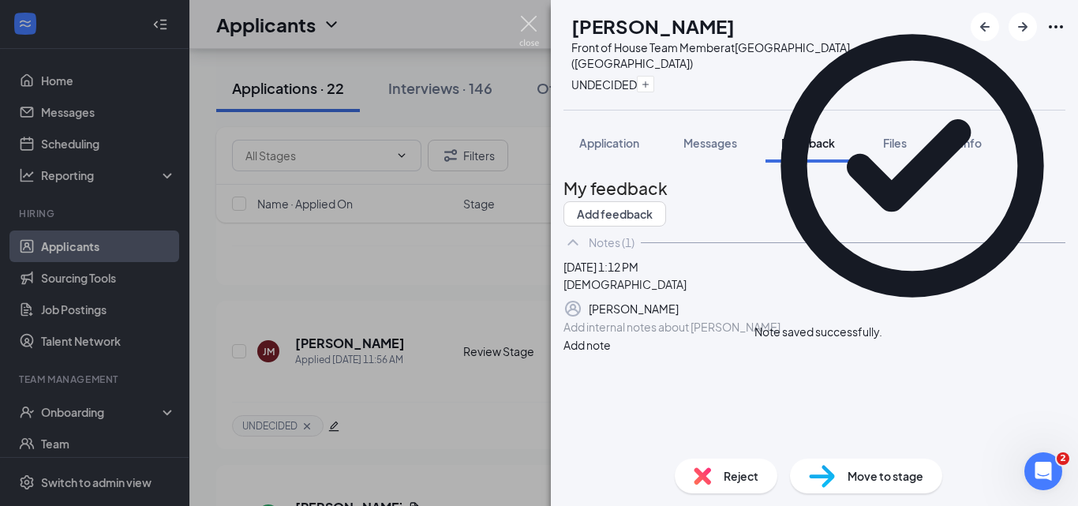
click at [531, 28] on img at bounding box center [529, 31] width 20 height 31
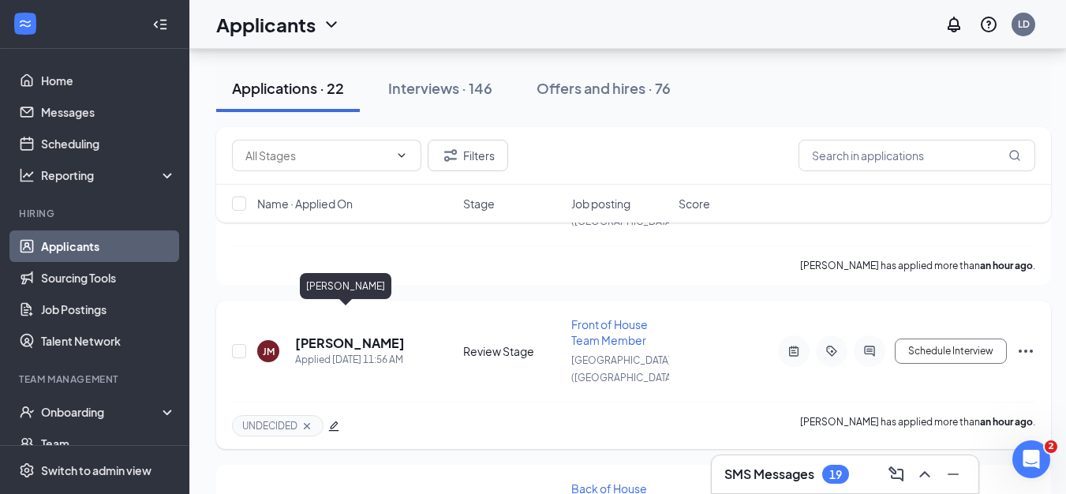
drag, startPoint x: 338, startPoint y: 316, endPoint x: 528, endPoint y: 301, distance: 190.8
click at [338, 335] on h5 "[PERSON_NAME]" at bounding box center [350, 343] width 110 height 17
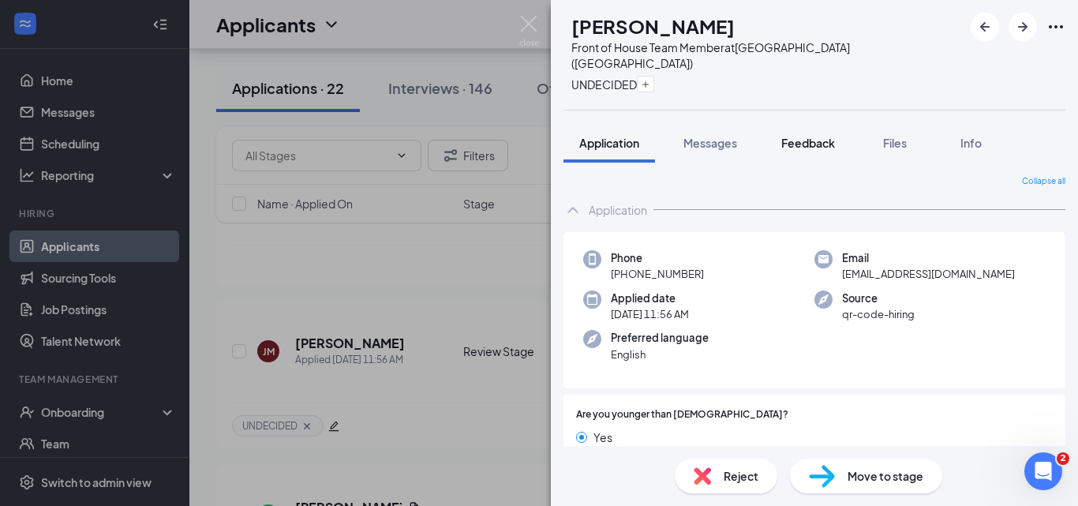
click at [808, 123] on button "Feedback" at bounding box center [807, 142] width 85 height 39
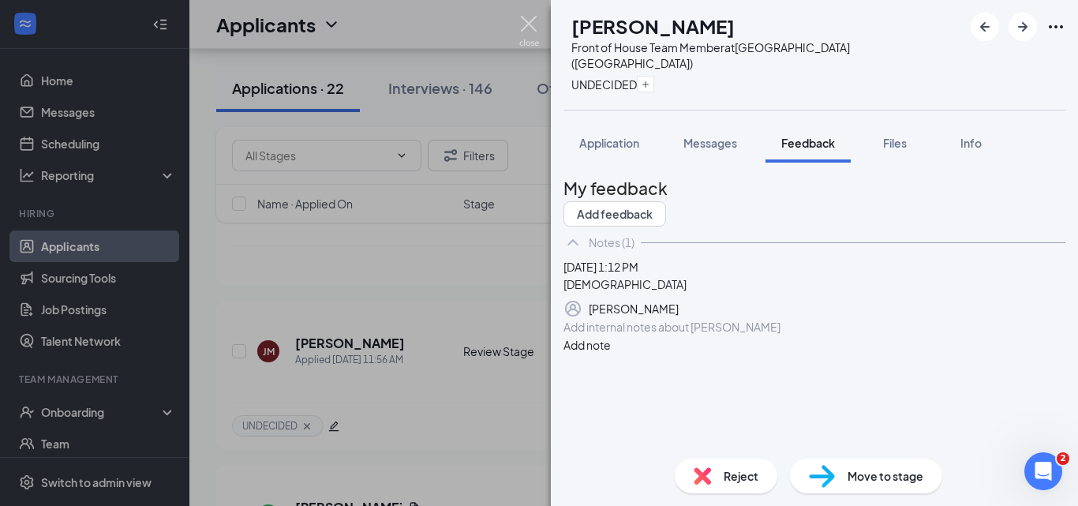
click at [526, 24] on img at bounding box center [529, 31] width 20 height 31
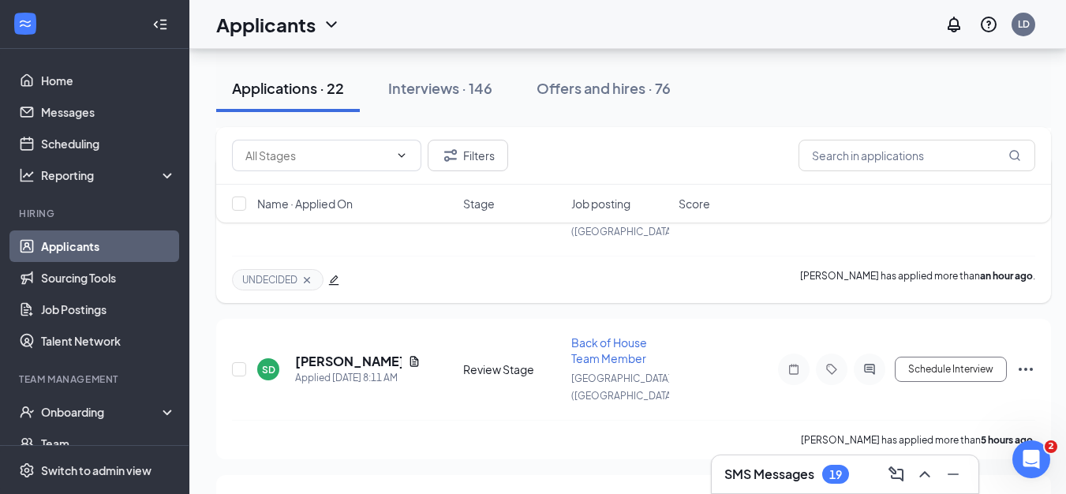
scroll to position [394, 0]
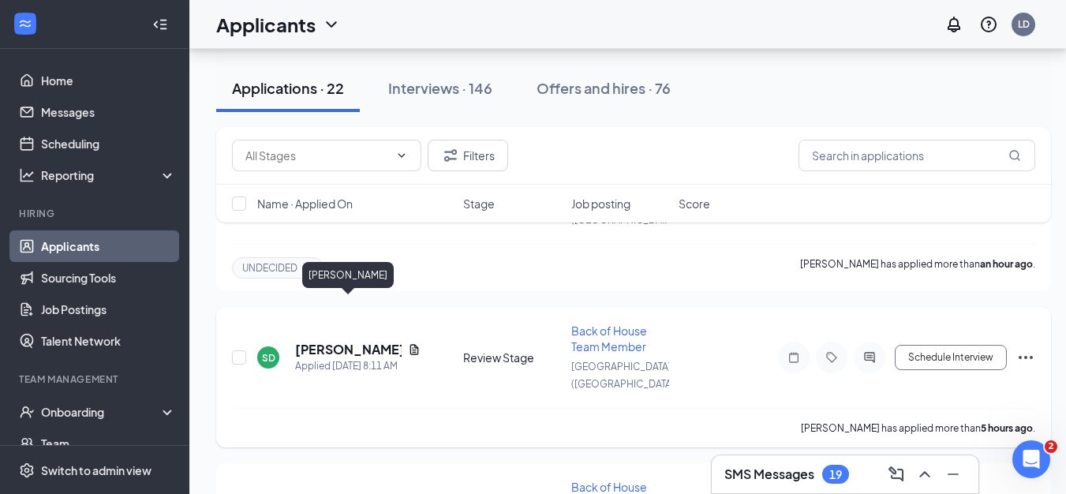
click at [366, 341] on h5 "[PERSON_NAME]" at bounding box center [348, 349] width 107 height 17
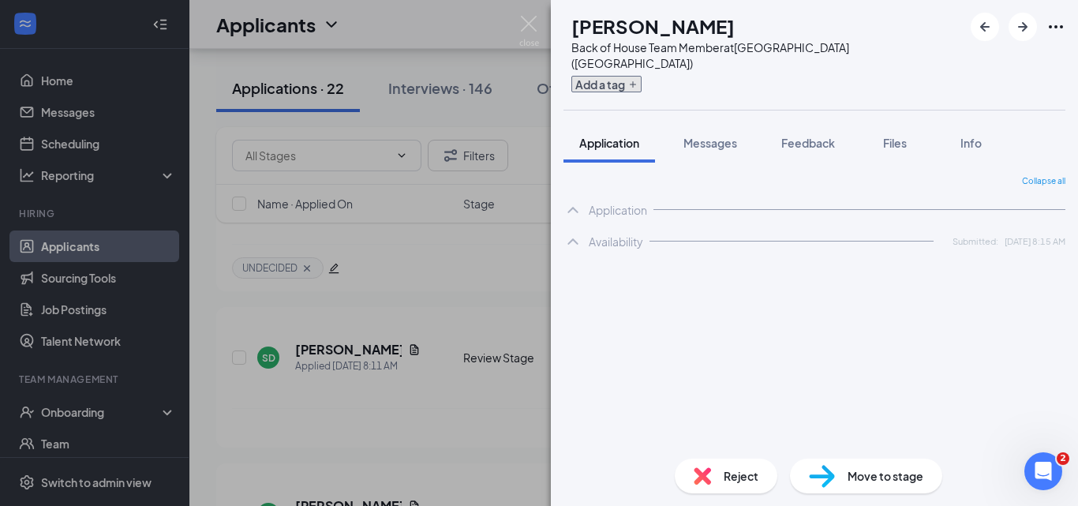
click at [637, 80] on icon "Plus" at bounding box center [632, 84] width 9 height 9
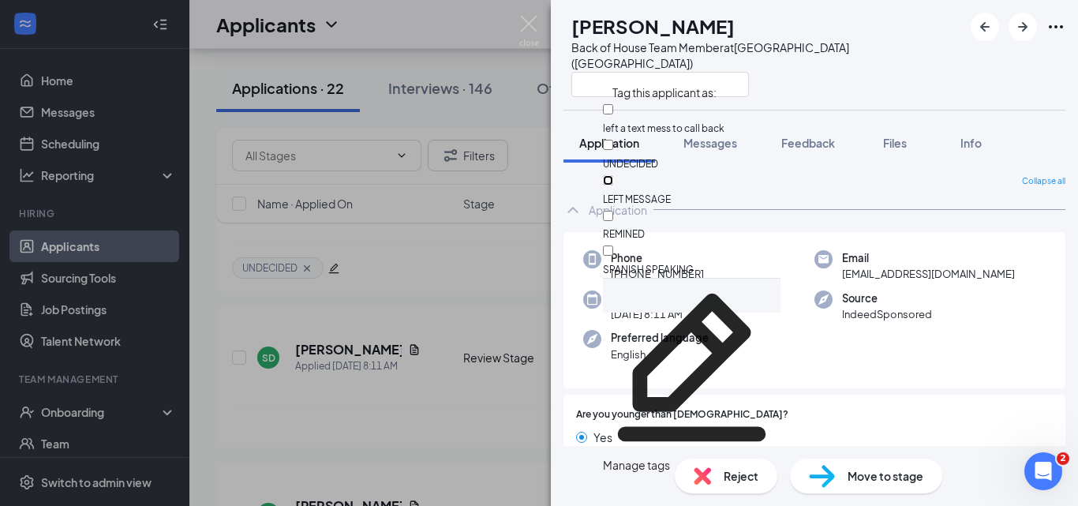
click at [613, 175] on input "LEFT MESSAGE" at bounding box center [608, 180] width 10 height 10
checkbox input "true"
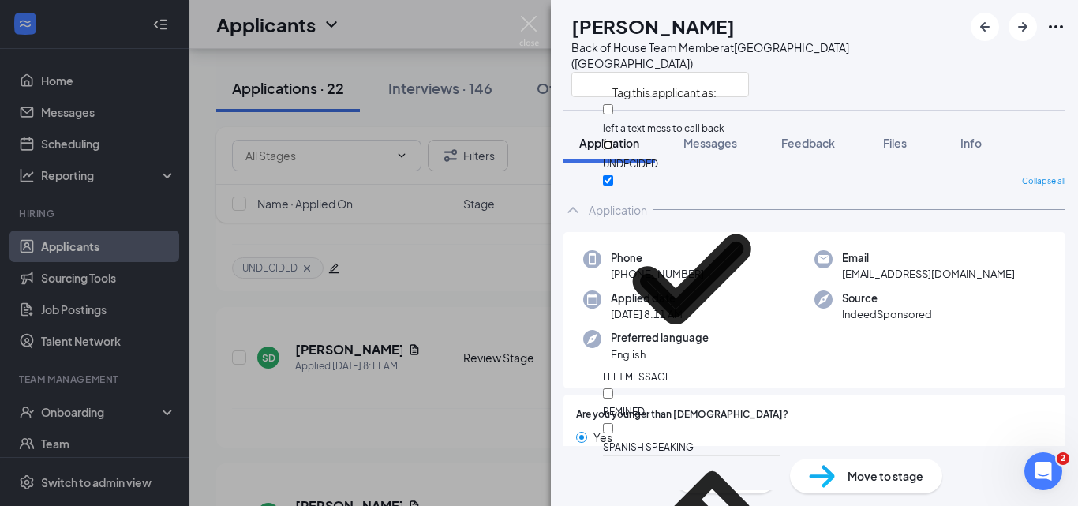
click at [613, 144] on input "UNDECIDED" at bounding box center [608, 145] width 10 height 10
checkbox input "true"
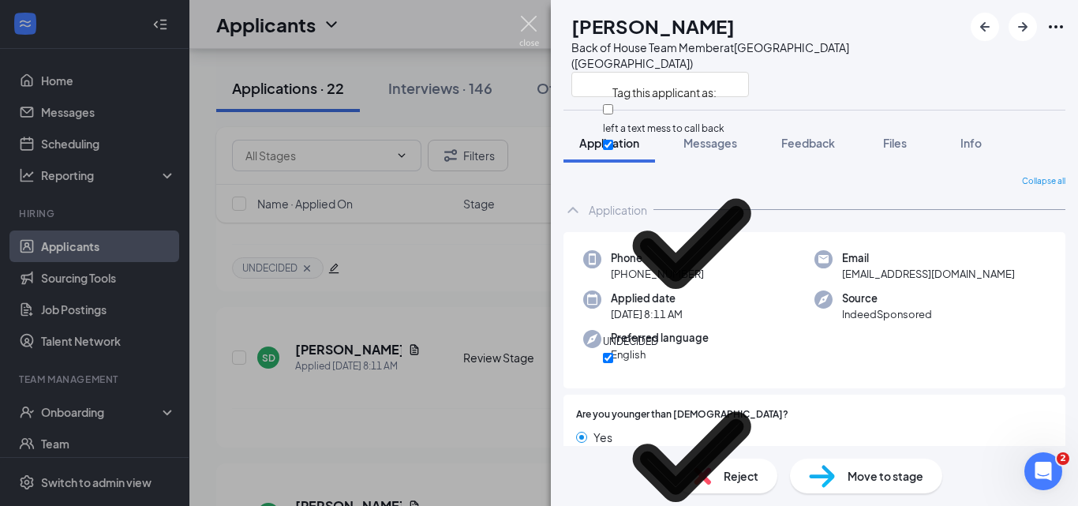
click at [531, 28] on img at bounding box center [529, 31] width 20 height 31
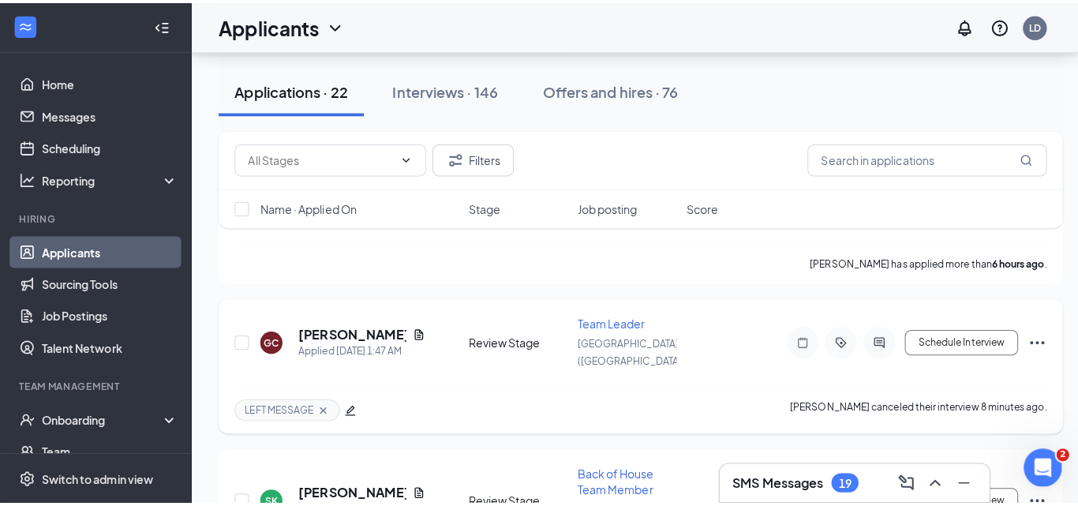
scroll to position [947, 0]
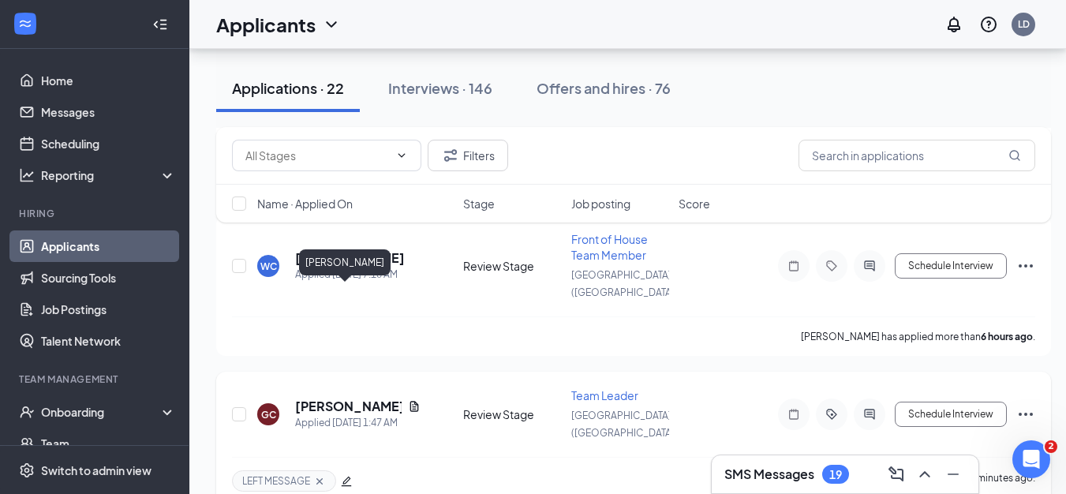
click at [308, 398] on h5 "[PERSON_NAME]" at bounding box center [348, 406] width 107 height 17
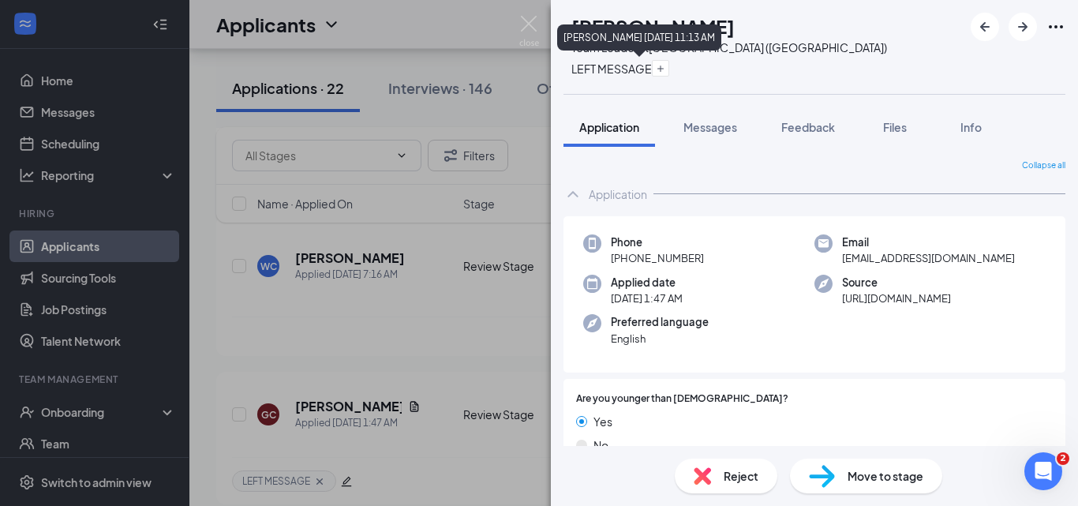
click at [652, 77] on icon "Cross" at bounding box center [611, 117] width 80 height 80
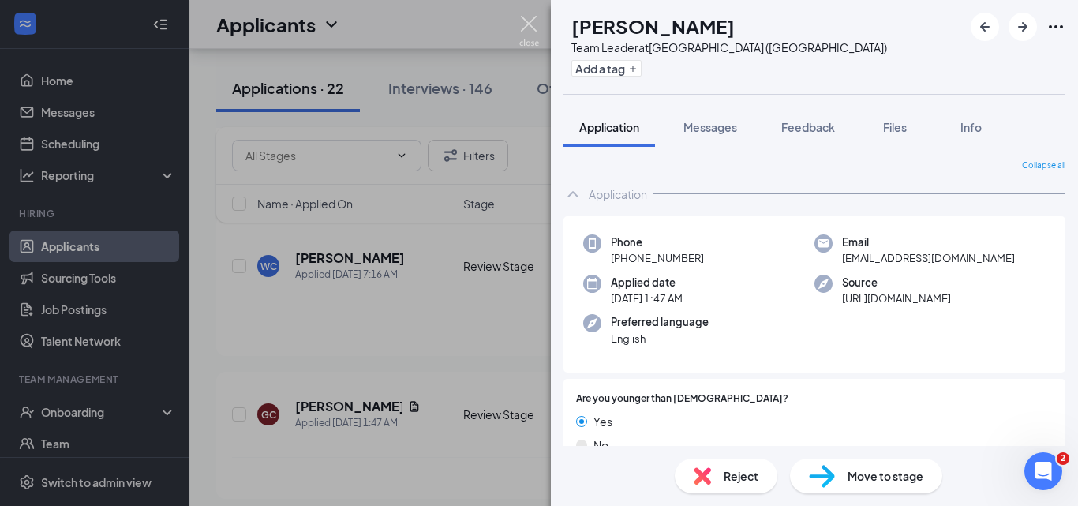
click at [528, 24] on img at bounding box center [529, 31] width 20 height 31
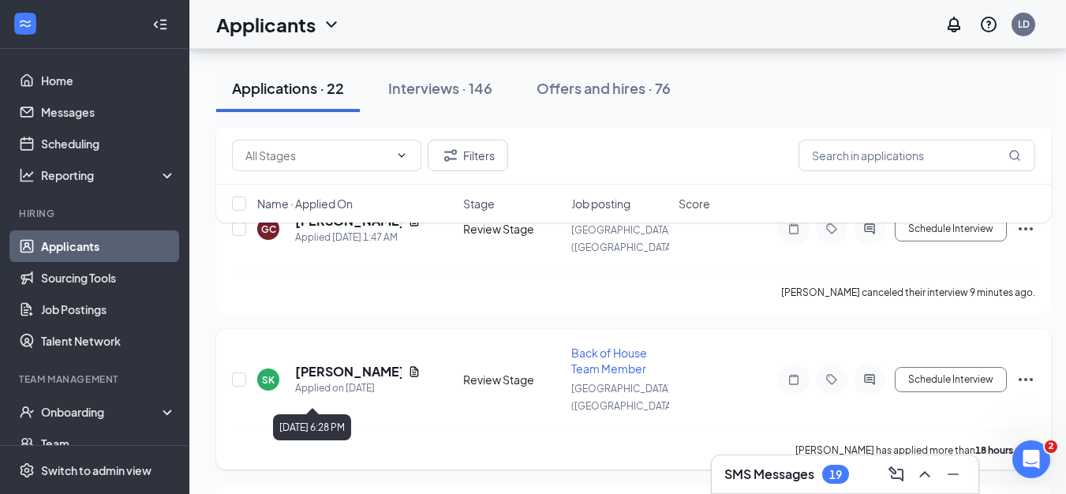
scroll to position [947, 0]
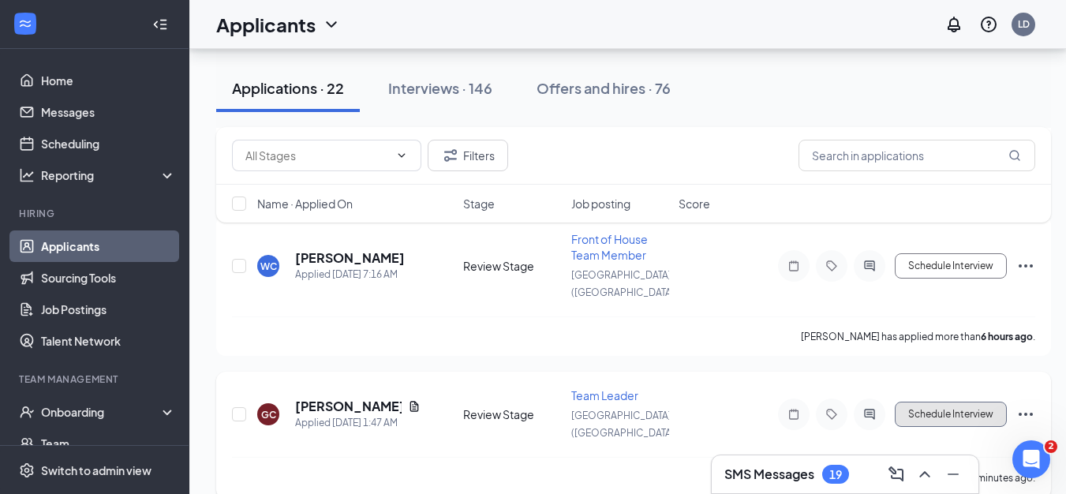
click at [968, 402] on button "Schedule Interview" at bounding box center [951, 414] width 112 height 25
type input "Onsite Interview (next stage)"
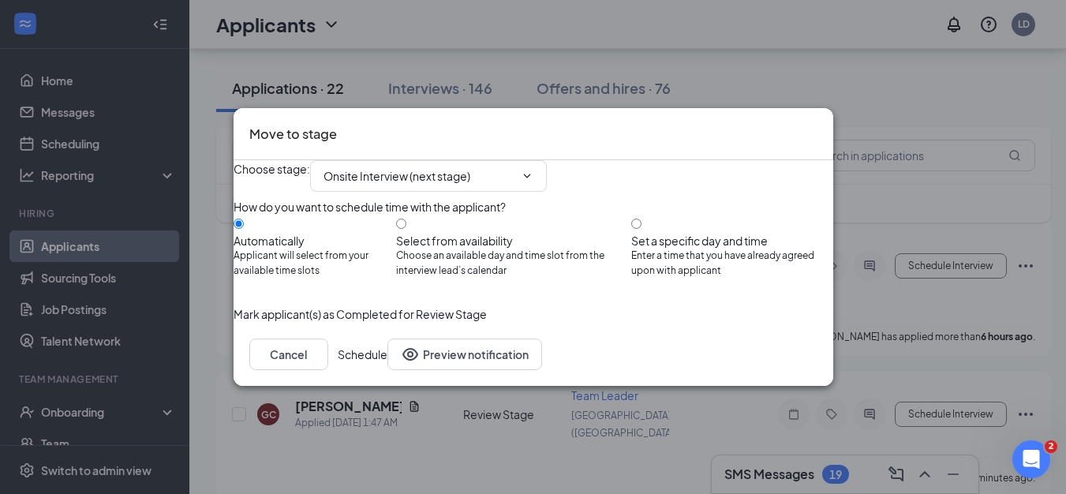
click at [821, 129] on icon "Cross" at bounding box center [825, 133] width 9 height 9
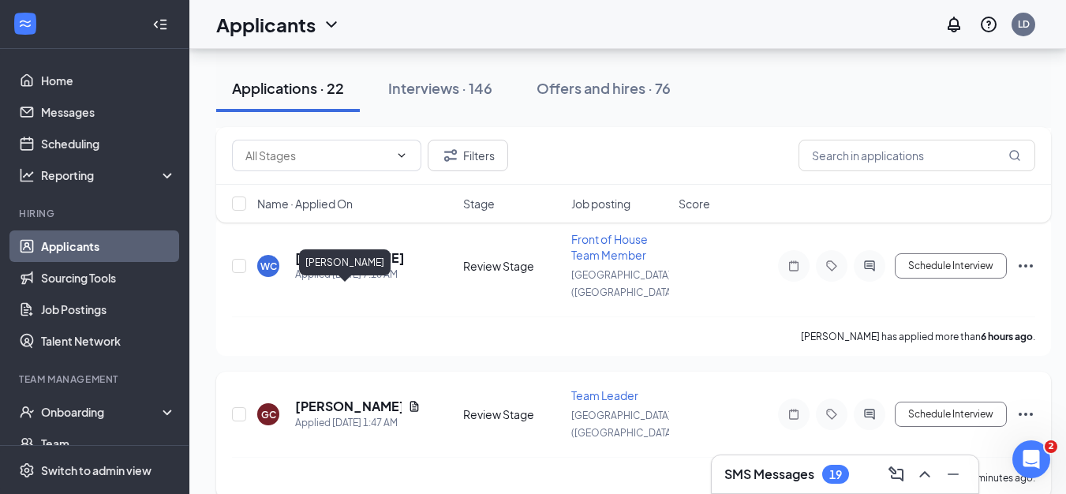
drag, startPoint x: 323, startPoint y: 291, endPoint x: 496, endPoint y: 280, distance: 173.1
click at [323, 398] on h5 "[PERSON_NAME]" at bounding box center [348, 406] width 107 height 17
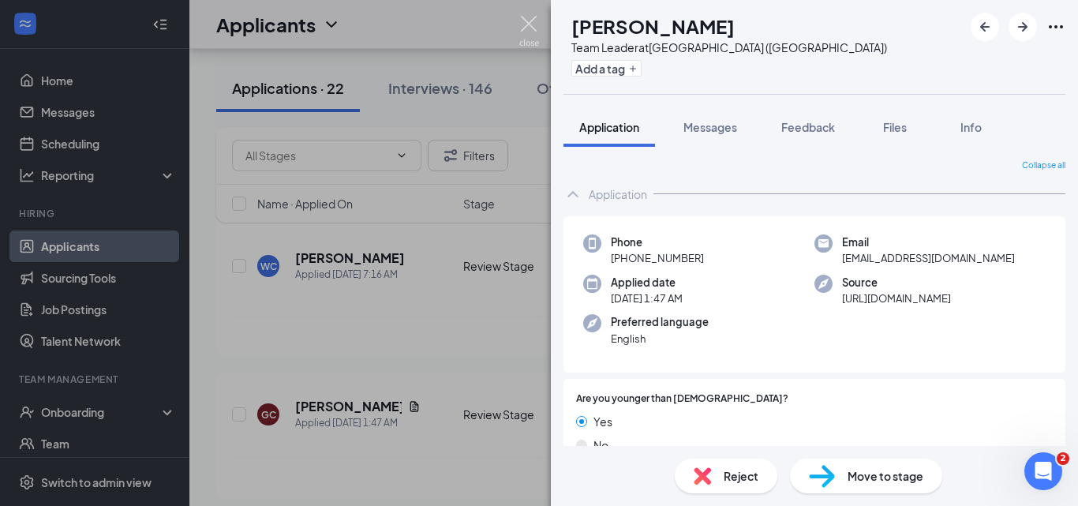
drag, startPoint x: 533, startPoint y: 24, endPoint x: 797, endPoint y: 171, distance: 301.6
click at [533, 24] on img at bounding box center [529, 31] width 20 height 31
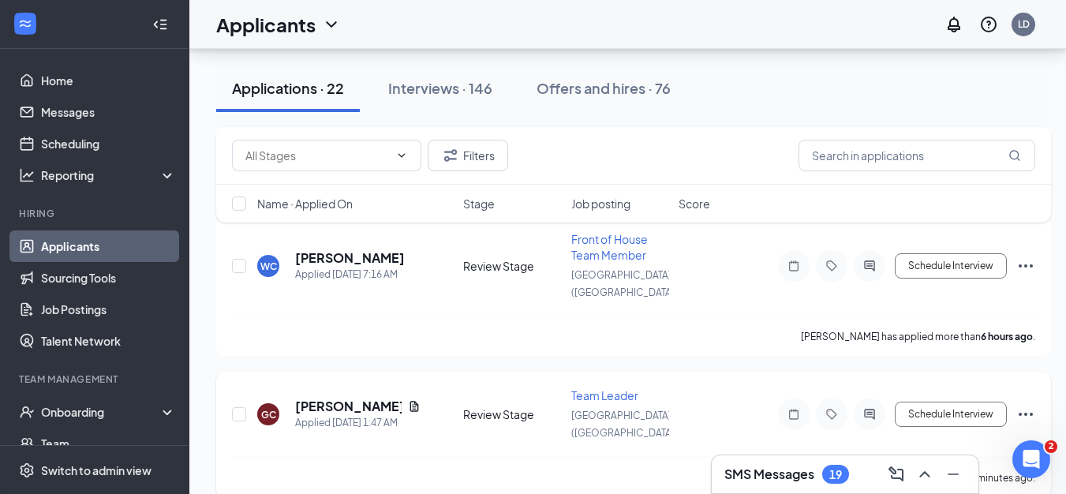
click at [334, 398] on h5 "[PERSON_NAME]" at bounding box center [348, 406] width 107 height 17
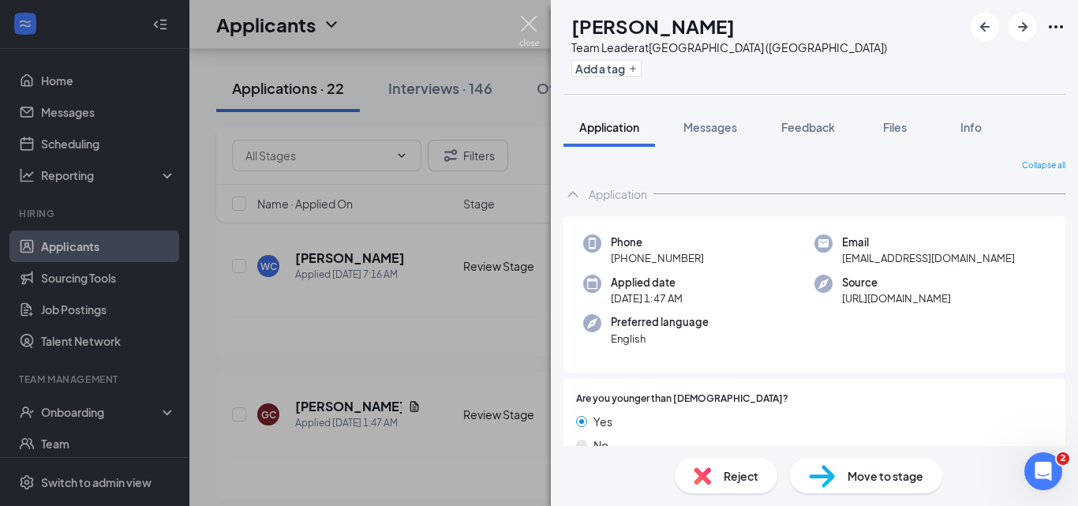
click at [529, 25] on img at bounding box center [529, 31] width 20 height 31
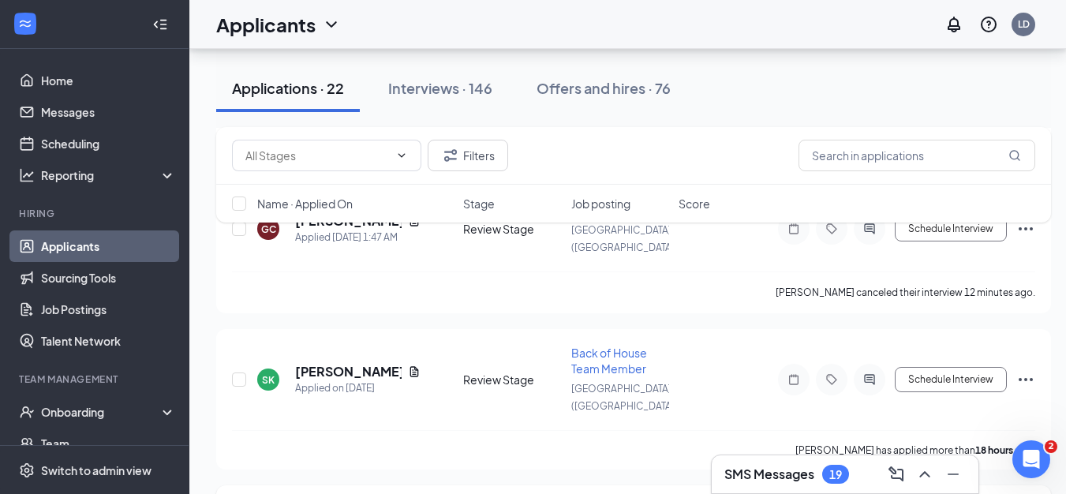
scroll to position [1105, 0]
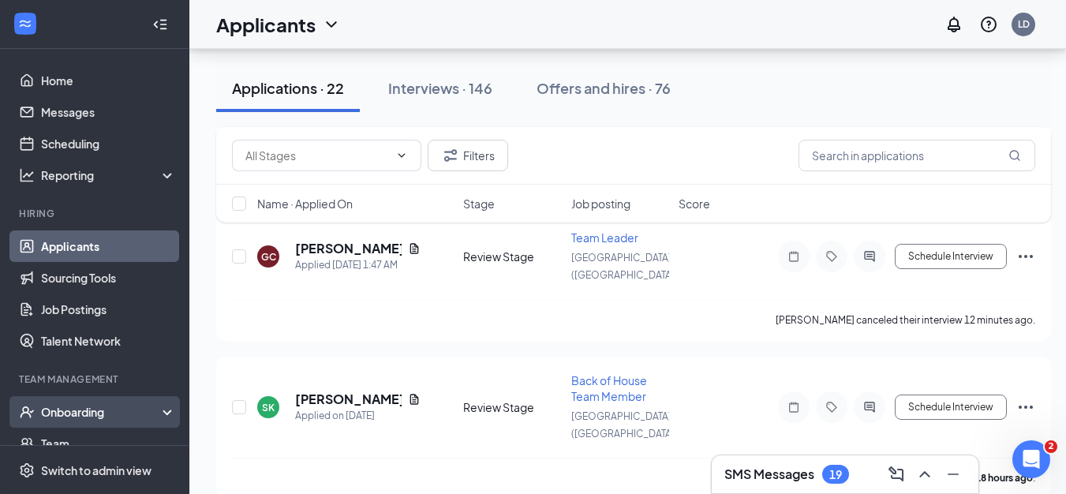
click at [91, 413] on div "Onboarding" at bounding box center [101, 412] width 121 height 16
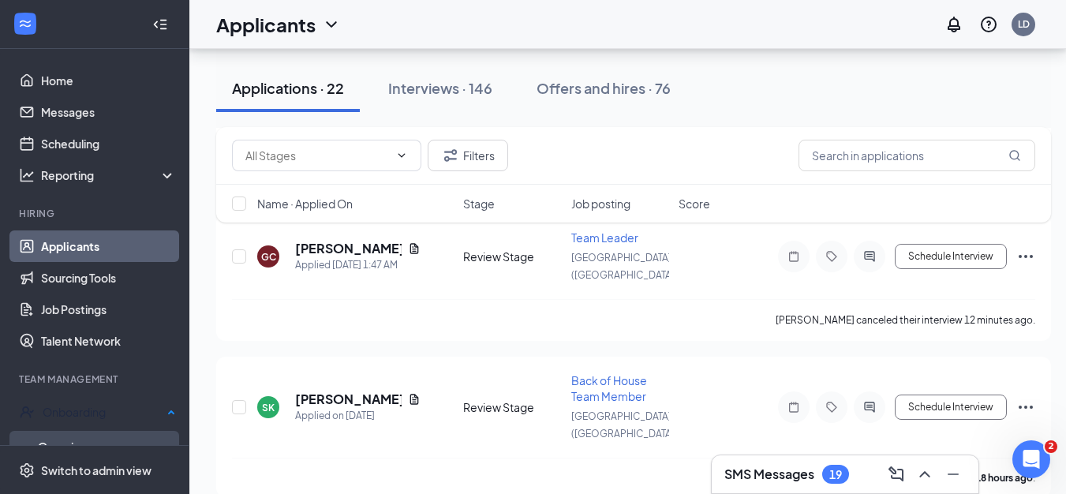
click at [62, 442] on link "Overview" at bounding box center [107, 447] width 138 height 32
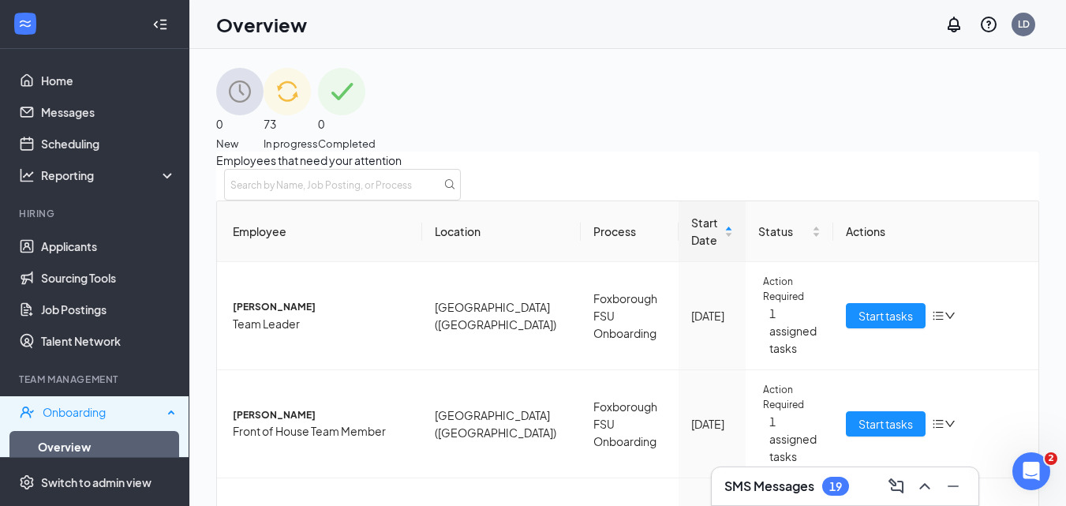
click at [163, 415] on div "Onboarding" at bounding box center [94, 412] width 189 height 32
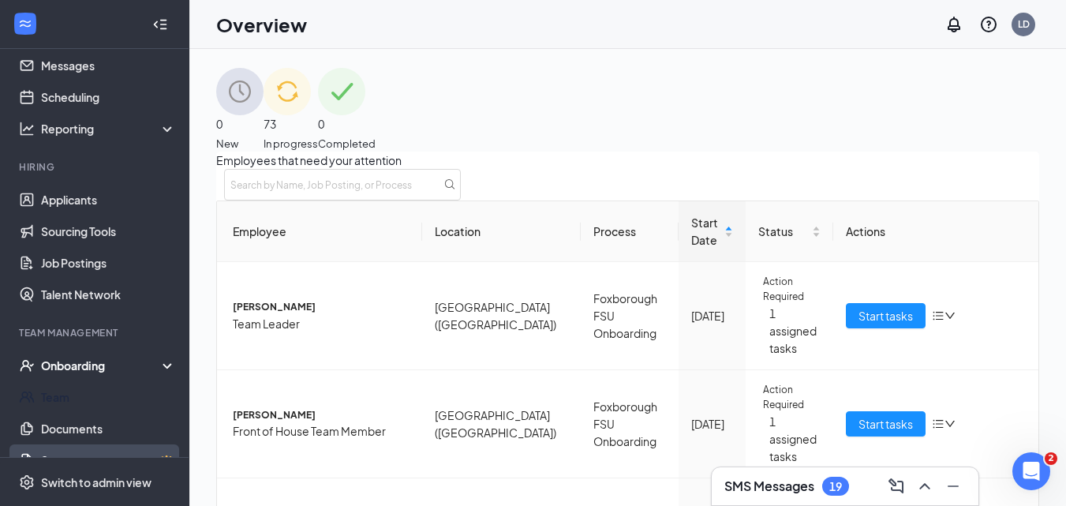
scroll to position [72, 0]
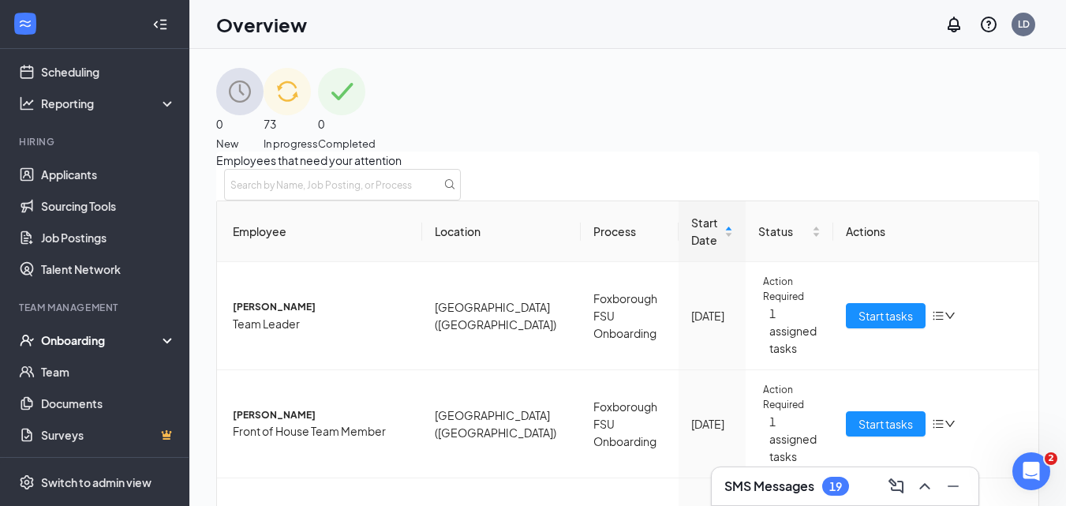
click at [145, 344] on div "Onboarding" at bounding box center [101, 340] width 121 height 16
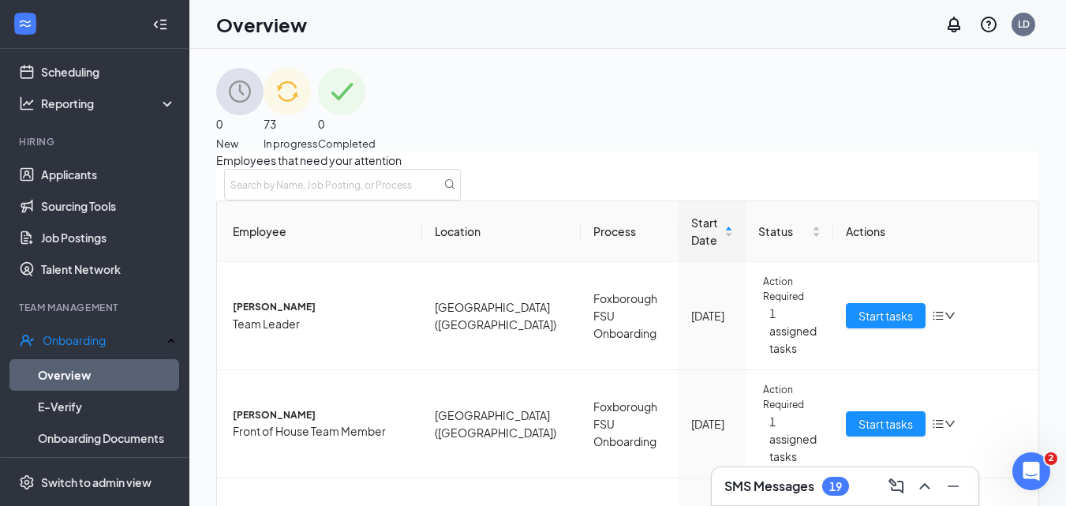
drag, startPoint x: 107, startPoint y: 368, endPoint x: 431, endPoint y: 282, distance: 335.7
click at [107, 368] on link "Overview" at bounding box center [107, 375] width 138 height 32
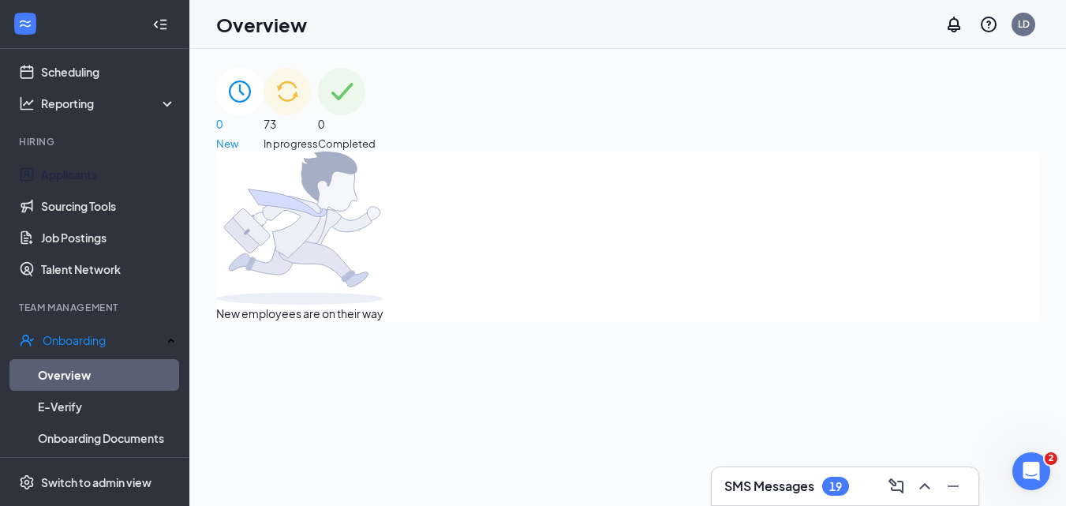
drag, startPoint x: 70, startPoint y: 180, endPoint x: 217, endPoint y: 207, distance: 149.3
click at [72, 180] on link "Applicants" at bounding box center [108, 175] width 135 height 32
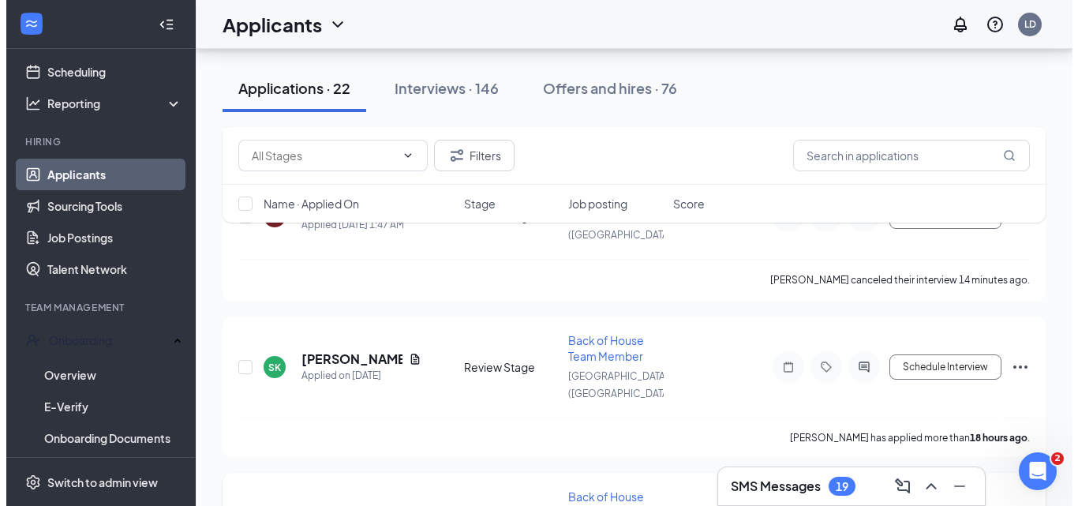
scroll to position [1183, 0]
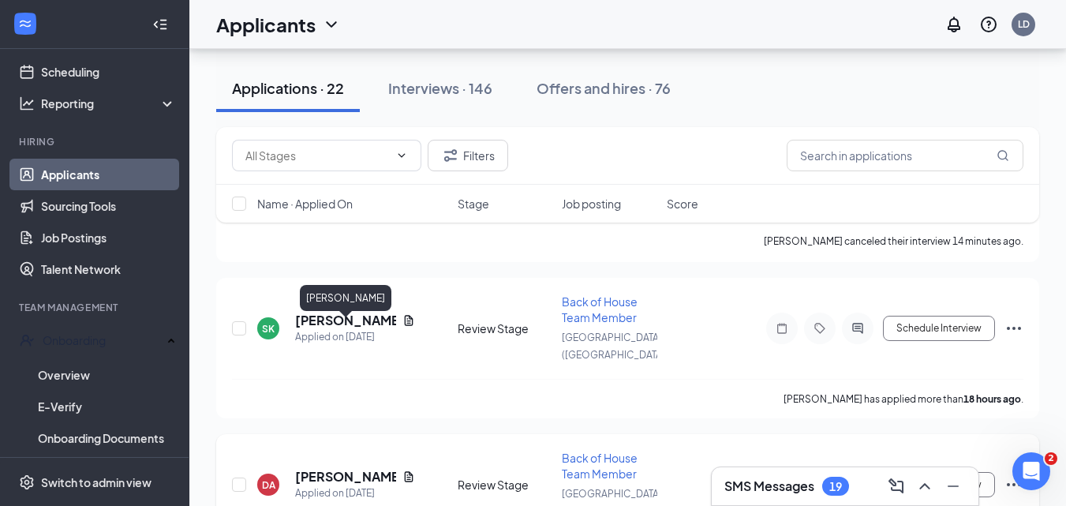
click at [349, 468] on h5 "[PERSON_NAME]" at bounding box center [345, 476] width 101 height 17
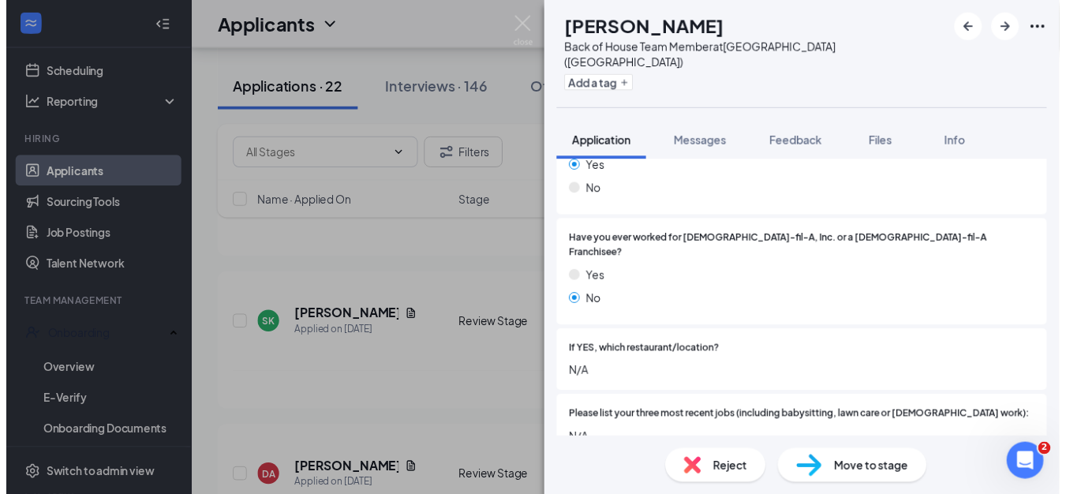
scroll to position [473, 0]
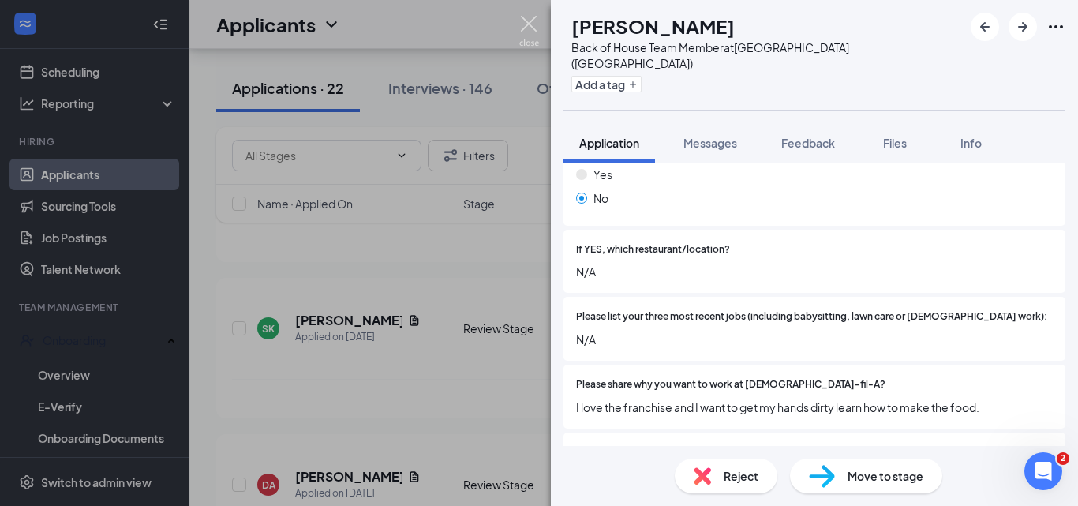
drag, startPoint x: 533, startPoint y: 24, endPoint x: 489, endPoint y: 123, distance: 108.1
click at [533, 24] on img at bounding box center [529, 31] width 20 height 31
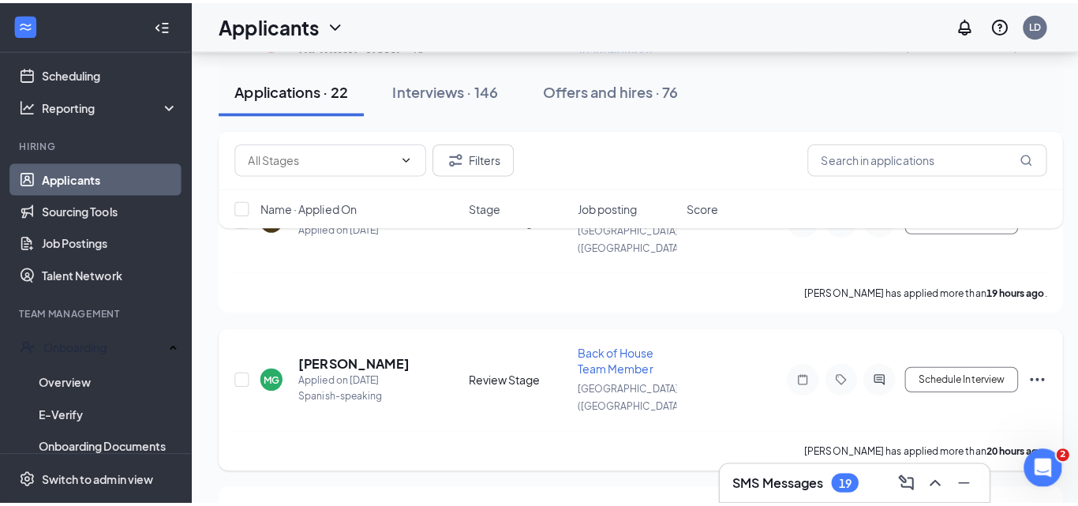
scroll to position [1657, 0]
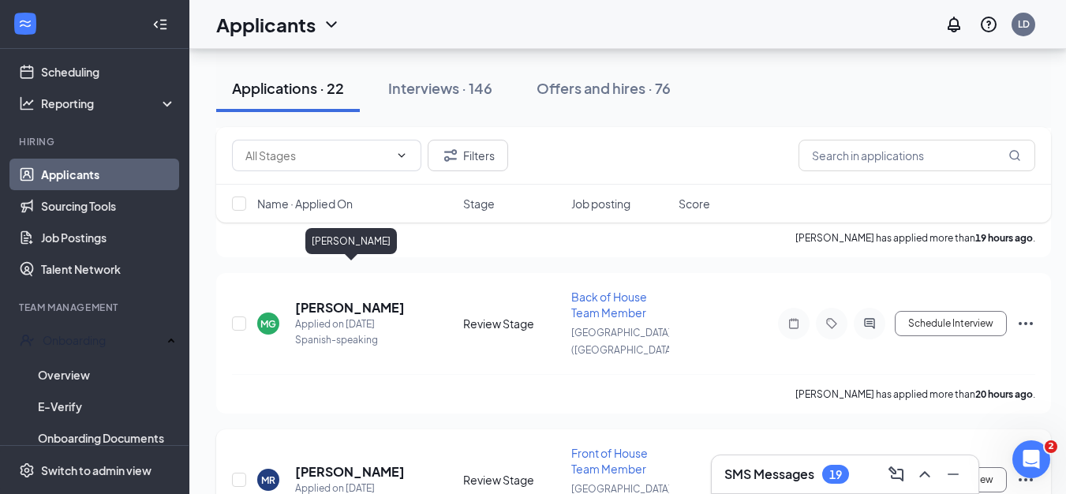
click at [310, 463] on h5 "[PERSON_NAME]" at bounding box center [350, 471] width 110 height 17
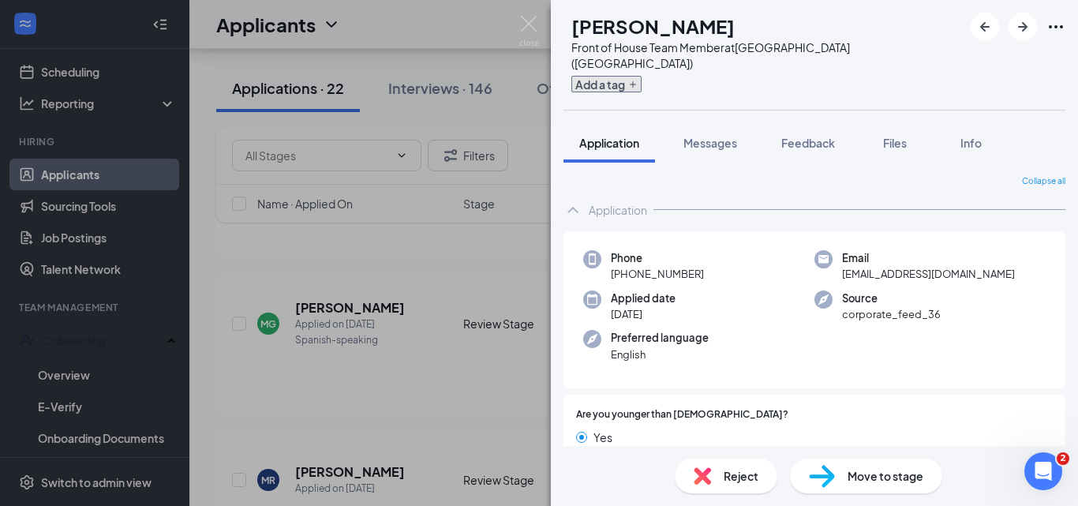
click at [621, 76] on button "Add a tag" at bounding box center [606, 84] width 70 height 17
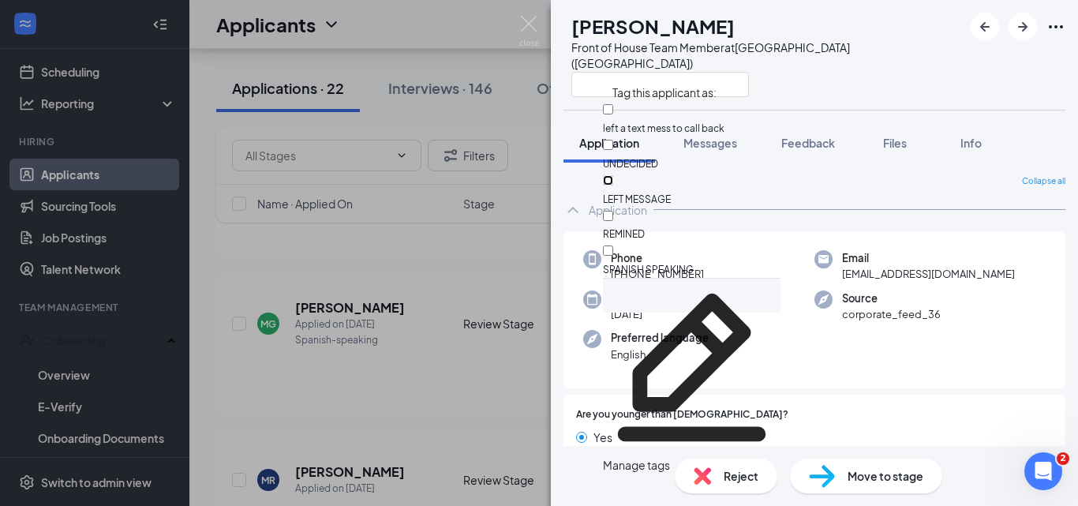
click at [613, 175] on input "LEFT MESSAGE" at bounding box center [608, 180] width 10 height 10
checkbox input "true"
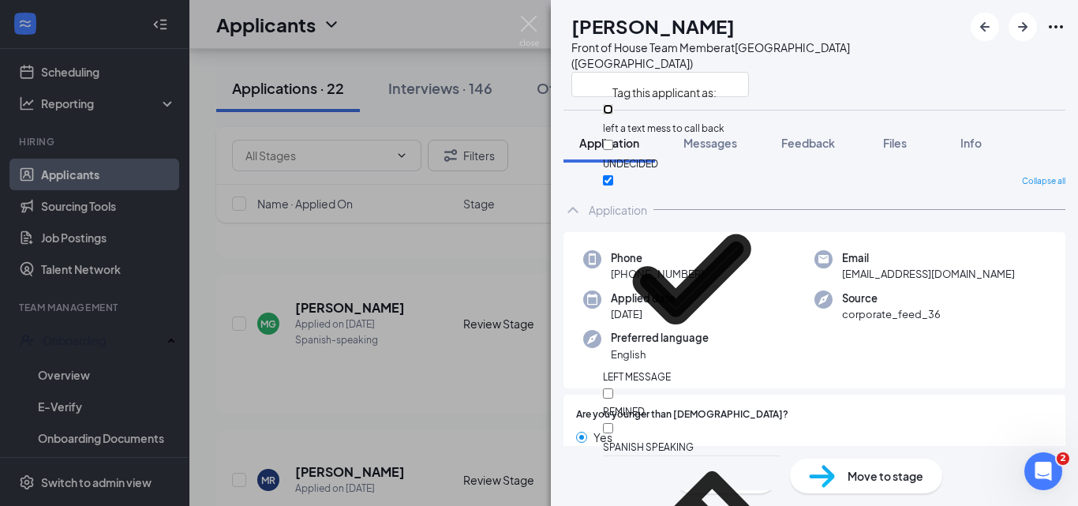
click at [613, 109] on input "left a text mess to call back" at bounding box center [608, 109] width 10 height 10
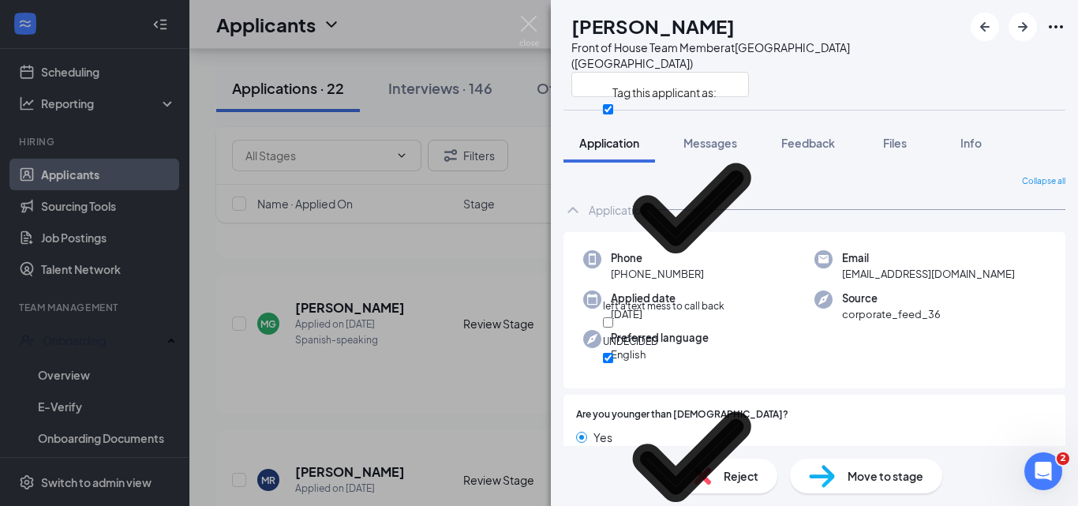
click at [622, 104] on div "left a text mess to call back" at bounding box center [692, 207] width 178 height 213
checkbox input "false"
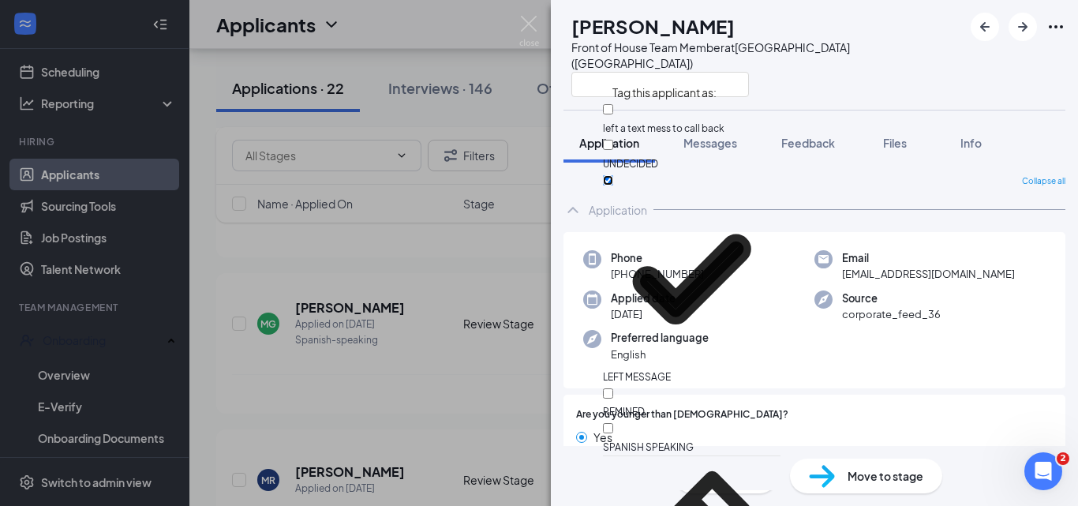
click at [613, 175] on input "LEFT MESSAGE" at bounding box center [608, 180] width 10 height 10
checkbox input "false"
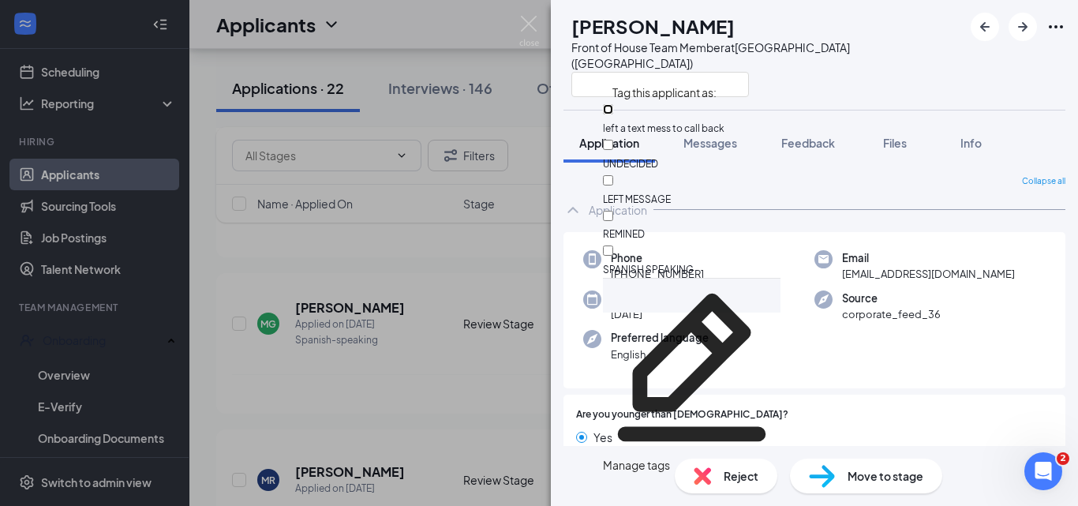
click at [613, 114] on input "left a text mess to call back" at bounding box center [608, 109] width 10 height 10
checkbox input "true"
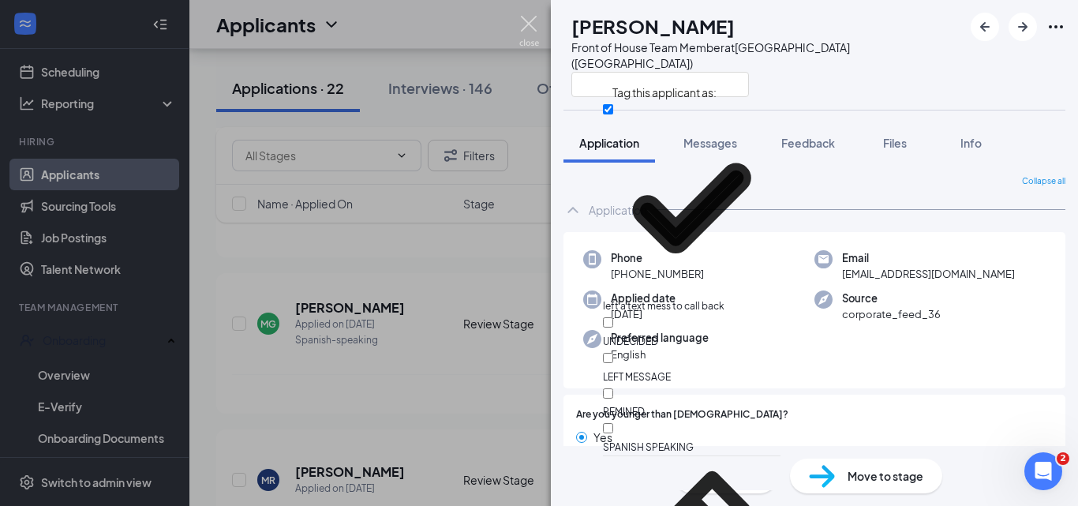
click at [522, 27] on img at bounding box center [529, 31] width 20 height 31
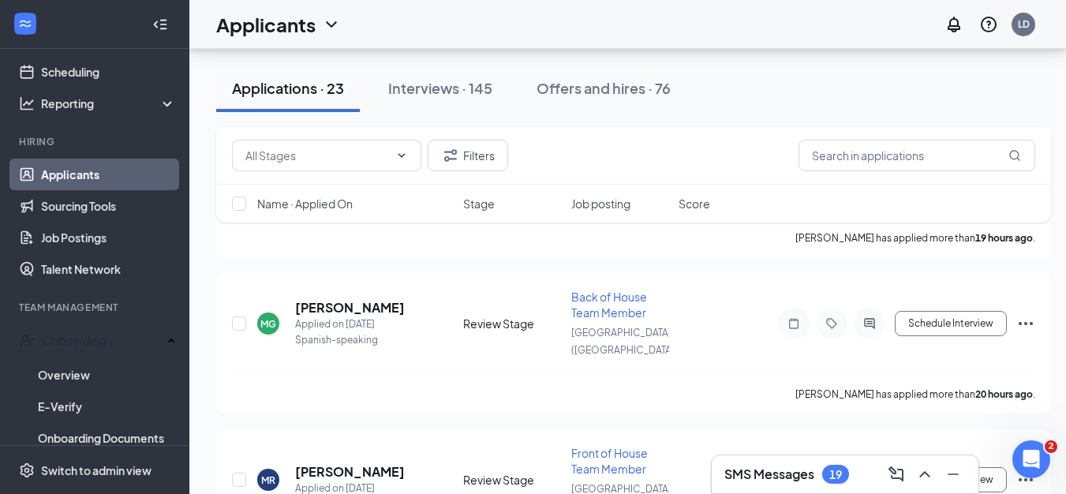
click at [528, 28] on div "Applicants LD" at bounding box center [627, 24] width 877 height 49
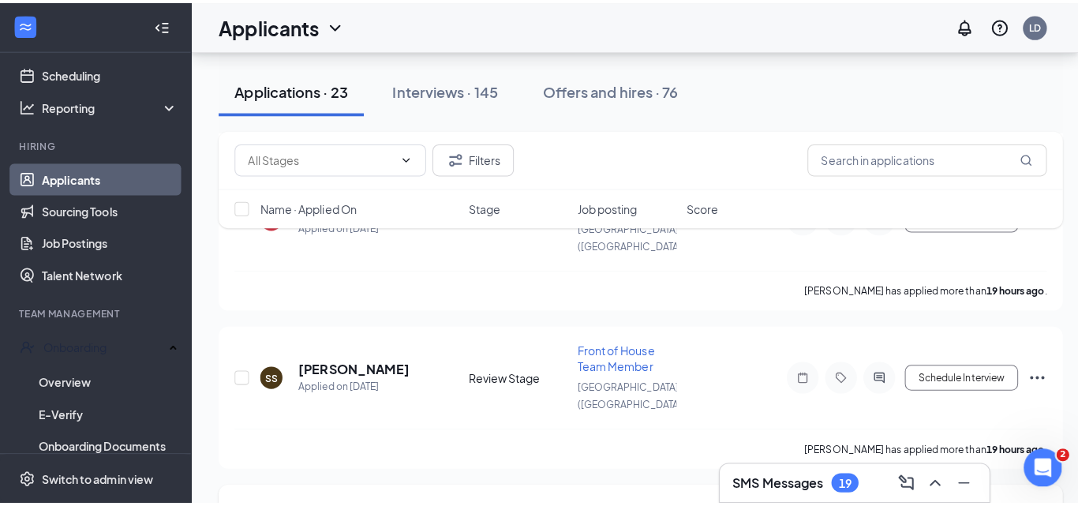
scroll to position [1896, 0]
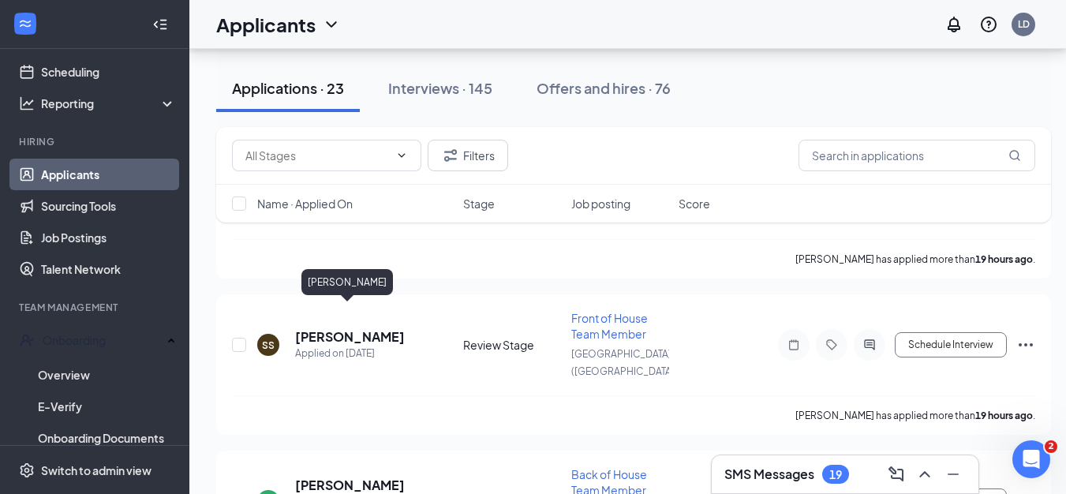
drag, startPoint x: 364, startPoint y: 311, endPoint x: 436, endPoint y: 269, distance: 83.8
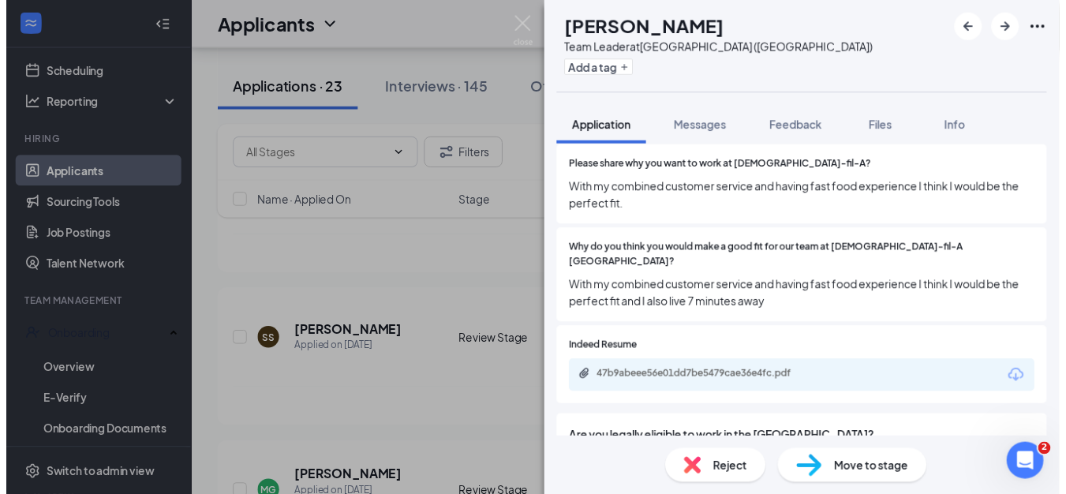
scroll to position [710, 0]
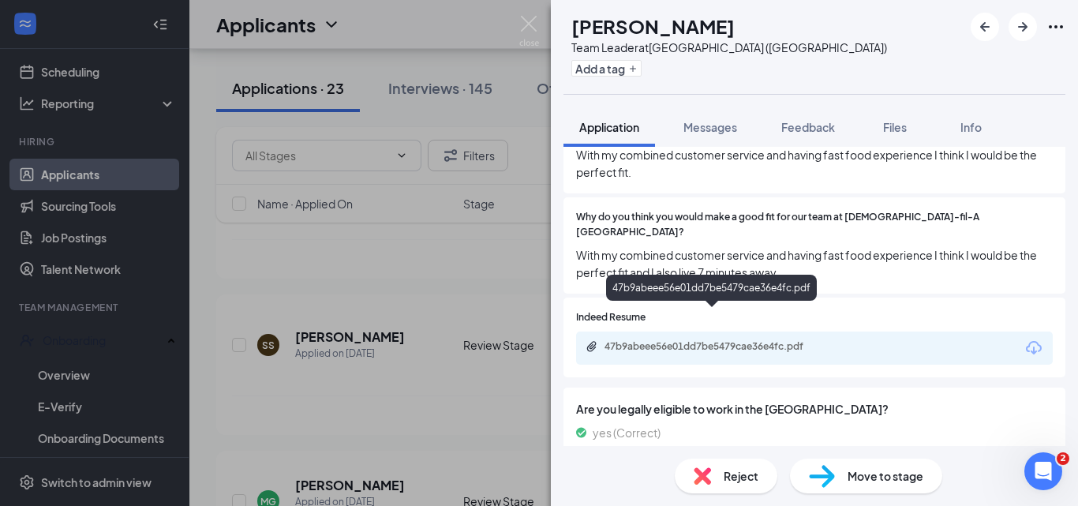
click at [637, 340] on div "47b9abeee56e01dd7be5479cae36e4fc.pdf" at bounding box center [714, 346] width 221 height 13
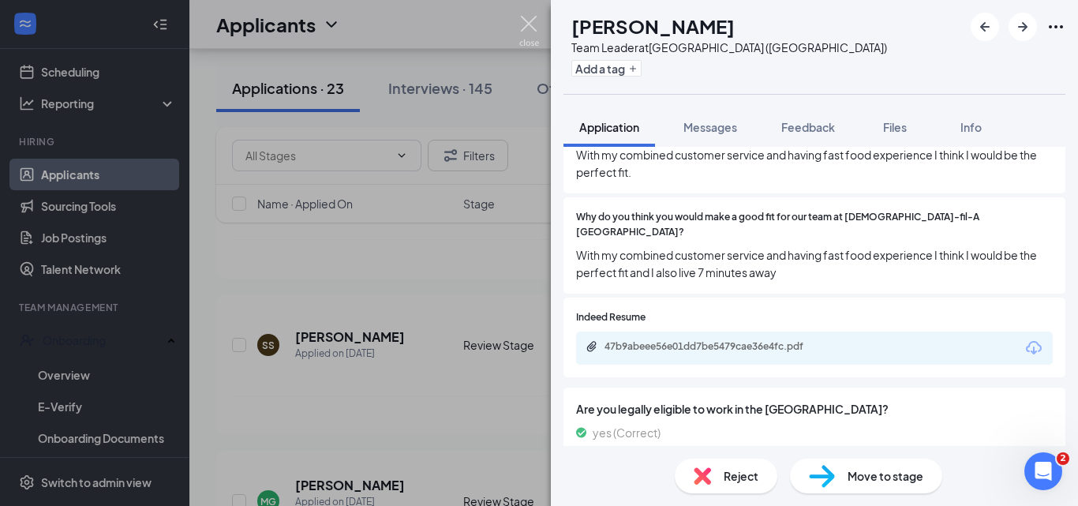
click at [520, 27] on img at bounding box center [529, 31] width 20 height 31
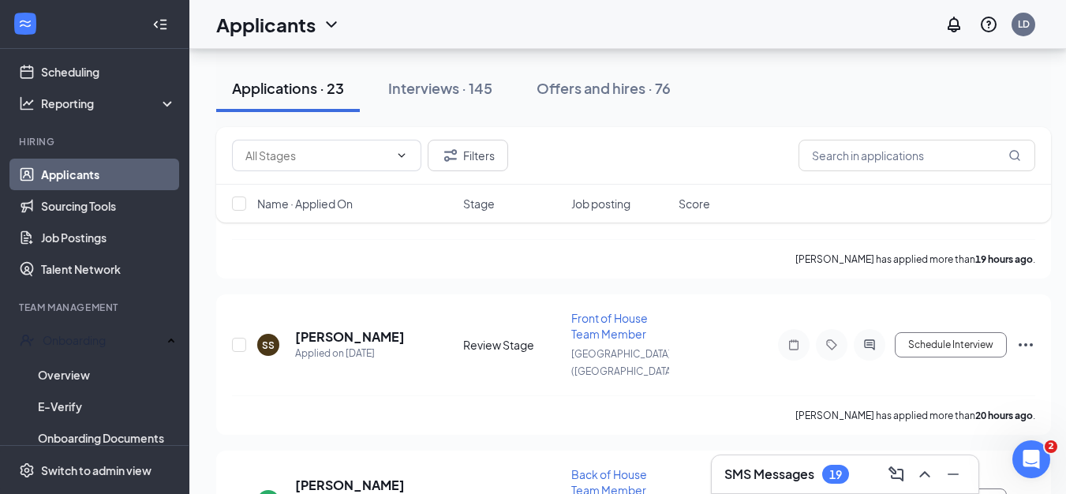
drag, startPoint x: 335, startPoint y: 314, endPoint x: 598, endPoint y: 311, distance: 262.7
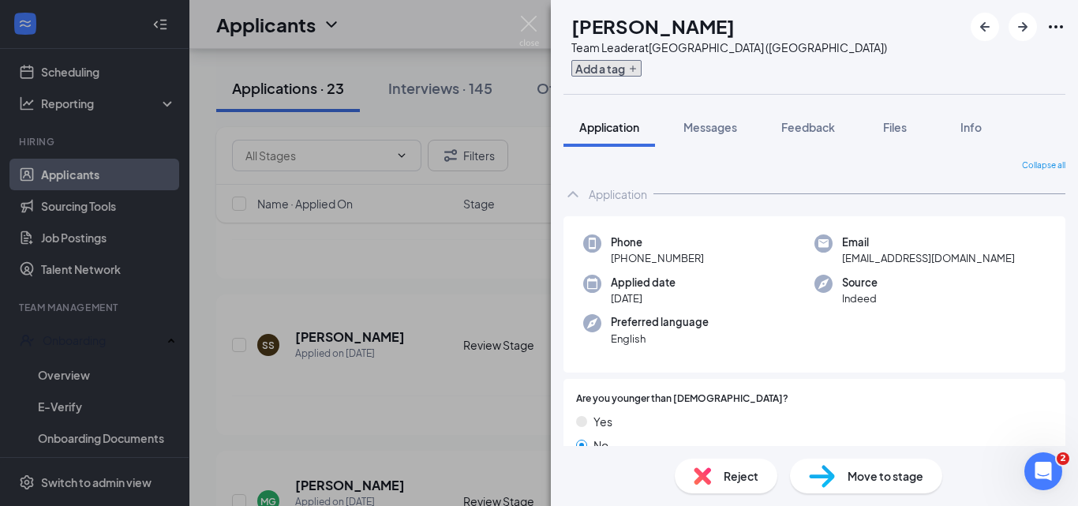
click at [637, 71] on icon "Plus" at bounding box center [632, 68] width 9 height 9
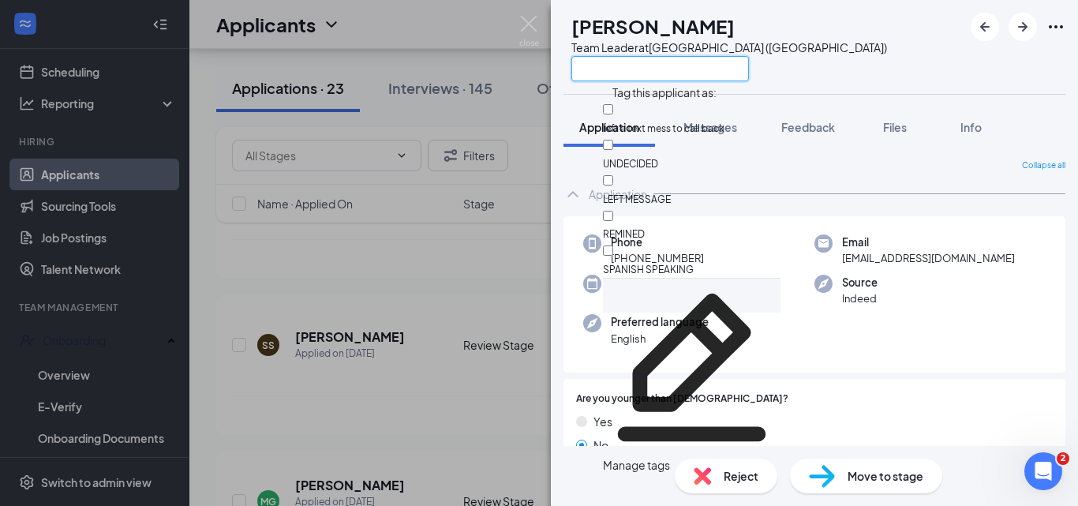
click at [664, 71] on input "text" at bounding box center [660, 68] width 178 height 25
type input "u"
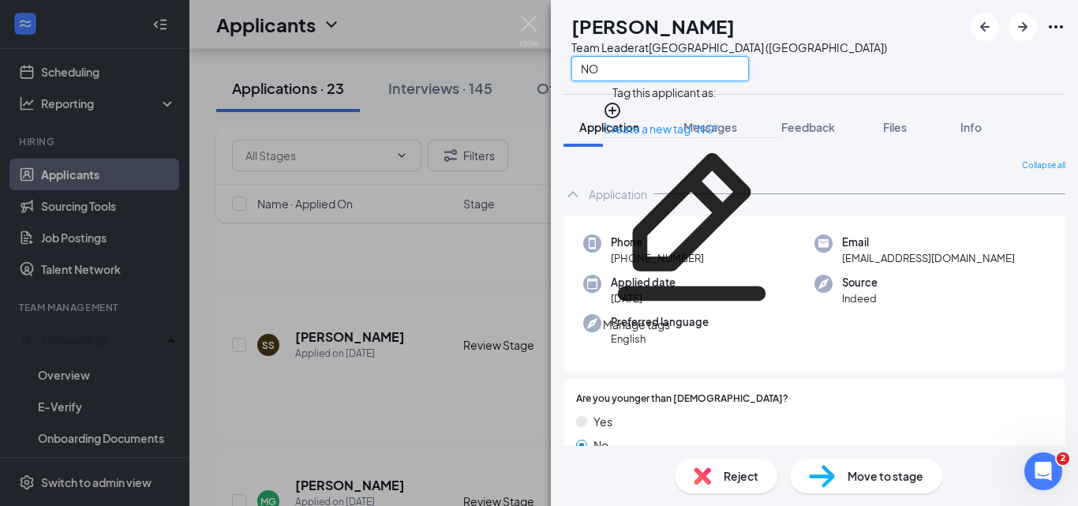
type input "N"
type input "n"
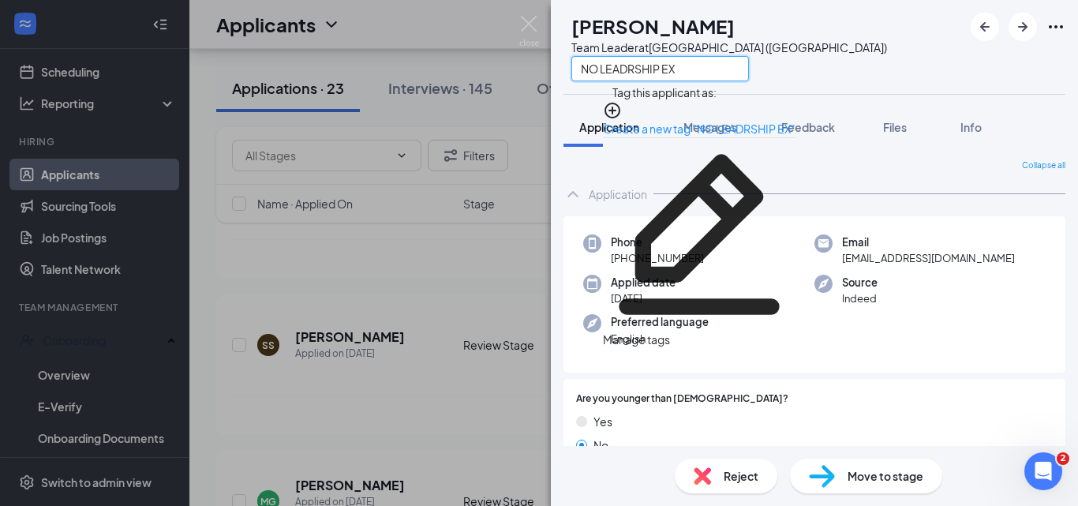
type input "NO LEADRSHIP EXP"
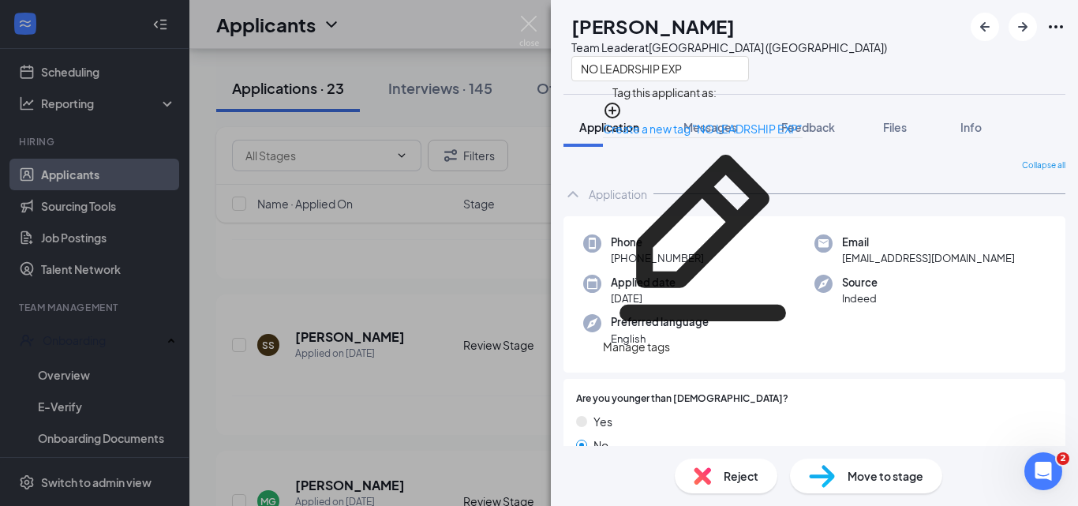
click at [821, 56] on div "CM [PERSON_NAME] Team Leader at [GEOGRAPHIC_DATA] ([GEOGRAPHIC_DATA]) NO LEADRS…" at bounding box center [814, 47] width 527 height 94
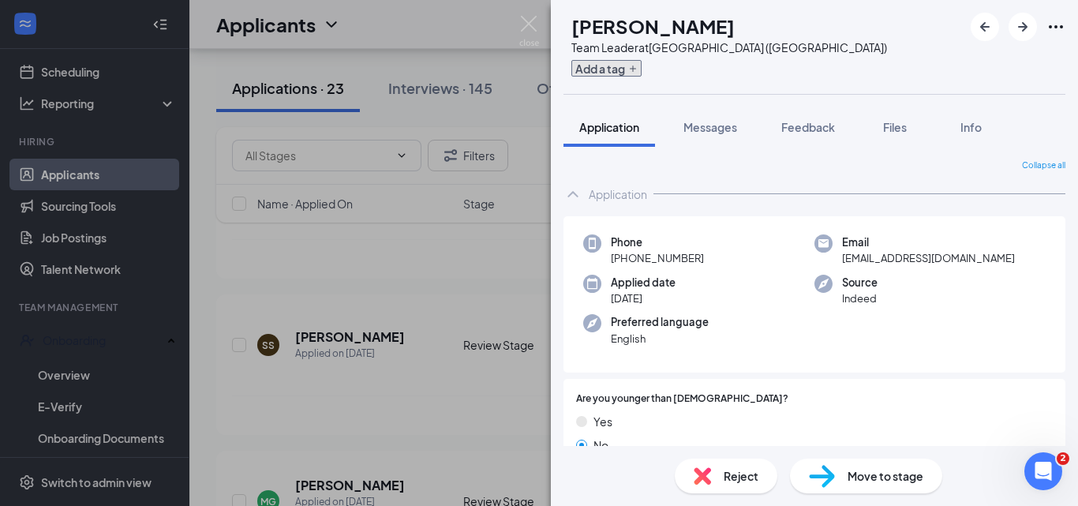
click at [637, 71] on icon "Plus" at bounding box center [632, 68] width 9 height 9
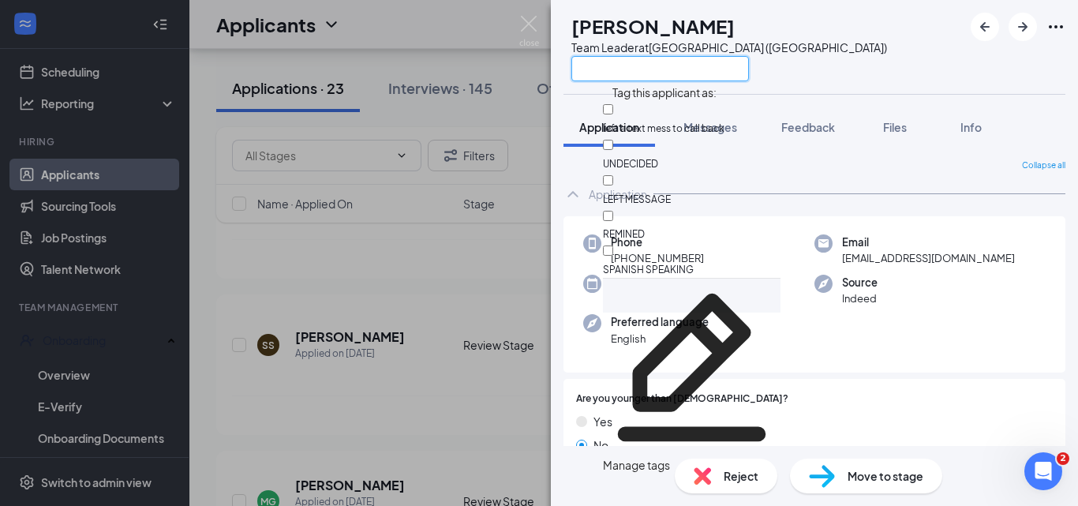
click at [652, 71] on input "text" at bounding box center [660, 68] width 178 height 25
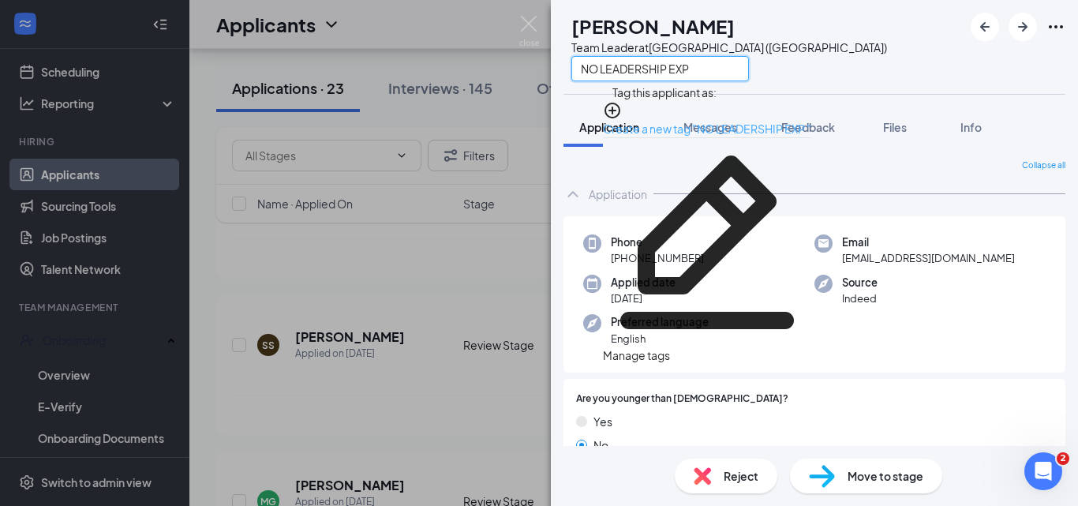
type input "NO LEADERSHIP EXP"
click at [681, 121] on link "Create a new tag "NO LEADERSHIP EXP "" at bounding box center [707, 128] width 208 height 14
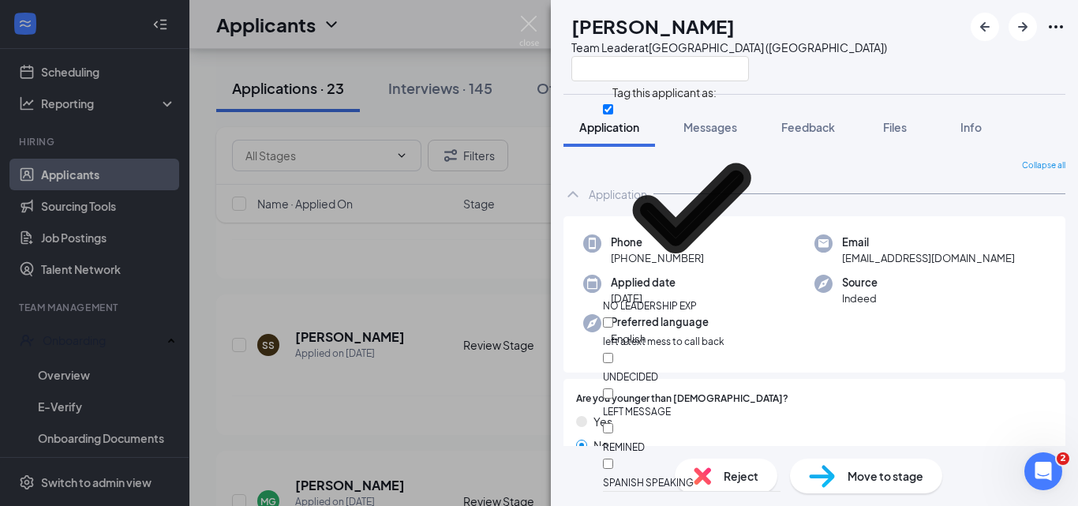
click at [571, 75] on div "CM [PERSON_NAME] Team Leader at [GEOGRAPHIC_DATA] ([GEOGRAPHIC_DATA])" at bounding box center [724, 47] width 323 height 69
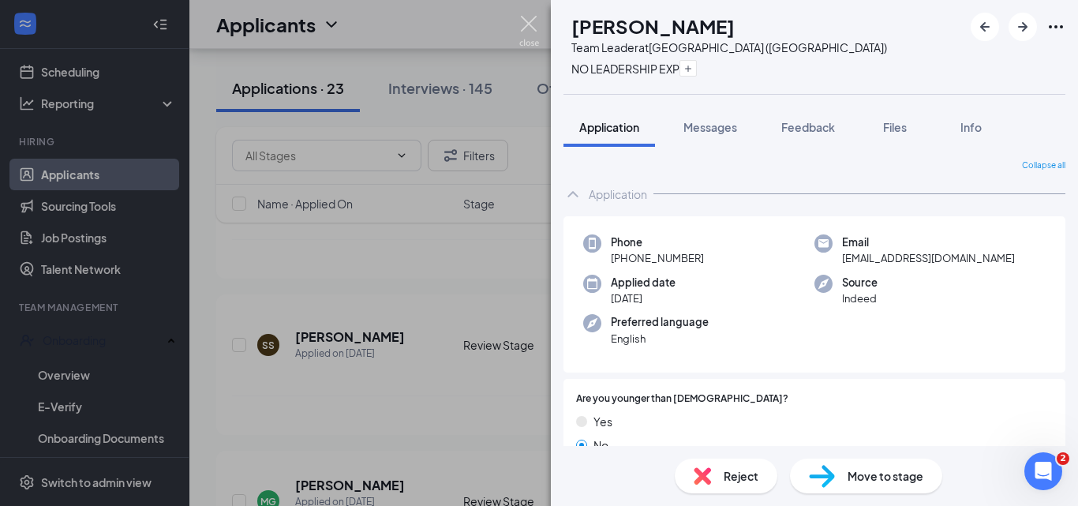
click at [527, 24] on img at bounding box center [529, 31] width 20 height 31
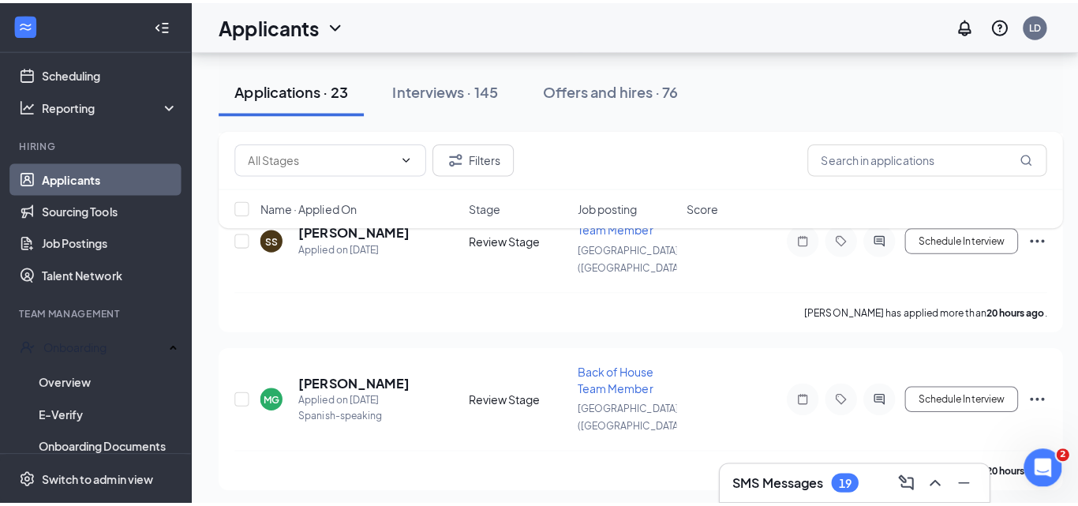
scroll to position [2054, 0]
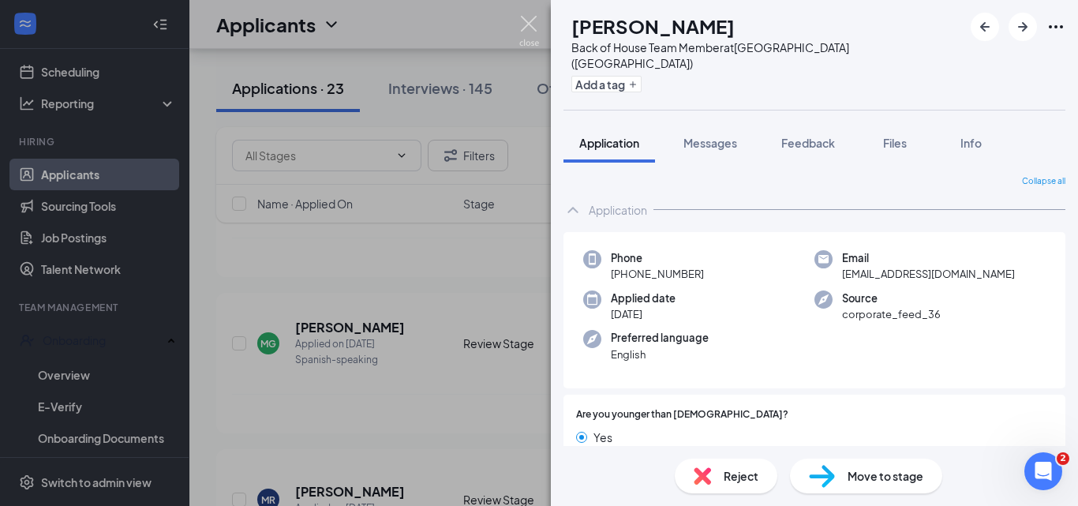
click at [529, 25] on img at bounding box center [529, 31] width 20 height 31
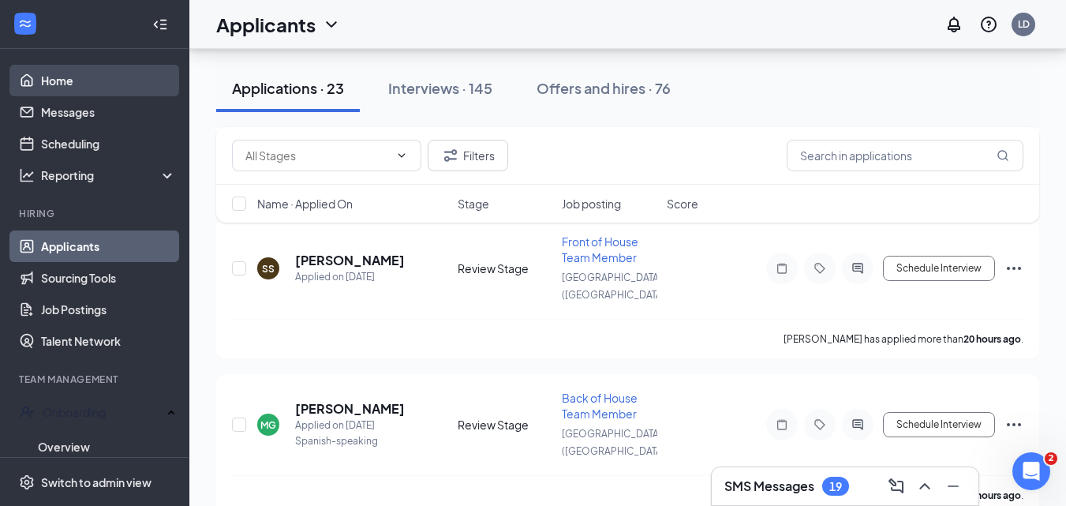
click at [50, 76] on link "Home" at bounding box center [108, 81] width 135 height 32
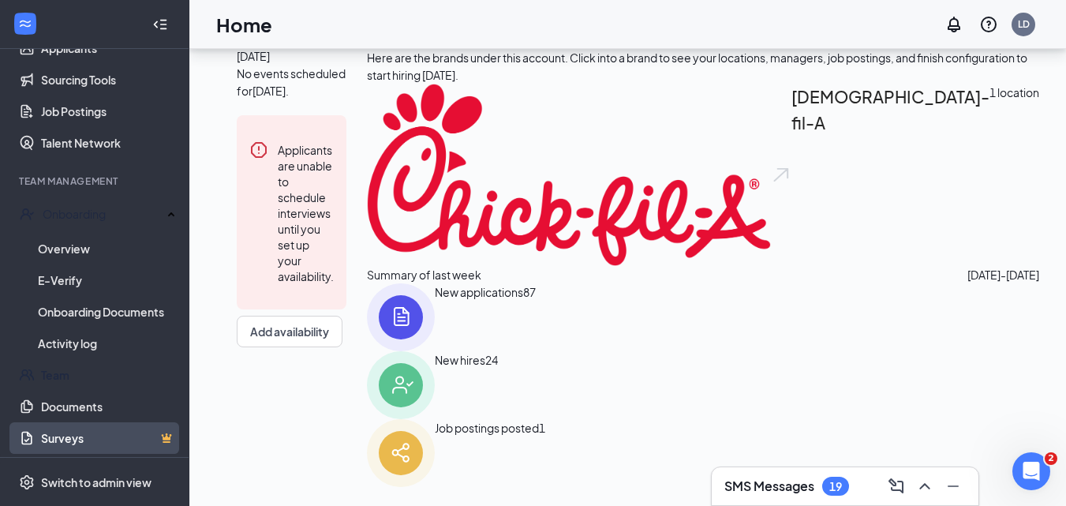
scroll to position [158, 0]
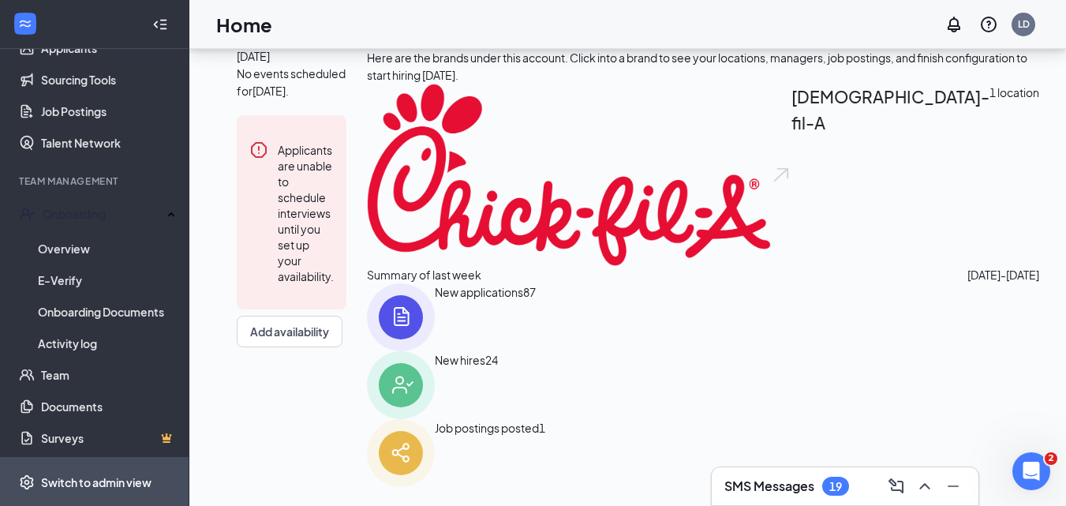
click at [110, 484] on div "Switch to admin view" at bounding box center [96, 482] width 110 height 16
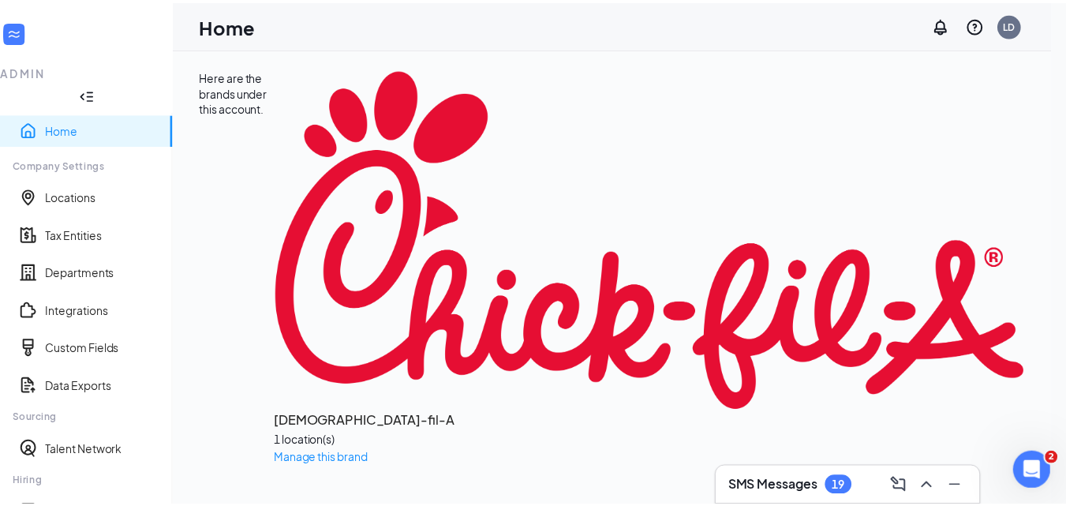
scroll to position [285, 0]
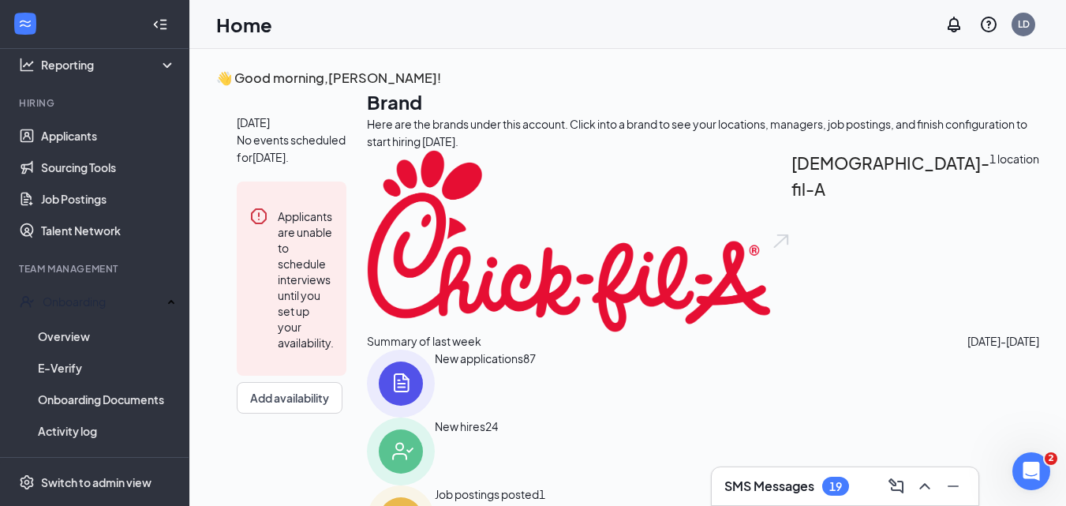
scroll to position [198, 0]
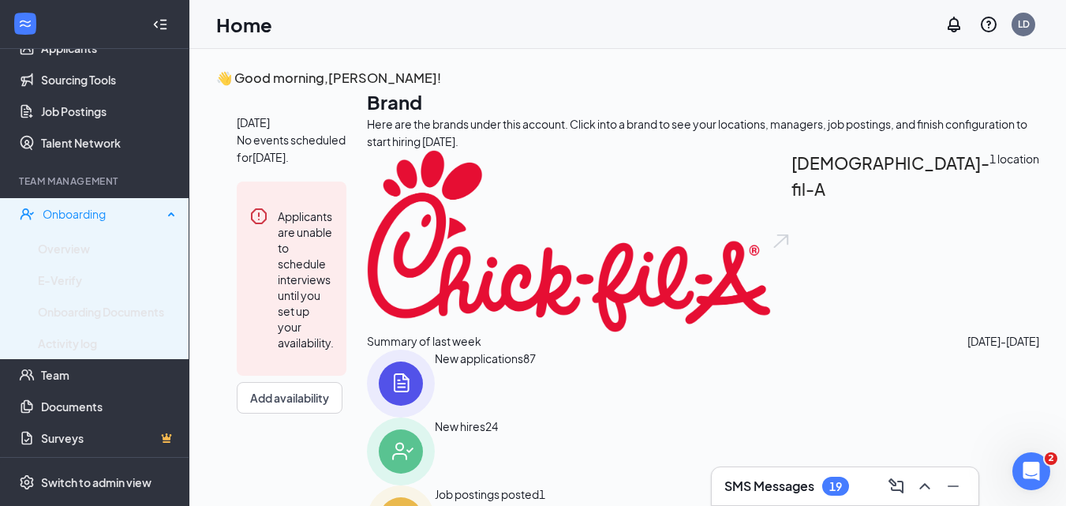
click at [97, 204] on div "Onboarding" at bounding box center [94, 214] width 189 height 32
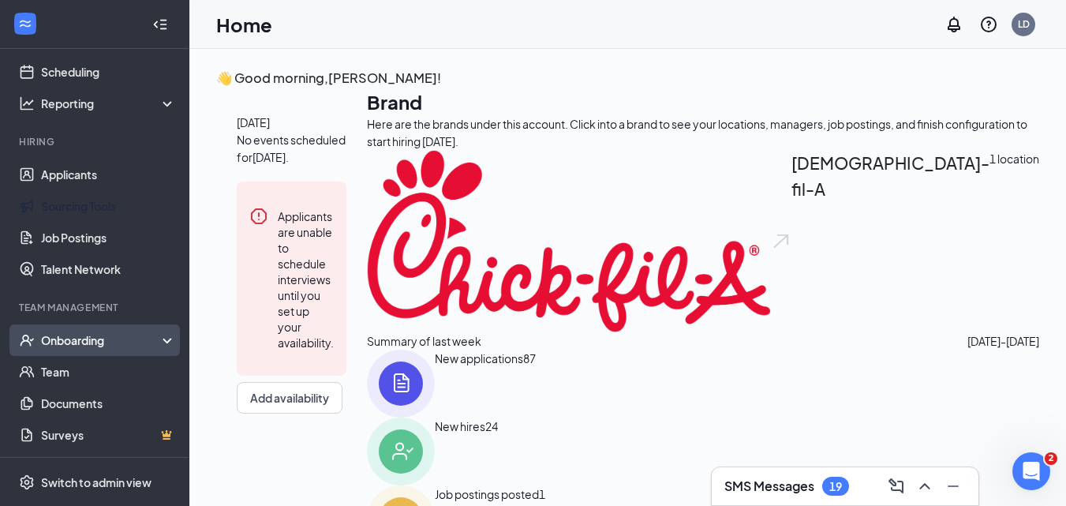
scroll to position [72, 0]
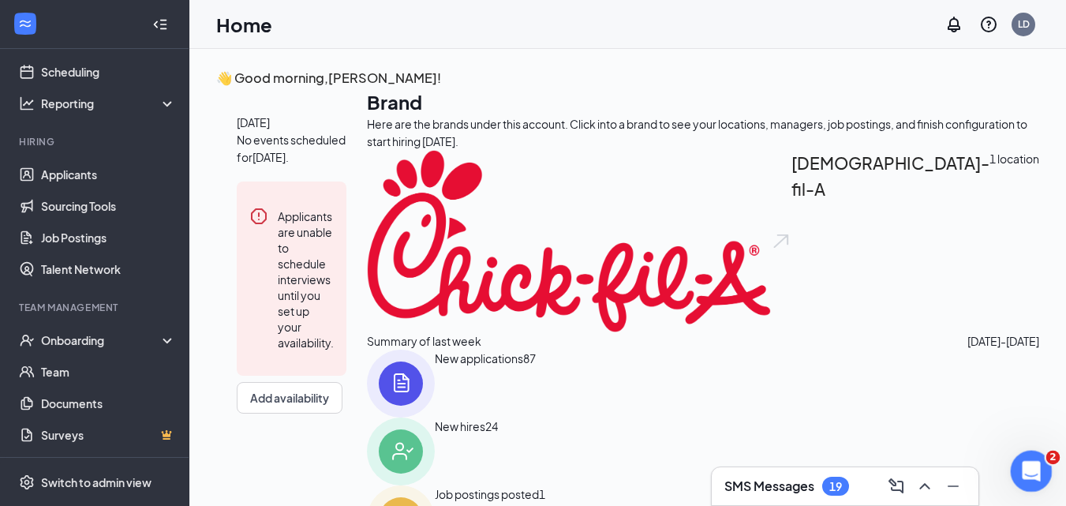
click at [1031, 469] on icon "Open Intercom Messenger" at bounding box center [1028, 468] width 11 height 13
type textarea "WHERE DO I FIND REJECTED CANDIDATES"
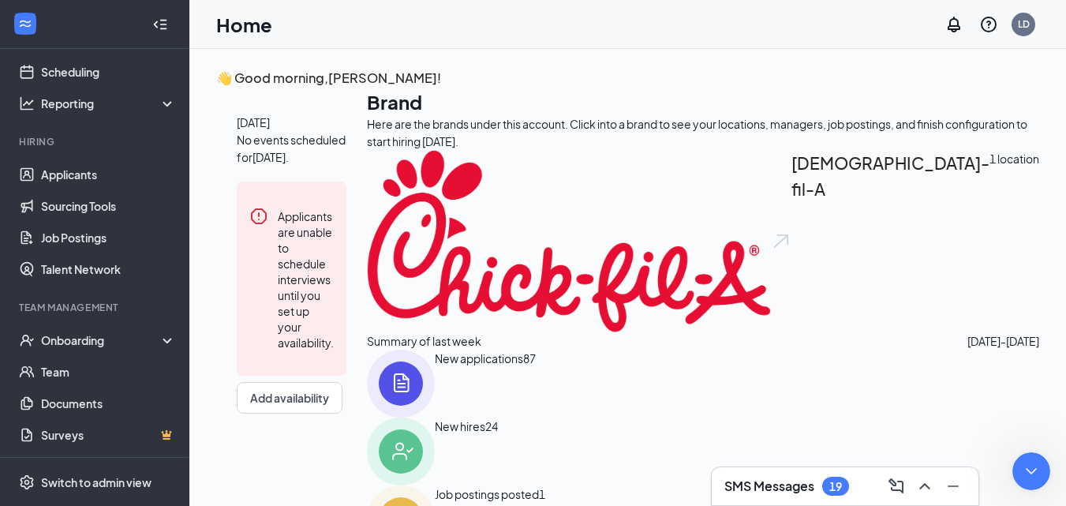
drag, startPoint x: 292, startPoint y: 595, endPoint x: 827, endPoint y: 574, distance: 535.3
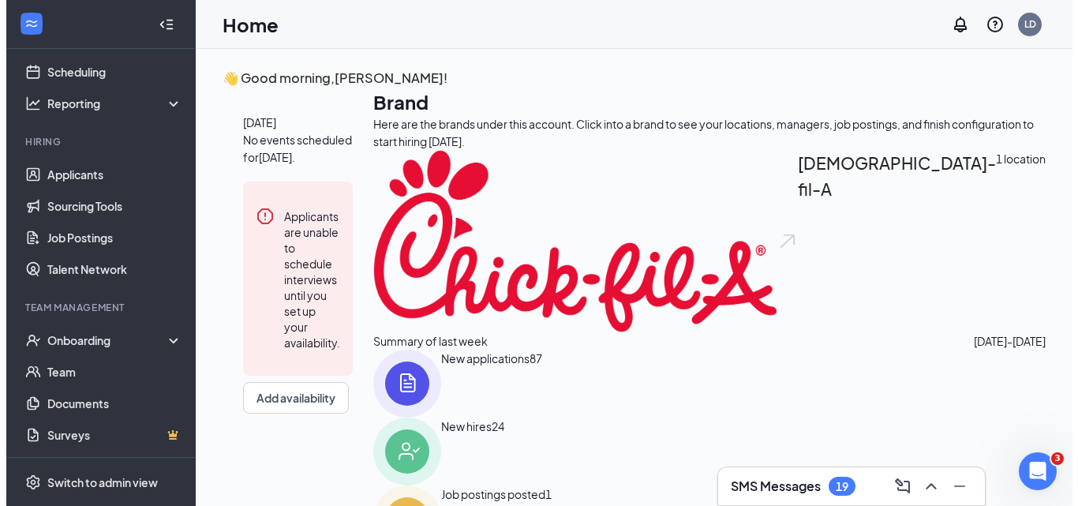
scroll to position [0, 0]
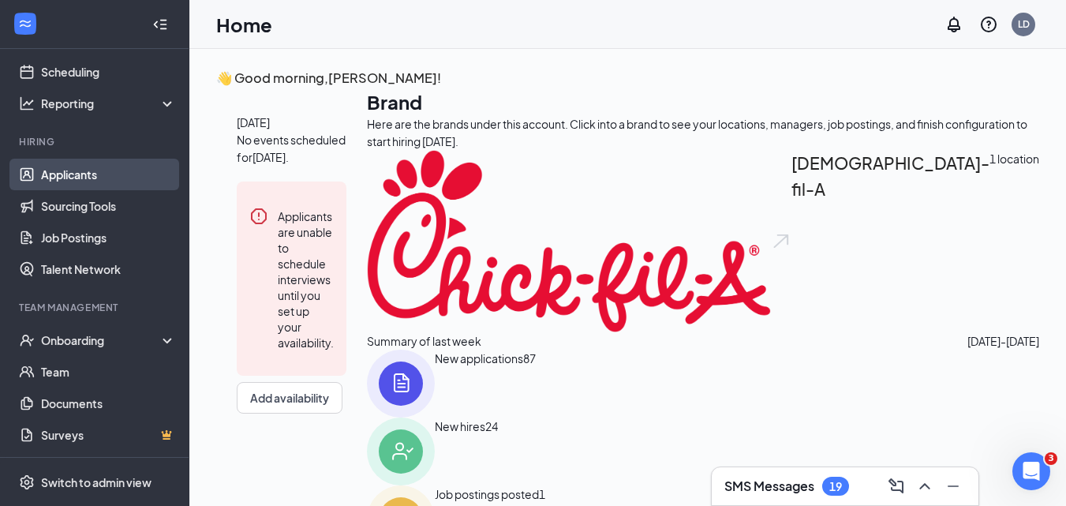
click at [73, 170] on link "Applicants" at bounding box center [108, 175] width 135 height 32
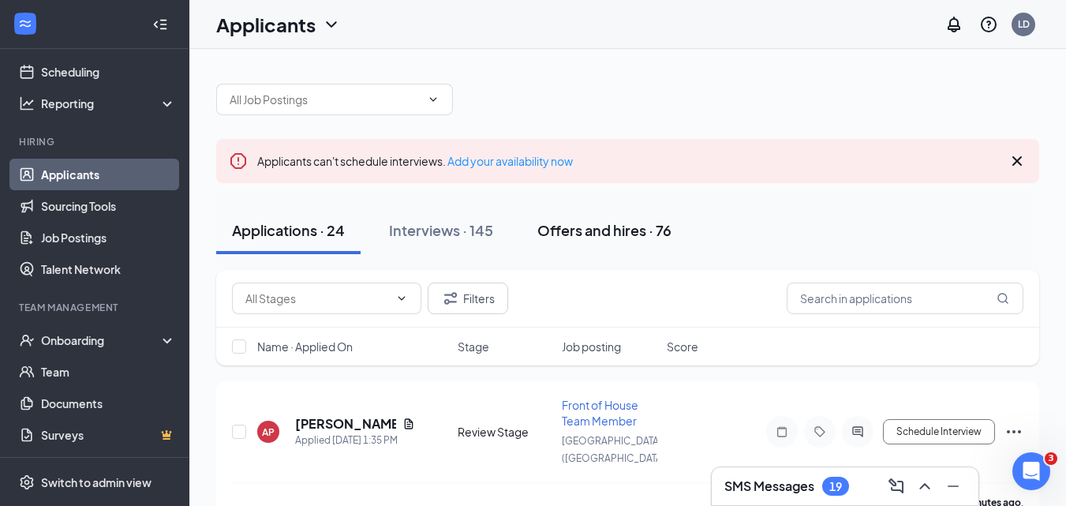
click at [581, 242] on button "Offers and hires · 76" at bounding box center [604, 230] width 166 height 47
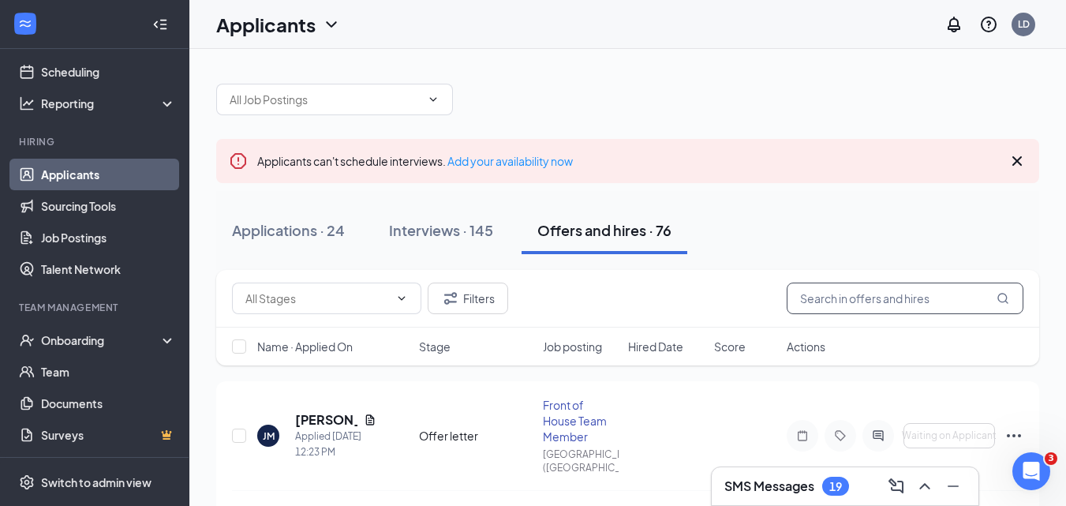
click at [884, 298] on input "text" at bounding box center [905, 298] width 237 height 32
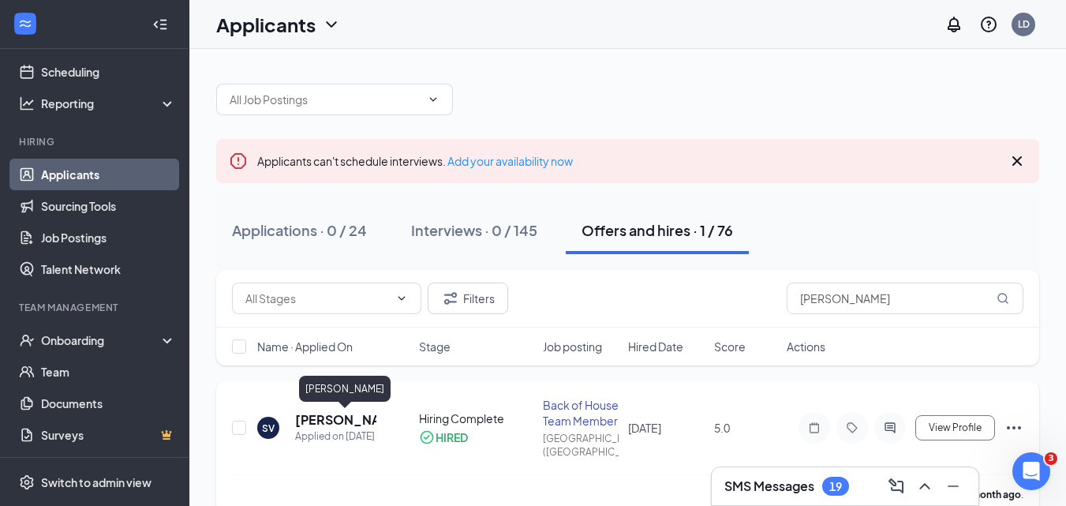
click at [342, 417] on h5 "[PERSON_NAME]" at bounding box center [335, 419] width 81 height 17
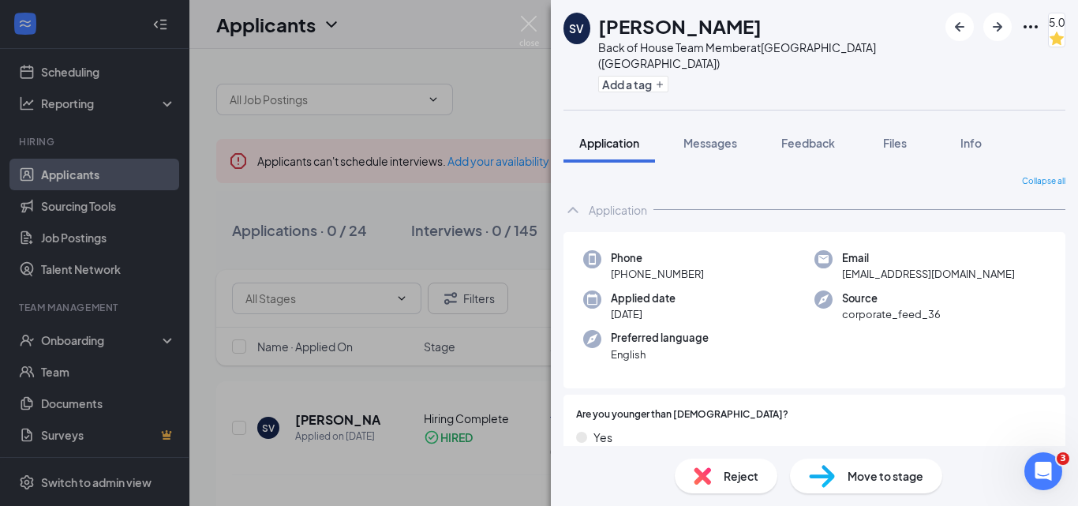
click at [1045, 475] on icon "Open Intercom Messenger" at bounding box center [1041, 469] width 26 height 26
click at [527, 28] on img at bounding box center [529, 31] width 20 height 31
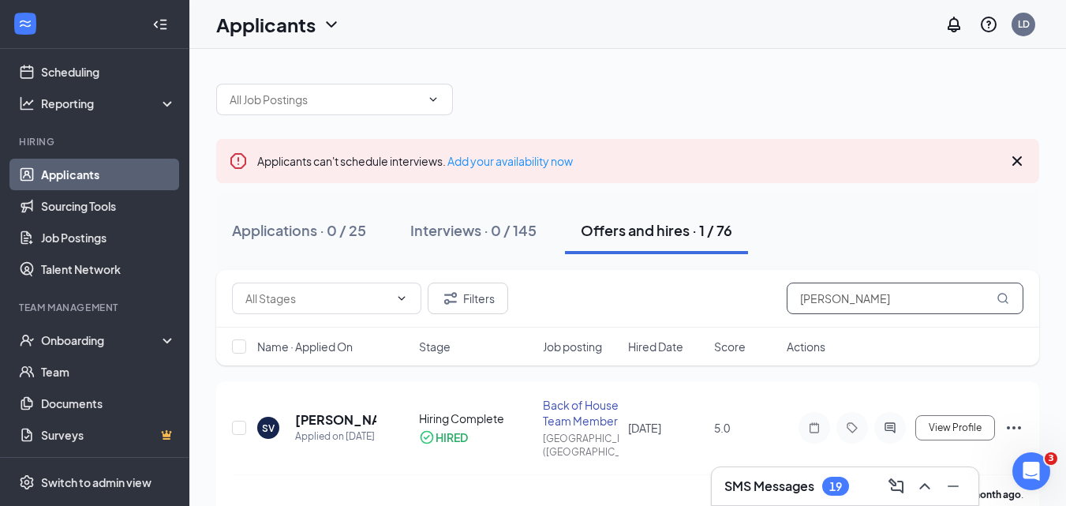
drag, startPoint x: 888, startPoint y: 306, endPoint x: 497, endPoint y: 323, distance: 390.9
click at [545, 322] on div "Filters [PERSON_NAME]" at bounding box center [627, 299] width 823 height 58
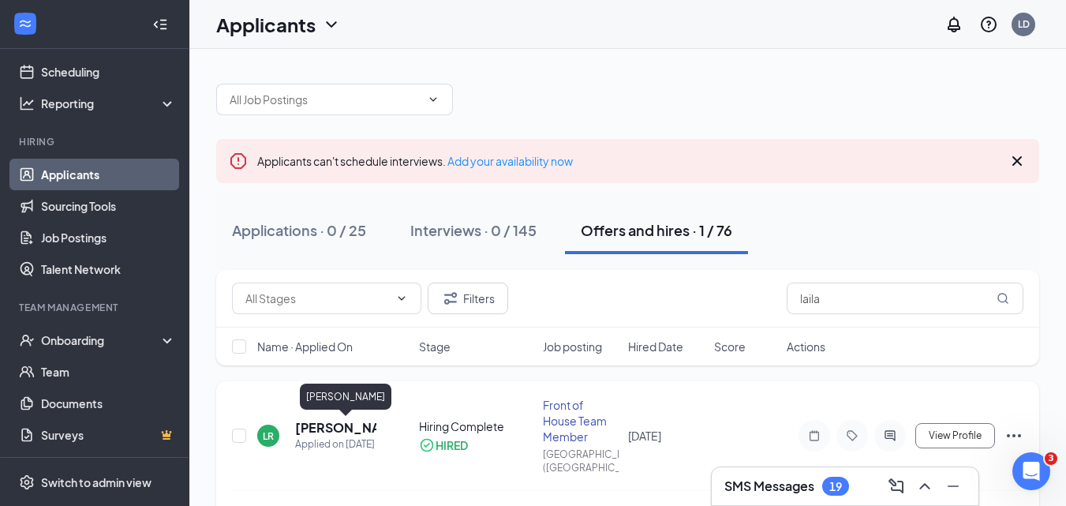
click at [330, 432] on h5 "[PERSON_NAME]" at bounding box center [335, 427] width 81 height 17
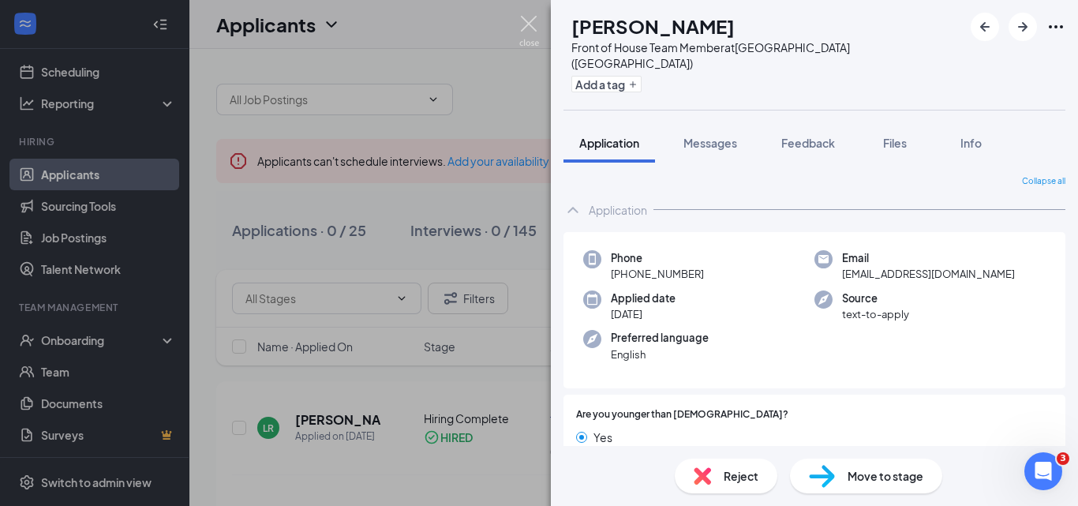
click at [522, 24] on img at bounding box center [529, 31] width 20 height 31
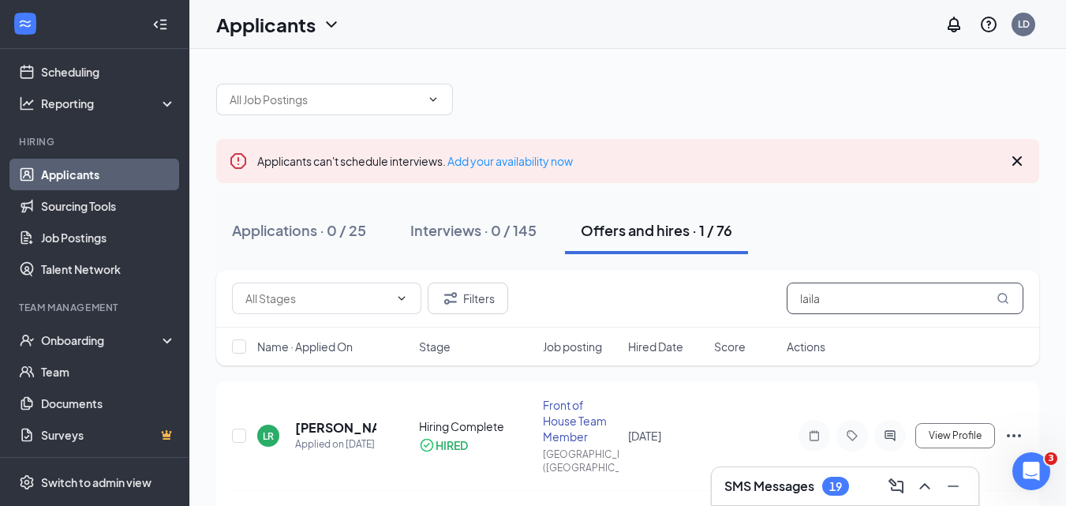
drag, startPoint x: 872, startPoint y: 295, endPoint x: 559, endPoint y: 307, distance: 313.4
click at [562, 307] on div "Filters laila" at bounding box center [627, 298] width 791 height 32
type input "leighton"
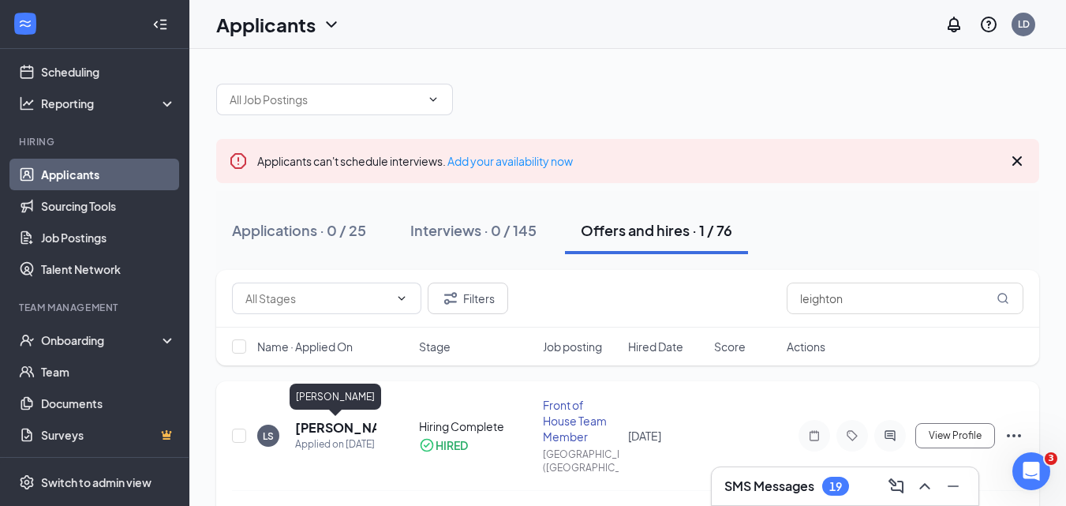
click at [311, 427] on h5 "[PERSON_NAME]" at bounding box center [335, 427] width 81 height 17
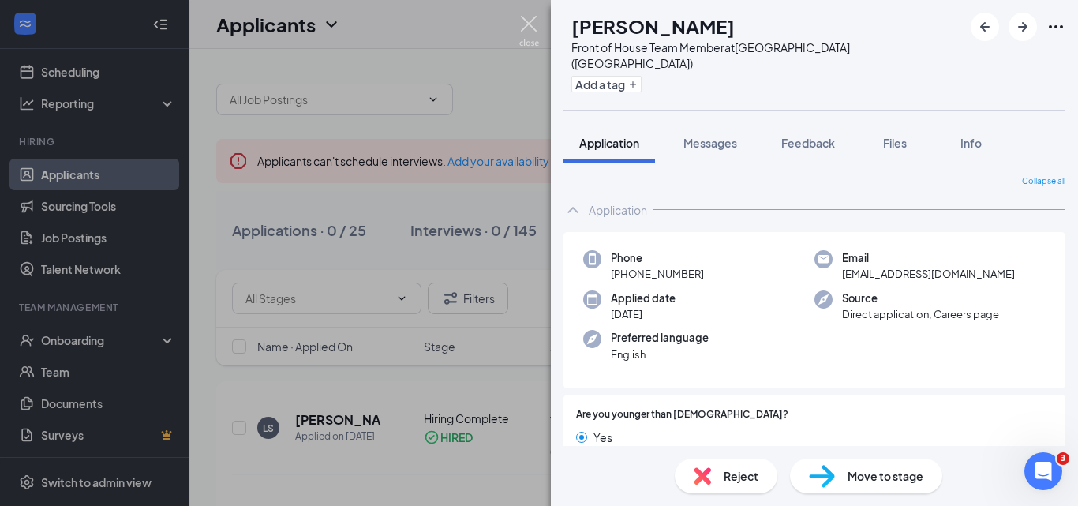
drag, startPoint x: 525, startPoint y: 25, endPoint x: 605, endPoint y: 184, distance: 177.8
click at [525, 25] on img at bounding box center [529, 31] width 20 height 31
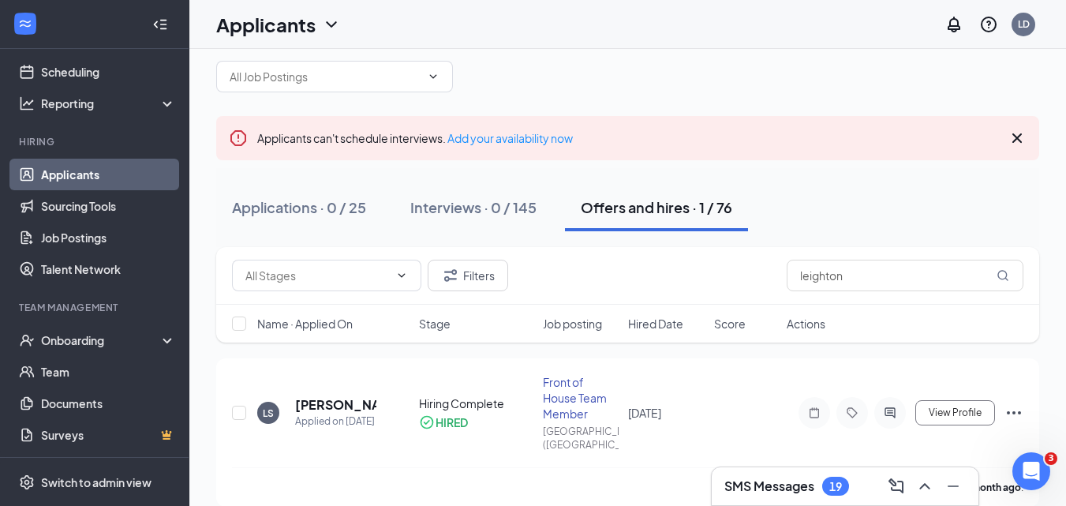
scroll to position [43, 0]
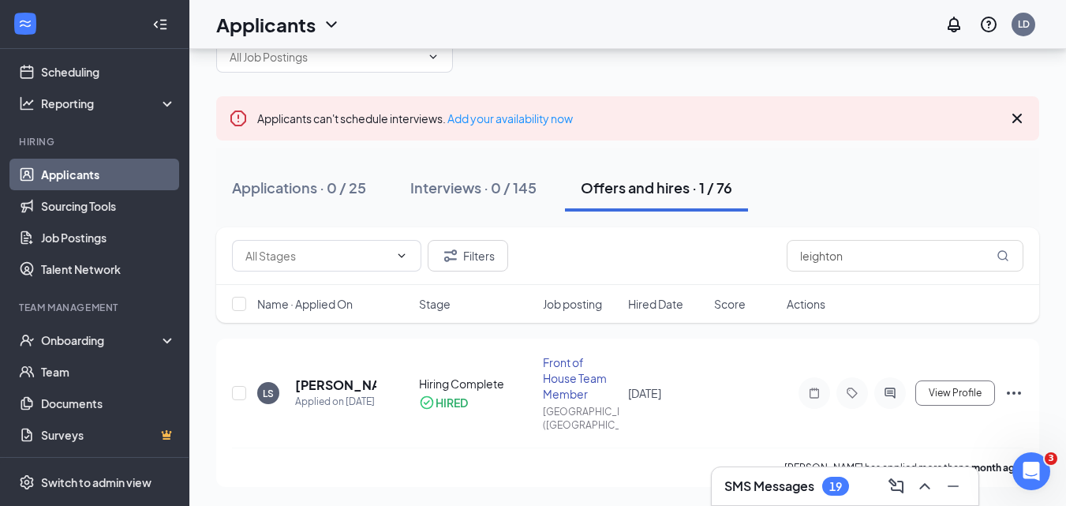
click at [1011, 389] on icon "Ellipses" at bounding box center [1013, 392] width 19 height 19
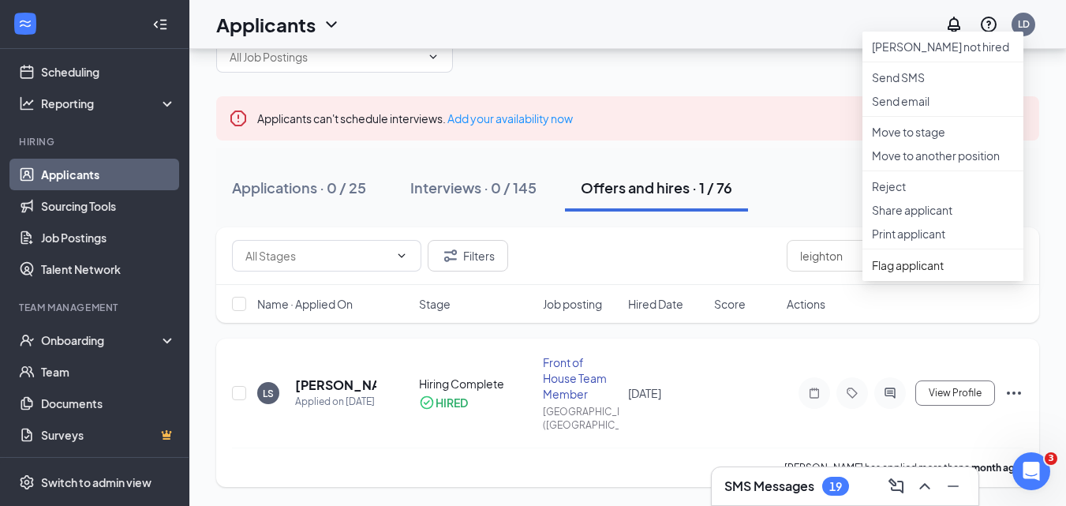
click at [742, 387] on div "[PERSON_NAME] Sherlock Applied on [DATE] Hiring Complete HIRED Front of House T…" at bounding box center [627, 400] width 791 height 93
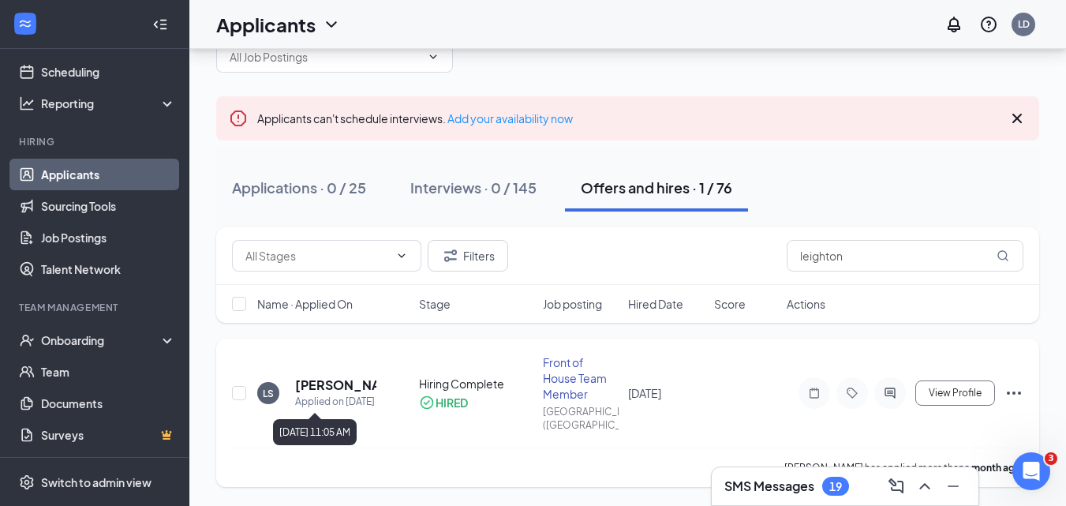
click at [316, 391] on h5 "[PERSON_NAME]" at bounding box center [335, 384] width 81 height 17
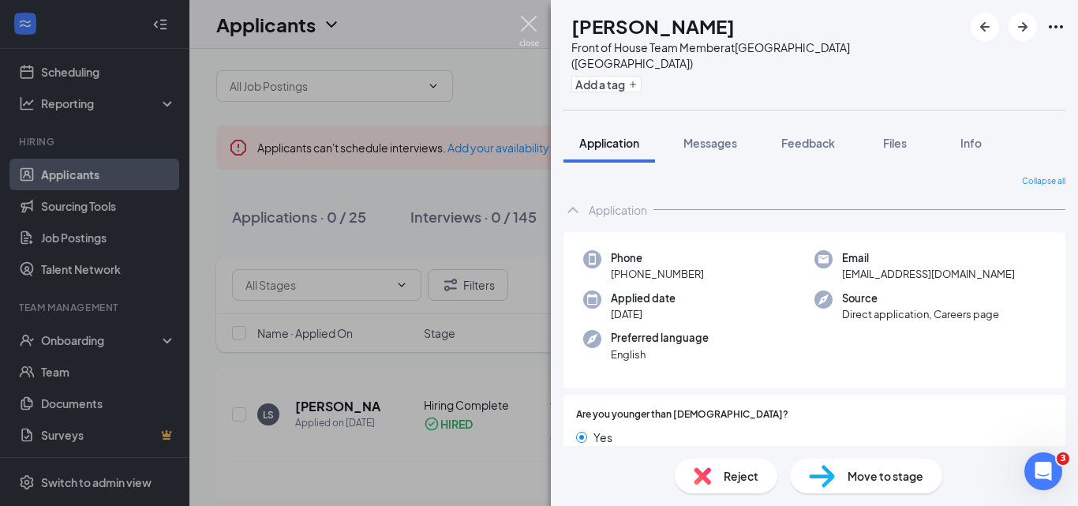
drag, startPoint x: 525, startPoint y: 23, endPoint x: 591, endPoint y: 253, distance: 239.7
click at [525, 23] on img at bounding box center [529, 31] width 20 height 31
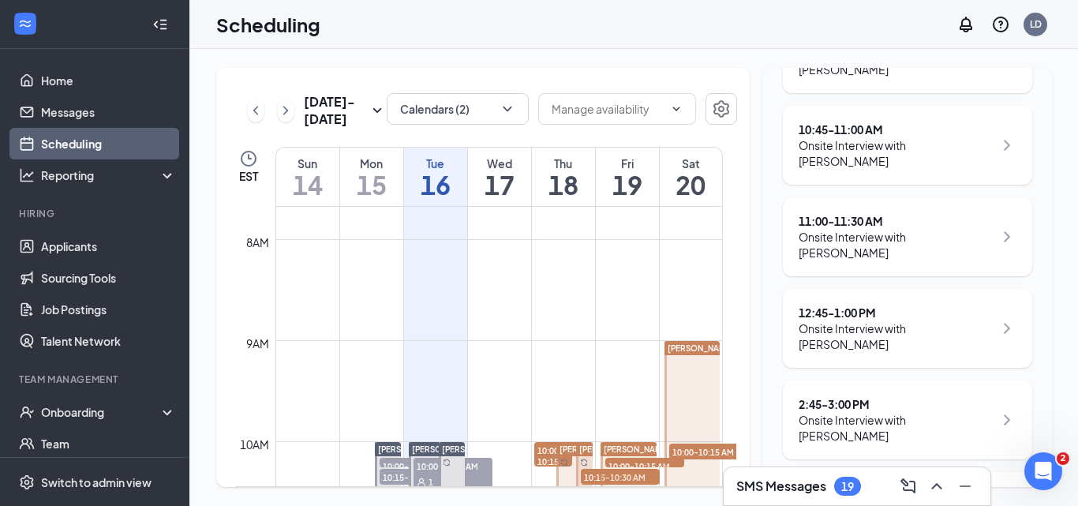
scroll to position [473, 0]
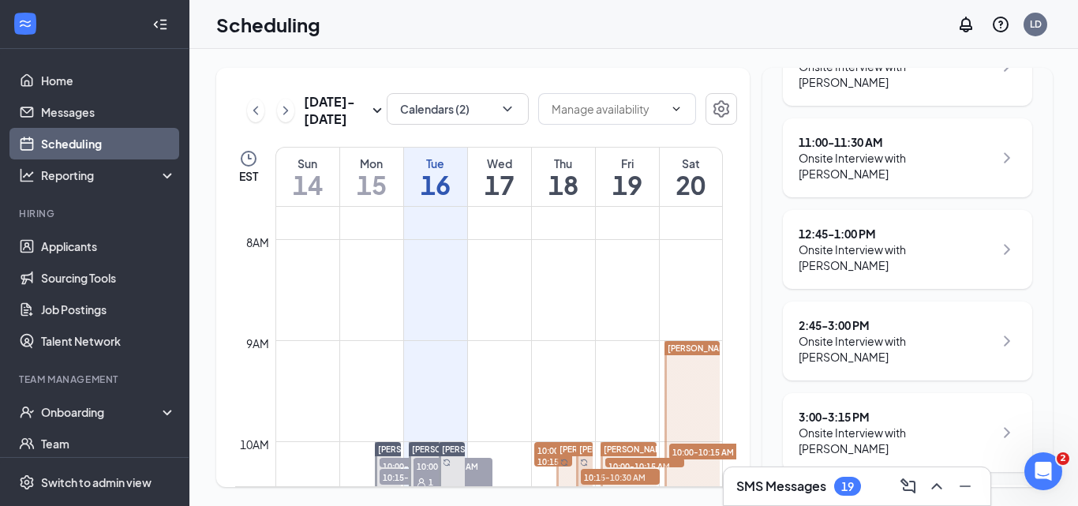
click at [503, 151] on div "Wed 17" at bounding box center [499, 177] width 63 height 58
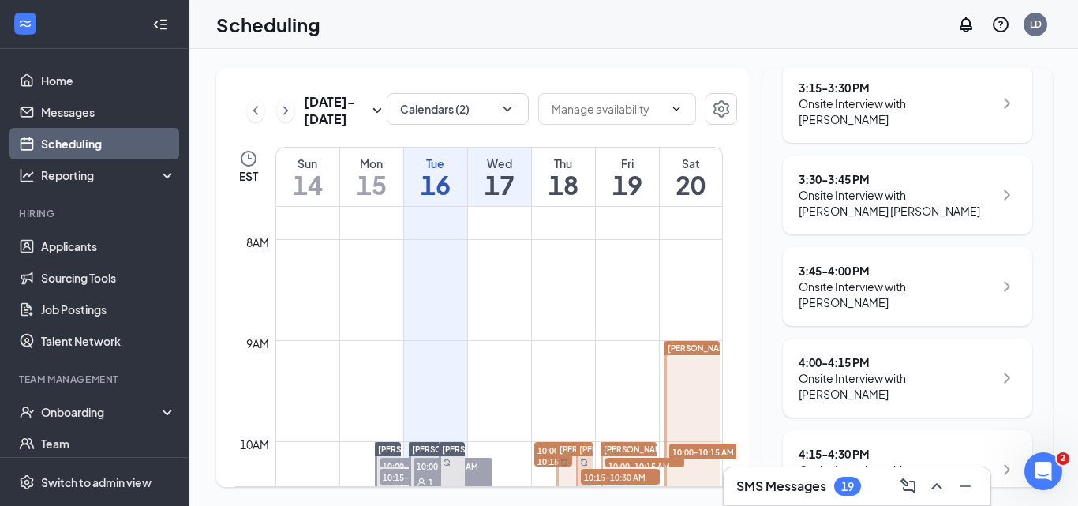
scroll to position [225, 0]
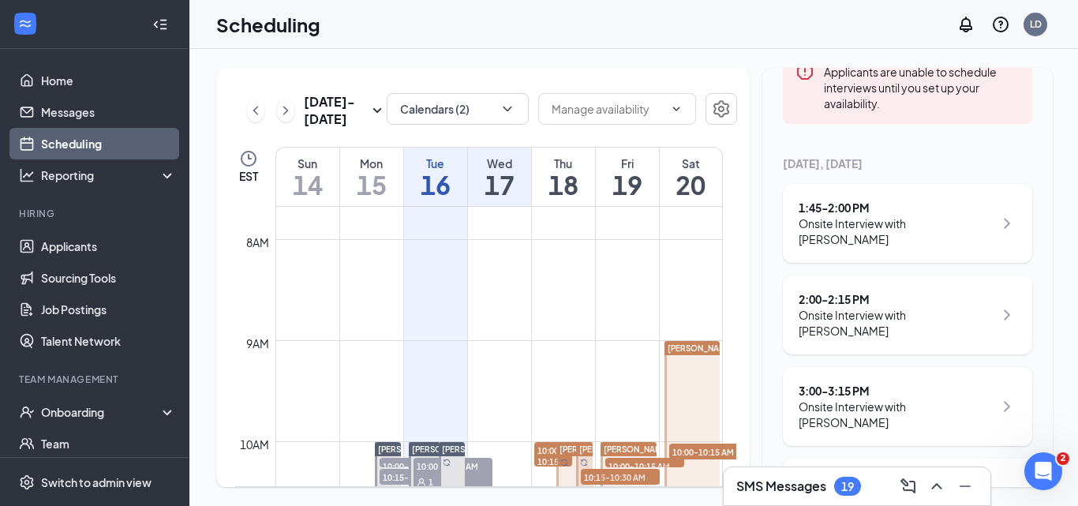
click at [458, 155] on div "Tue" at bounding box center [435, 163] width 63 height 16
